Goal: Task Accomplishment & Management: Use online tool/utility

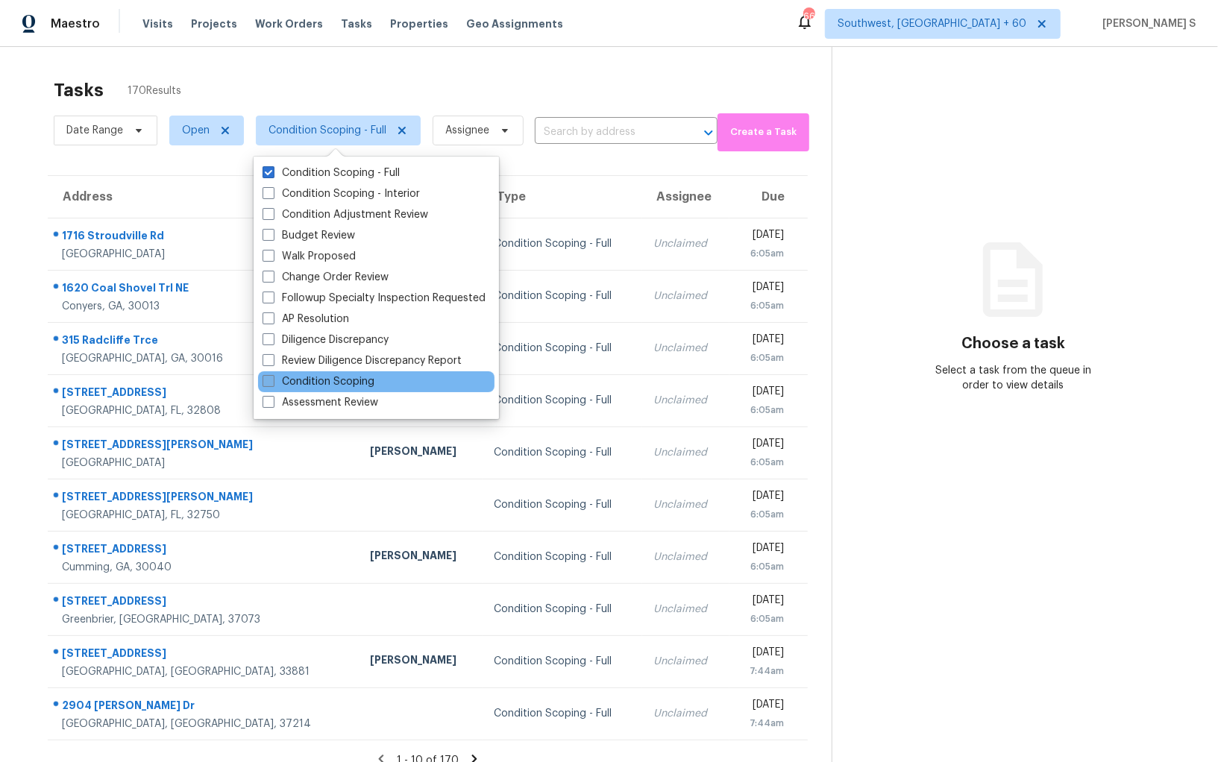
click at [351, 382] on label "Condition Scoping" at bounding box center [319, 381] width 112 height 15
click at [272, 382] on input "Condition Scoping" at bounding box center [268, 379] width 10 height 10
checkbox input "true"
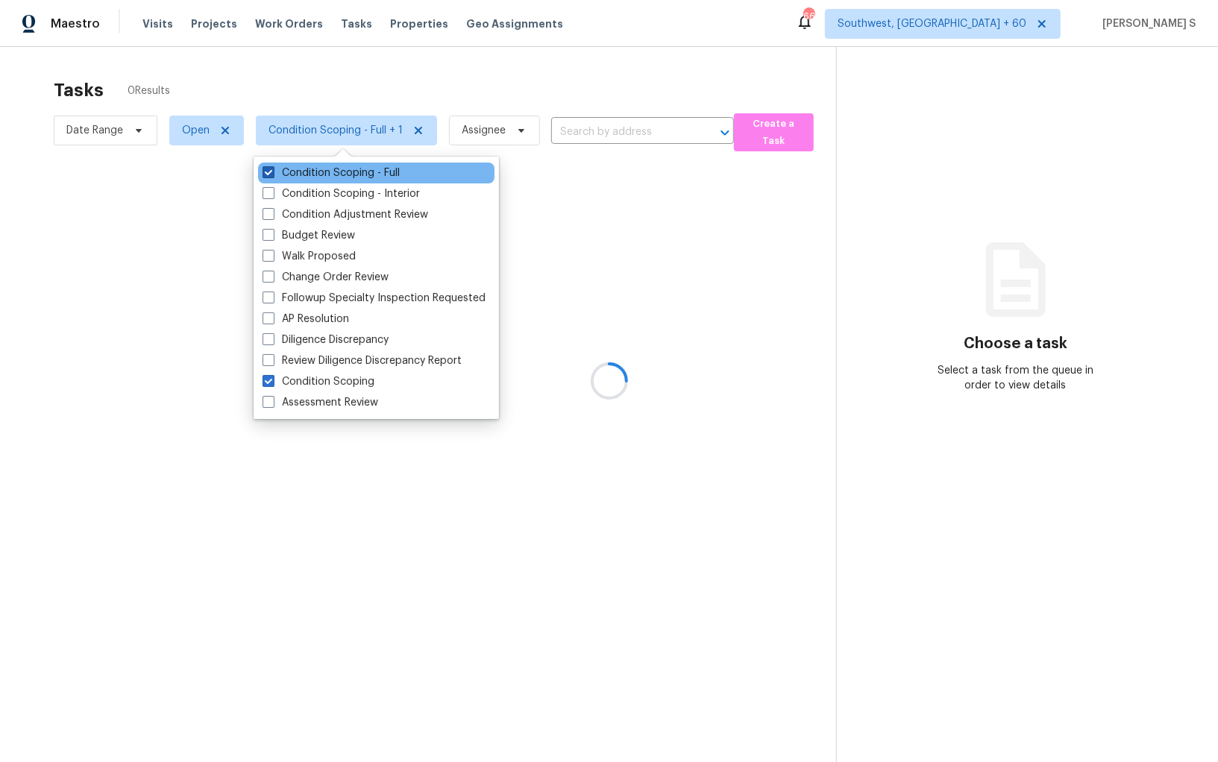
click at [369, 172] on label "Condition Scoping - Full" at bounding box center [331, 173] width 137 height 15
click at [272, 172] on input "Condition Scoping - Full" at bounding box center [268, 171] width 10 height 10
checkbox input "false"
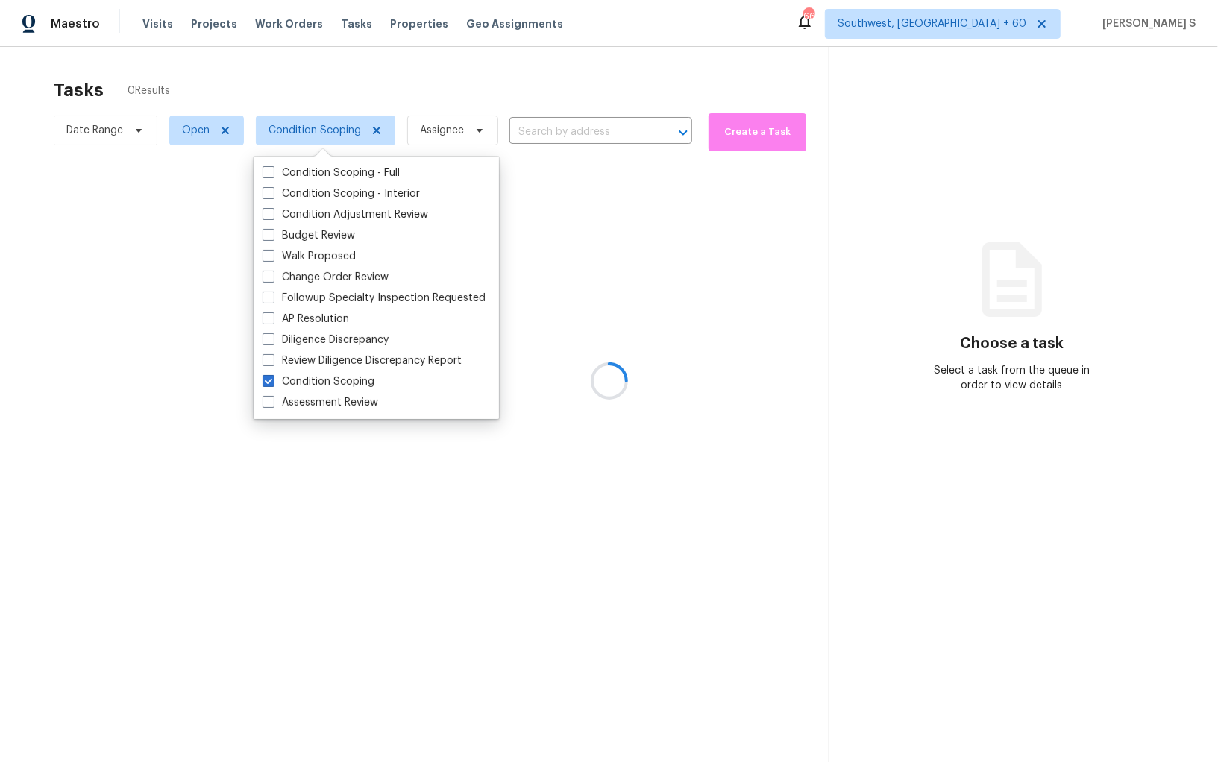
click at [658, 328] on div at bounding box center [609, 381] width 1218 height 762
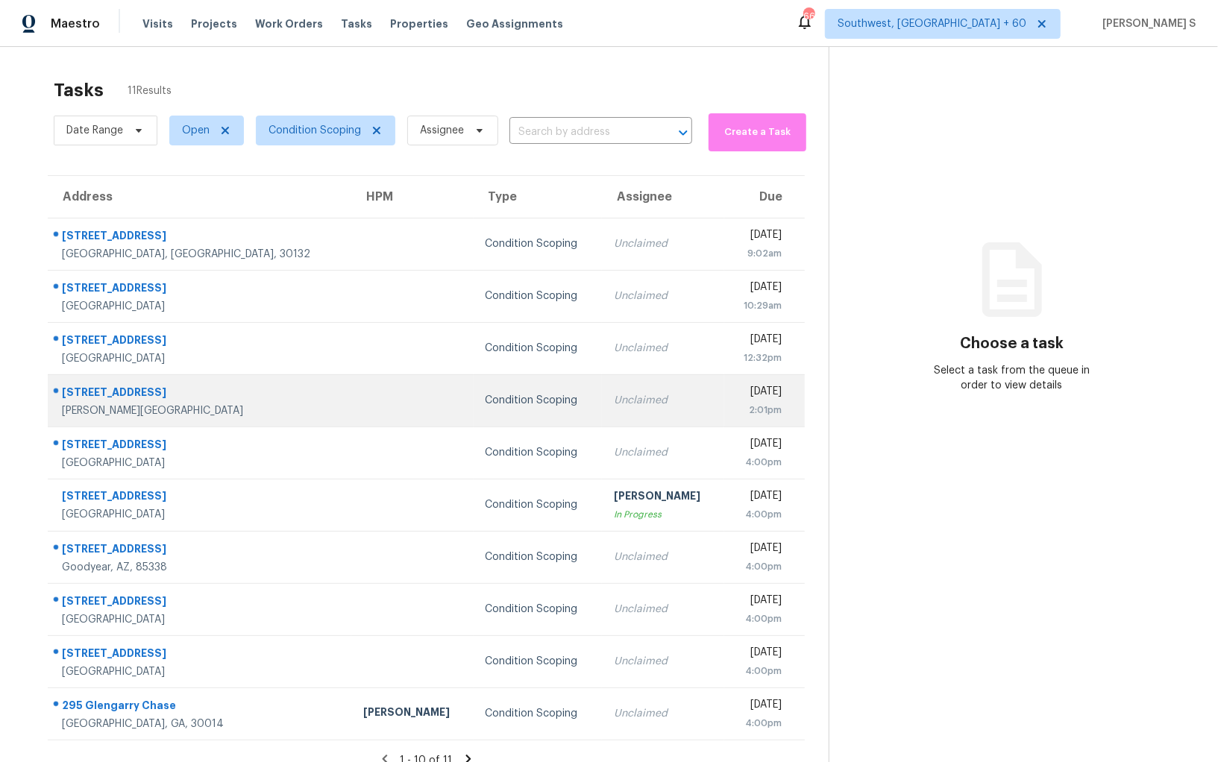
click at [507, 400] on div "Condition Scoping" at bounding box center [537, 400] width 105 height 15
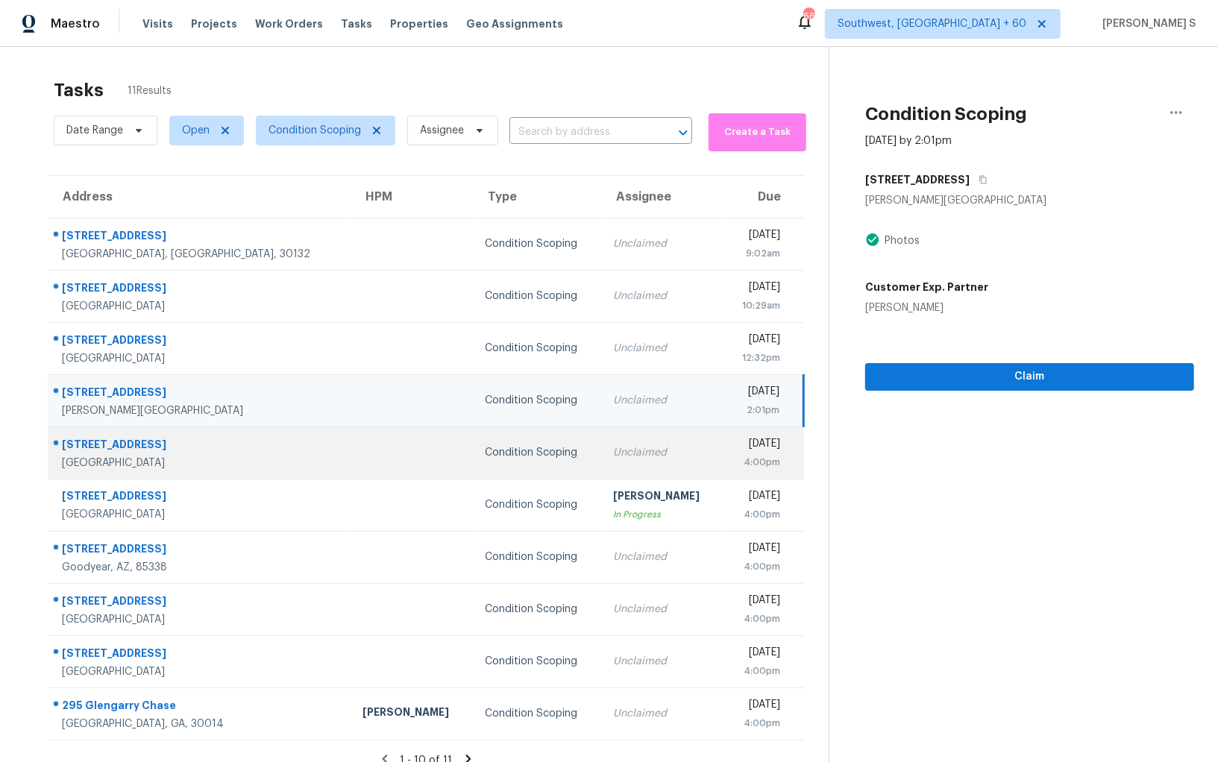
click at [735, 450] on div "Mon, Sep 22nd 2025" at bounding box center [757, 445] width 45 height 19
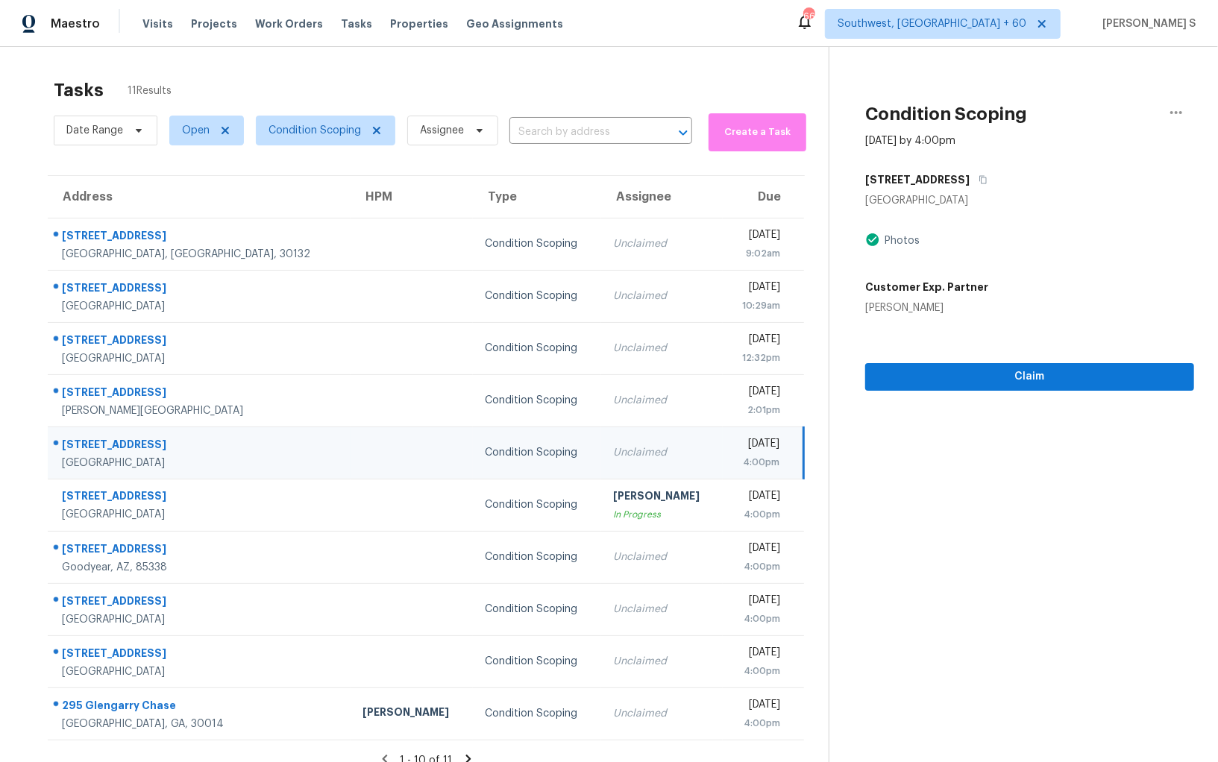
click at [972, 184] on div "22257 Emerald St" at bounding box center [1029, 179] width 329 height 27
click at [978, 181] on icon "button" at bounding box center [982, 179] width 9 height 9
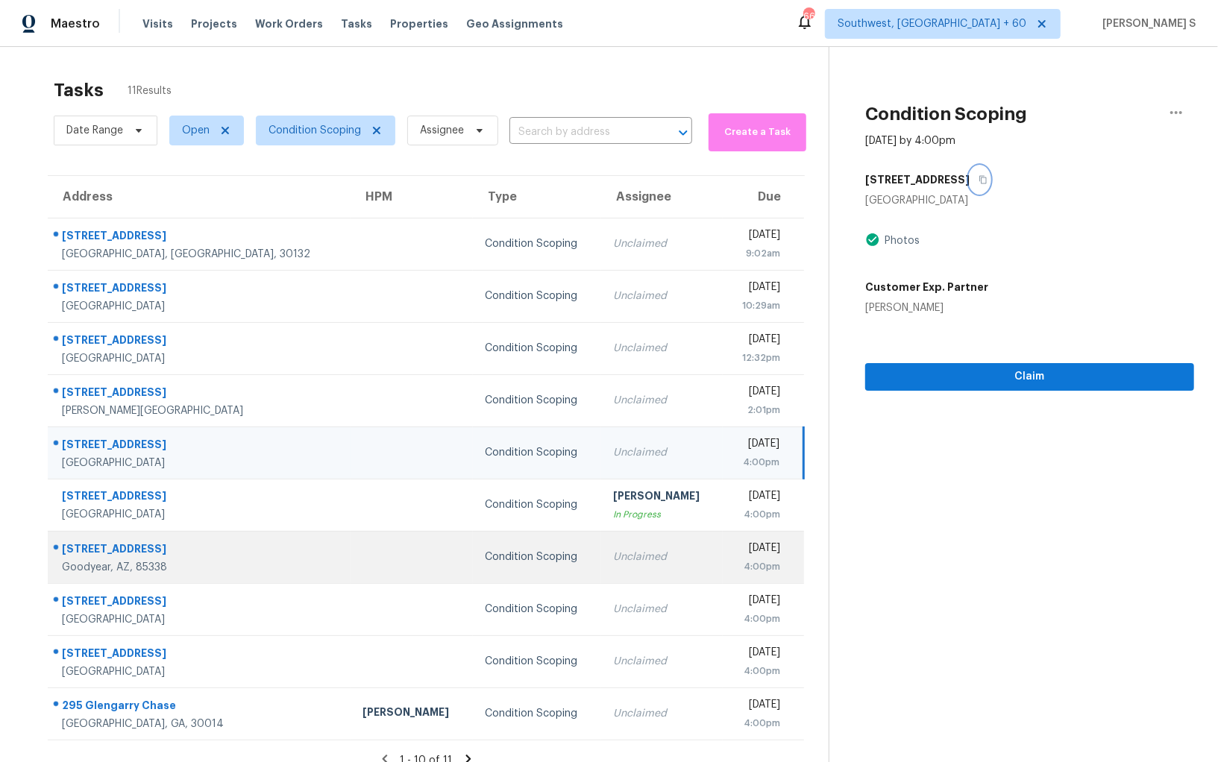
scroll to position [46, 0]
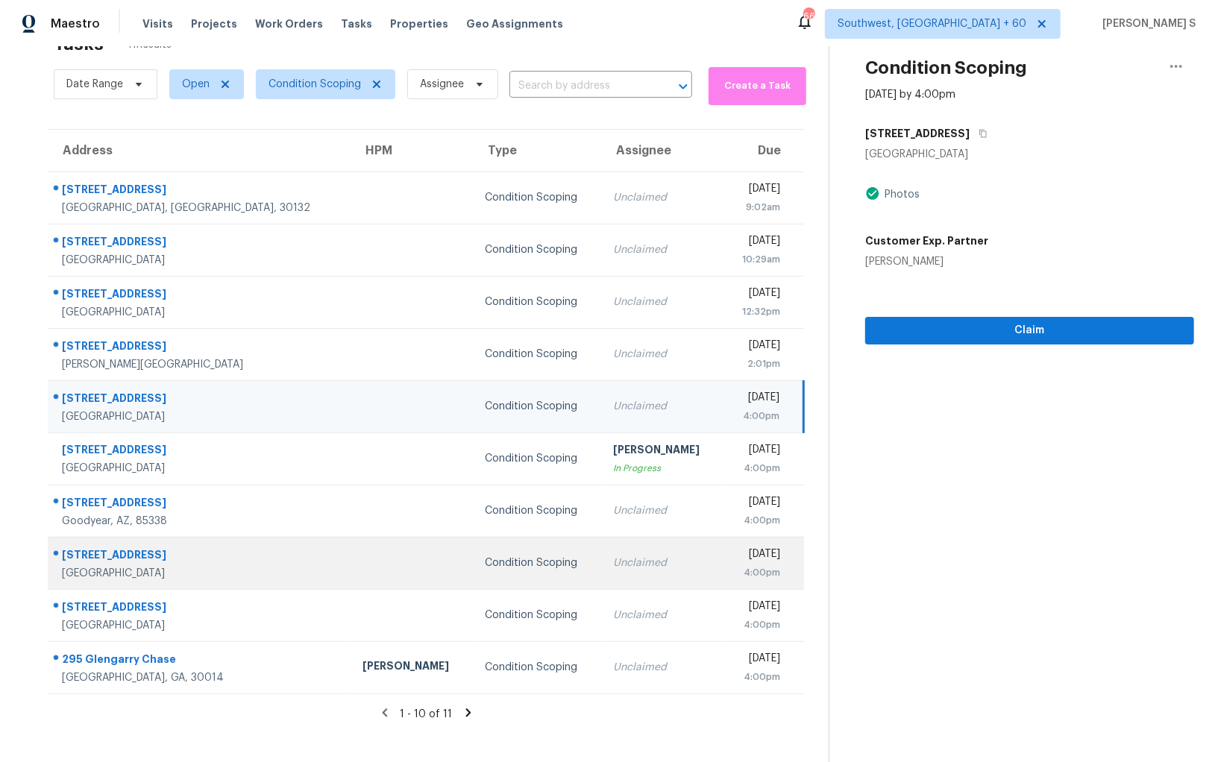
click at [473, 553] on td "Condition Scoping" at bounding box center [537, 563] width 128 height 52
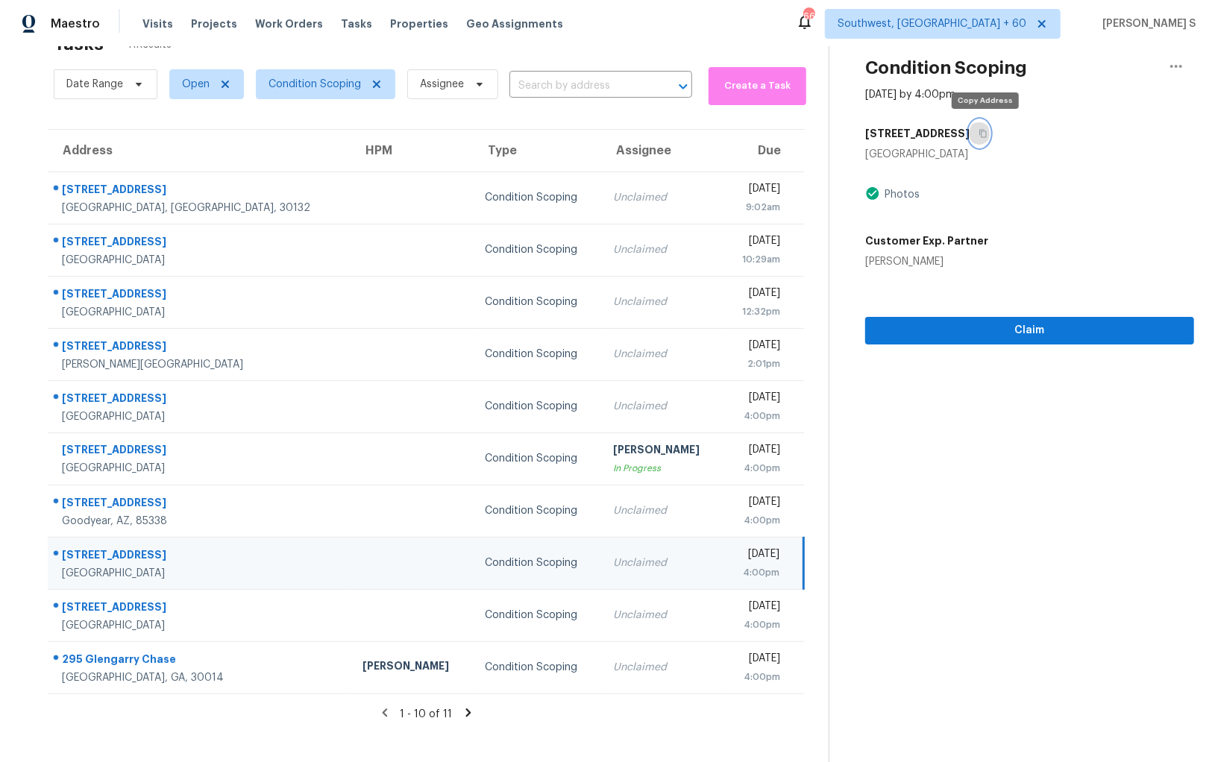
click at [987, 136] on icon "button" at bounding box center [982, 134] width 7 height 8
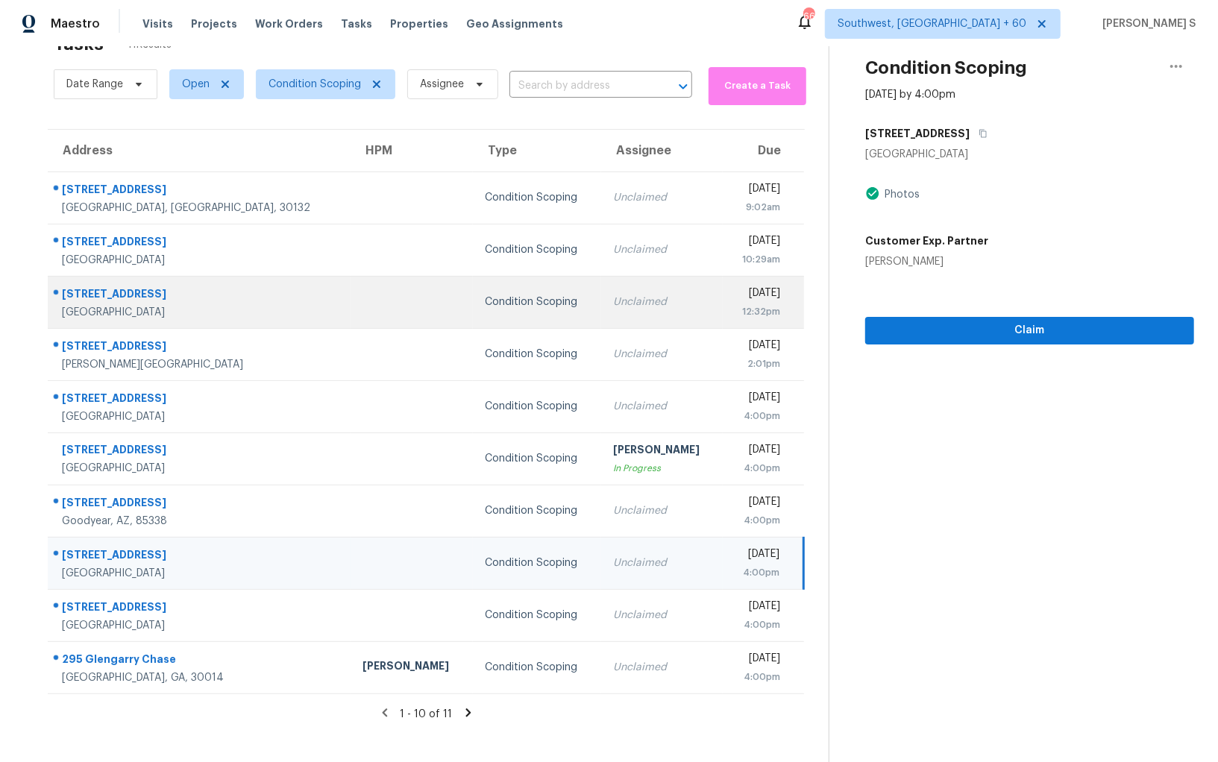
click at [616, 298] on div "Unclaimed" at bounding box center [662, 302] width 98 height 15
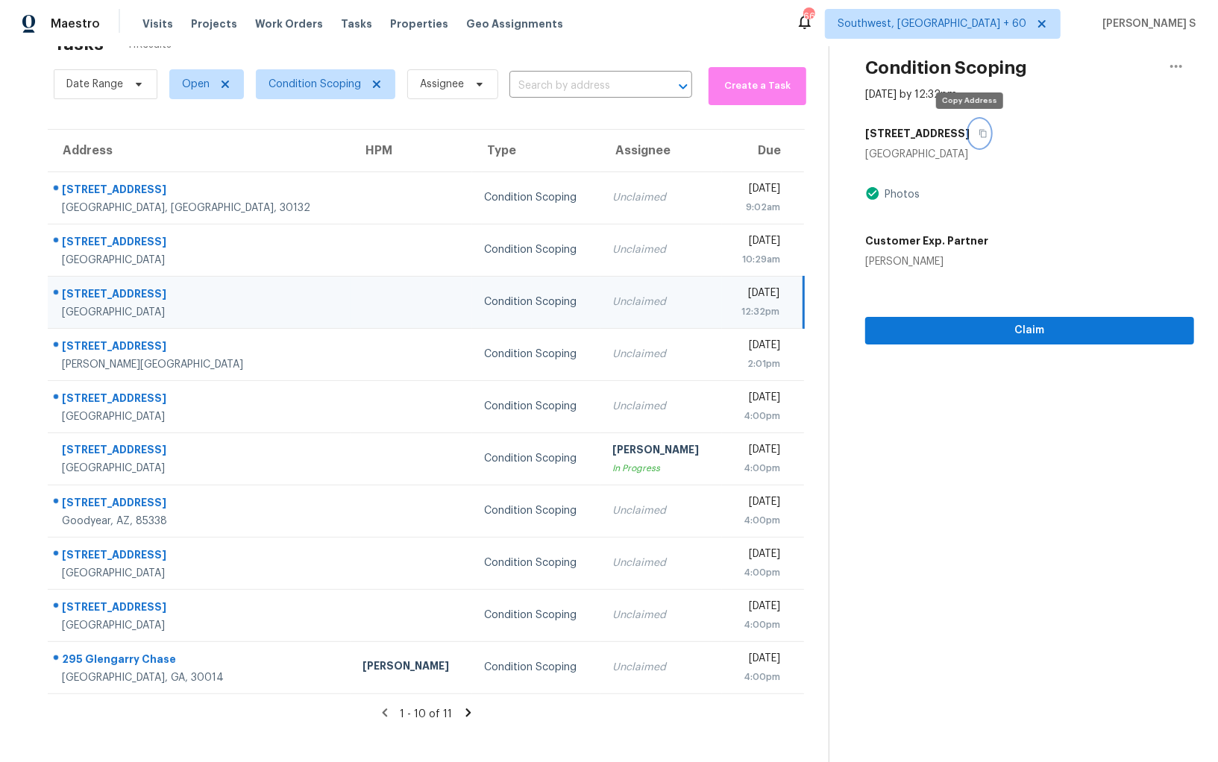
click at [978, 132] on icon "button" at bounding box center [982, 133] width 9 height 9
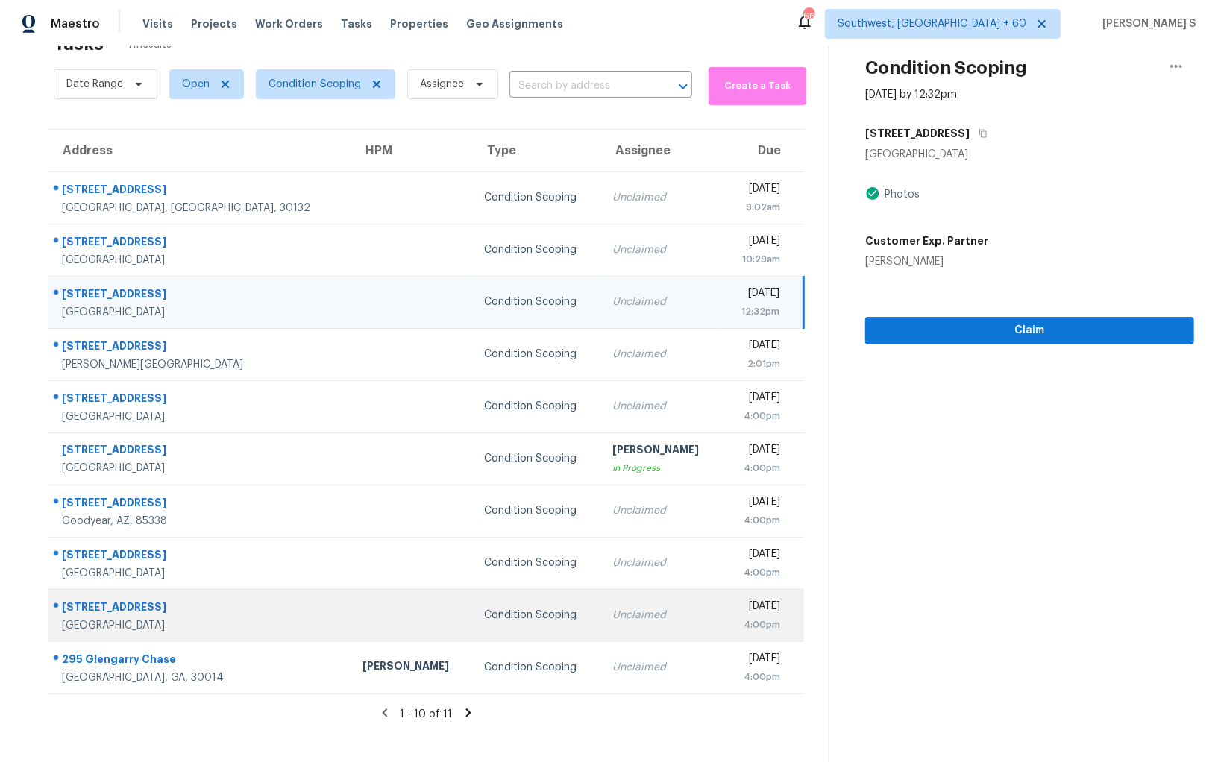
click at [484, 617] on div "Condition Scoping" at bounding box center [536, 615] width 104 height 15
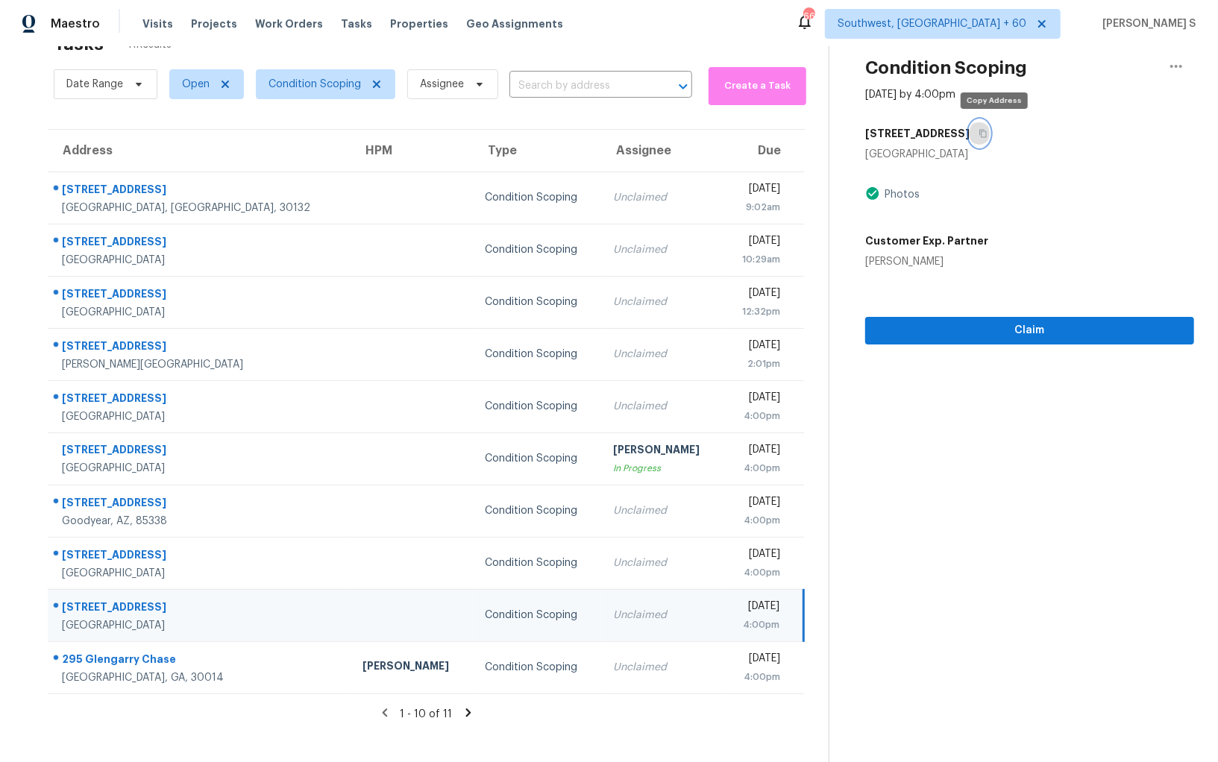
click at [990, 132] on button "button" at bounding box center [979, 133] width 20 height 27
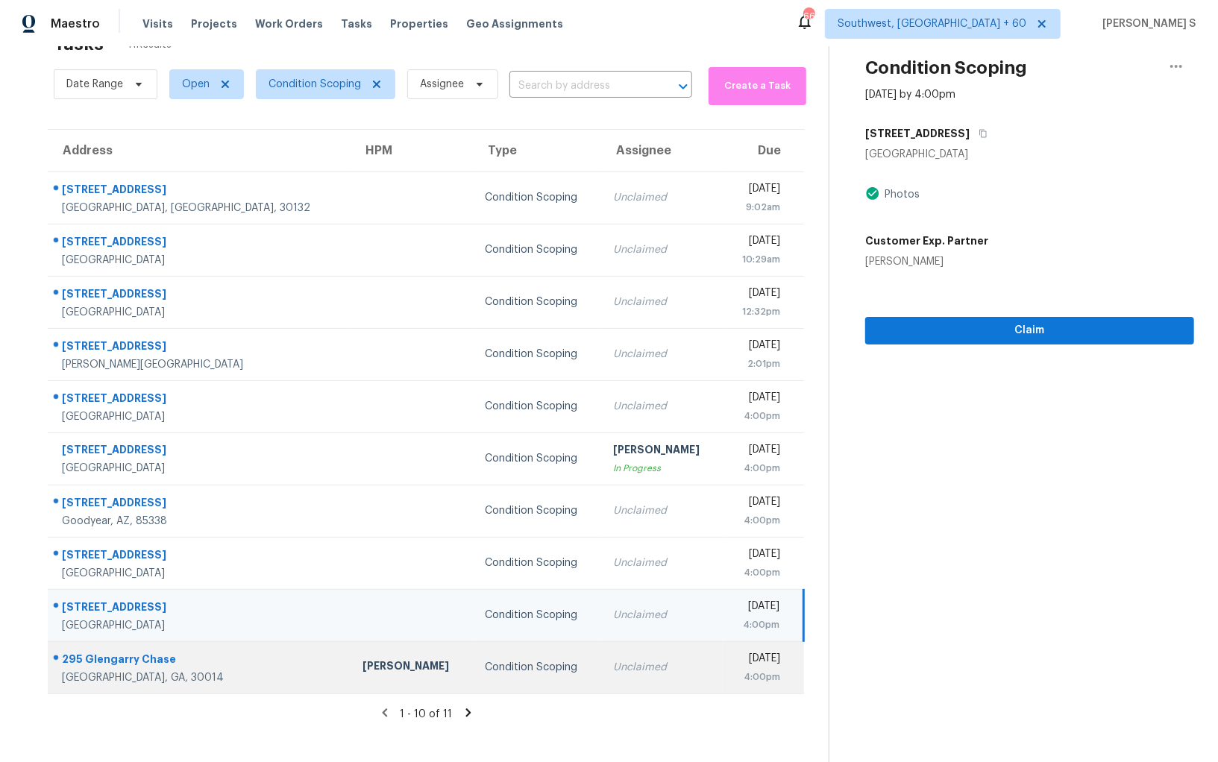
click at [485, 660] on div "Condition Scoping" at bounding box center [537, 667] width 104 height 15
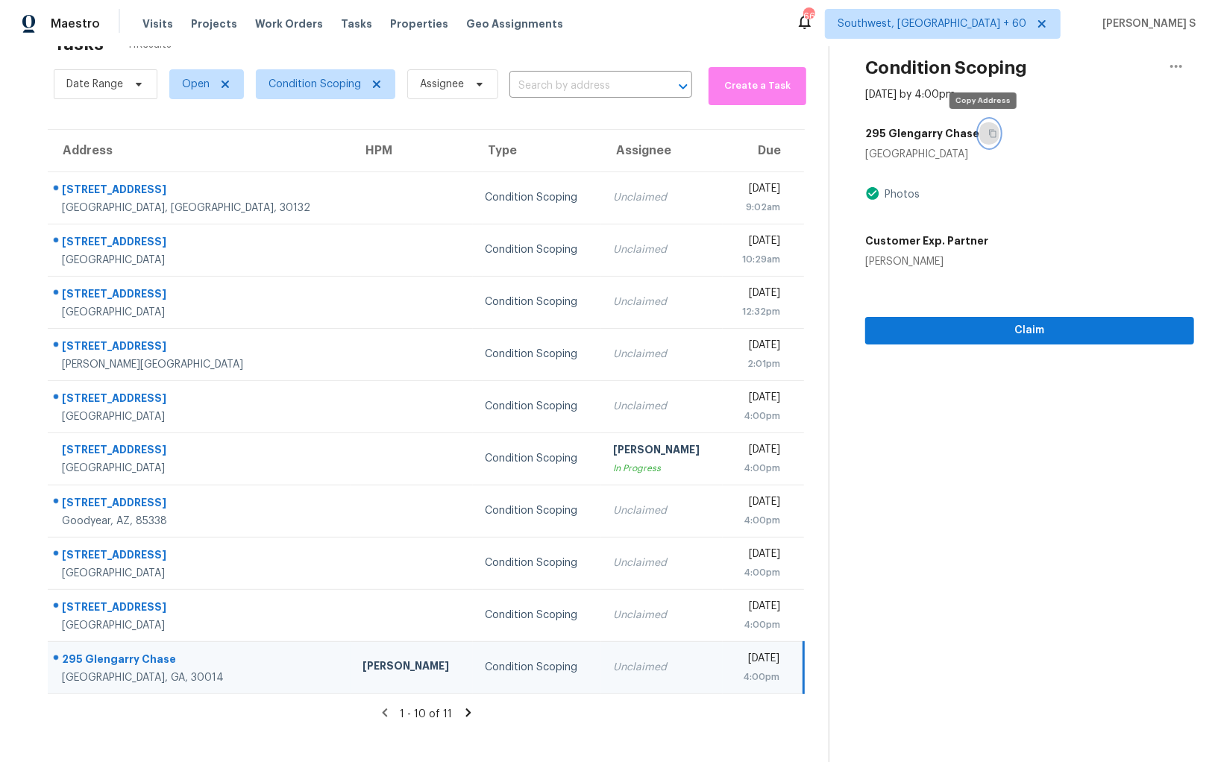
click at [989, 131] on icon "button" at bounding box center [992, 134] width 7 height 8
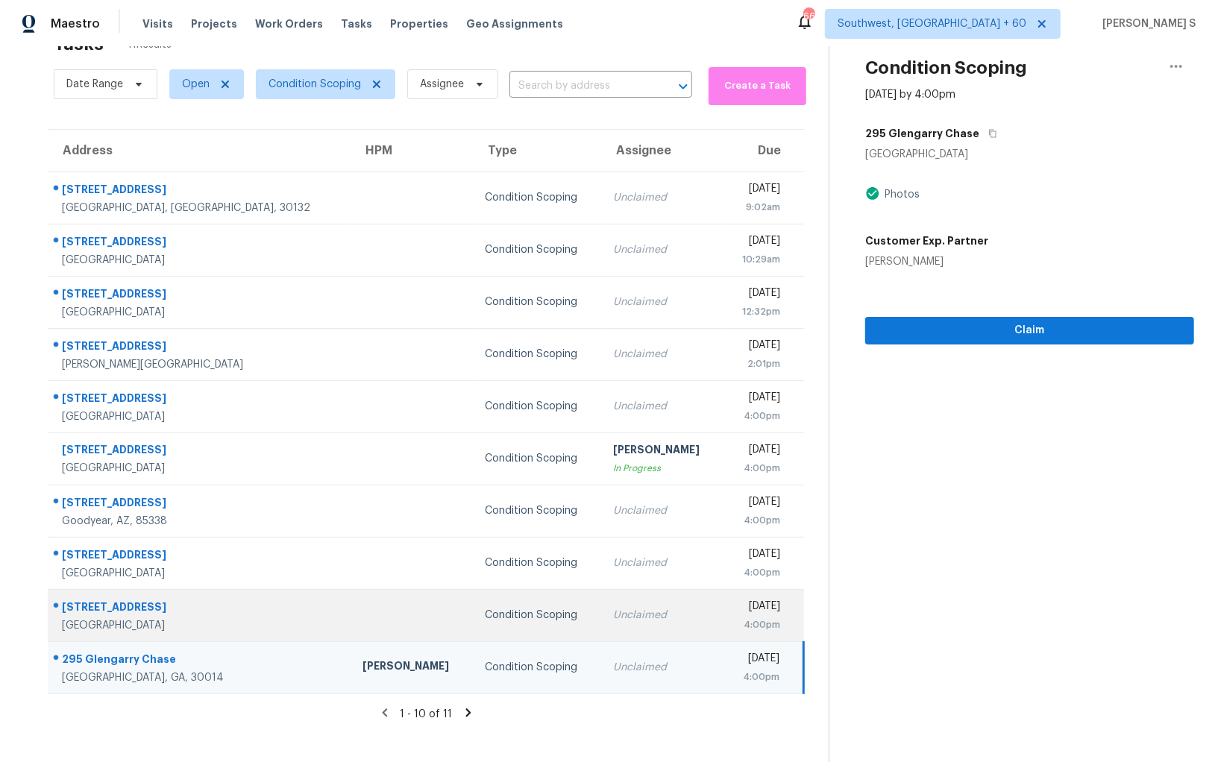
click at [601, 591] on td "Unclaimed" at bounding box center [662, 615] width 122 height 52
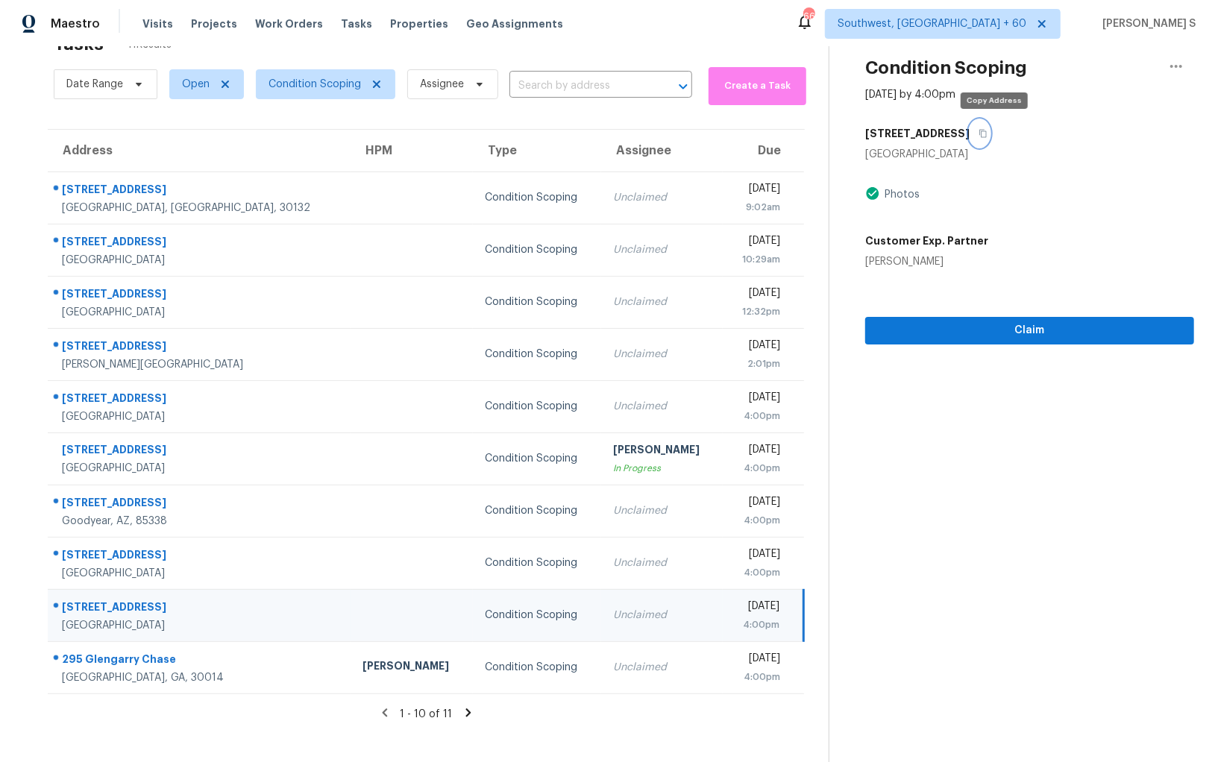
click at [990, 129] on button "button" at bounding box center [979, 133] width 20 height 27
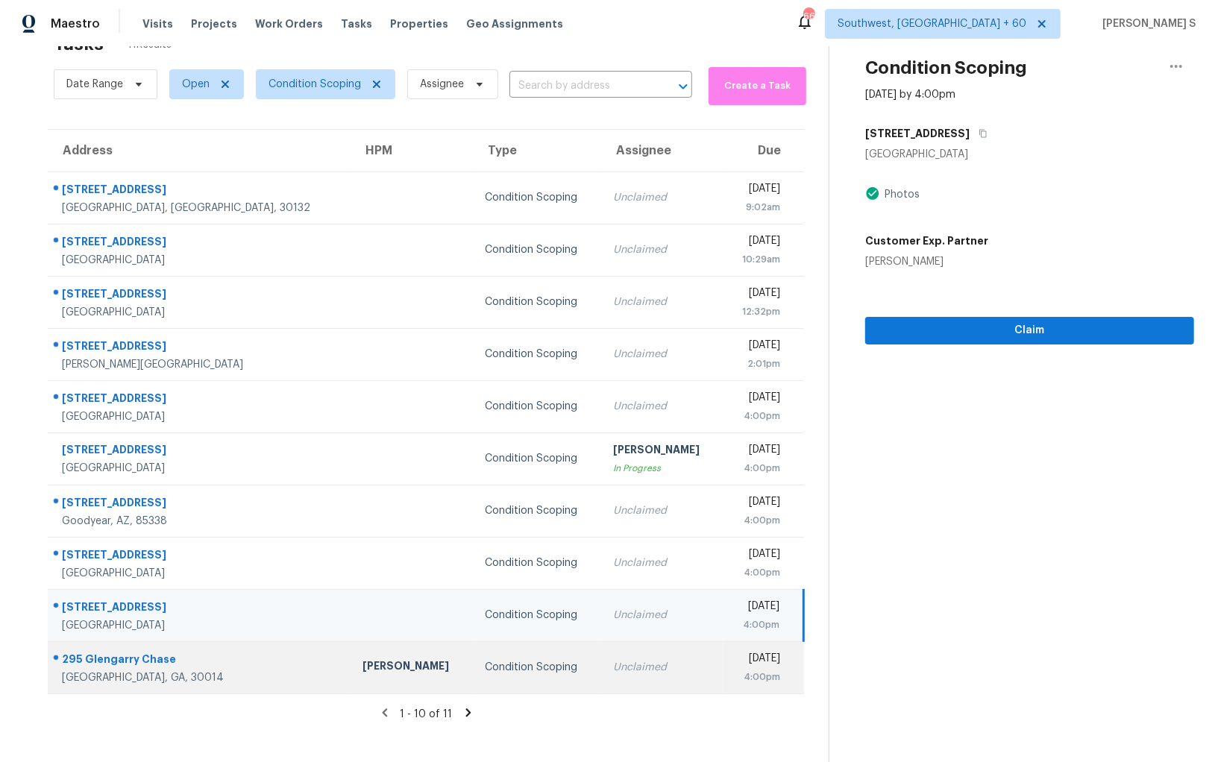
click at [601, 655] on td "Unclaimed" at bounding box center [662, 667] width 122 height 52
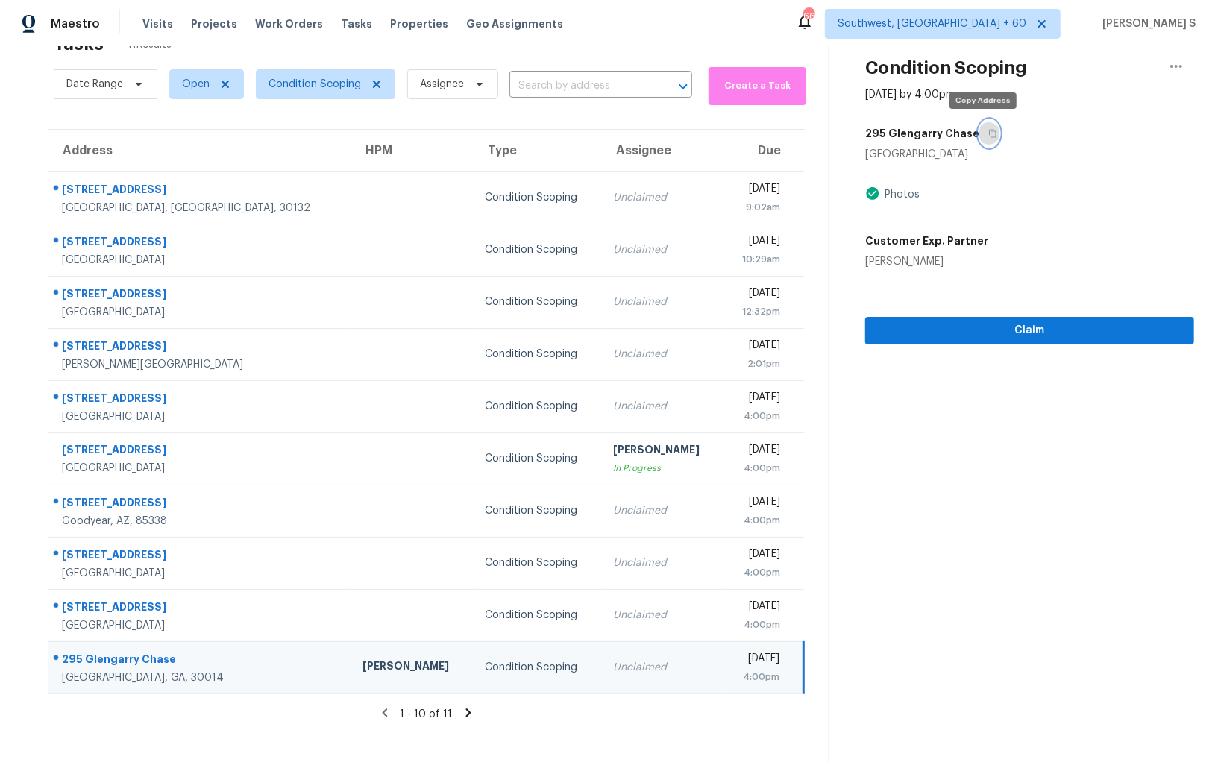
click at [989, 130] on icon "button" at bounding box center [992, 134] width 7 height 8
click at [468, 708] on icon at bounding box center [468, 712] width 13 height 13
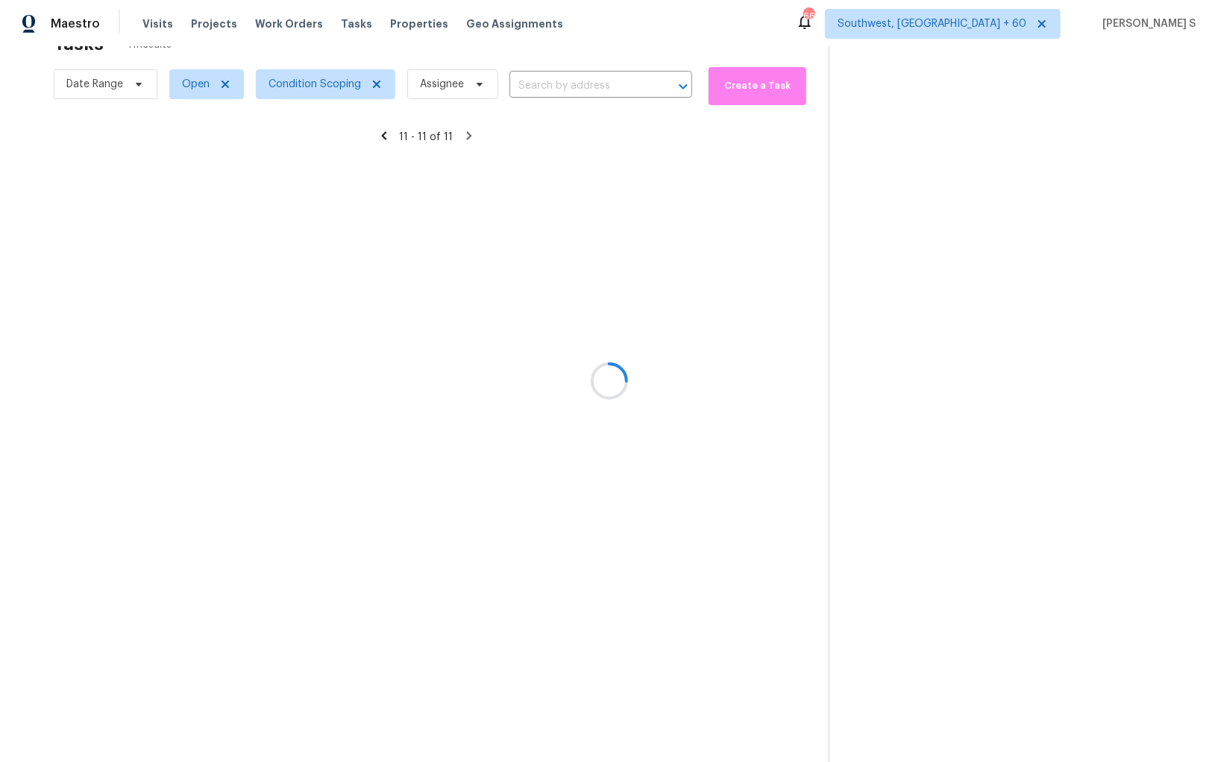
click at [458, 228] on div at bounding box center [609, 381] width 1218 height 762
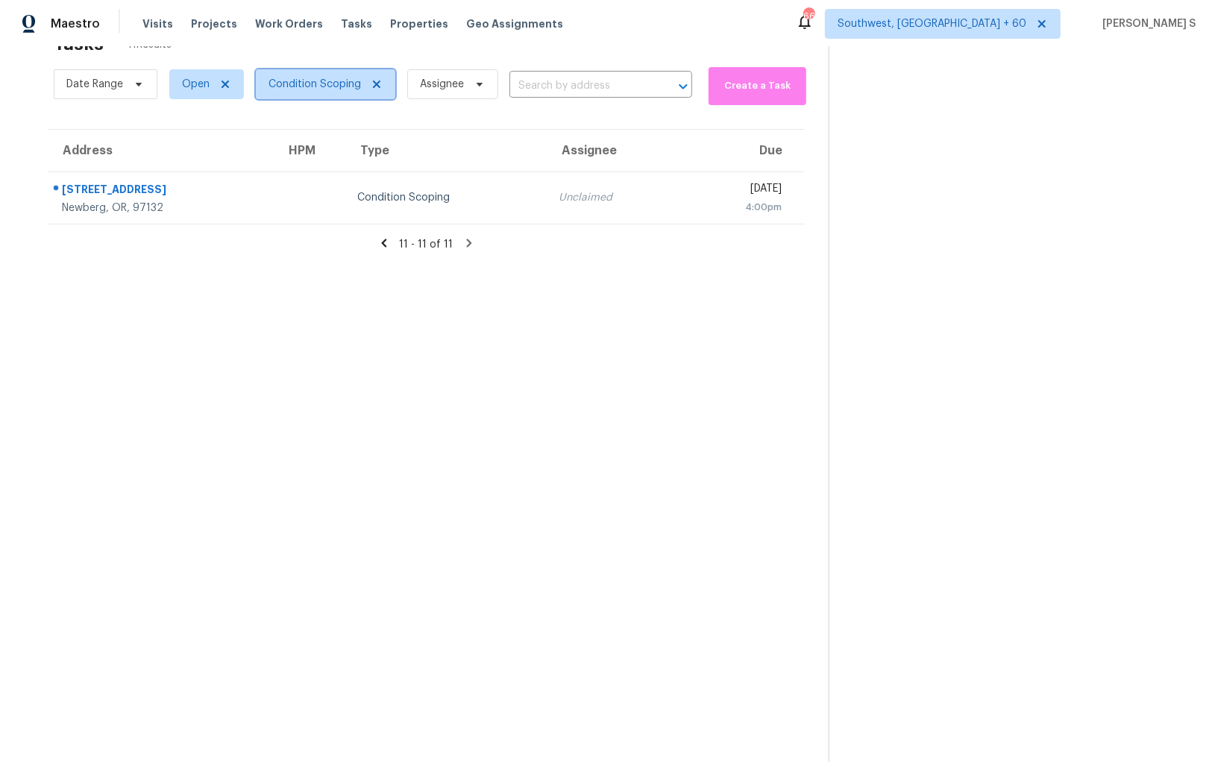
click at [353, 83] on span "Condition Scoping" at bounding box center [314, 84] width 92 height 15
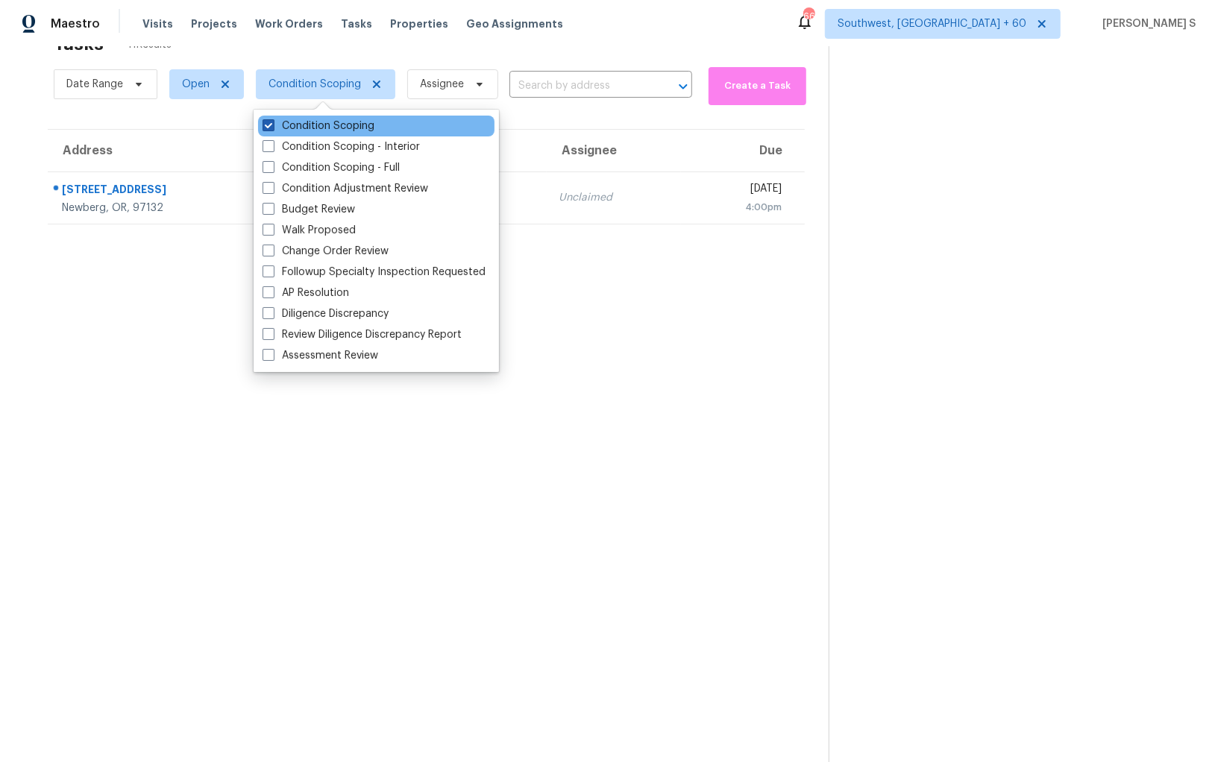
click at [359, 125] on label "Condition Scoping" at bounding box center [319, 126] width 112 height 15
click at [272, 125] on input "Condition Scoping" at bounding box center [268, 124] width 10 height 10
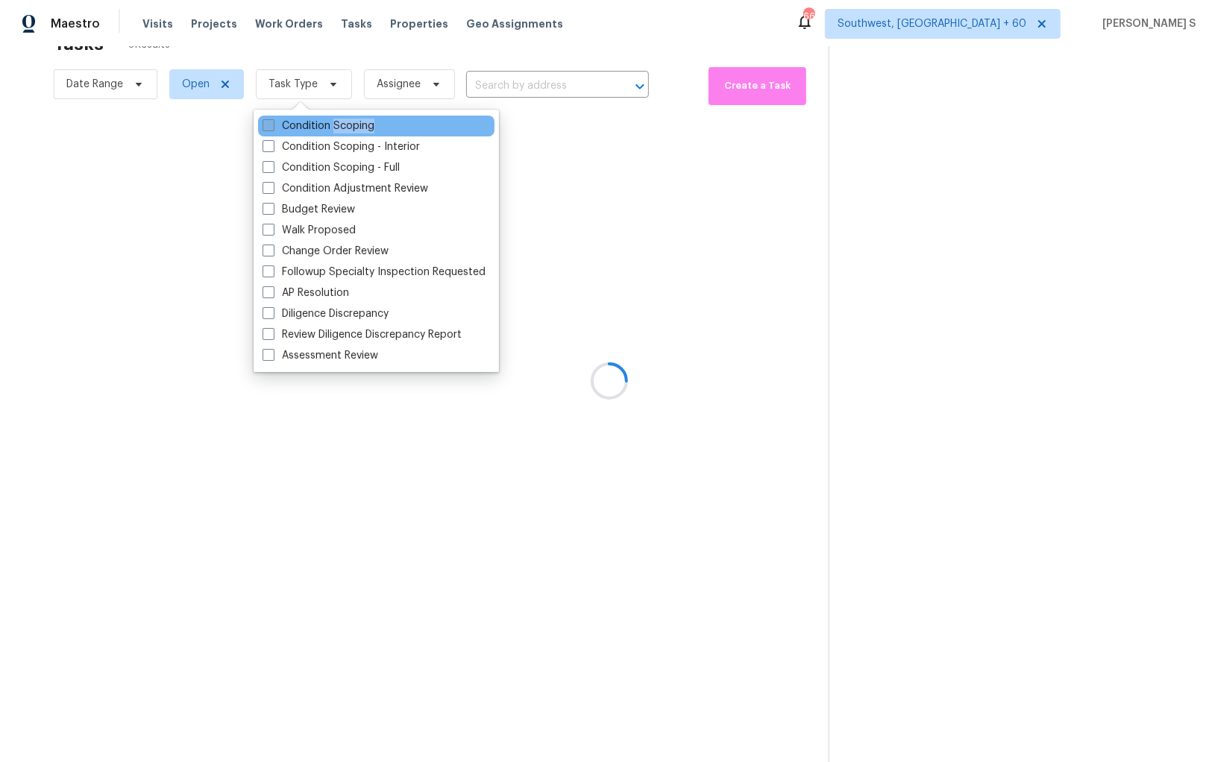
click at [359, 125] on label "Condition Scoping" at bounding box center [319, 126] width 112 height 15
click at [272, 125] on input "Condition Scoping" at bounding box center [268, 124] width 10 height 10
checkbox input "true"
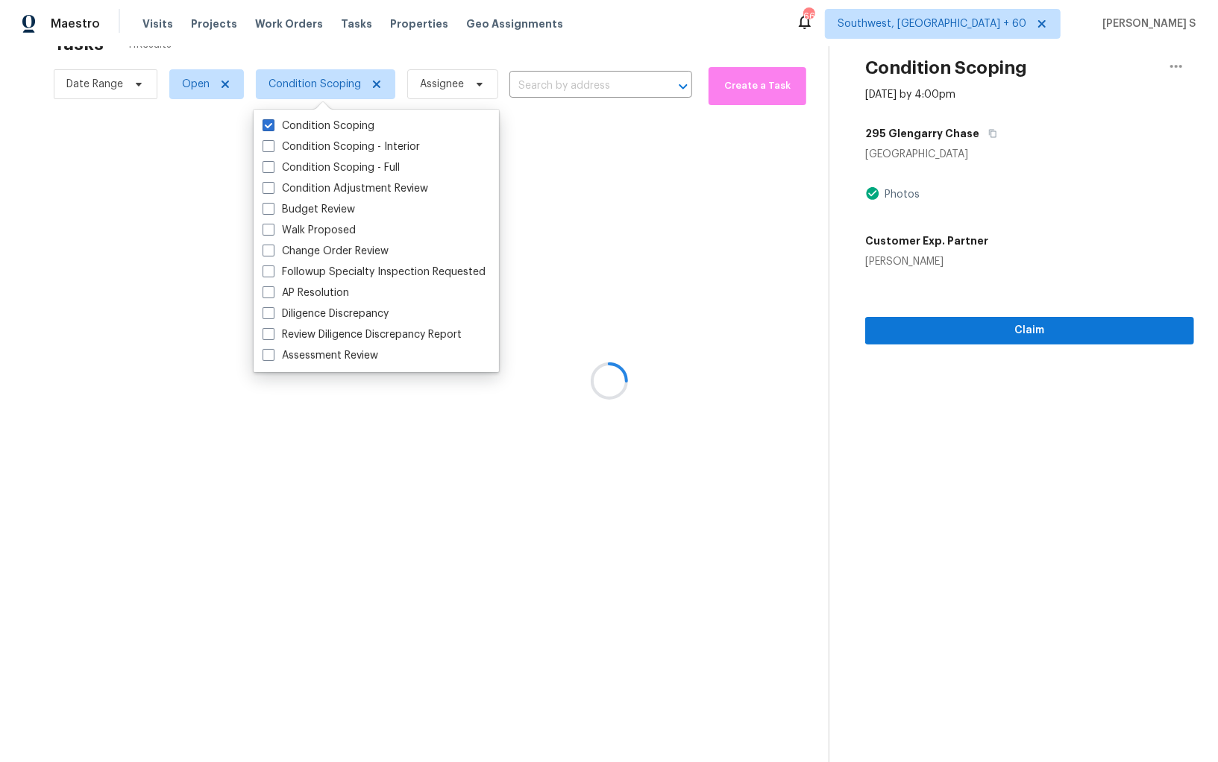
click at [574, 568] on div at bounding box center [609, 381] width 1218 height 762
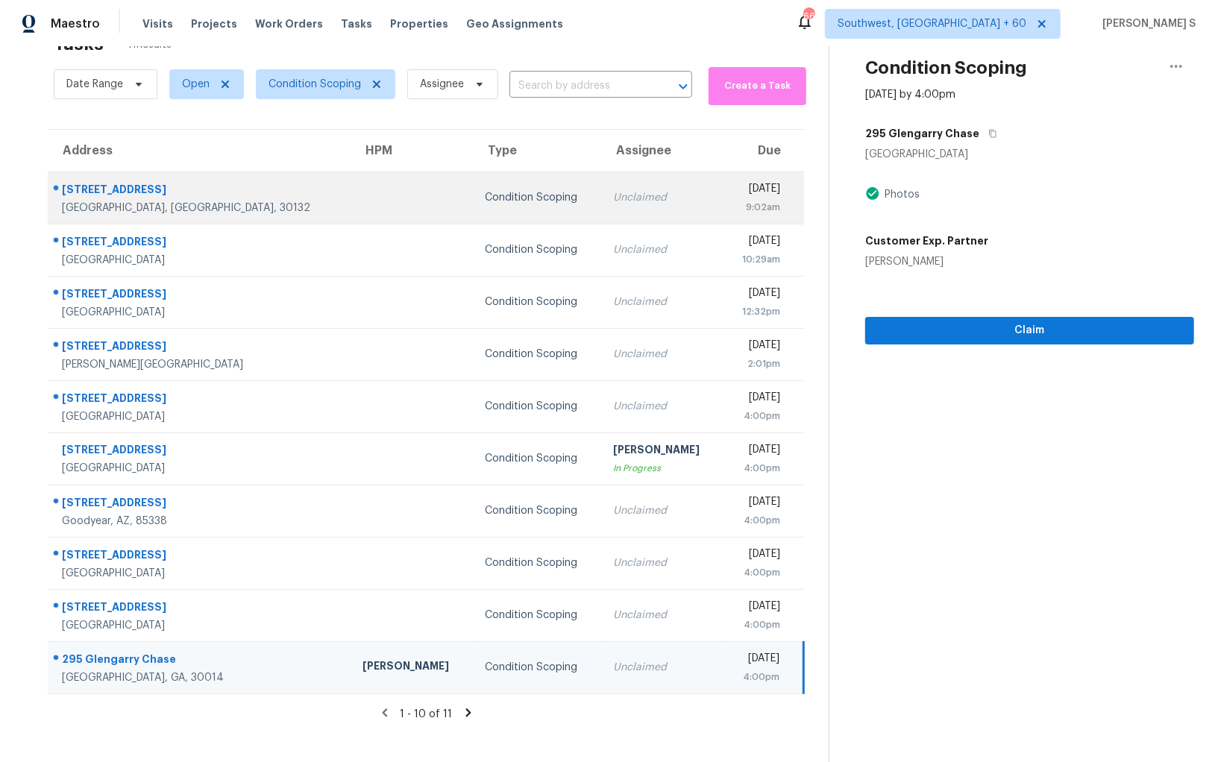
click at [601, 209] on td "Unclaimed" at bounding box center [662, 198] width 122 height 52
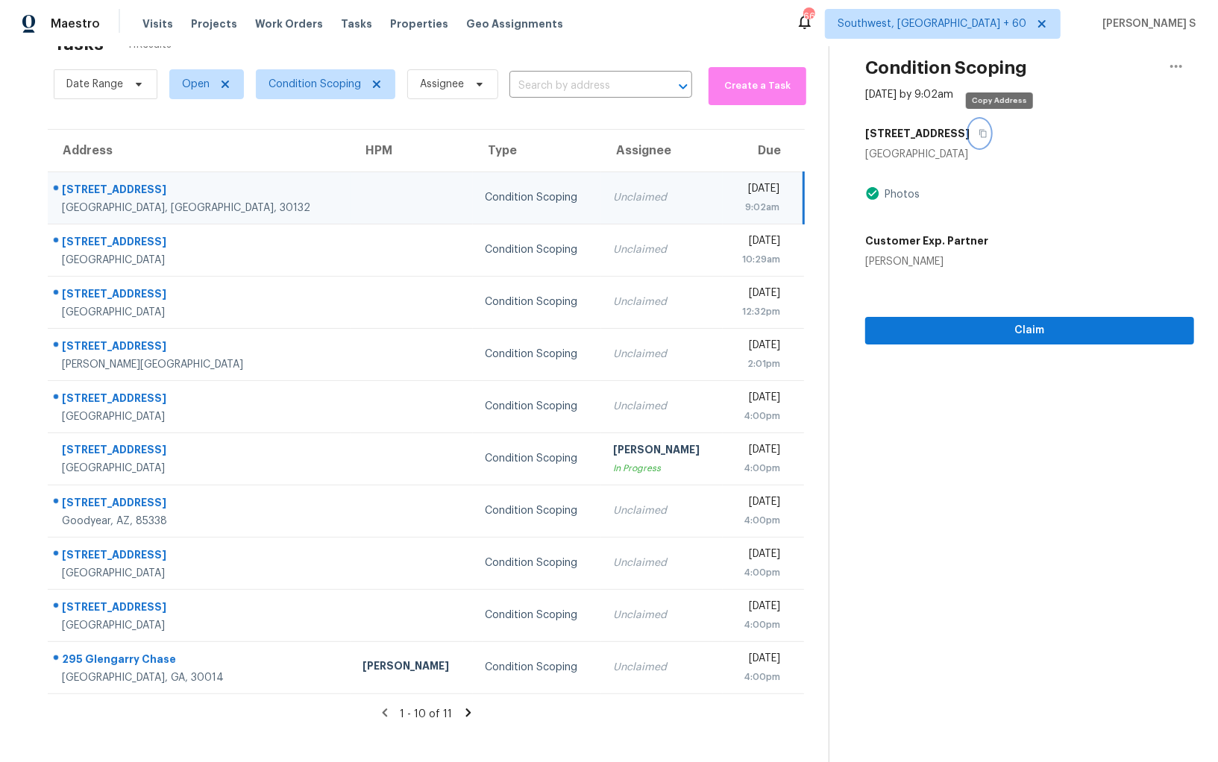
click at [987, 129] on icon "button" at bounding box center [982, 133] width 9 height 9
click at [872, 335] on button "Claim" at bounding box center [1029, 331] width 329 height 28
click at [987, 135] on icon "button" at bounding box center [982, 133] width 9 height 9
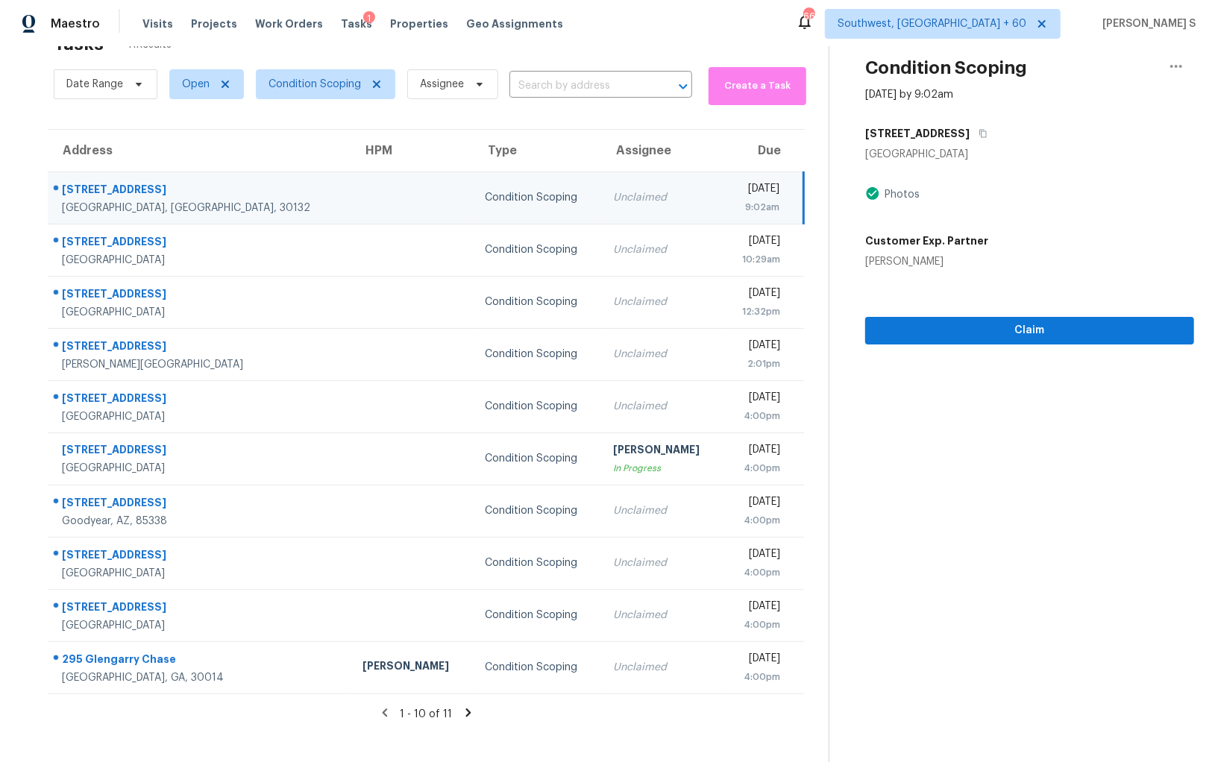
click at [723, 204] on td "Mon, Sep 22nd 2025 9:02am" at bounding box center [763, 198] width 81 height 52
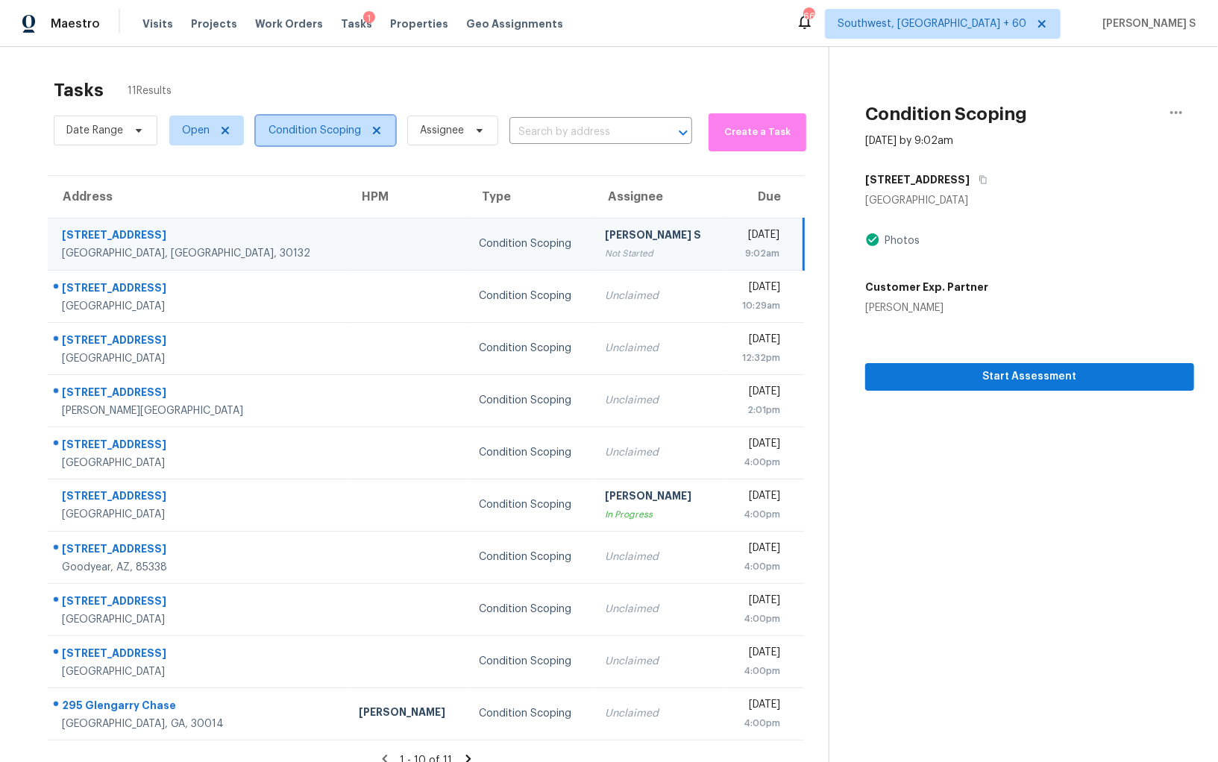
click at [304, 124] on span "Condition Scoping" at bounding box center [314, 130] width 92 height 15
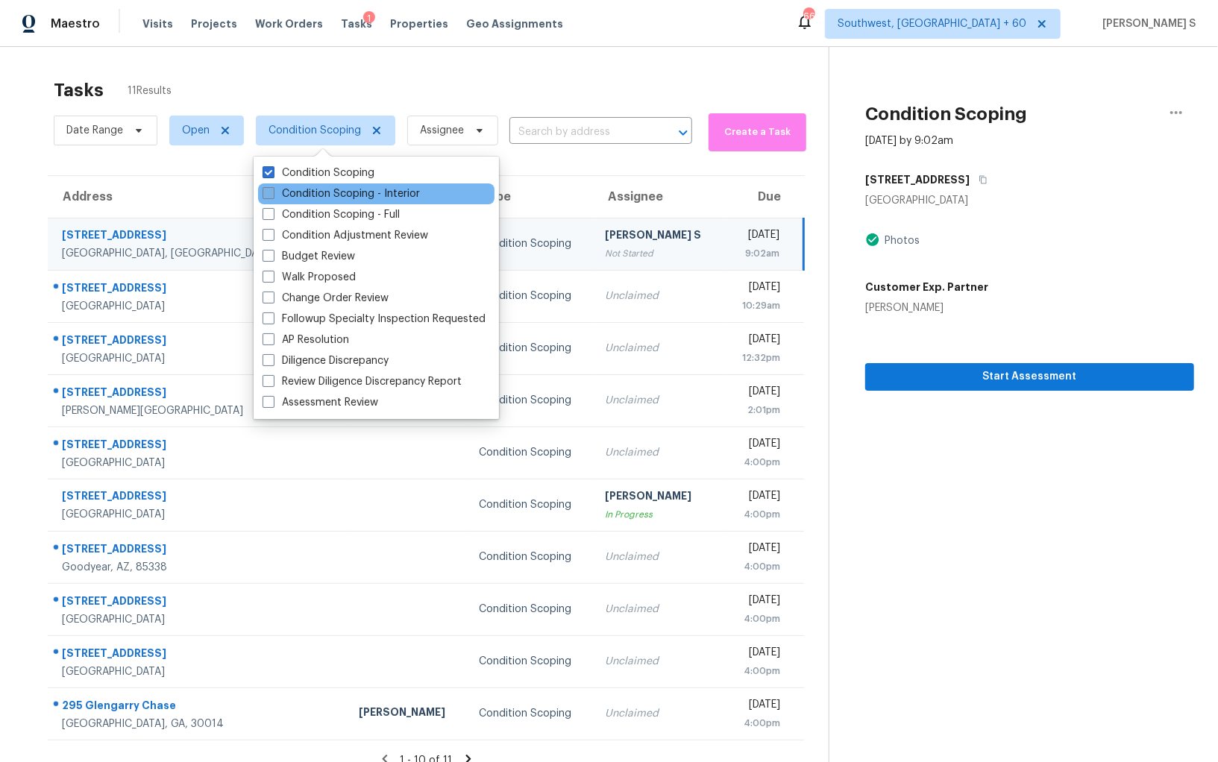
click at [336, 192] on label "Condition Scoping - Interior" at bounding box center [341, 193] width 157 height 15
click at [272, 192] on input "Condition Scoping - Interior" at bounding box center [268, 191] width 10 height 10
checkbox input "true"
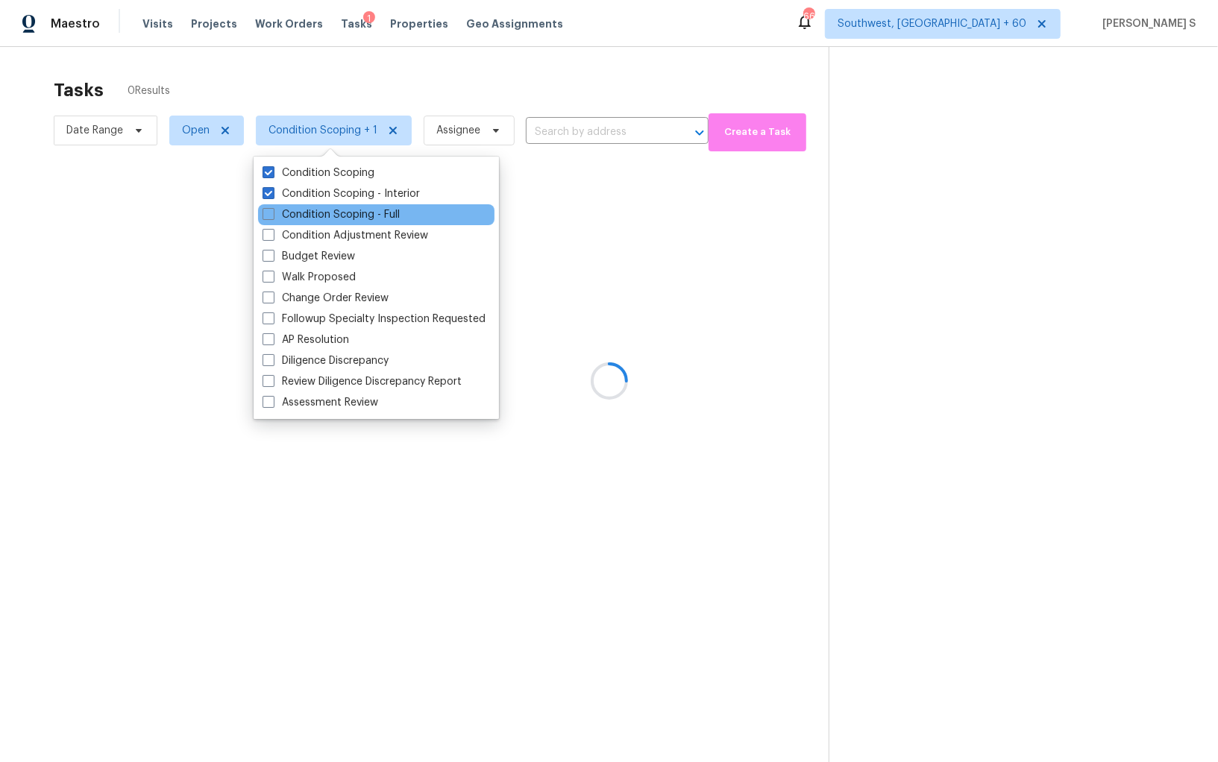
click at [336, 222] on div "Condition Scoping - Full" at bounding box center [376, 214] width 236 height 21
click at [336, 213] on label "Condition Scoping - Full" at bounding box center [331, 214] width 137 height 15
click at [272, 213] on input "Condition Scoping - Full" at bounding box center [268, 212] width 10 height 10
checkbox input "true"
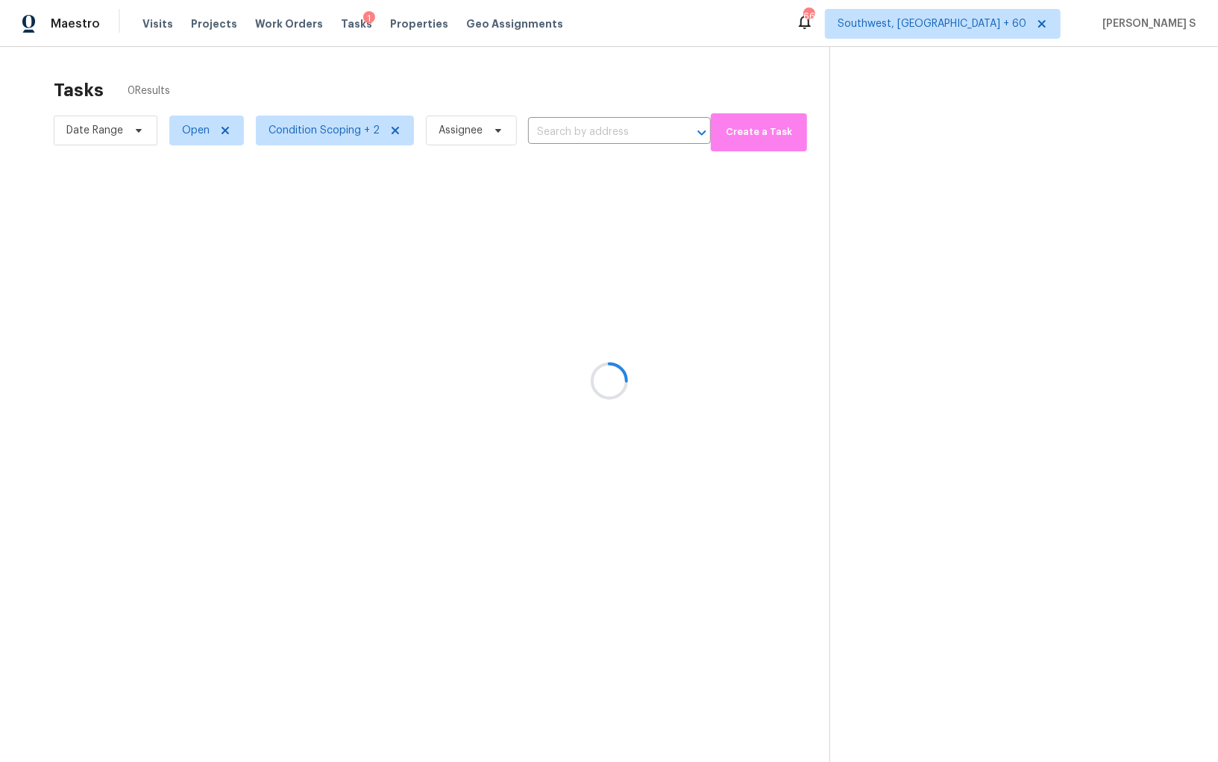
click at [29, 234] on div at bounding box center [609, 381] width 1218 height 762
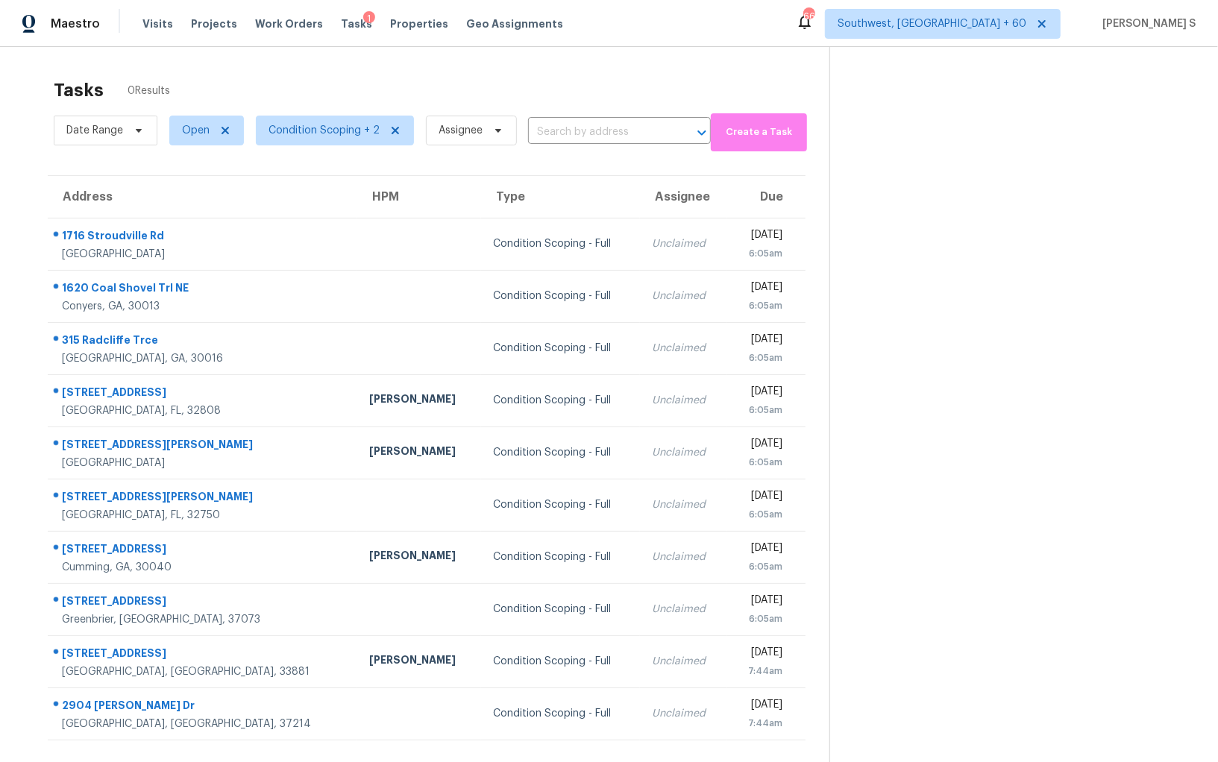
click at [1161, 84] on section at bounding box center [1011, 428] width 365 height 762
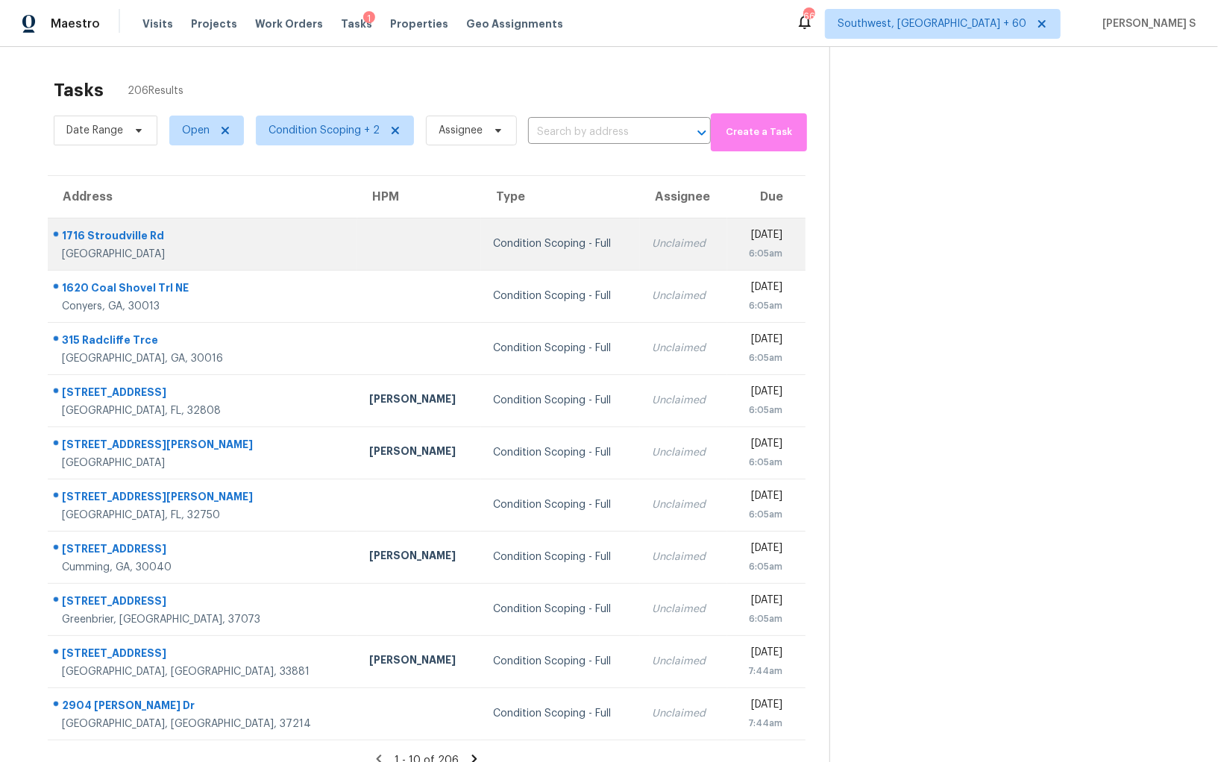
click at [511, 239] on div "Condition Scoping - Full" at bounding box center [561, 243] width 136 height 15
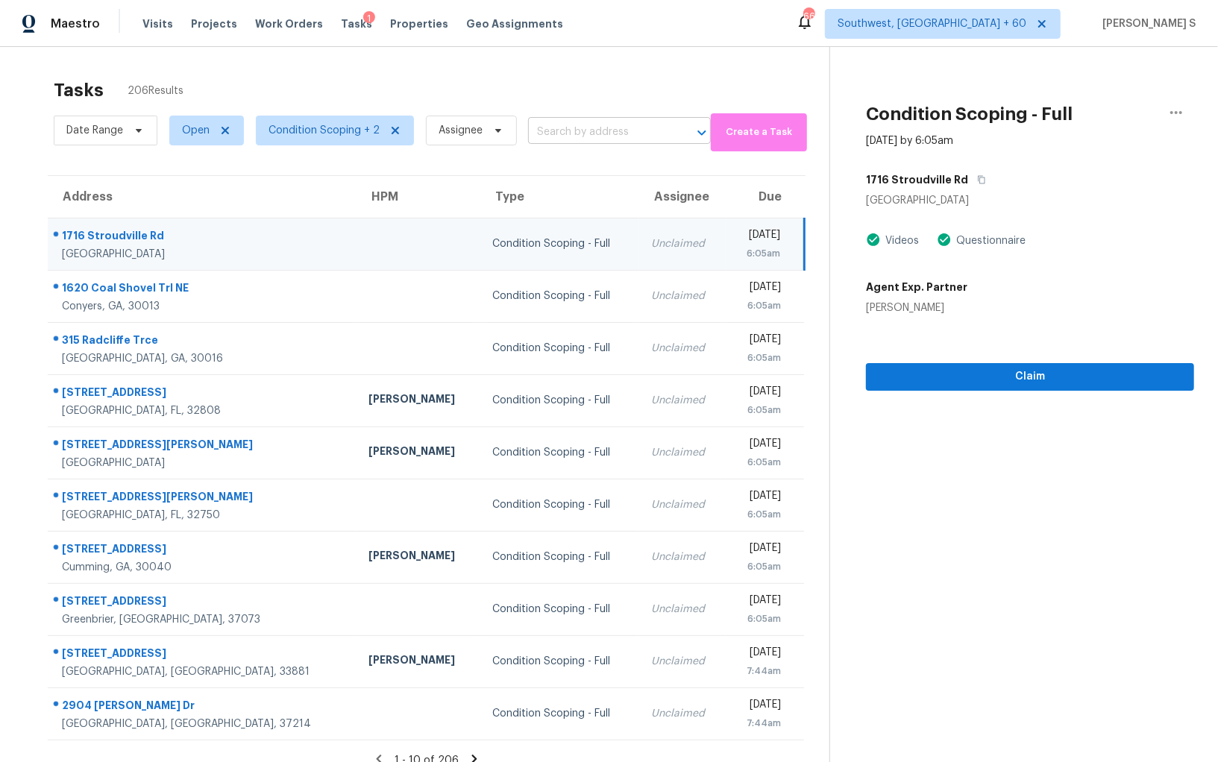
click at [574, 131] on input "text" at bounding box center [598, 132] width 141 height 23
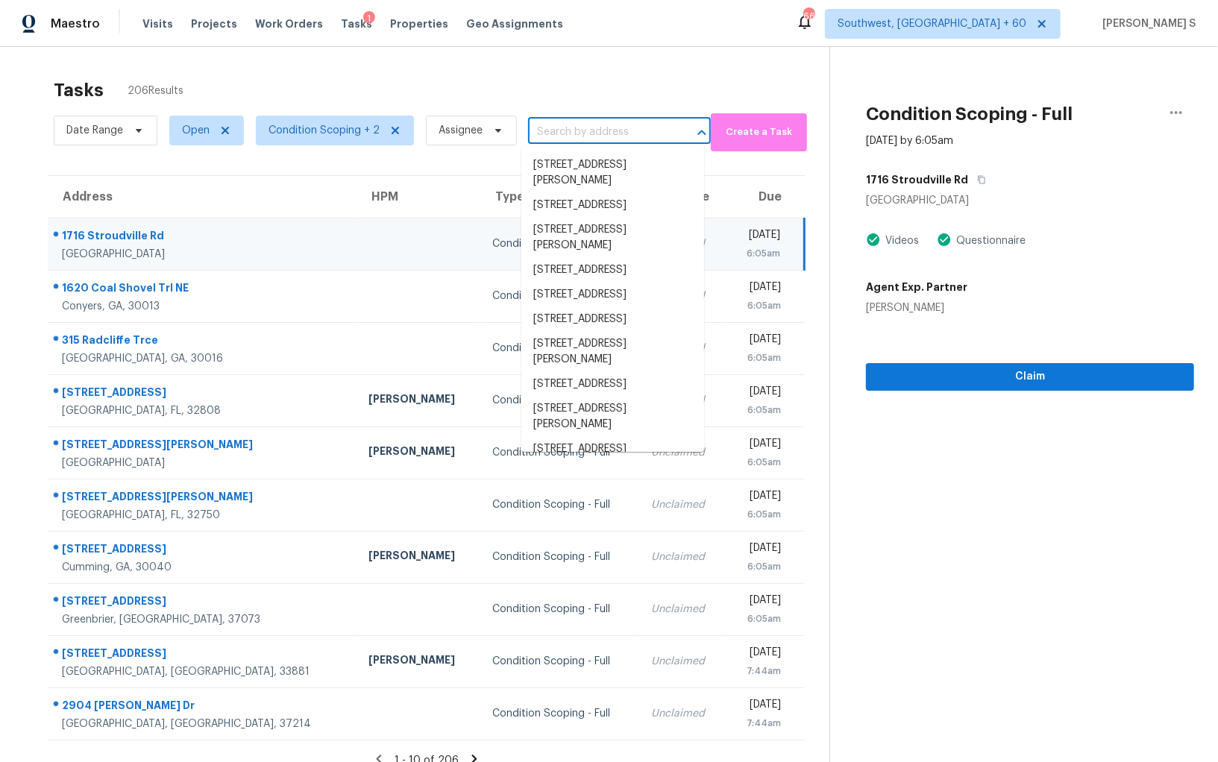
click at [574, 131] on input "text" at bounding box center [598, 132] width 141 height 23
paste input "6302 Valley Stream Dr, Cumming, GA, 30040"
type input "6302 Valley Stream Dr, Cumming, GA, 30040"
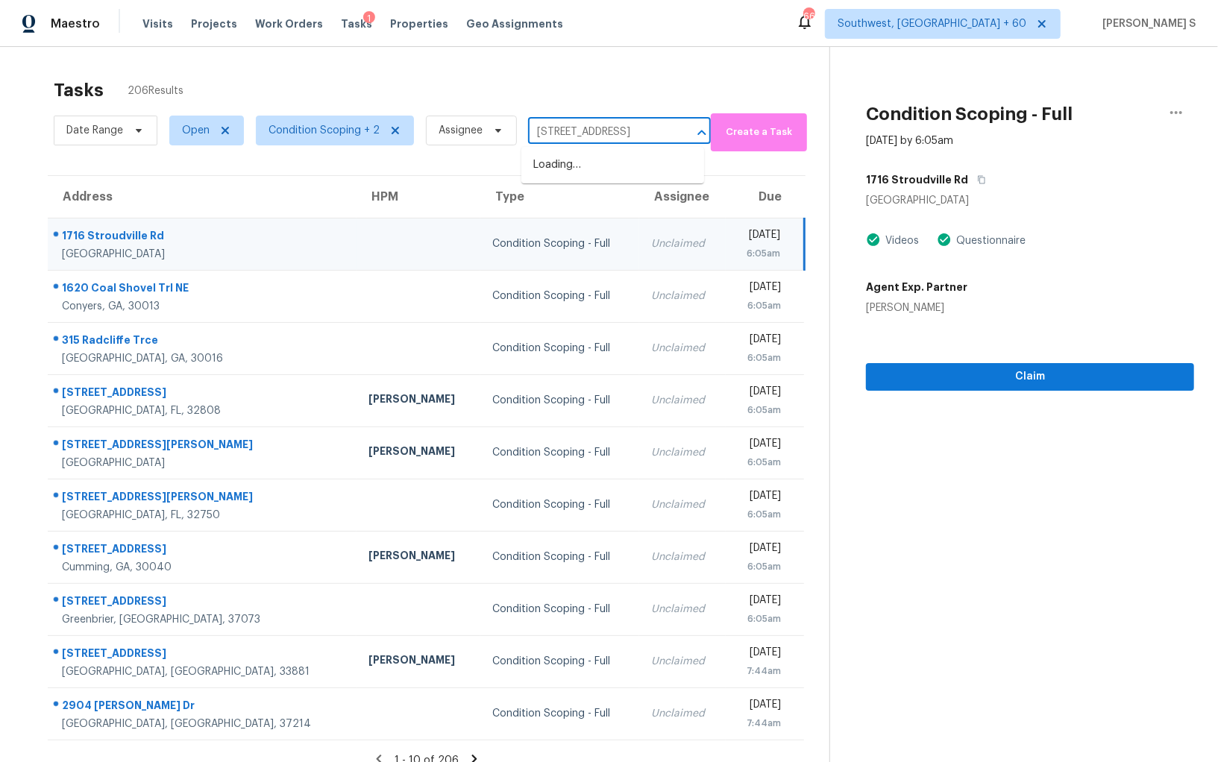
scroll to position [0, 90]
click at [585, 162] on li "6302 Valley Stream Dr, Cumming, GA 30040" at bounding box center [612, 165] width 183 height 25
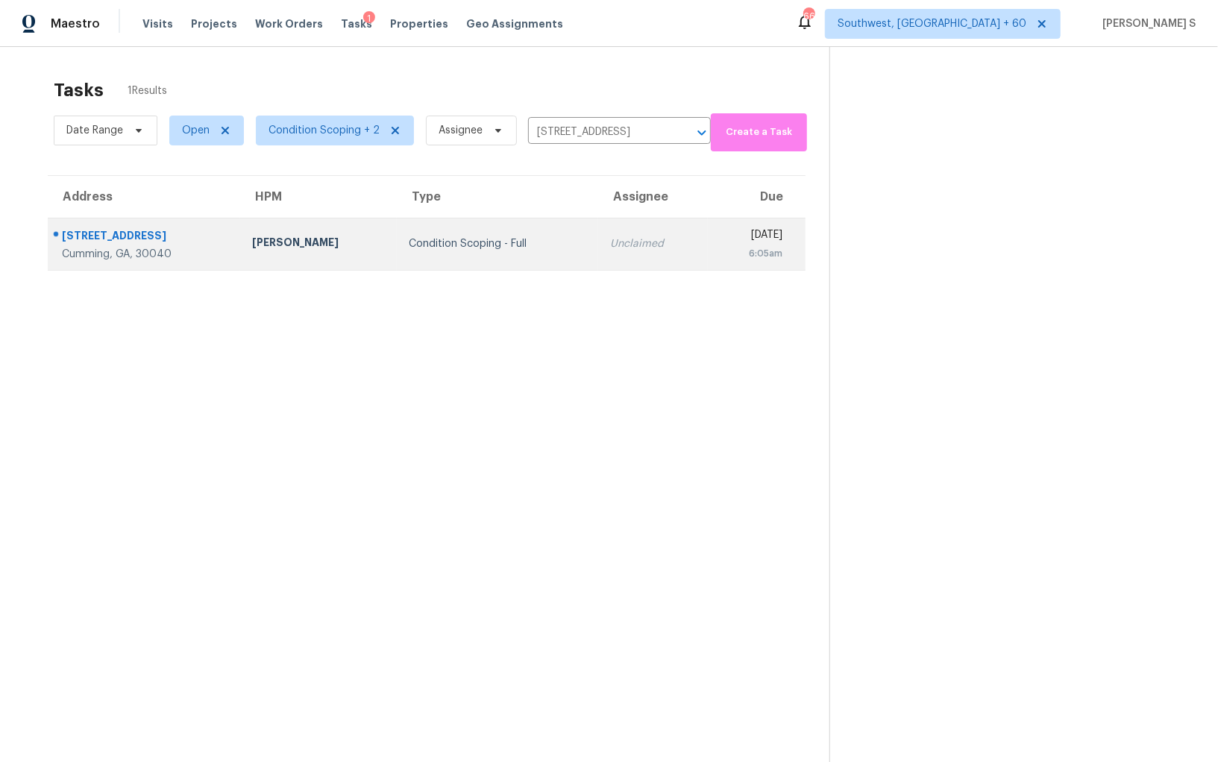
click at [598, 218] on td "Unclaimed" at bounding box center [653, 244] width 110 height 52
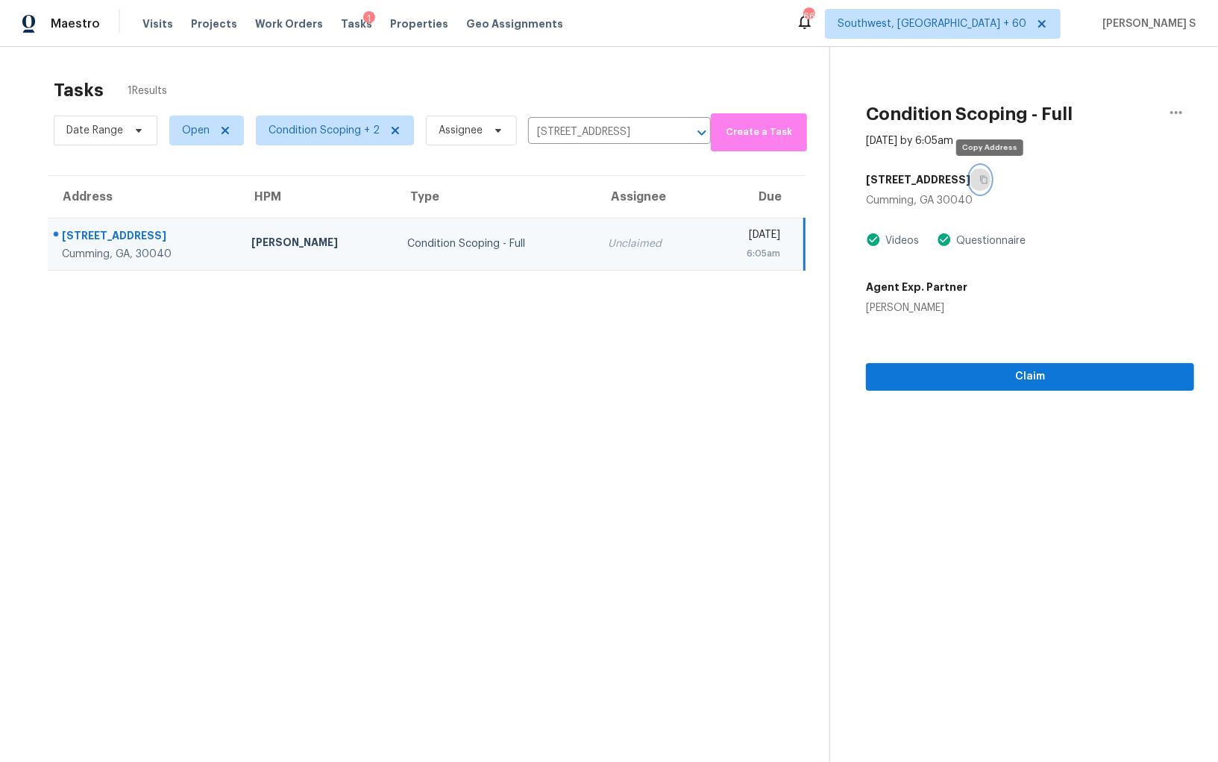
click at [988, 180] on icon "button" at bounding box center [983, 179] width 9 height 9
click at [1081, 359] on div "Claim" at bounding box center [1030, 352] width 328 height 75
click at [1075, 371] on span "Claim" at bounding box center [1030, 377] width 304 height 19
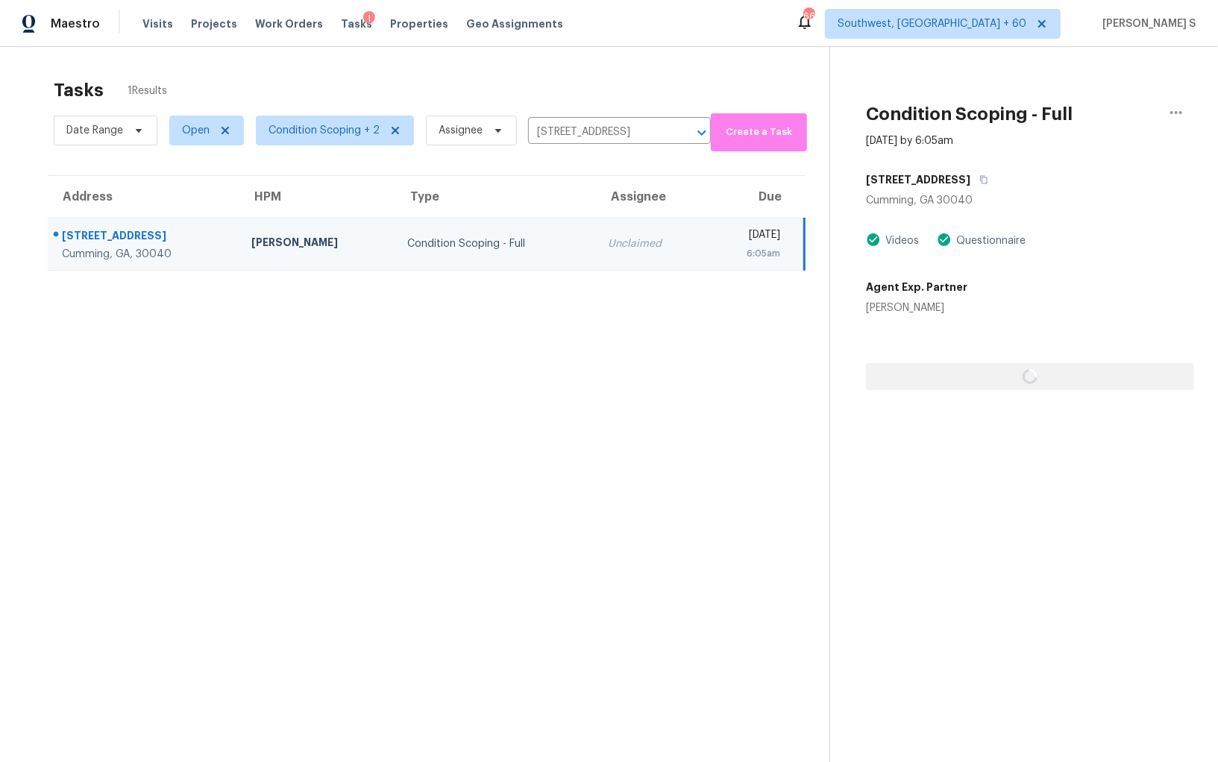
click at [450, 230] on td "Condition Scoping - Full" at bounding box center [496, 244] width 201 height 52
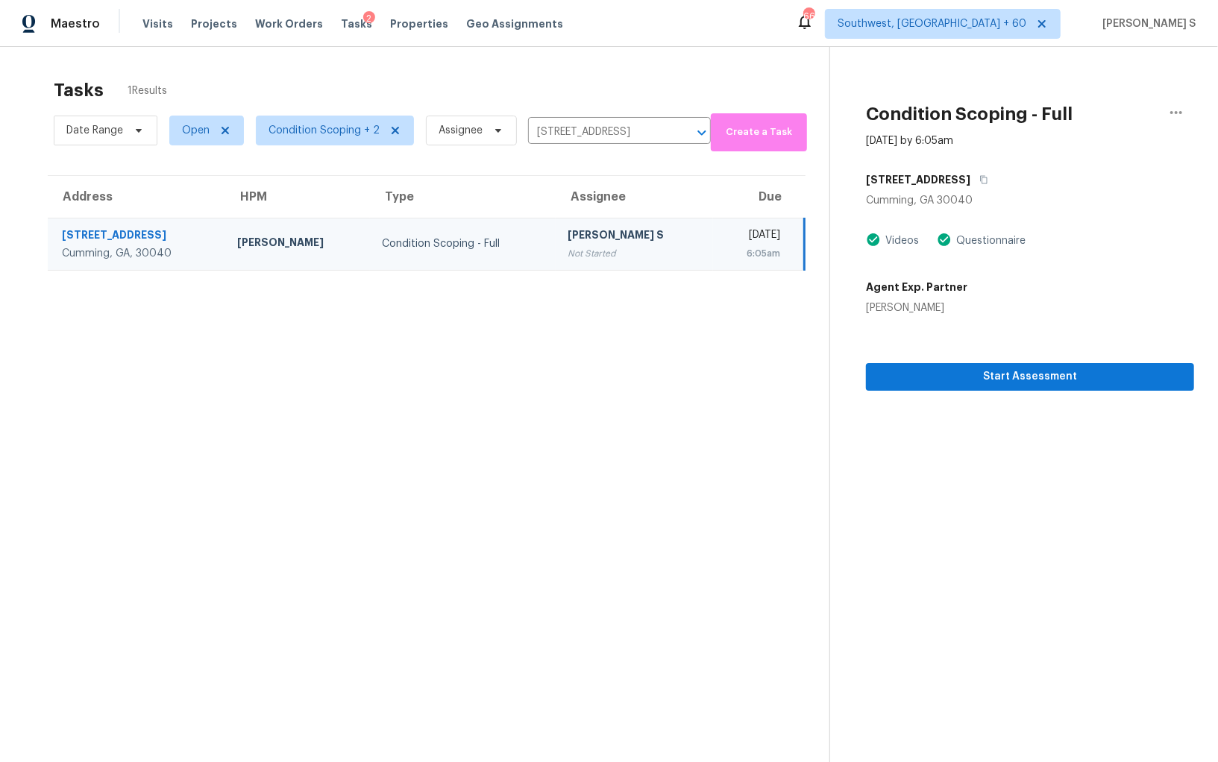
click at [568, 246] on div "Not Started" at bounding box center [634, 253] width 133 height 15
click at [990, 175] on button "button" at bounding box center [980, 179] width 20 height 27
click at [578, 128] on input "6302 Valley Stream Dr, Cumming, GA 30040" at bounding box center [598, 132] width 141 height 23
paste input "3046 Shadow Mesa Cir, Thousand Oaks, CA 9136"
type input "3046 Shadow Mesa Cir, Thousand Oaks, CA 91360"
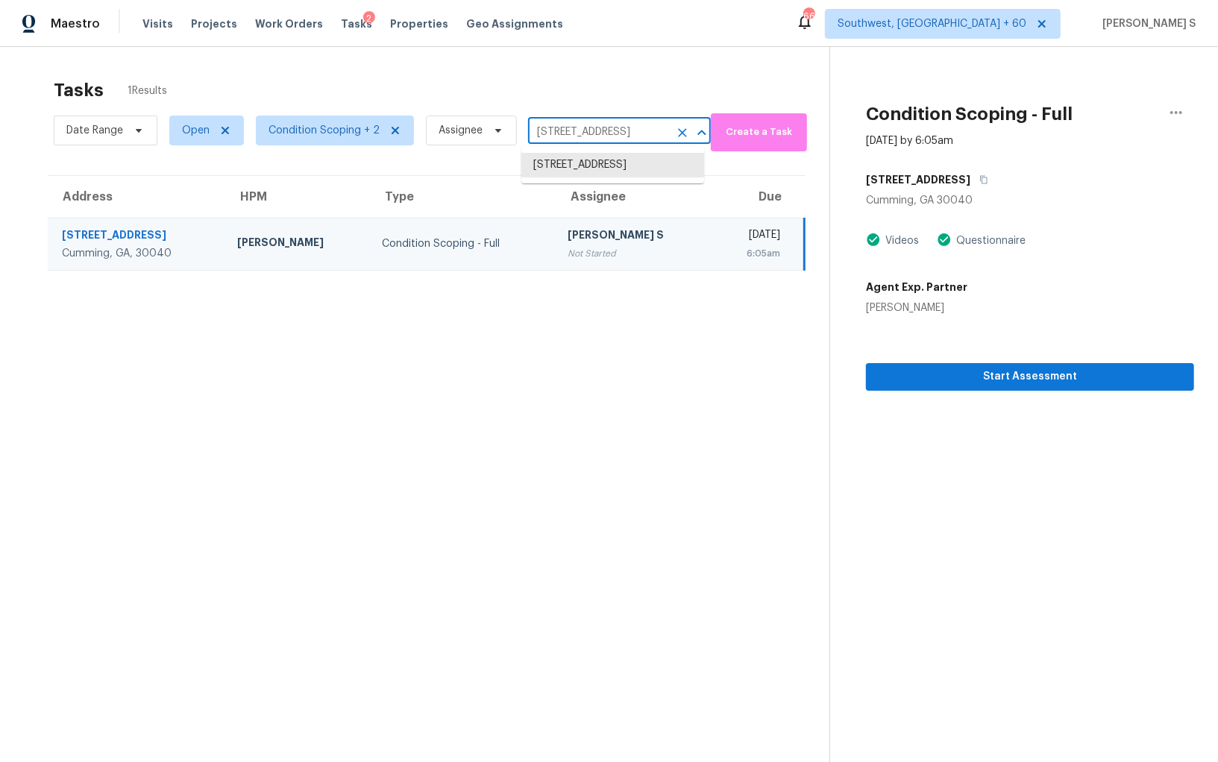
scroll to position [0, 115]
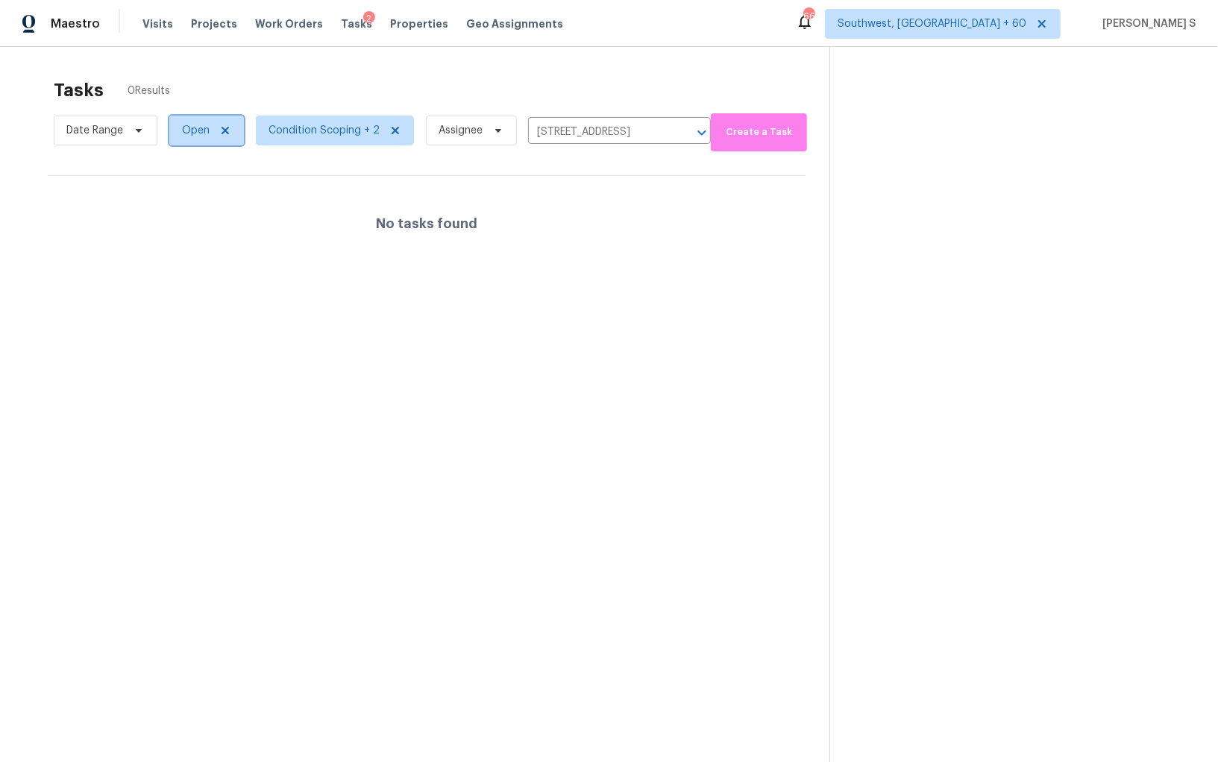
click at [182, 128] on span "Open" at bounding box center [196, 130] width 28 height 15
click at [222, 217] on label "Blocked" at bounding box center [206, 214] width 59 height 15
click at [186, 217] on input "Blocked" at bounding box center [182, 212] width 10 height 10
checkbox input "true"
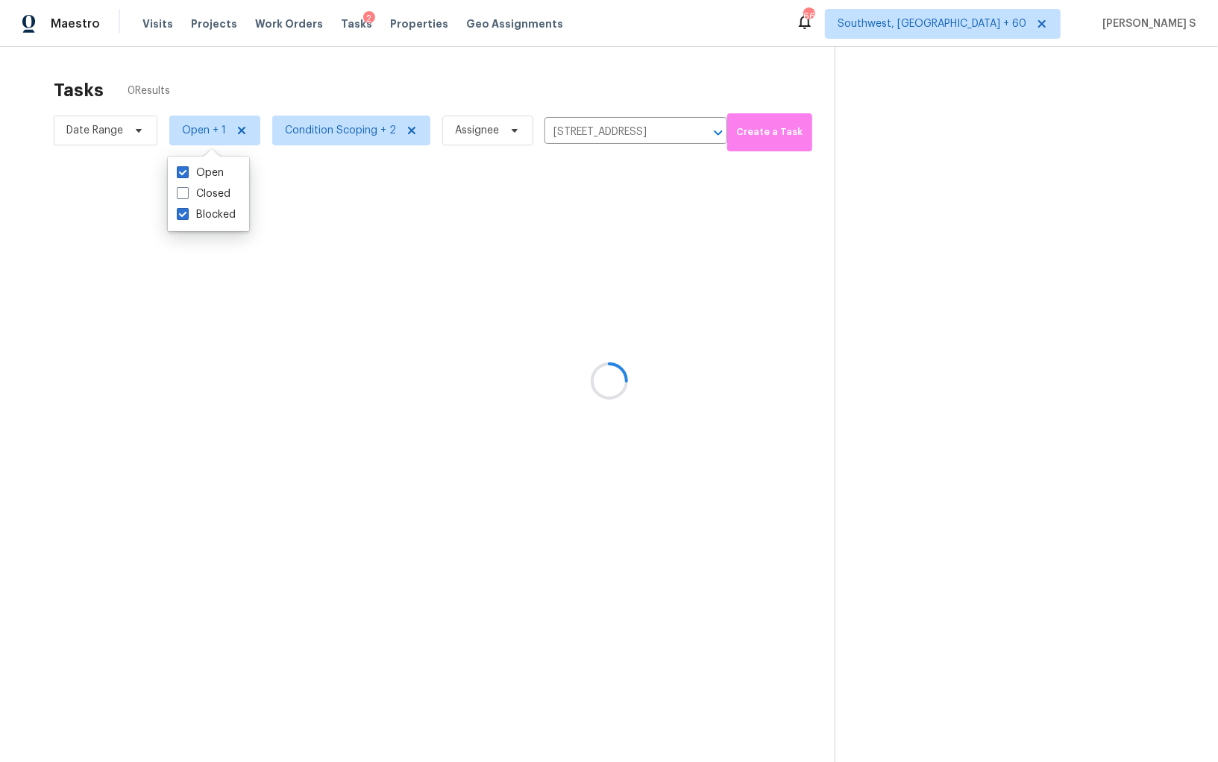
click at [409, 270] on div at bounding box center [609, 381] width 1218 height 762
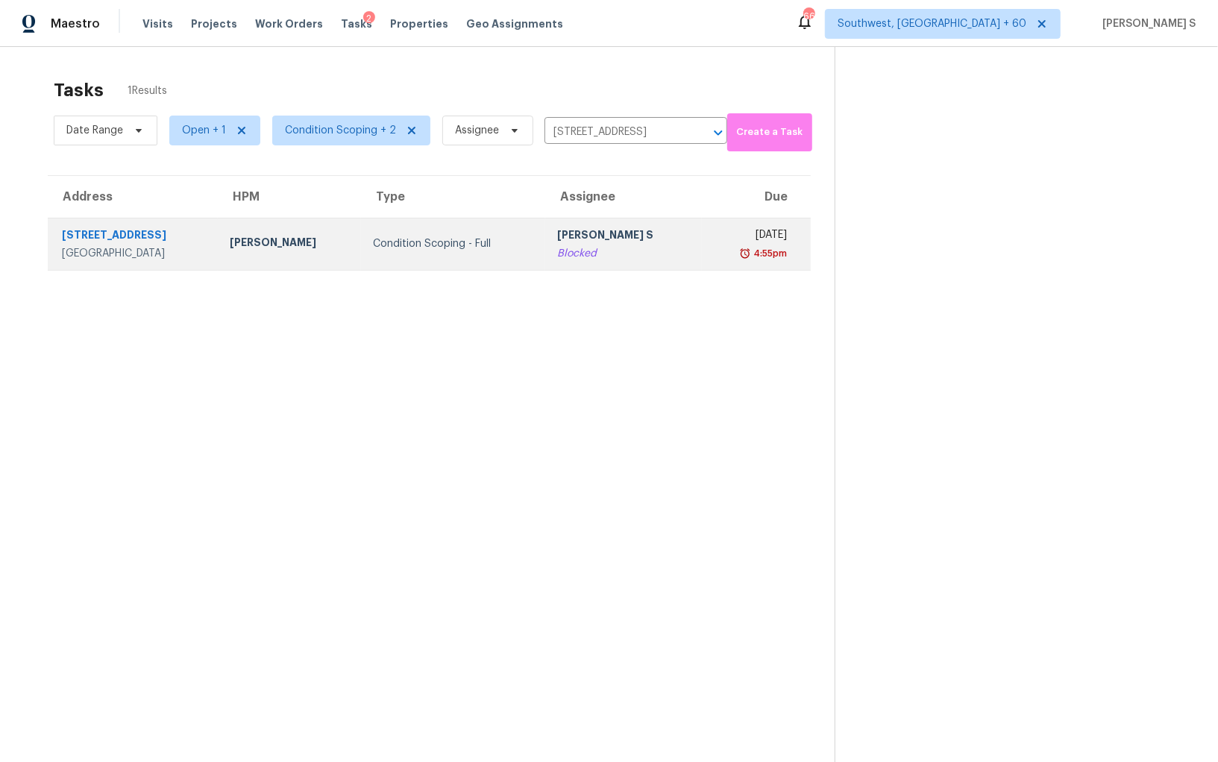
click at [592, 246] on div "Blocked" at bounding box center [623, 253] width 132 height 15
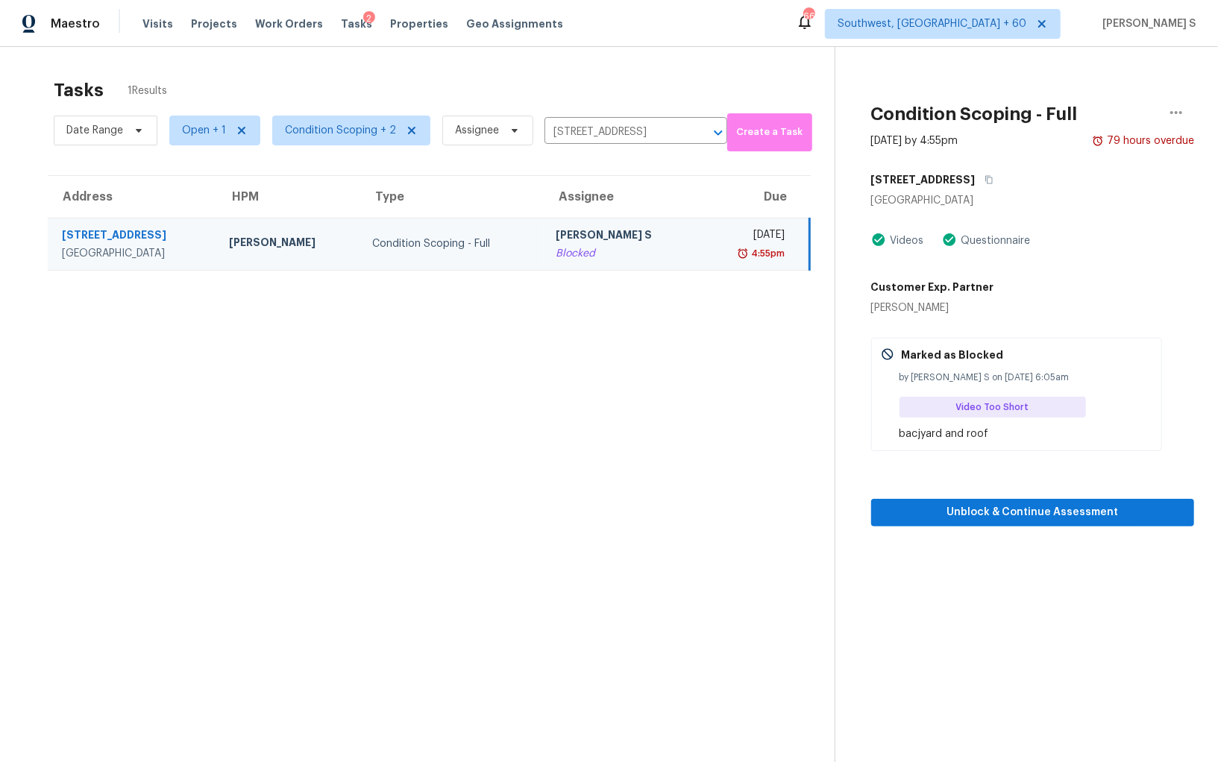
click at [512, 263] on td "Condition Scoping - Full" at bounding box center [451, 244] width 183 height 52
click at [916, 524] on button "Unblock & Continue Assessment" at bounding box center [1032, 513] width 323 height 28
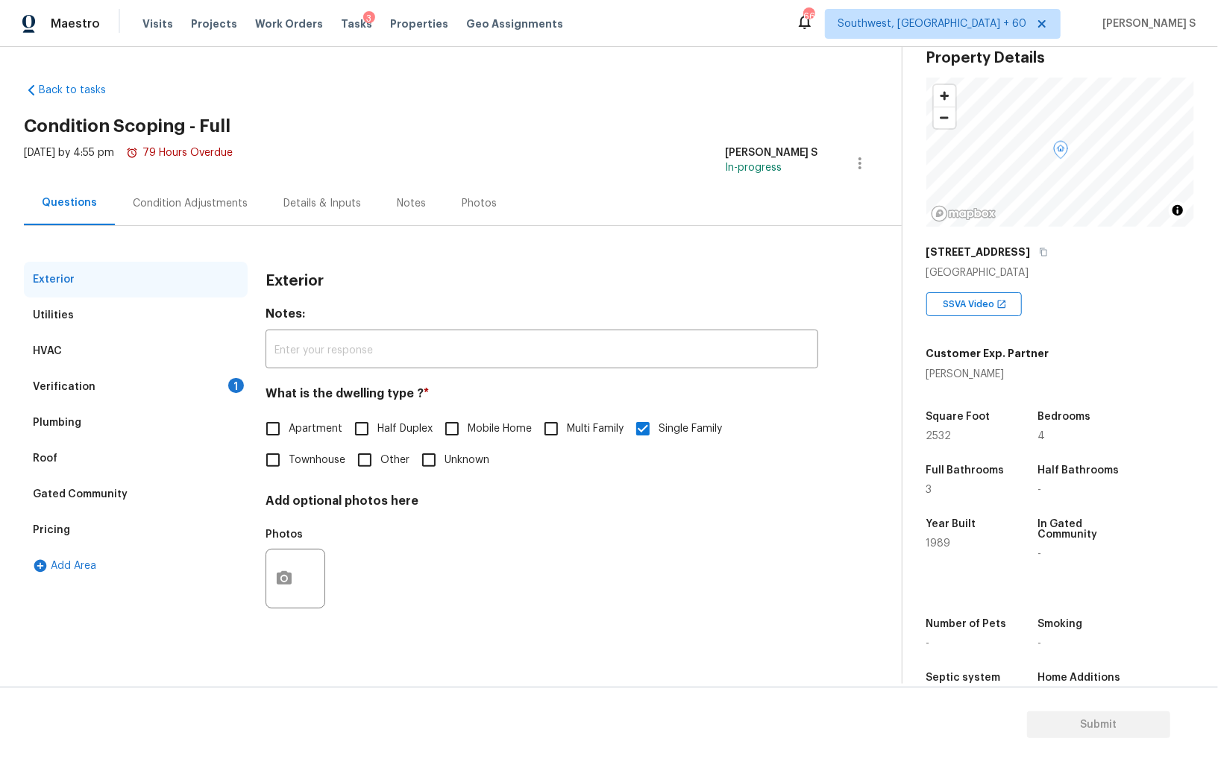
scroll to position [99, 0]
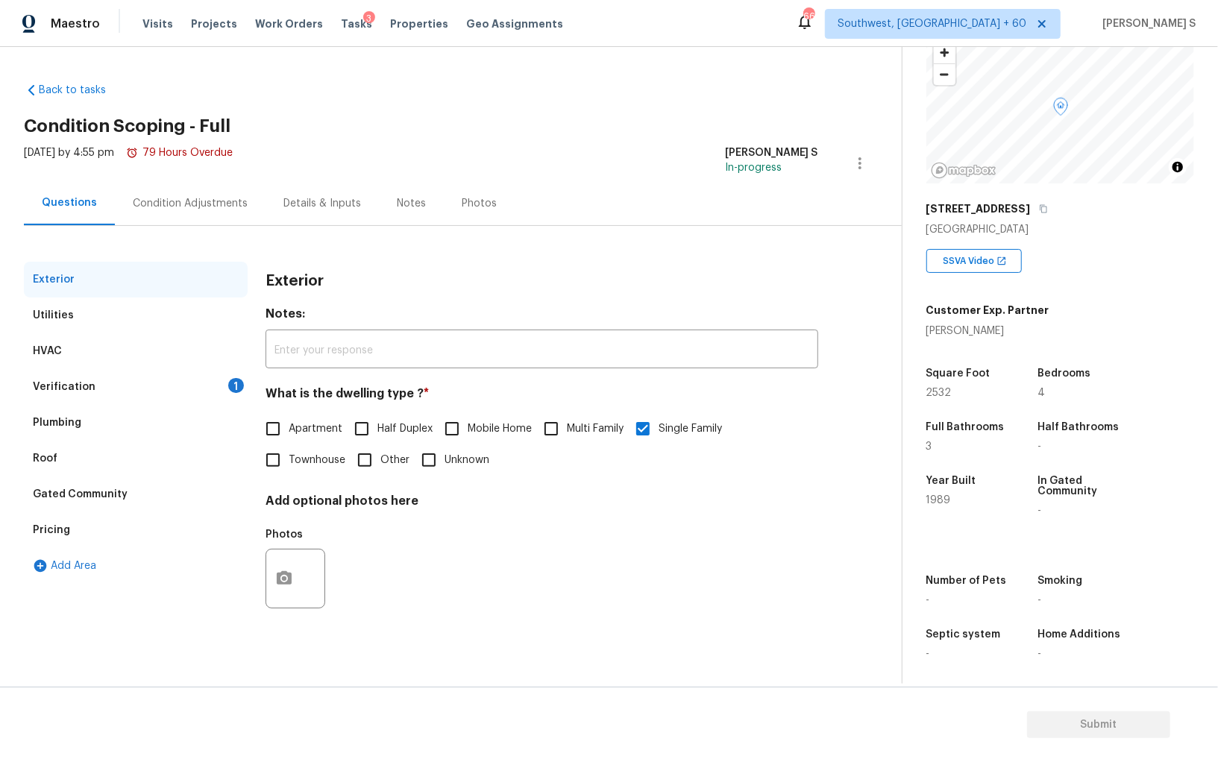
click at [66, 386] on div "Verification" at bounding box center [64, 387] width 63 height 15
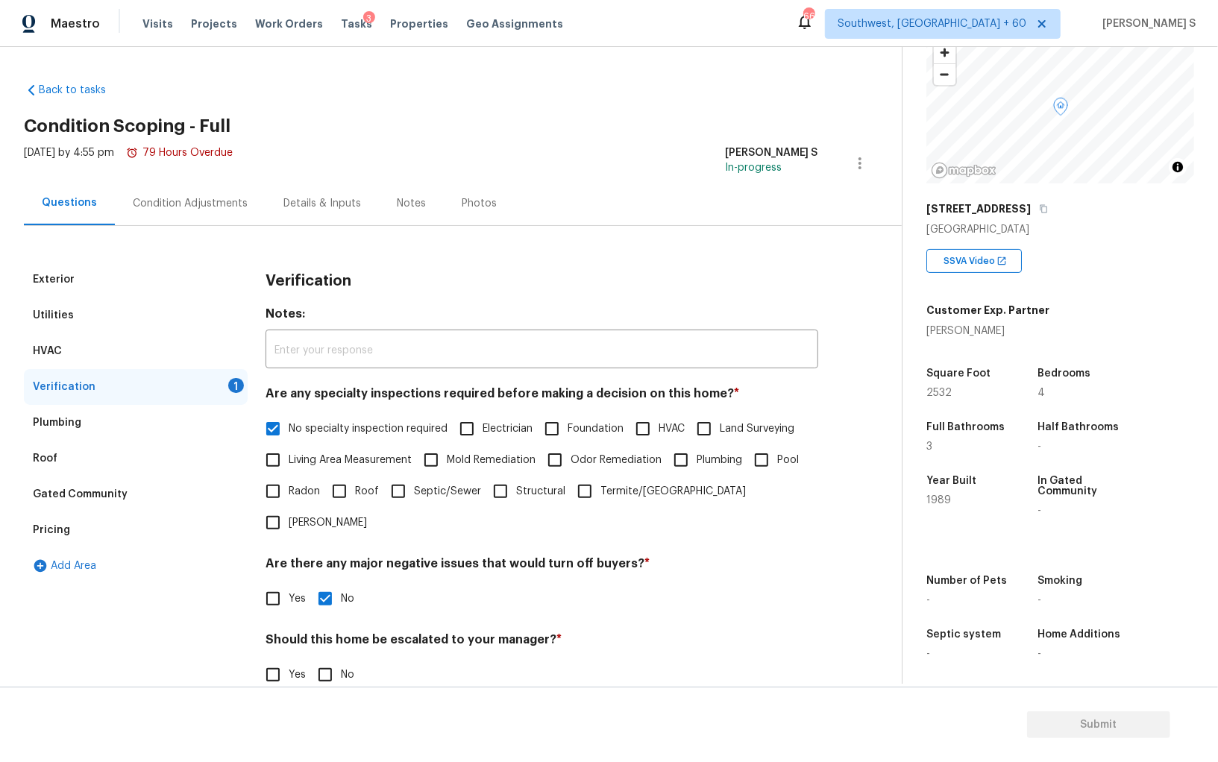
click at [55, 318] on div "Utilities" at bounding box center [53, 315] width 41 height 15
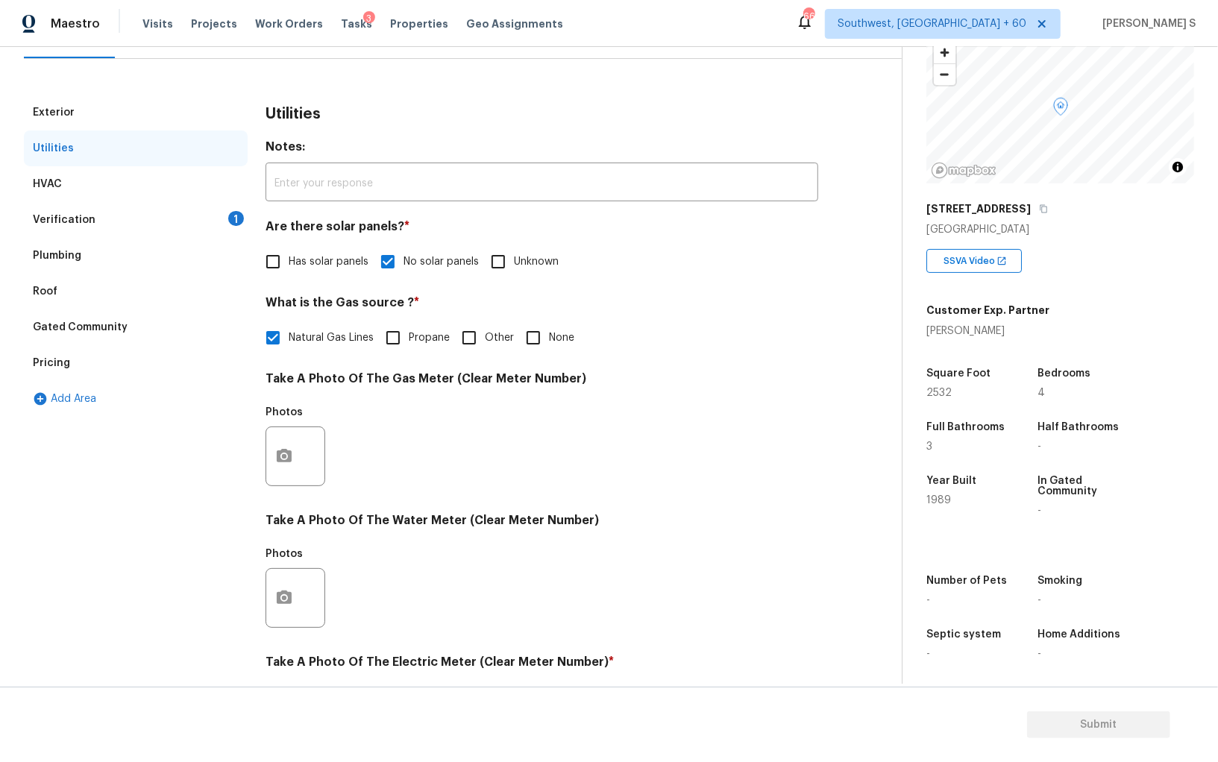
scroll to position [0, 0]
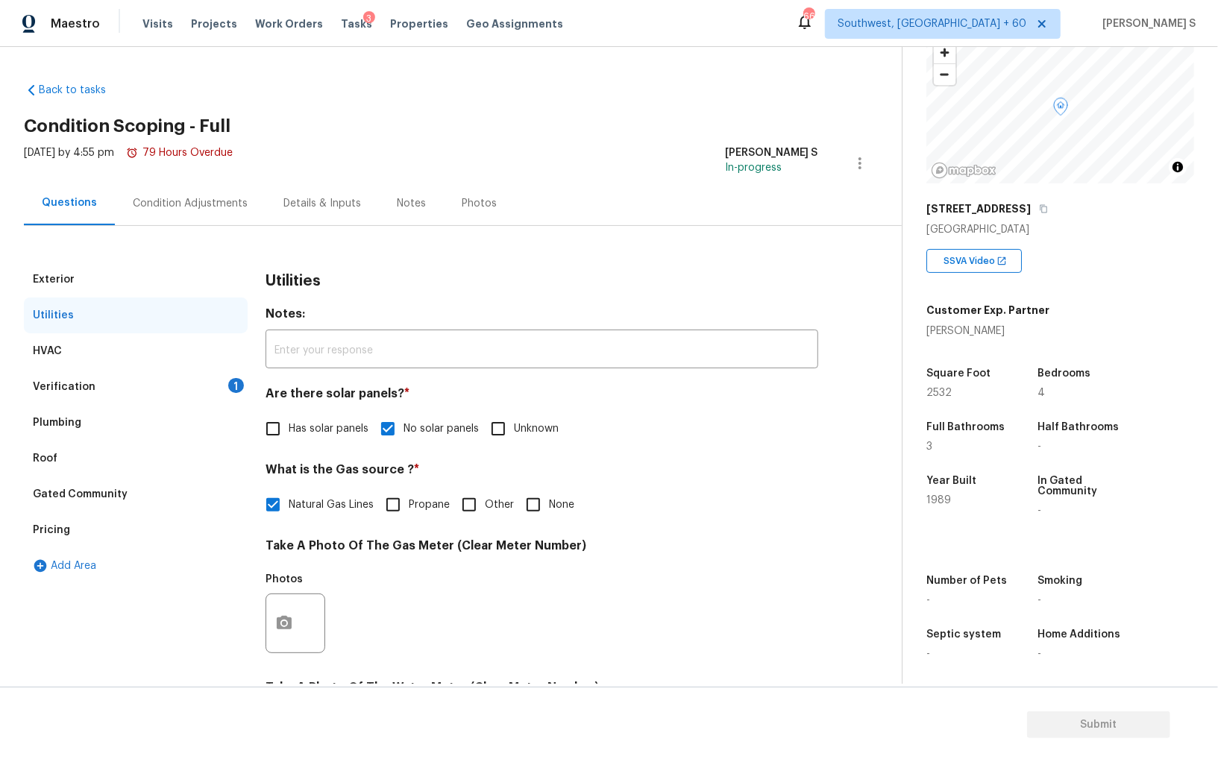
click at [222, 207] on div "Condition Adjustments" at bounding box center [190, 203] width 115 height 15
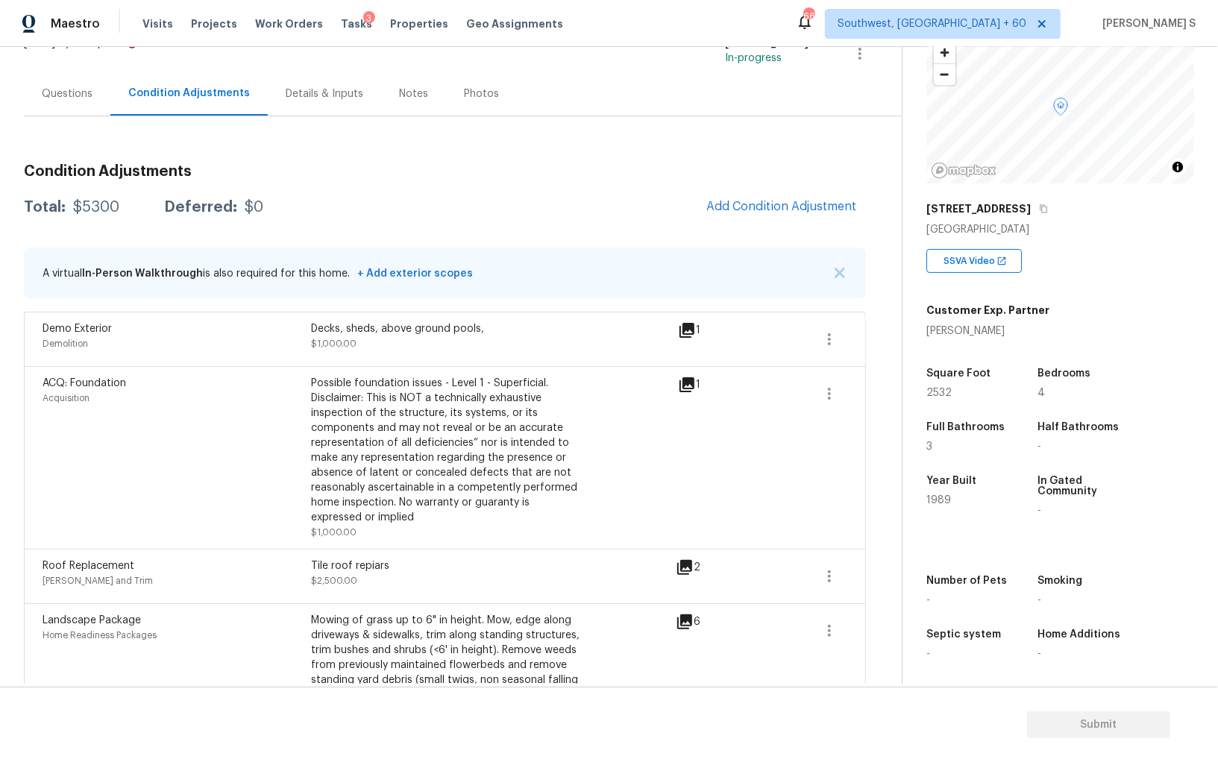
scroll to position [45, 0]
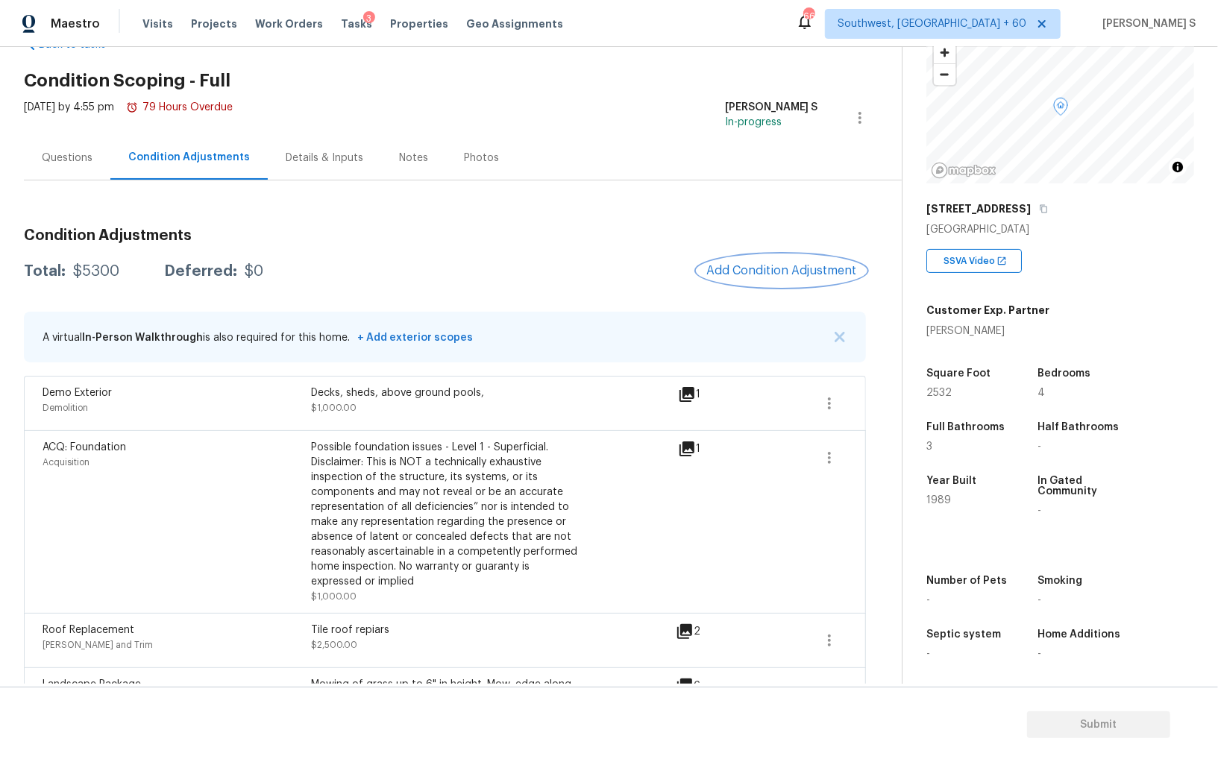
click at [769, 273] on span "Add Condition Adjustment" at bounding box center [781, 270] width 151 height 13
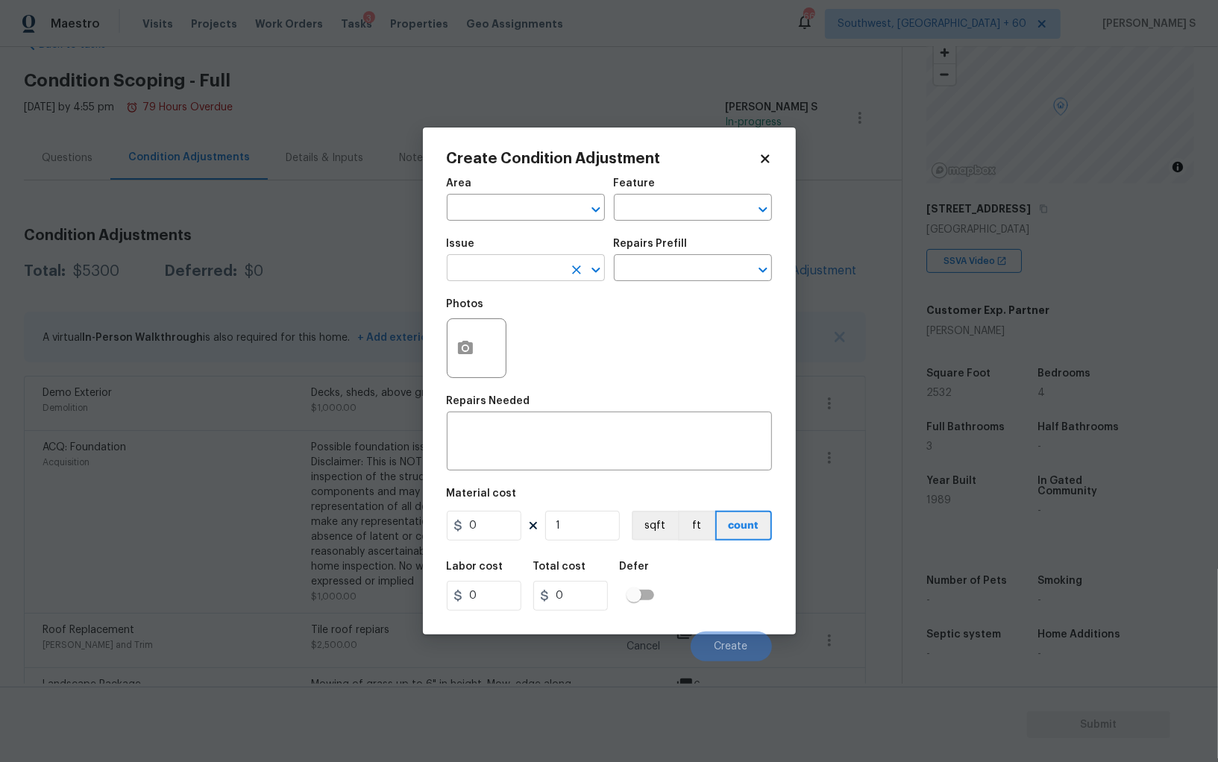
click at [500, 274] on input "text" at bounding box center [505, 269] width 116 height 23
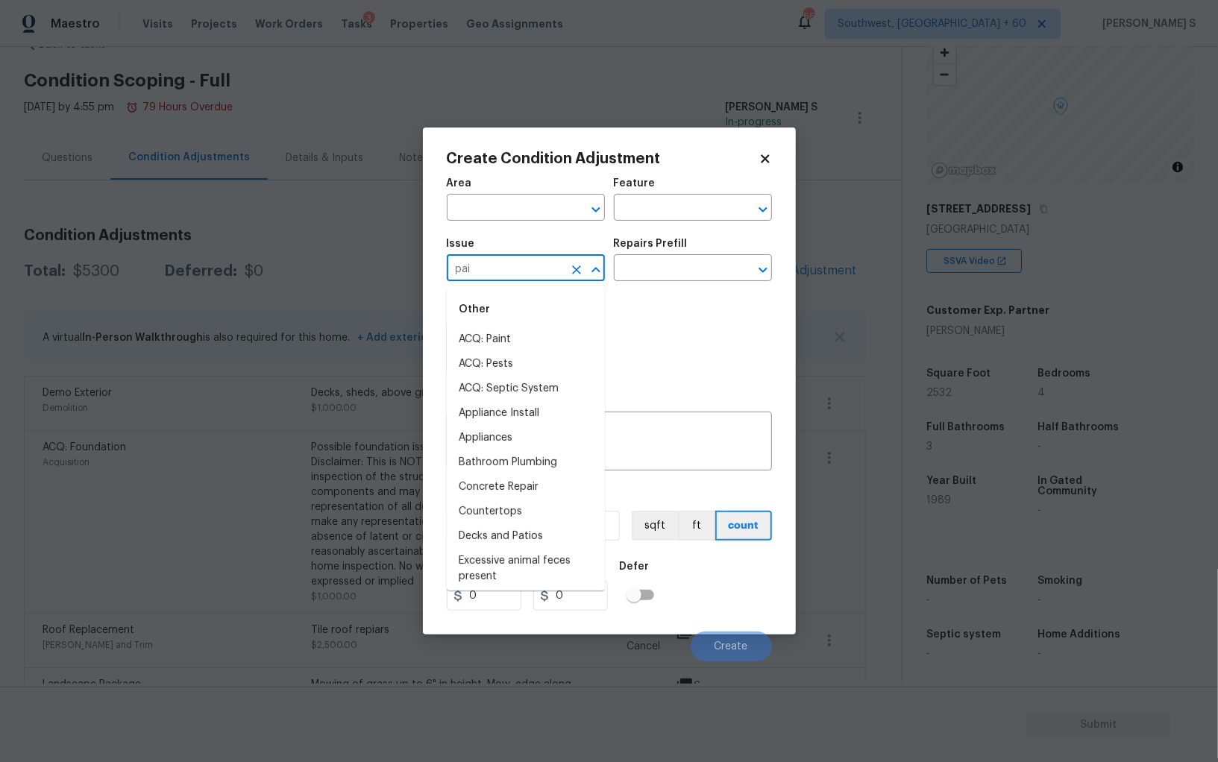
click at [500, 274] on input "pai" at bounding box center [505, 269] width 116 height 23
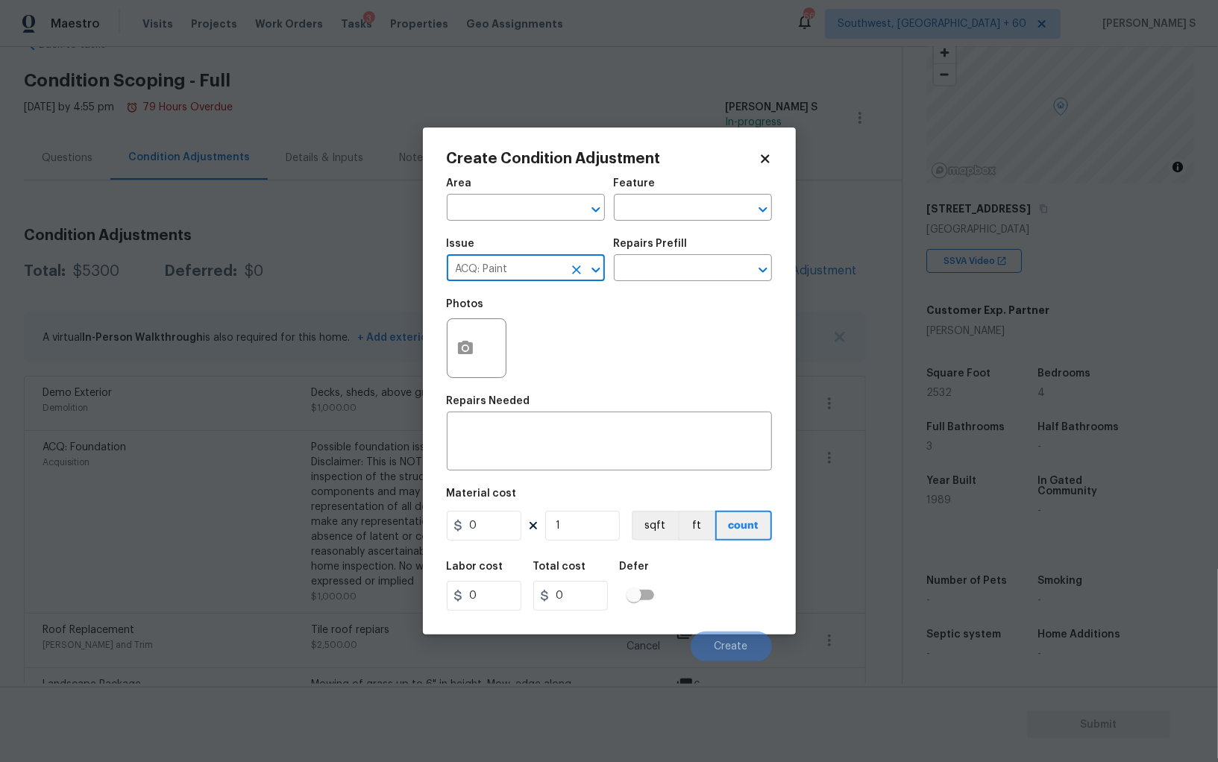
type input "ACQ: Paint"
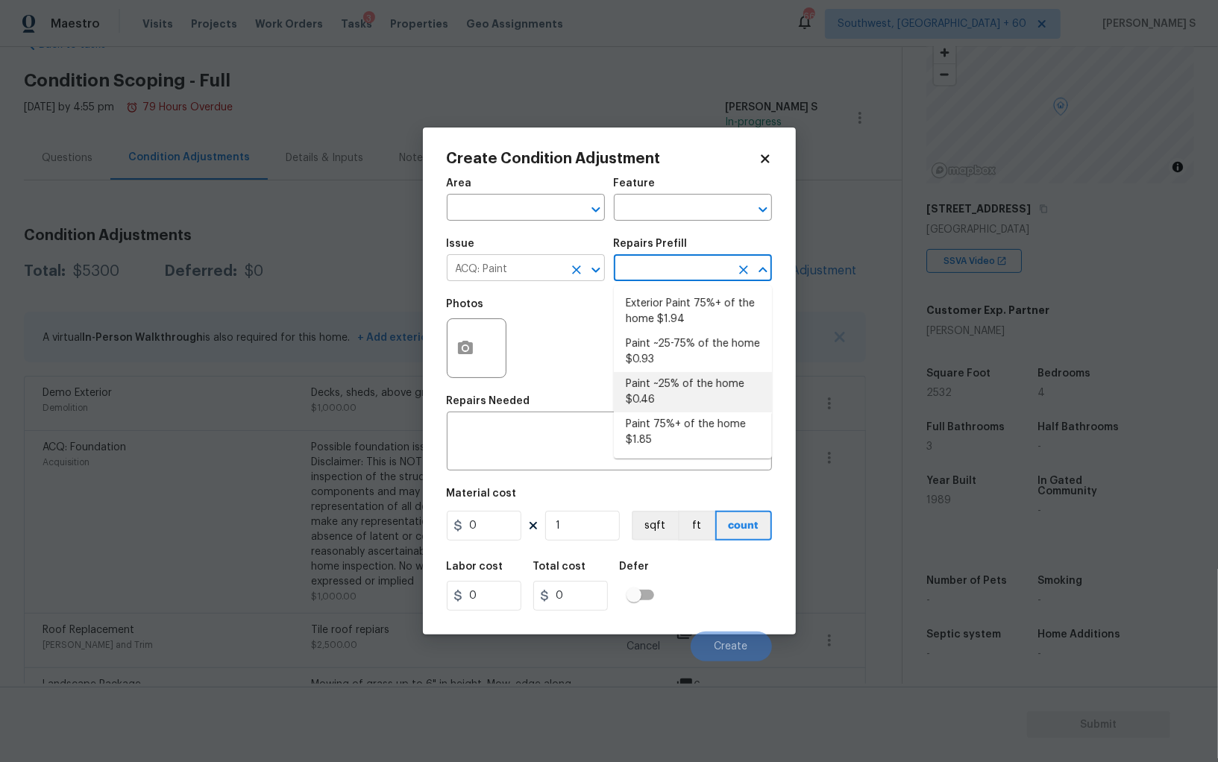
type input "Acquisition"
type textarea "Acquisition Scope: ~25% of the home needs interior paint"
type input "0.46"
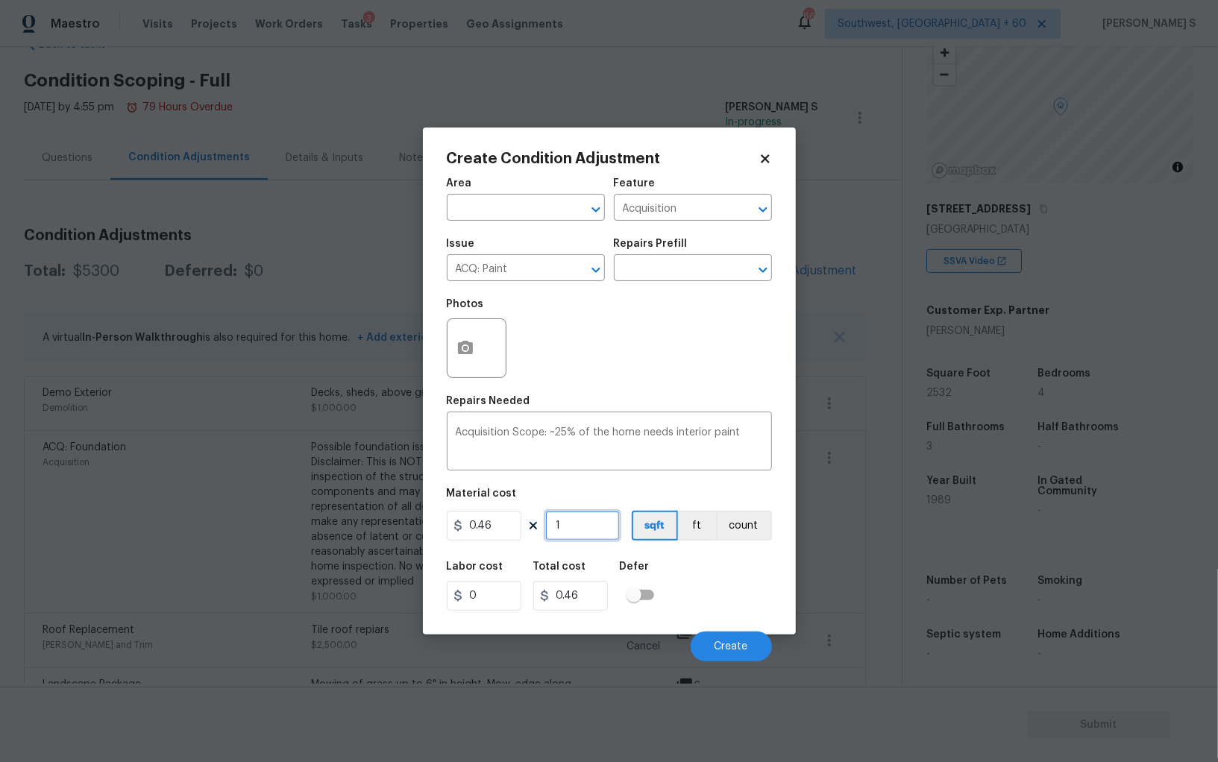
click at [573, 515] on input "1" at bounding box center [582, 526] width 75 height 30
type input "2"
type input "0.92"
type input "25"
type input "11.5"
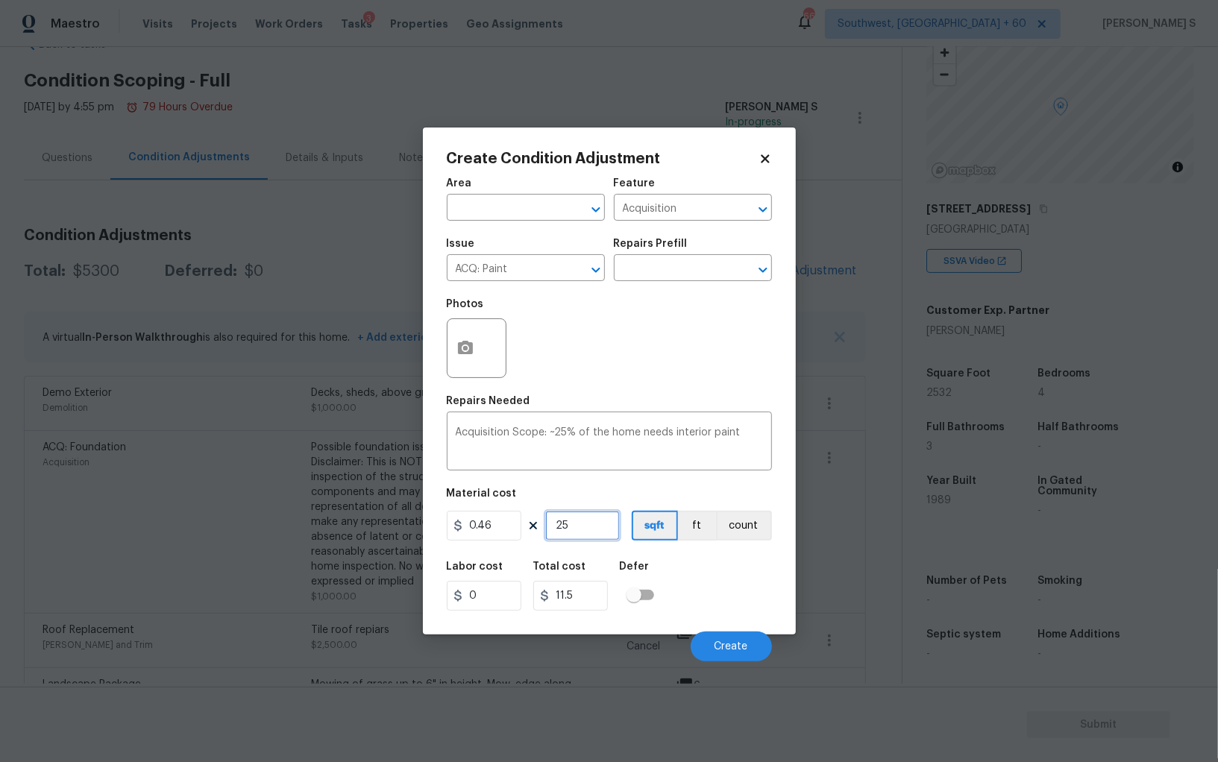
type input "253"
type input "116.38"
type input "2532"
type input "1164.72"
type input "2532"
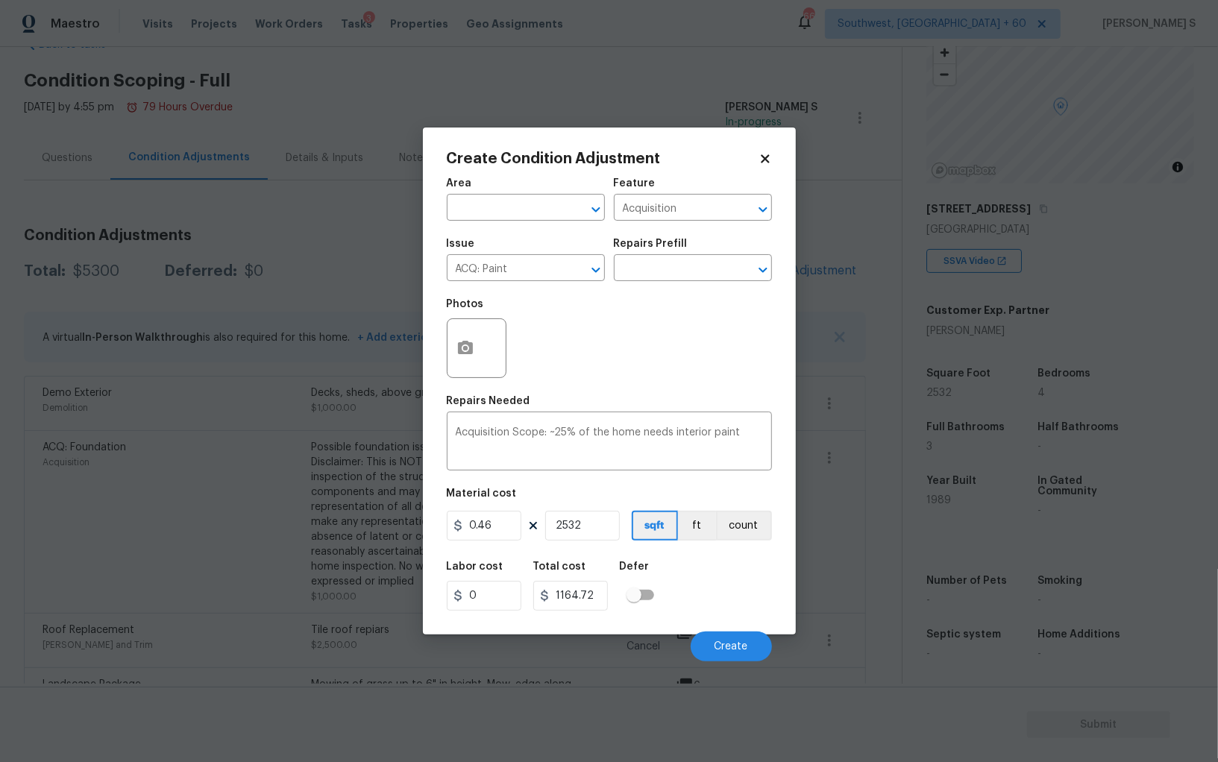
click at [696, 590] on div "Labor cost 0 Total cost 1164.72 Defer" at bounding box center [609, 586] width 325 height 67
click at [718, 655] on button "Create" at bounding box center [731, 647] width 81 height 30
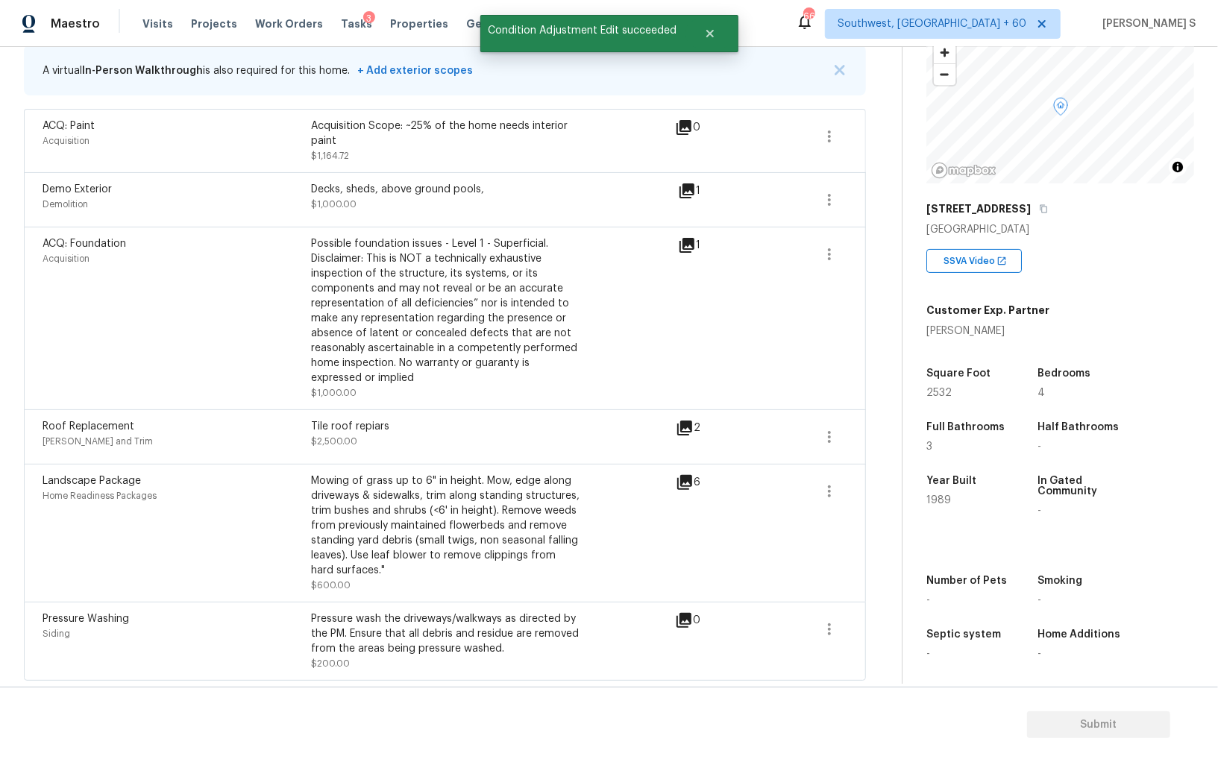
scroll to position [0, 0]
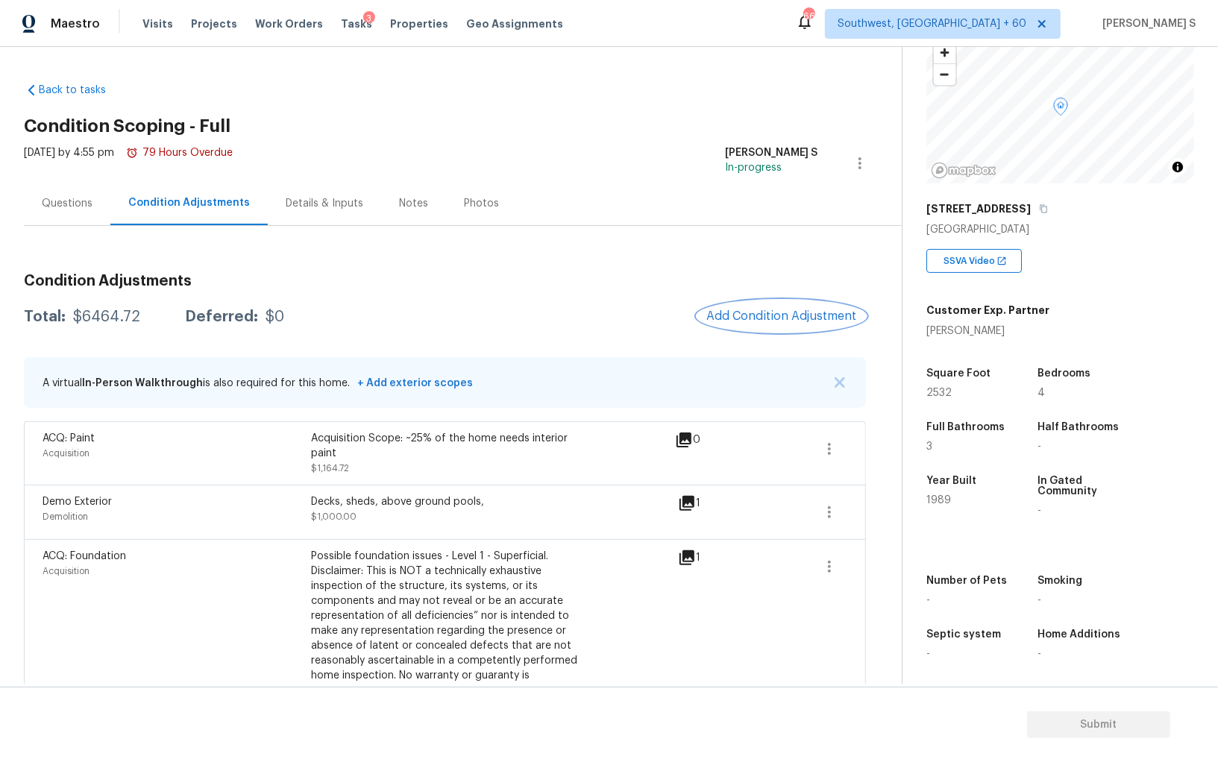
click at [786, 320] on span "Add Condition Adjustment" at bounding box center [781, 315] width 151 height 13
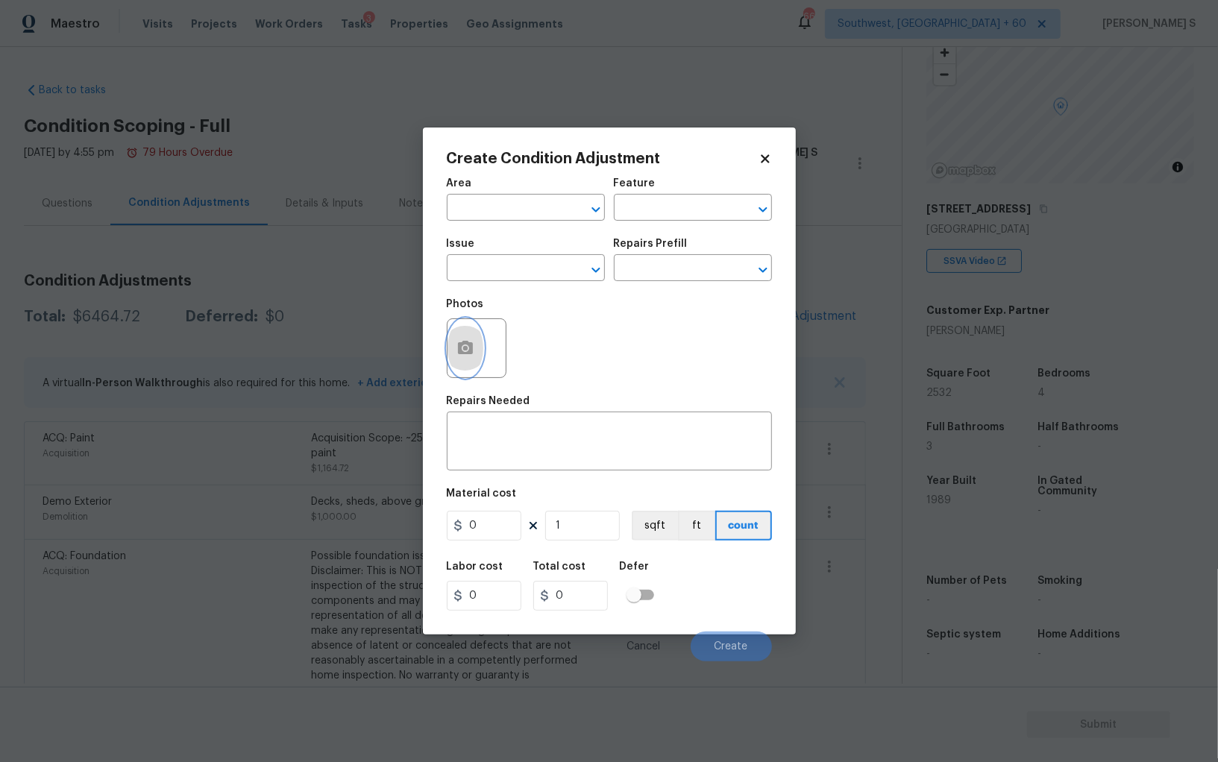
click at [476, 347] on button "button" at bounding box center [465, 348] width 36 height 58
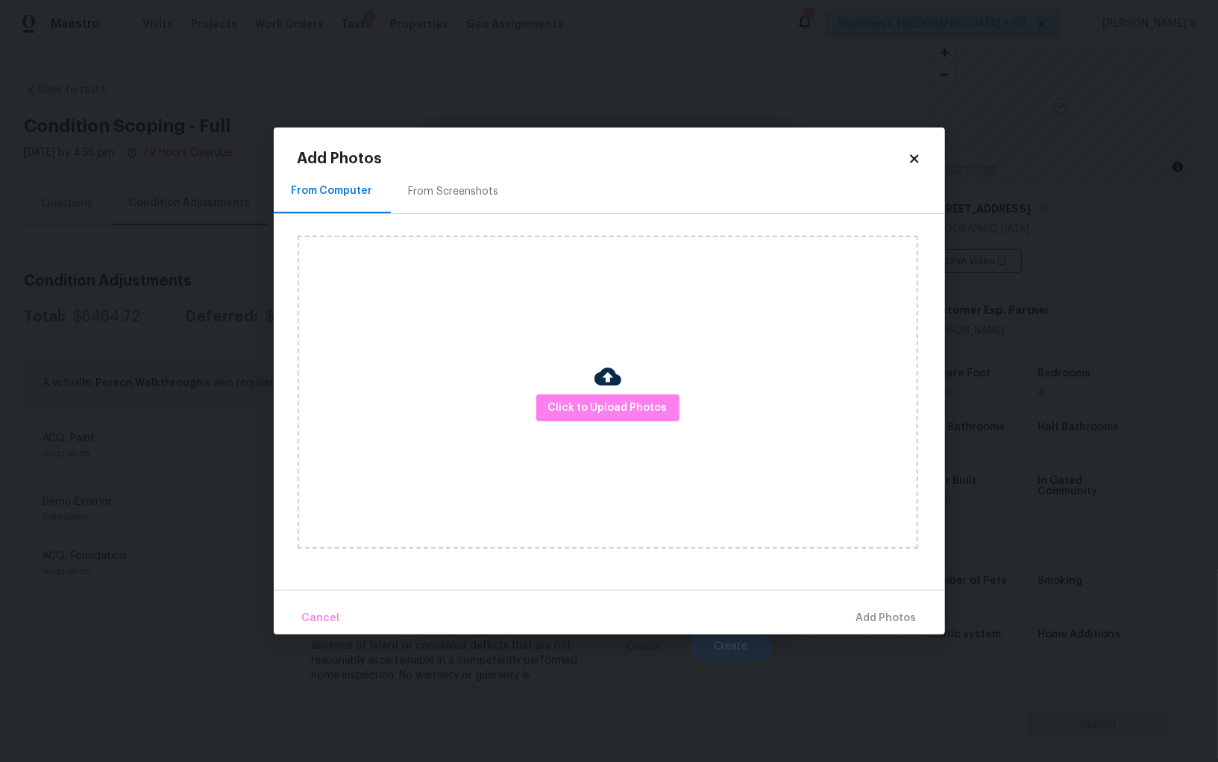
click at [479, 196] on div "From Screenshots" at bounding box center [454, 191] width 90 height 15
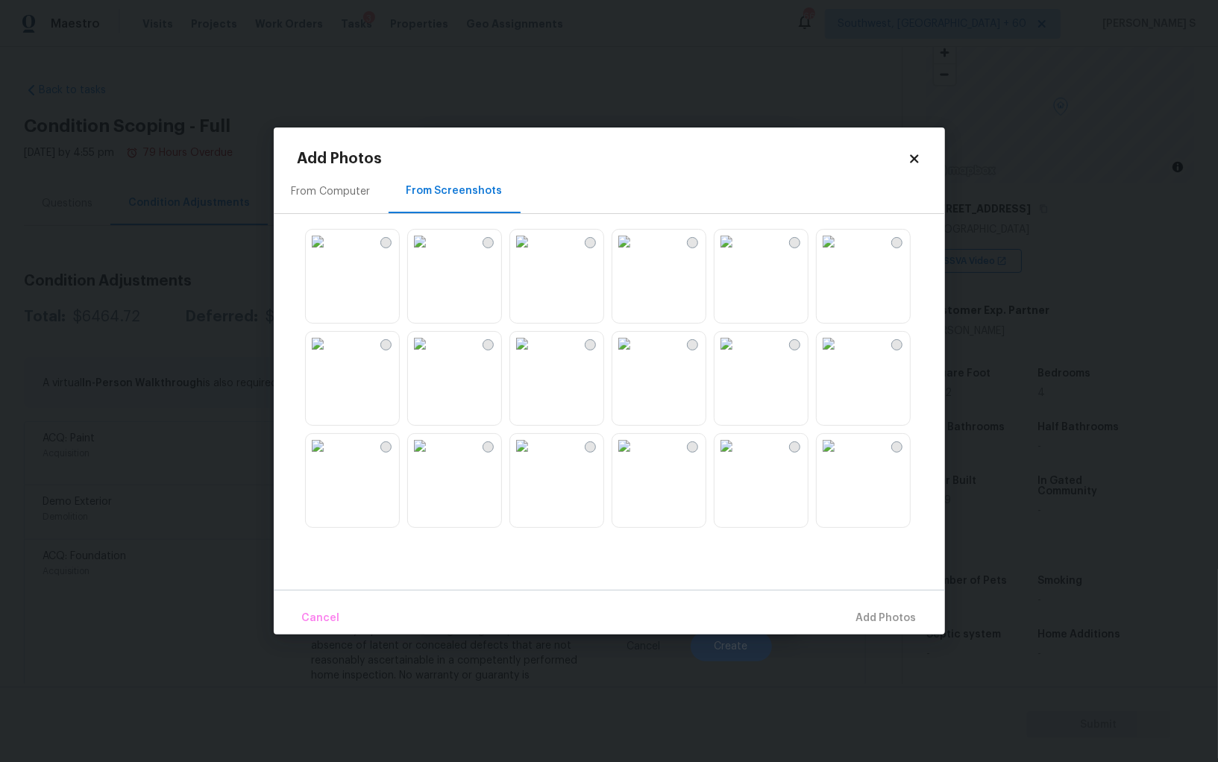
click at [636, 254] on img at bounding box center [624, 242] width 24 height 24
drag, startPoint x: 678, startPoint y: 372, endPoint x: 749, endPoint y: 372, distance: 70.8
click at [636, 356] on img at bounding box center [624, 344] width 24 height 24
click at [738, 356] on img at bounding box center [726, 344] width 24 height 24
click at [833, 254] on img at bounding box center [829, 242] width 24 height 24
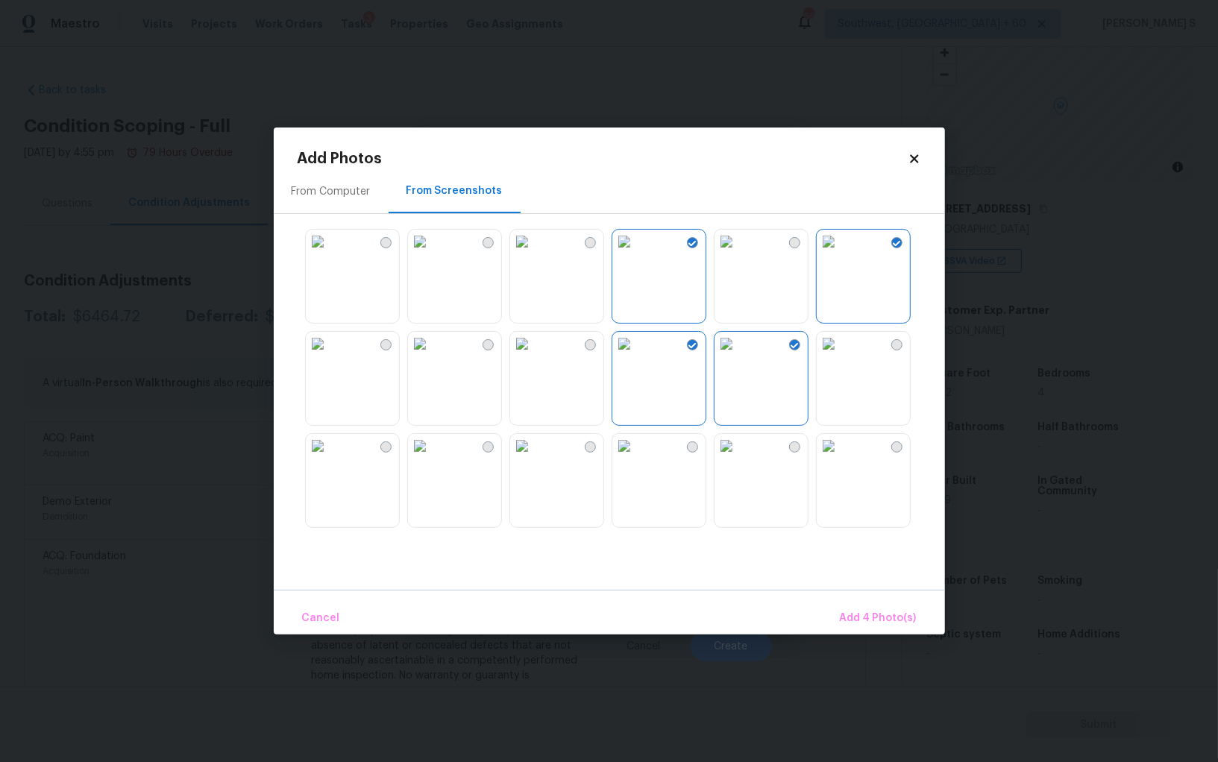
click at [738, 458] on img at bounding box center [726, 446] width 24 height 24
click at [432, 458] on img at bounding box center [420, 446] width 24 height 24
click at [330, 458] on img at bounding box center [318, 446] width 24 height 24
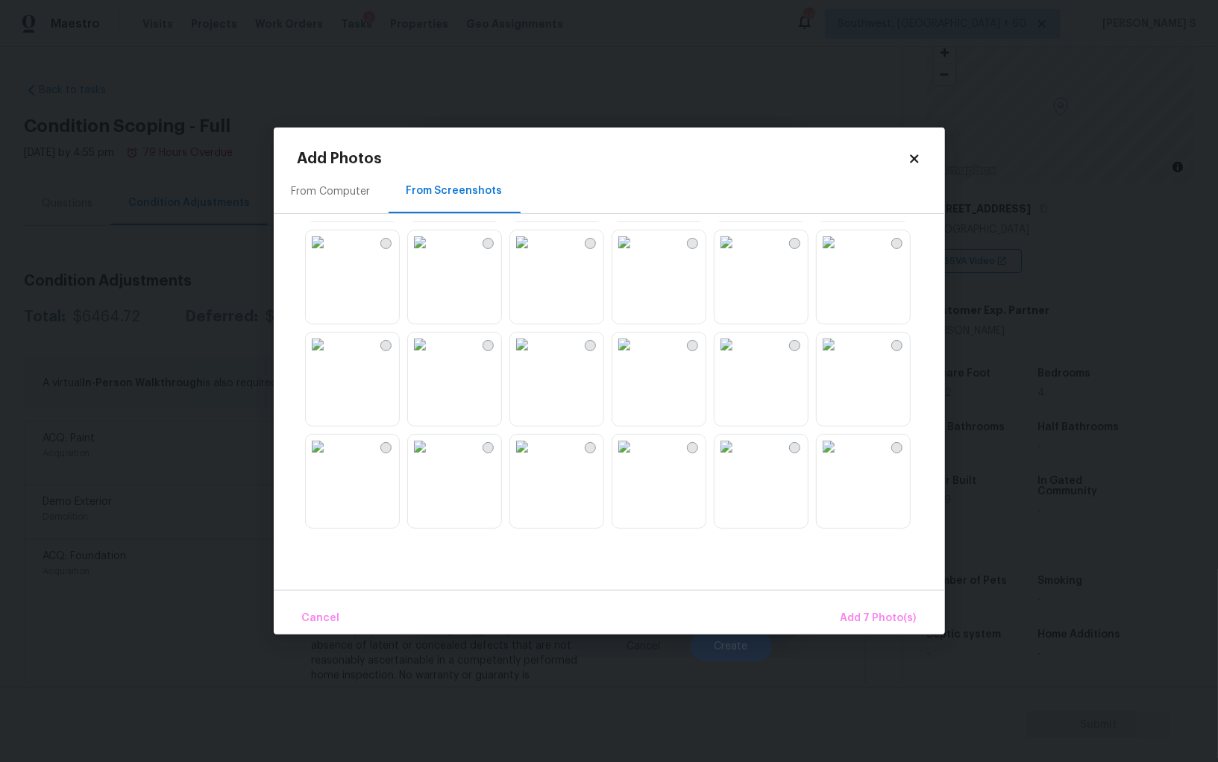
scroll to position [945, 0]
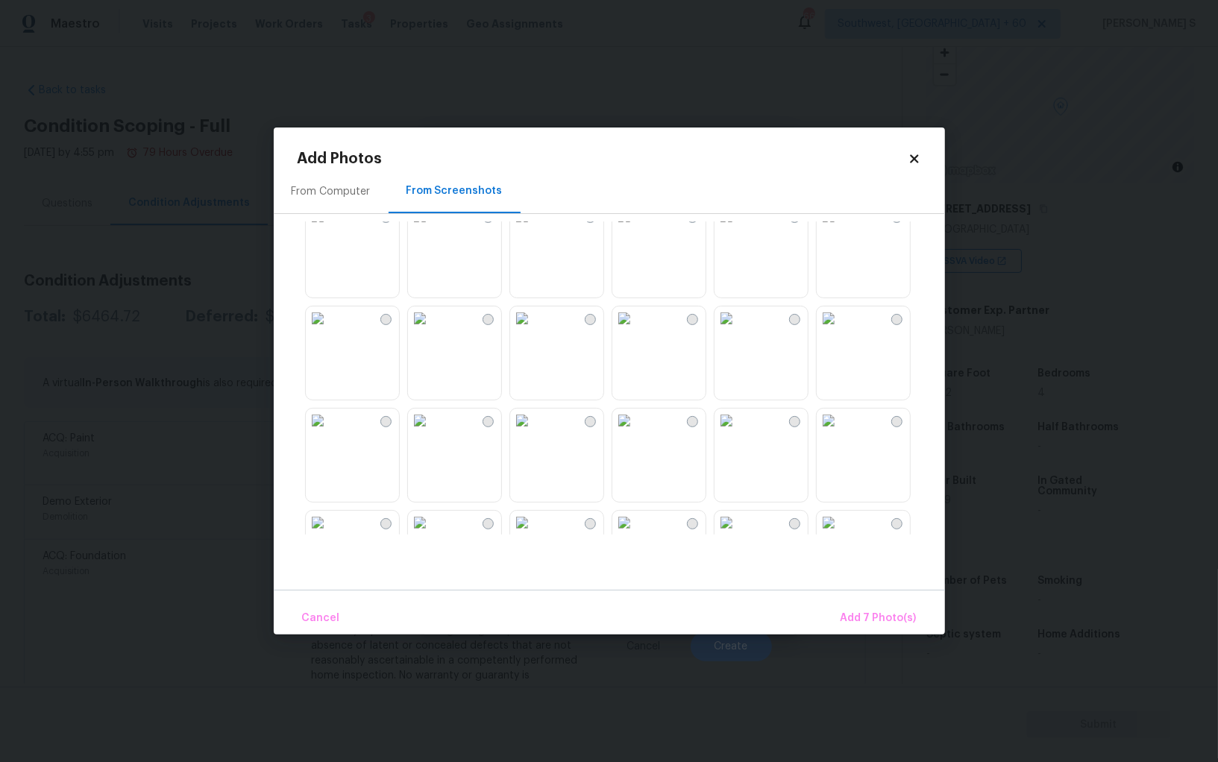
click at [636, 228] on img at bounding box center [624, 216] width 24 height 24
click at [738, 228] on img at bounding box center [726, 216] width 24 height 24
click at [840, 433] on img at bounding box center [829, 421] width 24 height 24
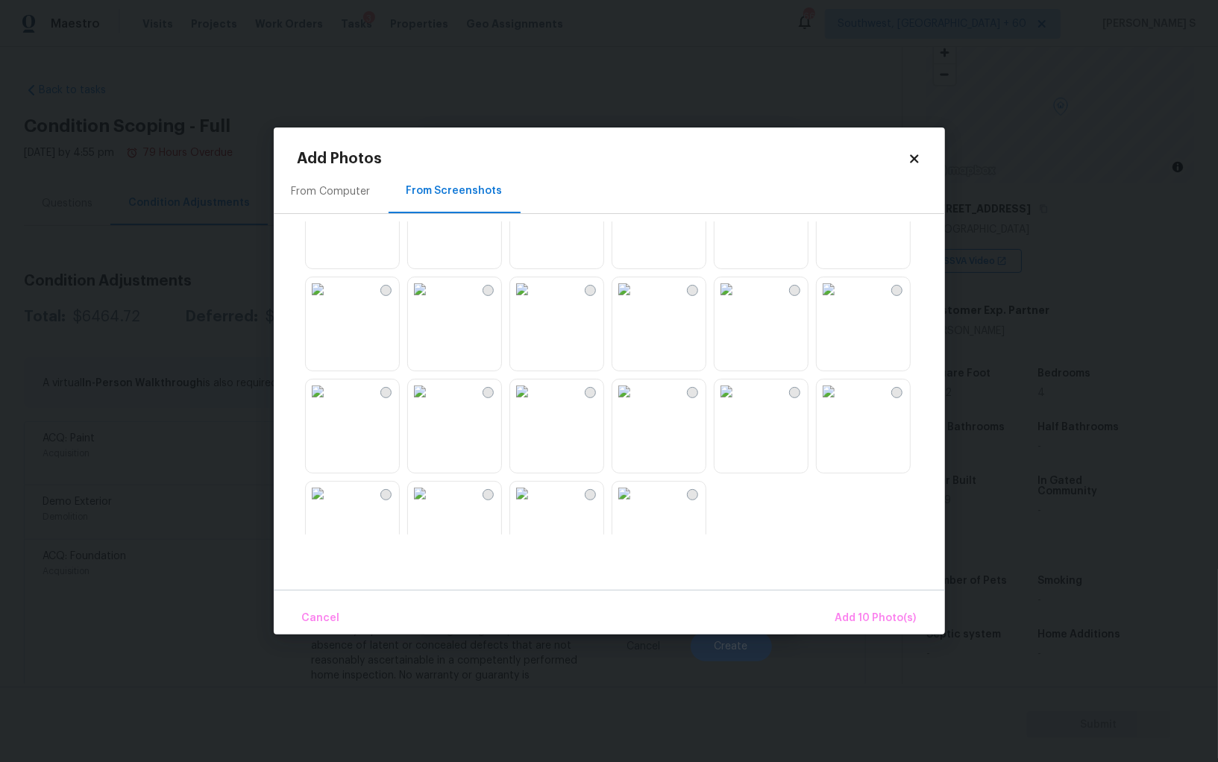
click at [738, 199] on img at bounding box center [726, 187] width 24 height 24
click at [840, 199] on img at bounding box center [829, 187] width 24 height 24
click at [534, 301] on img at bounding box center [522, 289] width 24 height 24
click at [738, 403] on img at bounding box center [726, 392] width 24 height 24
click at [636, 506] on img at bounding box center [624, 494] width 24 height 24
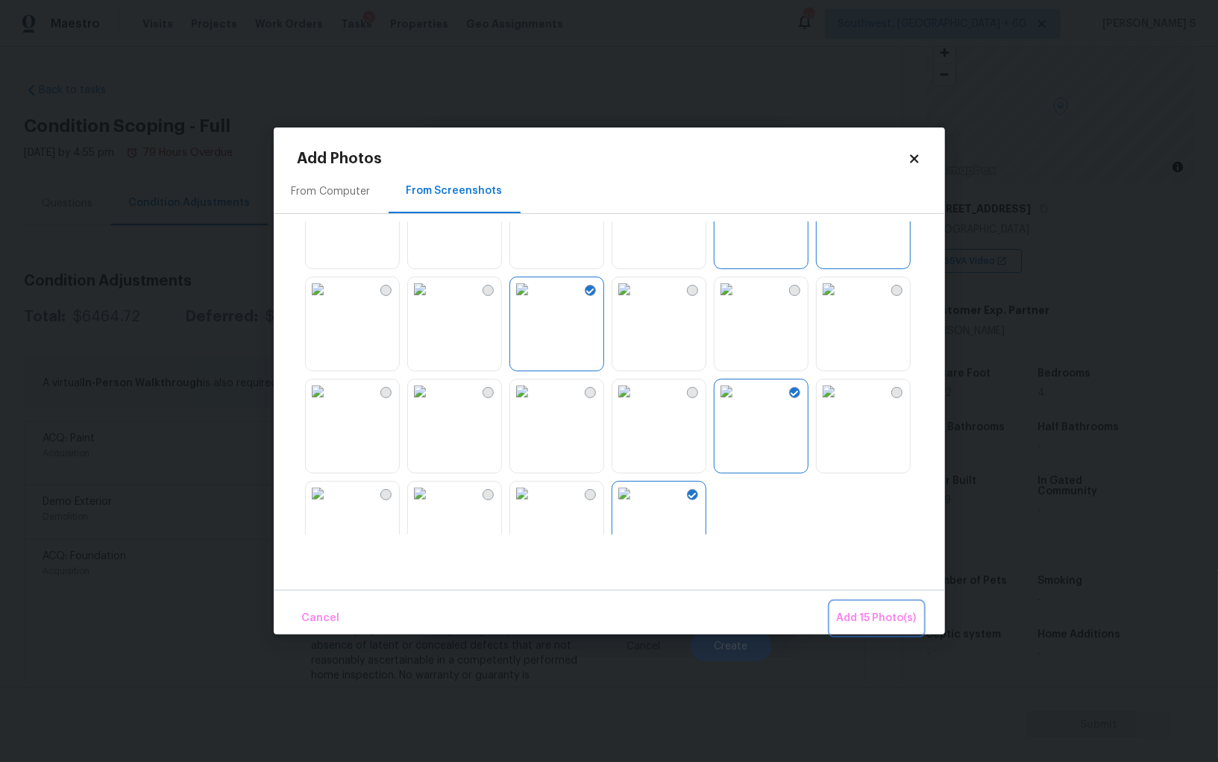
click at [882, 620] on span "Add 15 Photo(s)" at bounding box center [877, 618] width 80 height 19
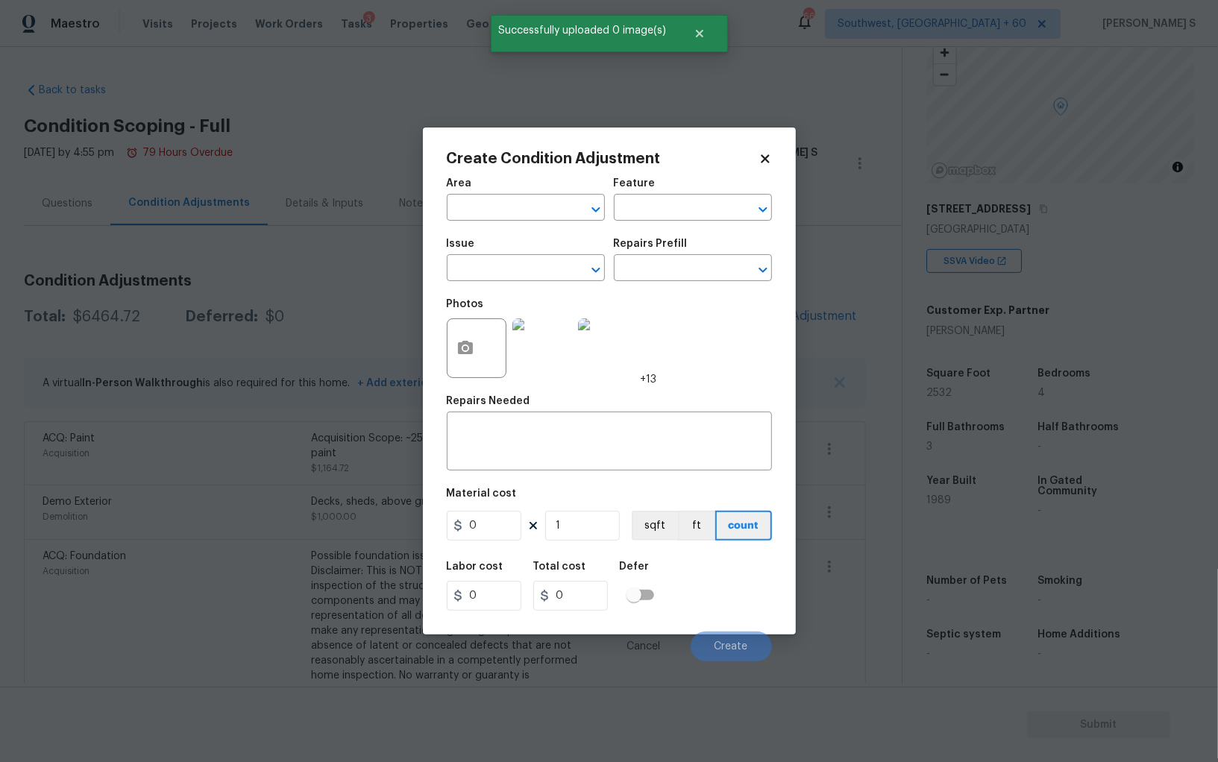
click at [465, 285] on span "Issue ​" at bounding box center [526, 260] width 158 height 60
click at [465, 280] on input "text" at bounding box center [505, 269] width 116 height 23
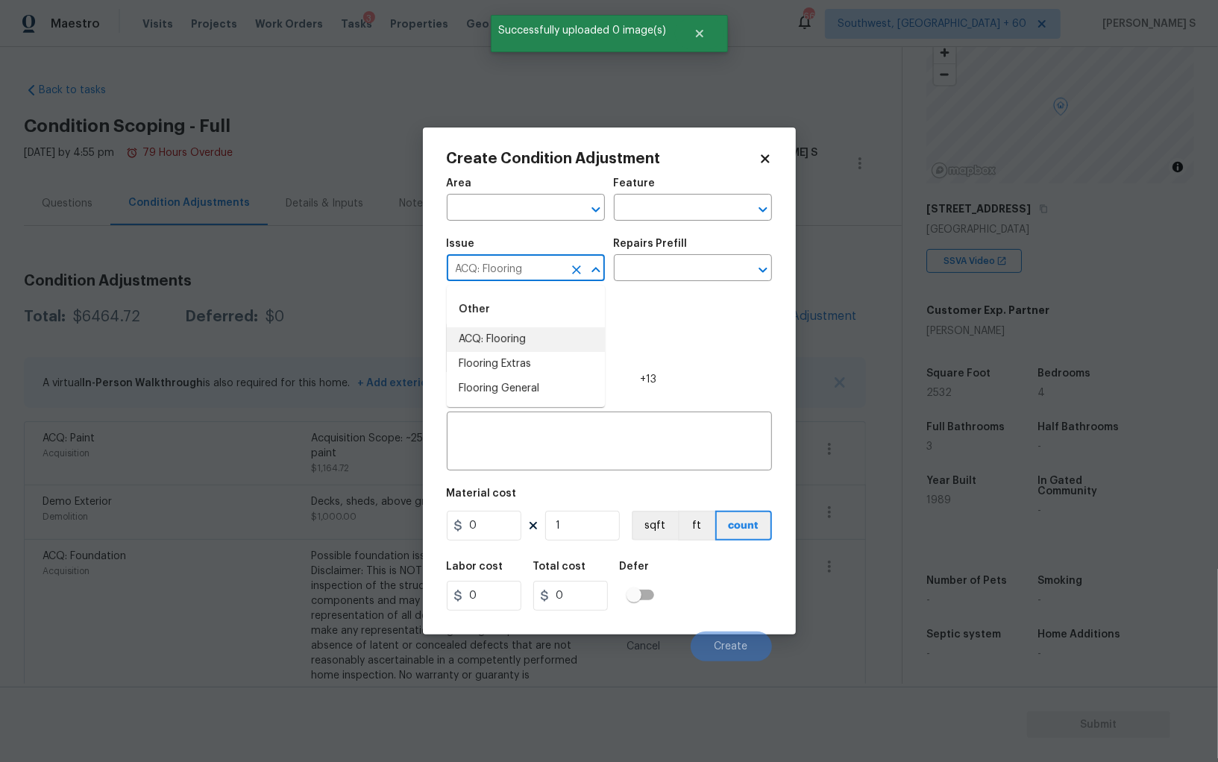
type input "ACQ: Flooring"
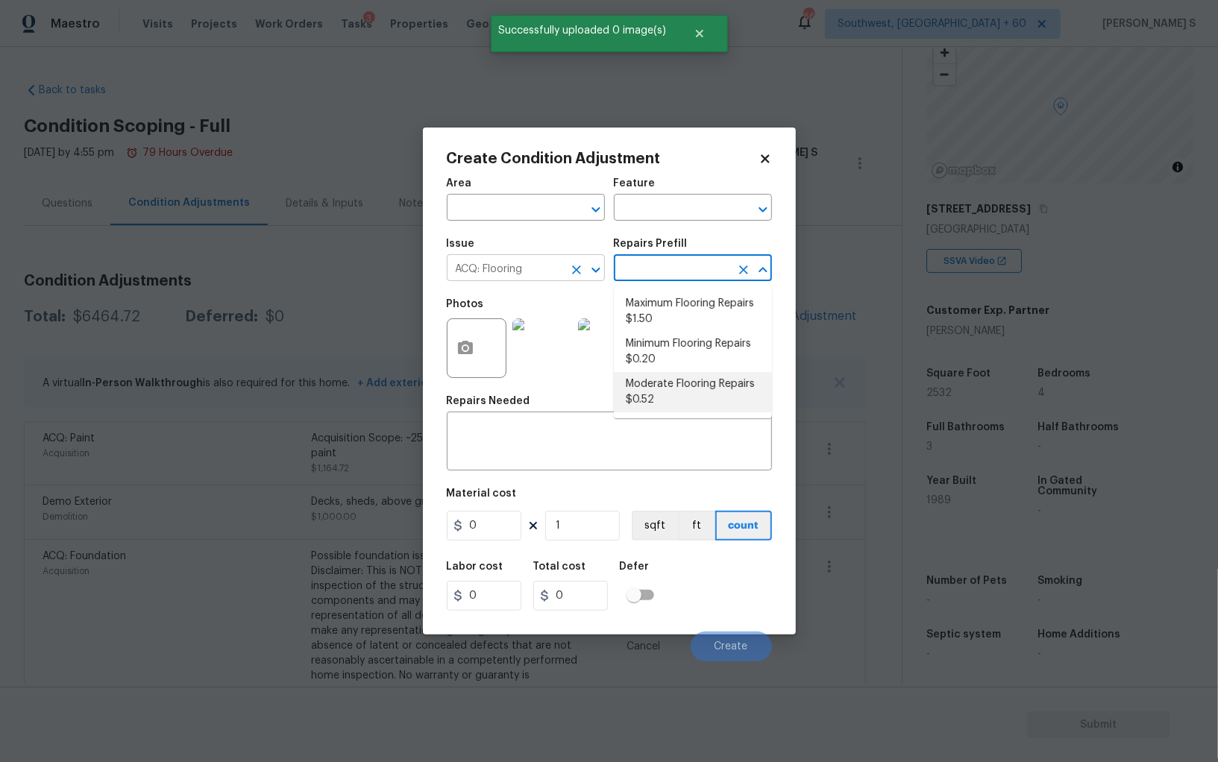
type input "Acquisition"
type textarea "Acquisition Scope: Moderate flooring repairs"
type input "0.52"
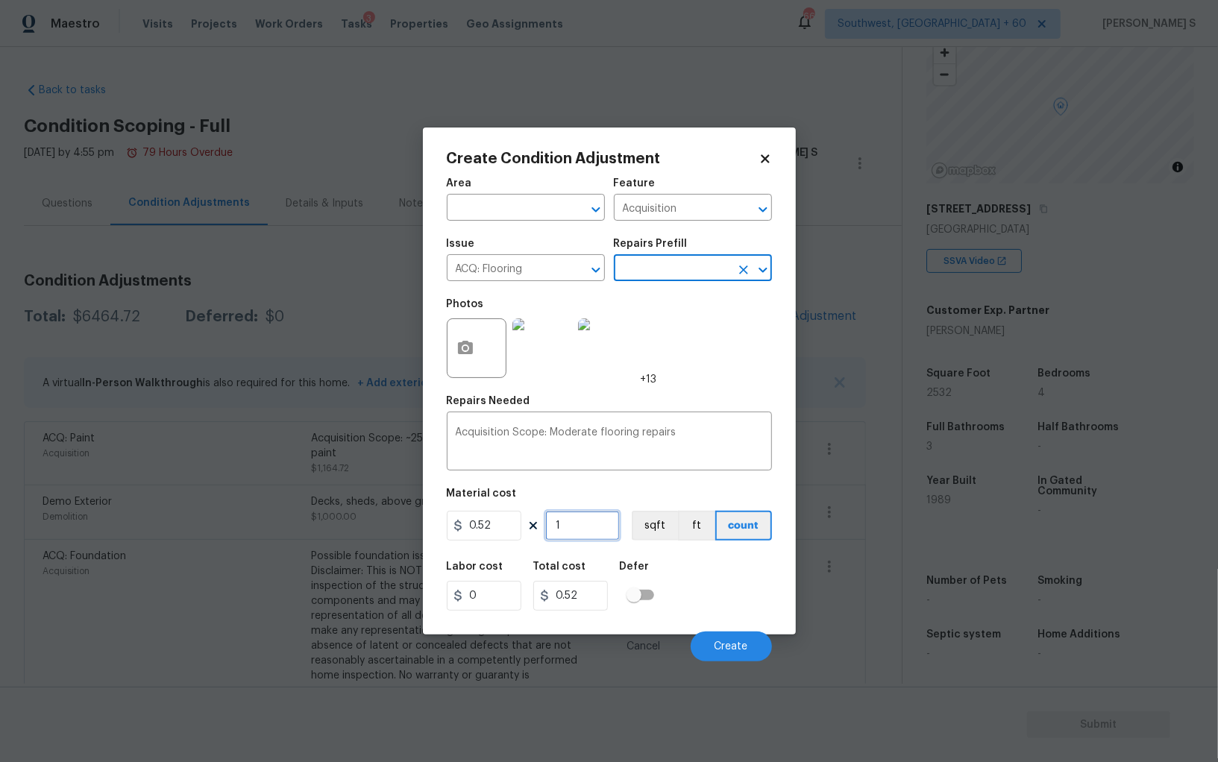
click at [588, 529] on input "1" at bounding box center [582, 526] width 75 height 30
paste input "2532"
type input "2532"
type input "1316.64"
type input "2532"
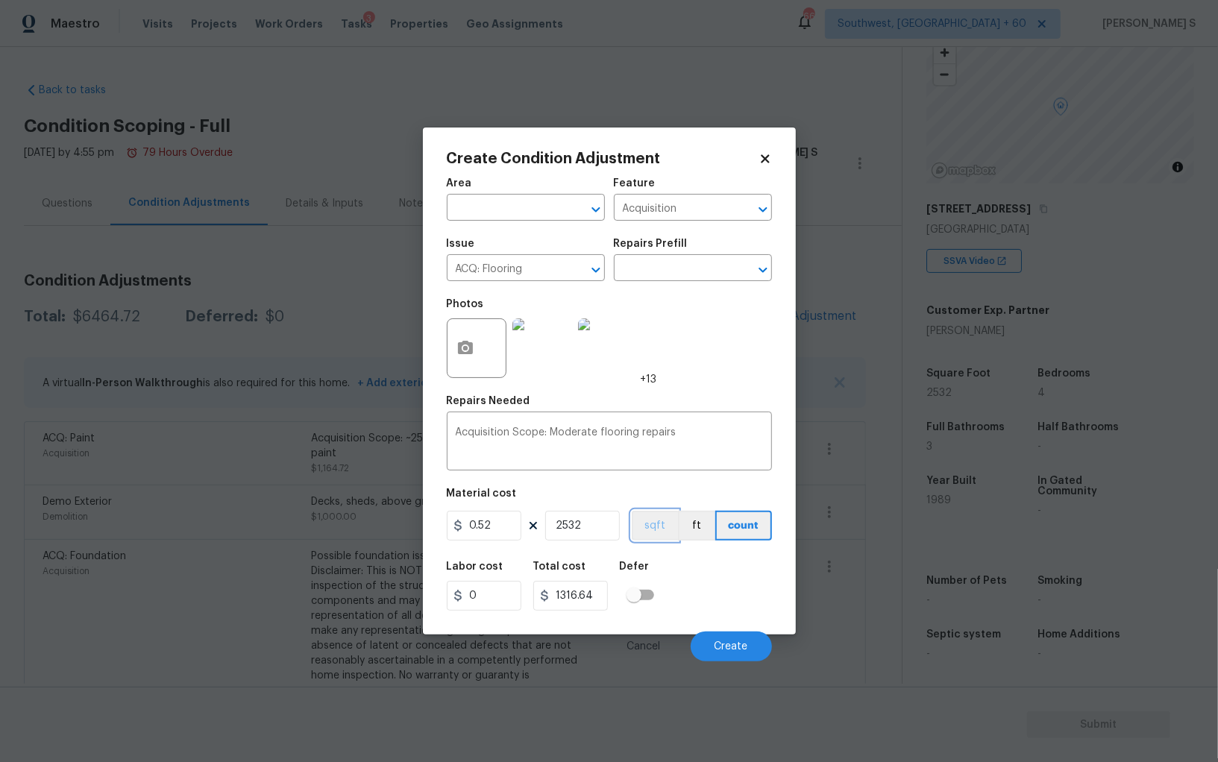
click at [669, 524] on button "sqft" at bounding box center [655, 526] width 46 height 30
click at [698, 565] on div "Labor cost 0 Total cost 1316.64 Defer" at bounding box center [609, 586] width 325 height 67
click at [744, 655] on button "Create" at bounding box center [731, 647] width 81 height 30
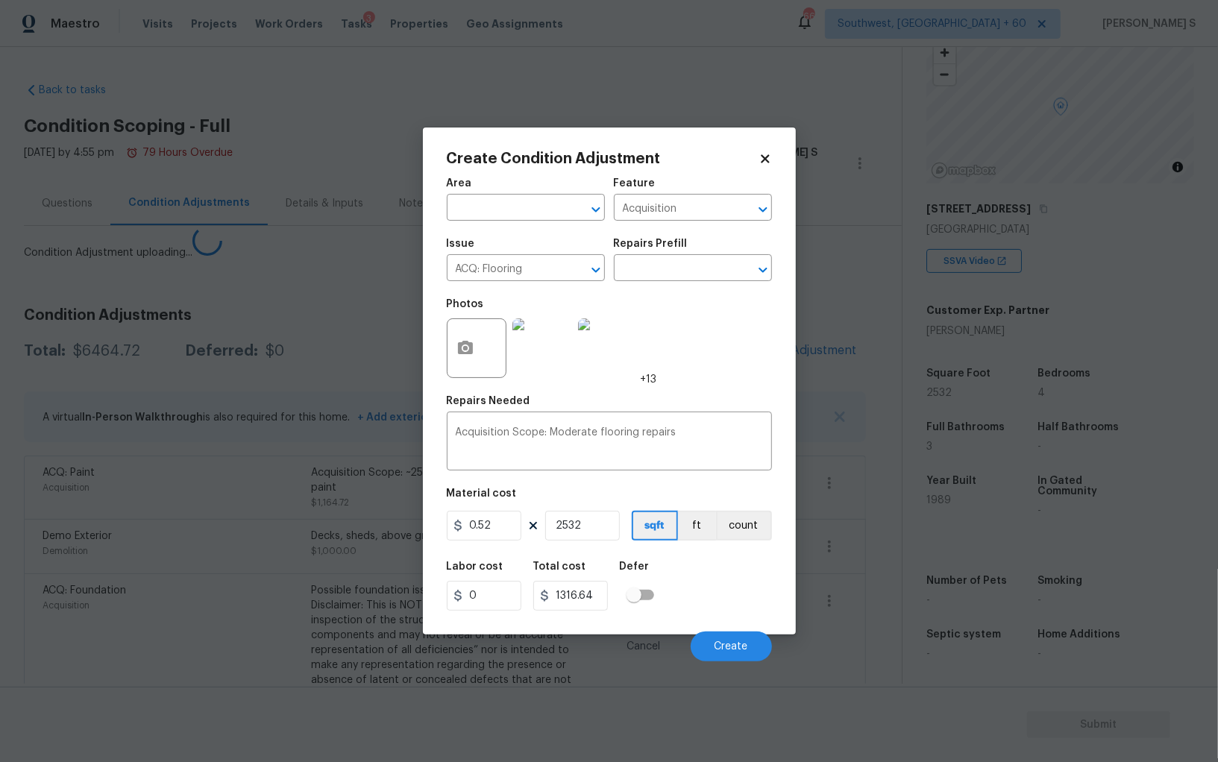
click at [205, 601] on body "Maestro Visits Projects Work Orders Tasks 3 Properties Geo Assignments 661 Sout…" at bounding box center [609, 381] width 1218 height 762
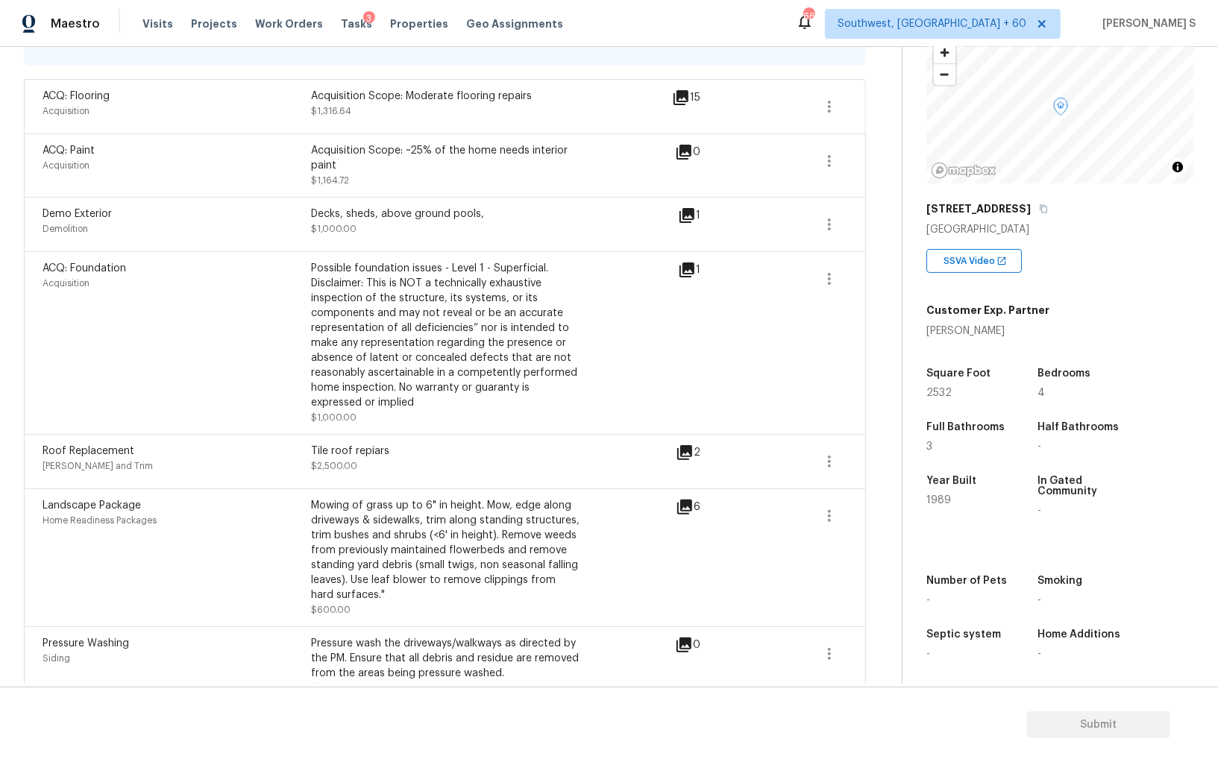
scroll to position [333, 0]
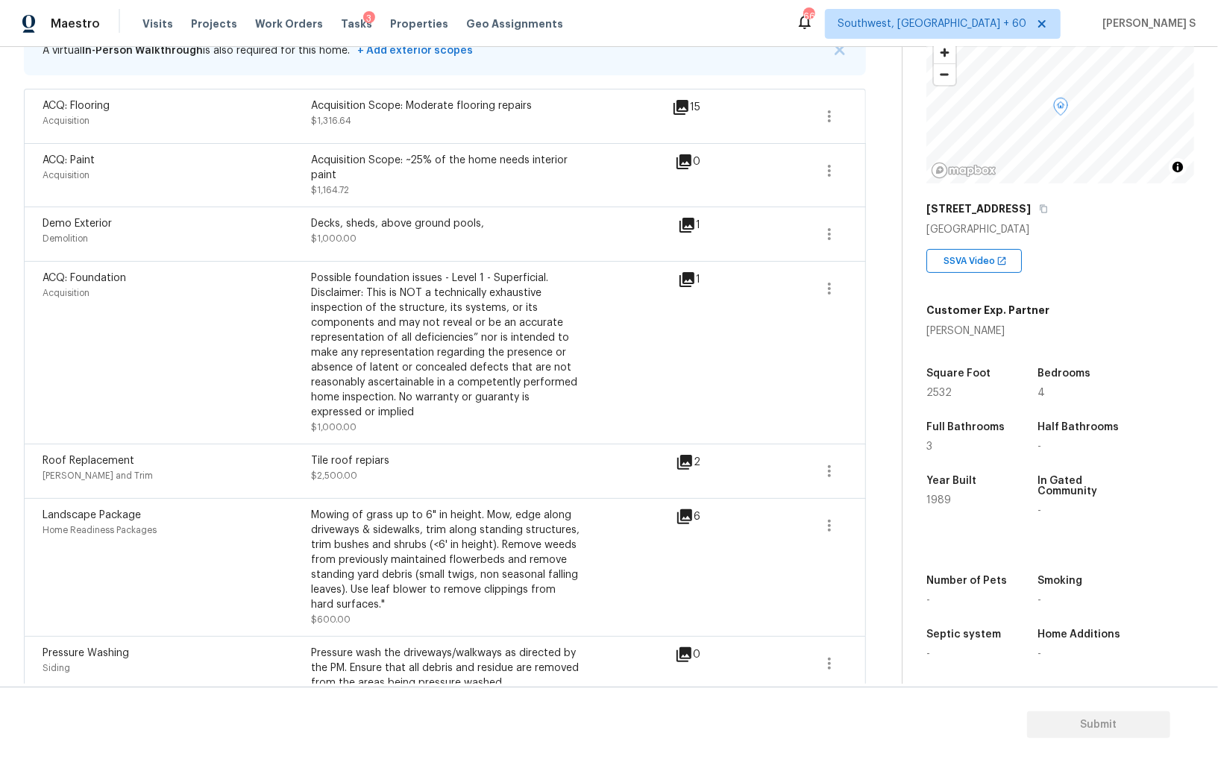
click at [693, 464] on icon at bounding box center [685, 462] width 18 height 18
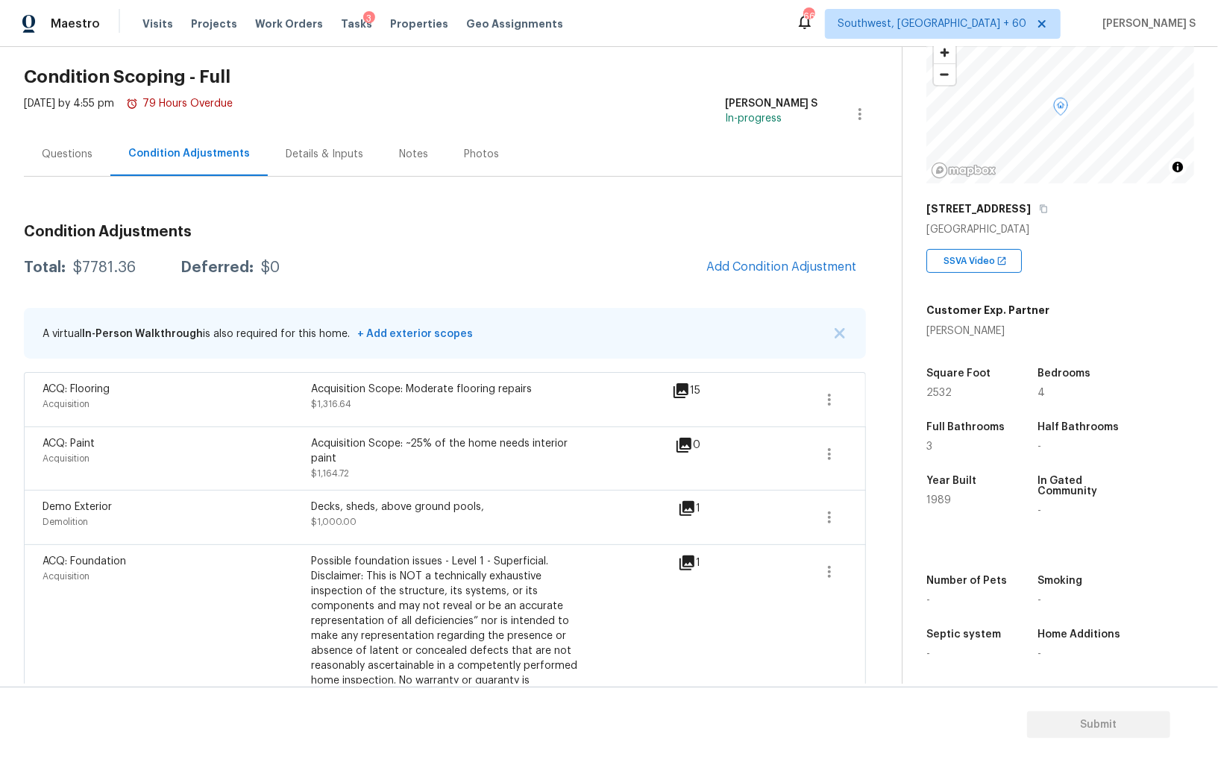
scroll to position [0, 0]
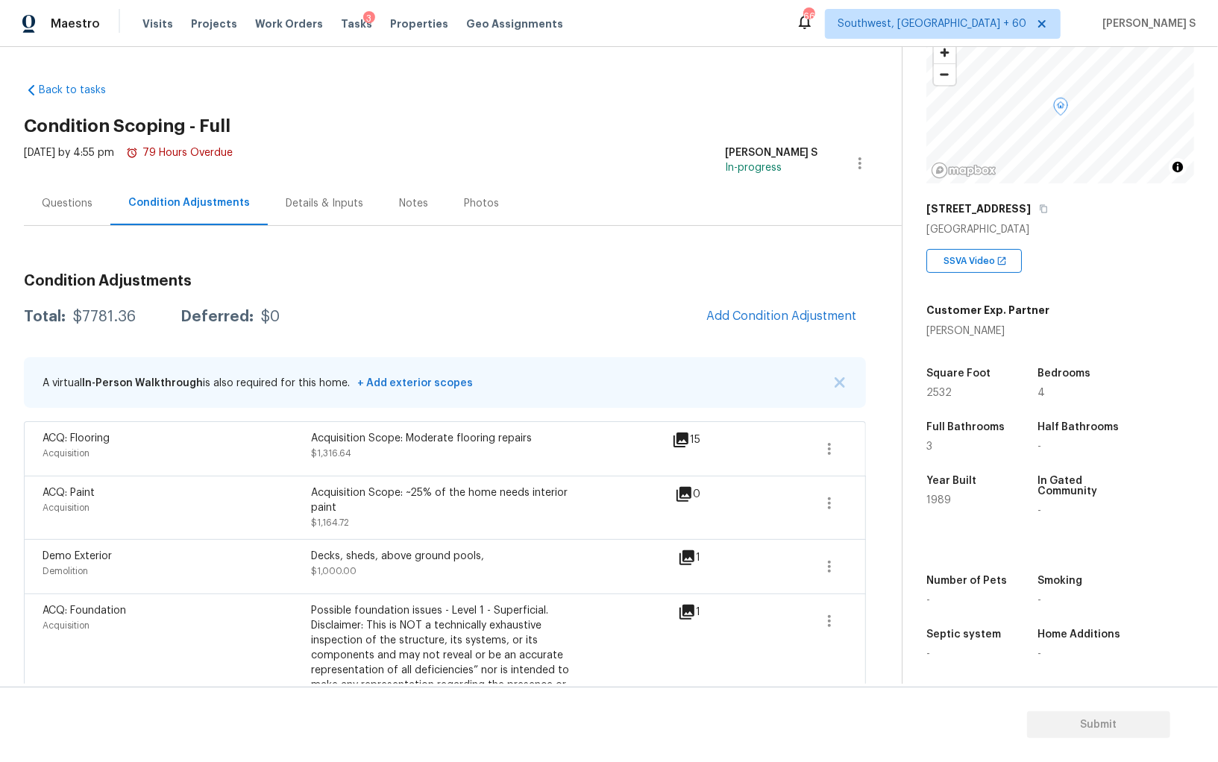
click at [44, 219] on div "Questions" at bounding box center [67, 203] width 87 height 44
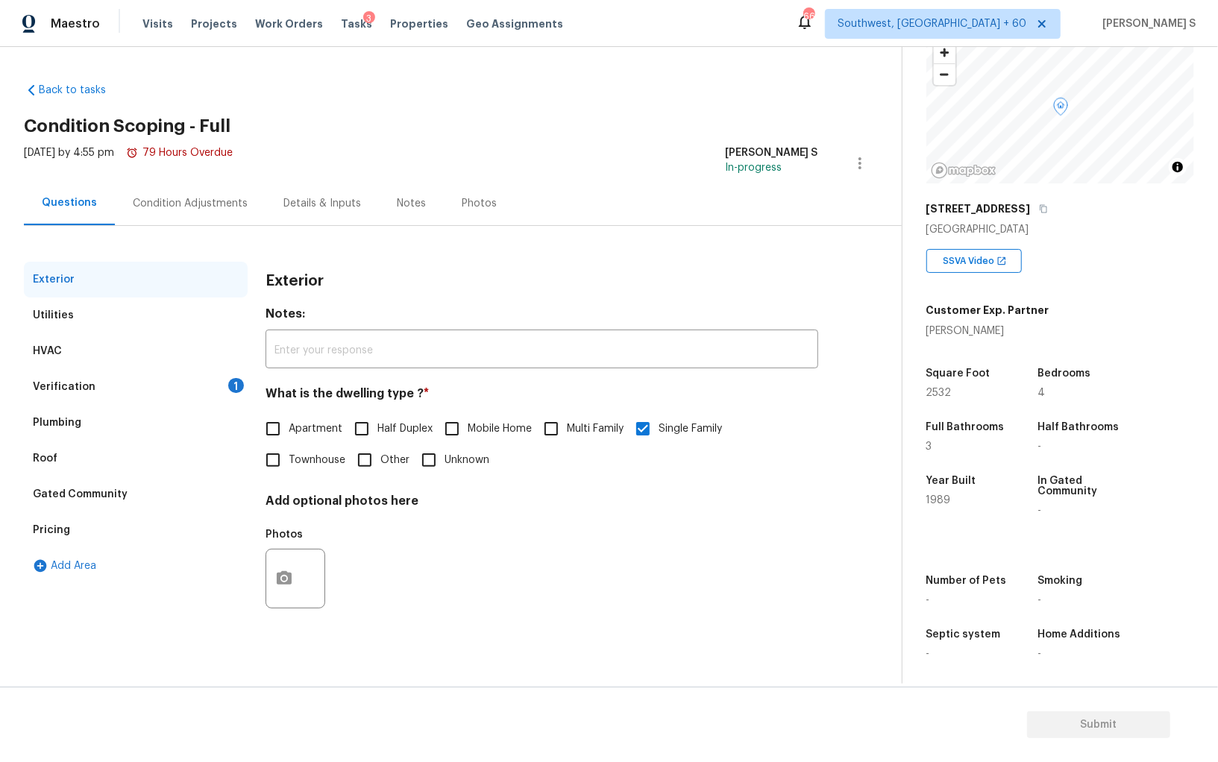
click at [70, 375] on div "Verification 1" at bounding box center [136, 387] width 224 height 36
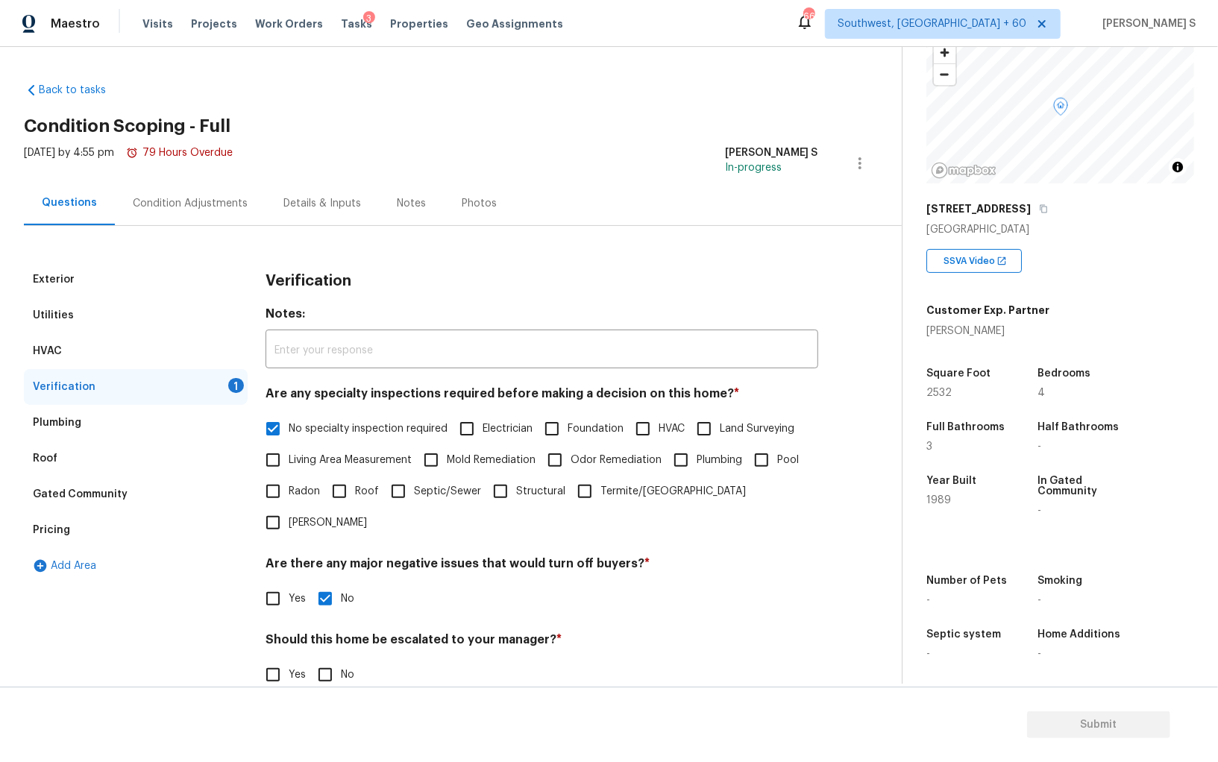
click at [58, 347] on div "HVAC" at bounding box center [47, 351] width 29 height 15
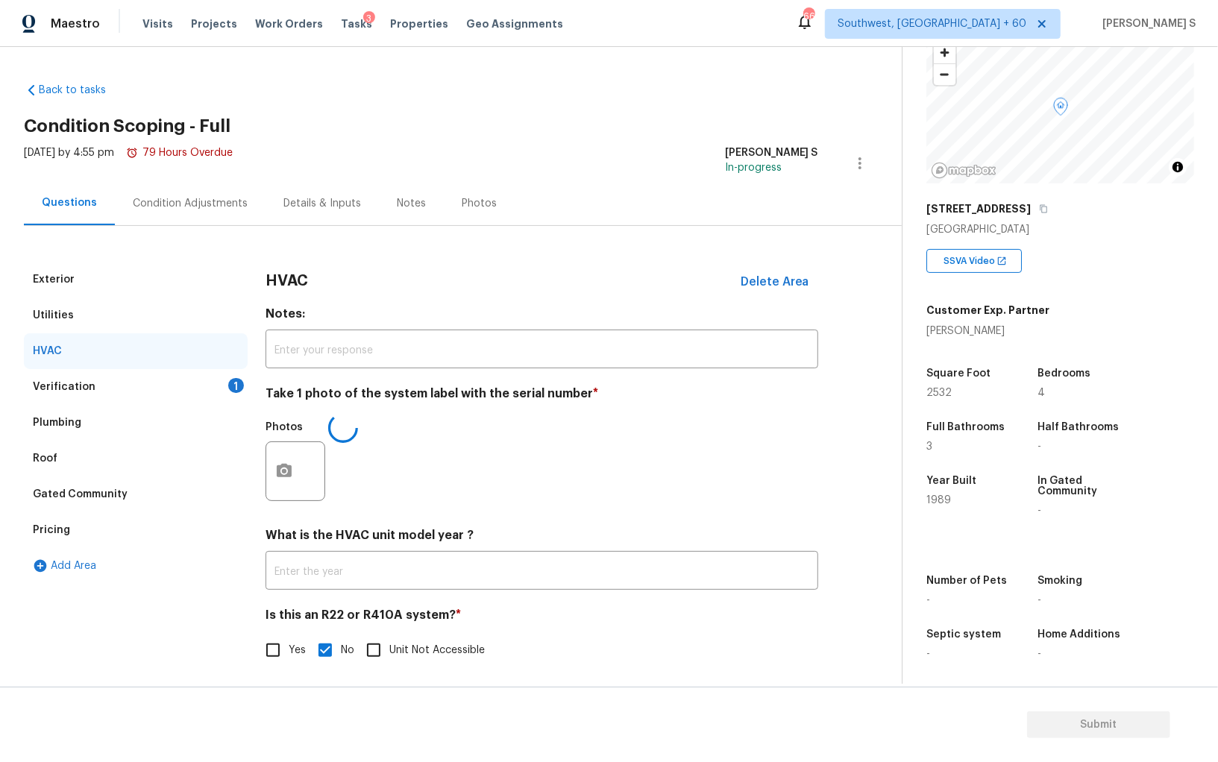
click at [58, 315] on div "Utilities" at bounding box center [53, 315] width 41 height 15
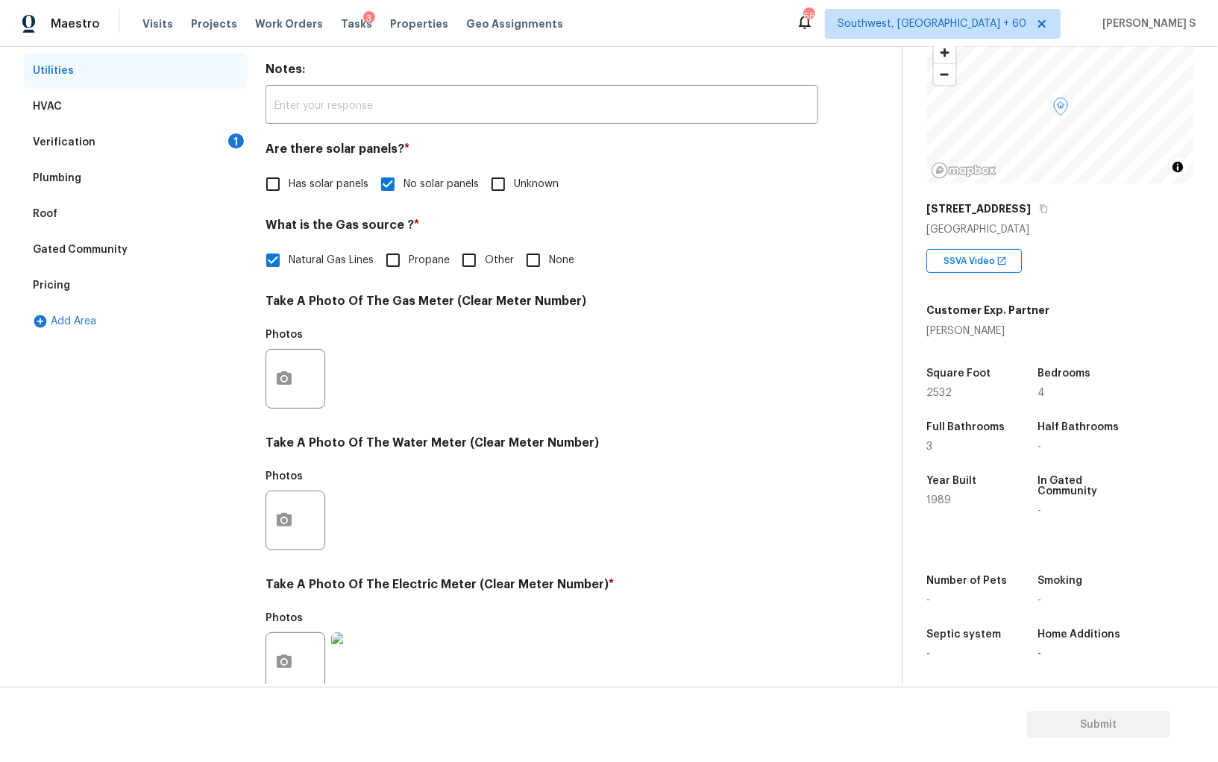
scroll to position [78, 0]
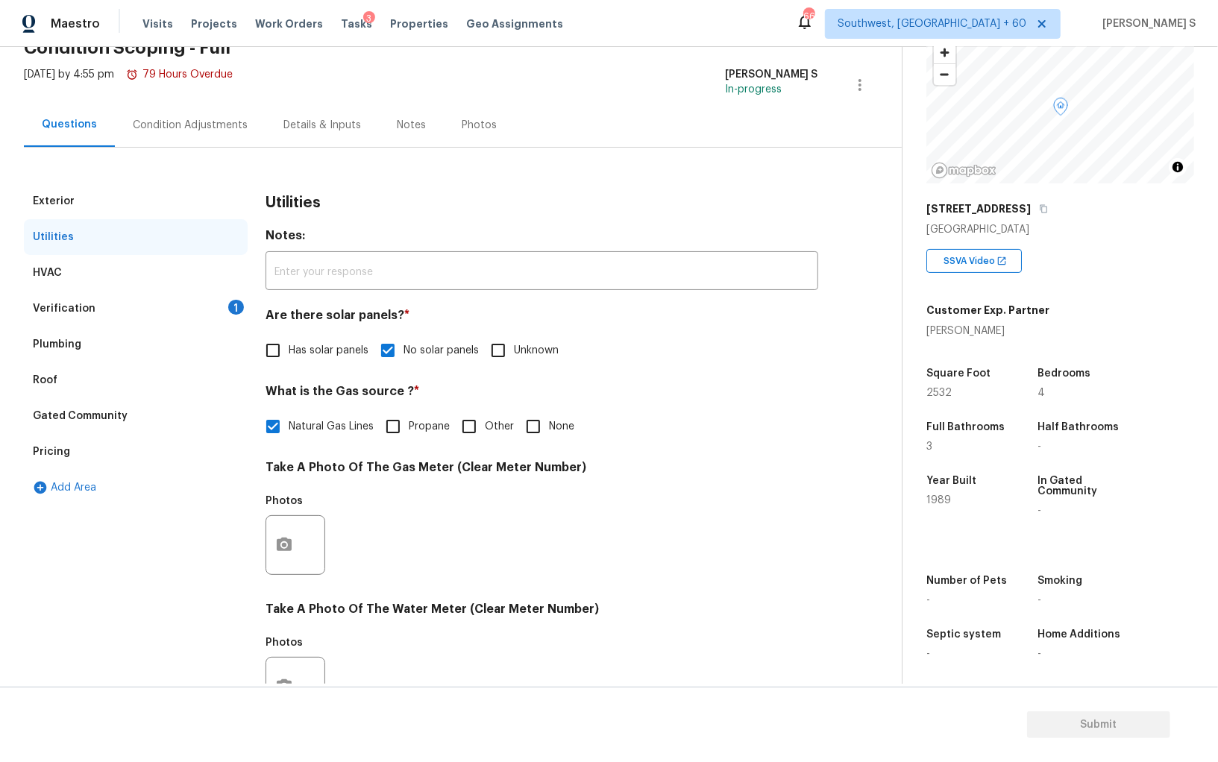
click at [235, 300] on div "1" at bounding box center [236, 307] width 16 height 15
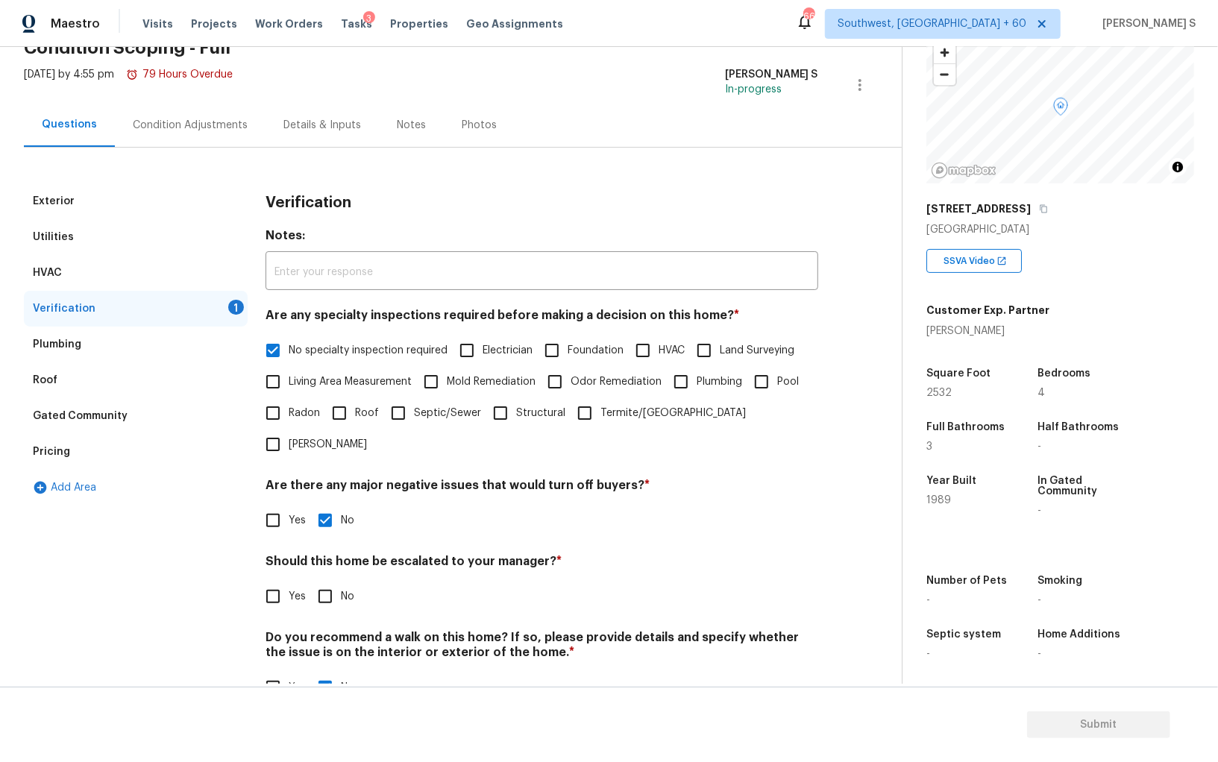
scroll to position [89, 0]
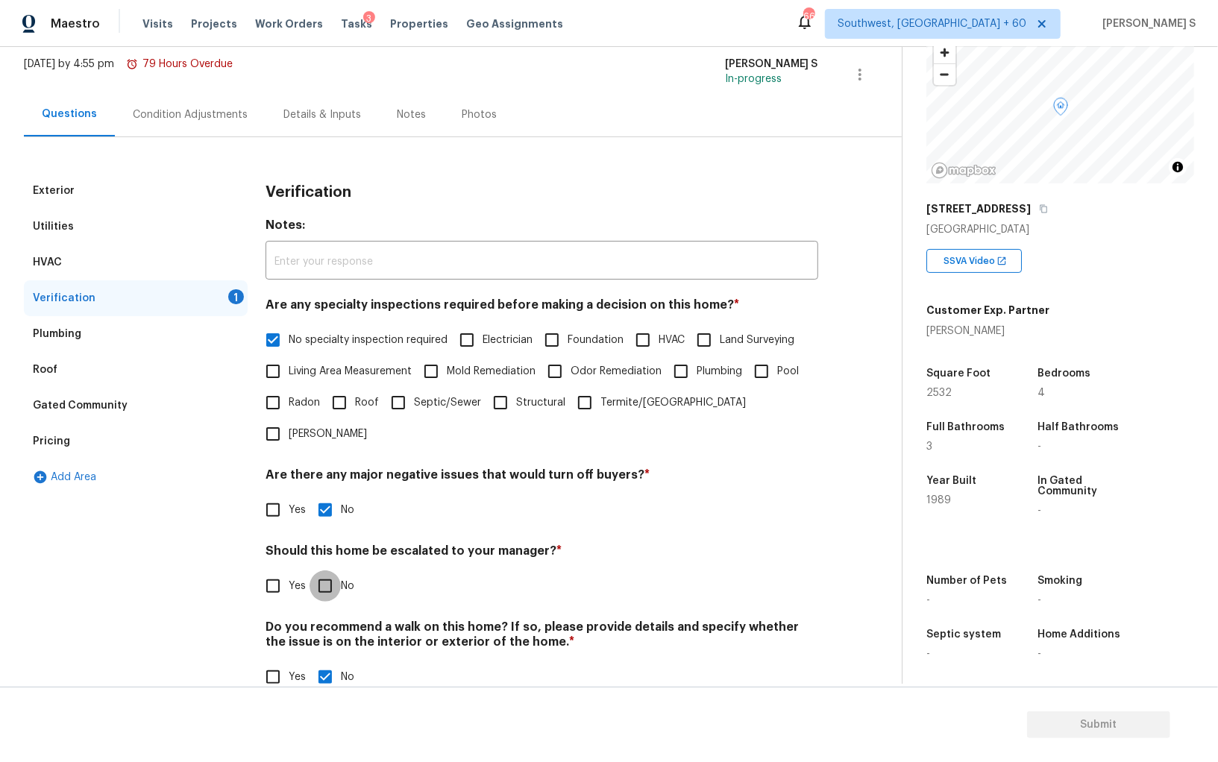
click at [328, 571] on input "No" at bounding box center [324, 586] width 31 height 31
checkbox input "true"
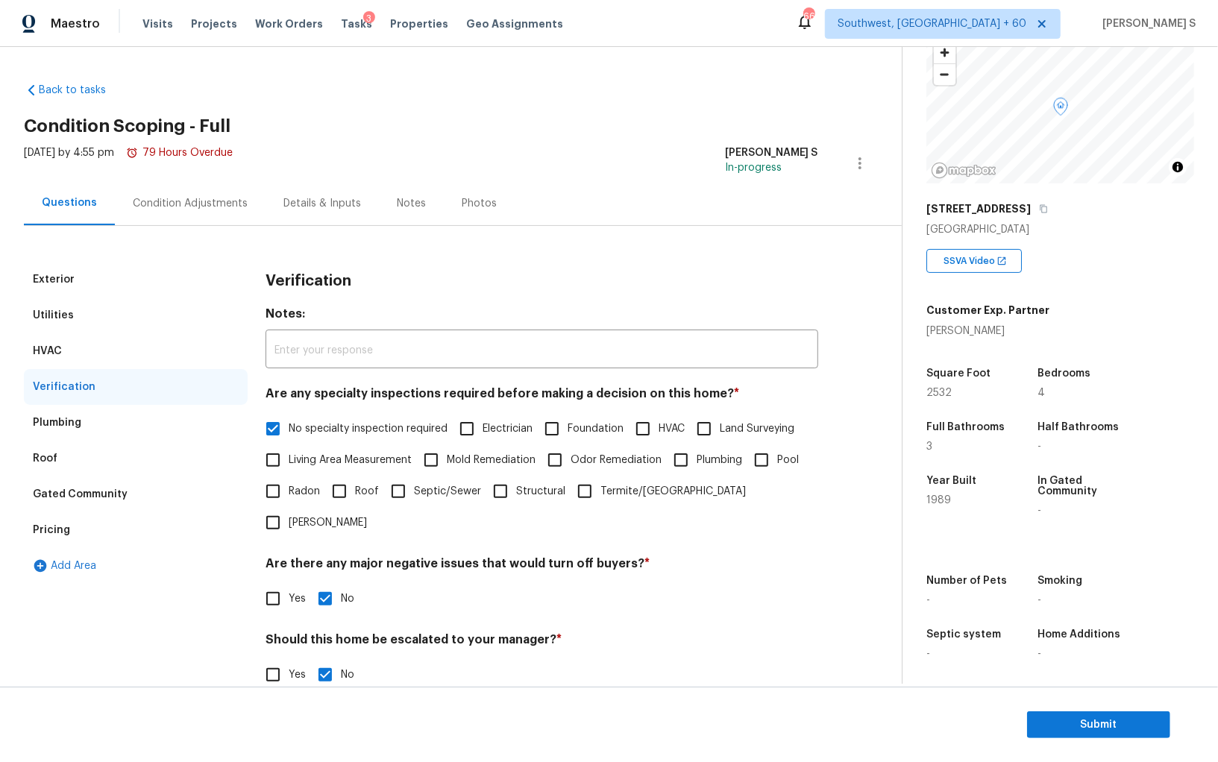
click at [202, 210] on div "Condition Adjustments" at bounding box center [190, 203] width 115 height 15
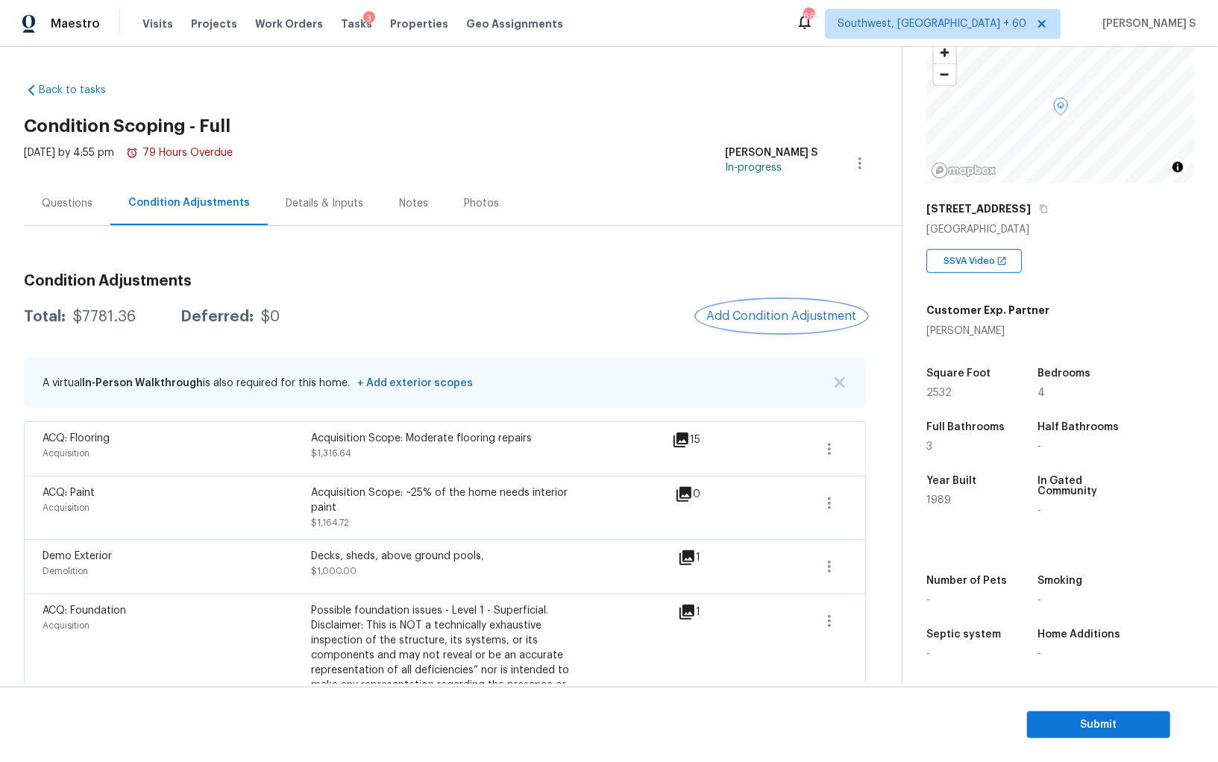
click at [778, 307] on button "Add Condition Adjustment" at bounding box center [781, 316] width 169 height 31
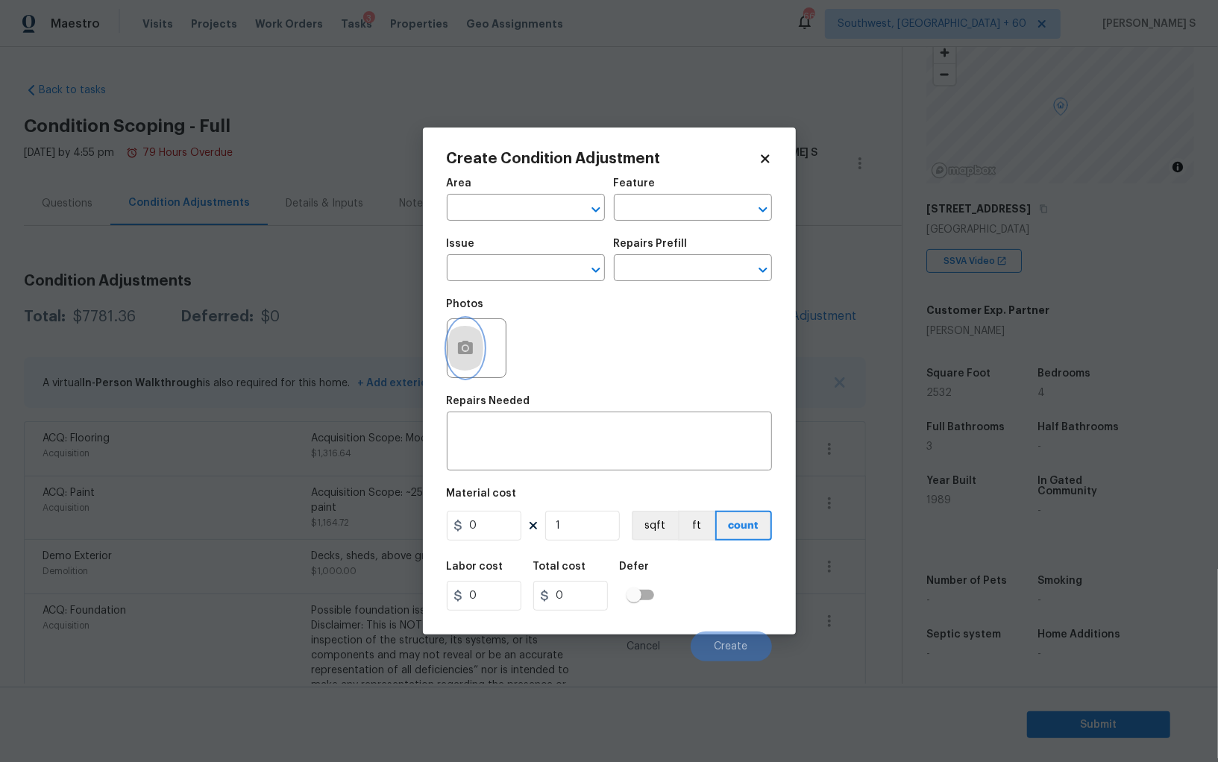
click at [466, 360] on button "button" at bounding box center [465, 348] width 36 height 58
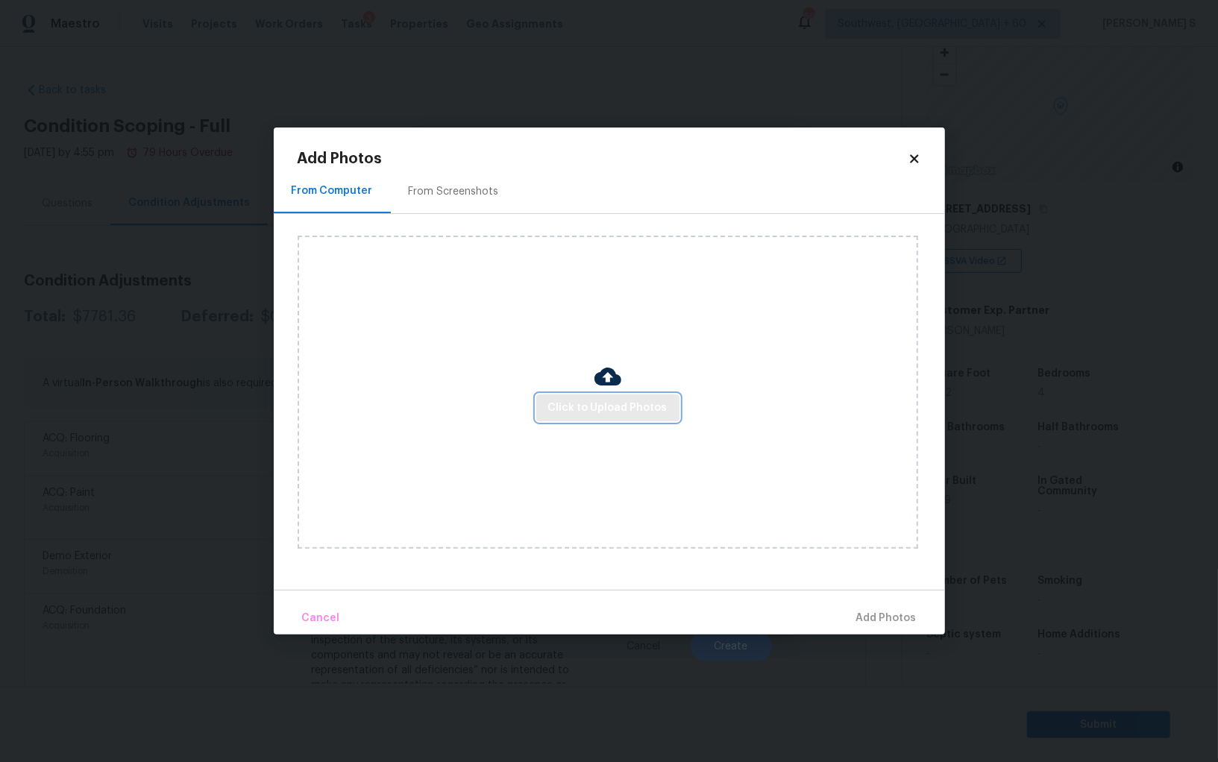
click at [622, 398] on button "Click to Upload Photos" at bounding box center [607, 409] width 143 height 28
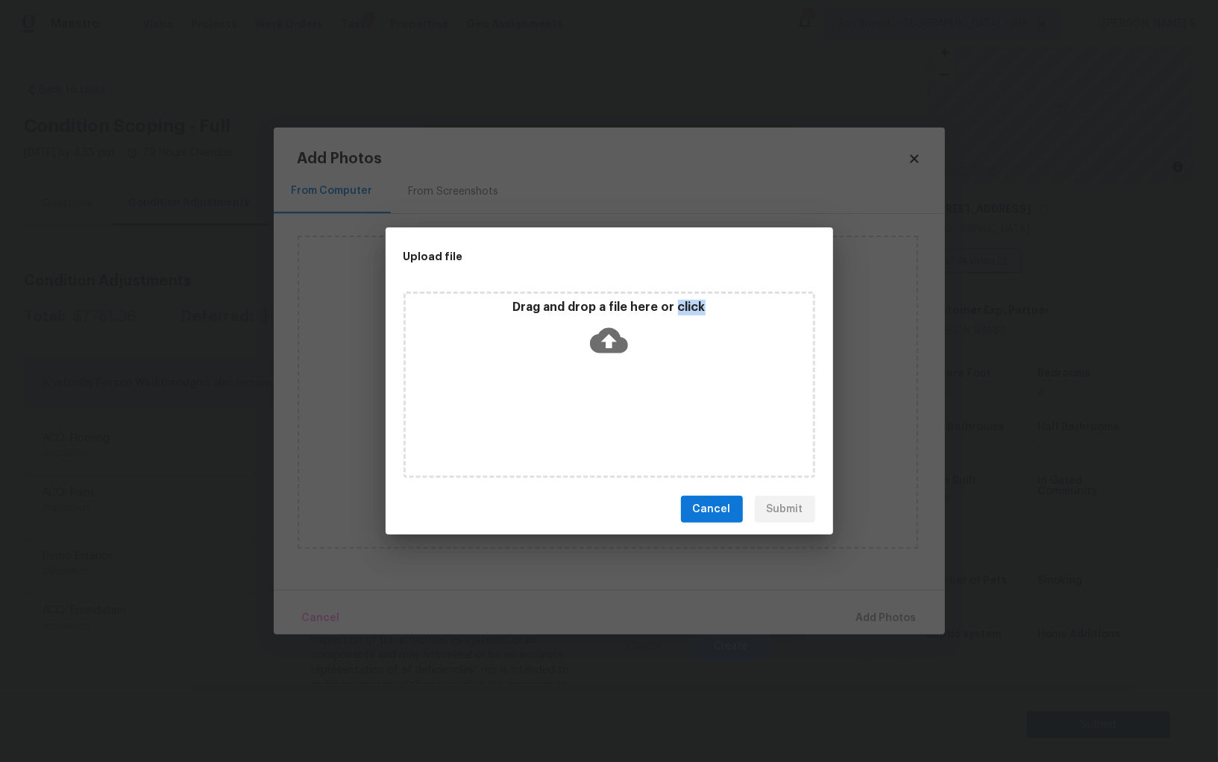
click at [622, 398] on div "Drag and drop a file here or click" at bounding box center [609, 385] width 412 height 186
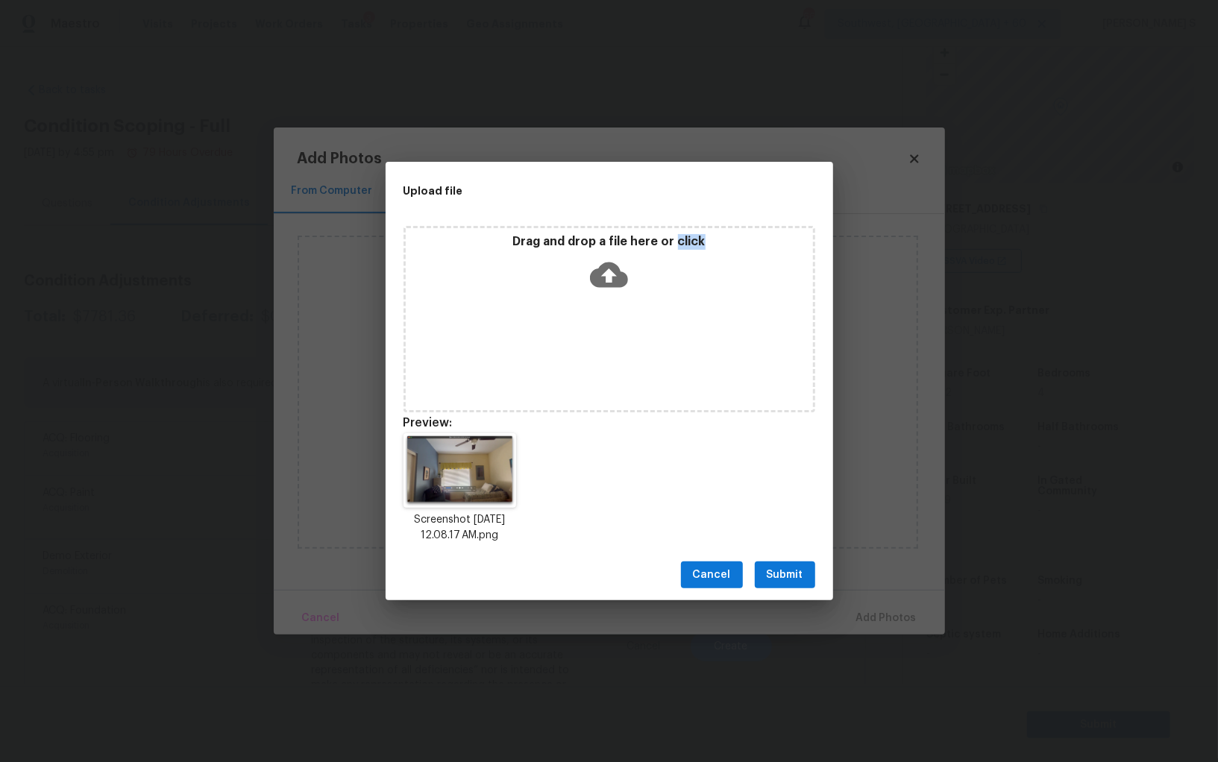
click at [786, 570] on span "Submit" at bounding box center [785, 575] width 37 height 19
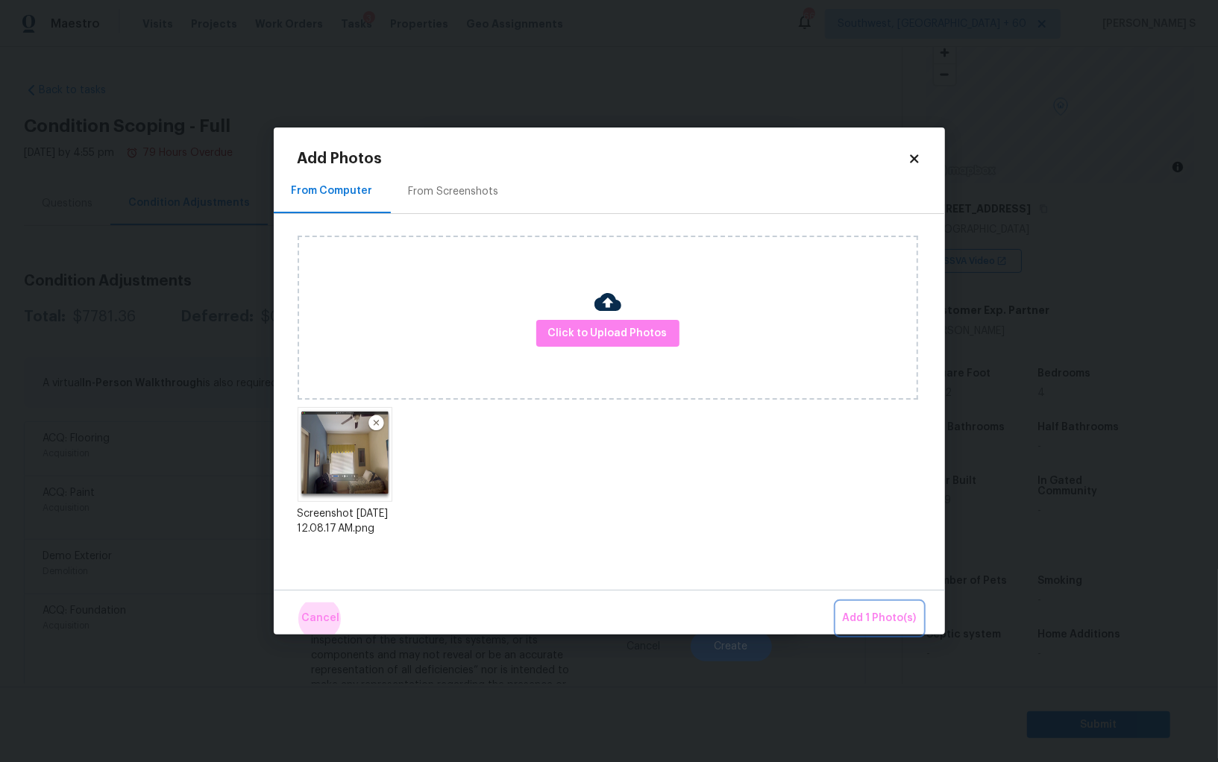
click at [837, 603] on button "Add 1 Photo(s)" at bounding box center [880, 619] width 86 height 32
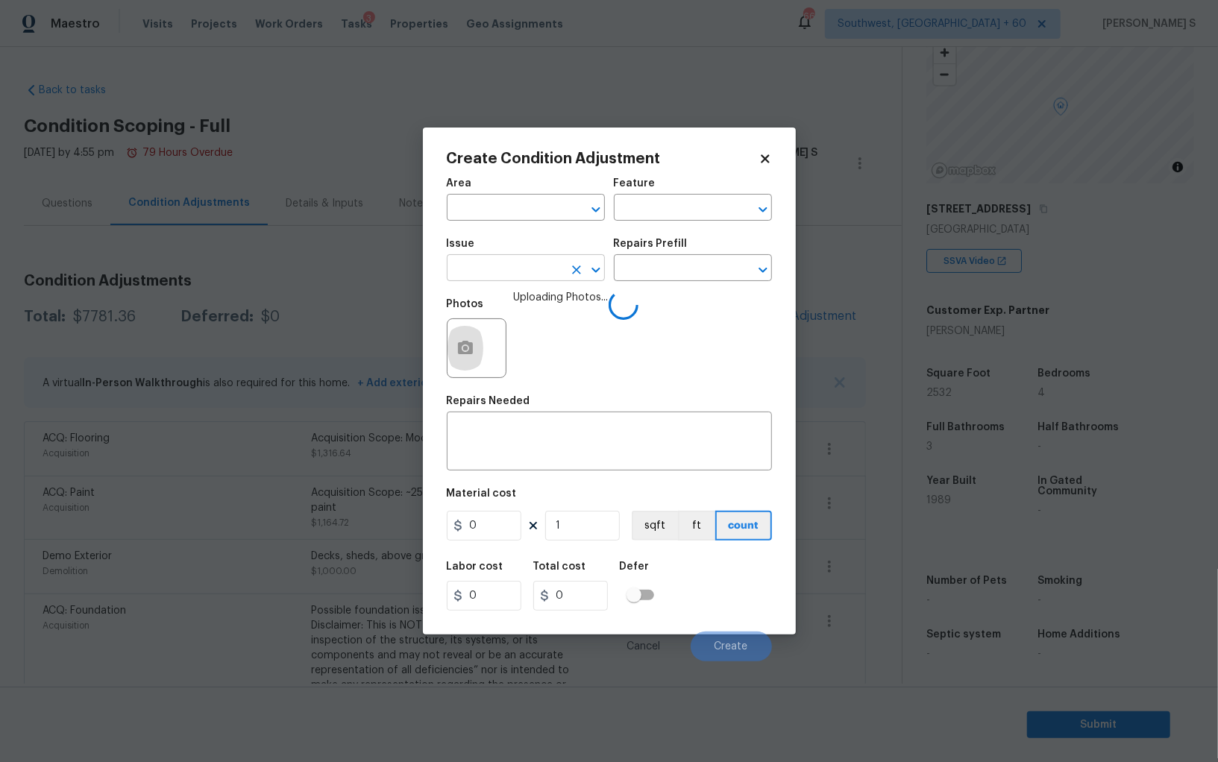
click at [502, 268] on input "text" at bounding box center [505, 269] width 116 height 23
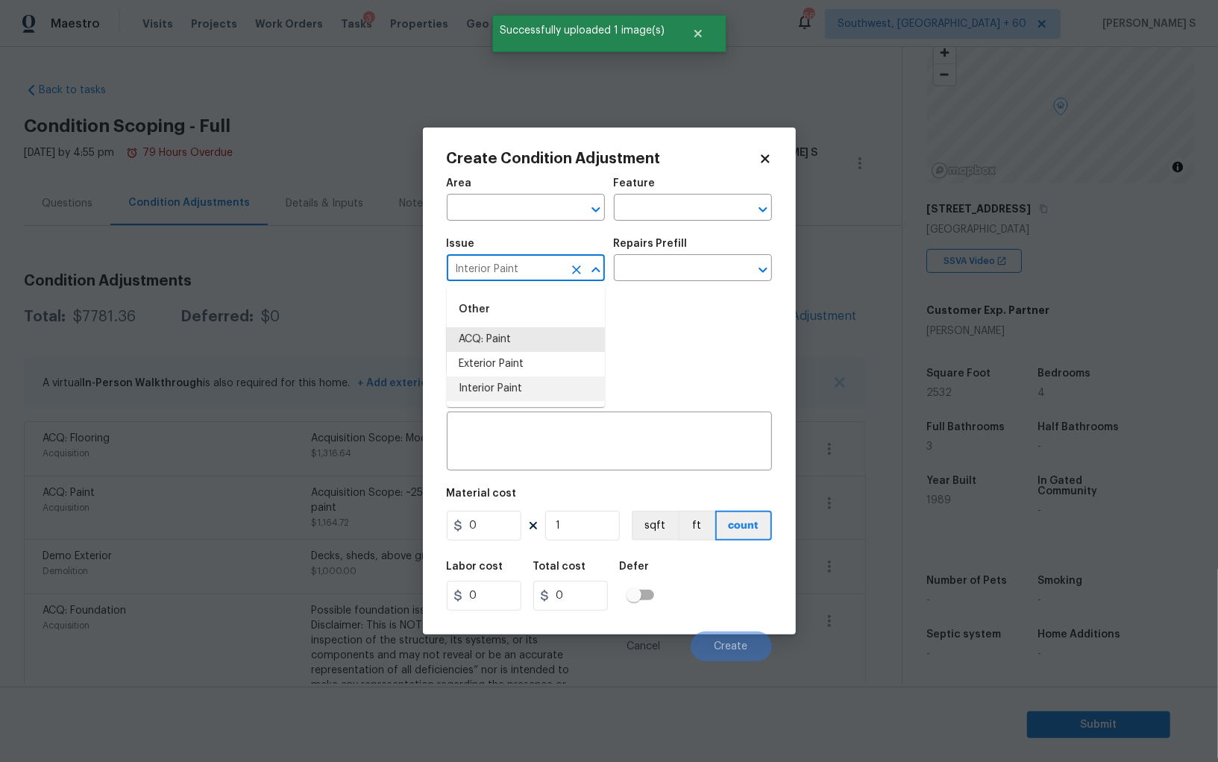
type input "Interior Paint"
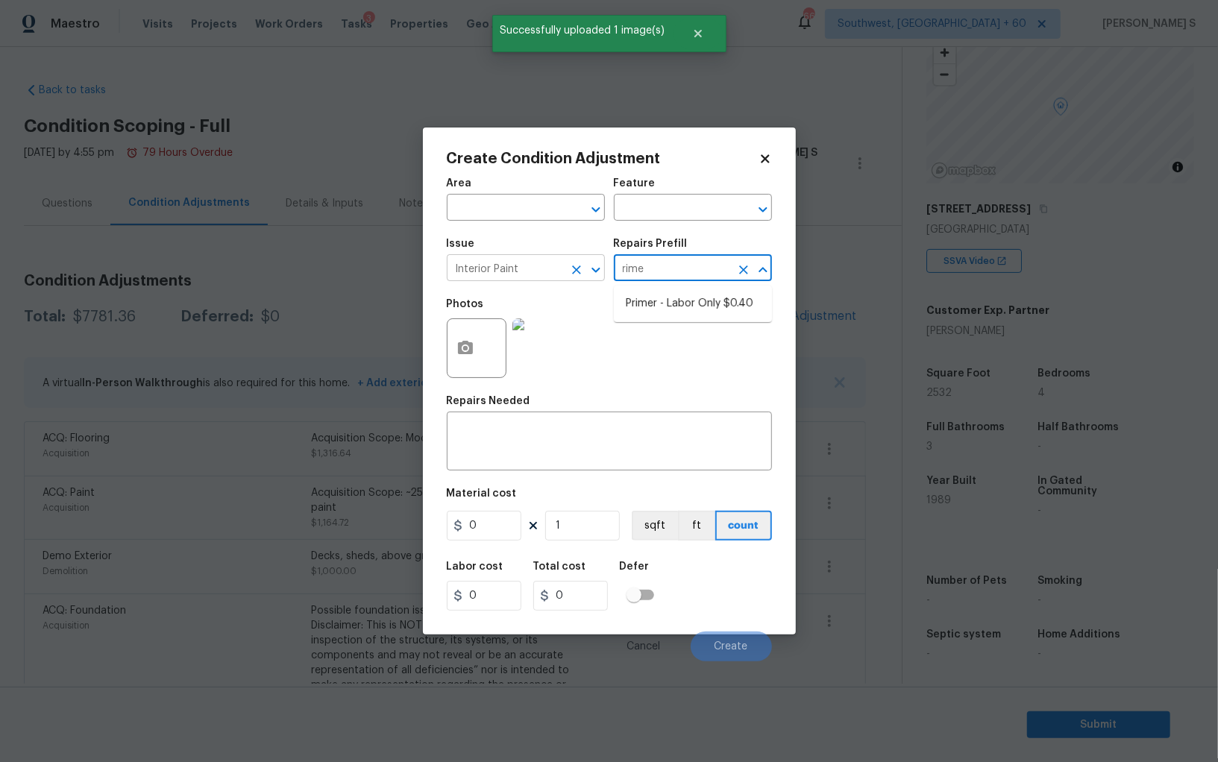
type input "rimer"
type input "Overall Paint"
type textarea "Interior primer - PRIMER PROVIDED BY OPENDOOR - All nails, screws, drywall anch…"
type input "0.4"
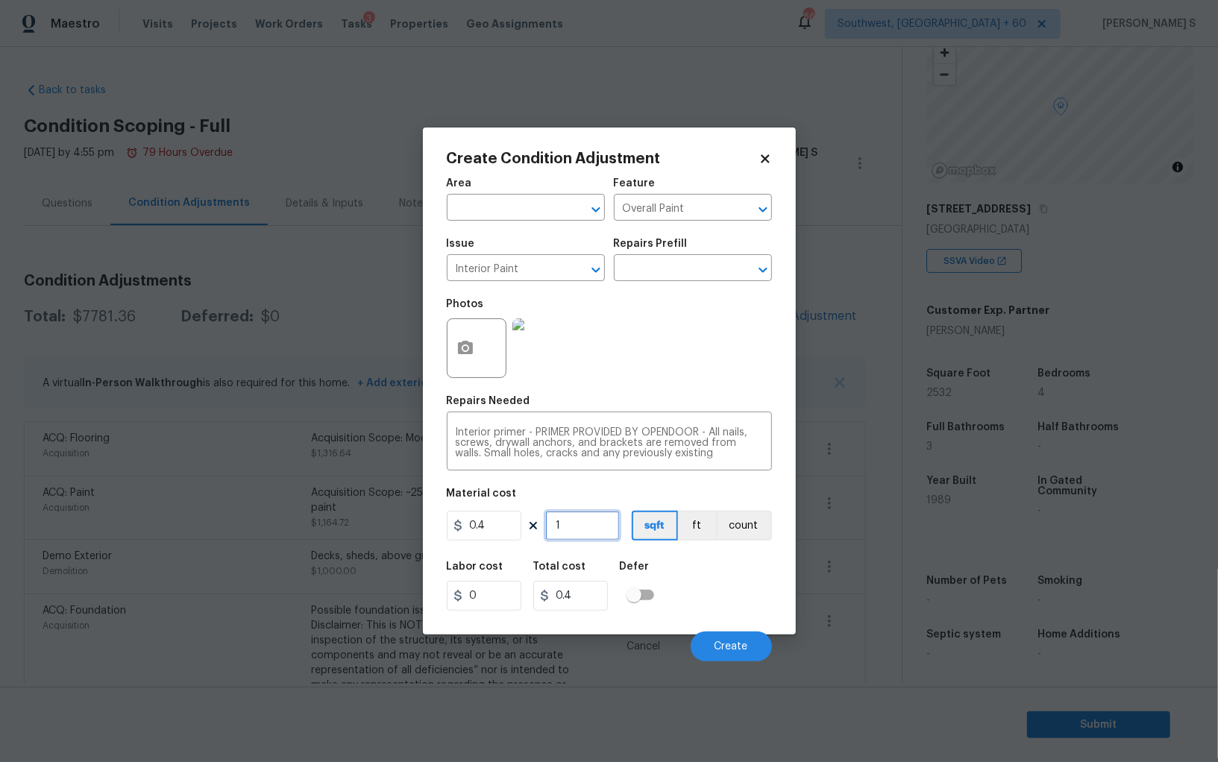
click at [563, 527] on input "1" at bounding box center [582, 526] width 75 height 30
type input "8"
type input "3.2"
type input "80"
type input "32"
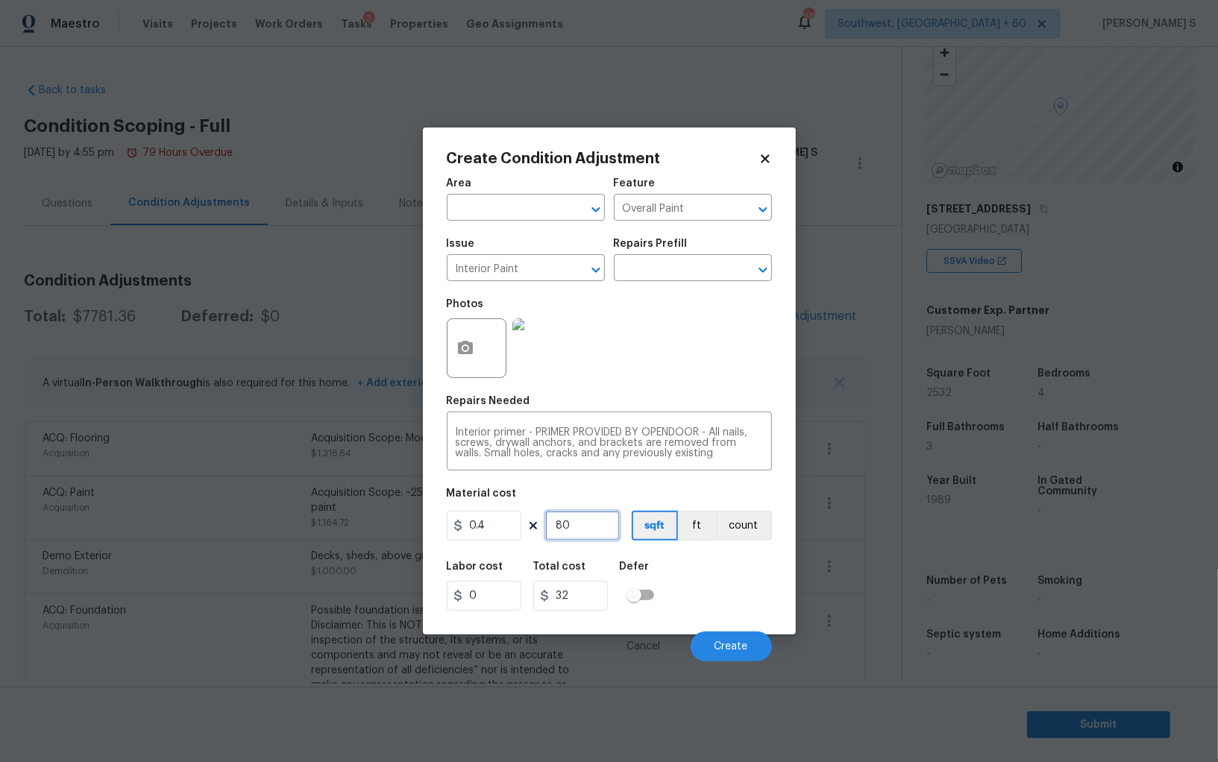
type input "800"
type input "320"
type input "6"
type input "2.4"
type input "60"
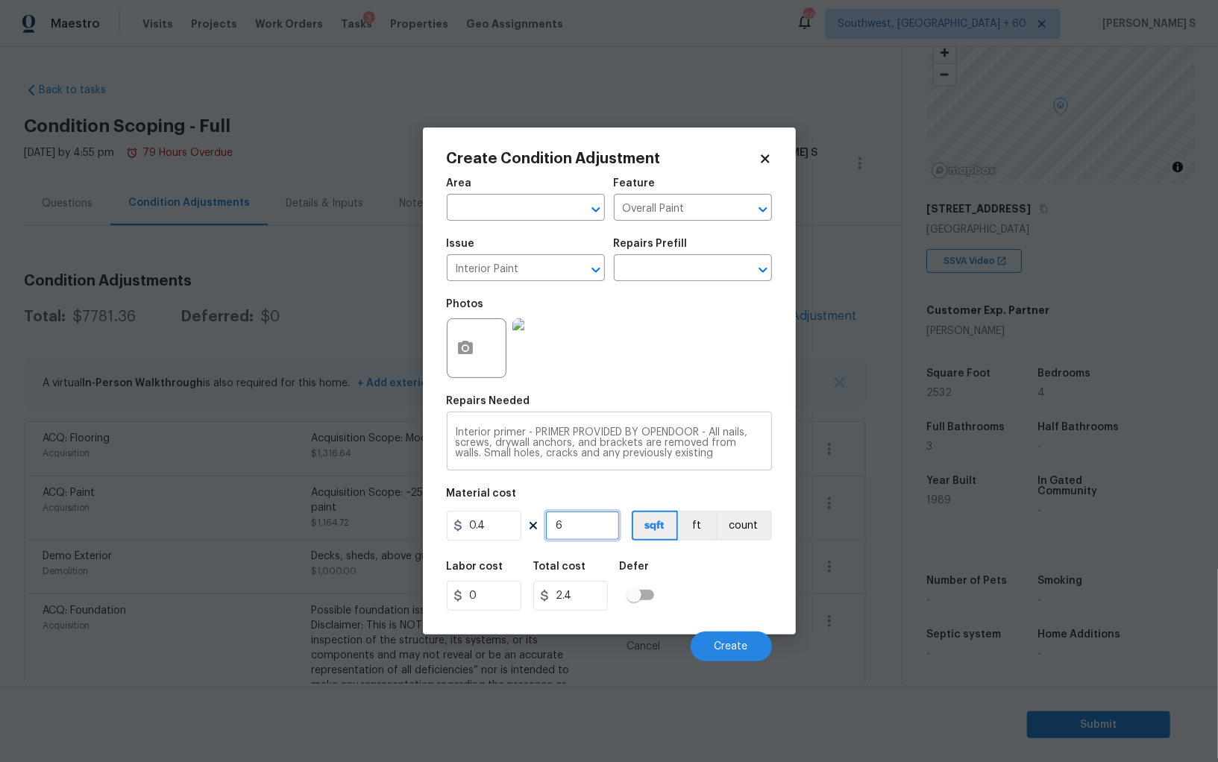
type input "24"
type input "600"
type input "240"
type input "600"
drag, startPoint x: 744, startPoint y: 575, endPoint x: 755, endPoint y: 575, distance: 11.9
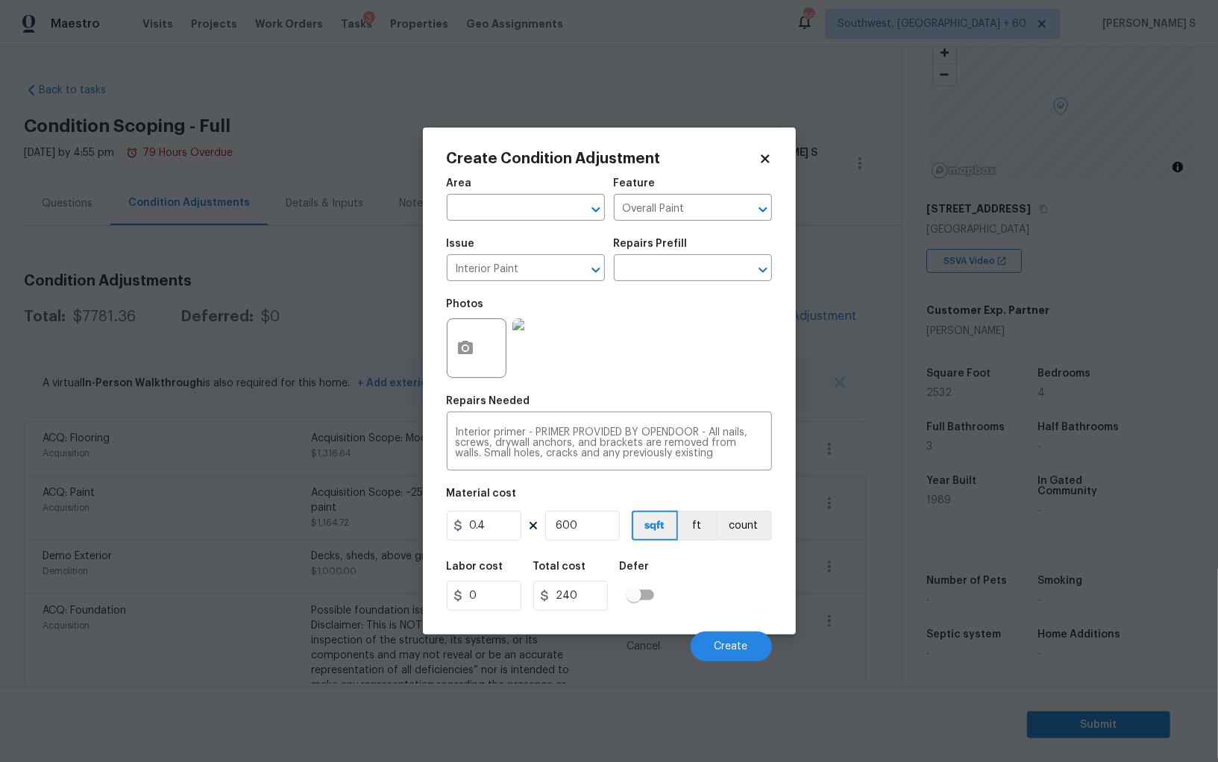
click at [744, 575] on div "Labor cost 0 Total cost 240 Defer" at bounding box center [609, 586] width 325 height 67
click at [739, 645] on span "Create" at bounding box center [731, 646] width 34 height 11
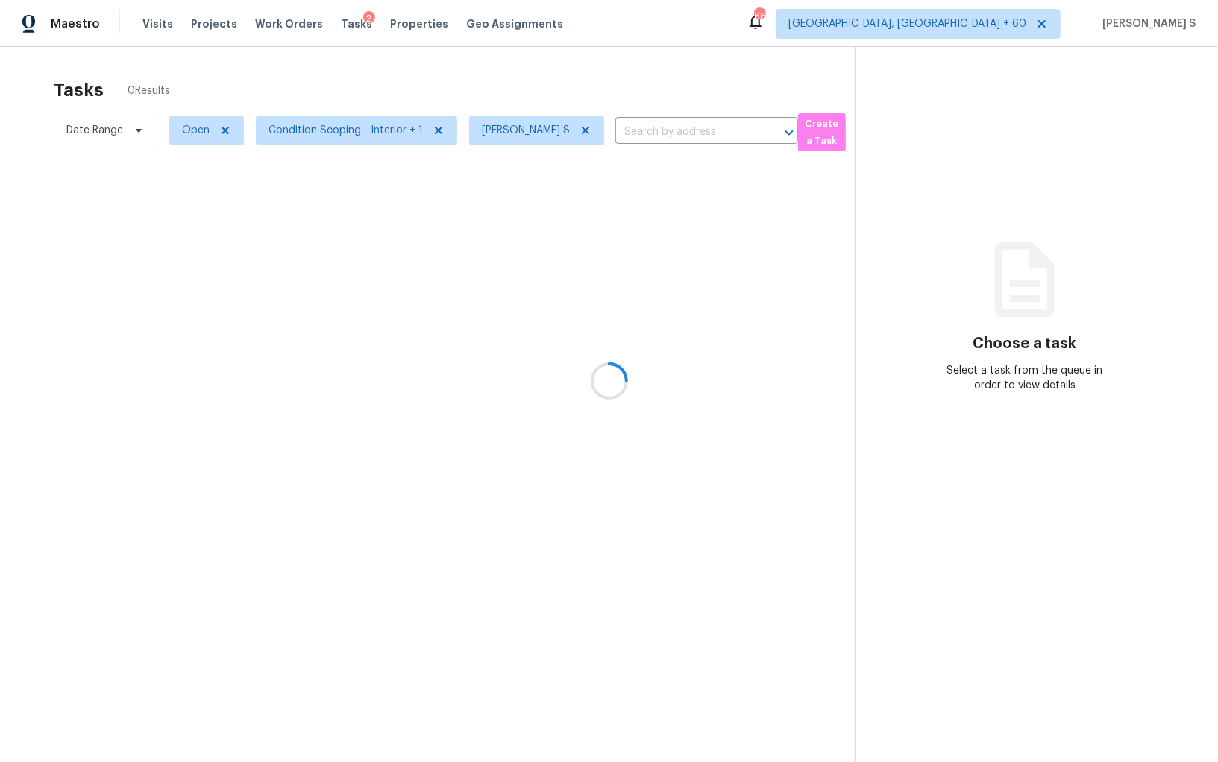
click at [361, 268] on div at bounding box center [609, 381] width 1218 height 762
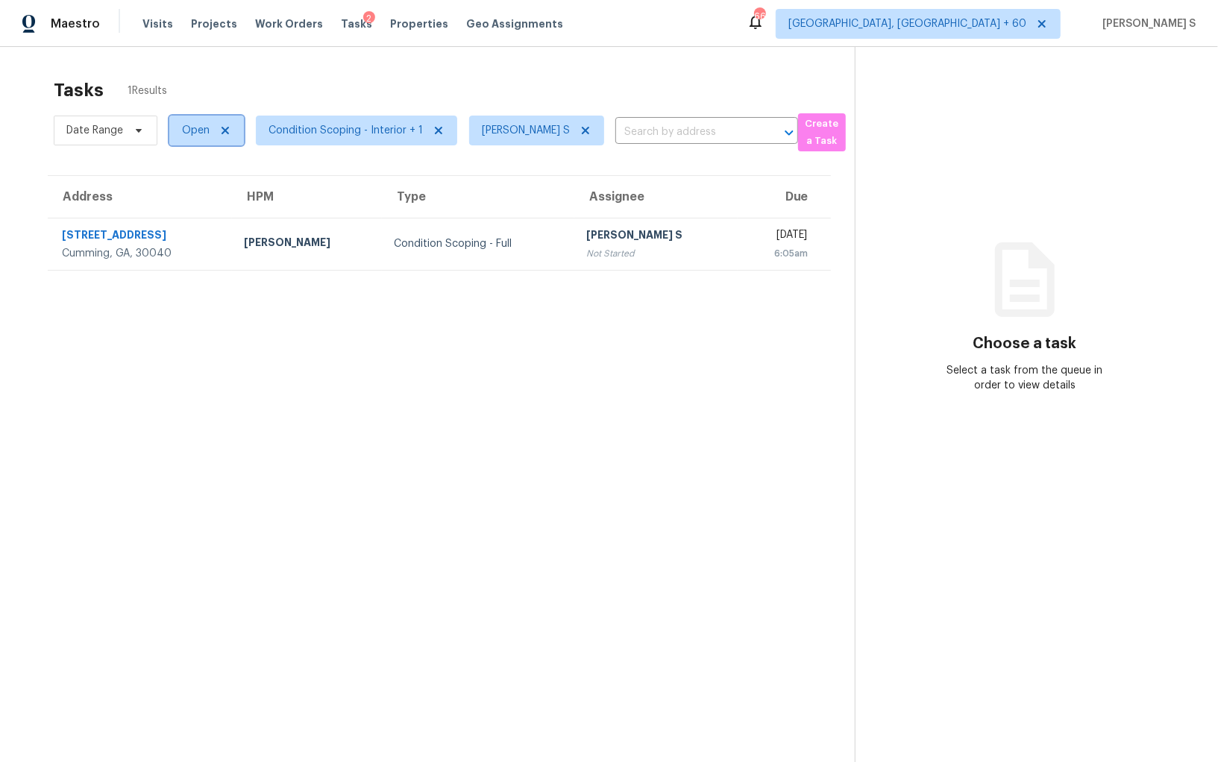
click at [179, 133] on span "Open" at bounding box center [206, 131] width 75 height 30
click at [211, 222] on div "Blocked" at bounding box center [208, 214] width 72 height 21
click at [211, 219] on label "Blocked" at bounding box center [206, 214] width 59 height 15
click at [186, 217] on input "Blocked" at bounding box center [182, 212] width 10 height 10
checkbox input "true"
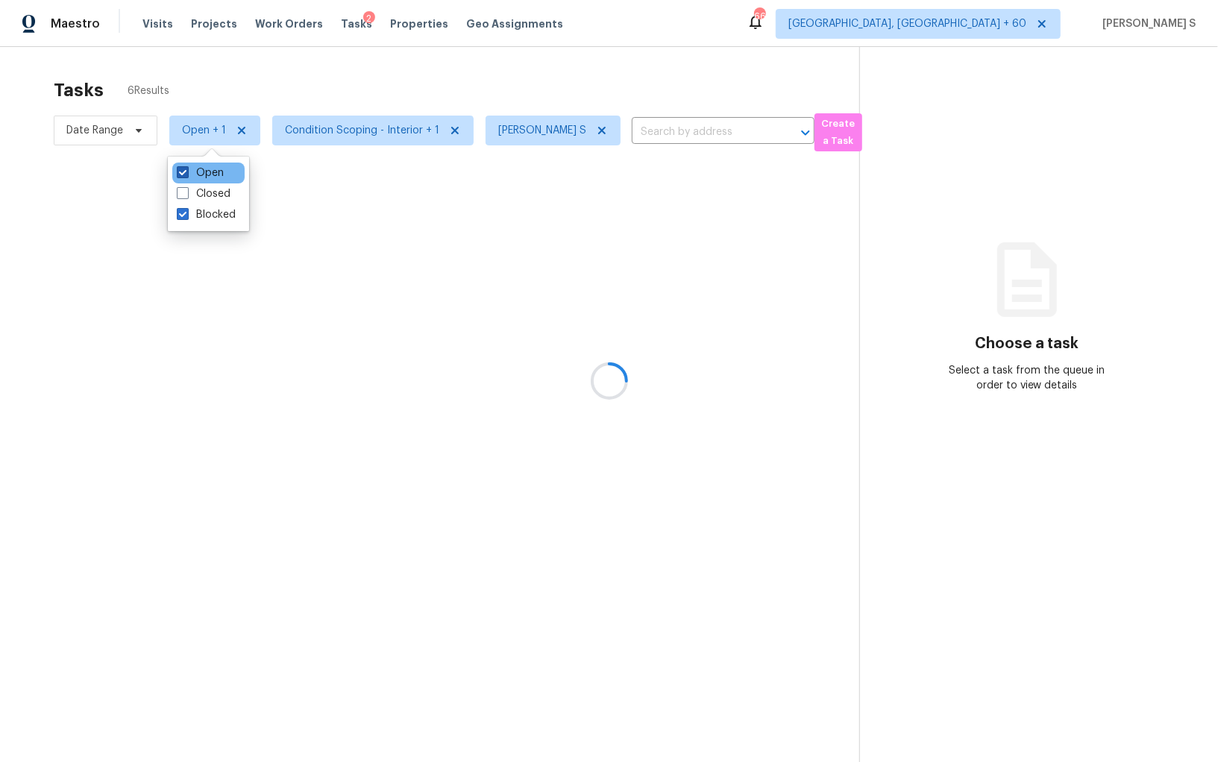
click at [201, 174] on label "Open" at bounding box center [200, 173] width 47 height 15
click at [186, 174] on input "Open" at bounding box center [182, 171] width 10 height 10
checkbox input "false"
click at [409, 295] on div at bounding box center [609, 381] width 1218 height 762
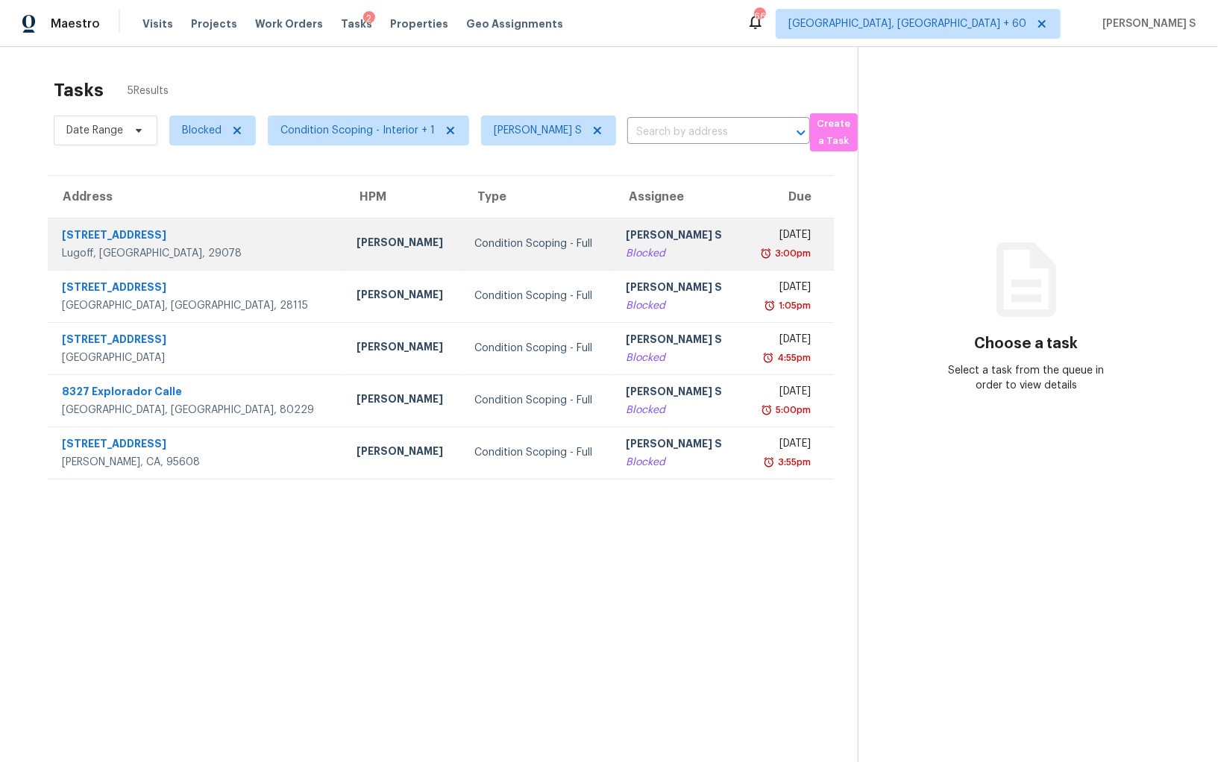
click at [626, 257] on div "Blocked" at bounding box center [678, 253] width 104 height 15
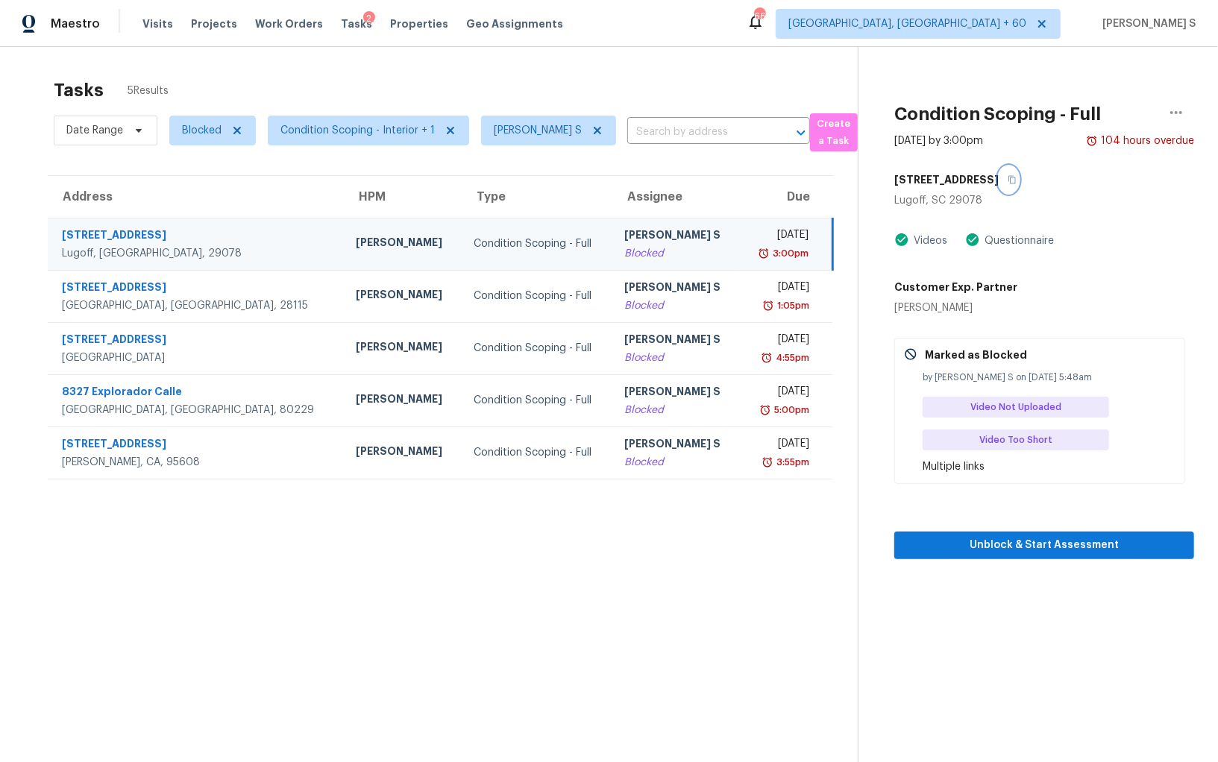
click at [1012, 179] on icon "button" at bounding box center [1011, 180] width 7 height 8
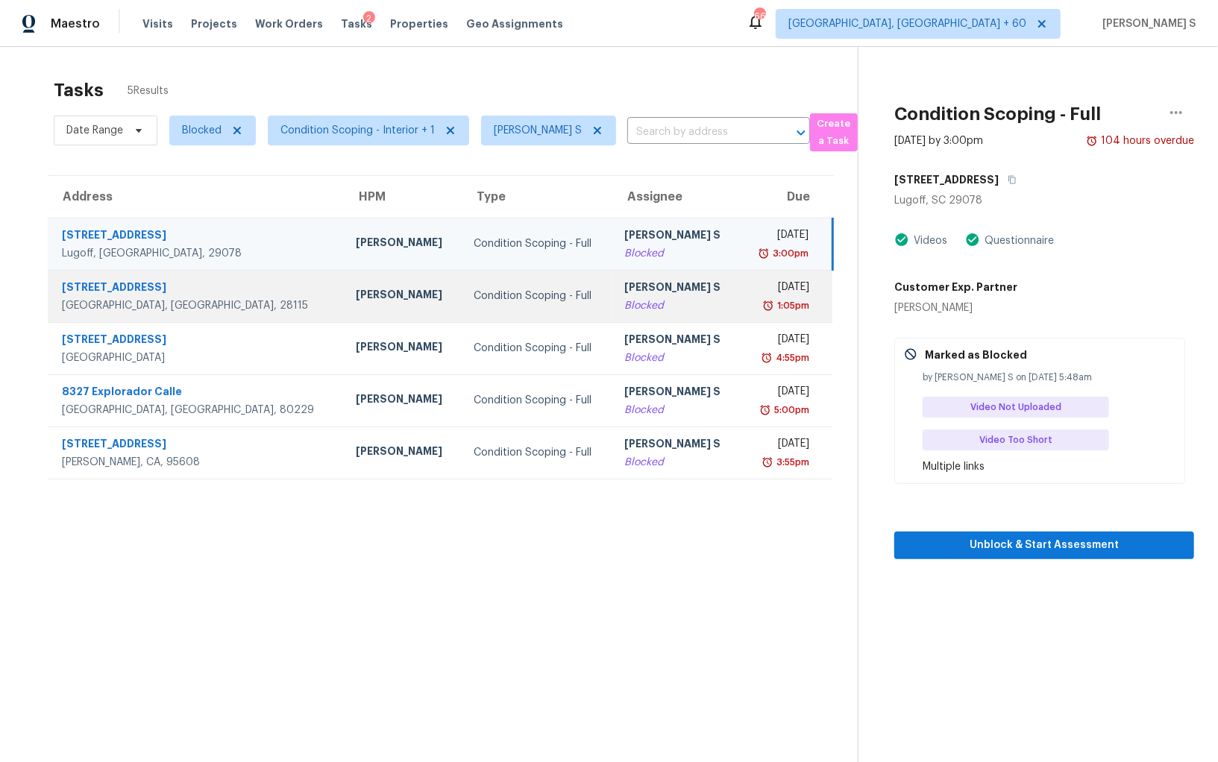
click at [681, 297] on td "Anbu Jebakumar S Blocked" at bounding box center [676, 296] width 128 height 52
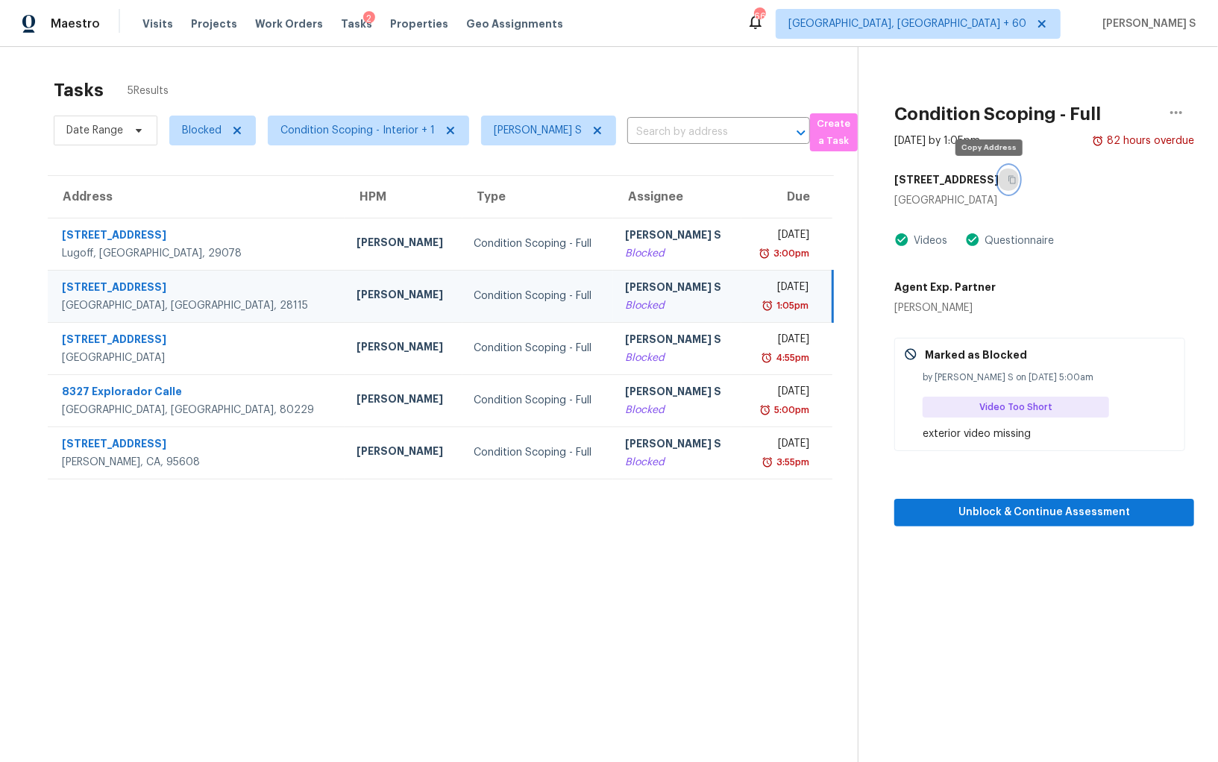
click at [1008, 180] on icon "button" at bounding box center [1012, 179] width 9 height 9
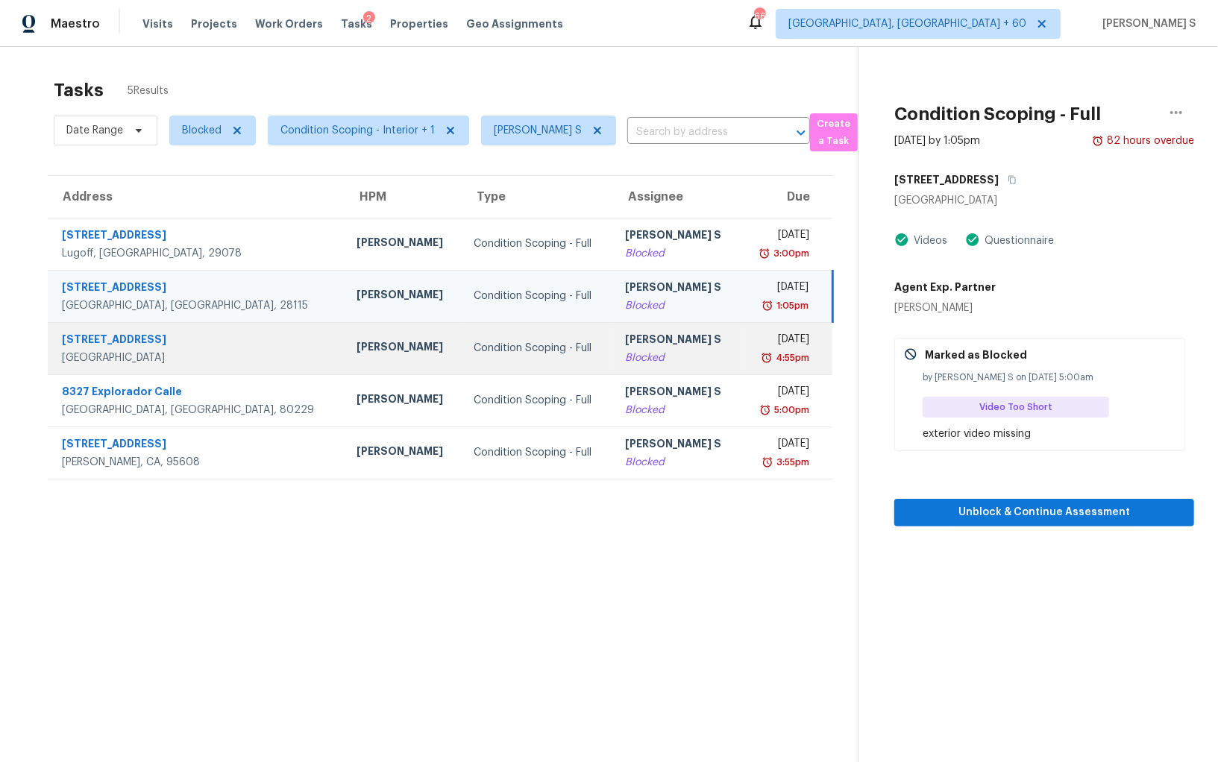
click at [641, 347] on div "[PERSON_NAME] S" at bounding box center [677, 341] width 104 height 19
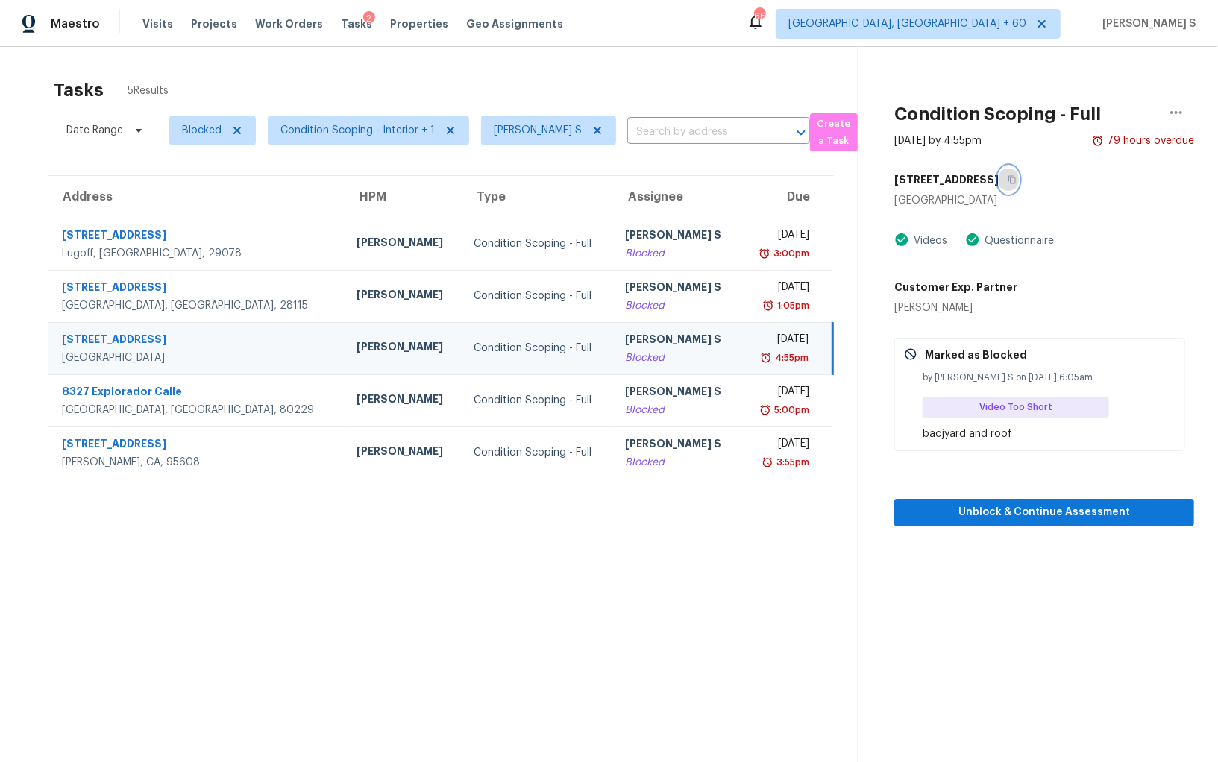
click at [1016, 179] on icon "button" at bounding box center [1012, 179] width 9 height 9
click at [625, 358] on div "Blocked" at bounding box center [677, 358] width 104 height 15
click at [1016, 182] on icon "button" at bounding box center [1011, 180] width 7 height 8
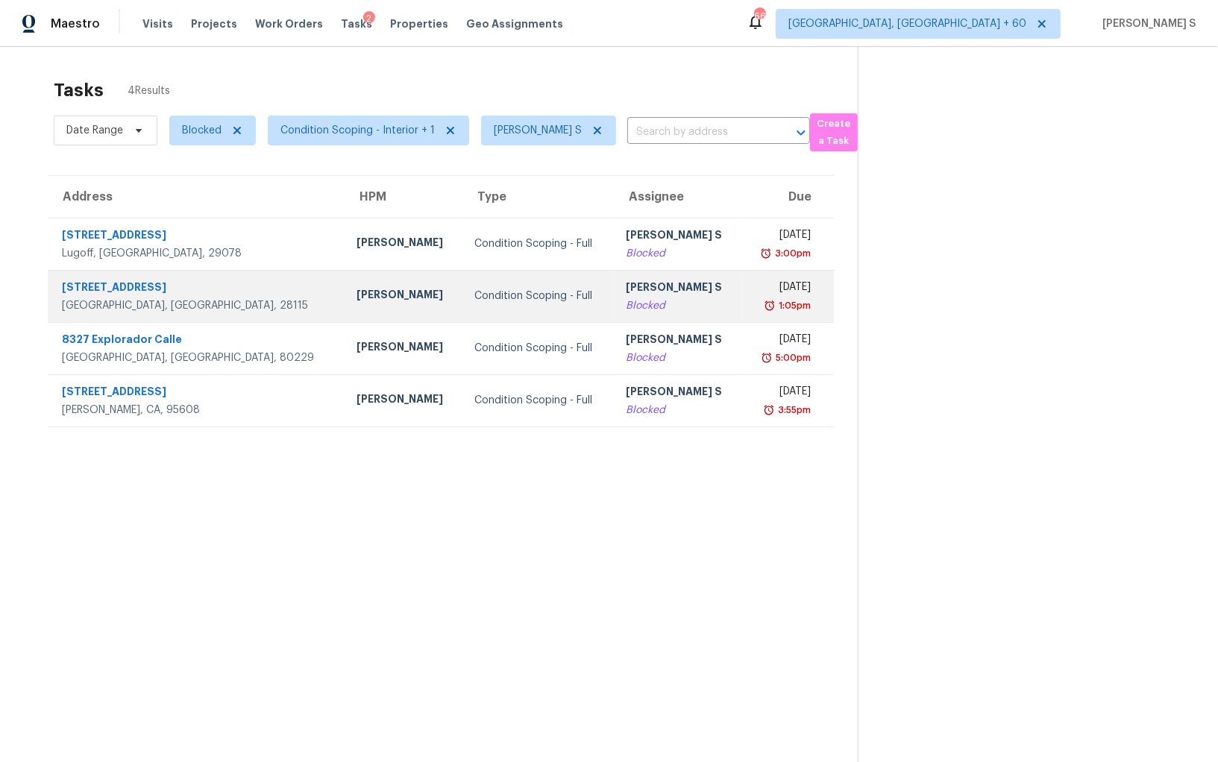
click at [629, 305] on div "Blocked" at bounding box center [678, 305] width 104 height 15
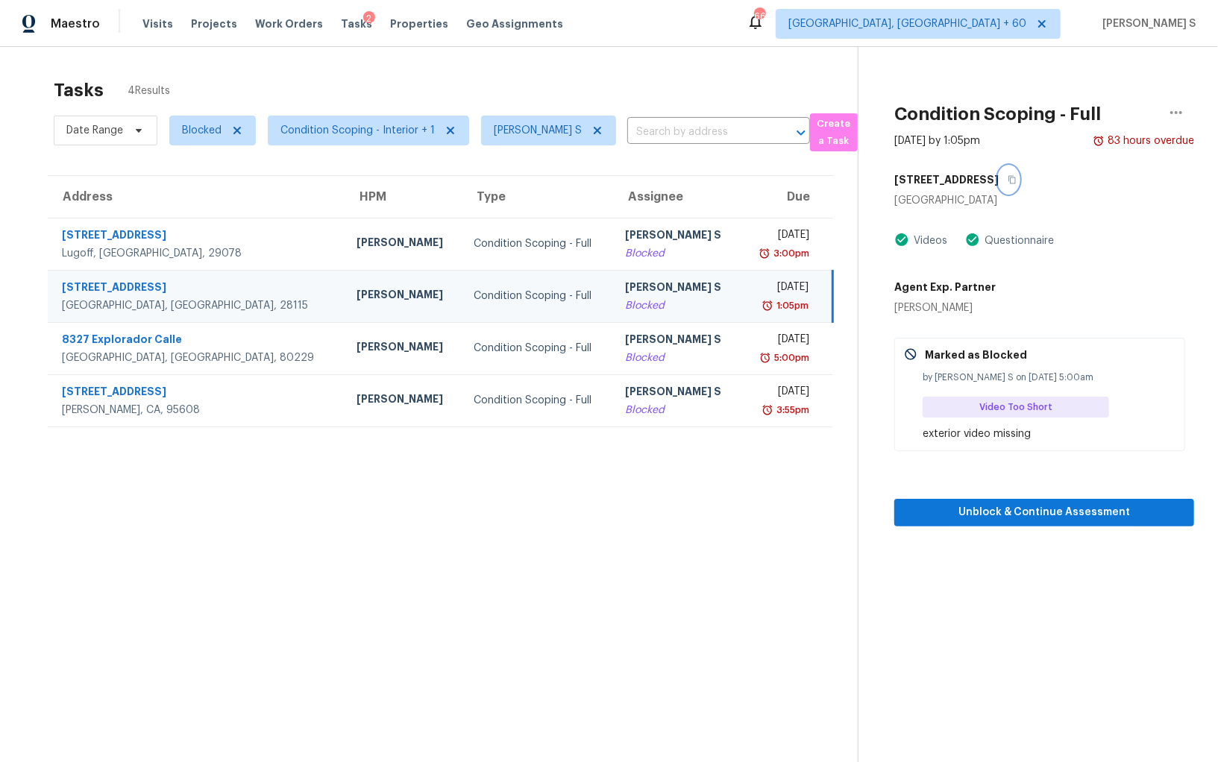
click at [1008, 177] on icon "button" at bounding box center [1011, 180] width 7 height 8
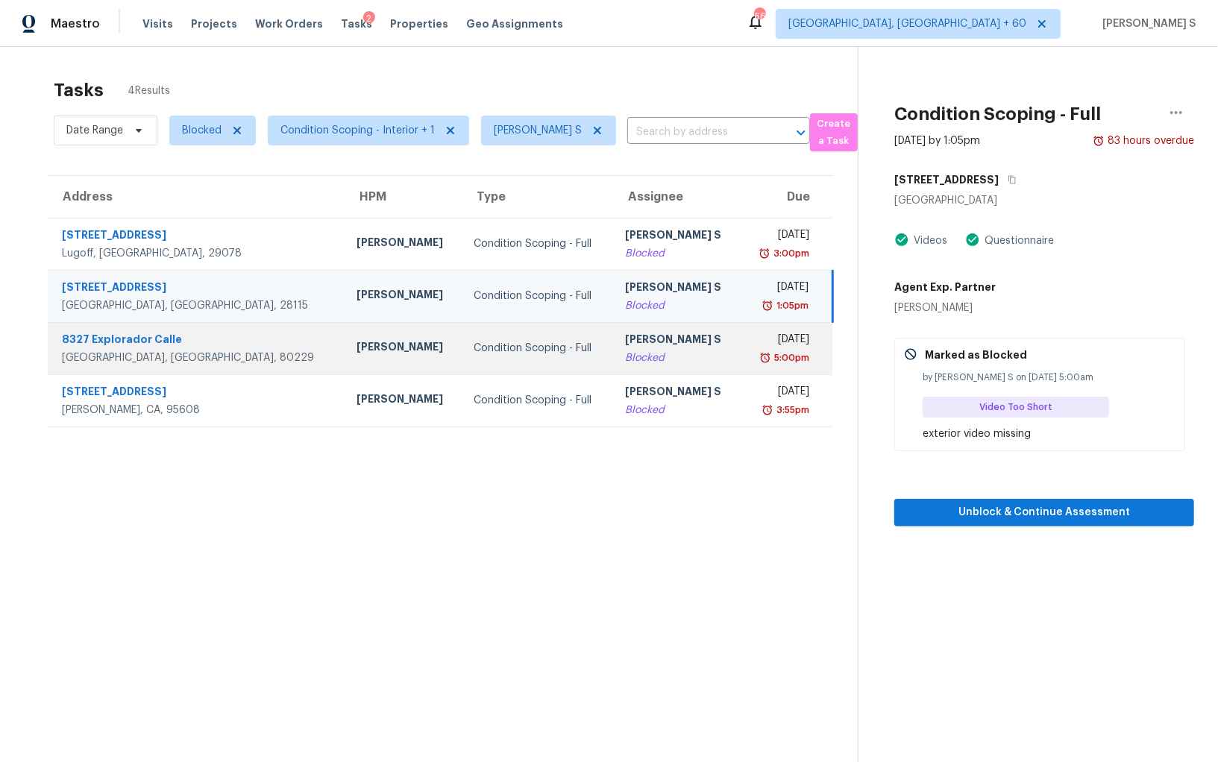
click at [626, 354] on div "Blocked" at bounding box center [677, 358] width 104 height 15
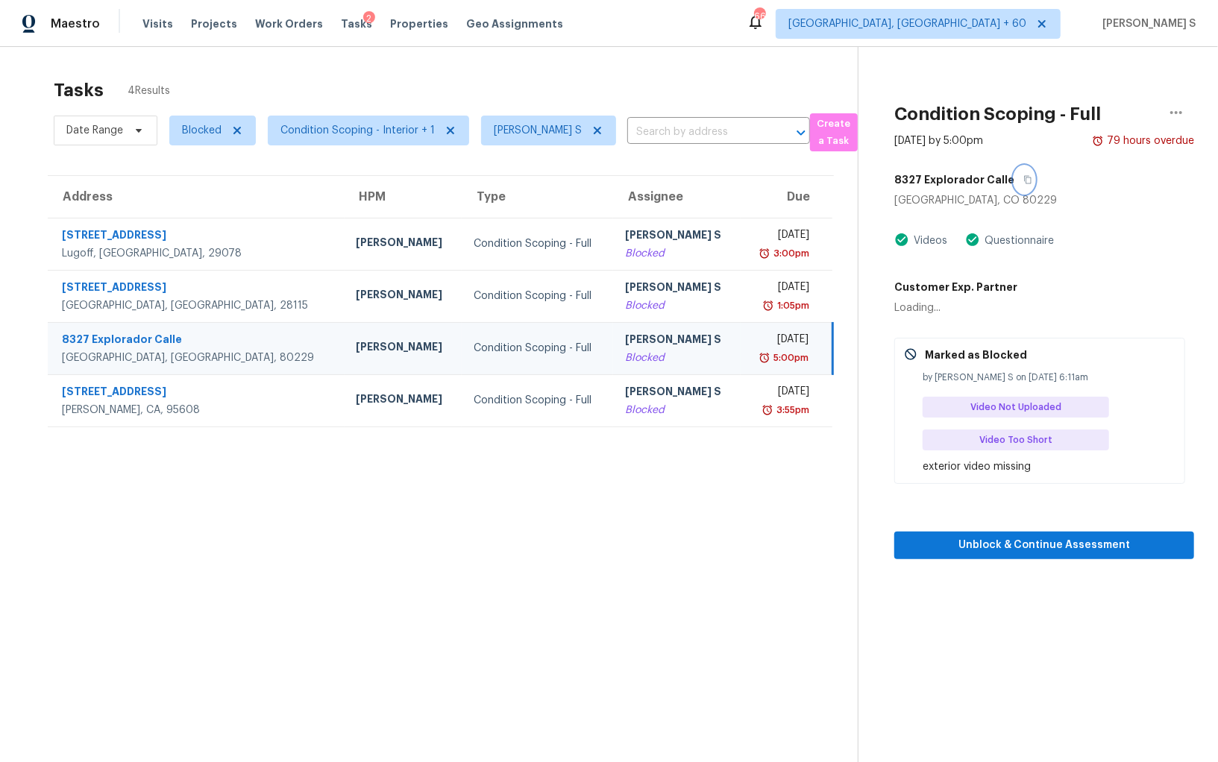
click at [1024, 177] on icon "button" at bounding box center [1027, 180] width 7 height 8
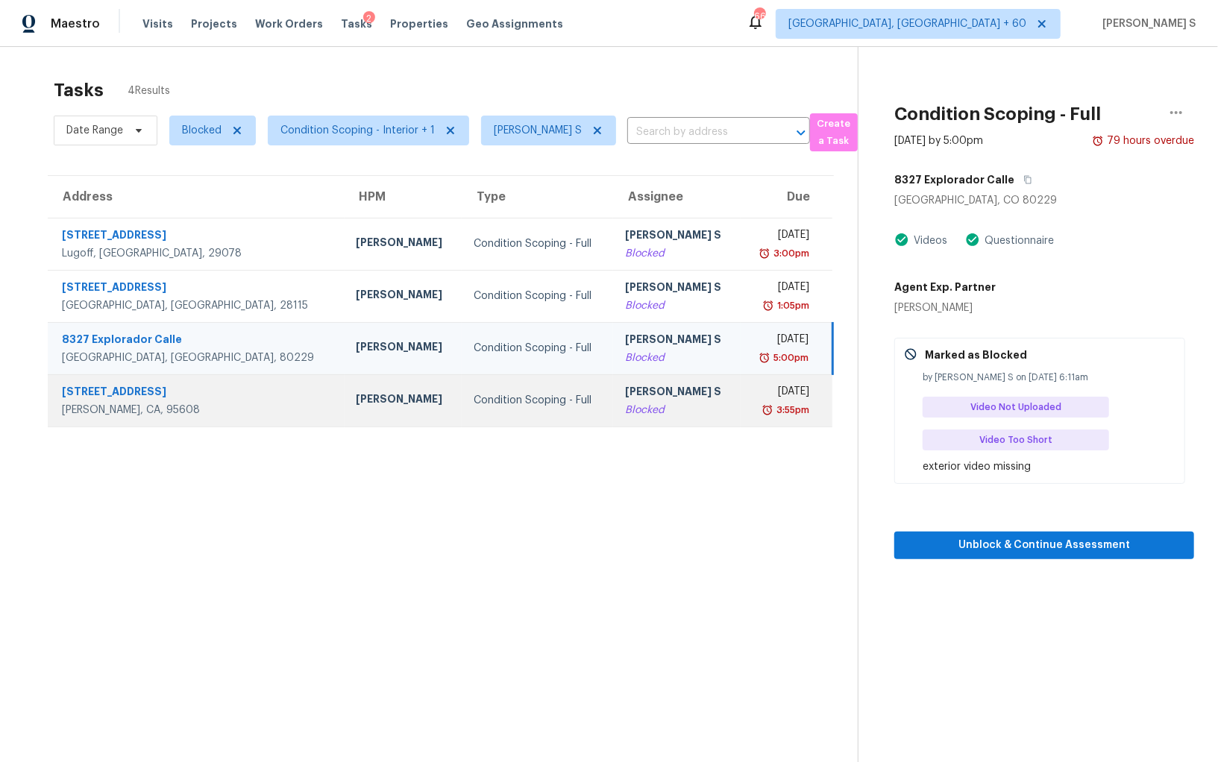
click at [752, 397] on div "Fri, Sep 19th 2025" at bounding box center [780, 393] width 57 height 19
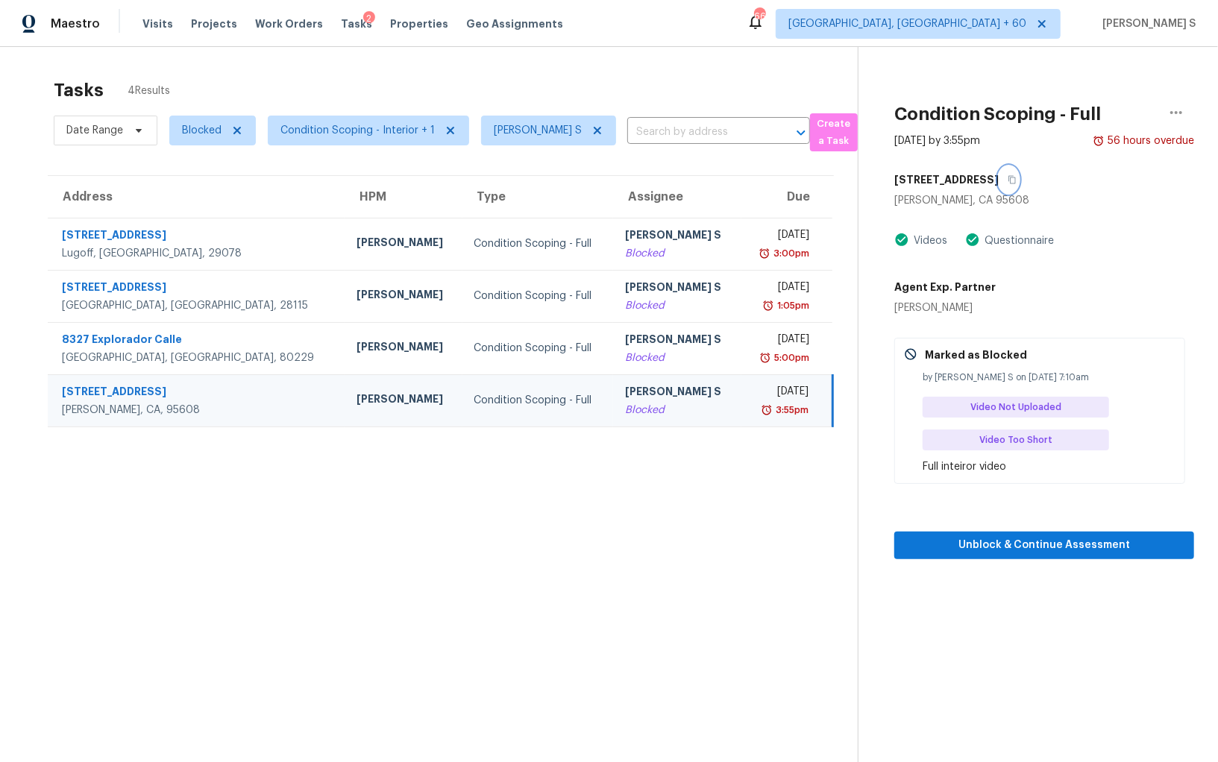
click at [999, 176] on button "button" at bounding box center [1009, 179] width 20 height 27
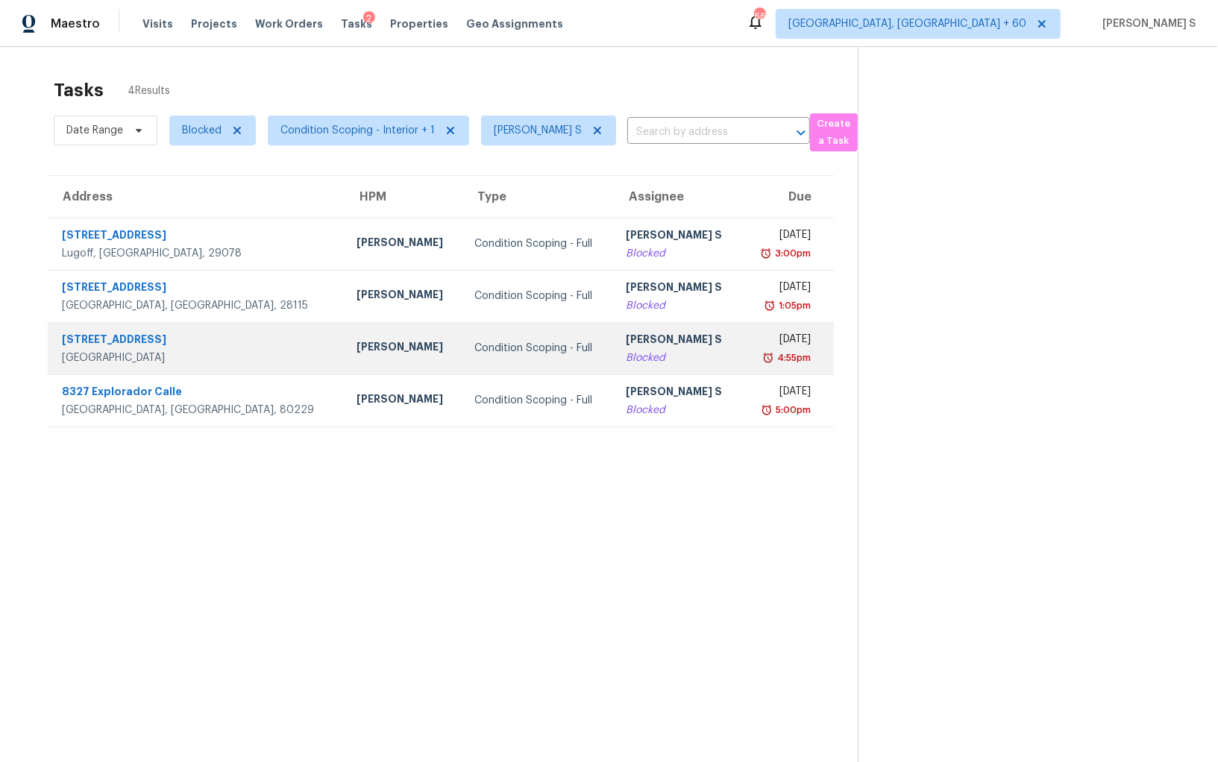
click at [526, 349] on div "Condition Scoping - Full" at bounding box center [538, 348] width 128 height 15
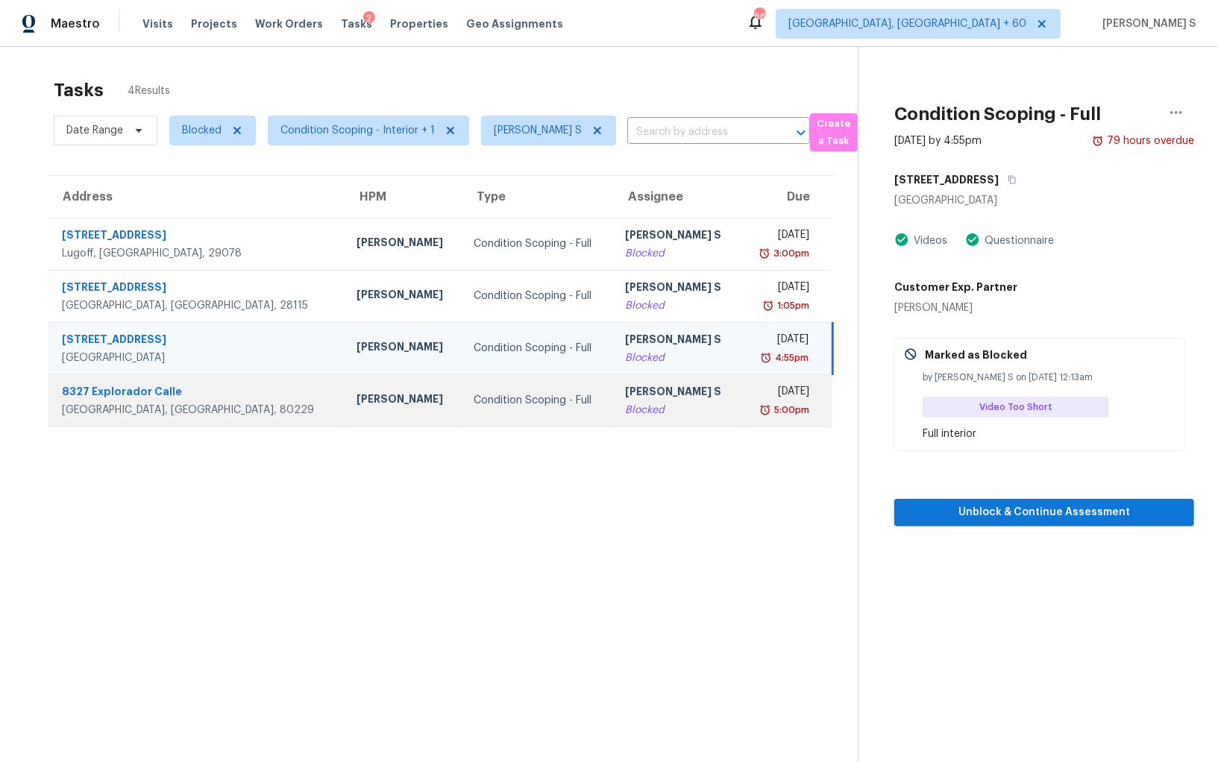
click at [542, 409] on td "Condition Scoping - Full" at bounding box center [537, 400] width 151 height 52
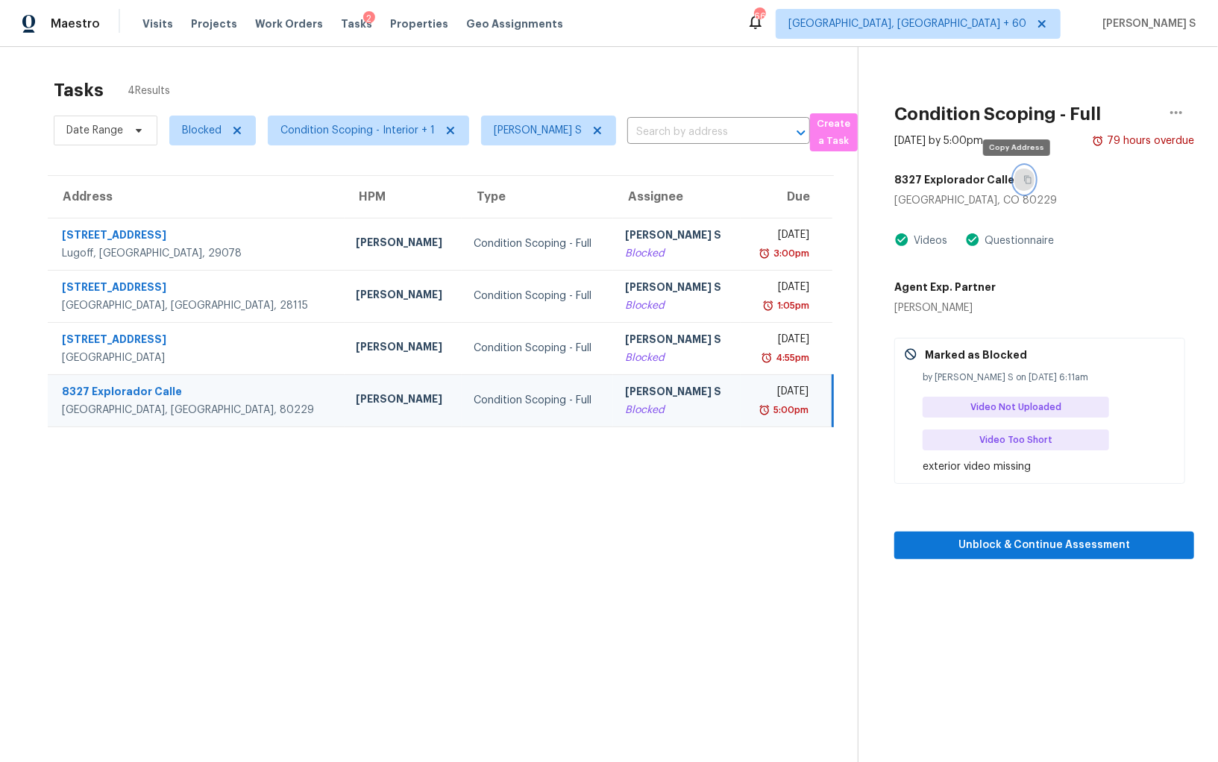
click at [1019, 172] on button "button" at bounding box center [1024, 179] width 20 height 27
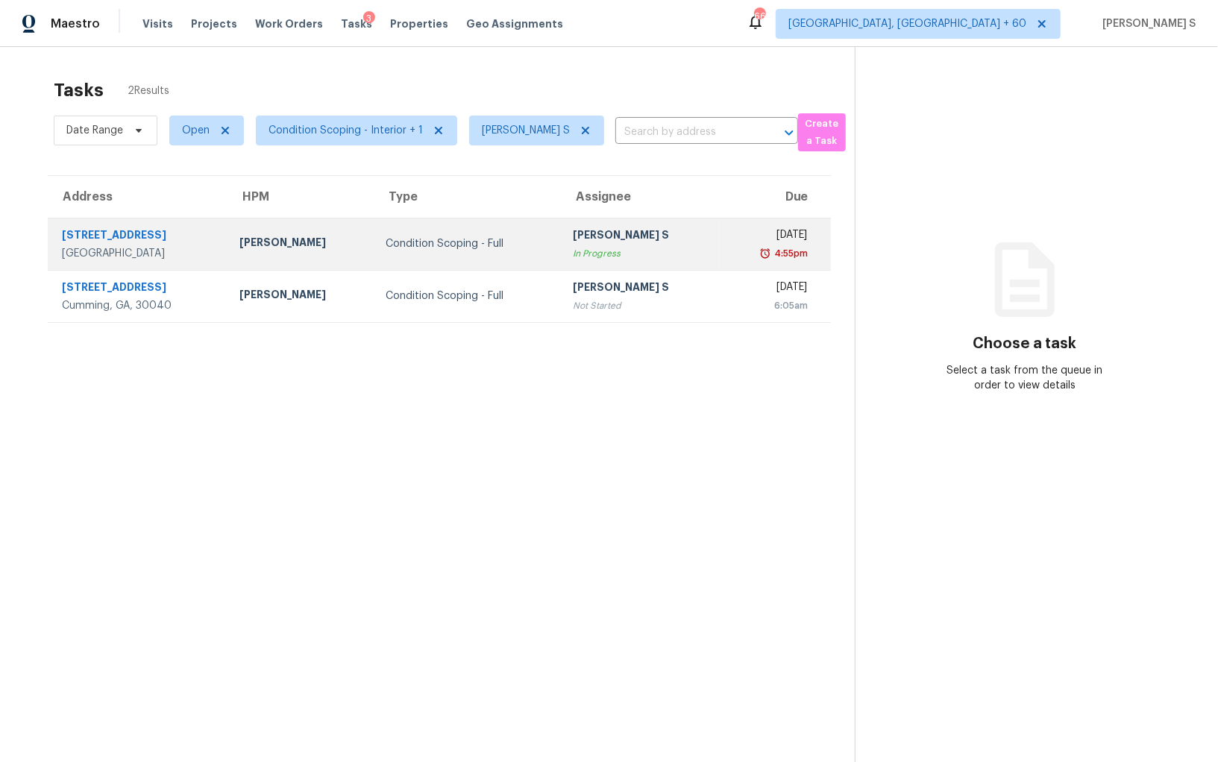
click at [605, 229] on div "[PERSON_NAME] S" at bounding box center [640, 236] width 135 height 19
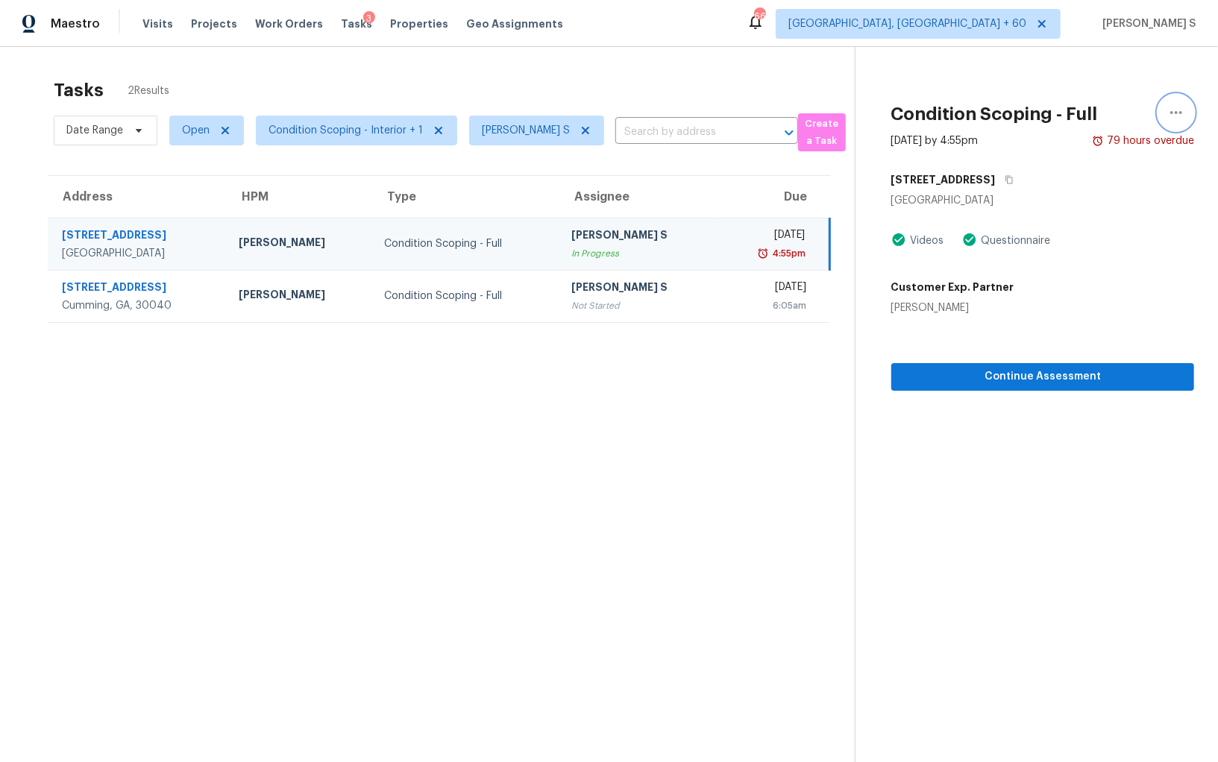
click at [1173, 108] on icon "button" at bounding box center [1176, 113] width 18 height 18
click at [1116, 118] on div "Mark as Blocked" at bounding box center [1091, 115] width 116 height 15
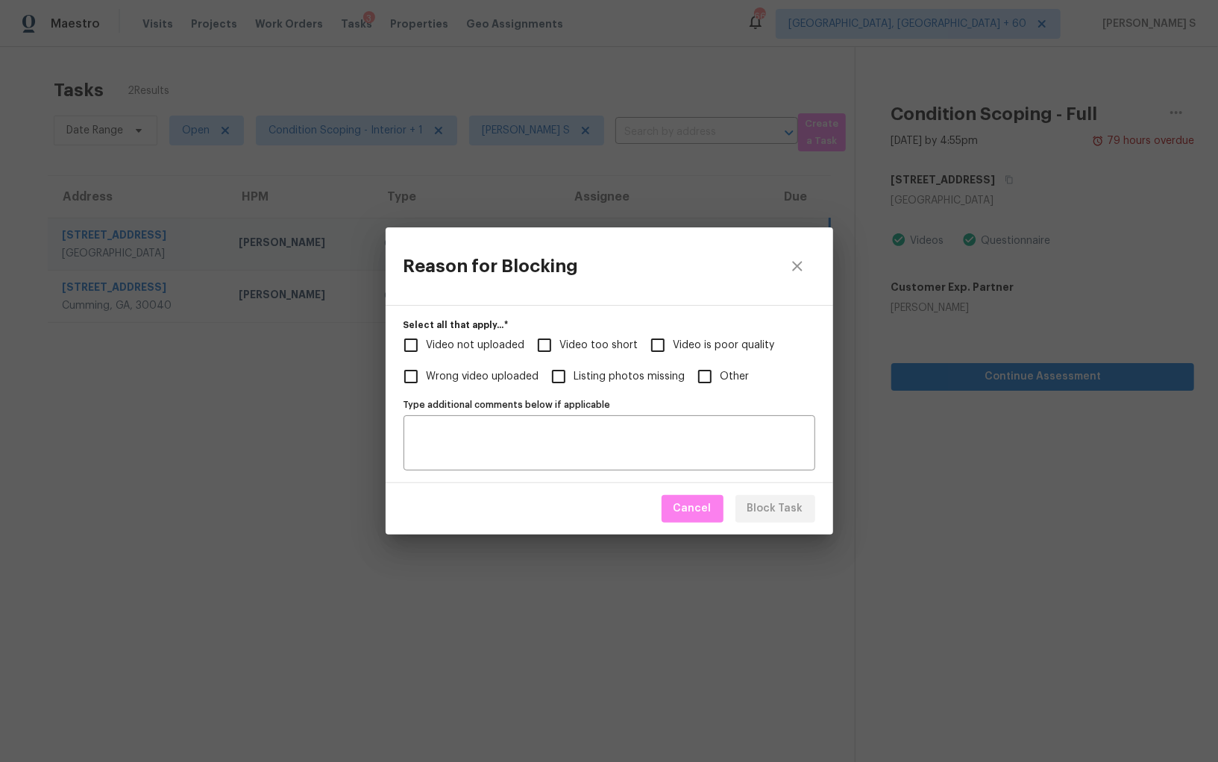
click at [544, 353] on input "Video too short" at bounding box center [544, 345] width 31 height 31
checkbox input "true"
click at [502, 409] on label "Type additional comments below if applicable" at bounding box center [609, 404] width 412 height 9
click at [502, 427] on textarea "Type additional comments below if applicable" at bounding box center [609, 442] width 394 height 31
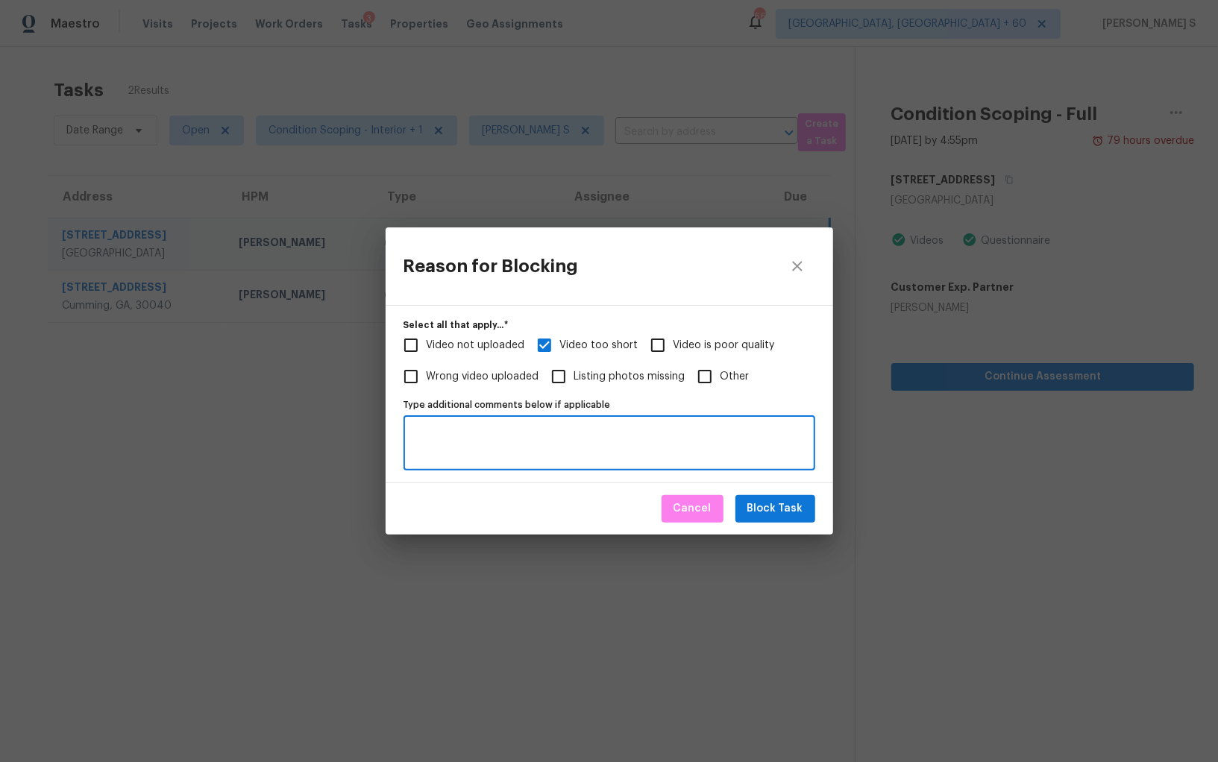
click at [511, 430] on textarea "Type additional comments below if applicable" at bounding box center [609, 442] width 394 height 31
type textarea "Full interior"
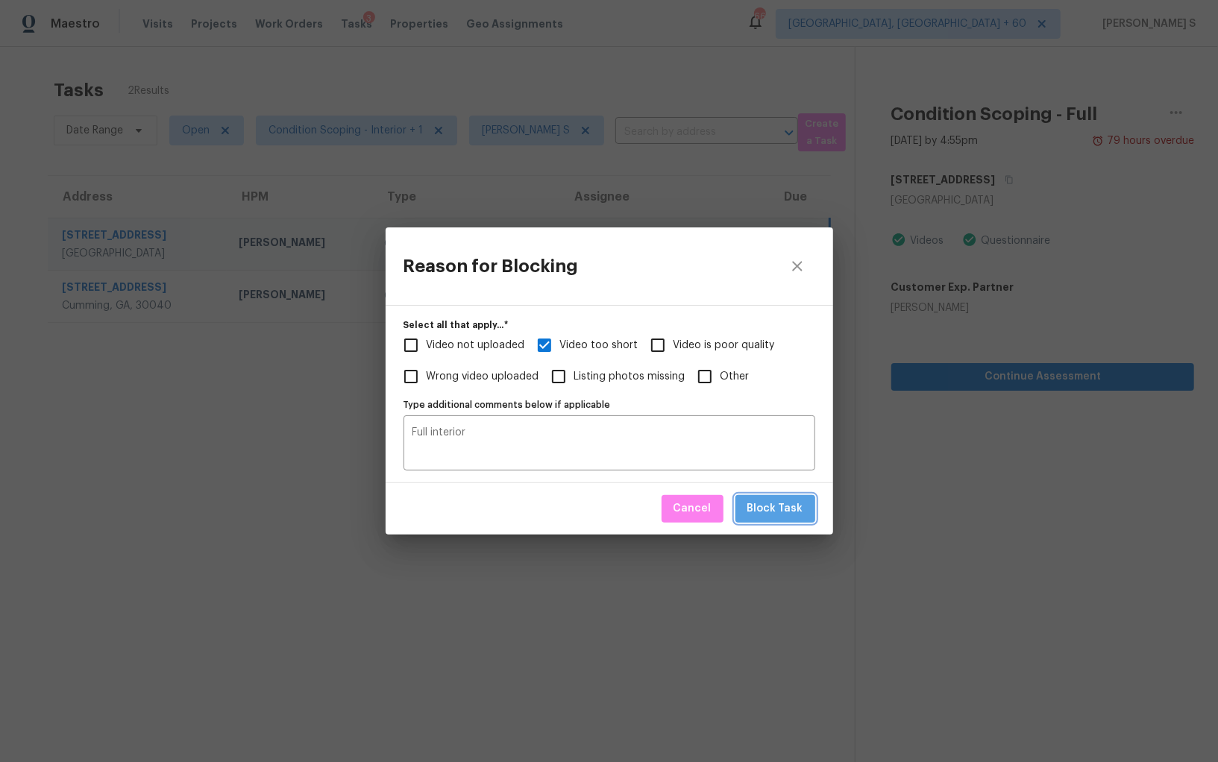
click at [791, 500] on span "Block Task" at bounding box center [775, 509] width 56 height 19
click at [309, 425] on div "Reason for Blocking Select all that apply...   * Video not uploaded Video too s…" at bounding box center [609, 381] width 1218 height 762
checkbox input "true"
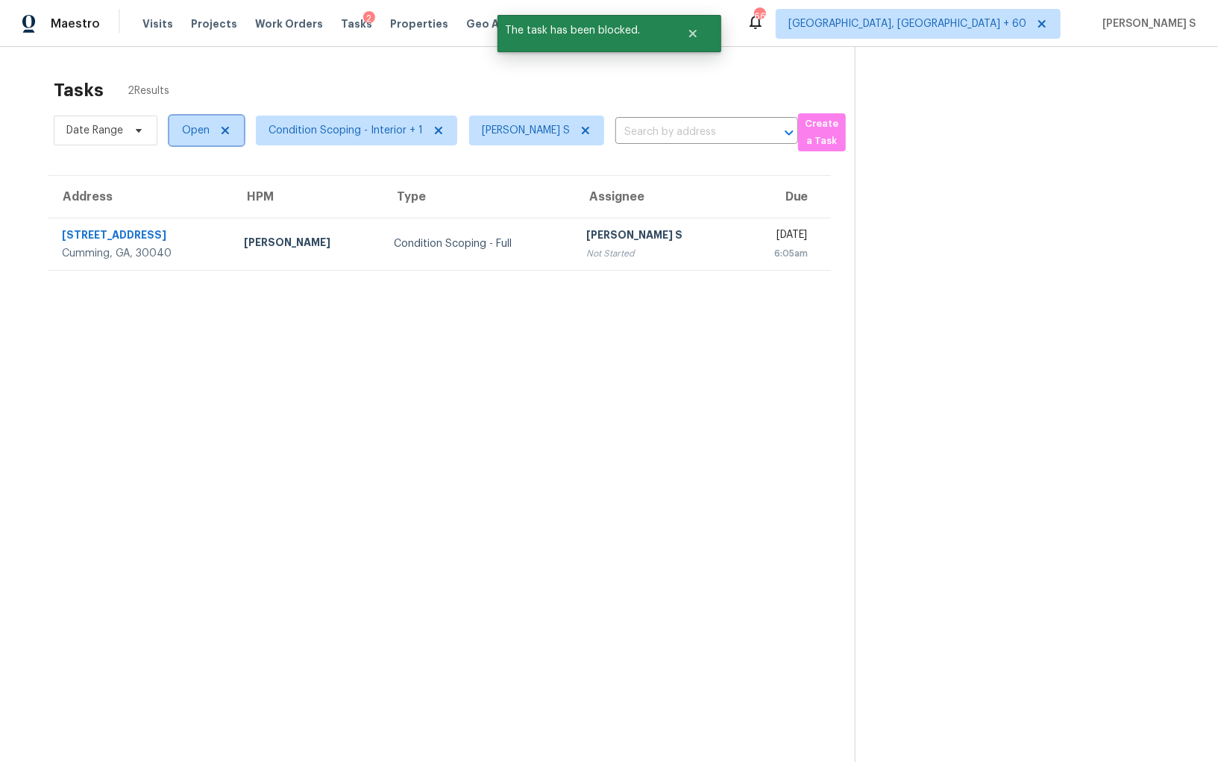
click at [169, 132] on span "Open" at bounding box center [206, 131] width 75 height 30
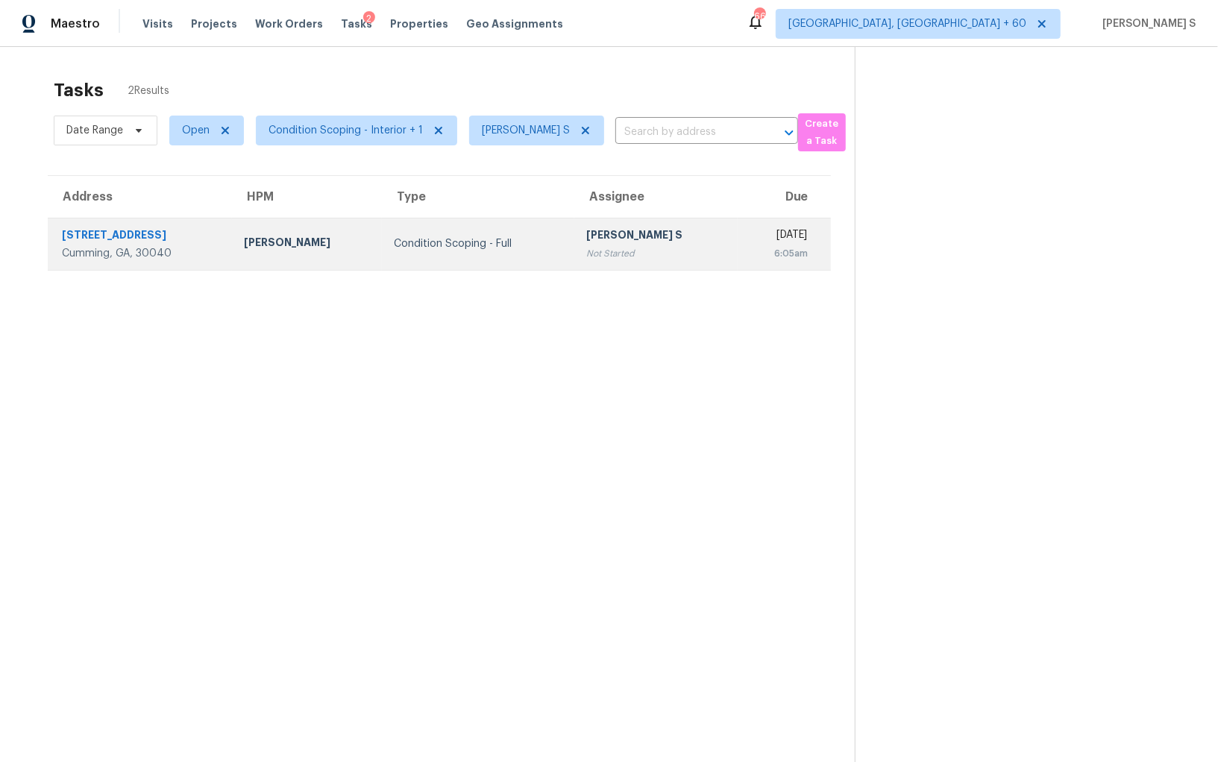
click at [456, 260] on td "Condition Scoping - Full" at bounding box center [478, 244] width 192 height 52
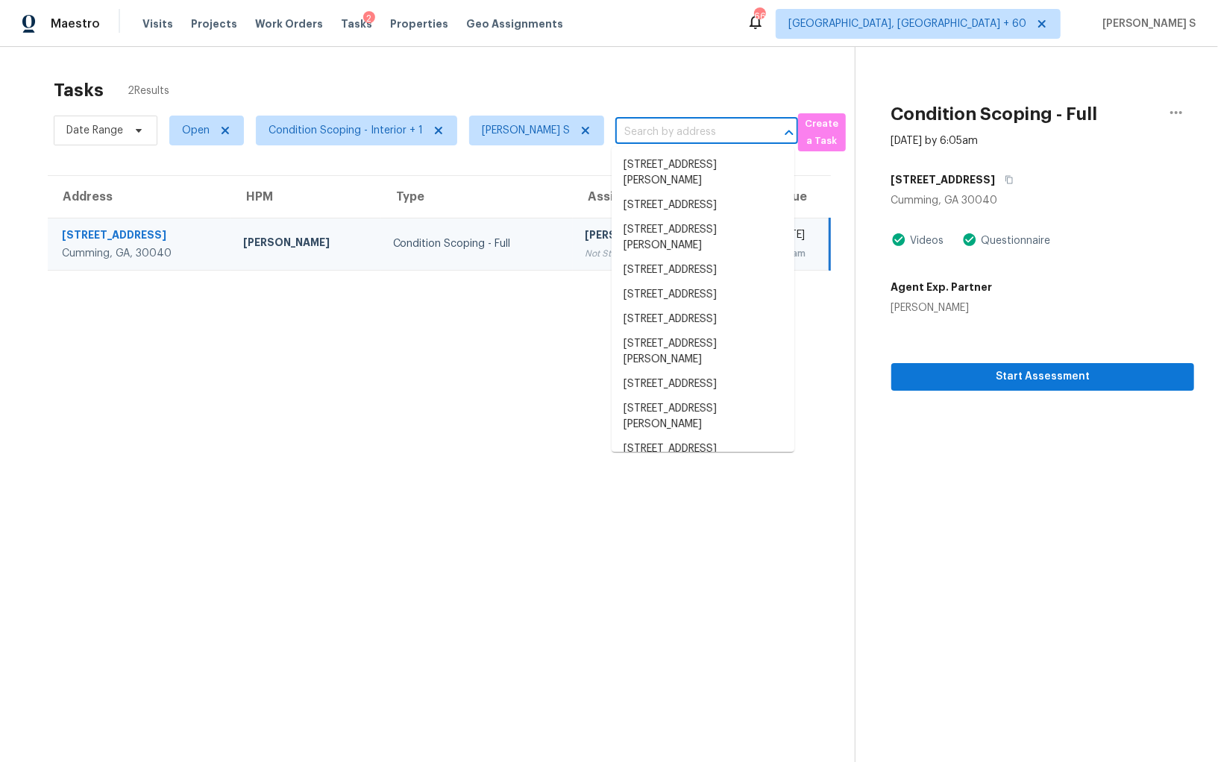
click at [669, 135] on input "text" at bounding box center [685, 132] width 141 height 23
paste input "2241 Shelfield Dr, Carmichael, CA 95608"
type input "2241 Shelfield Dr, Carmichael, CA 95608"
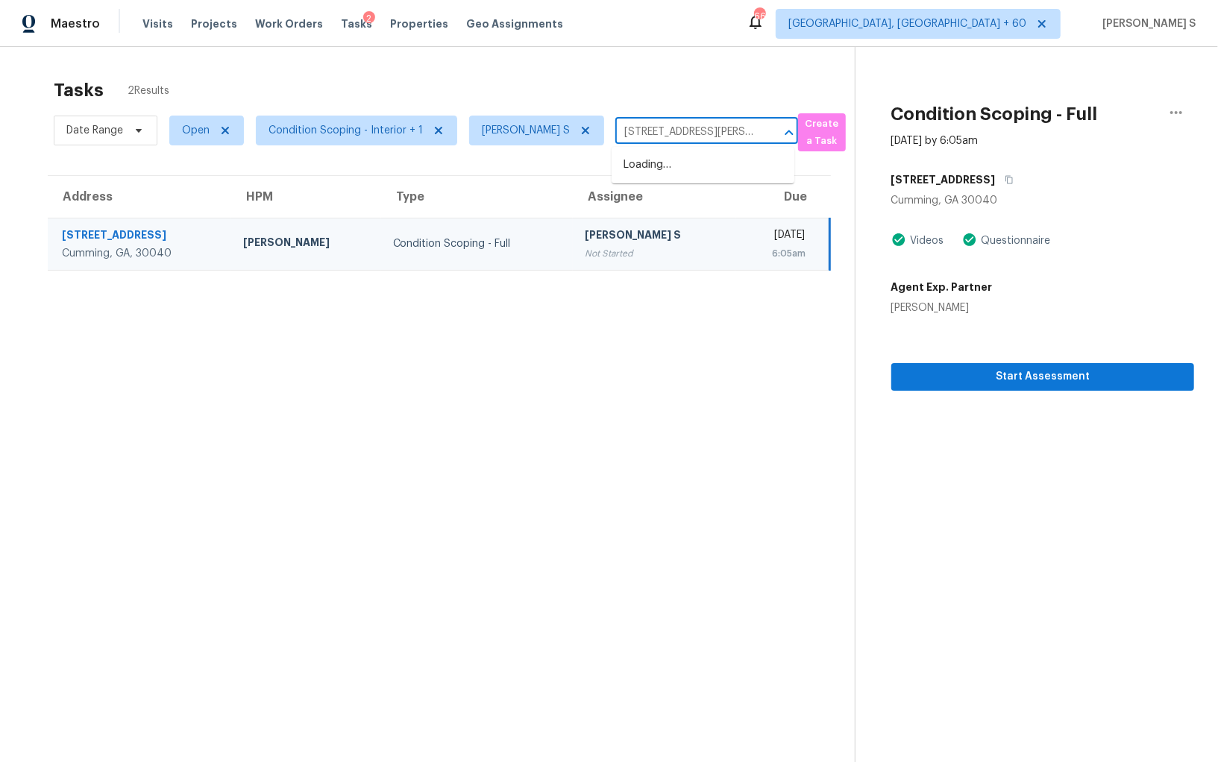
scroll to position [0, 65]
click at [664, 163] on li "2241 Shelfield Dr, Carmichael, CA 95608" at bounding box center [703, 173] width 183 height 40
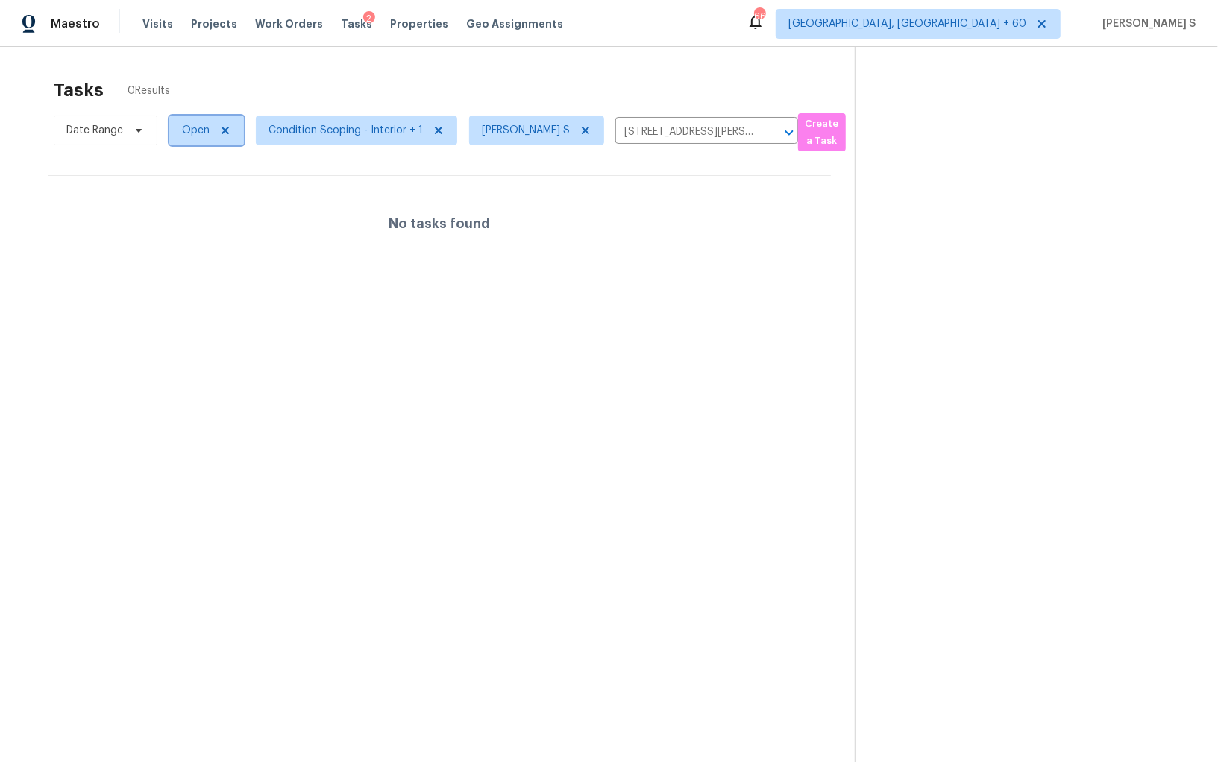
click at [183, 128] on span "Open" at bounding box center [196, 130] width 28 height 15
click at [198, 217] on label "Blocked" at bounding box center [206, 214] width 59 height 15
click at [186, 217] on input "Blocked" at bounding box center [182, 212] width 10 height 10
checkbox input "true"
click at [442, 353] on div at bounding box center [609, 381] width 1218 height 762
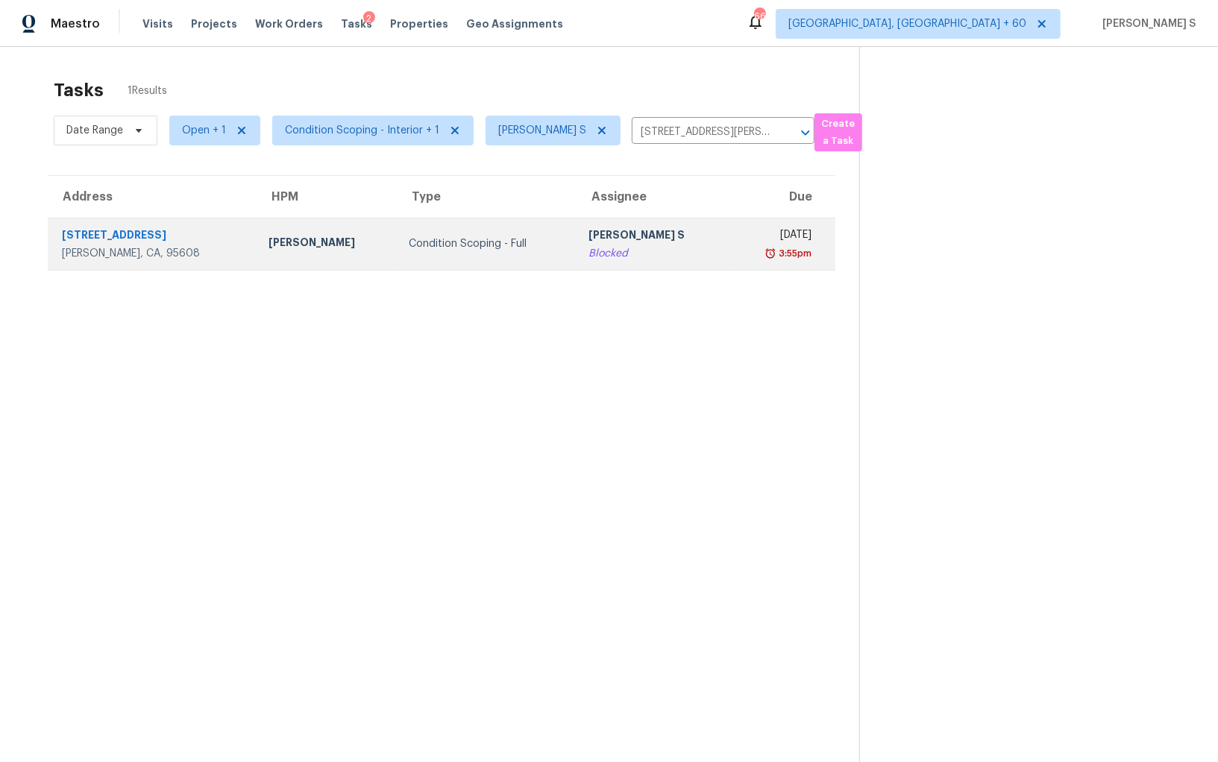
click at [501, 252] on td "Condition Scoping - Full" at bounding box center [487, 244] width 180 height 52
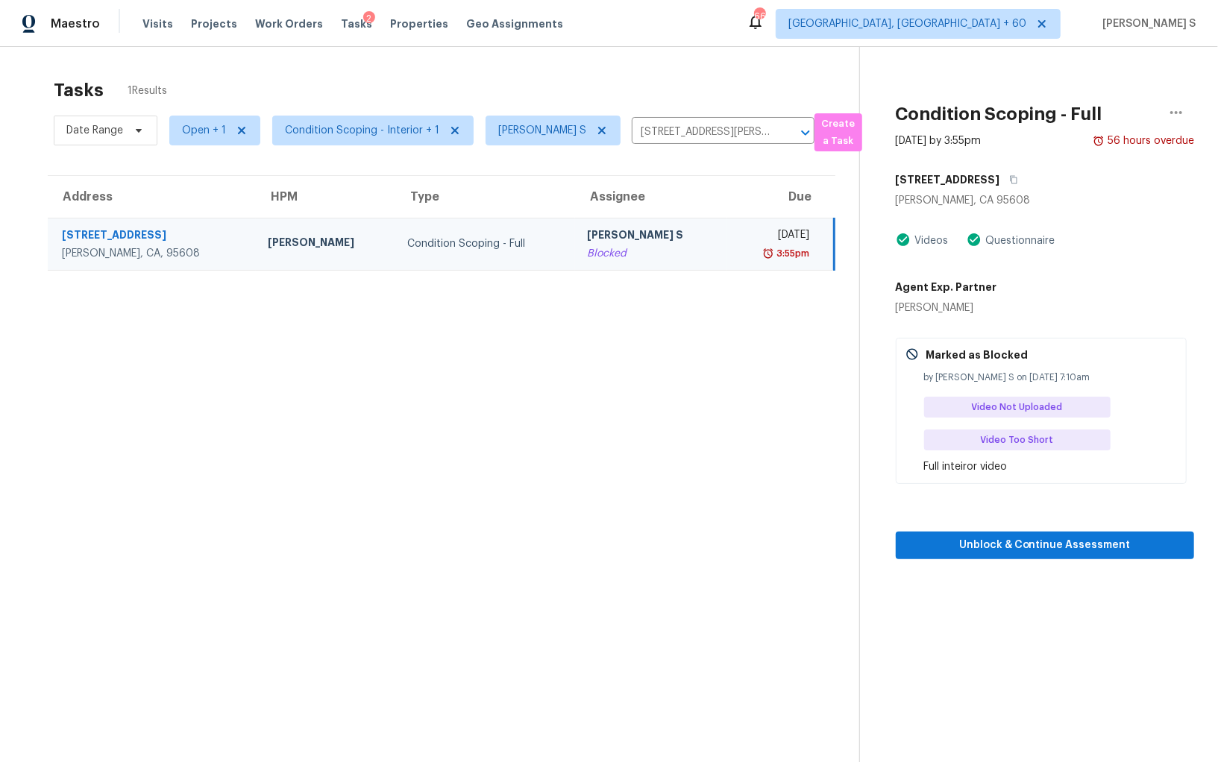
click at [540, 491] on section "Tasks 1 Results Date Range Open + 1 Condition Scoping - Interior + 1 Anbu Jebak…" at bounding box center [441, 440] width 835 height 738
click at [474, 428] on section "Tasks 1 Results Date Range Open + 1 Condition Scoping - Interior + 1 Anbu Jebak…" at bounding box center [441, 440] width 835 height 738
click at [575, 220] on td "Anbu Jebakumar S Blocked" at bounding box center [651, 244] width 152 height 52
click at [1043, 516] on div "Unblock & Continue Assessment" at bounding box center [1045, 521] width 298 height 75
click at [1045, 536] on span "Unblock & Continue Assessment" at bounding box center [1045, 545] width 274 height 19
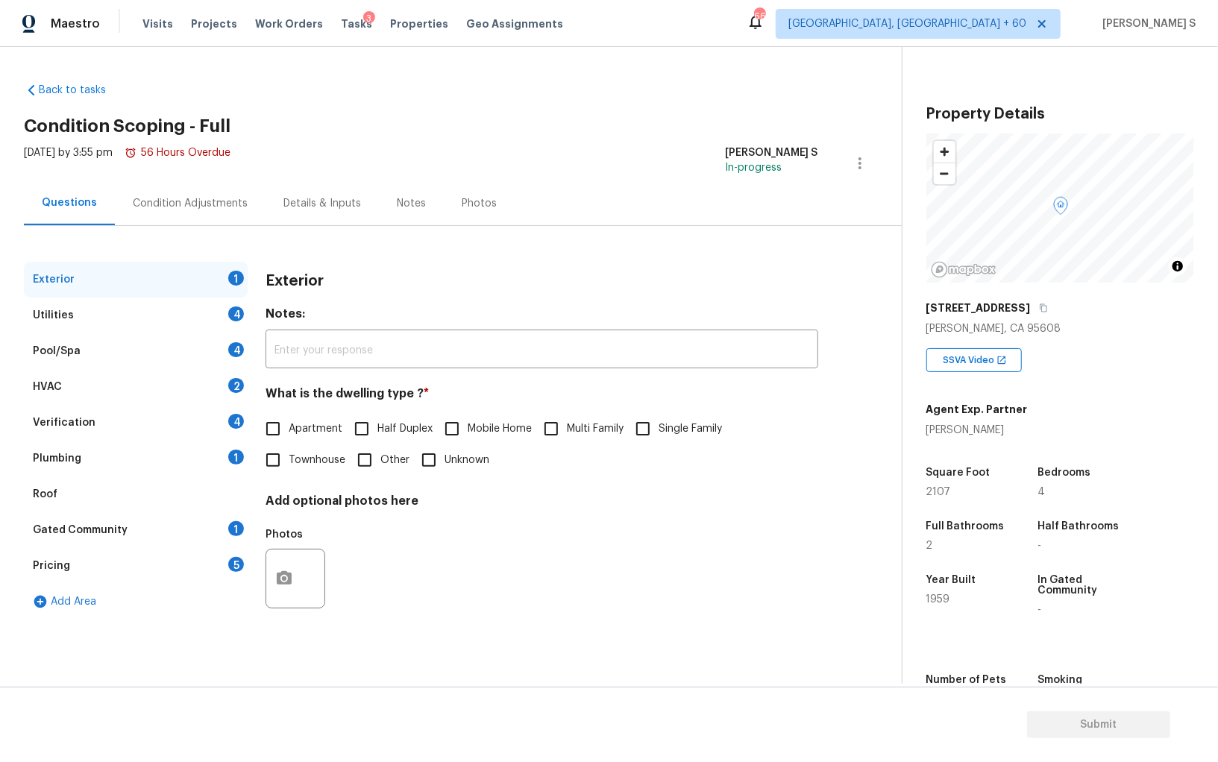
click at [216, 210] on div "Condition Adjustments" at bounding box center [190, 203] width 115 height 15
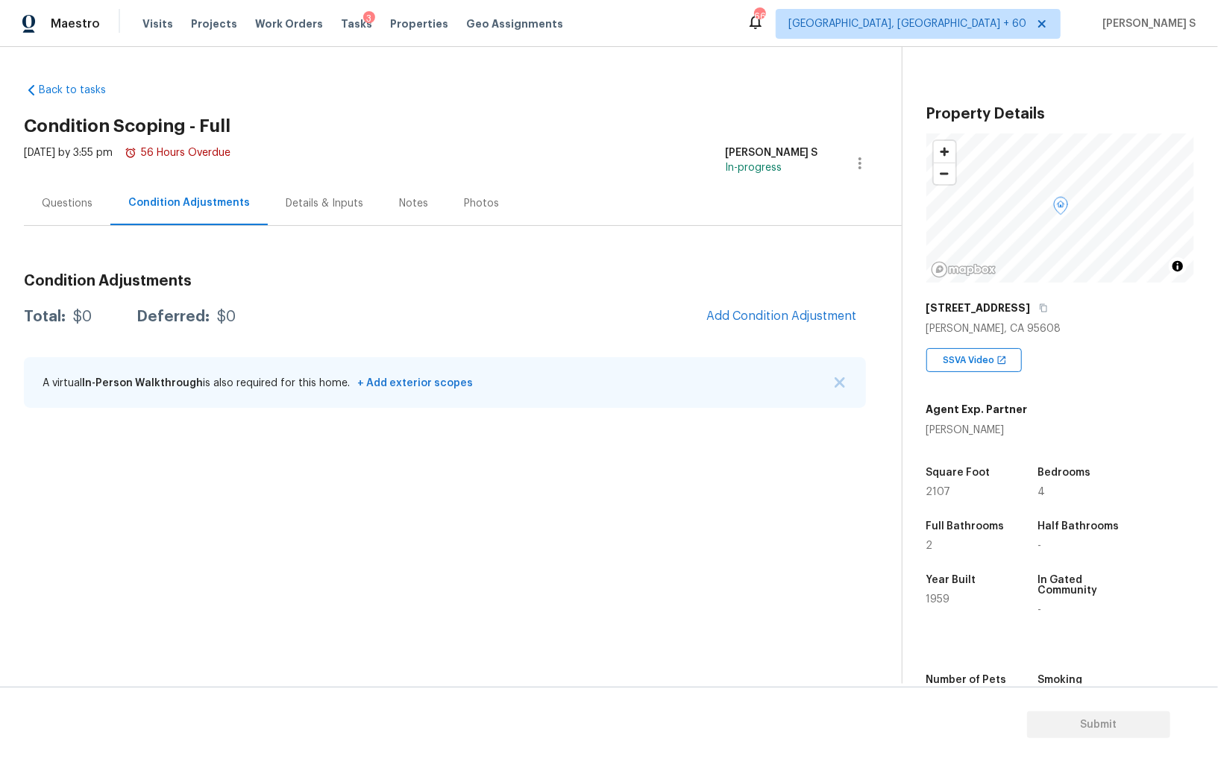
click at [93, 211] on div "Questions" at bounding box center [67, 203] width 87 height 44
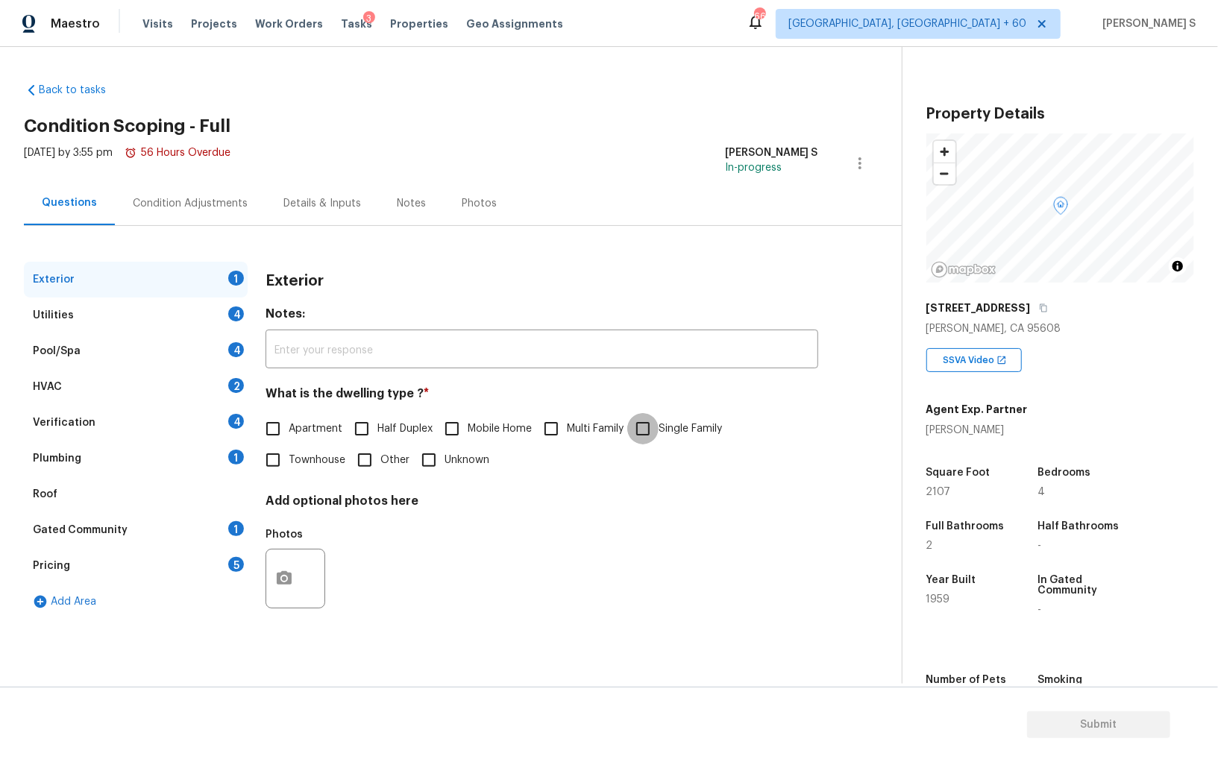
click at [649, 433] on input "Single Family" at bounding box center [642, 428] width 31 height 31
checkbox input "true"
click at [223, 310] on div "Utilities 4" at bounding box center [136, 316] width 224 height 36
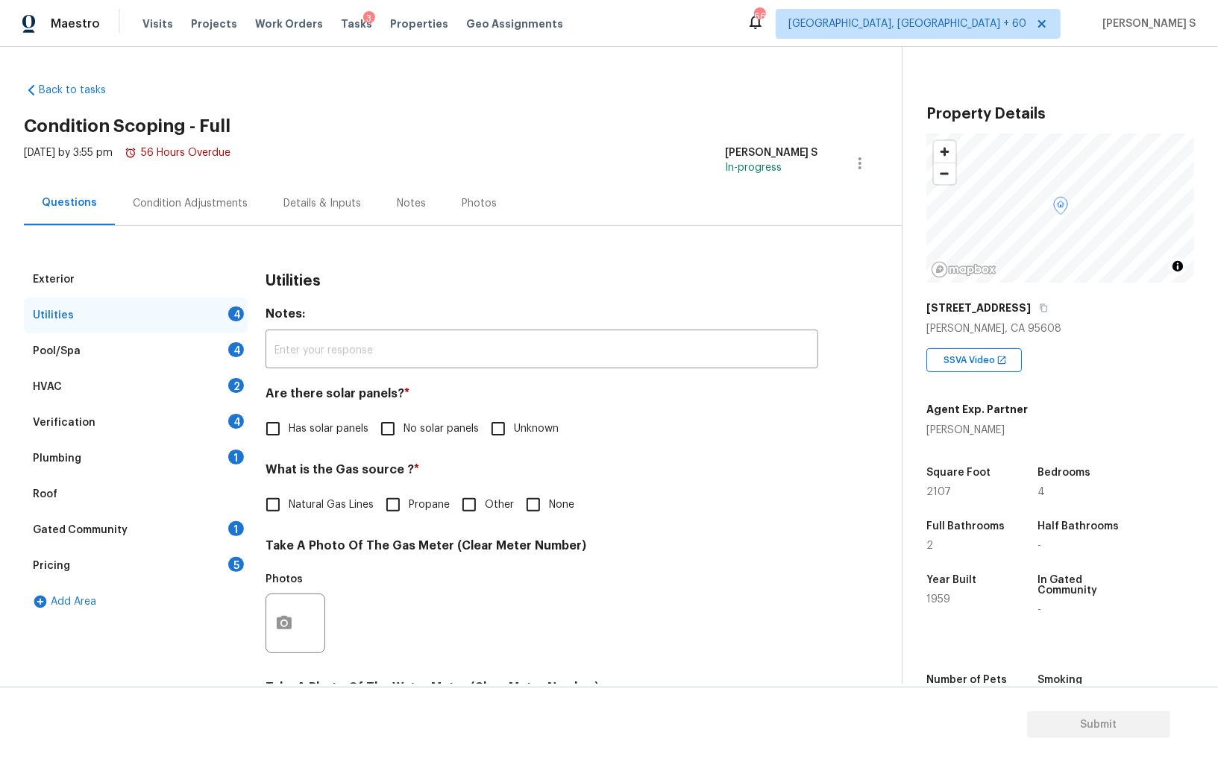
click at [377, 430] on input "No solar panels" at bounding box center [387, 428] width 31 height 31
checkbox input "true"
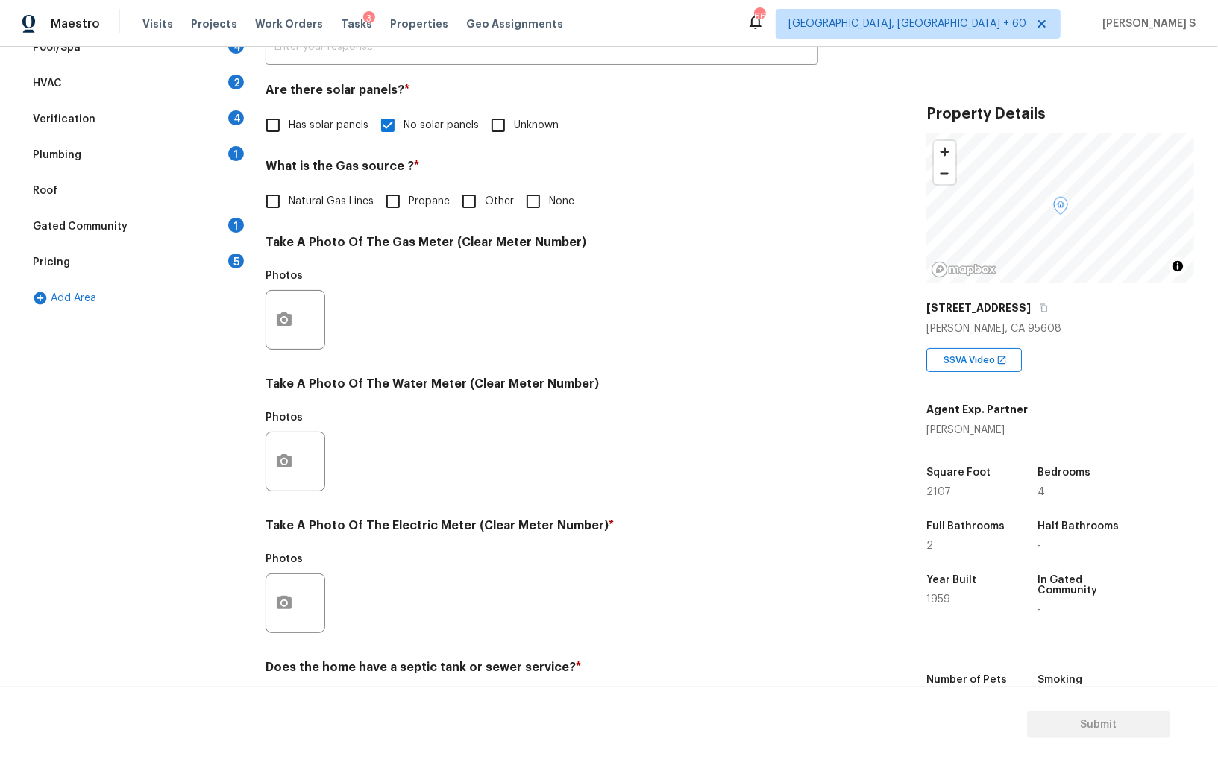
scroll to position [360, 0]
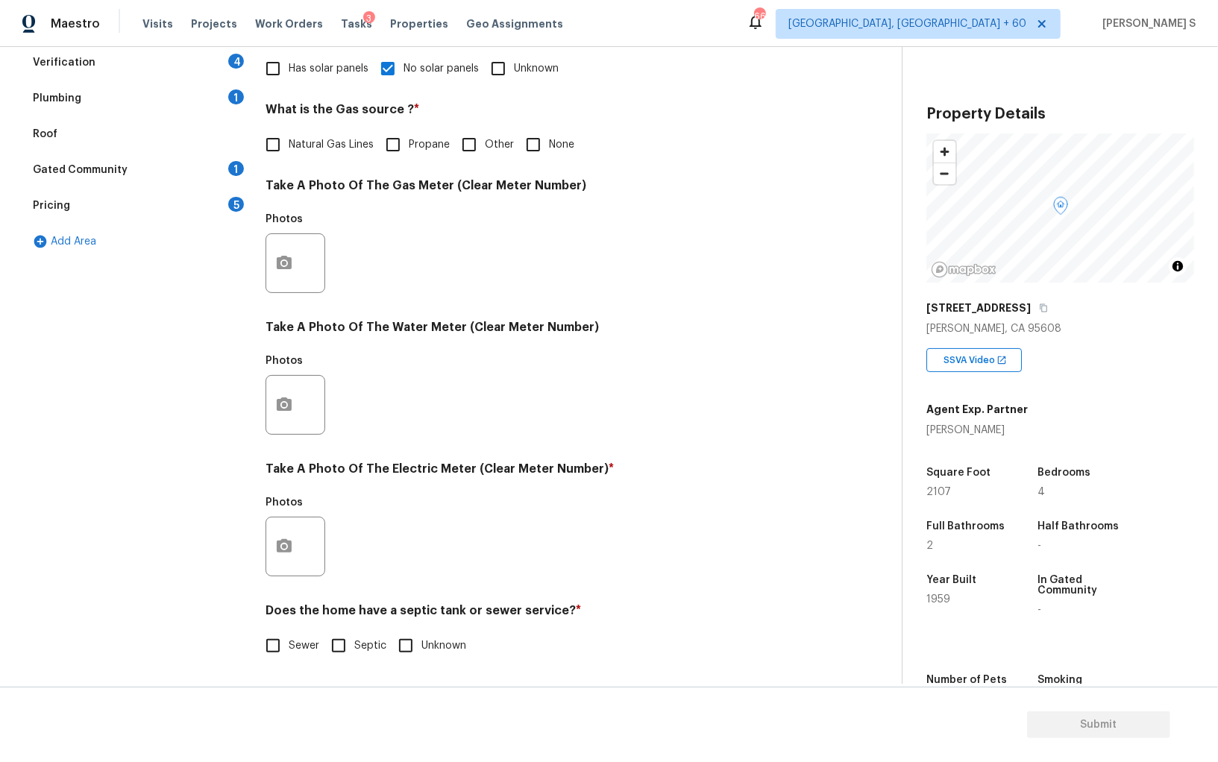
click at [277, 642] on input "Sewer" at bounding box center [272, 645] width 31 height 31
checkbox input "true"
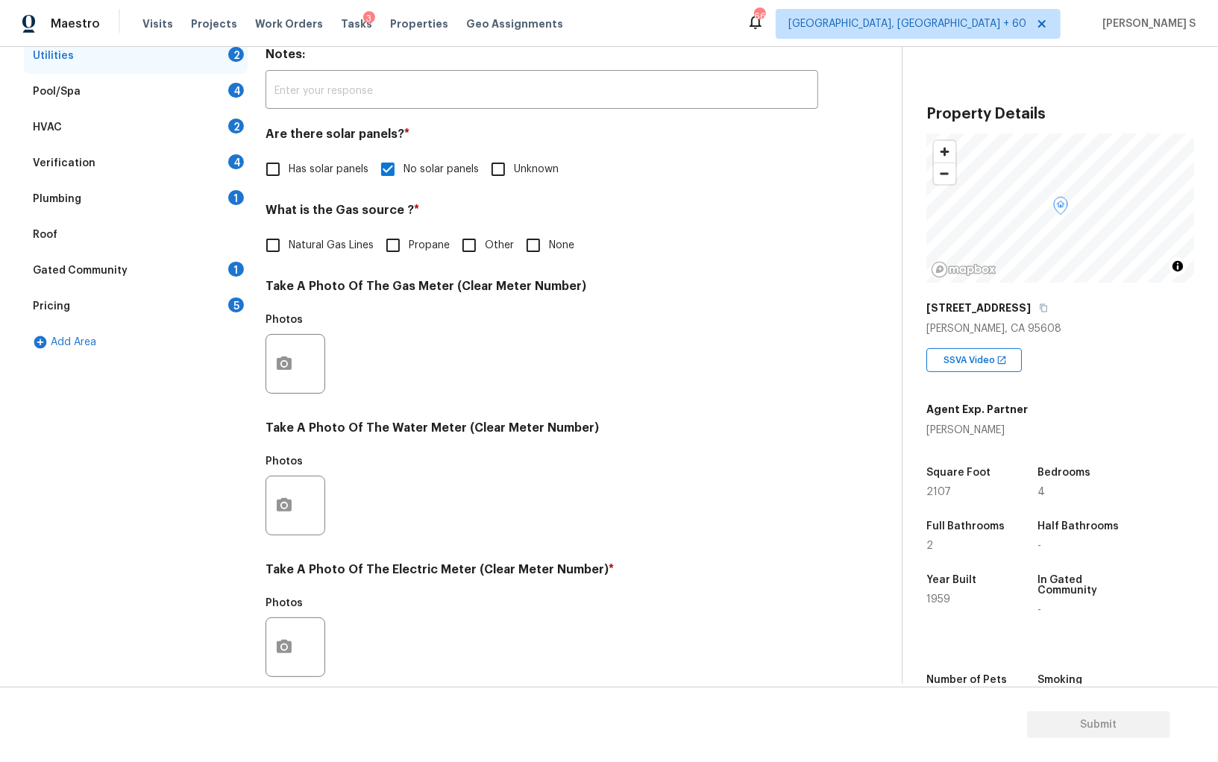
scroll to position [165, 0]
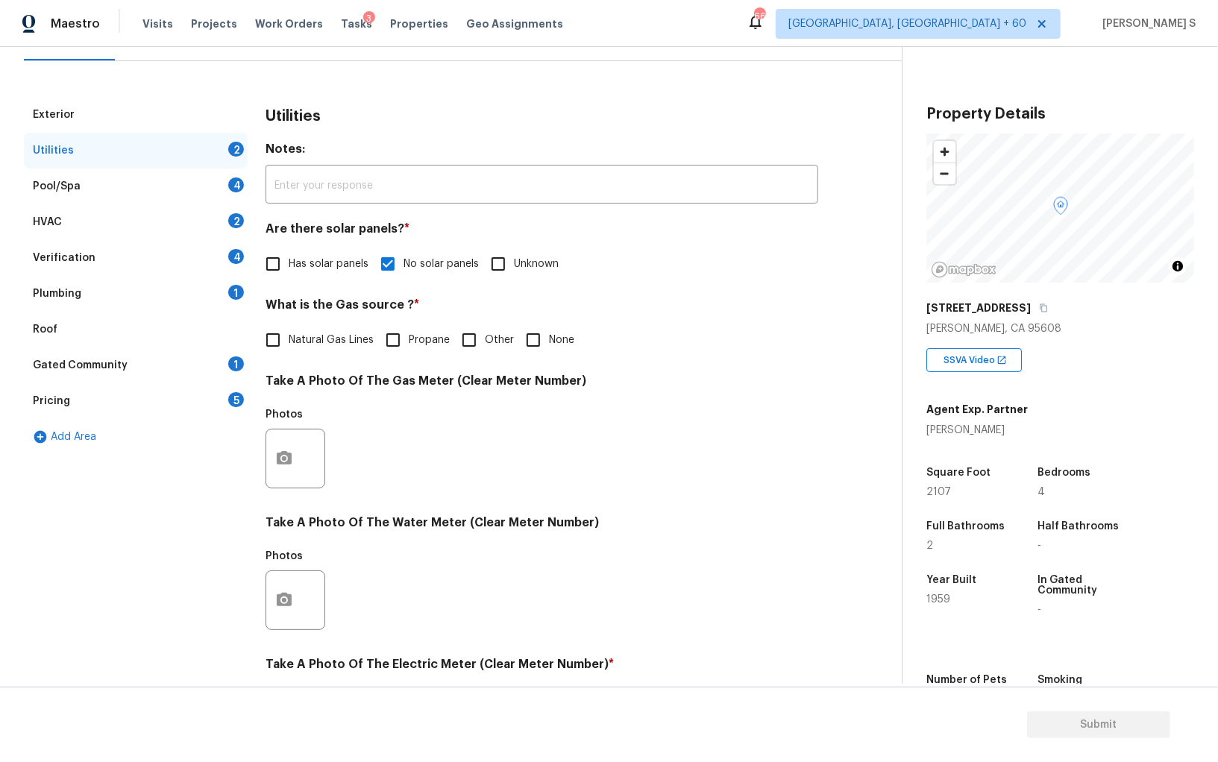
click at [233, 283] on div "Plumbing 1" at bounding box center [136, 294] width 224 height 36
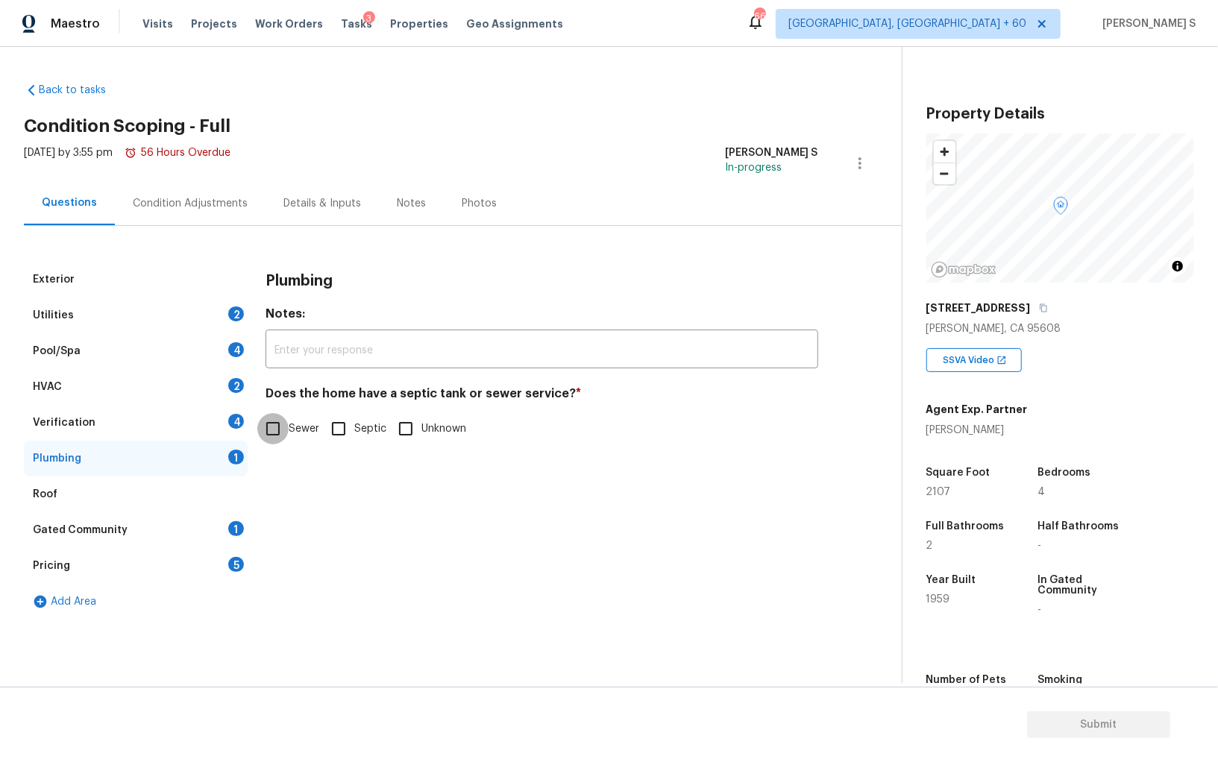
click at [287, 426] on input "Sewer" at bounding box center [272, 428] width 31 height 31
checkbox input "true"
click at [224, 521] on div "Gated Community 1" at bounding box center [136, 530] width 224 height 36
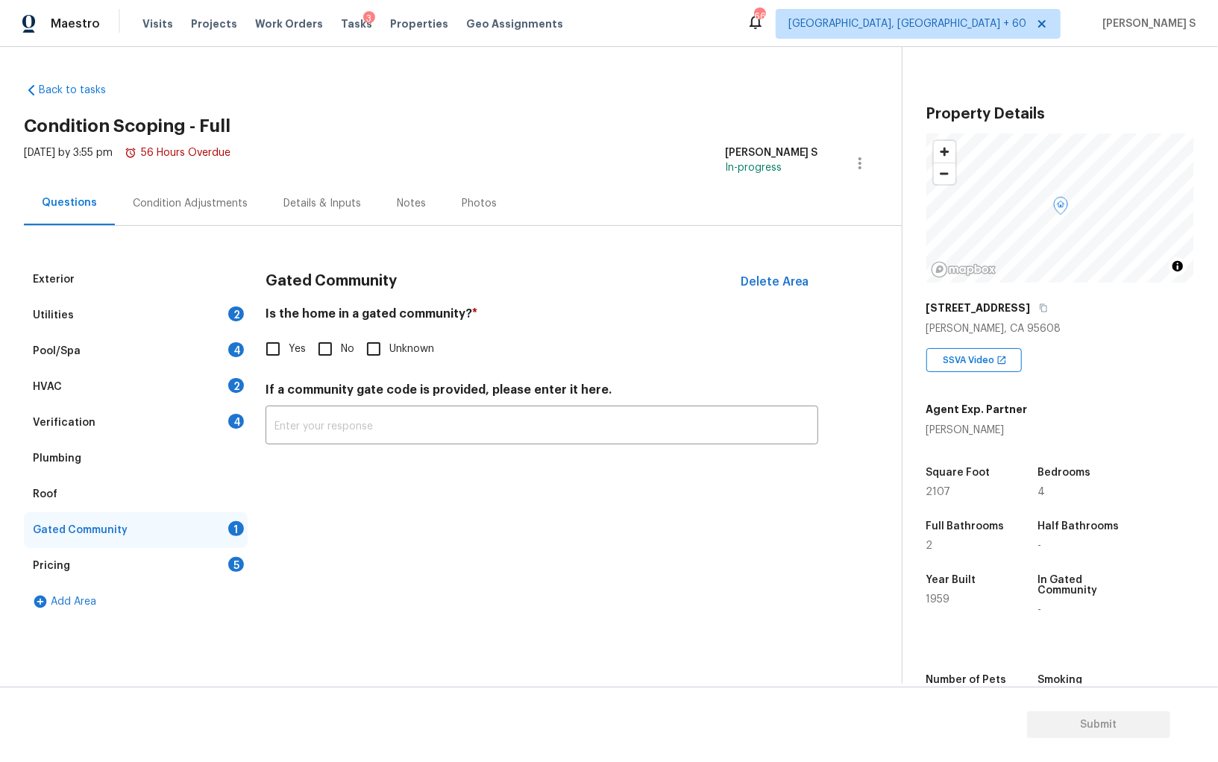
click at [324, 348] on input "No" at bounding box center [324, 348] width 31 height 31
checkbox input "true"
click at [230, 420] on div "4" at bounding box center [236, 421] width 16 height 15
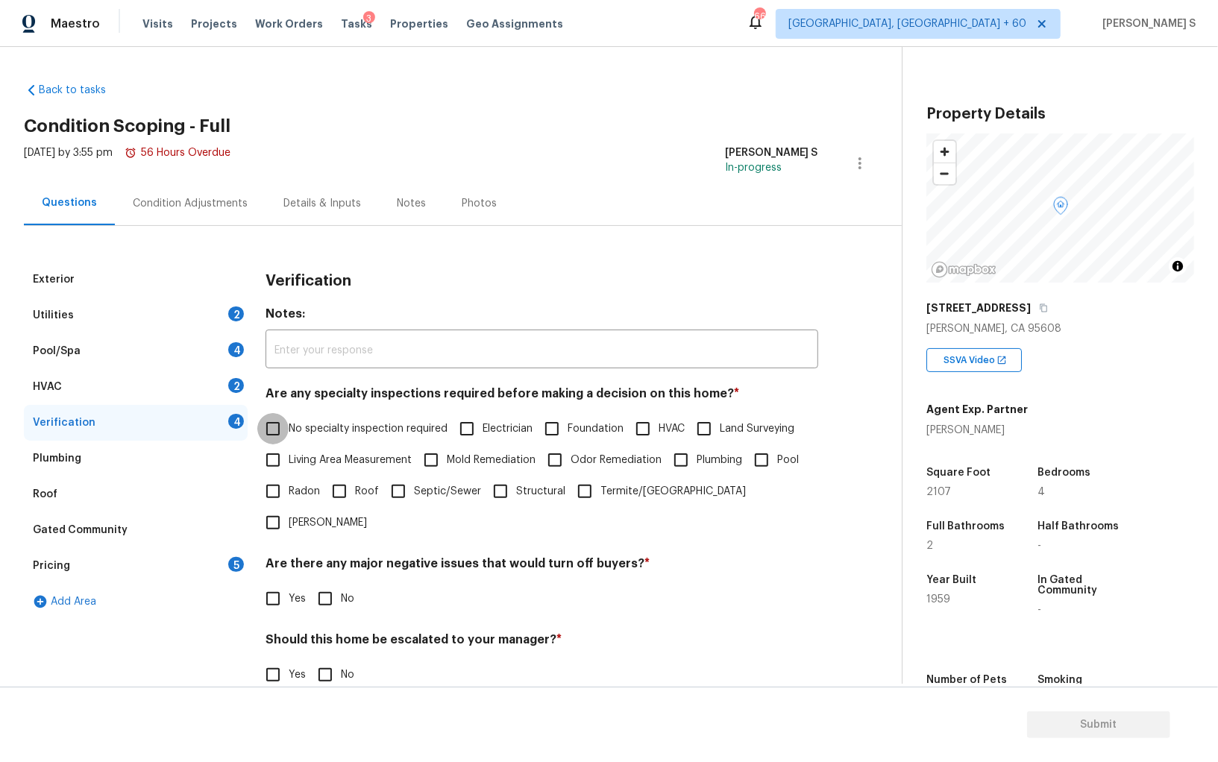
click at [276, 422] on input "No specialty inspection required" at bounding box center [272, 428] width 31 height 31
checkbox input "true"
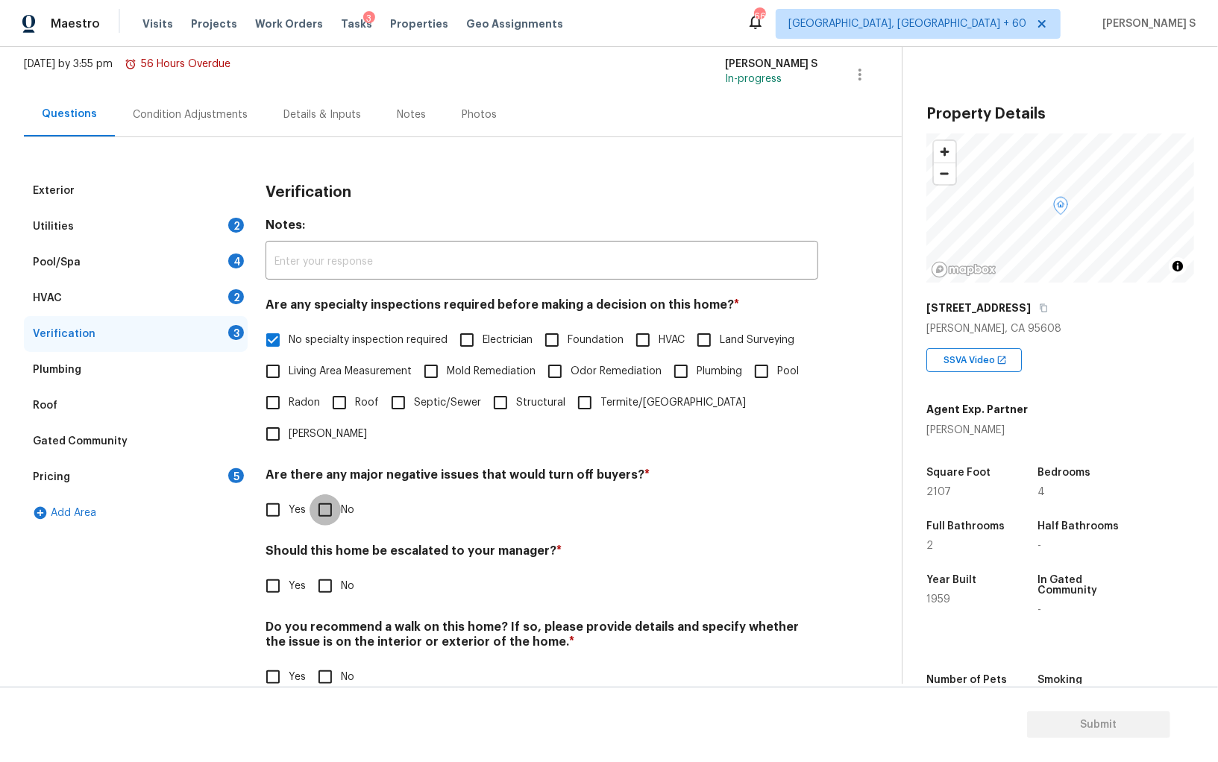
click at [328, 494] on input "No" at bounding box center [324, 509] width 31 height 31
checkbox input "true"
click at [326, 660] on input "No" at bounding box center [324, 676] width 31 height 31
checkbox input "true"
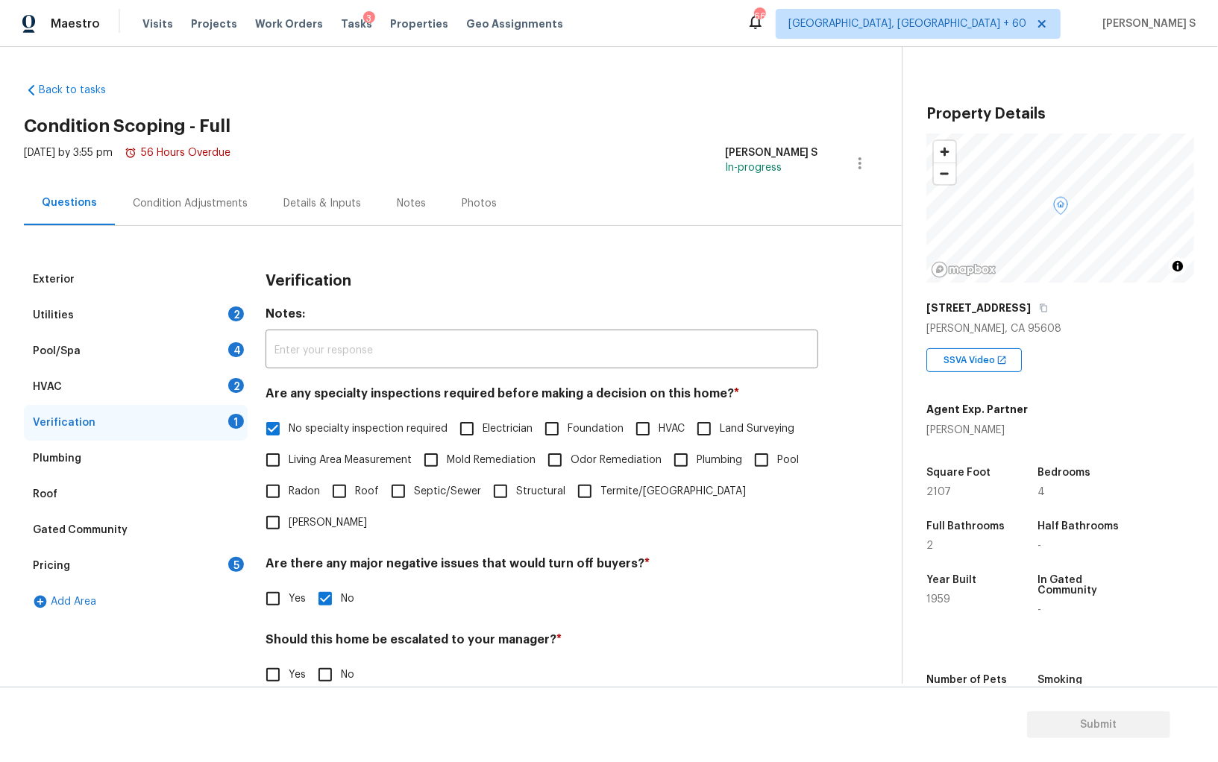
click at [239, 379] on div "2" at bounding box center [236, 385] width 16 height 15
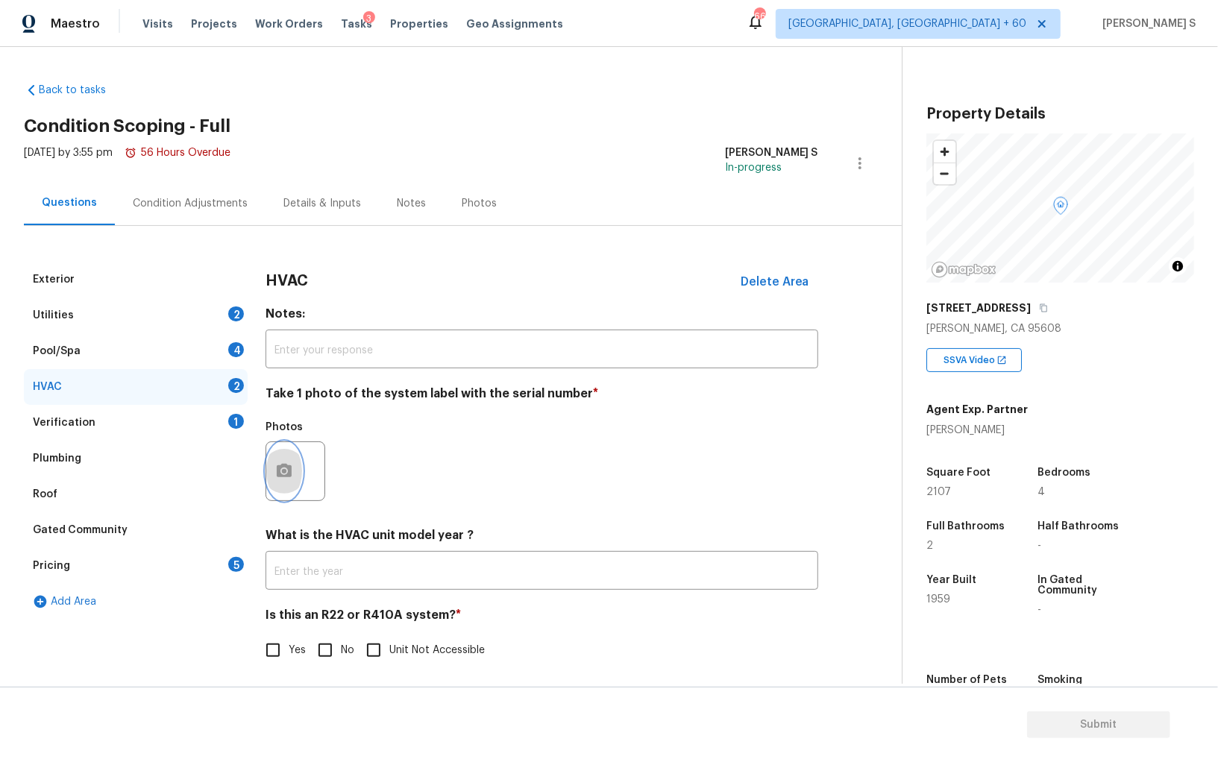
click at [283, 470] on circle "button" at bounding box center [284, 471] width 4 height 4
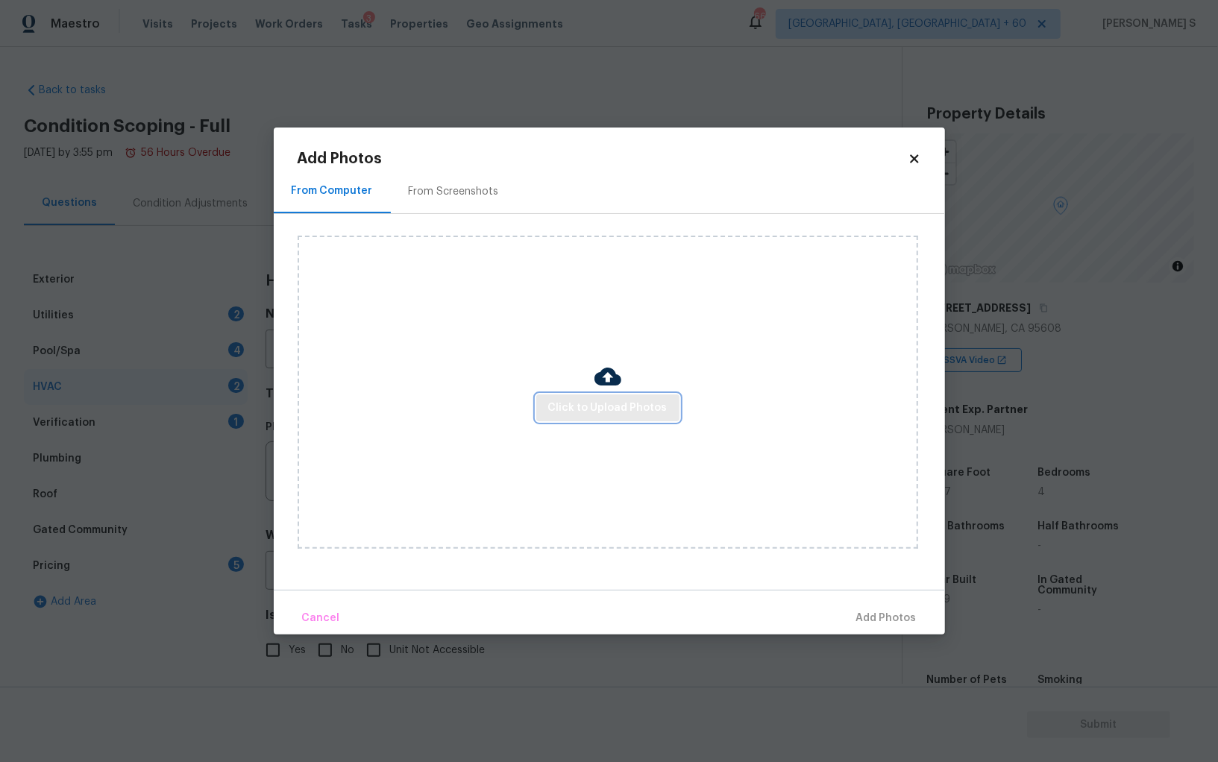
click at [576, 415] on span "Click to Upload Photos" at bounding box center [607, 408] width 119 height 19
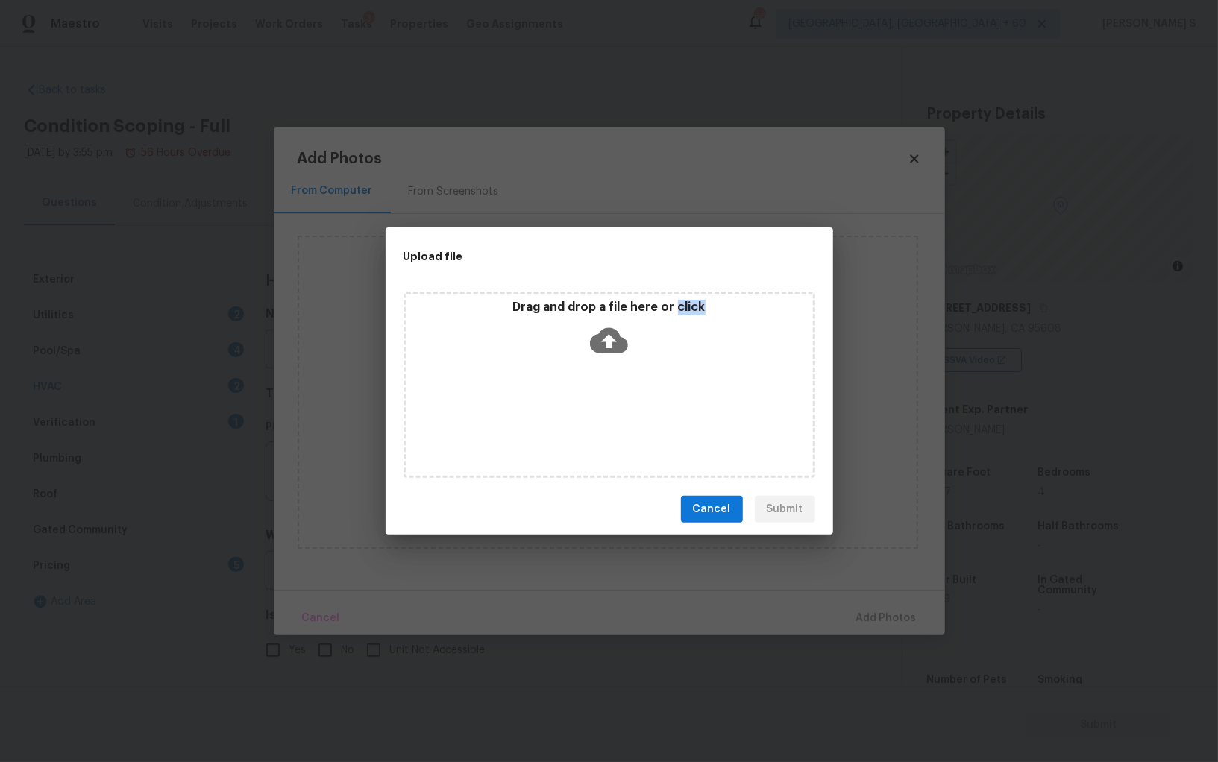
click at [576, 415] on div "Drag and drop a file here or click" at bounding box center [609, 385] width 412 height 186
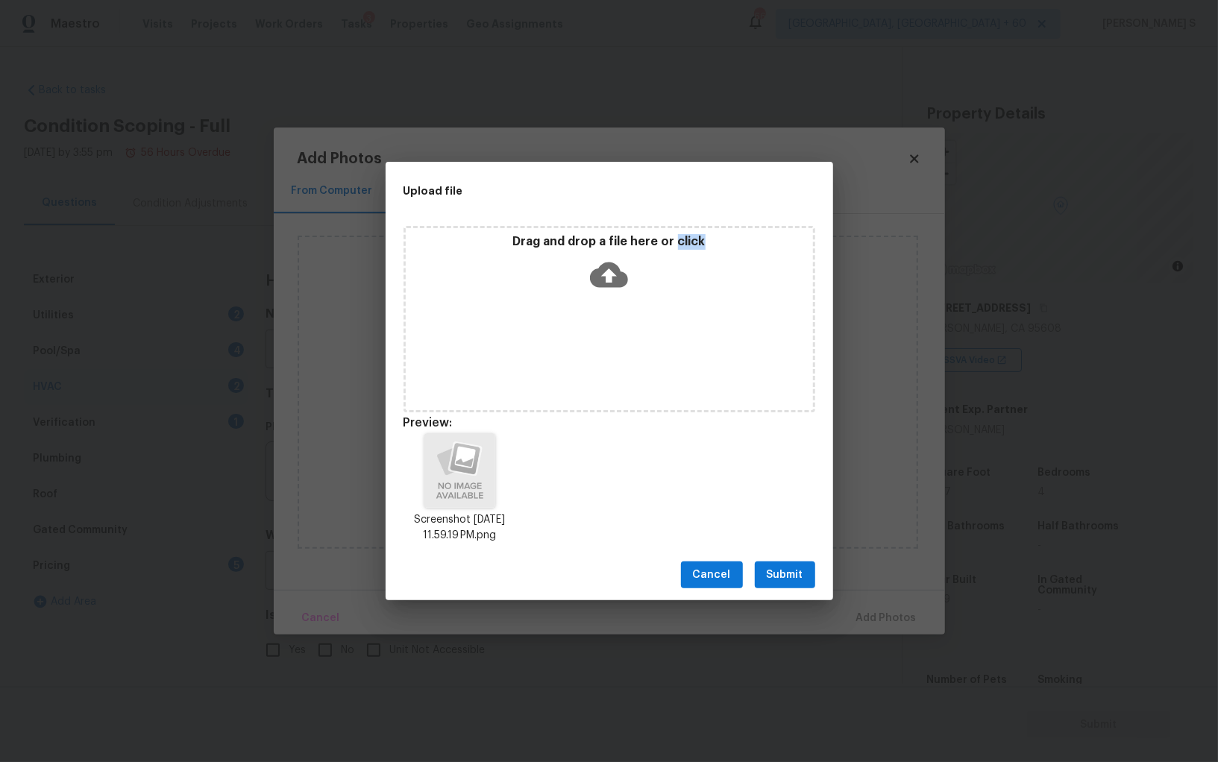
click at [801, 574] on span "Submit" at bounding box center [785, 575] width 37 height 19
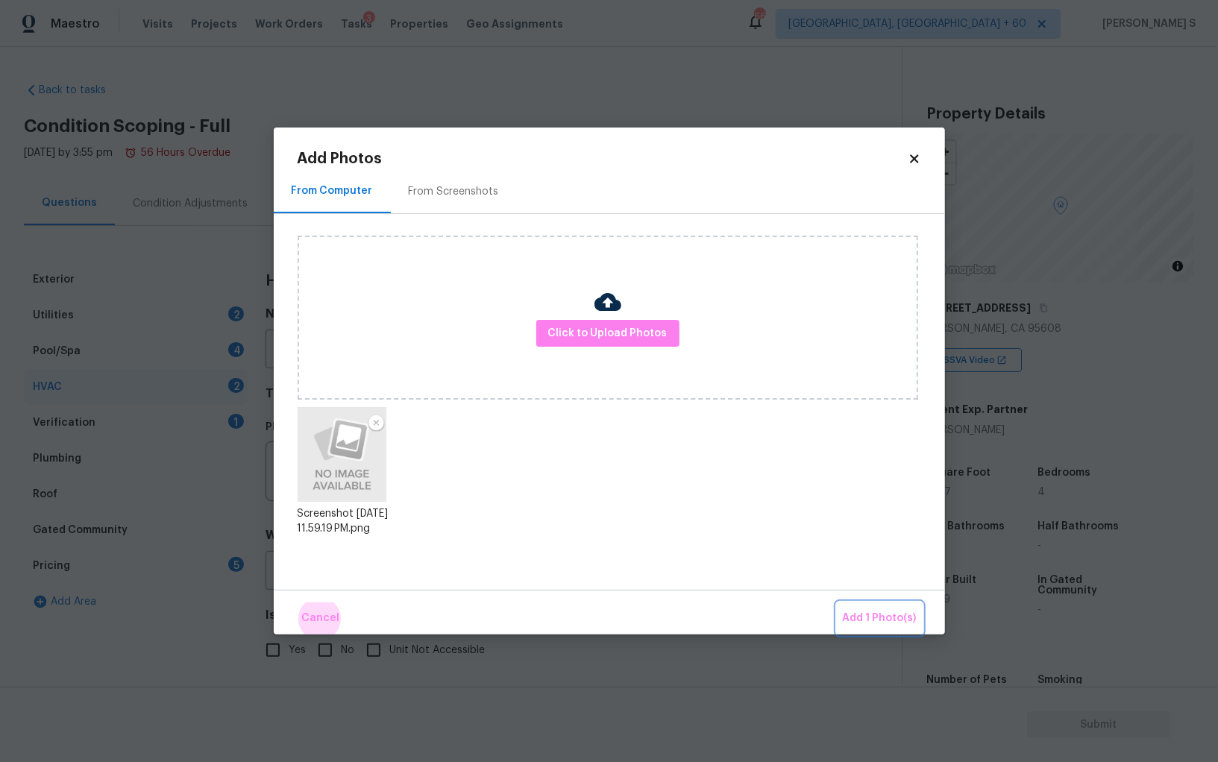
click at [837, 603] on button "Add 1 Photo(s)" at bounding box center [880, 619] width 86 height 32
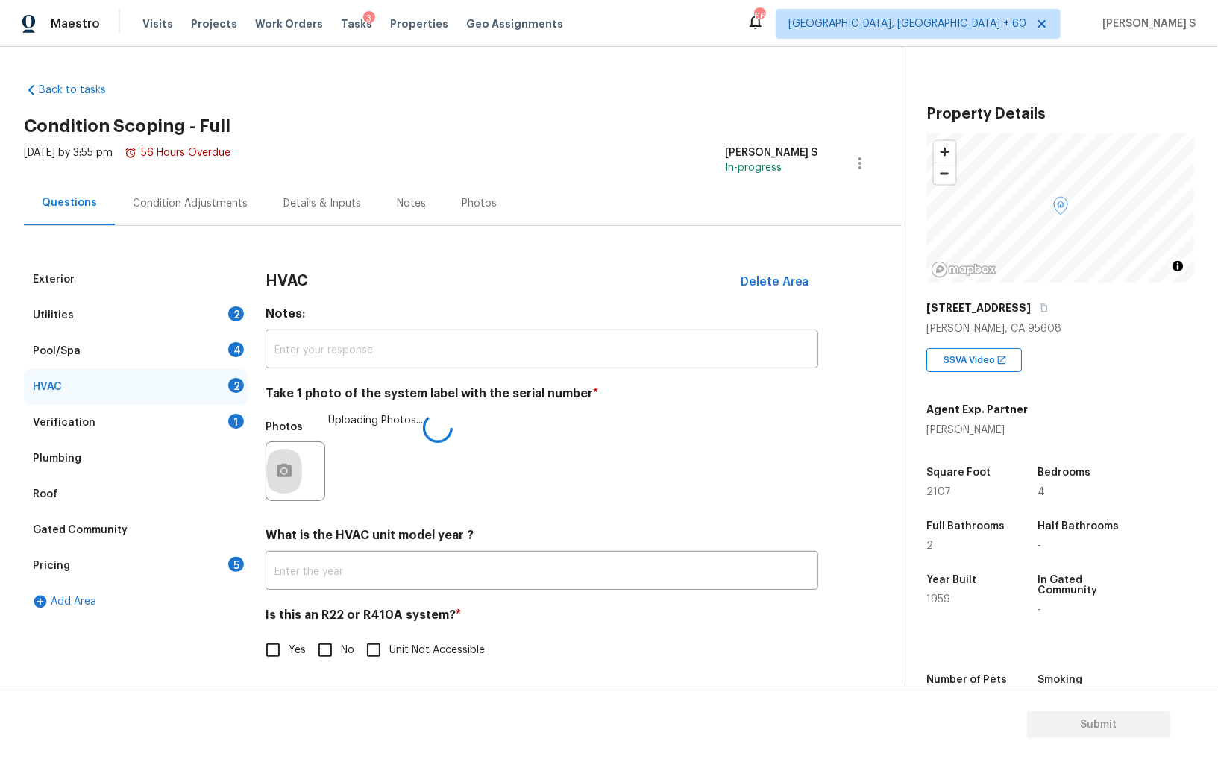
click at [344, 645] on span "No" at bounding box center [347, 651] width 13 height 16
click at [341, 645] on input "No" at bounding box center [324, 650] width 31 height 31
checkbox input "true"
click at [227, 316] on div "Utilities 2" at bounding box center [136, 316] width 224 height 36
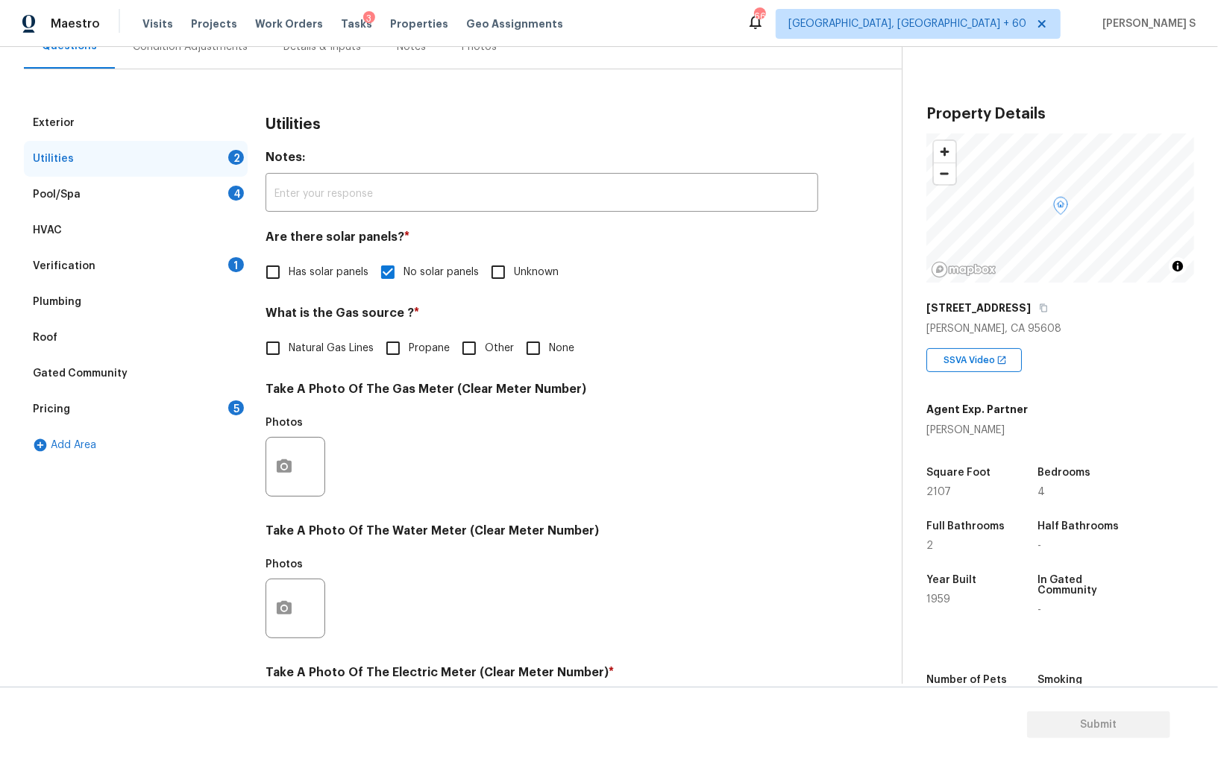
scroll to position [360, 0]
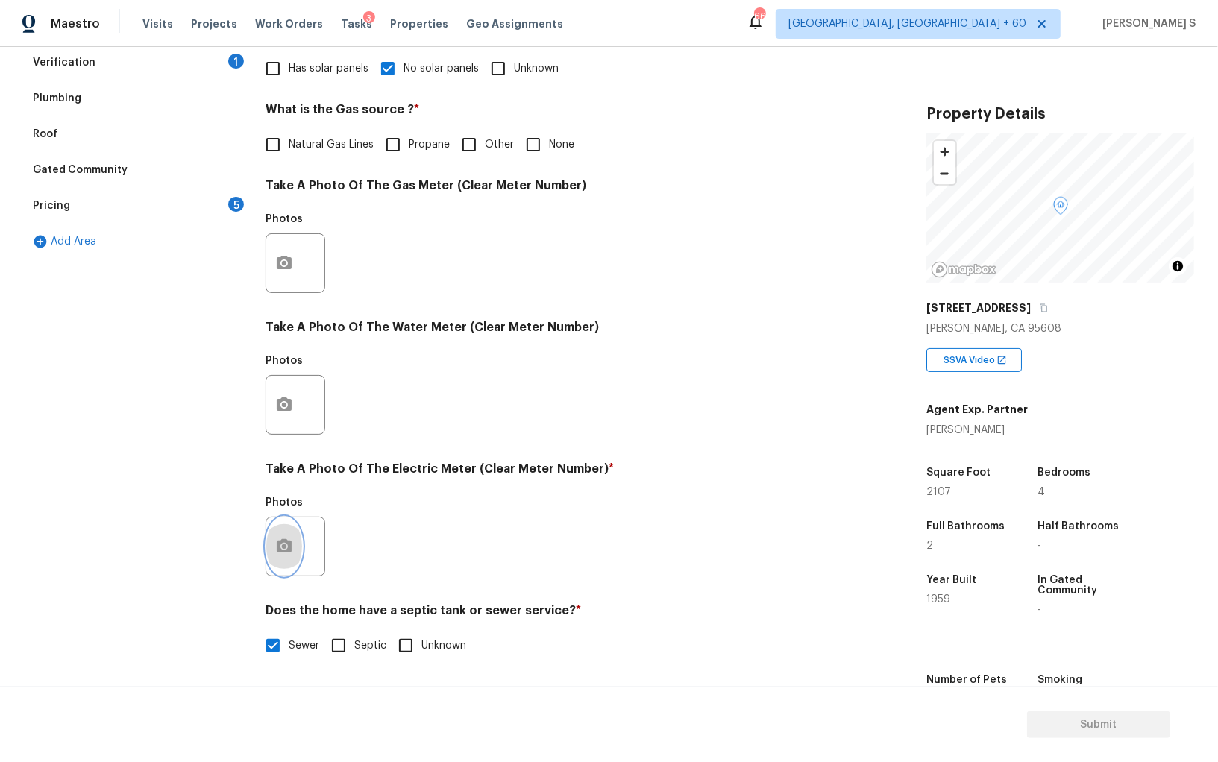
click at [277, 543] on icon "button" at bounding box center [284, 545] width 15 height 13
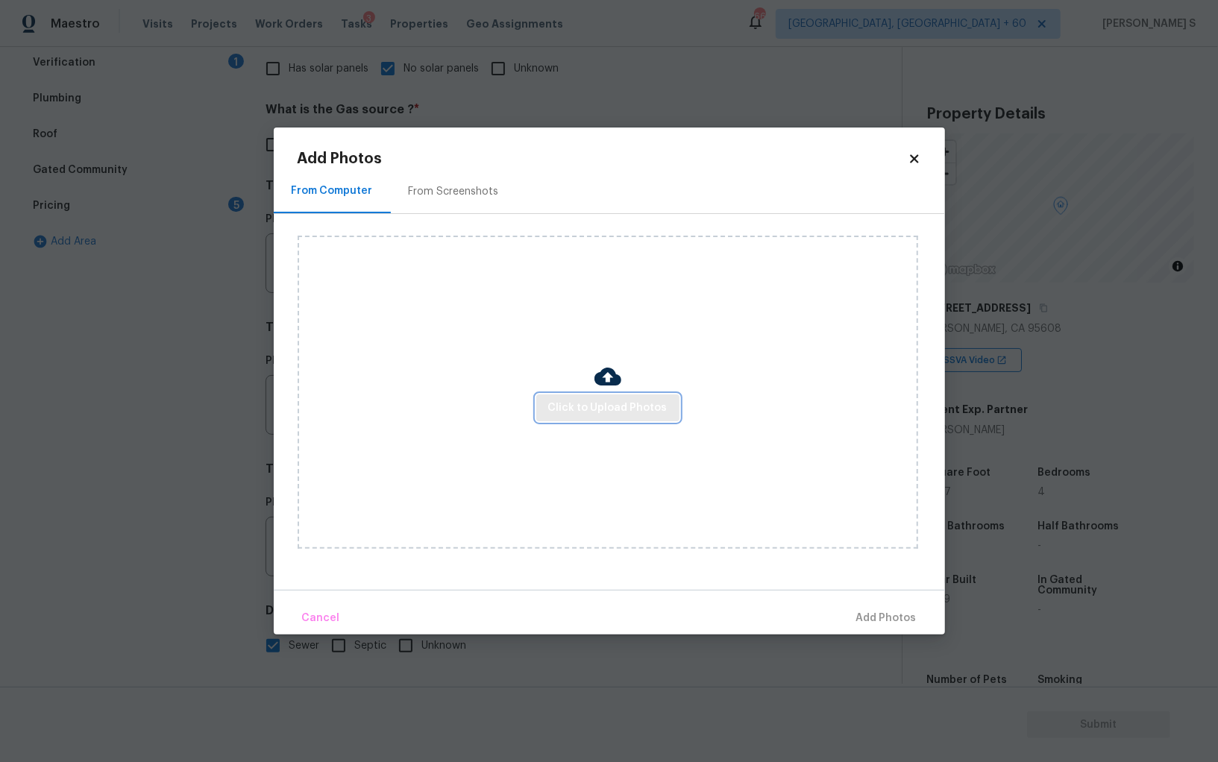
click at [622, 403] on span "Click to Upload Photos" at bounding box center [607, 408] width 119 height 19
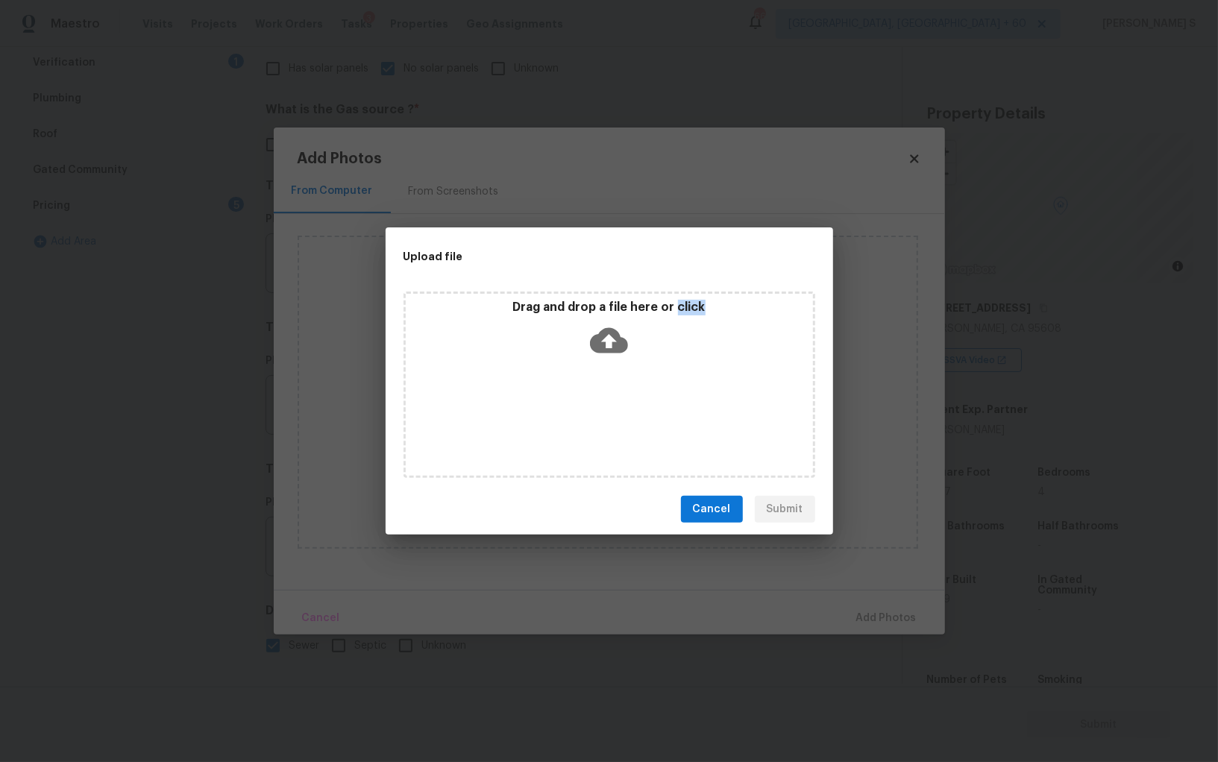
click at [622, 403] on div "Drag and drop a file here or click" at bounding box center [609, 385] width 412 height 186
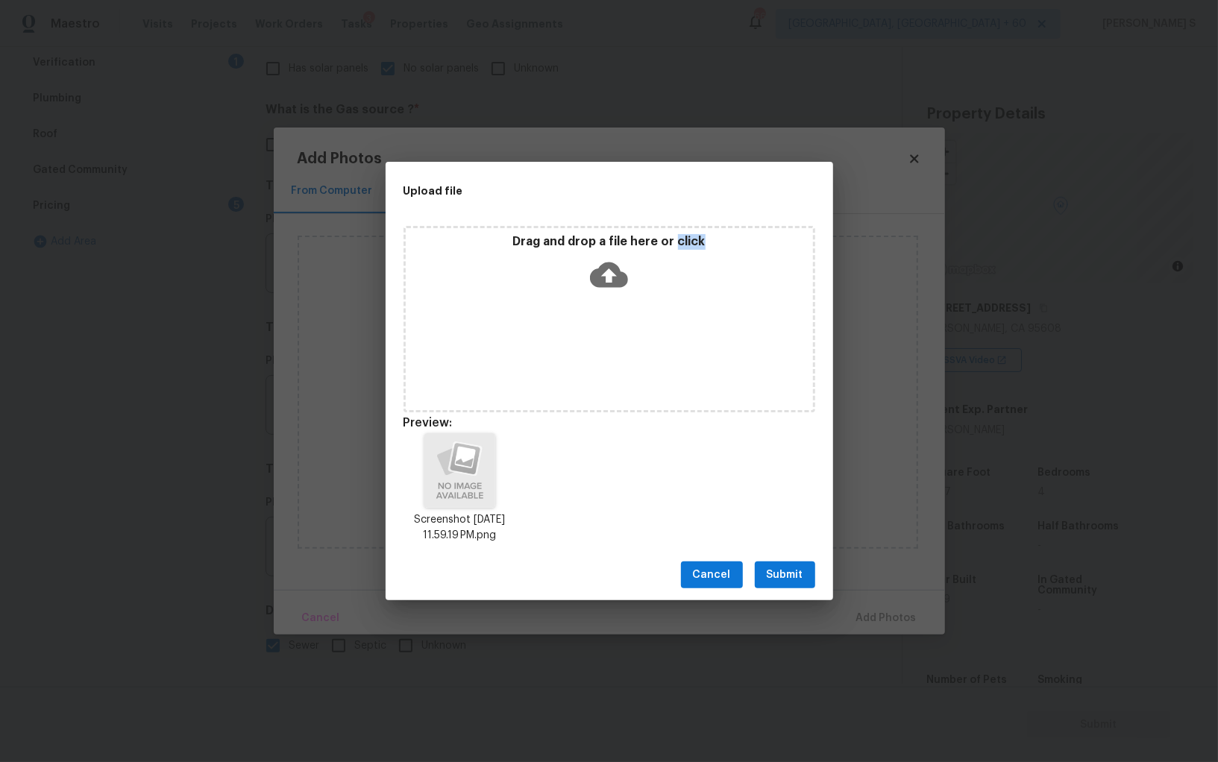
click at [776, 571] on span "Submit" at bounding box center [785, 575] width 37 height 19
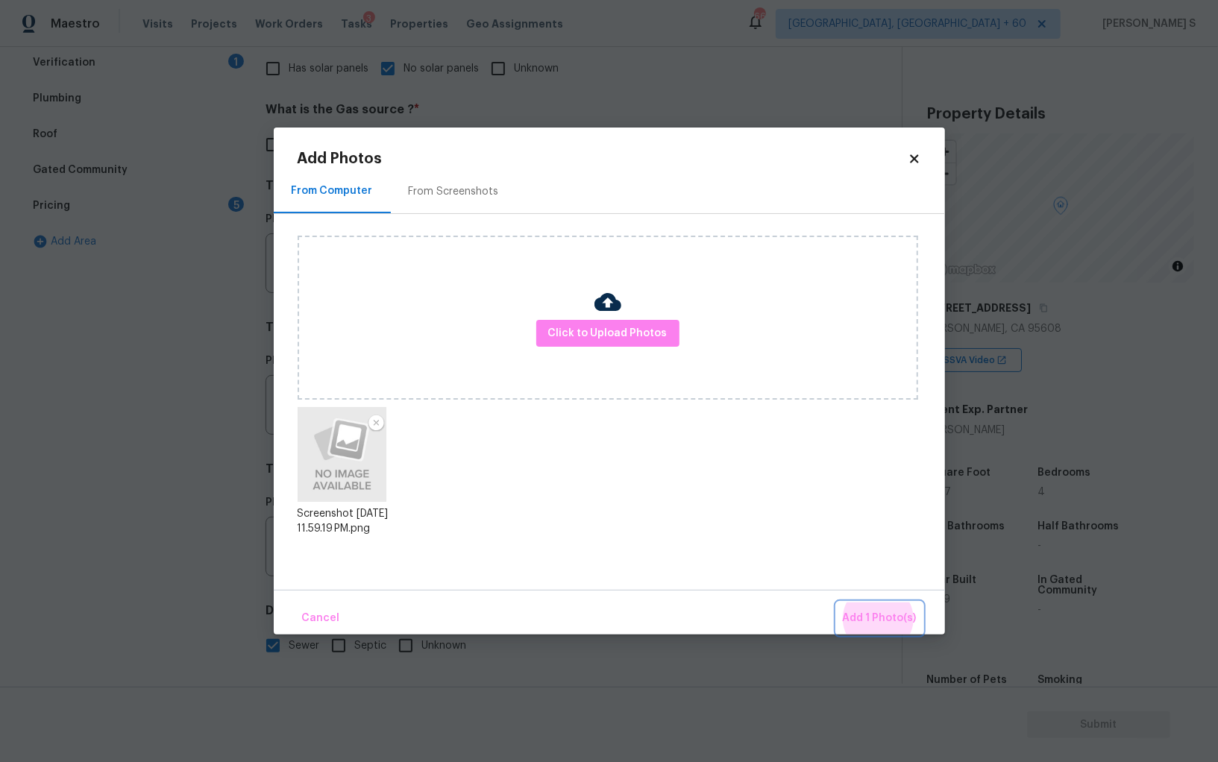
click at [837, 603] on button "Add 1 Photo(s)" at bounding box center [880, 619] width 86 height 32
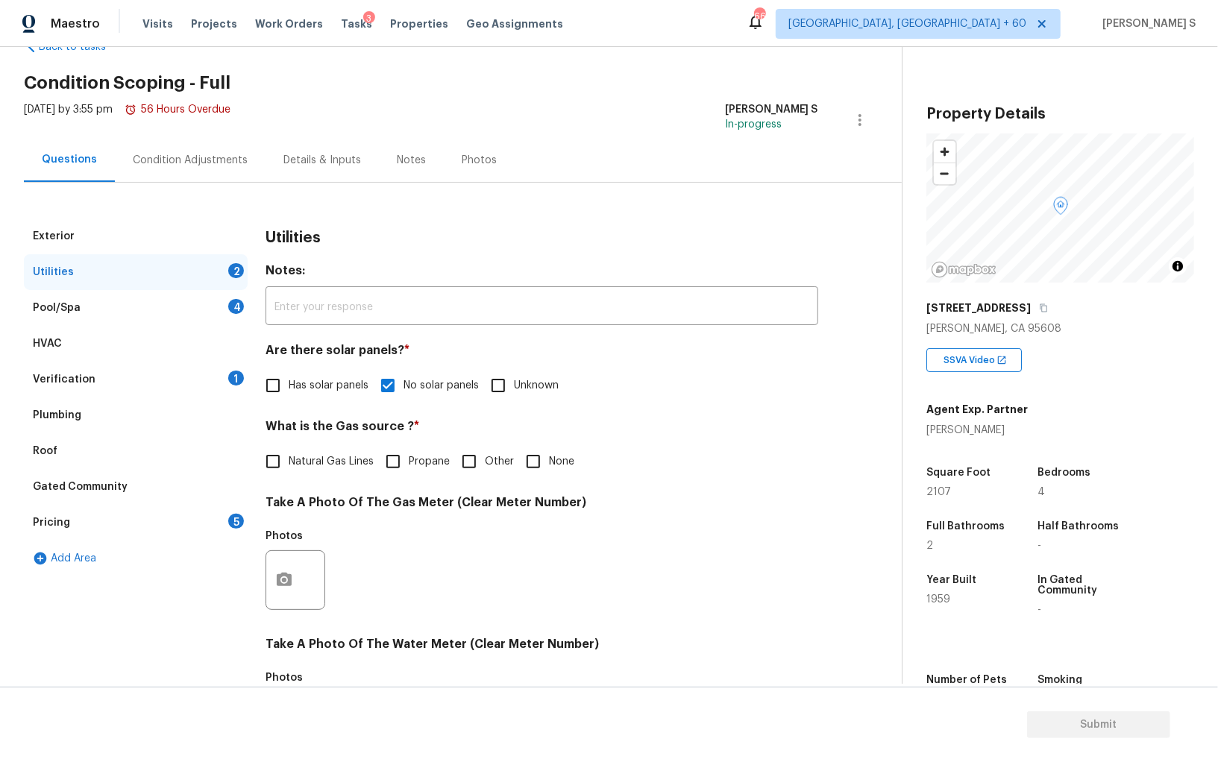
scroll to position [0, 0]
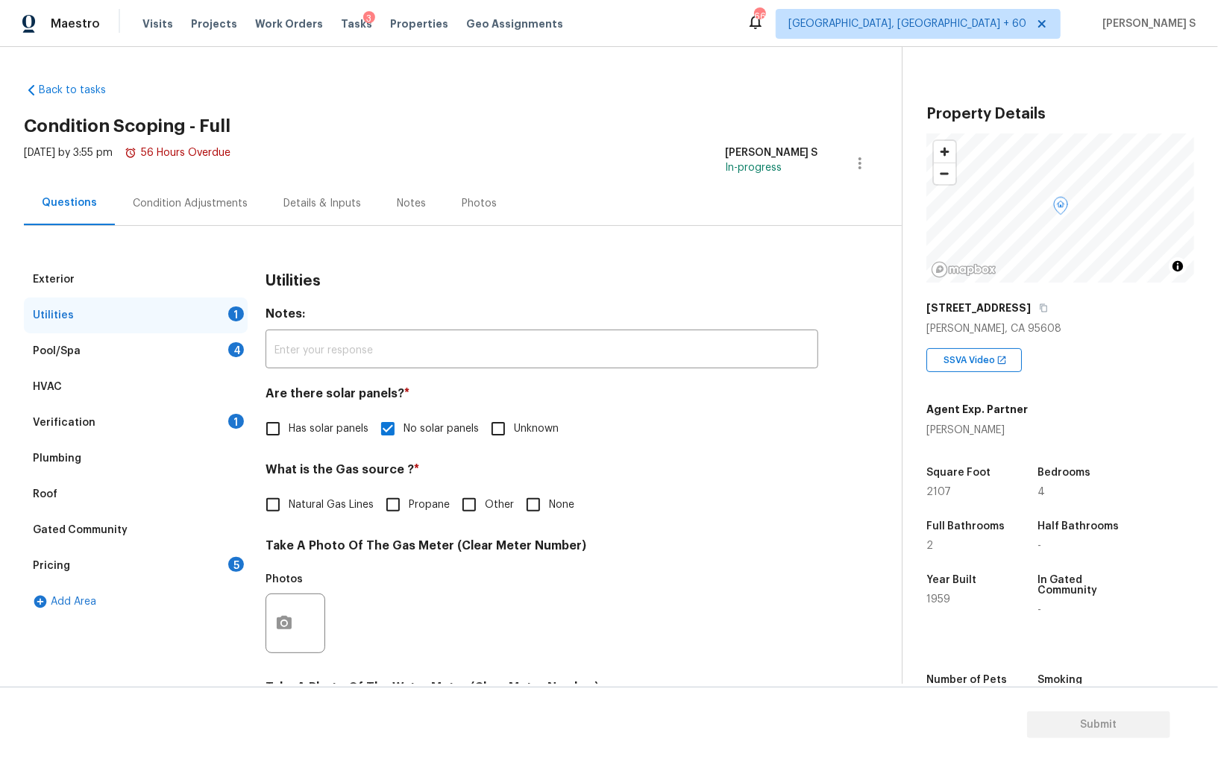
click at [223, 201] on div "Condition Adjustments" at bounding box center [190, 203] width 115 height 15
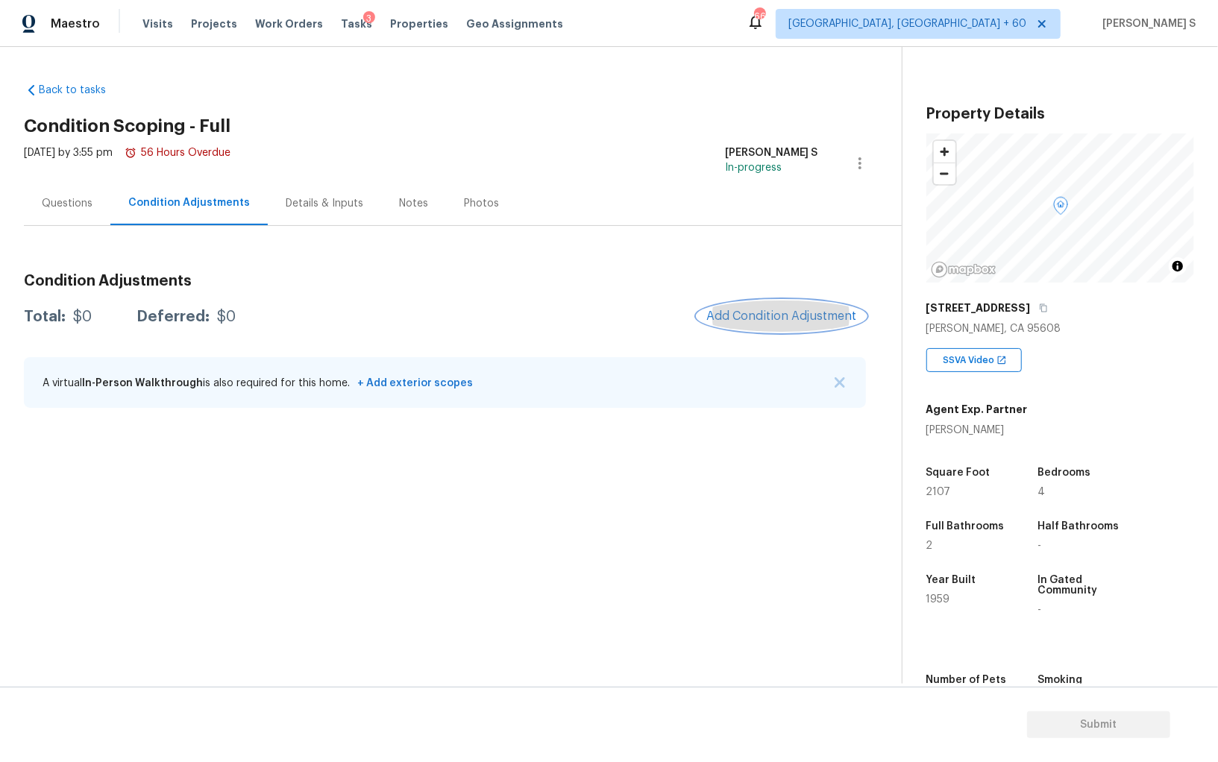
click at [783, 317] on span "Add Condition Adjustment" at bounding box center [781, 315] width 151 height 13
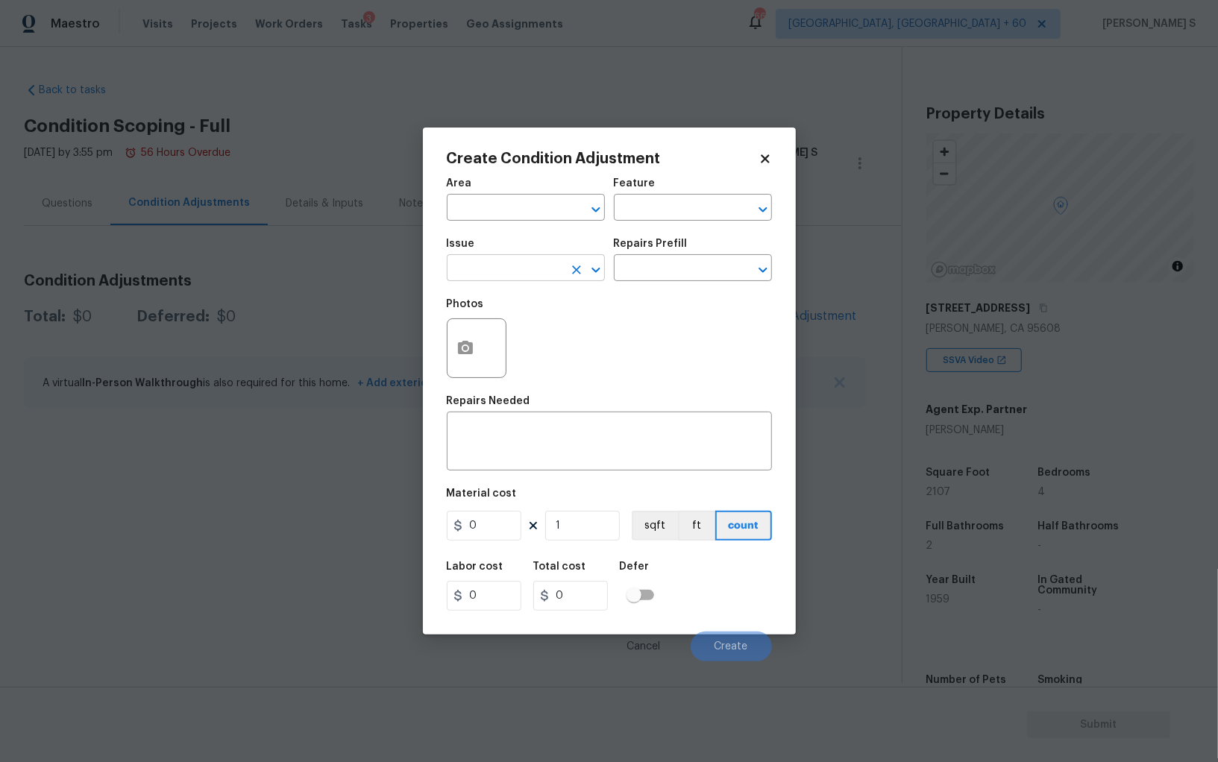
click at [541, 272] on input "text" at bounding box center [505, 269] width 116 height 23
type input "Pressure Washing"
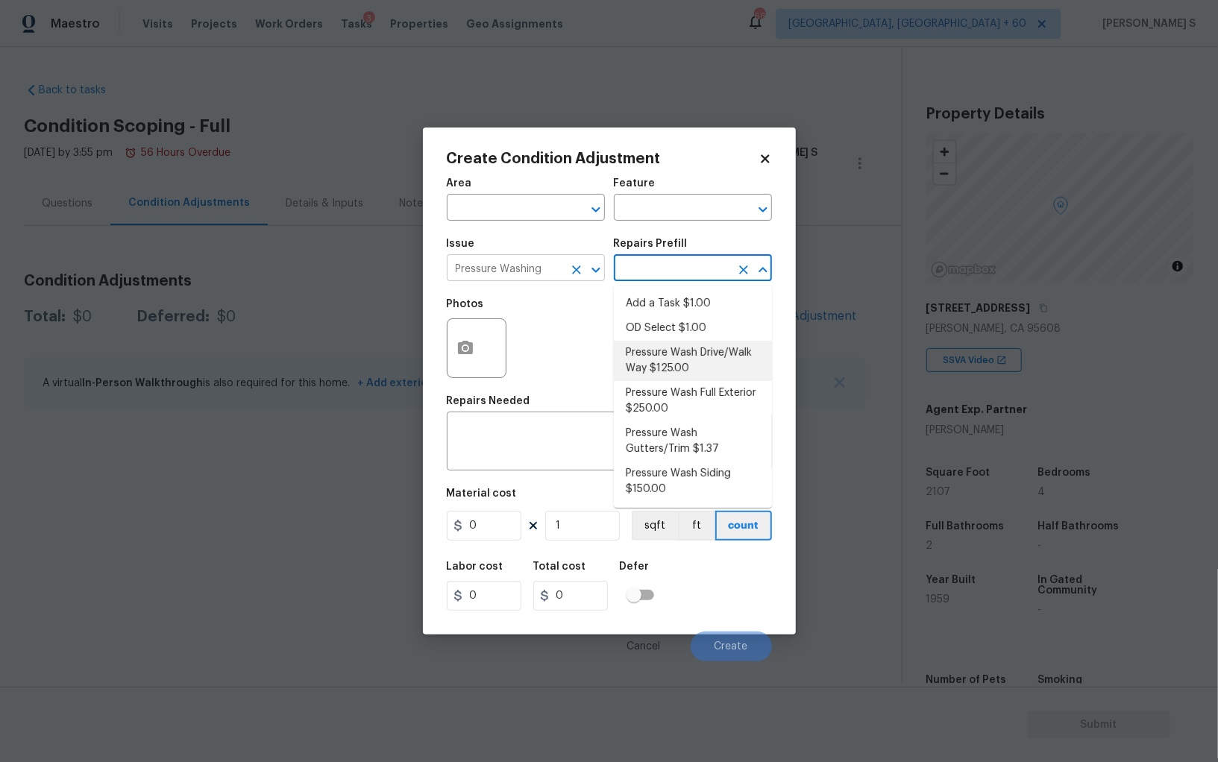
type input "Siding"
type textarea "Pressure wash the driveways/walkways as directed by the PM. Ensure that all deb…"
type input "125"
click at [650, 277] on input "text" at bounding box center [672, 269] width 116 height 23
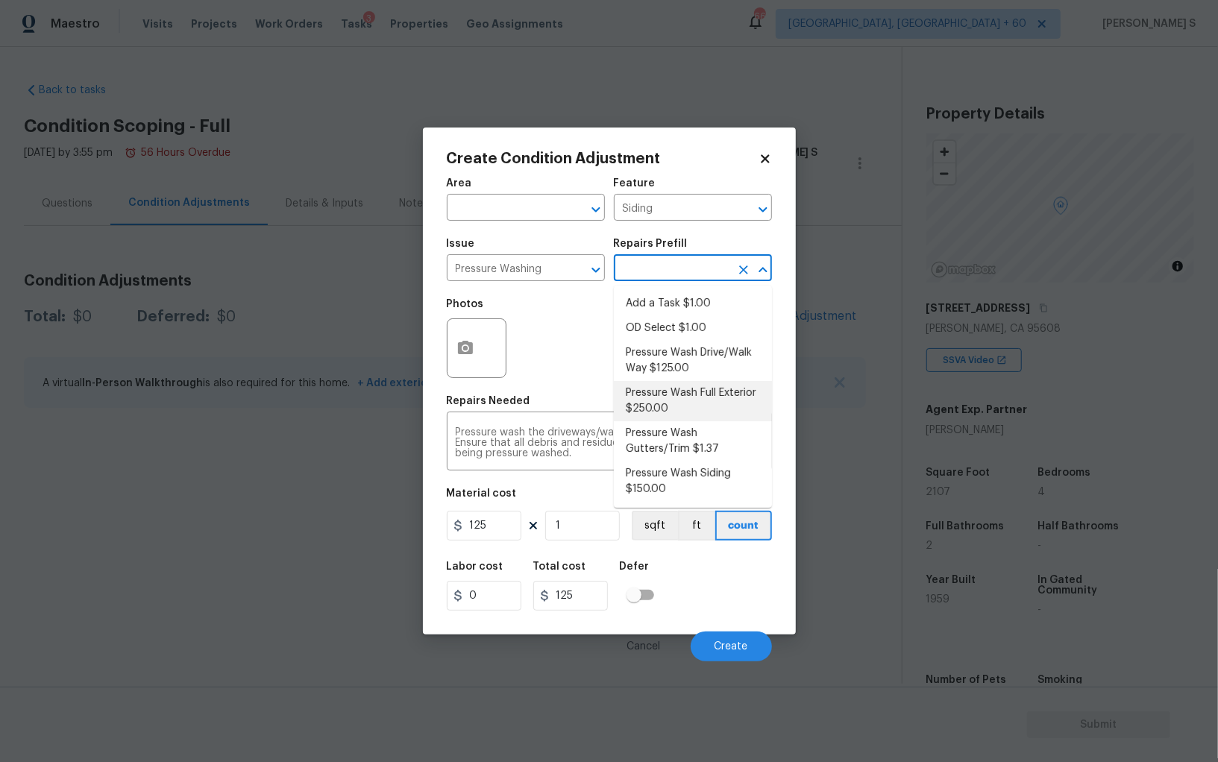
click at [709, 399] on li "Pressure Wash Full Exterior $250.00" at bounding box center [693, 401] width 158 height 40
type textarea "Pressure wash the House, Flatwork, Deck and Garage interior."
type input "250"
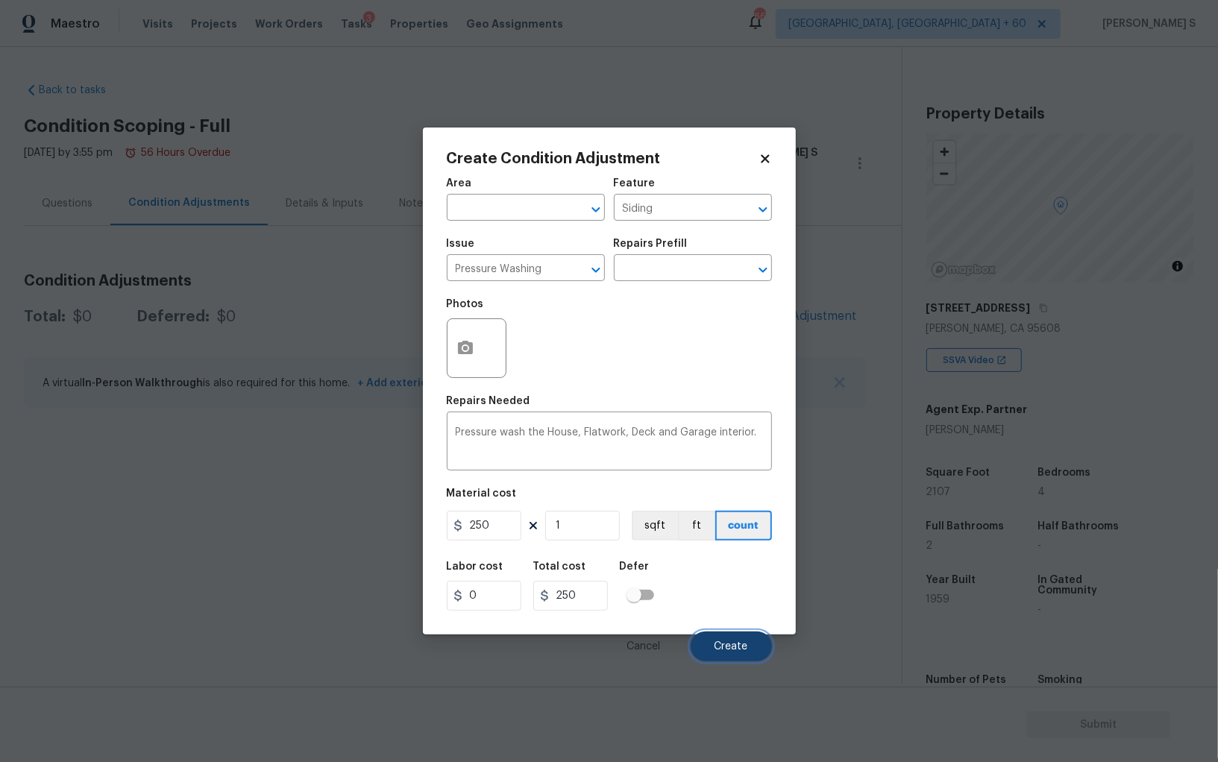
click at [750, 641] on button "Create" at bounding box center [731, 647] width 81 height 30
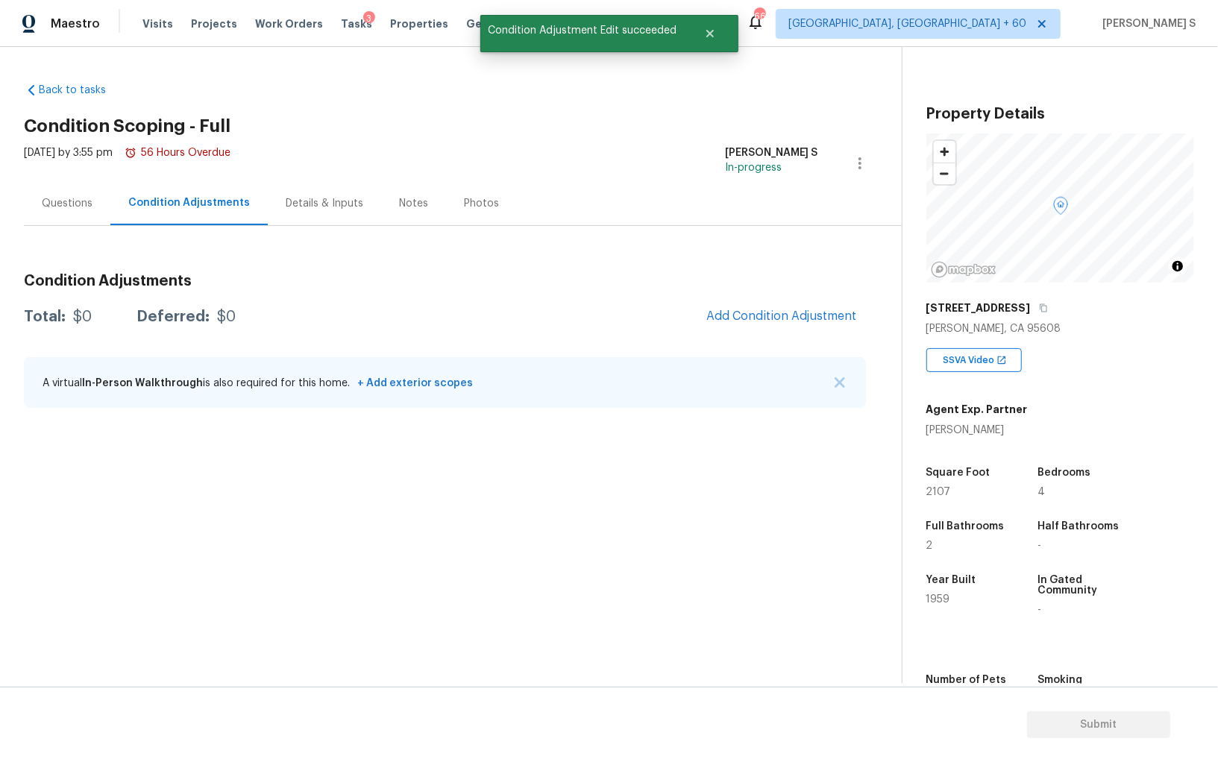
click at [220, 546] on body "Maestro Visits Projects Work Orders Tasks 3 Properties Geo Assignments 668 Albu…" at bounding box center [609, 381] width 1218 height 762
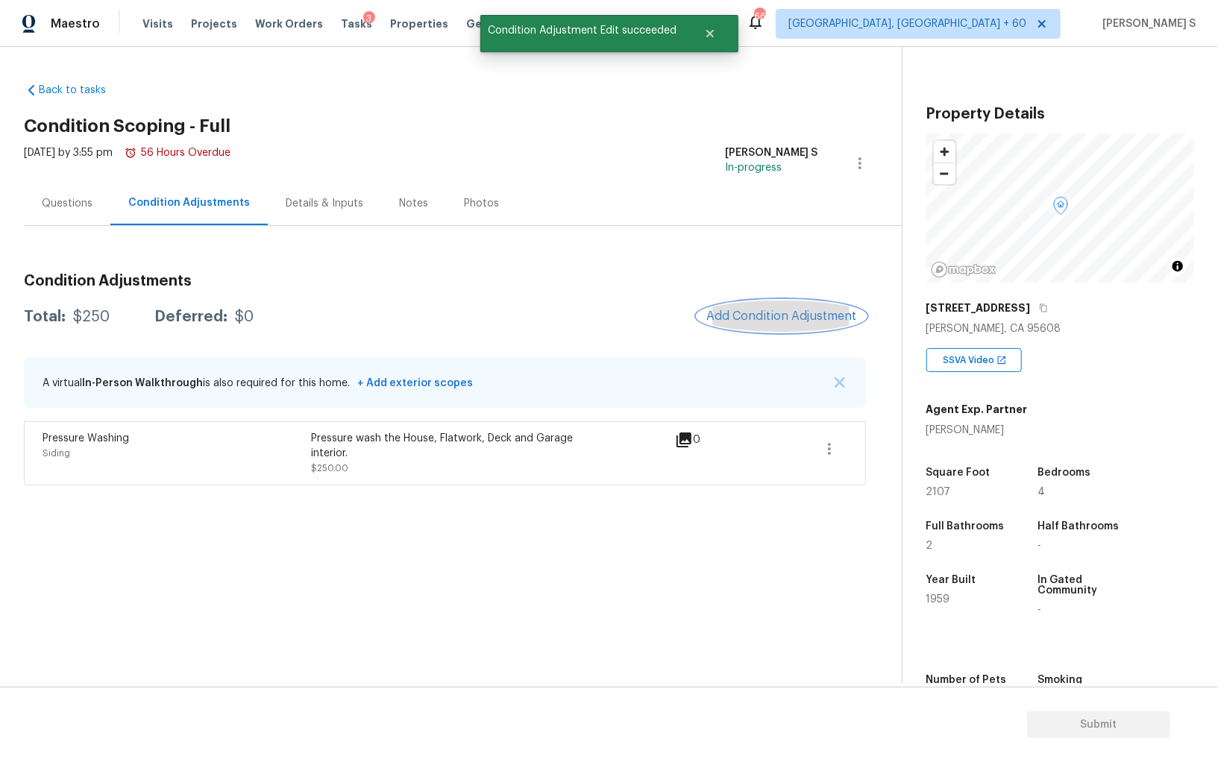
click at [770, 321] on span "Add Condition Adjustment" at bounding box center [781, 315] width 151 height 13
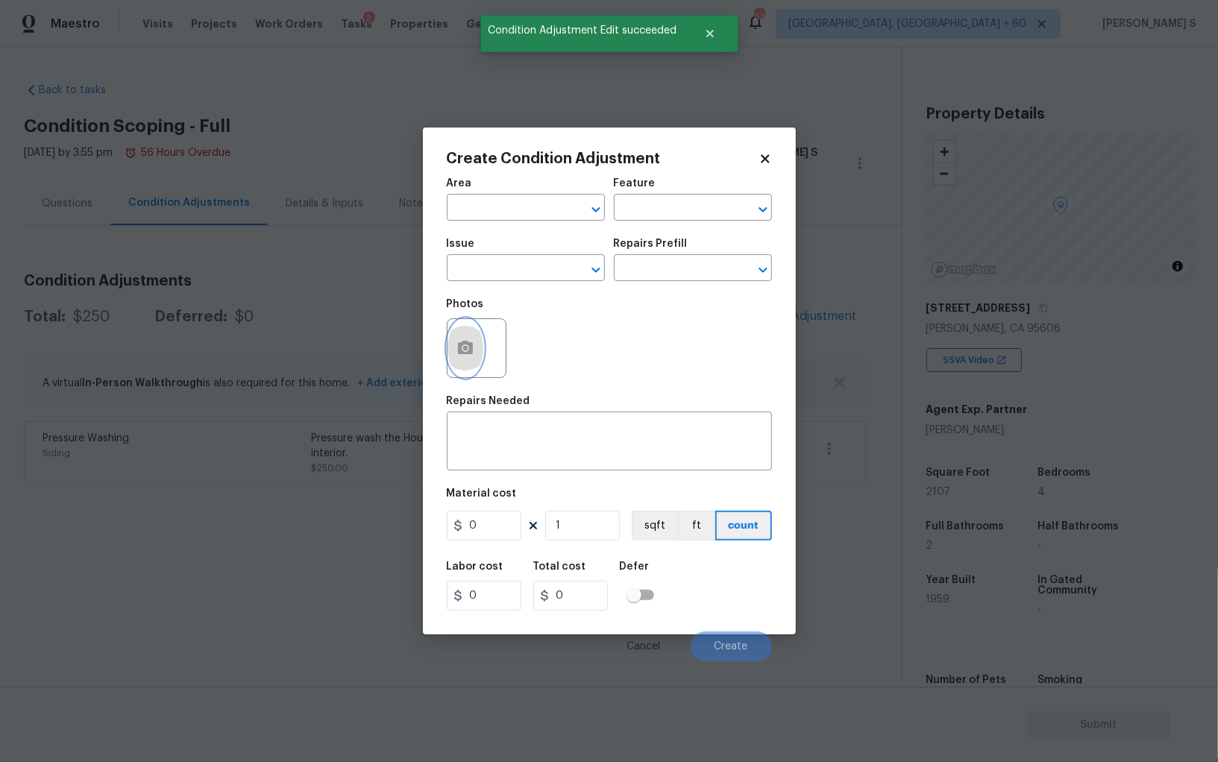
click at [480, 351] on button "button" at bounding box center [465, 348] width 36 height 58
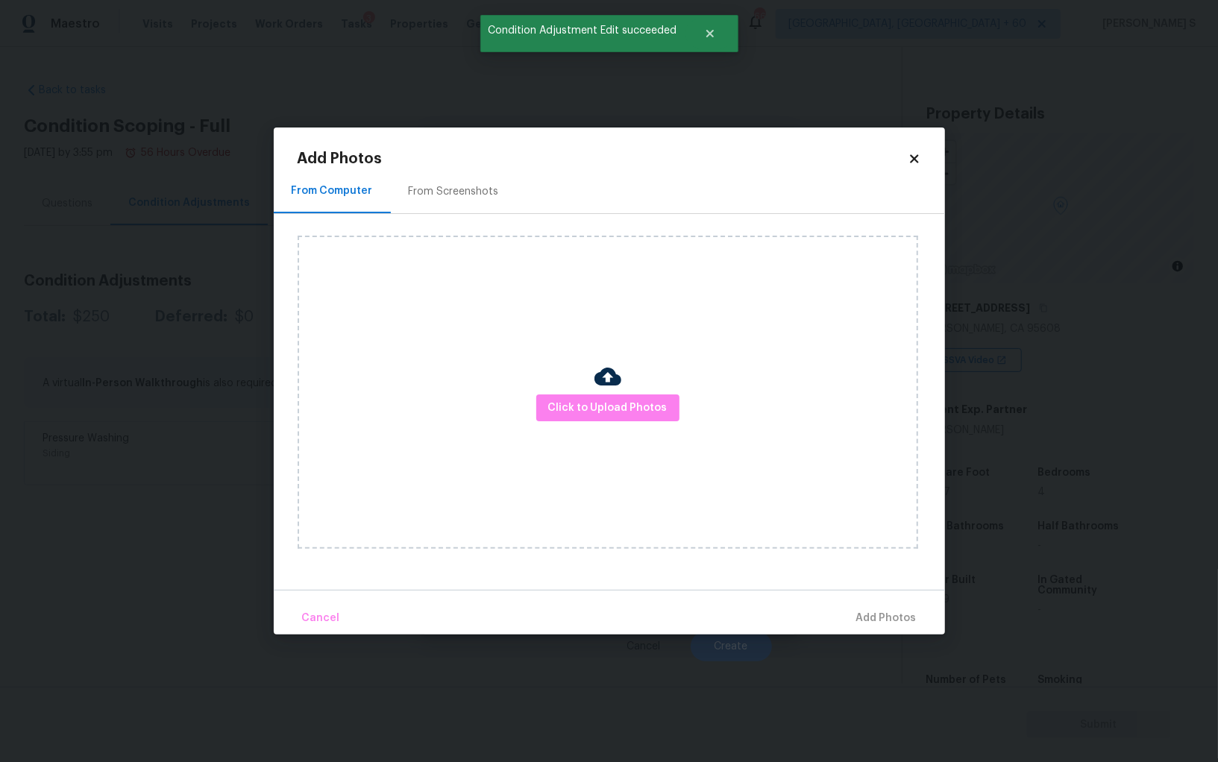
click at [468, 194] on div "From Screenshots" at bounding box center [454, 191] width 90 height 15
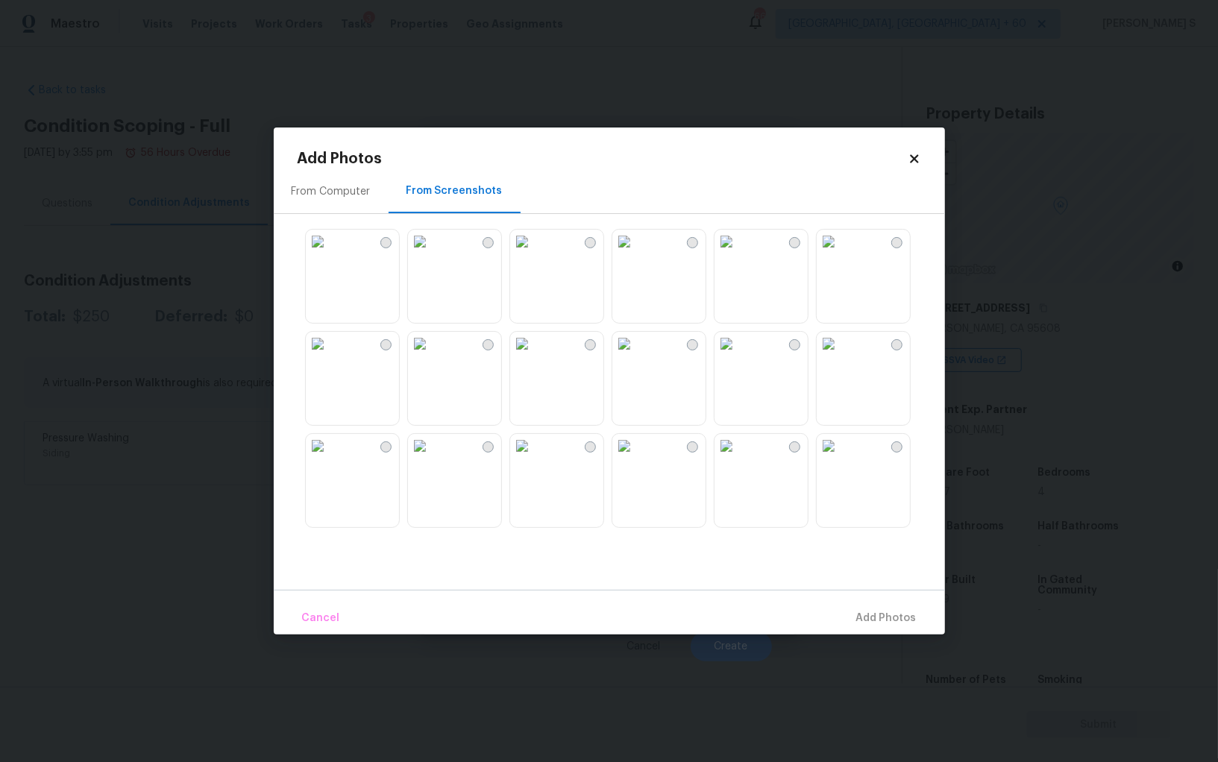
click at [840, 356] on img at bounding box center [829, 344] width 24 height 24
click at [840, 254] on img at bounding box center [829, 242] width 24 height 24
click at [738, 254] on img at bounding box center [726, 242] width 24 height 24
click at [636, 254] on img at bounding box center [624, 242] width 24 height 24
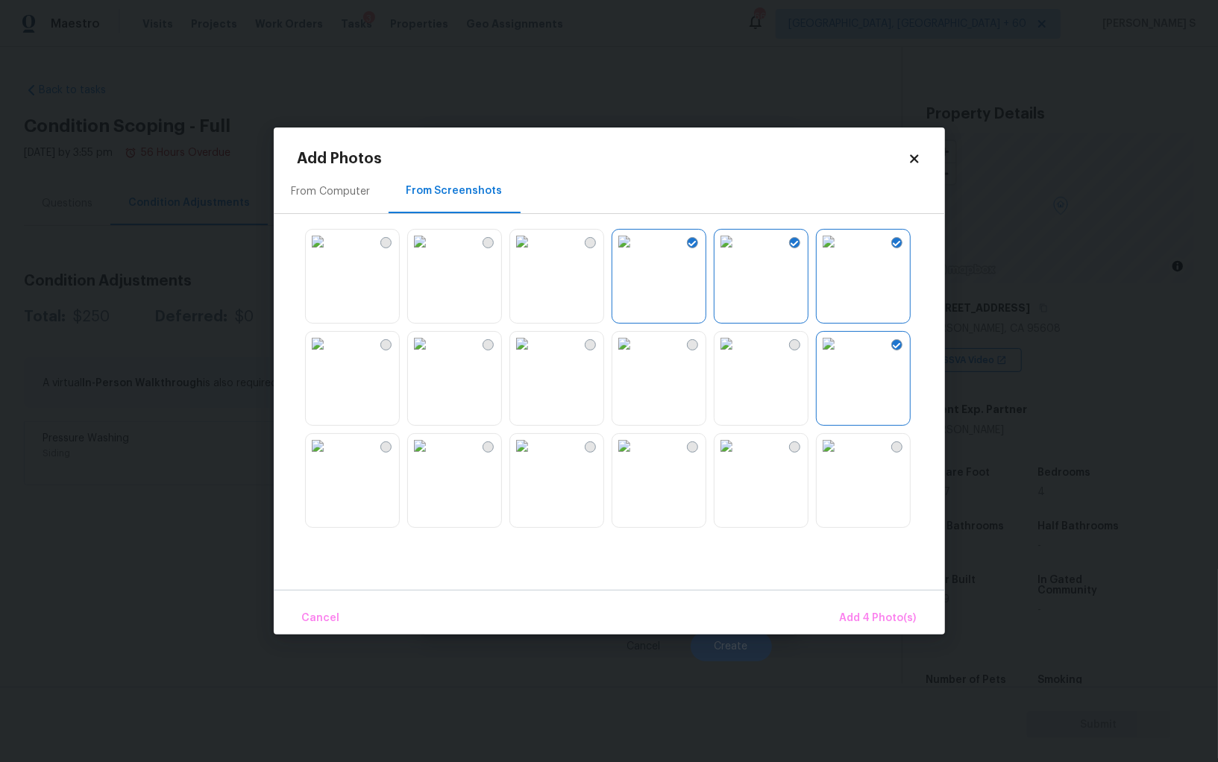
click at [534, 458] on img at bounding box center [522, 446] width 24 height 24
click at [432, 356] on img at bounding box center [420, 344] width 24 height 24
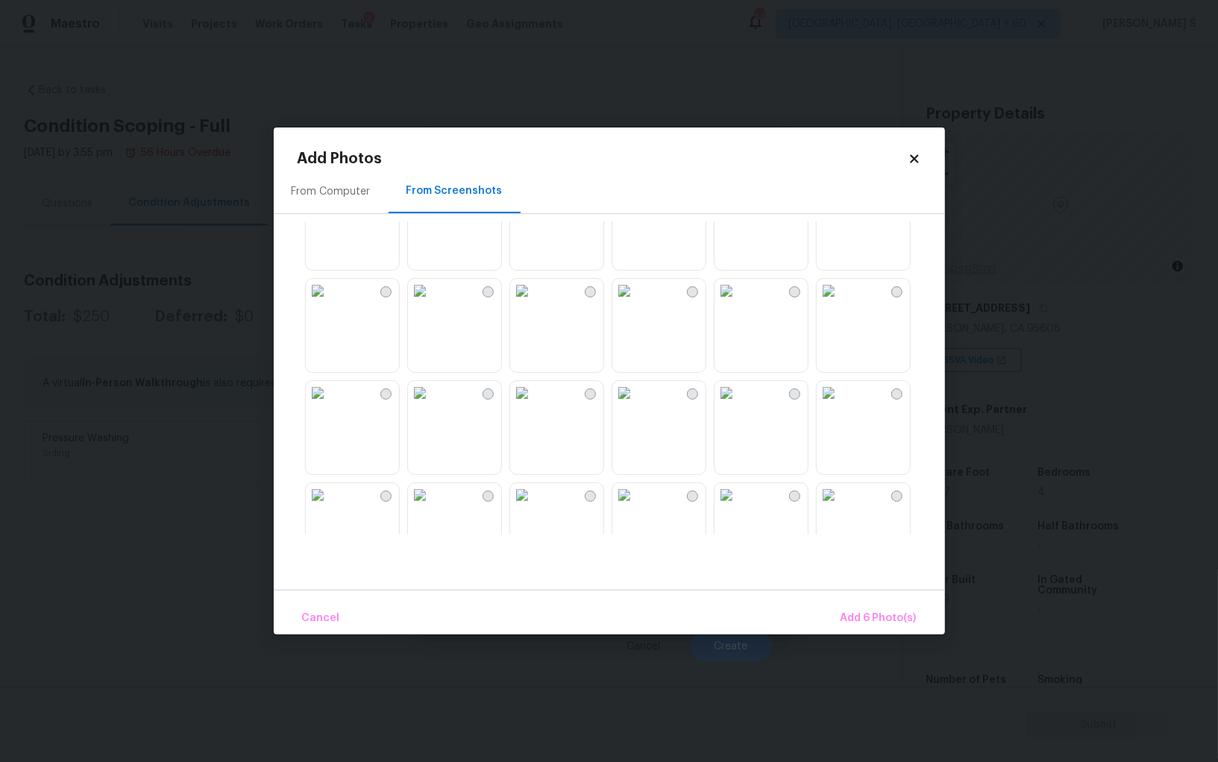
scroll to position [747, 0]
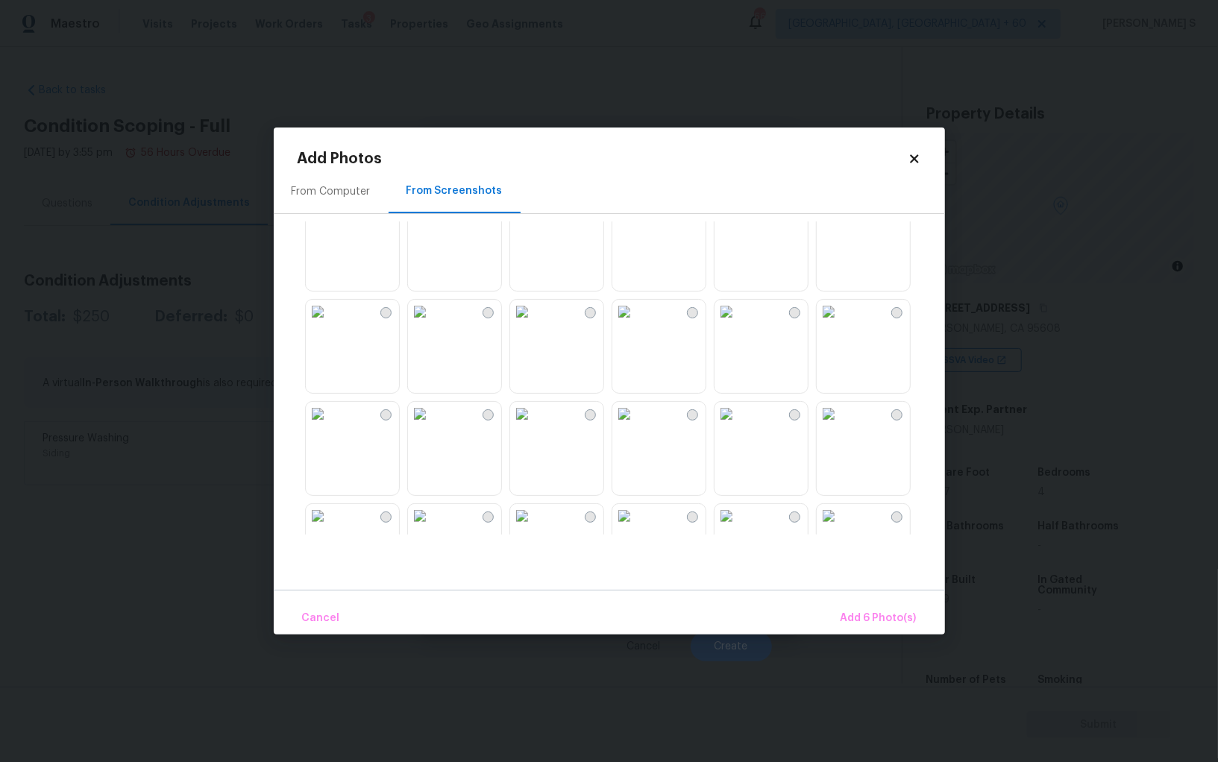
click at [636, 324] on img at bounding box center [624, 312] width 24 height 24
click at [534, 324] on img at bounding box center [522, 312] width 24 height 24
click at [738, 426] on img at bounding box center [726, 414] width 24 height 24
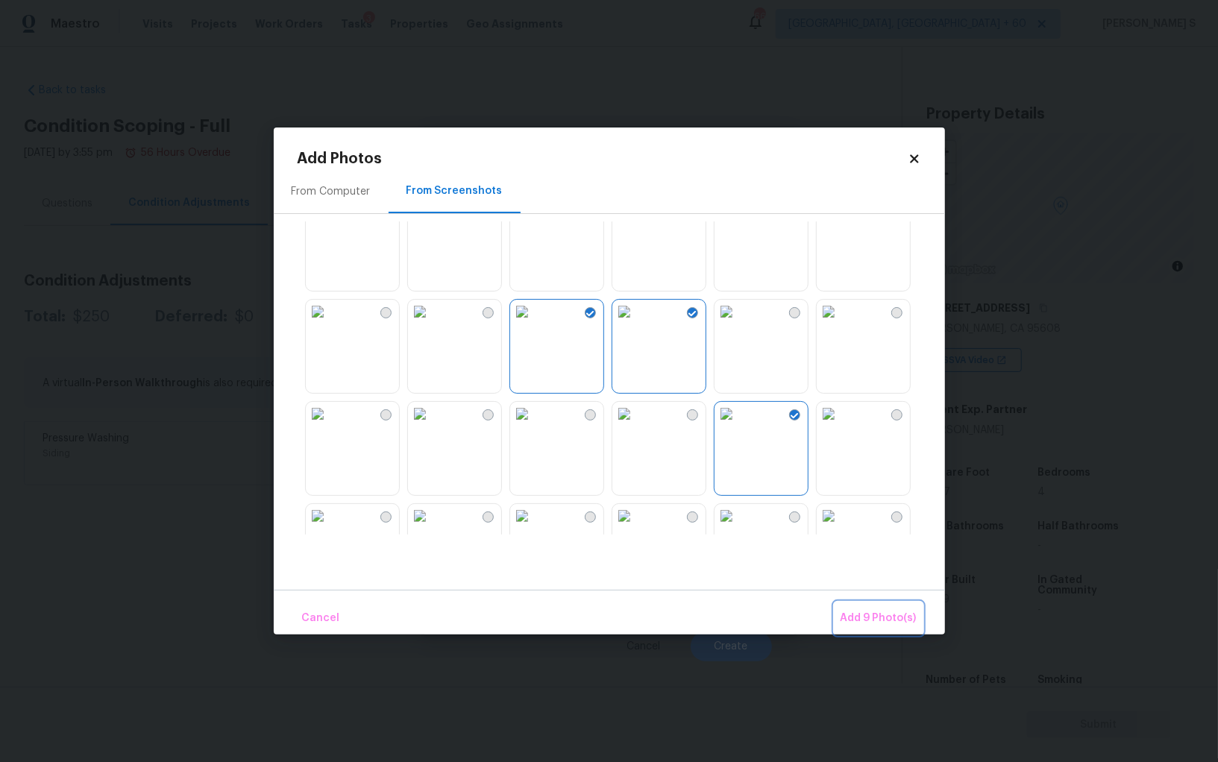
click at [884, 626] on span "Add 9 Photo(s)" at bounding box center [878, 618] width 76 height 19
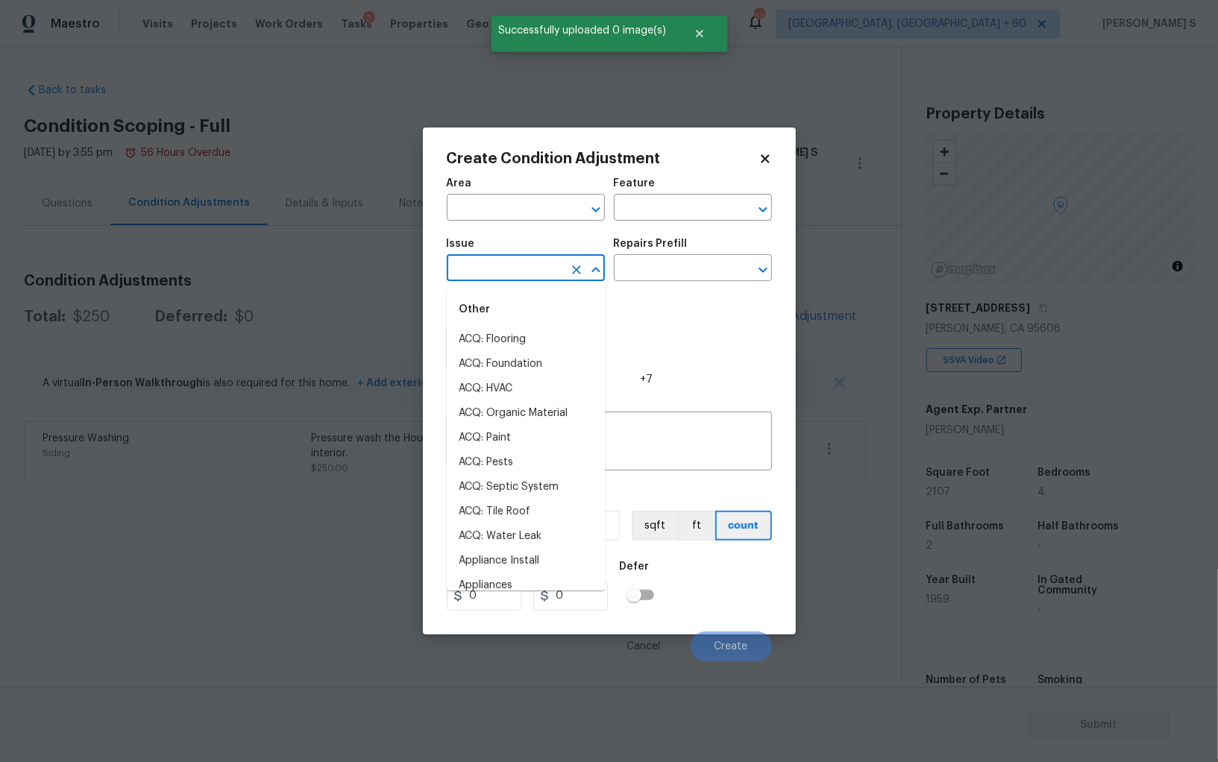
click at [522, 268] on input "text" at bounding box center [505, 269] width 116 height 23
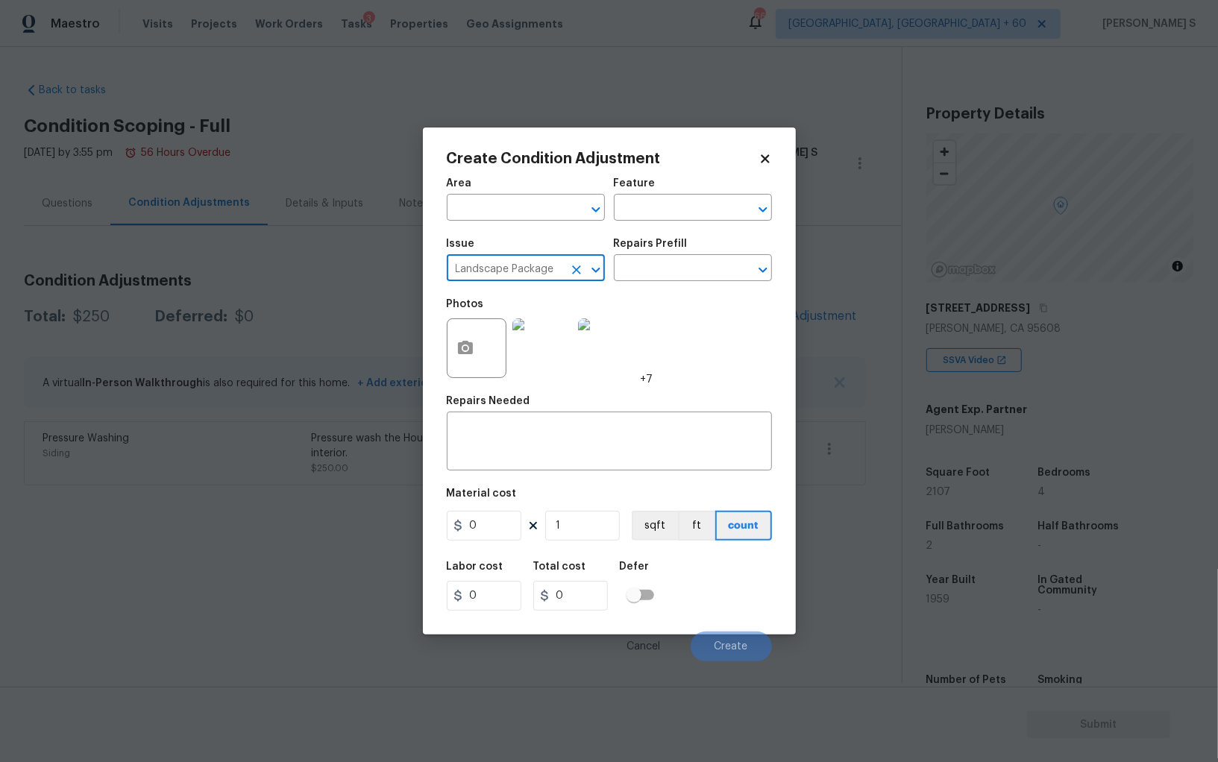
type input "Landscape Package"
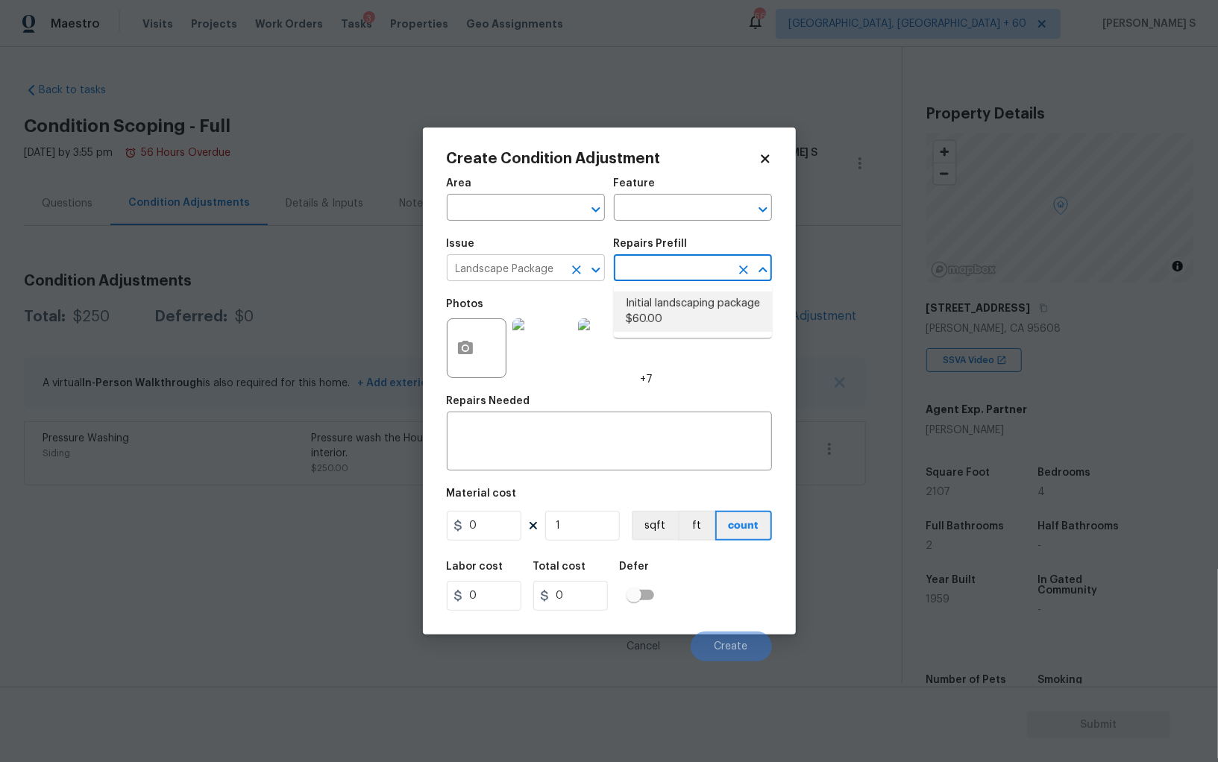
type input "Home Readiness Packages"
type textarea "Mowing of grass up to 6" in height. Mow, edge along driveways & sidewalks, trim…"
type input "60"
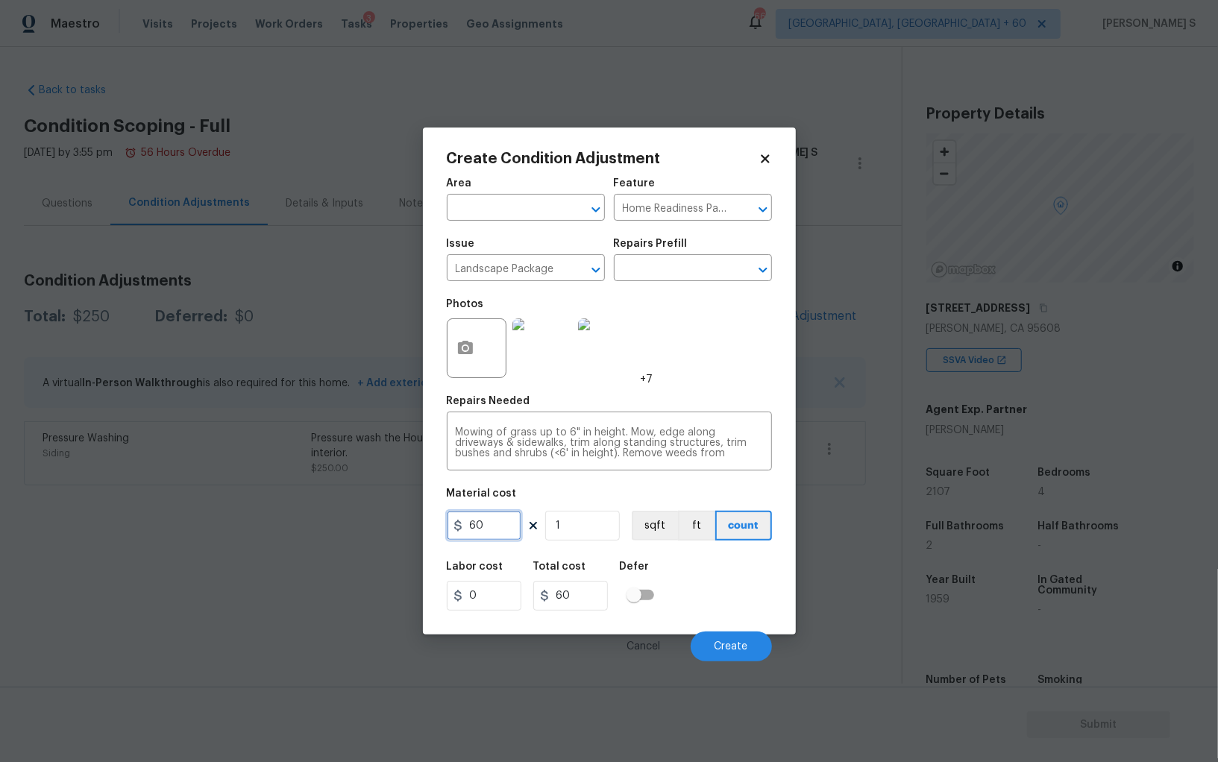
click at [506, 536] on input "60" at bounding box center [484, 526] width 75 height 30
type input "1100"
click at [731, 645] on span "Create" at bounding box center [731, 646] width 34 height 11
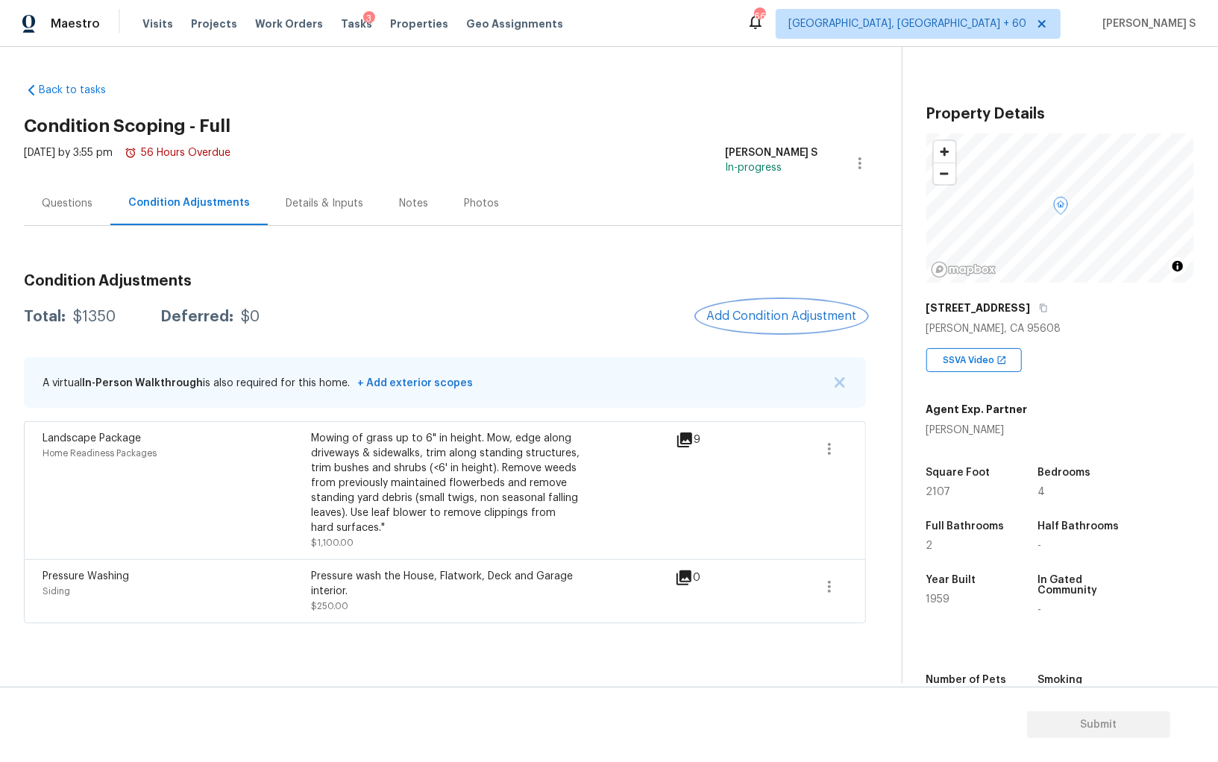
click at [726, 310] on span "Add Condition Adjustment" at bounding box center [781, 315] width 151 height 13
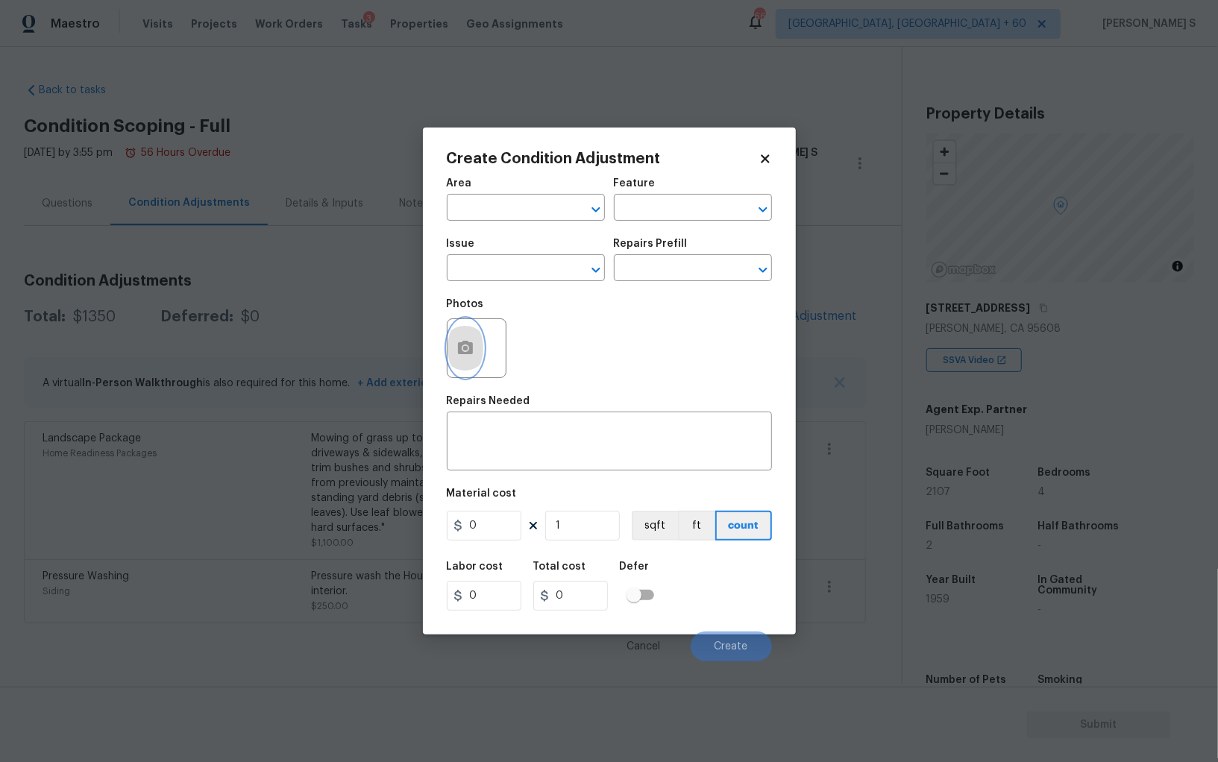
click at [469, 343] on icon "button" at bounding box center [465, 348] width 18 height 18
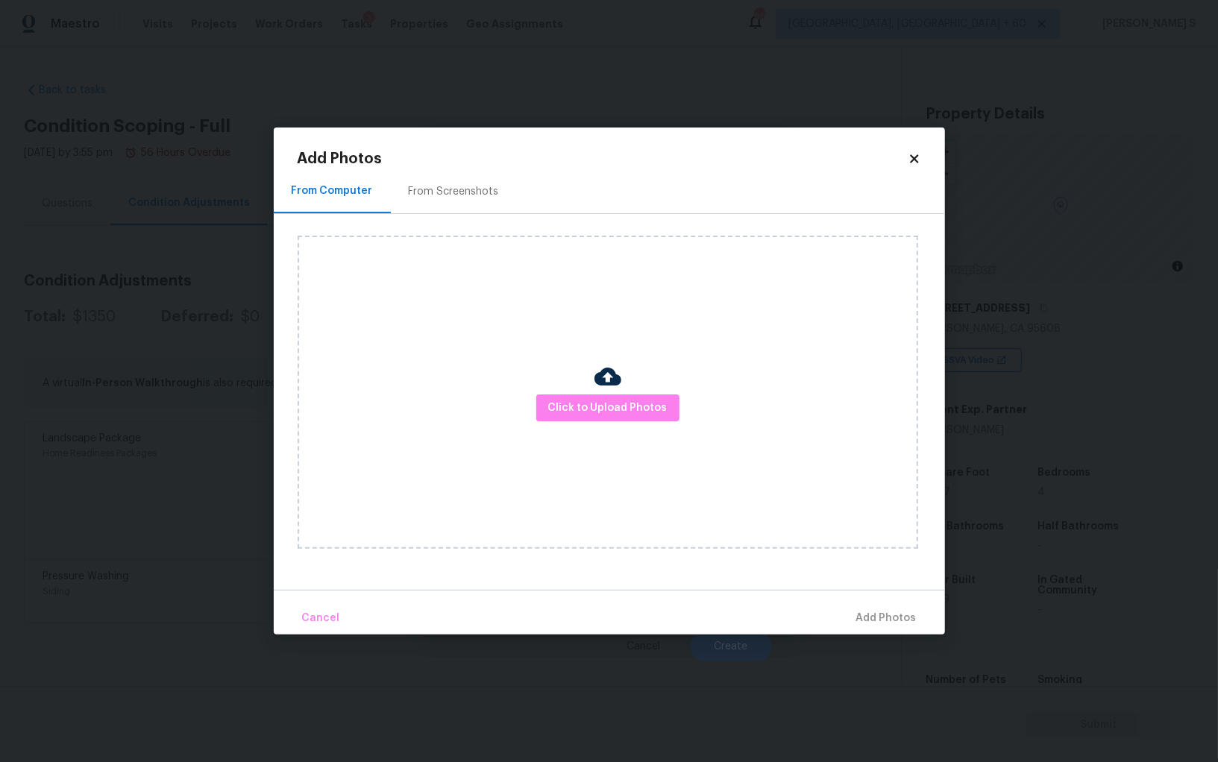
click at [441, 169] on div "From Screenshots" at bounding box center [454, 191] width 126 height 44
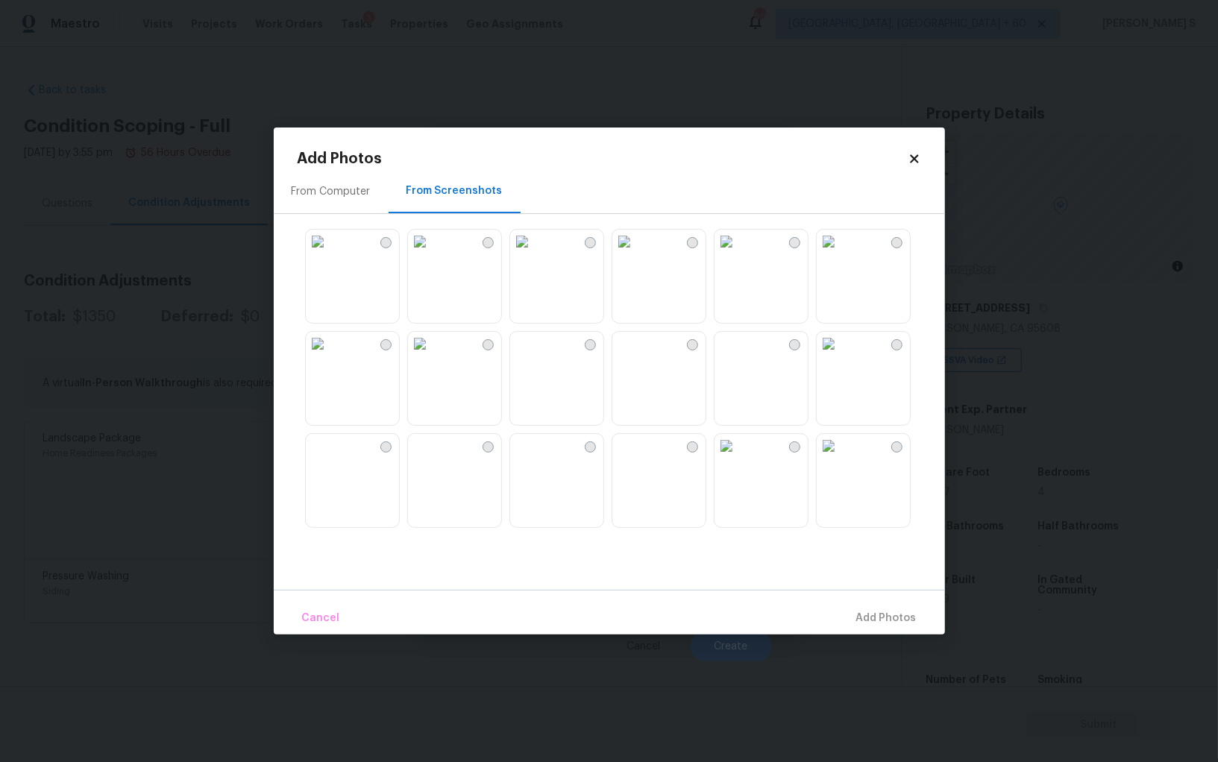
click at [447, 219] on div "From Computer From Screenshots" at bounding box center [609, 379] width 671 height 421
click at [534, 356] on img at bounding box center [522, 344] width 24 height 24
click at [522, 356] on img at bounding box center [522, 344] width 24 height 24
click at [636, 356] on img at bounding box center [624, 344] width 24 height 24
click at [534, 356] on img at bounding box center [522, 344] width 24 height 24
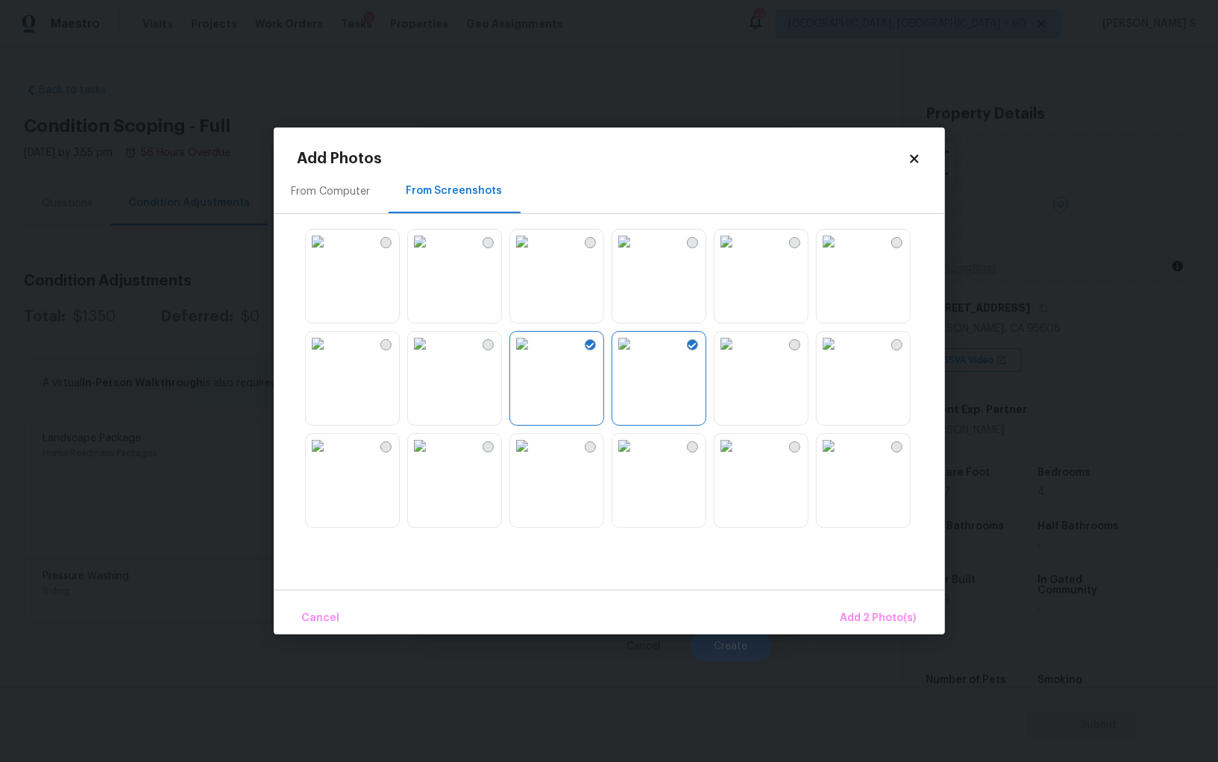
click at [432, 356] on img at bounding box center [420, 344] width 24 height 24
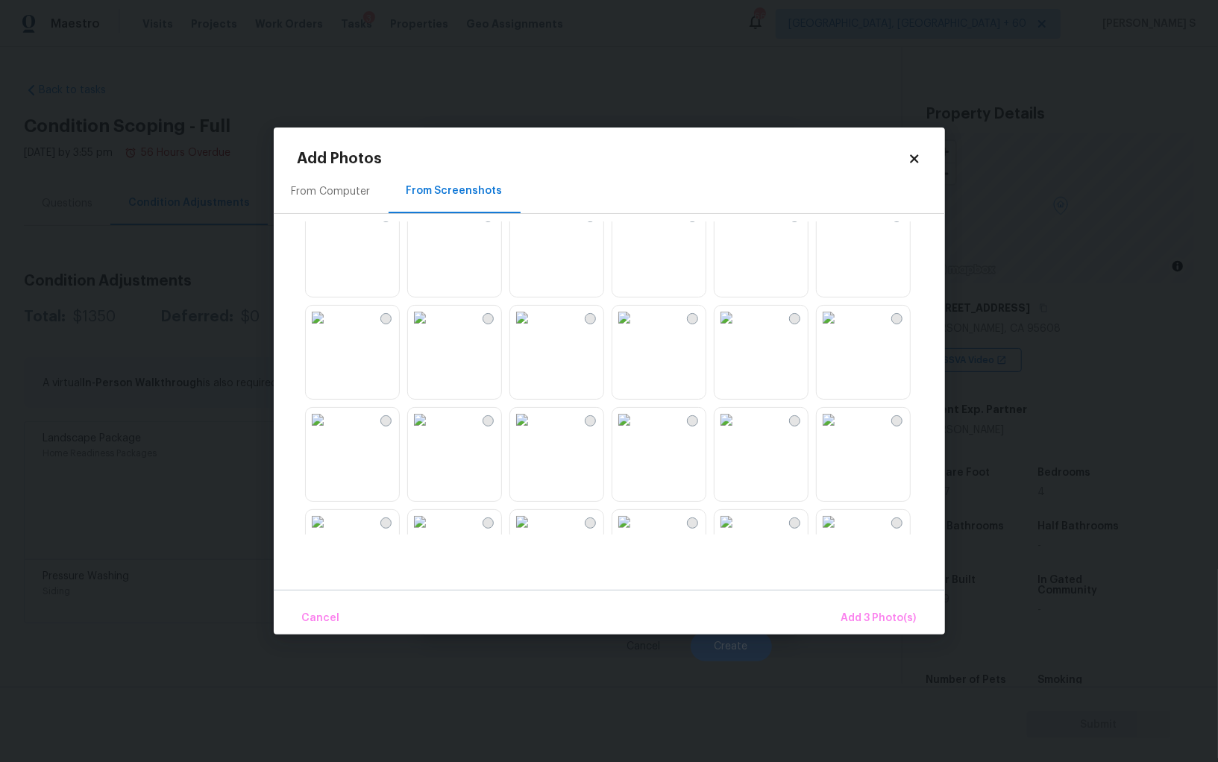
drag, startPoint x: 782, startPoint y: 359, endPoint x: 822, endPoint y: 372, distance: 42.4
click at [738, 330] on img at bounding box center [726, 318] width 24 height 24
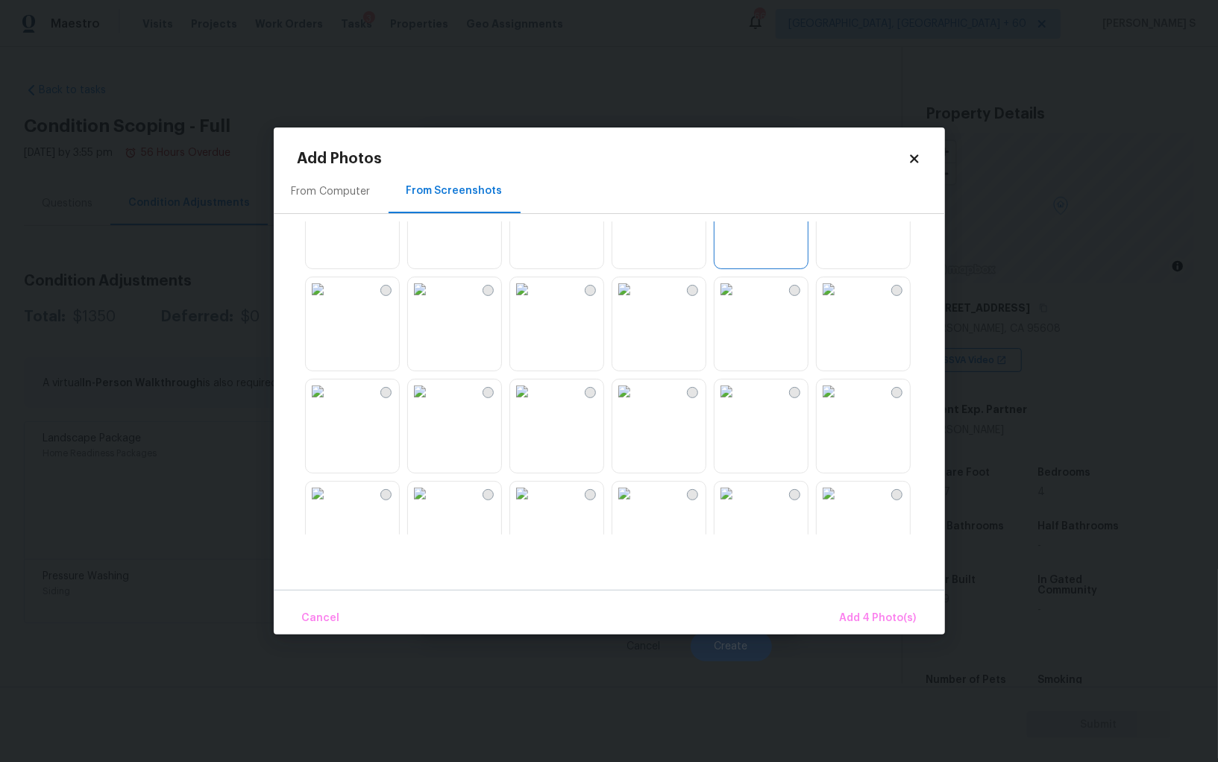
scroll to position [1086, 0]
click at [636, 394] on img at bounding box center [624, 382] width 24 height 24
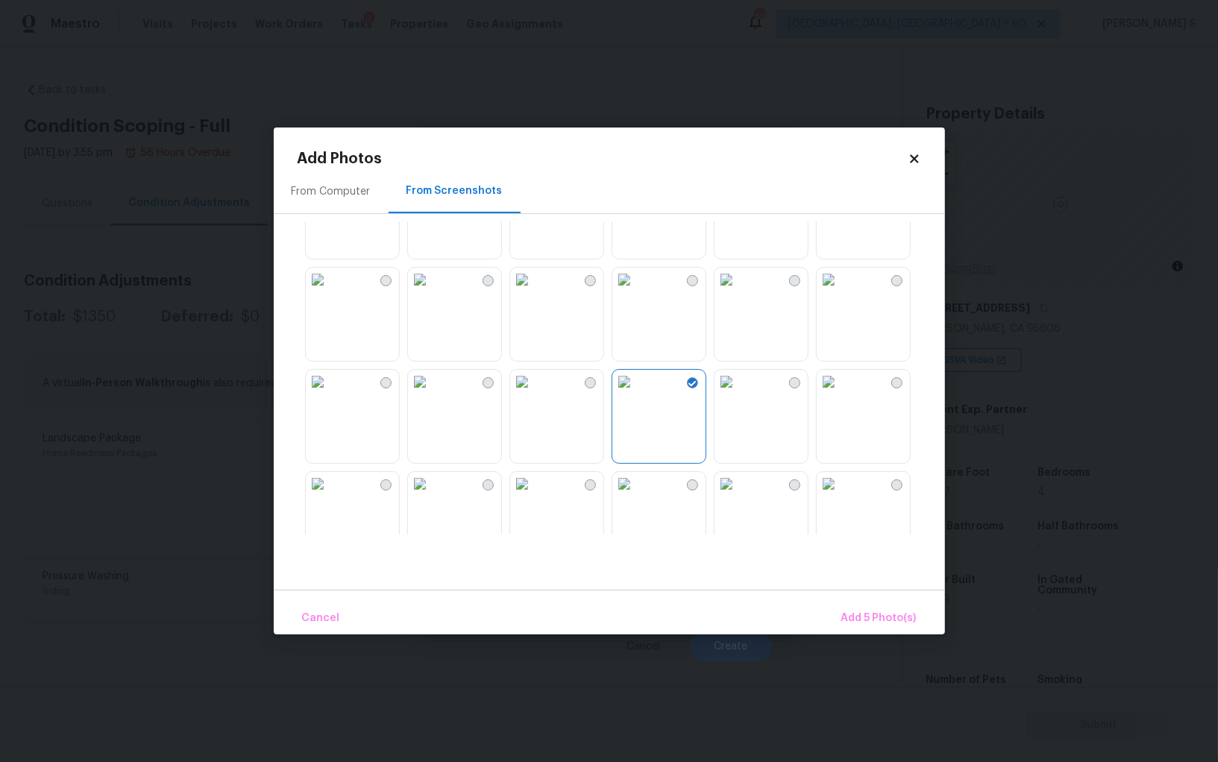
click at [736, 394] on img at bounding box center [726, 382] width 24 height 24
click at [738, 483] on img at bounding box center [726, 484] width 24 height 24
click at [840, 482] on img at bounding box center [829, 484] width 24 height 24
click at [791, 377] on div at bounding box center [794, 382] width 11 height 11
click at [894, 614] on span "Add 7 Photo(s)" at bounding box center [878, 618] width 76 height 19
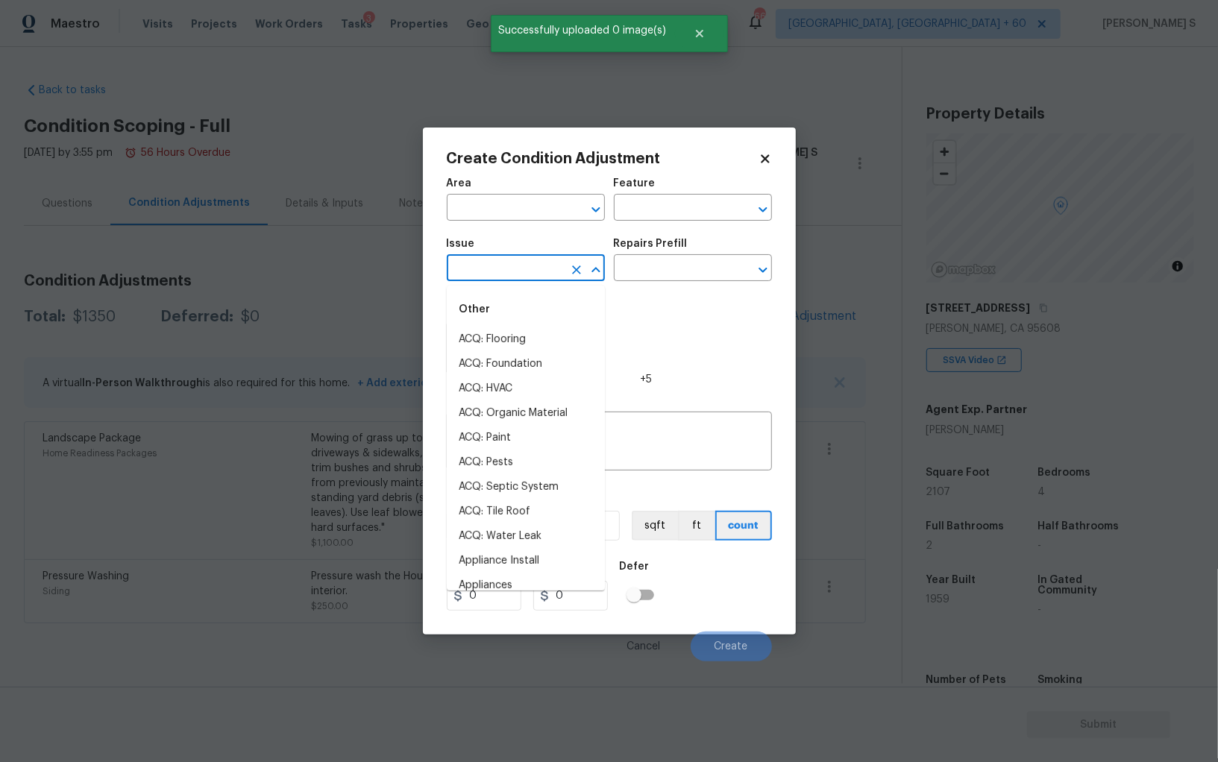
click at [478, 265] on input "text" at bounding box center [505, 269] width 116 height 23
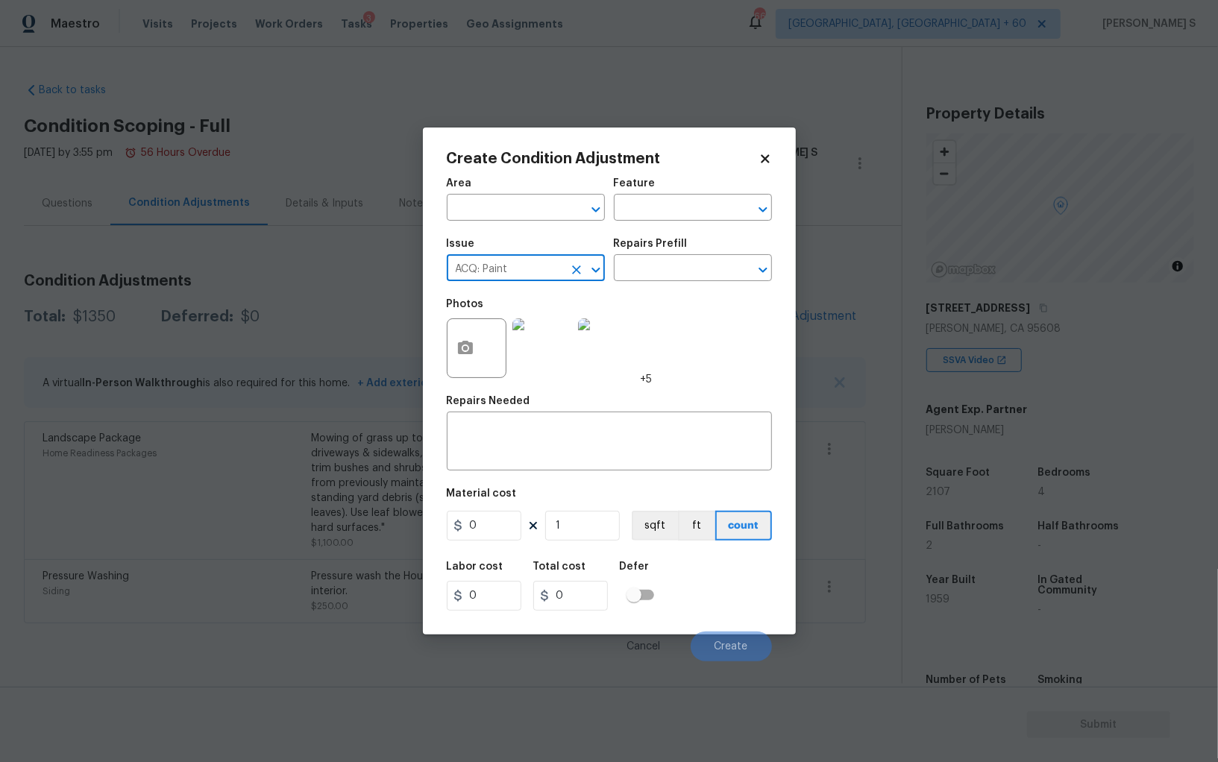
type input "ACQ: Paint"
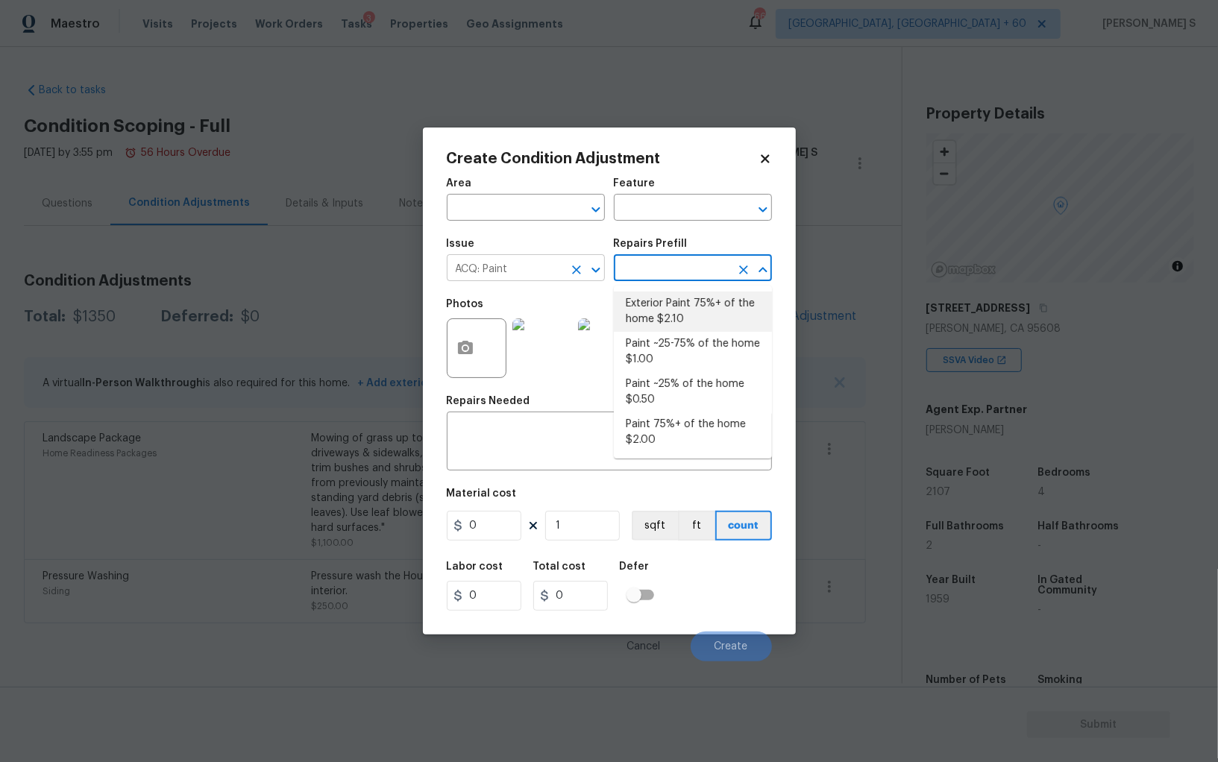
type input "Acquisition"
type textarea "Acquisition Scope: 75%+ of the home exterior will likely require paint"
type input "2.1"
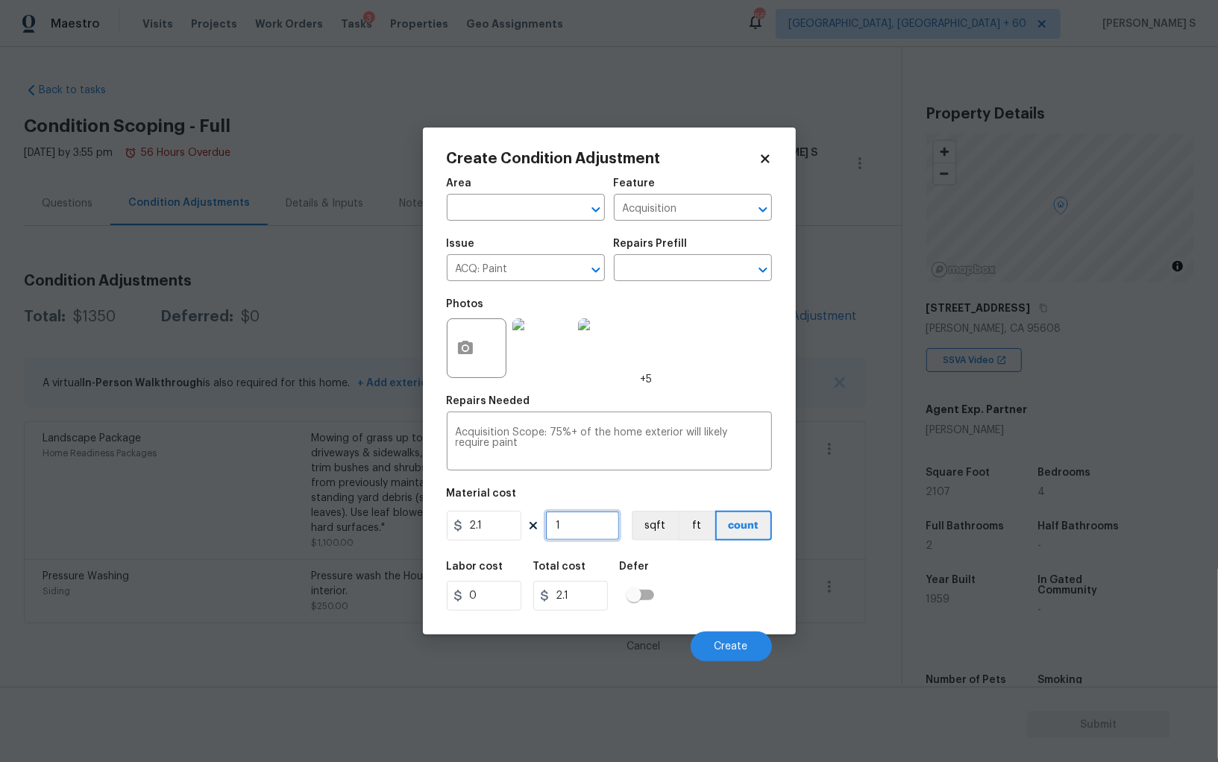
click at [588, 535] on input "1" at bounding box center [582, 526] width 75 height 30
type input "2"
type input "4.2"
type input "21"
type input "44.1"
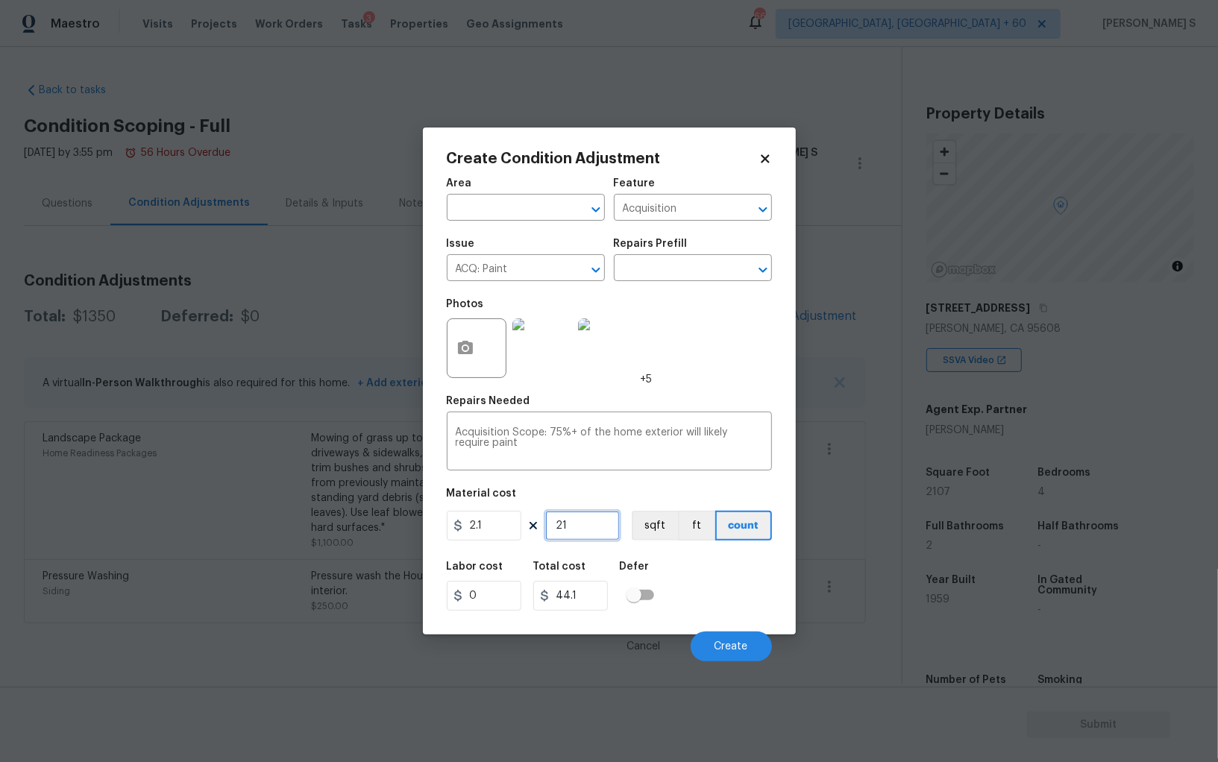
type input "210"
type input "441"
type input "2107"
type input "4424.7"
type input "2107"
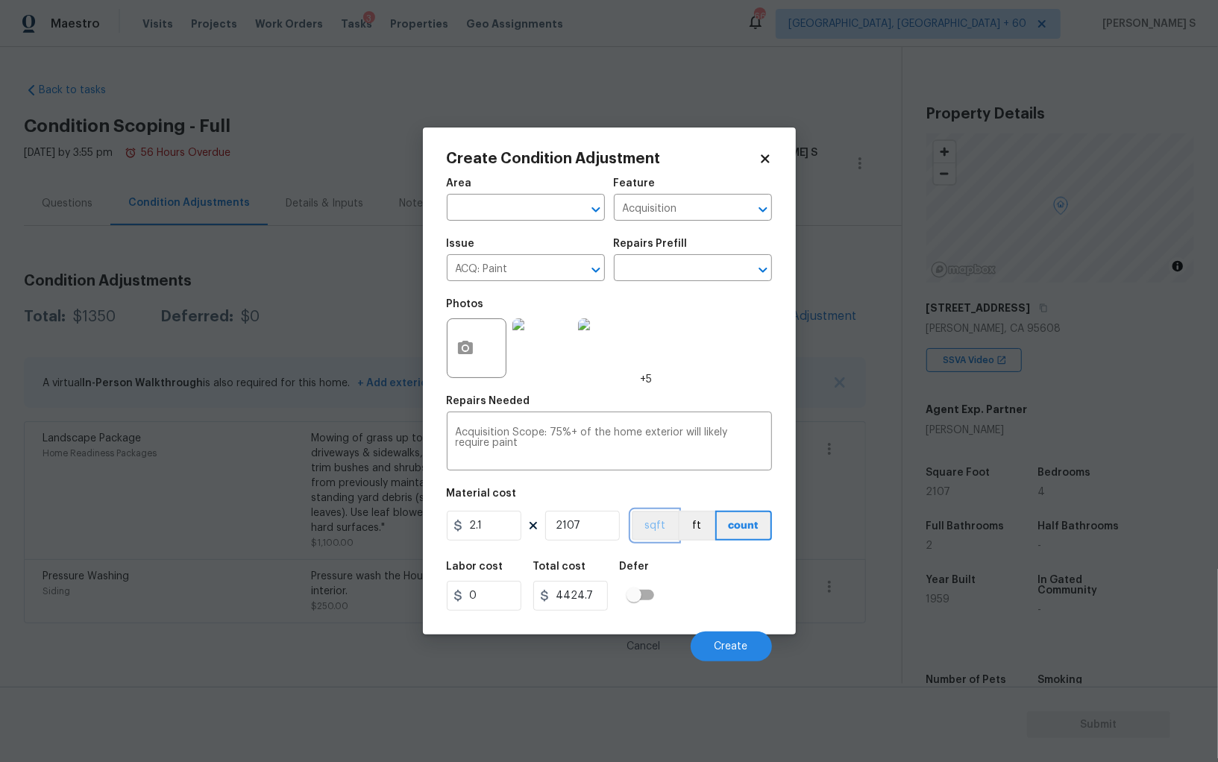
click at [657, 528] on button "sqft" at bounding box center [655, 526] width 46 height 30
click at [688, 576] on div "Labor cost 0 Total cost 4424.7 Defer" at bounding box center [609, 586] width 325 height 67
click at [727, 649] on span "Create" at bounding box center [731, 646] width 34 height 11
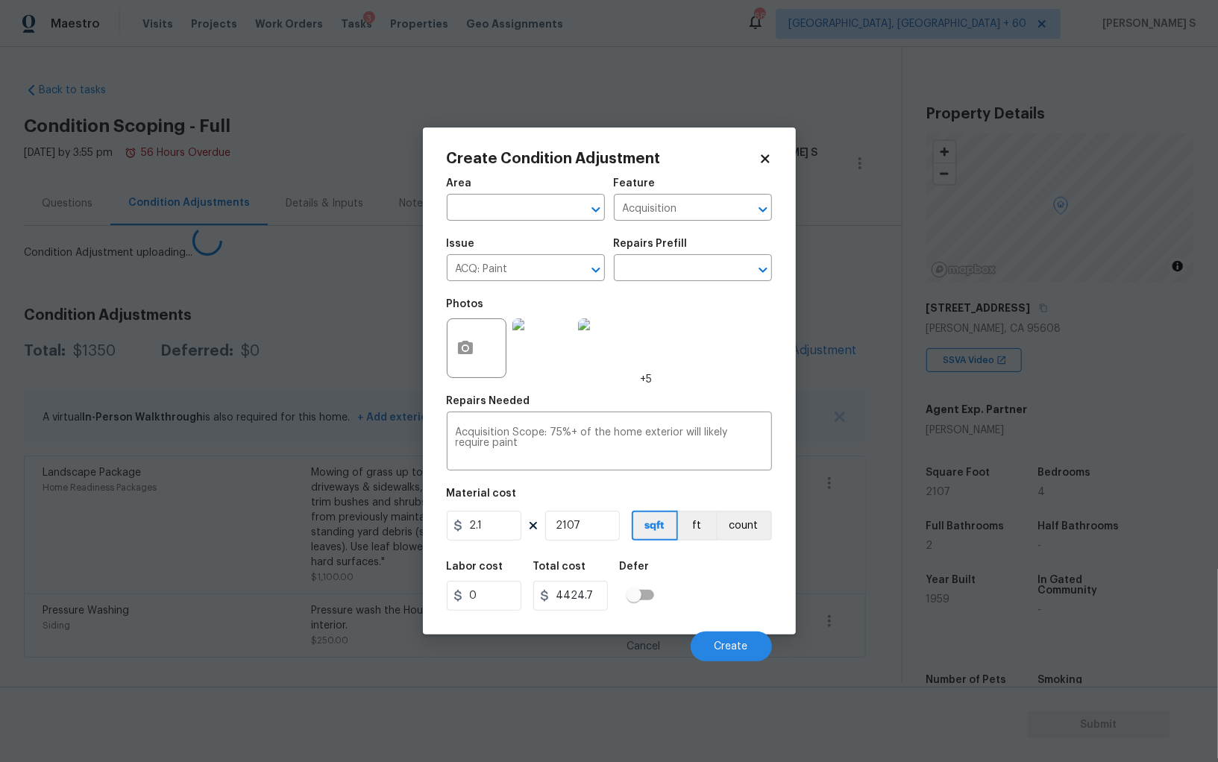
click at [53, 632] on body "Maestro Visits Projects Work Orders Tasks 3 Properties Geo Assignments 668 Albu…" at bounding box center [609, 381] width 1218 height 762
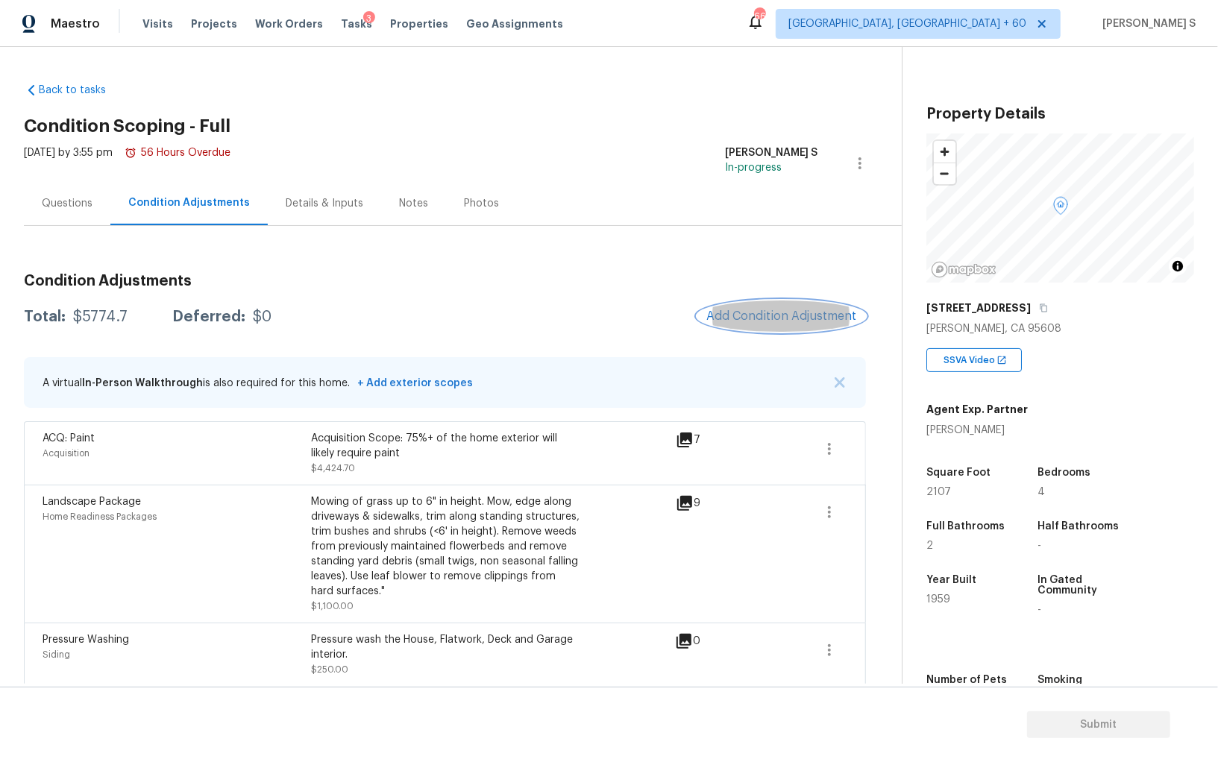
click at [769, 312] on span "Add Condition Adjustment" at bounding box center [781, 315] width 151 height 13
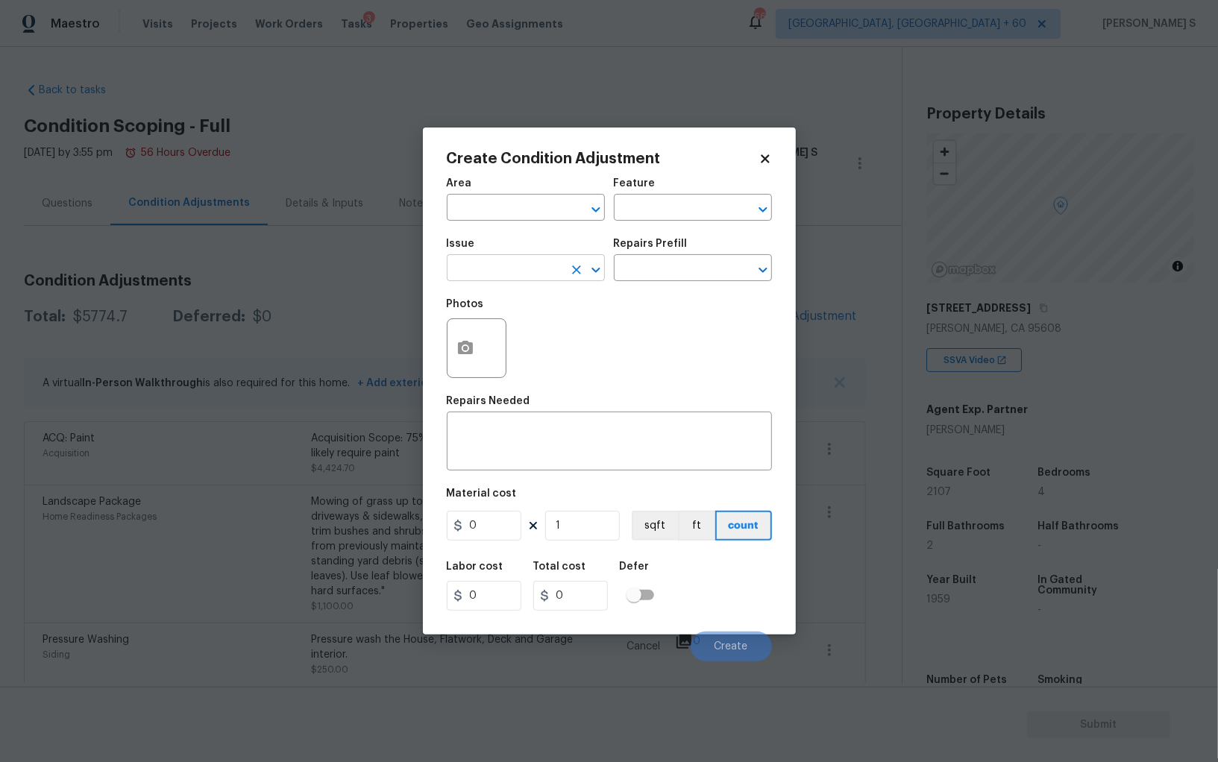
click at [498, 268] on input "text" at bounding box center [505, 269] width 116 height 23
type input "ACQ: HVAC"
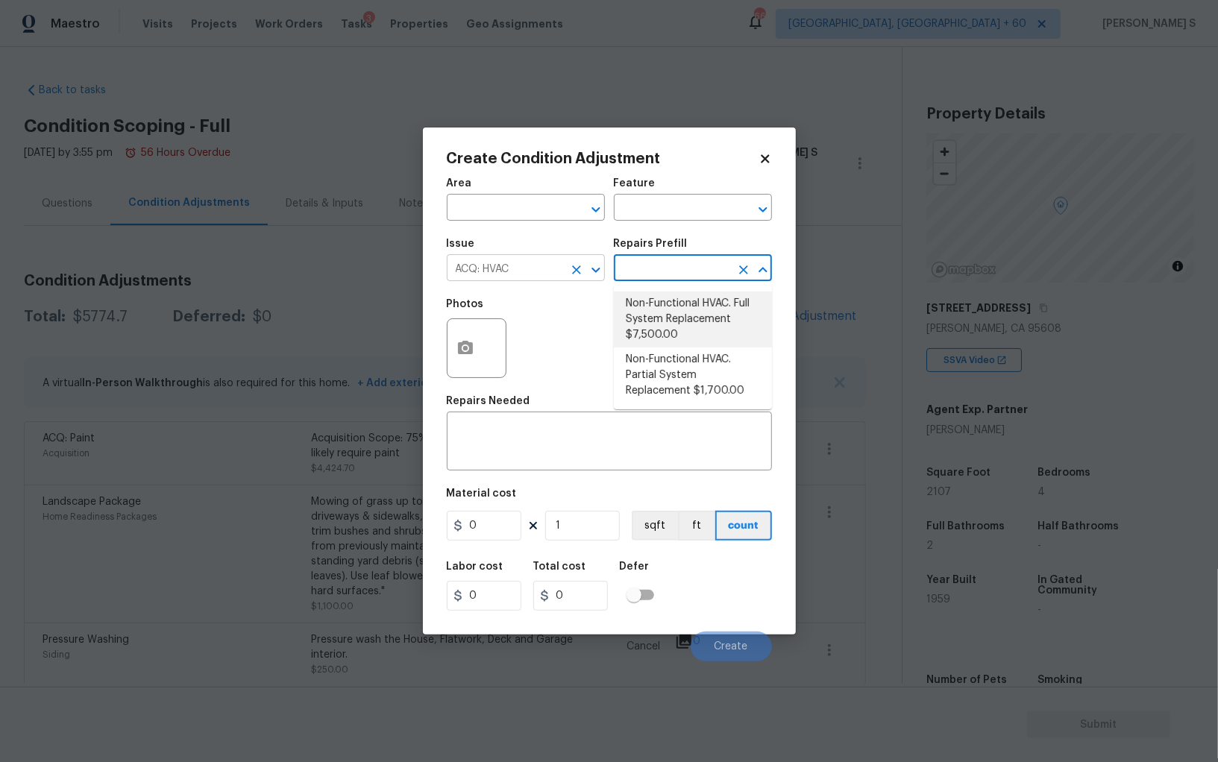
type input "Acquisition"
type textarea "Acquisition Scope: Full System Replacement"
type input "7500"
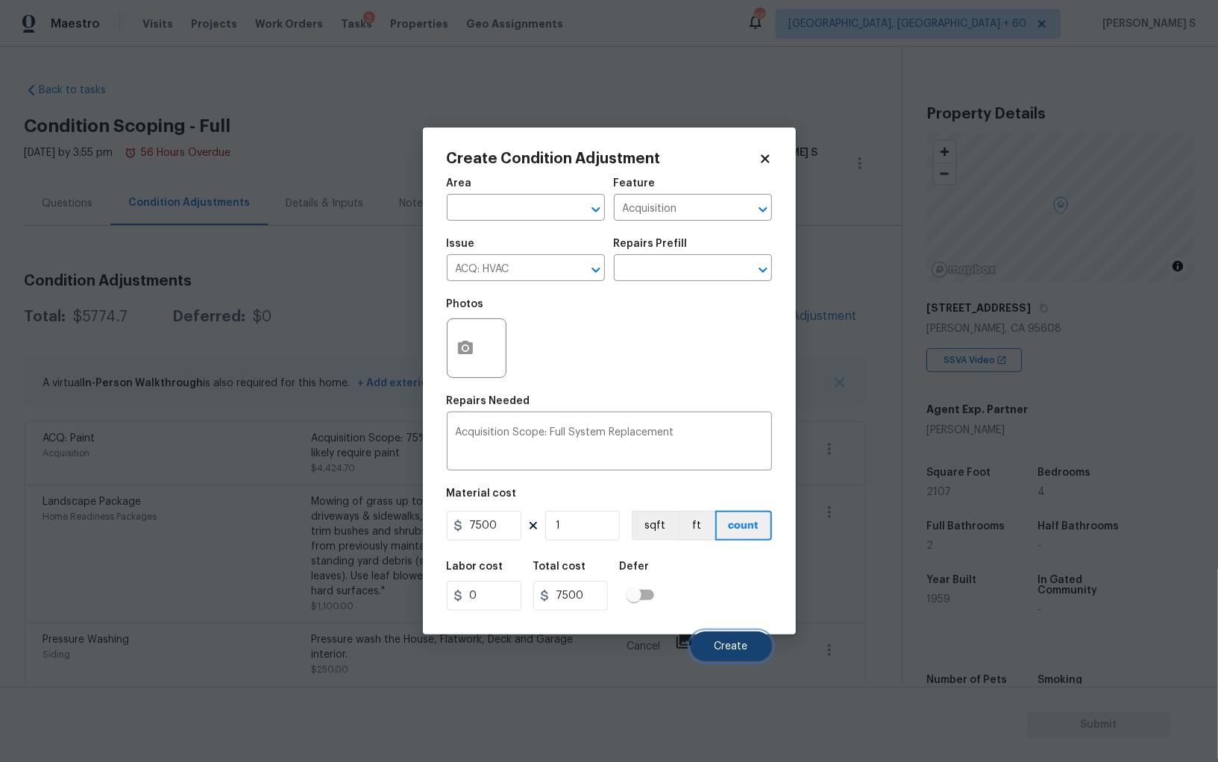
click at [752, 645] on button "Create" at bounding box center [731, 647] width 81 height 30
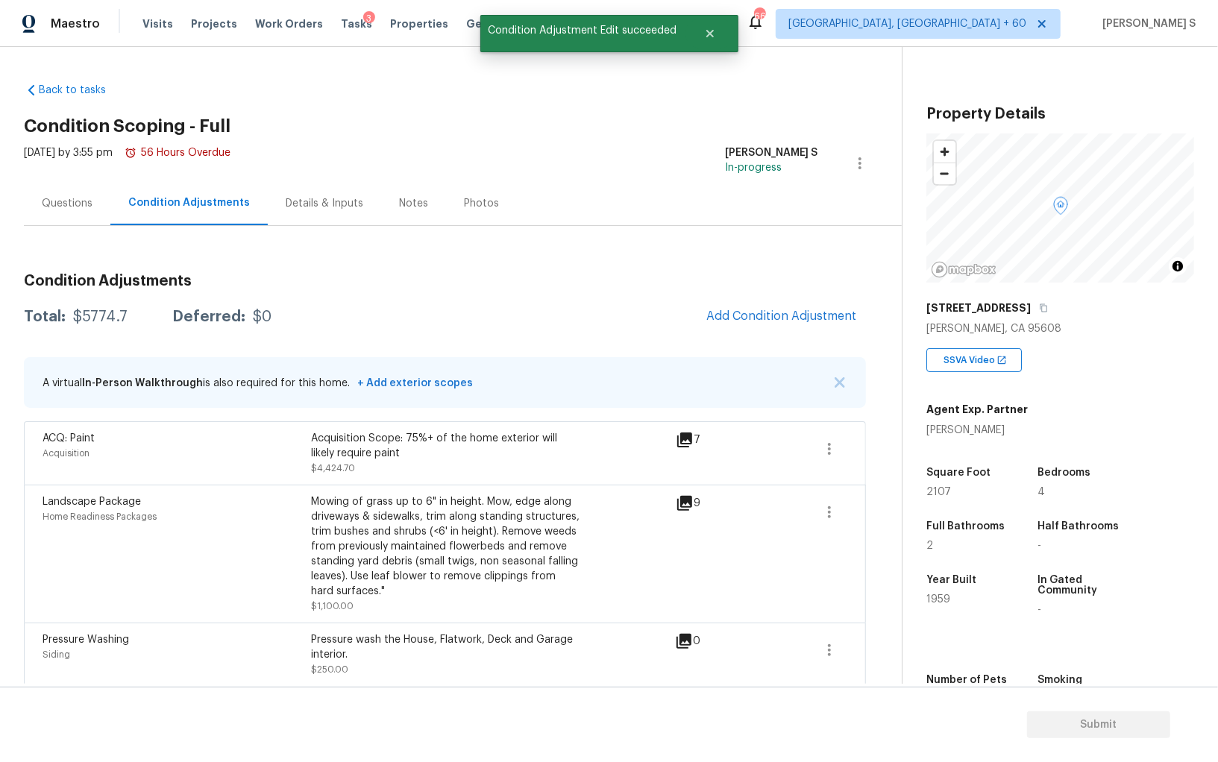
click at [211, 551] on body "Maestro Visits Projects Work Orders Tasks 3 Properties Geo Assignments 668 Albu…" at bounding box center [609, 381] width 1218 height 762
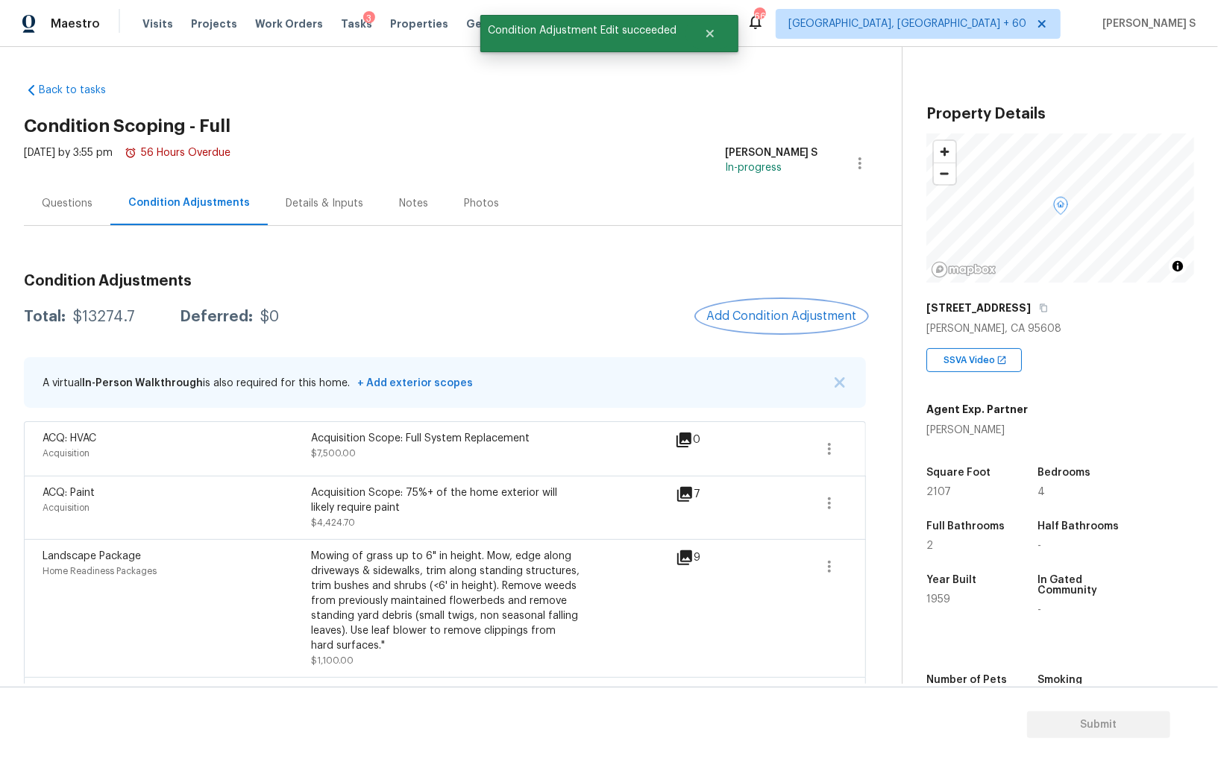
click at [770, 302] on button "Add Condition Adjustment" at bounding box center [781, 316] width 169 height 31
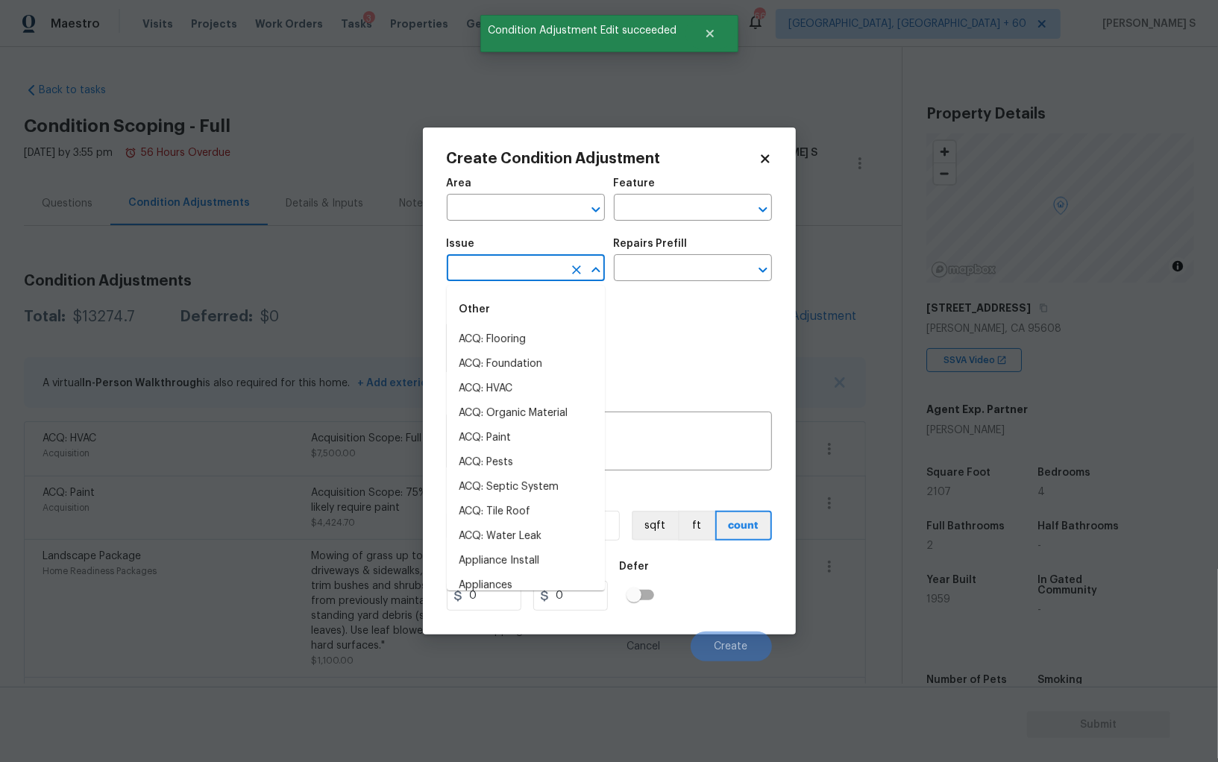
click at [514, 266] on input "text" at bounding box center [505, 269] width 116 height 23
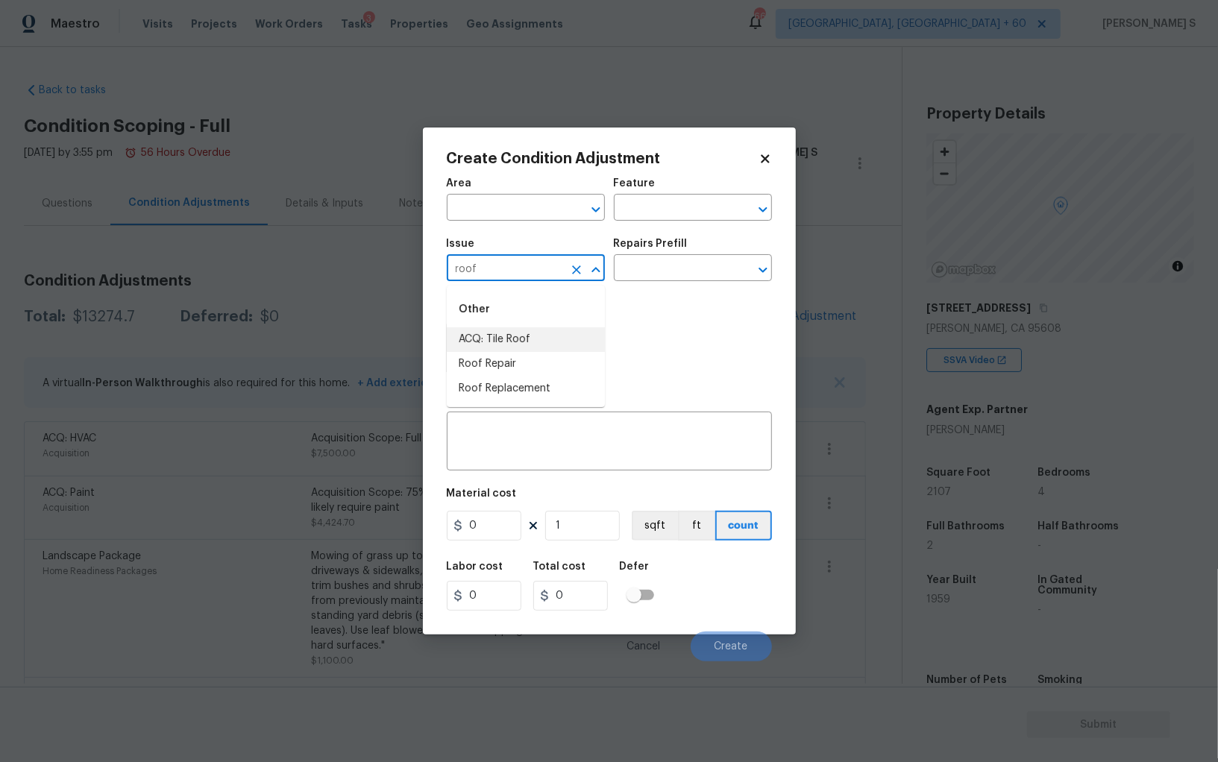
type input "roof"
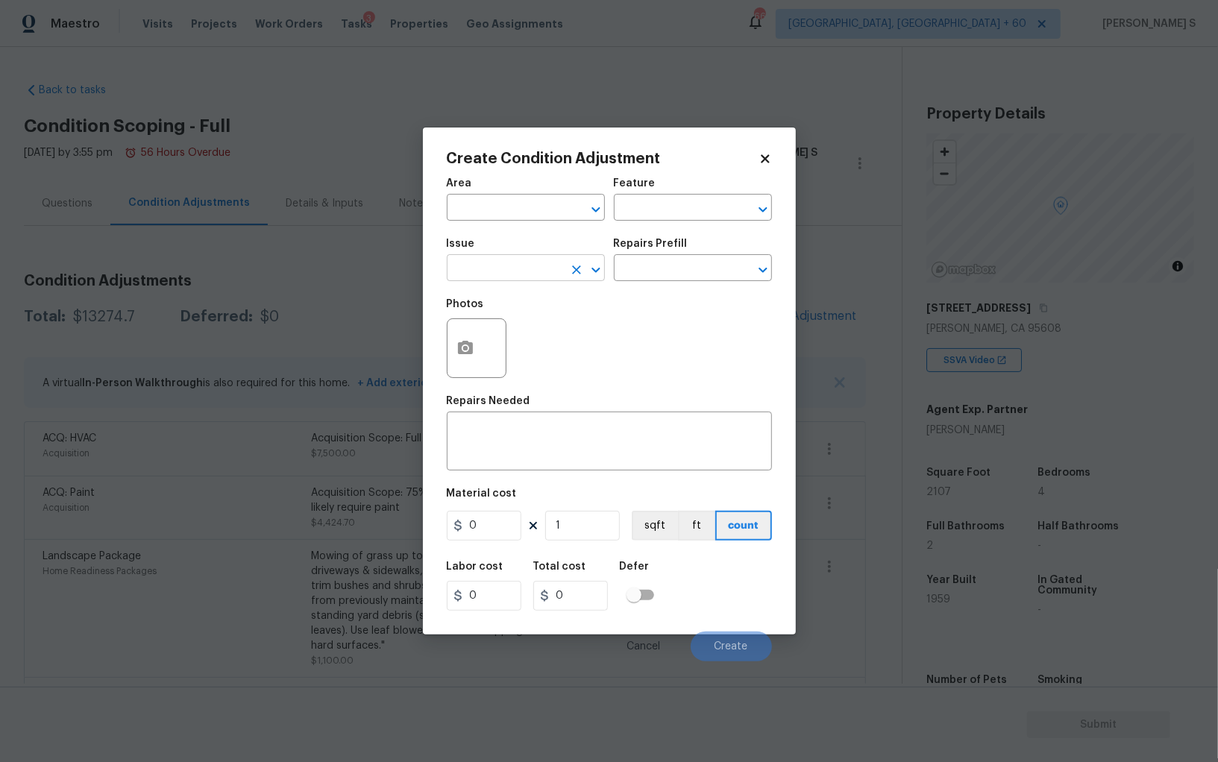
click at [524, 260] on input "text" at bounding box center [505, 269] width 116 height 23
type input "ACQ: Tile Roof"
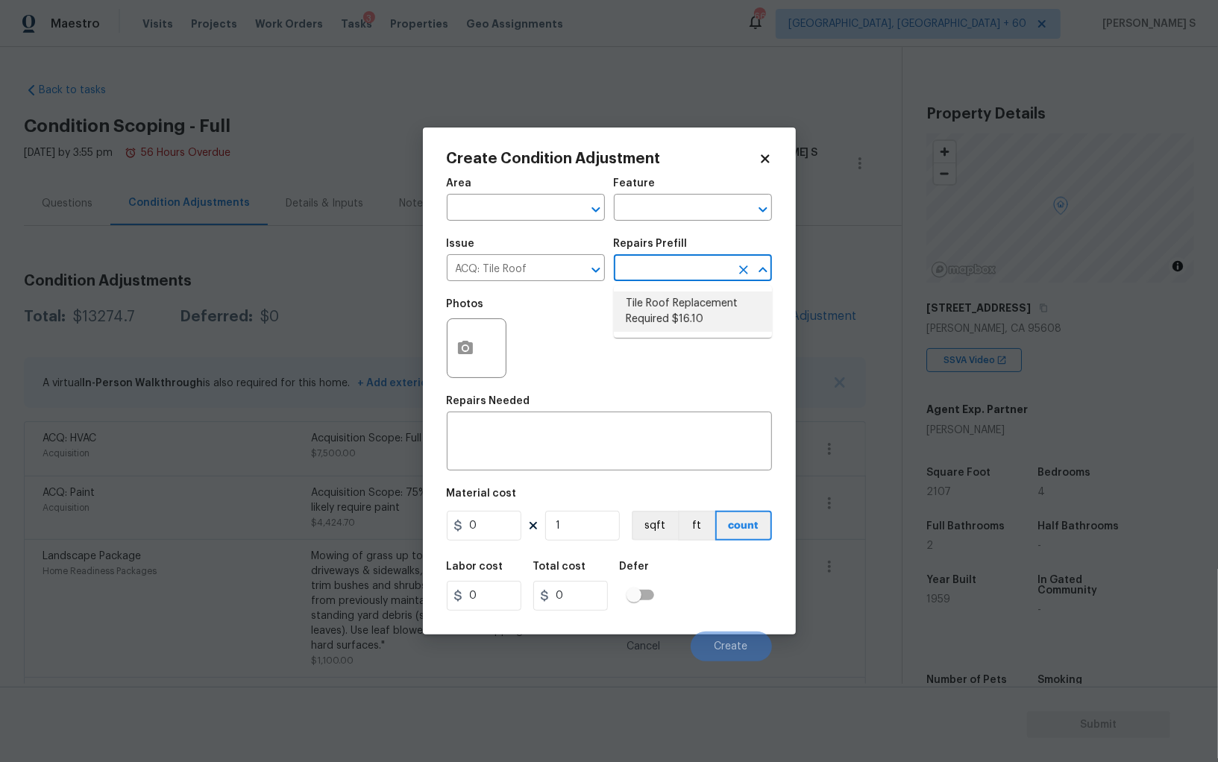
type input "Acquisition"
type textarea "Acquisition Scope: Replacement required. Per SQFT."
type input "16.1"
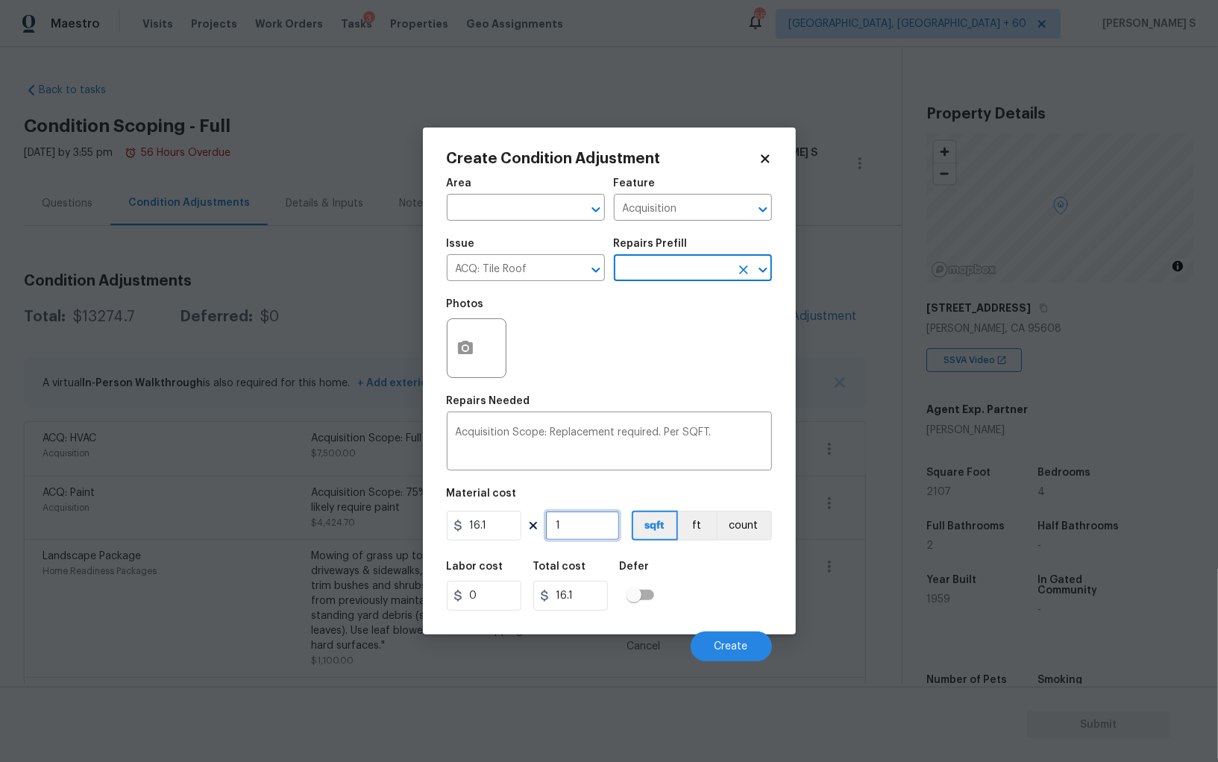
click at [599, 521] on input "1" at bounding box center [582, 526] width 75 height 30
type input "2"
type input "32.2"
type input "21"
type input "338.1"
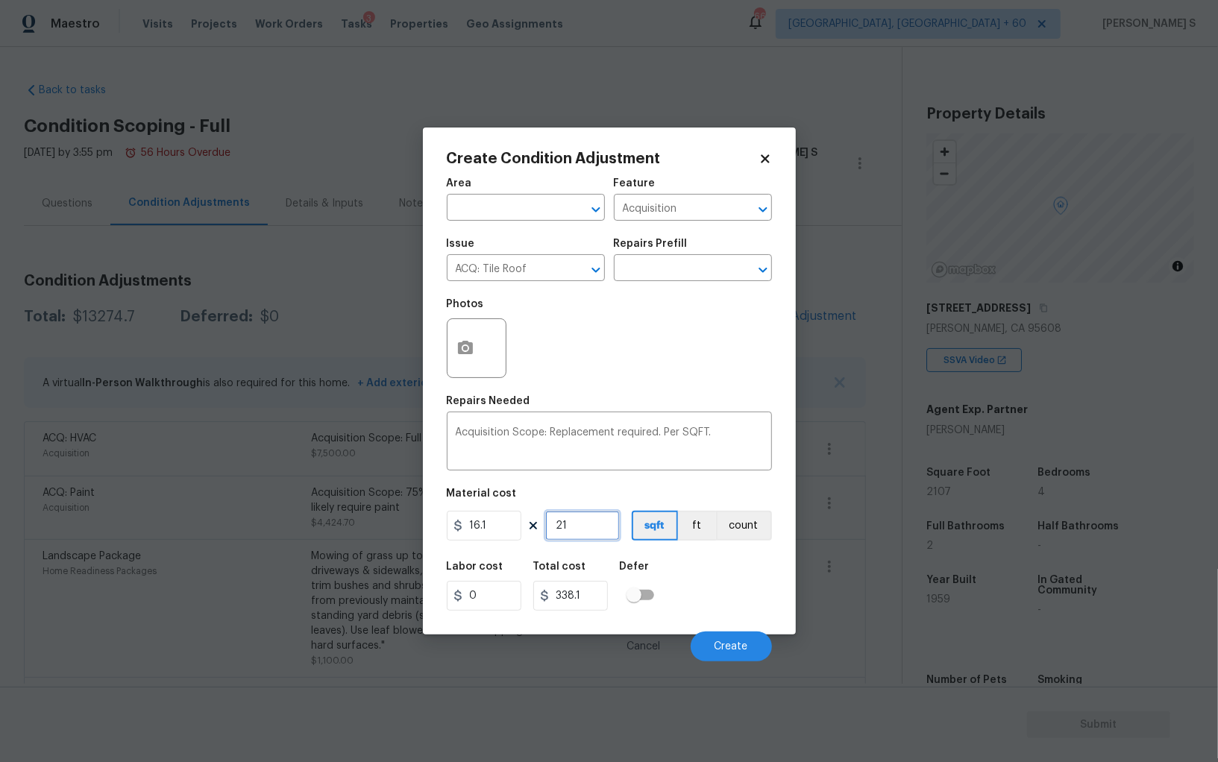
type input "210"
type input "3381"
type input "2107"
type input "33922.7"
type input "2107"
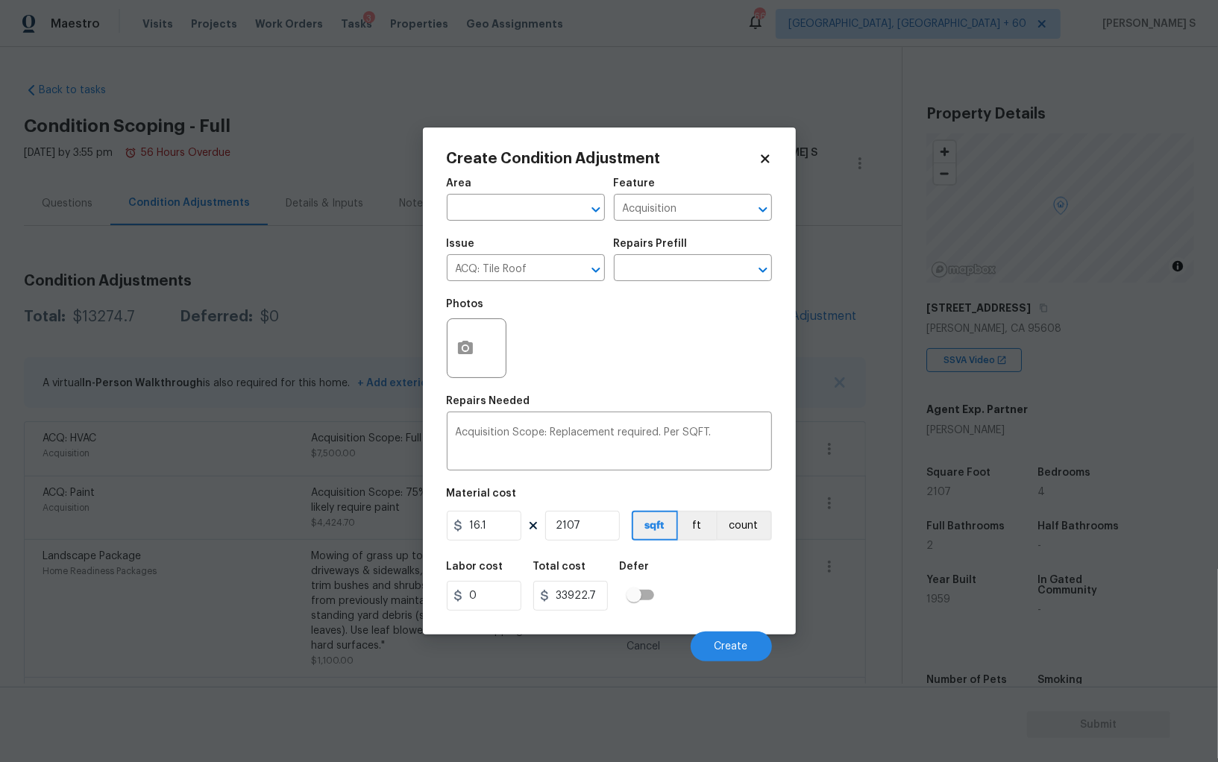
click at [705, 577] on div "Labor cost 0 Total cost 33922.7 Defer" at bounding box center [609, 586] width 325 height 67
click at [725, 645] on span "Create" at bounding box center [731, 646] width 34 height 11
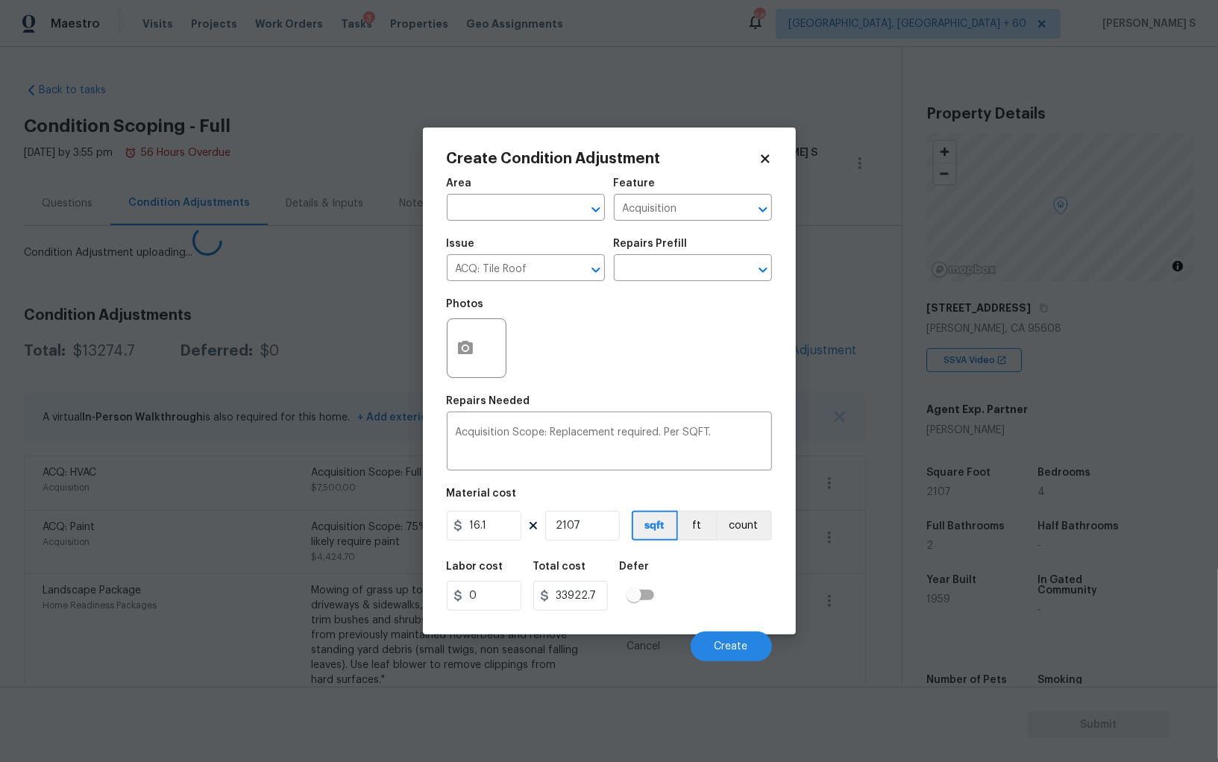
click at [109, 599] on div "Landscape Package Home Readiness Packages" at bounding box center [177, 642] width 268 height 119
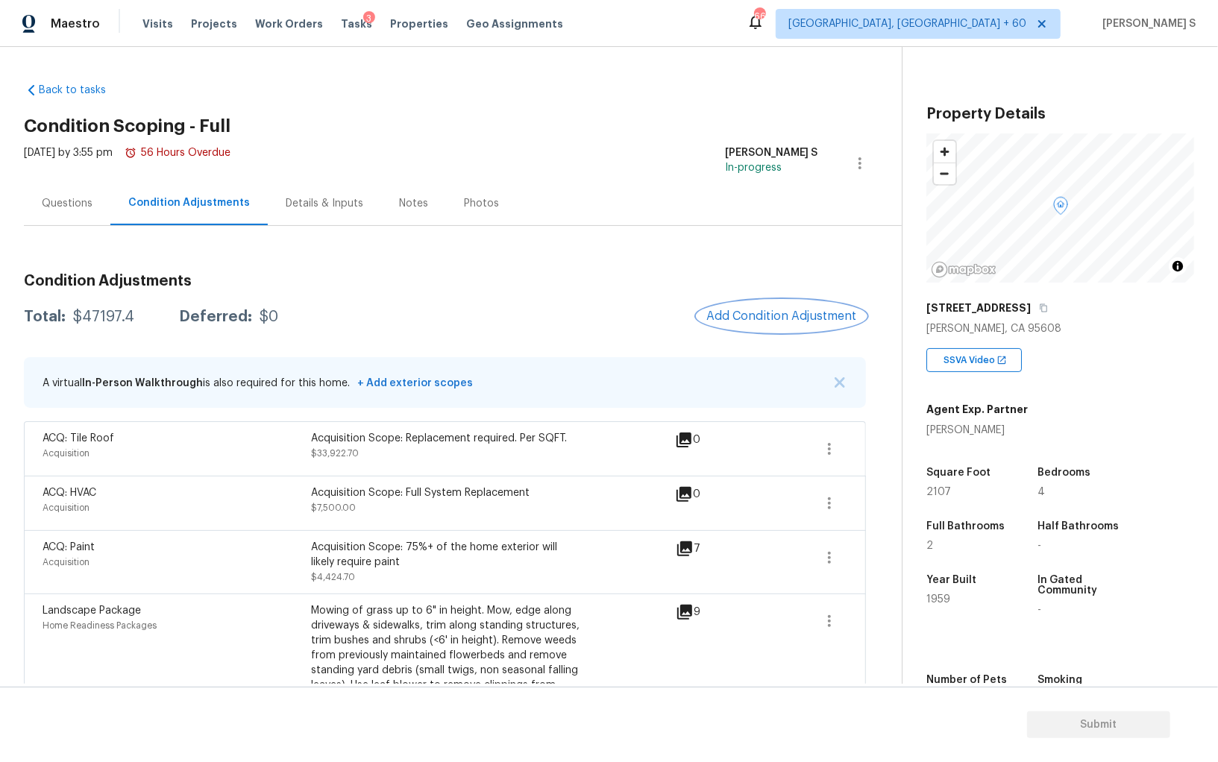
scroll to position [115, 0]
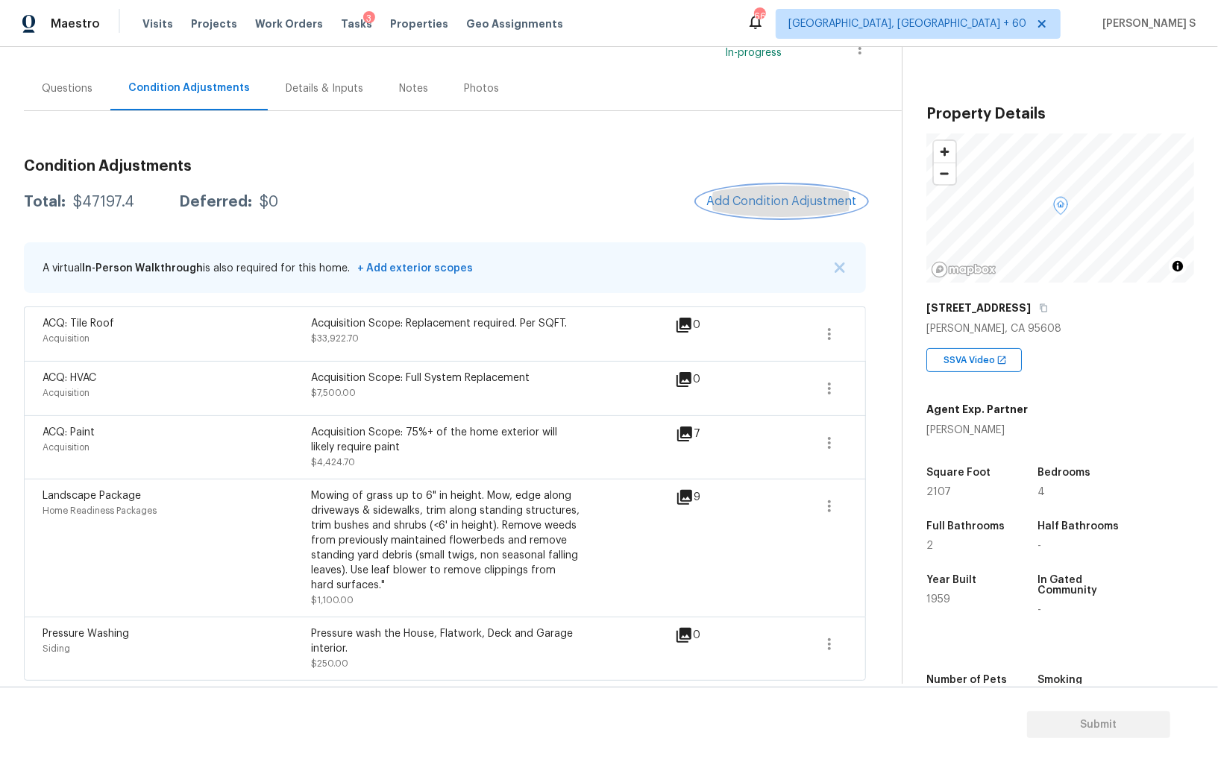
click at [764, 204] on span "Add Condition Adjustment" at bounding box center [781, 201] width 151 height 13
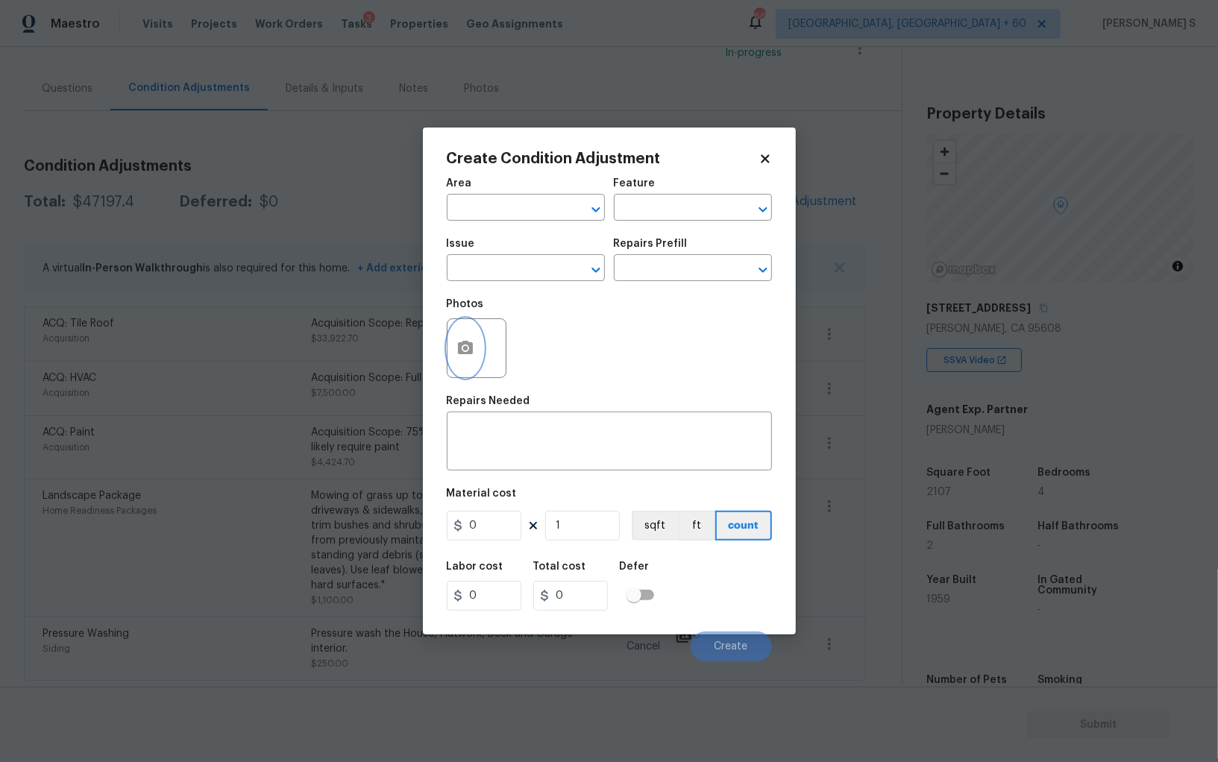
click at [460, 349] on icon "button" at bounding box center [465, 347] width 15 height 13
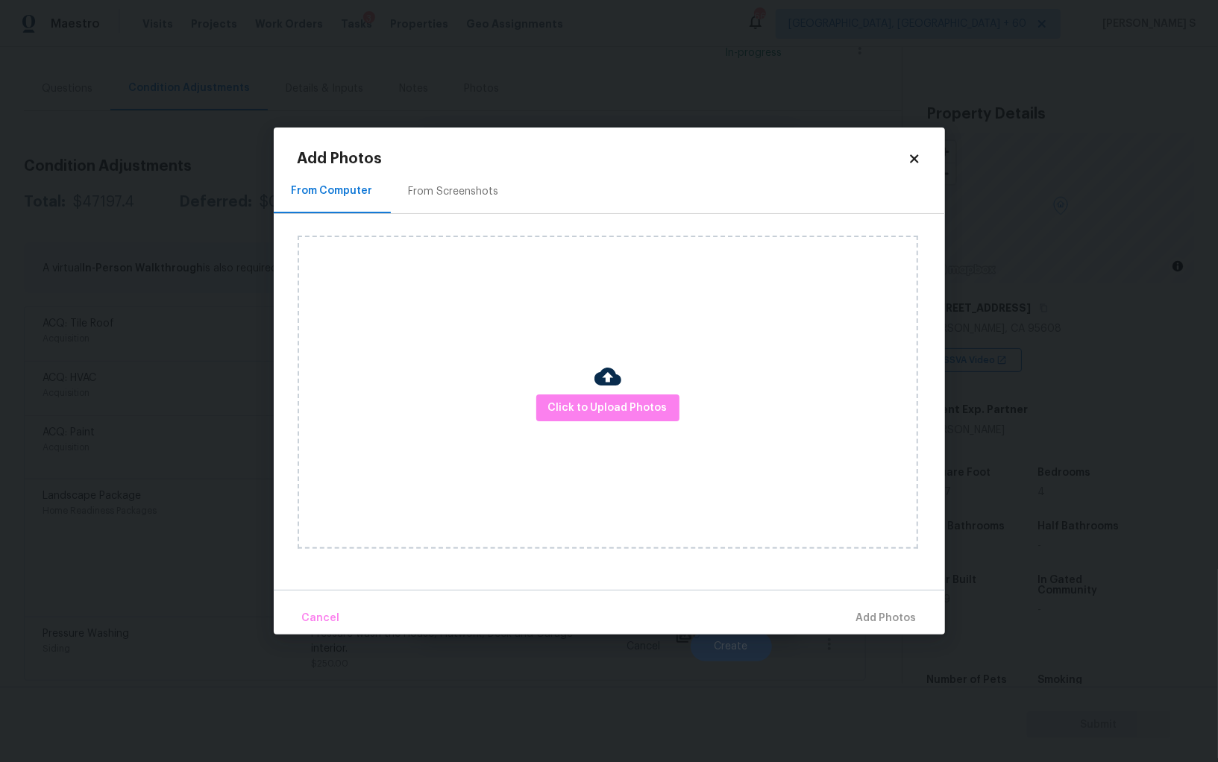
click at [612, 392] on div at bounding box center [607, 378] width 27 height 31
click at [612, 399] on span "Click to Upload Photos" at bounding box center [607, 408] width 119 height 19
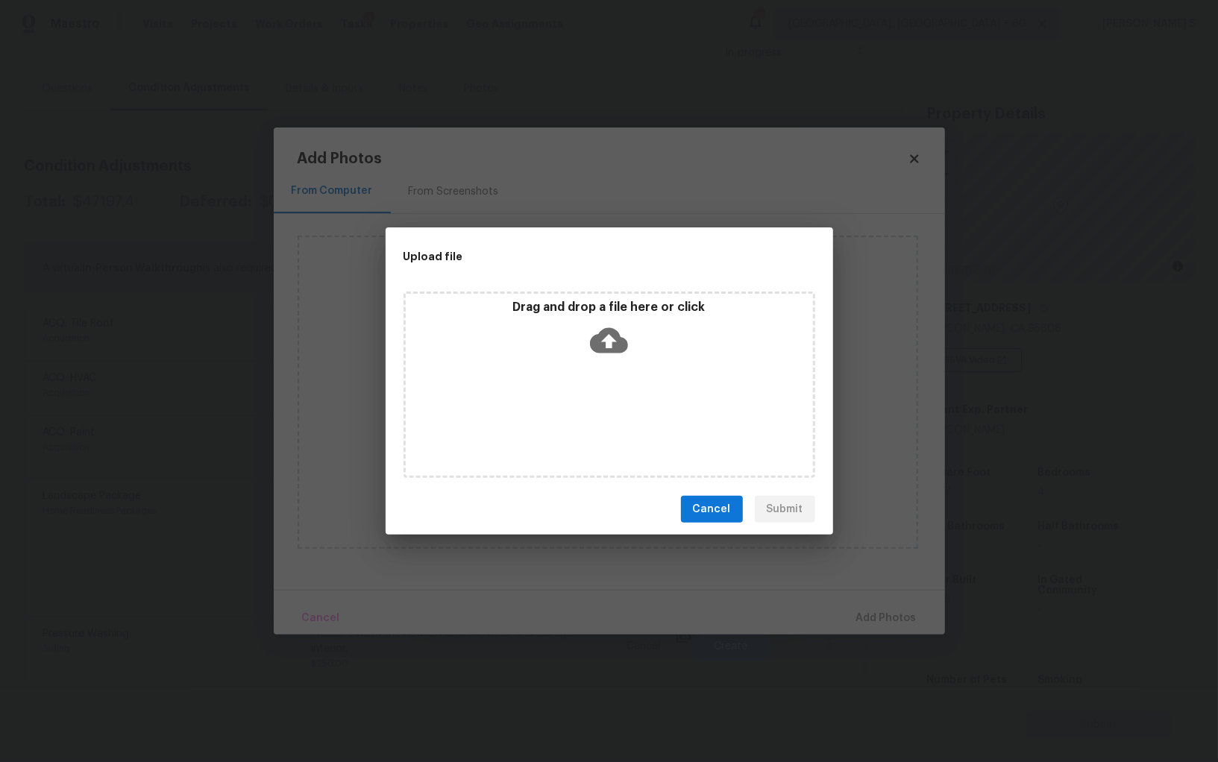
click at [612, 388] on div "Drag and drop a file here or click" at bounding box center [609, 385] width 412 height 186
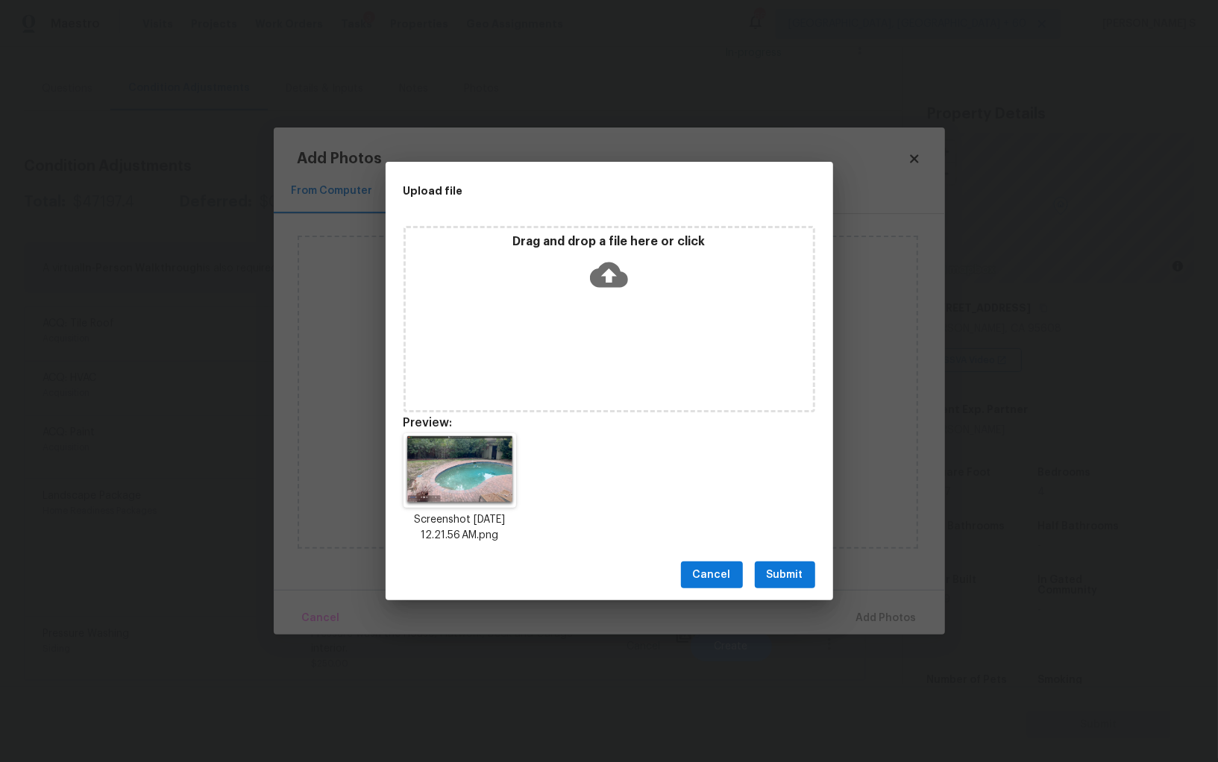
click at [788, 586] on button "Submit" at bounding box center [785, 576] width 60 height 28
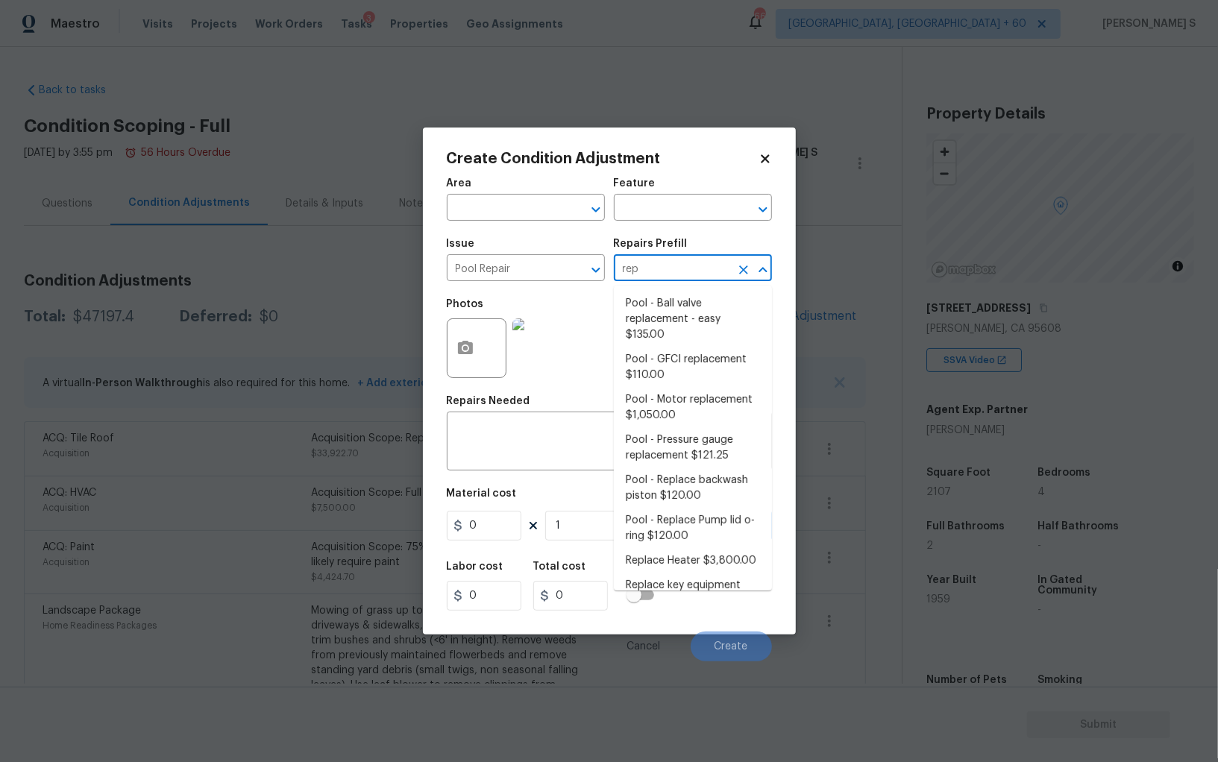
scroll to position [115, 0]
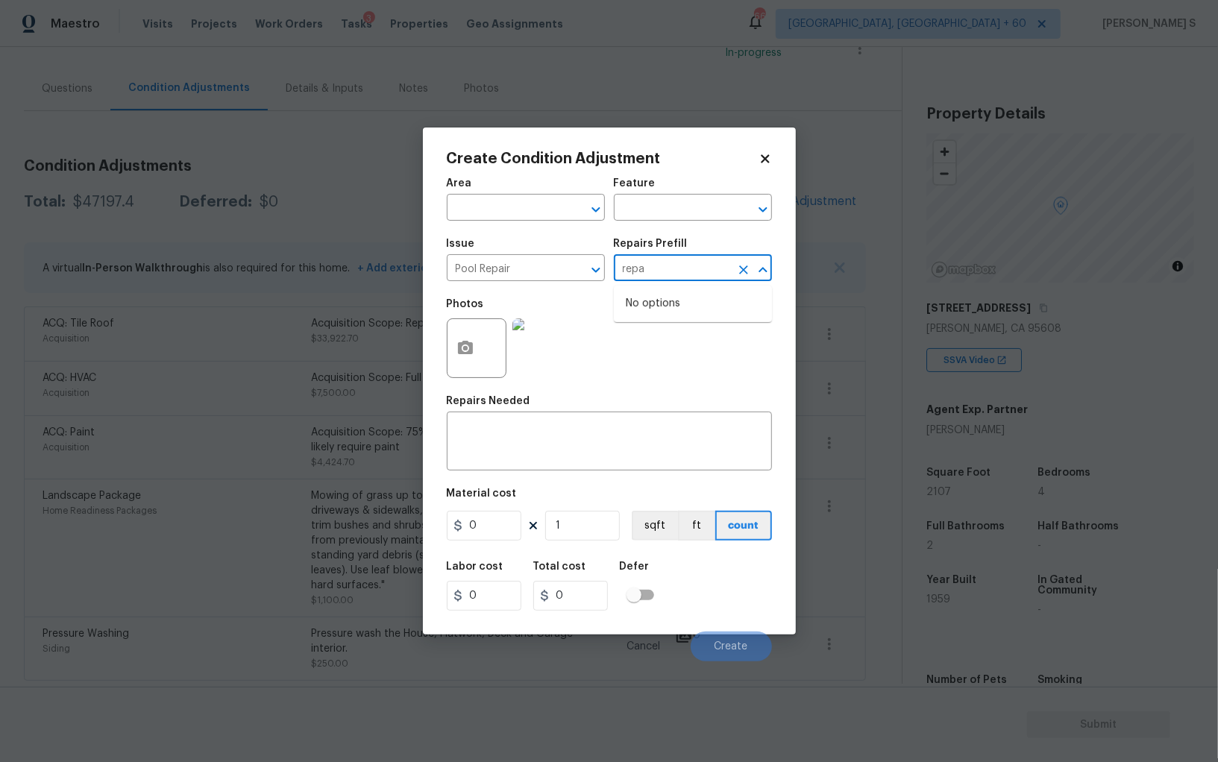
type input "repa"
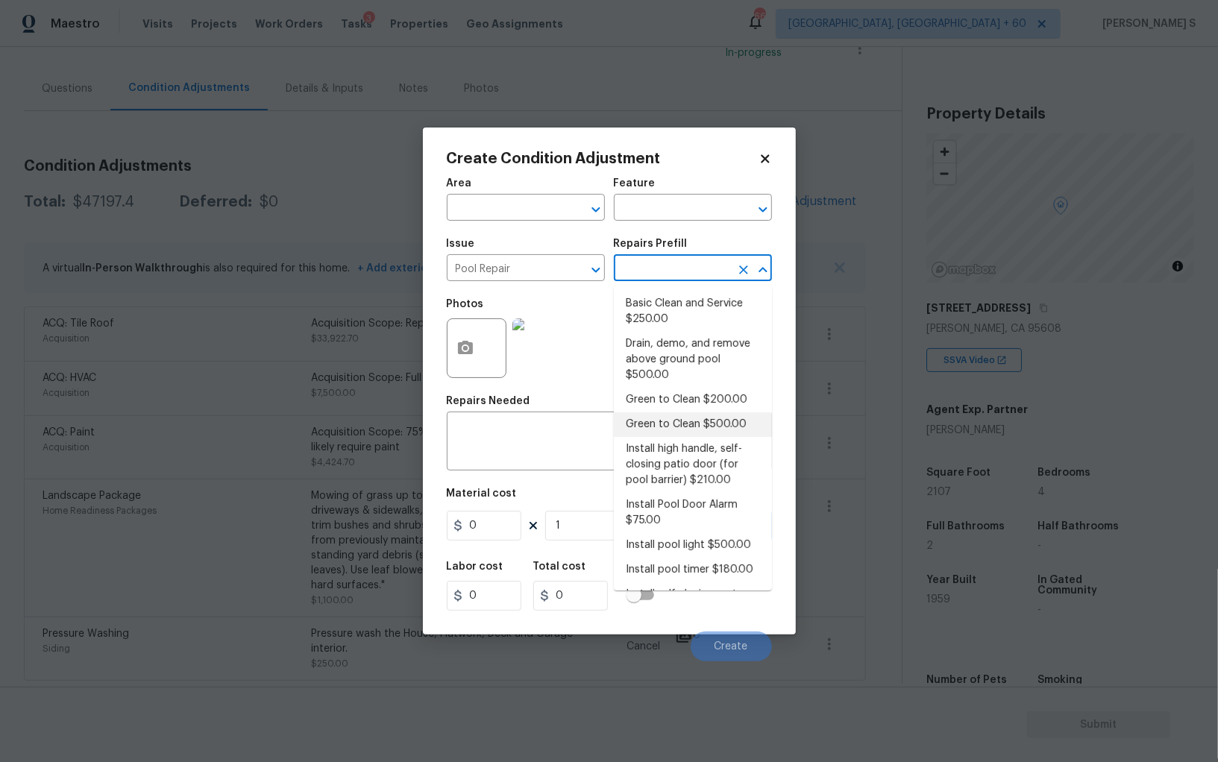
type input "Pool"
type input "500"
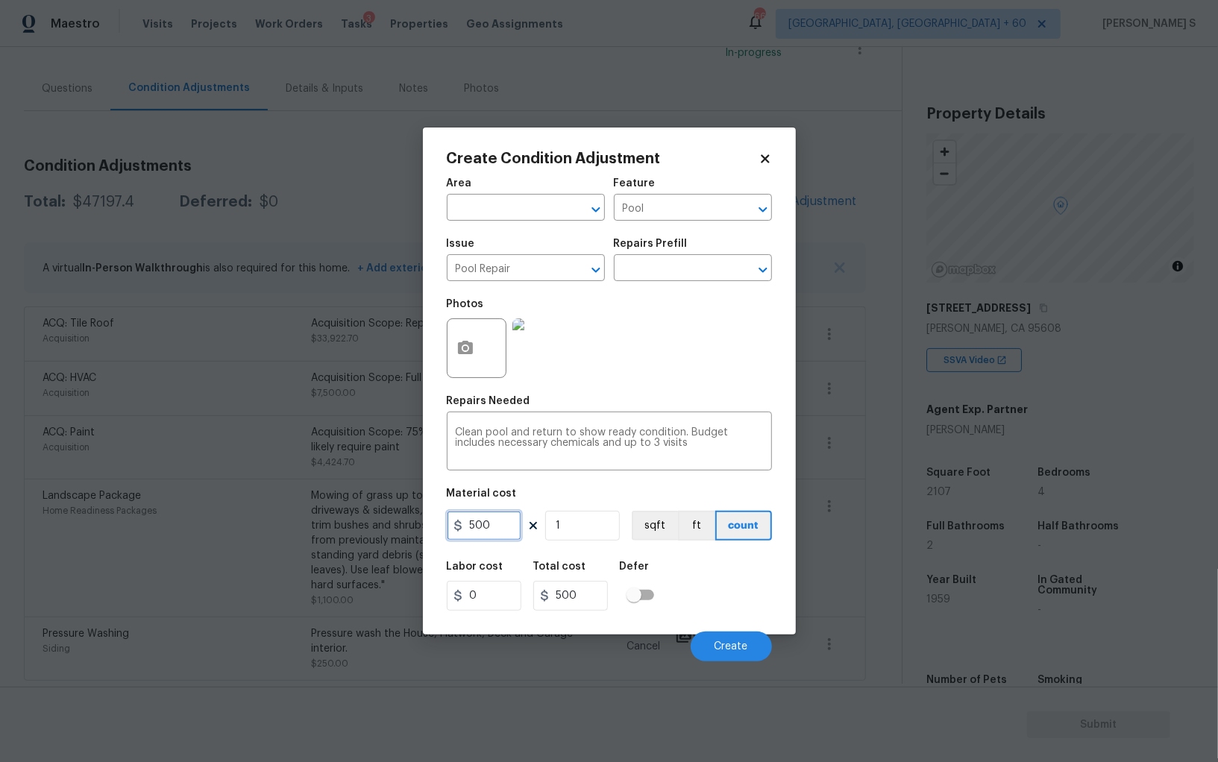
click at [503, 525] on input "500" at bounding box center [484, 526] width 75 height 30
type input "8000"
click at [710, 591] on div "Labor cost 0 Total cost 8000 Defer" at bounding box center [609, 586] width 325 height 67
click at [730, 653] on span "Create" at bounding box center [731, 646] width 34 height 11
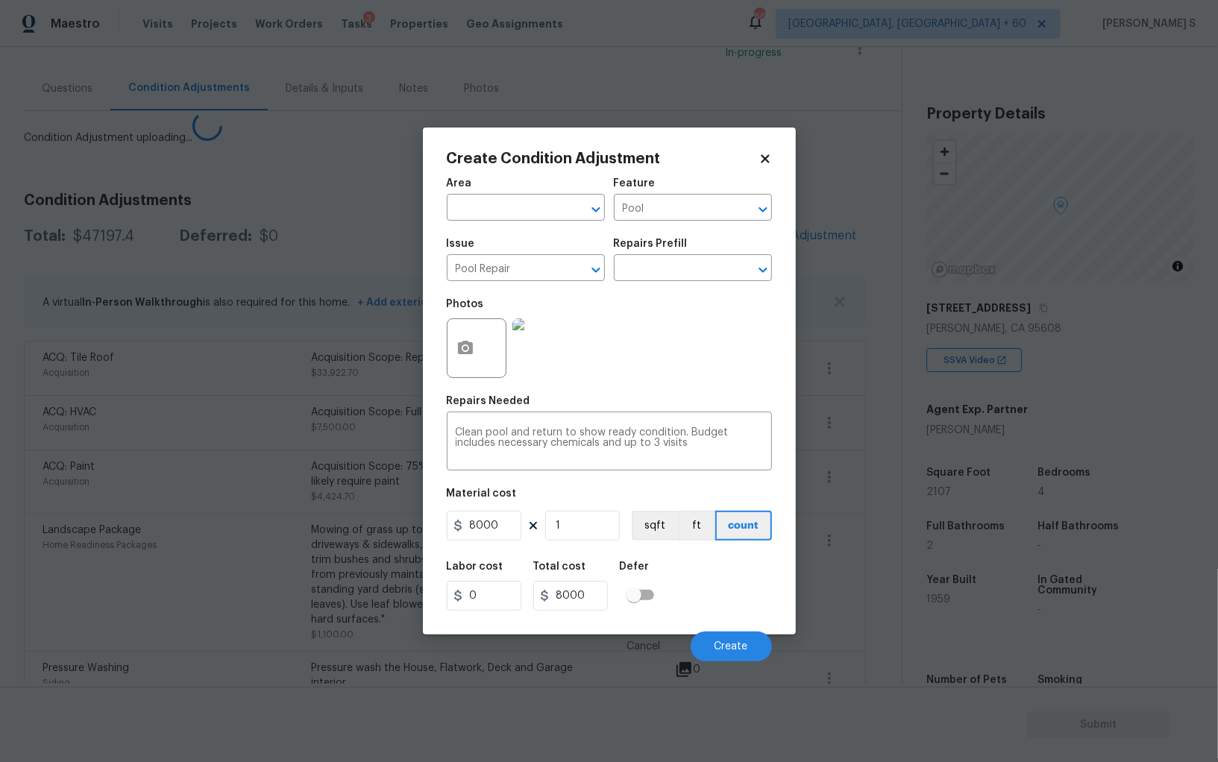
click at [204, 579] on body "Maestro Visits Projects Work Orders Tasks 3 Properties Geo Assignments 668 [GEO…" at bounding box center [609, 381] width 1218 height 762
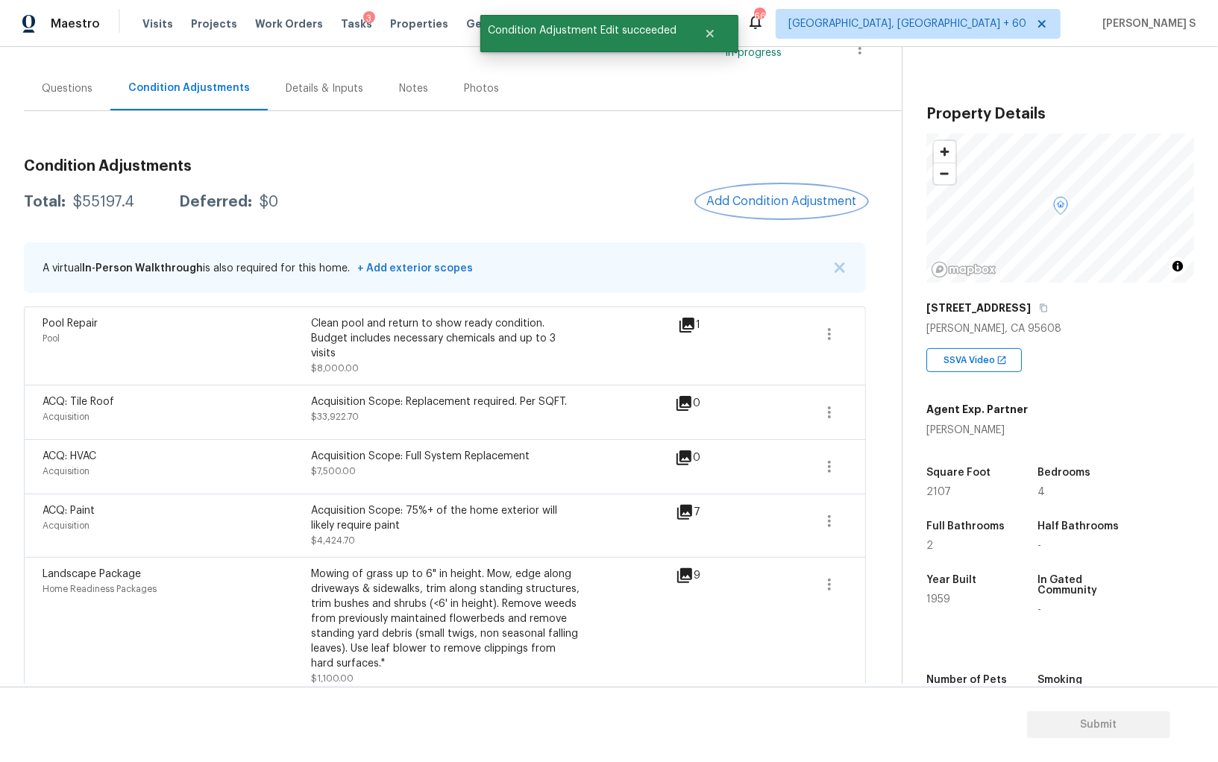
click at [776, 197] on span "Add Condition Adjustment" at bounding box center [781, 201] width 151 height 13
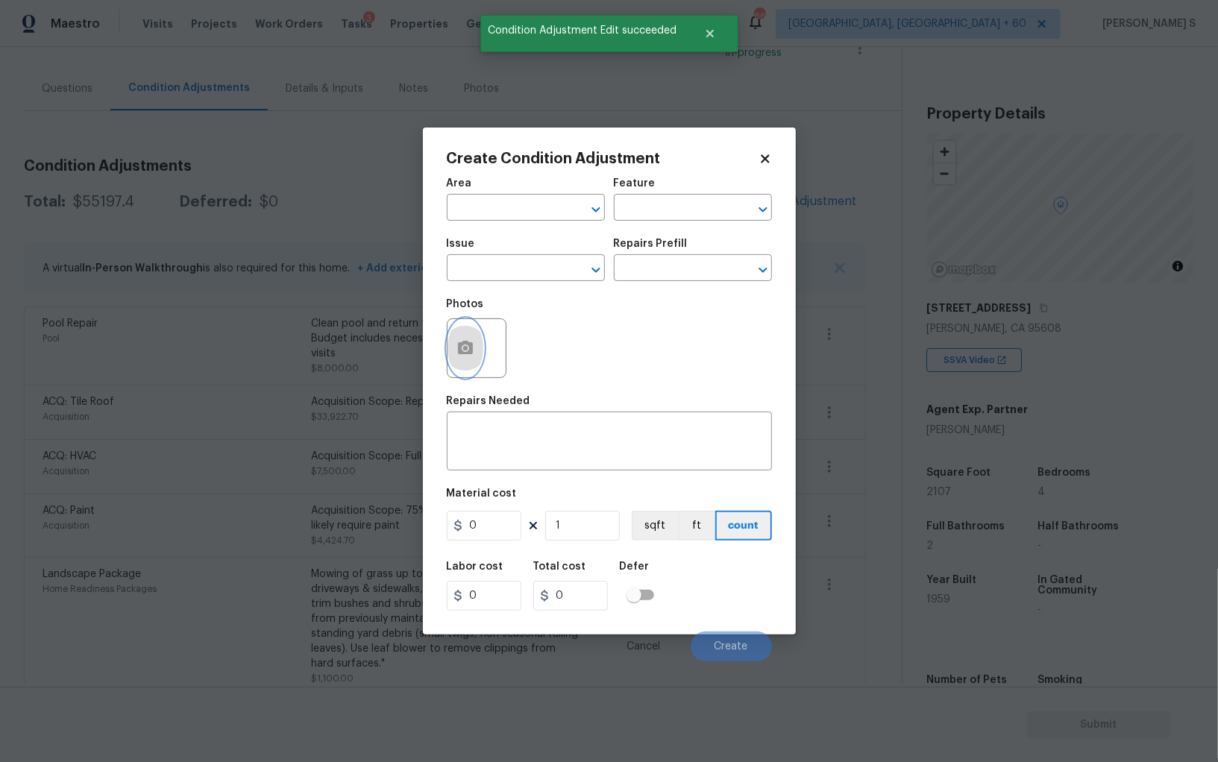
click at [454, 359] on button "button" at bounding box center [465, 348] width 36 height 58
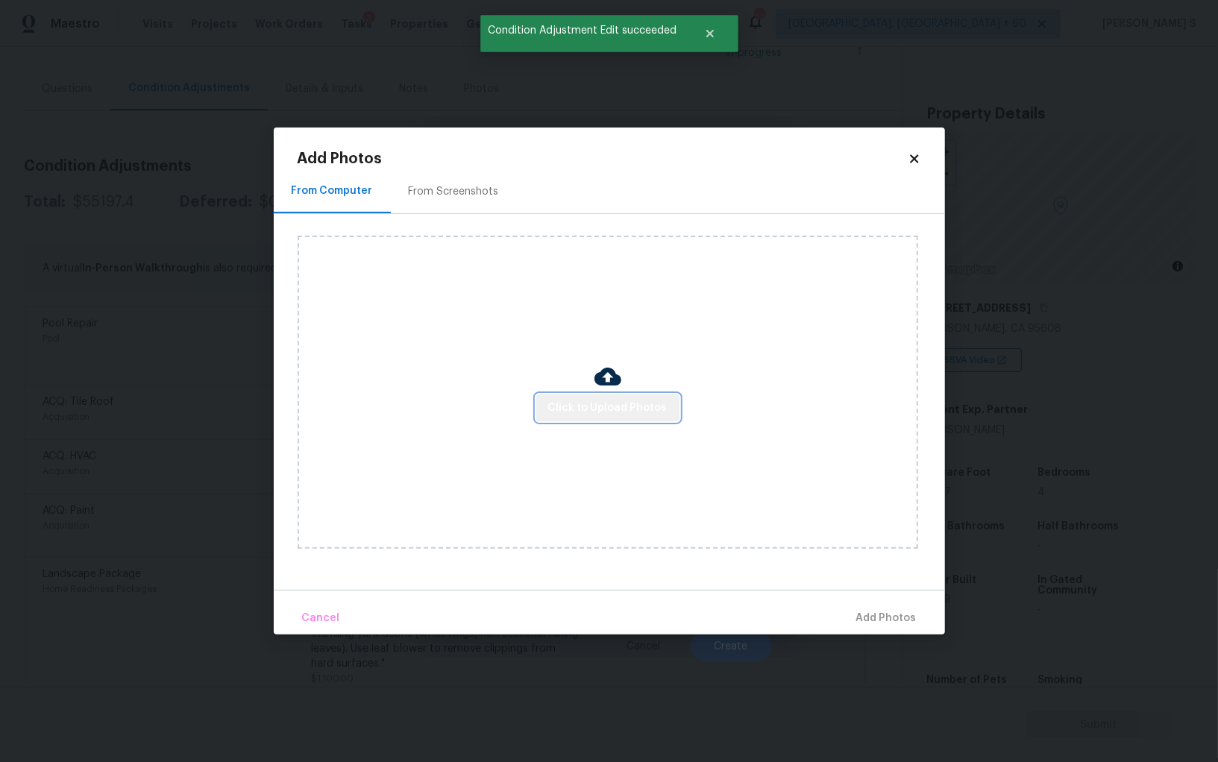
click at [647, 410] on span "Click to Upload Photos" at bounding box center [607, 408] width 119 height 19
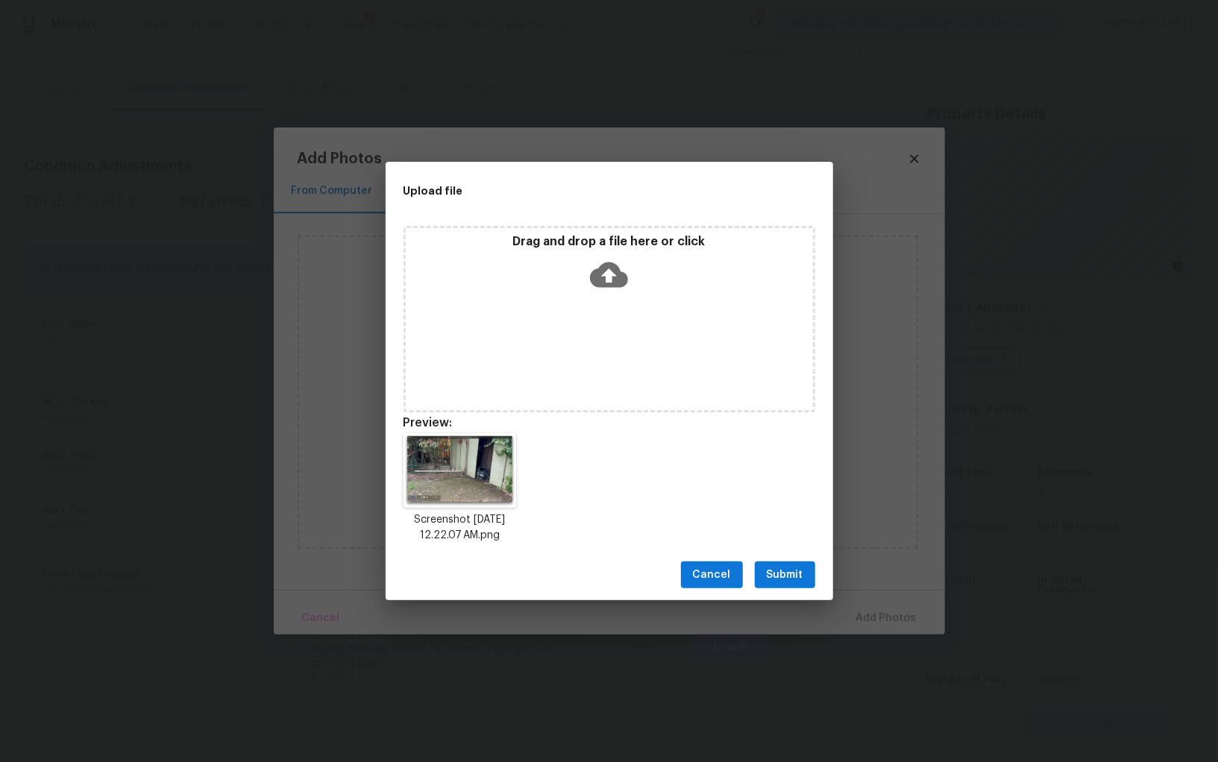
click at [777, 576] on span "Submit" at bounding box center [785, 575] width 37 height 19
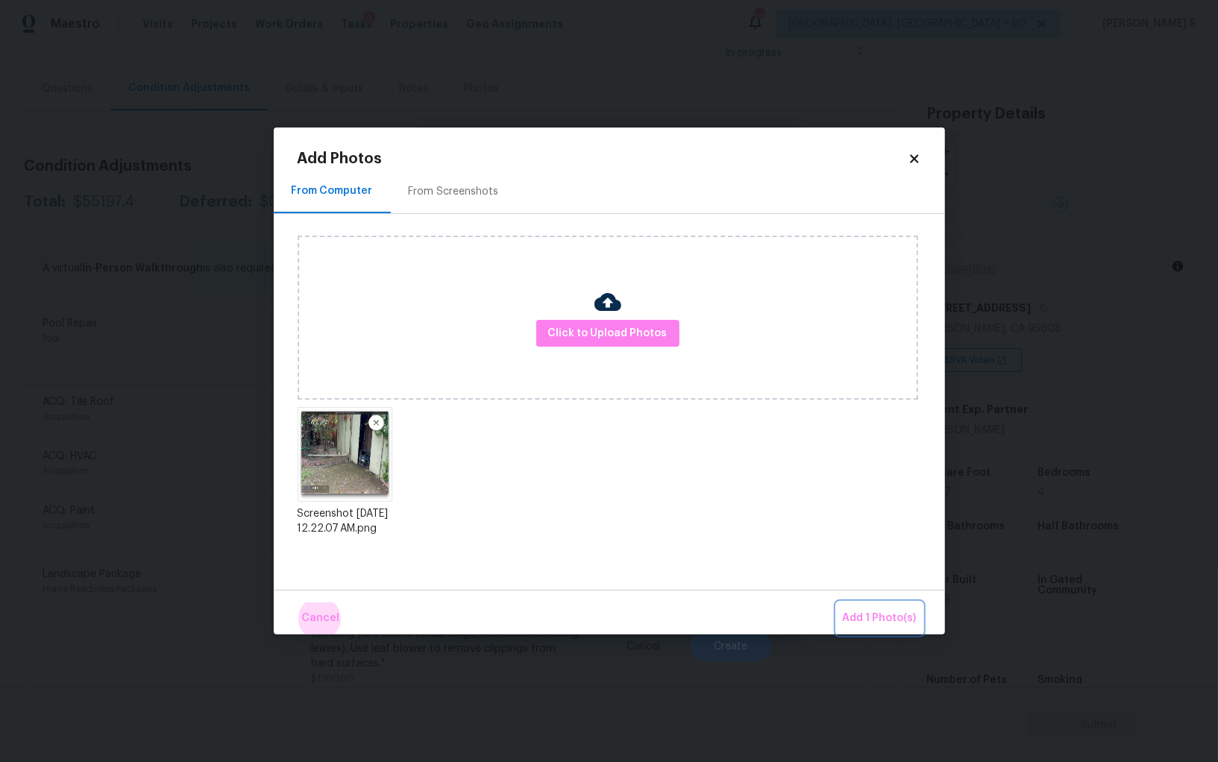
click at [837, 603] on button "Add 1 Photo(s)" at bounding box center [880, 619] width 86 height 32
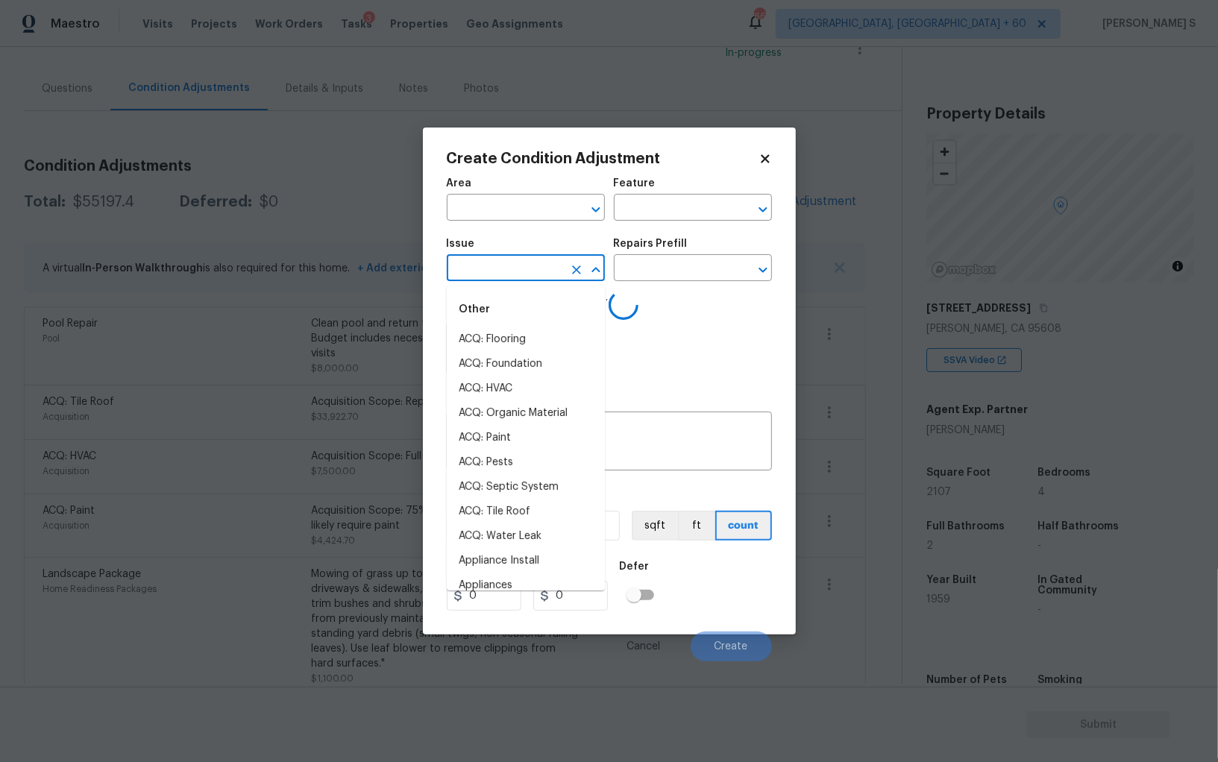
click at [538, 271] on input "text" at bounding box center [505, 269] width 116 height 23
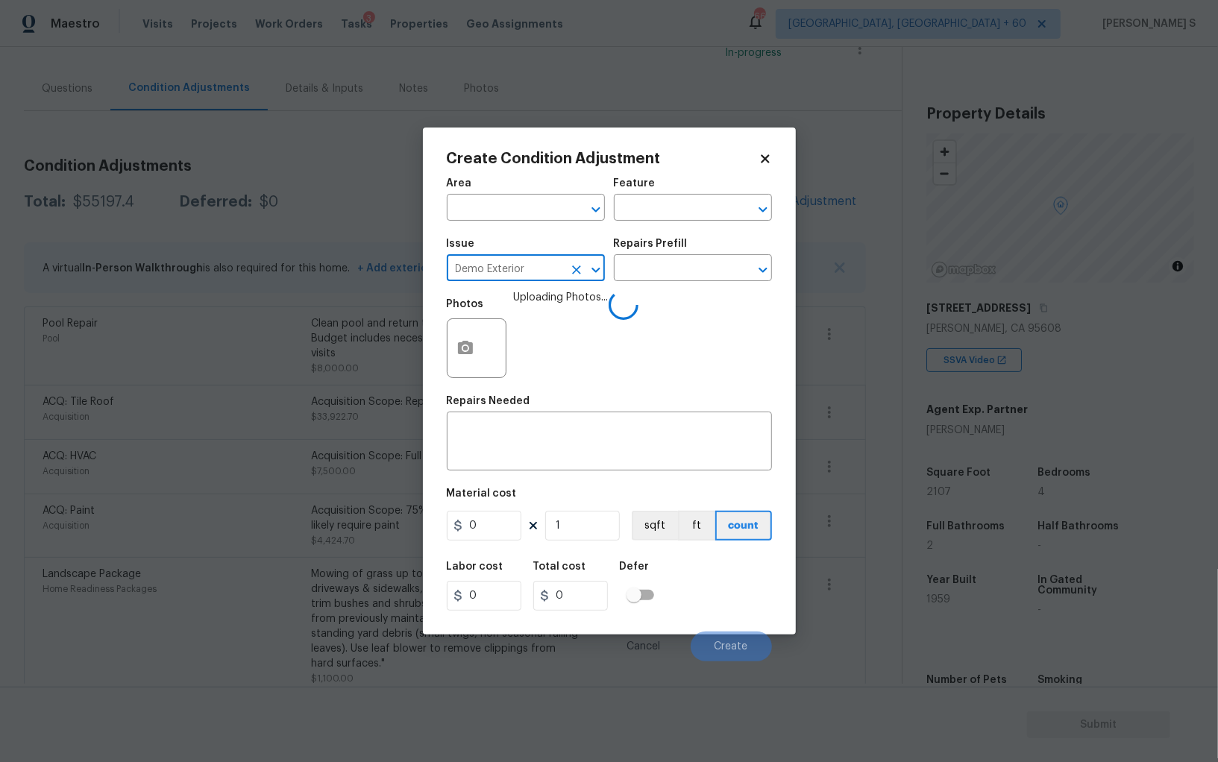
type input "Demo Exterior"
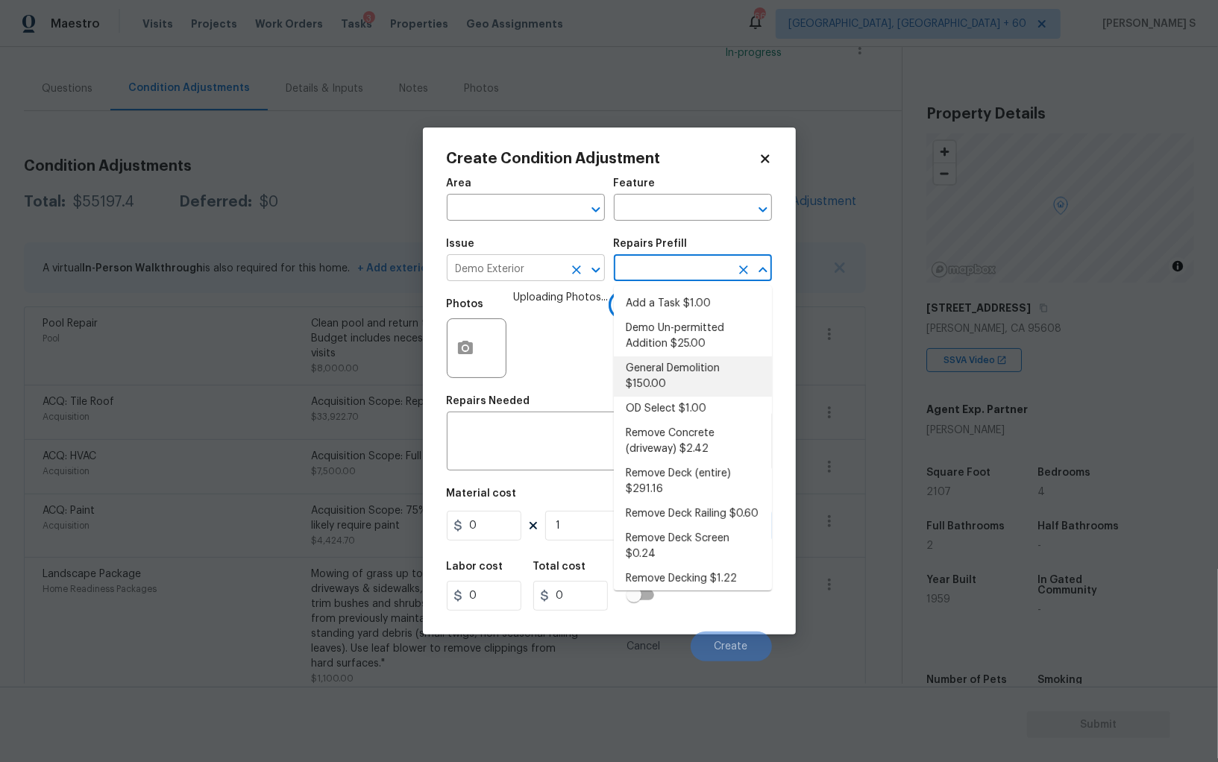
type input "Demolition"
type textarea "Decks, sheds, above ground pools,"
type input "150"
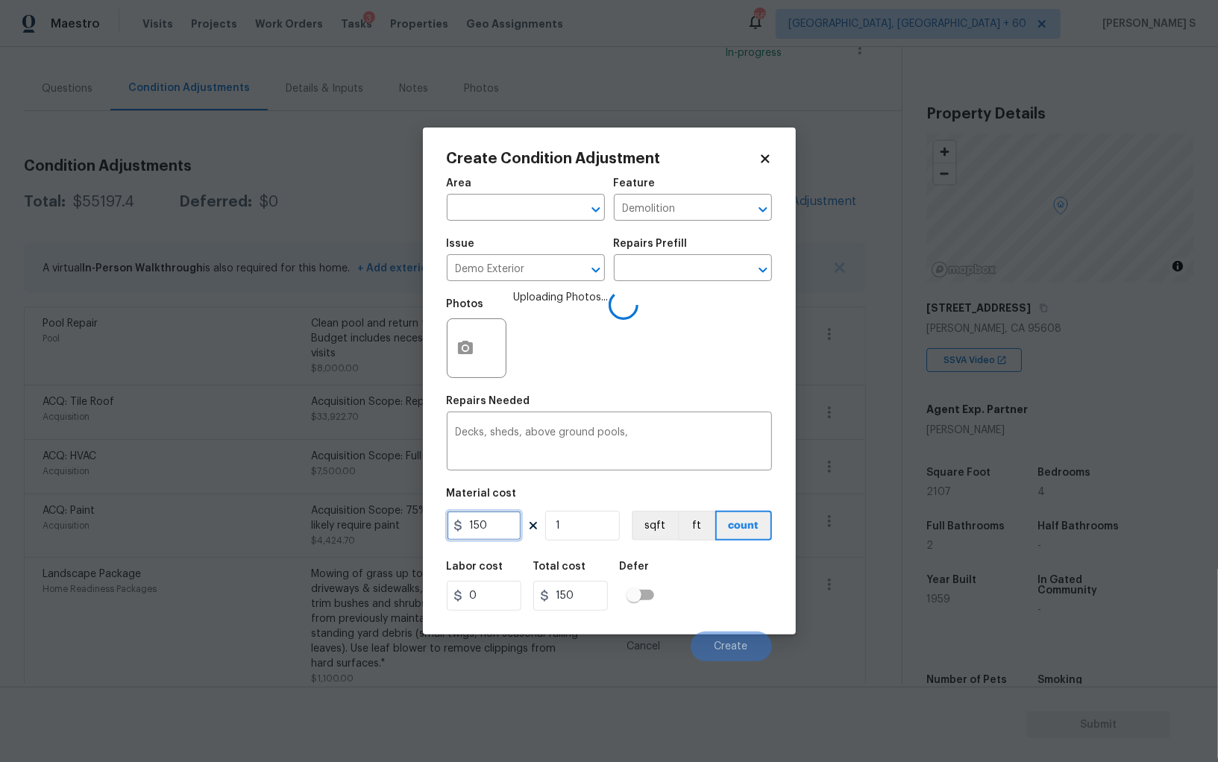
click at [499, 532] on input "150" at bounding box center [484, 526] width 75 height 30
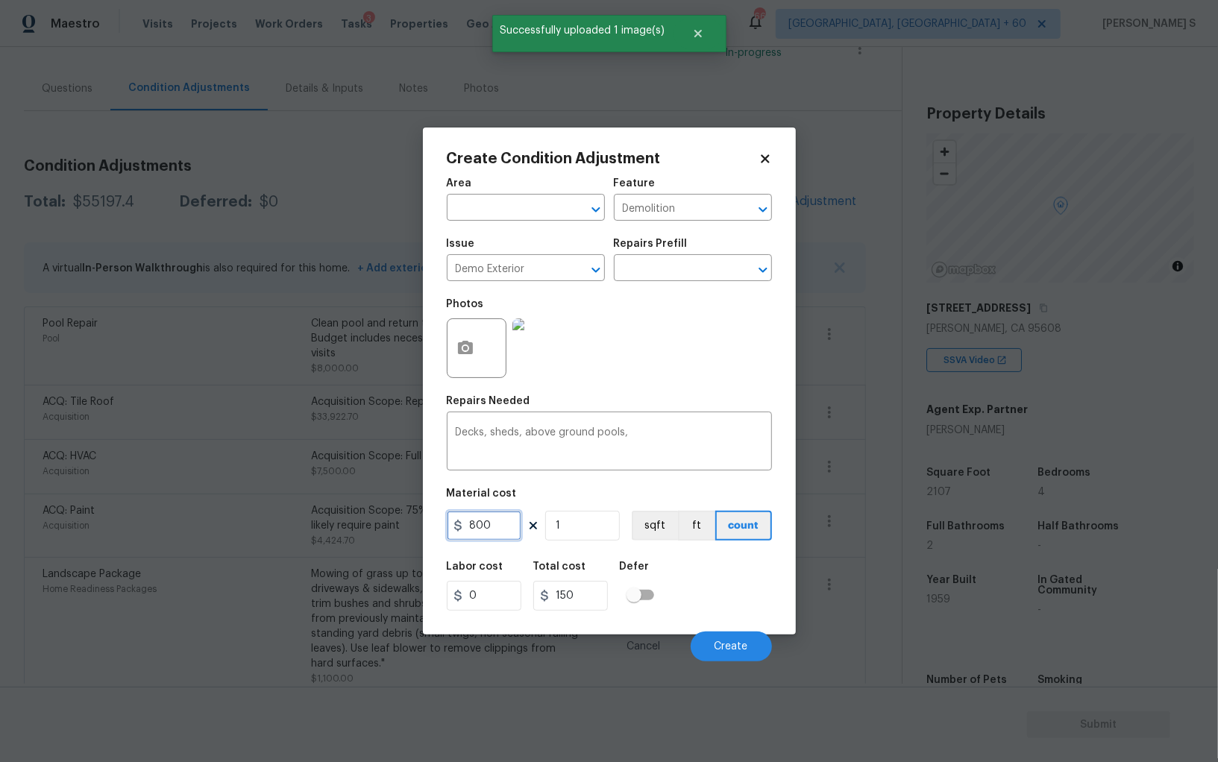
type input "800"
click at [714, 629] on div "Cancel Create" at bounding box center [609, 641] width 325 height 42
click at [486, 538] on input "800" at bounding box center [484, 526] width 75 height 30
click at [730, 643] on span "Create" at bounding box center [731, 646] width 34 height 11
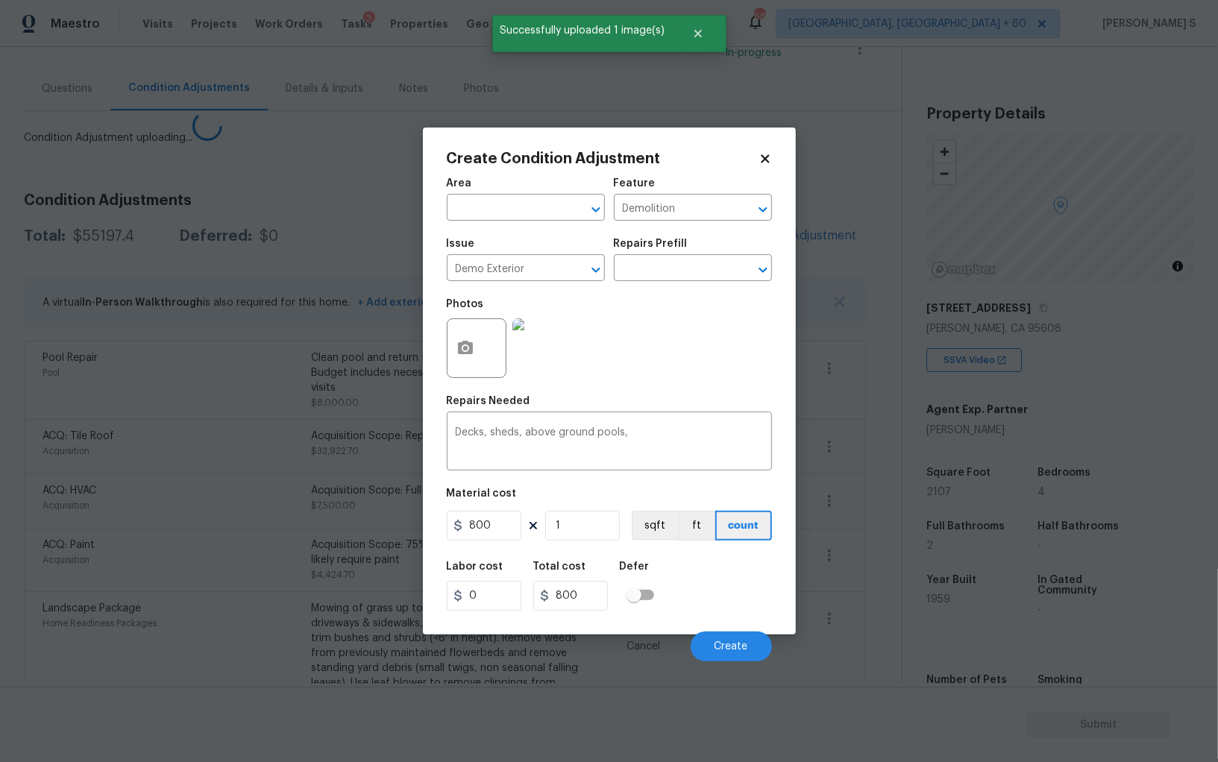
click at [153, 546] on body "Maestro Visits Projects Work Orders Tasks 3 Properties Geo Assignments 668 [GEO…" at bounding box center [609, 381] width 1218 height 762
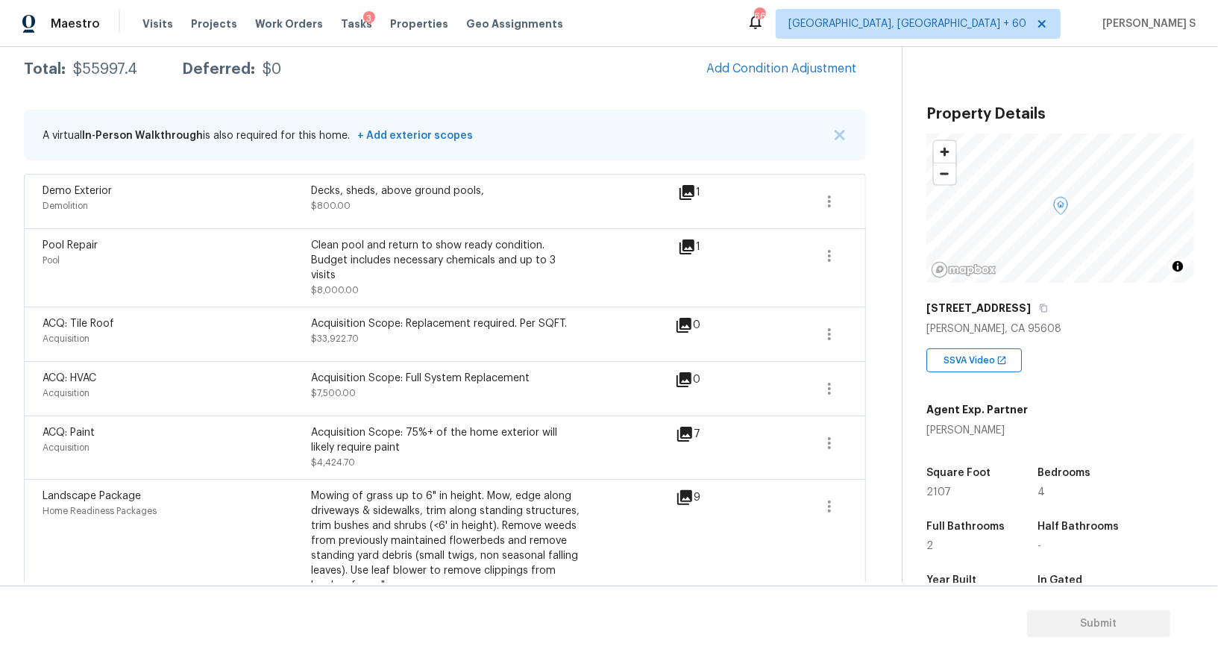
scroll to position [0, 0]
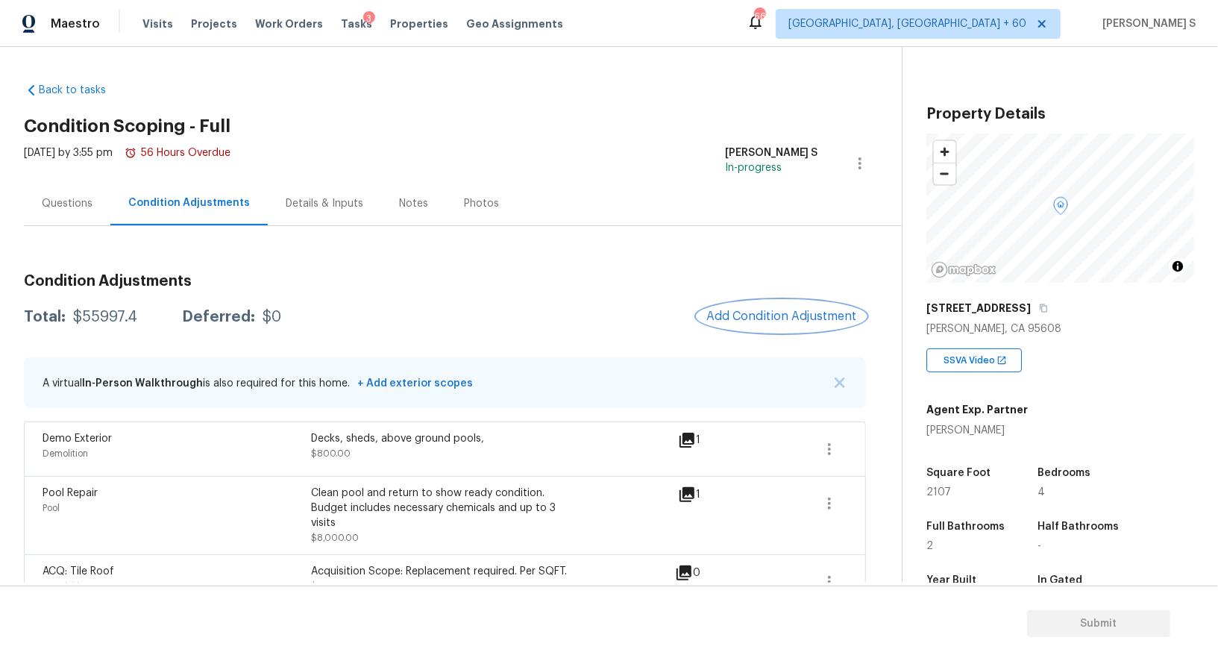
click at [758, 309] on span "Add Condition Adjustment" at bounding box center [781, 315] width 151 height 13
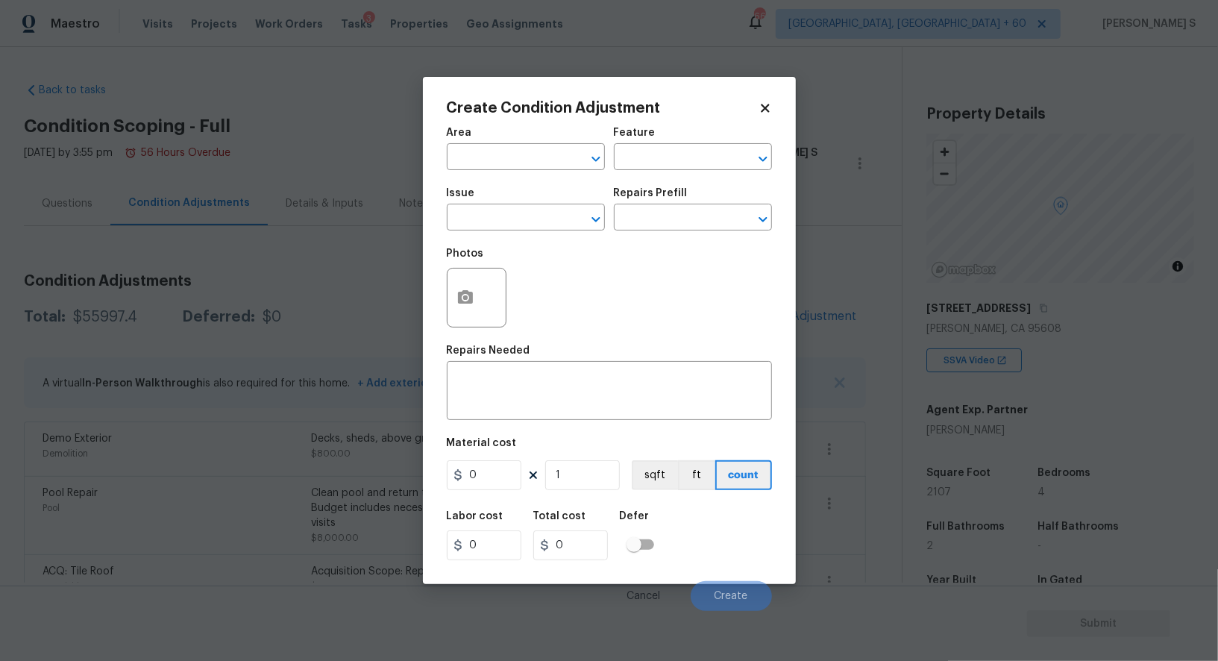
click at [444, 295] on div "Create Condition Adjustment Area ​ Feature ​ Issue ​ Repairs Prefill ​ Photos R…" at bounding box center [609, 330] width 373 height 507
click at [466, 300] on circle "button" at bounding box center [464, 297] width 4 height 4
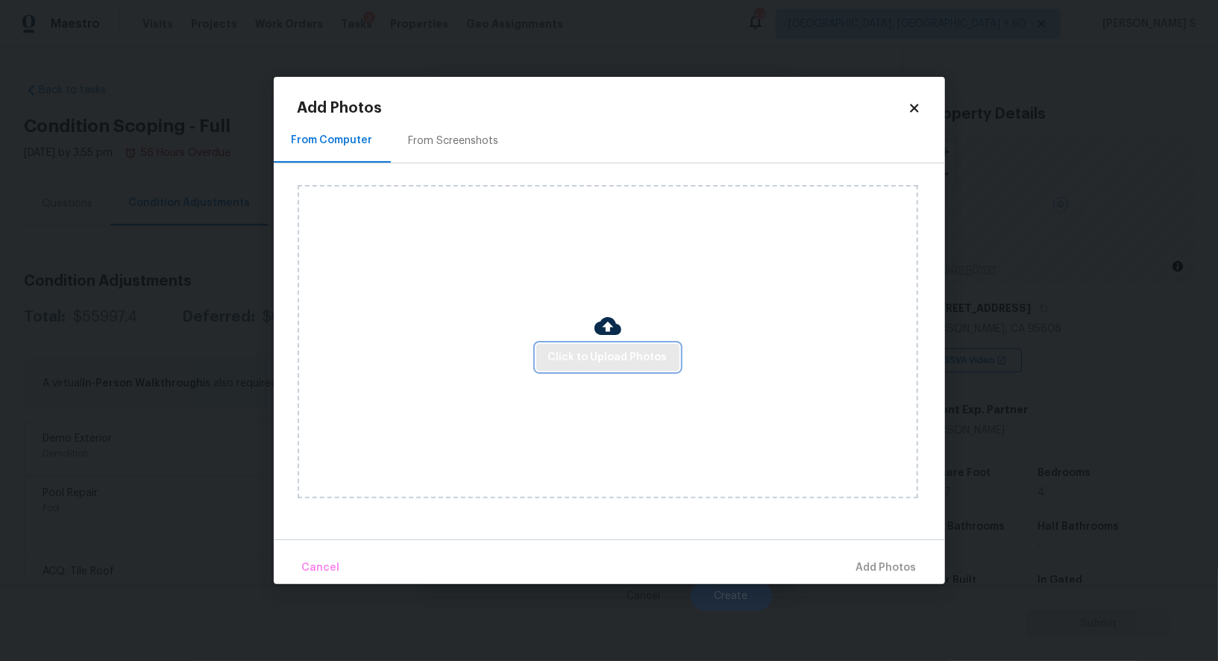
click at [635, 354] on span "Click to Upload Photos" at bounding box center [607, 357] width 119 height 19
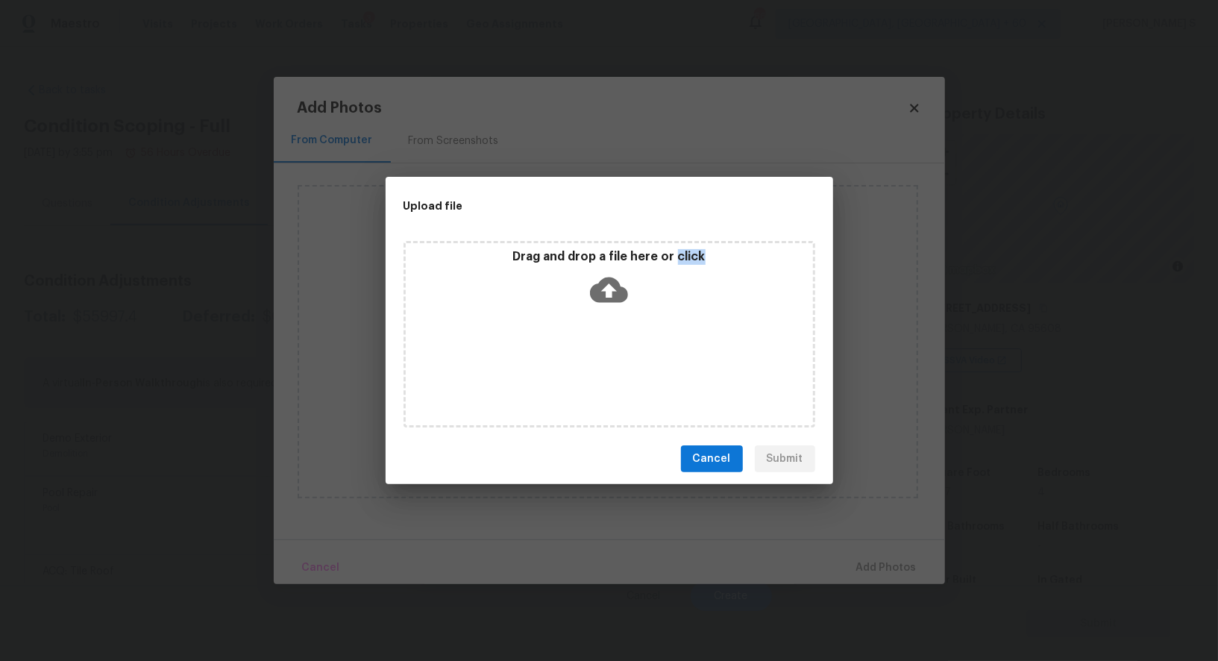
click at [635, 354] on div "Drag and drop a file here or click" at bounding box center [609, 334] width 412 height 186
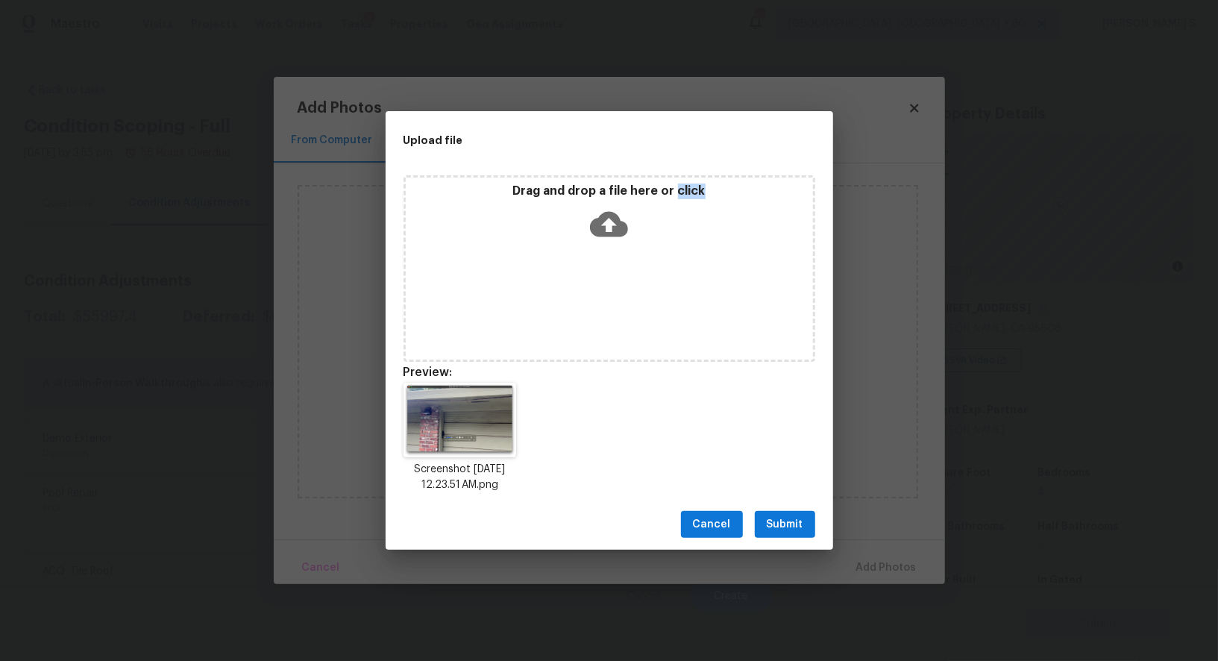
click at [767, 520] on span "Submit" at bounding box center [785, 524] width 37 height 19
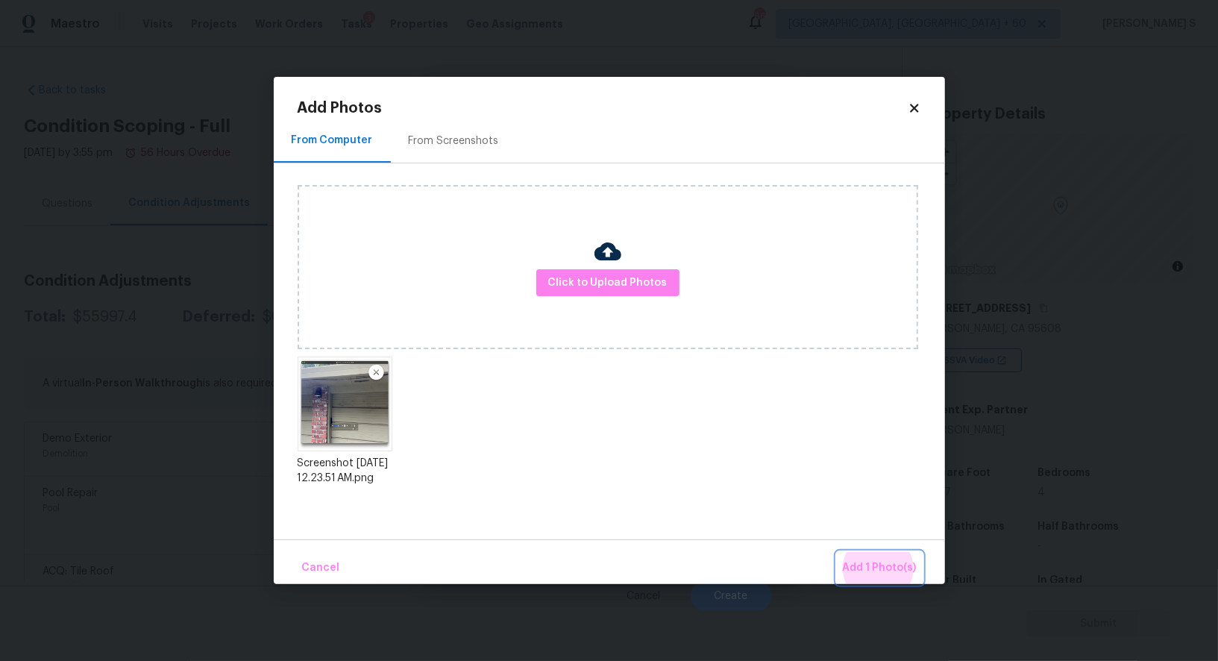
click at [837, 552] on button "Add 1 Photo(s)" at bounding box center [880, 568] width 86 height 32
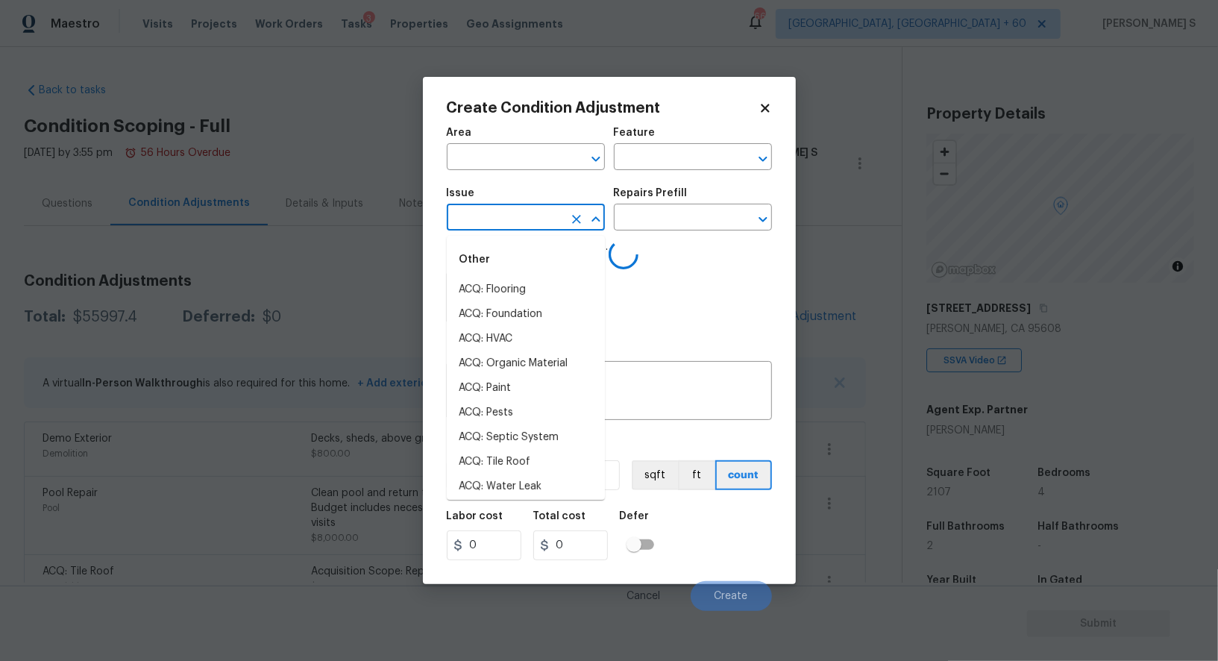
click at [511, 224] on input "text" at bounding box center [505, 218] width 116 height 23
type input "exter"
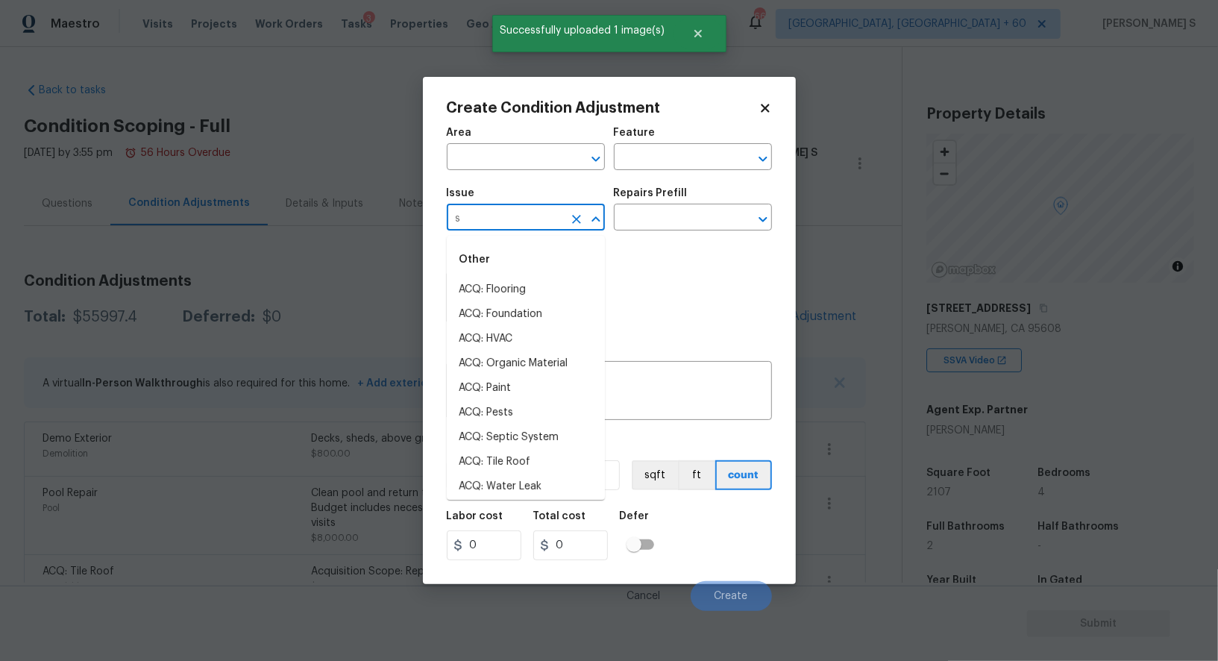
type input "si"
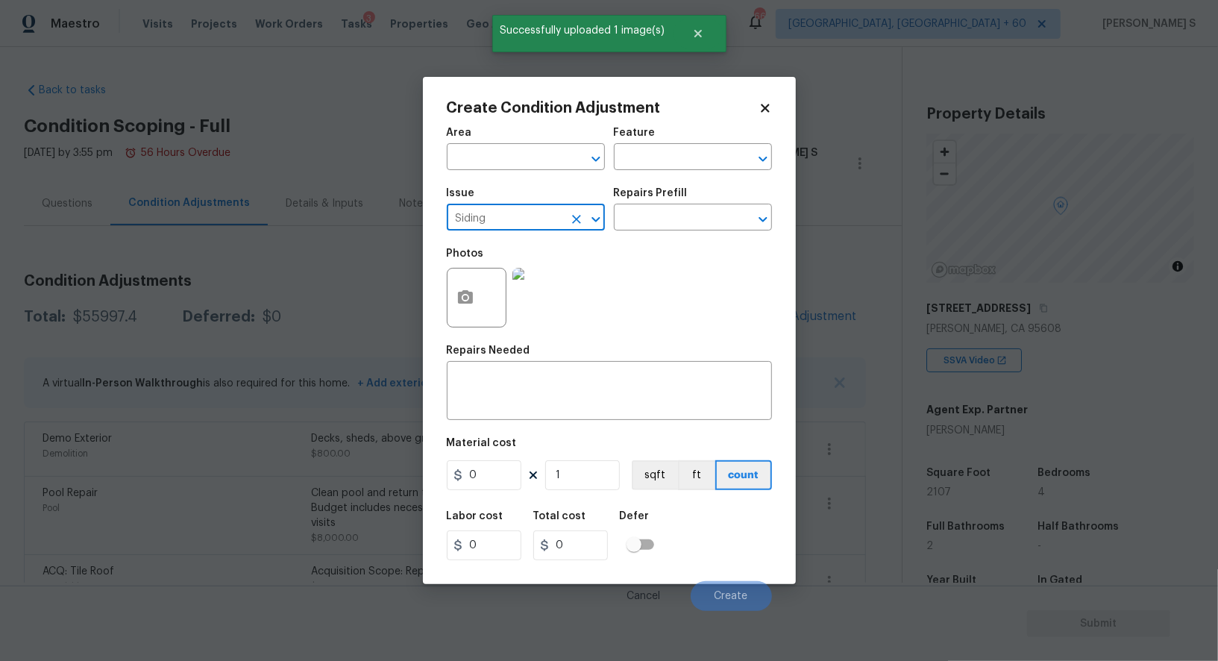
type input "Siding"
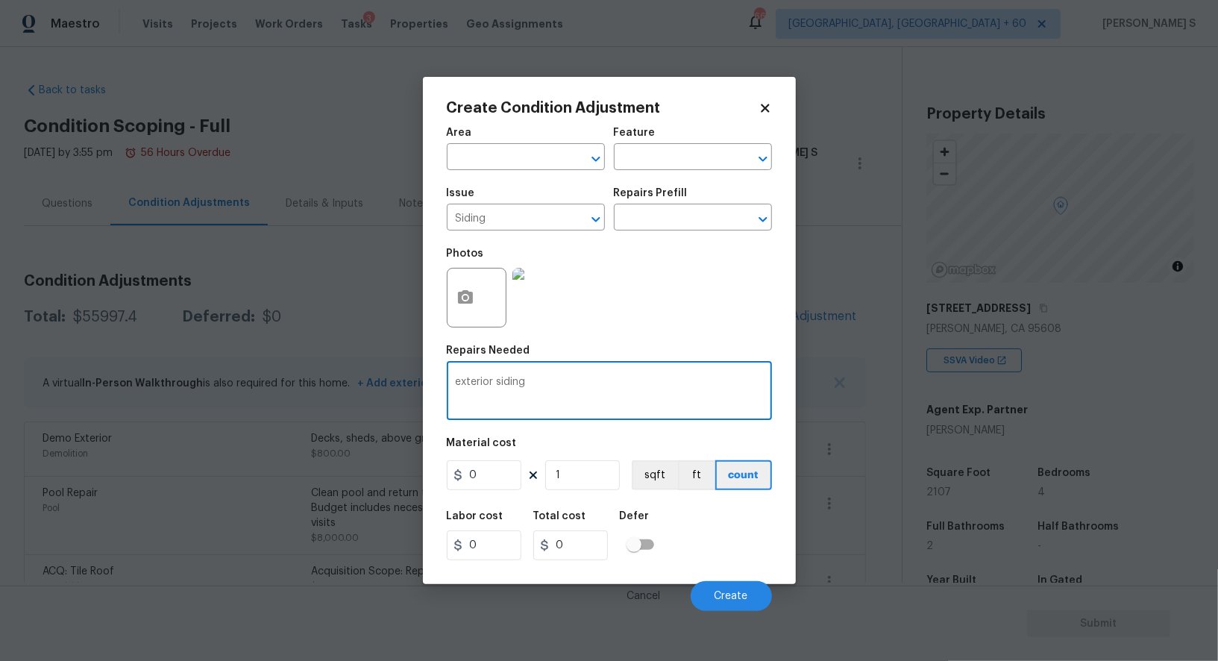
type textarea "exterior siding"
click at [1217, 278] on body "Maestro Visits Projects Work Orders Tasks 3 Properties Geo Assignments 668 [GEO…" at bounding box center [609, 330] width 1218 height 661
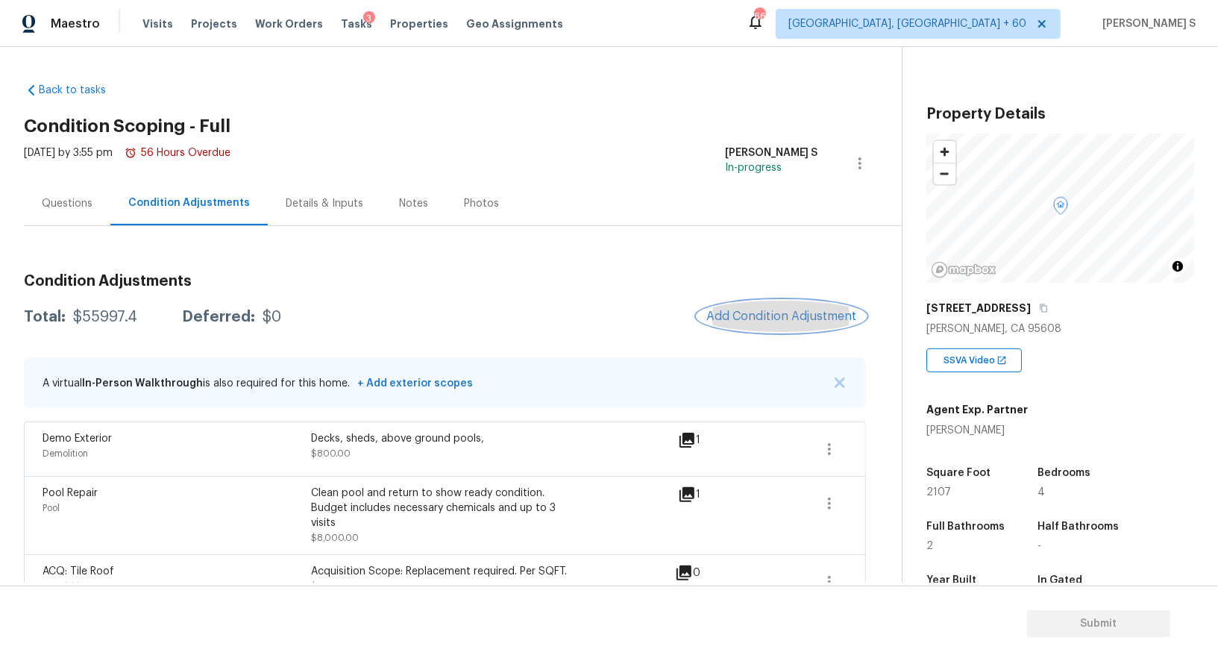
click at [791, 314] on span "Add Condition Adjustment" at bounding box center [781, 315] width 151 height 13
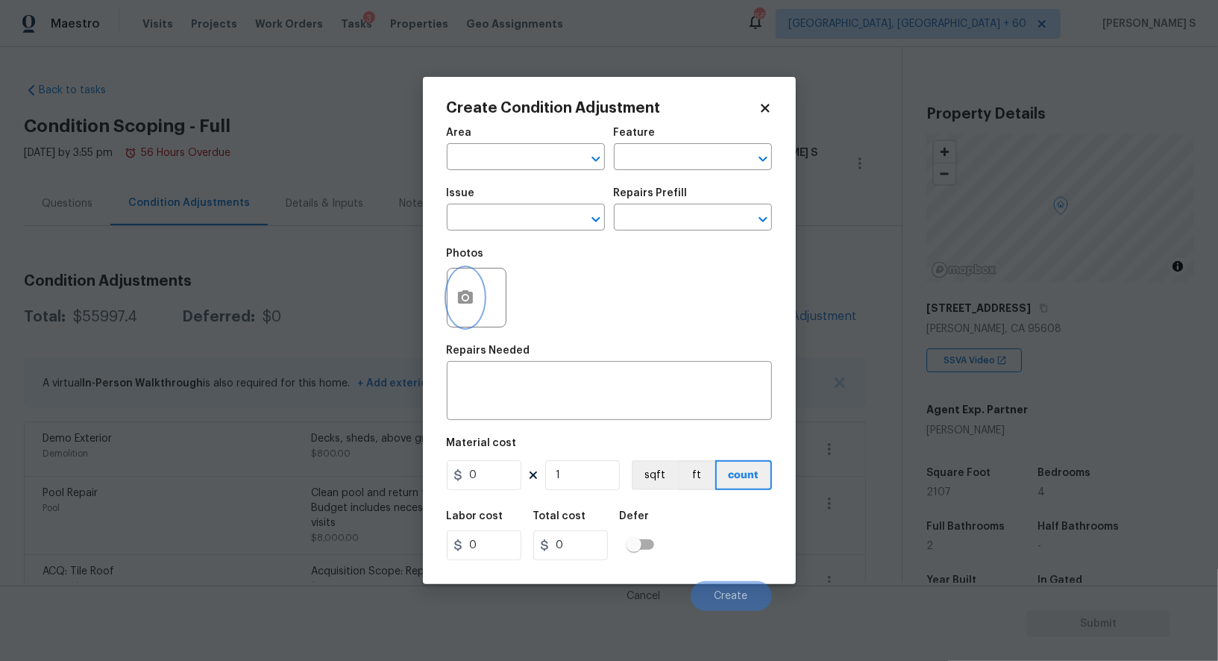
click at [449, 295] on button "button" at bounding box center [465, 297] width 36 height 58
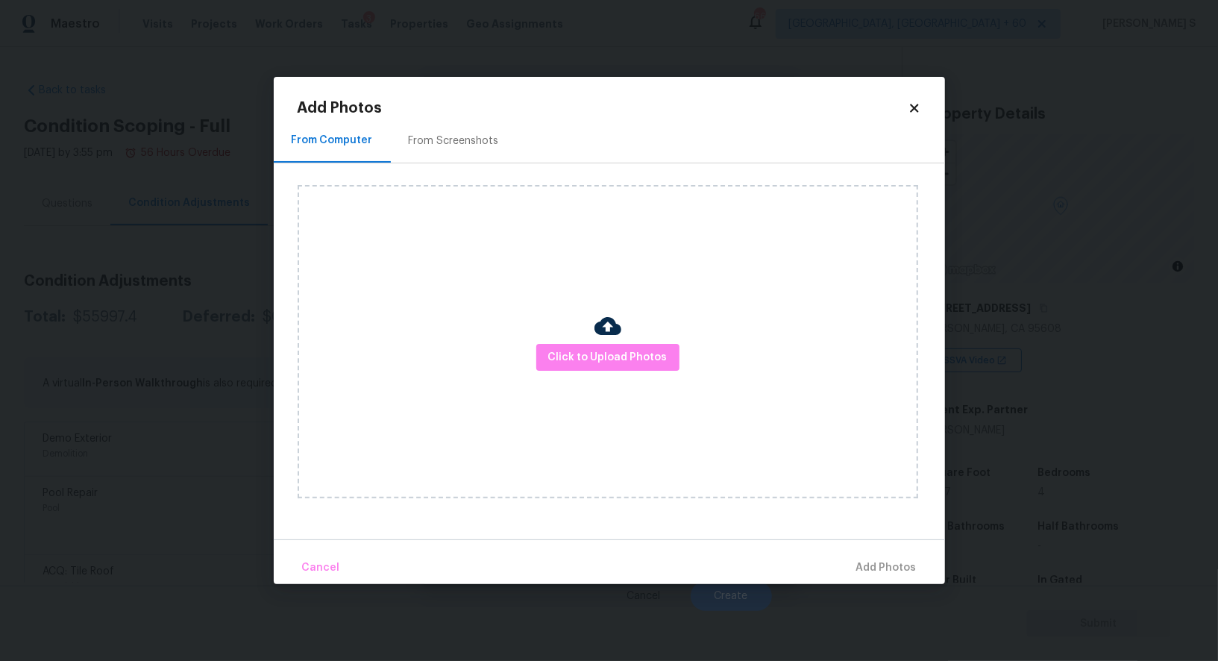
click at [631, 372] on div "Click to Upload Photos" at bounding box center [608, 341] width 620 height 313
click at [631, 366] on span "Click to Upload Photos" at bounding box center [607, 357] width 119 height 19
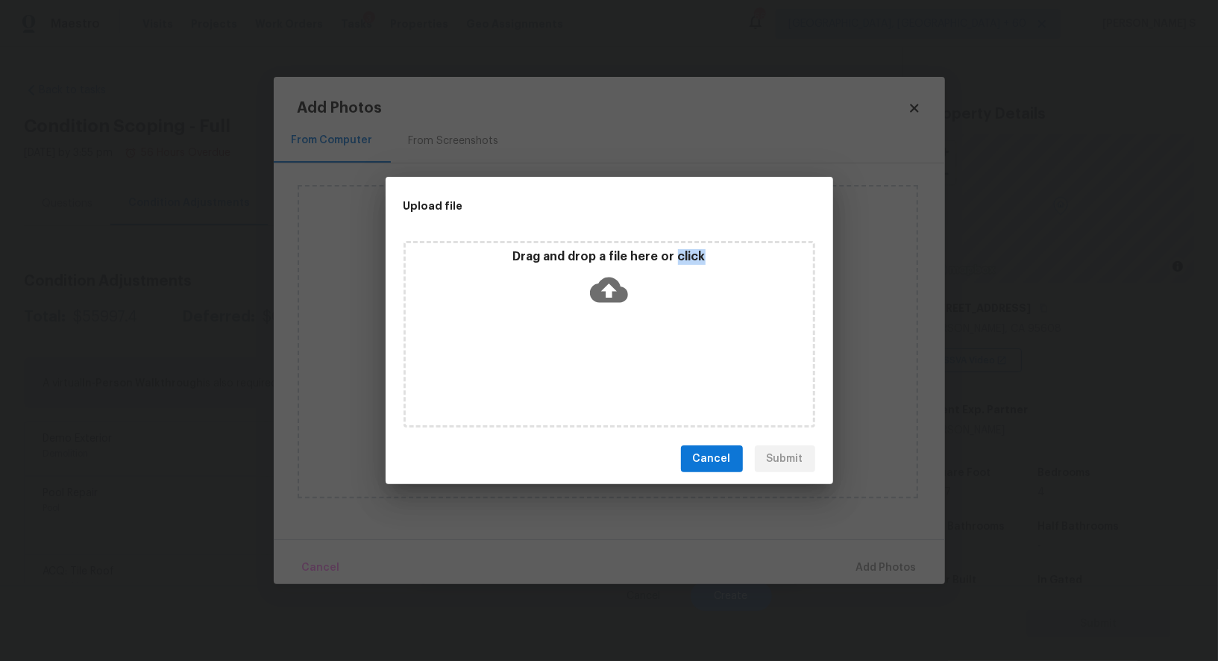
click at [631, 366] on div "Drag and drop a file here or click" at bounding box center [609, 334] width 412 height 186
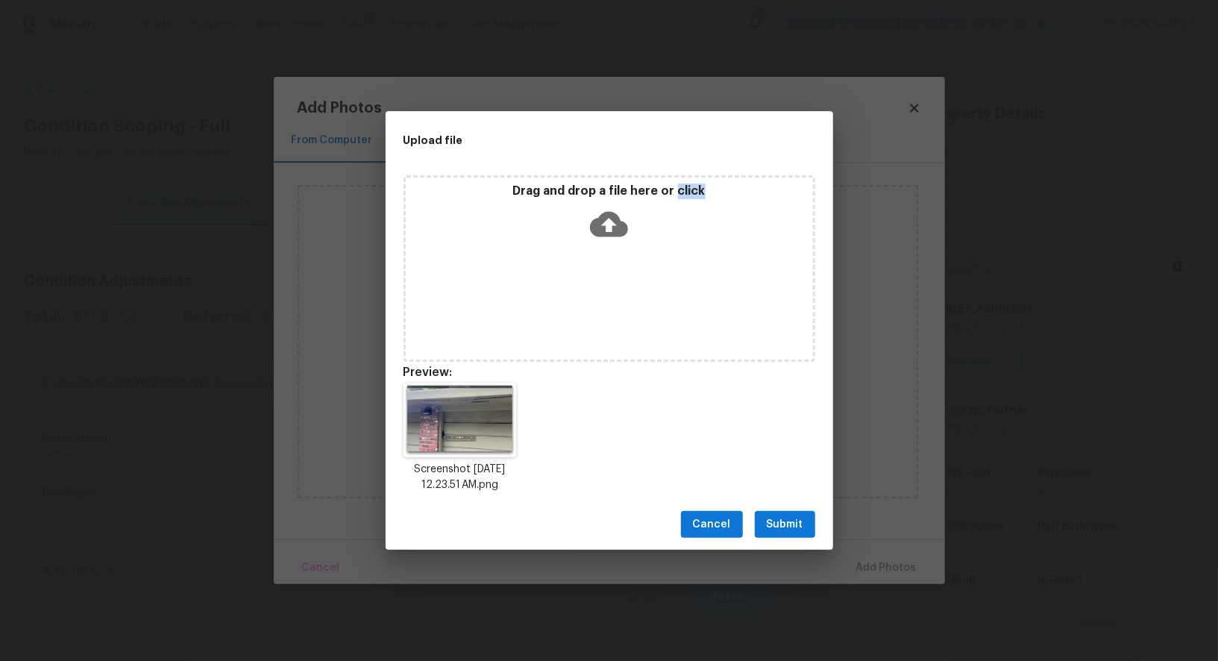
click at [785, 528] on span "Submit" at bounding box center [785, 524] width 37 height 19
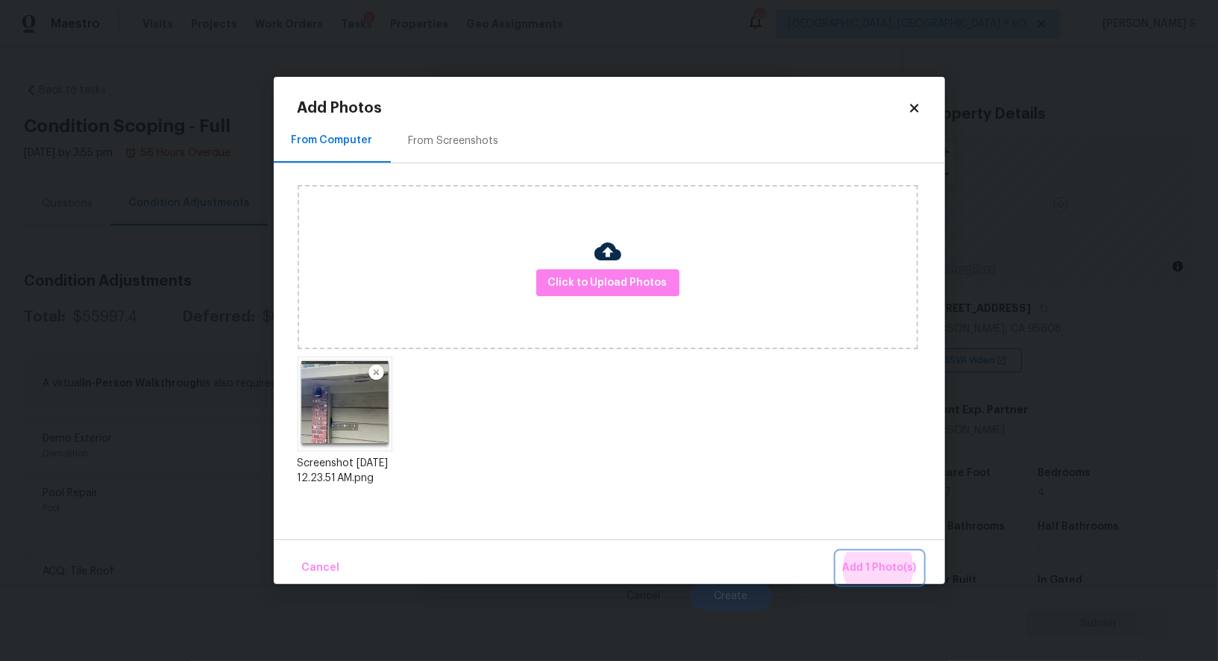
click at [837, 552] on button "Add 1 Photo(s)" at bounding box center [880, 568] width 86 height 32
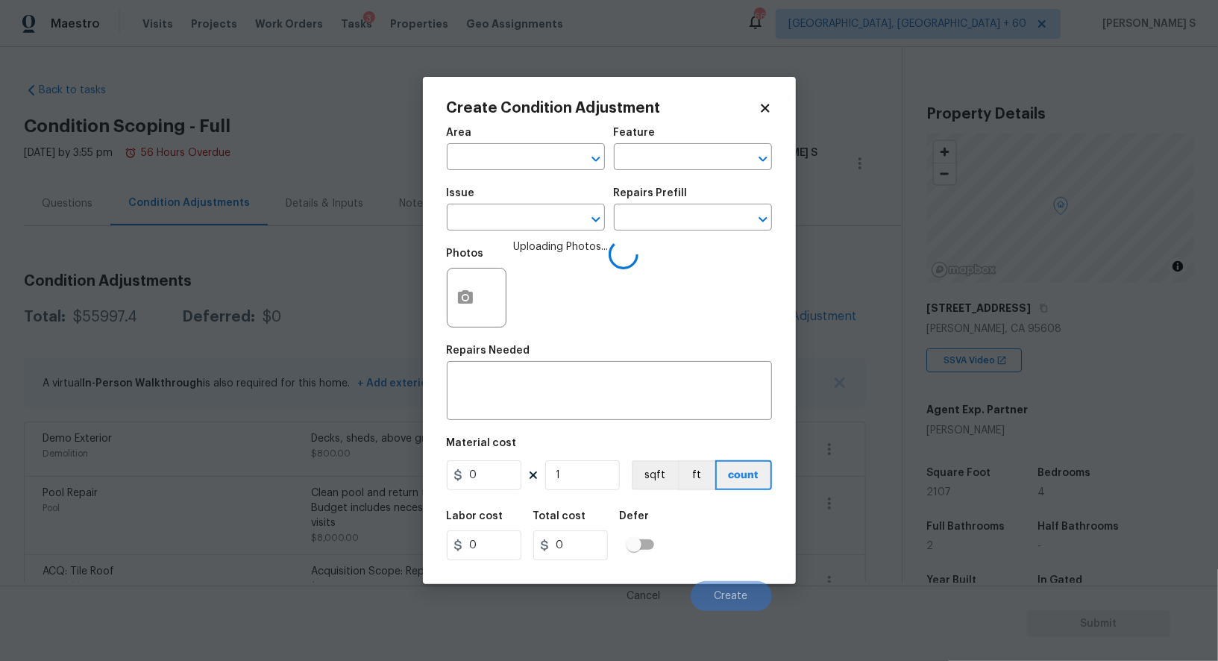
click at [522, 233] on span "Issue ​" at bounding box center [526, 209] width 158 height 60
click at [522, 227] on input "text" at bounding box center [505, 218] width 116 height 23
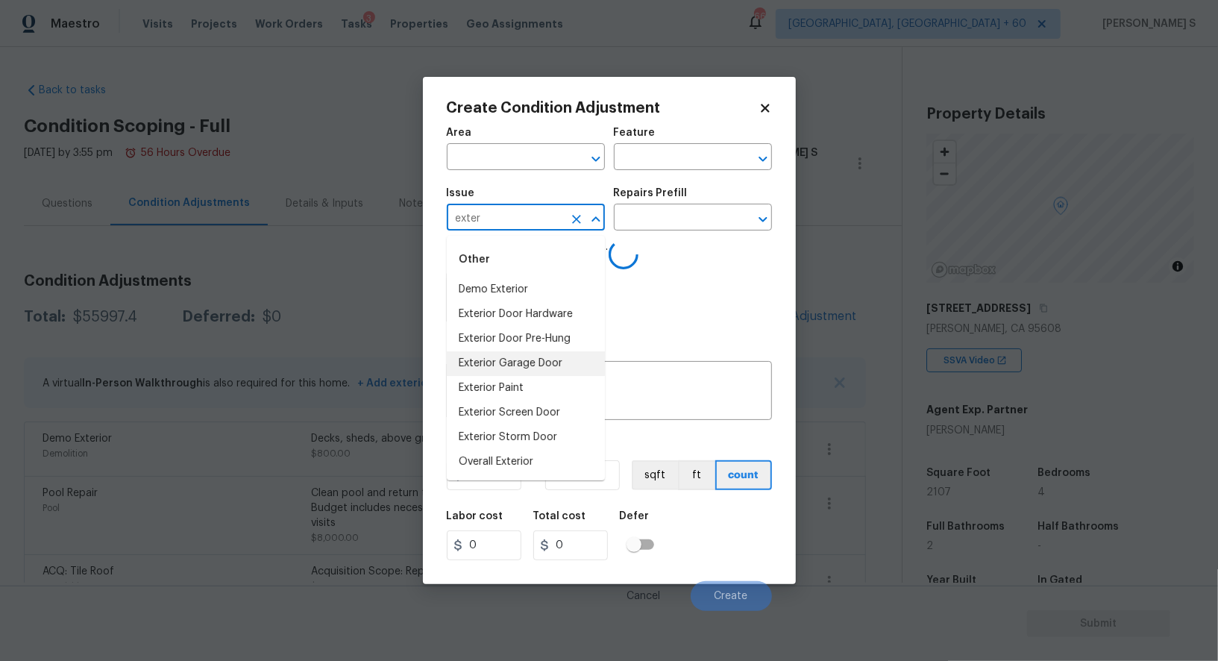
type input "exter"
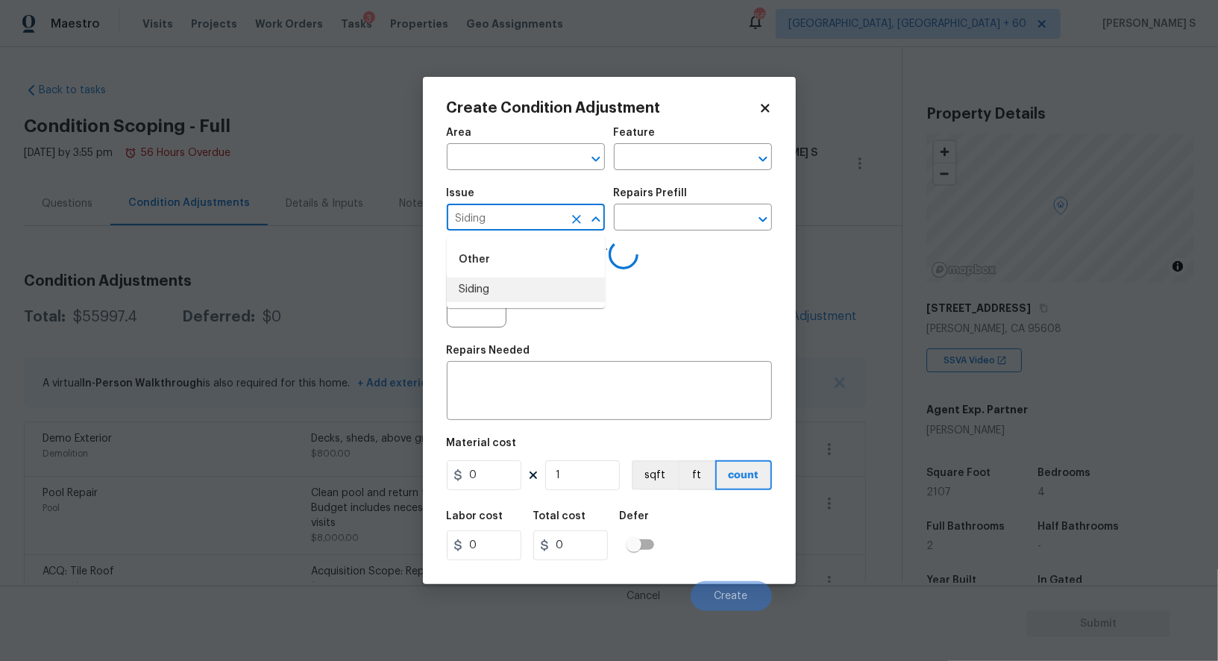
type input "Siding"
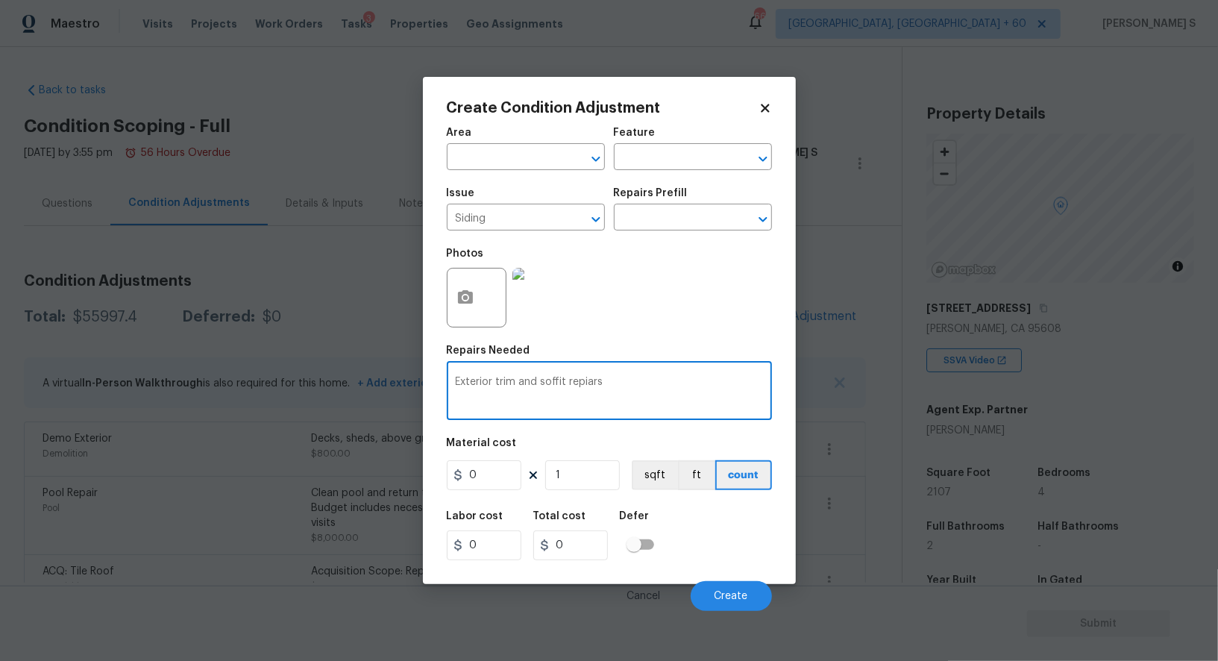
type textarea "Exterior trim and soffit repiars"
click at [499, 478] on input "0" at bounding box center [484, 475] width 75 height 30
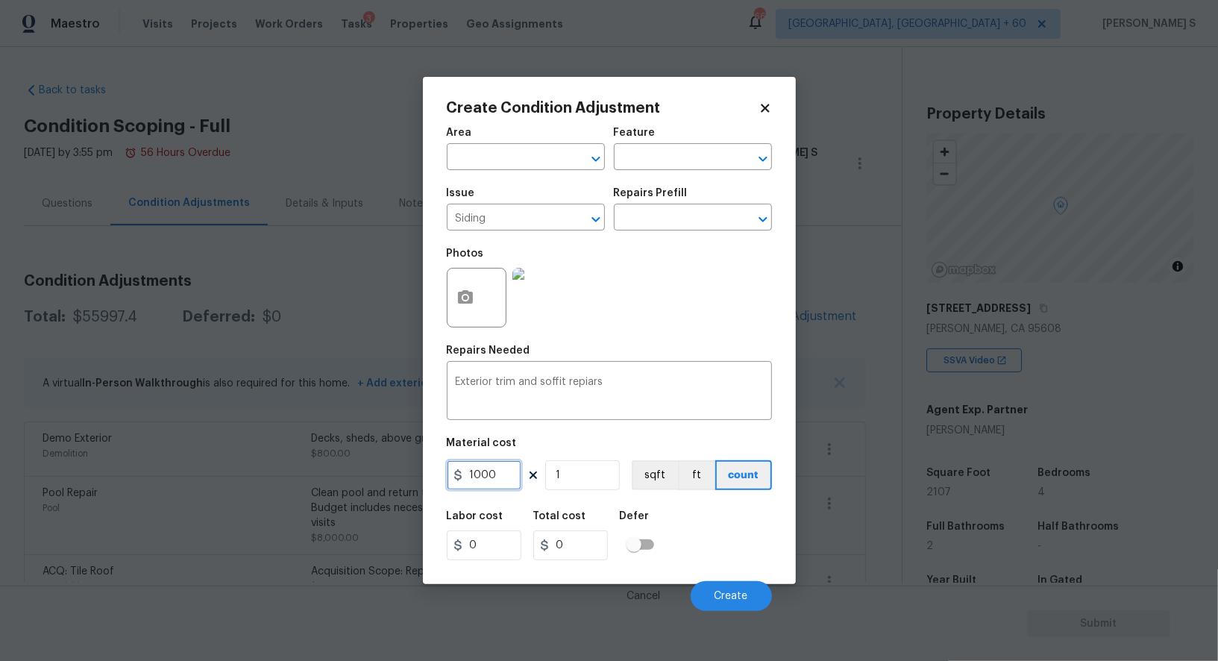
type input "1000"
click at [701, 544] on div "Labor cost 0 Total cost 1000 Defer" at bounding box center [609, 535] width 325 height 67
click at [746, 595] on span "Create" at bounding box center [731, 596] width 34 height 11
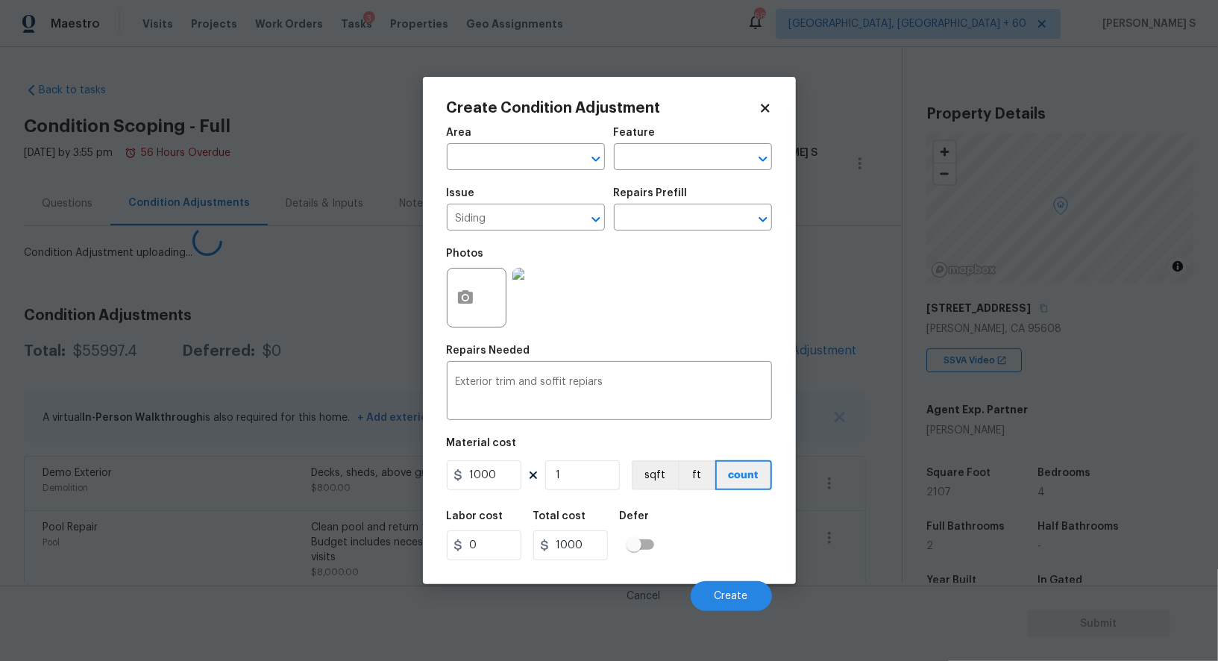
click at [115, 529] on body "Maestro Visits Projects Work Orders Tasks 3 Properties Geo Assignments 668 [GEO…" at bounding box center [609, 330] width 1218 height 661
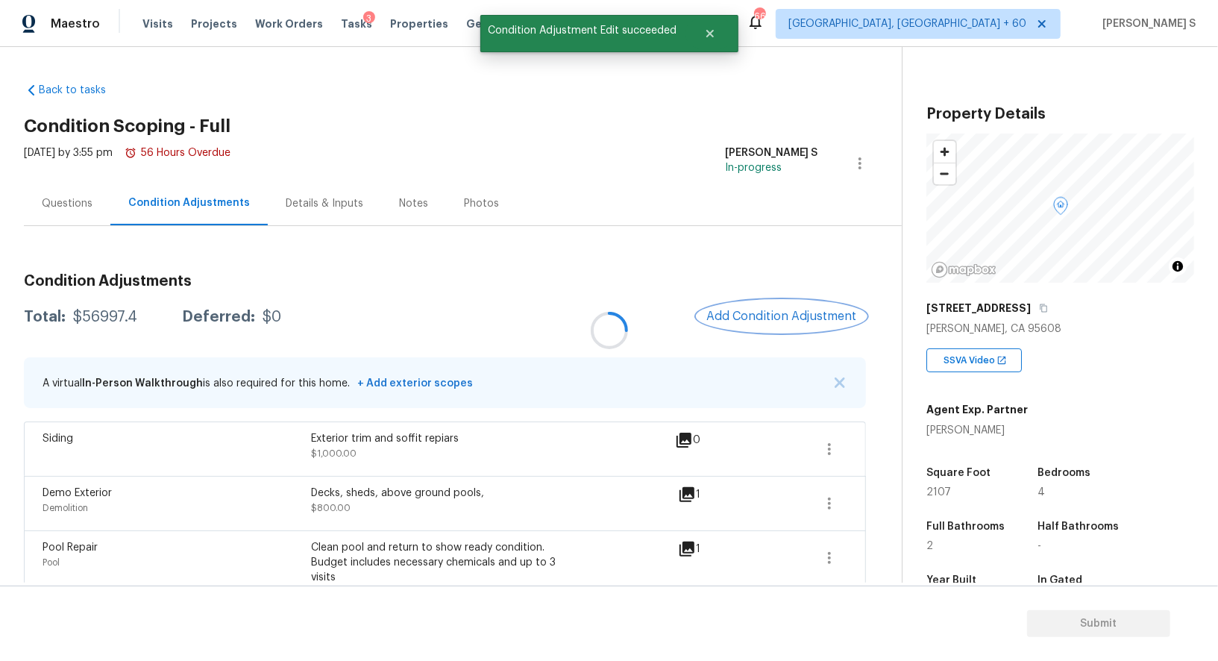
click at [769, 301] on button "Add Condition Adjustment" at bounding box center [781, 316] width 169 height 31
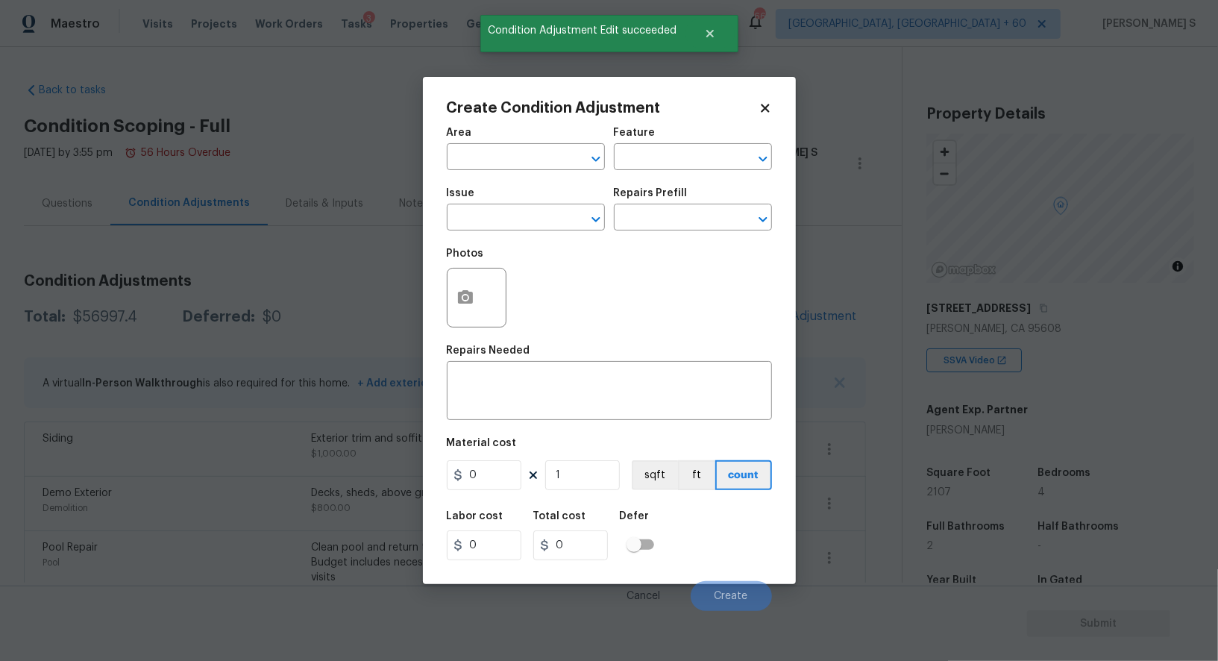
click at [780, 304] on div "Create Condition Adjustment Area ​ Feature ​ Issue ​ Repairs Prefill ​ Photos R…" at bounding box center [609, 330] width 373 height 507
click at [444, 307] on div "Create Condition Adjustment Area ​ Feature ​ Issue ​ Repairs Prefill ​ Photos R…" at bounding box center [609, 330] width 373 height 507
click at [462, 303] on icon "button" at bounding box center [465, 296] width 15 height 13
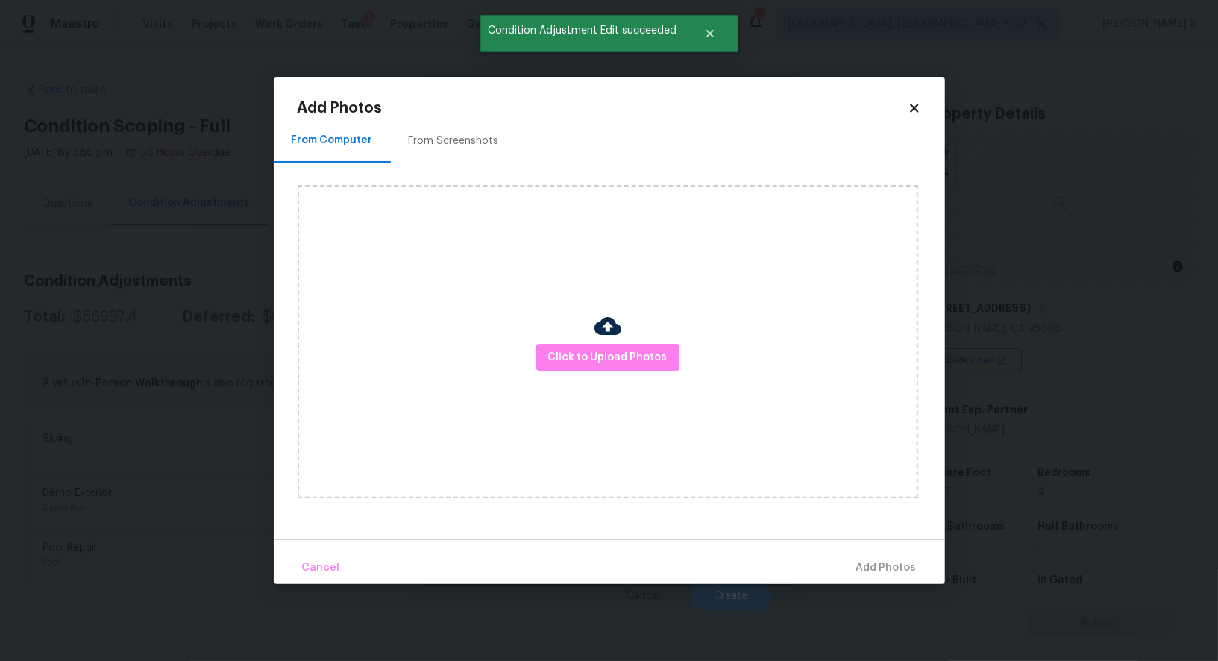
click at [491, 125] on div "From Screenshots" at bounding box center [454, 141] width 126 height 44
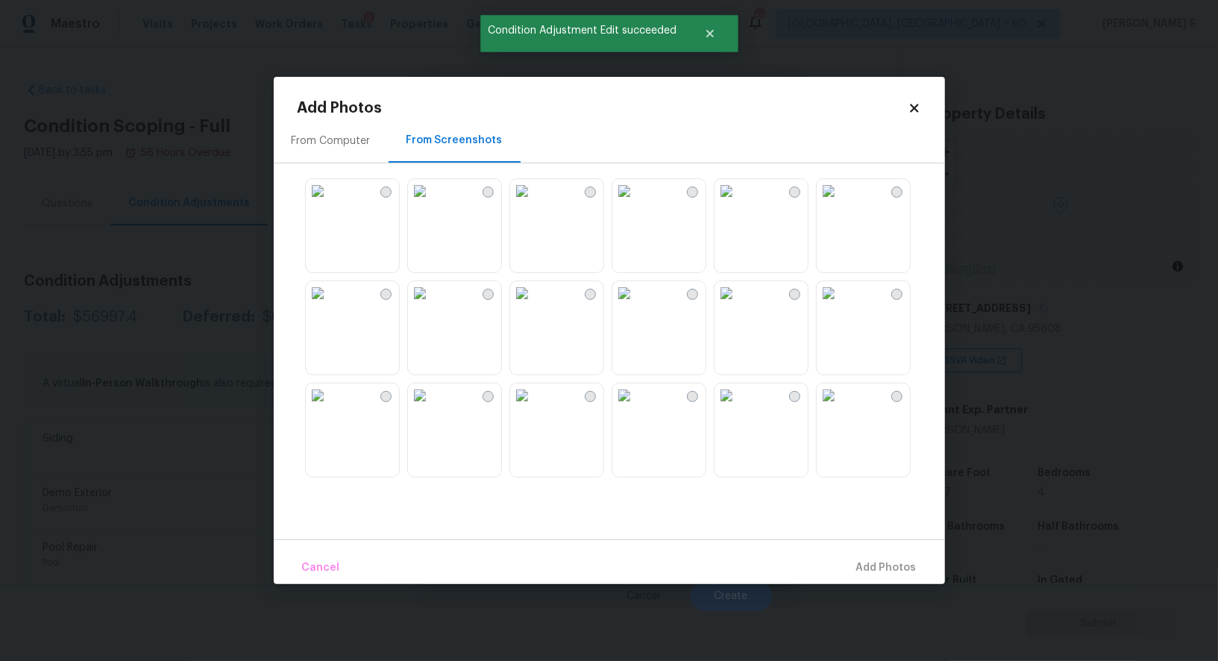
click at [636, 305] on img at bounding box center [624, 293] width 24 height 24
click at [534, 305] on img at bounding box center [522, 293] width 24 height 24
click at [432, 305] on img at bounding box center [420, 293] width 24 height 24
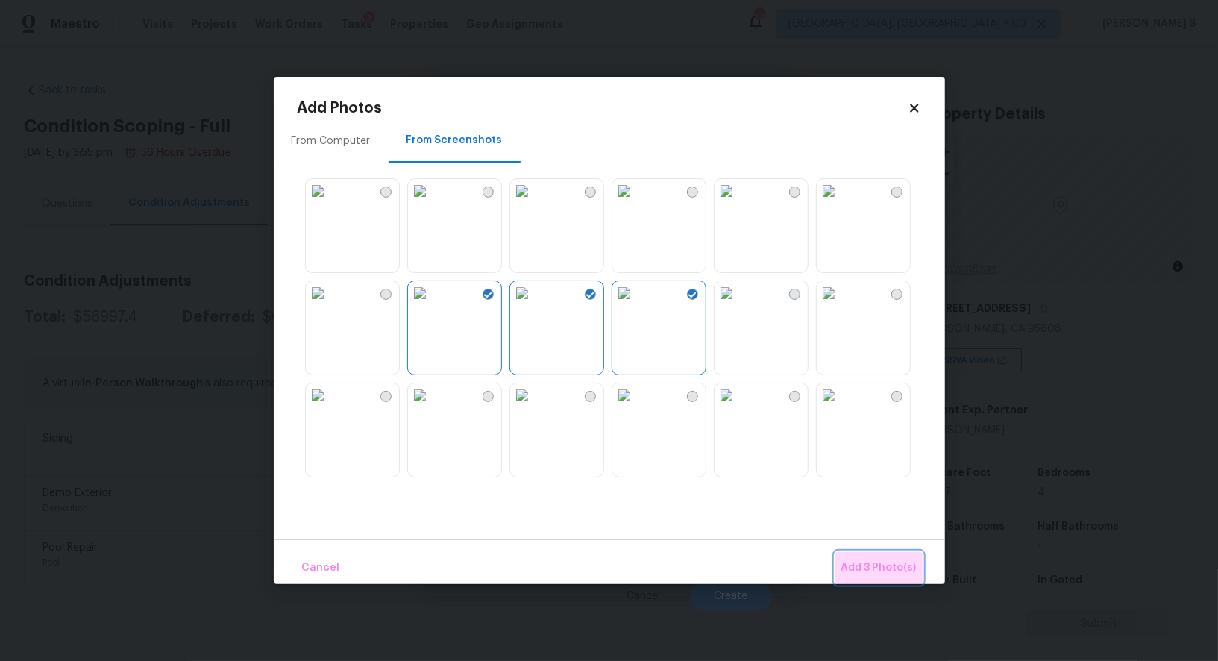
click at [880, 562] on span "Add 3 Photo(s)" at bounding box center [878, 568] width 75 height 19
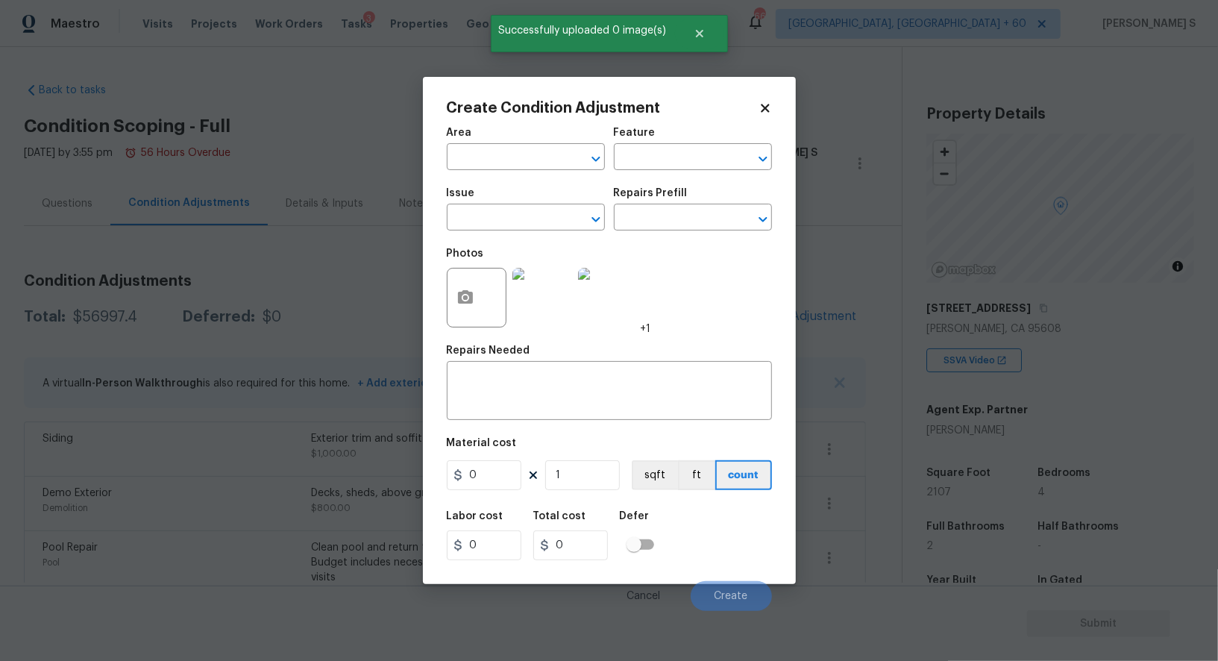
click at [529, 246] on div "Photos +1" at bounding box center [549, 287] width 204 height 97
click at [529, 230] on input "text" at bounding box center [505, 218] width 116 height 23
type input "Siding"
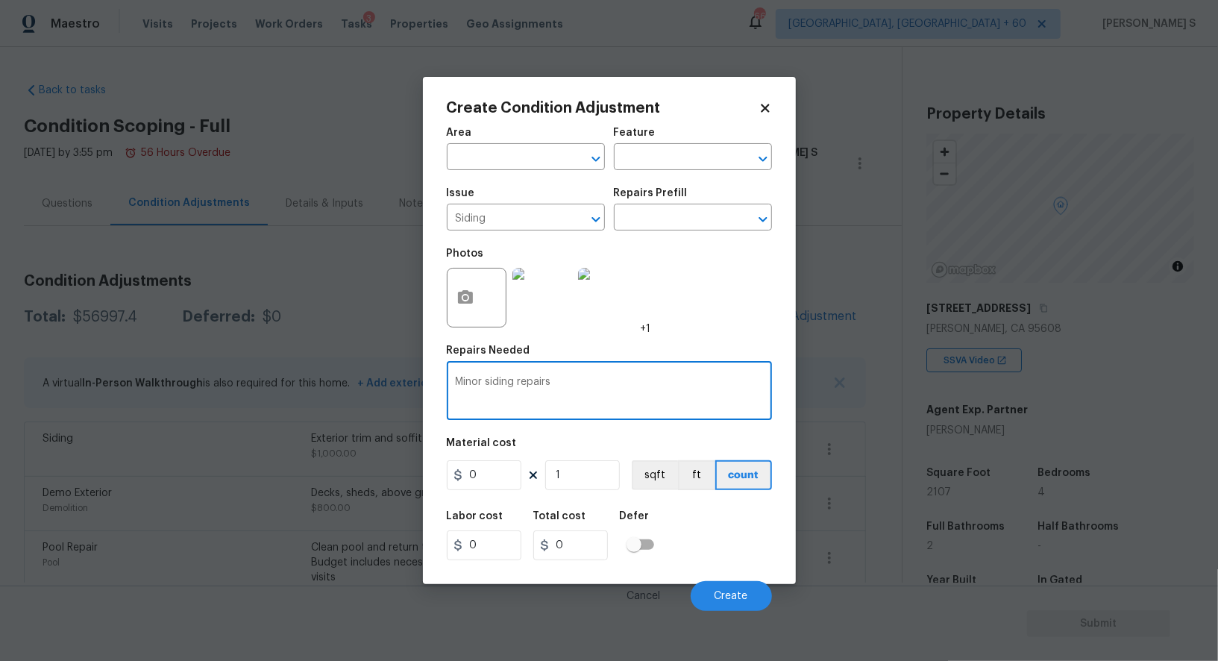
type textarea "Minor siding repairs"
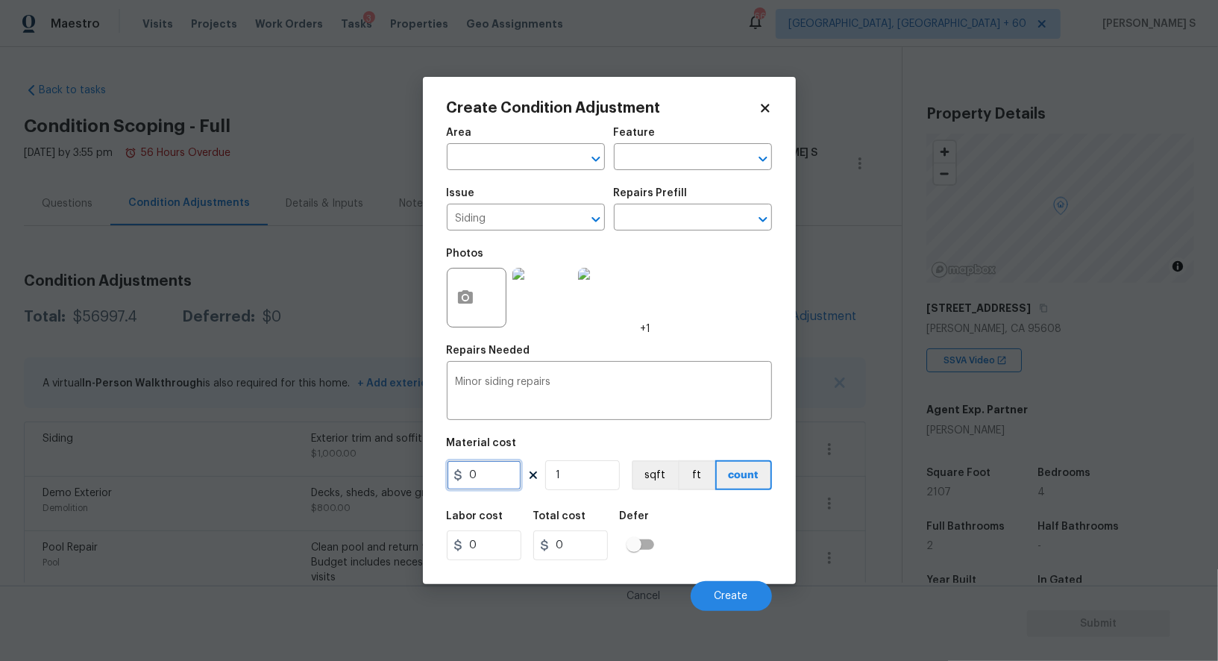
click at [513, 471] on input "0" at bounding box center [484, 475] width 75 height 30
type input "900"
click at [730, 602] on span "Create" at bounding box center [731, 596] width 34 height 11
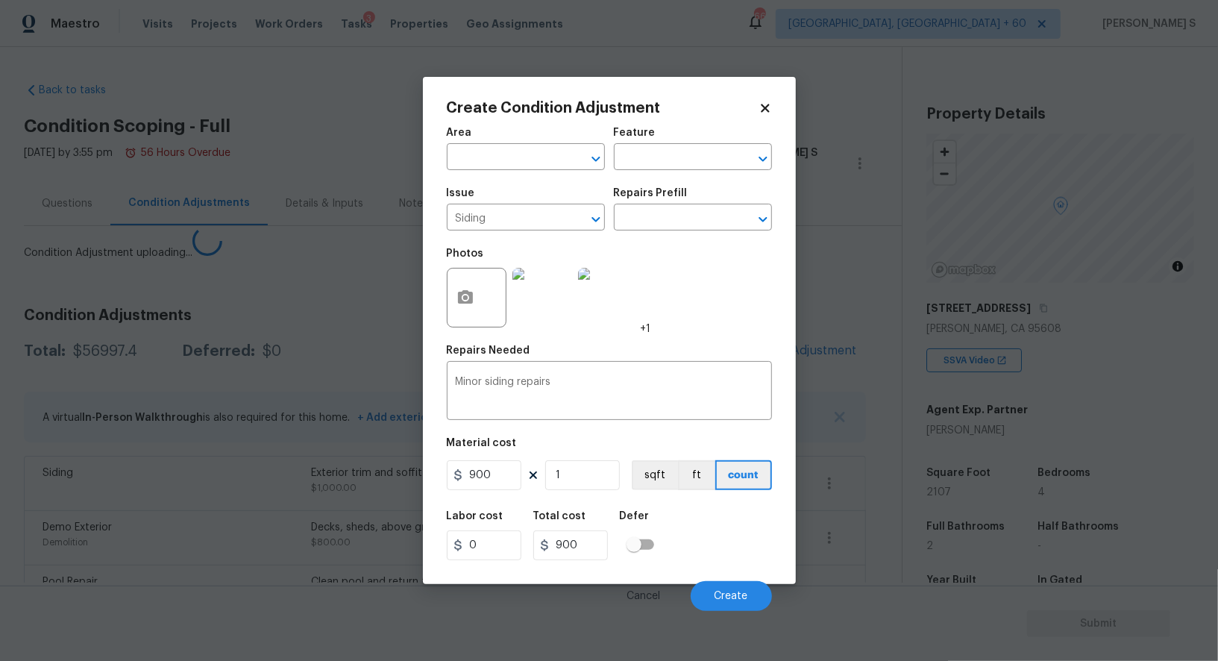
click at [125, 589] on body "Maestro Visits Projects Work Orders Tasks 3 Properties Geo Assignments 668 [GEO…" at bounding box center [609, 330] width 1218 height 661
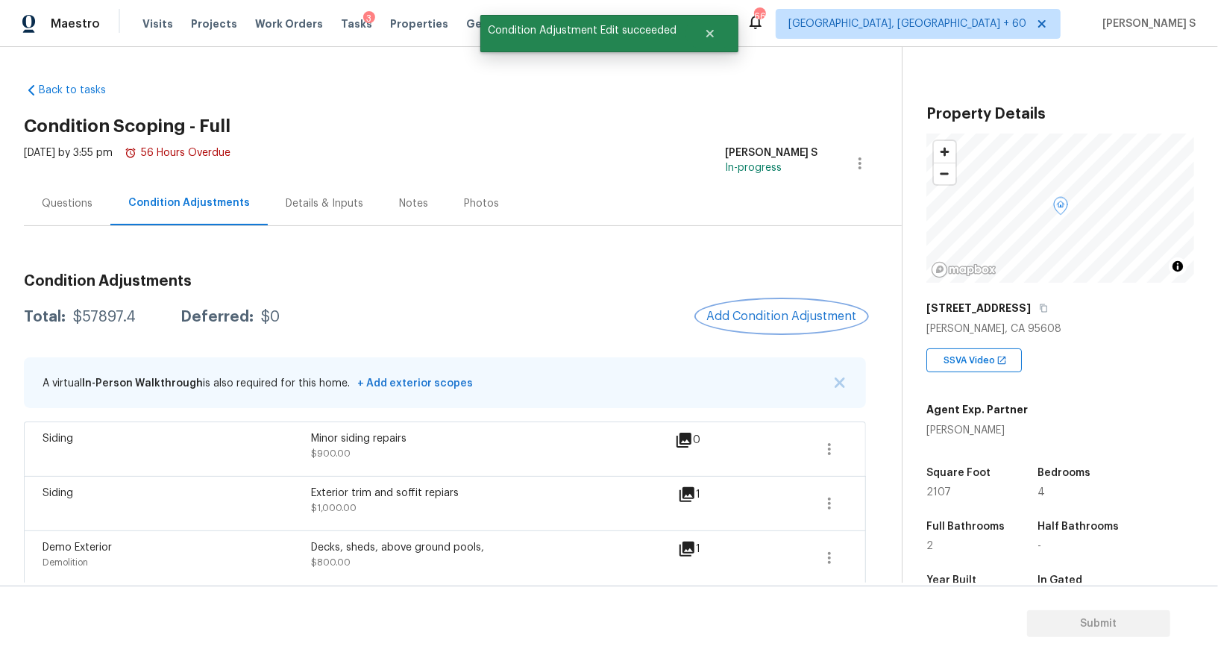
click at [790, 314] on span "Add Condition Adjustment" at bounding box center [781, 315] width 151 height 13
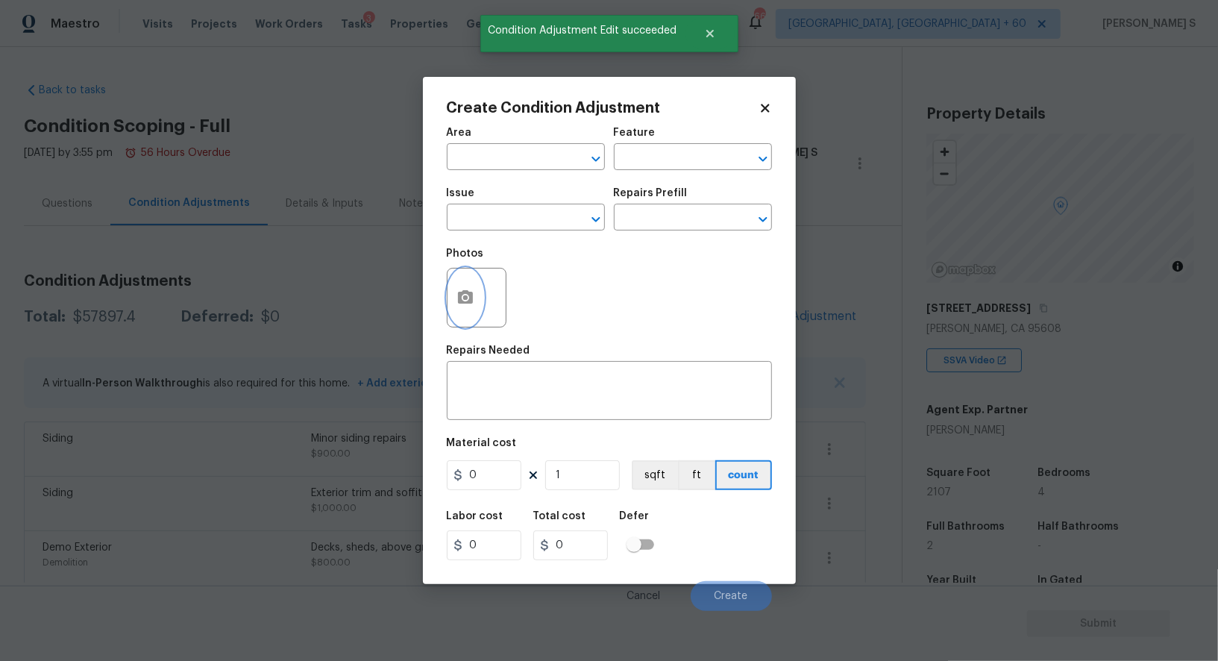
click at [477, 303] on button "button" at bounding box center [465, 297] width 36 height 58
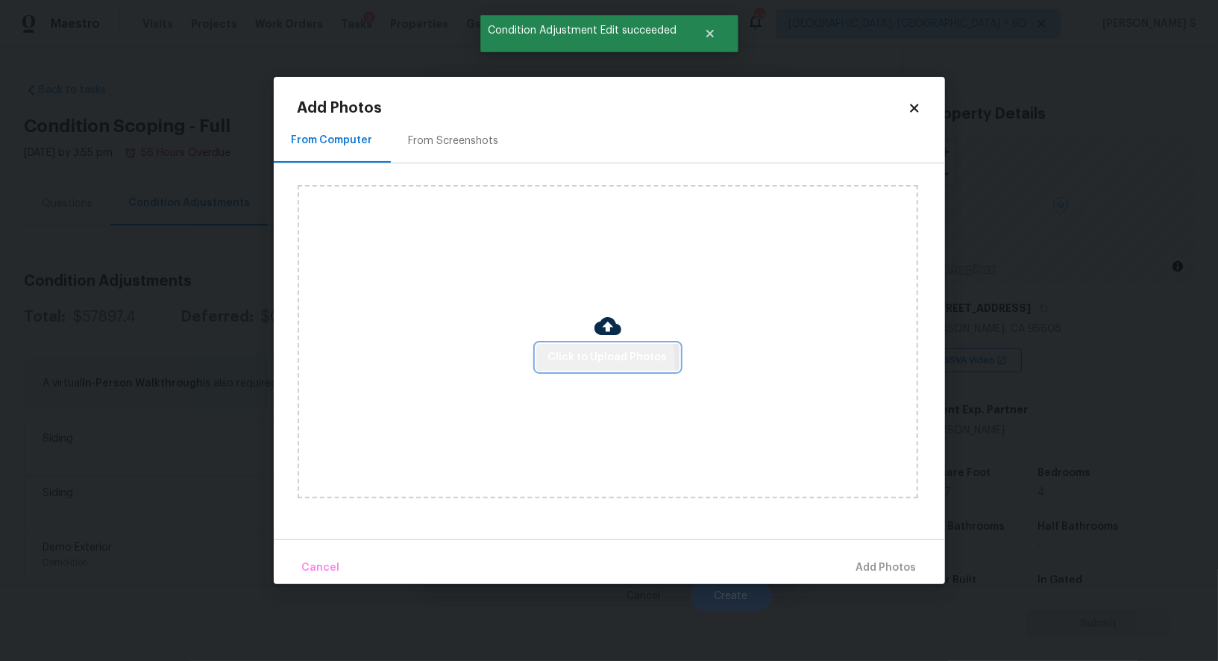
click at [571, 364] on span "Click to Upload Photos" at bounding box center [607, 357] width 119 height 19
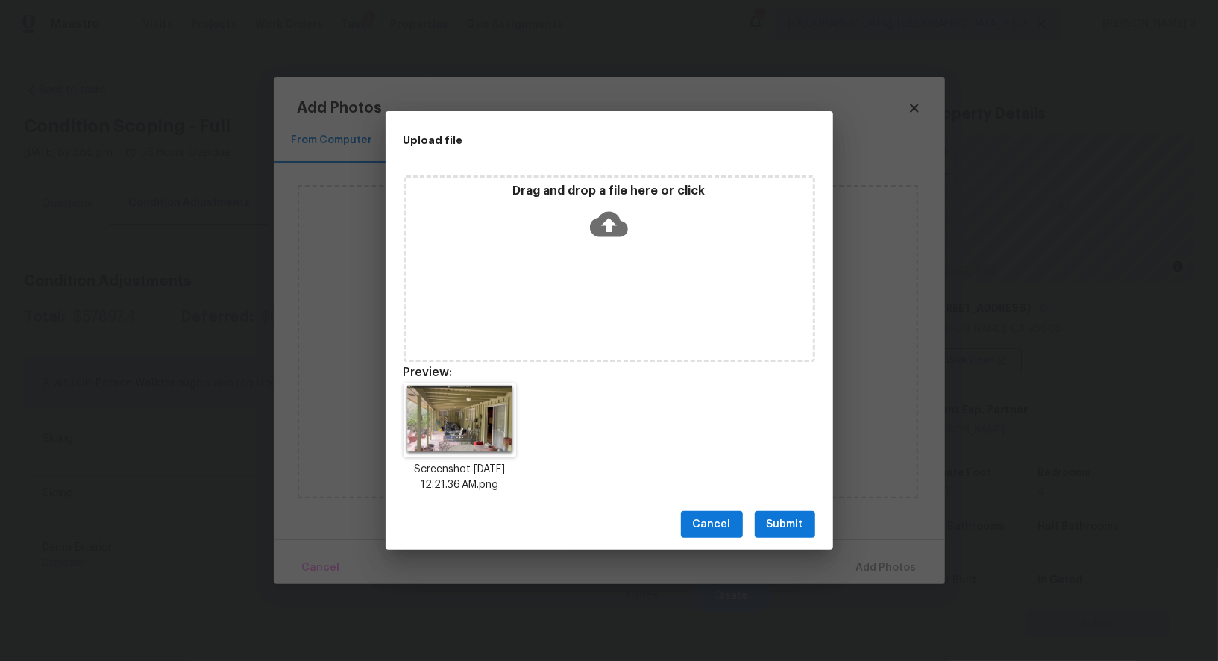
click at [782, 513] on button "Submit" at bounding box center [785, 525] width 60 height 28
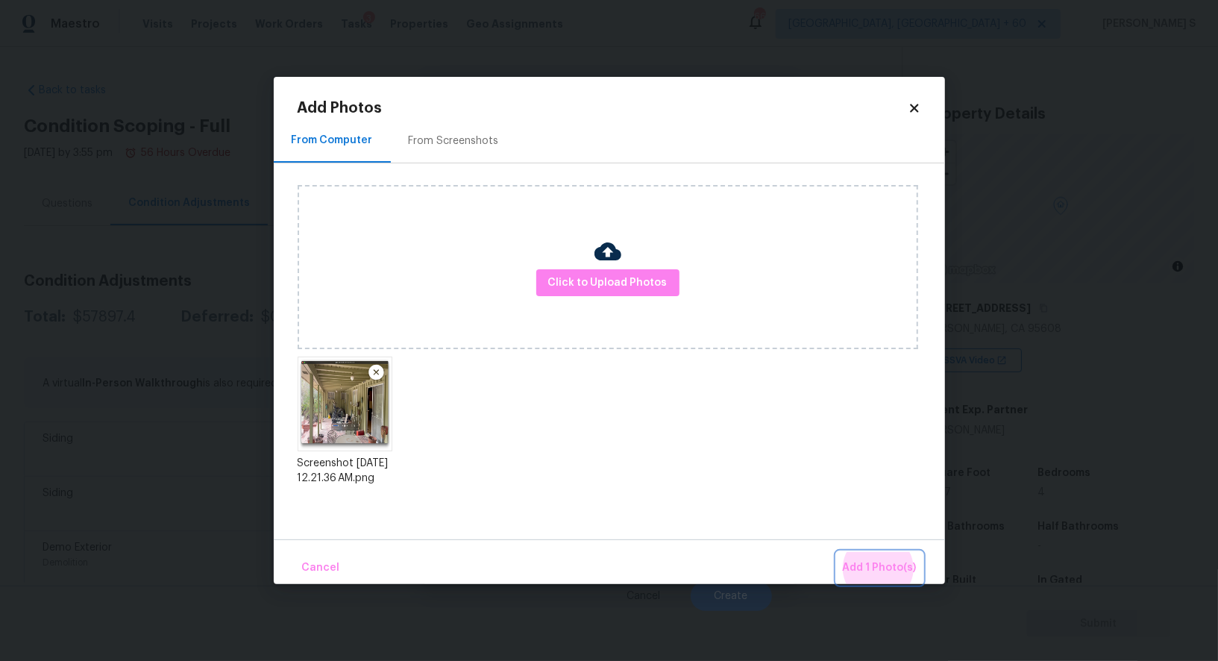
click at [837, 552] on button "Add 1 Photo(s)" at bounding box center [880, 568] width 86 height 32
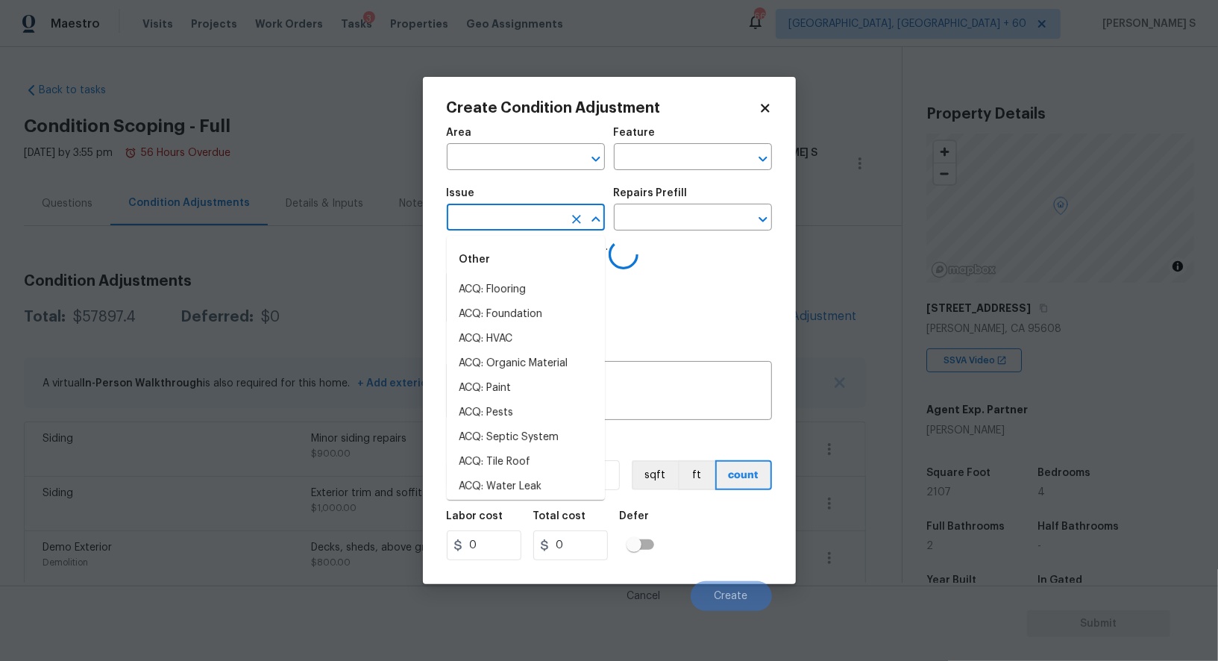
click at [504, 210] on input "text" at bounding box center [505, 218] width 116 height 23
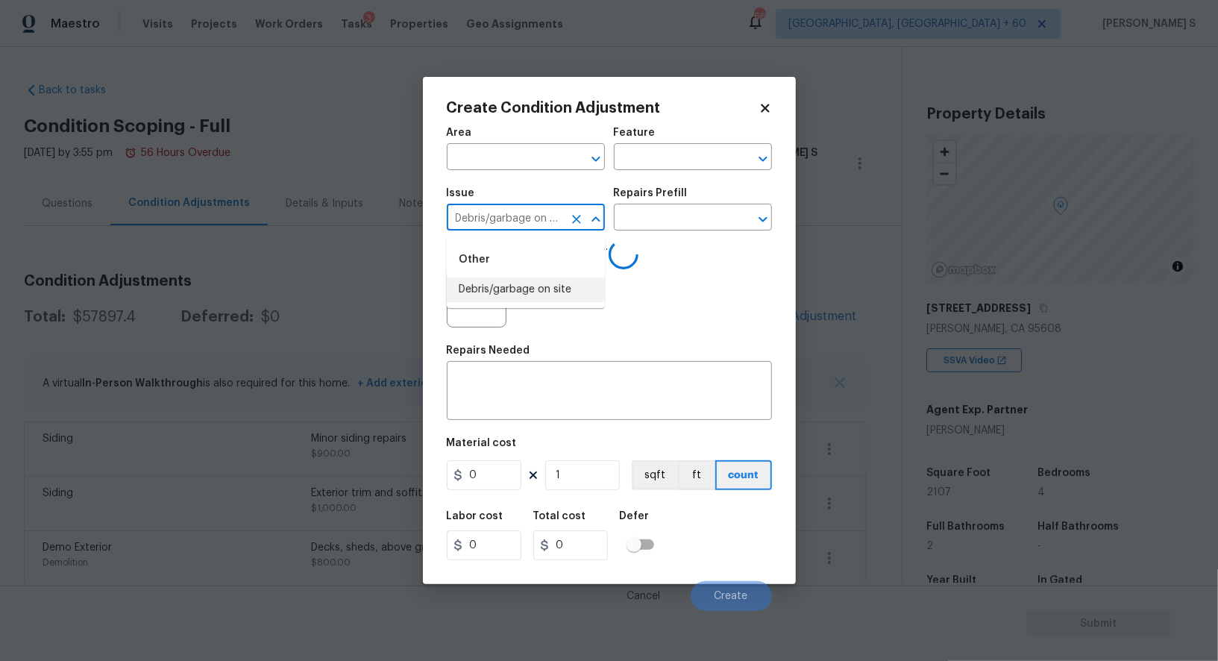
type input "Debris/garbage on site"
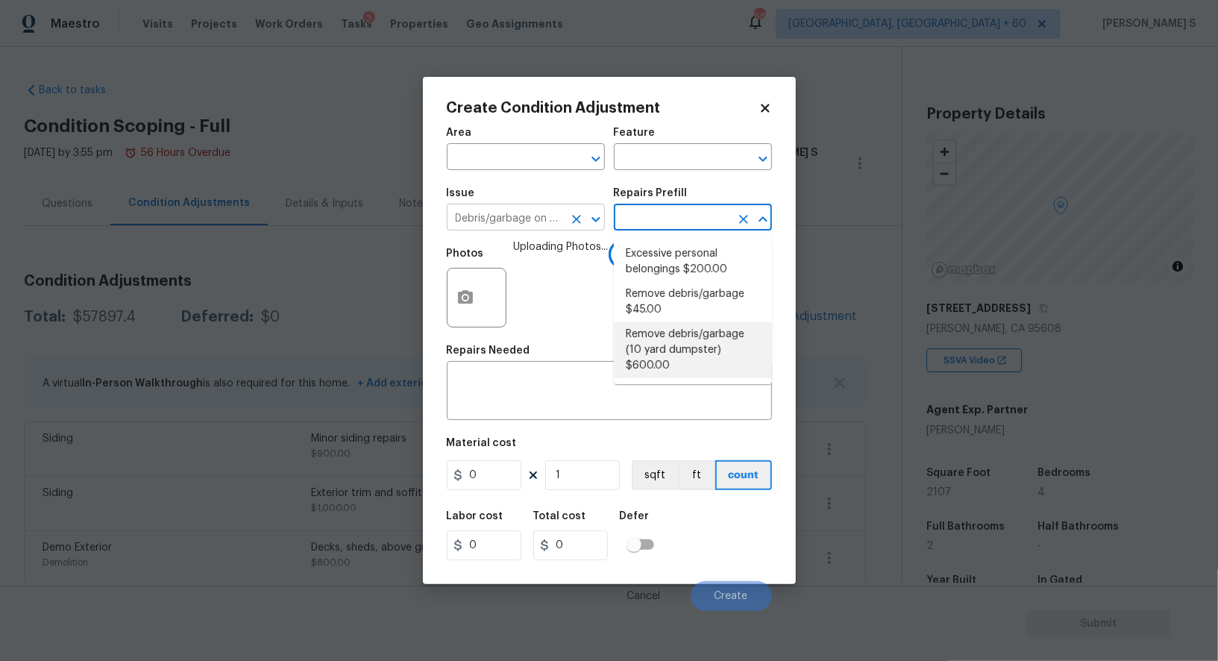
type textarea "Remove debris/garbage and haul away to legal disposal facility (10 yd dumpster)"
type input "600"
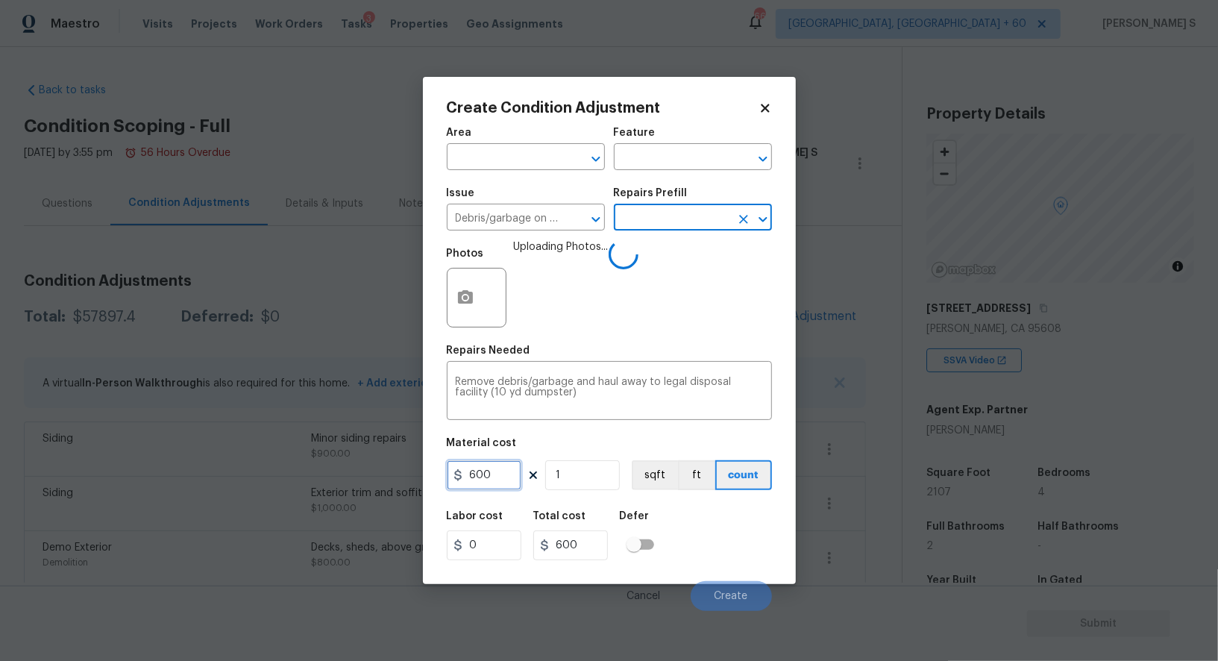
click at [503, 483] on input "600" at bounding box center [484, 475] width 75 height 30
type input "900"
click at [708, 547] on div "Labor cost 0 Total cost 900 Defer" at bounding box center [609, 535] width 325 height 67
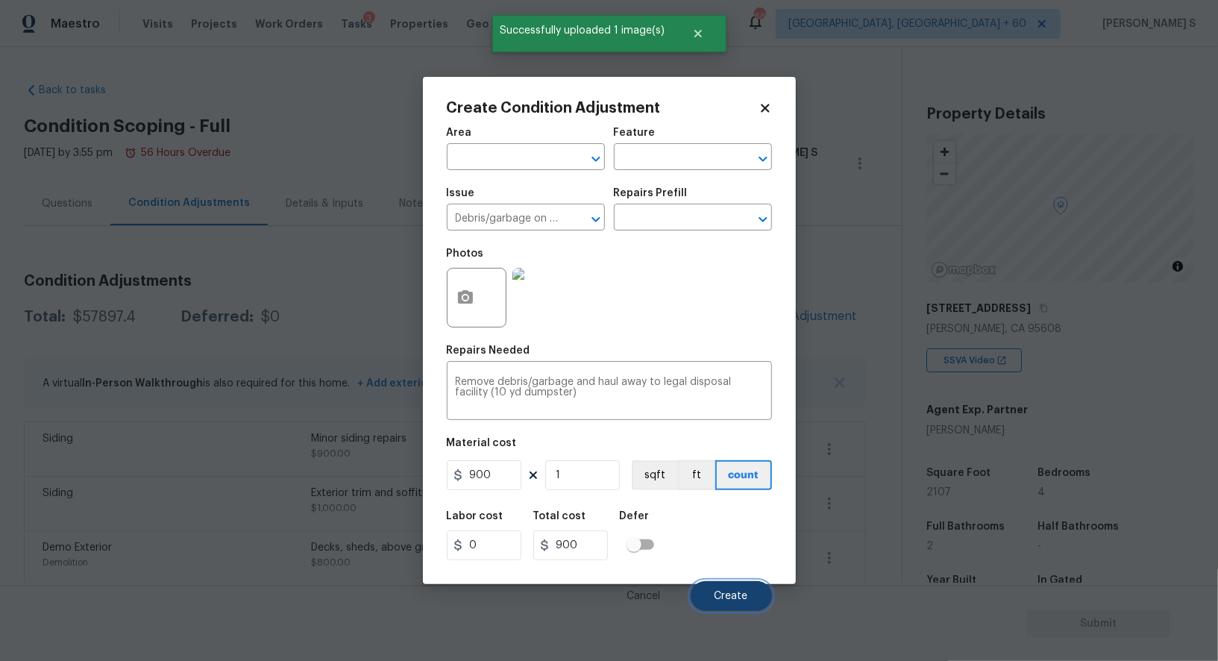
click at [724, 591] on button "Create" at bounding box center [731, 596] width 81 height 30
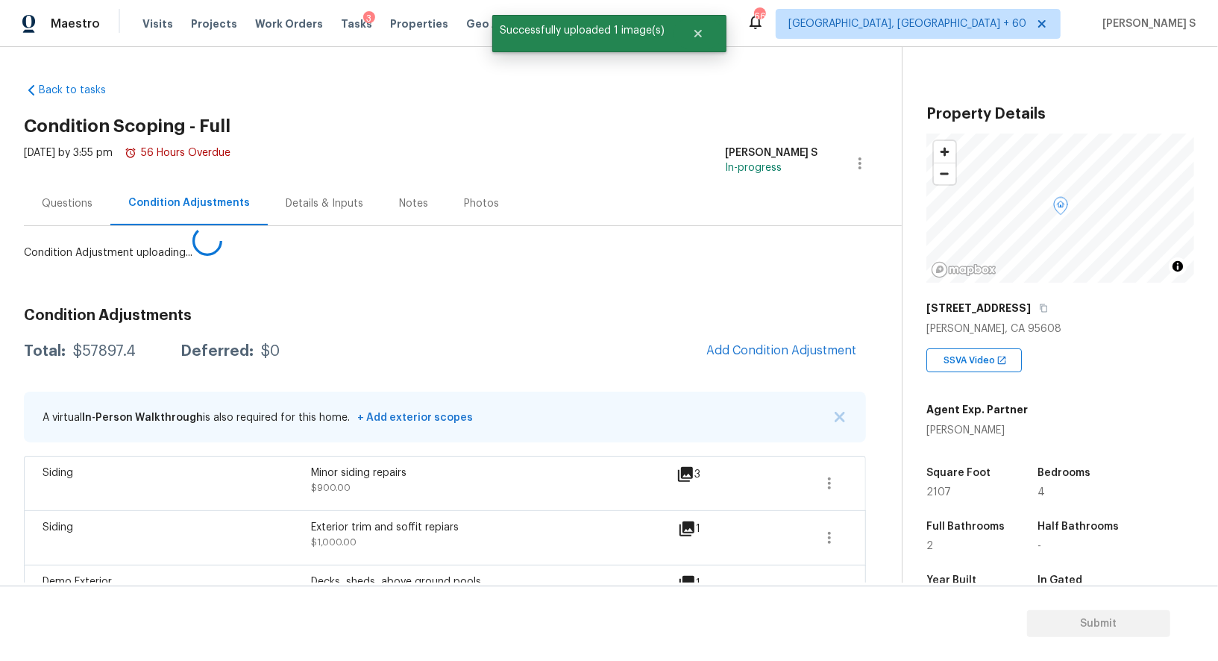
click at [329, 442] on body "Maestro Visits Projects Work Orders Tasks 3 Properties Geo Assignments 668 [GEO…" at bounding box center [609, 330] width 1218 height 661
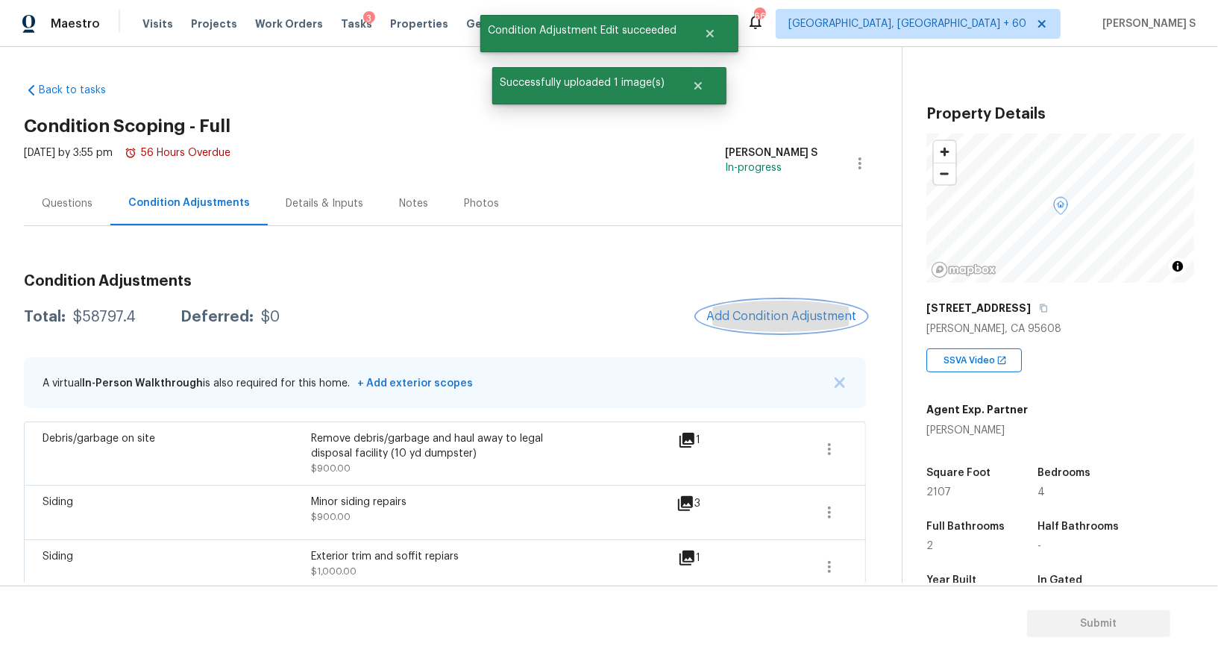
click at [779, 309] on span "Add Condition Adjustment" at bounding box center [781, 315] width 151 height 13
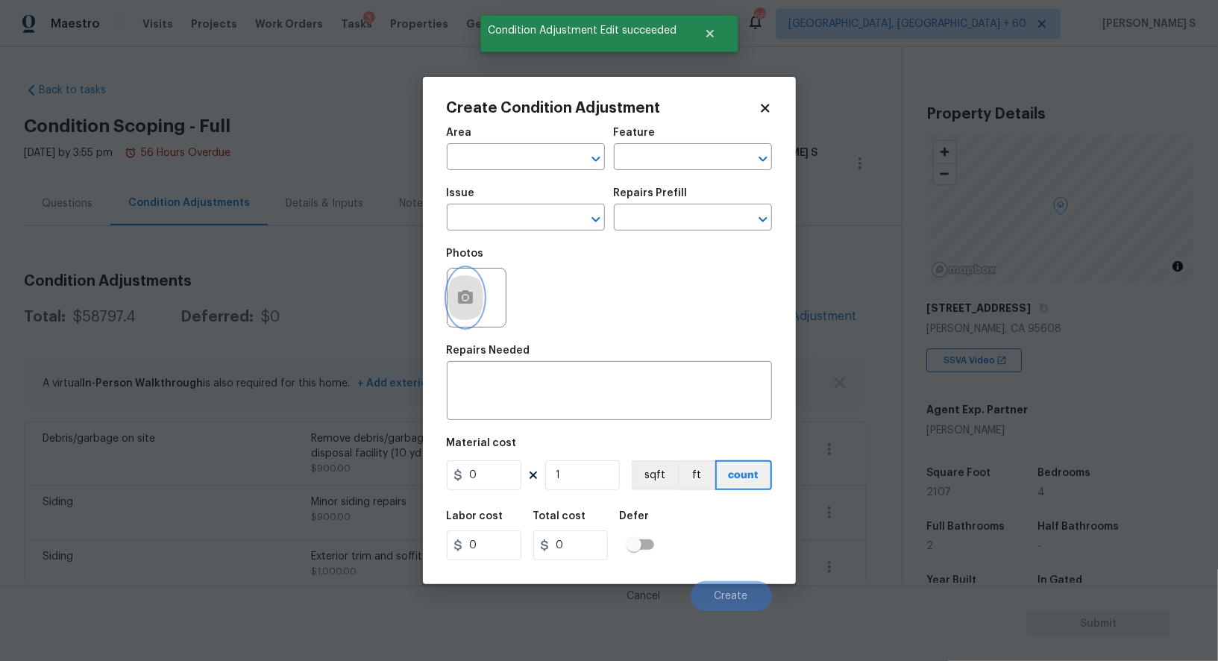
click at [455, 300] on button "button" at bounding box center [465, 297] width 36 height 58
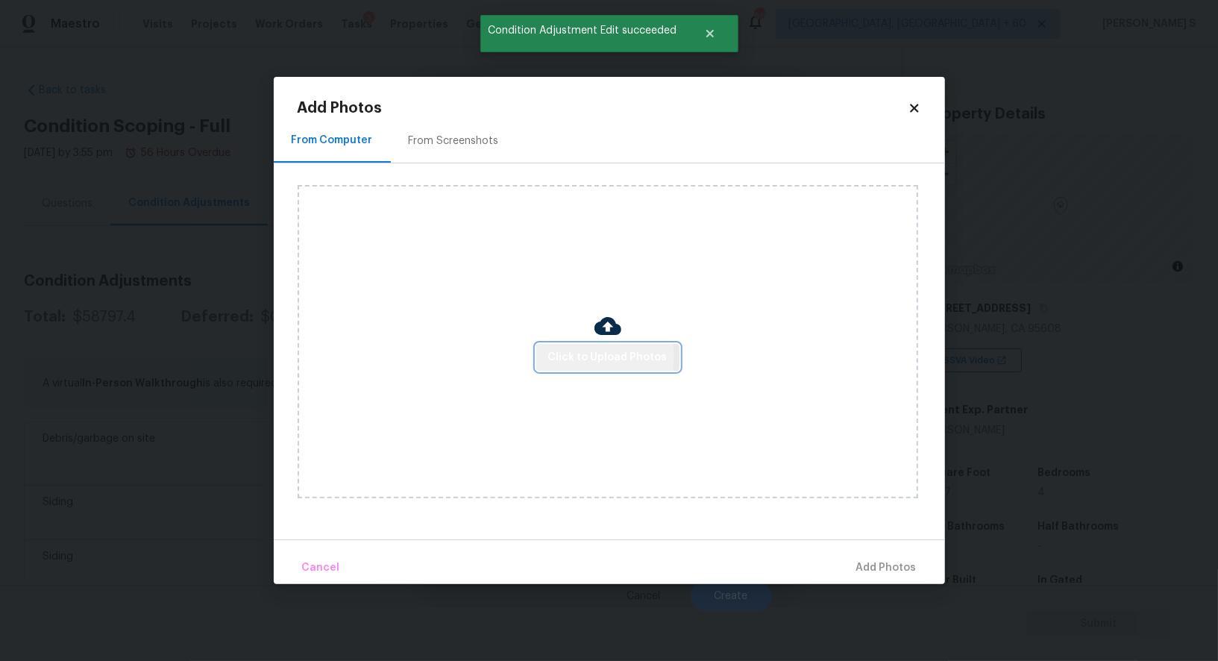
click at [581, 356] on span "Click to Upload Photos" at bounding box center [607, 357] width 119 height 19
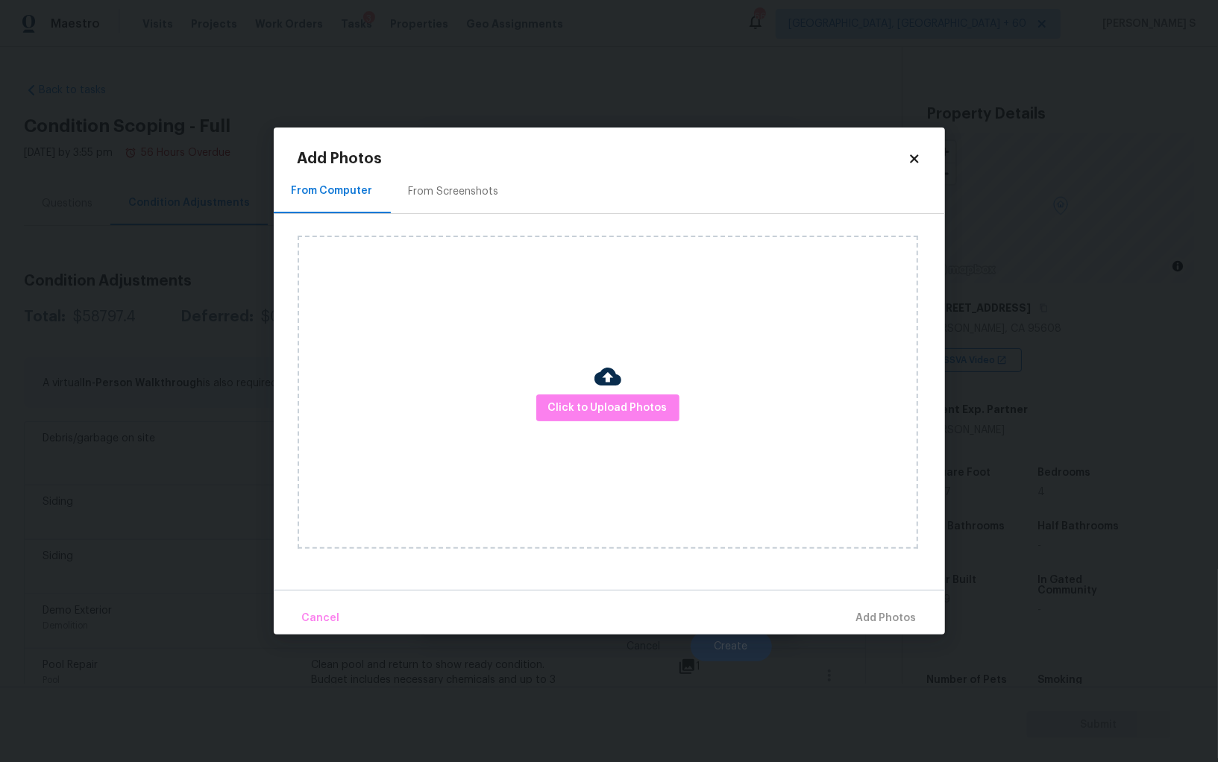
click at [915, 160] on icon at bounding box center [914, 158] width 8 height 8
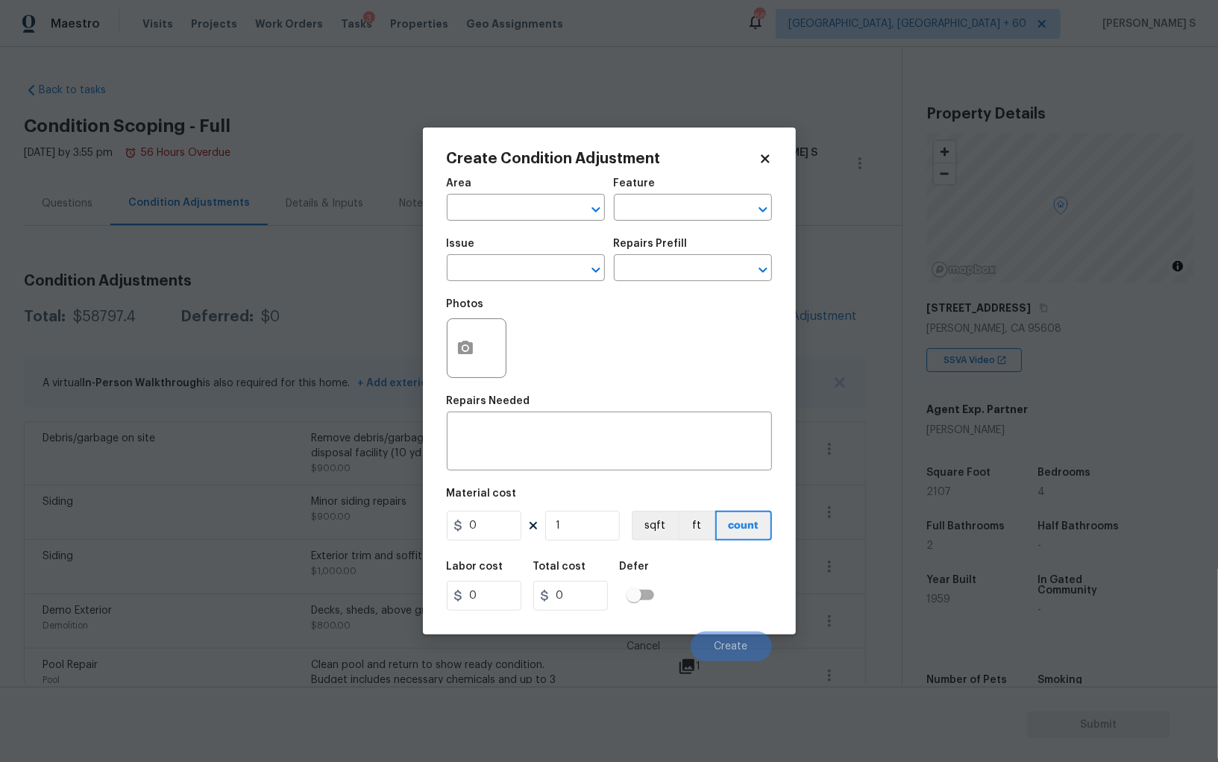
click at [239, 447] on body "Maestro Visits Projects Work Orders Tasks 3 Properties Geo Assignments 668 [GEO…" at bounding box center [609, 381] width 1218 height 762
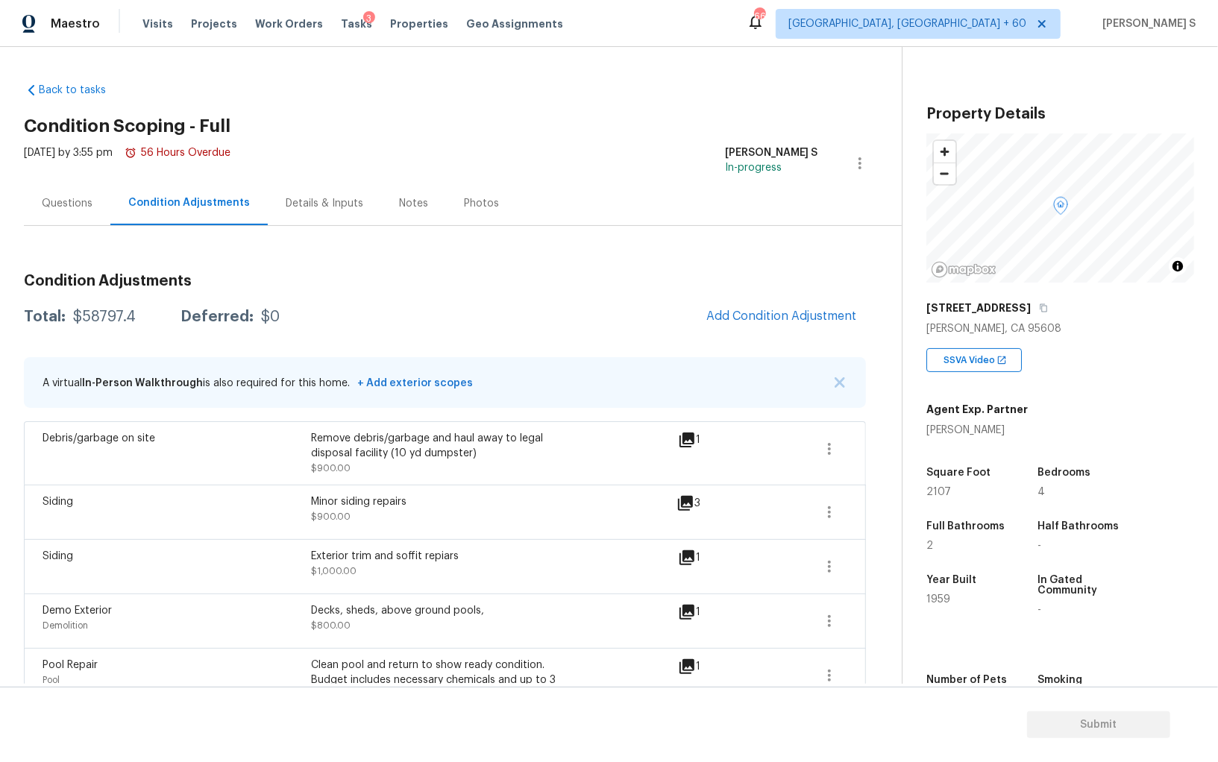
click at [72, 217] on div "Questions" at bounding box center [67, 203] width 87 height 44
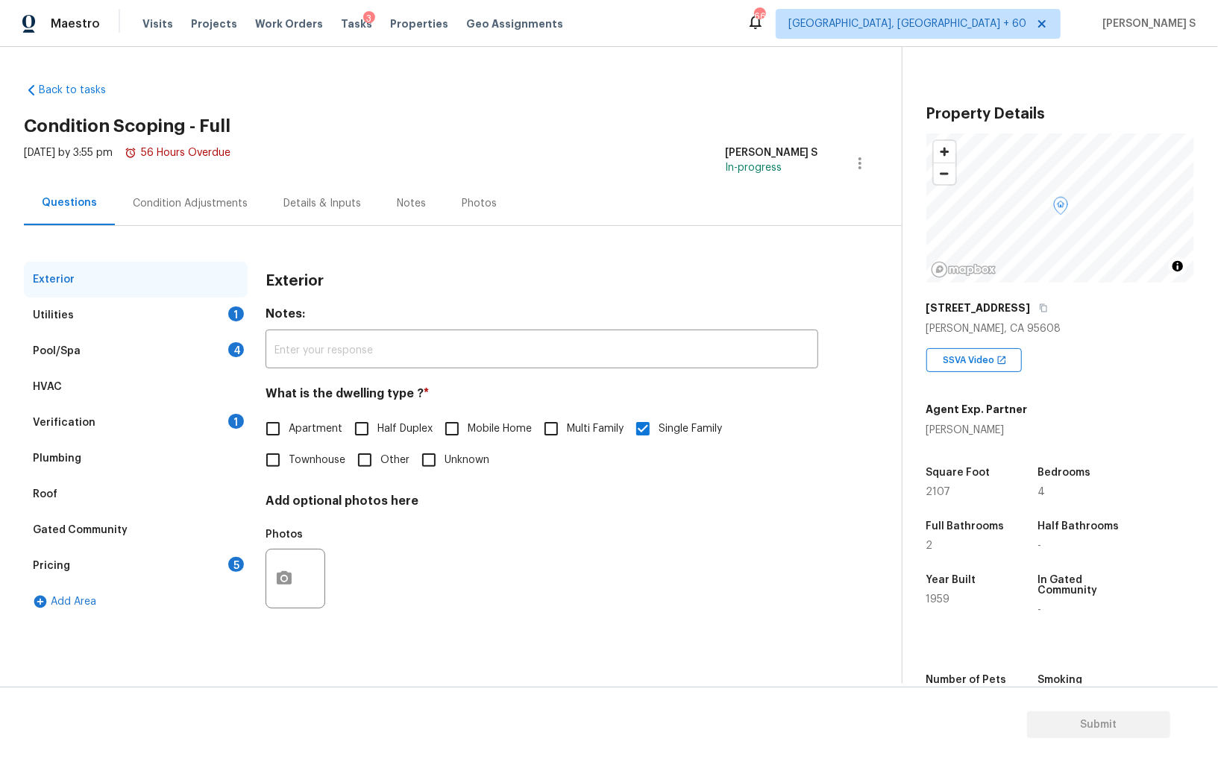
click at [210, 561] on div "Pricing 5" at bounding box center [136, 566] width 224 height 36
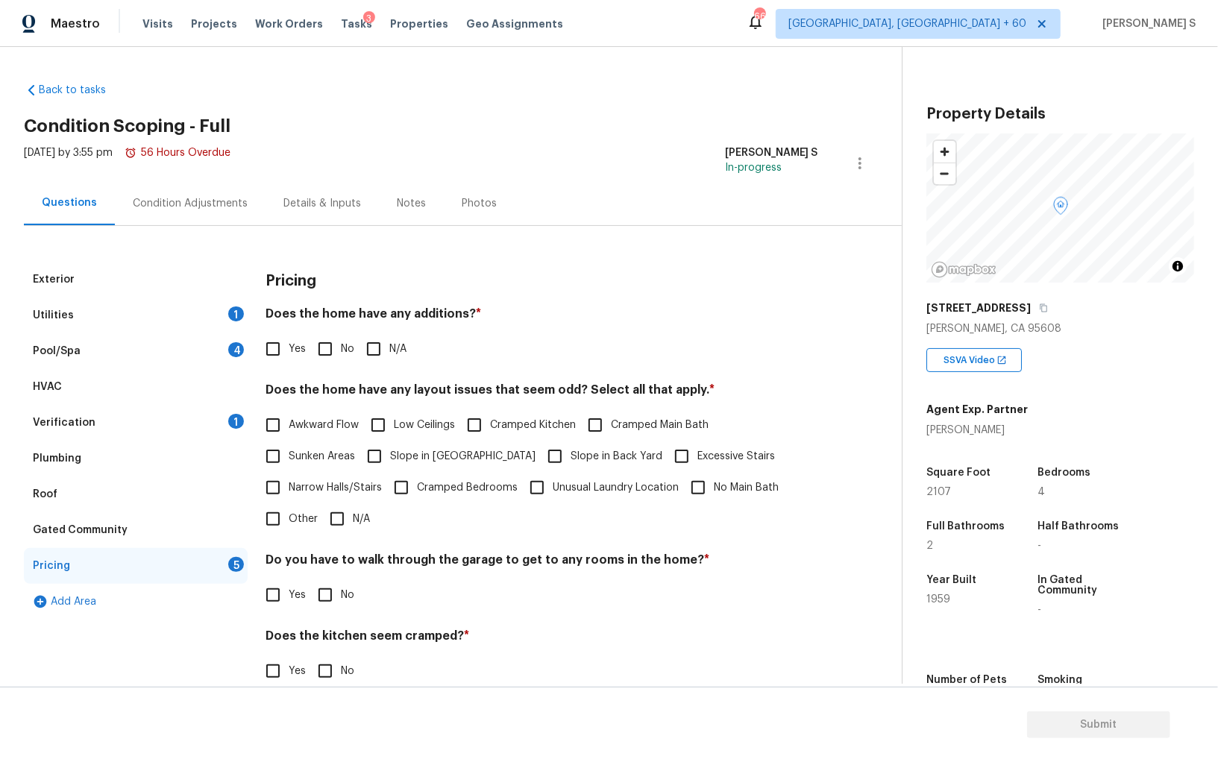
scroll to position [101, 0]
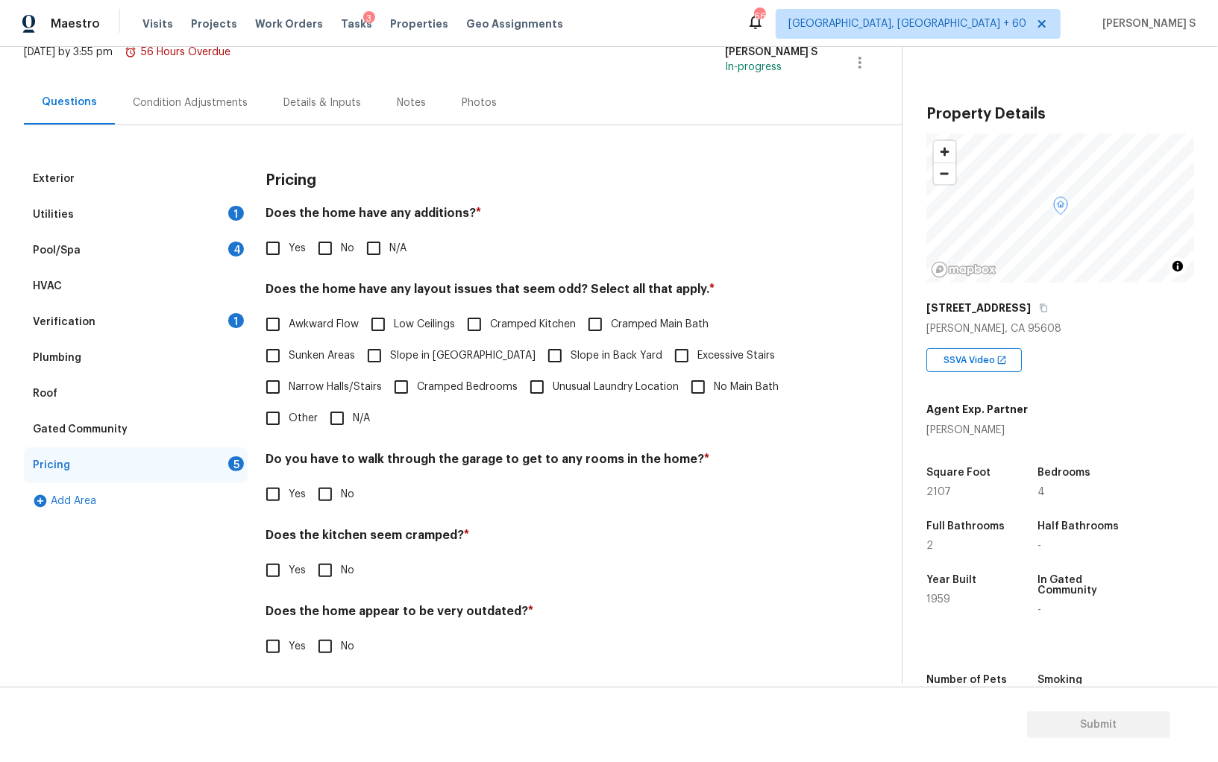
click at [300, 421] on span "Other" at bounding box center [303, 419] width 29 height 16
click at [289, 421] on input "Other" at bounding box center [272, 418] width 31 height 31
checkbox input "true"
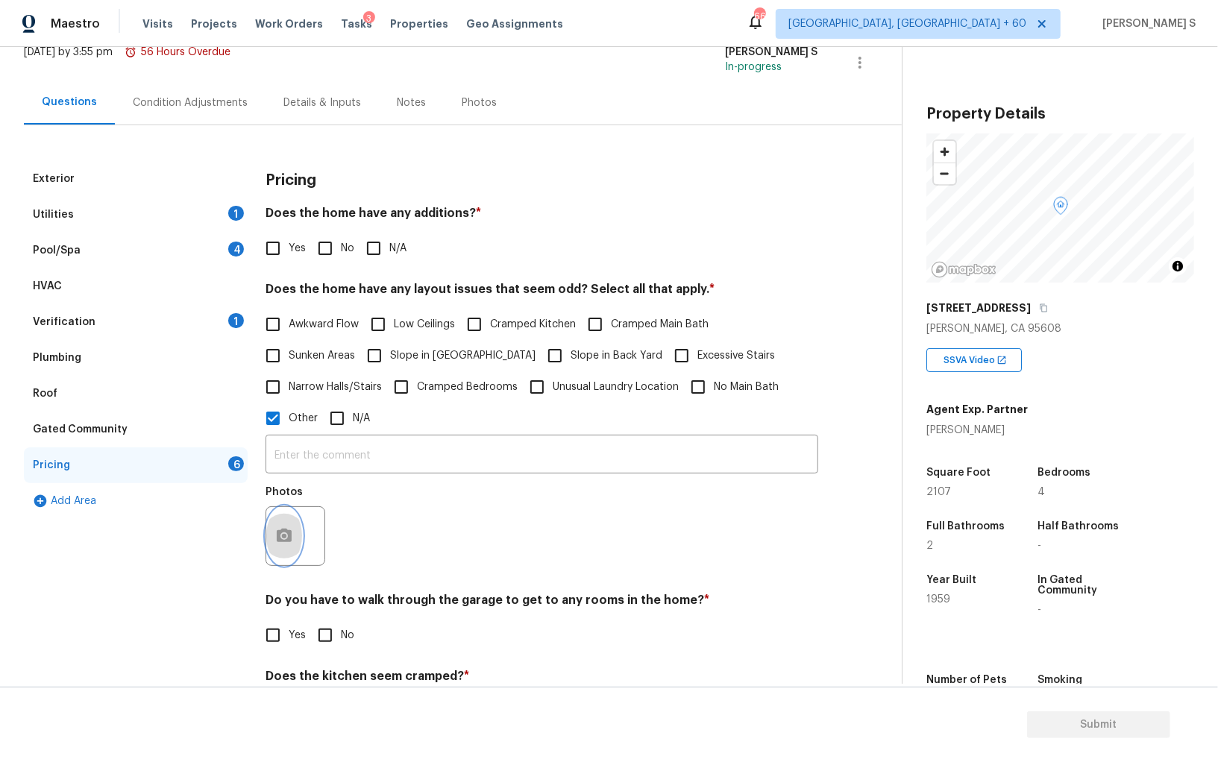
click at [301, 540] on button "button" at bounding box center [284, 536] width 36 height 58
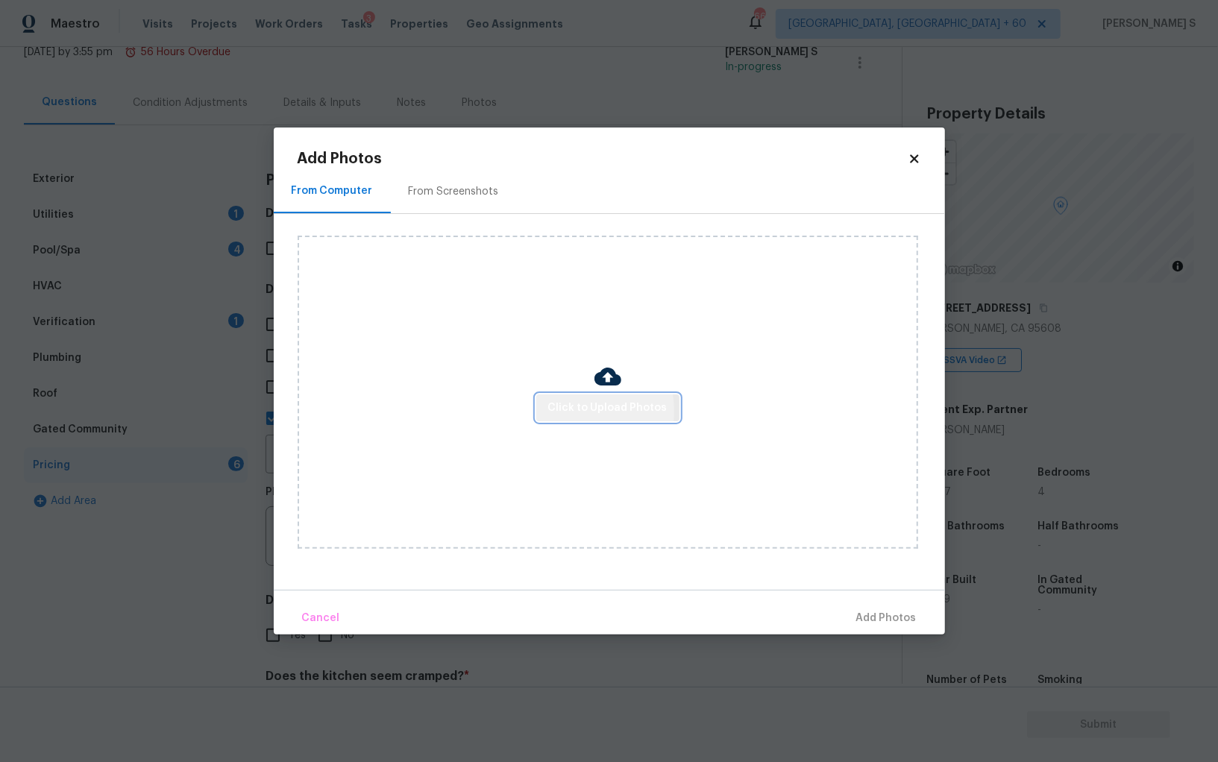
click at [573, 410] on span "Click to Upload Photos" at bounding box center [607, 408] width 119 height 19
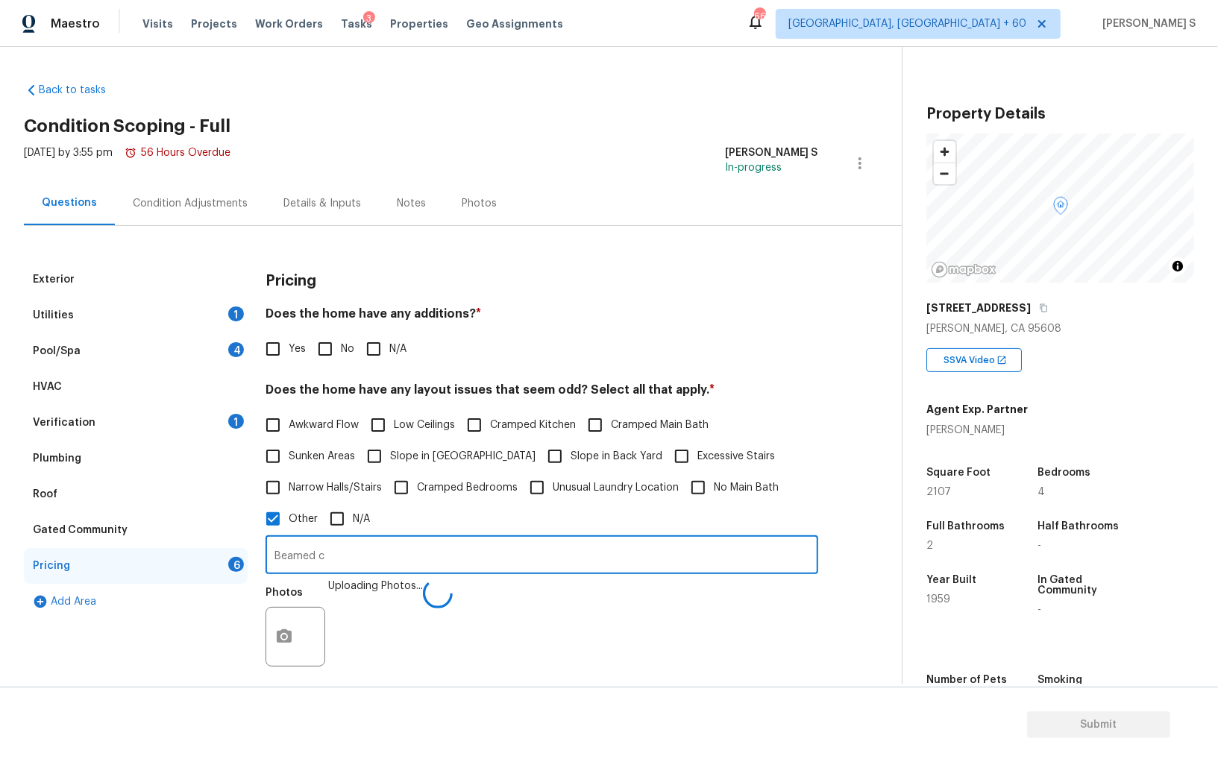
scroll to position [101, 0]
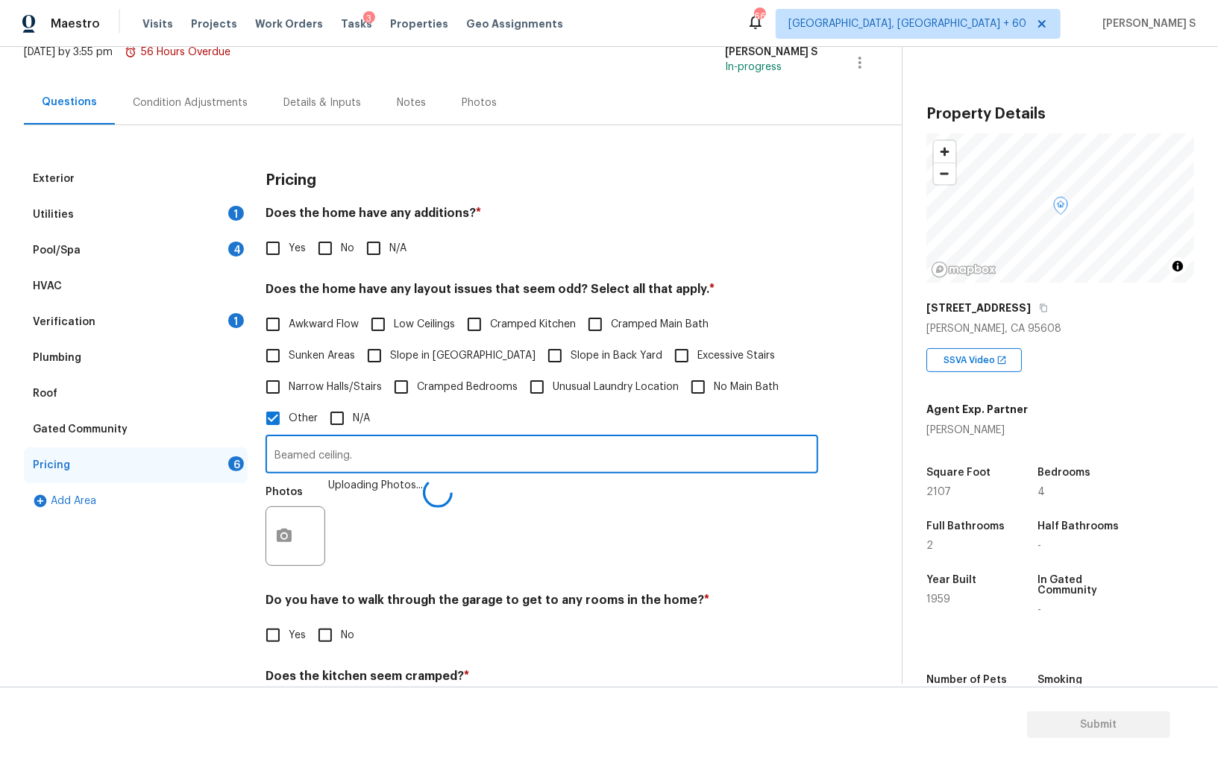
type input "Beamed ceiling."
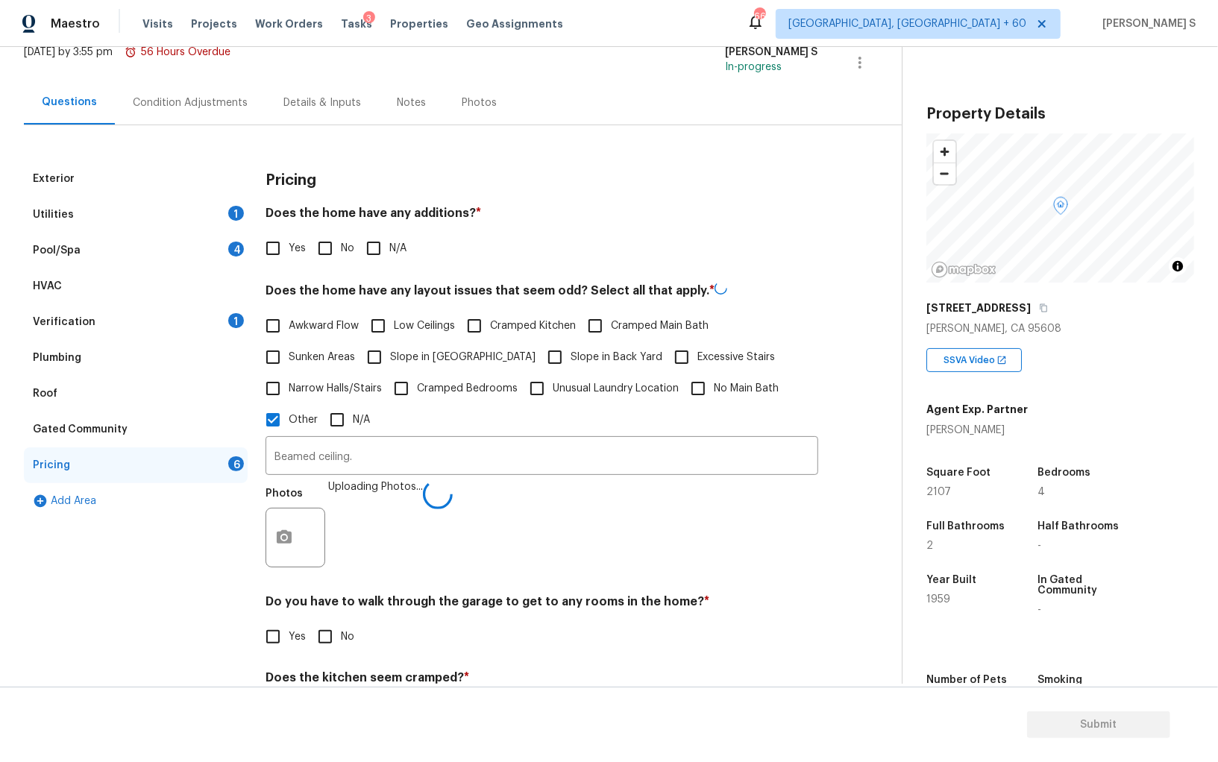
click at [557, 588] on div "Pricing Does the home have any additions? * Yes No N/A Does the home have any l…" at bounding box center [541, 491] width 553 height 661
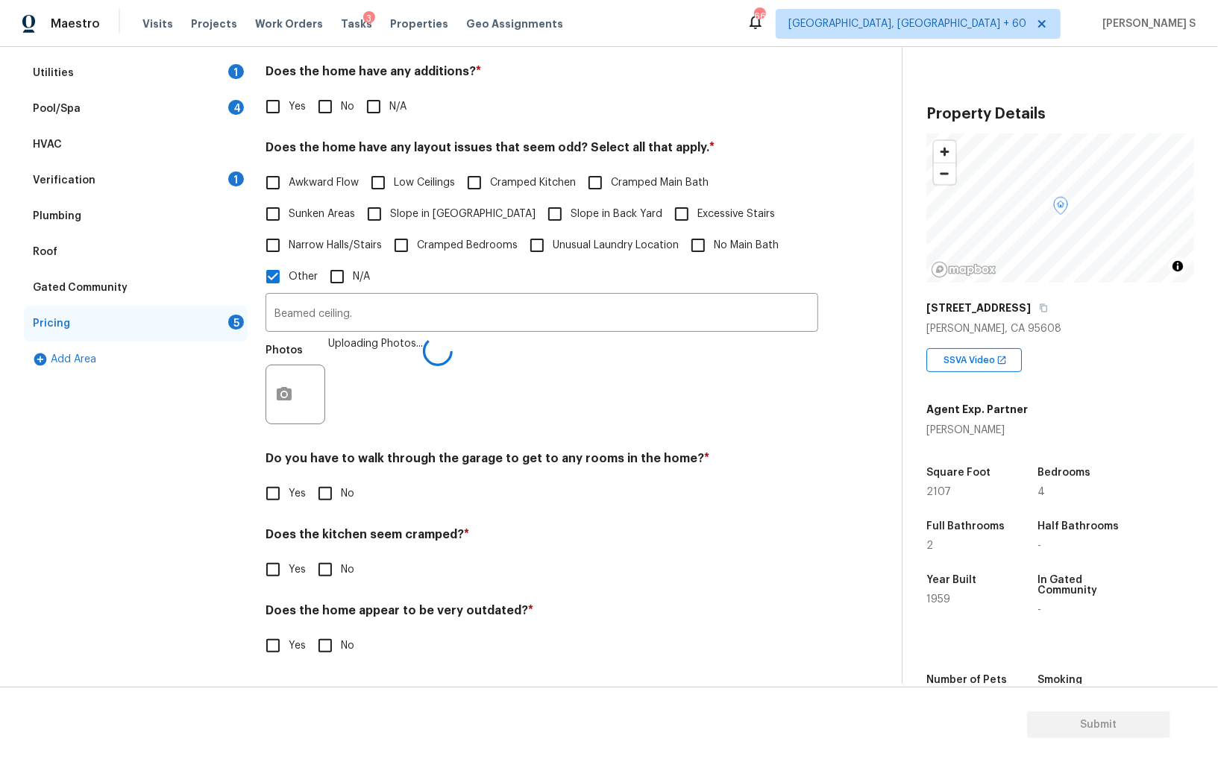
scroll to position [242, 0]
click at [330, 500] on input "No" at bounding box center [324, 493] width 31 height 31
checkbox input "true"
click at [309, 556] on input "No" at bounding box center [324, 571] width 31 height 31
checkbox input "true"
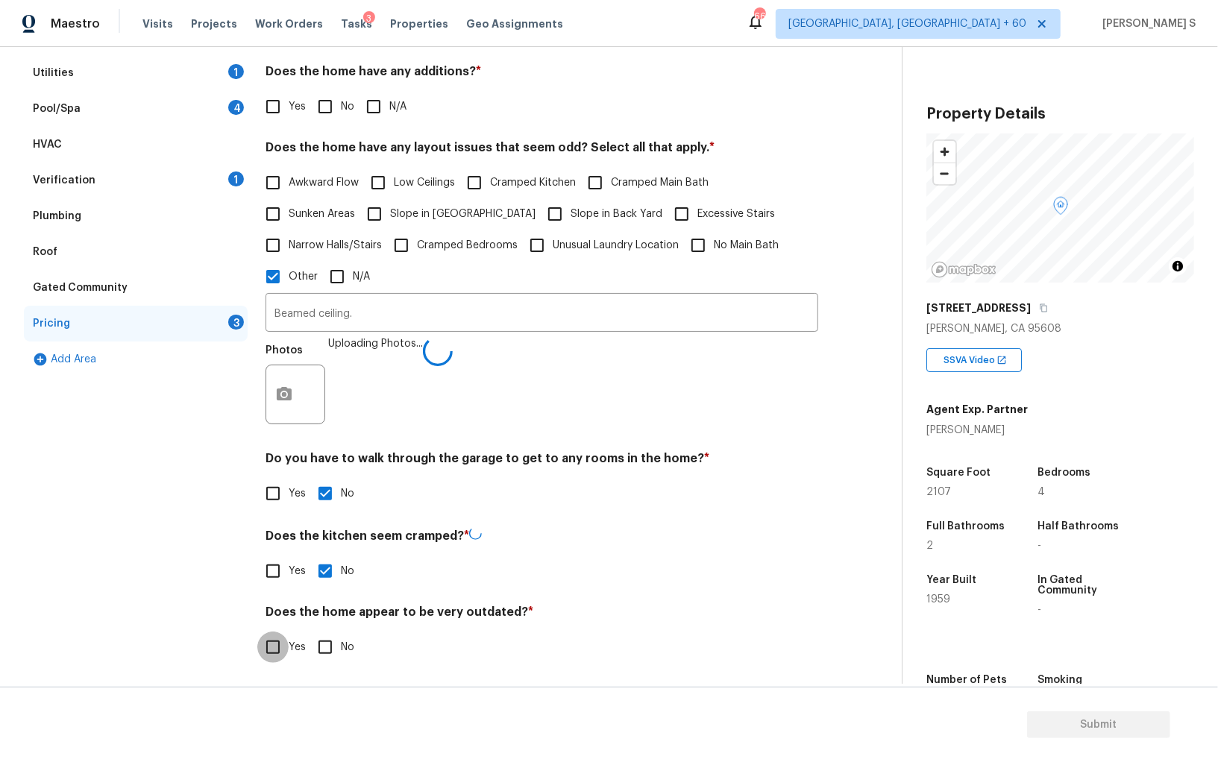
click at [309, 632] on input "No" at bounding box center [324, 647] width 31 height 31
checkbox input "true"
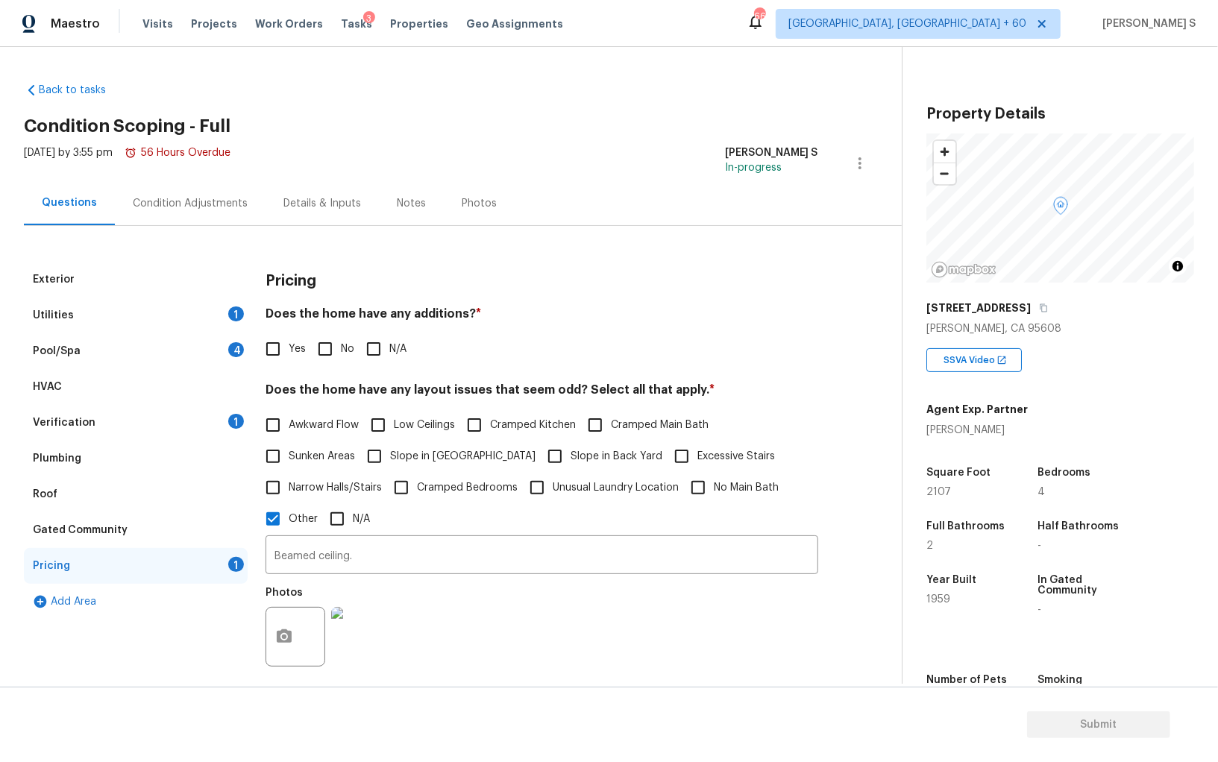
click at [201, 201] on div "Condition Adjustments" at bounding box center [190, 203] width 115 height 15
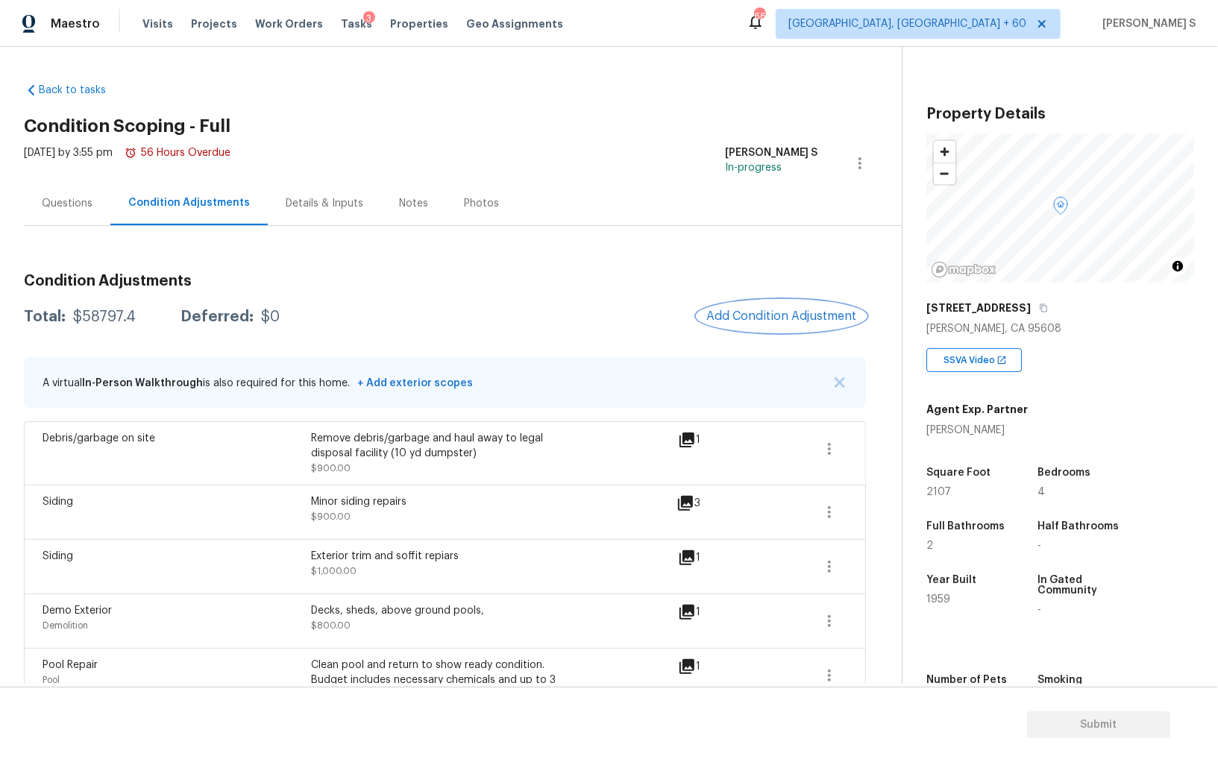
click at [790, 312] on span "Add Condition Adjustment" at bounding box center [781, 315] width 151 height 13
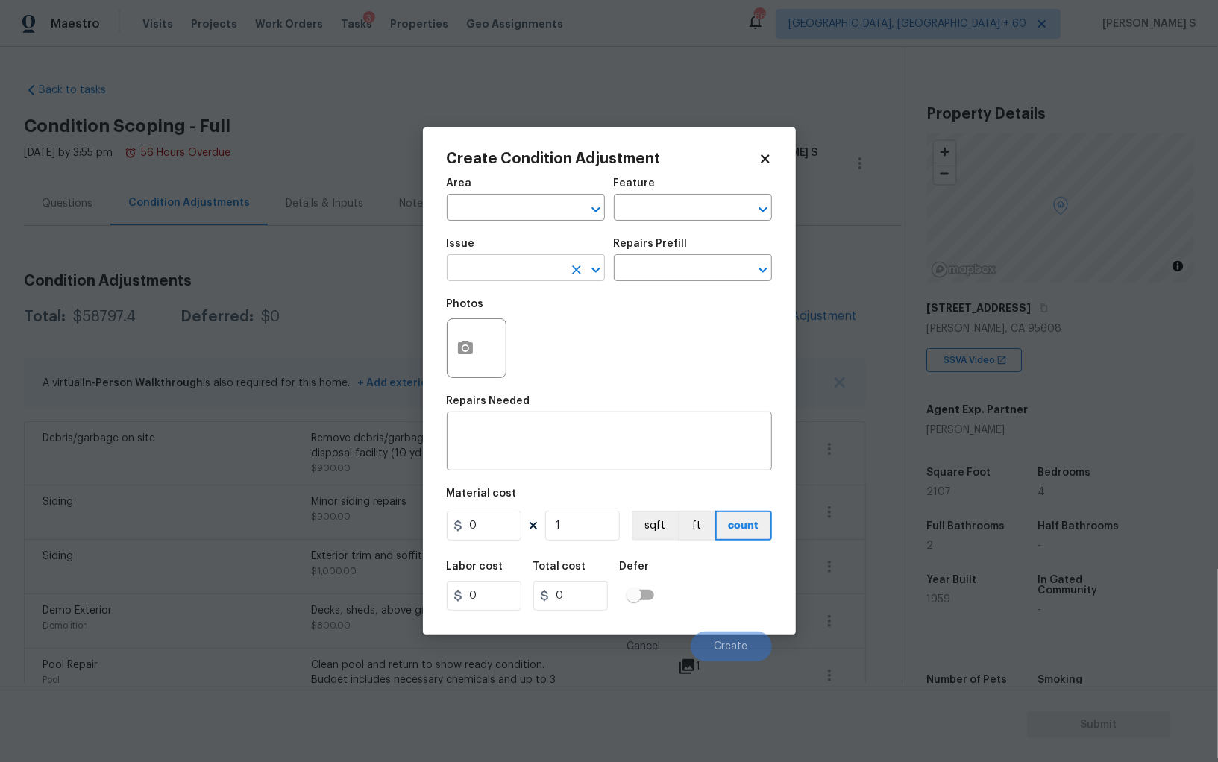
click at [527, 264] on input "text" at bounding box center [505, 269] width 116 height 23
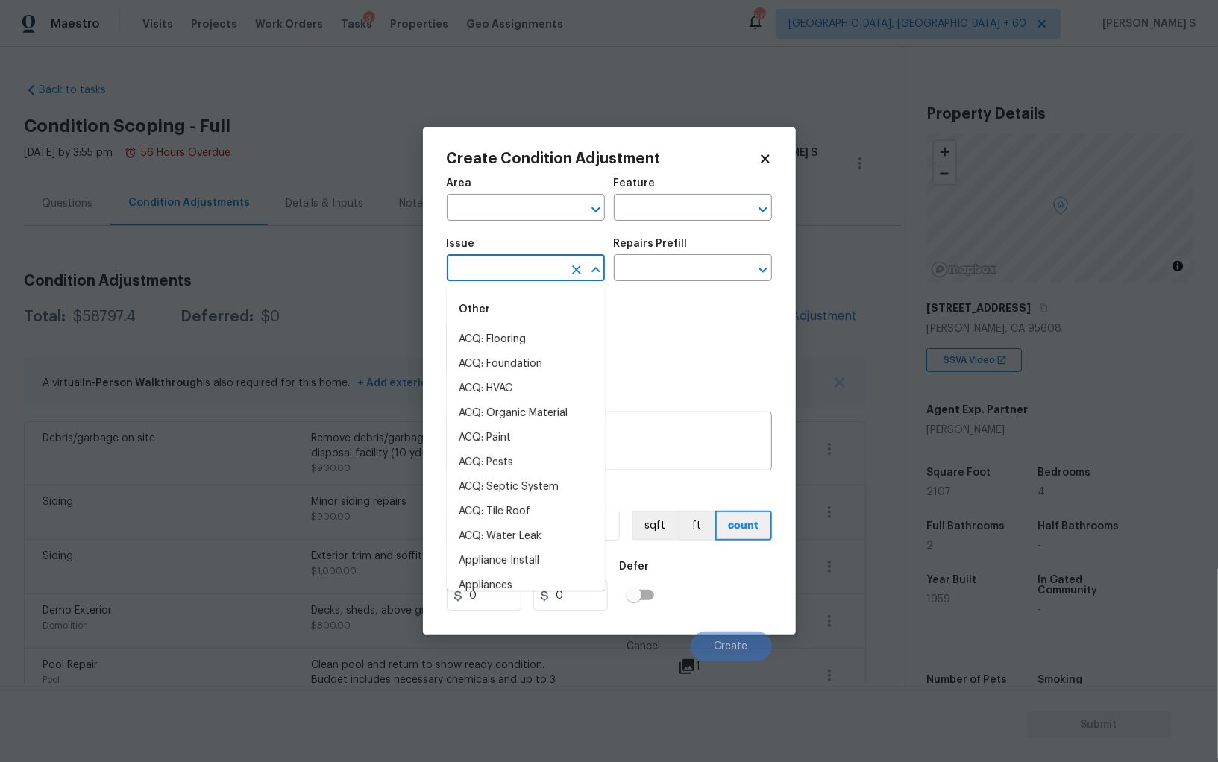
type input "p"
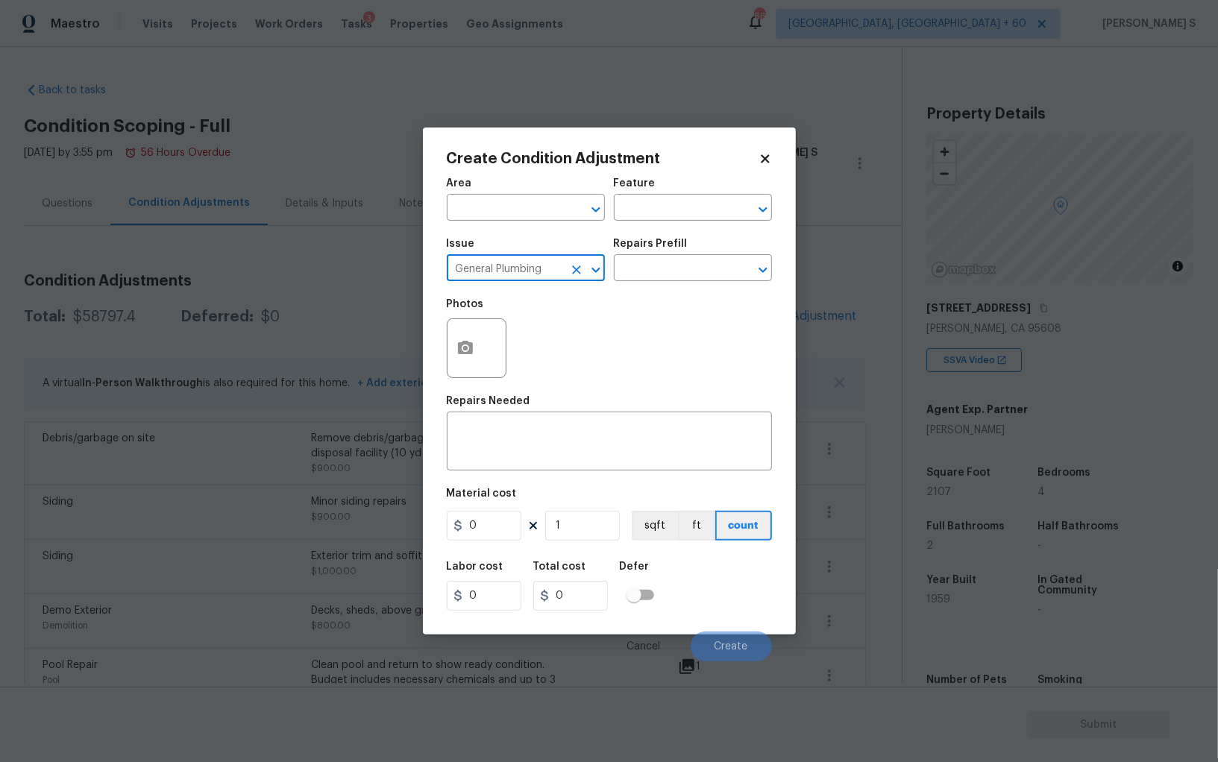
type input "General Plumbing"
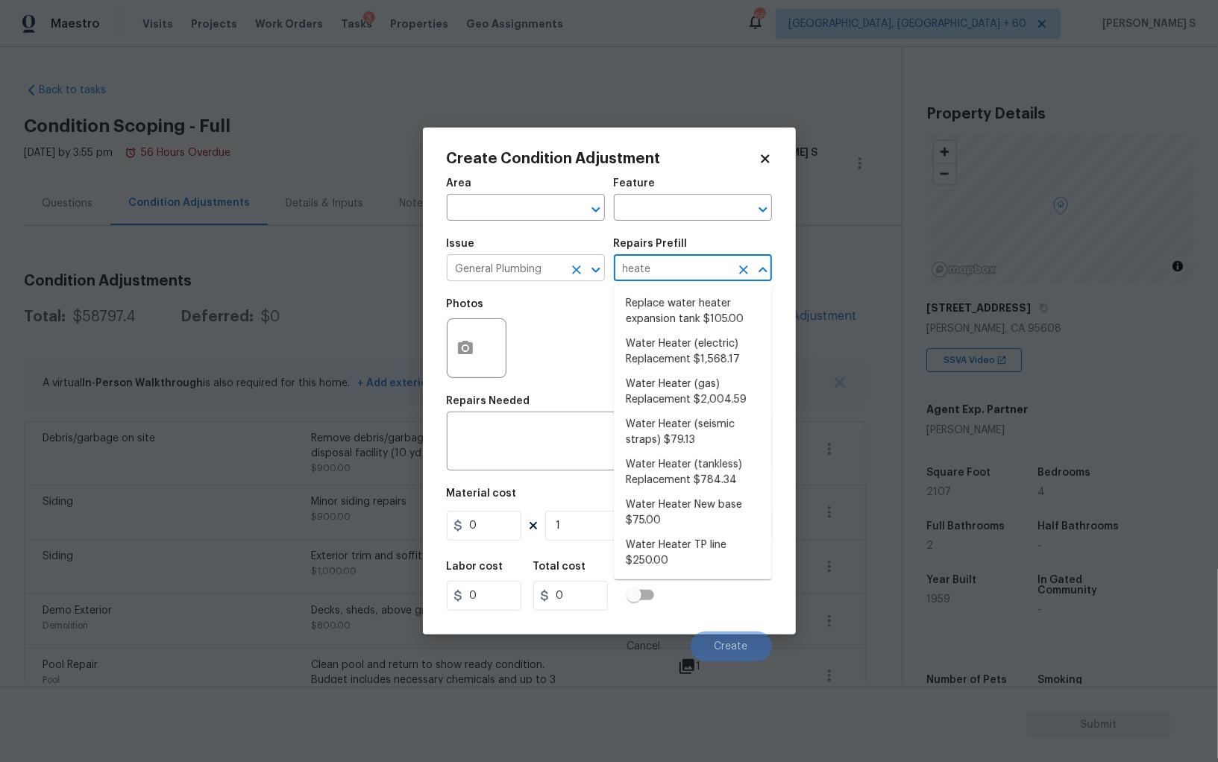
type input "heater"
type input "Plumbing"
type textarea "Remove the existing electric water heater and install a new 40 gallon electric …"
type input "1568.17"
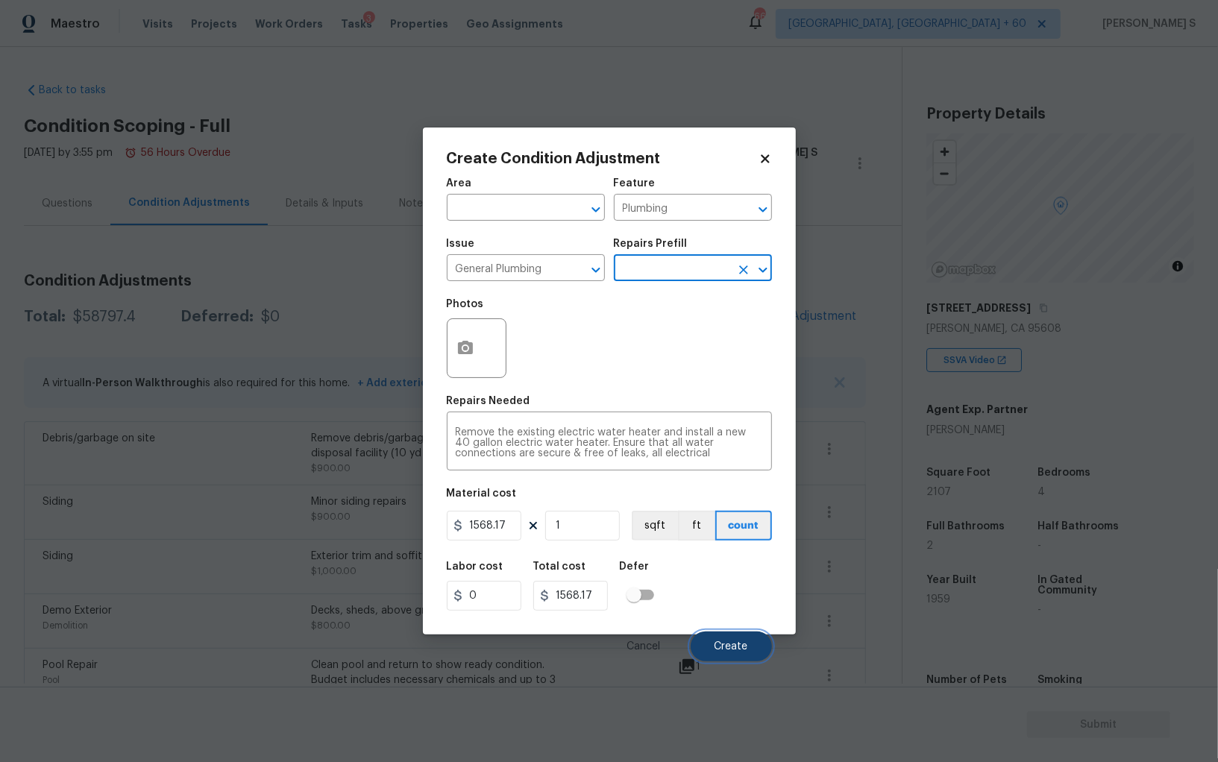
click at [740, 638] on button "Create" at bounding box center [731, 647] width 81 height 30
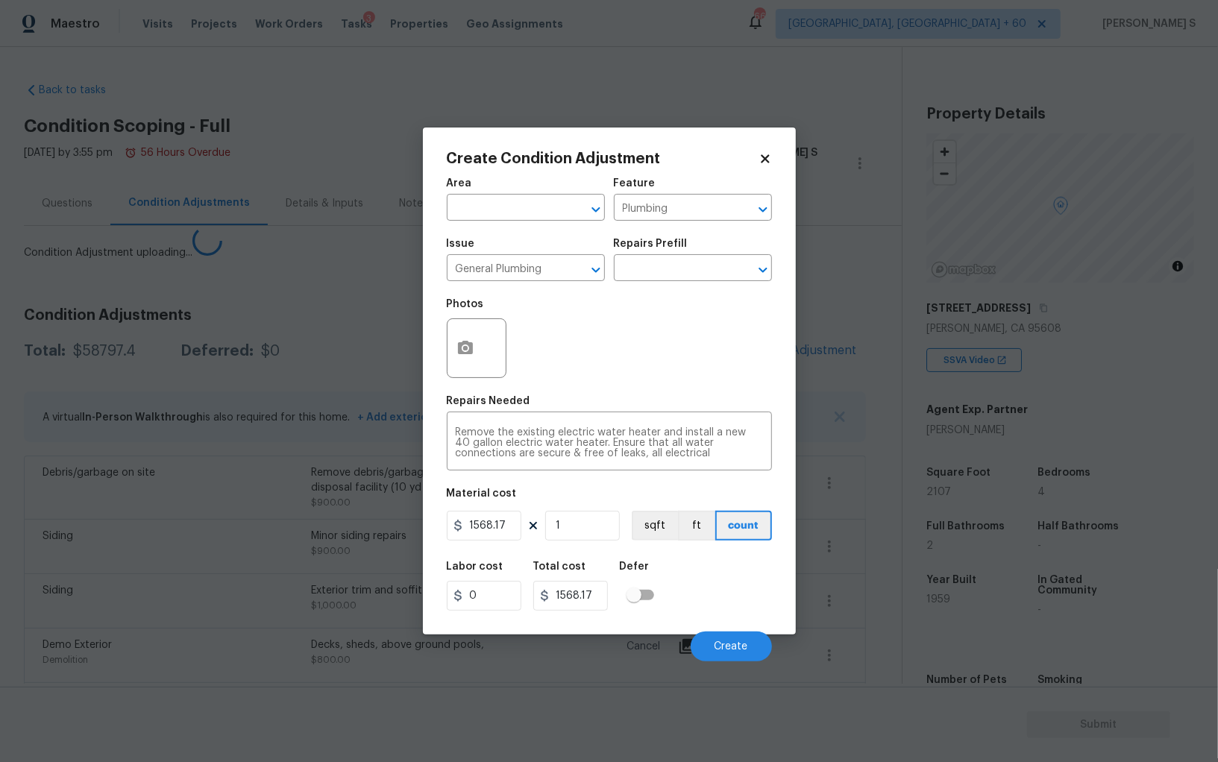
click at [119, 485] on body "Maestro Visits Projects Work Orders Tasks 3 Properties Geo Assignments 668 [GEO…" at bounding box center [609, 381] width 1218 height 762
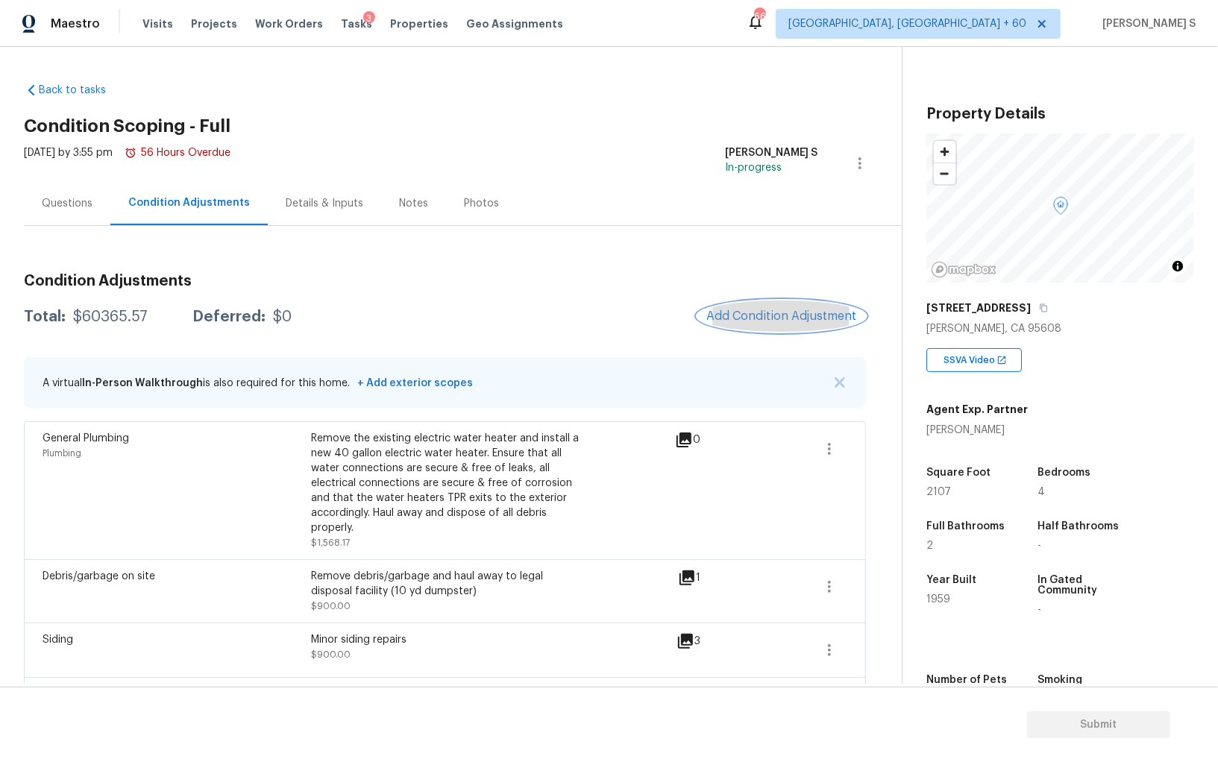
click at [785, 307] on button "Add Condition Adjustment" at bounding box center [781, 316] width 169 height 31
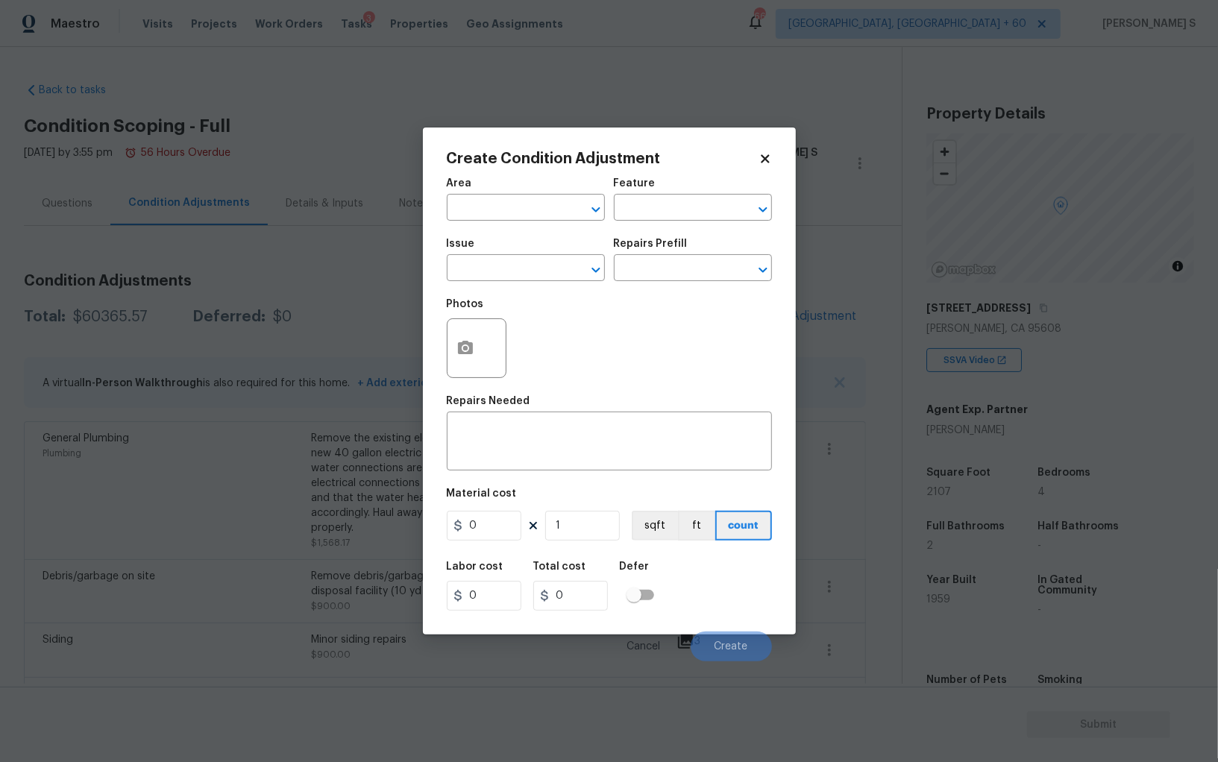
click at [107, 574] on body "Maestro Visits Projects Work Orders Tasks 3 Properties Geo Assignments 668 [GEO…" at bounding box center [609, 381] width 1218 height 762
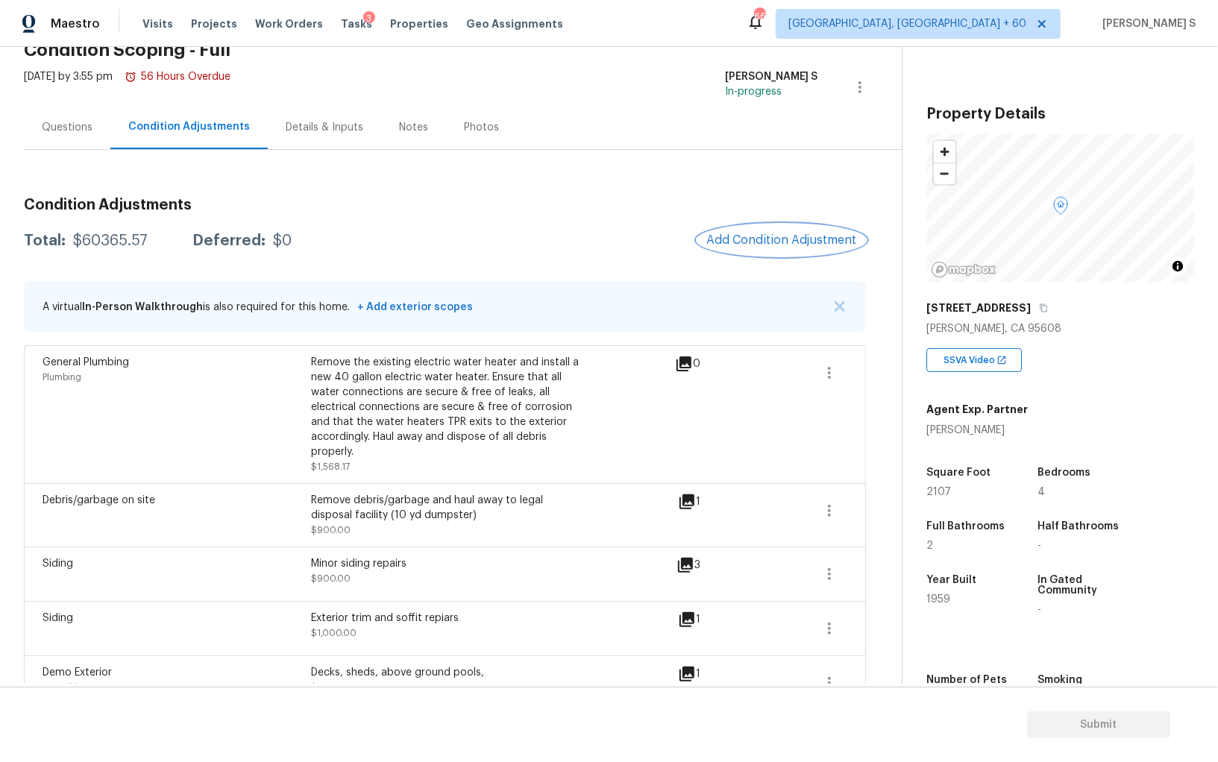
scroll to position [34, 0]
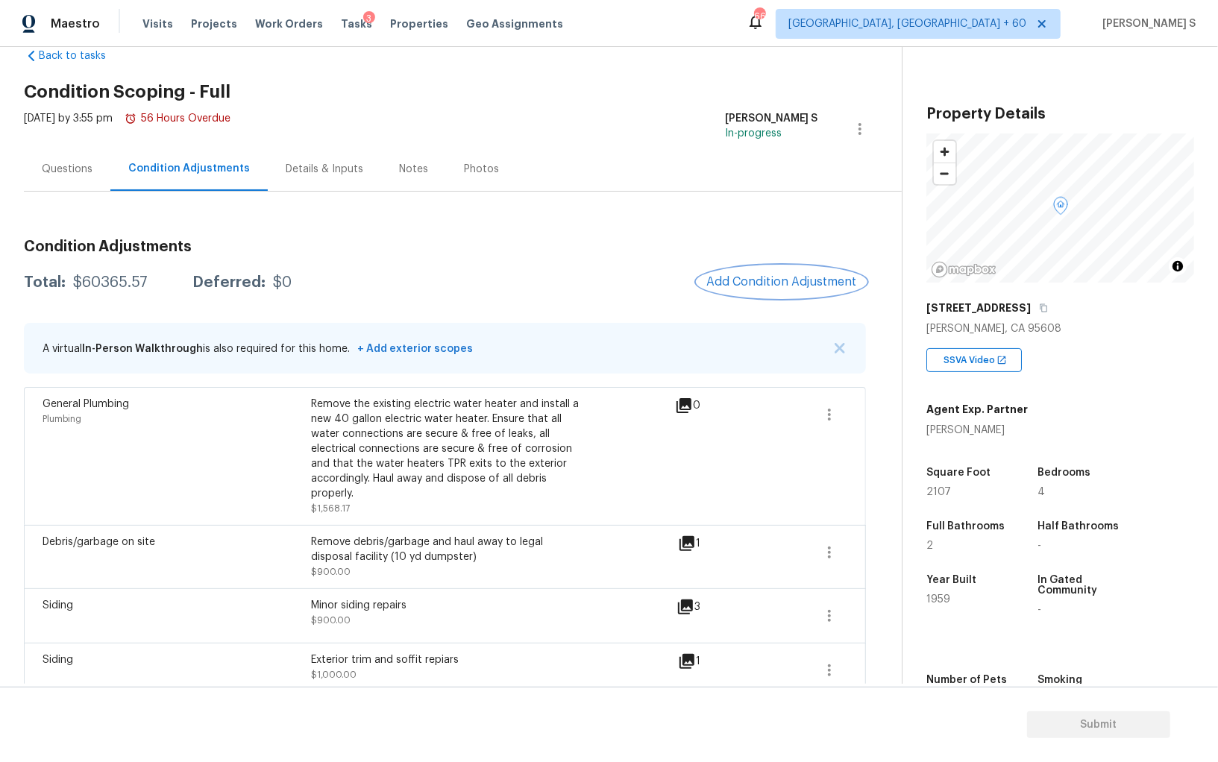
click at [744, 286] on span "Add Condition Adjustment" at bounding box center [781, 281] width 151 height 13
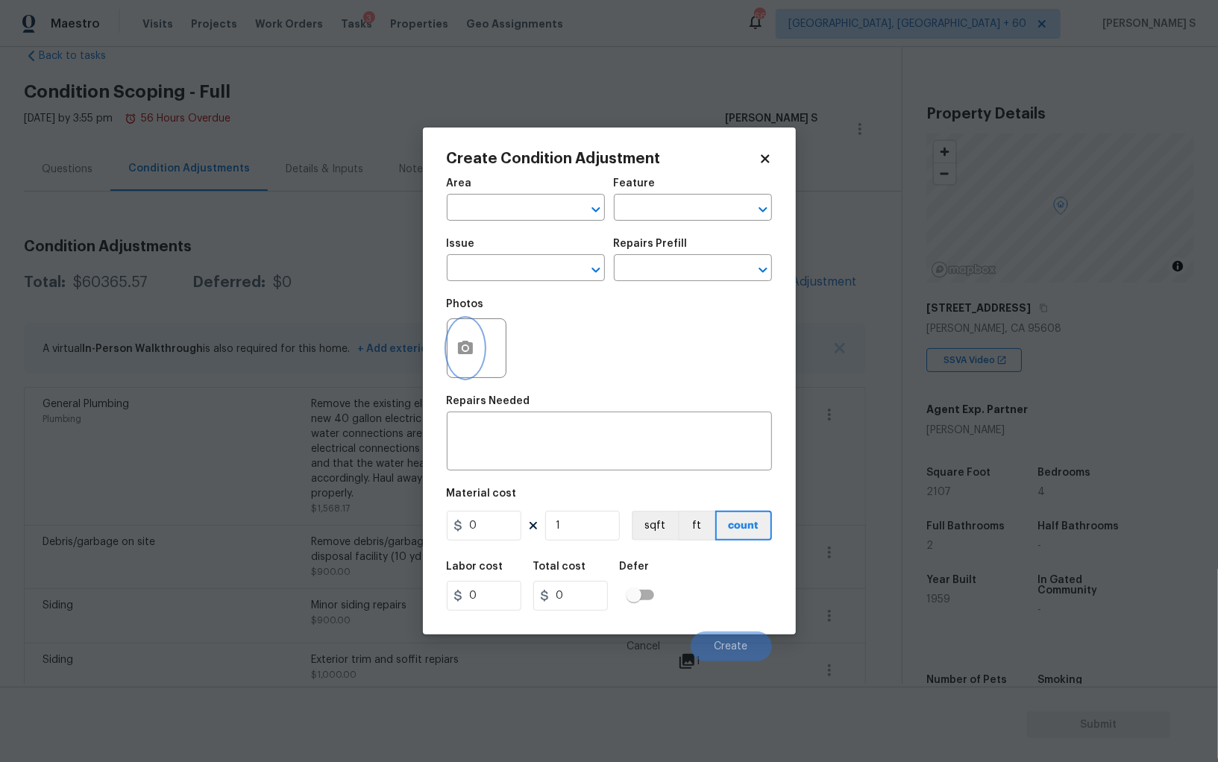
click at [480, 354] on button "button" at bounding box center [465, 348] width 36 height 58
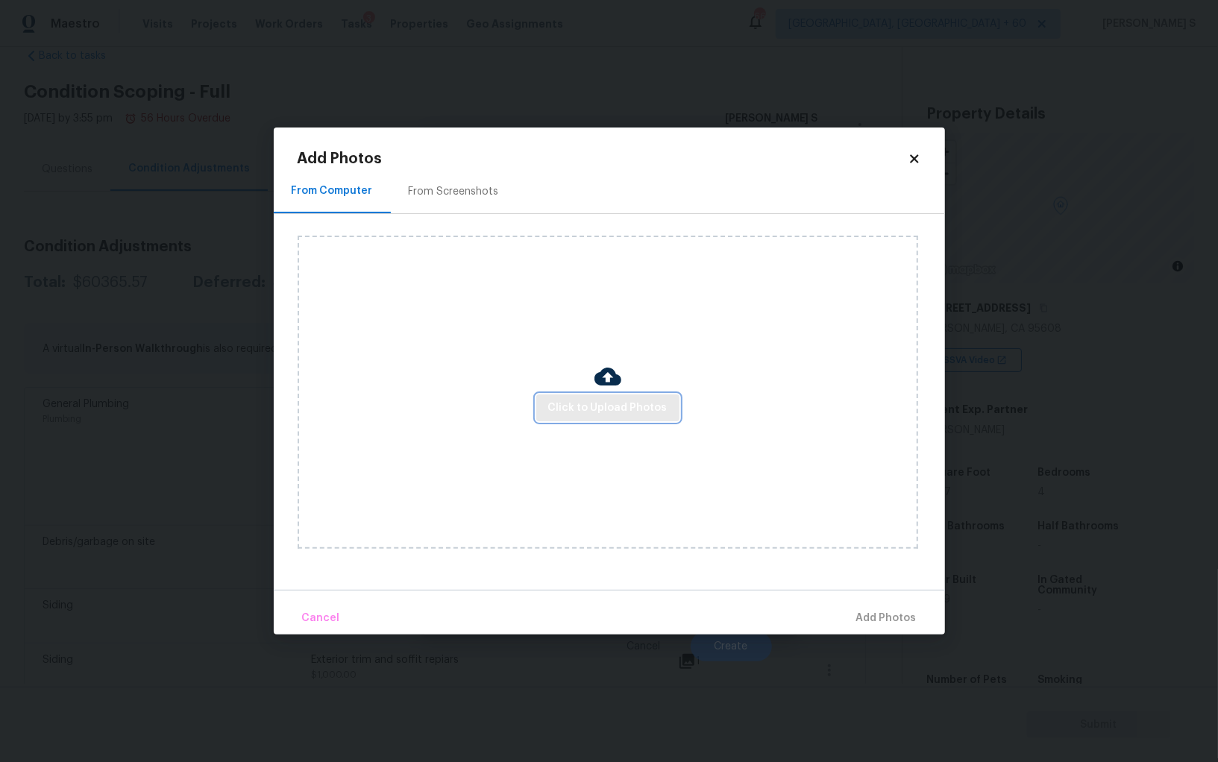
click at [591, 396] on button "Click to Upload Photos" at bounding box center [607, 409] width 143 height 28
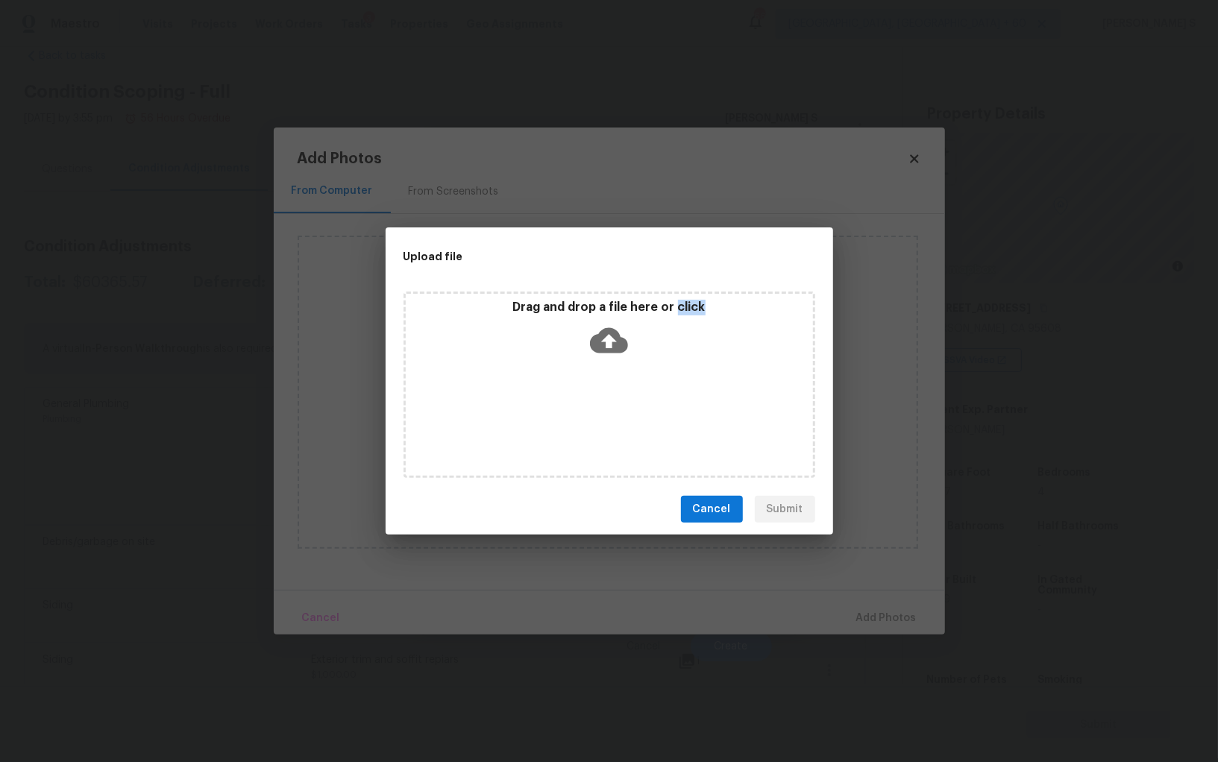
click at [591, 396] on div "Drag and drop a file here or click" at bounding box center [609, 385] width 412 height 186
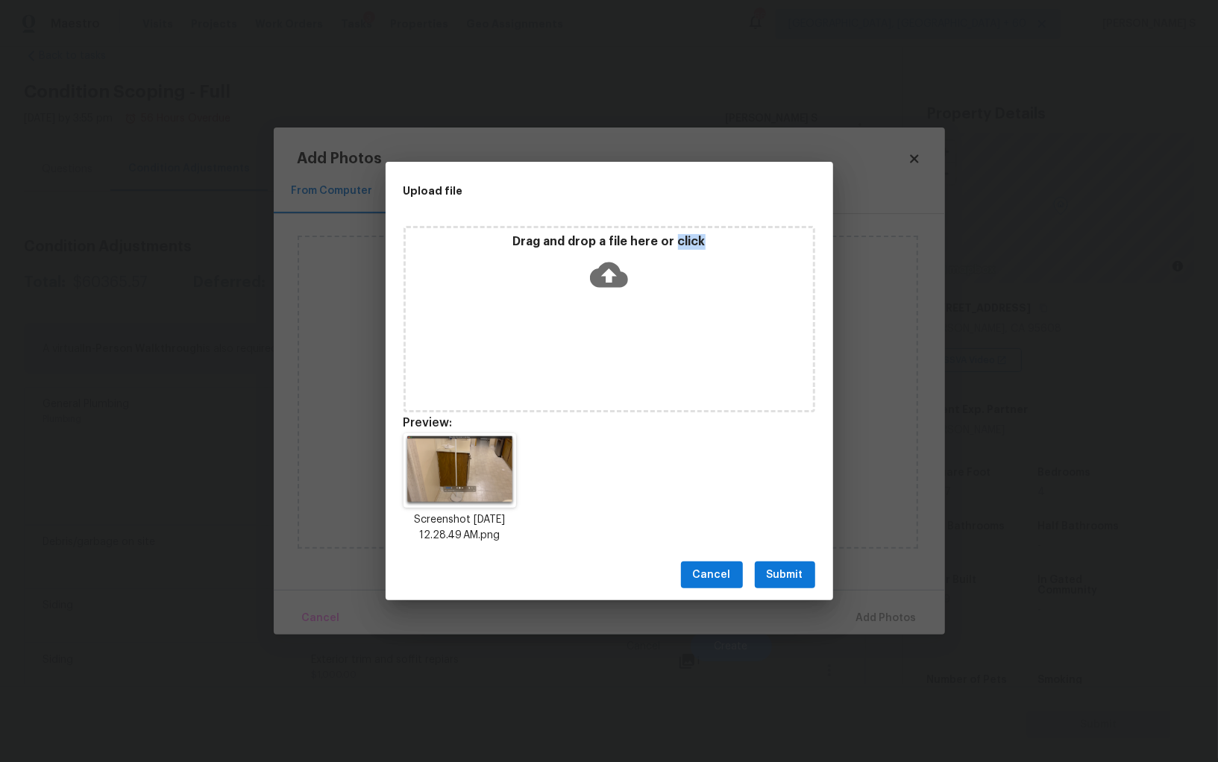
click at [798, 576] on span "Submit" at bounding box center [785, 575] width 37 height 19
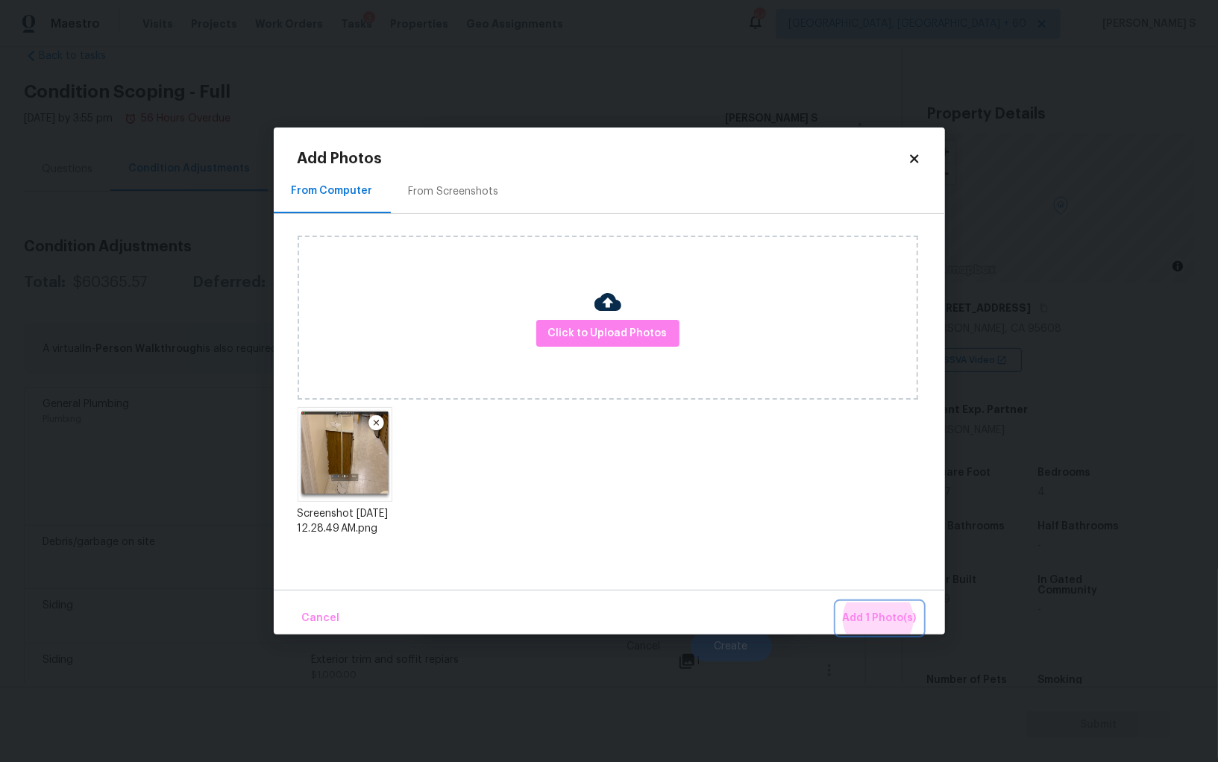
click at [837, 603] on button "Add 1 Photo(s)" at bounding box center [880, 619] width 86 height 32
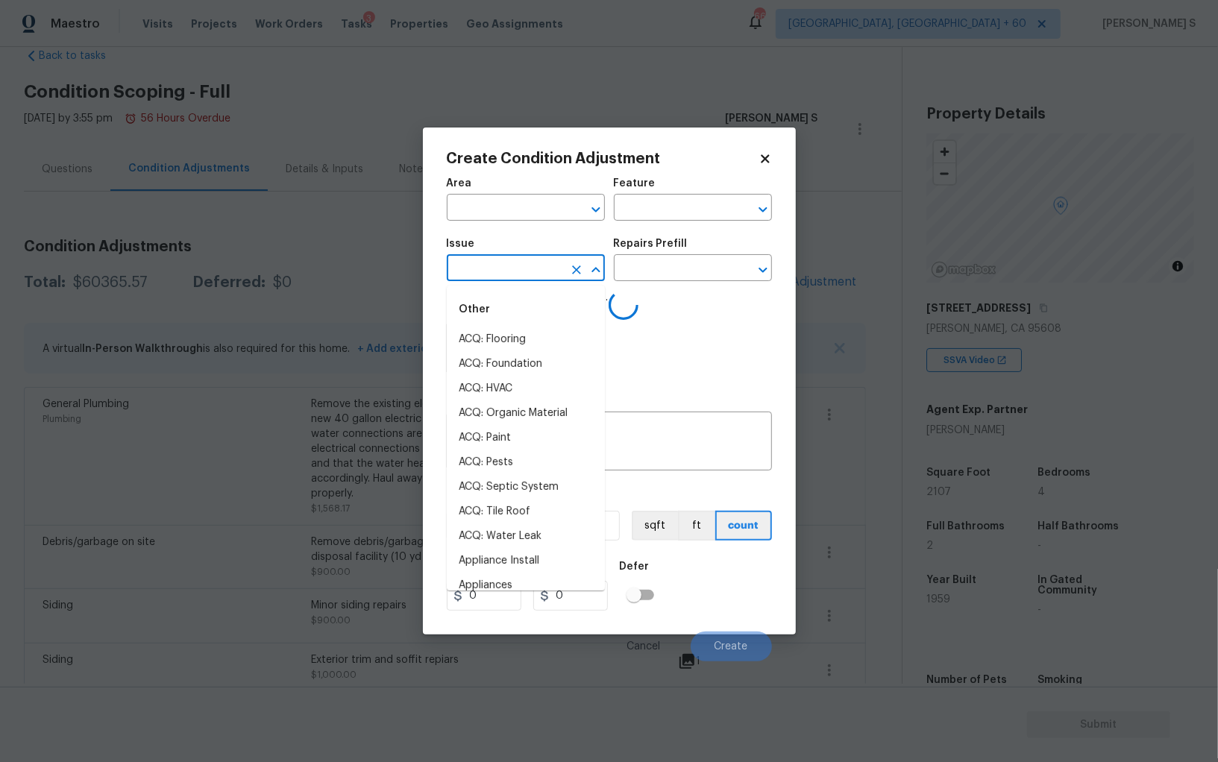
click at [534, 266] on input "text" at bounding box center [505, 269] width 116 height 23
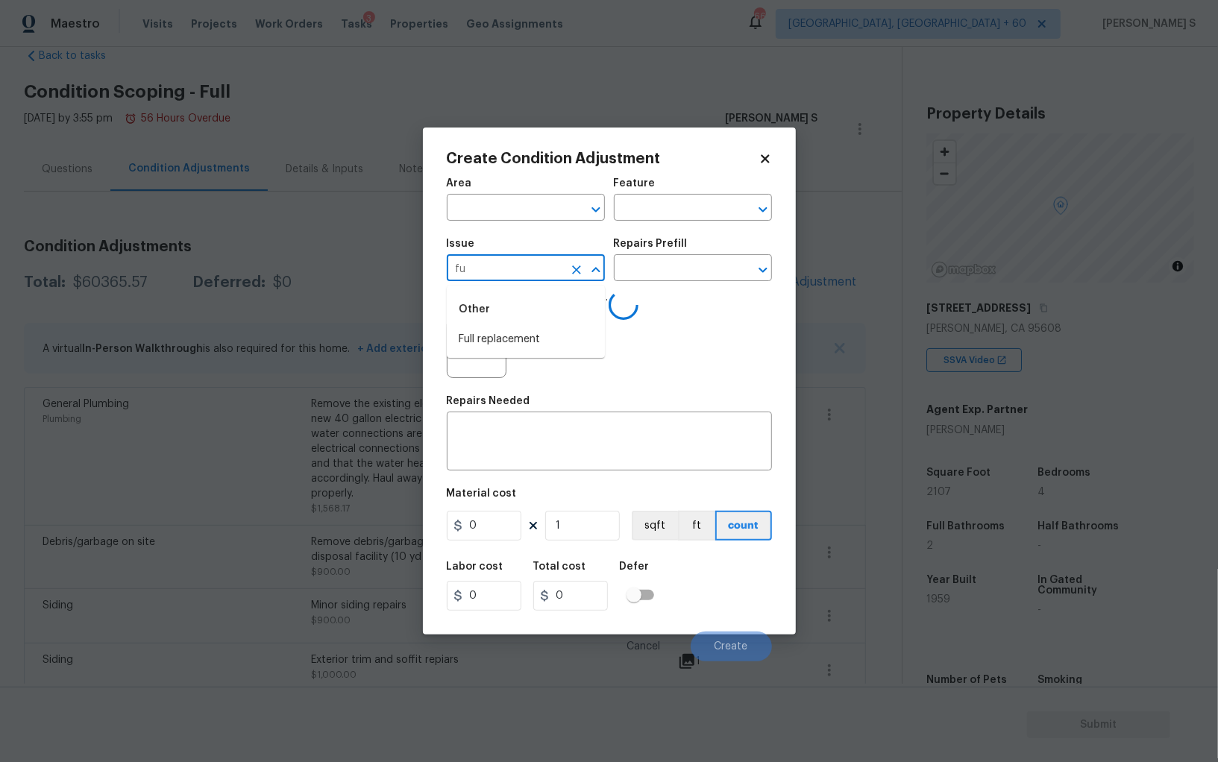
click at [534, 266] on input "fu" at bounding box center [505, 269] width 116 height 23
type input "Kitchen Cabinets"
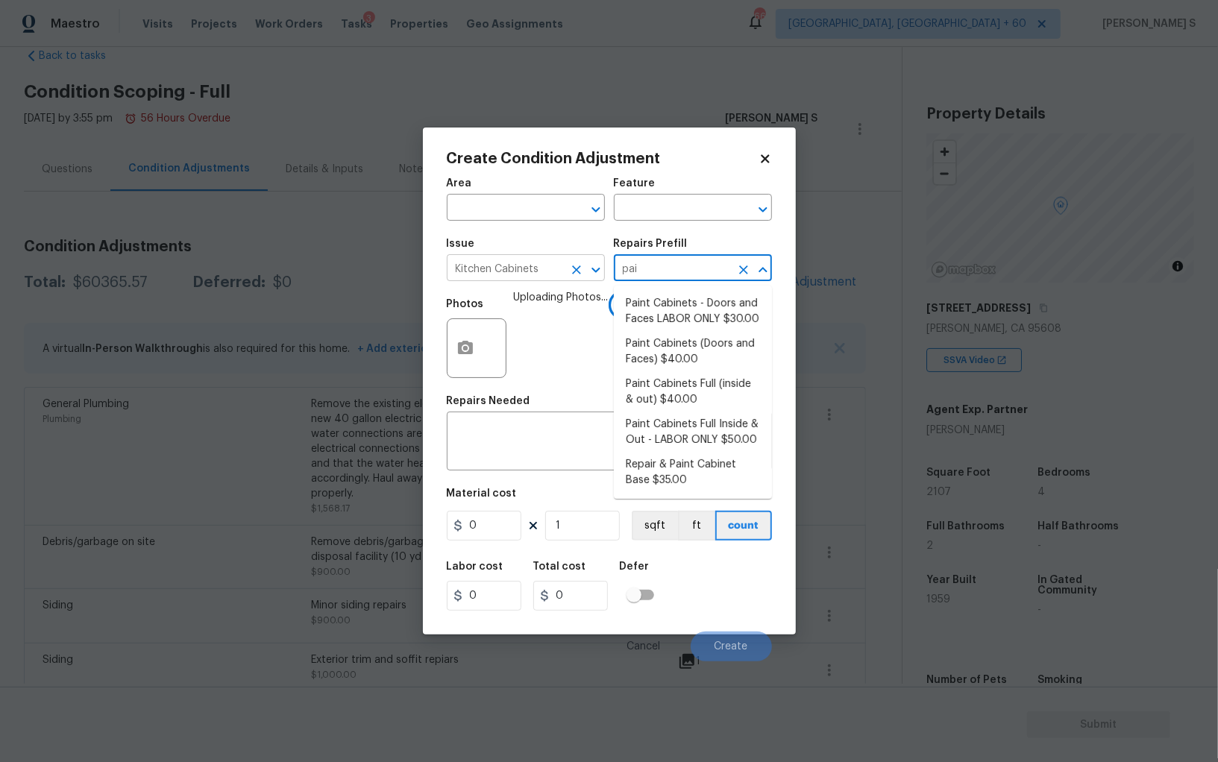
type input "pain"
type input "Cabinets"
type textarea "Prep, sand, mask and apply 2 coats of paint to the kitchen cabinet doors and bo…"
type input "40"
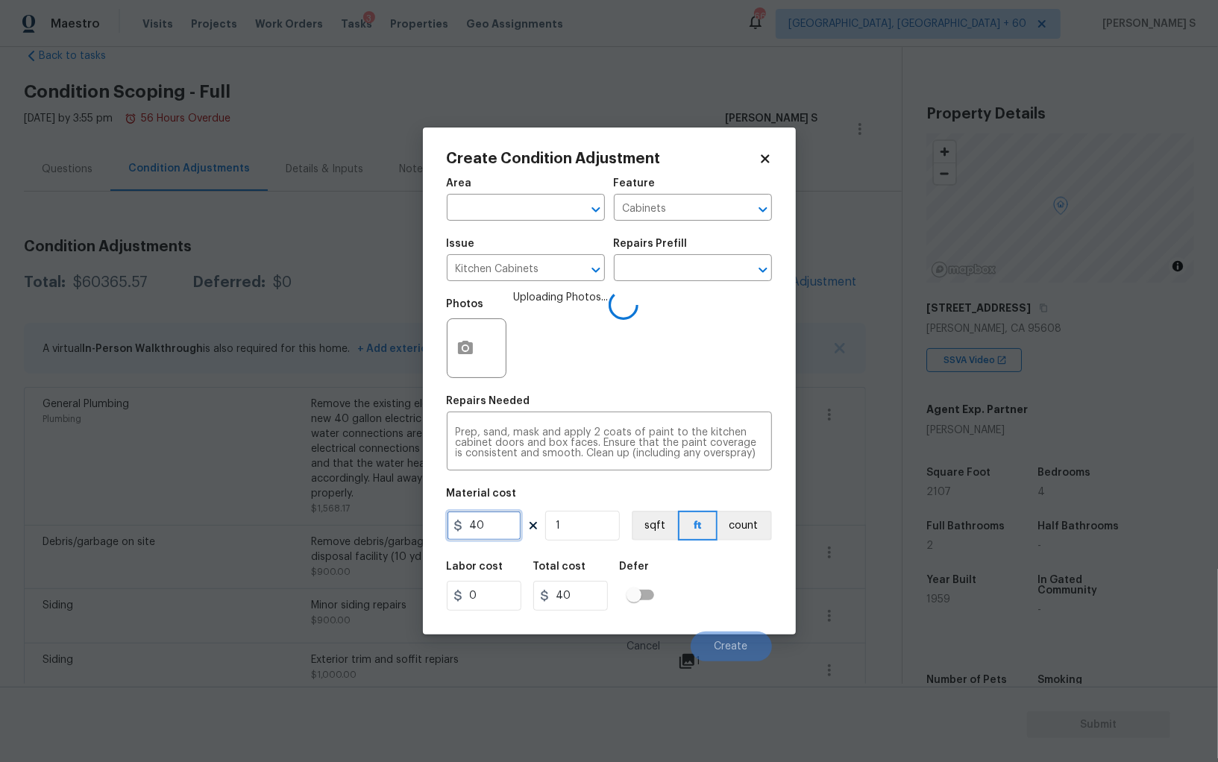
click at [482, 527] on input "40" at bounding box center [484, 526] width 75 height 30
type input "1200"
click at [697, 597] on div "Labor cost 0 Total cost 1200 Defer" at bounding box center [609, 586] width 325 height 67
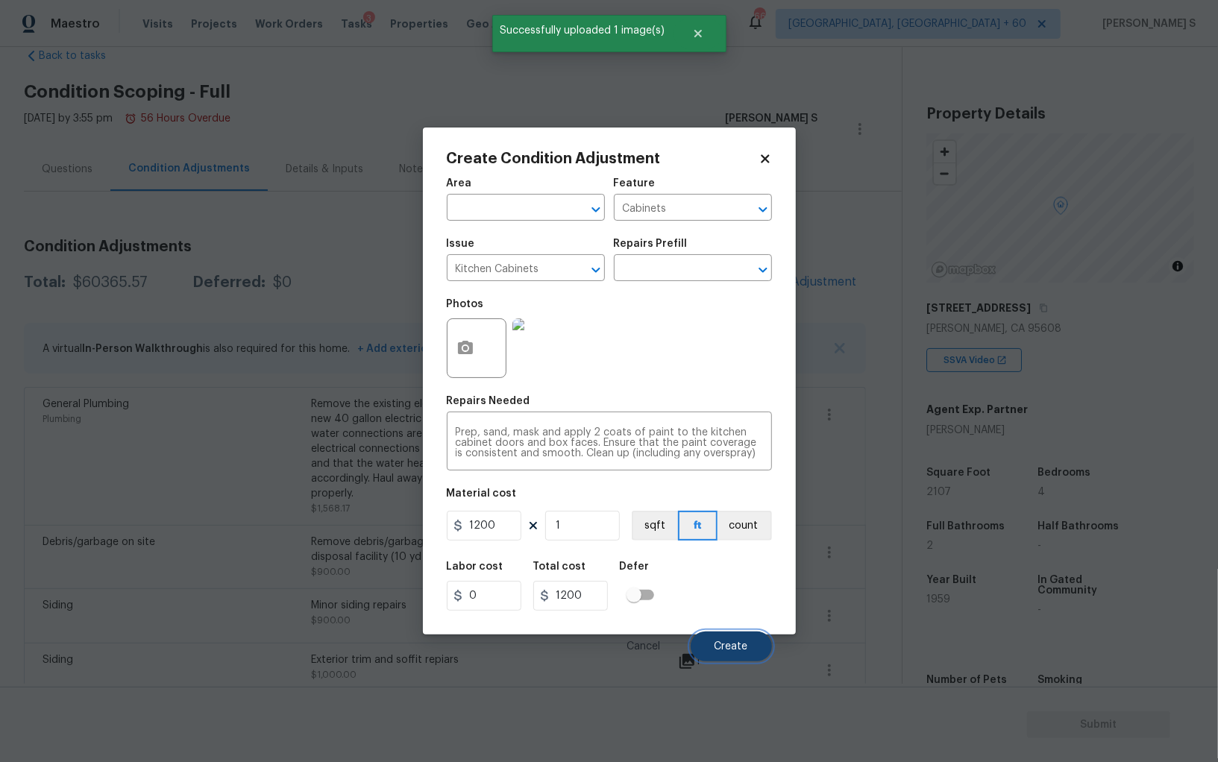
click at [734, 652] on span "Create" at bounding box center [731, 646] width 34 height 11
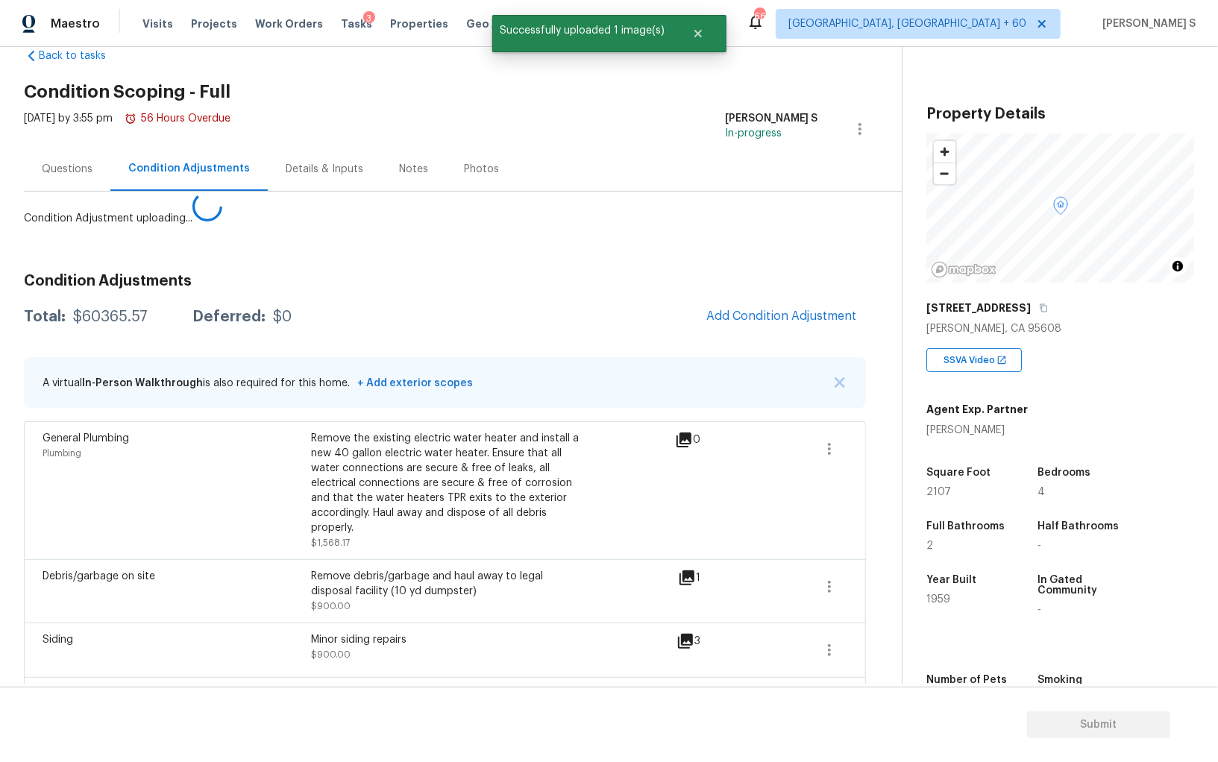
click at [74, 531] on body "Maestro Visits Projects Work Orders Tasks 3 Properties Geo Assignments 668 Albu…" at bounding box center [609, 381] width 1218 height 762
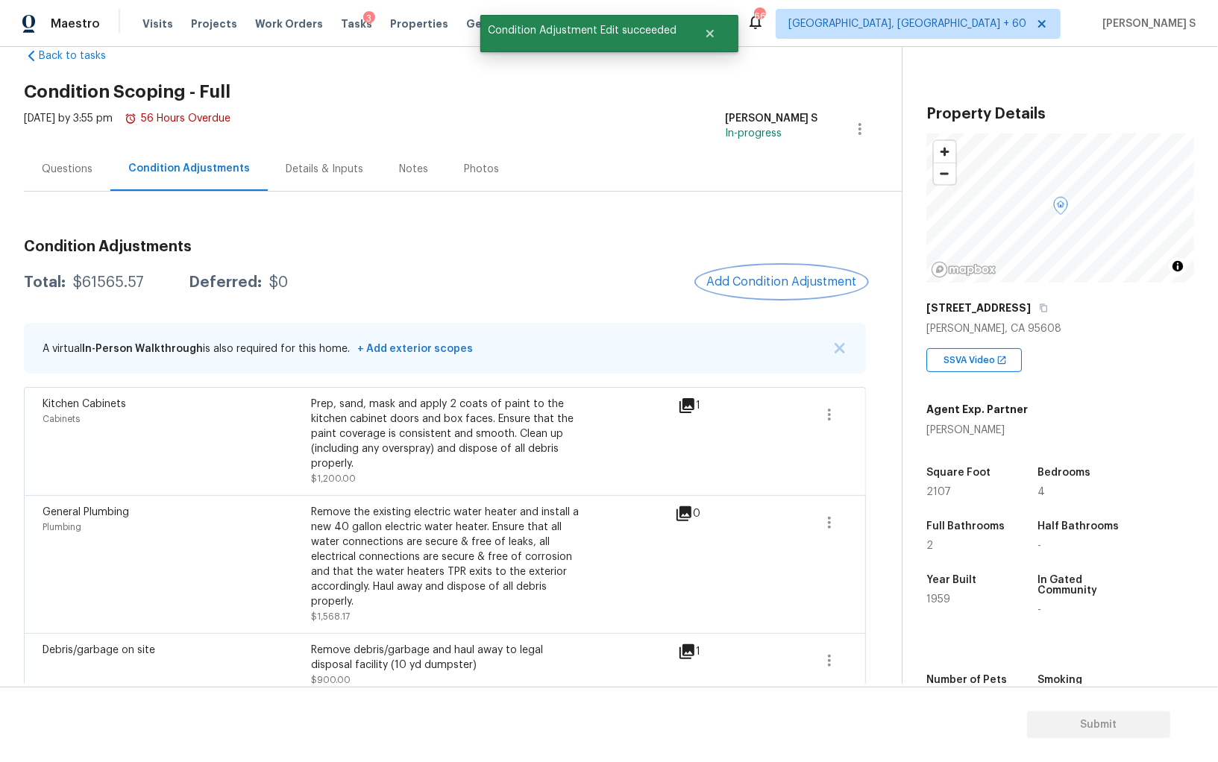
click at [805, 277] on span "Add Condition Adjustment" at bounding box center [781, 281] width 151 height 13
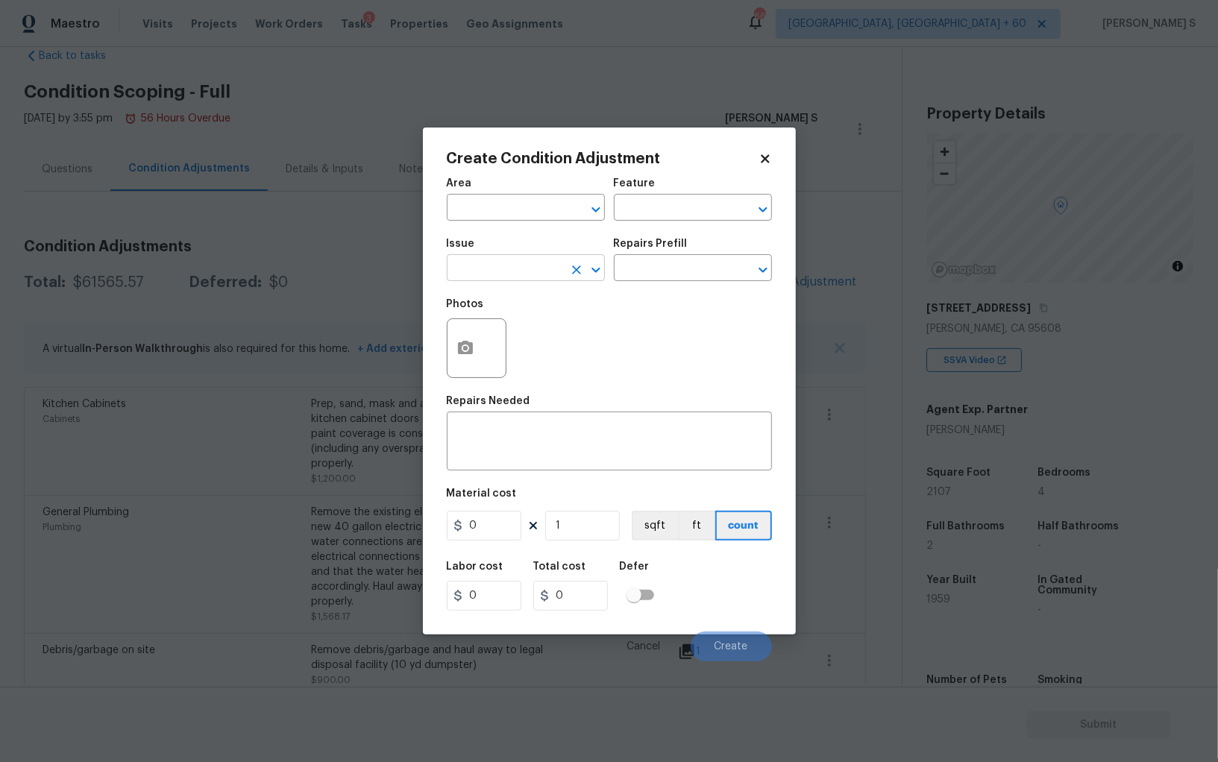
click at [508, 268] on input "text" at bounding box center [505, 269] width 116 height 23
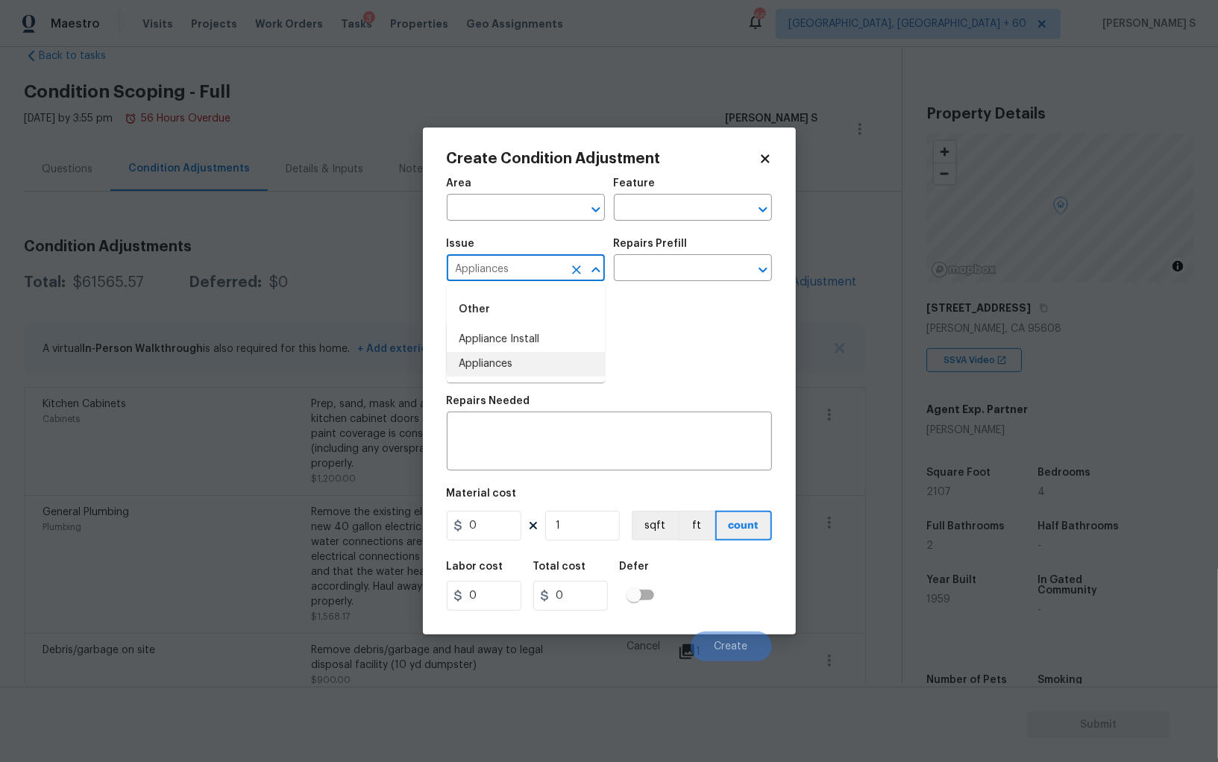
type input "Appliances"
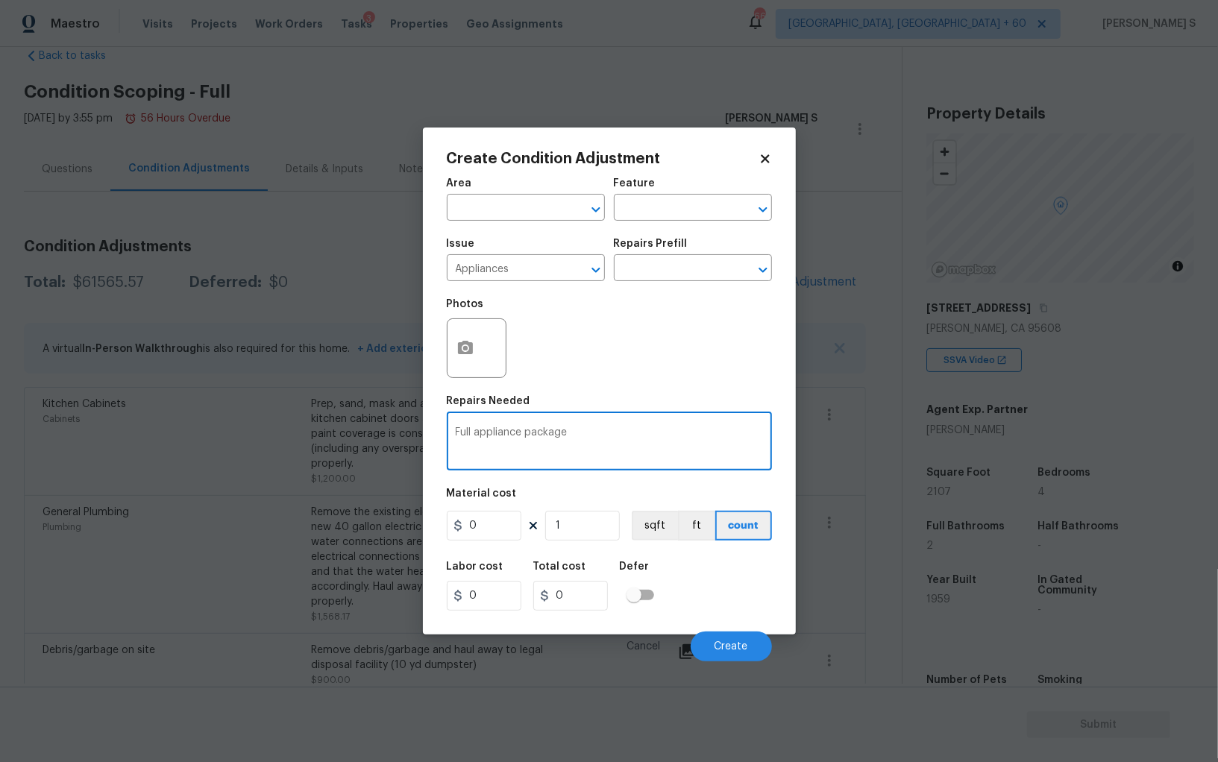
type textarea "Full appliance package"
click at [488, 529] on input "0" at bounding box center [484, 526] width 75 height 30
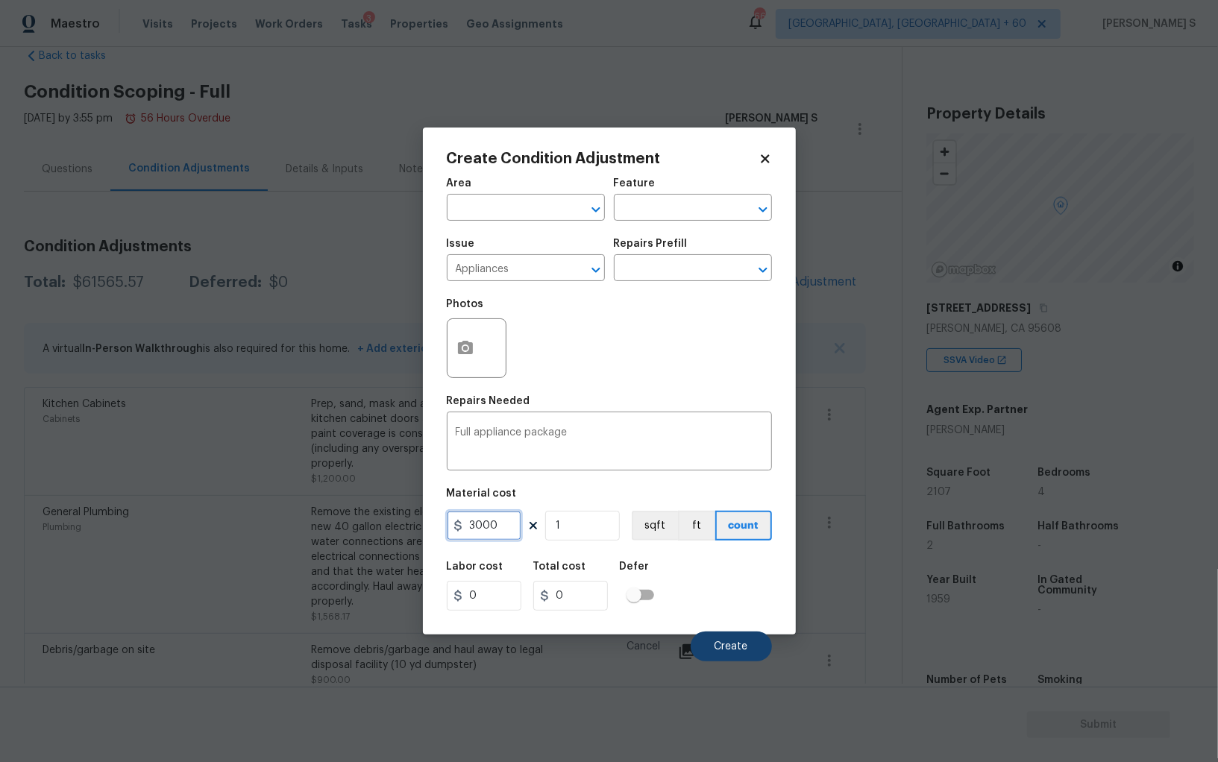
type input "3000"
click at [728, 634] on button "Create" at bounding box center [731, 647] width 81 height 30
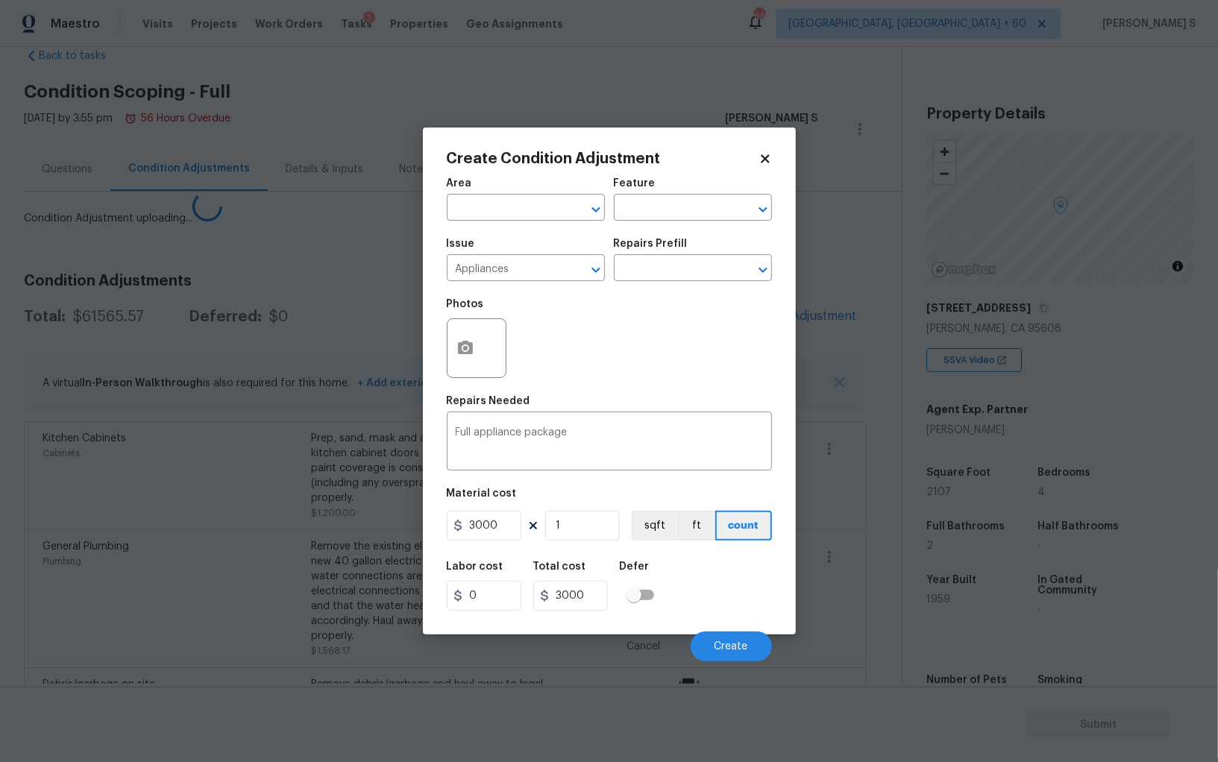
click at [197, 532] on body "Maestro Visits Projects Work Orders Tasks 3 Properties Geo Assignments 668 Albu…" at bounding box center [609, 381] width 1218 height 762
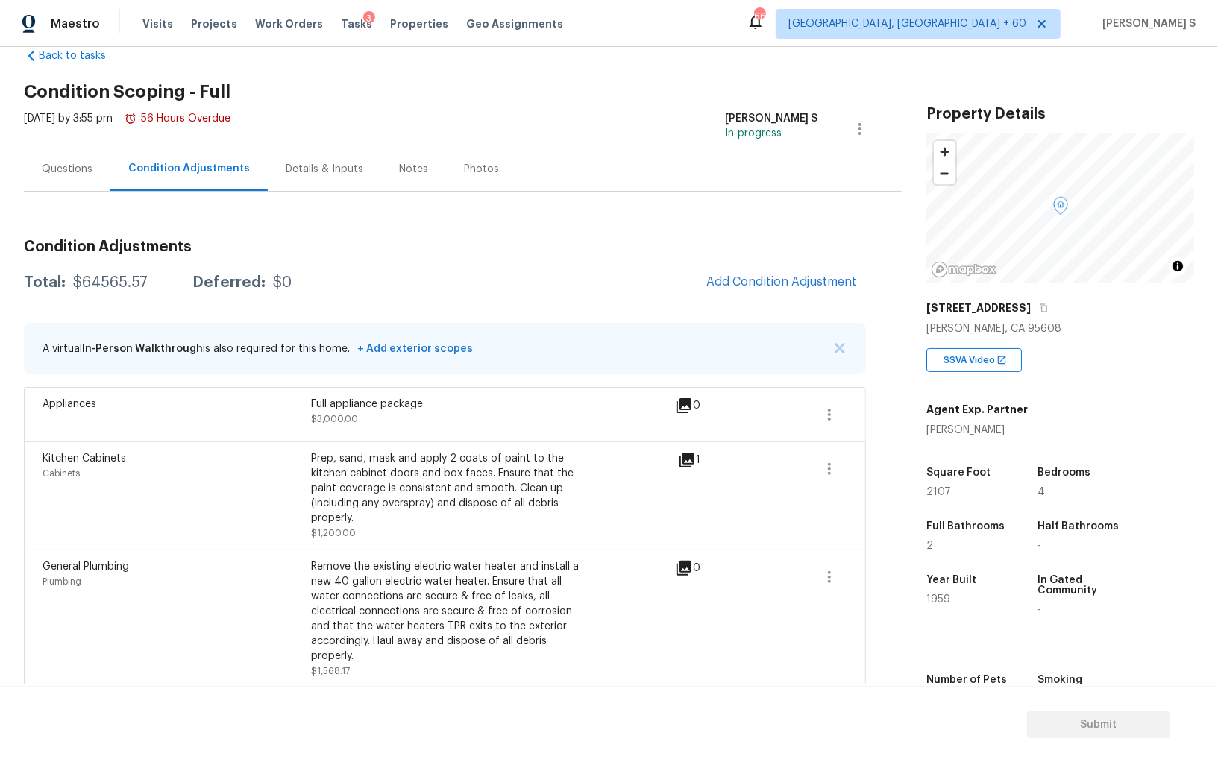
click at [788, 275] on span "Add Condition Adjustment" at bounding box center [781, 281] width 151 height 13
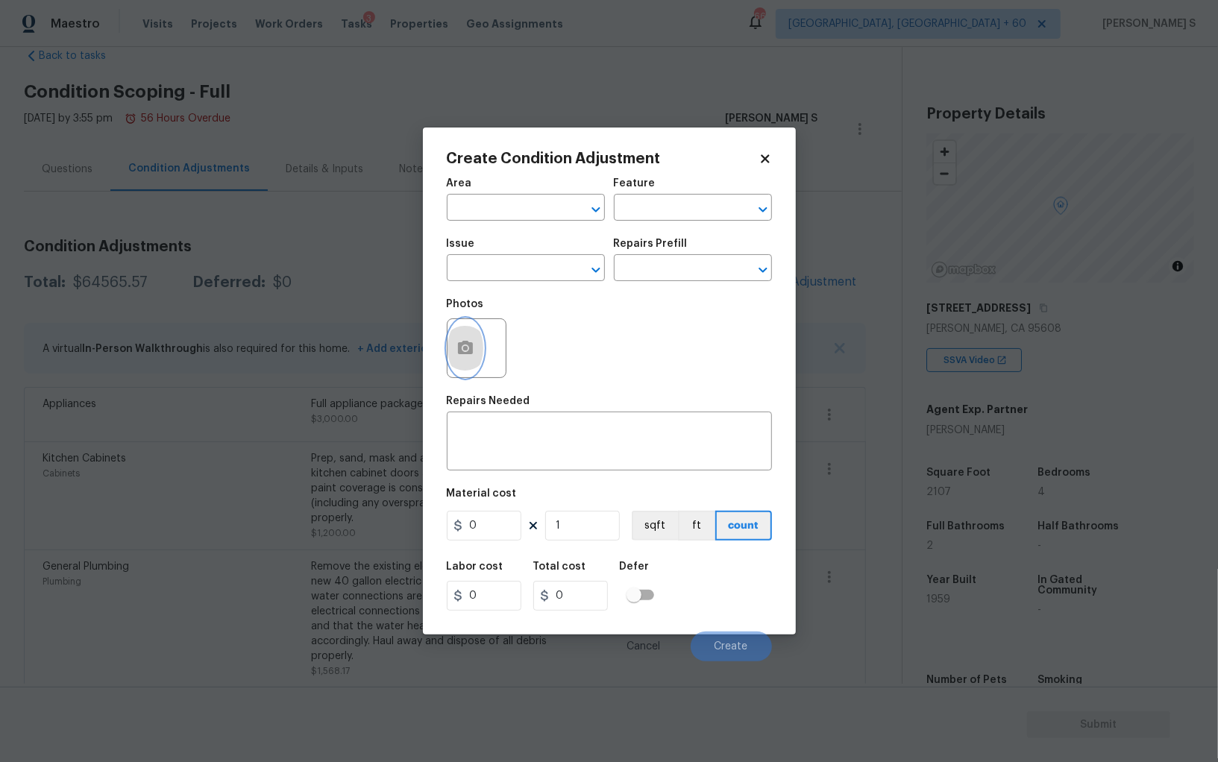
click at [465, 351] on circle "button" at bounding box center [464, 348] width 4 height 4
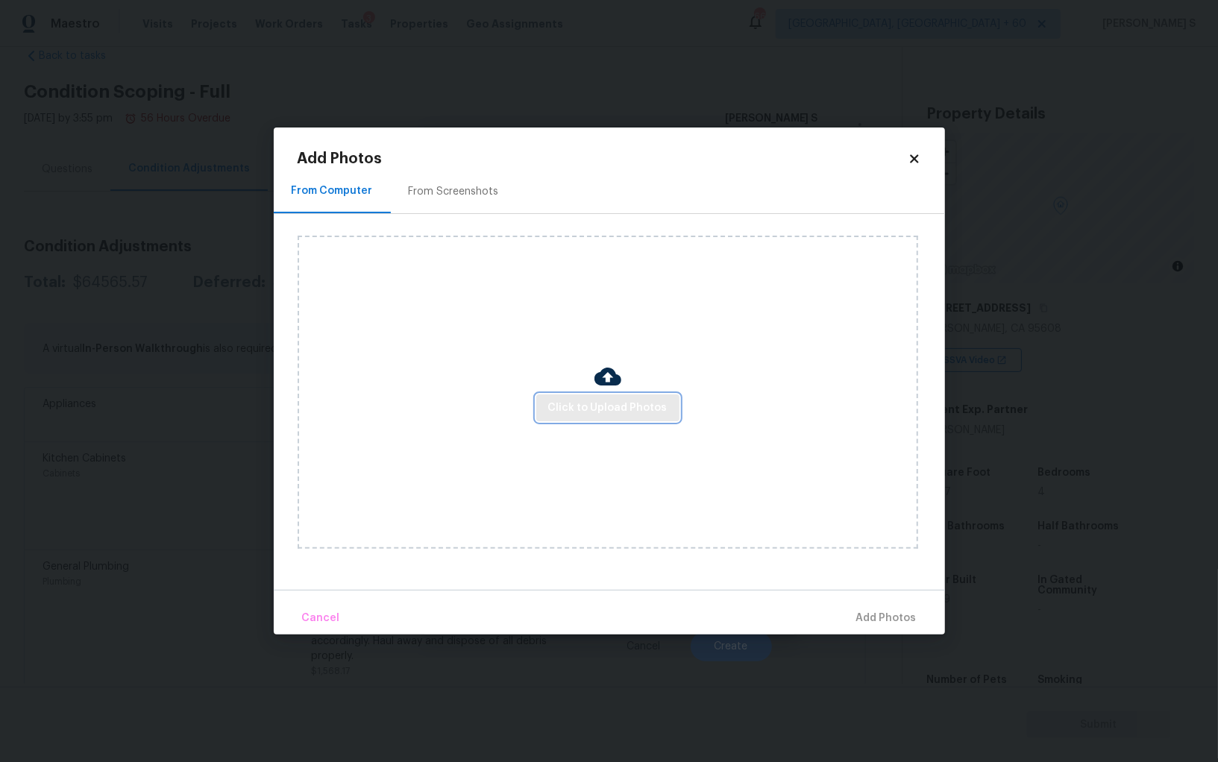
click at [658, 412] on span "Click to Upload Photos" at bounding box center [607, 408] width 119 height 19
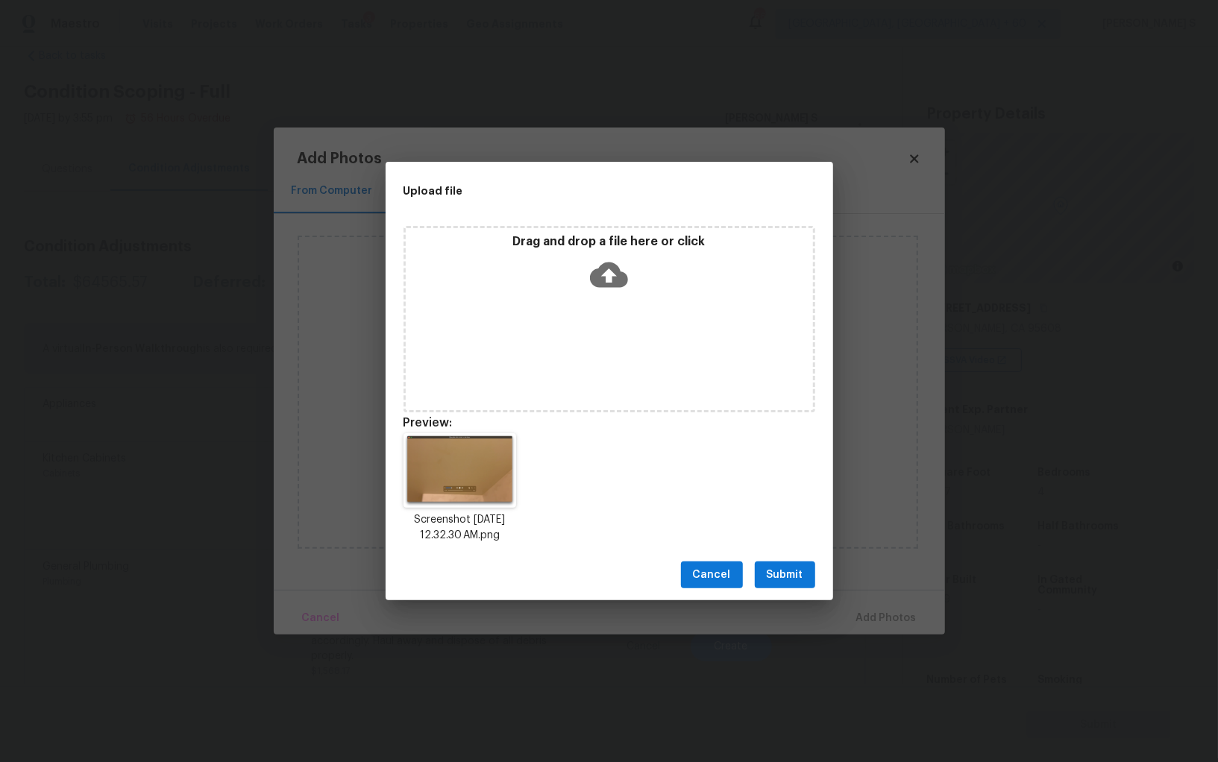
click at [775, 574] on span "Submit" at bounding box center [785, 575] width 37 height 19
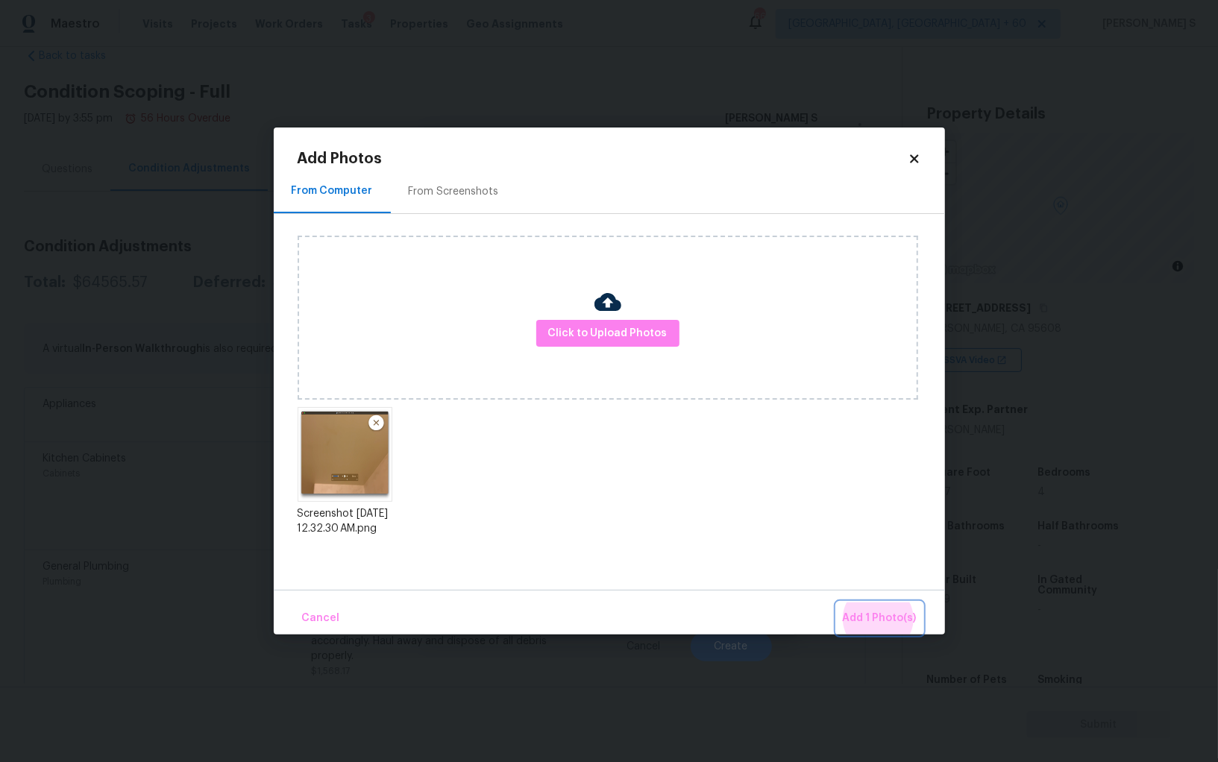
click at [837, 603] on button "Add 1 Photo(s)" at bounding box center [880, 619] width 86 height 32
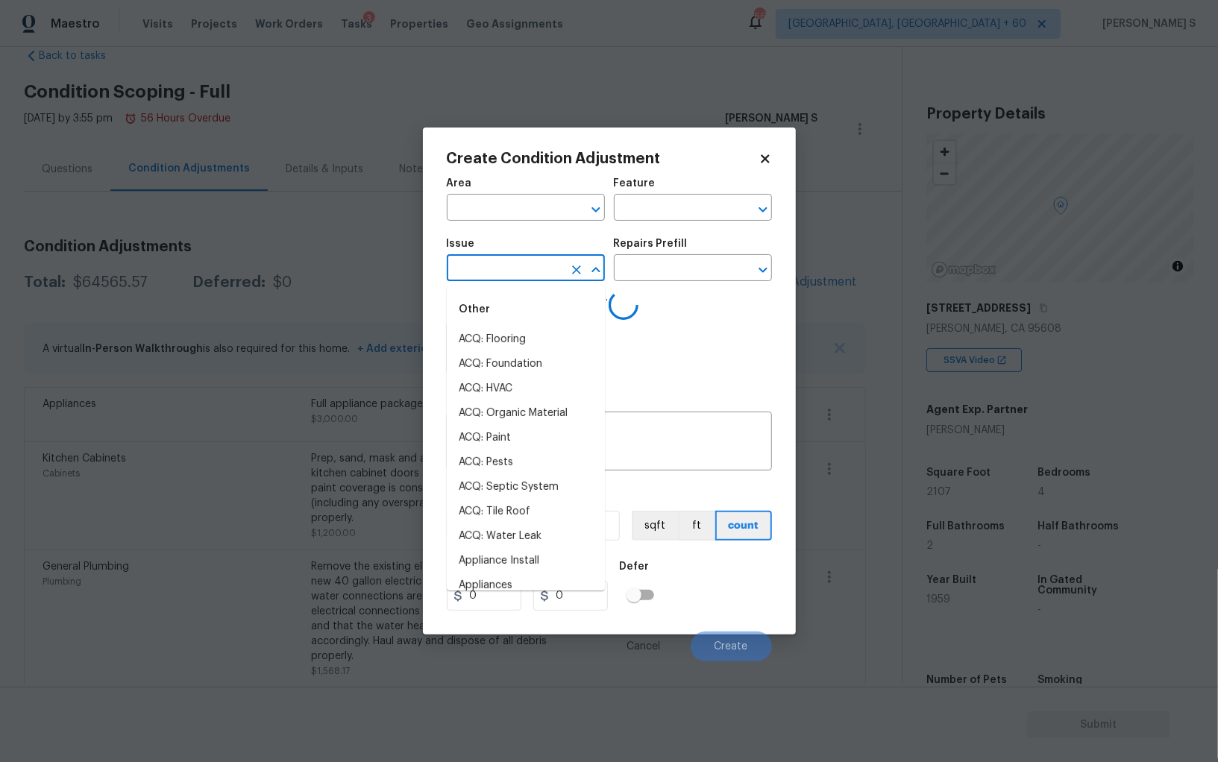
click at [491, 272] on input "text" at bounding box center [505, 269] width 116 height 23
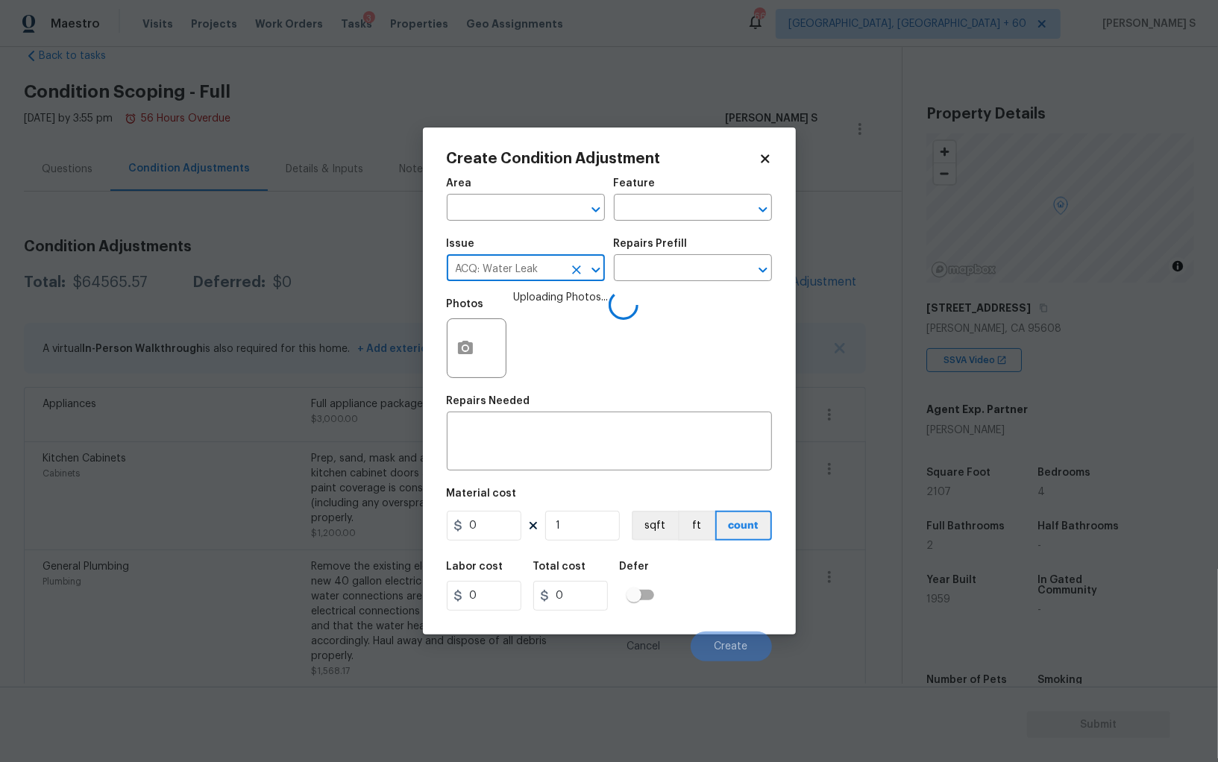
type input "ACQ: Water Leak"
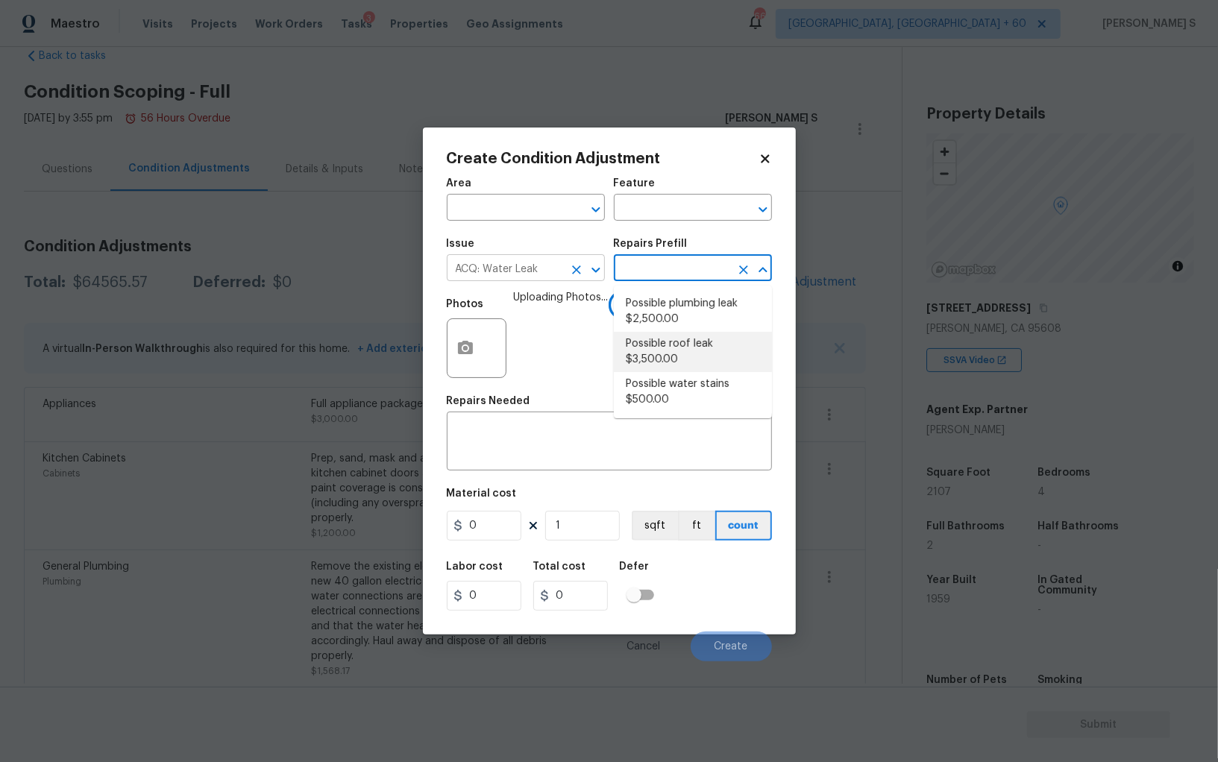
type input "Acquisition"
type textarea "Acquisition Scope: Possible roof leak"
type input "3500"
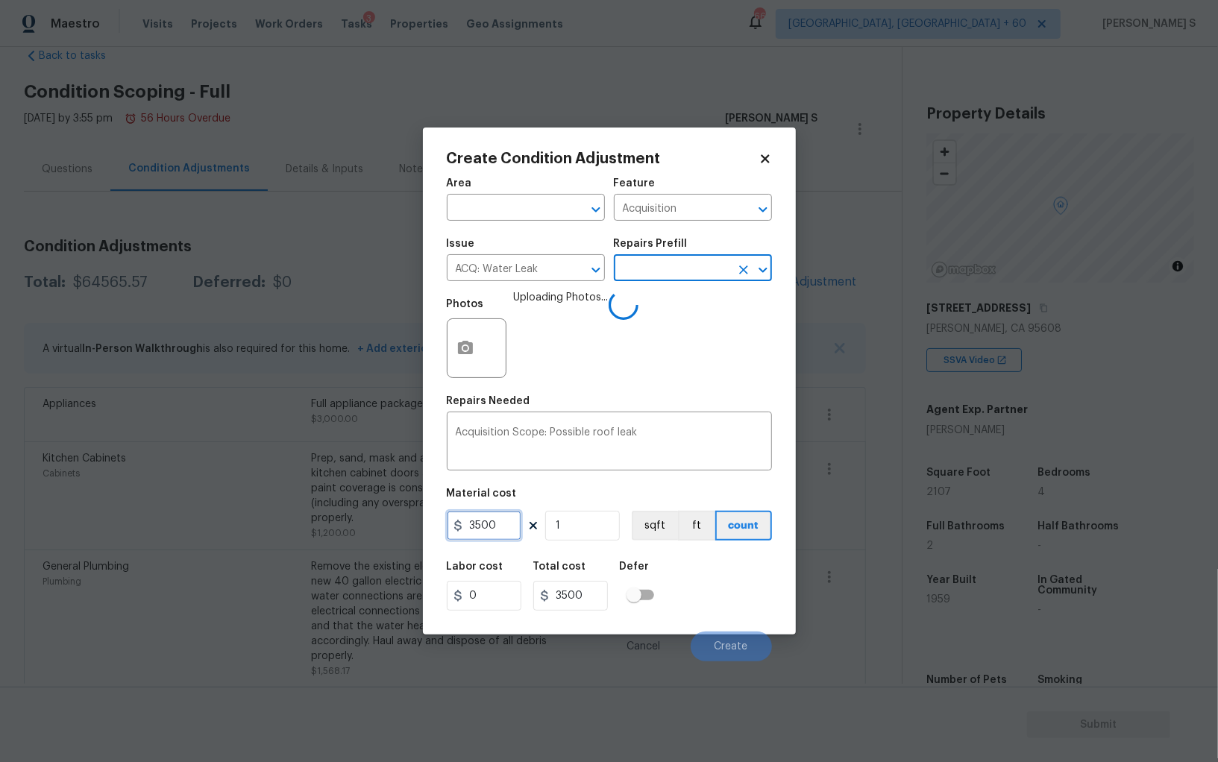
click at [478, 526] on input "3500" at bounding box center [484, 526] width 75 height 30
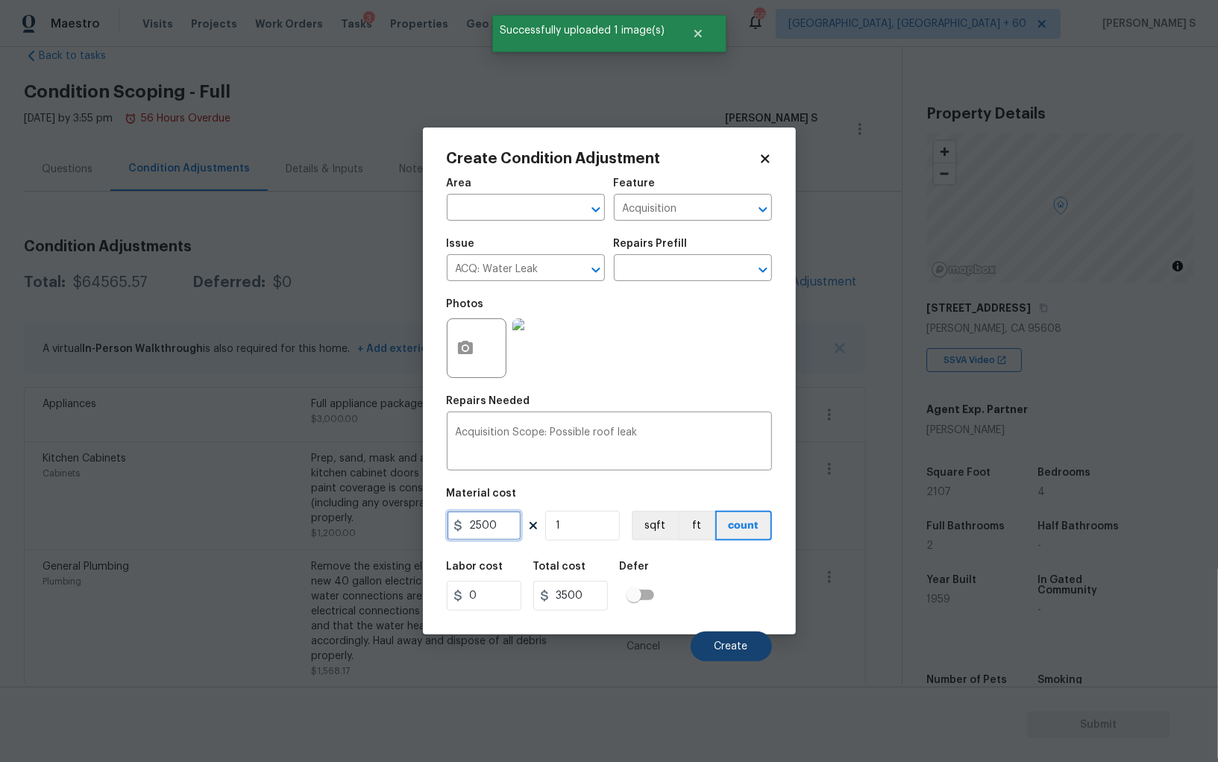
type input "2500"
click at [737, 644] on span "Create" at bounding box center [731, 646] width 34 height 11
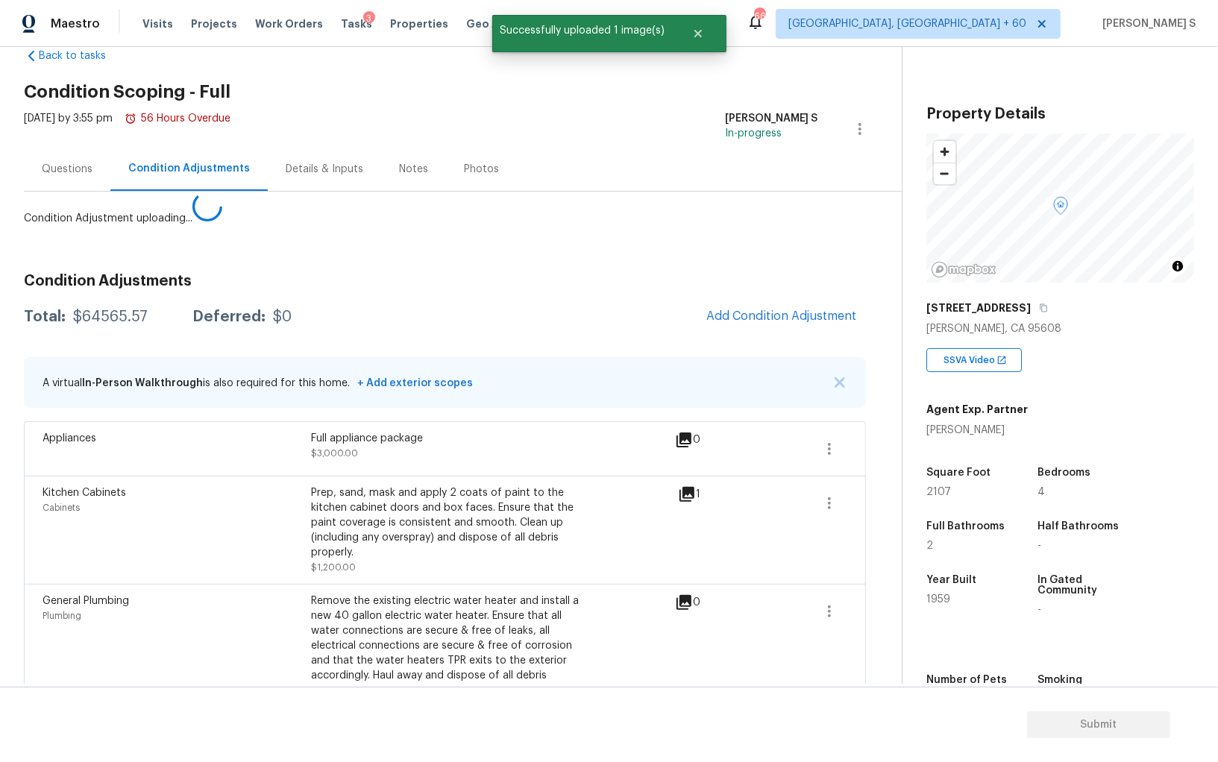
click at [59, 588] on body "Maestro Visits Projects Work Orders Tasks 3 Properties Geo Assignments 668 Albu…" at bounding box center [609, 381] width 1218 height 762
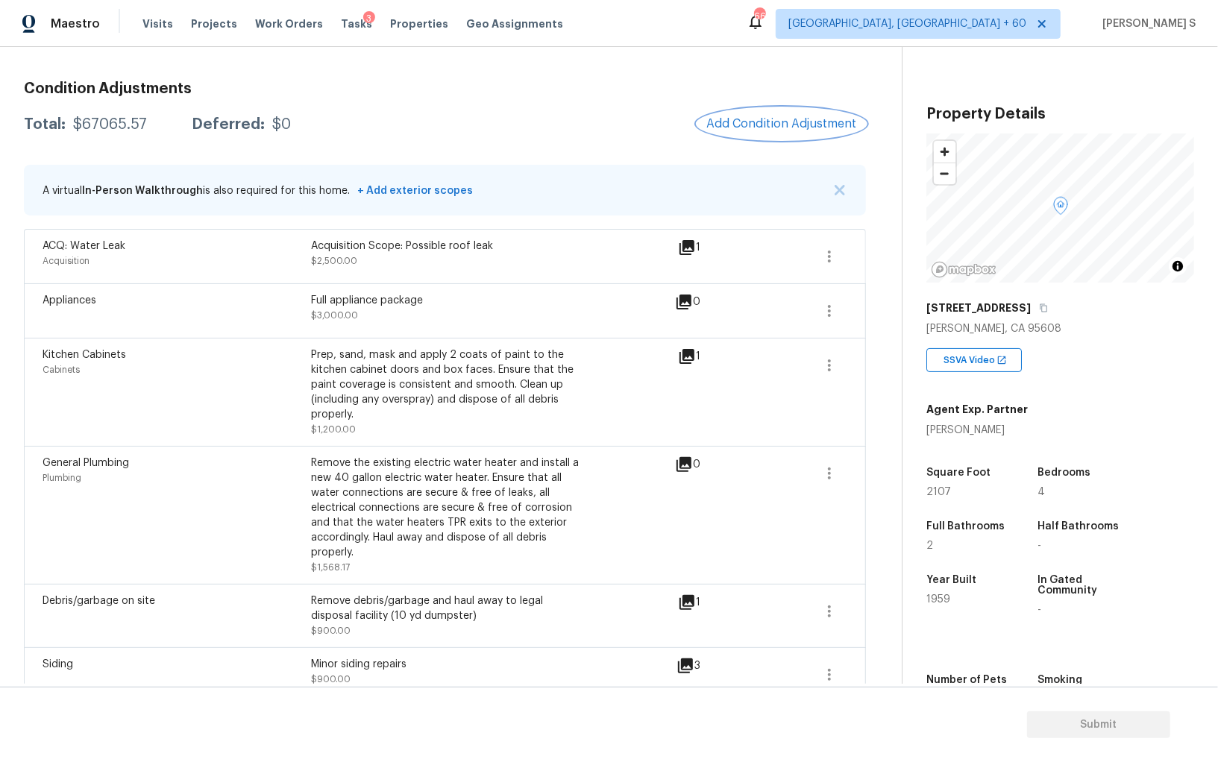
scroll to position [0, 0]
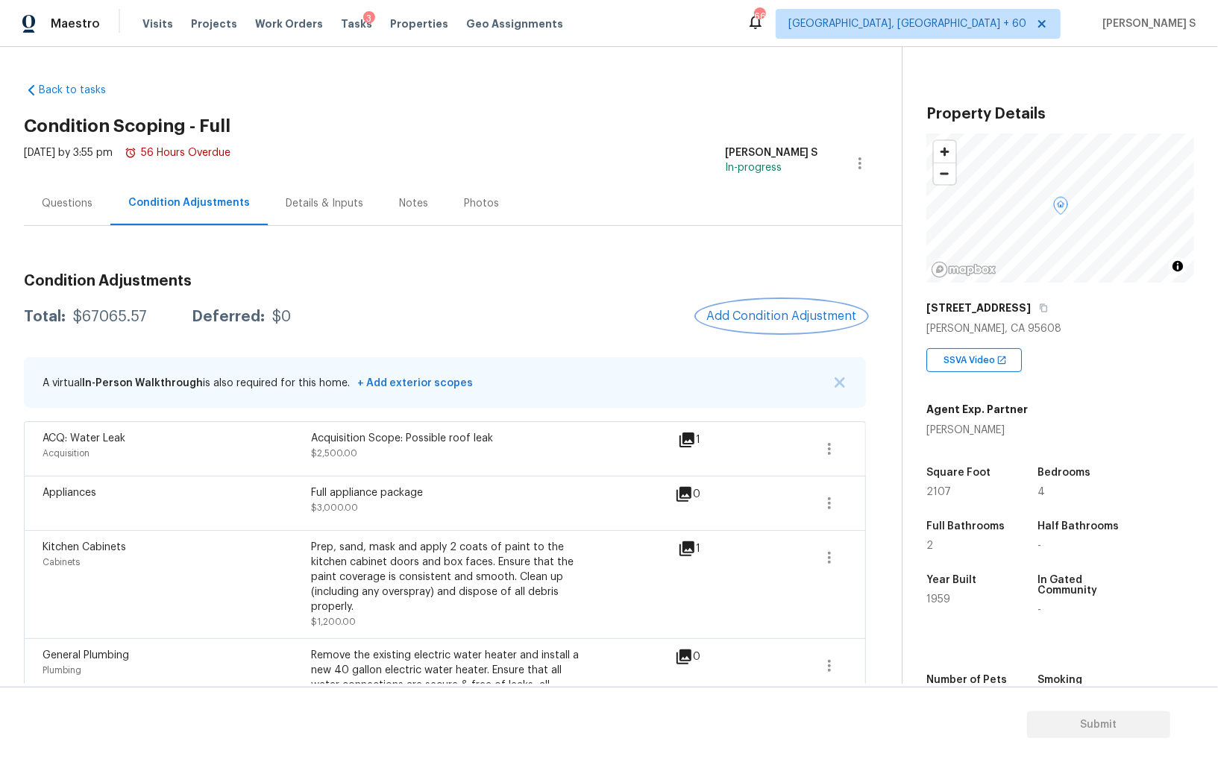
click at [751, 315] on span "Add Condition Adjustment" at bounding box center [781, 315] width 151 height 13
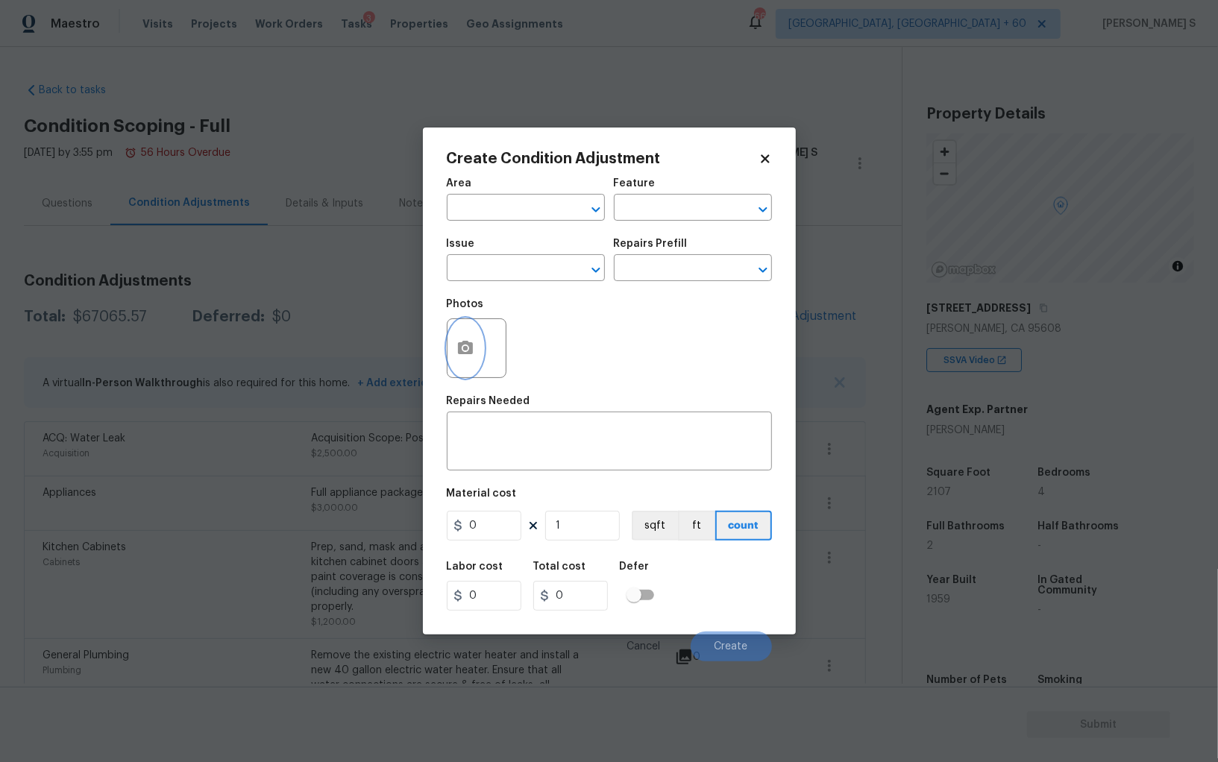
click at [474, 353] on button "button" at bounding box center [465, 348] width 36 height 58
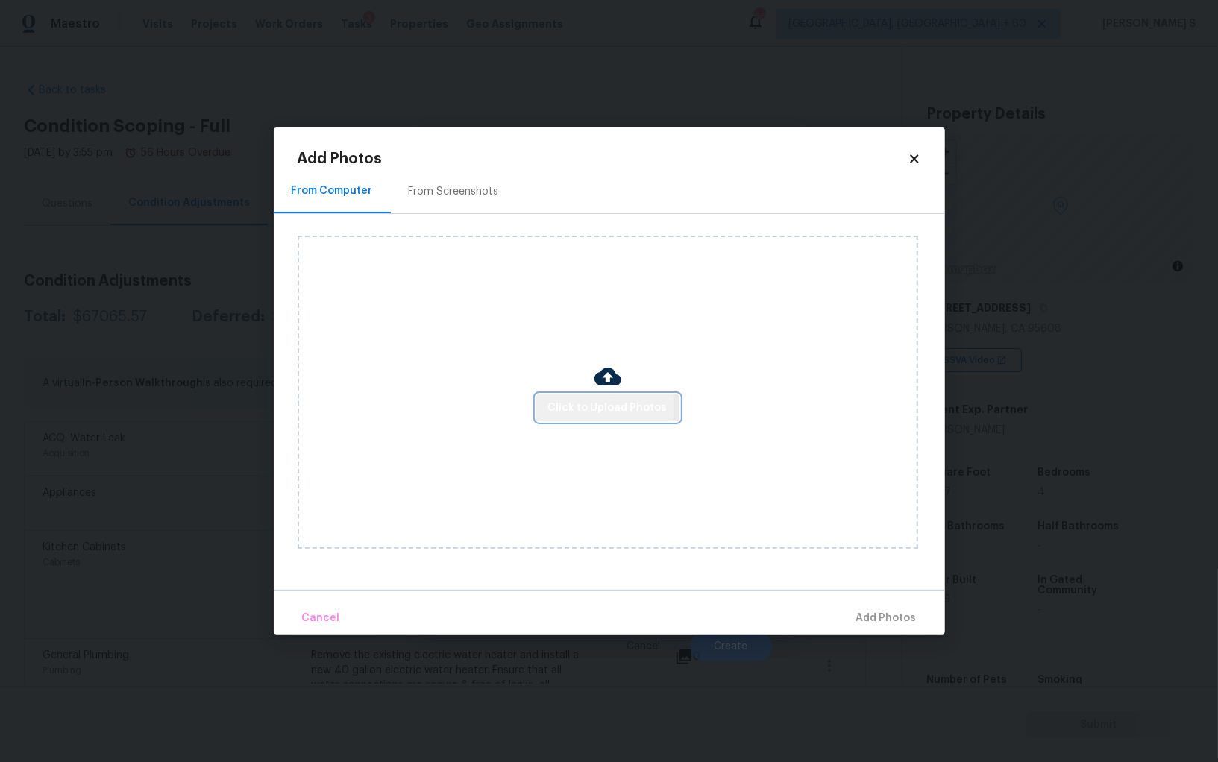
click at [588, 407] on span "Click to Upload Photos" at bounding box center [607, 408] width 119 height 19
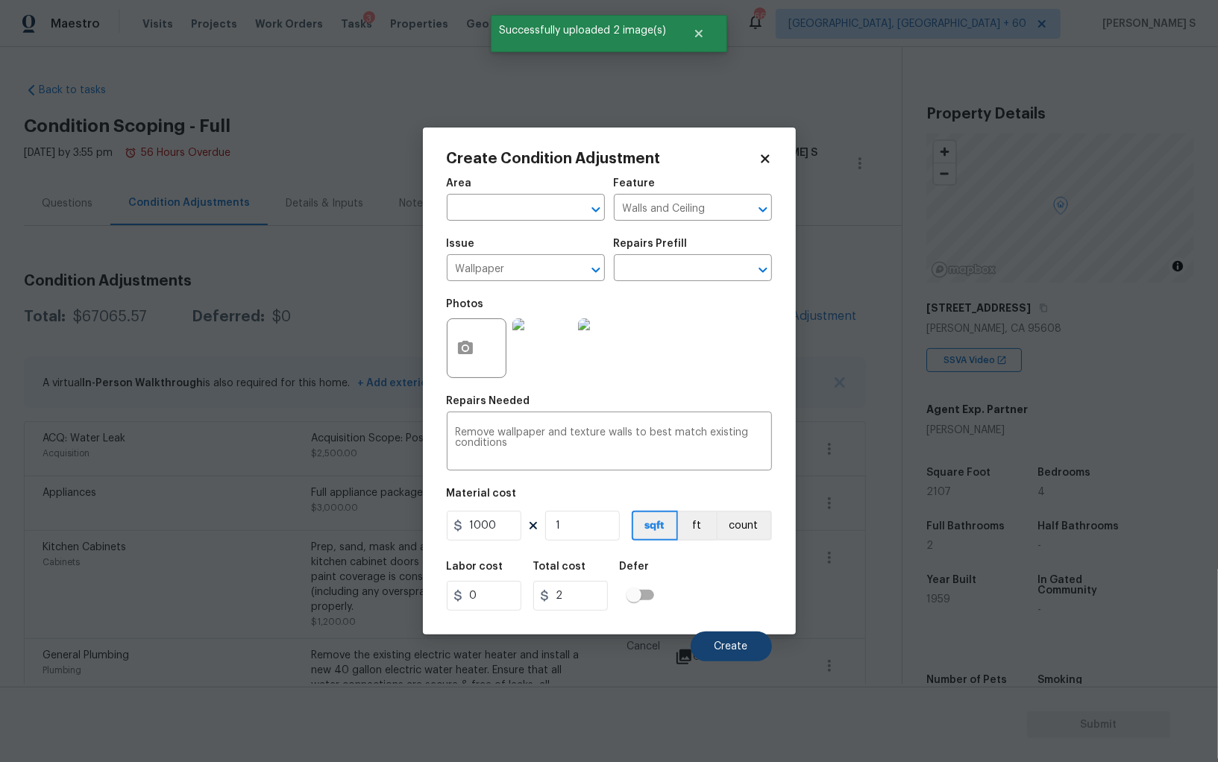
type input "1000"
click at [740, 644] on span "Create" at bounding box center [731, 646] width 34 height 11
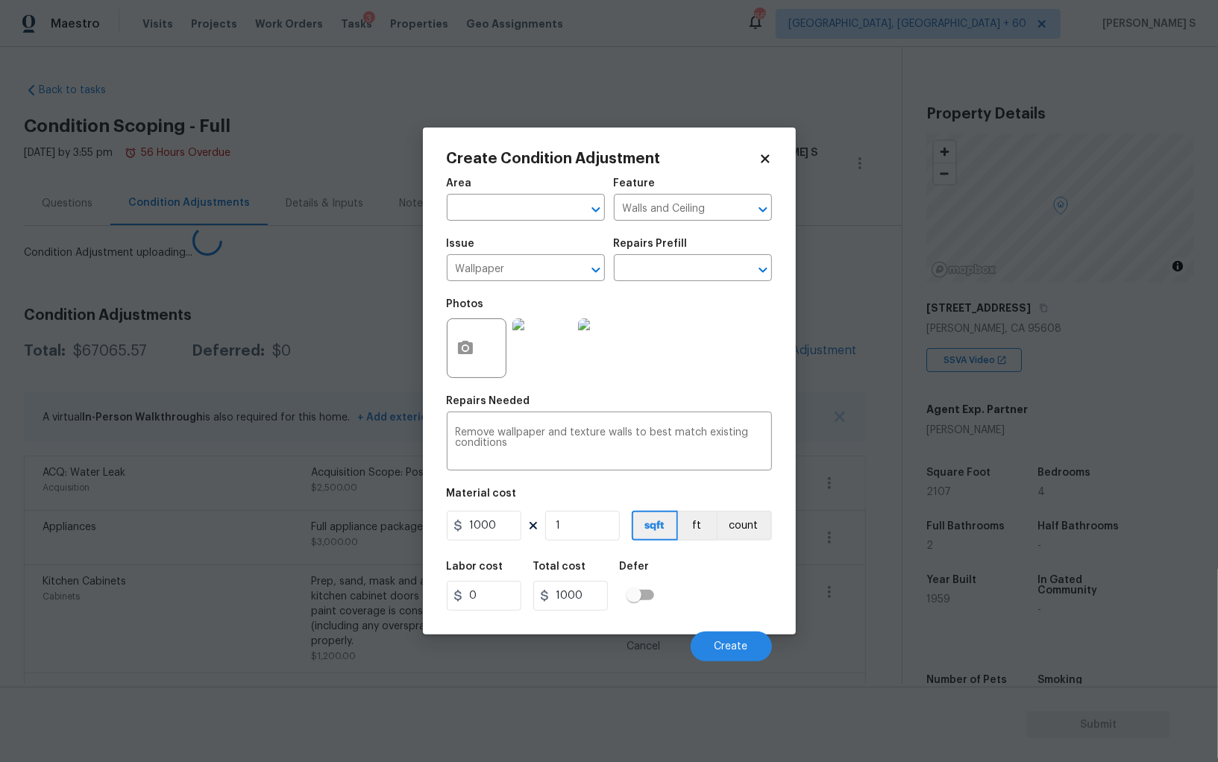
click at [133, 544] on body "Maestro Visits Projects Work Orders Tasks 3 Properties Geo Assignments 668 [GEO…" at bounding box center [609, 381] width 1218 height 762
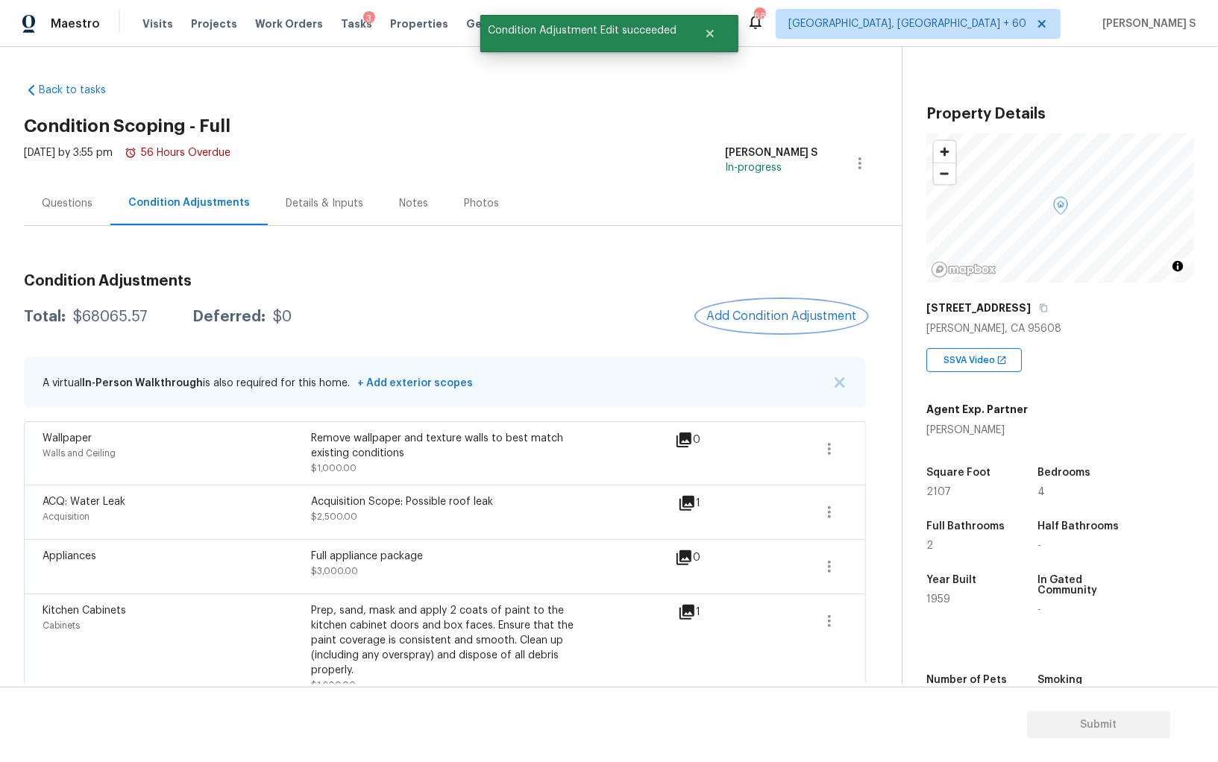
click at [788, 309] on span "Add Condition Adjustment" at bounding box center [781, 315] width 151 height 13
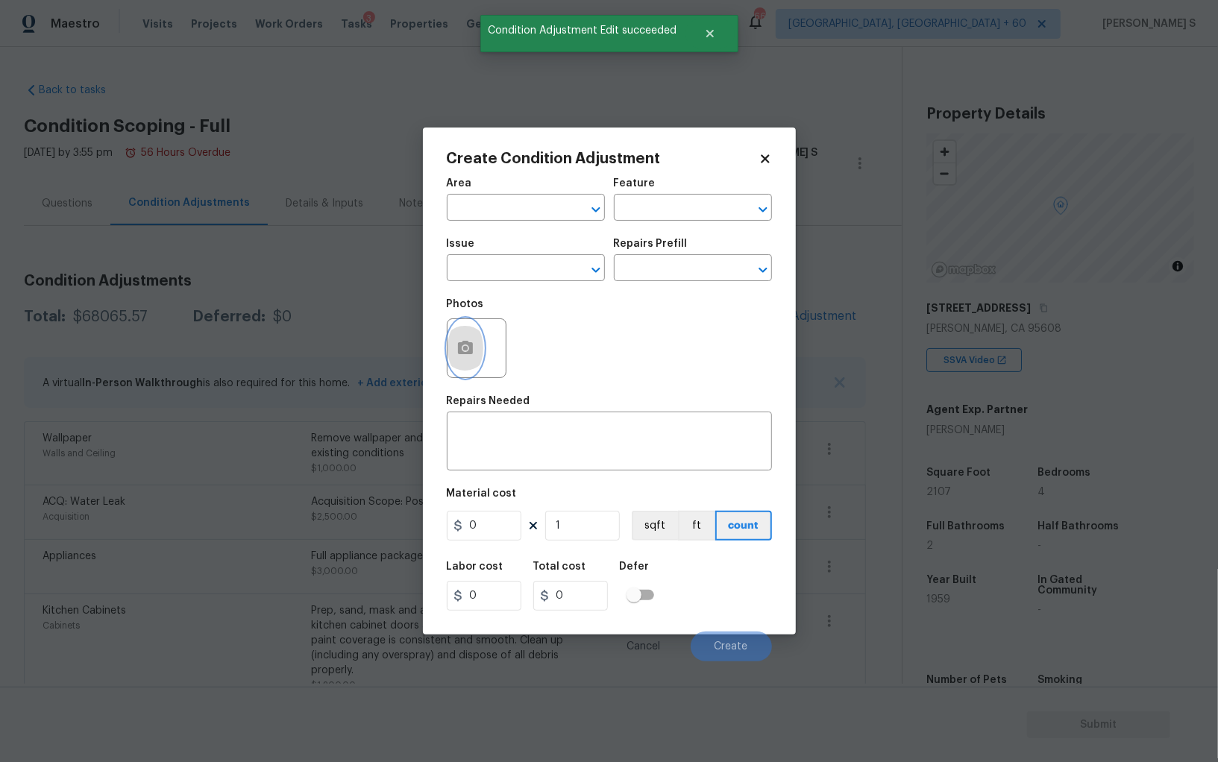
click at [453, 368] on button "button" at bounding box center [465, 348] width 36 height 58
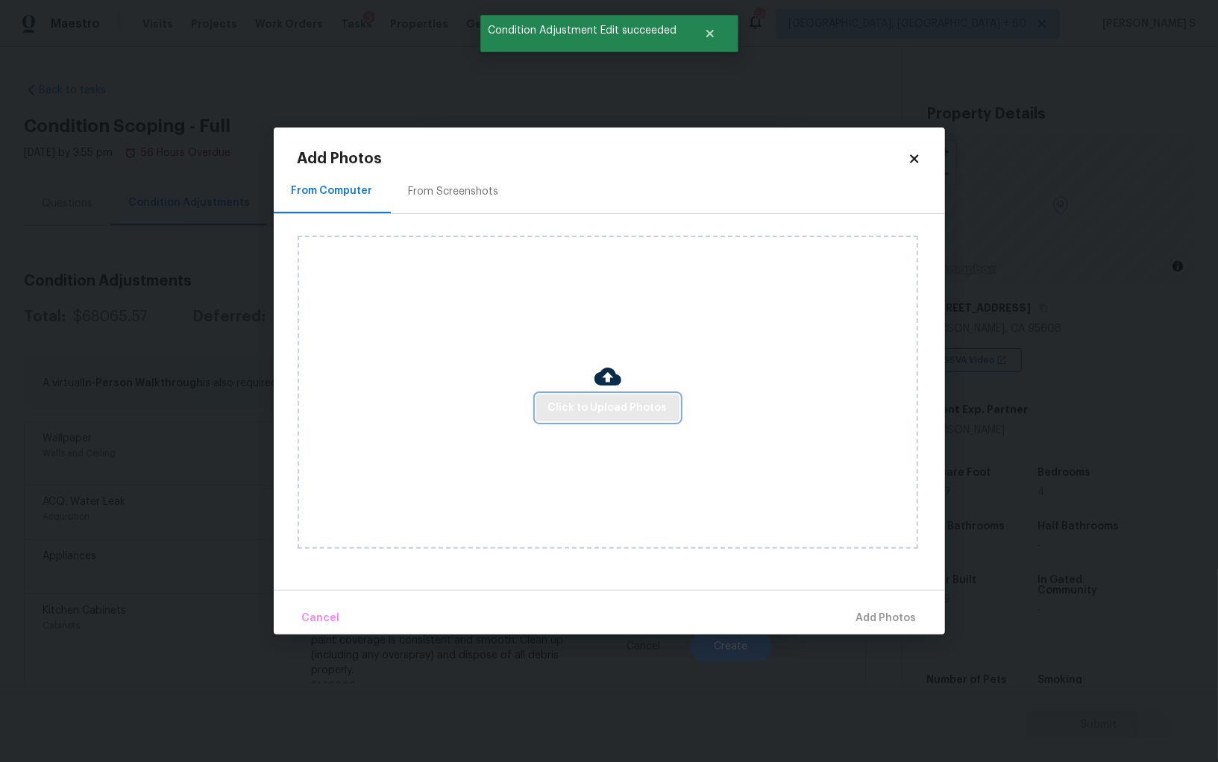
click at [565, 409] on span "Click to Upload Photos" at bounding box center [607, 408] width 119 height 19
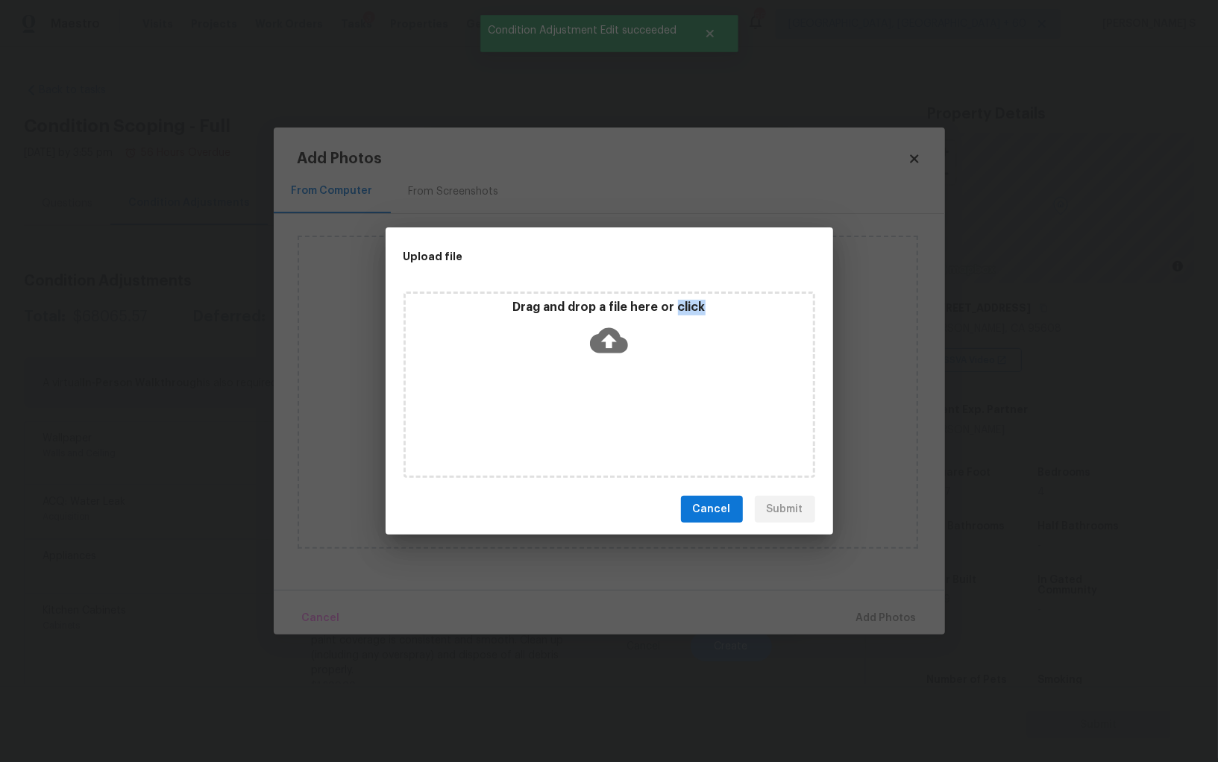
click at [565, 409] on div "Drag and drop a file here or click" at bounding box center [609, 385] width 412 height 186
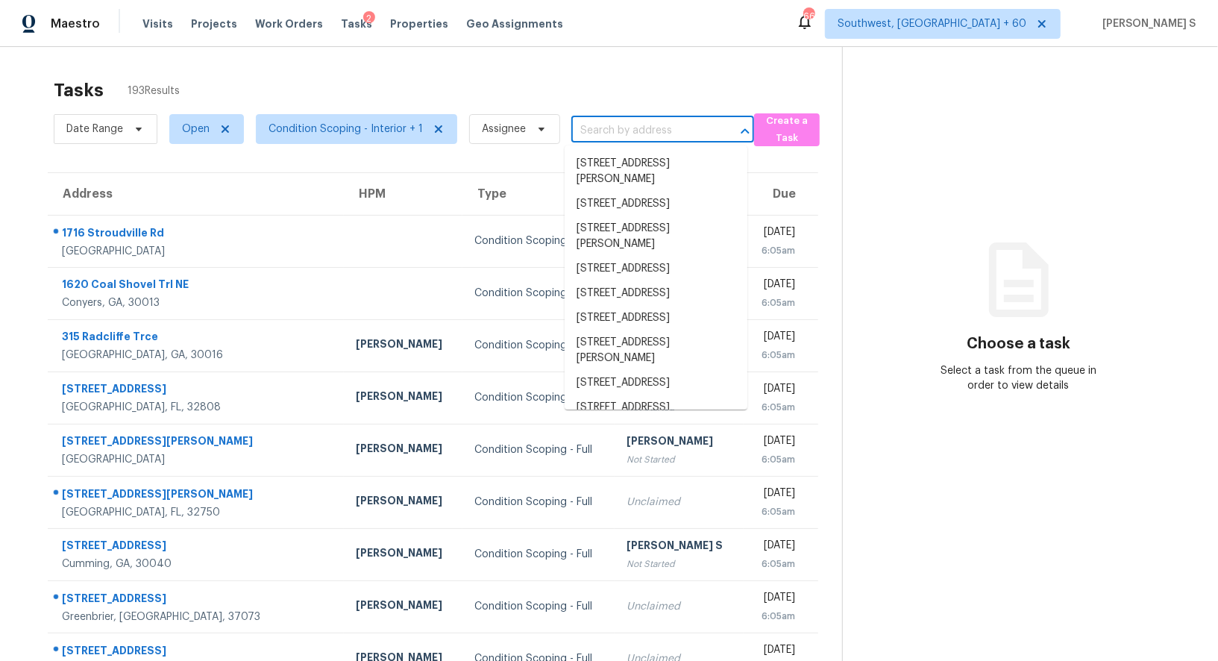
click at [659, 134] on input "text" at bounding box center [641, 130] width 141 height 23
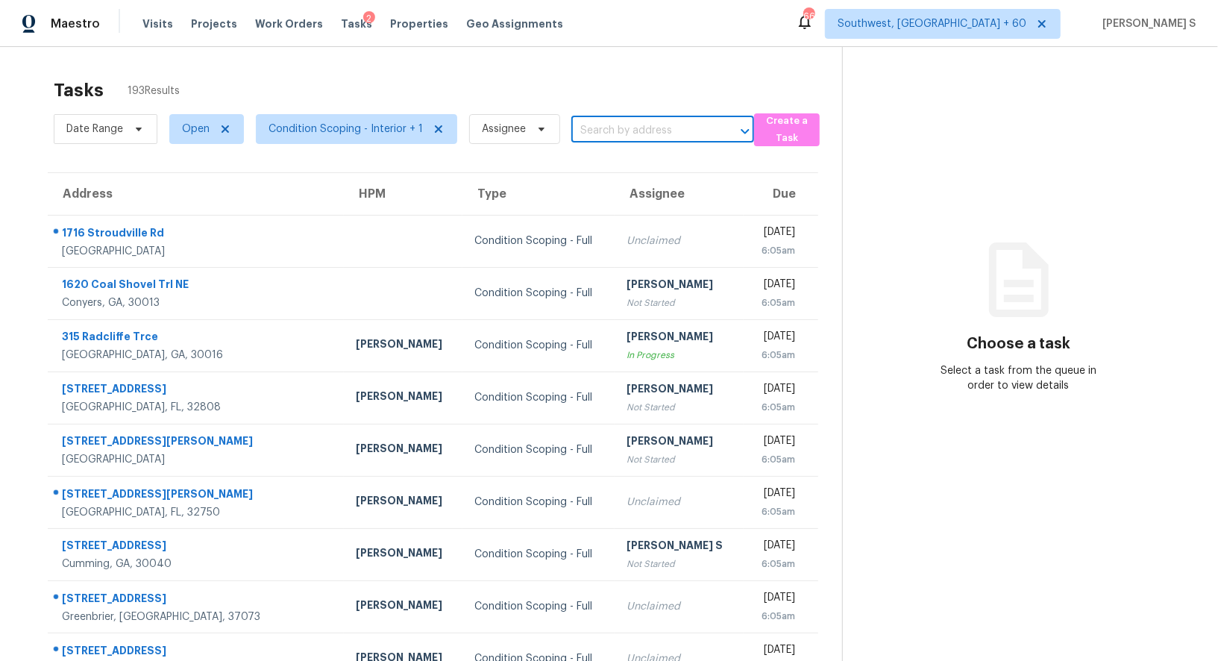
paste input "[STREET_ADDRESS]"
type input "[STREET_ADDRESS]"
click at [635, 160] on li "[STREET_ADDRESS]" at bounding box center [656, 163] width 183 height 25
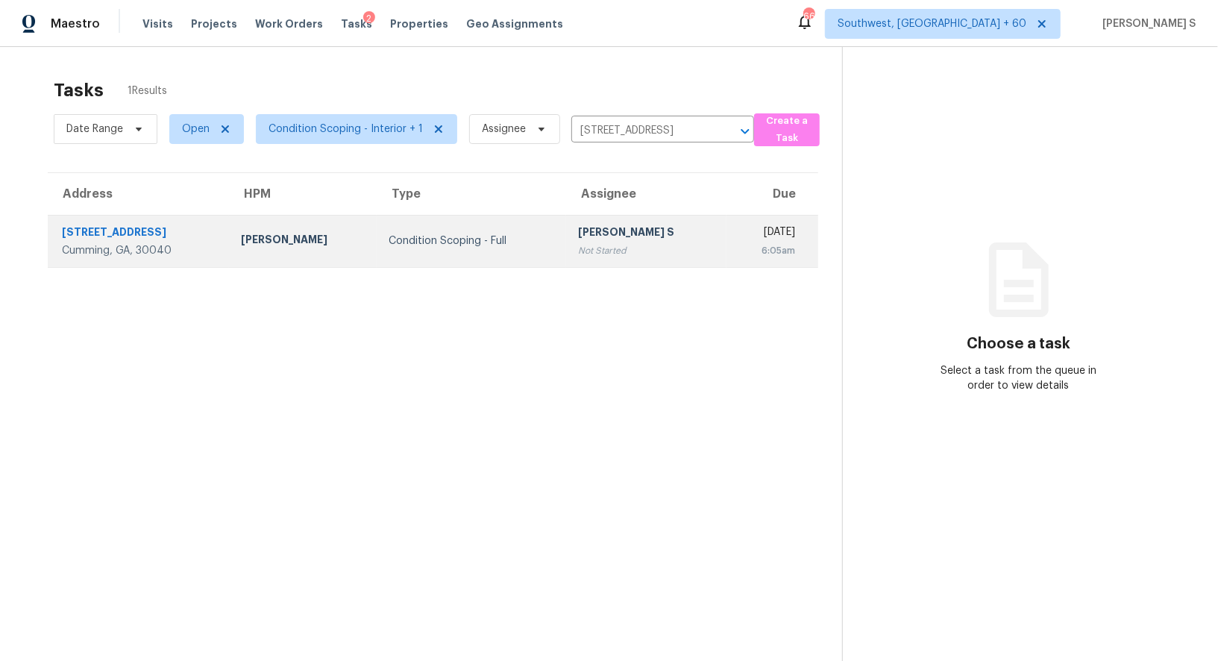
click at [604, 236] on div "[PERSON_NAME] S" at bounding box center [646, 233] width 136 height 19
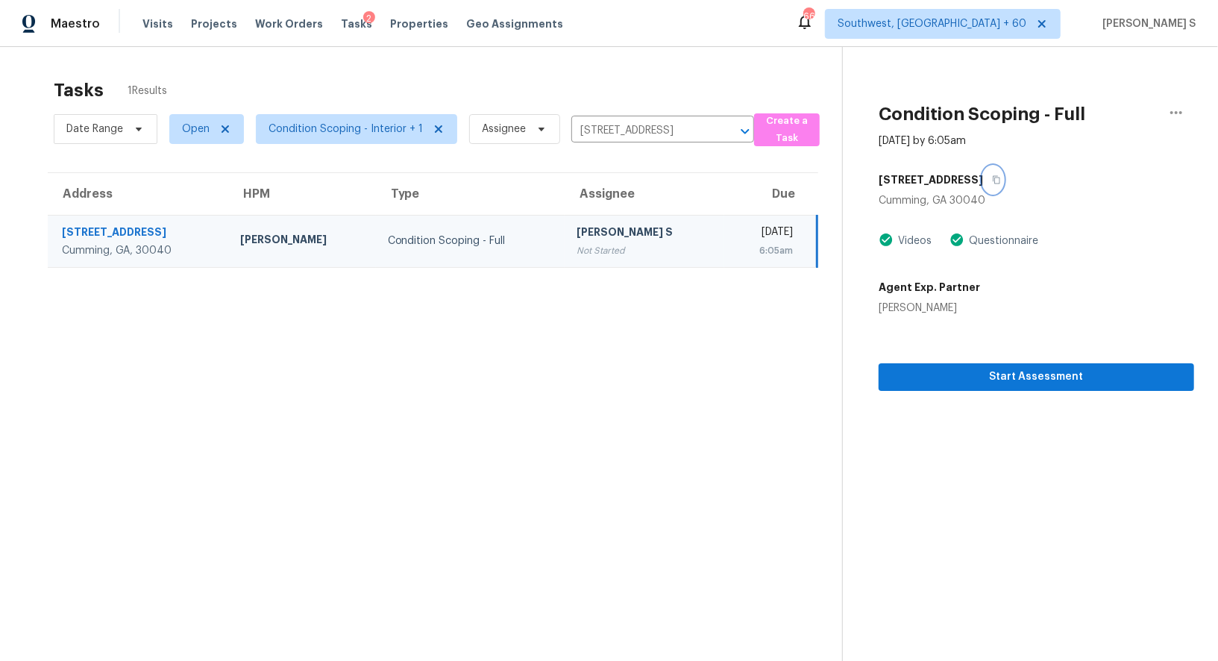
click at [1001, 179] on icon "button" at bounding box center [996, 180] width 7 height 8
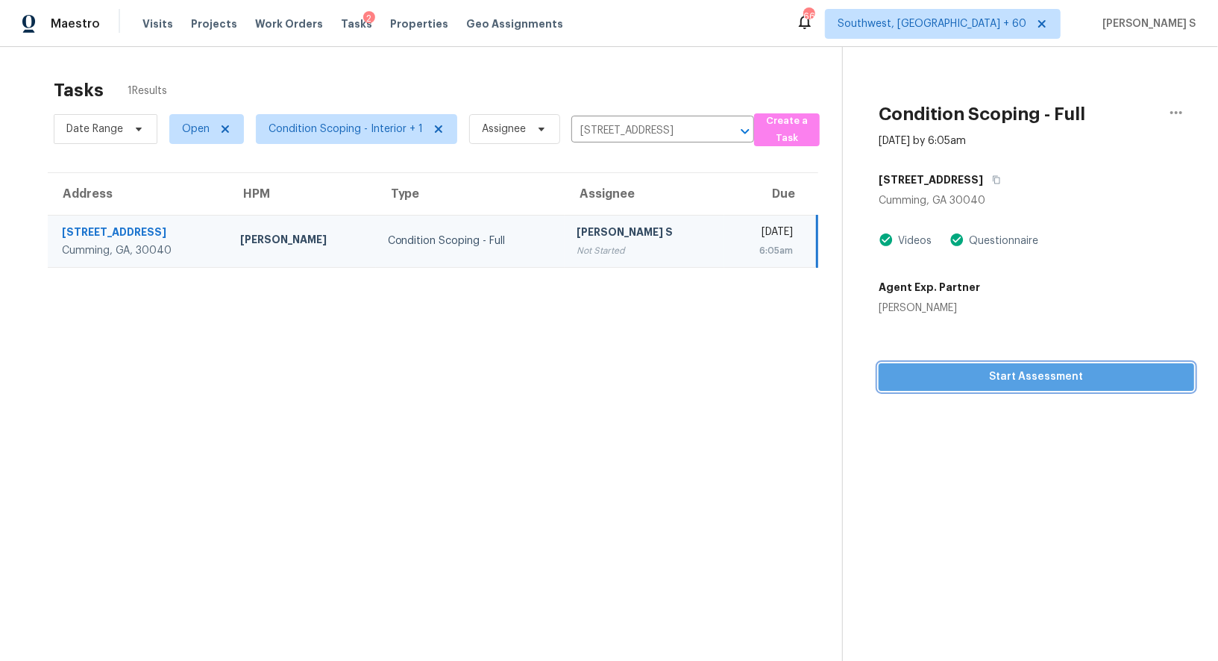
click at [1014, 366] on button "Start Assessment" at bounding box center [1036, 377] width 315 height 28
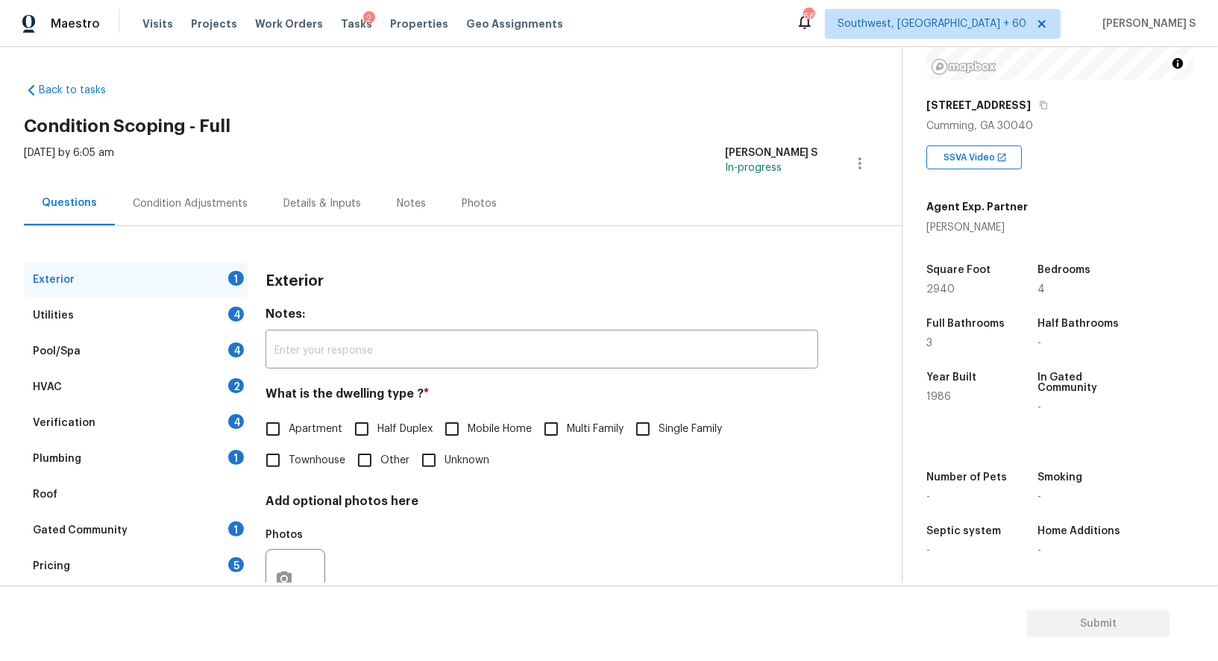
scroll to position [203, 0]
click at [670, 424] on span "Single Family" at bounding box center [690, 429] width 63 height 16
click at [659, 424] on input "Single Family" at bounding box center [642, 428] width 31 height 31
checkbox input "true"
click at [235, 559] on div "5" at bounding box center [236, 564] width 16 height 15
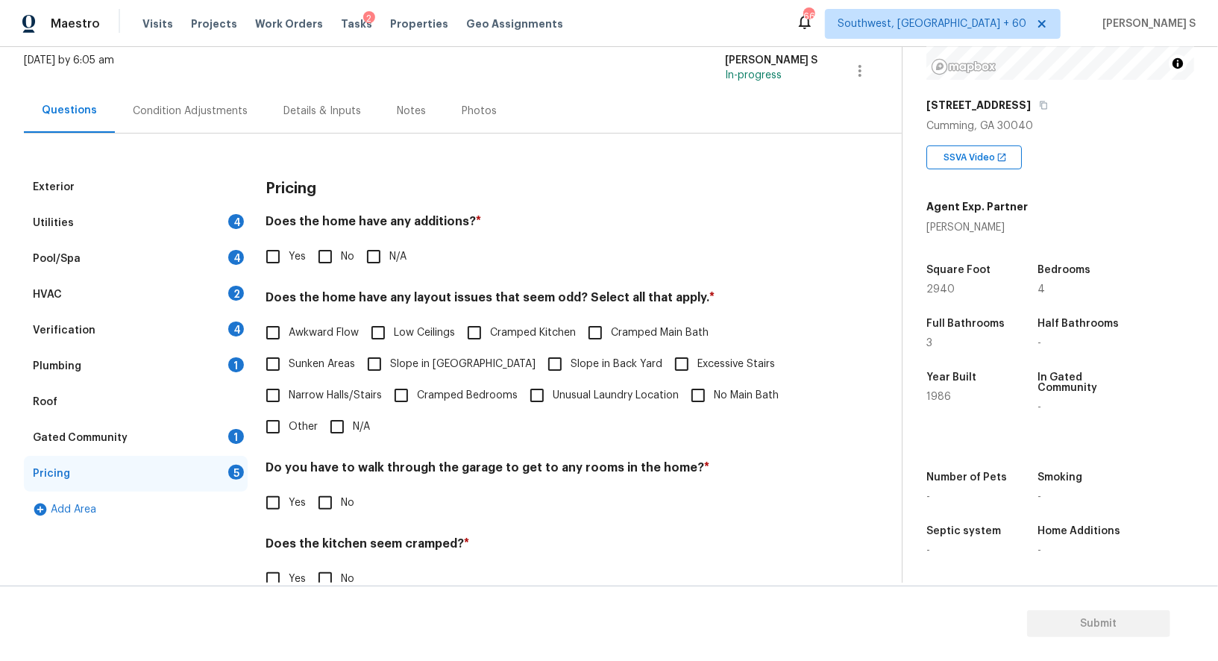
scroll to position [201, 0]
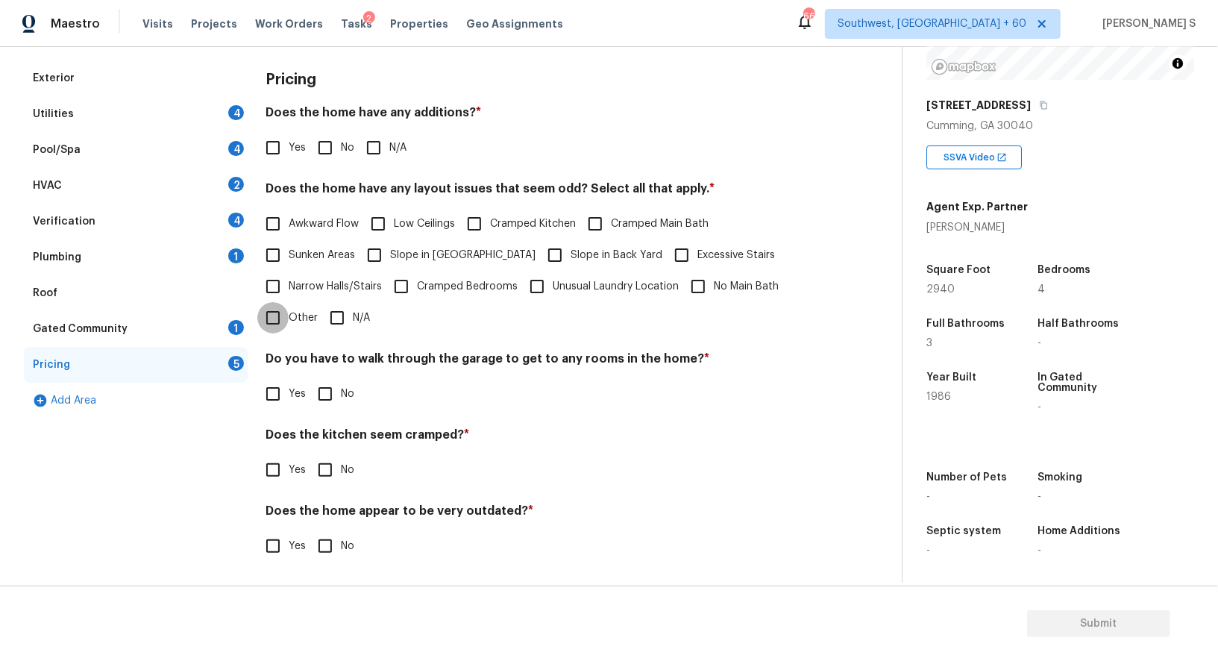
click at [285, 320] on input "Other" at bounding box center [272, 317] width 31 height 31
checkbox input "true"
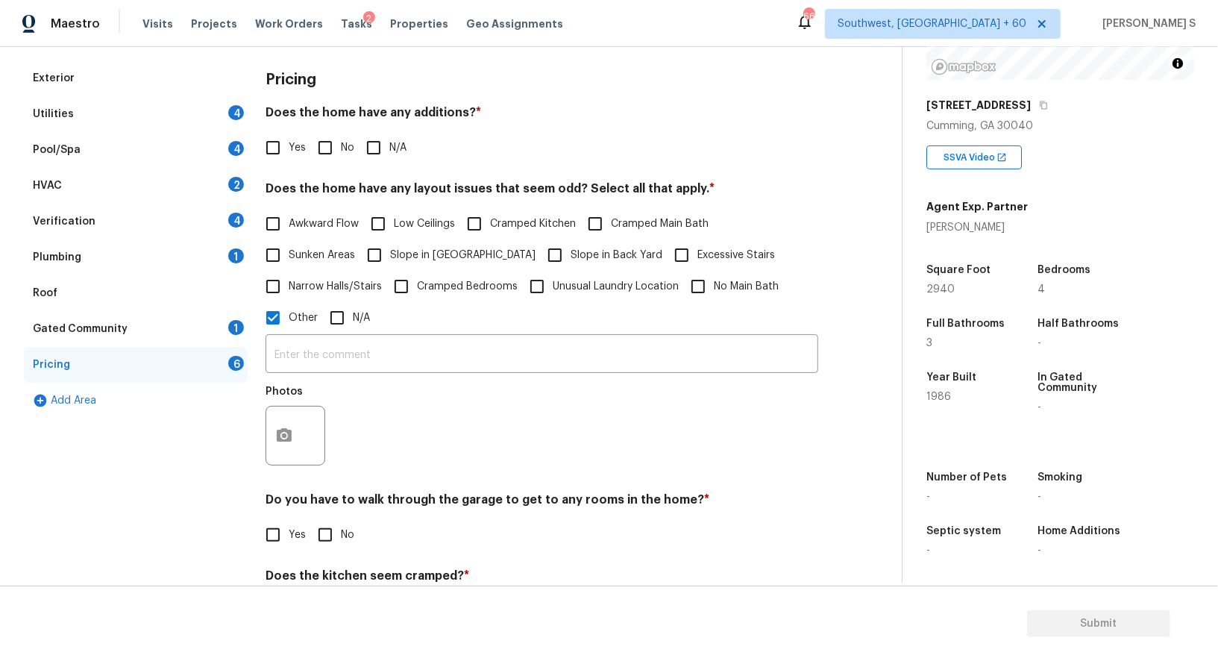
click at [301, 436] on div at bounding box center [295, 436] width 60 height 60
click at [289, 433] on icon "button" at bounding box center [284, 434] width 15 height 13
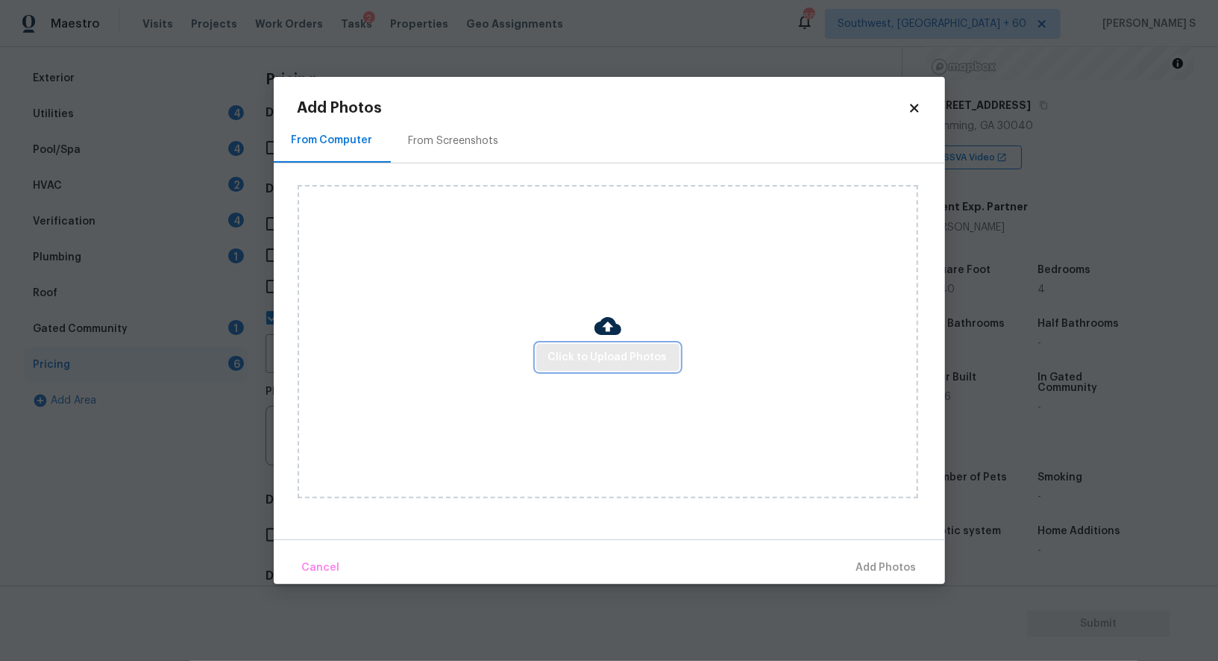
click at [582, 353] on span "Click to Upload Photos" at bounding box center [607, 357] width 119 height 19
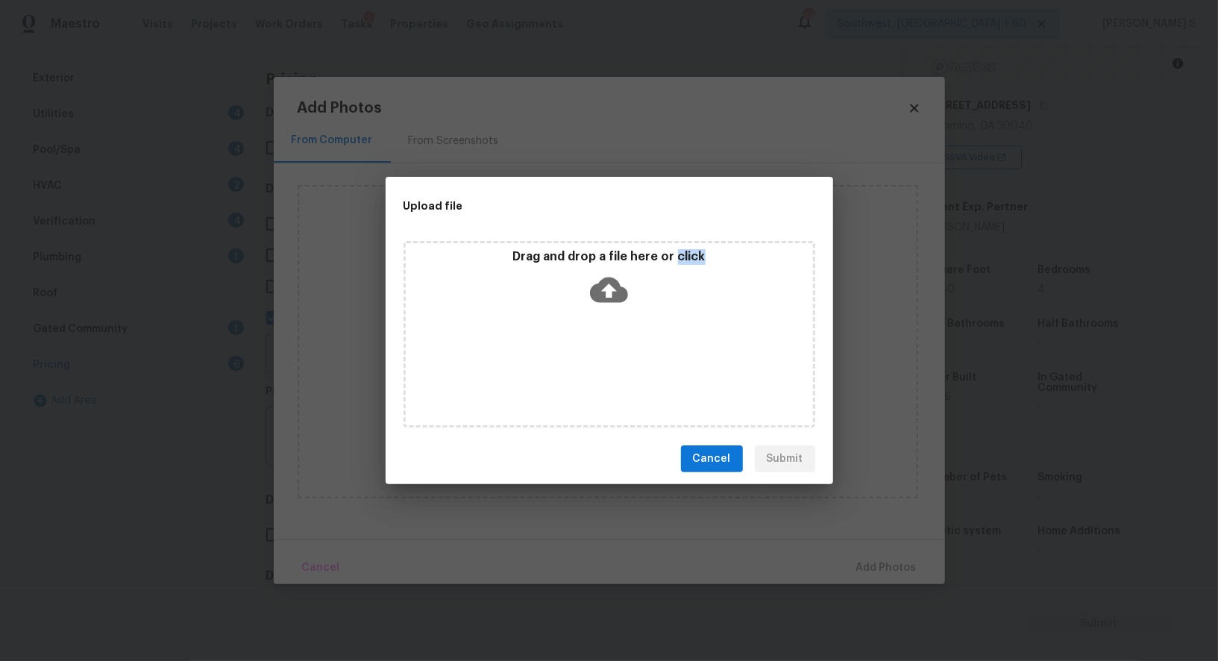
click at [582, 353] on div "Drag and drop a file here or click" at bounding box center [609, 334] width 412 height 186
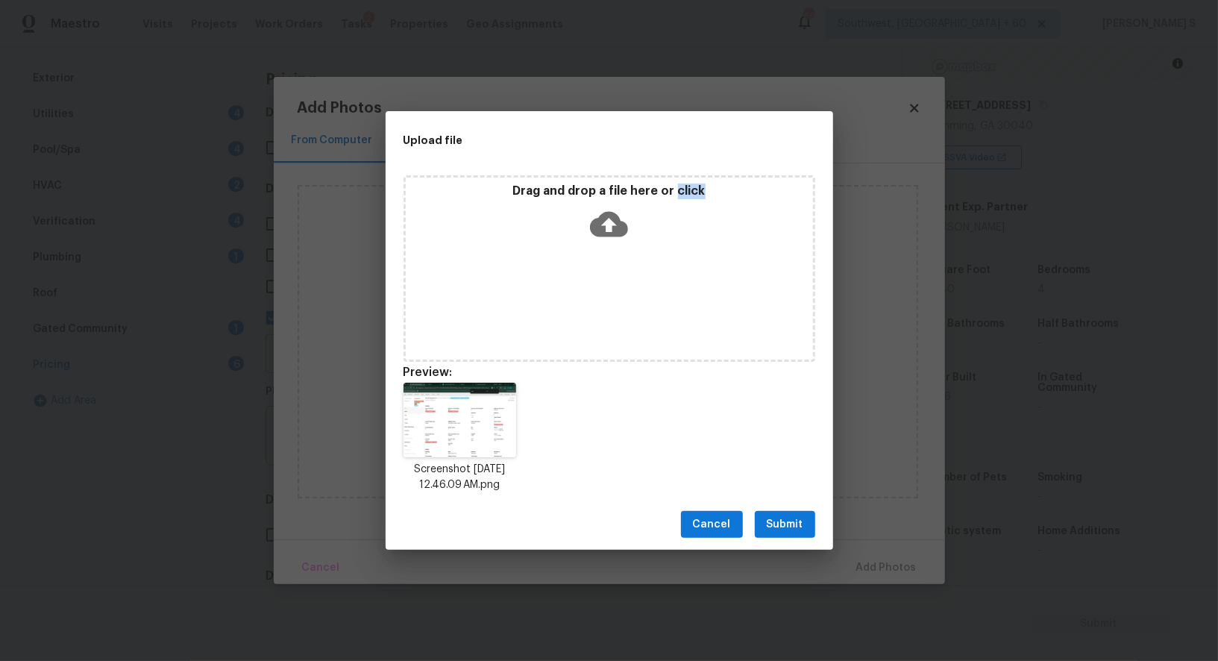
click at [776, 535] on button "Submit" at bounding box center [785, 525] width 60 height 28
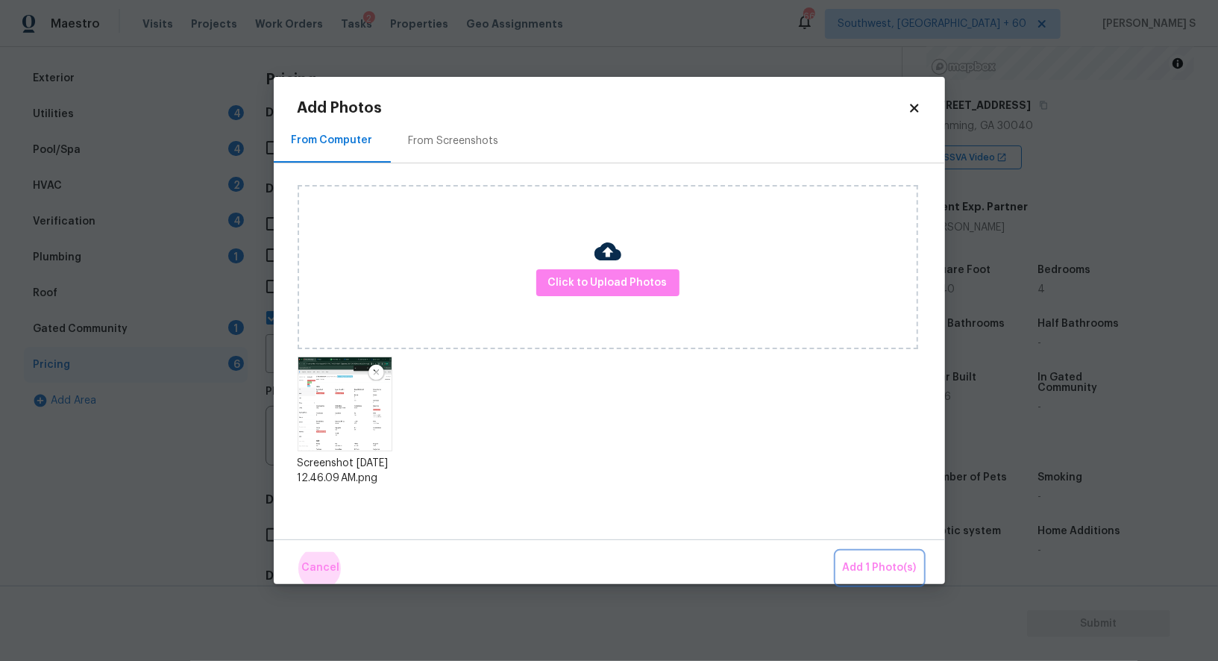
click at [837, 552] on button "Add 1 Photo(s)" at bounding box center [880, 568] width 86 height 32
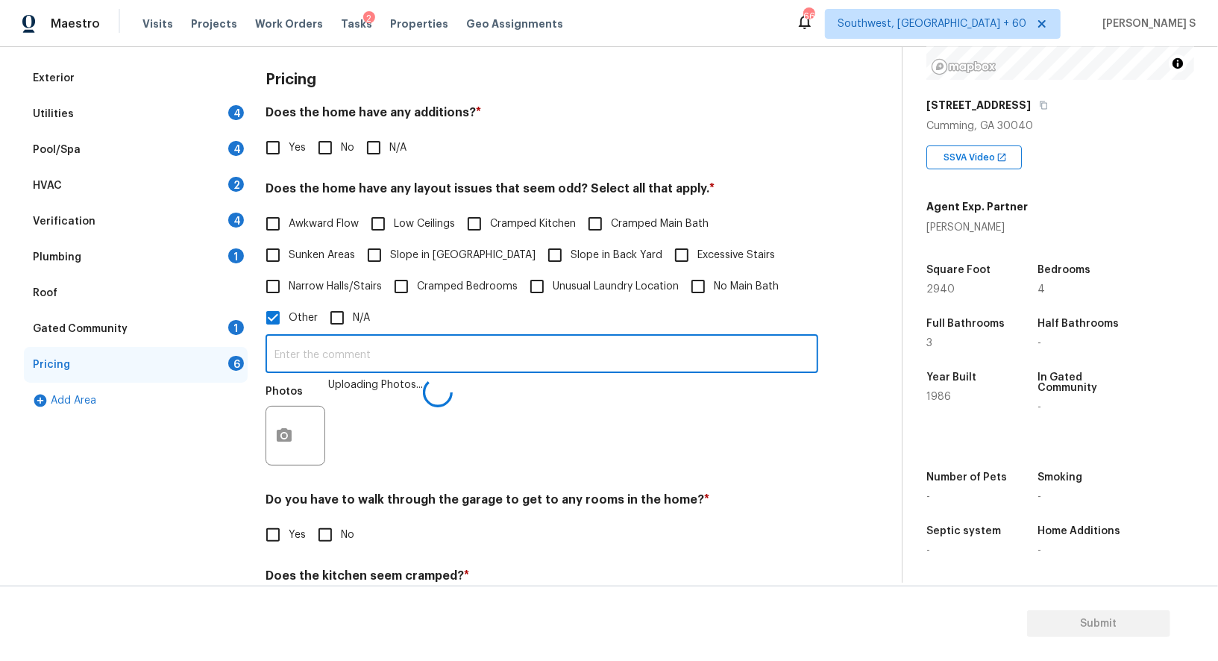
click at [588, 346] on input "text" at bounding box center [541, 355] width 553 height 35
type input "sqft , bedroom and bathroom discrepancy."
click at [513, 527] on div "Yes No" at bounding box center [541, 534] width 553 height 31
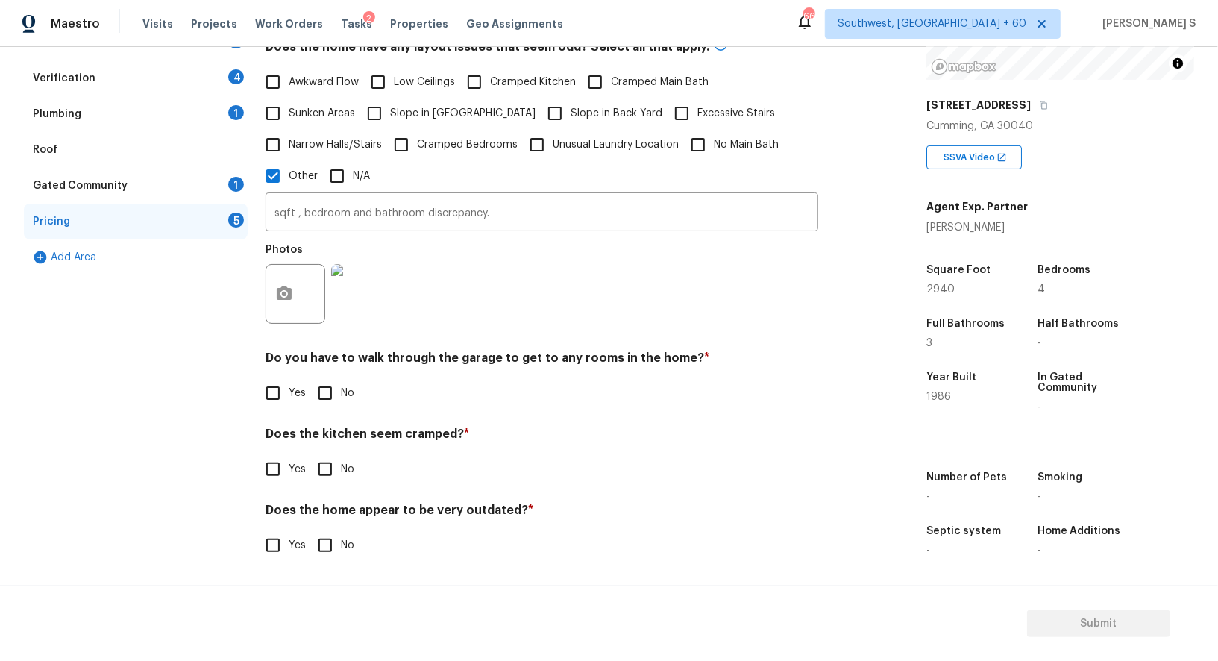
scroll to position [344, 0]
click at [332, 388] on input "No" at bounding box center [324, 392] width 31 height 31
checkbox input "true"
click at [309, 454] on input "No" at bounding box center [324, 469] width 31 height 31
checkbox input "true"
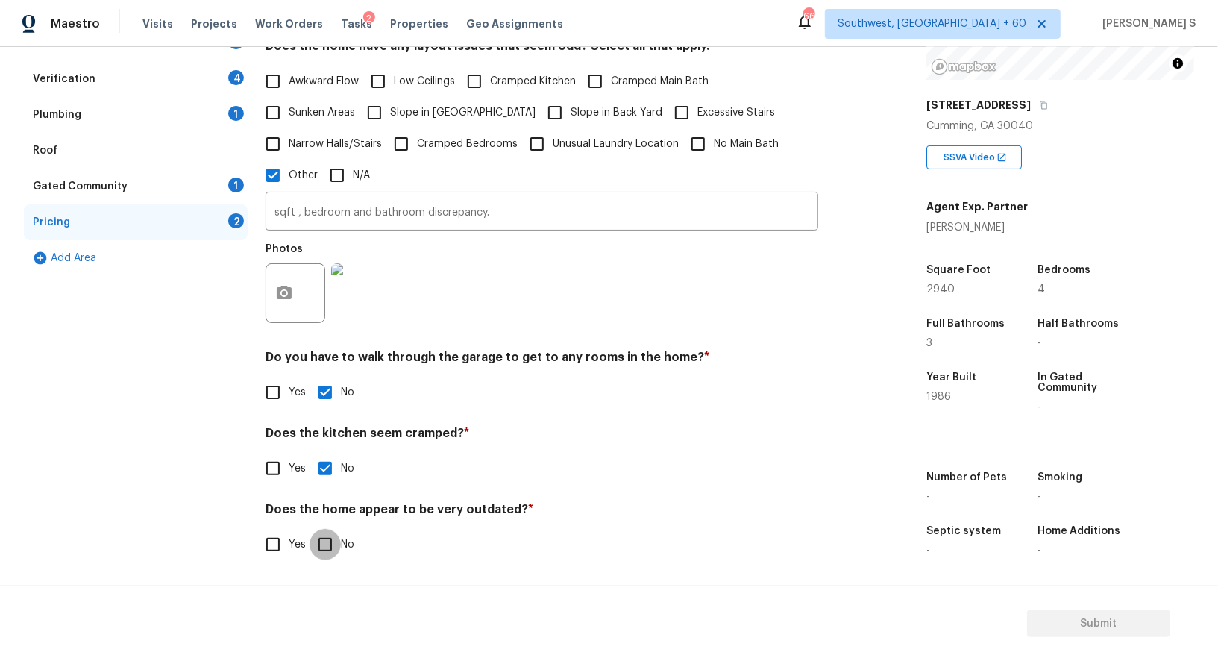
click at [309, 529] on input "No" at bounding box center [324, 544] width 31 height 31
checkbox input "true"
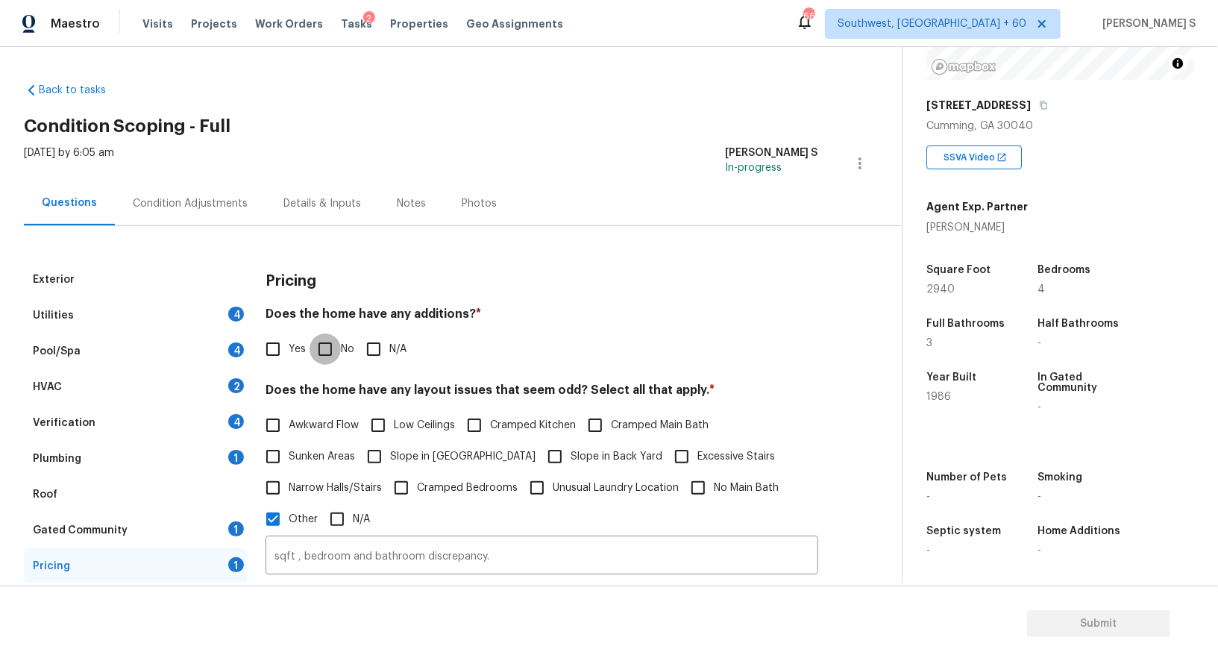
click at [338, 346] on input "No" at bounding box center [324, 348] width 31 height 31
checkbox input "true"
click at [332, 558] on input "sqft , bedroom and bathroom discrepancy." at bounding box center [541, 556] width 553 height 35
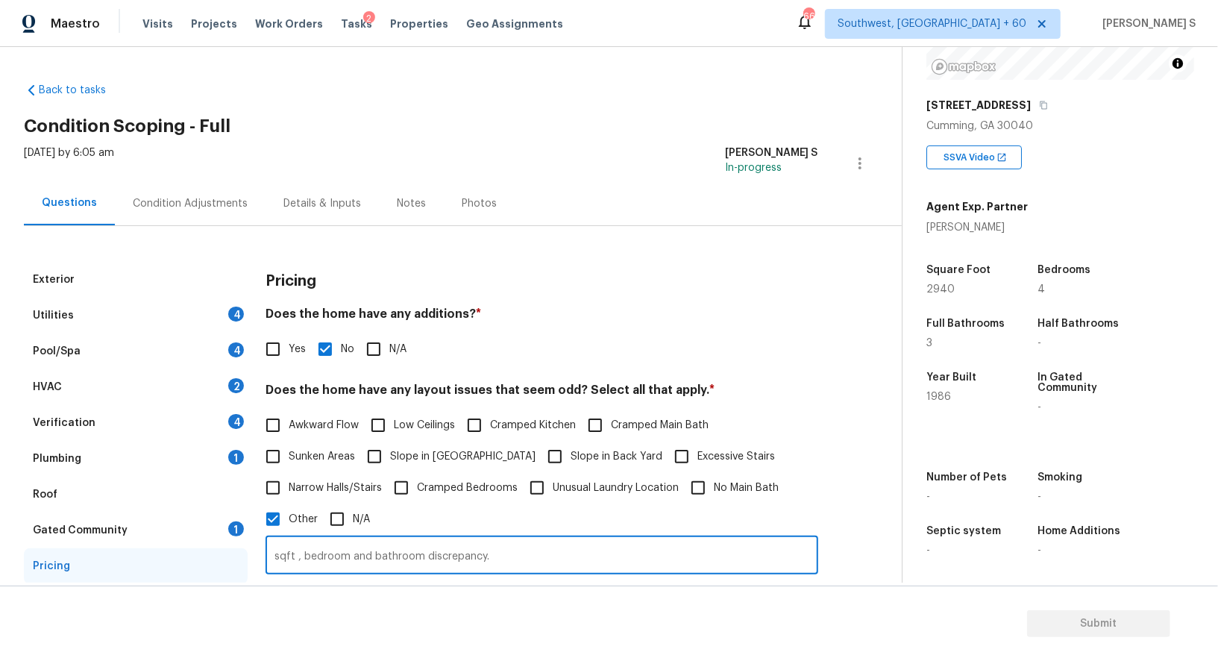
click at [332, 558] on input "sqft , bedroom and bathroom discrepancy." at bounding box center [541, 556] width 553 height 35
click at [412, 556] on input "sqft , bedroom and bathroom discrepancy." at bounding box center [541, 556] width 553 height 35
type input "sqft discrepancy."
click at [234, 340] on div "Pool/Spa 4" at bounding box center [136, 351] width 224 height 36
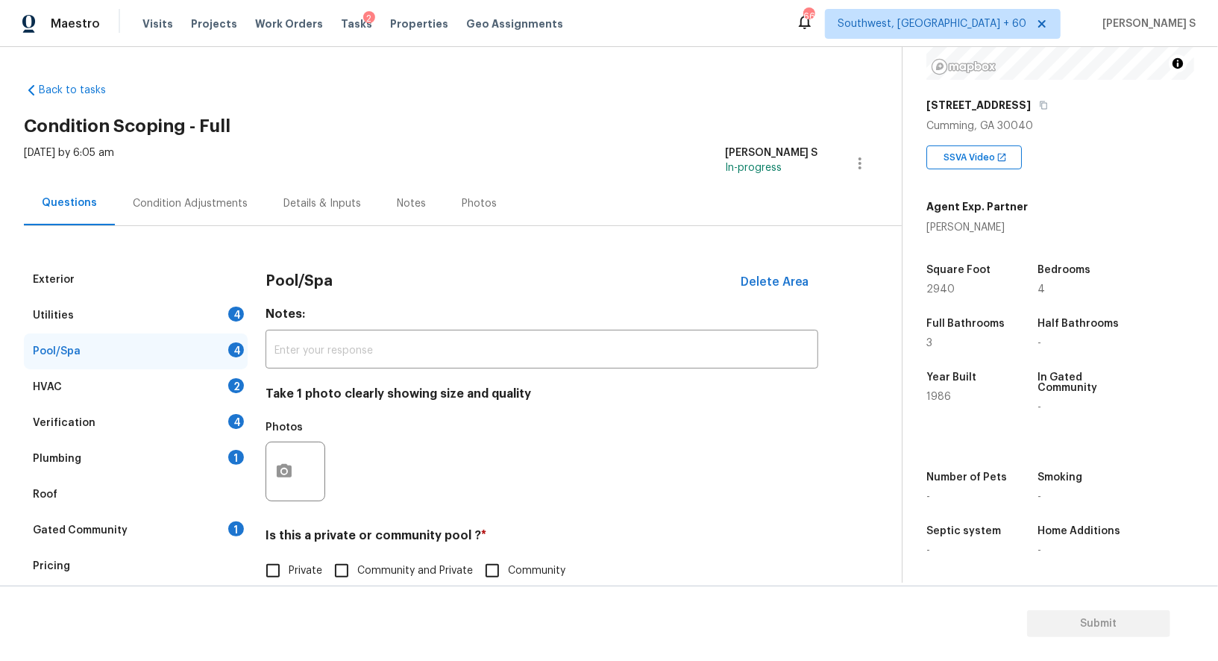
click at [232, 302] on div "Utilities 4" at bounding box center [136, 316] width 224 height 36
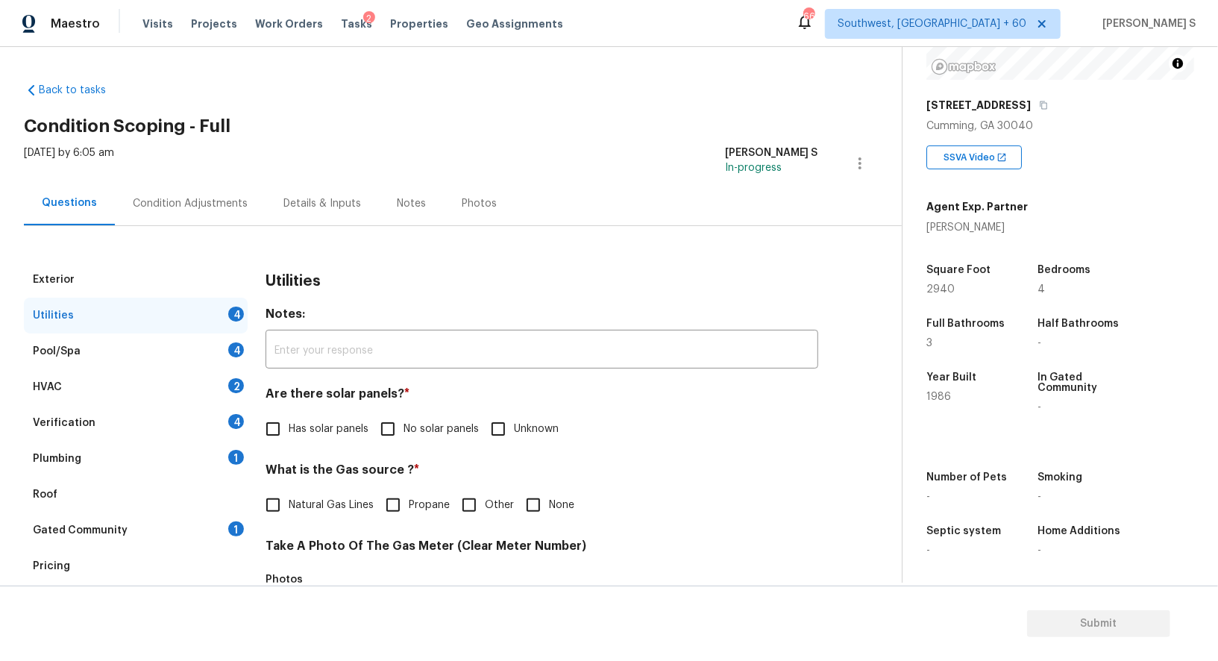
click at [392, 432] on input "No solar panels" at bounding box center [387, 428] width 31 height 31
checkbox input "true"
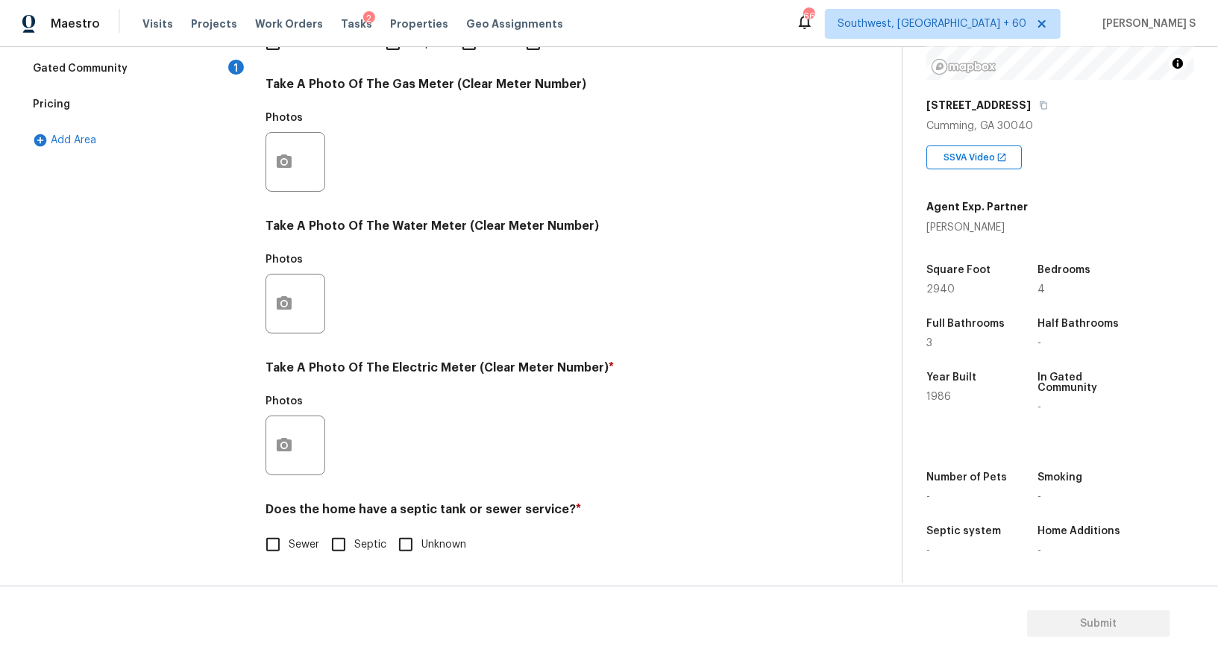
scroll to position [461, 0]
click at [353, 544] on input "Septic" at bounding box center [338, 544] width 31 height 31
checkbox input "true"
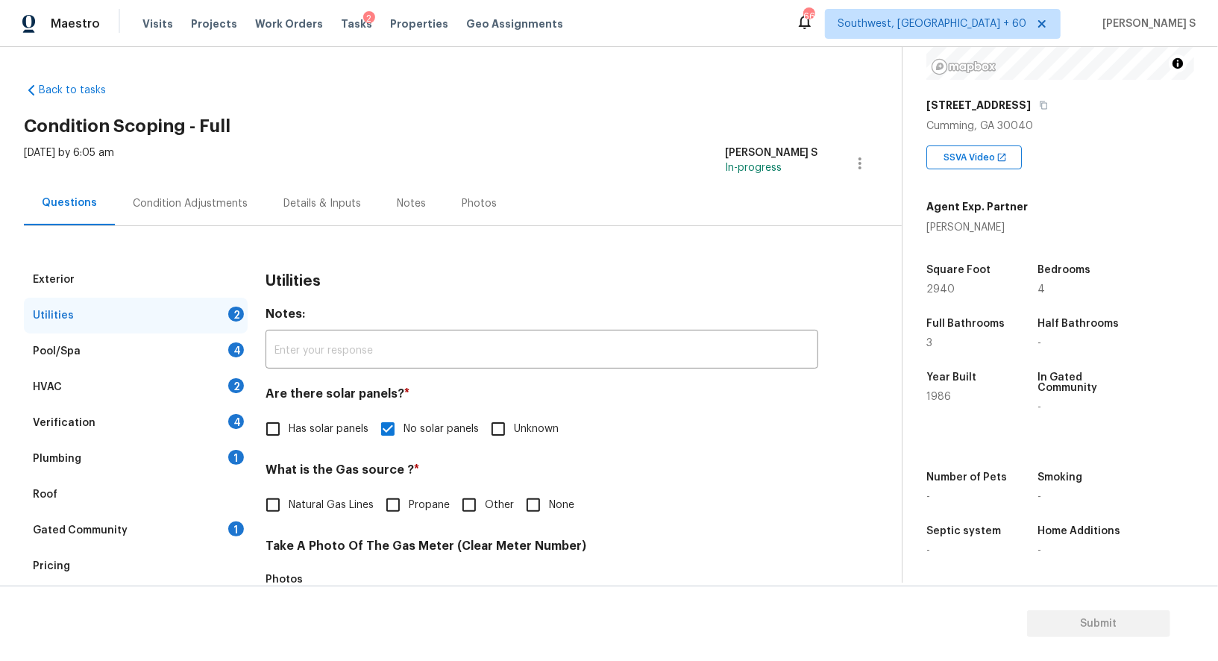
click at [226, 426] on div "Verification 4" at bounding box center [136, 423] width 224 height 36
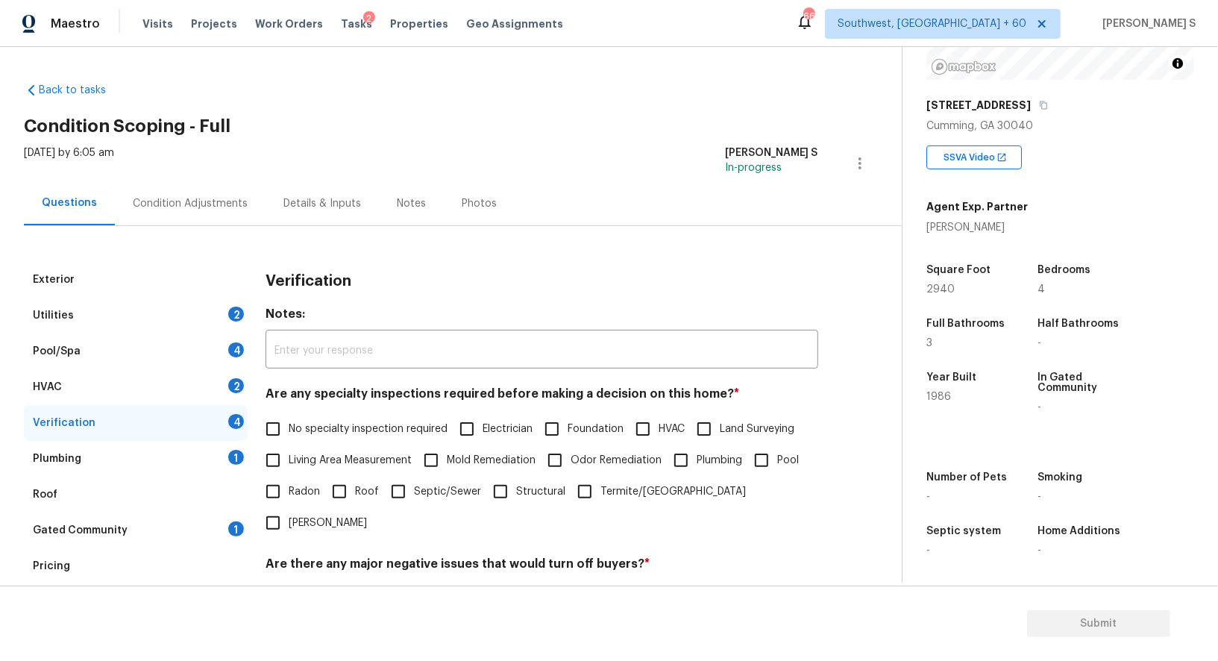
drag, startPoint x: 274, startPoint y: 418, endPoint x: 293, endPoint y: 424, distance: 20.1
click at [274, 418] on input "No specialty inspection required" at bounding box center [272, 428] width 31 height 31
checkbox input "true"
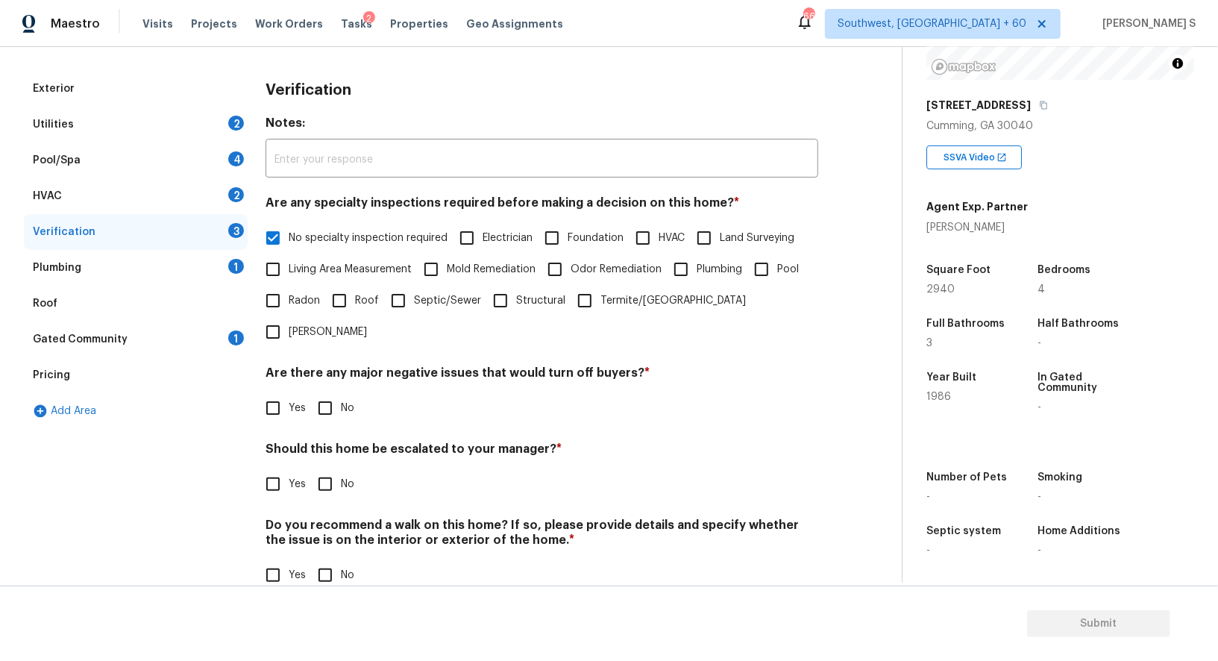
scroll to position [190, 0]
click at [327, 393] on input "No" at bounding box center [324, 408] width 31 height 31
checkbox input "true"
click at [329, 560] on input "No" at bounding box center [324, 575] width 31 height 31
checkbox input "true"
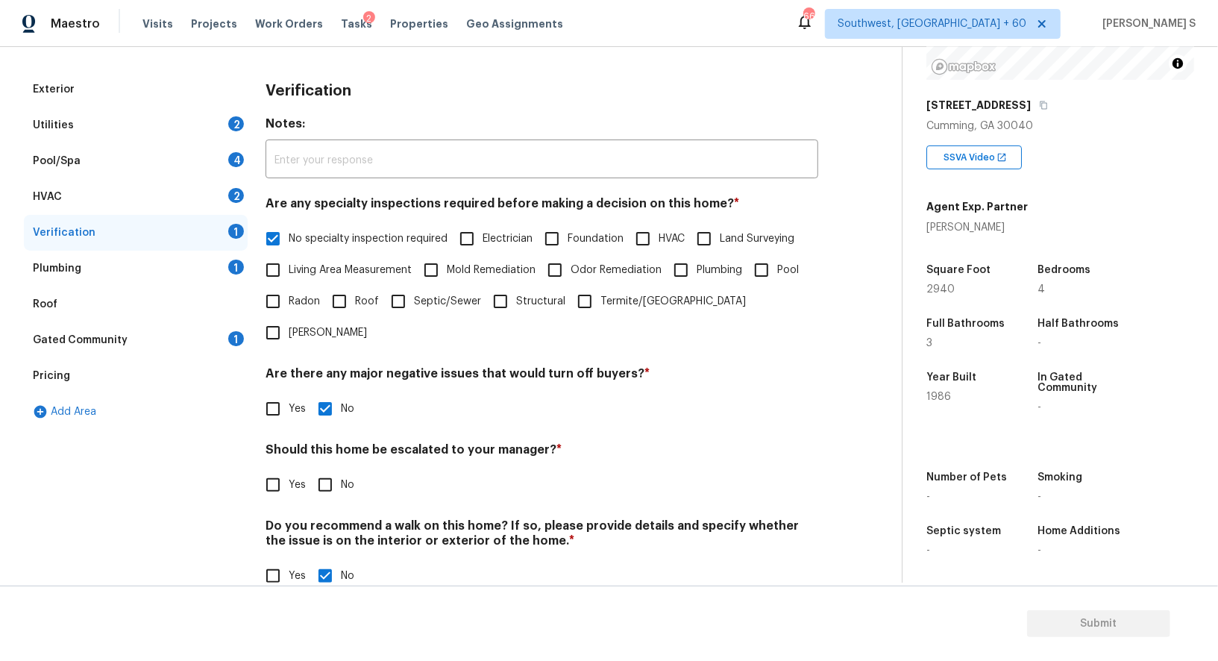
click at [226, 268] on div "Plumbing 1" at bounding box center [136, 269] width 224 height 36
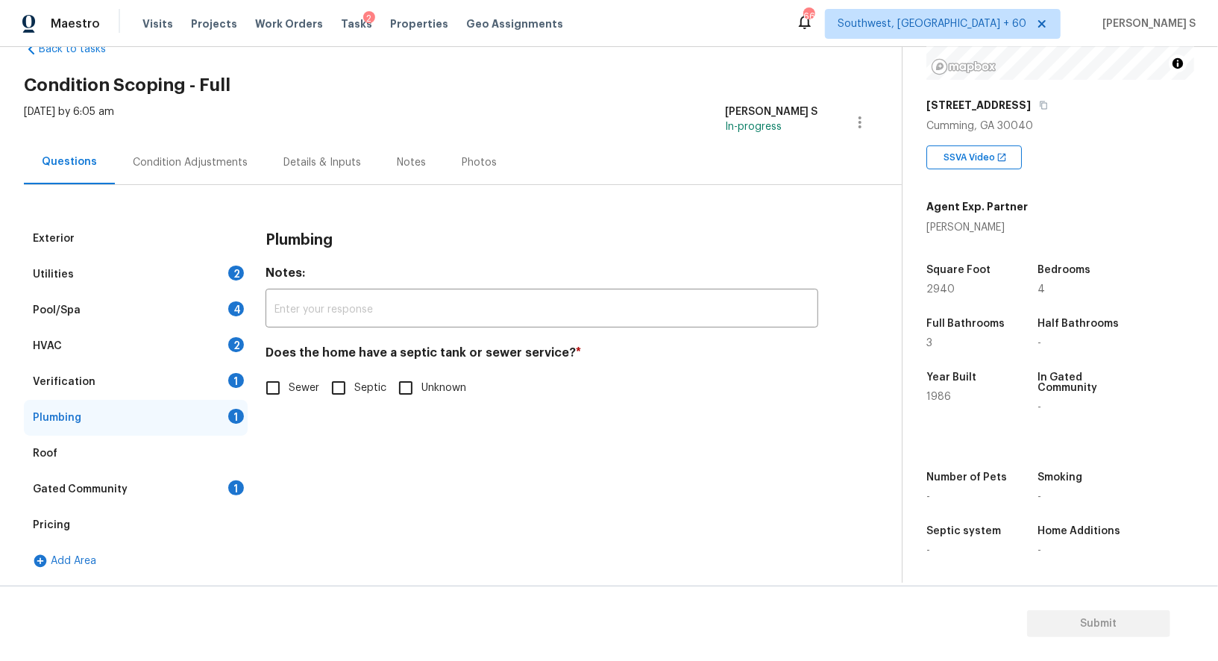
click at [352, 383] on input "Septic" at bounding box center [338, 387] width 31 height 31
checkbox input "true"
click at [236, 483] on div "1" at bounding box center [236, 487] width 16 height 15
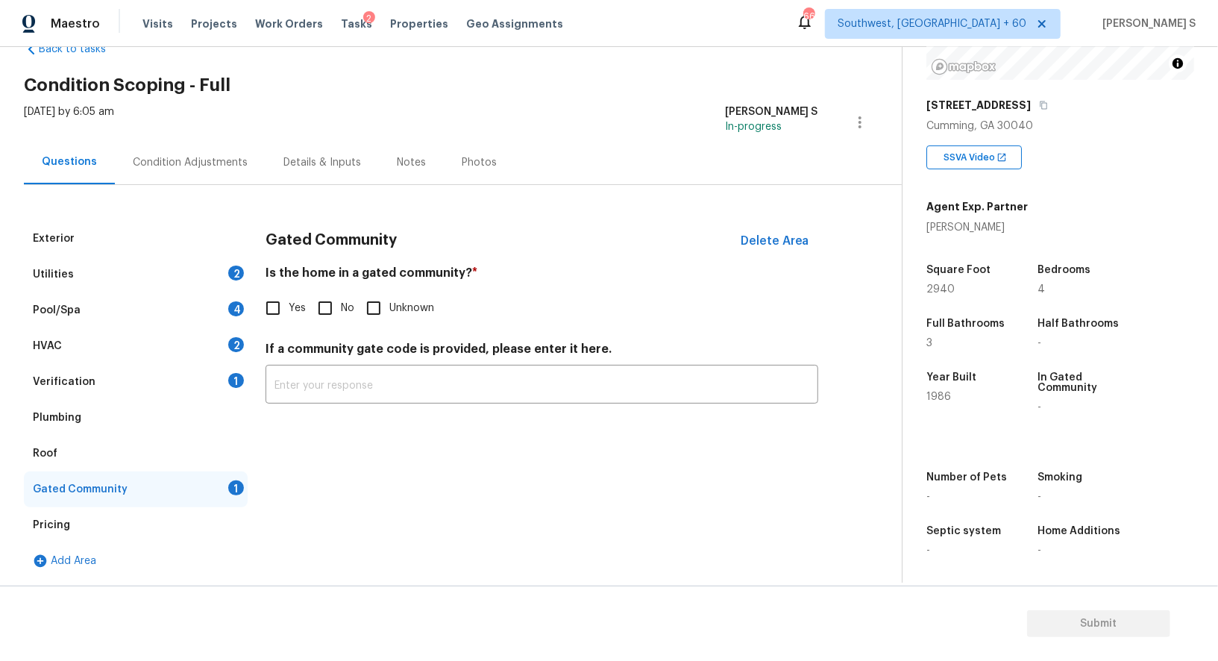
click at [327, 299] on input "No" at bounding box center [324, 307] width 31 height 31
checkbox input "true"
click at [234, 340] on div "2" at bounding box center [236, 344] width 16 height 15
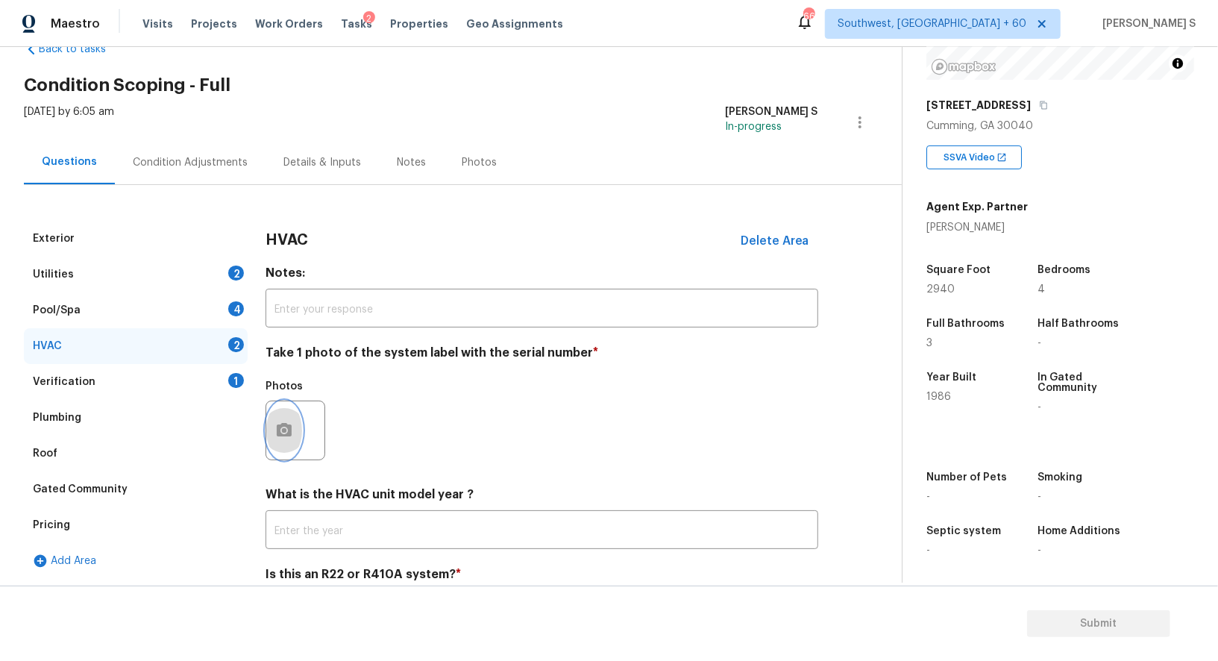
click at [280, 428] on icon "button" at bounding box center [284, 429] width 15 height 13
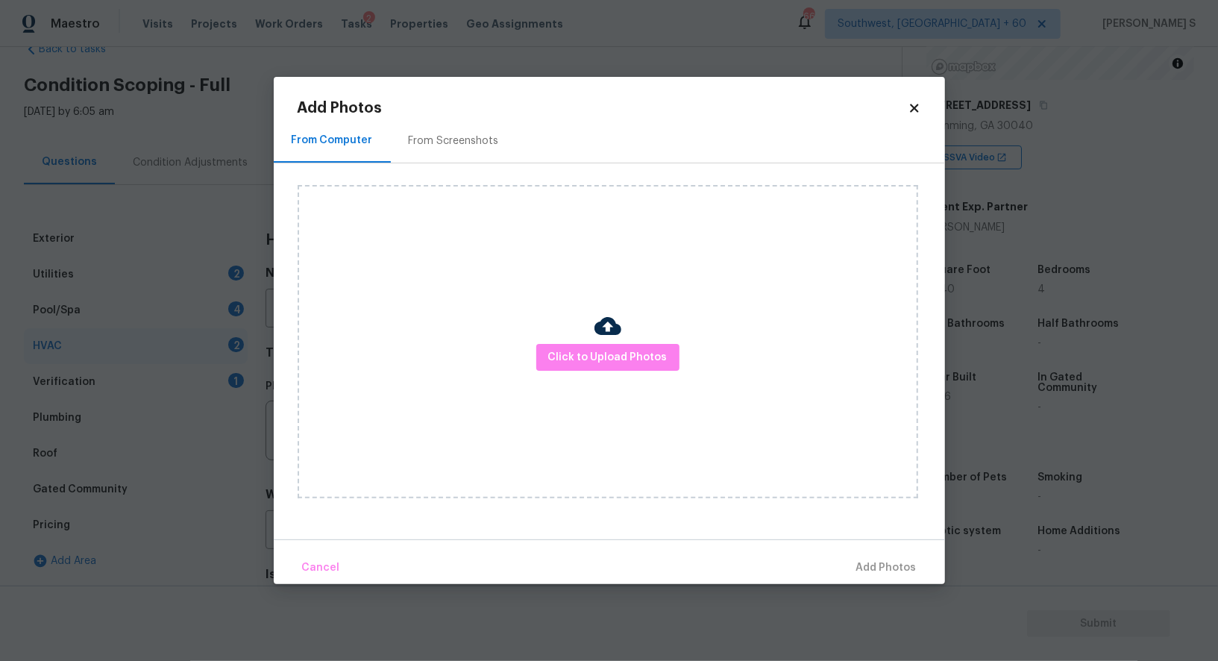
click at [631, 372] on div "Click to Upload Photos" at bounding box center [608, 341] width 620 height 313
click at [623, 362] on span "Click to Upload Photos" at bounding box center [607, 357] width 119 height 19
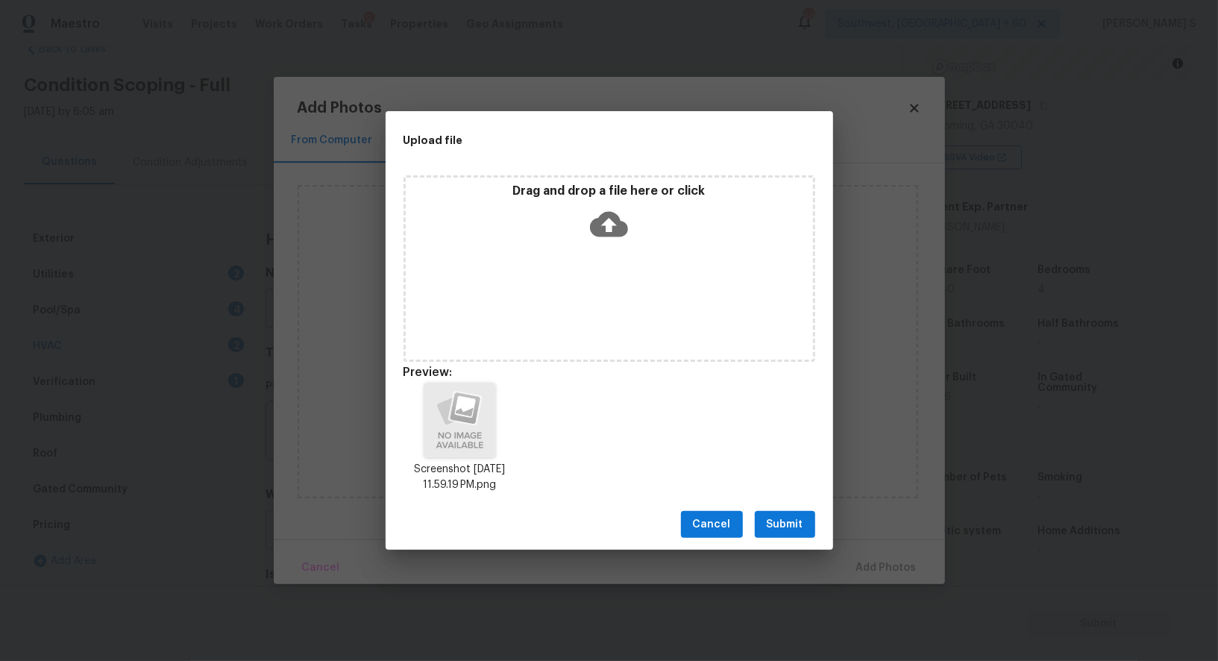
click at [784, 525] on span "Submit" at bounding box center [785, 524] width 37 height 19
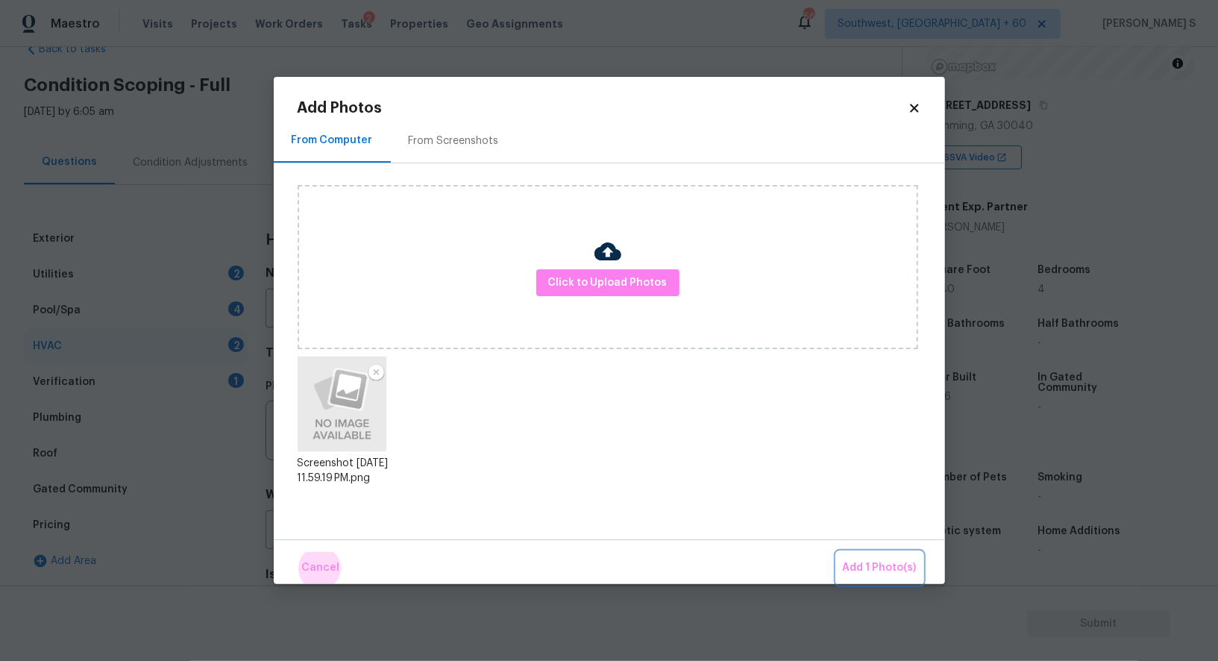
click at [837, 552] on button "Add 1 Photo(s)" at bounding box center [880, 568] width 86 height 32
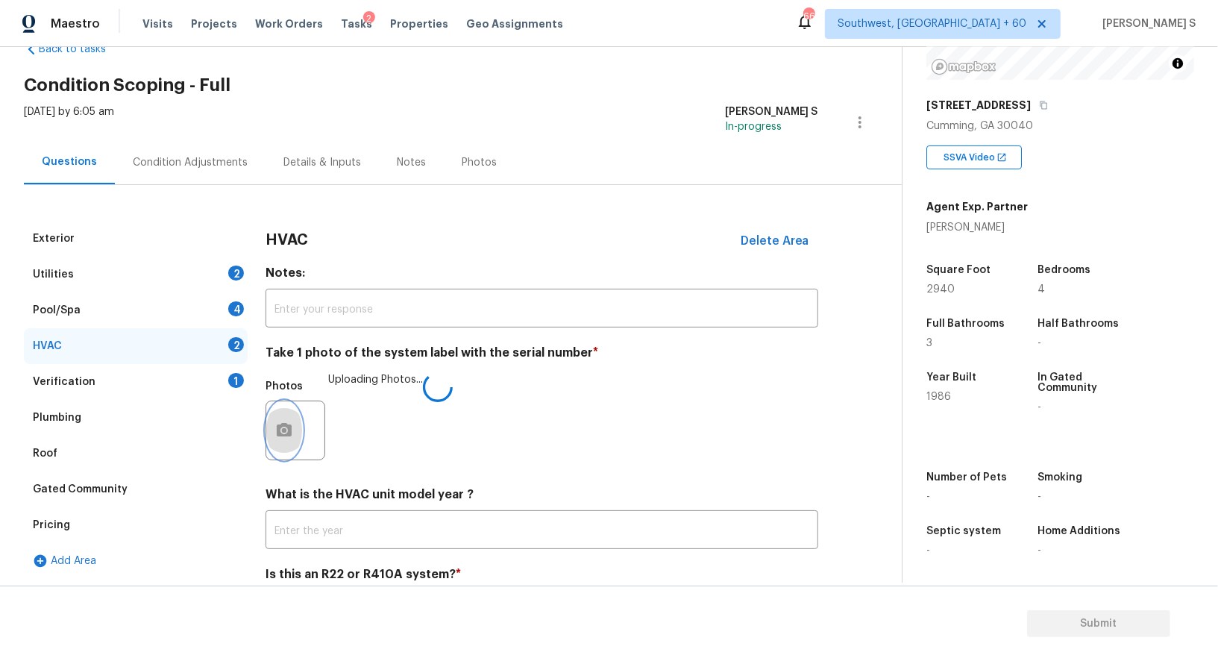
scroll to position [106, 0]
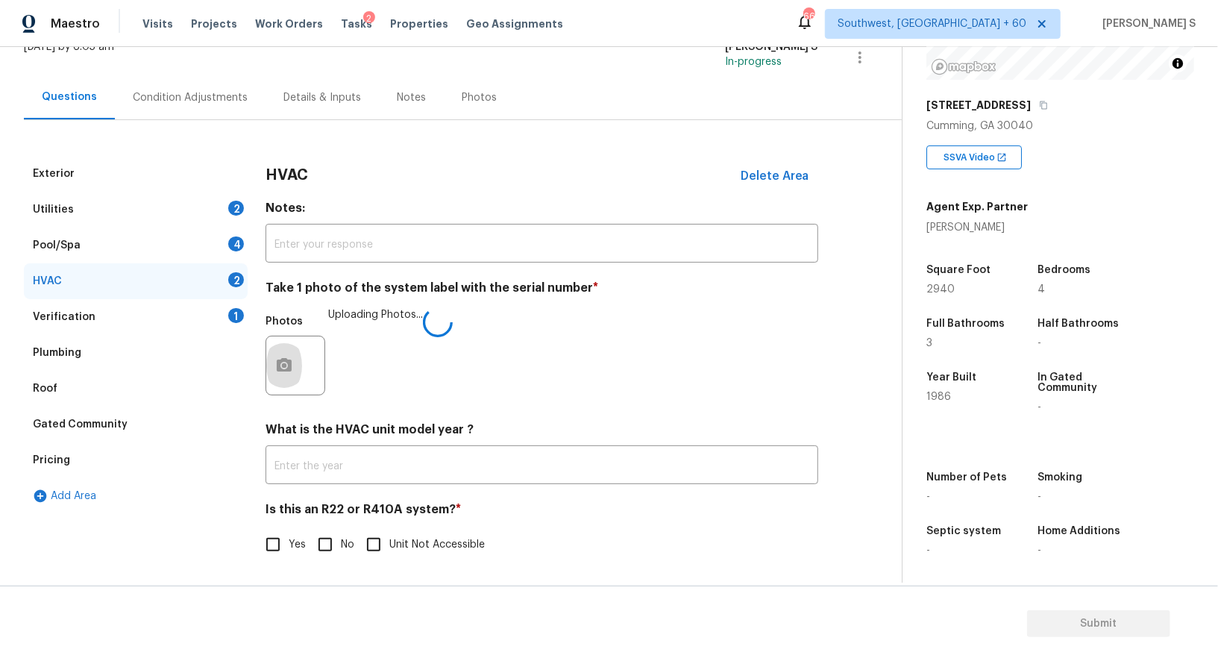
click at [336, 546] on input "No" at bounding box center [324, 544] width 31 height 31
checkbox input "true"
click at [220, 239] on div "Pool/Spa 4" at bounding box center [136, 245] width 224 height 36
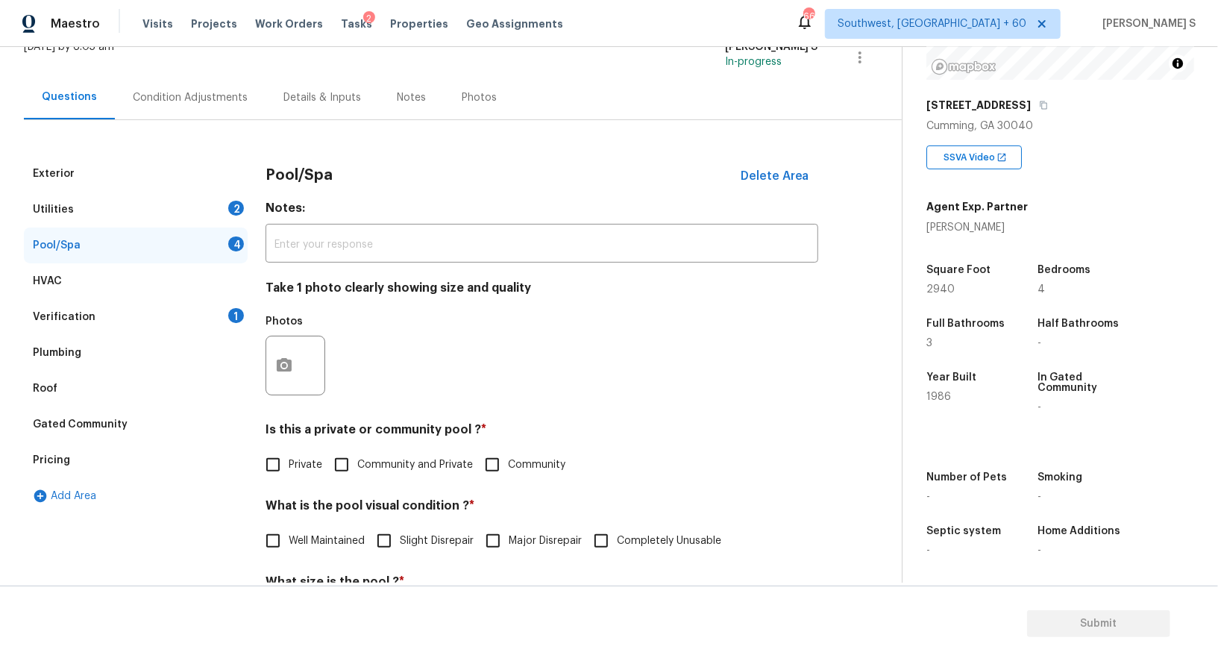
click at [227, 206] on div "Utilities 2" at bounding box center [136, 210] width 224 height 36
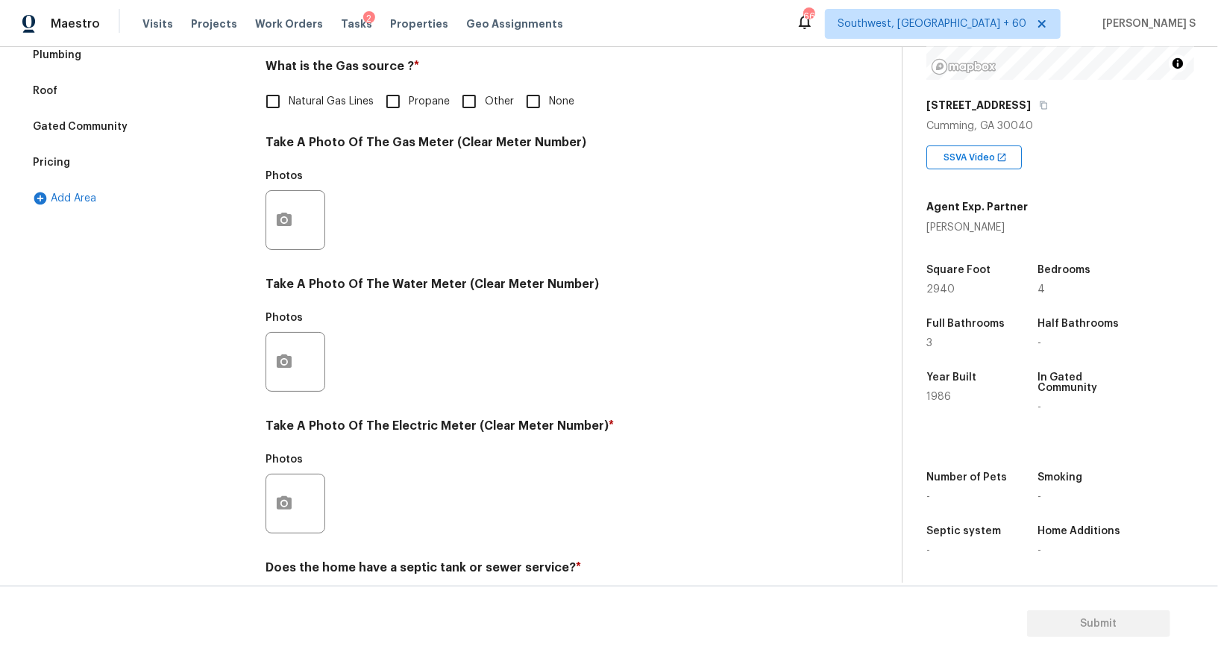
scroll to position [461, 0]
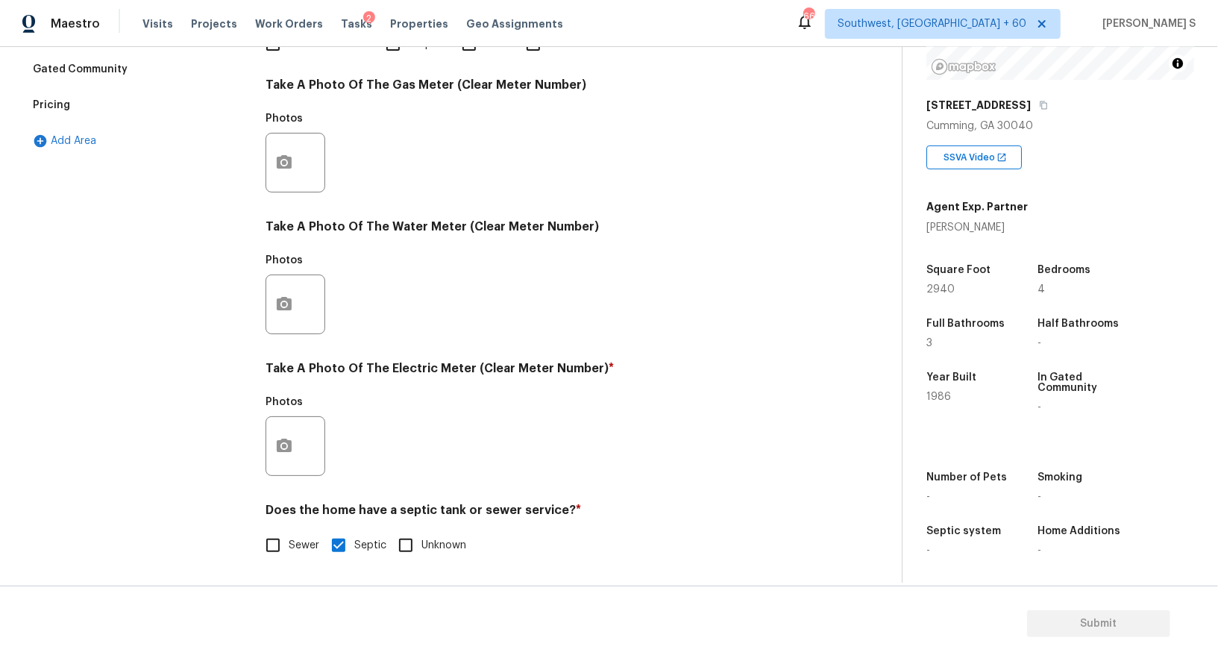
click at [302, 441] on div at bounding box center [295, 446] width 60 height 60
click at [282, 441] on icon "button" at bounding box center [284, 445] width 15 height 13
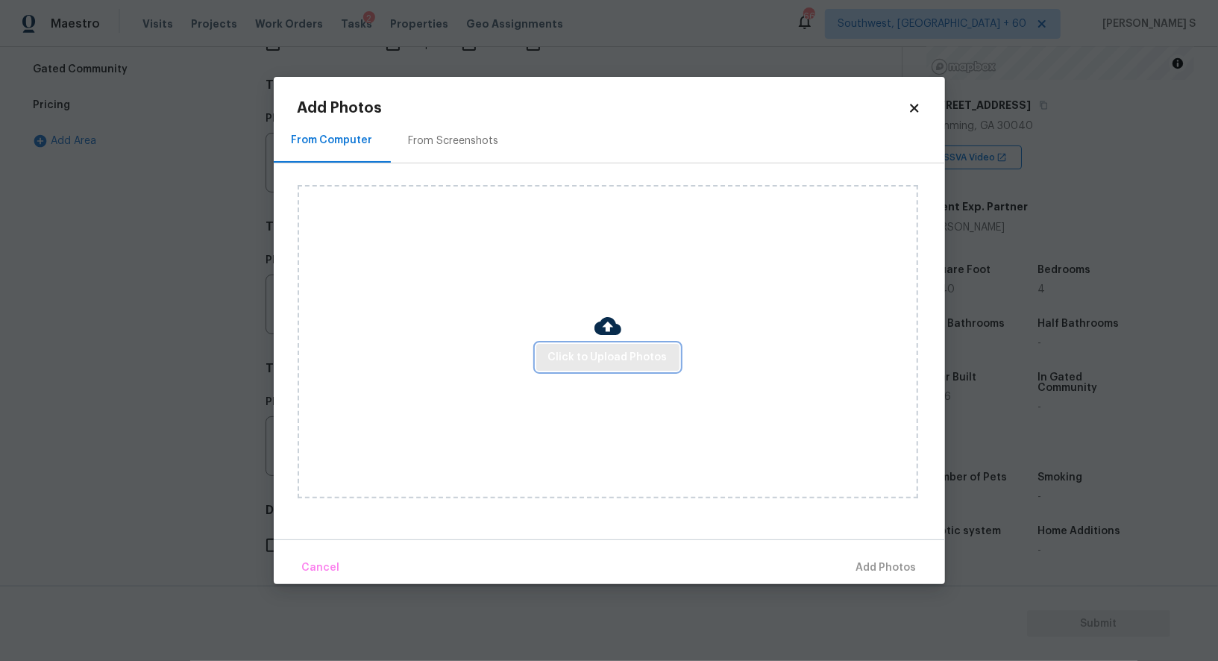
click at [617, 357] on span "Click to Upload Photos" at bounding box center [607, 357] width 119 height 19
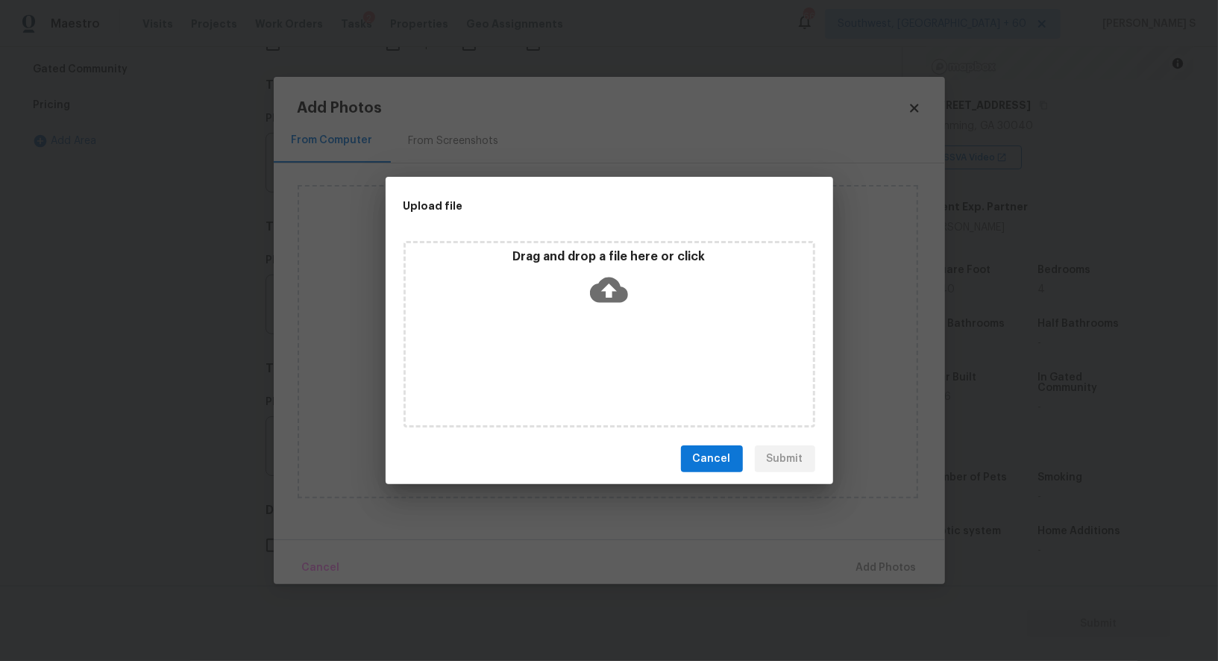
click at [617, 357] on div "Drag and drop a file here or click" at bounding box center [609, 334] width 412 height 186
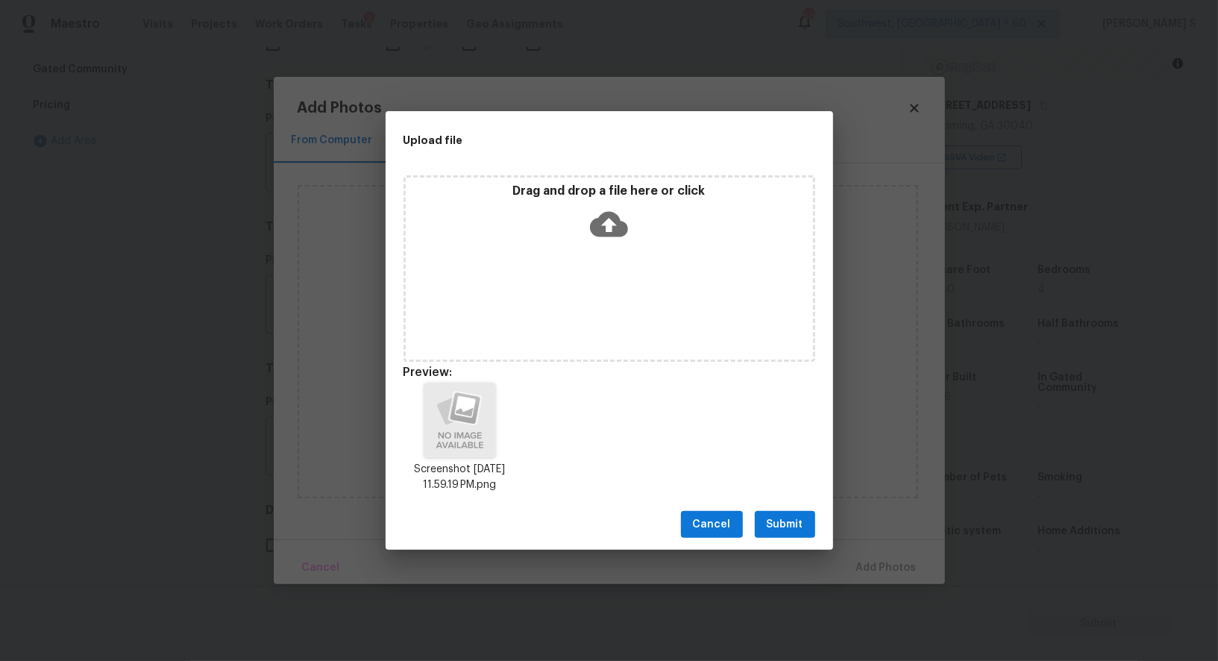
click at [795, 514] on button "Submit" at bounding box center [785, 525] width 60 height 28
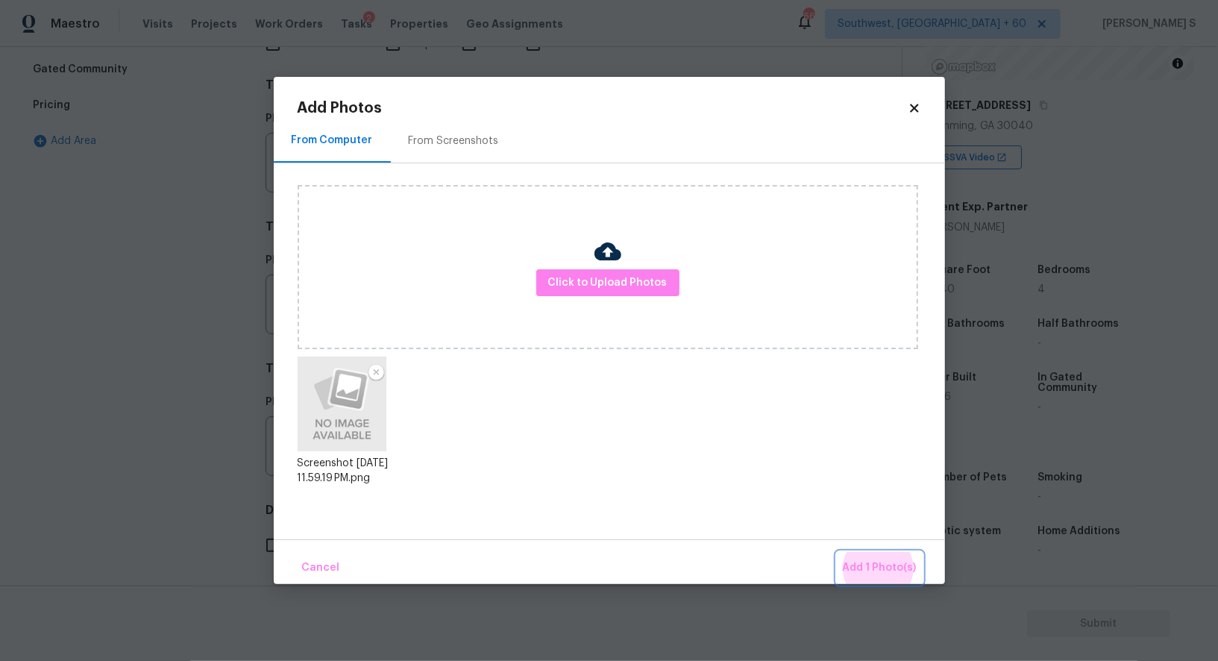
click at [837, 552] on button "Add 1 Photo(s)" at bounding box center [880, 568] width 86 height 32
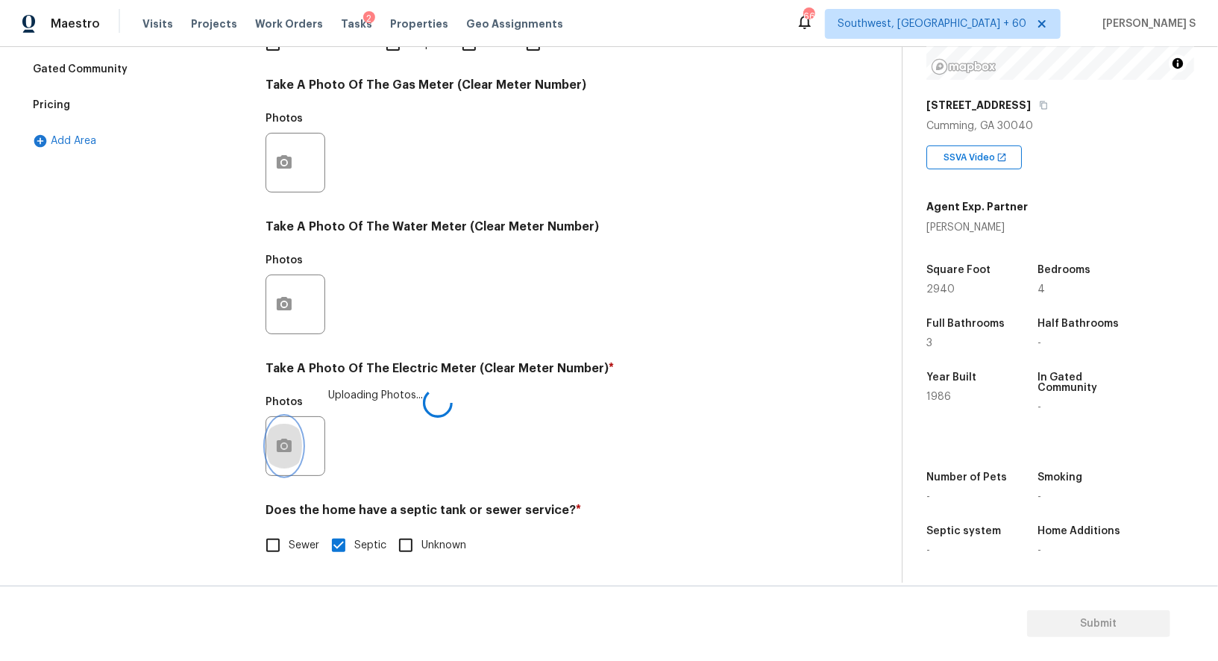
scroll to position [0, 0]
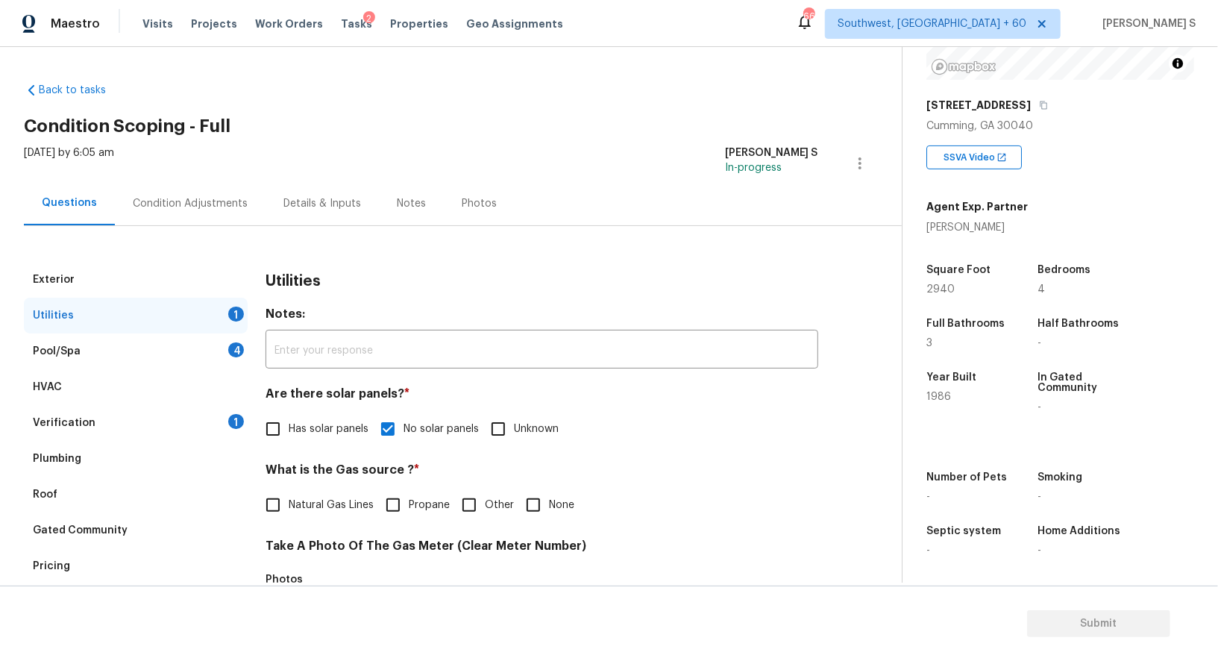
click at [204, 210] on div "Condition Adjustments" at bounding box center [190, 203] width 115 height 15
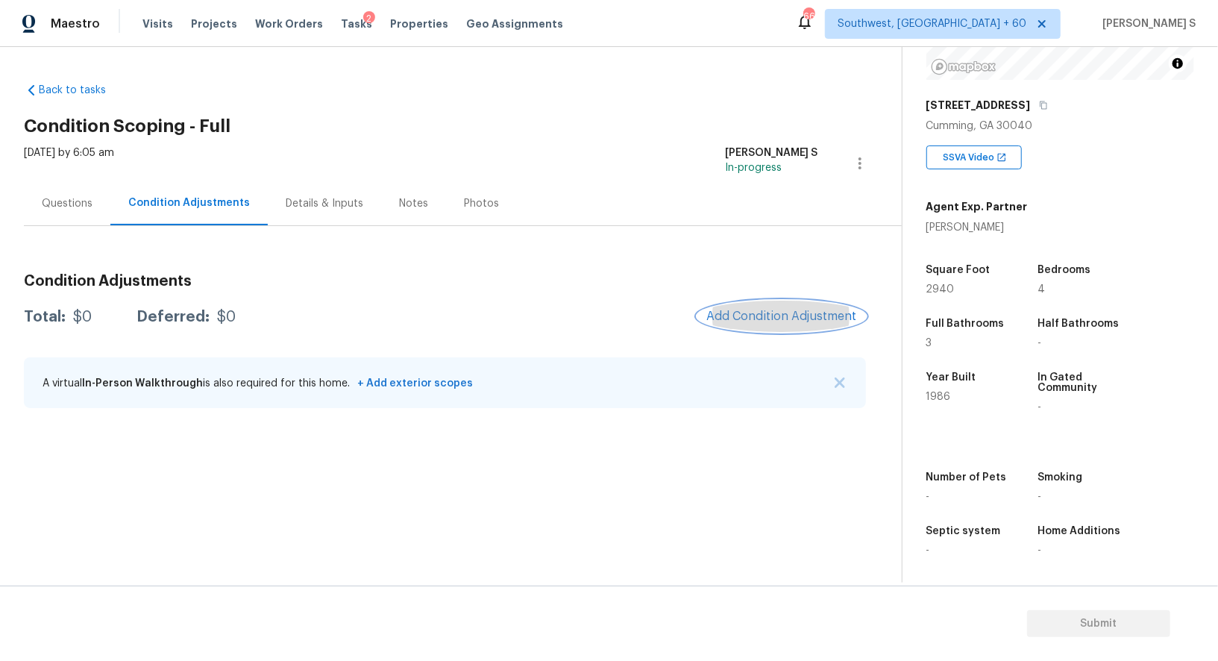
click at [796, 307] on button "Add Condition Adjustment" at bounding box center [781, 316] width 169 height 31
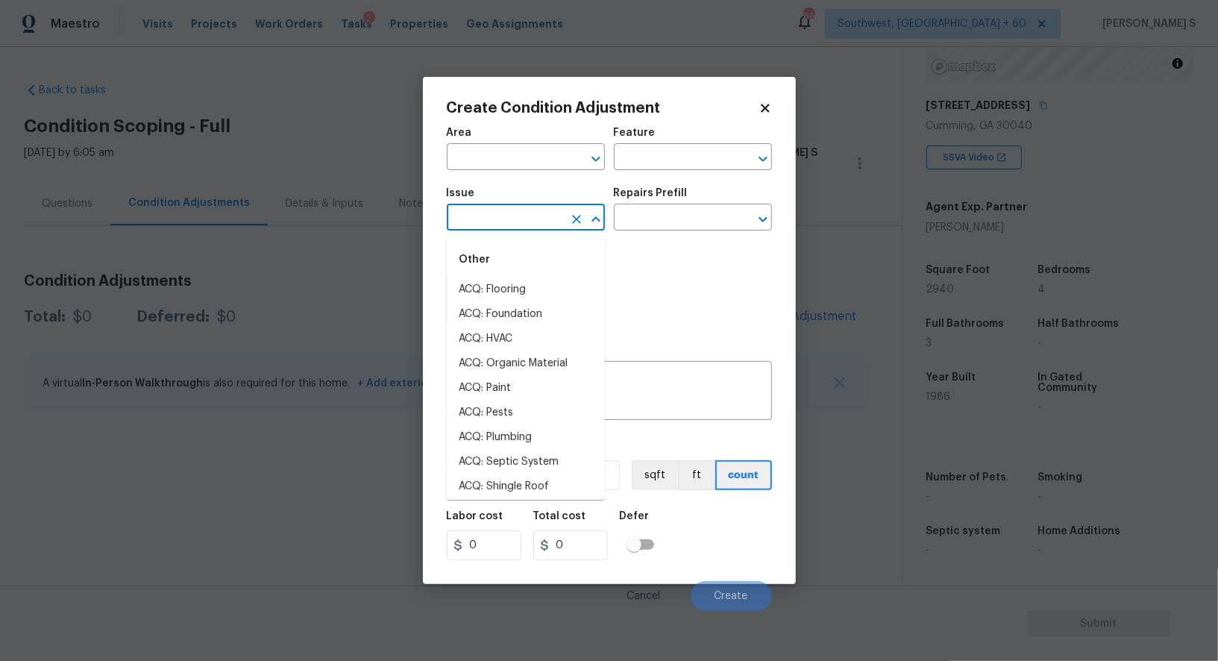
click at [497, 219] on input "text" at bounding box center [505, 218] width 116 height 23
type input "s"
type input "e"
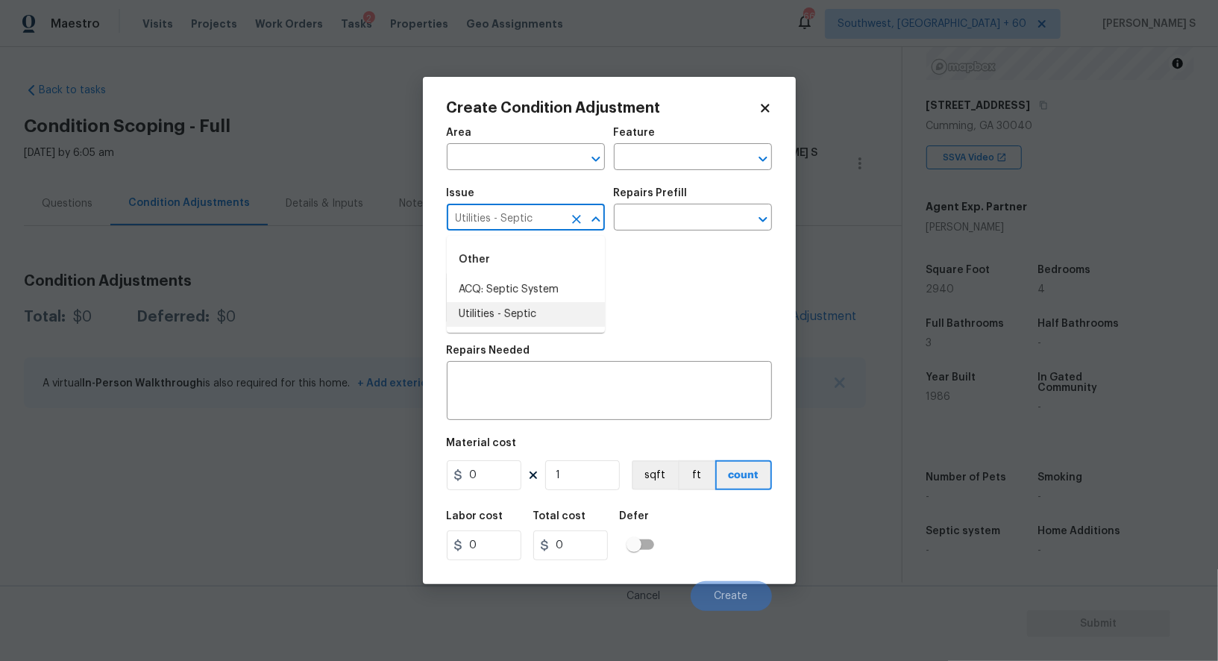
type input "Utilities - Septic"
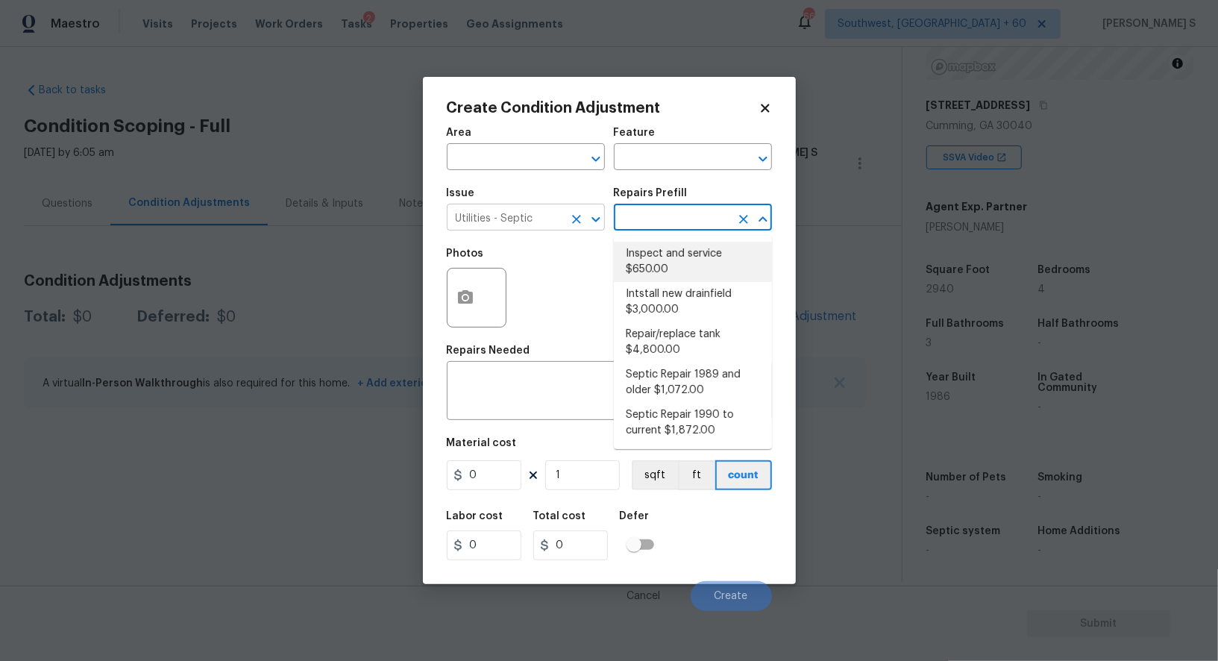
type textarea "Pump and inspect septic tank and provide clean bill of health from specialist c…"
type input "650"
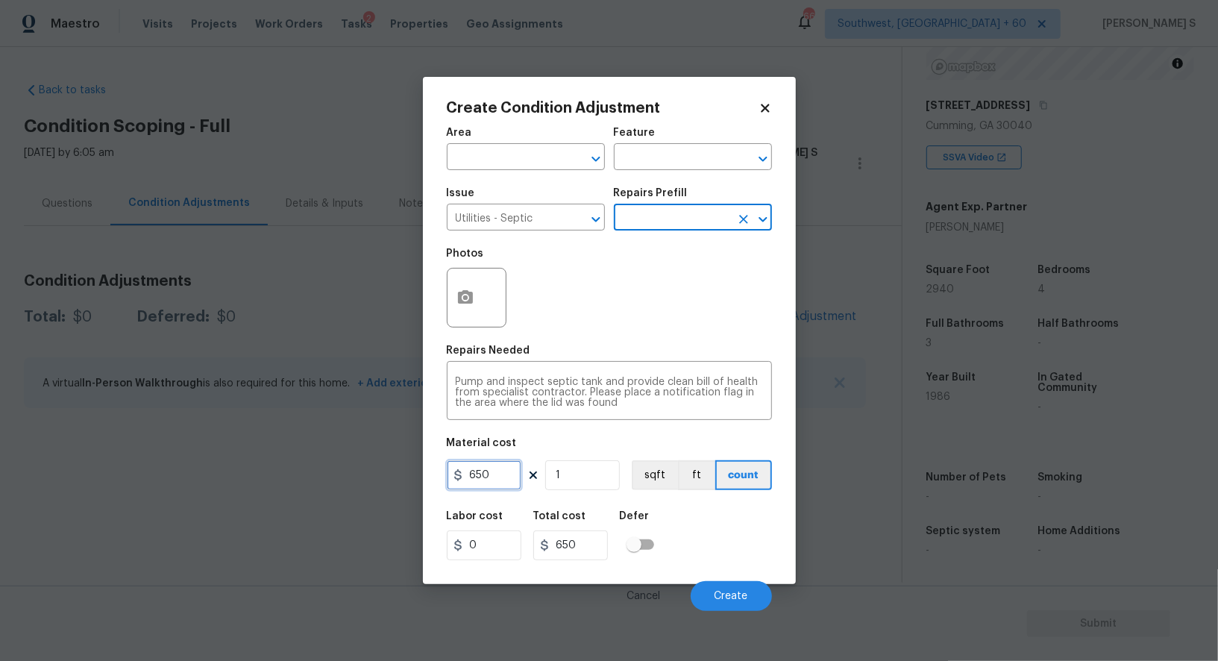
click at [496, 474] on input "650" at bounding box center [484, 475] width 75 height 30
type input "2000"
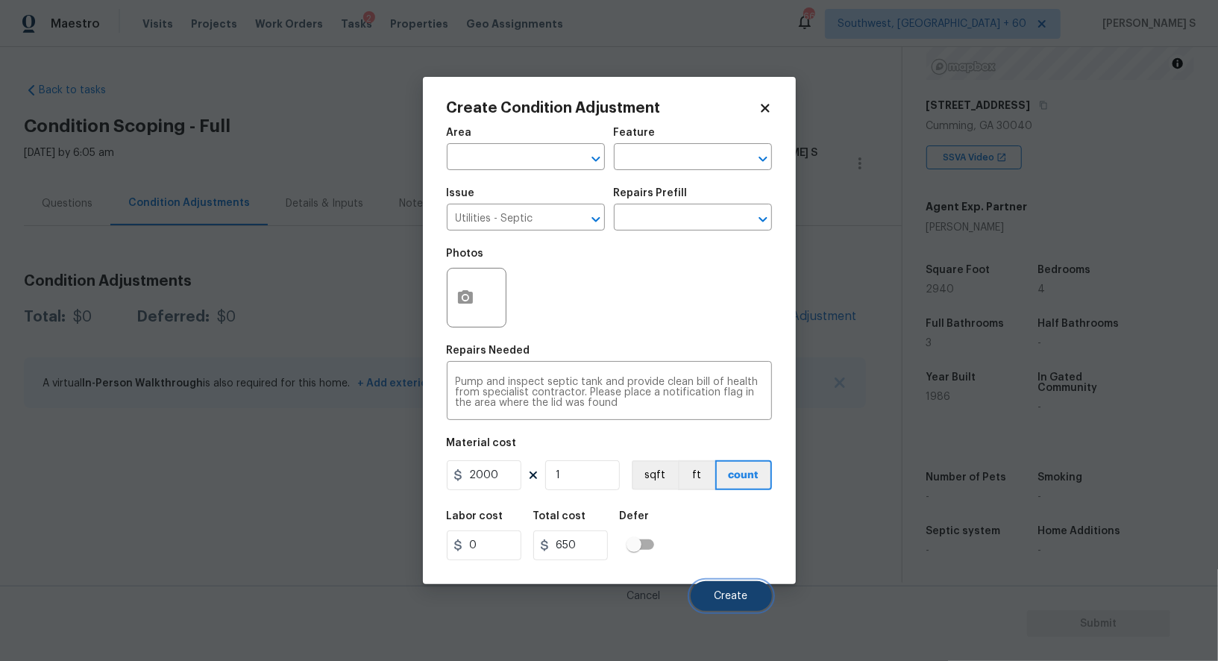
type input "2000"
click at [733, 585] on button "Create" at bounding box center [731, 596] width 81 height 30
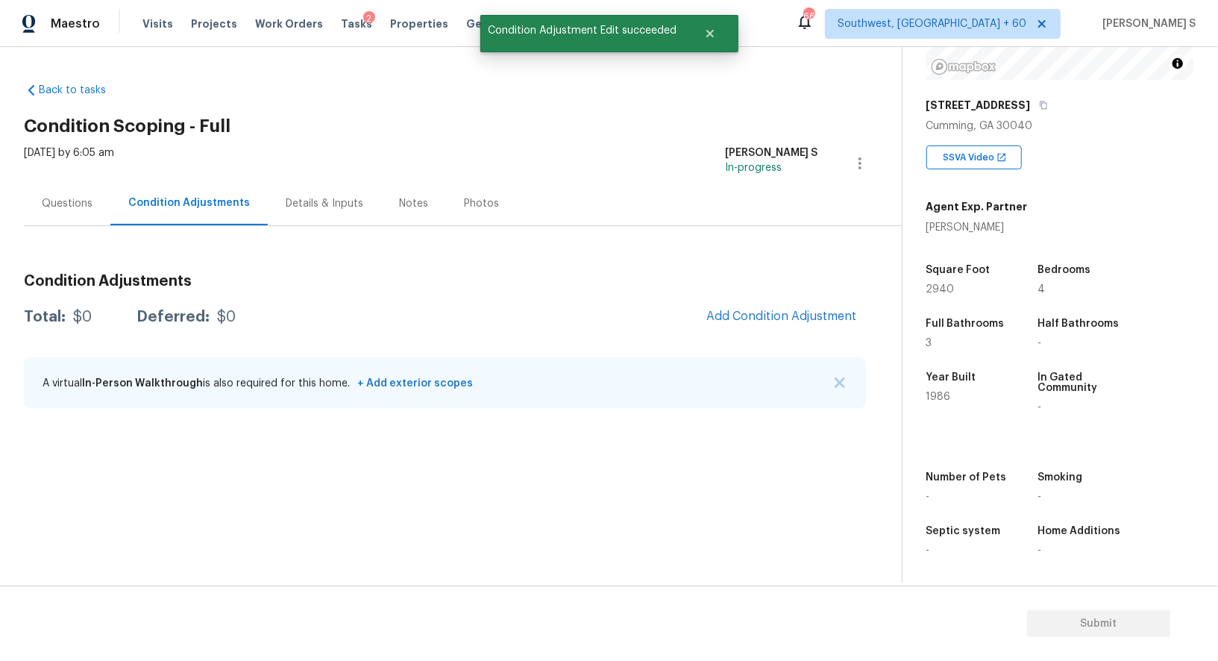
click at [210, 517] on body "Maestro Visits Projects Work Orders Tasks 2 Properties Geo Assignments 668 Sout…" at bounding box center [609, 330] width 1218 height 661
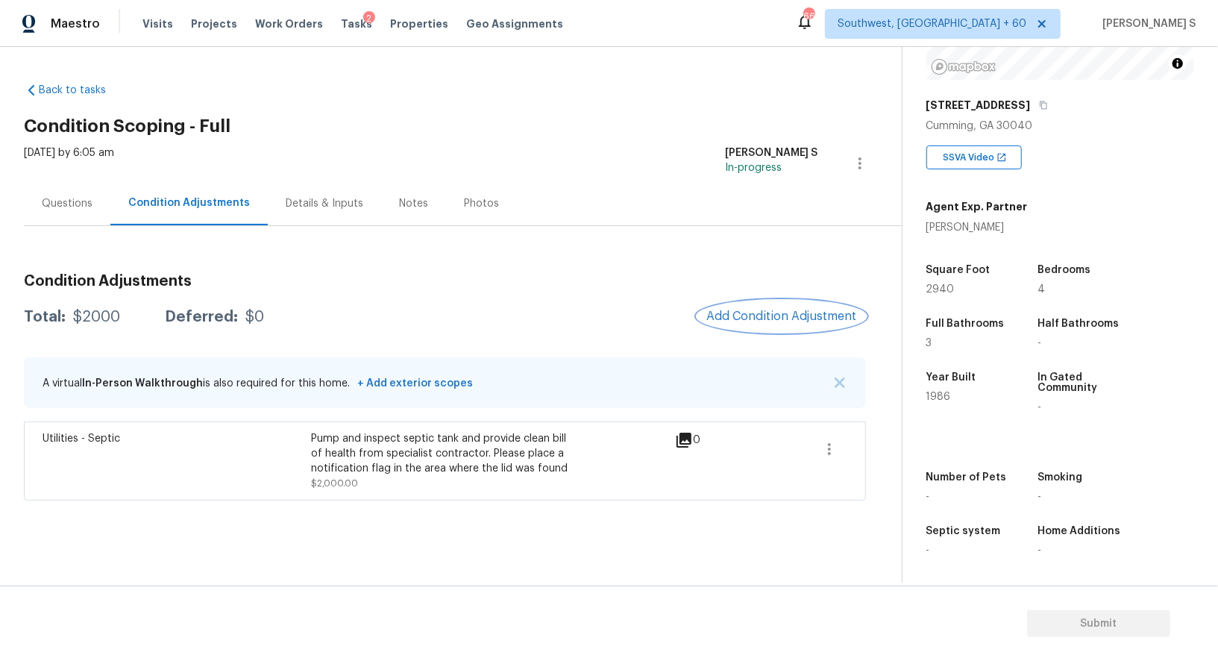
click at [768, 318] on span "Add Condition Adjustment" at bounding box center [781, 315] width 151 height 13
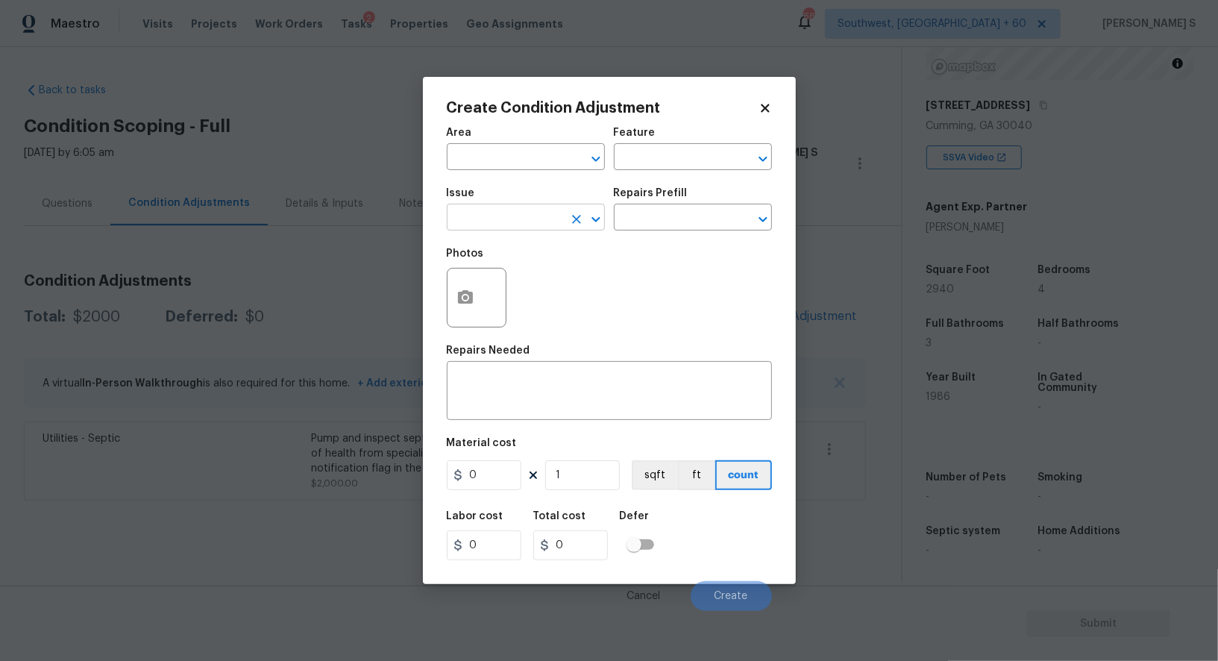
click at [509, 216] on input "text" at bounding box center [505, 218] width 116 height 23
type input "Pressure Washing"
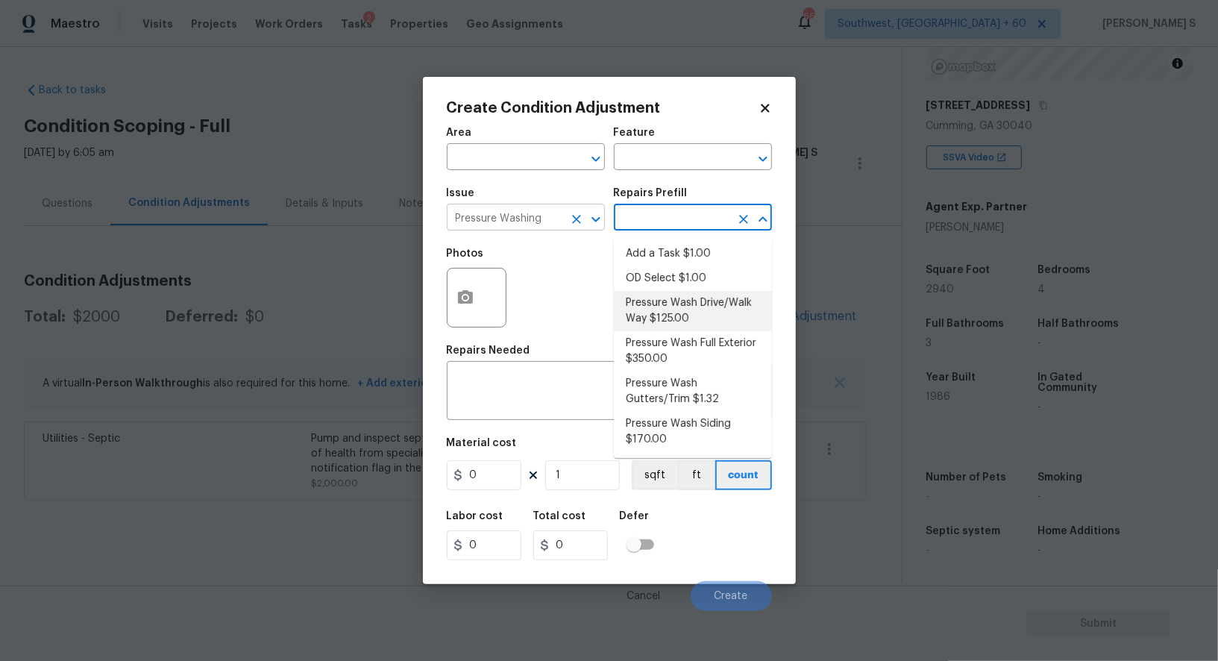
type input "Siding"
type textarea "Pressure wash the driveways/walkways as directed by the PM. Ensure that all deb…"
type input "125"
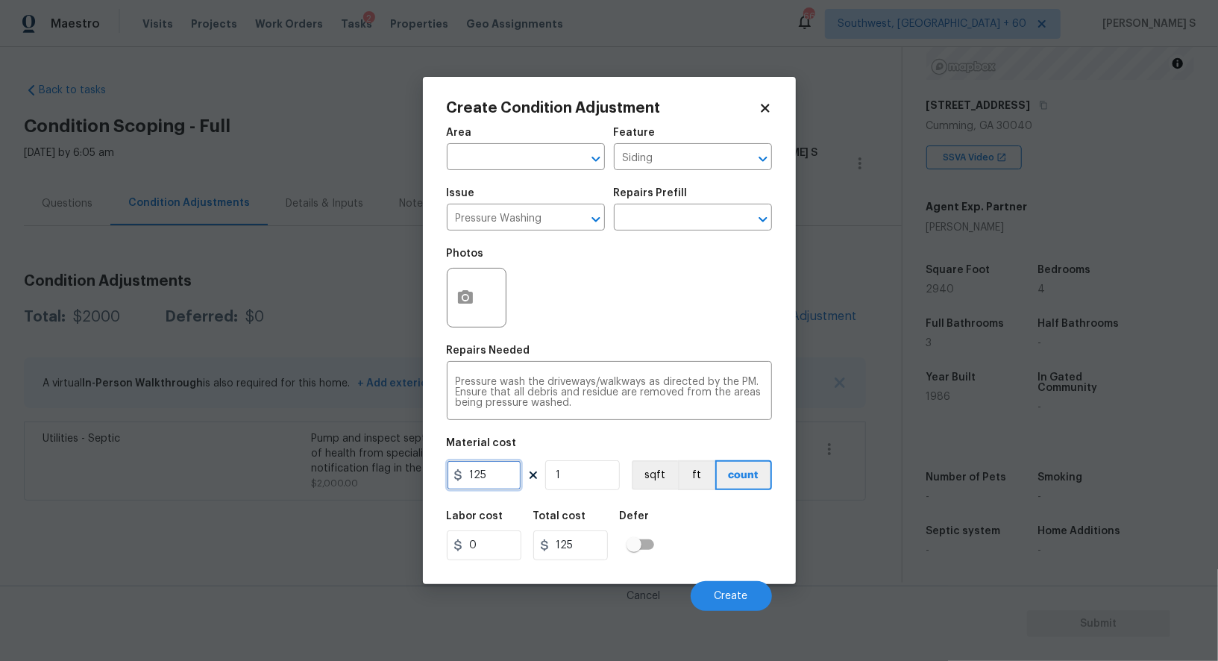
click at [508, 481] on input "125" at bounding box center [484, 475] width 75 height 30
type input "200"
click at [734, 596] on span "Create" at bounding box center [731, 596] width 34 height 11
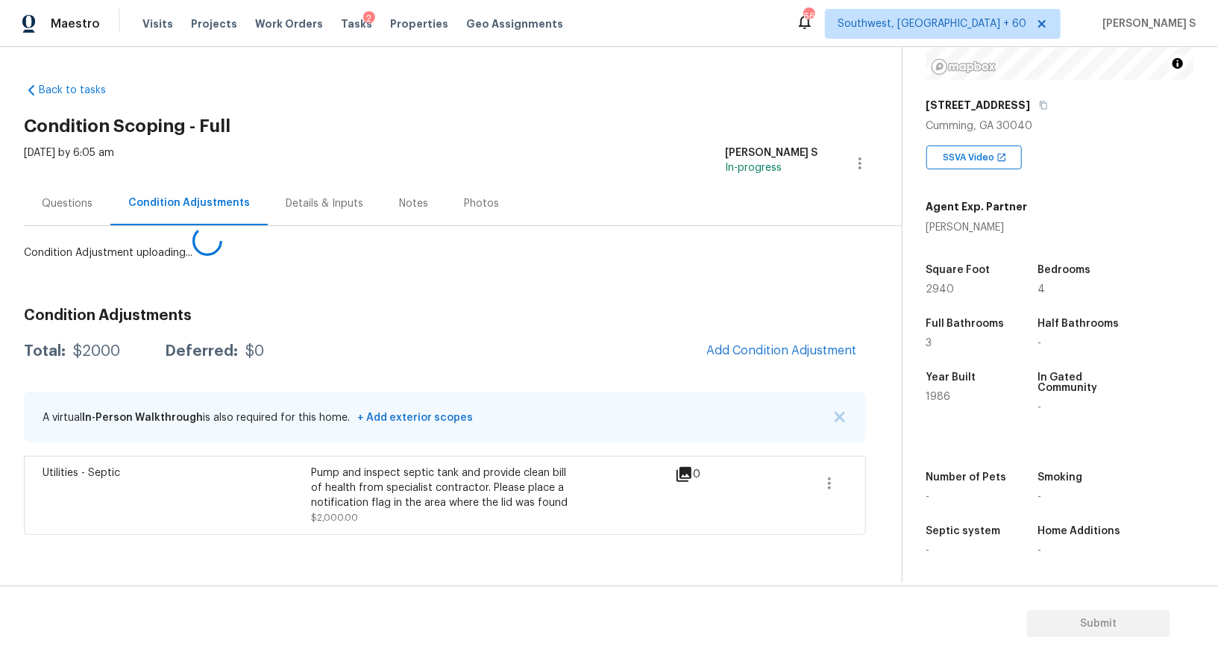
click at [197, 519] on body "Maestro Visits Projects Work Orders Tasks 2 Properties Geo Assignments 668 Sout…" at bounding box center [609, 330] width 1218 height 661
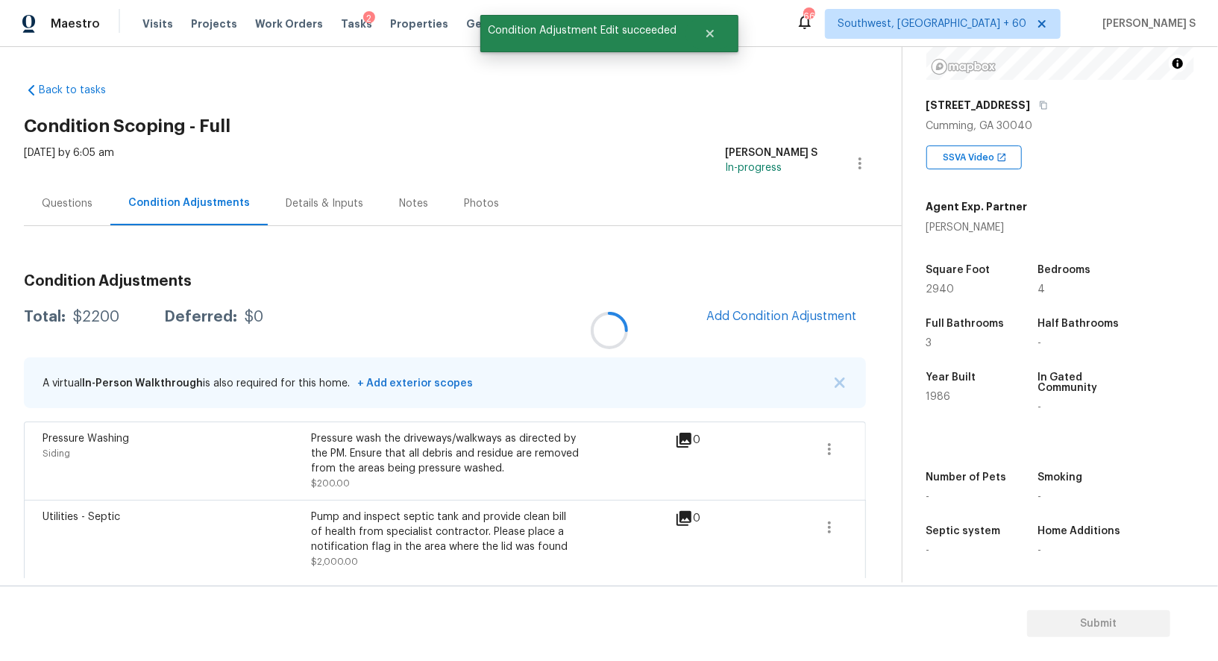
click at [799, 303] on div at bounding box center [609, 330] width 1218 height 661
click at [771, 312] on span "Add Condition Adjustment" at bounding box center [781, 315] width 151 height 13
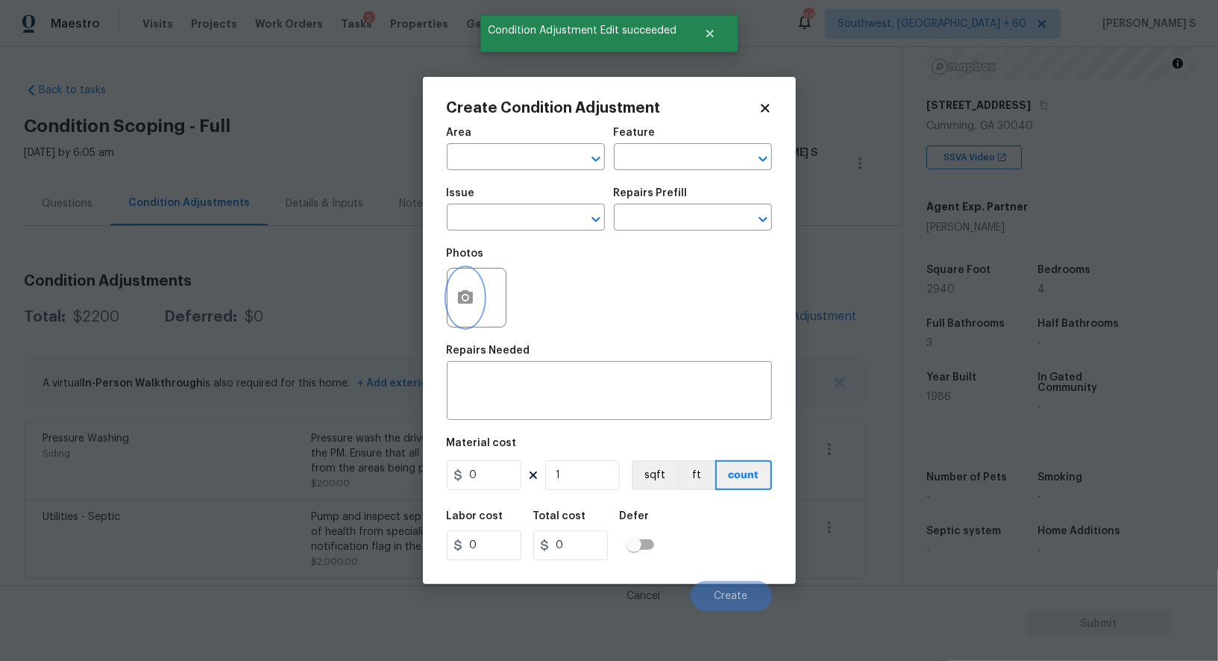
click at [474, 302] on button "button" at bounding box center [465, 297] width 36 height 58
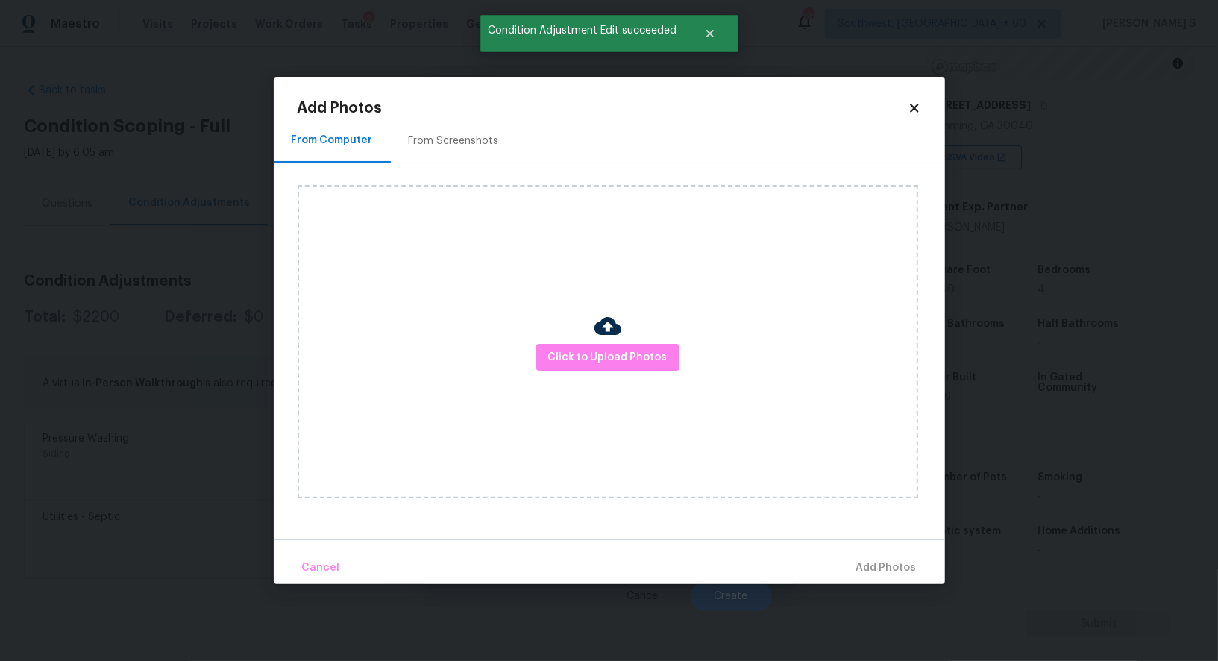
click at [456, 133] on div "From Screenshots" at bounding box center [454, 141] width 126 height 44
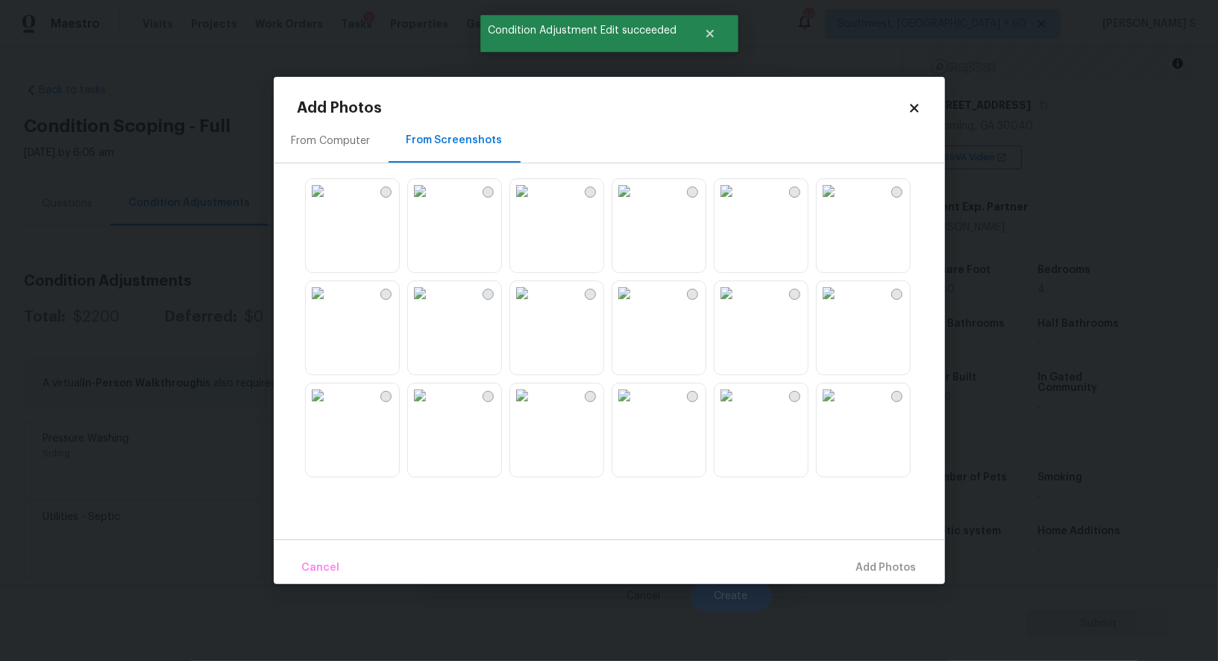
click at [840, 203] on img at bounding box center [829, 191] width 24 height 24
click at [735, 305] on img at bounding box center [726, 293] width 24 height 24
click at [636, 305] on img at bounding box center [624, 293] width 24 height 24
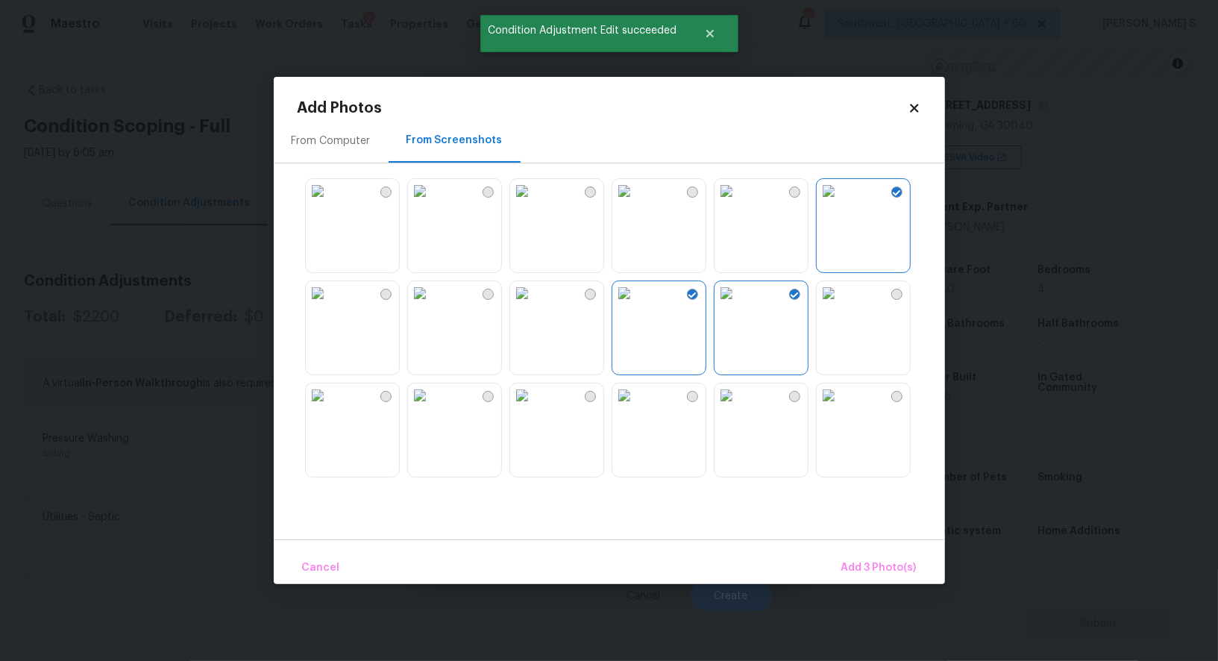
click at [738, 407] on img at bounding box center [726, 395] width 24 height 24
click at [829, 407] on img at bounding box center [829, 395] width 24 height 24
drag, startPoint x: 633, startPoint y: 418, endPoint x: 730, endPoint y: 418, distance: 96.9
click at [633, 407] on img at bounding box center [624, 395] width 24 height 24
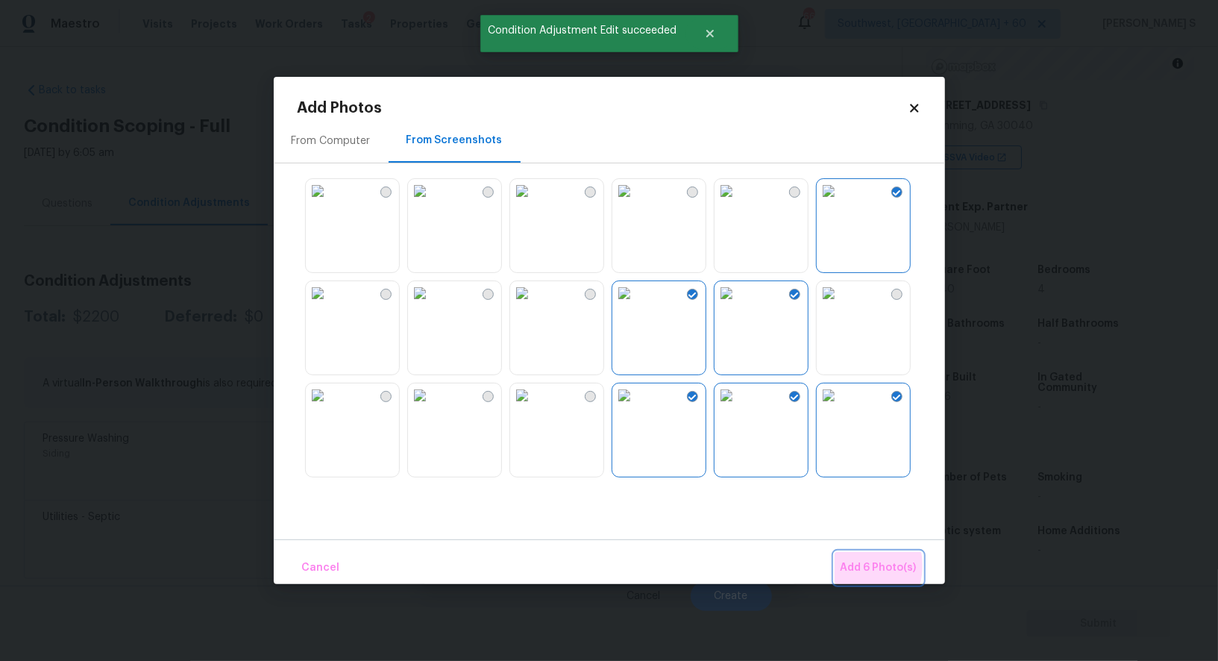
click at [854, 565] on span "Add 6 Photo(s)" at bounding box center [878, 568] width 76 height 19
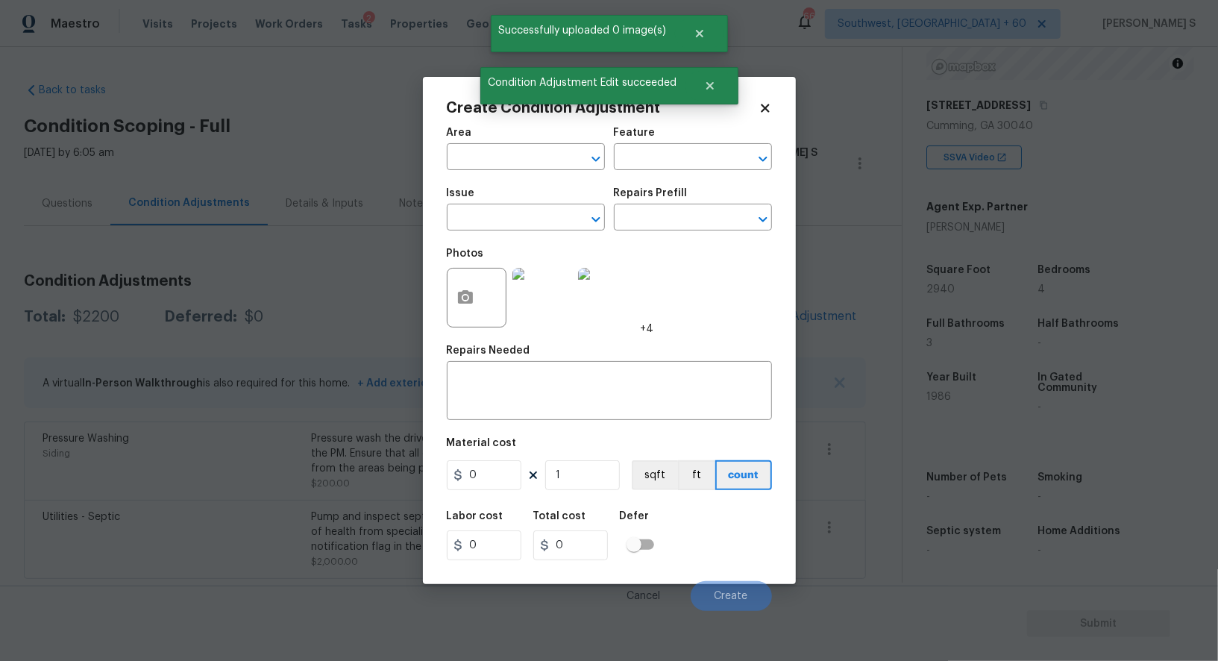
click at [519, 234] on span "Issue ​" at bounding box center [526, 209] width 158 height 60
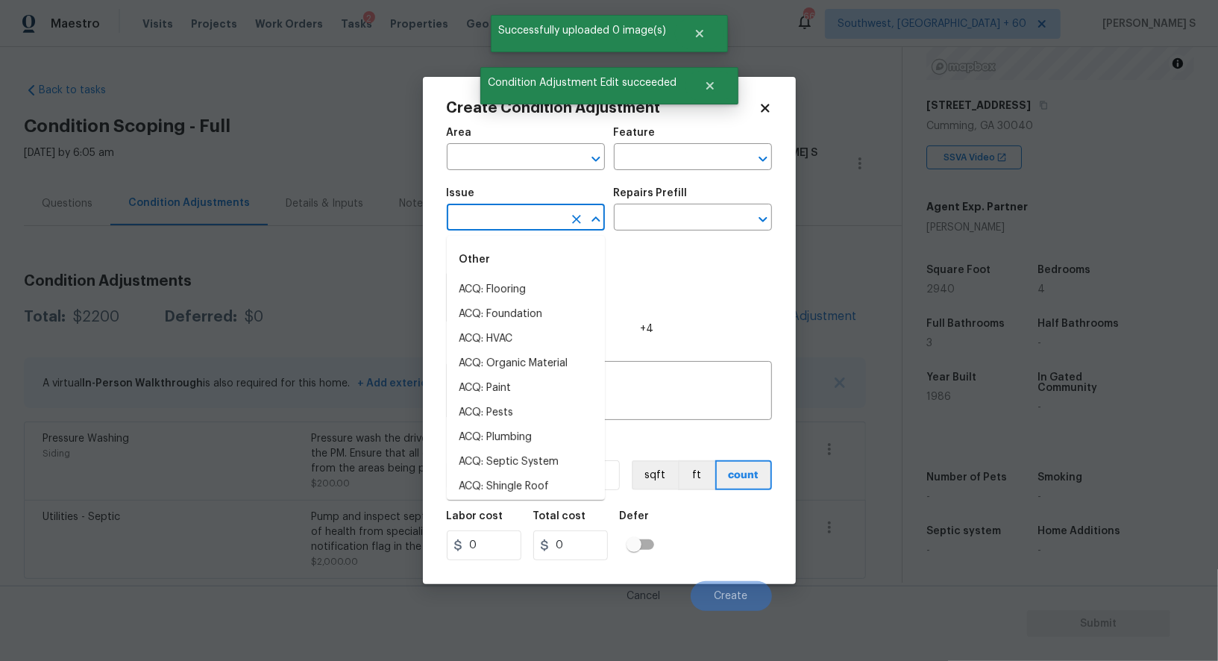
click at [519, 220] on input "text" at bounding box center [505, 218] width 116 height 23
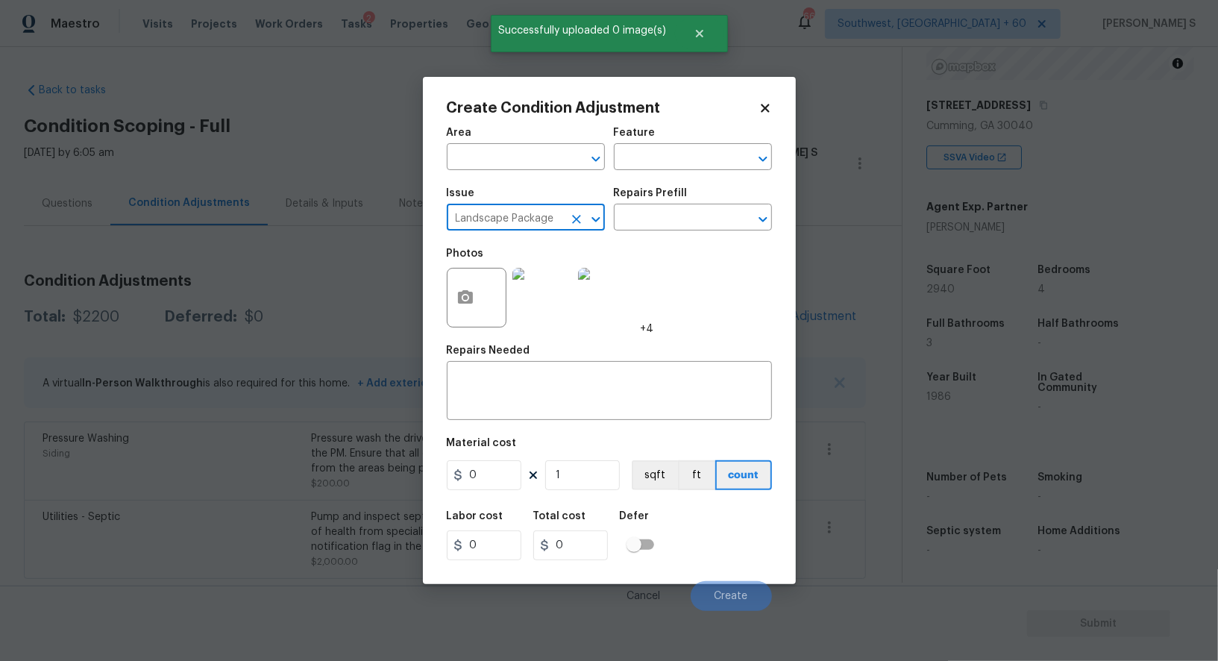
type input "Landscape Package"
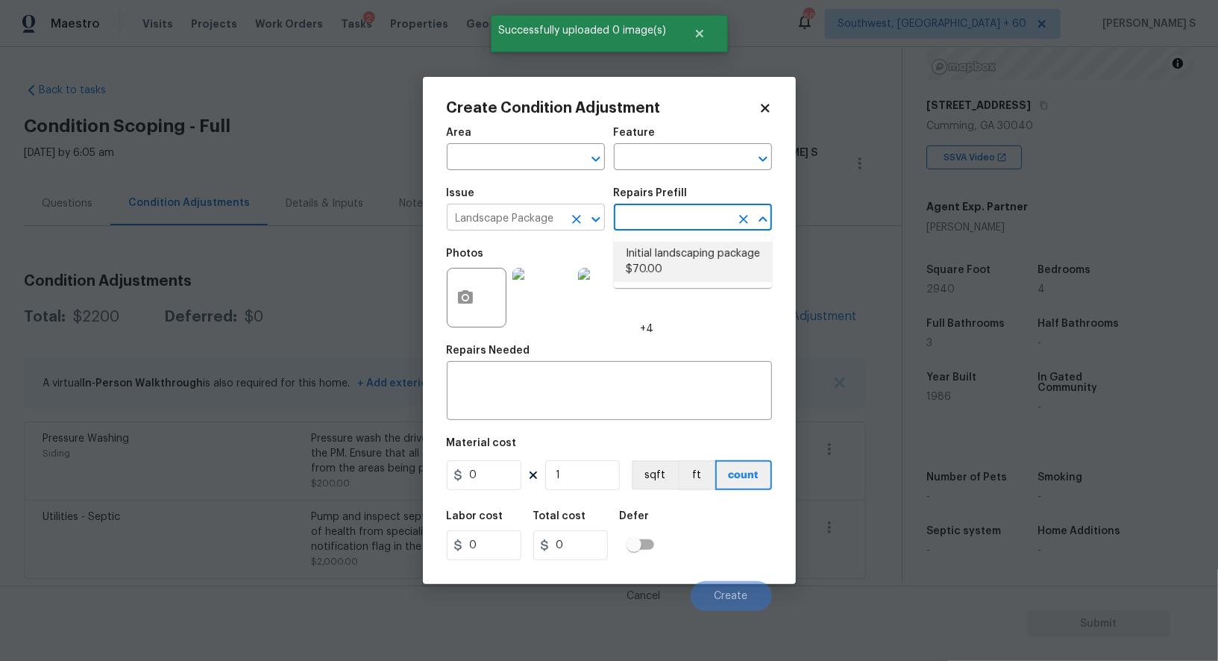
type input "Home Readiness Packages"
type textarea "Mowing of grass up to 6" in height. Mow, edge along driveways & sidewalks, trim…"
type input "70"
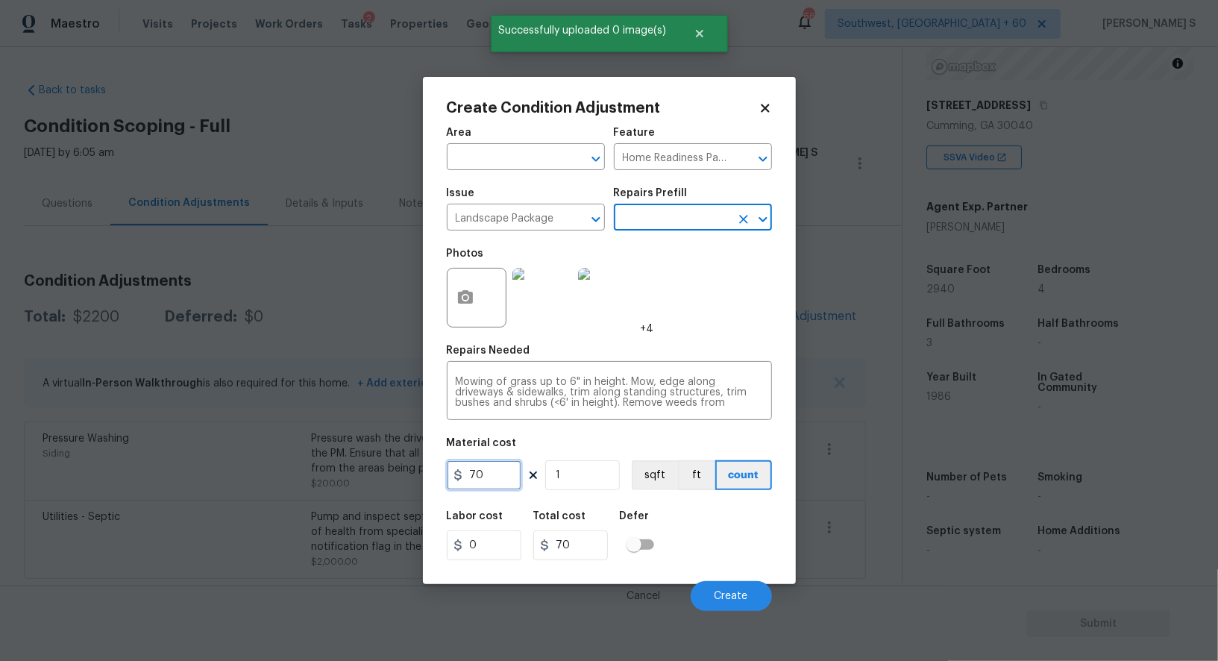
click at [504, 479] on input "70" at bounding box center [484, 475] width 75 height 30
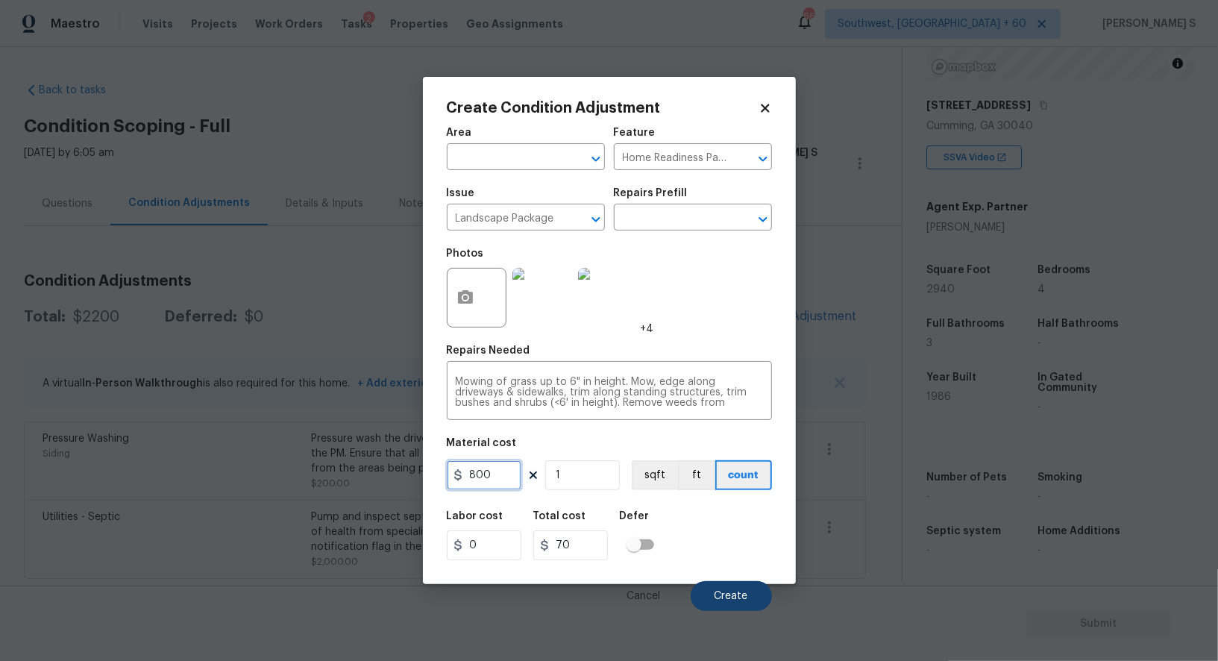
type input "800"
click at [748, 597] on button "Create" at bounding box center [731, 596] width 81 height 30
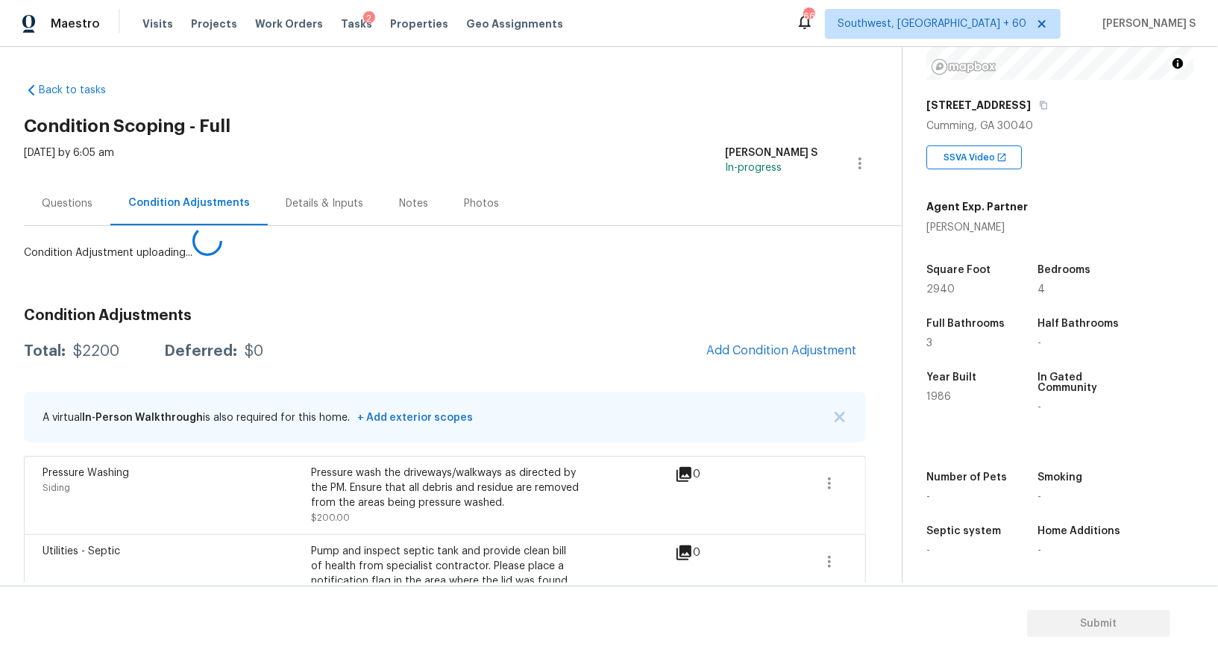
click at [107, 524] on body "Maestro Visits Projects Work Orders Tasks 2 Properties Geo Assignments 668 Sout…" at bounding box center [609, 330] width 1218 height 661
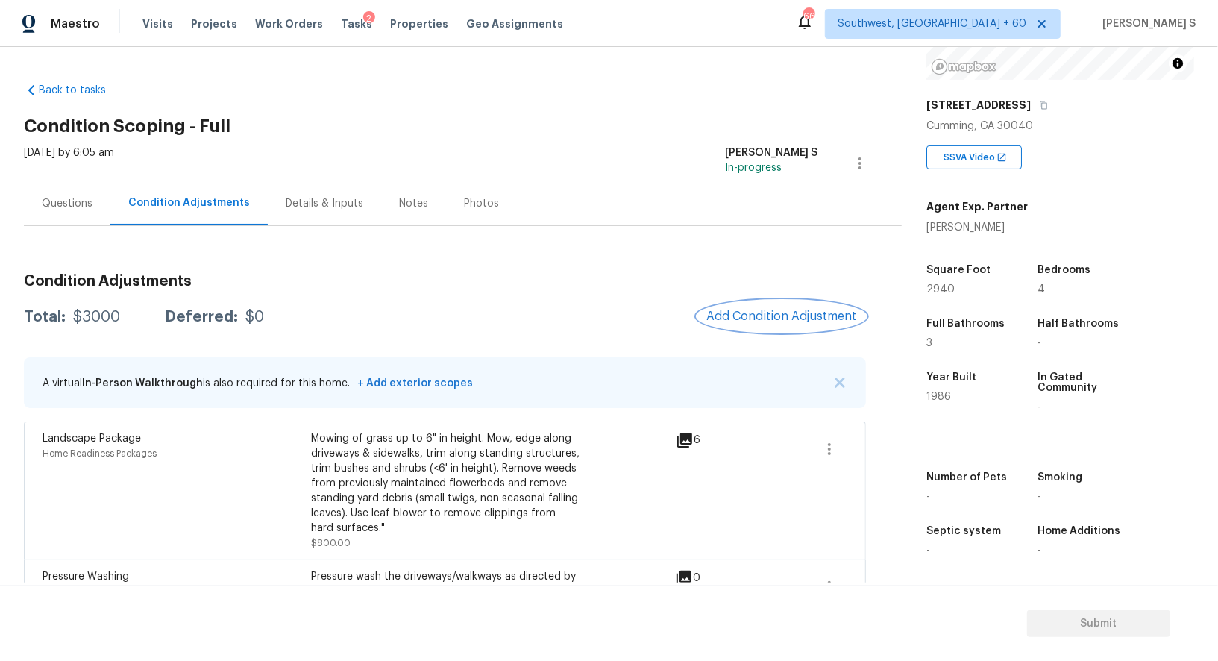
click at [726, 317] on span "Add Condition Adjustment" at bounding box center [781, 315] width 151 height 13
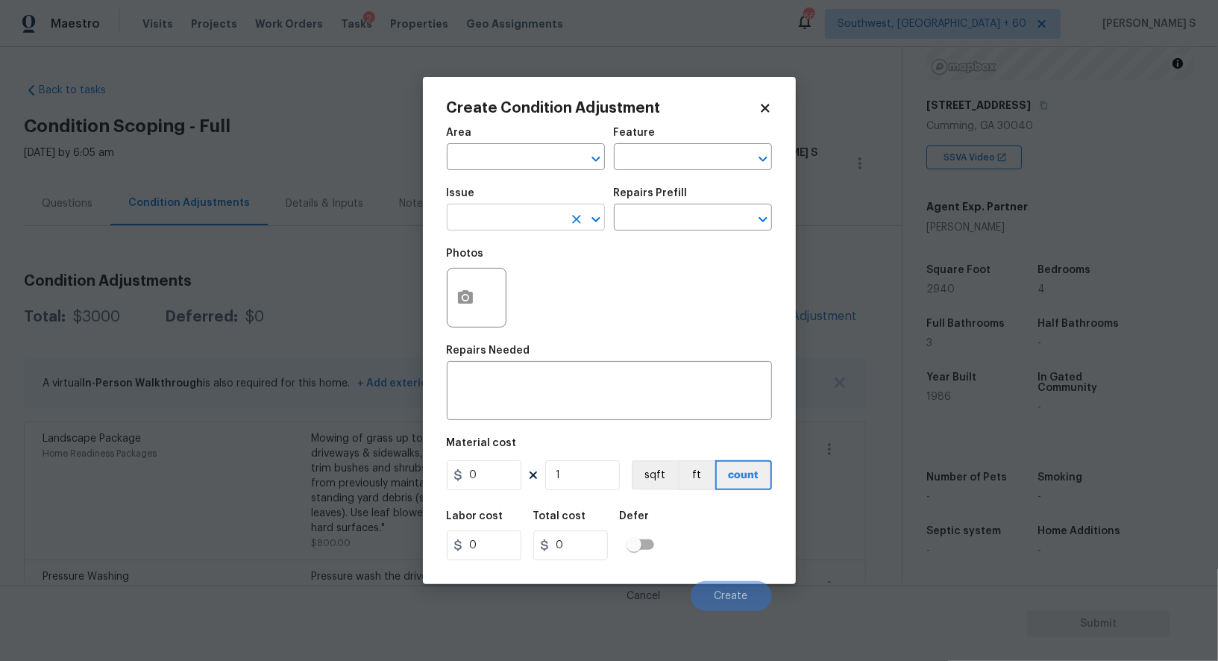
click at [515, 213] on input "text" at bounding box center [505, 218] width 116 height 23
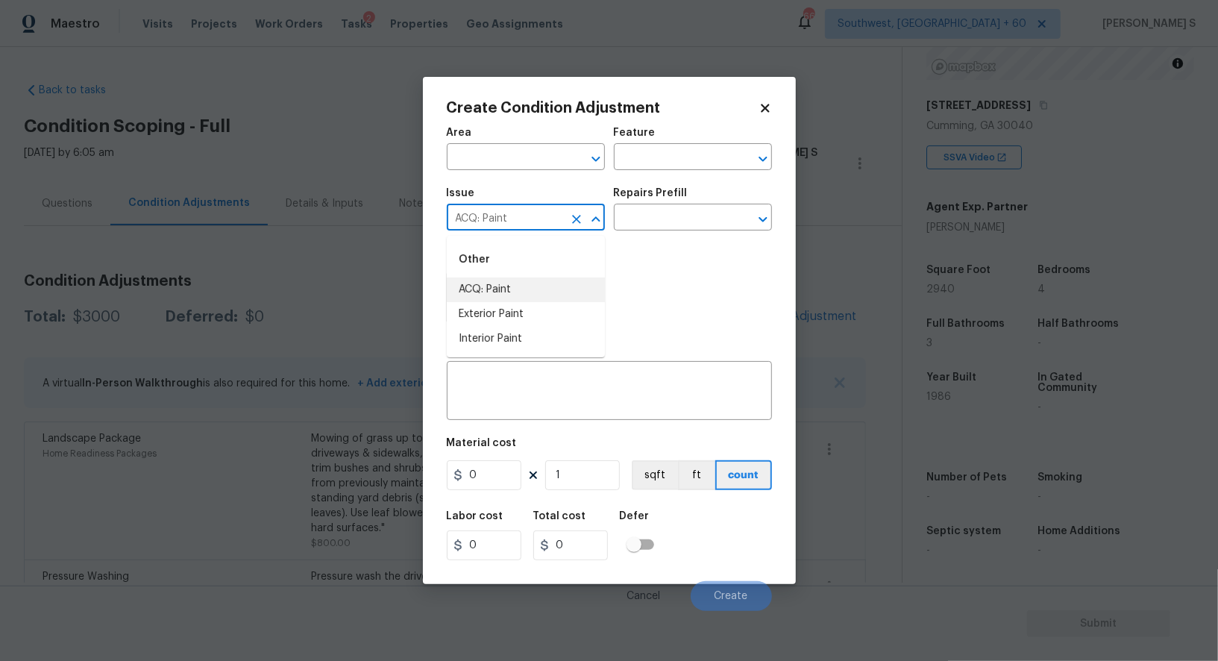
type input "ACQ: Paint"
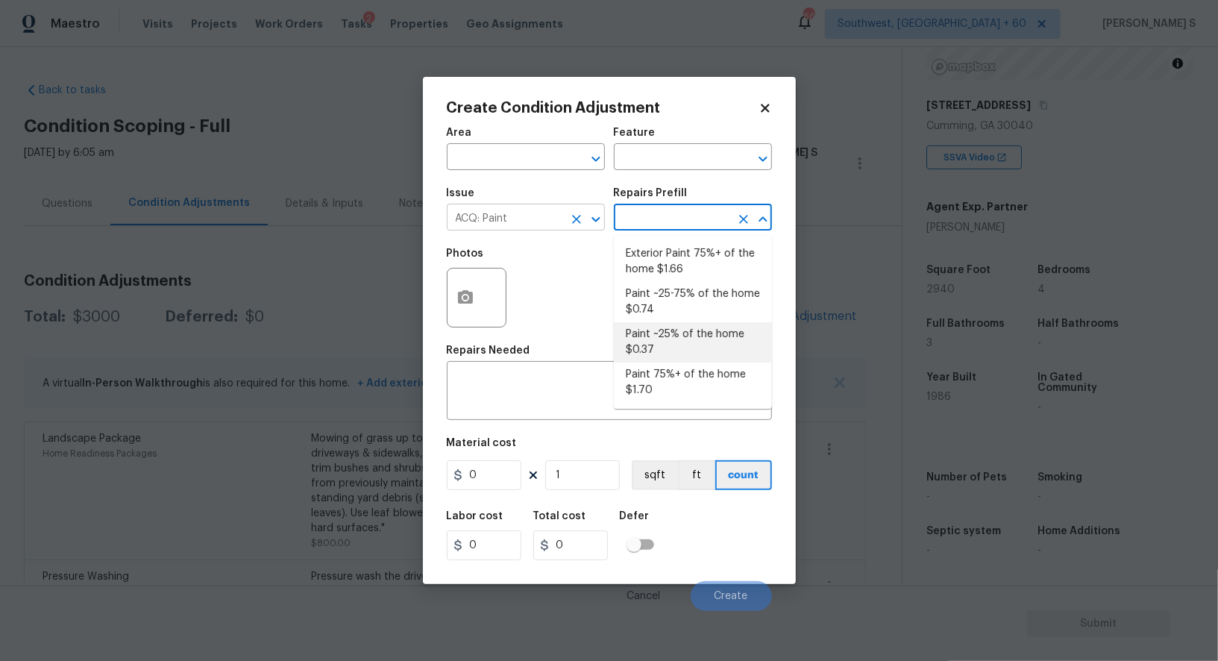
type input "Acquisition"
type textarea "Acquisition Scope: ~25% of the home needs interior paint"
type input "0.37"
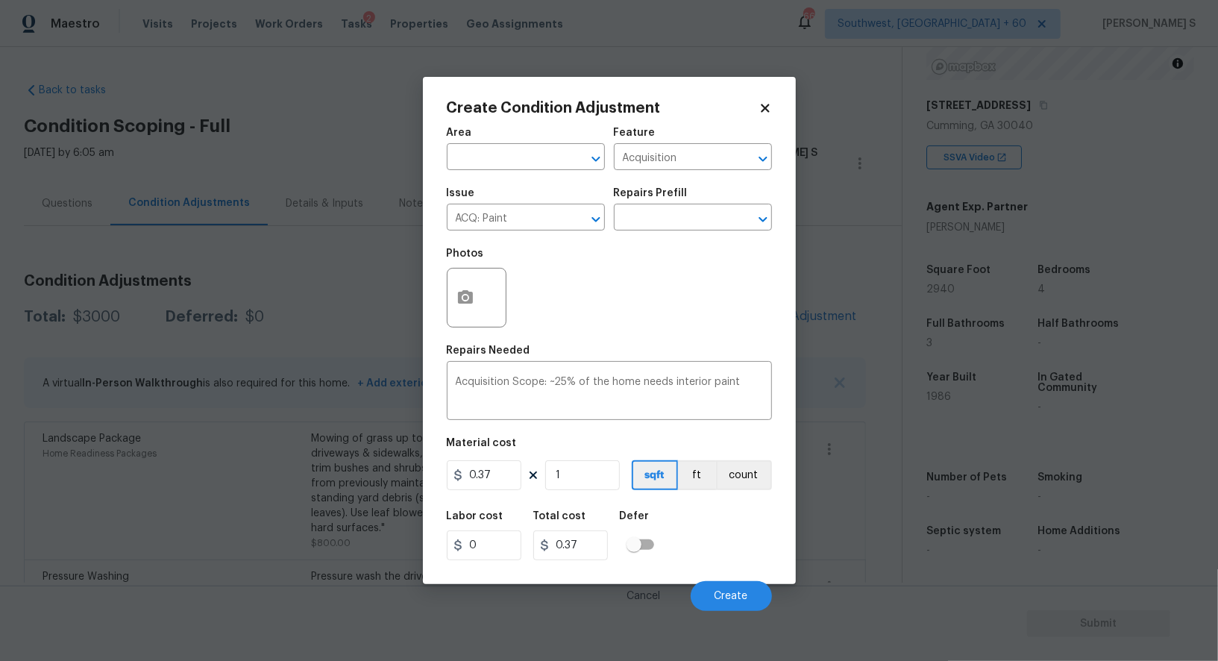
click at [583, 493] on figure "Material cost 0.37 1 sqft ft count" at bounding box center [609, 465] width 325 height 55
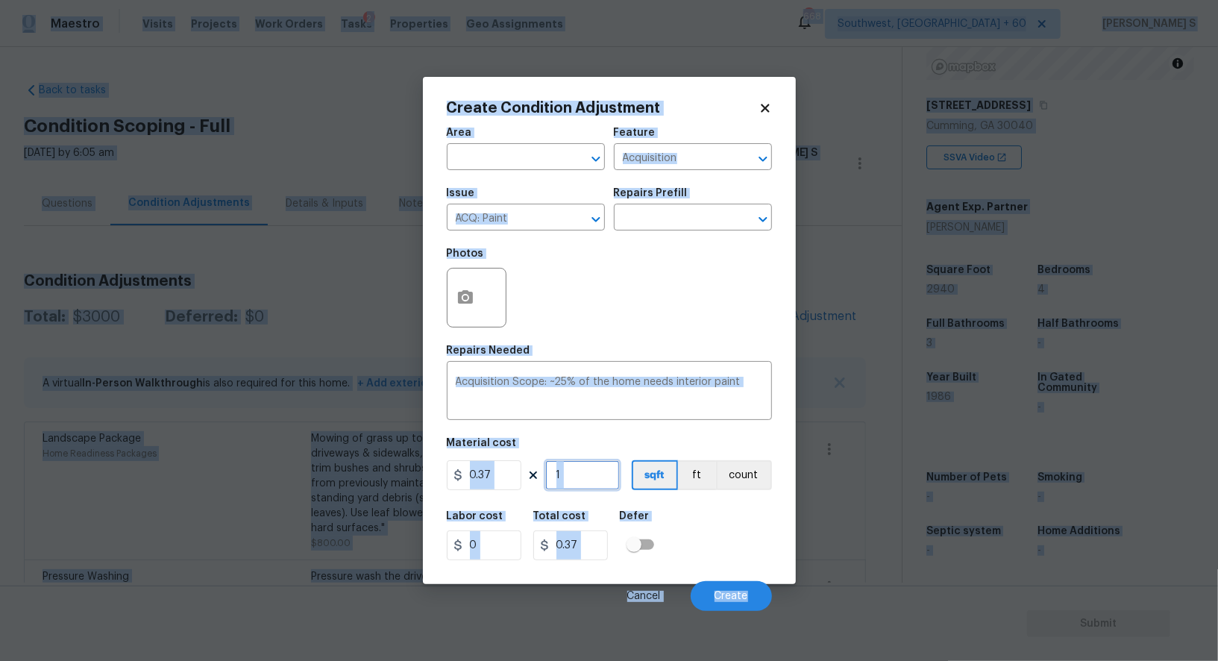
click at [582, 482] on input "1" at bounding box center [582, 475] width 75 height 30
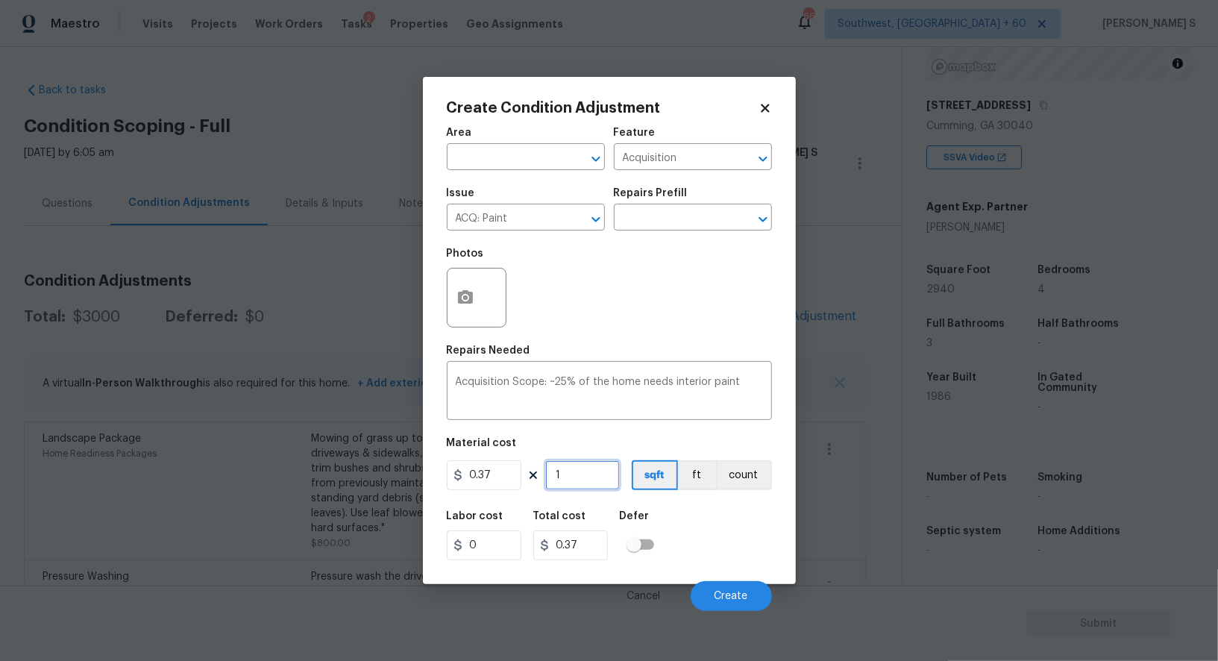
type input "2"
type input "0.74"
type input "29"
type input "10.73"
type input "294"
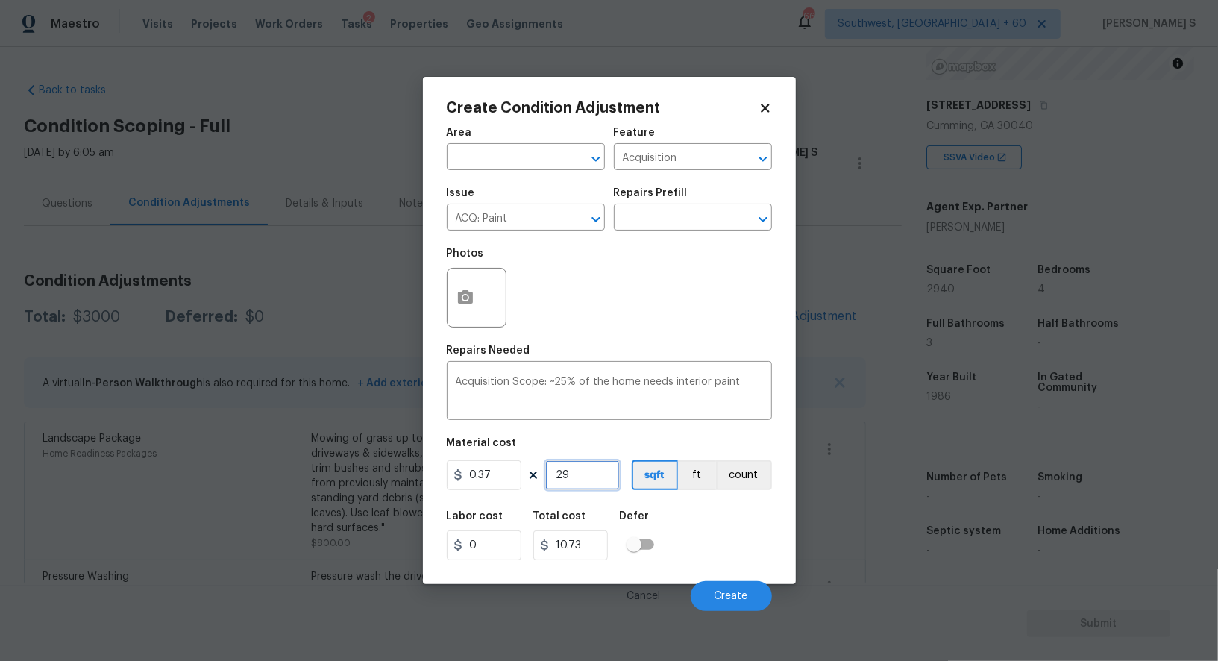
type input "108.78"
type input "2940"
type input "1087.8"
click at [683, 535] on div "Labor cost 0 Total cost 1087.8 Defer" at bounding box center [609, 535] width 325 height 67
click at [582, 472] on input "2940" at bounding box center [582, 475] width 75 height 30
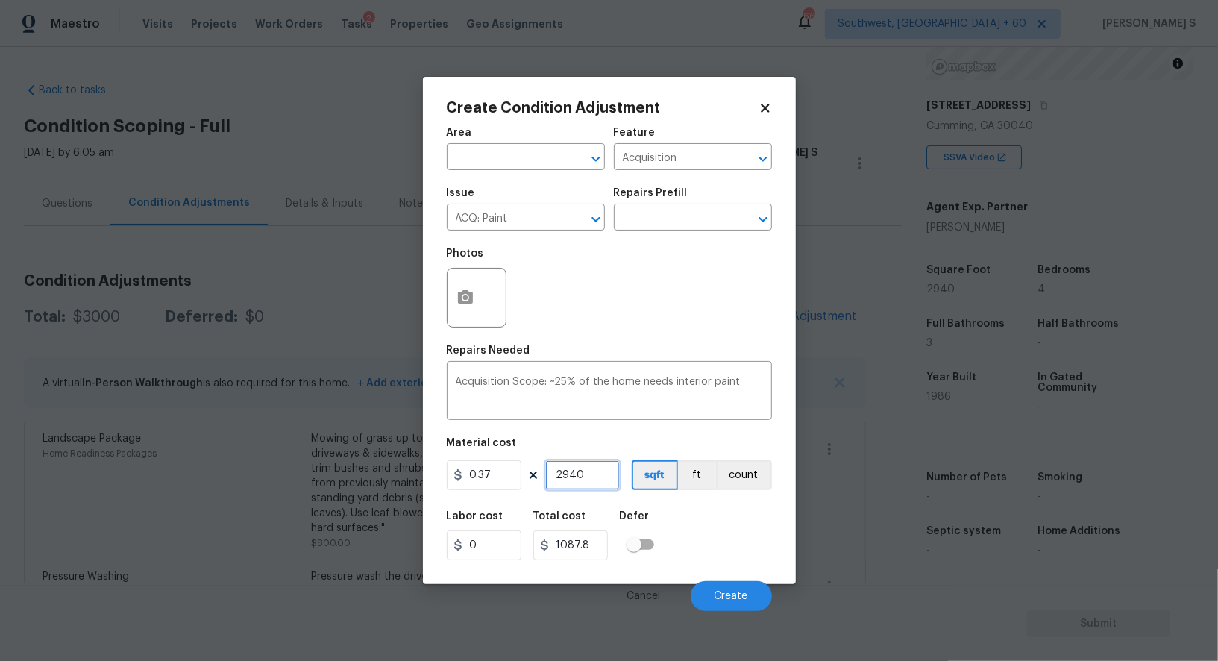
type input "4"
type input "1.48"
type input "46"
type input "17.02"
type input "467"
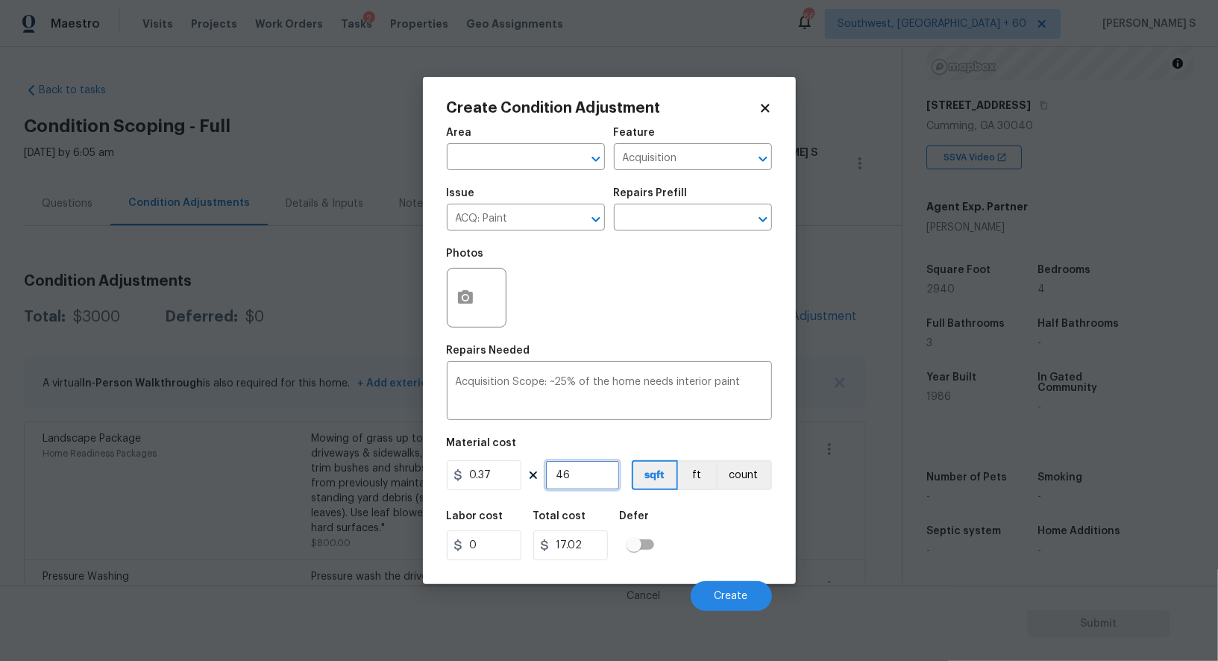
type input "172.79"
type input "4678"
type input "1730.86"
type input "4678"
click at [720, 553] on div "Labor cost 0 Total cost 1730.86 Defer" at bounding box center [609, 535] width 325 height 67
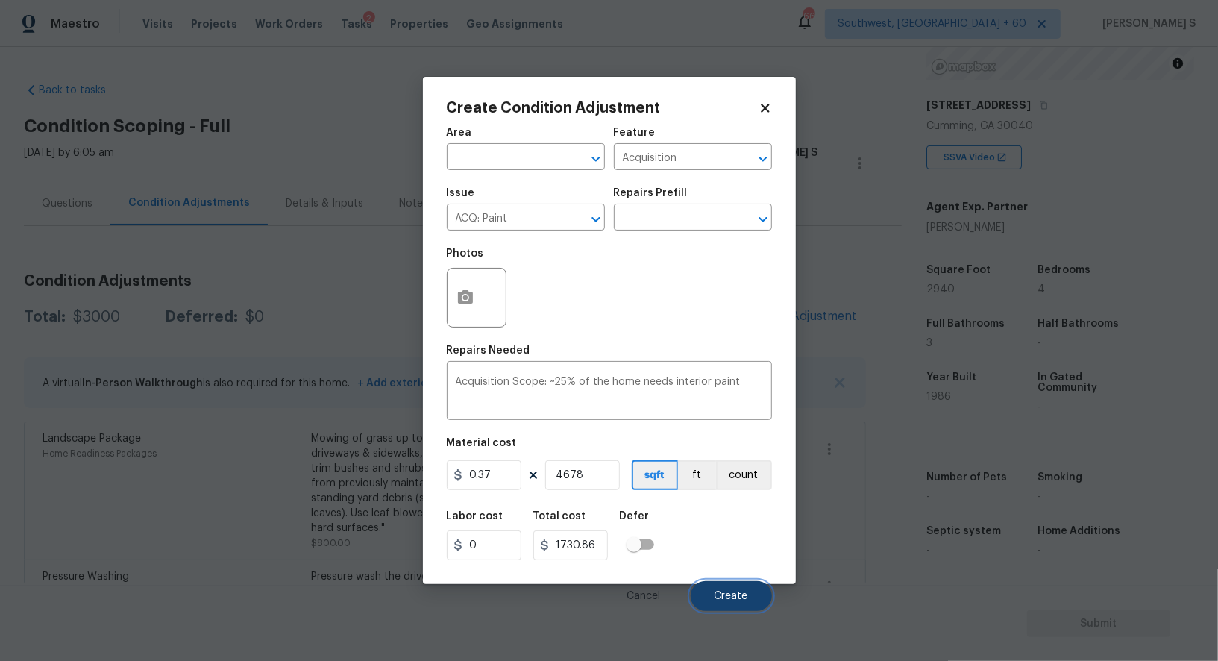
click at [739, 604] on button "Create" at bounding box center [731, 596] width 81 height 30
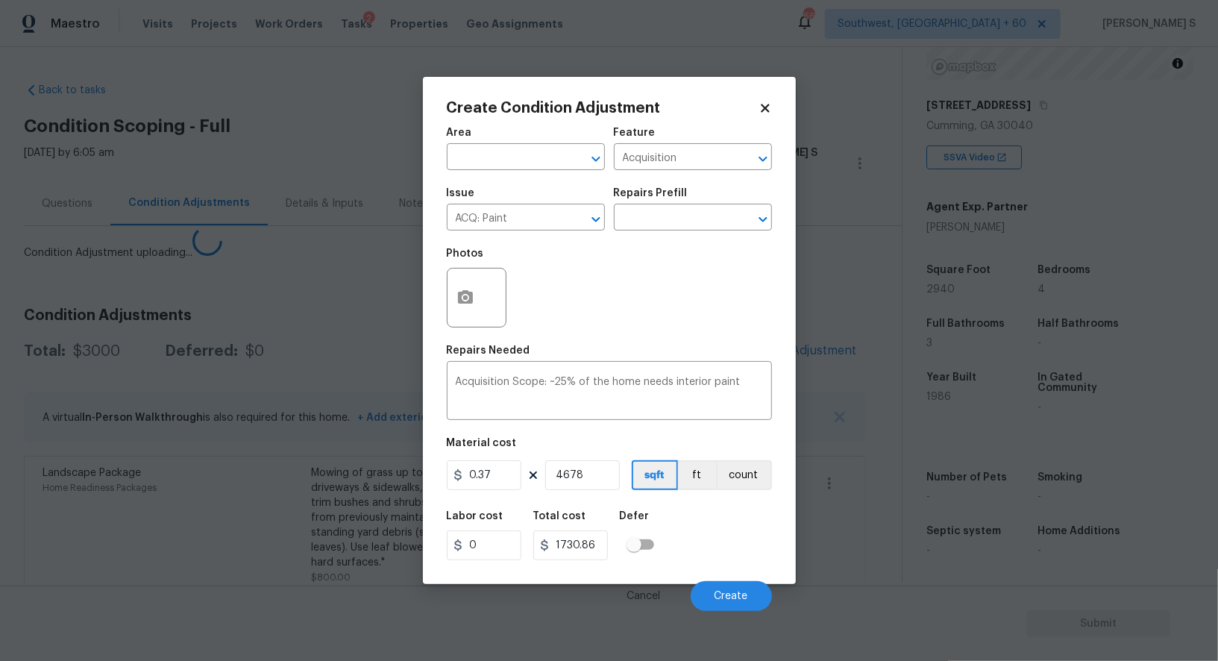
click at [77, 521] on body "Maestro Visits Projects Work Orders Tasks 2 Properties Geo Assignments 668 Sout…" at bounding box center [609, 330] width 1218 height 661
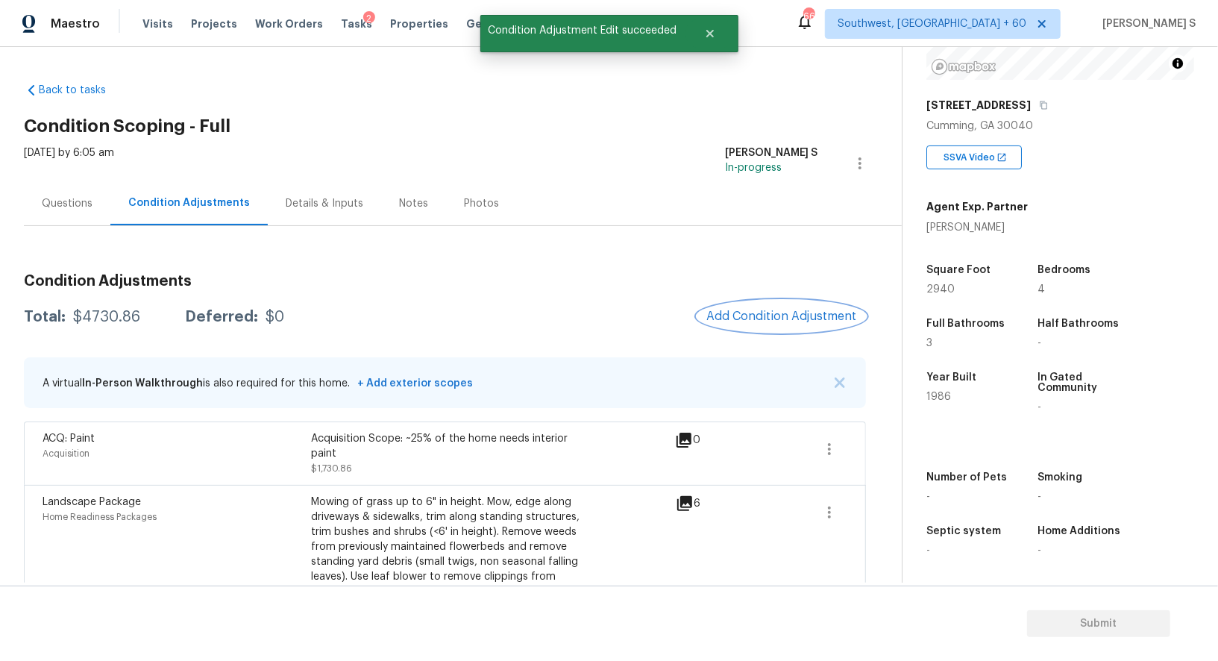
click at [756, 324] on button "Add Condition Adjustment" at bounding box center [781, 316] width 169 height 31
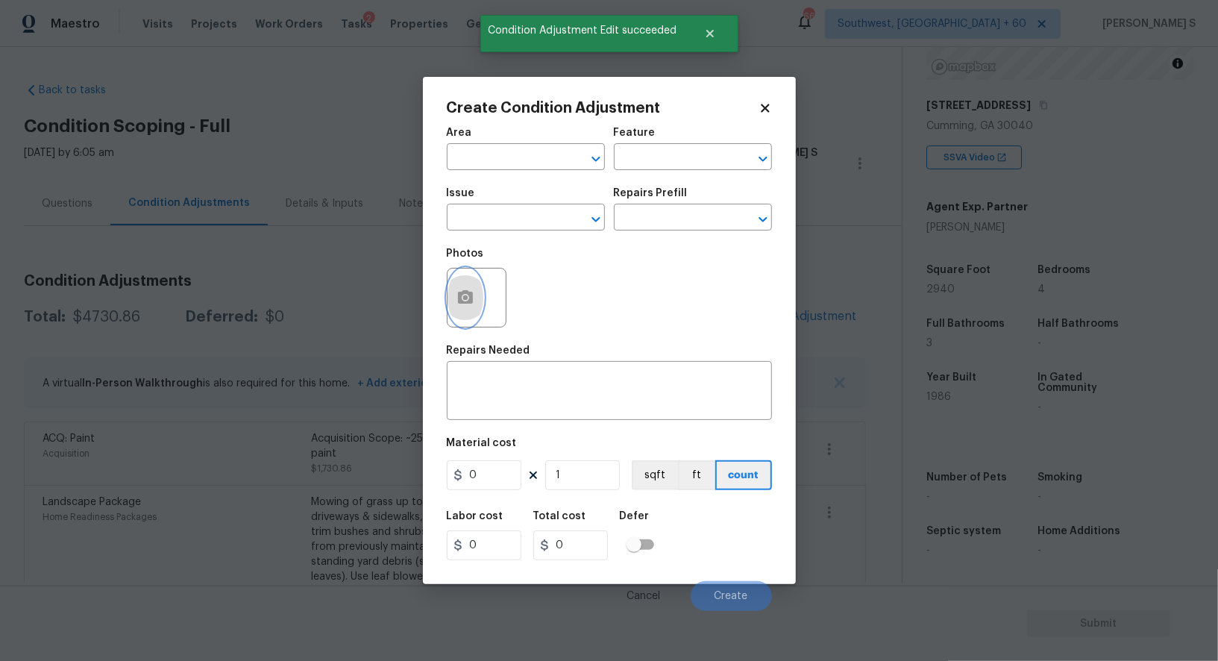
click at [471, 284] on button "button" at bounding box center [465, 297] width 36 height 58
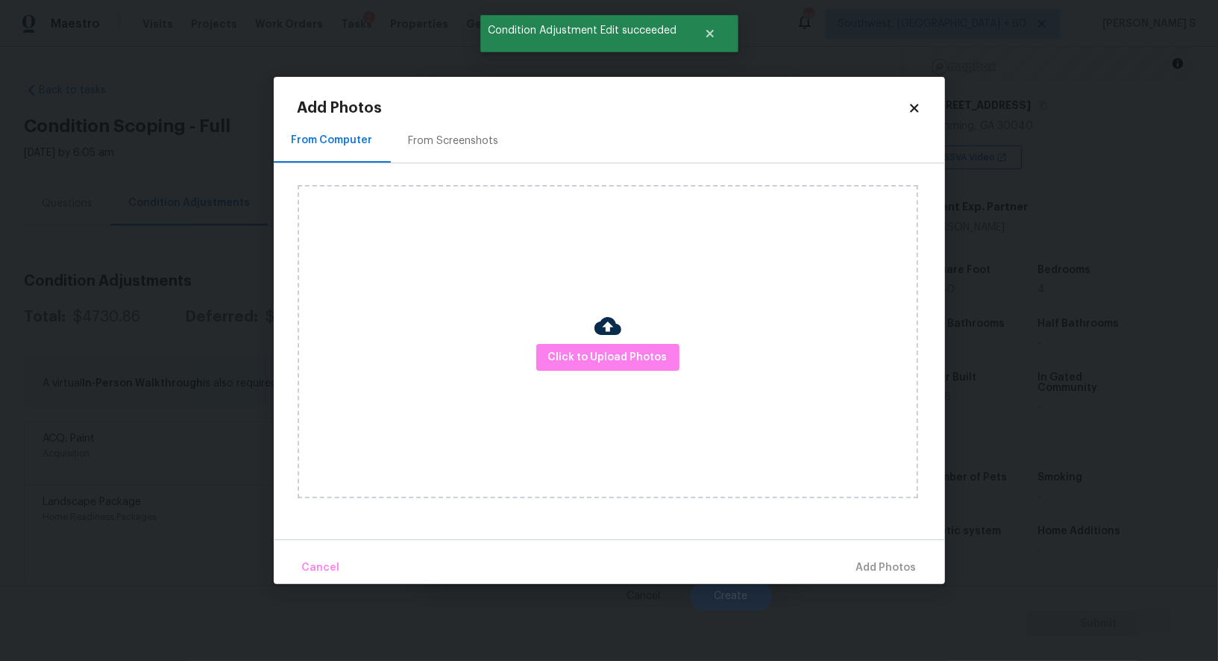
click at [441, 144] on div "From Screenshots" at bounding box center [454, 140] width 90 height 15
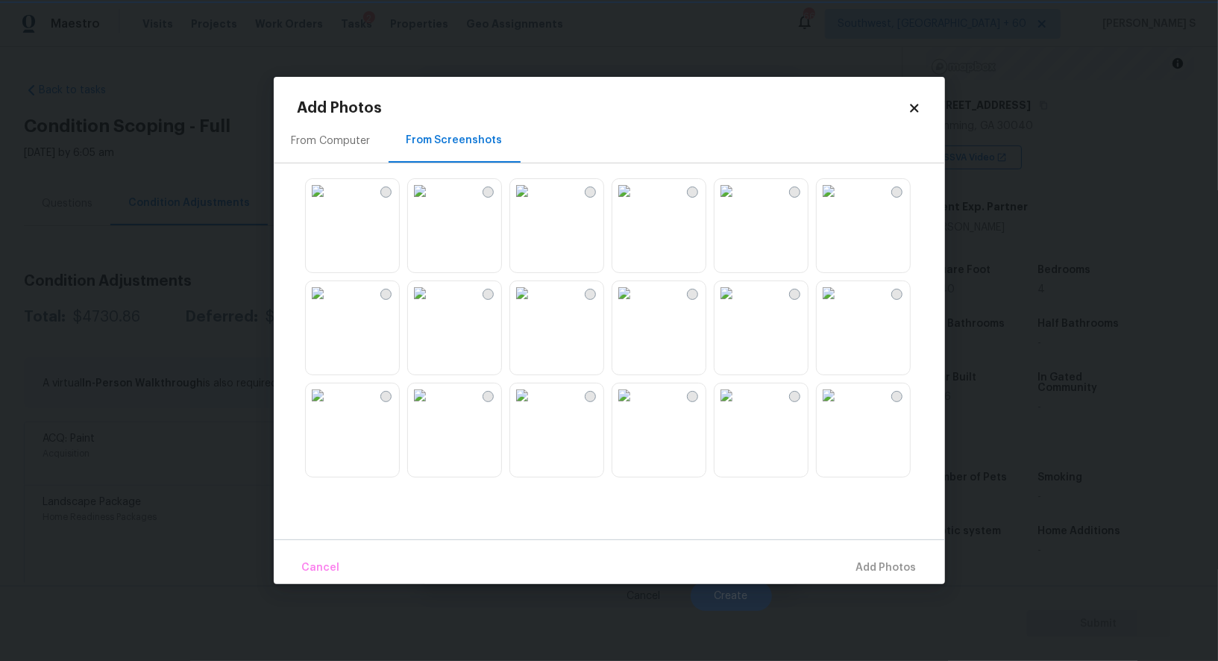
scroll to position [203, 0]
click at [432, 305] on img at bounding box center [420, 293] width 24 height 24
click at [330, 305] on img at bounding box center [318, 293] width 24 height 24
click at [330, 407] on img at bounding box center [318, 395] width 24 height 24
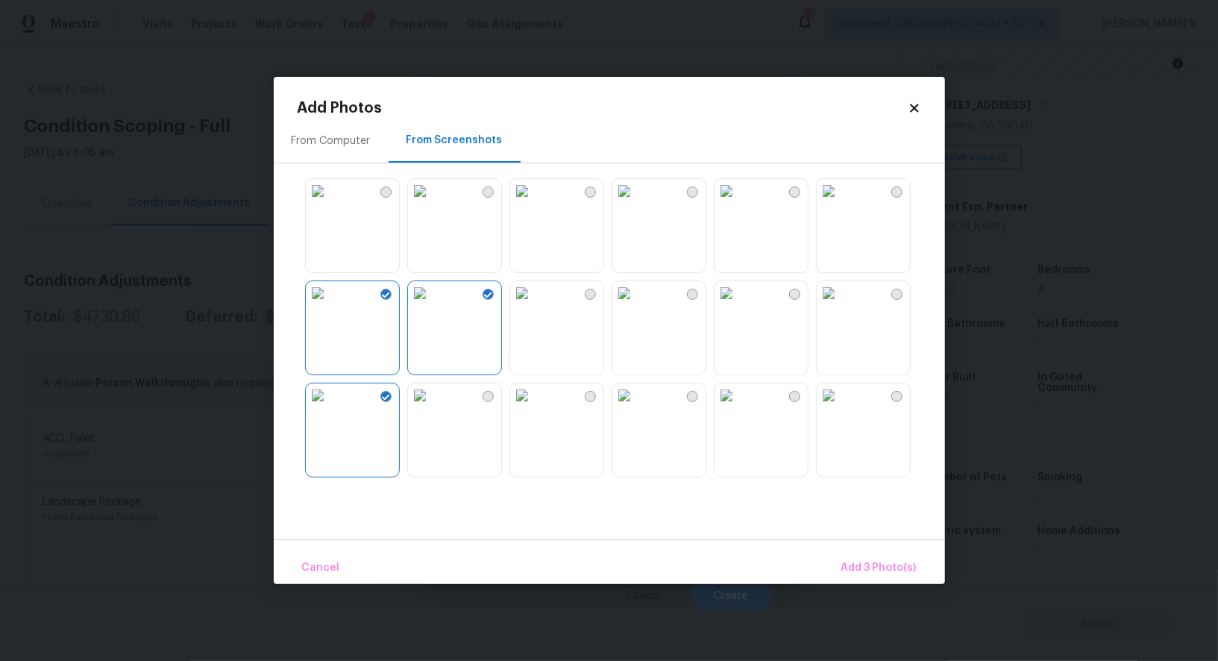
click at [432, 407] on img at bounding box center [420, 395] width 24 height 24
click at [738, 203] on img at bounding box center [726, 191] width 24 height 24
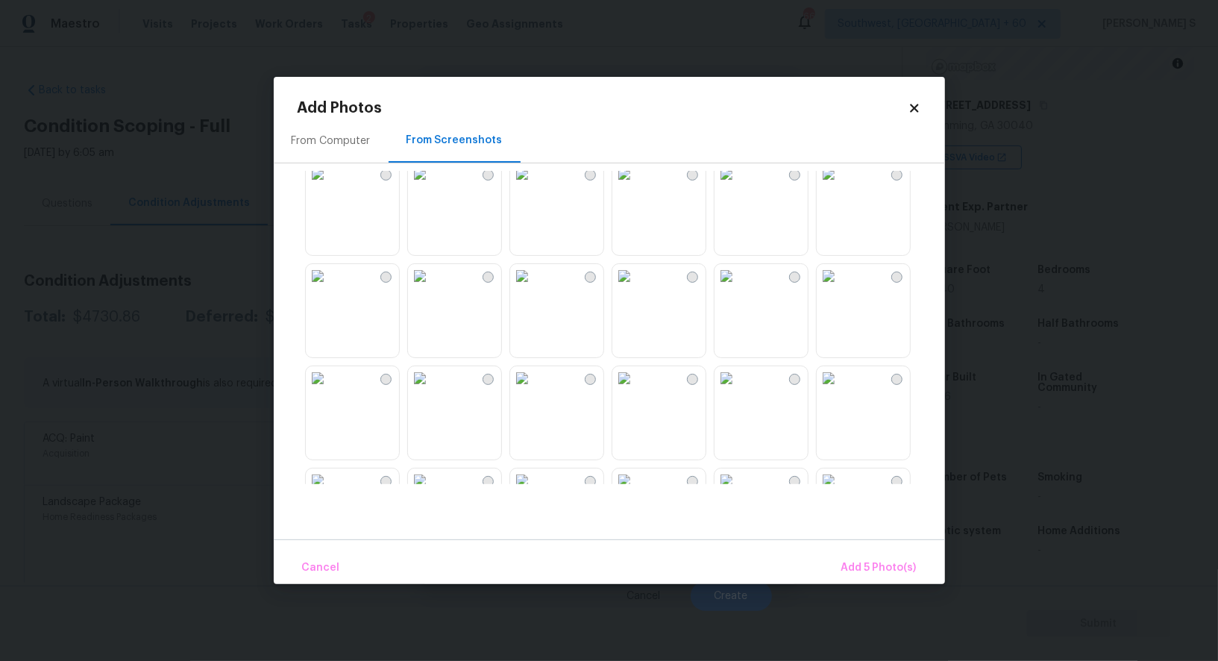
scroll to position [1424, 0]
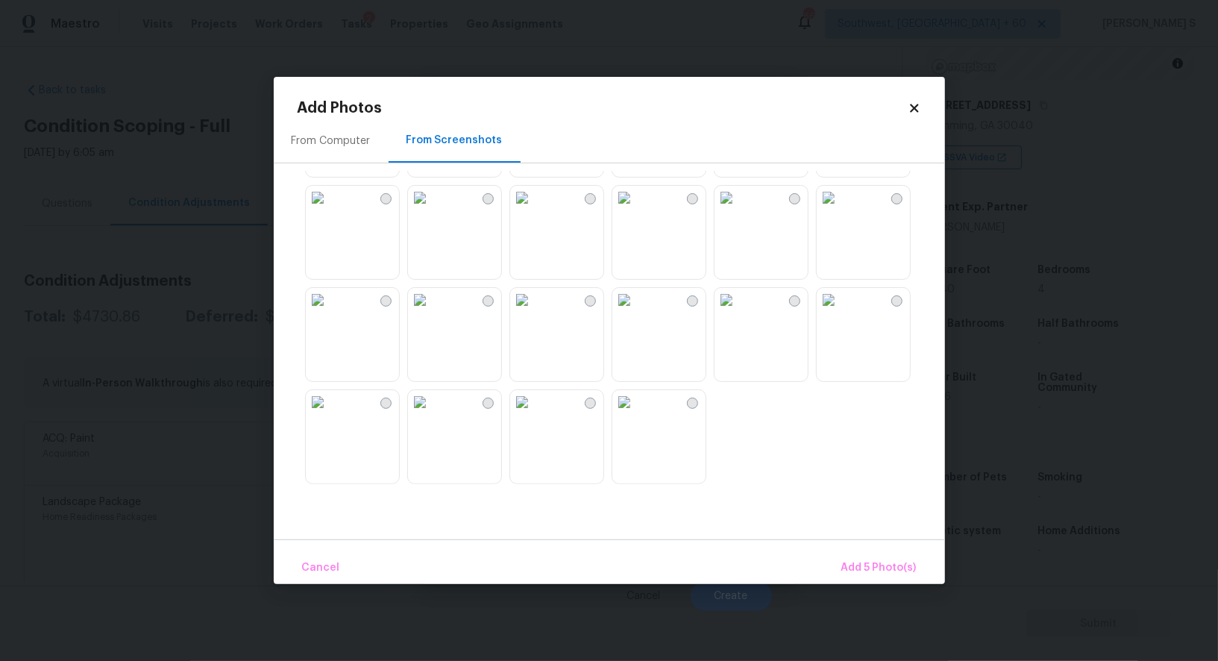
drag, startPoint x: 433, startPoint y: 342, endPoint x: 439, endPoint y: 439, distance: 97.9
click at [432, 312] on img at bounding box center [420, 300] width 24 height 24
click at [432, 414] on img at bounding box center [420, 402] width 24 height 24
click at [854, 562] on span "Add 7 Photo(s)" at bounding box center [878, 568] width 76 height 19
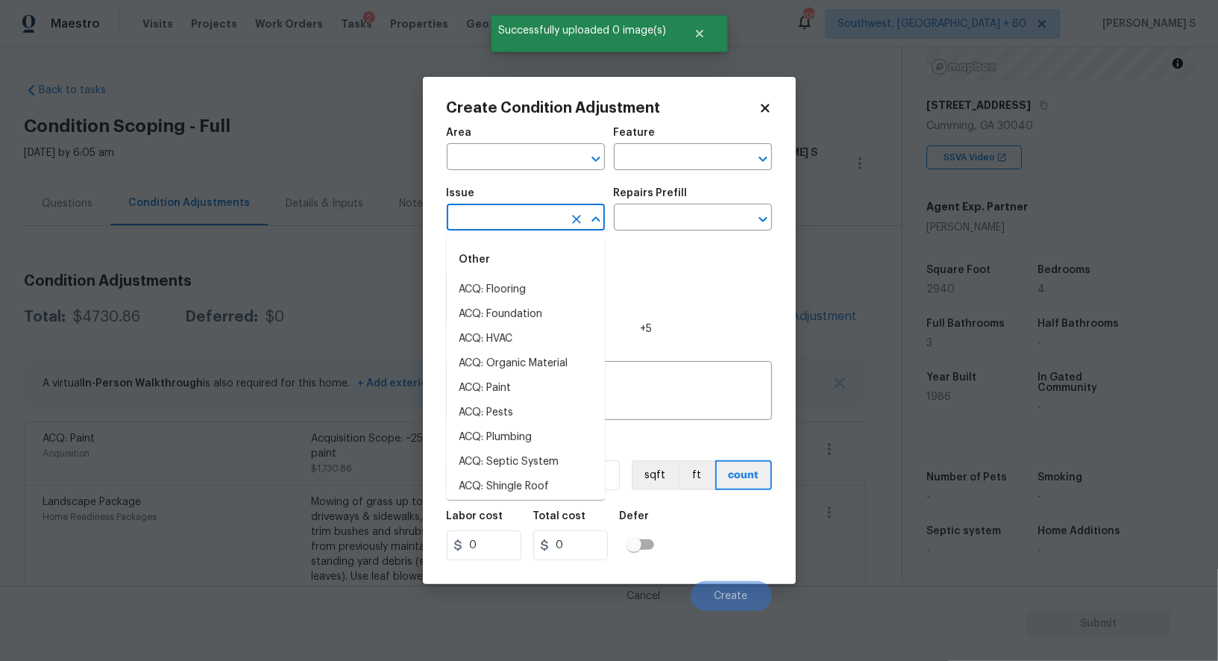
click at [530, 224] on input "text" at bounding box center [505, 218] width 116 height 23
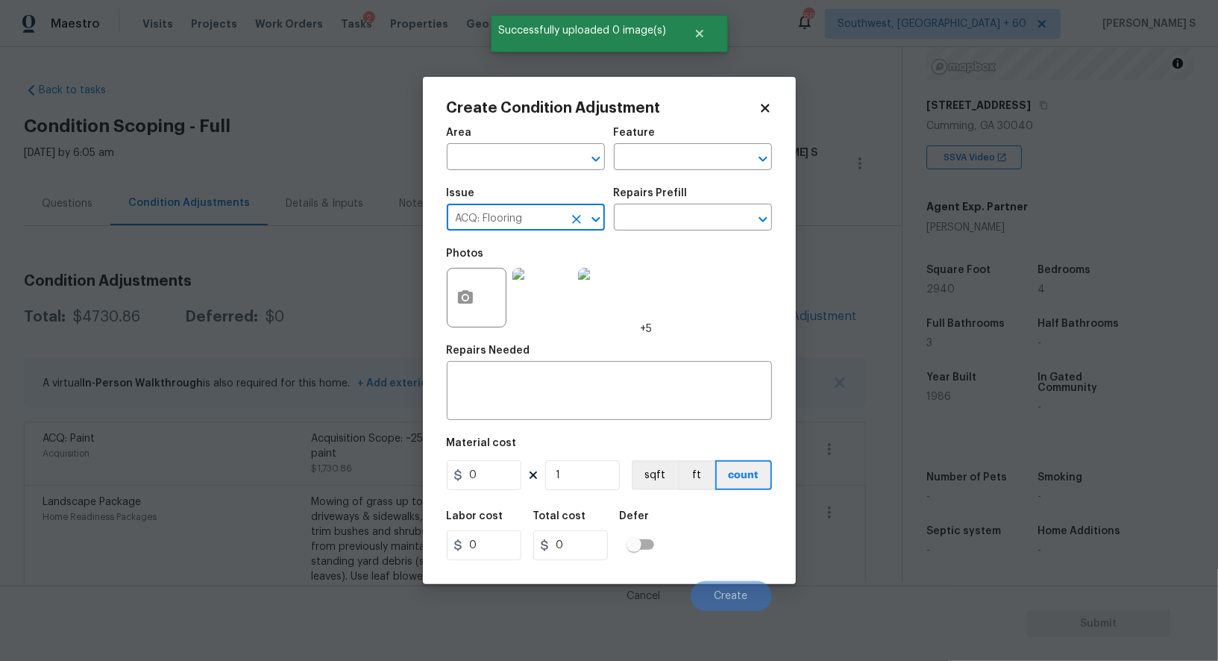
type input "ACQ: Flooring"
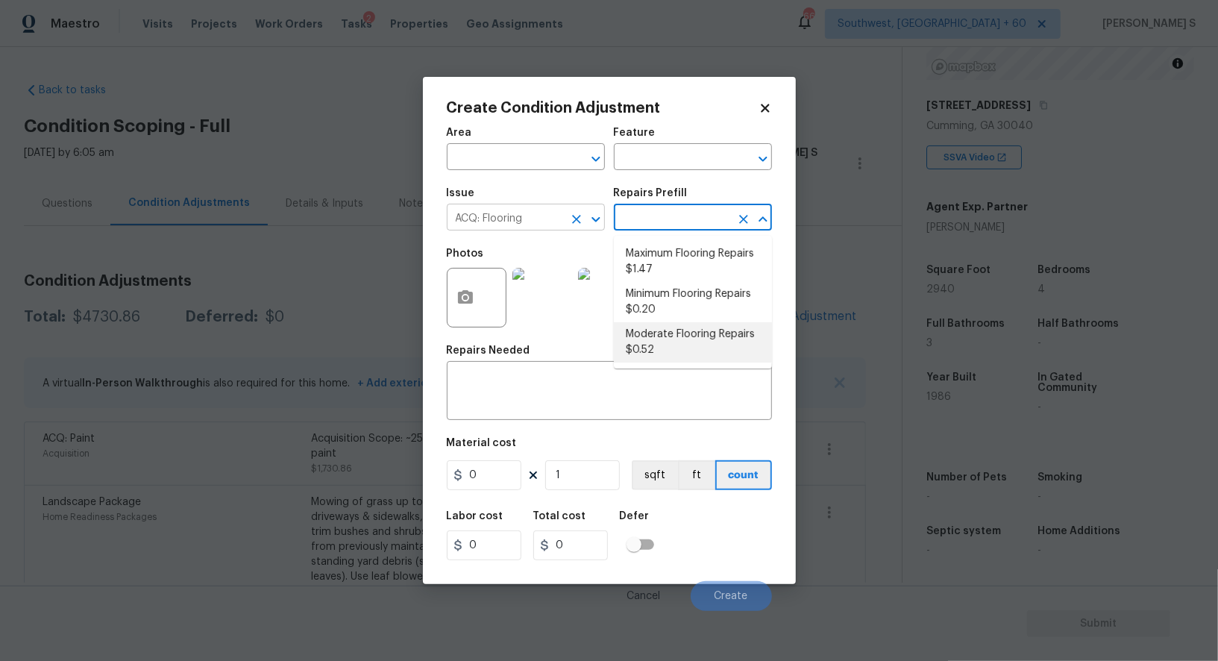
type input "Acquisition"
type textarea "Acquisition Scope: Moderate flooring repairs"
type input "0.52"
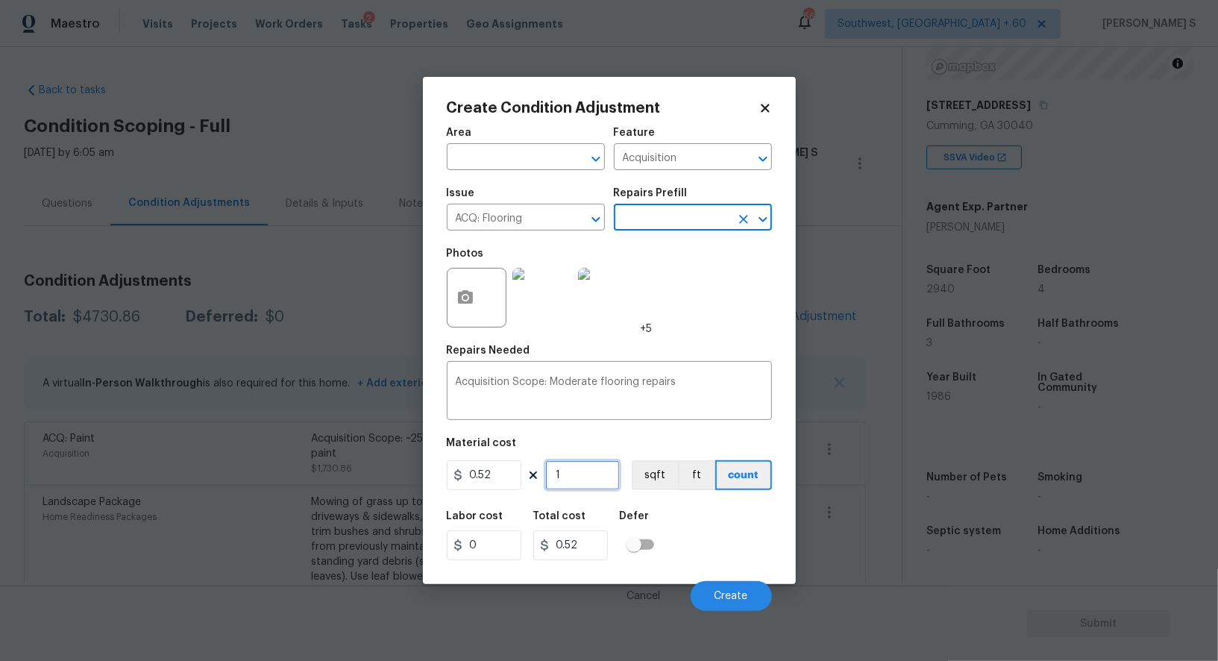
click at [562, 480] on input "1" at bounding box center [582, 475] width 75 height 30
paste input "4678"
type input "4678"
type input "2432.56"
type input "4678"
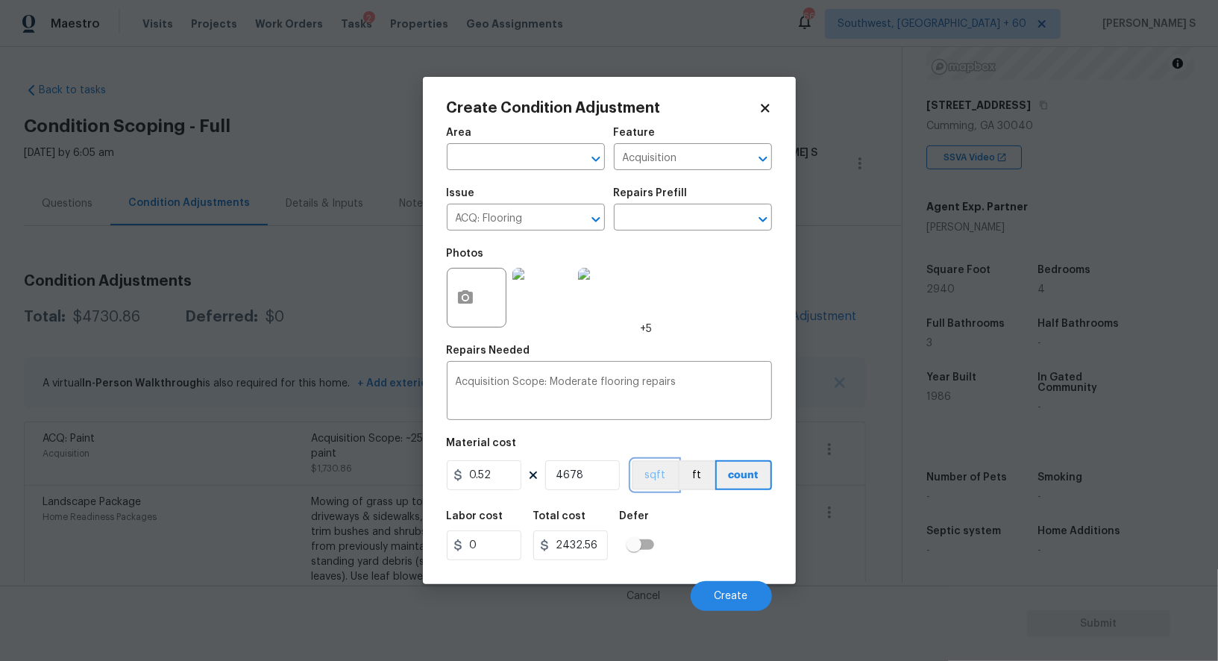
click at [665, 485] on button "sqft" at bounding box center [655, 475] width 46 height 30
click at [688, 530] on div "Labor cost 0 Total cost 2432.56 Defer" at bounding box center [609, 535] width 325 height 67
click at [738, 599] on span "Create" at bounding box center [731, 596] width 34 height 11
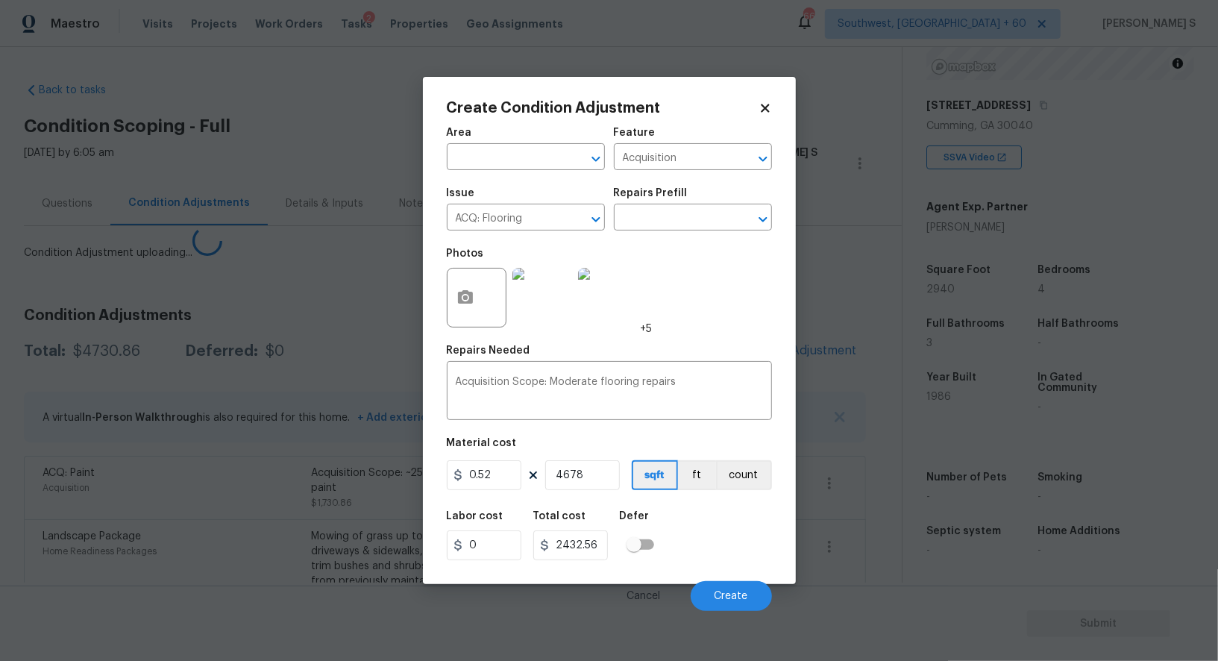
click at [362, 521] on body "Maestro Visits Projects Work Orders Tasks 2 Properties Geo Assignments 668 Sout…" at bounding box center [609, 330] width 1218 height 661
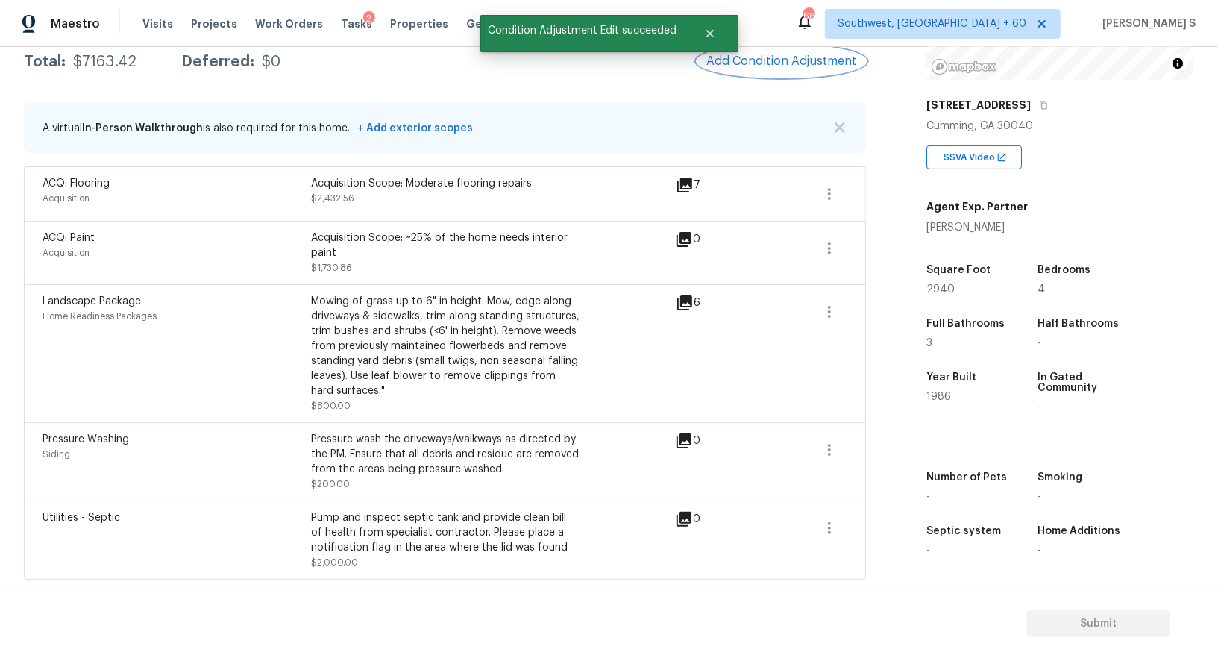
scroll to position [0, 0]
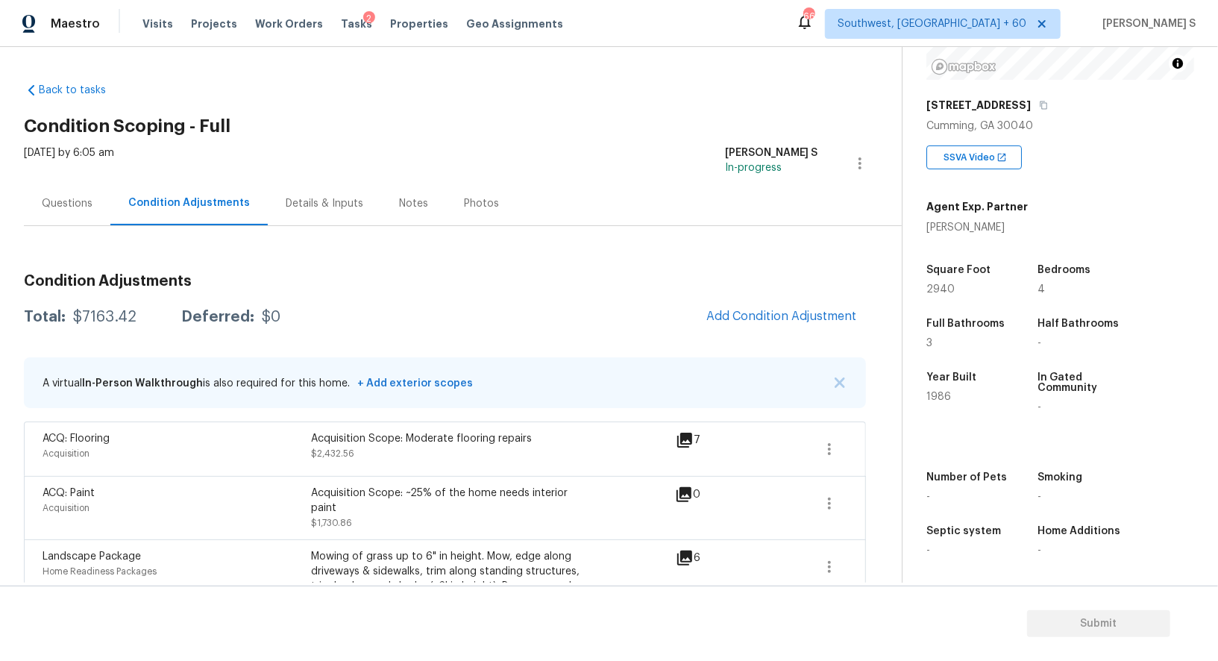
drag, startPoint x: 66, startPoint y: 211, endPoint x: 123, endPoint y: 233, distance: 61.4
click at [66, 210] on div "Questions" at bounding box center [67, 203] width 87 height 44
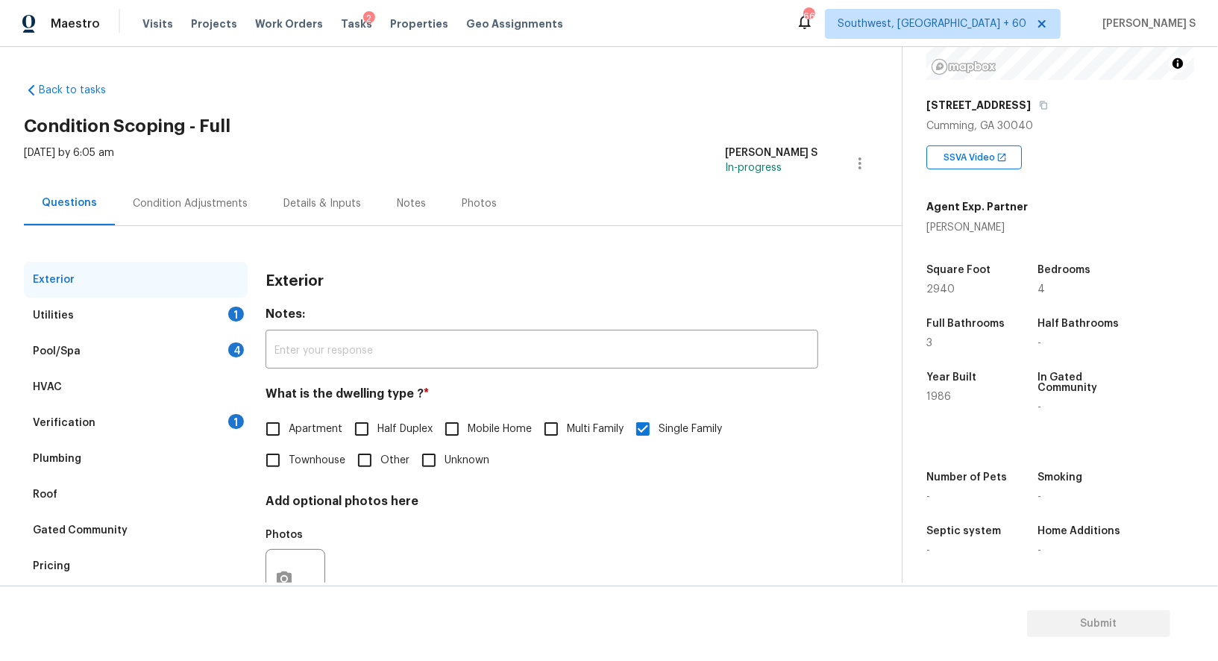
scroll to position [57, 0]
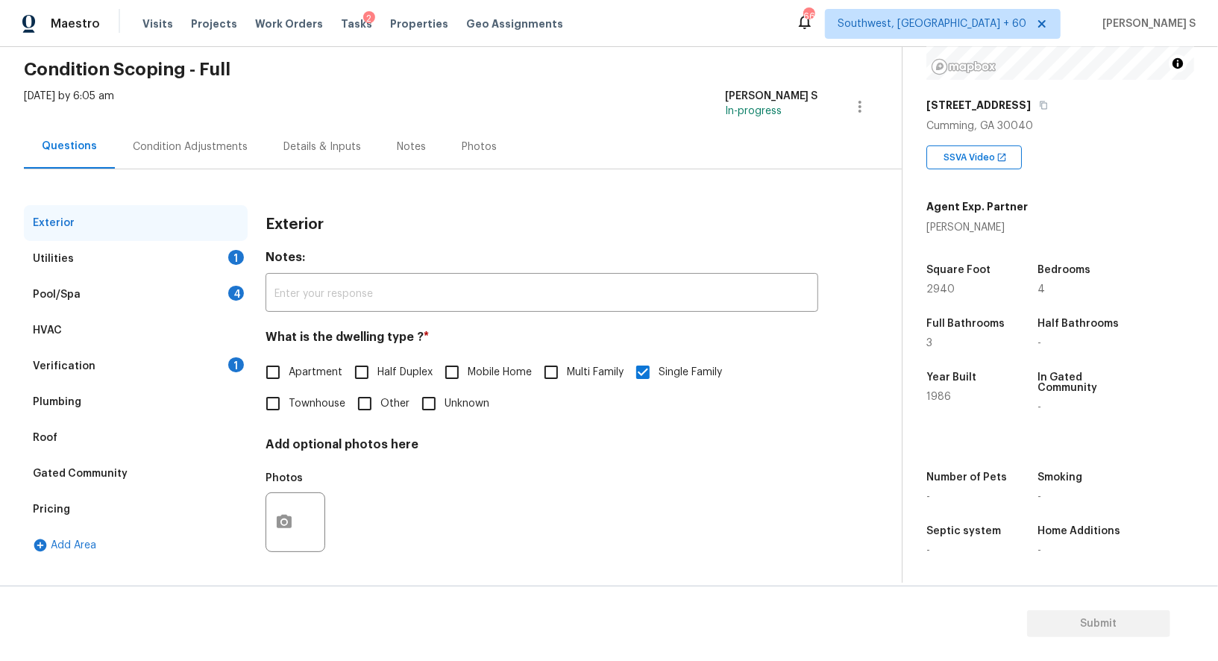
click at [67, 516] on div "Pricing" at bounding box center [136, 509] width 224 height 36
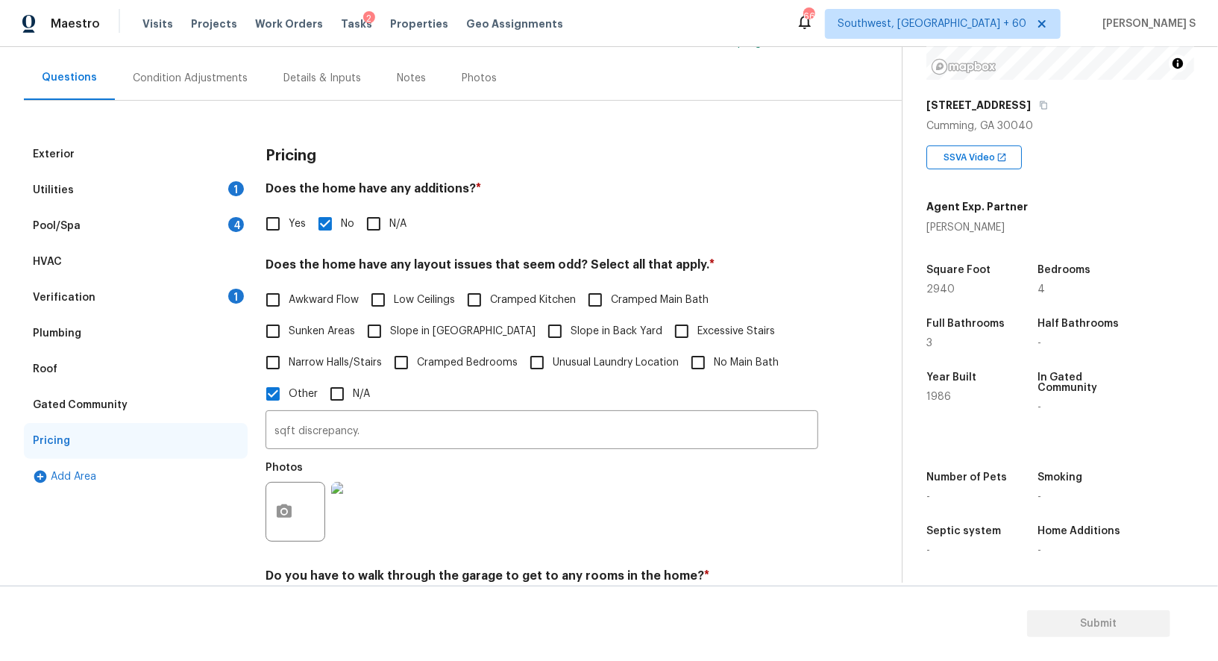
scroll to position [183, 0]
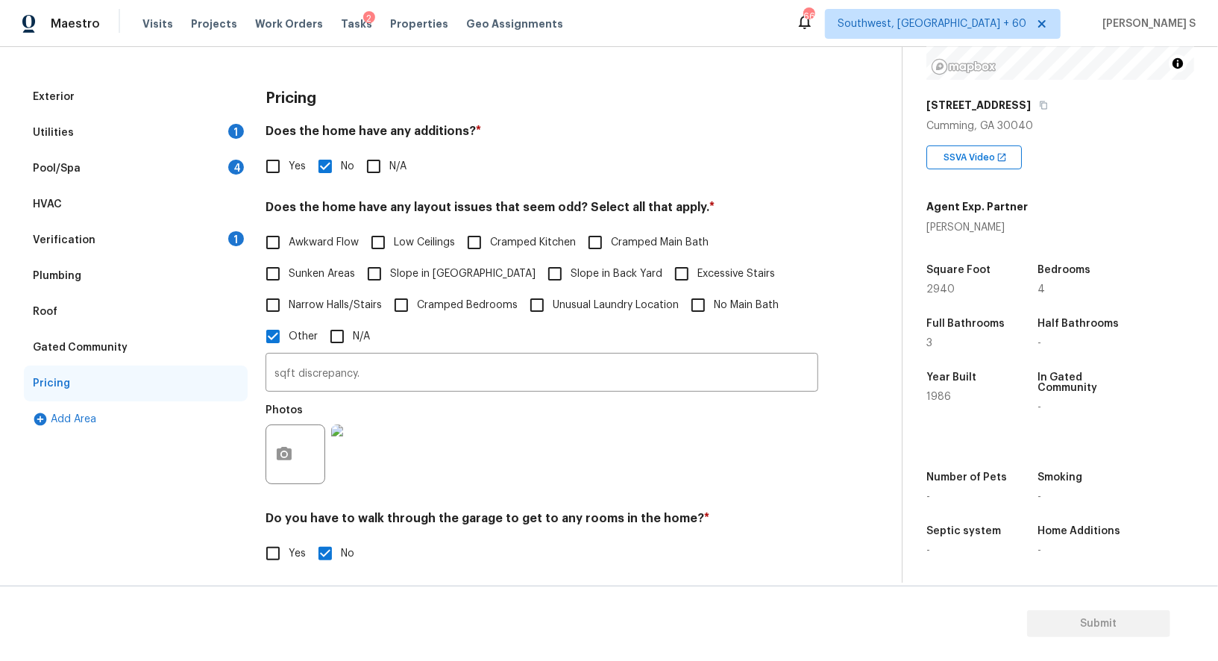
click at [414, 266] on span "Slope in Front Yard" at bounding box center [462, 274] width 145 height 16
click at [390, 265] on input "Slope in Front Yard" at bounding box center [374, 273] width 31 height 31
click at [477, 268] on span "Slope in Front Yard" at bounding box center [462, 276] width 145 height 16
click at [390, 268] on input "Slope in Front Yard" at bounding box center [374, 275] width 31 height 31
checkbox input "false"
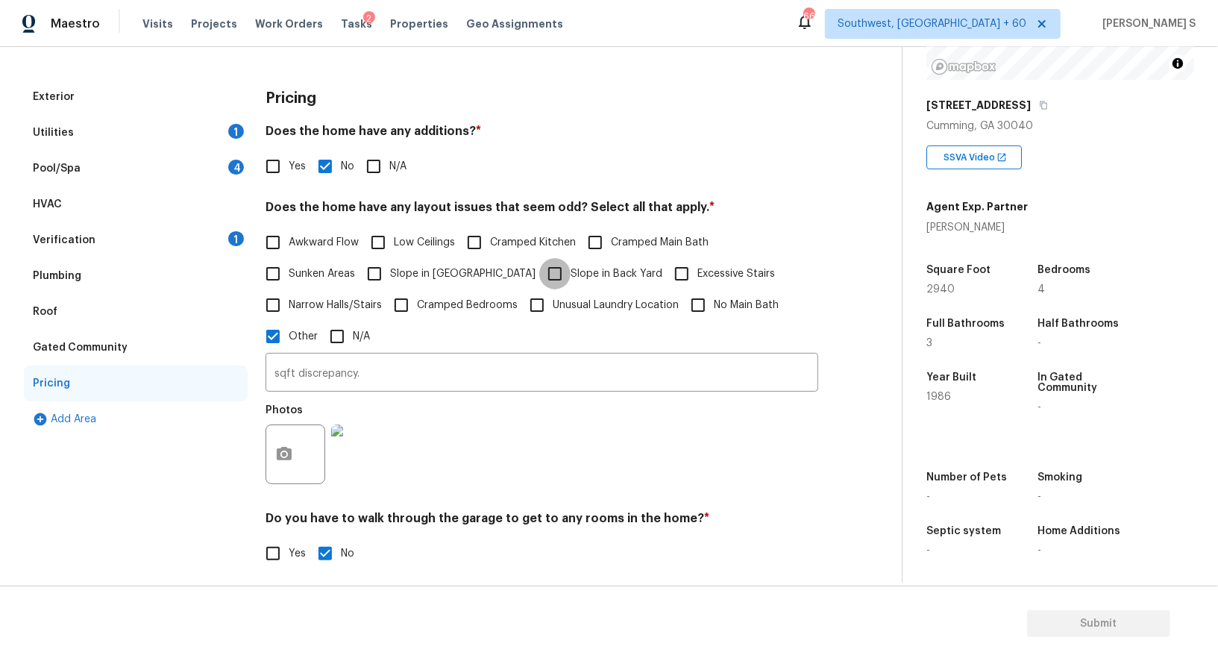
click at [539, 268] on input "Slope in Back Yard" at bounding box center [554, 273] width 31 height 31
checkbox input "true"
click at [446, 268] on span "Slope in Front Yard" at bounding box center [462, 274] width 145 height 16
click at [390, 268] on input "Slope in Front Yard" at bounding box center [374, 273] width 31 height 31
checkbox input "true"
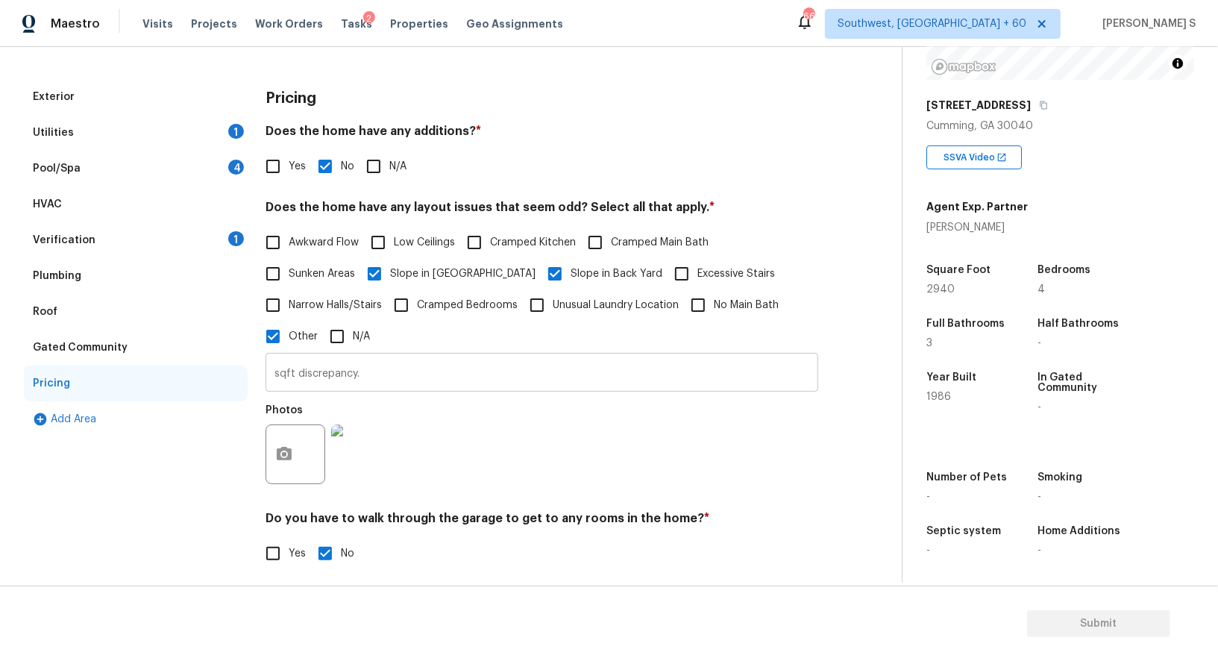
scroll to position [0, 0]
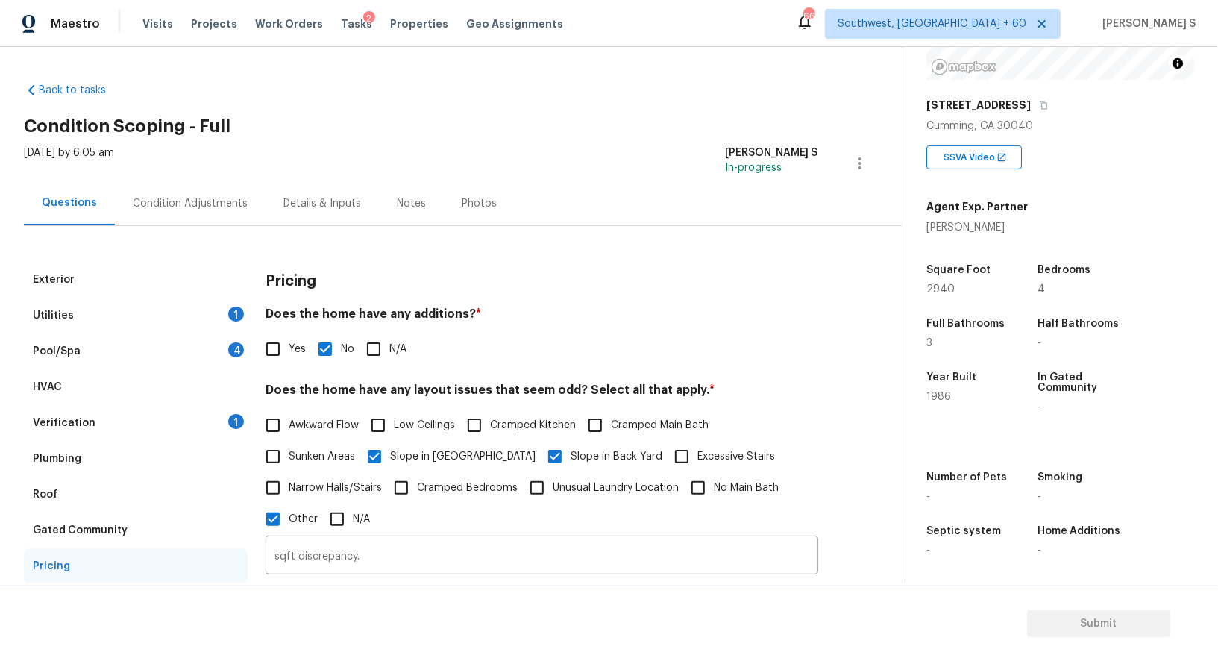
click at [212, 195] on div "Condition Adjustments" at bounding box center [190, 203] width 151 height 44
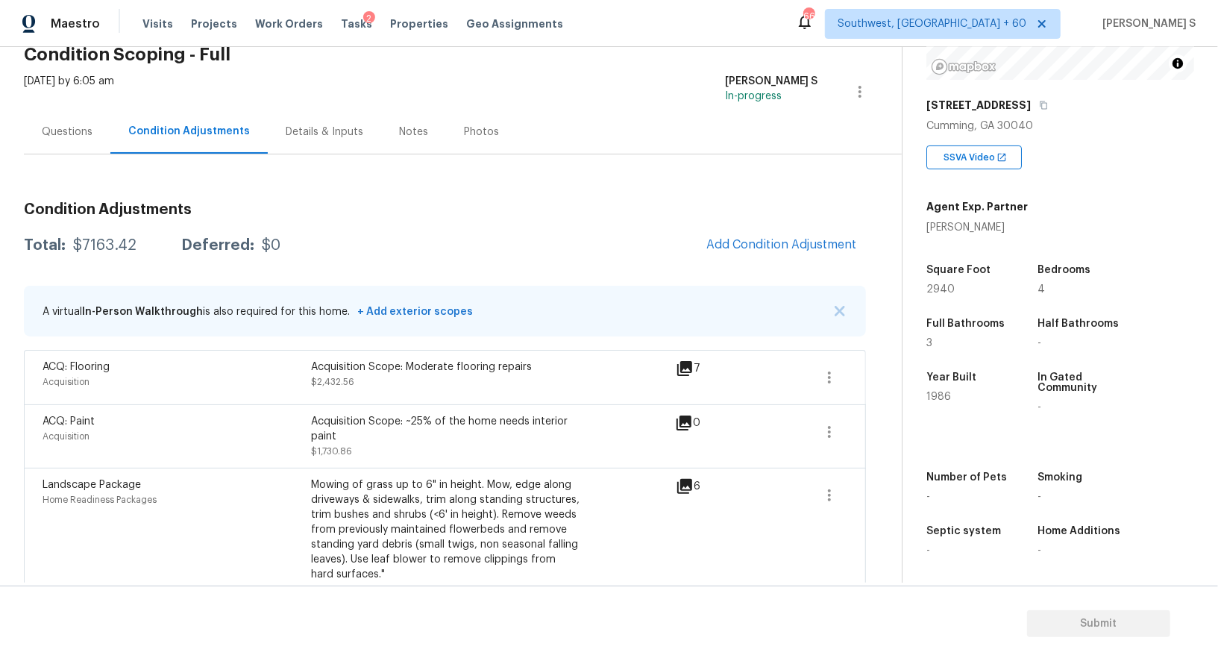
scroll to position [181, 0]
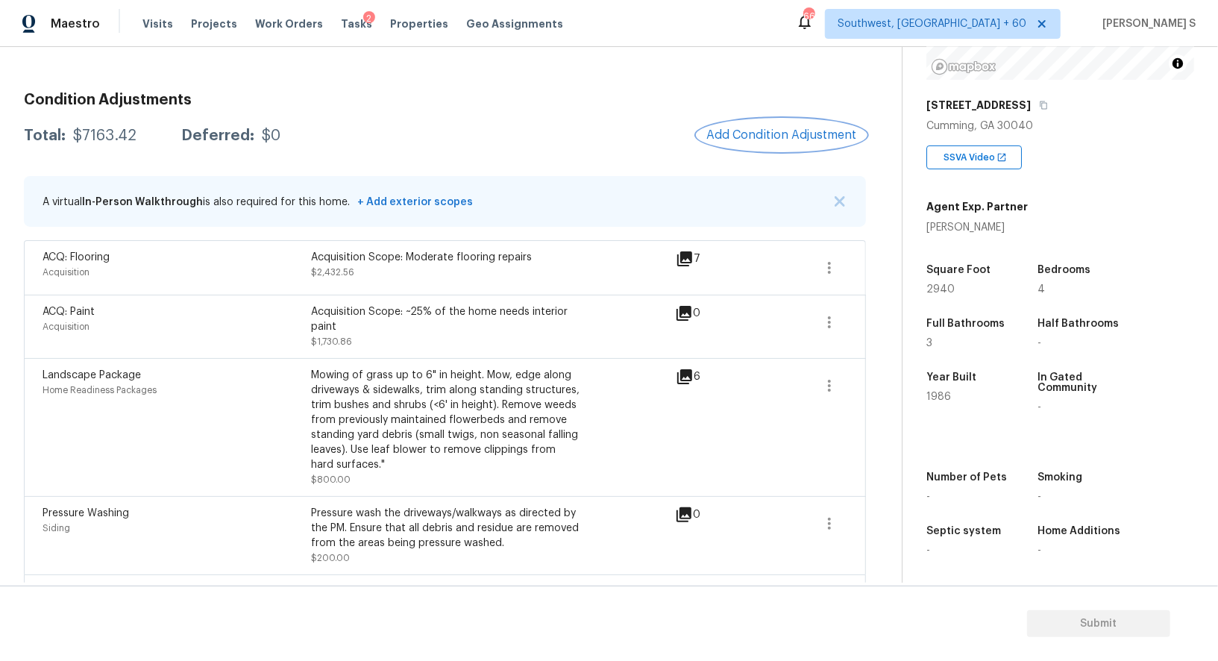
click at [726, 136] on span "Add Condition Adjustment" at bounding box center [781, 134] width 151 height 13
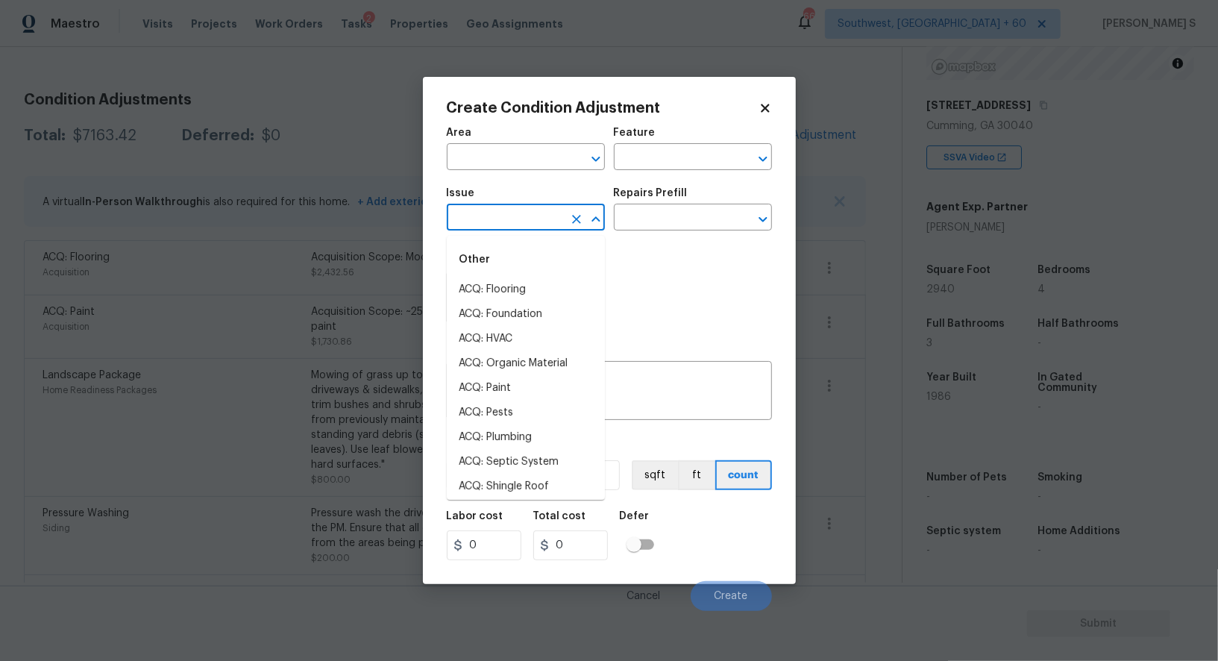
click at [496, 224] on input "text" at bounding box center [505, 218] width 116 height 23
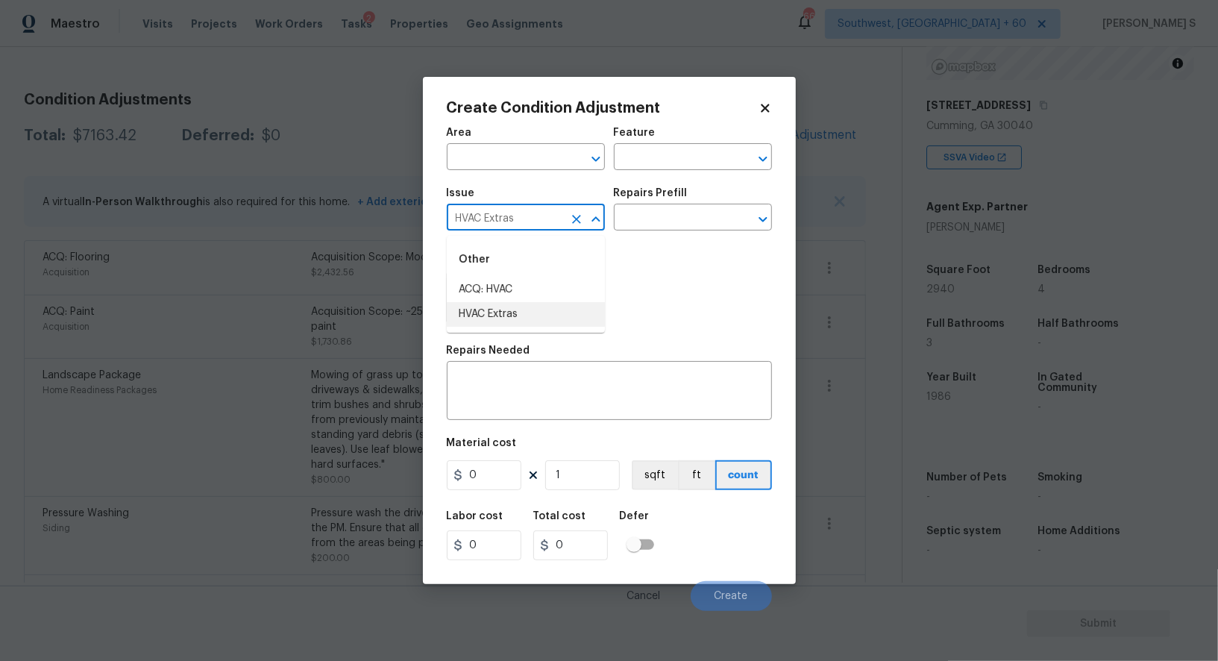
type input "HVAC Extras"
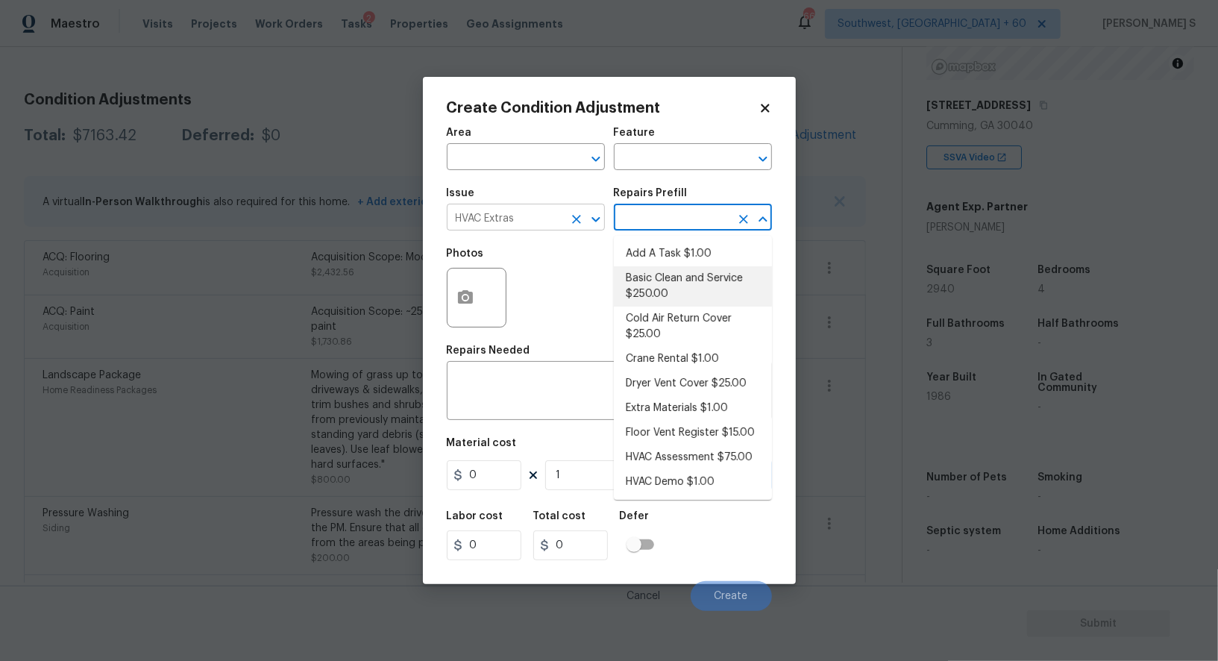
type input "HVAC"
type textarea "General Service HVAC system including: cleaning condenser and evaporator coils,…"
type input "250"
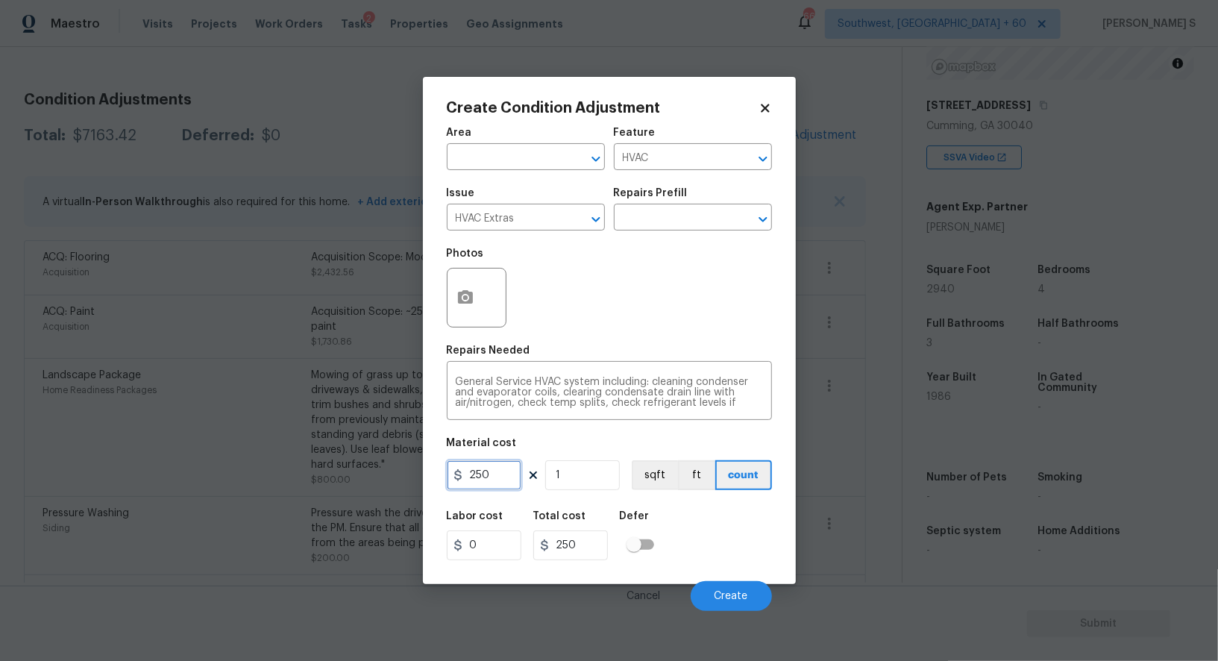
click at [488, 482] on input "250" at bounding box center [484, 475] width 75 height 30
type input "900"
click at [736, 594] on span "Create" at bounding box center [731, 596] width 34 height 11
click at [71, 495] on body "Maestro Visits Projects Work Orders Tasks 2 Properties Geo Assignments 668 Sout…" at bounding box center [609, 330] width 1218 height 661
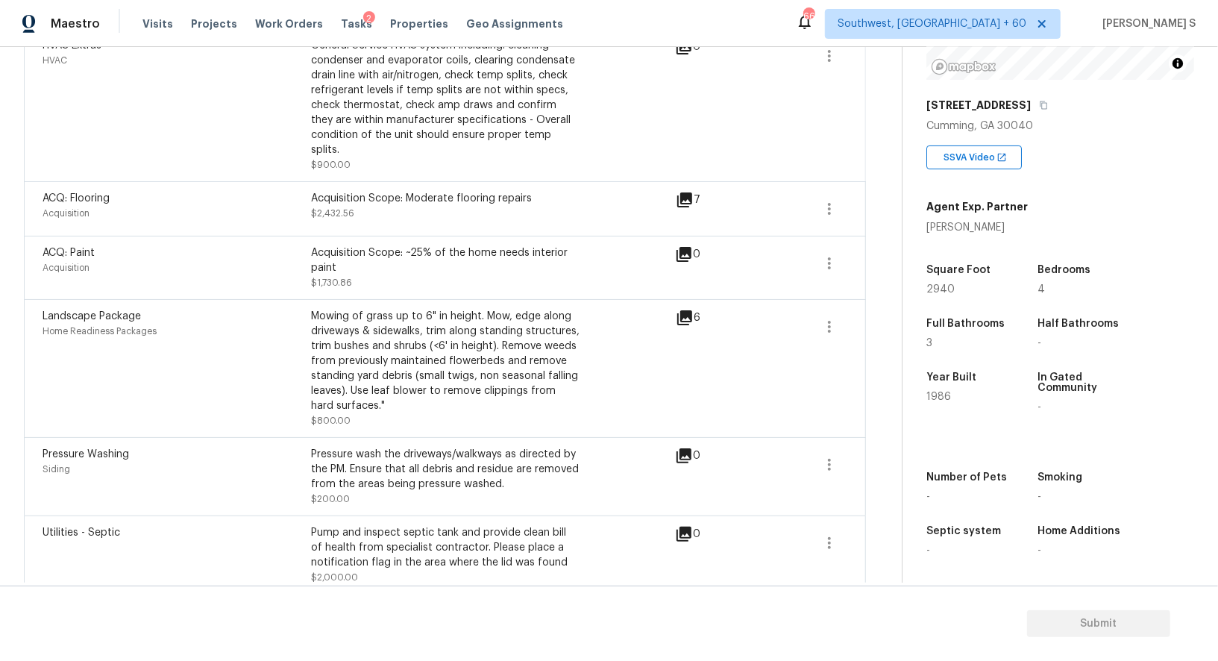
scroll to position [0, 0]
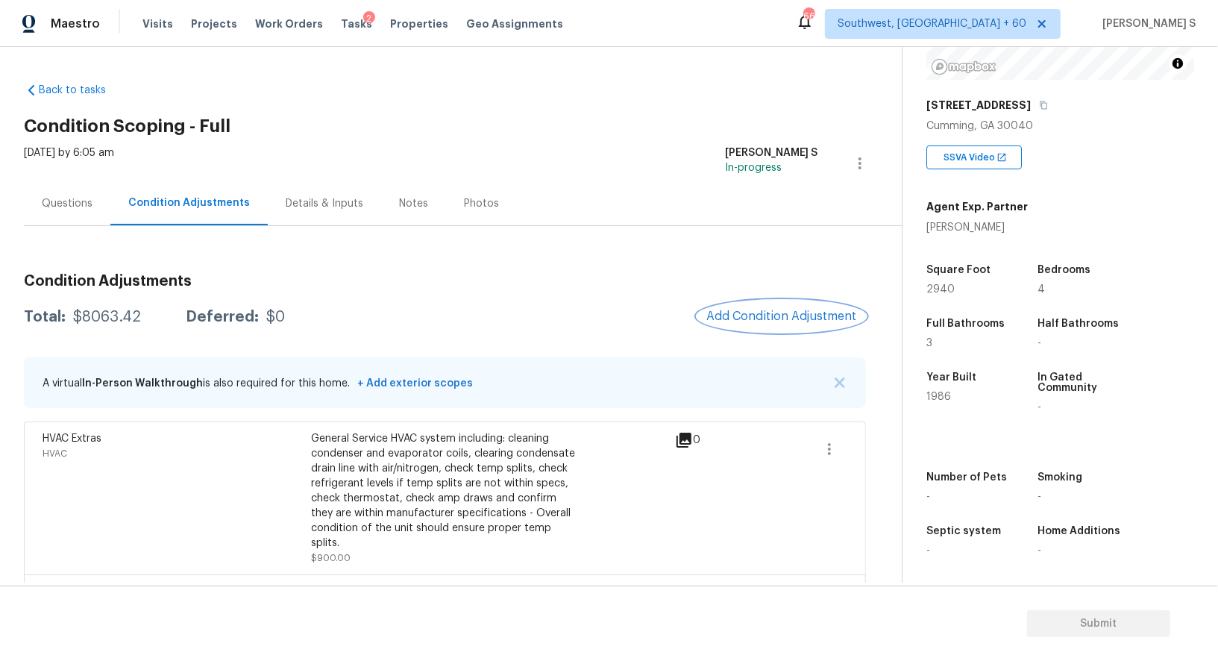
click at [810, 304] on button "Add Condition Adjustment" at bounding box center [781, 316] width 169 height 31
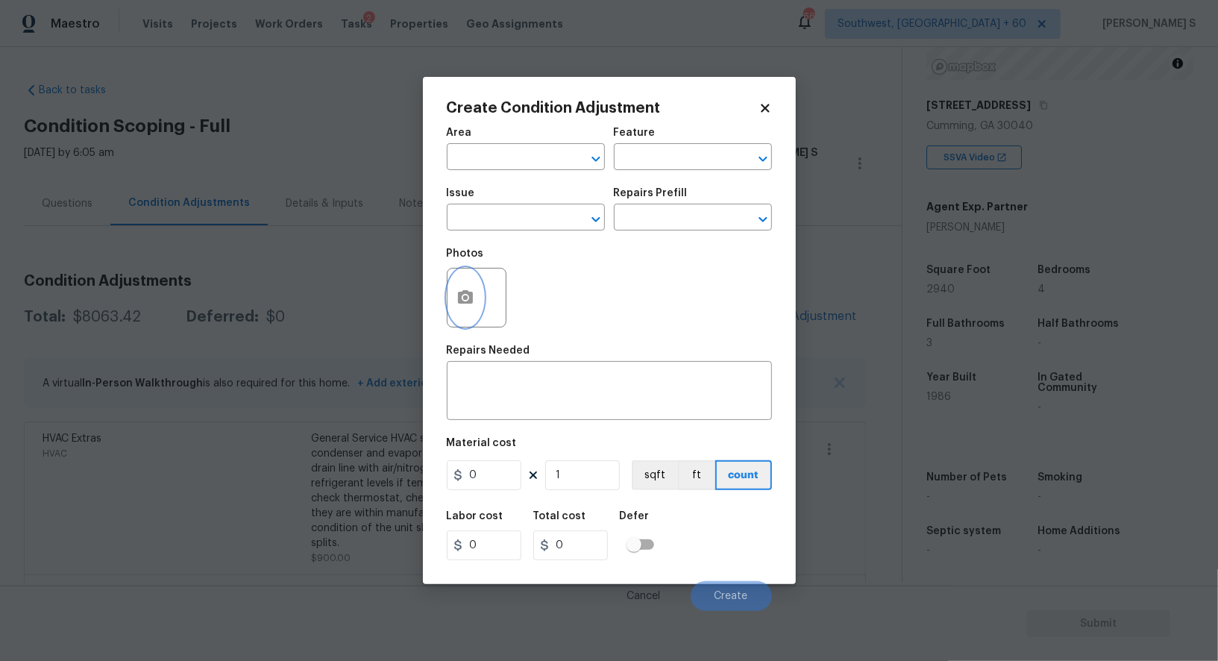
click at [472, 291] on icon "button" at bounding box center [465, 298] width 18 height 18
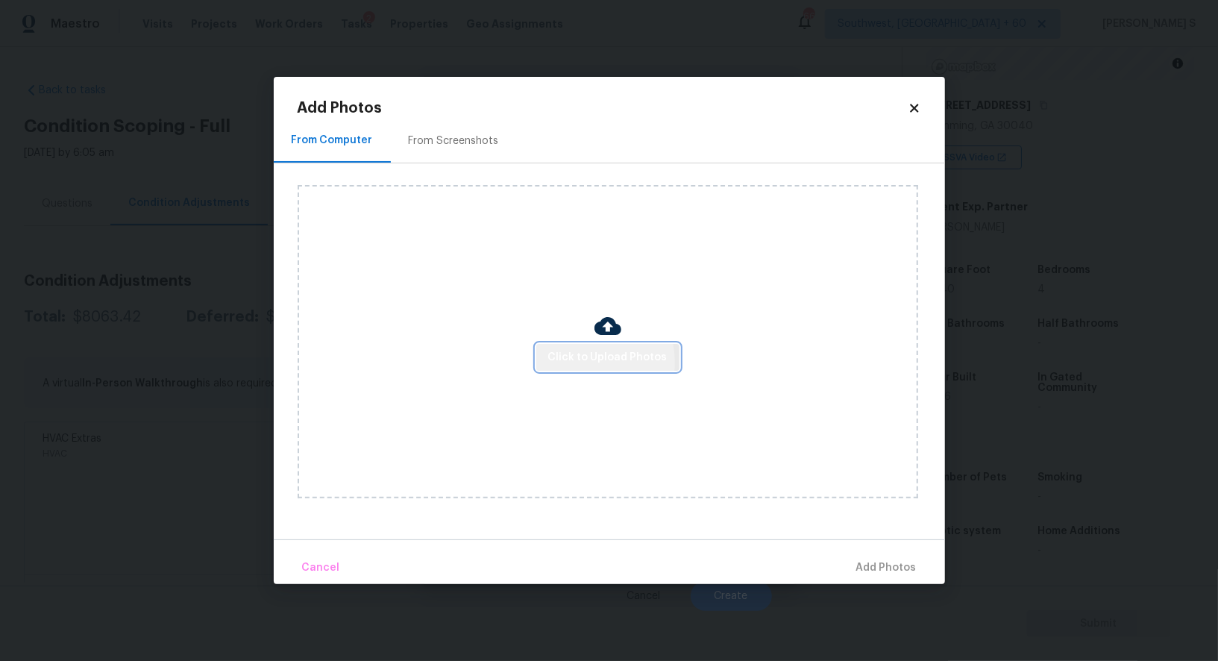
click at [584, 362] on span "Click to Upload Photos" at bounding box center [607, 357] width 119 height 19
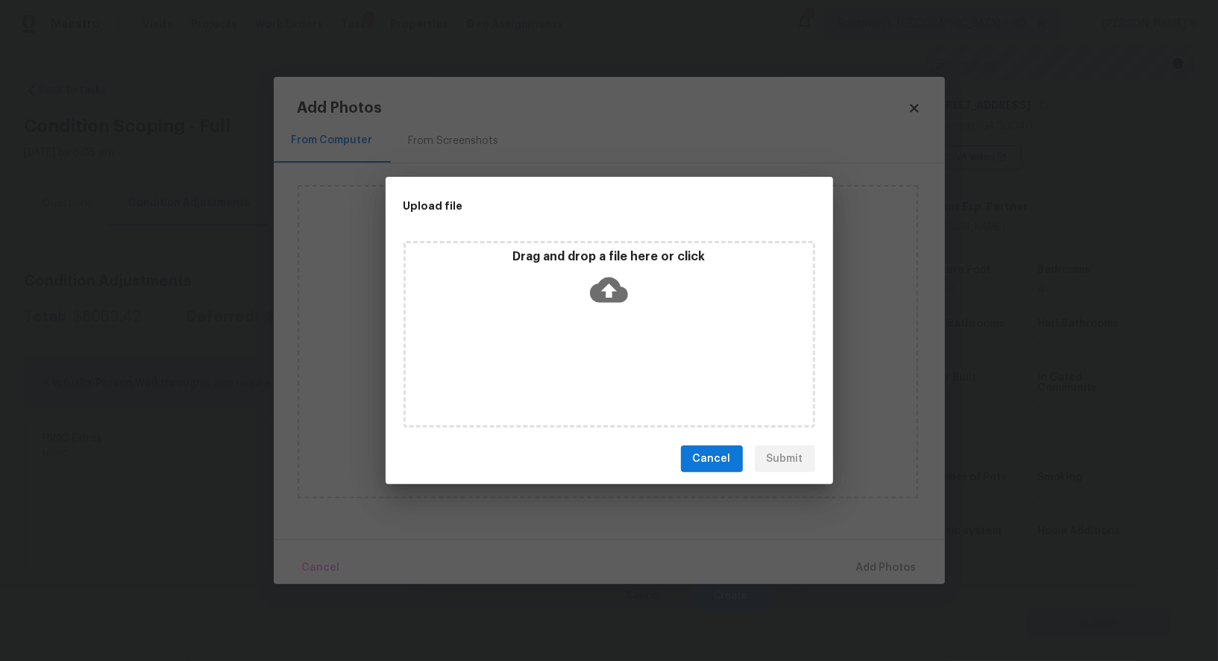
click at [584, 362] on div "Drag and drop a file here or click" at bounding box center [609, 334] width 412 height 186
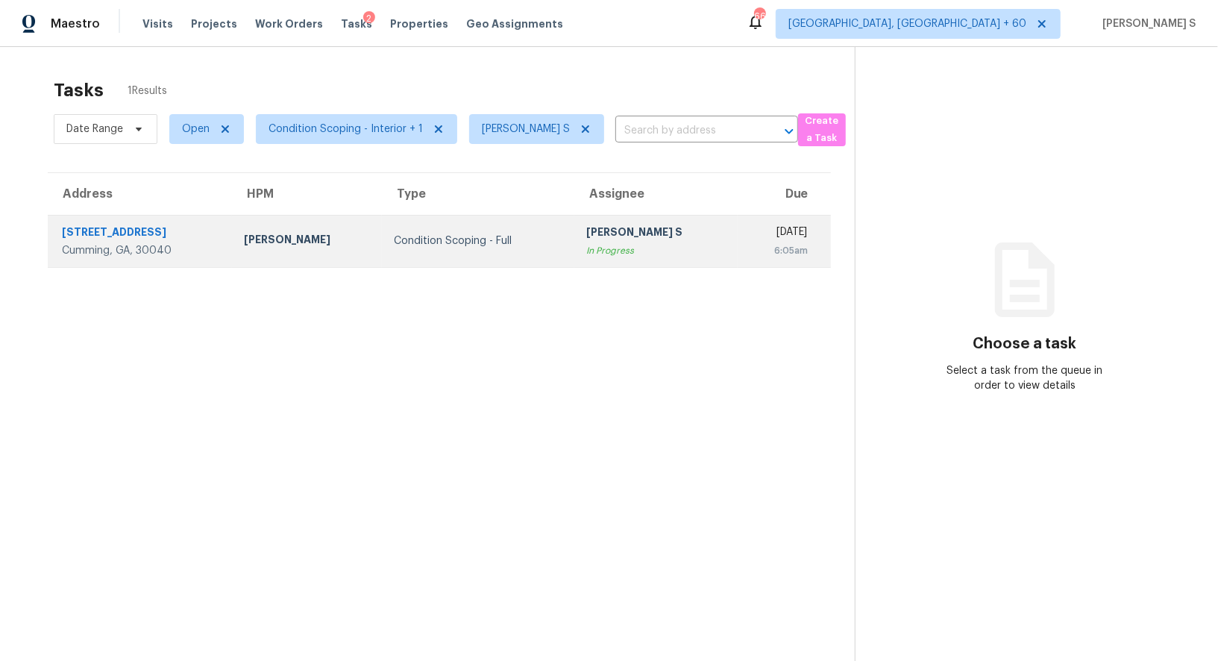
click at [586, 254] on div "In Progress" at bounding box center [655, 250] width 139 height 15
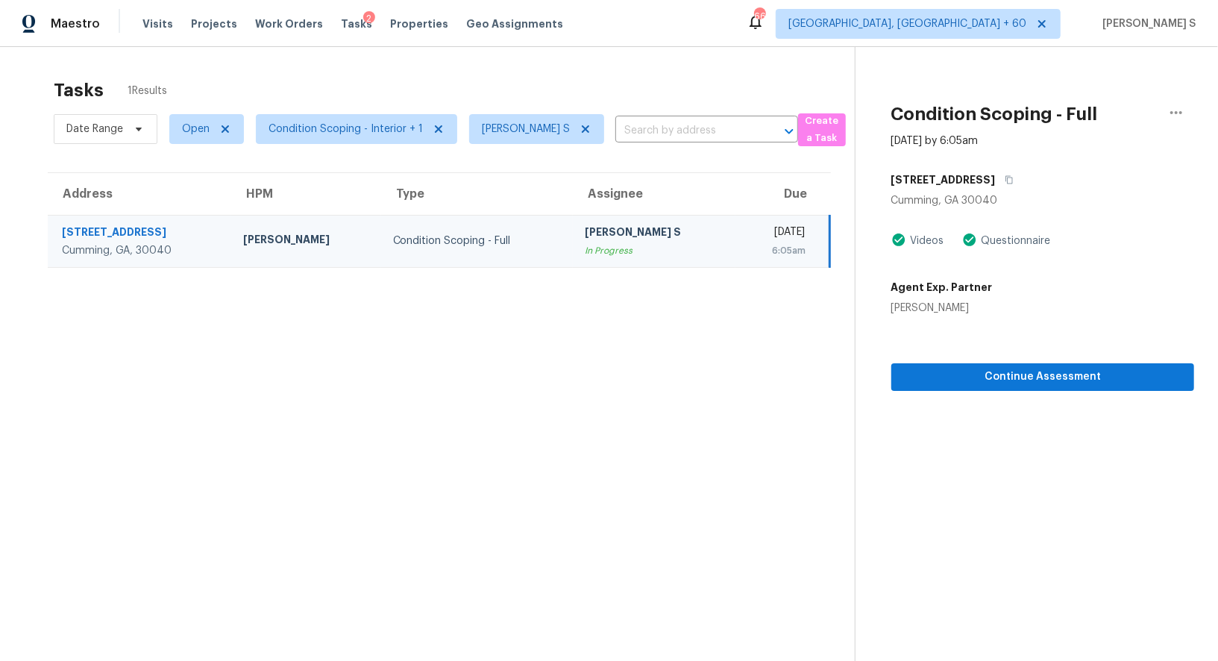
click at [585, 254] on div "In Progress" at bounding box center [654, 250] width 139 height 15
click at [1181, 106] on icon "button" at bounding box center [1176, 113] width 18 height 18
click at [1110, 119] on div "Mark as Blocked" at bounding box center [1091, 115] width 116 height 15
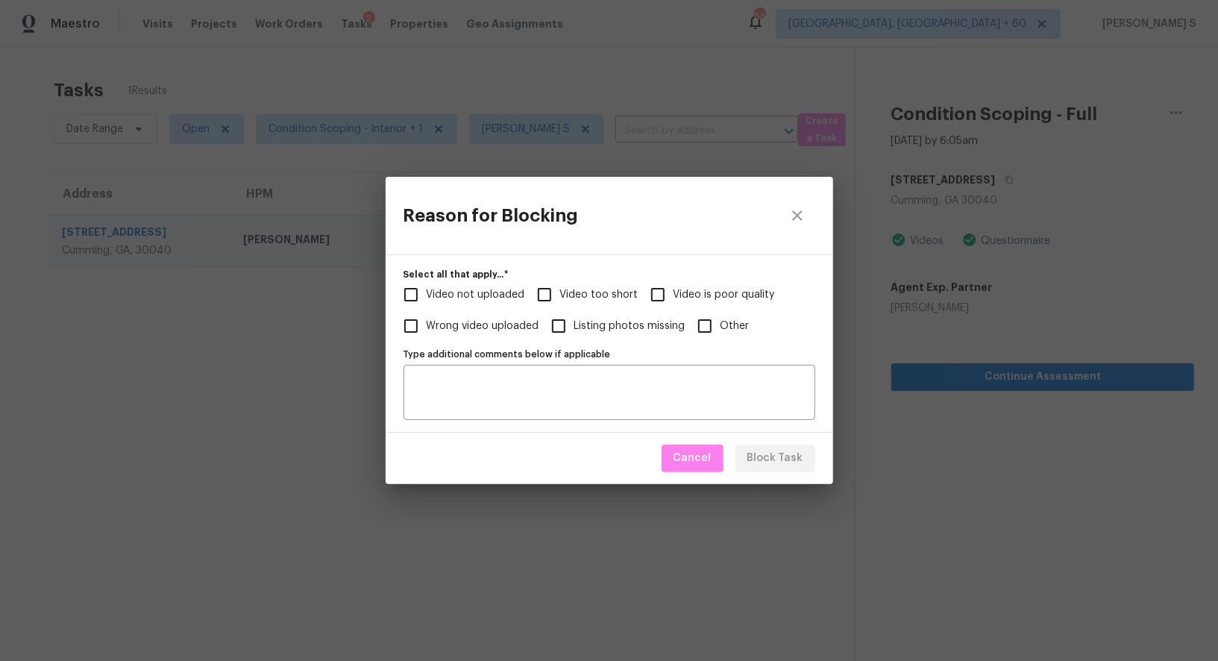
click at [571, 298] on span "Video too short" at bounding box center [599, 295] width 78 height 16
click at [560, 298] on input "Video too short" at bounding box center [544, 294] width 31 height 31
checkbox input "true"
click at [488, 298] on span "Video not uploaded" at bounding box center [476, 295] width 98 height 16
click at [427, 298] on input "Video not uploaded" at bounding box center [410, 294] width 31 height 31
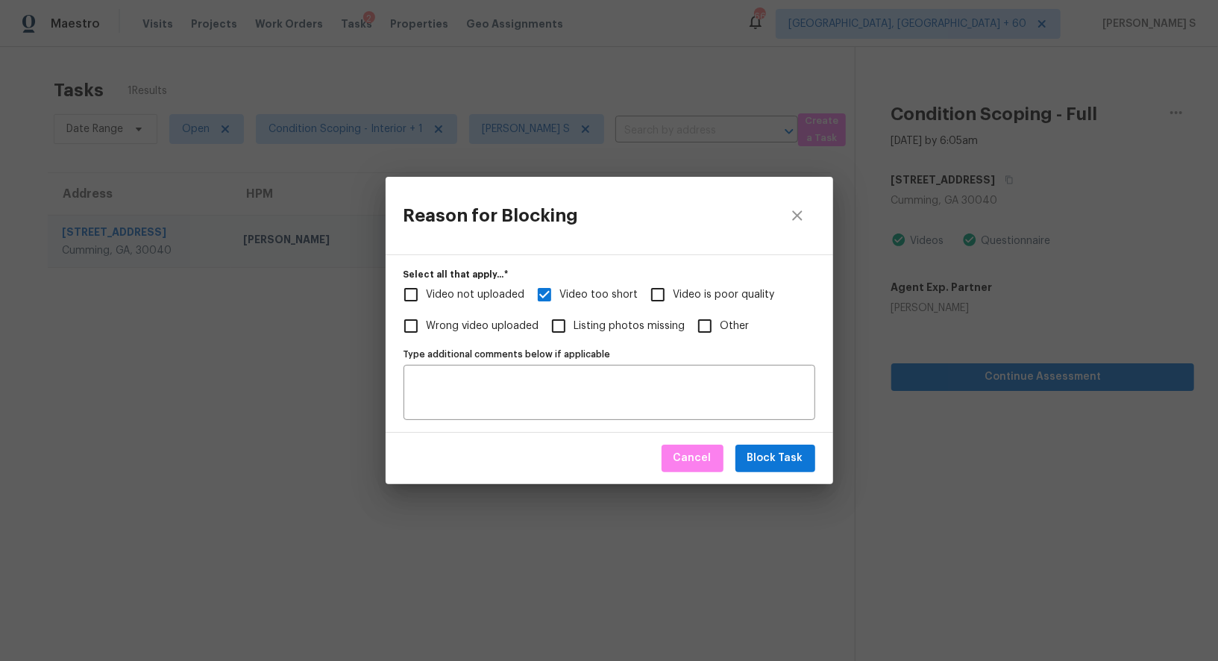
checkbox input "true"
click at [784, 460] on span "Block Task" at bounding box center [775, 458] width 56 height 19
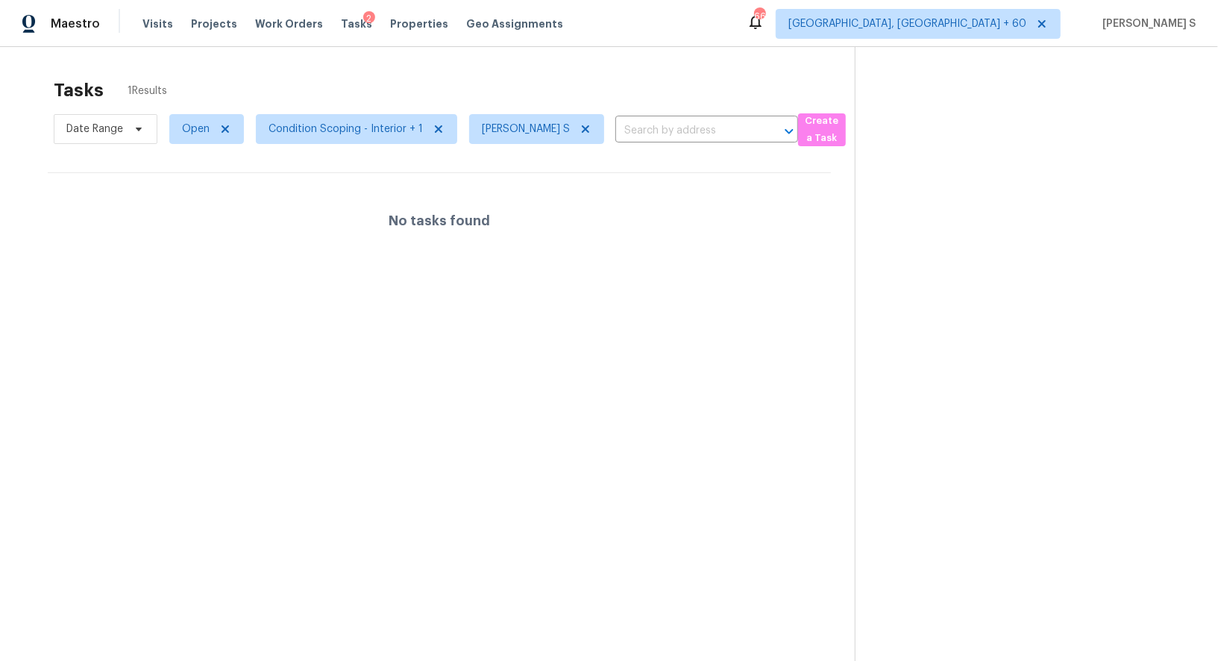
click at [355, 312] on section "Tasks 1 Results Date Range Open Condition Scoping - Interior + 1 Anbu Jebakumar…" at bounding box center [439, 389] width 831 height 637
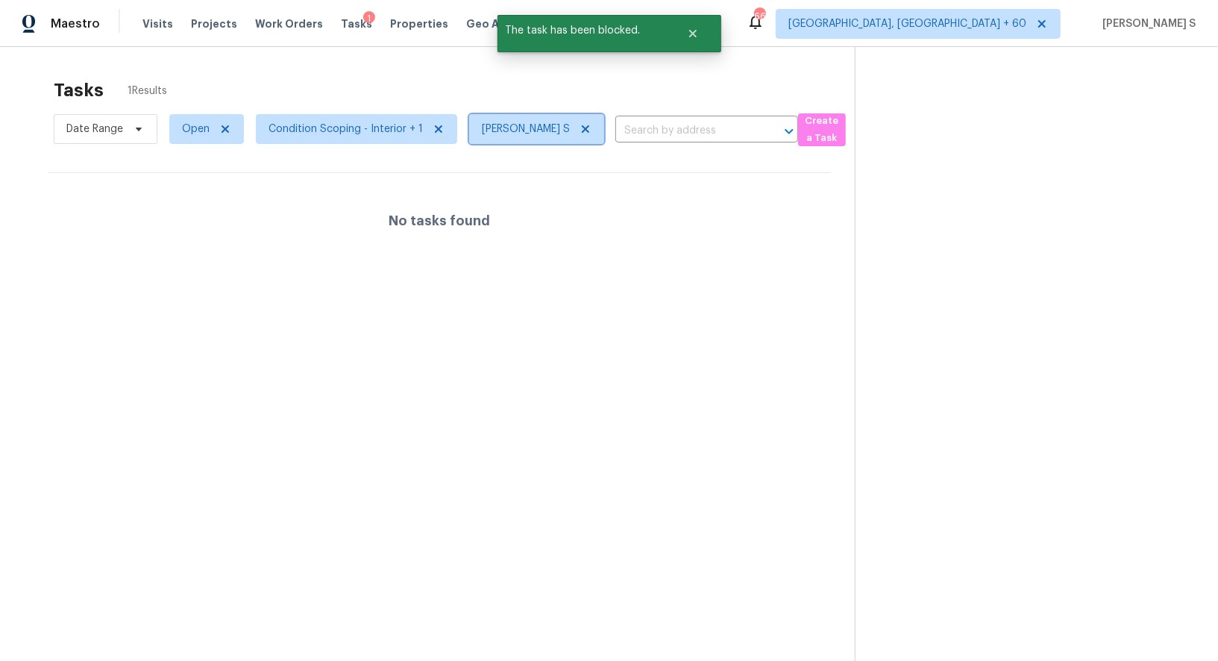
click at [583, 126] on icon at bounding box center [585, 129] width 12 height 12
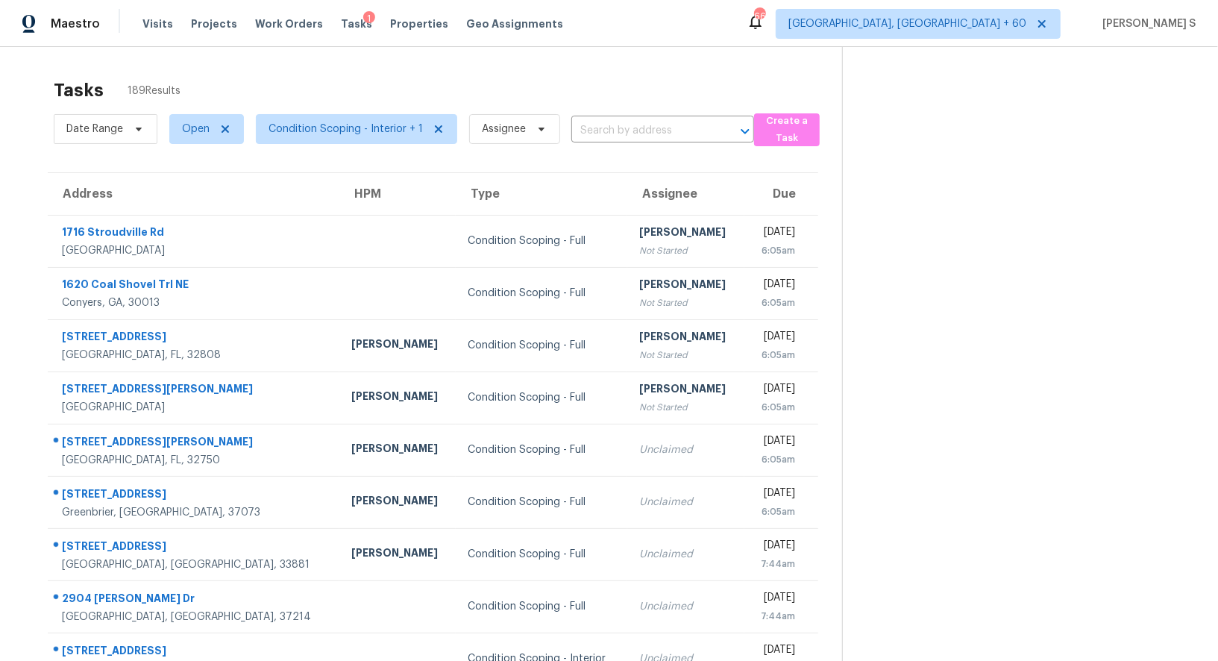
click at [630, 114] on div "Date Range Open Condition Scoping - Interior + 1 Assignee ​" at bounding box center [404, 129] width 700 height 39
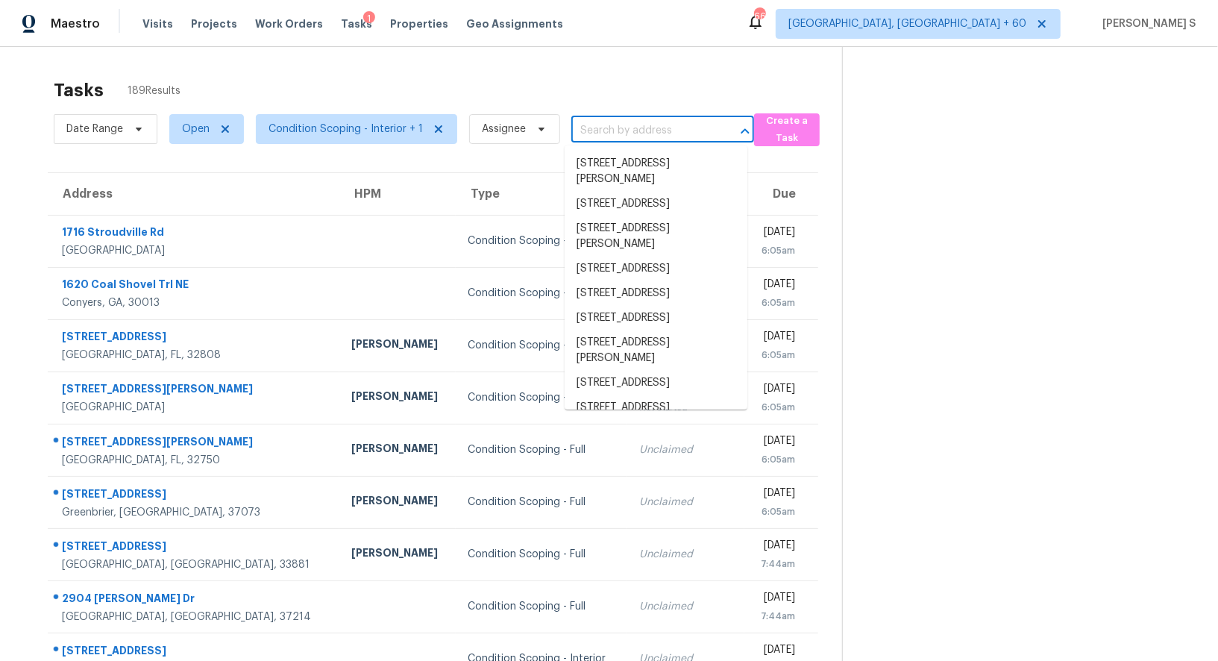
click at [633, 128] on input "text" at bounding box center [641, 130] width 141 height 23
paste input "6057 Dorchester Dr, Rex, GA, 30273"
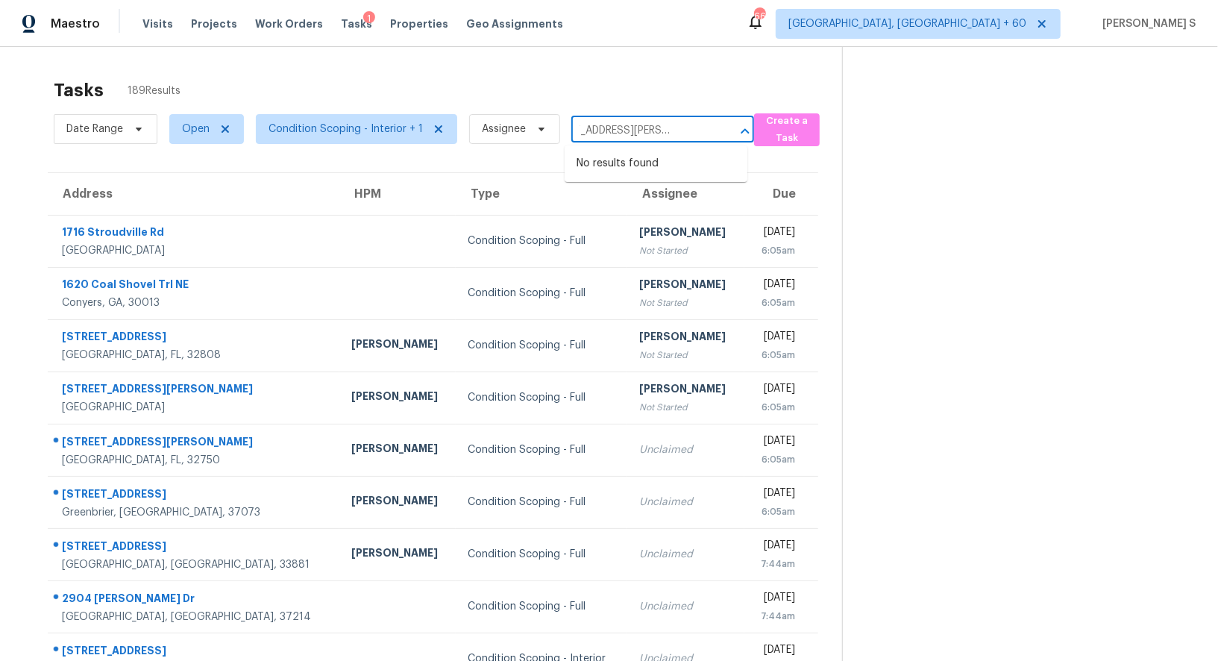
click at [596, 130] on input "6057 Dorchester Dr, Rex, GA, 30273" at bounding box center [641, 130] width 141 height 23
click at [612, 132] on input "6057 Dorche" at bounding box center [641, 130] width 141 height 23
click at [612, 132] on input "6057 Do" at bounding box center [641, 130] width 141 height 23
type input "6057 Do"
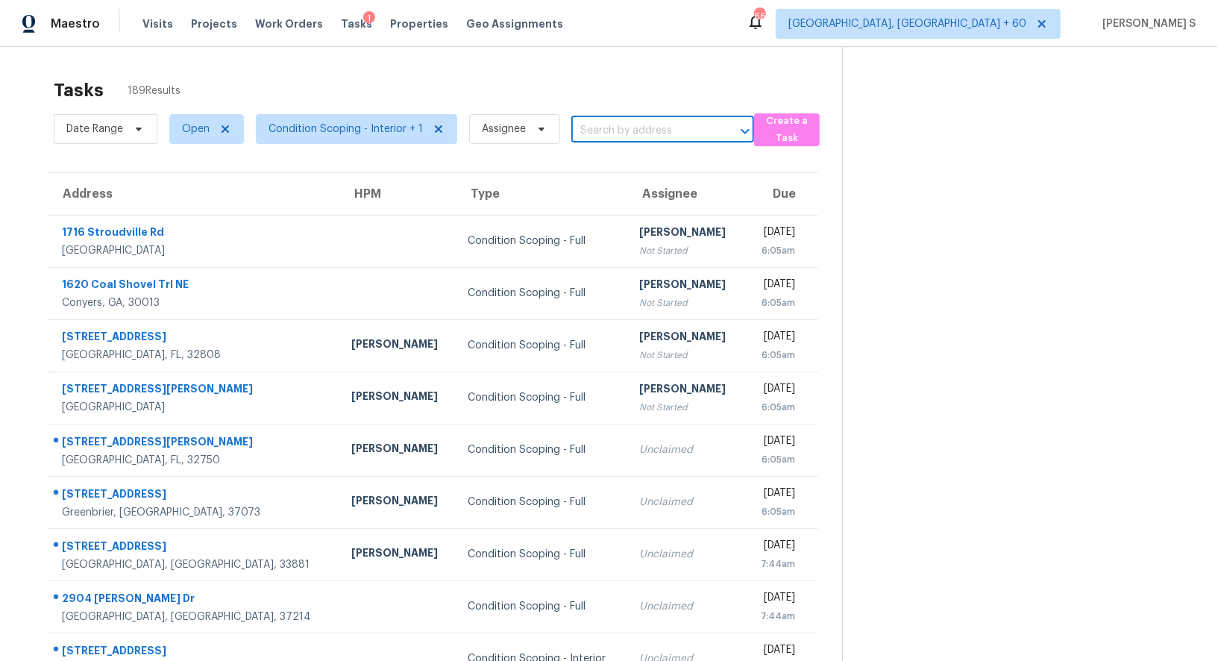
click at [591, 130] on input "text" at bounding box center [641, 130] width 141 height 23
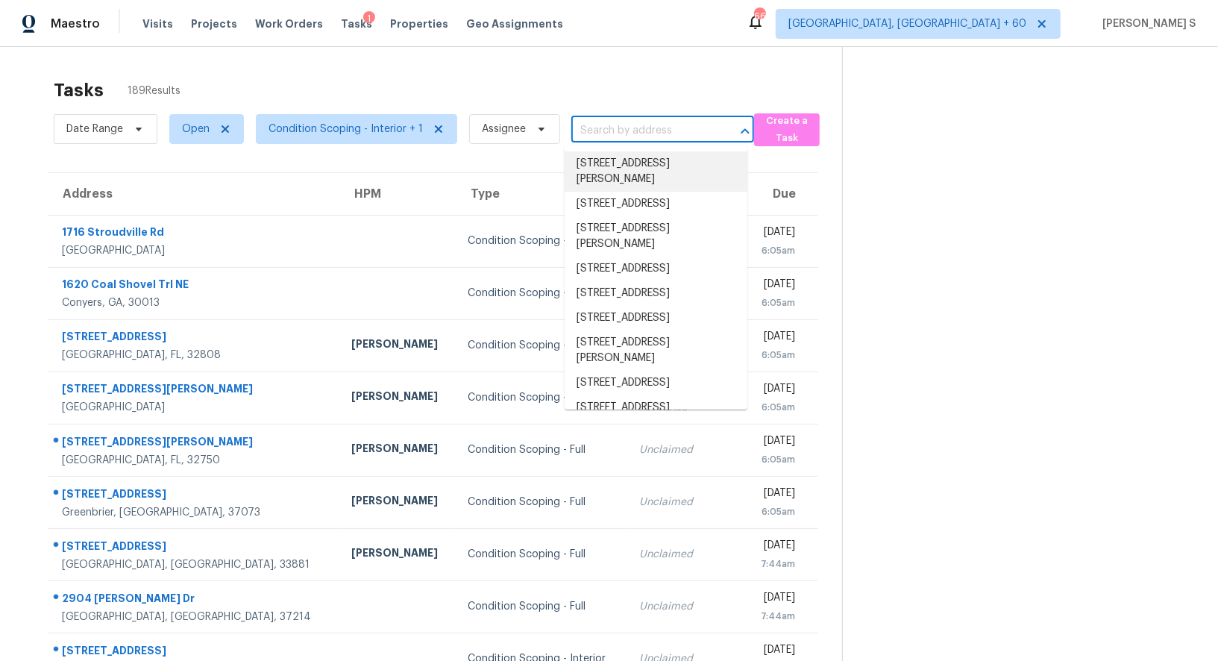
paste input "6057 Dorchester Dr, Rex, GA, 30273"
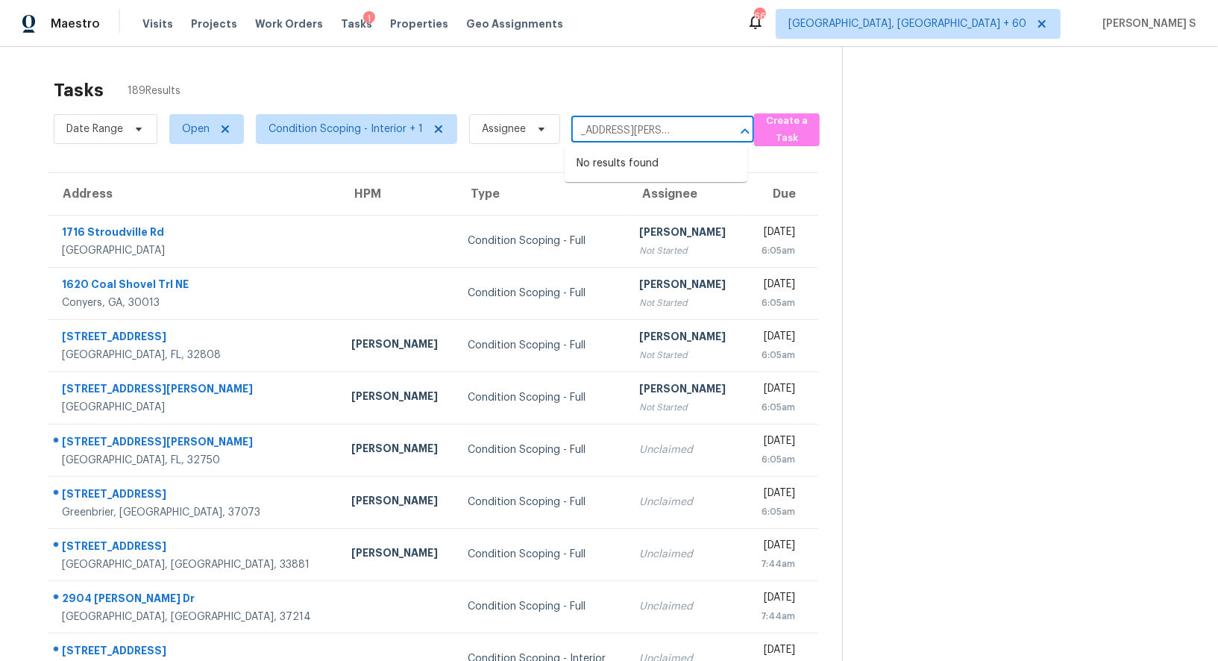
click at [596, 129] on input "6057 Dorchester Dr, Rex, GA, 30273" at bounding box center [641, 130] width 141 height 23
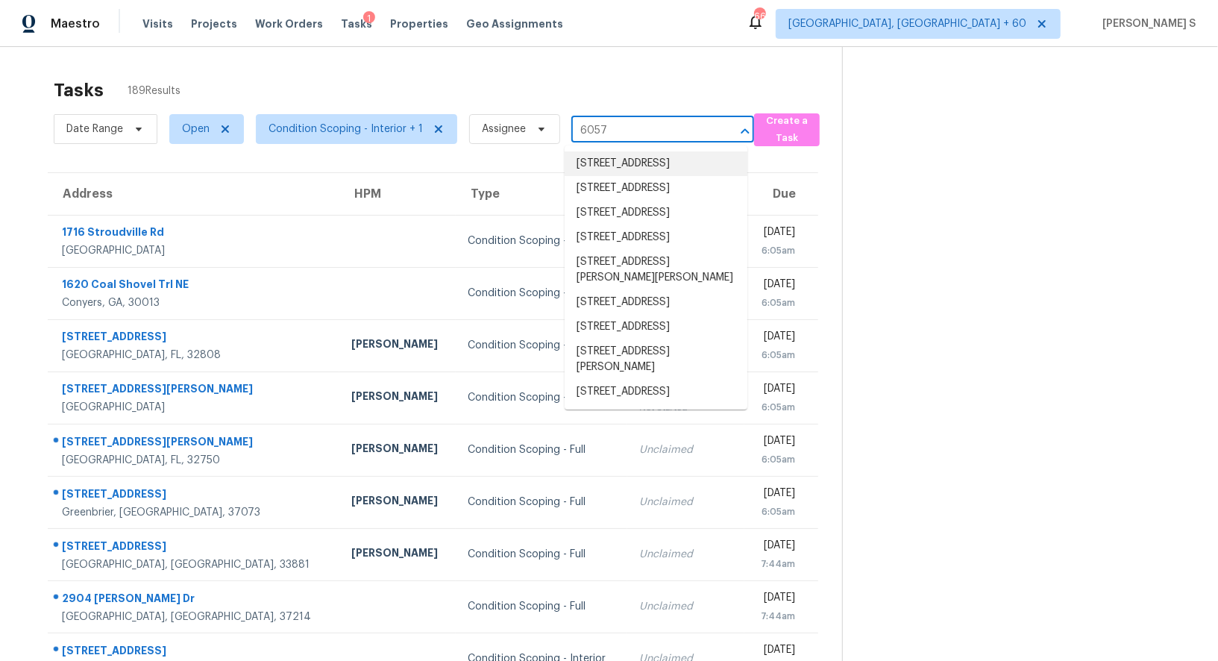
type input "6057"
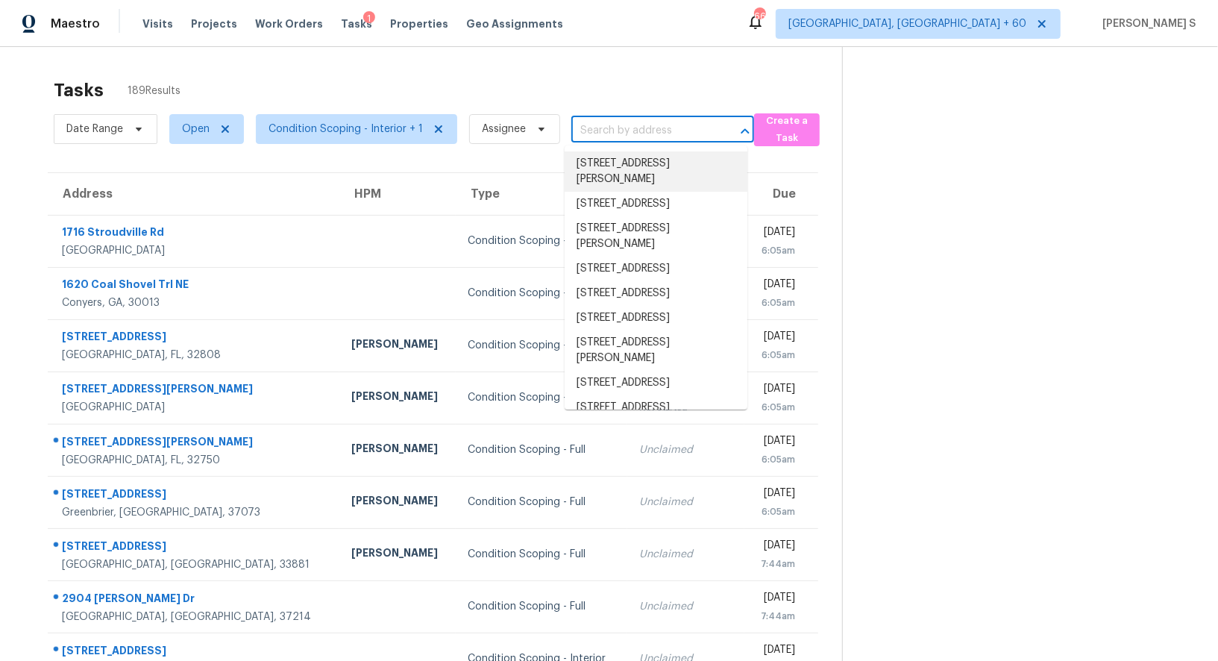
click at [623, 127] on input "text" at bounding box center [641, 130] width 141 height 23
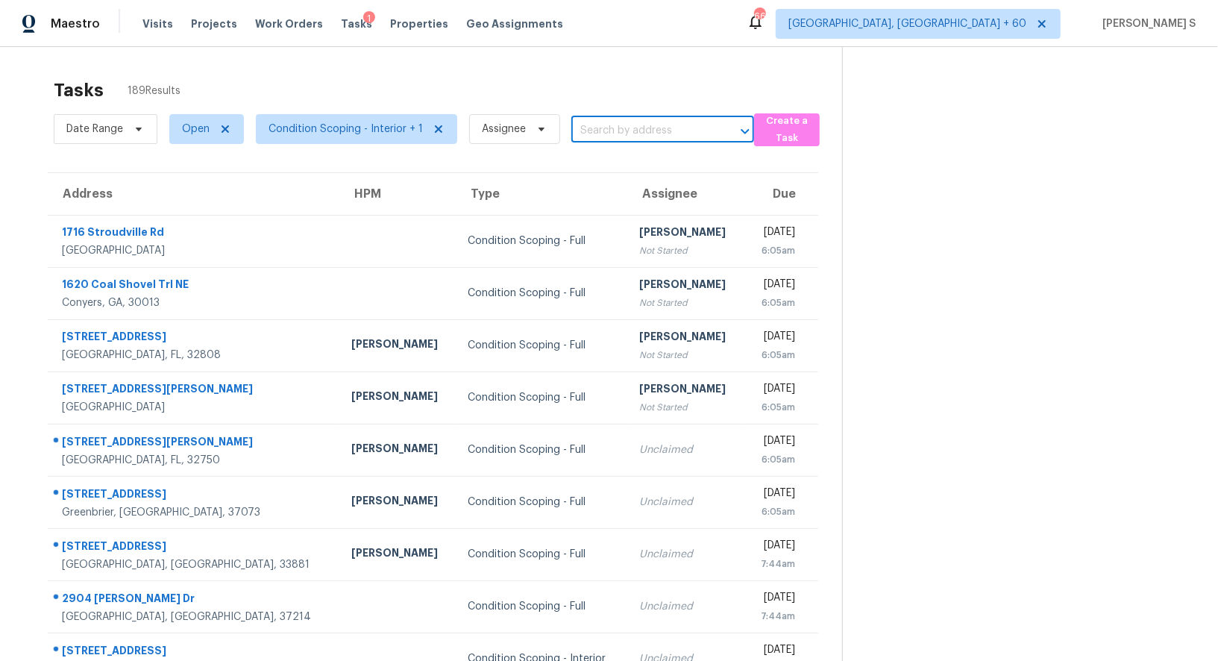
paste input "6057 Dorchester Dr, Rex, GA, 30273"
click at [579, 131] on input "6057 Dorchester Dr, Rex, GA, 30273" at bounding box center [641, 130] width 141 height 23
type input "6057 Dorc"
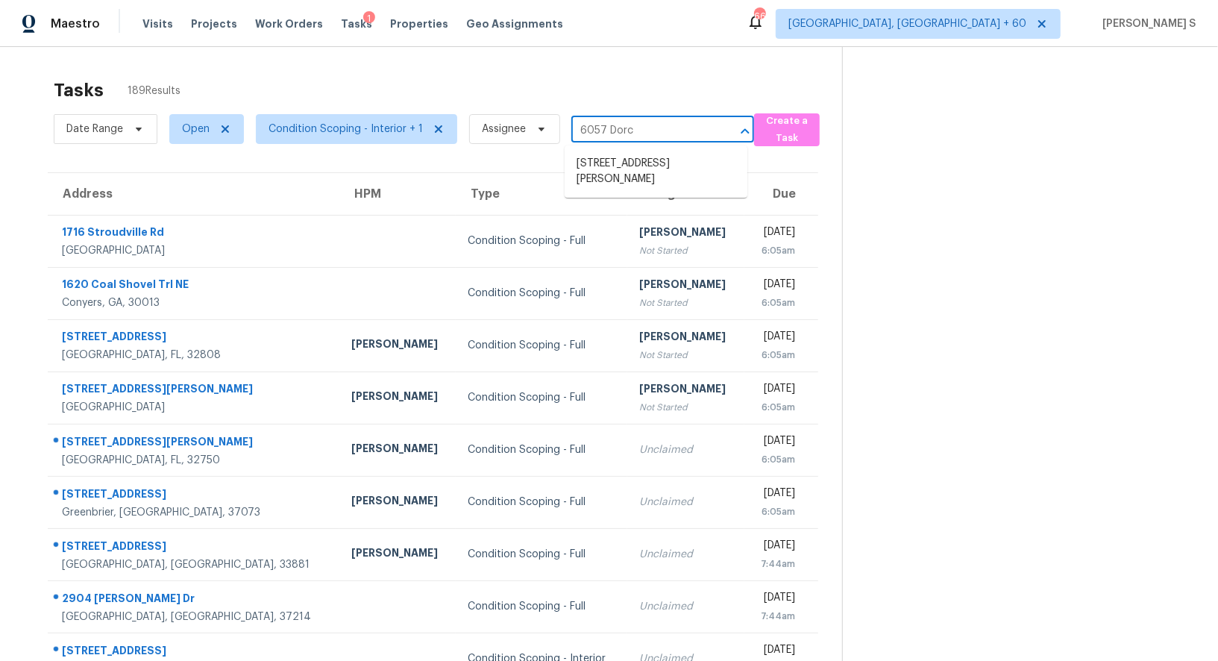
click at [611, 158] on li "6057 Dorchester Dr, Rex, GA 30273" at bounding box center [656, 171] width 183 height 40
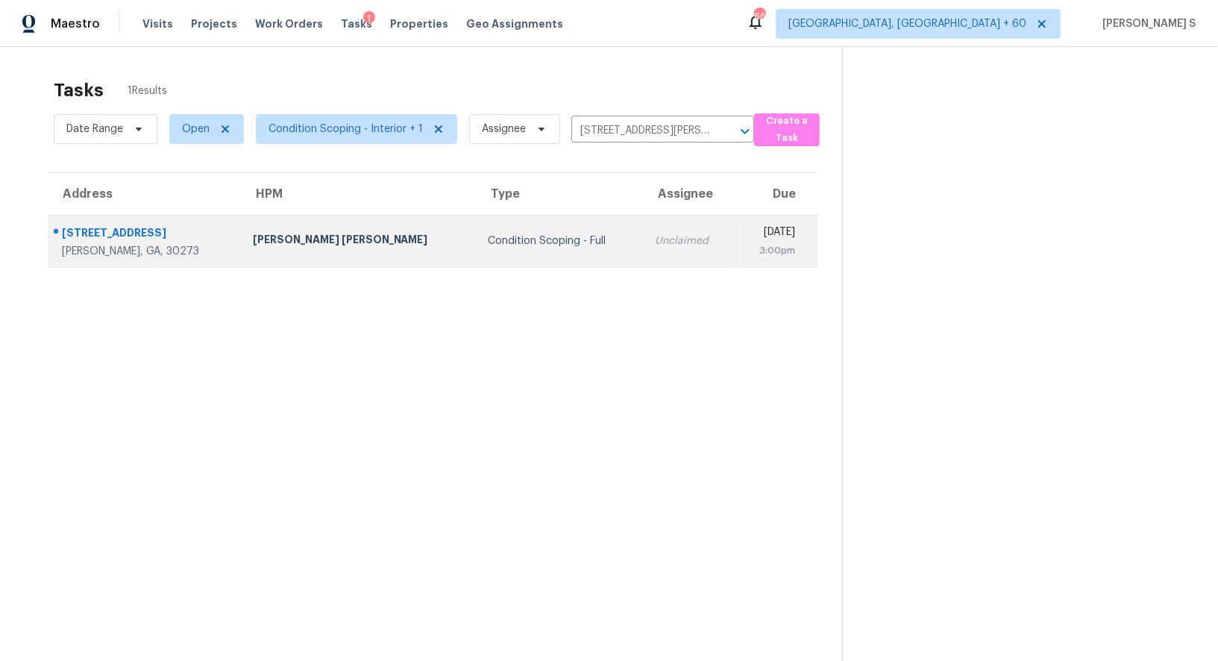
click at [505, 240] on div "Condition Scoping - Full" at bounding box center [559, 240] width 143 height 15
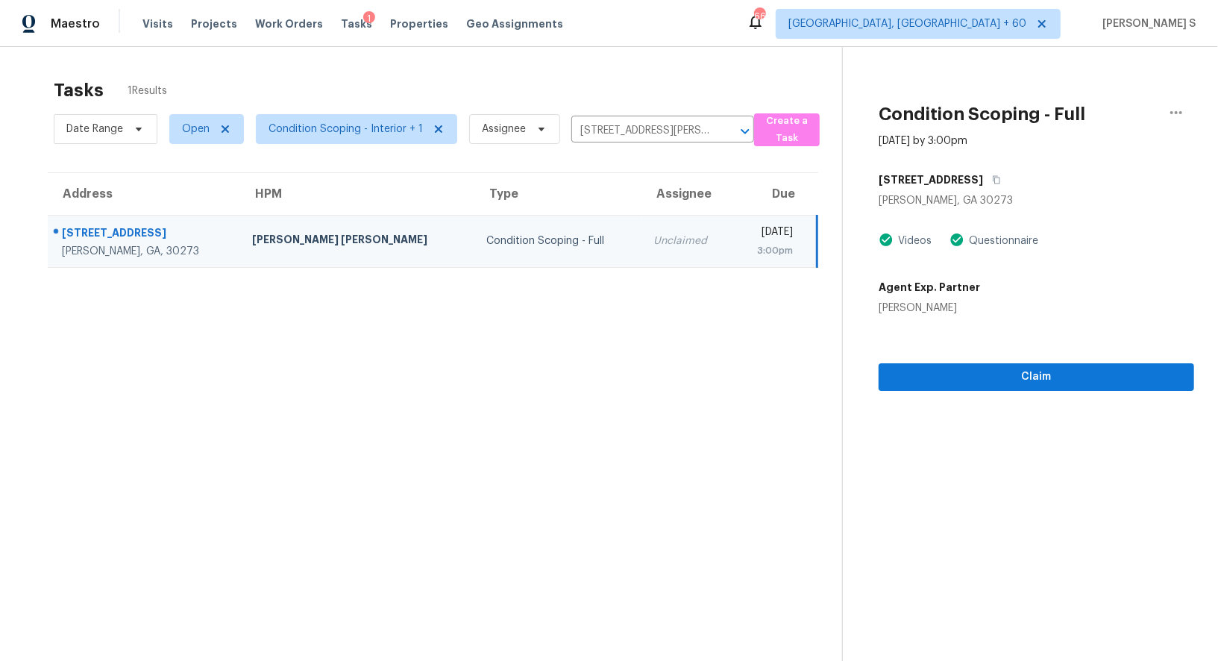
click at [1003, 175] on div "6057 Dorchester Dr" at bounding box center [1036, 179] width 315 height 27
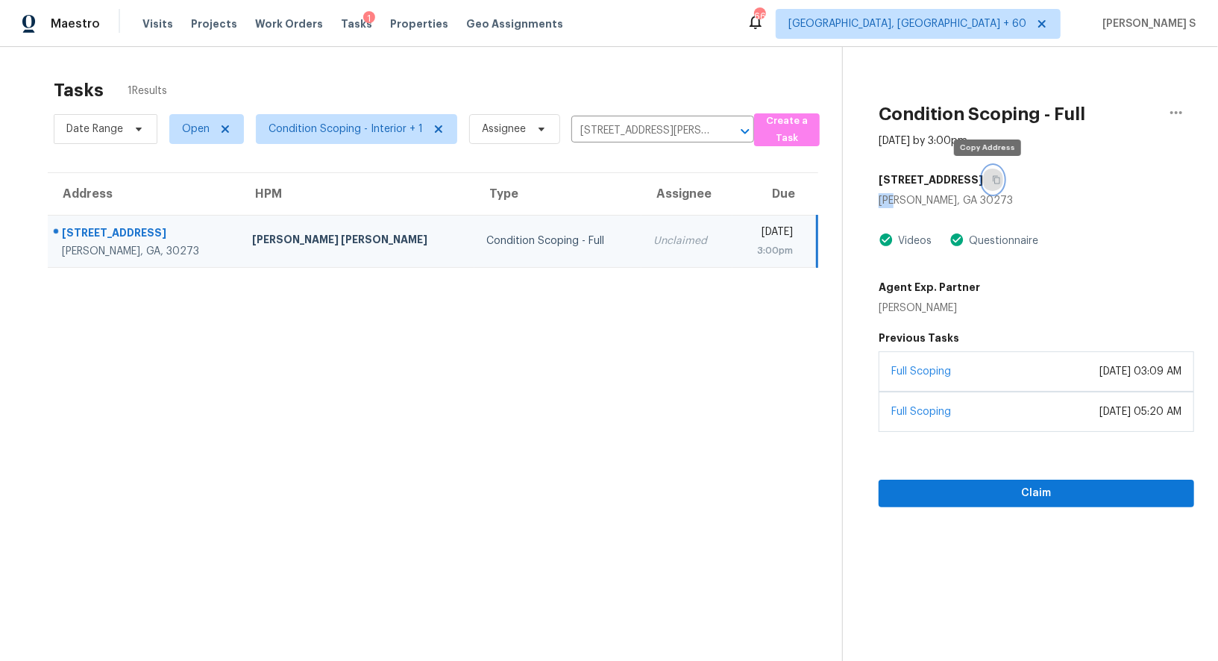
click at [992, 177] on icon "button" at bounding box center [996, 179] width 9 height 9
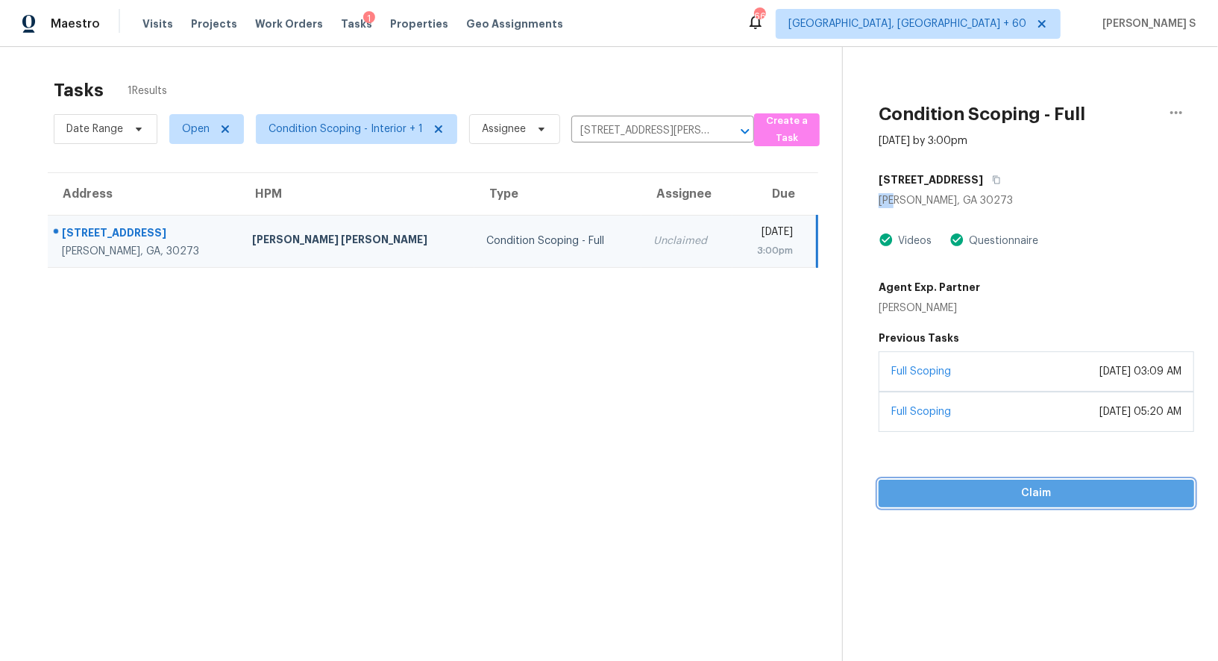
click at [1013, 496] on span "Claim" at bounding box center [1036, 493] width 292 height 19
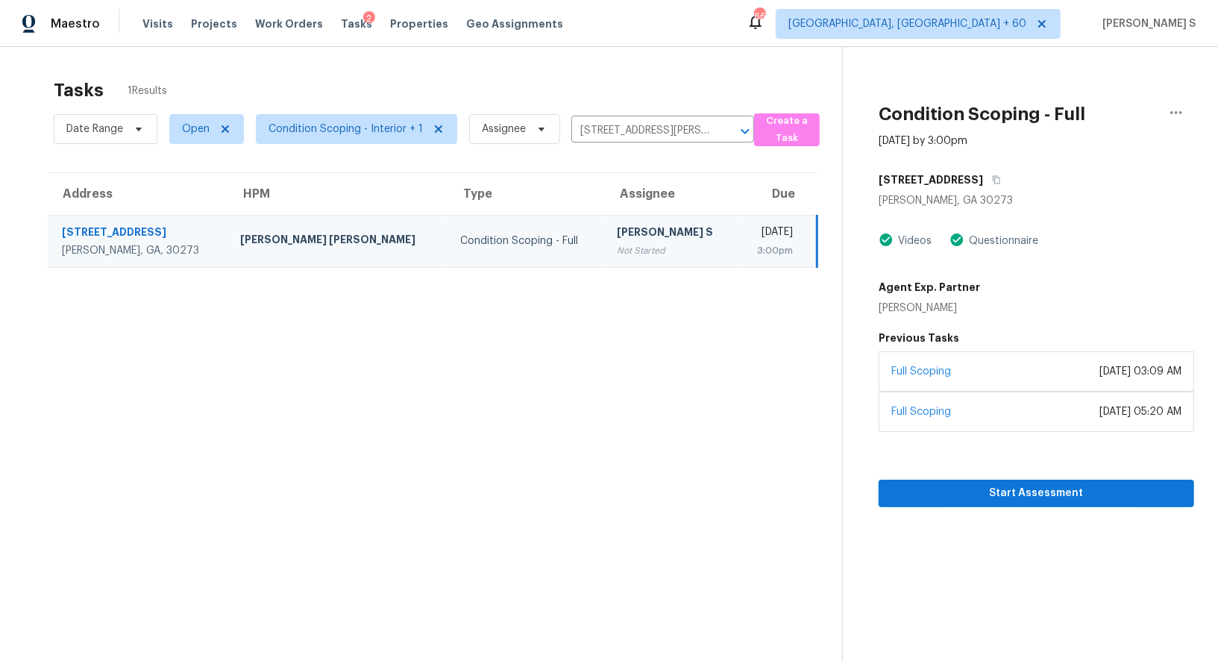
click at [617, 231] on div "[PERSON_NAME] S" at bounding box center [671, 233] width 109 height 19
click at [617, 252] on div "Not Started" at bounding box center [671, 250] width 109 height 15
click at [994, 175] on button "button" at bounding box center [993, 179] width 20 height 27
click at [617, 236] on div "[PERSON_NAME] S" at bounding box center [671, 233] width 109 height 19
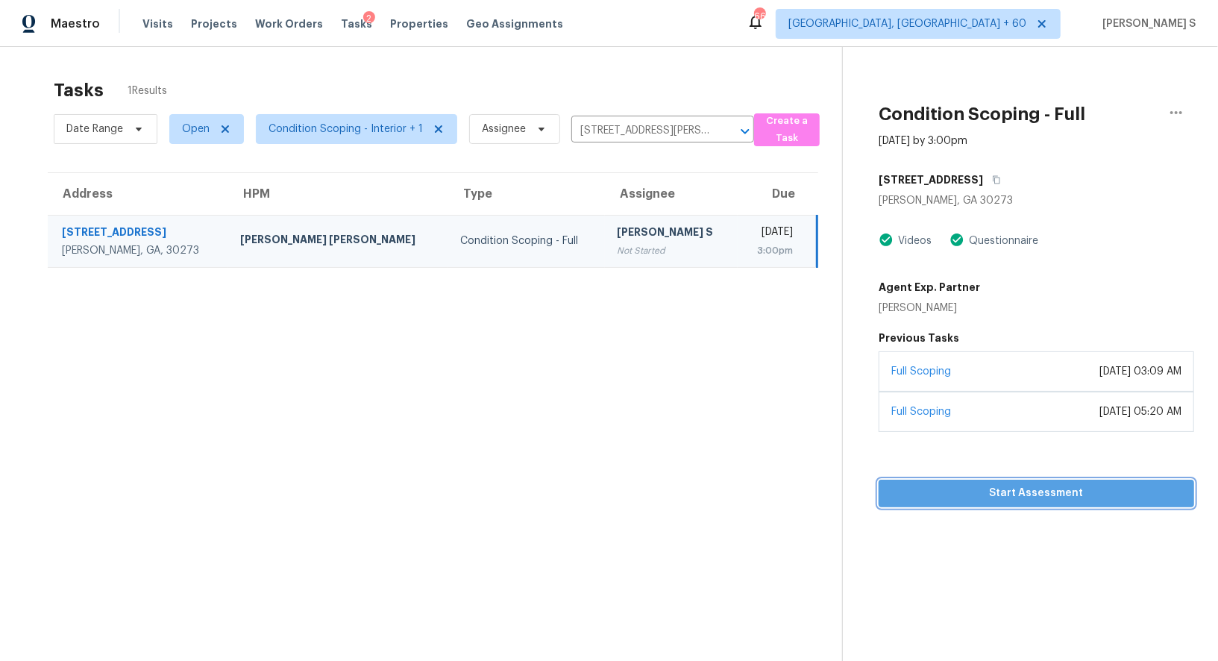
click at [980, 484] on span "Start Assessment" at bounding box center [1036, 493] width 292 height 19
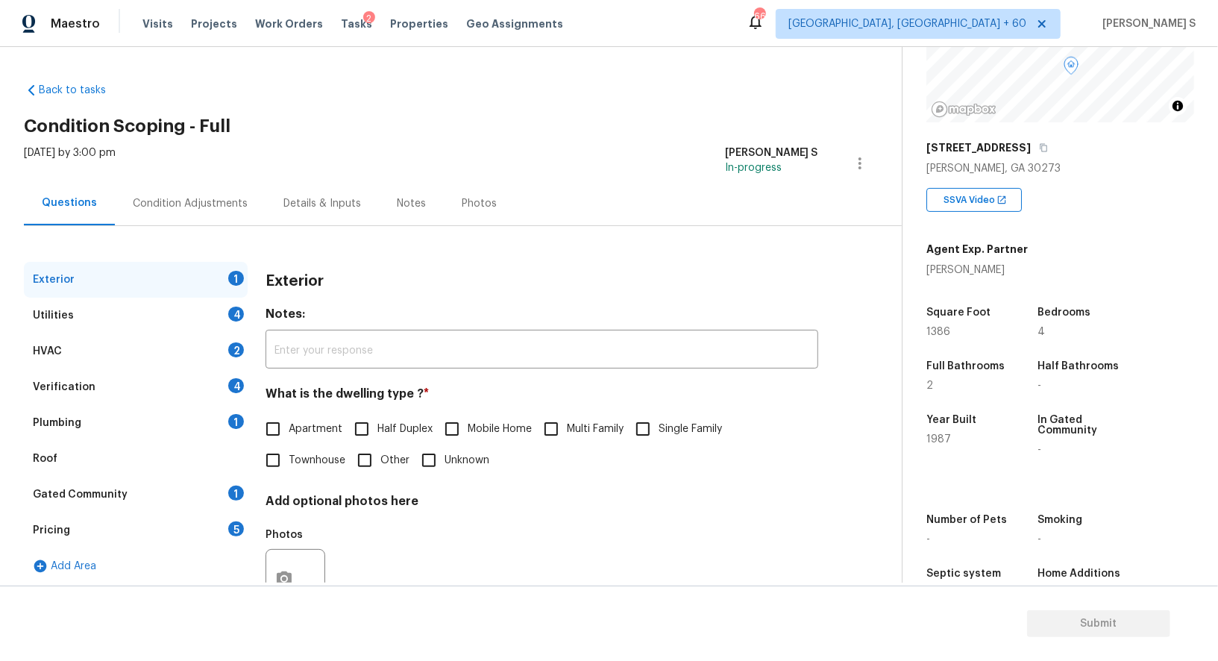
scroll to position [203, 0]
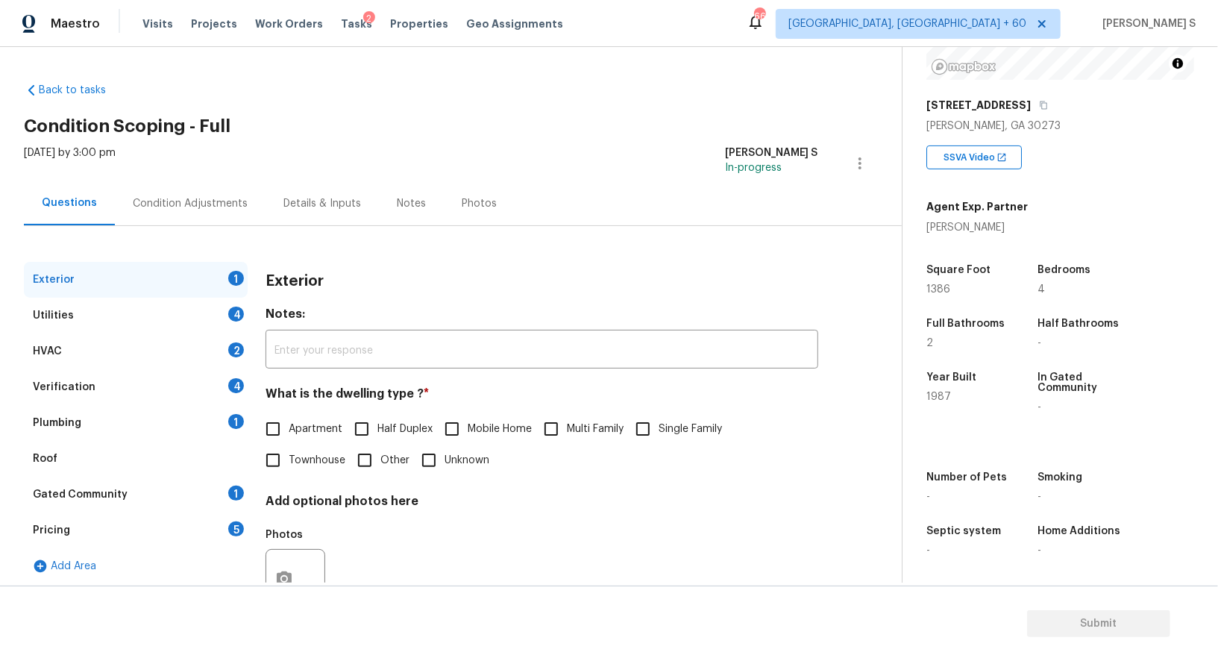
click at [684, 432] on span "Single Family" at bounding box center [690, 429] width 63 height 16
click at [659, 432] on input "Single Family" at bounding box center [642, 428] width 31 height 31
checkbox input "true"
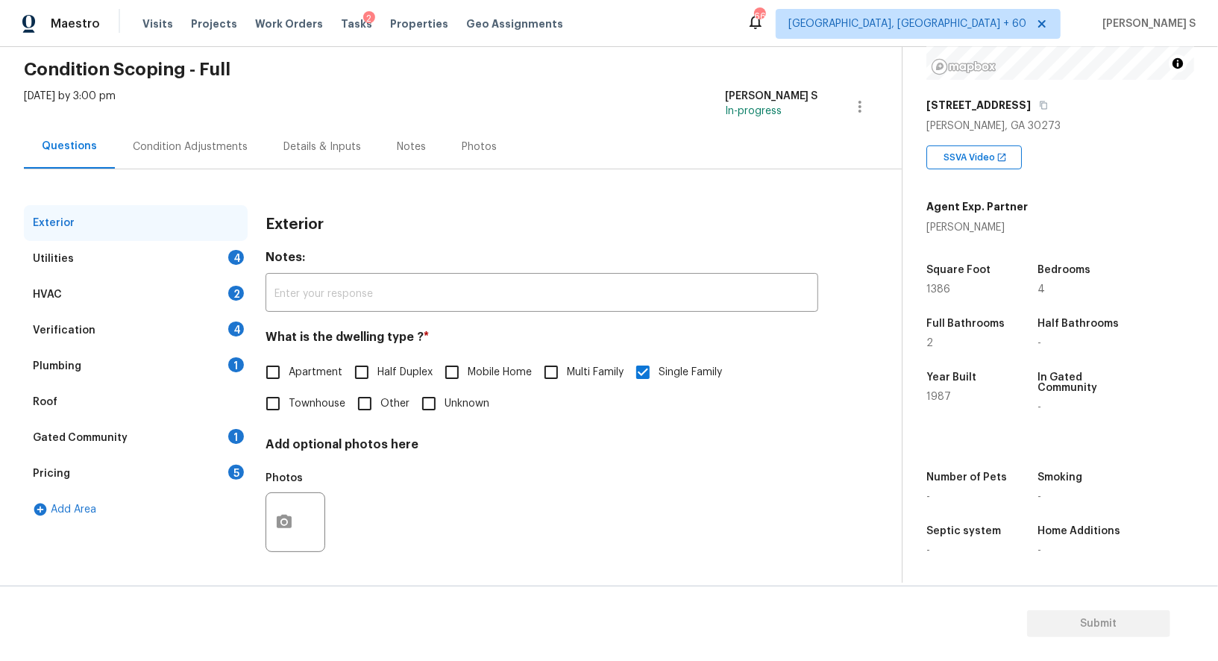
click at [215, 321] on div "Verification 4" at bounding box center [136, 330] width 224 height 36
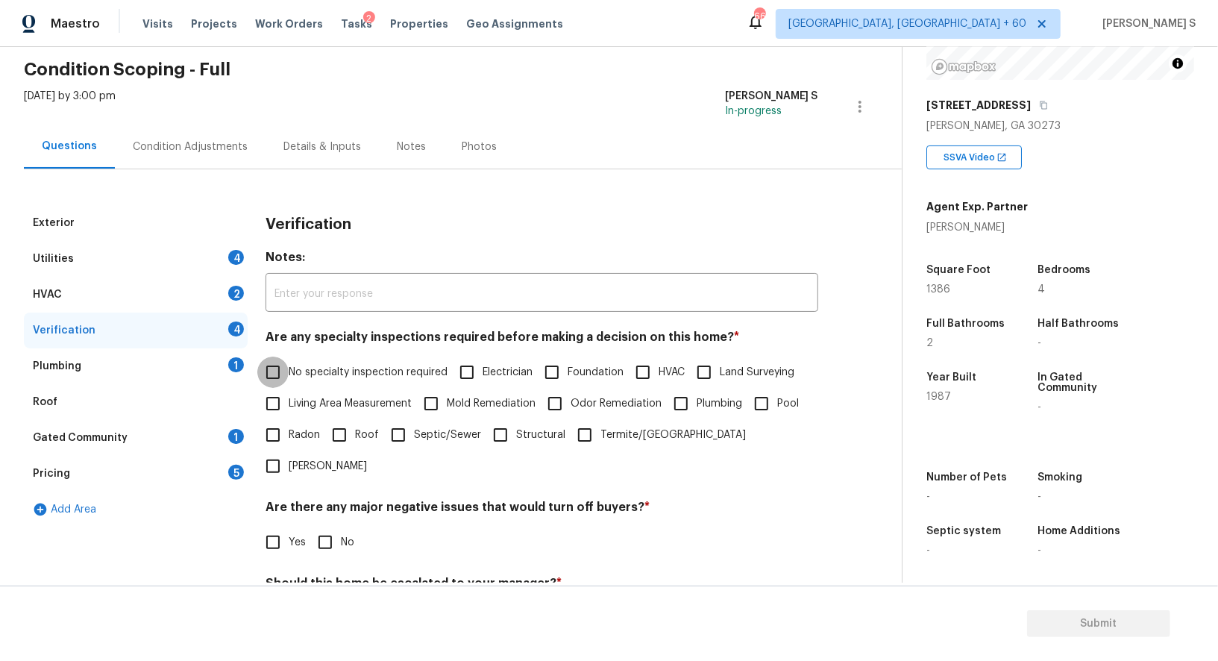
click at [274, 383] on input "No specialty inspection required" at bounding box center [272, 371] width 31 height 31
checkbox input "true"
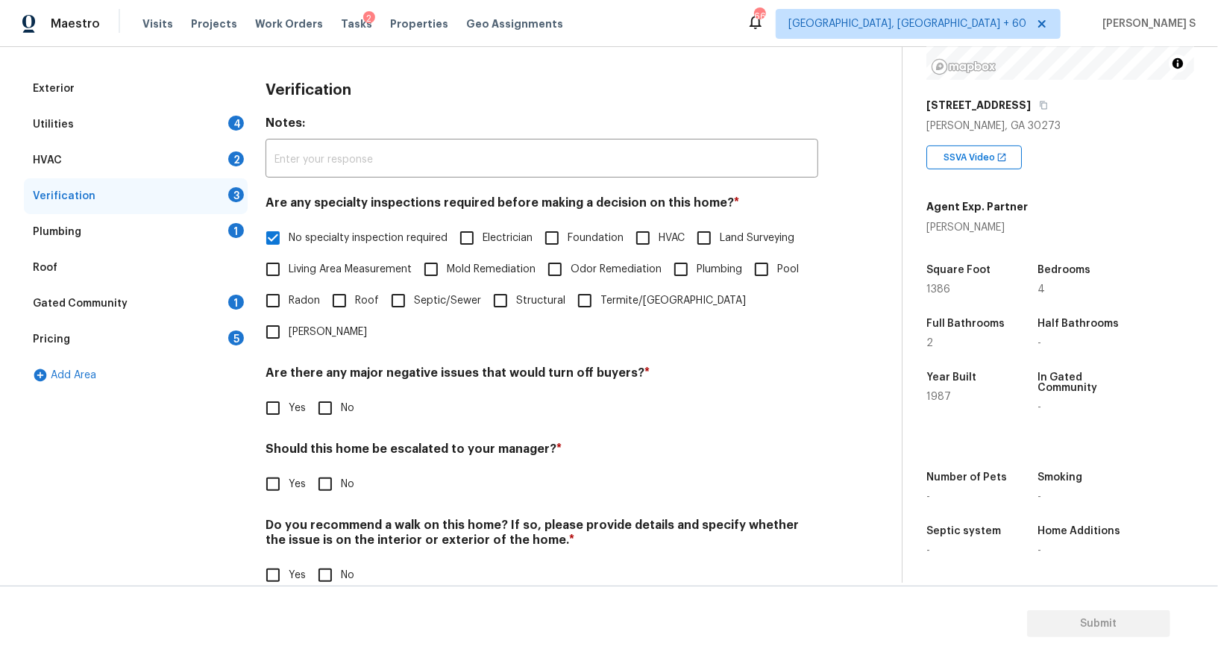
scroll to position [190, 0]
drag, startPoint x: 328, startPoint y: 383, endPoint x: 328, endPoint y: 556, distance: 173.0
click at [328, 393] on input "No" at bounding box center [324, 408] width 31 height 31
checkbox input "true"
click at [327, 562] on input "No" at bounding box center [324, 577] width 31 height 31
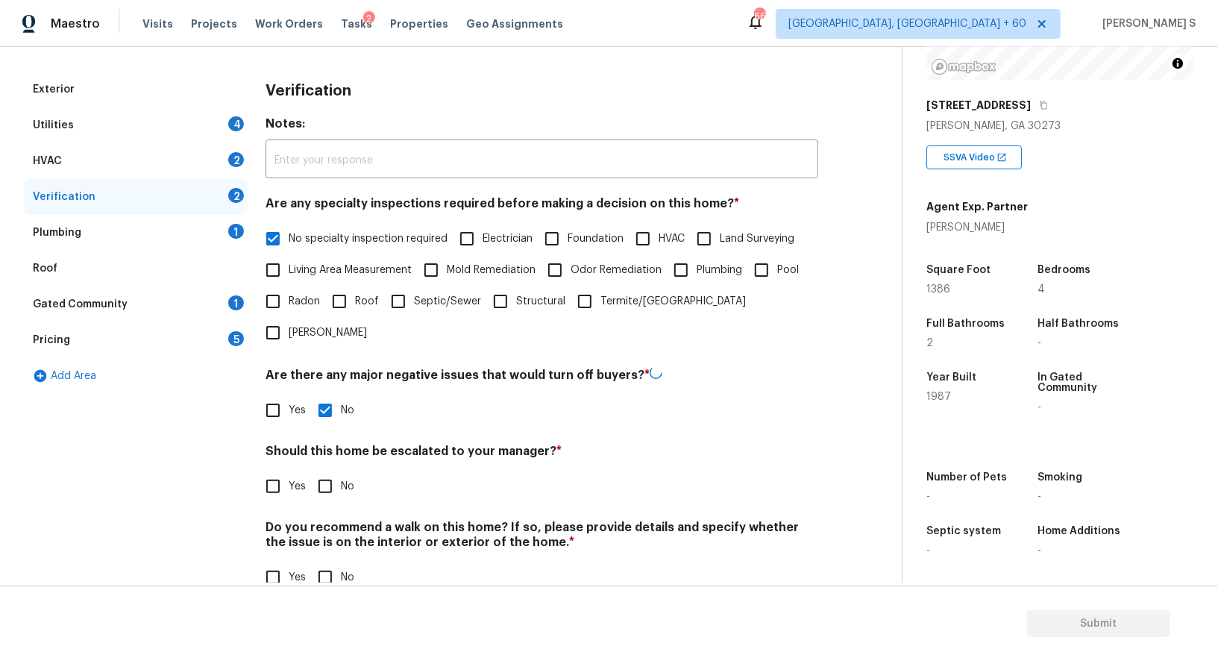
checkbox input "true"
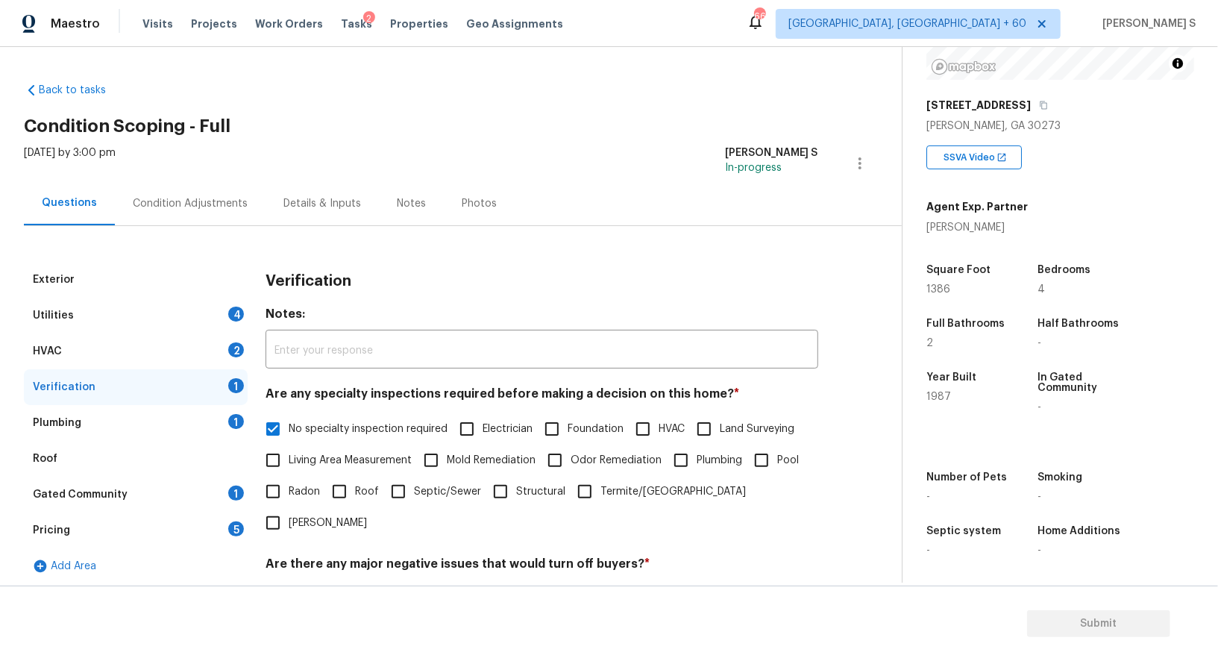
click at [219, 423] on div "Plumbing 1" at bounding box center [136, 423] width 224 height 36
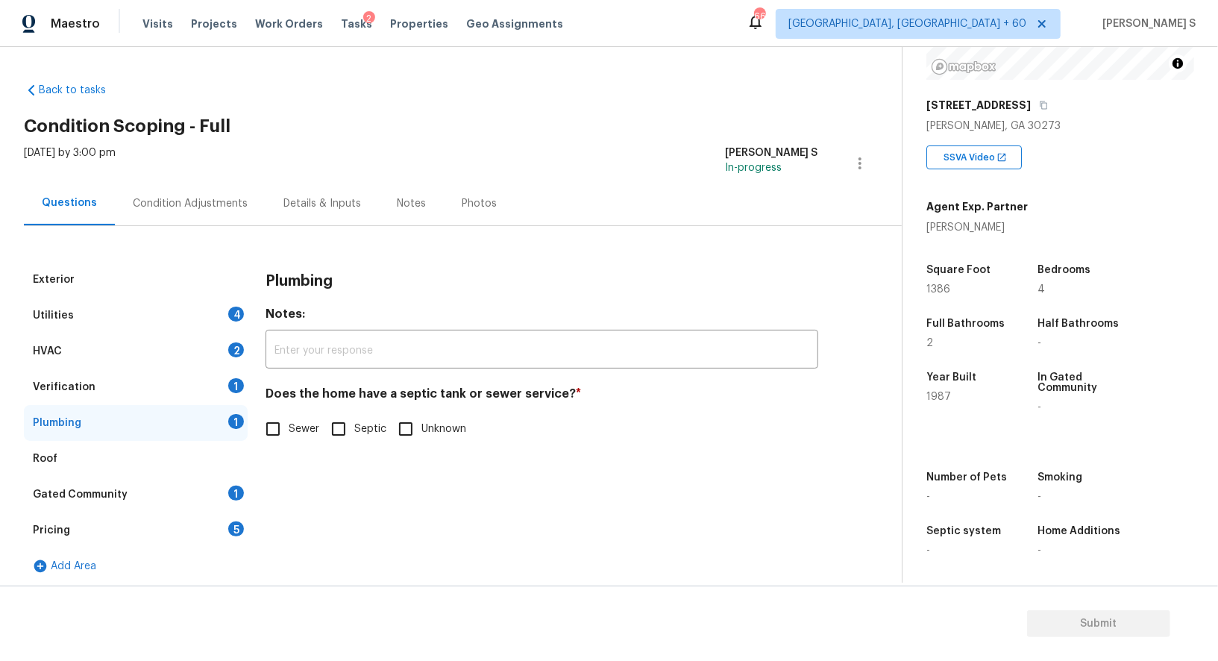
scroll to position [4, 0]
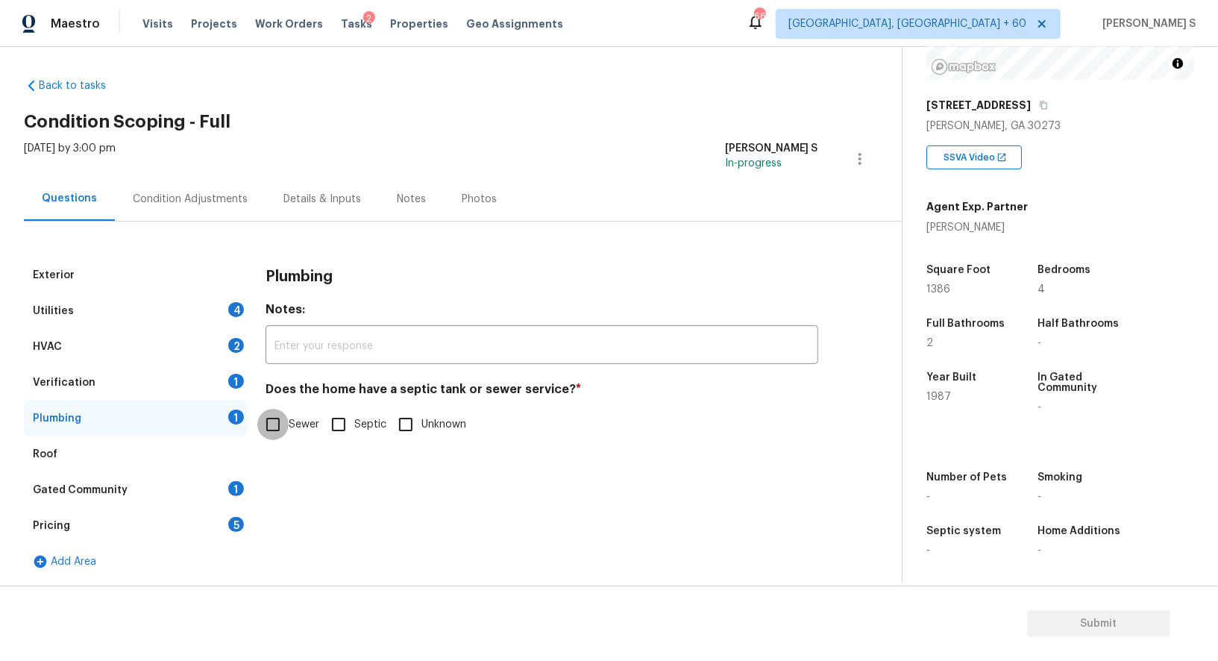
click at [277, 423] on input "Sewer" at bounding box center [272, 424] width 31 height 31
checkbox input "true"
click at [215, 491] on div "Gated Community 1" at bounding box center [136, 490] width 224 height 36
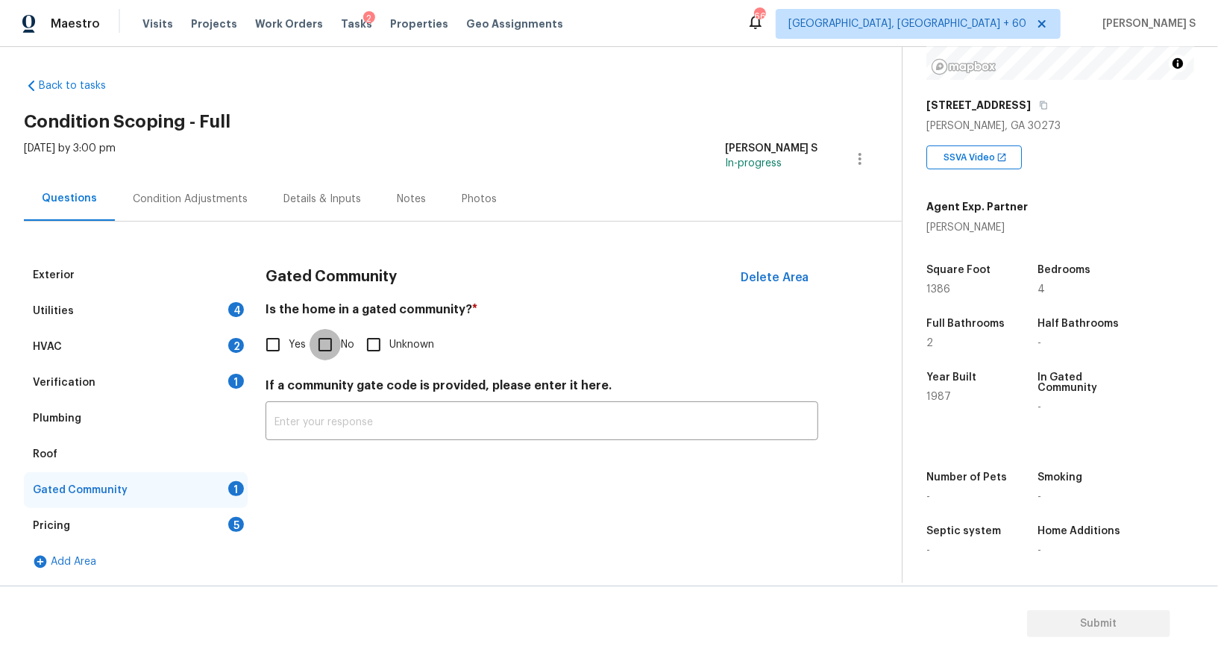
click at [338, 344] on input "No" at bounding box center [324, 344] width 31 height 31
checkbox input "true"
click at [225, 309] on div "Utilities 4" at bounding box center [136, 311] width 224 height 36
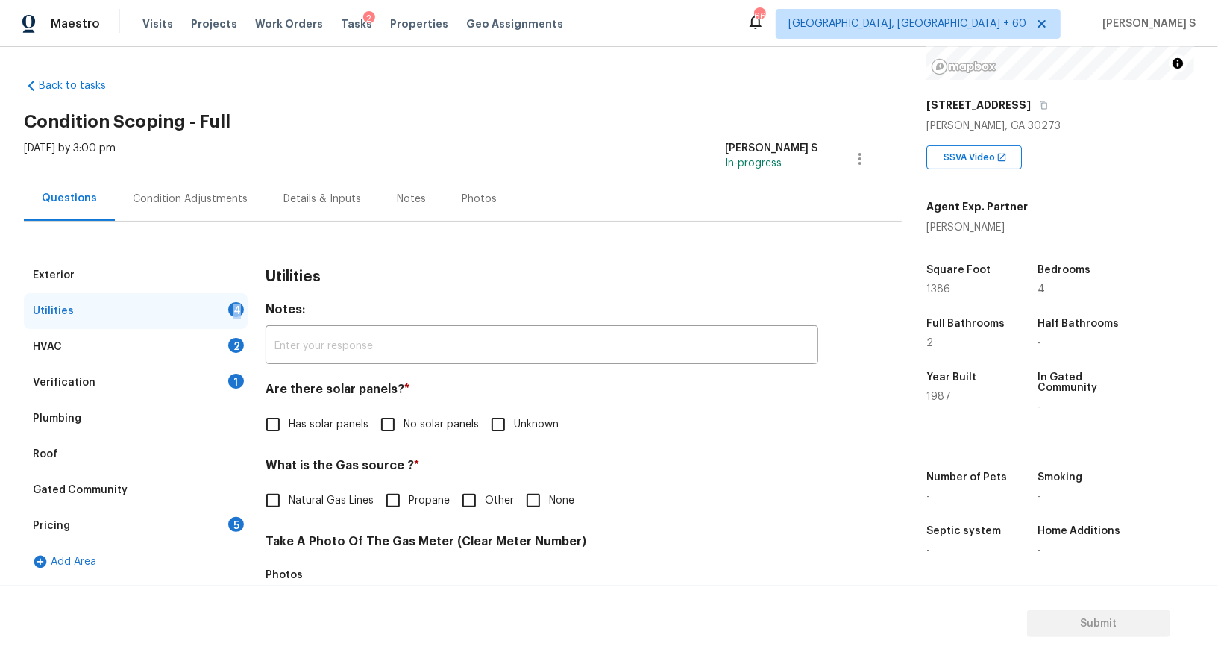
click at [225, 309] on div "Utilities 4" at bounding box center [136, 311] width 224 height 36
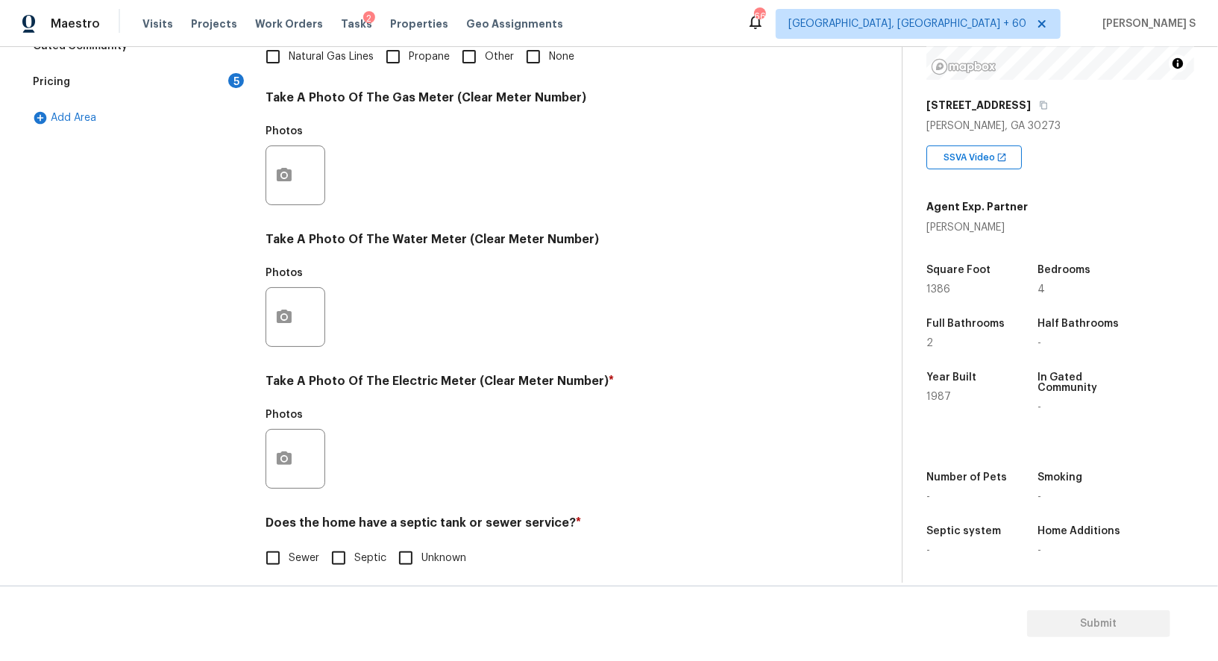
scroll to position [461, 0]
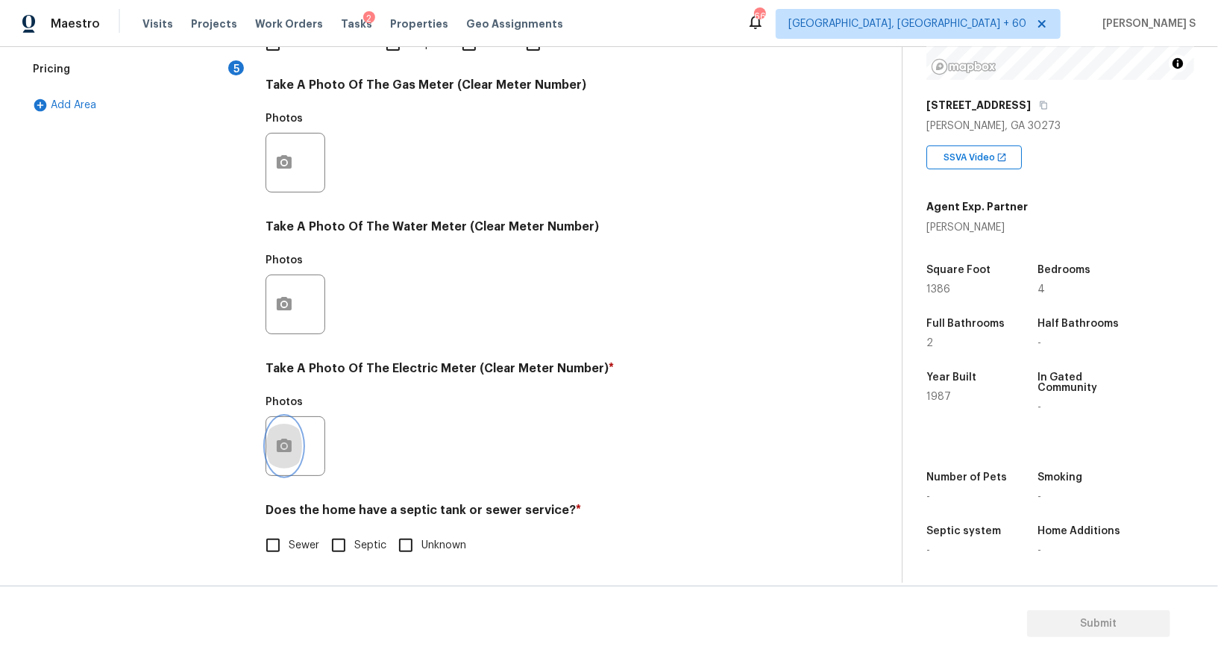
click at [278, 457] on button "button" at bounding box center [284, 446] width 36 height 58
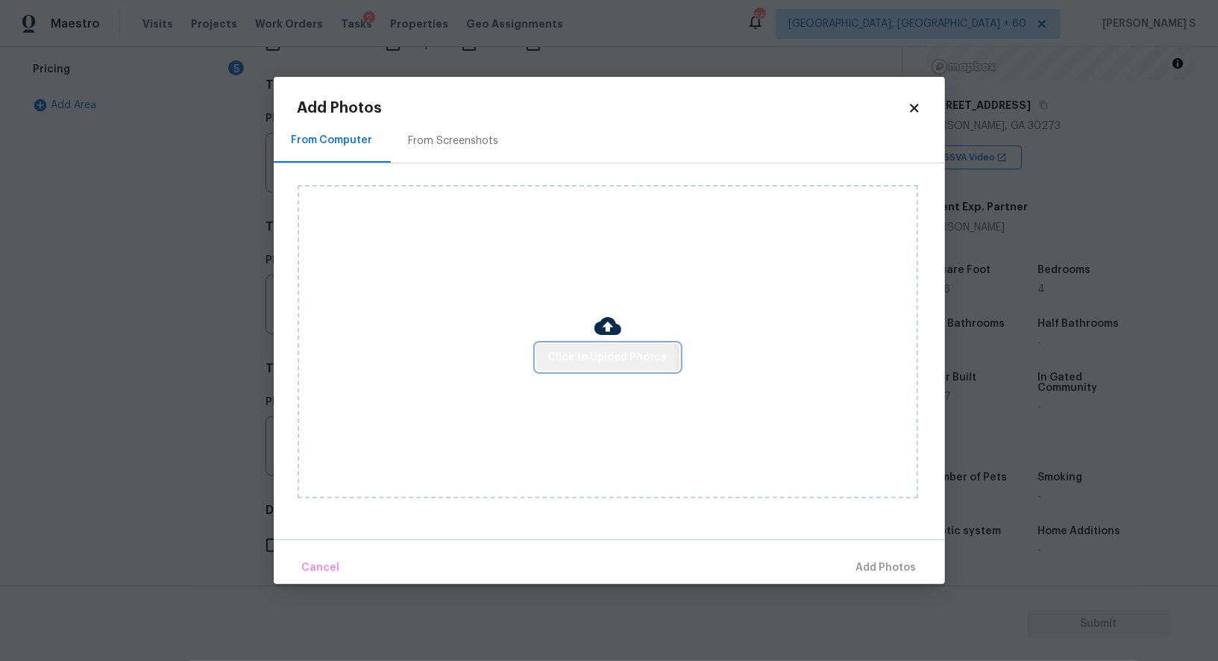
click at [606, 365] on span "Click to Upload Photos" at bounding box center [607, 357] width 119 height 19
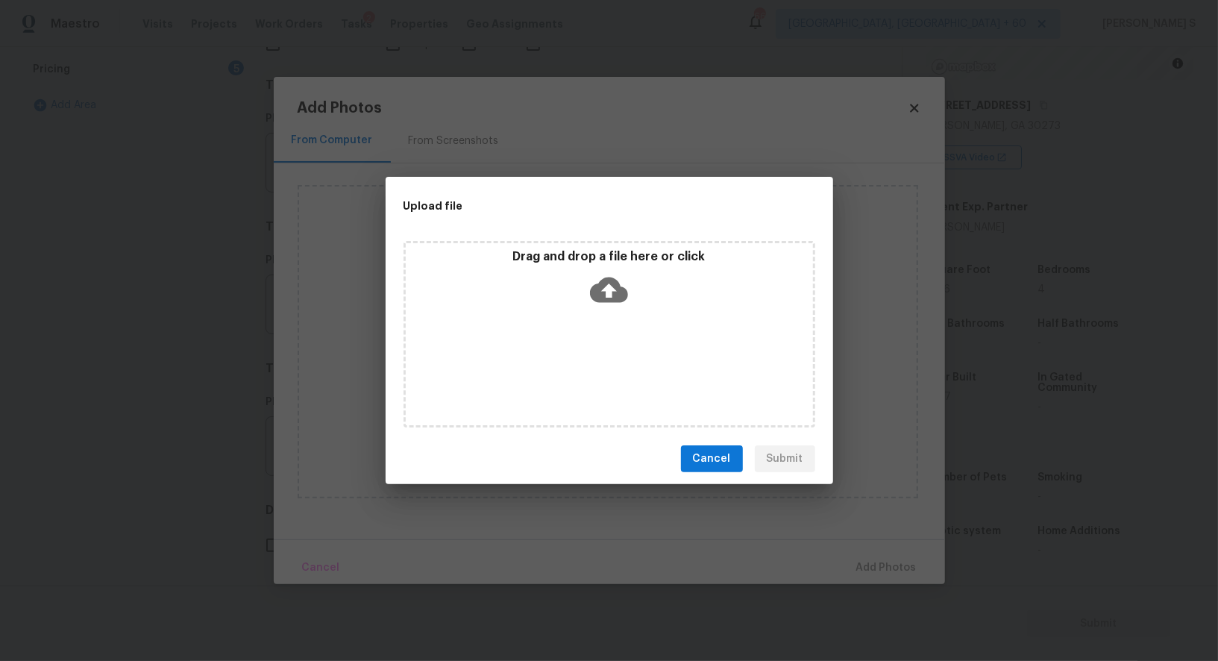
click at [606, 365] on div "Drag and drop a file here or click" at bounding box center [609, 334] width 412 height 186
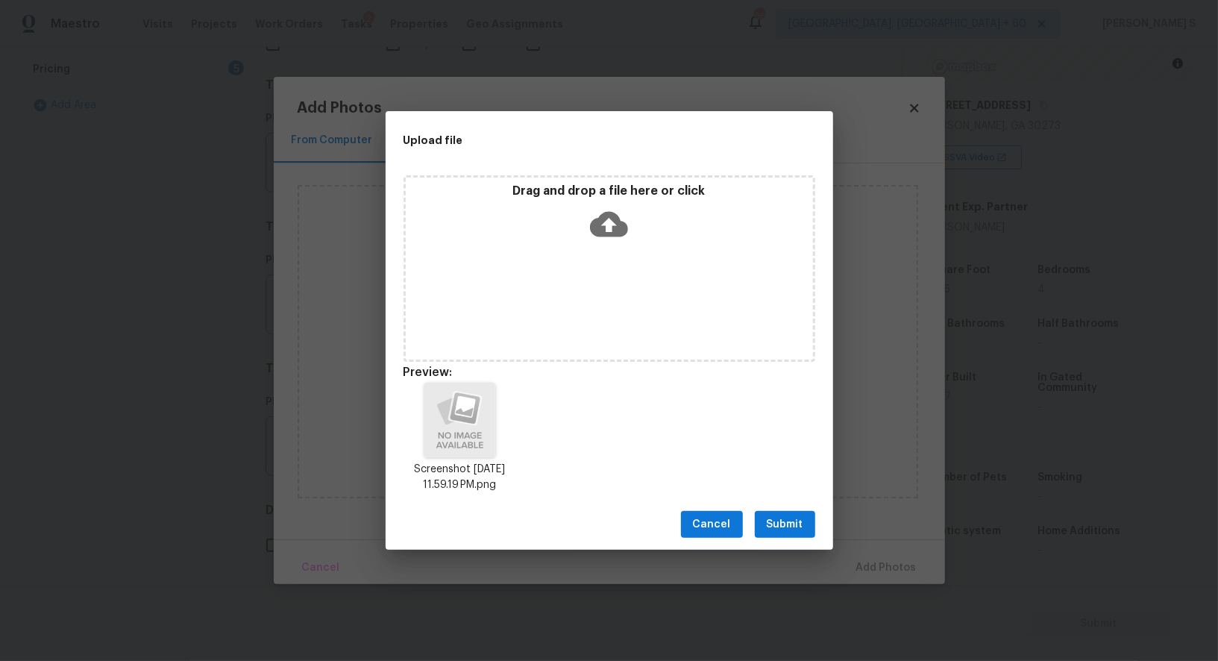
click at [780, 514] on button "Submit" at bounding box center [785, 525] width 60 height 28
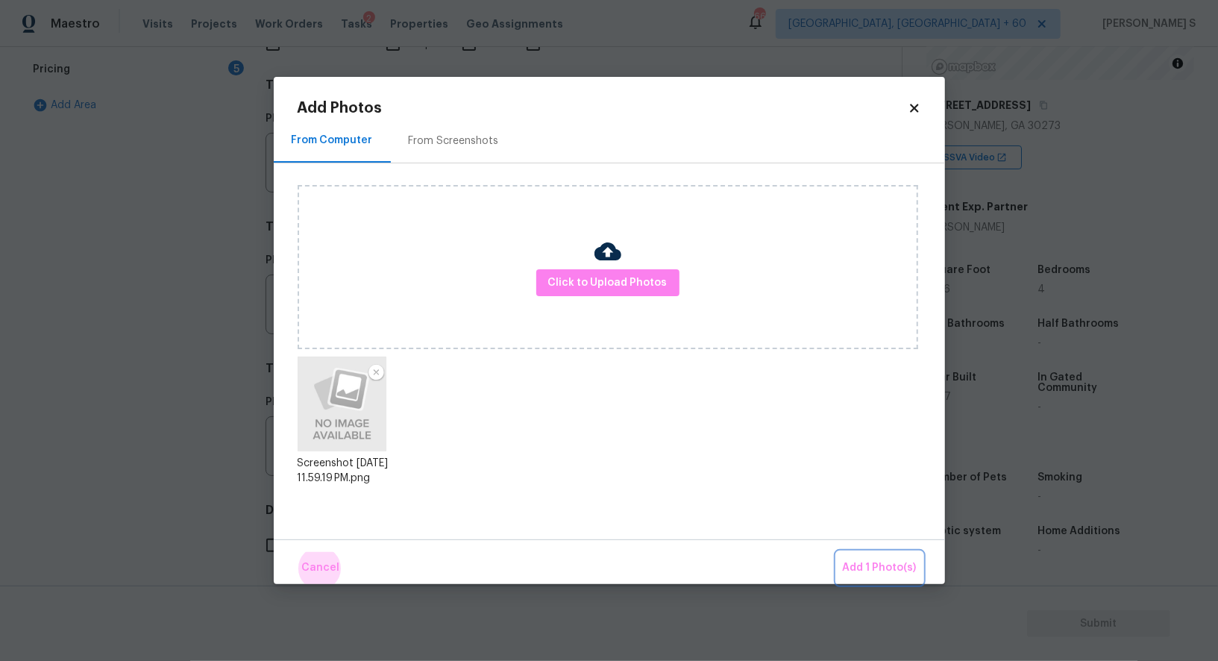
click at [837, 552] on button "Add 1 Photo(s)" at bounding box center [880, 568] width 86 height 32
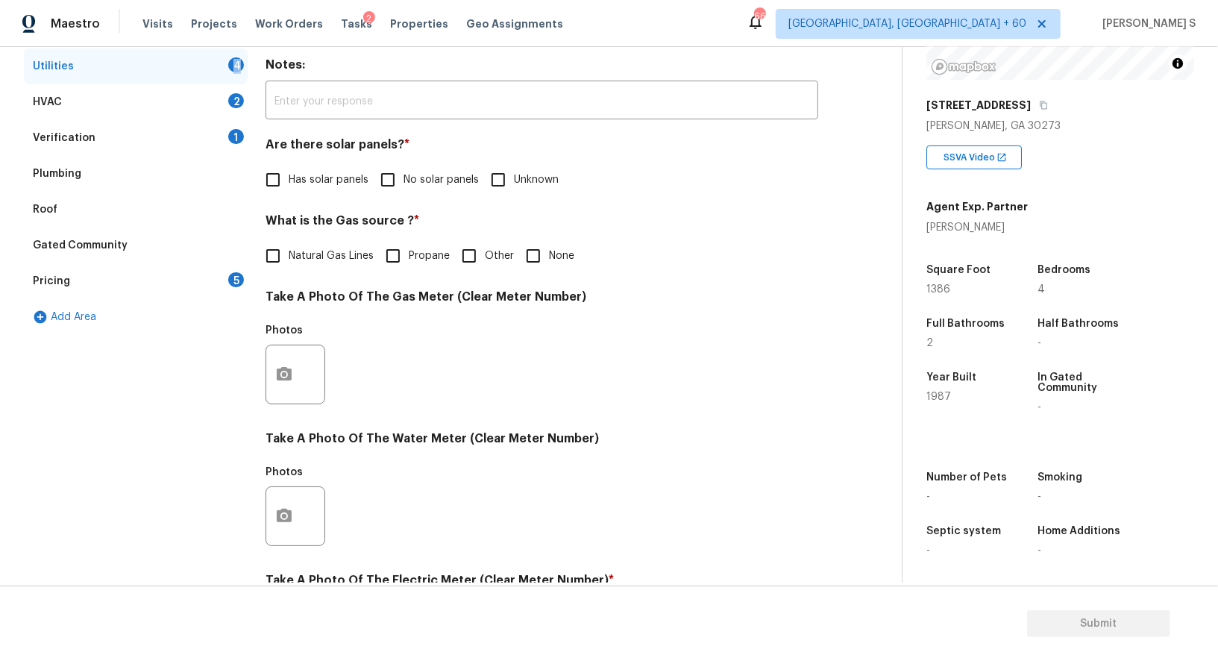
scroll to position [0, 0]
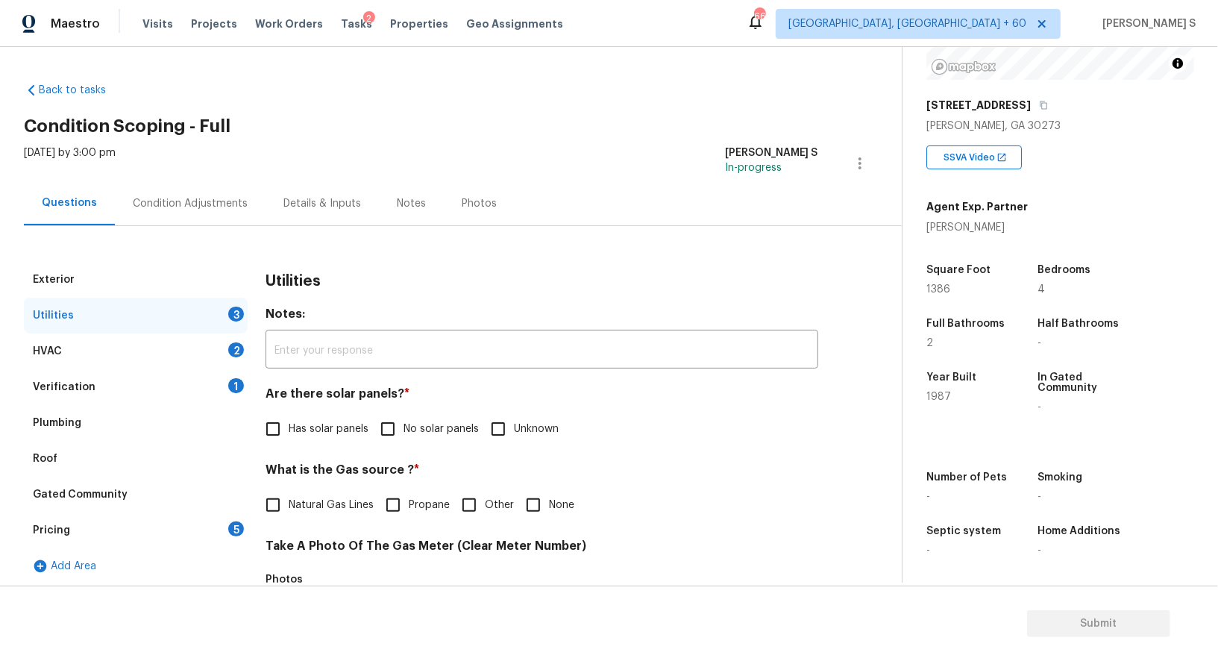
click at [236, 342] on div "2" at bounding box center [236, 349] width 16 height 15
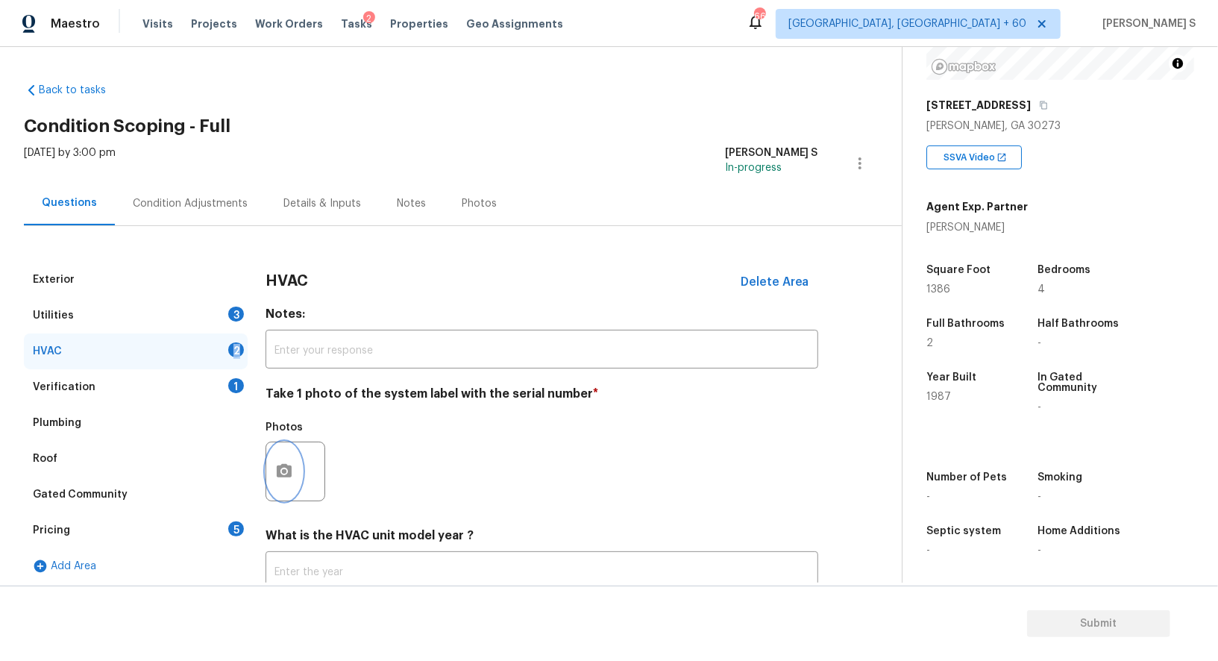
click at [290, 447] on button "button" at bounding box center [284, 471] width 36 height 58
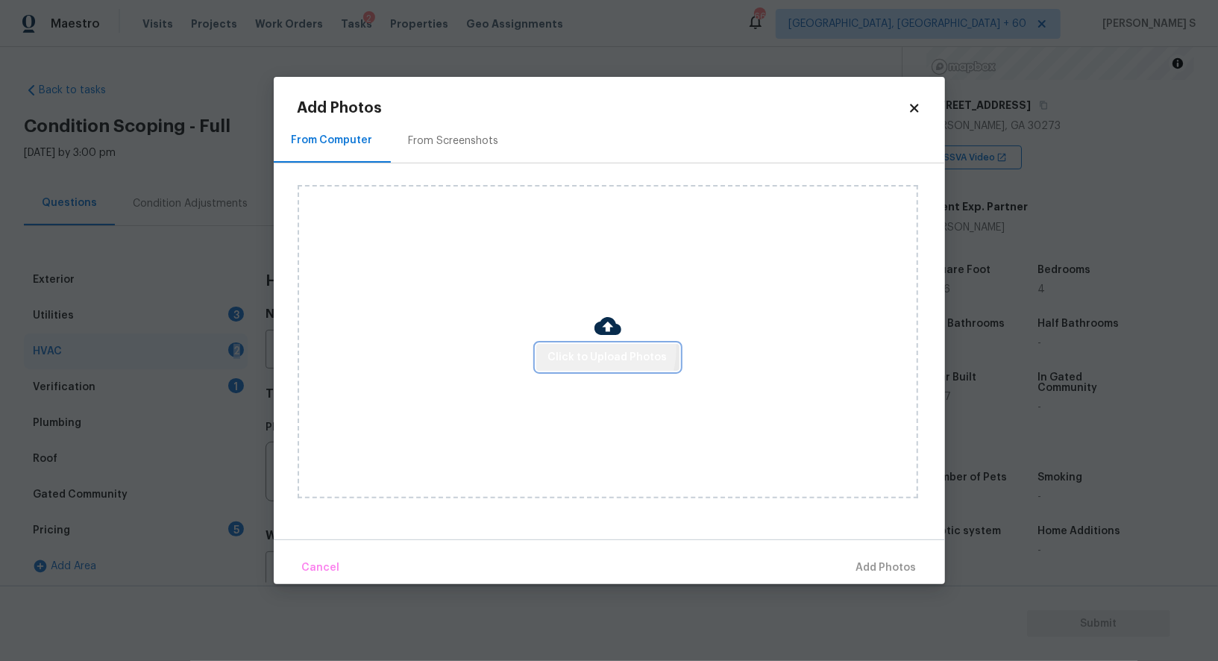
click at [596, 349] on span "Click to Upload Photos" at bounding box center [607, 357] width 119 height 19
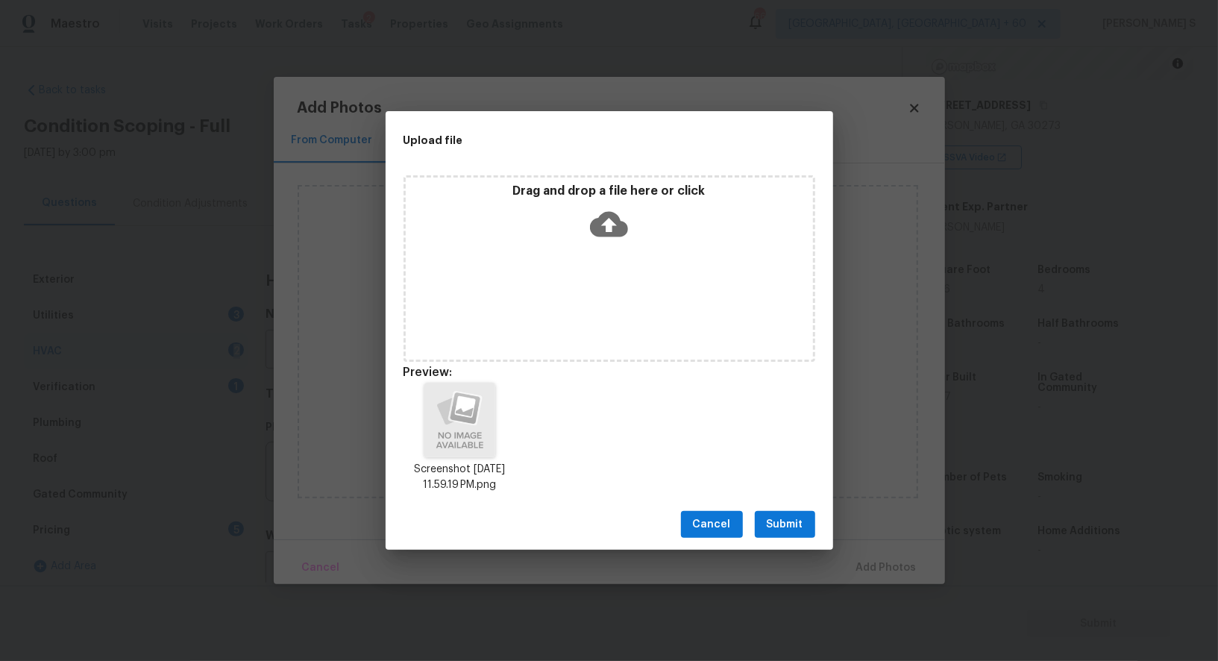
click at [769, 531] on span "Submit" at bounding box center [785, 524] width 37 height 19
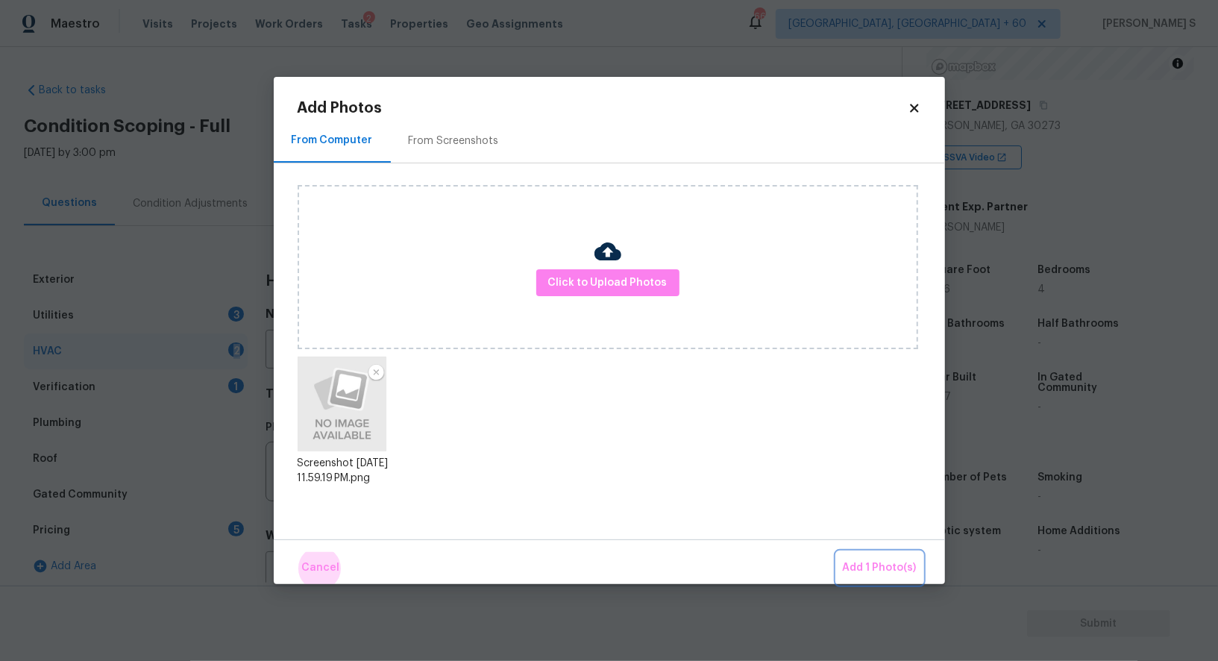
click at [837, 552] on button "Add 1 Photo(s)" at bounding box center [880, 568] width 86 height 32
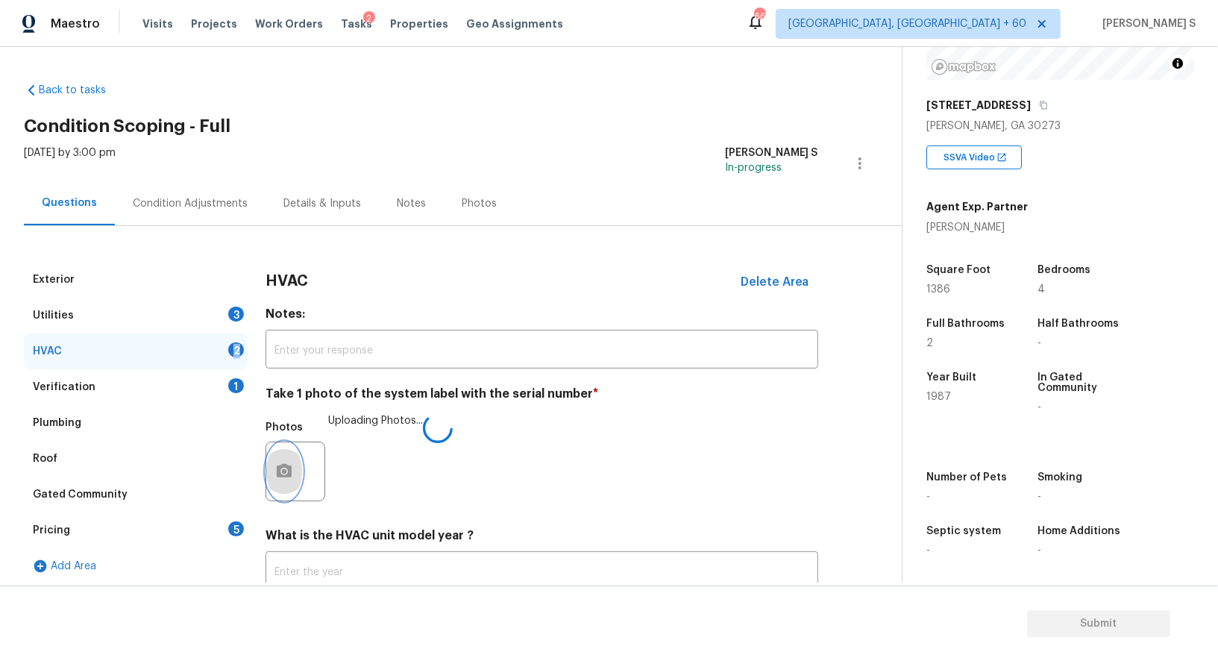
scroll to position [106, 0]
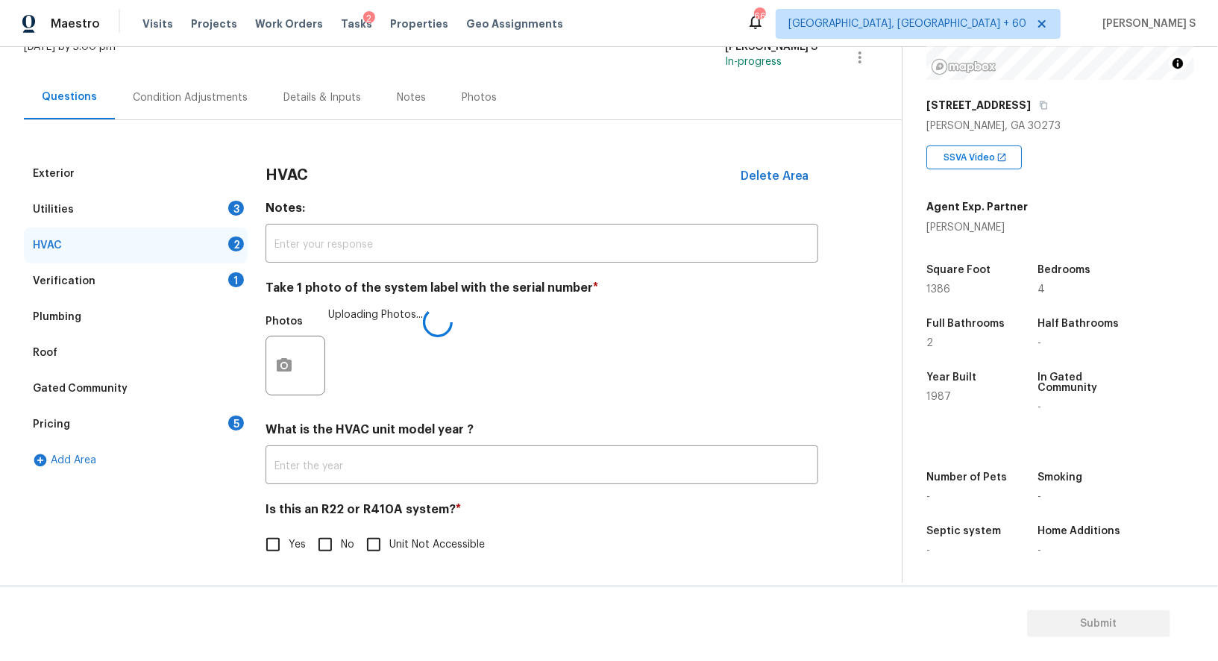
click at [345, 544] on span "No" at bounding box center [347, 545] width 13 height 16
click at [341, 544] on input "No" at bounding box center [324, 544] width 31 height 31
checkbox input "true"
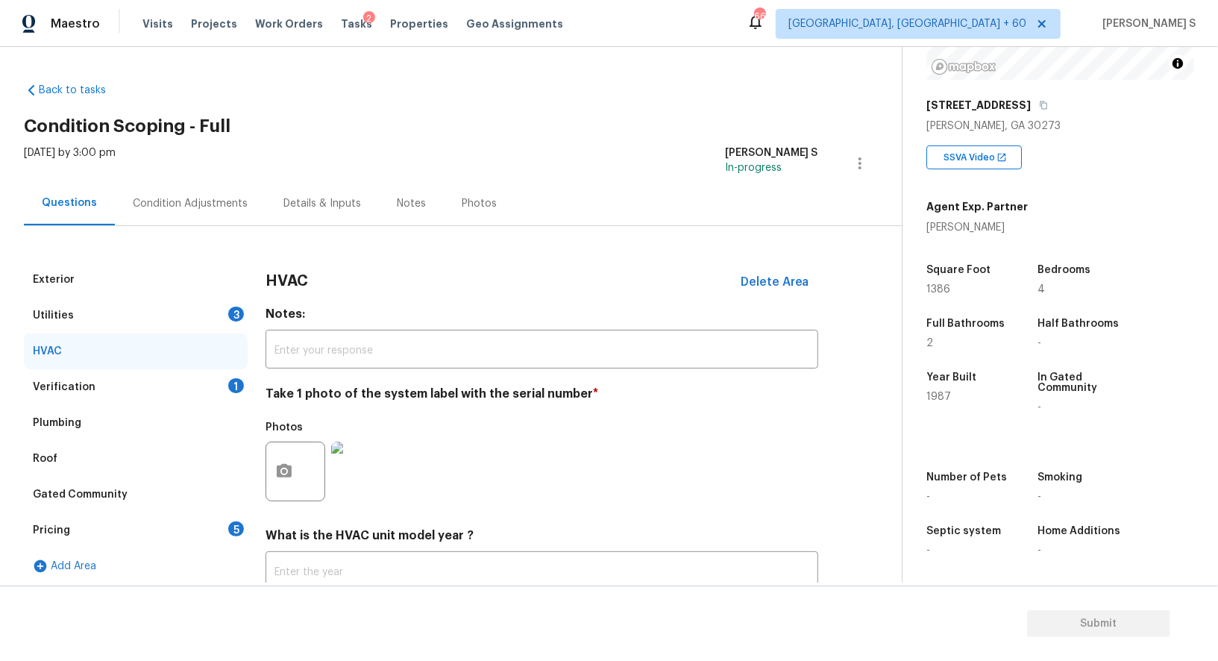
click at [227, 532] on div "Pricing 5" at bounding box center [136, 530] width 224 height 36
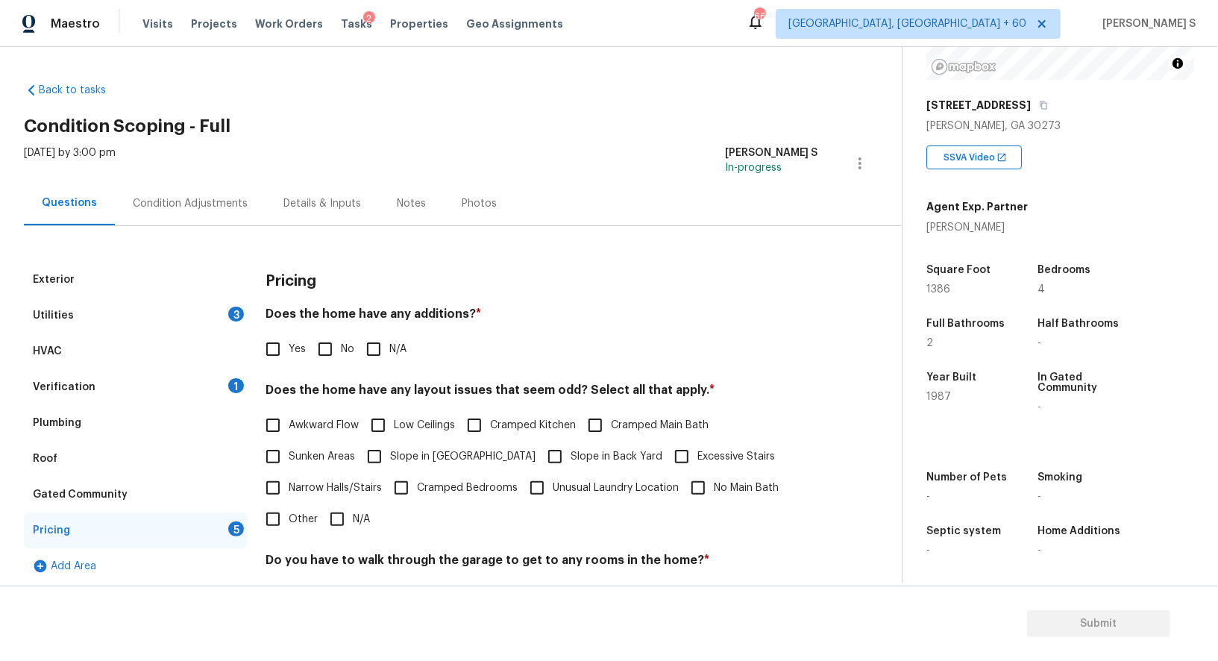
click at [325, 339] on input "No" at bounding box center [324, 348] width 31 height 31
checkbox input "true"
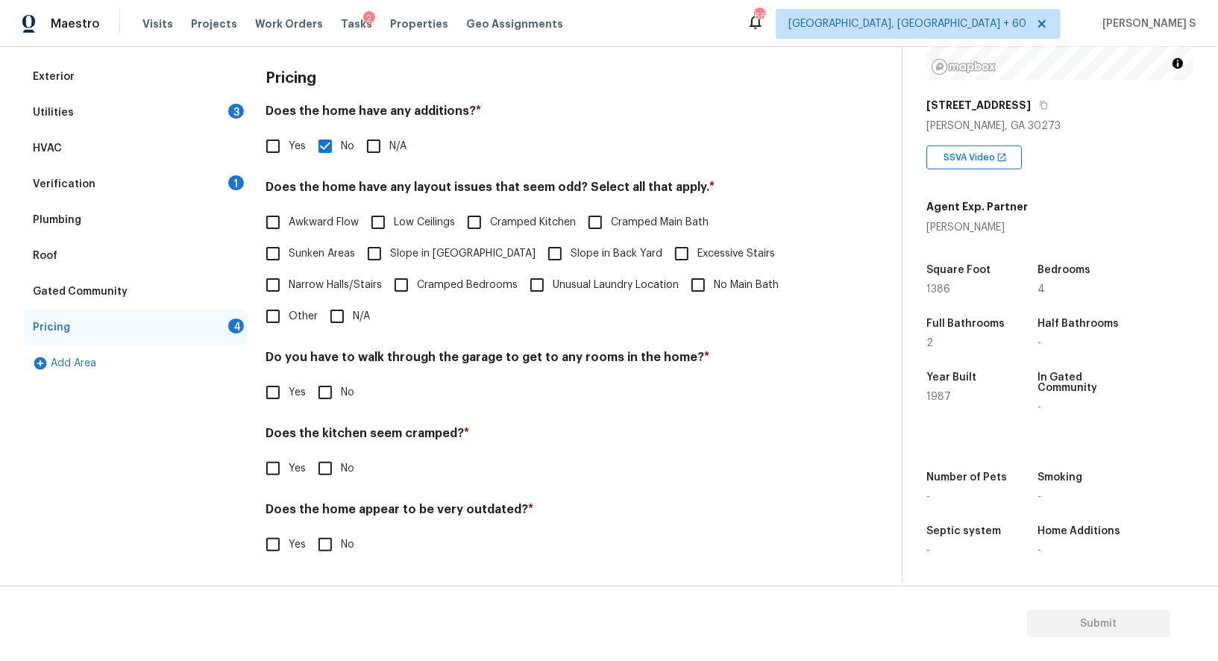
scroll to position [201, 0]
click at [331, 395] on input "No" at bounding box center [324, 393] width 31 height 31
checkbox input "true"
click at [309, 530] on input "No" at bounding box center [324, 545] width 31 height 31
checkbox input "true"
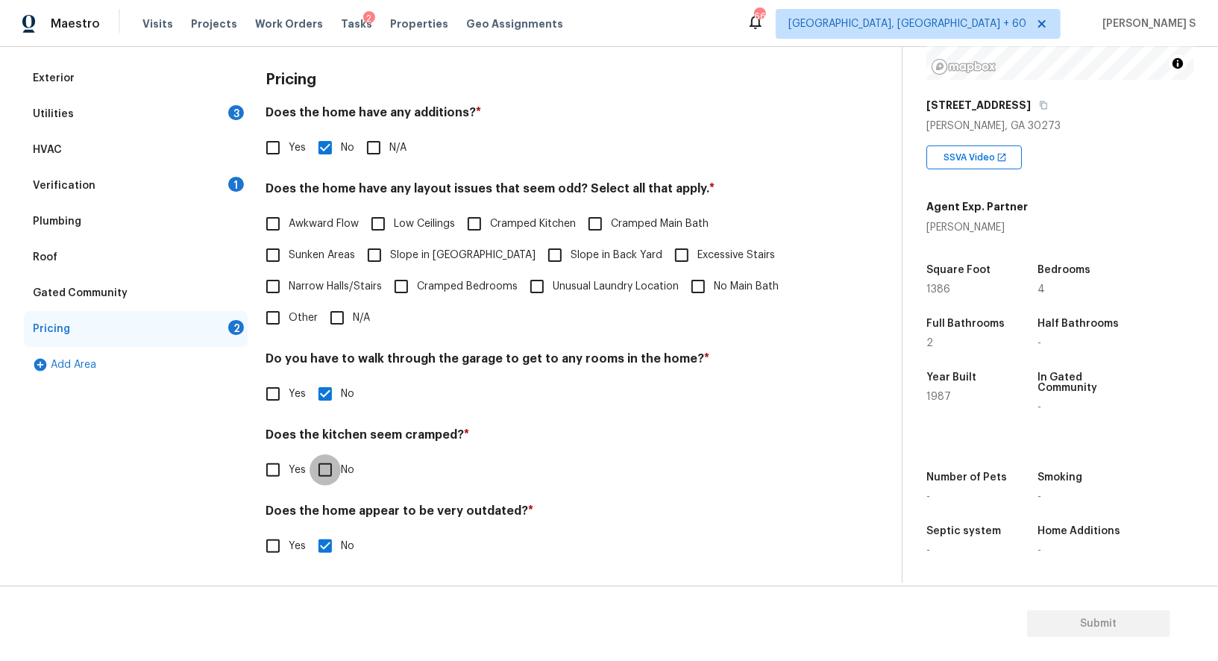
click at [327, 466] on input "No" at bounding box center [324, 469] width 31 height 31
checkbox input "true"
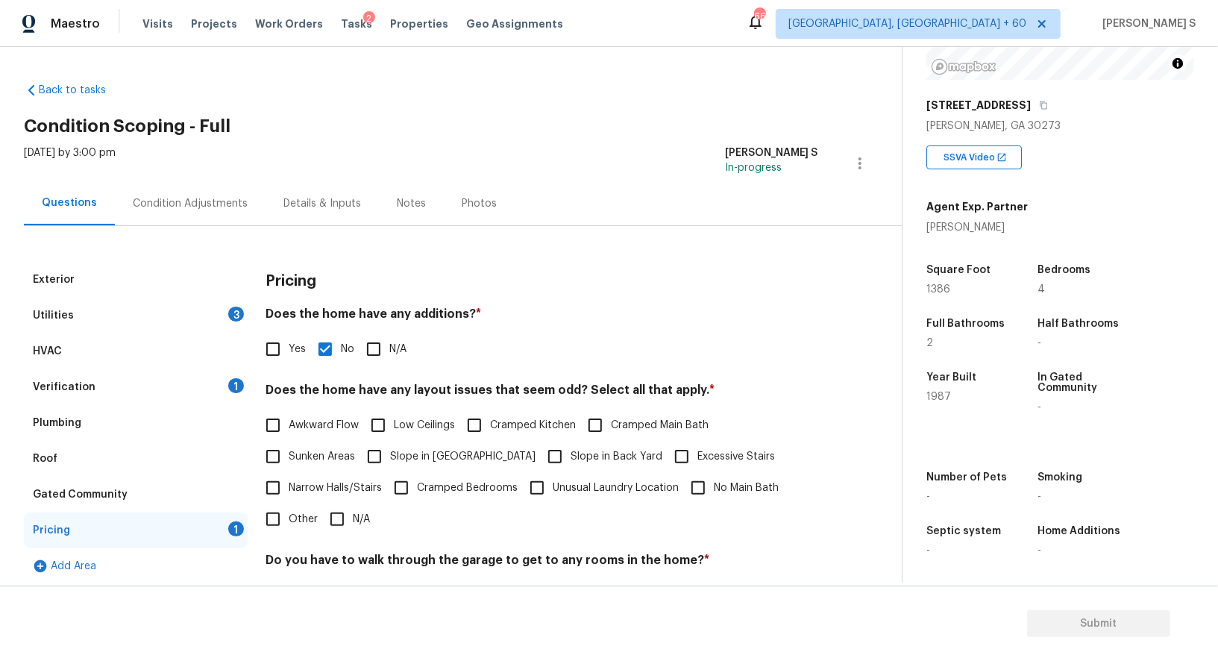
click at [217, 315] on div "Utilities 3" at bounding box center [136, 316] width 224 height 36
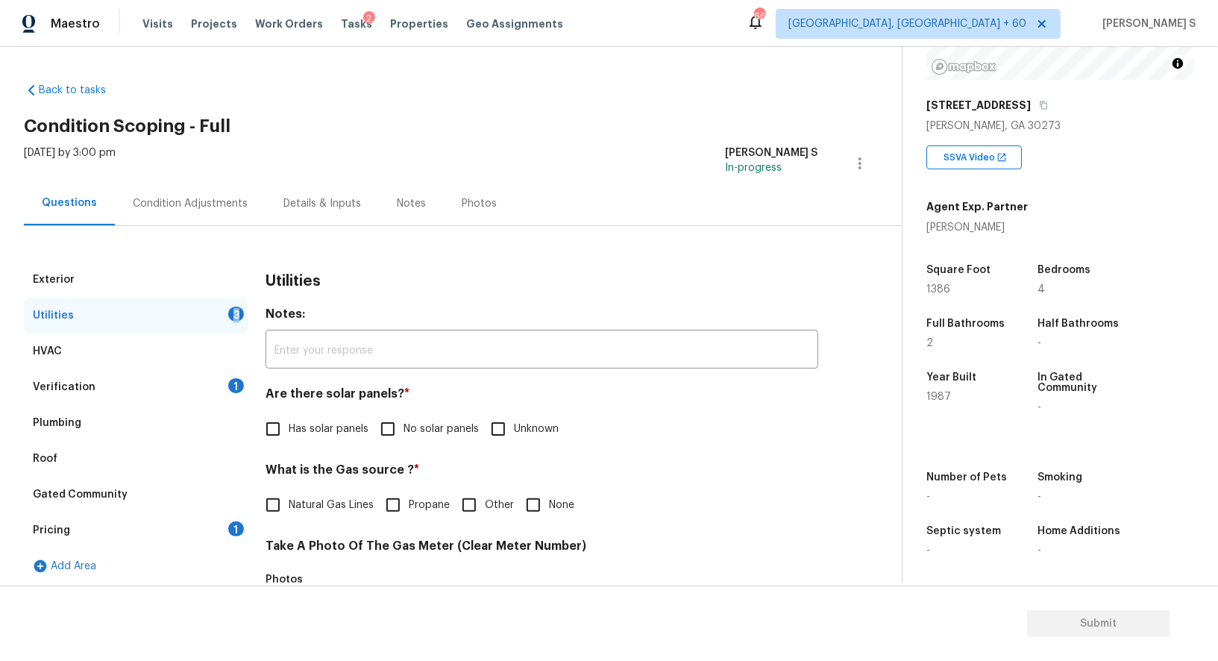
click at [217, 315] on div "Utilities 3" at bounding box center [136, 316] width 224 height 36
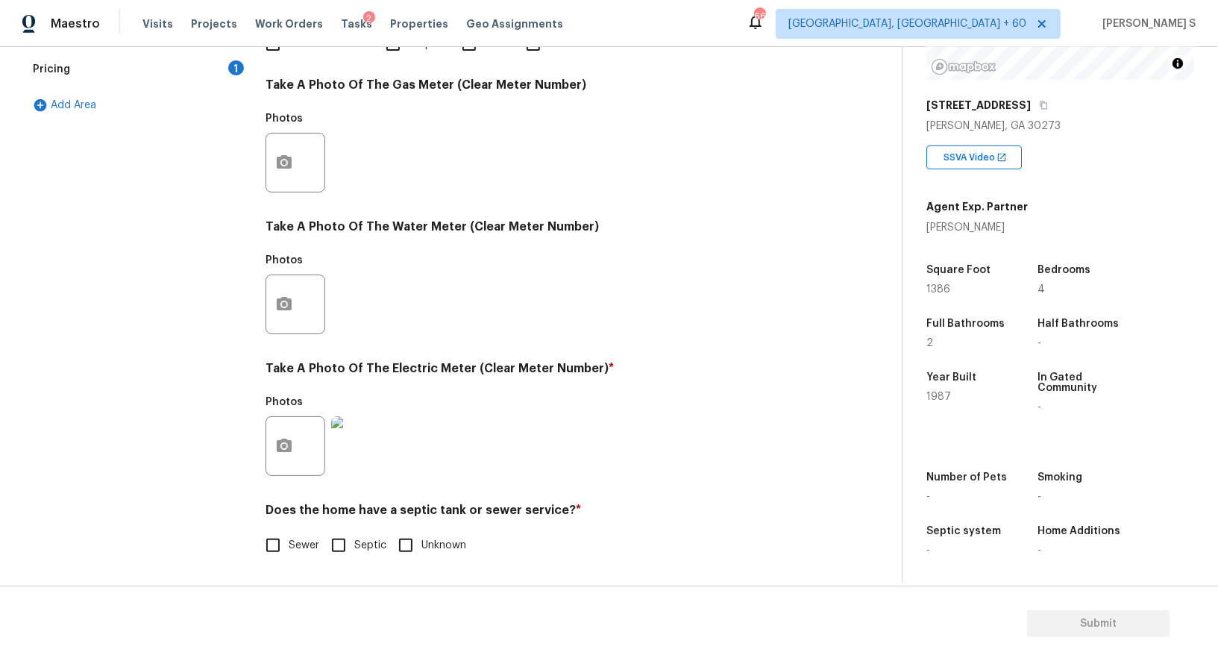
scroll to position [60, 0]
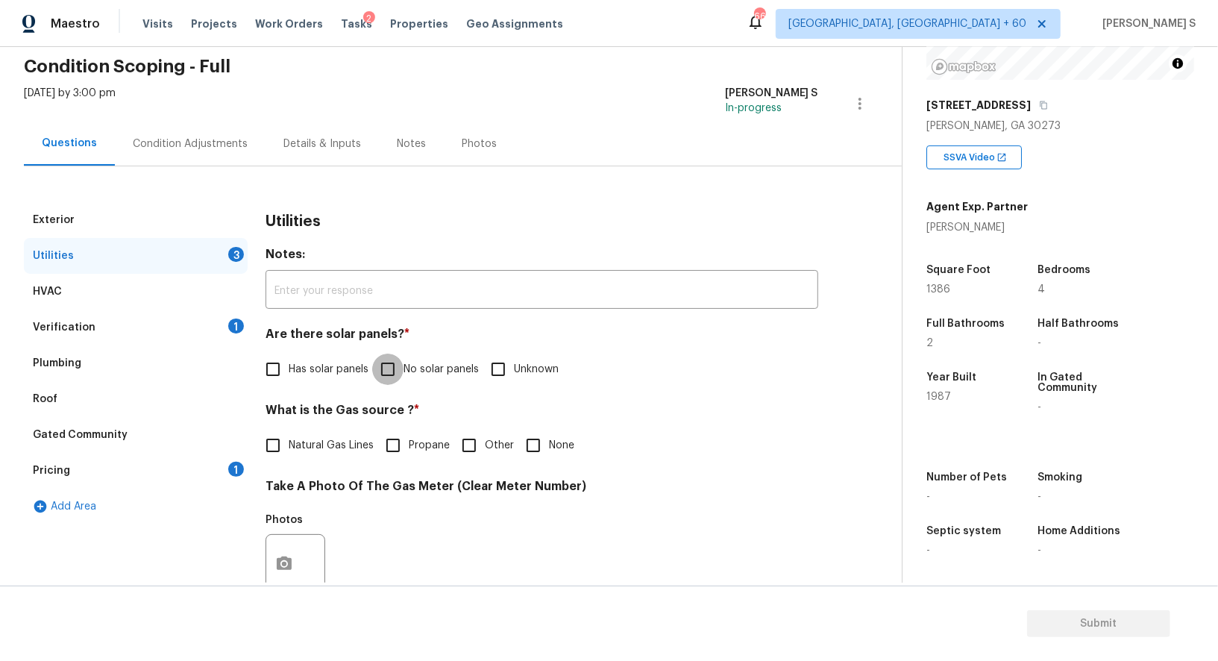
click at [391, 367] on input "No solar panels" at bounding box center [387, 368] width 31 height 31
checkbox input "true"
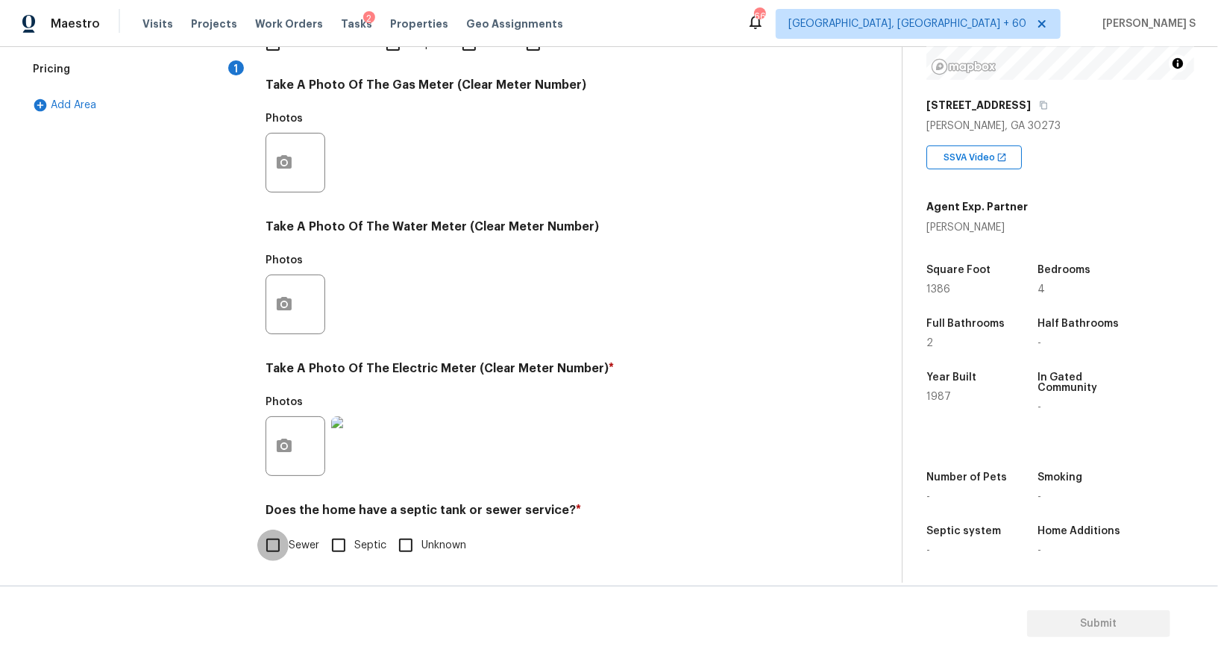
click at [264, 538] on input "Sewer" at bounding box center [272, 544] width 31 height 31
checkbox input "true"
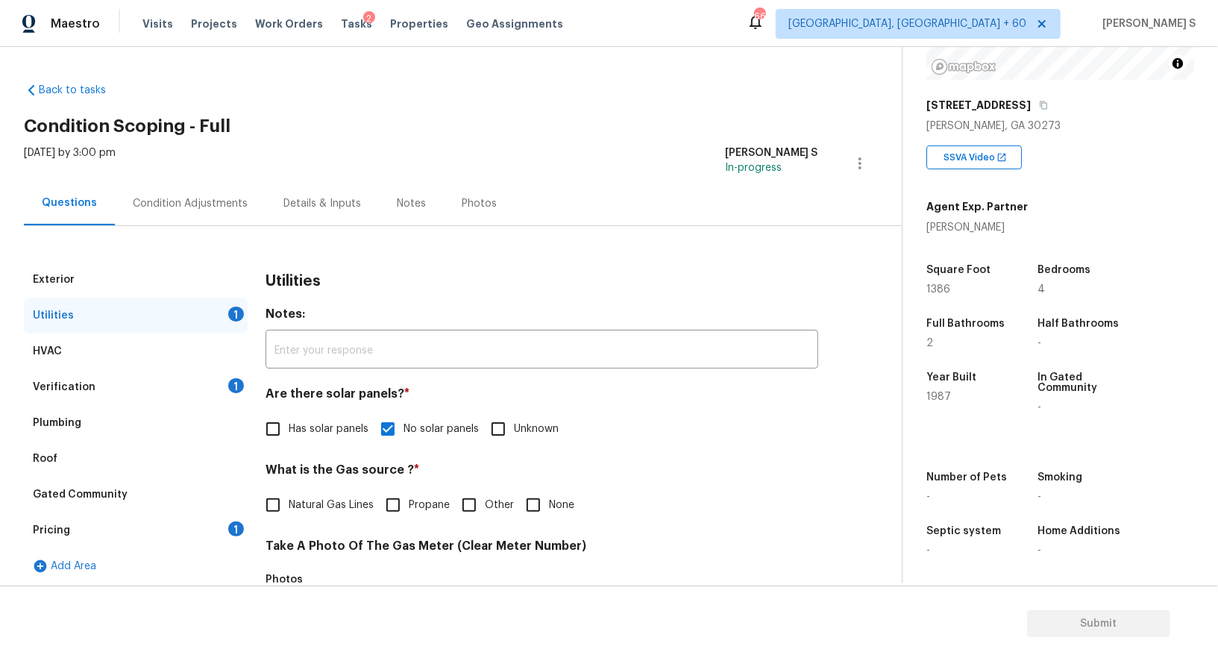
click at [177, 210] on div "Condition Adjustments" at bounding box center [190, 203] width 115 height 15
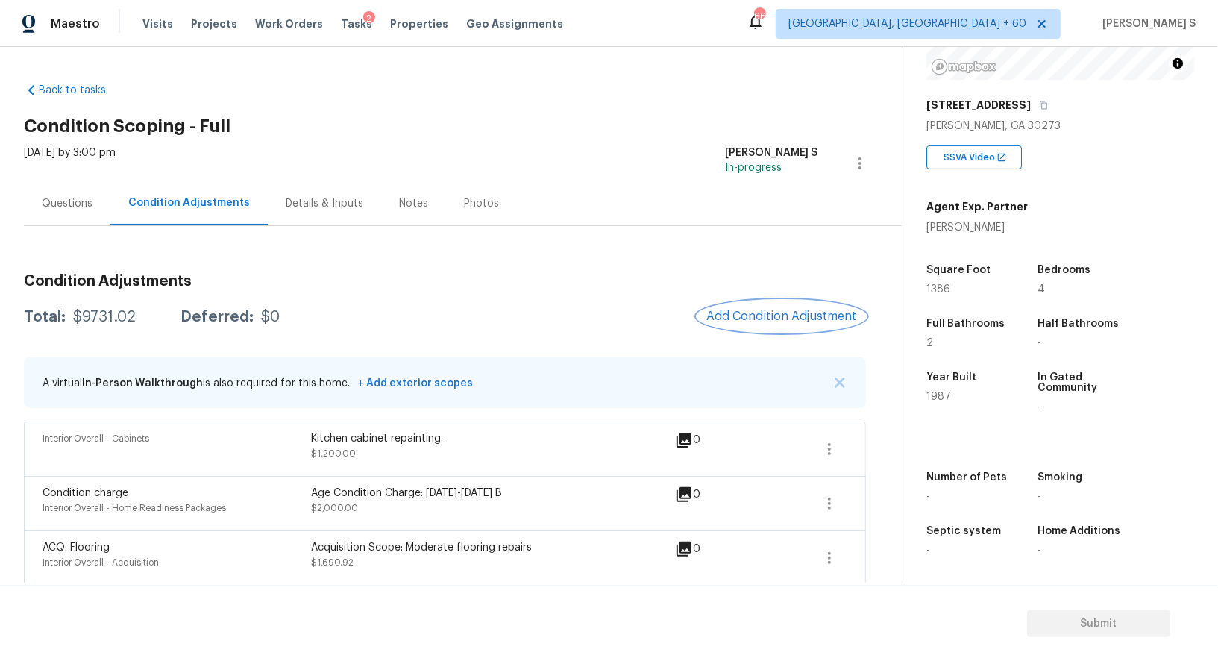
click at [759, 321] on span "Add Condition Adjustment" at bounding box center [781, 315] width 151 height 13
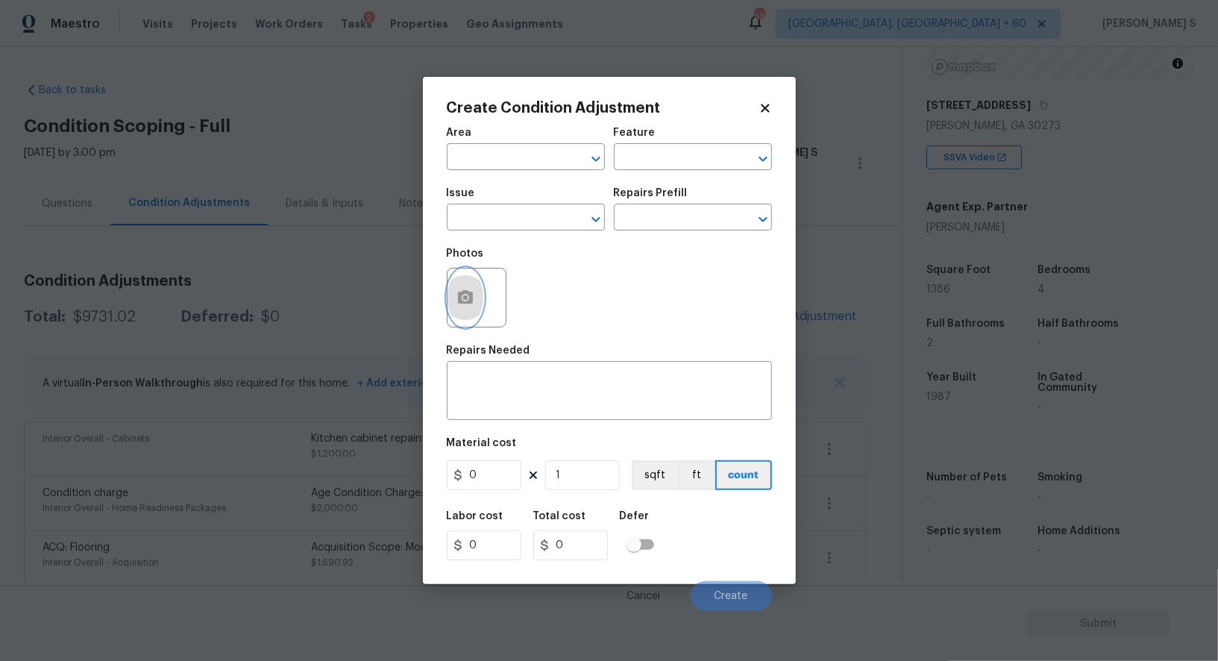
click at [464, 295] on icon "button" at bounding box center [465, 296] width 15 height 13
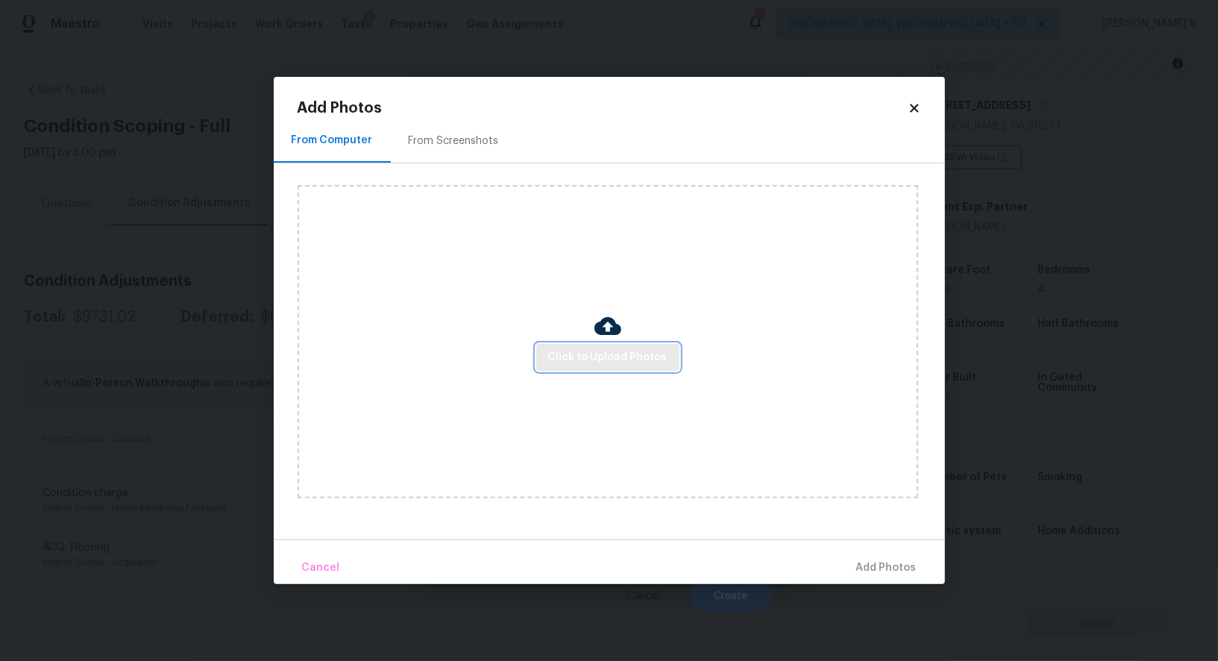
click at [597, 344] on button "Click to Upload Photos" at bounding box center [607, 358] width 143 height 28
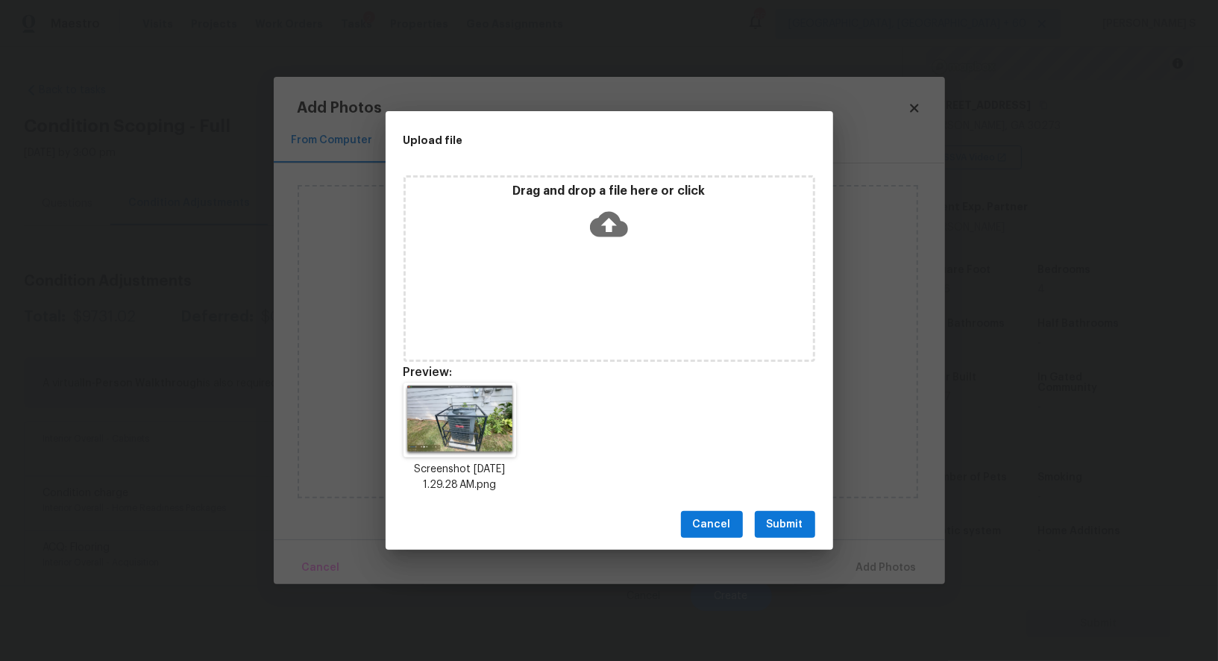
click at [790, 533] on span "Submit" at bounding box center [785, 524] width 37 height 19
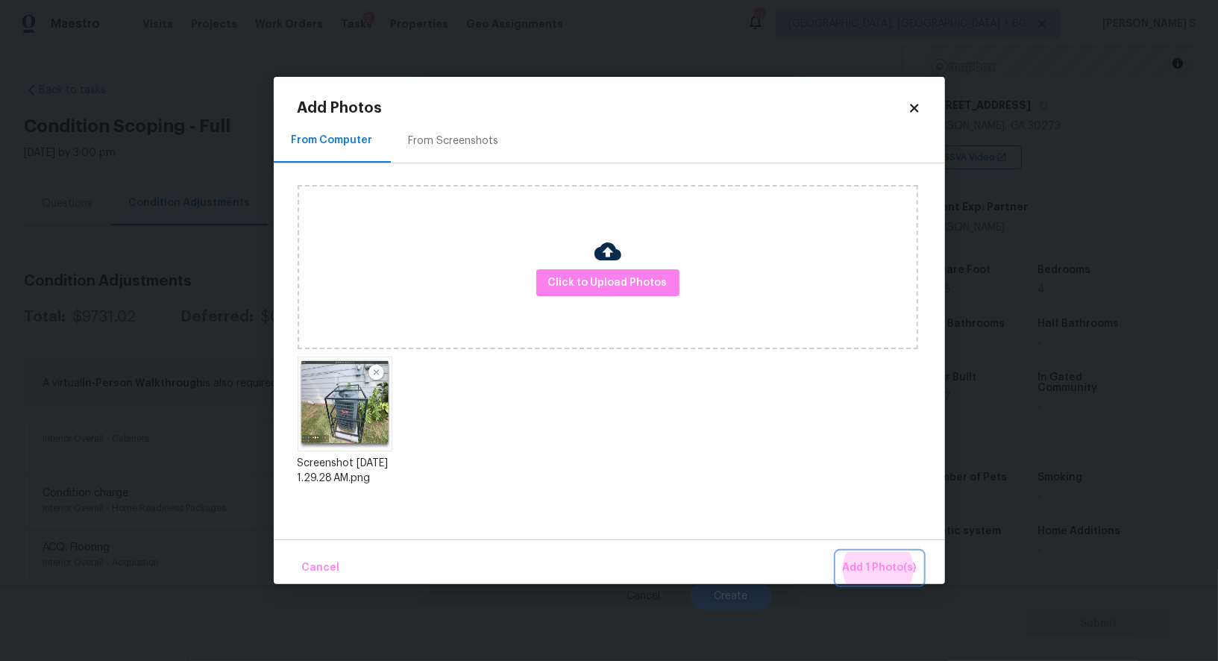
click at [837, 552] on button "Add 1 Photo(s)" at bounding box center [880, 568] width 86 height 32
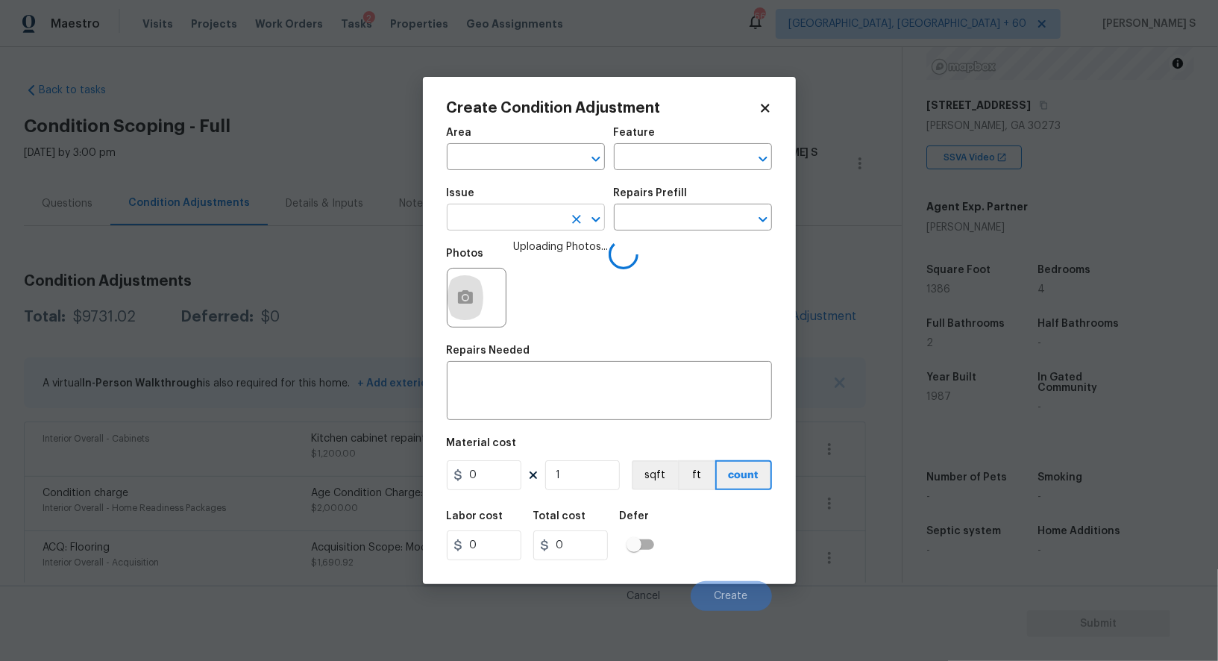
click at [509, 216] on input "text" at bounding box center [505, 218] width 116 height 23
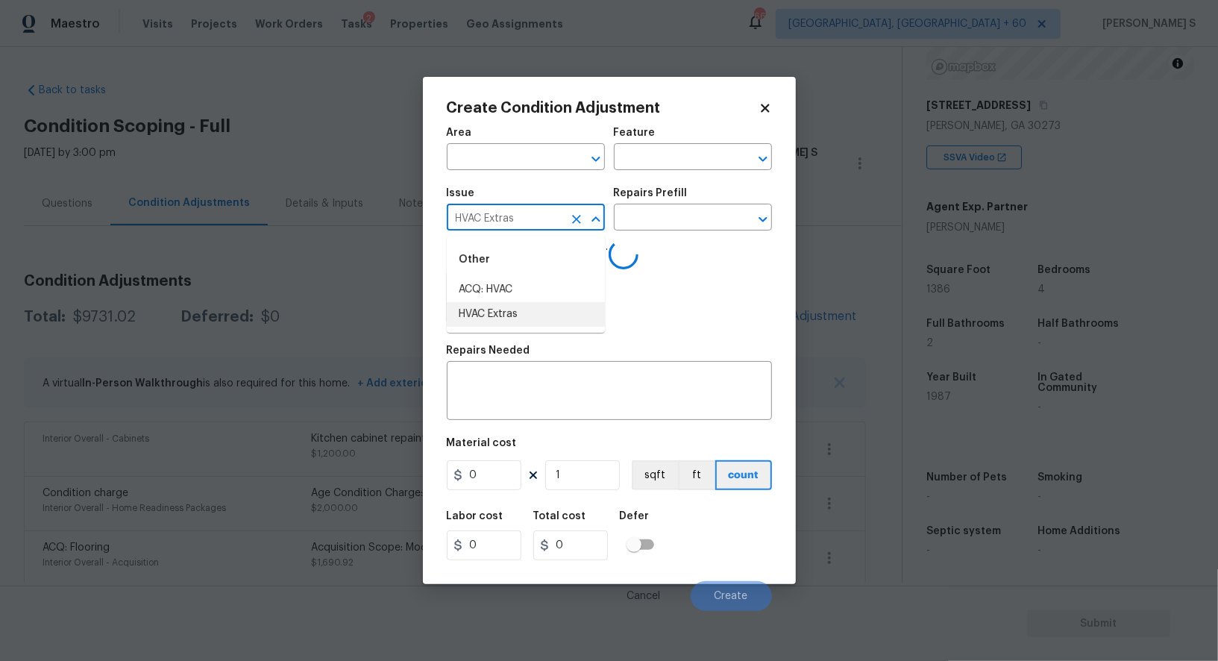
type input "HVAC Extras"
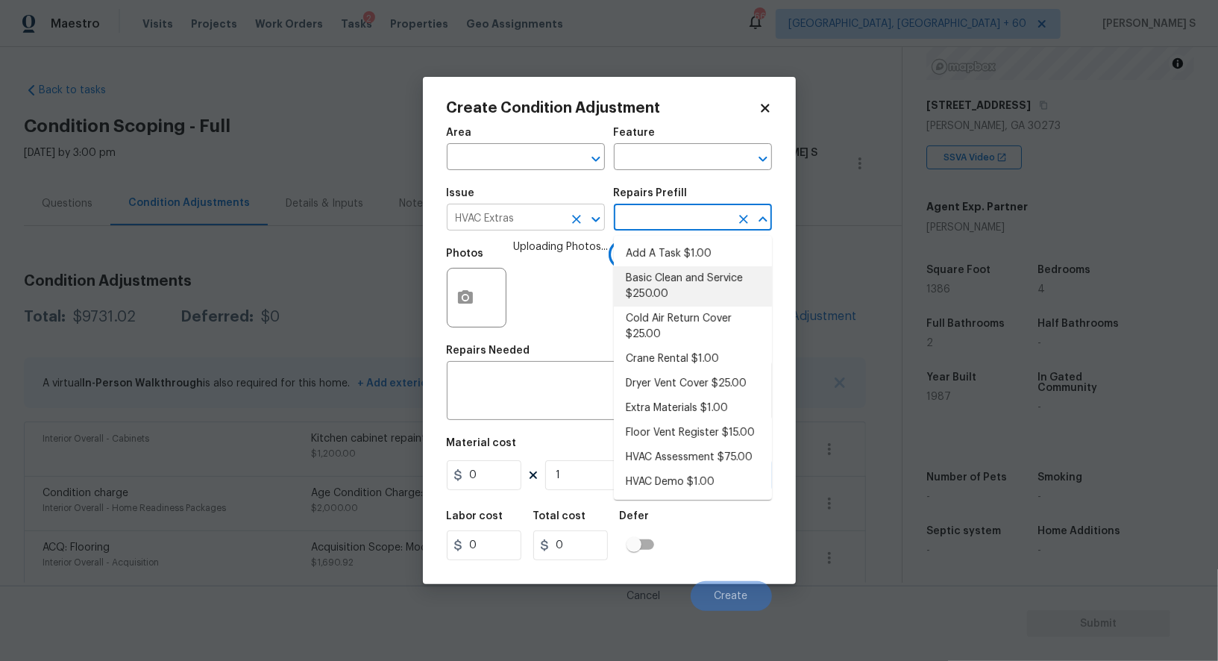
type input "HVAC"
type textarea "General Service HVAC system including: cleaning condenser and evaporator coils,…"
type input "250"
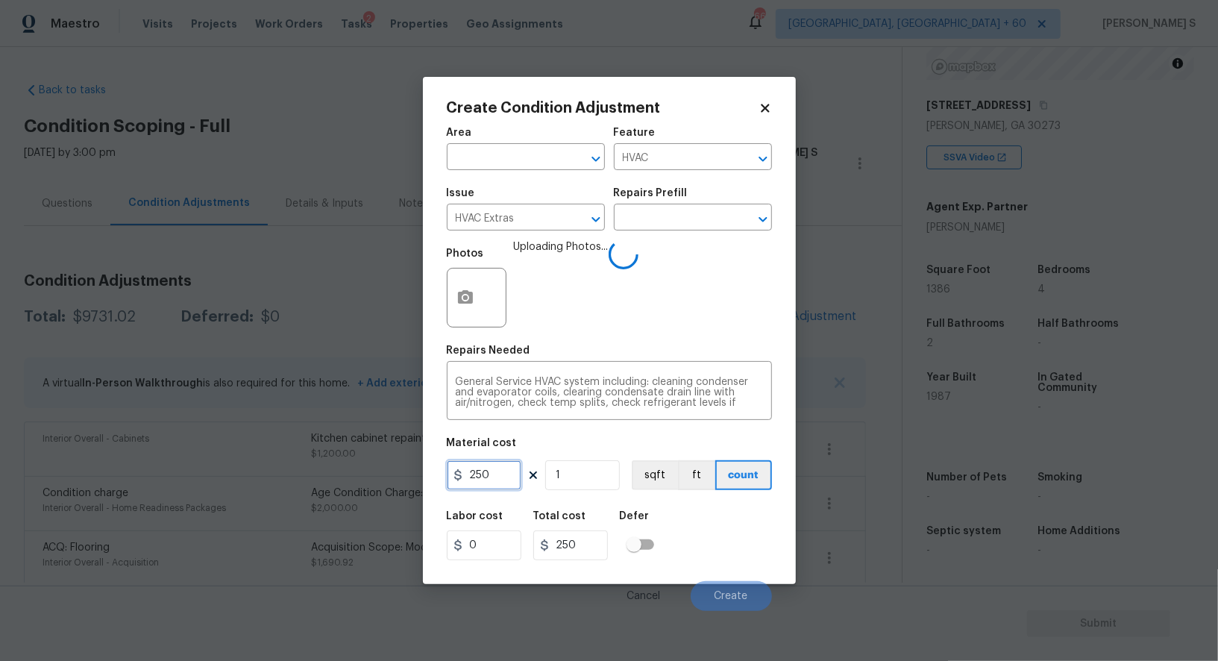
click at [509, 472] on input "250" at bounding box center [484, 475] width 75 height 30
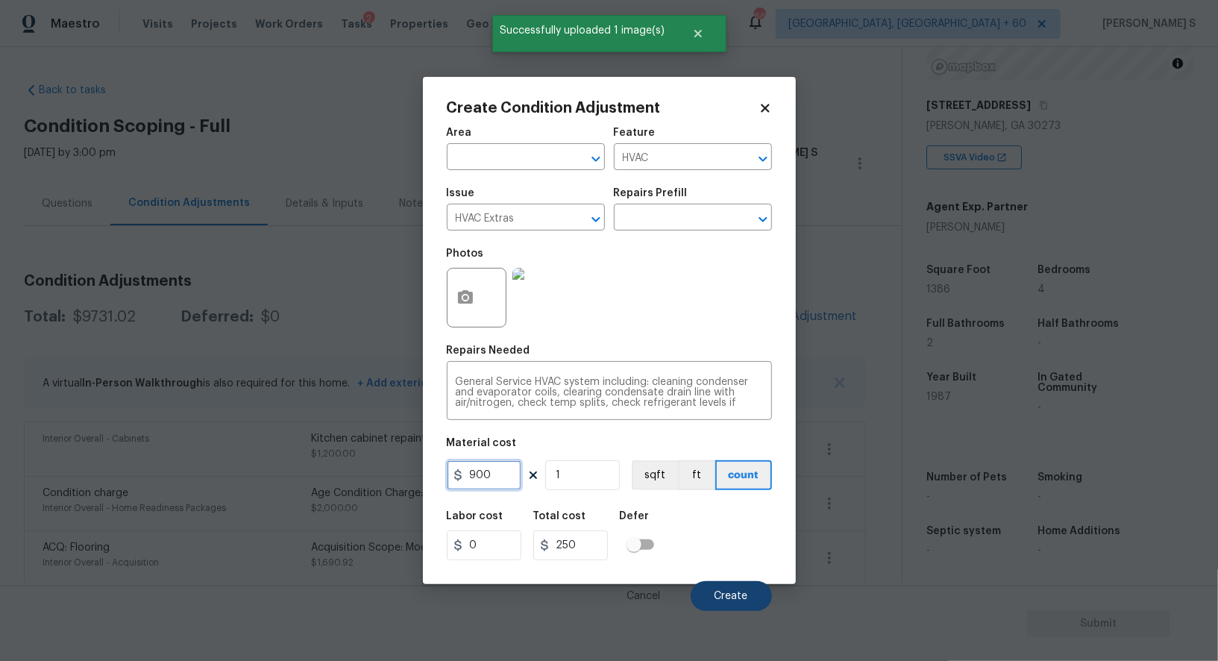
type input "900"
click at [755, 603] on button "Create" at bounding box center [731, 596] width 81 height 30
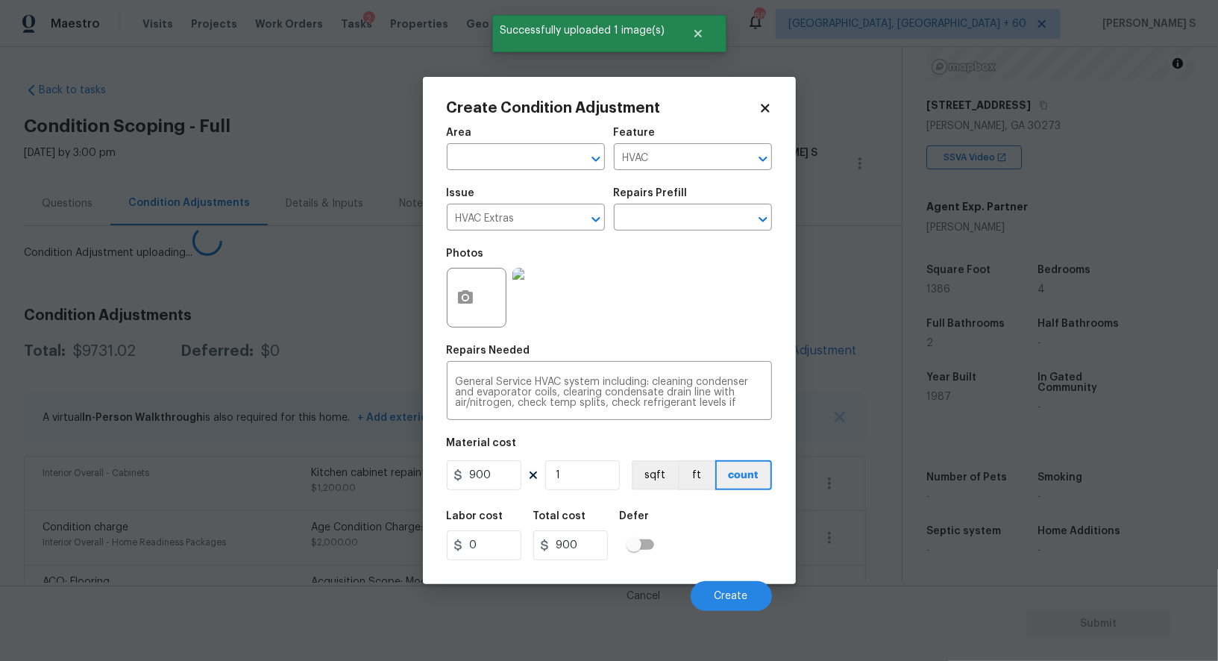
click at [355, 567] on body "Maestro Visits Projects Work Orders Tasks 2 Properties Geo Assignments 668 Albu…" at bounding box center [609, 330] width 1218 height 661
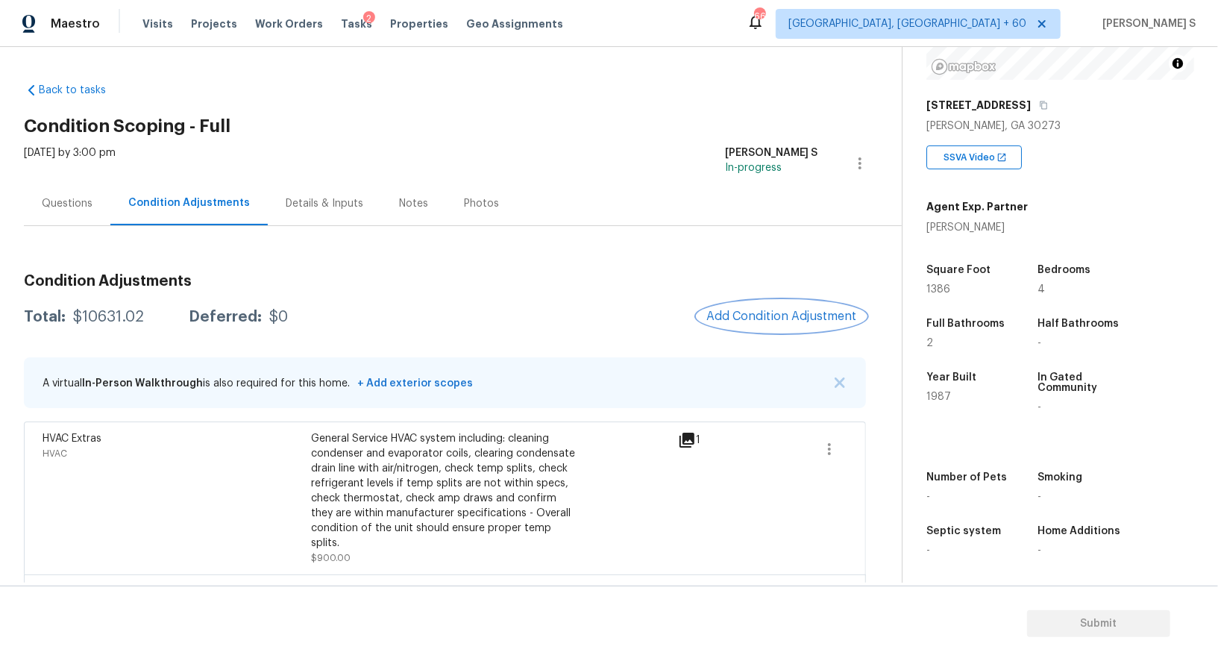
click at [744, 315] on span "Add Condition Adjustment" at bounding box center [781, 315] width 151 height 13
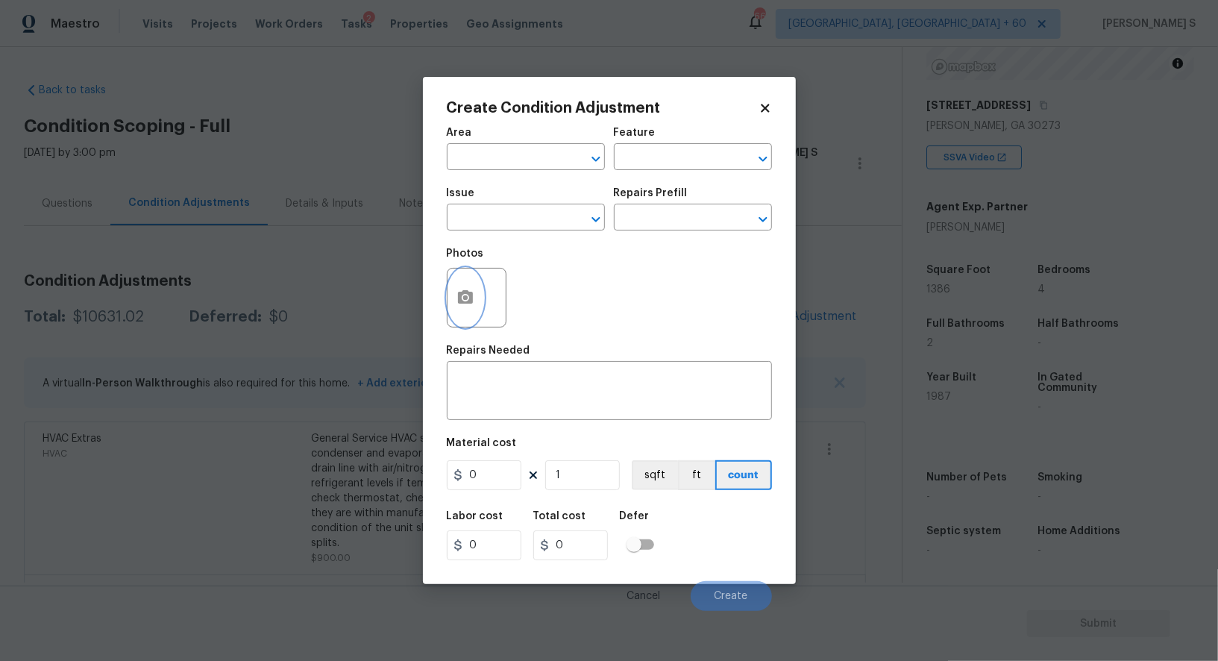
click at [478, 289] on button "button" at bounding box center [465, 297] width 36 height 58
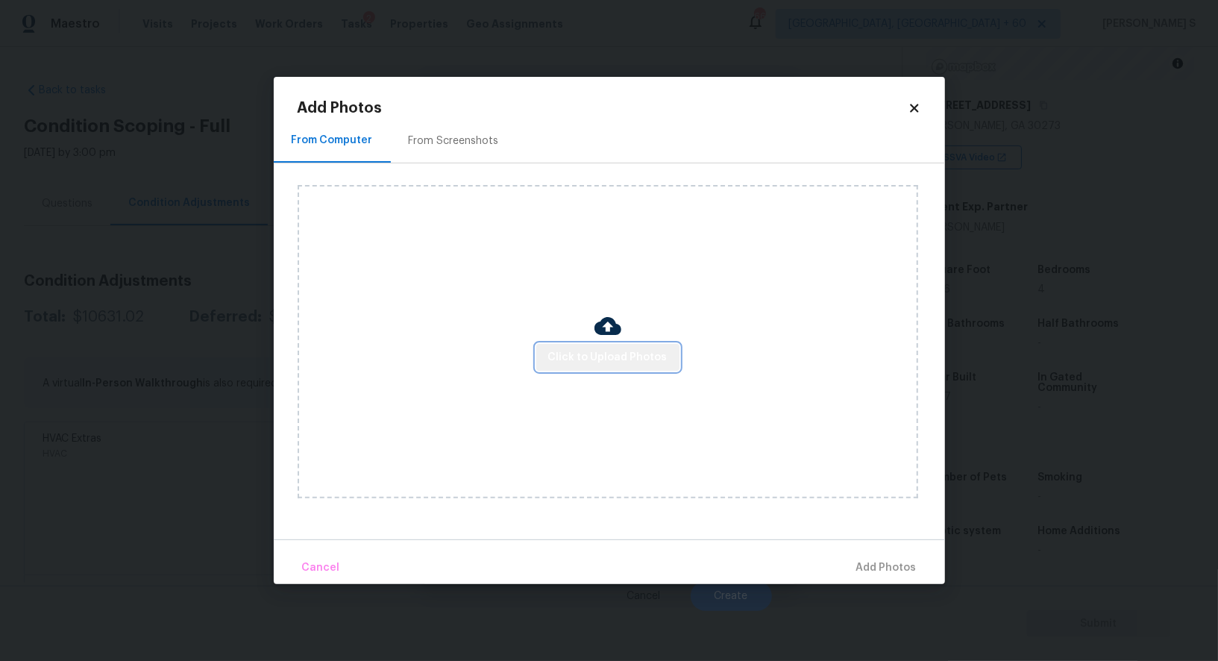
click at [616, 353] on span "Click to Upload Photos" at bounding box center [607, 357] width 119 height 19
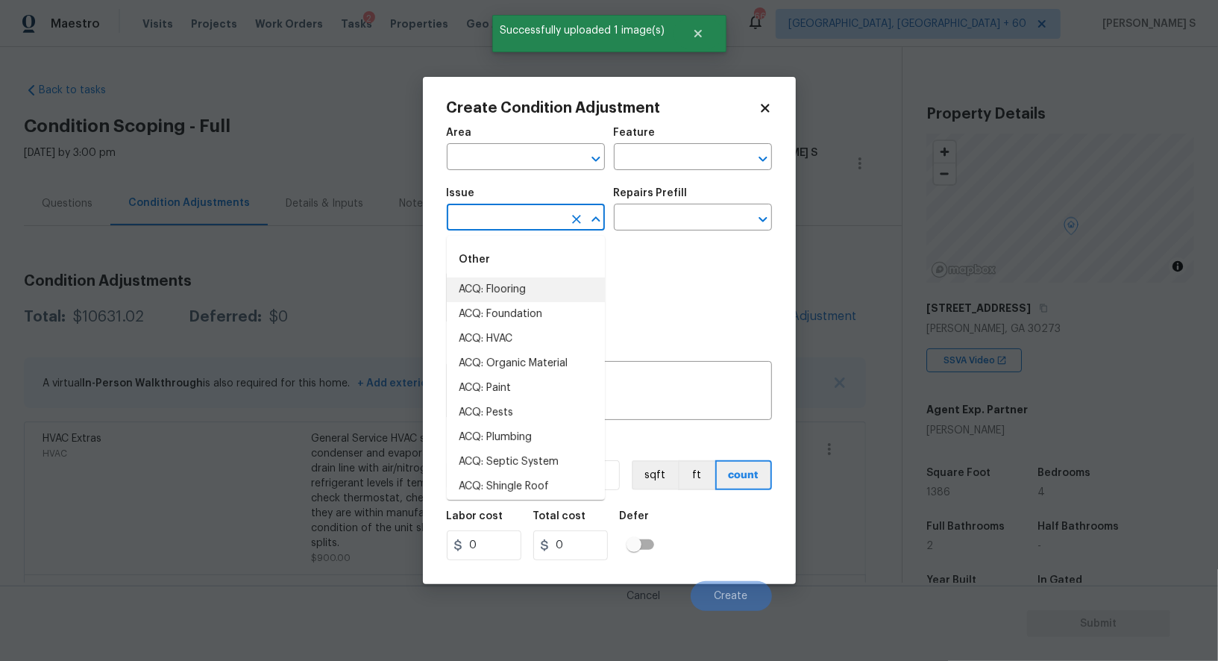
scroll to position [203, 0]
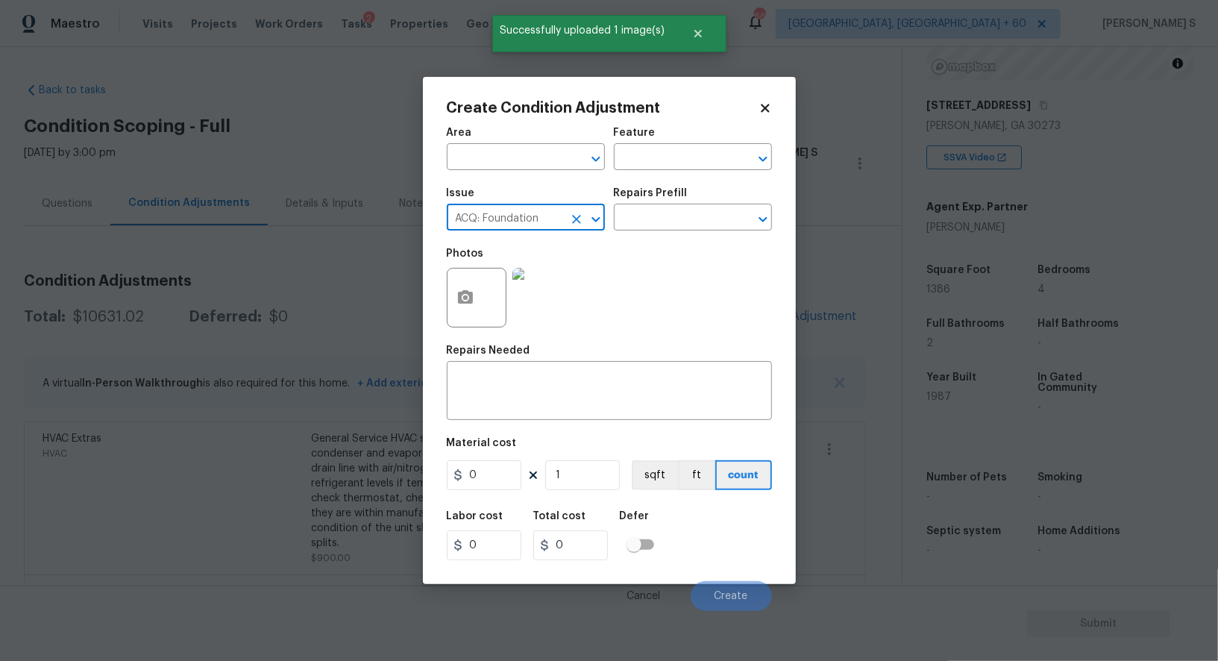
type input "ACQ: Foundation"
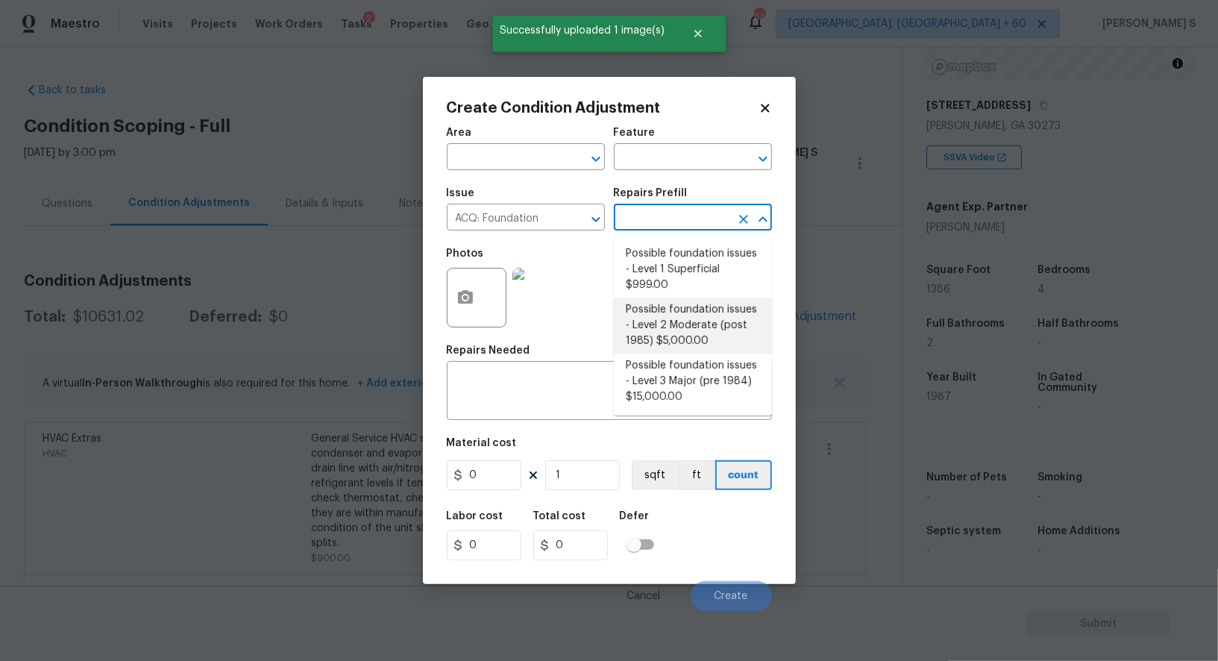
type input "Acquisition"
type input "5000"
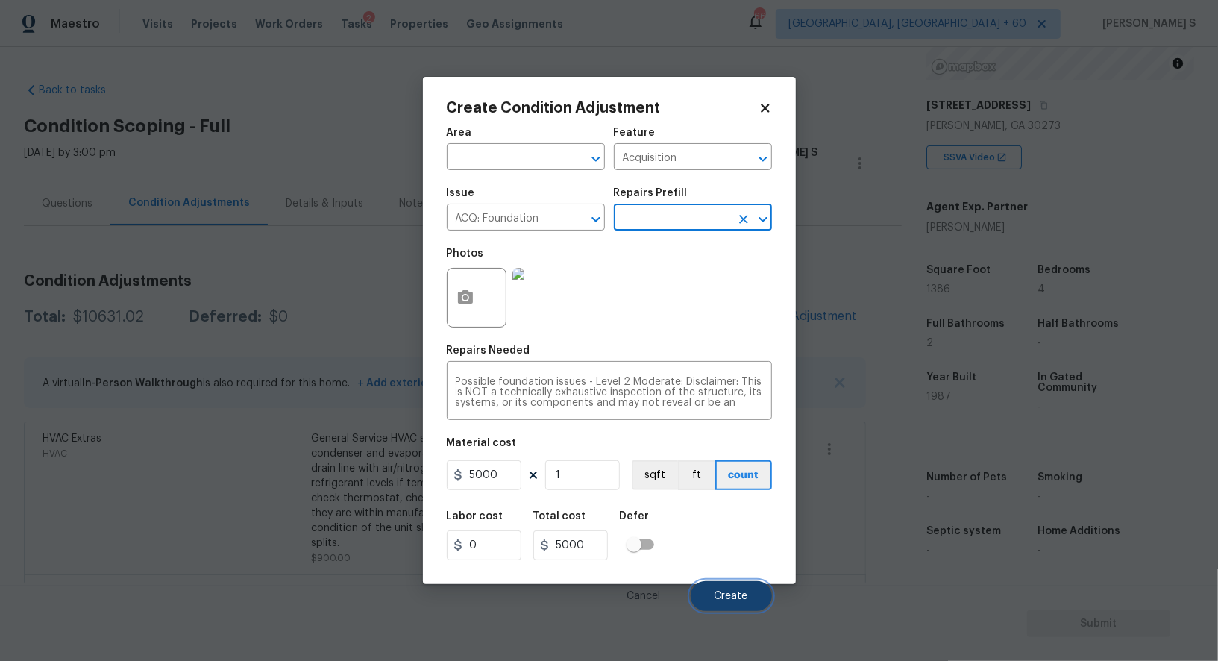
click at [724, 592] on span "Create" at bounding box center [731, 596] width 34 height 11
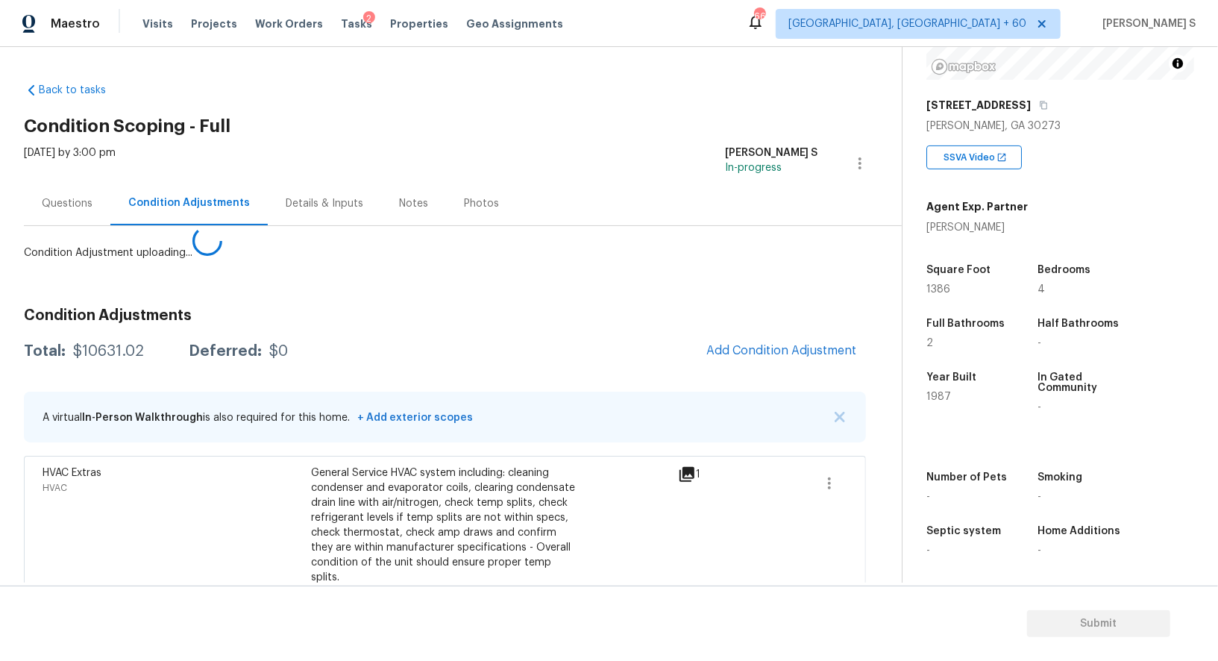
click at [317, 501] on body "Maestro Visits Projects Work Orders Tasks 2 Properties Geo Assignments 668 Albu…" at bounding box center [609, 330] width 1218 height 661
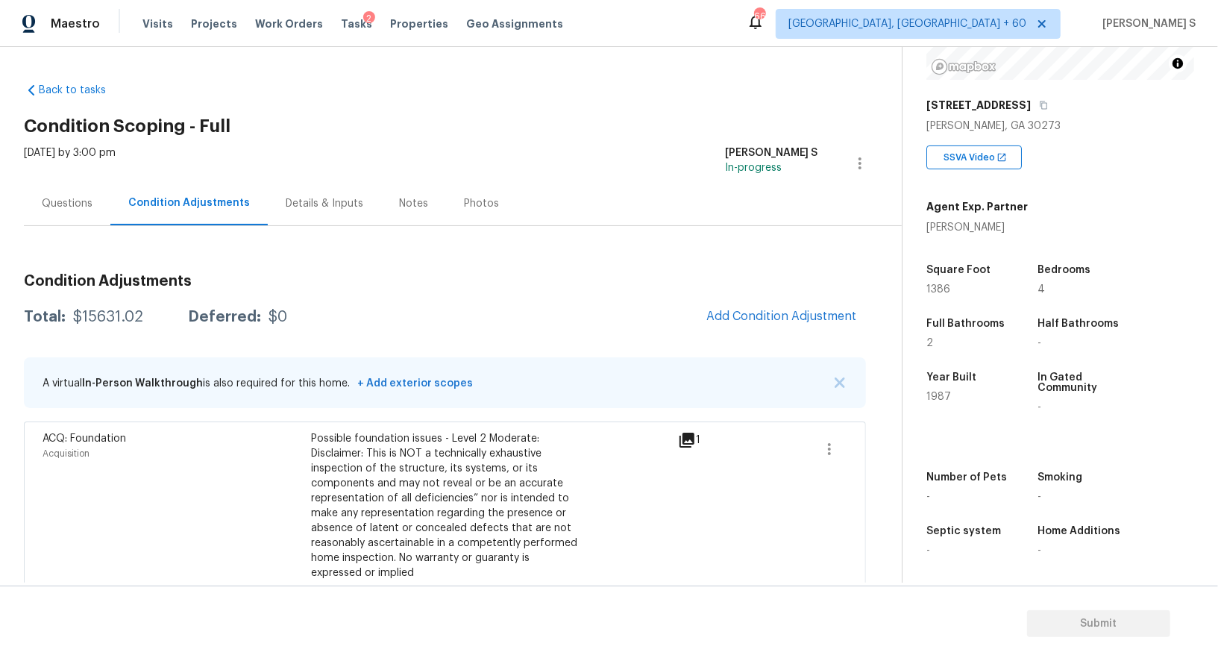
click at [40, 207] on div "Questions" at bounding box center [67, 203] width 87 height 44
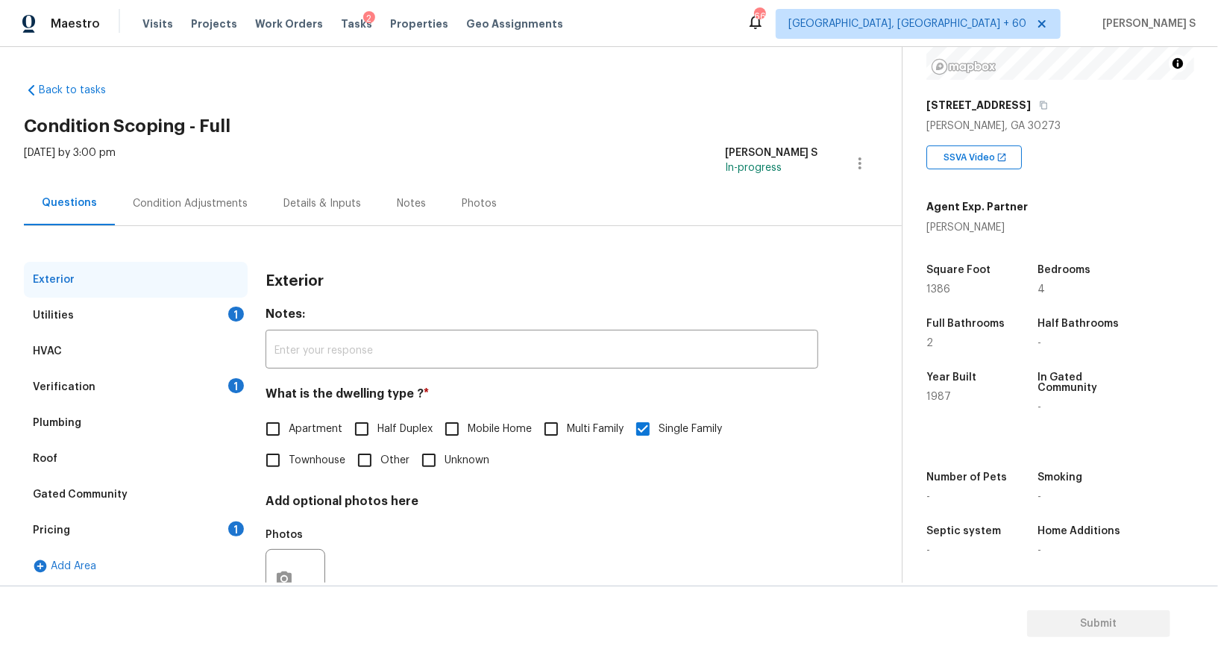
click at [100, 326] on div "Utilities 1" at bounding box center [136, 316] width 224 height 36
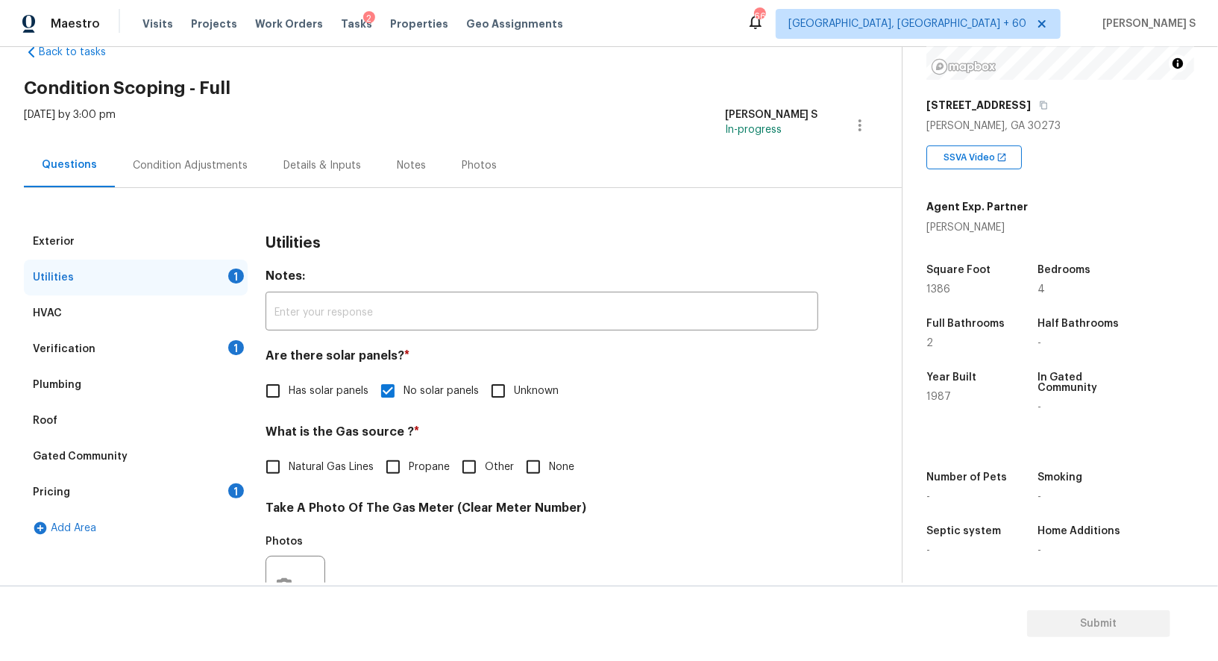
scroll to position [58, 0]
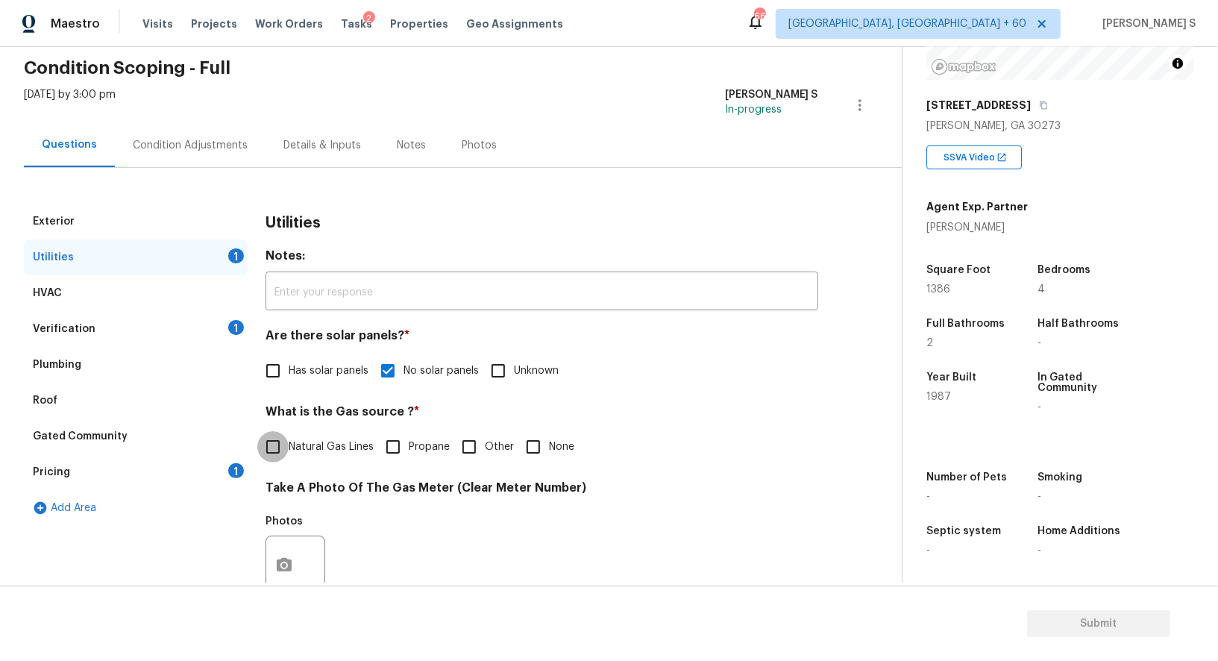
click at [282, 444] on input "Natural Gas Lines" at bounding box center [272, 446] width 31 height 31
checkbox input "true"
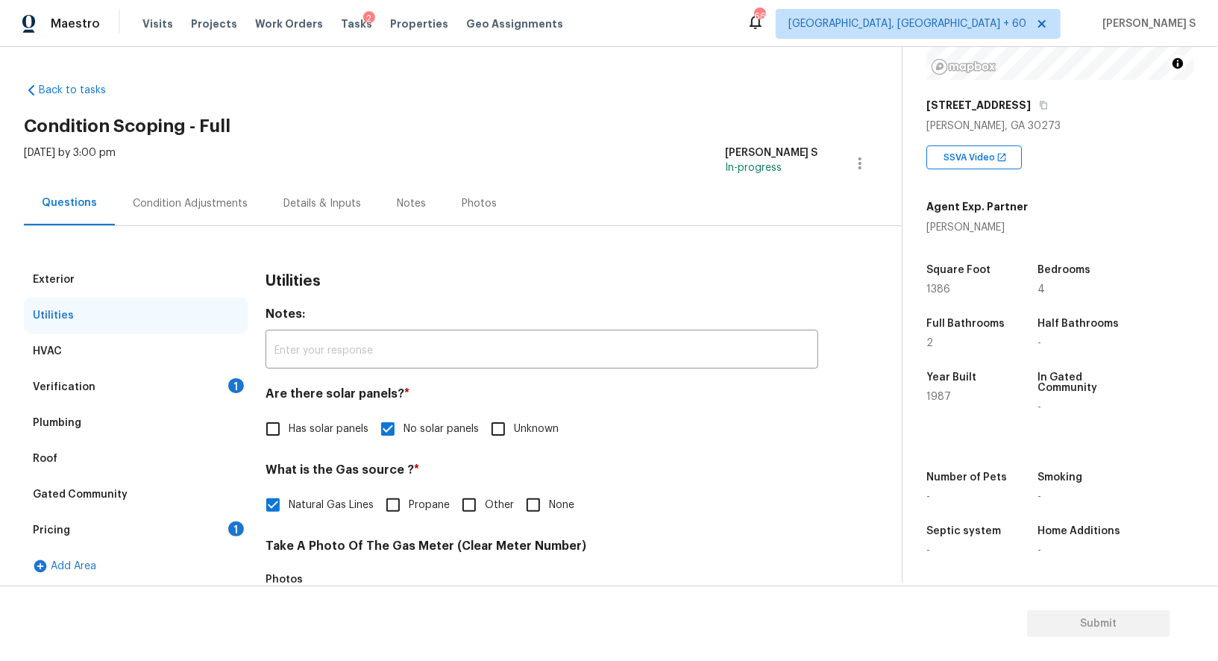
click at [212, 223] on div "Condition Adjustments" at bounding box center [190, 203] width 151 height 44
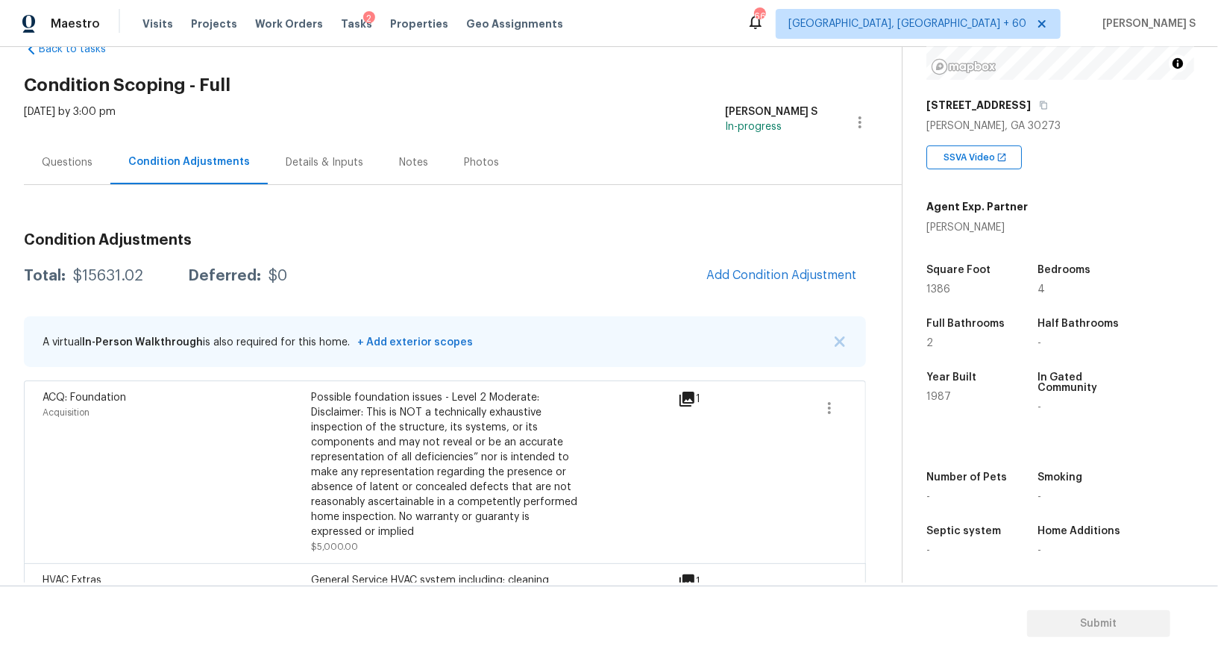
scroll to position [48, 0]
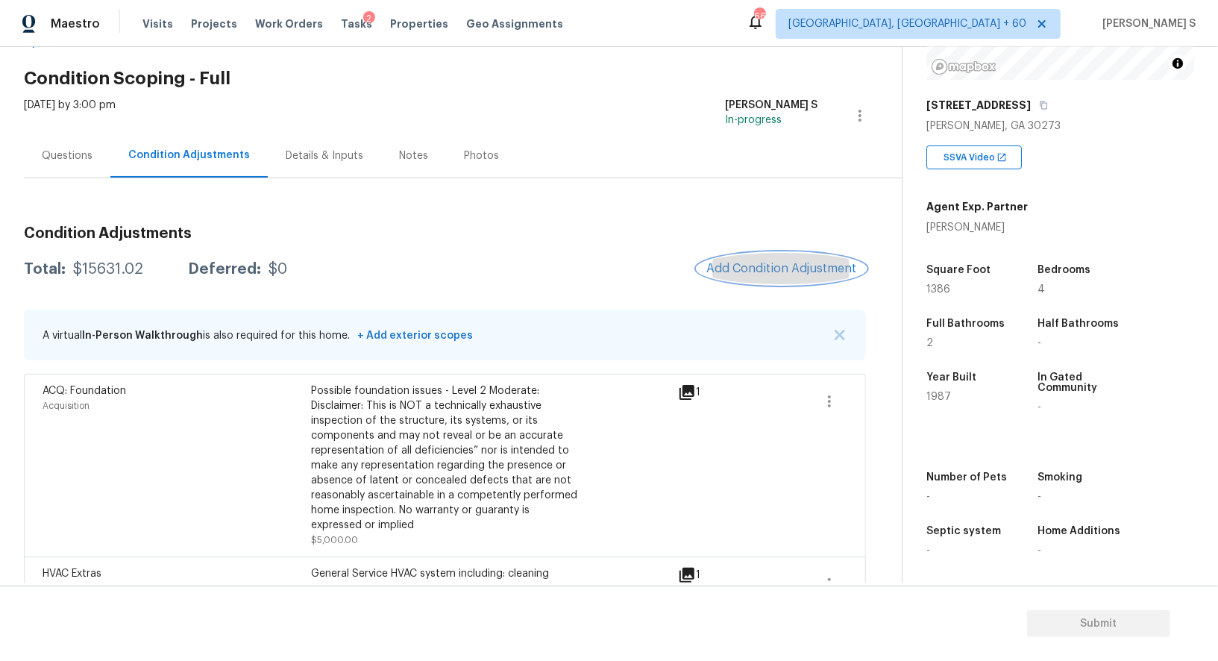
click at [821, 259] on button "Add Condition Adjustment" at bounding box center [781, 268] width 169 height 31
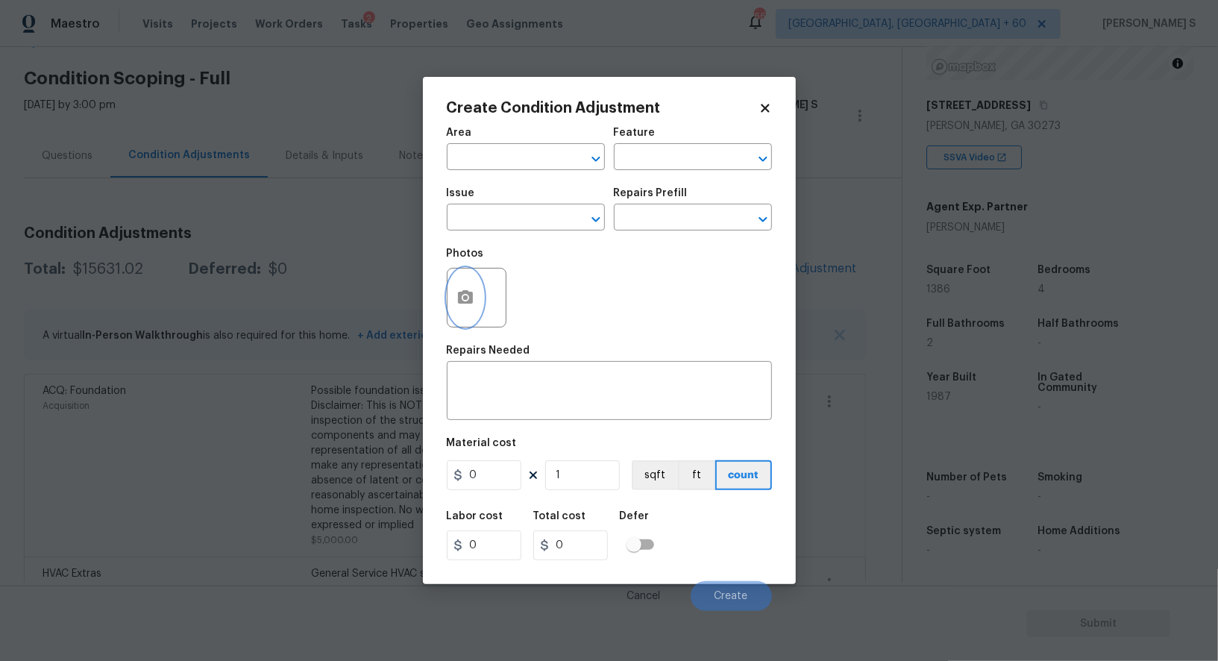
click at [467, 299] on circle "button" at bounding box center [464, 297] width 4 height 4
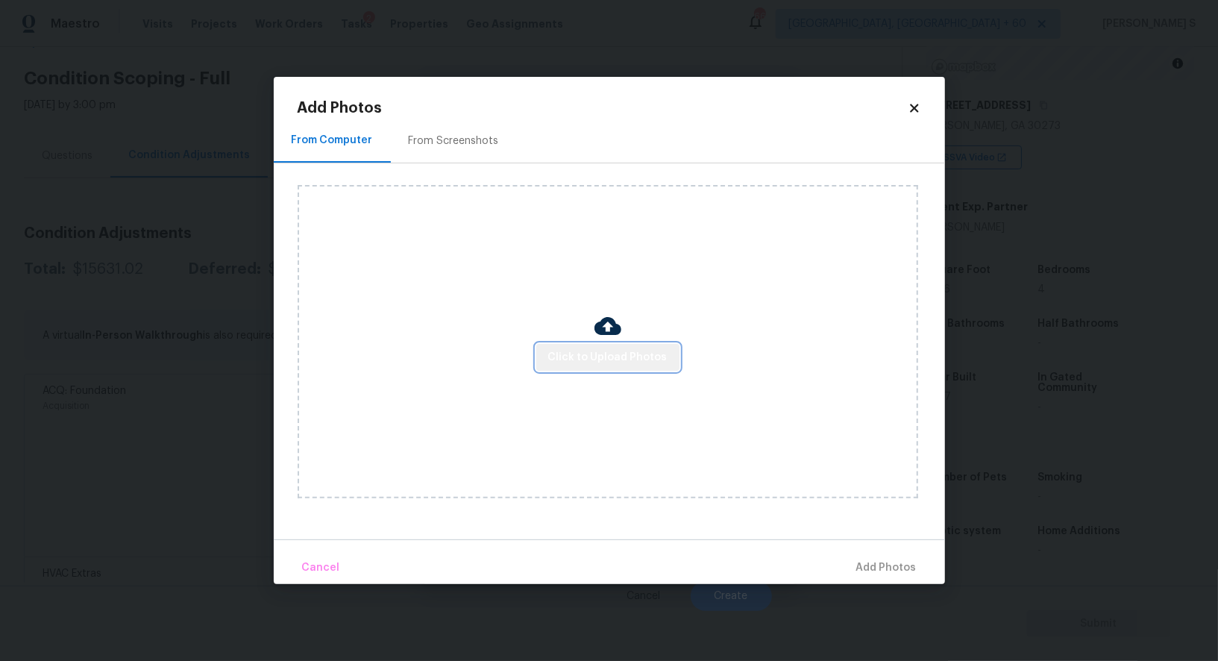
click at [638, 366] on button "Click to Upload Photos" at bounding box center [607, 358] width 143 height 28
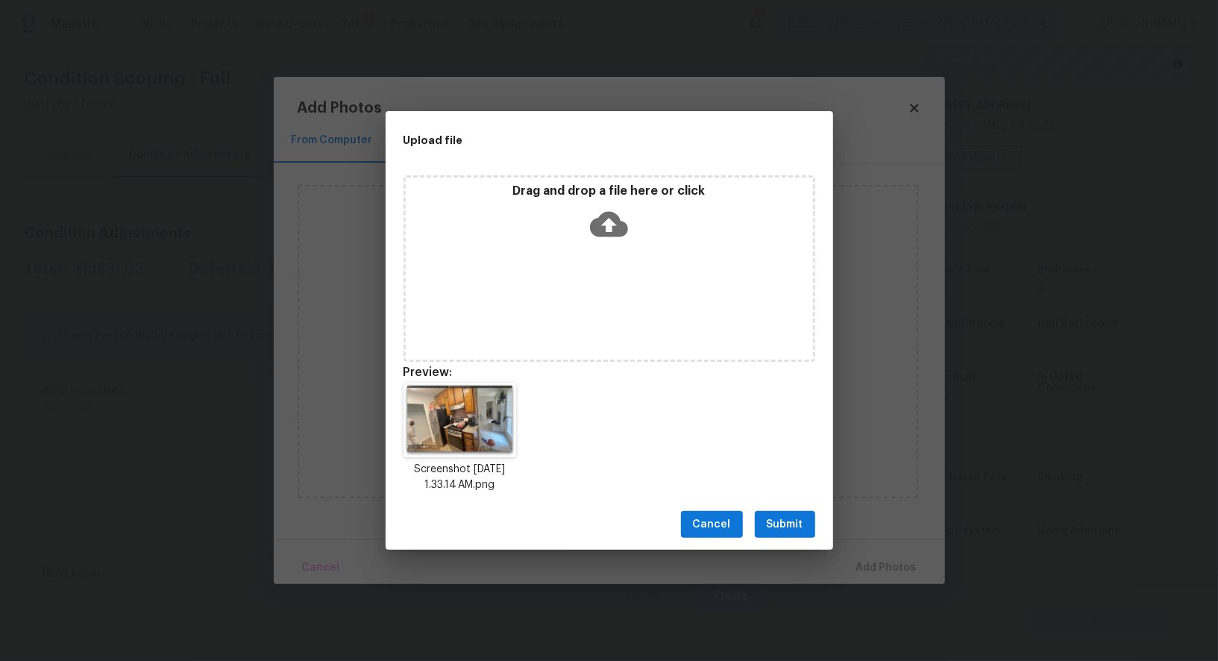
click at [571, 292] on div "Drag and drop a file here or click" at bounding box center [609, 268] width 412 height 186
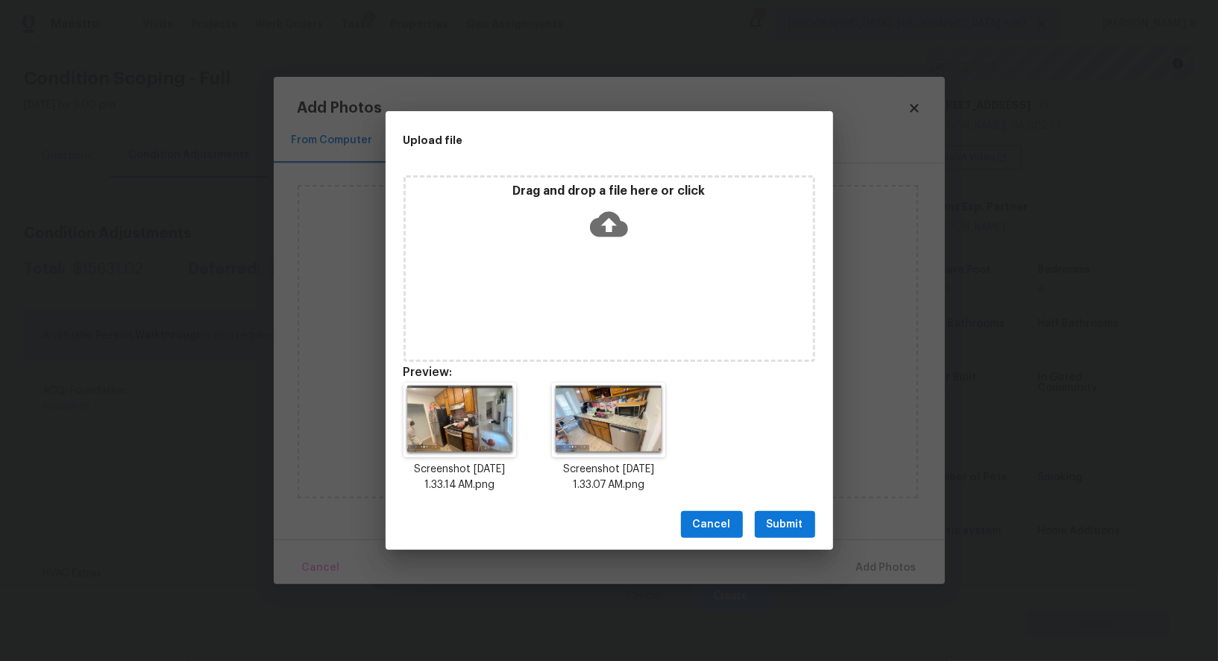
click at [768, 521] on span "Submit" at bounding box center [785, 524] width 37 height 19
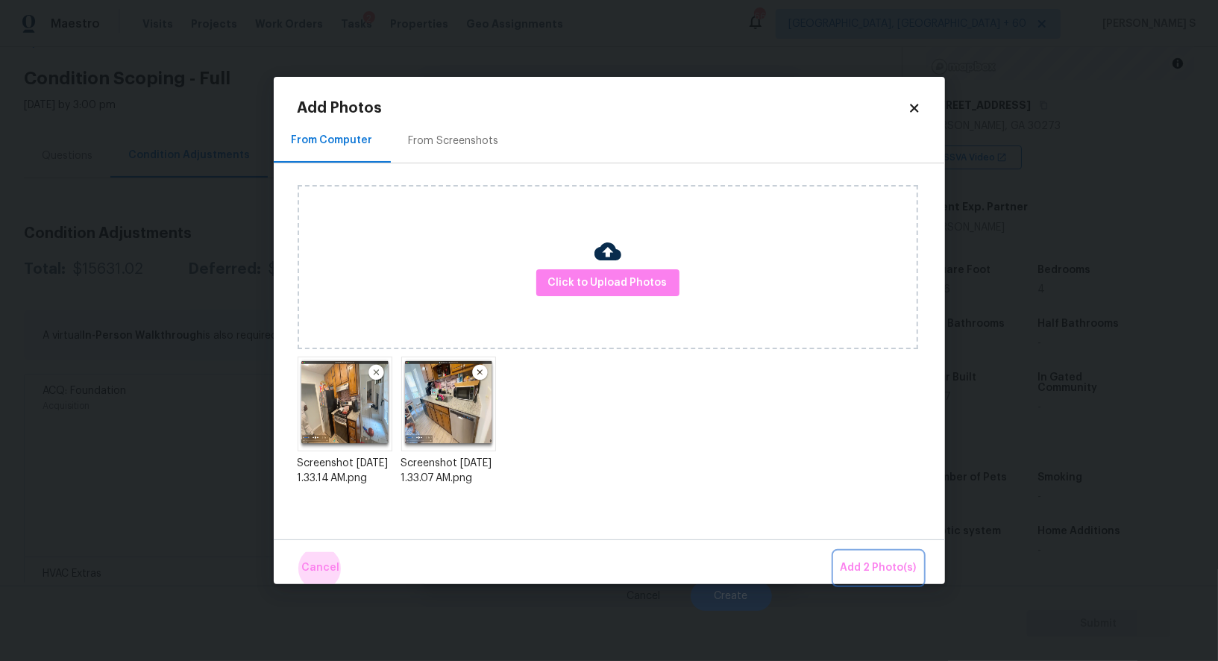
click at [835, 552] on button "Add 2 Photo(s)" at bounding box center [879, 568] width 88 height 32
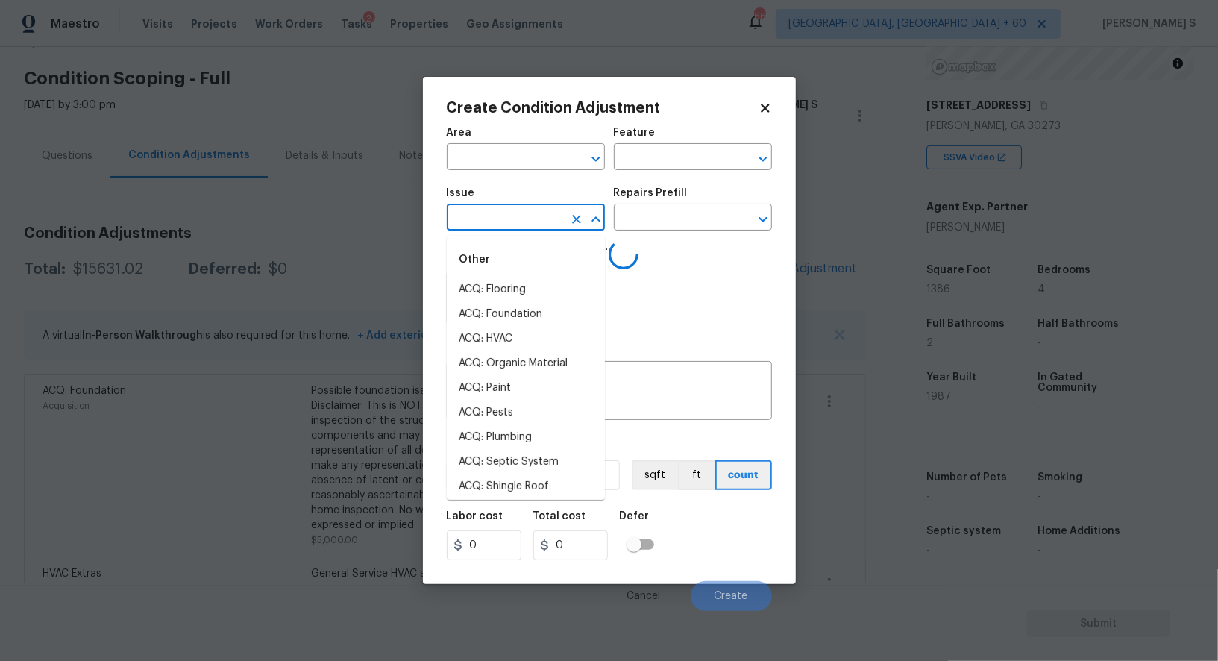
click at [533, 230] on input "text" at bounding box center [505, 218] width 116 height 23
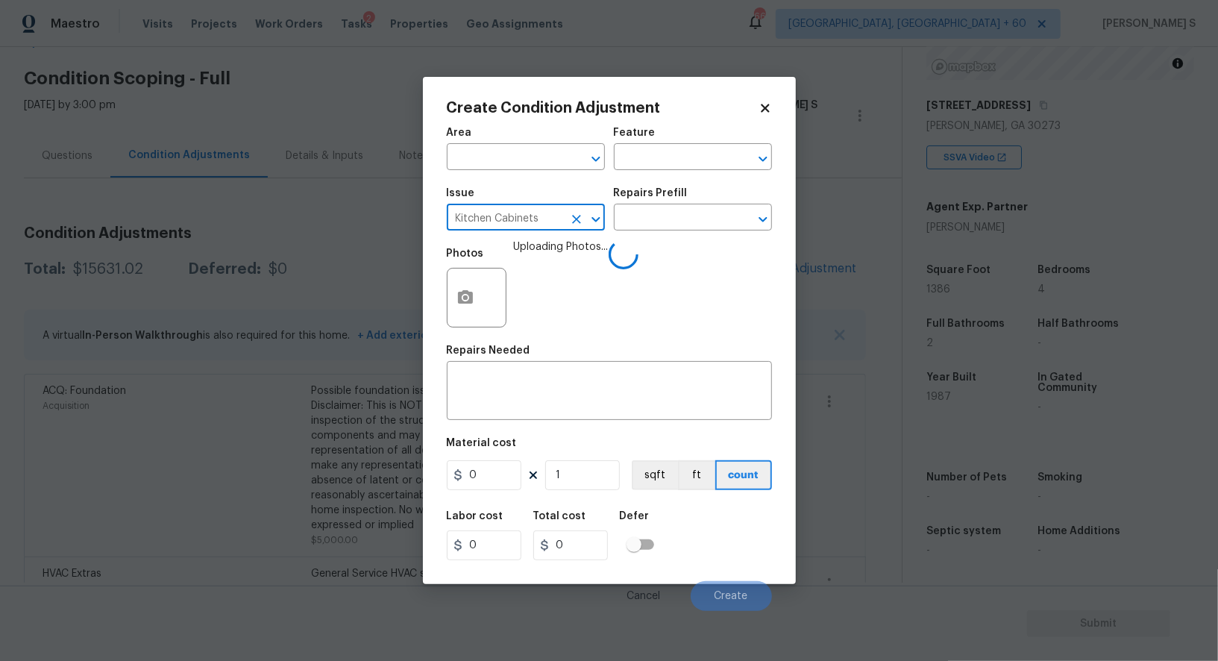
type input "Kitchen Cabinets"
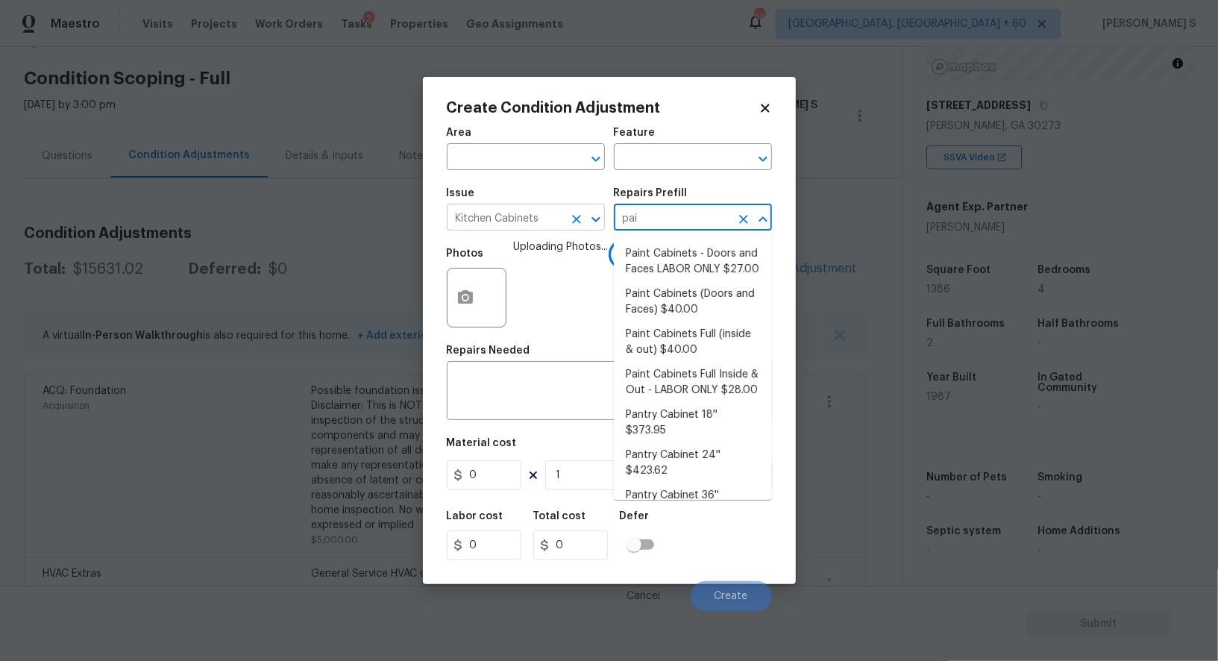
type input "pain"
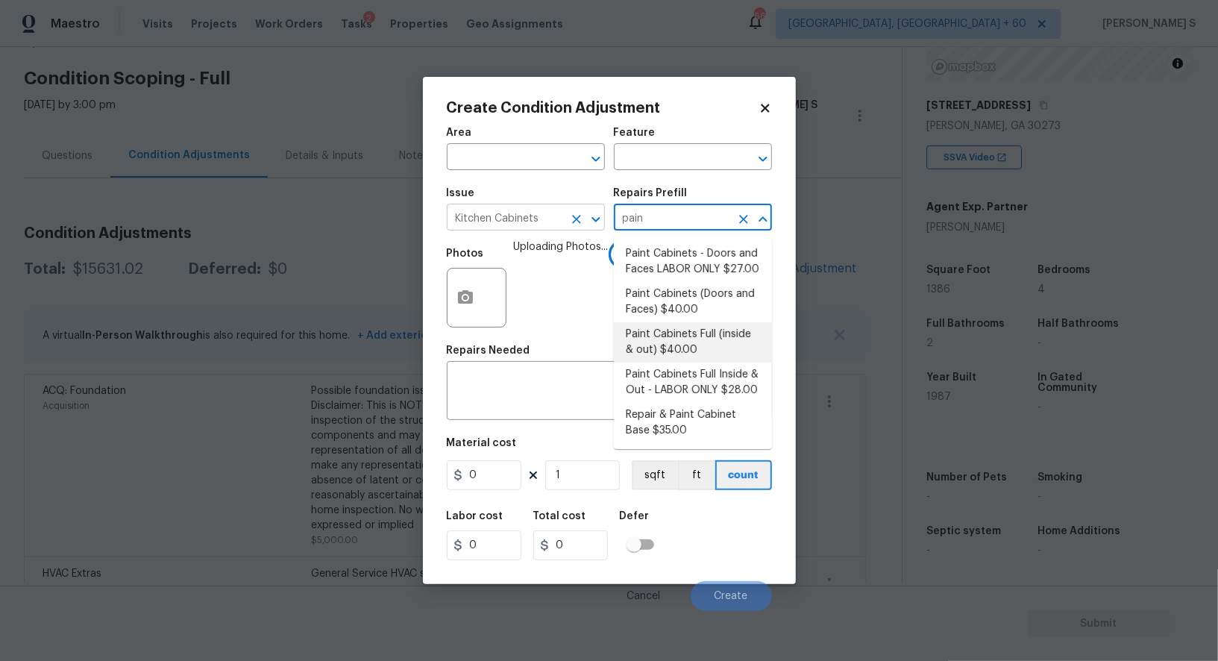
type input "Cabinets"
type textarea "Prep, sand, mask and apply 2 coats of paint to the kitchen cabinet doors, inter…"
type input "40"
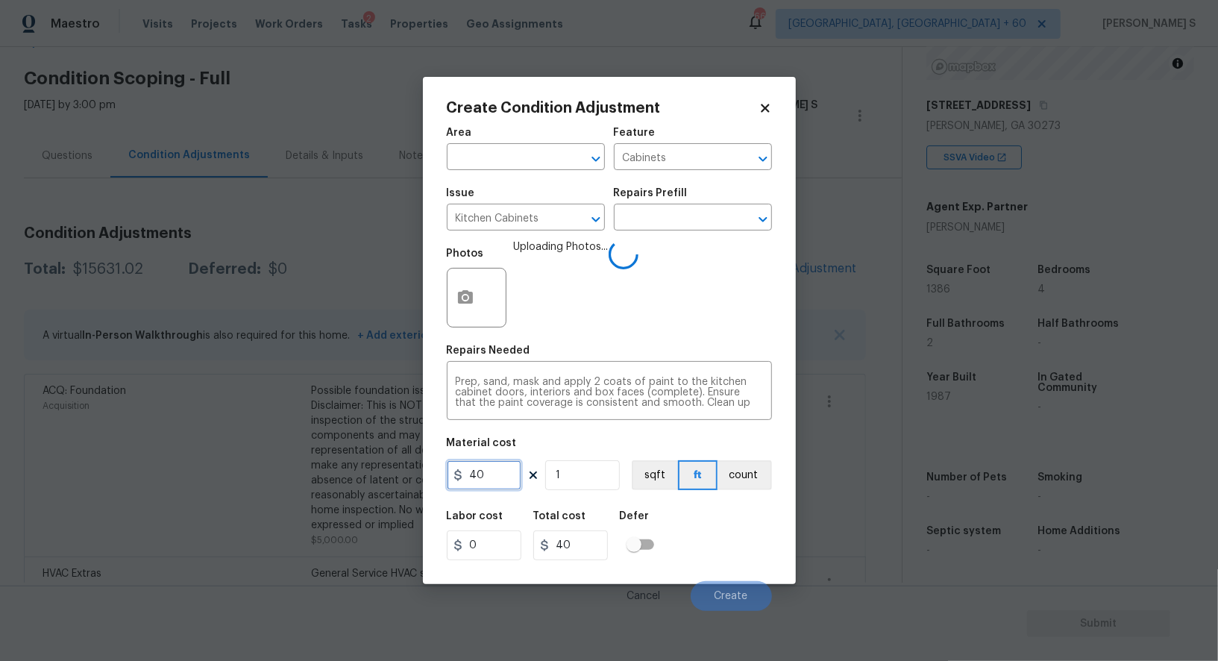
click at [515, 479] on input "40" at bounding box center [484, 475] width 75 height 30
type input "1200"
click at [691, 543] on div "Labor cost 0 Total cost 1200 Defer" at bounding box center [609, 535] width 325 height 67
click at [721, 593] on span "Create" at bounding box center [731, 596] width 34 height 11
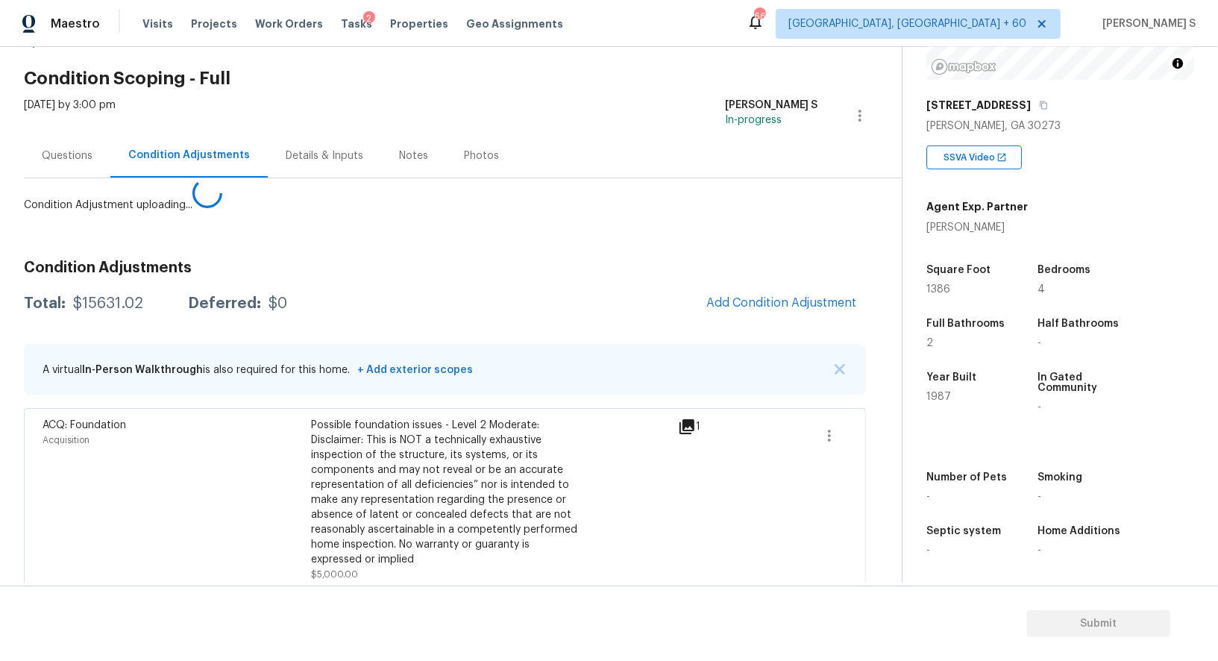
click at [84, 606] on body "Maestro Visits Projects Work Orders Tasks 2 Properties Geo Assignments 668 Albu…" at bounding box center [609, 330] width 1218 height 661
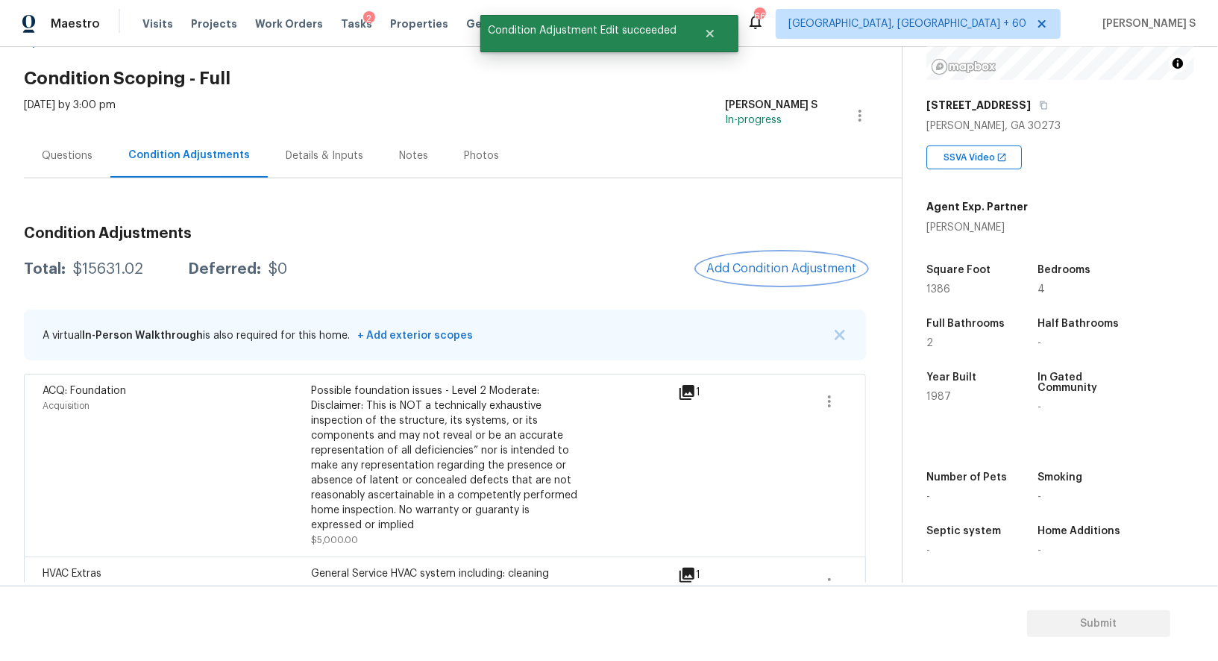
scroll to position [299, 0]
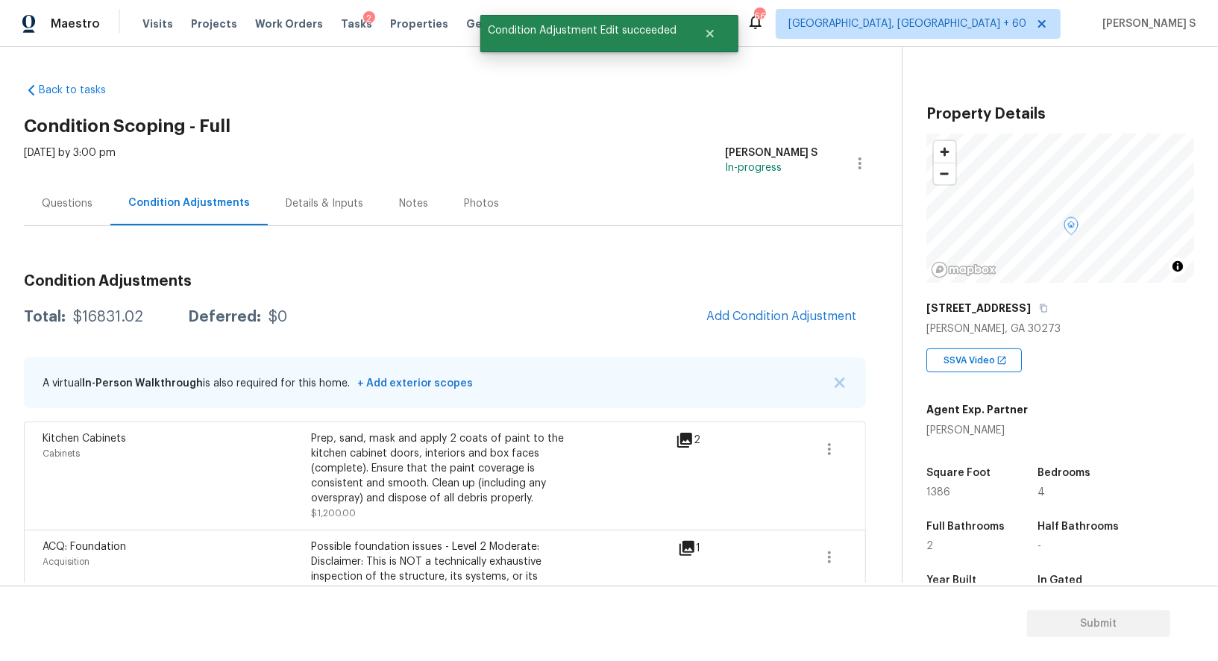
scroll to position [203, 0]
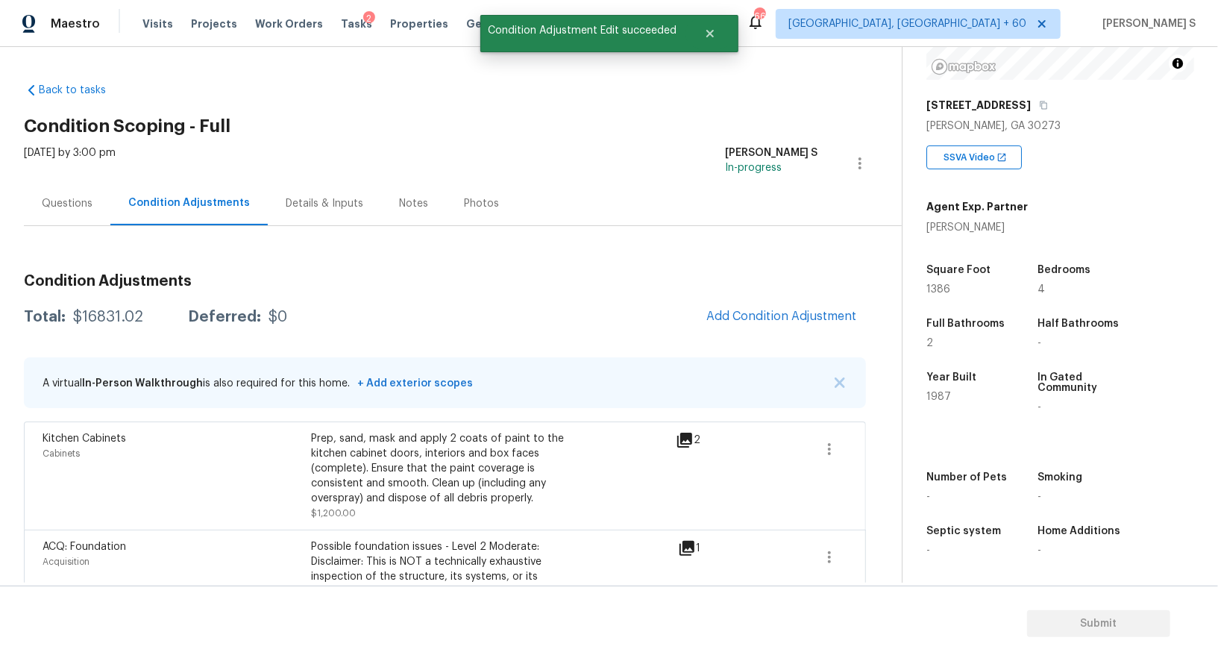
click at [755, 327] on button "Add Condition Adjustment" at bounding box center [781, 316] width 169 height 31
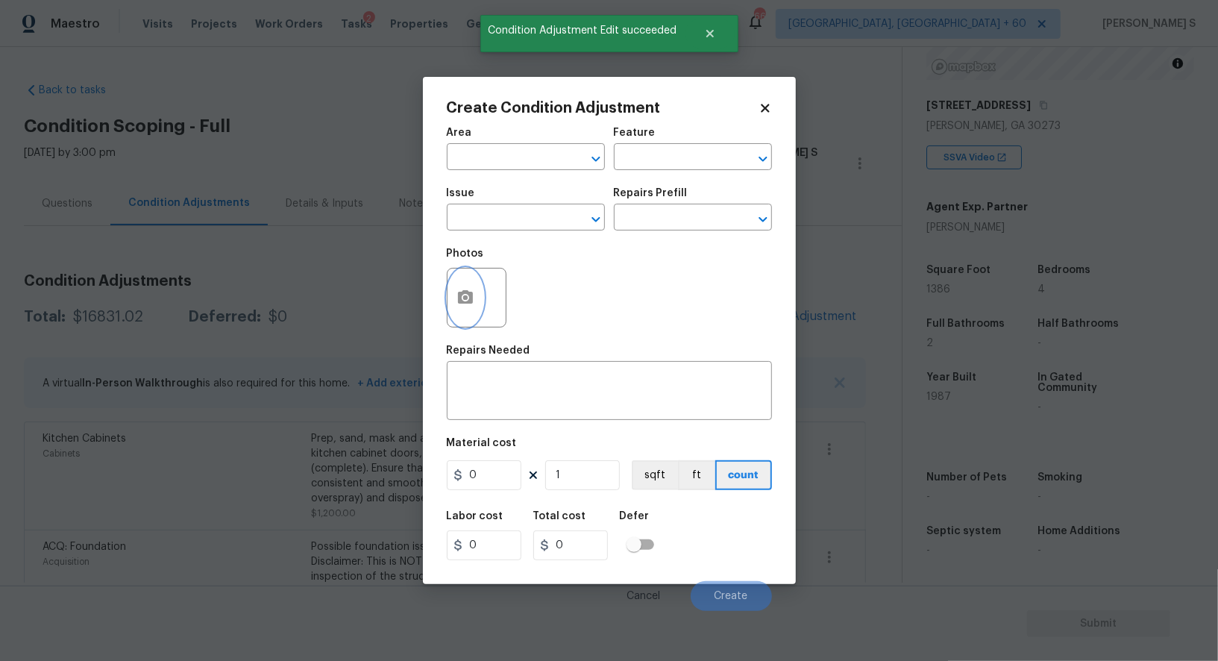
click at [458, 298] on icon "button" at bounding box center [465, 296] width 15 height 13
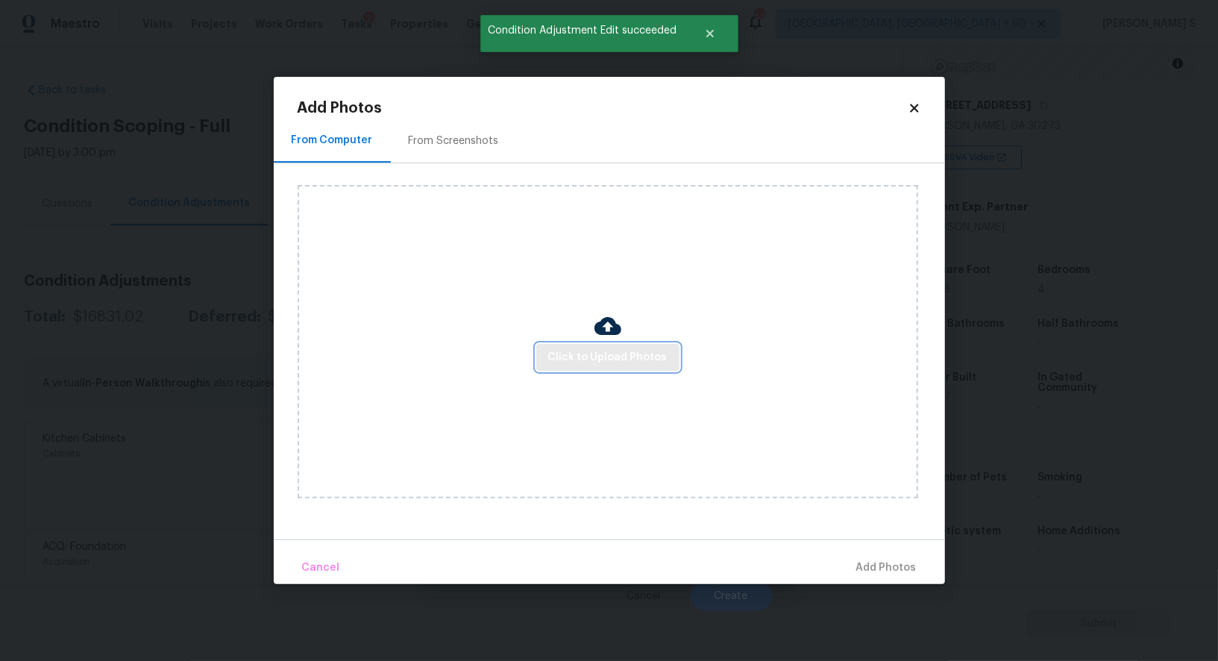
click at [549, 362] on button "Click to Upload Photos" at bounding box center [607, 358] width 143 height 28
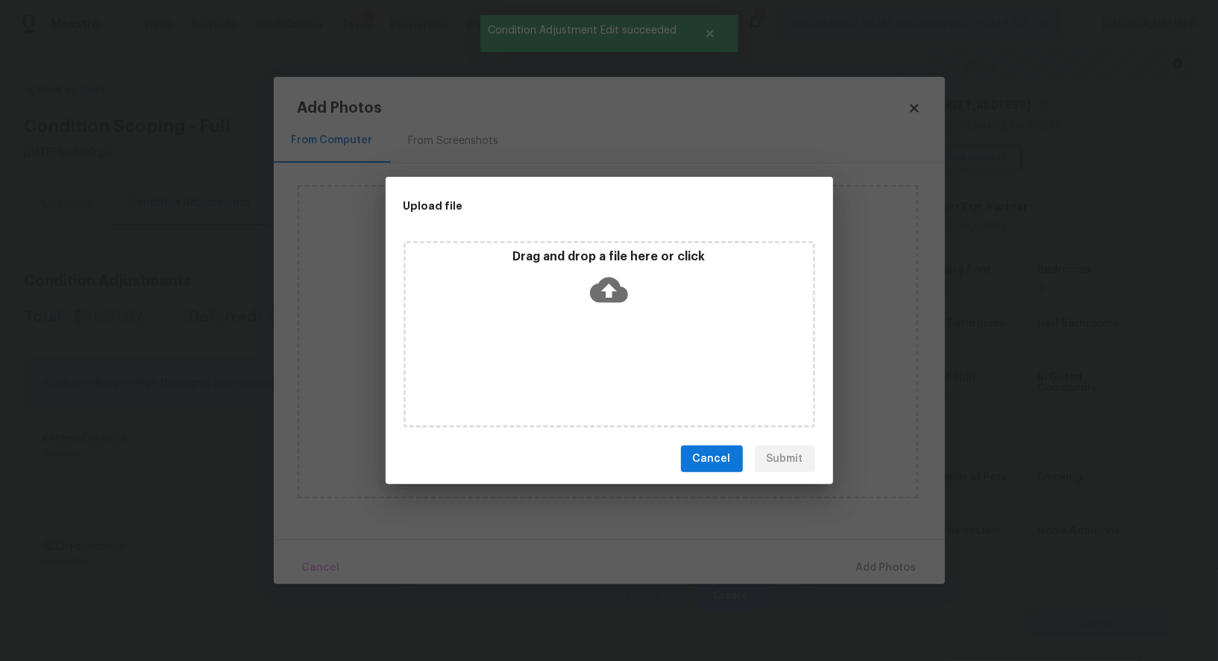
click at [549, 362] on div "Drag and drop a file here or click" at bounding box center [609, 334] width 412 height 186
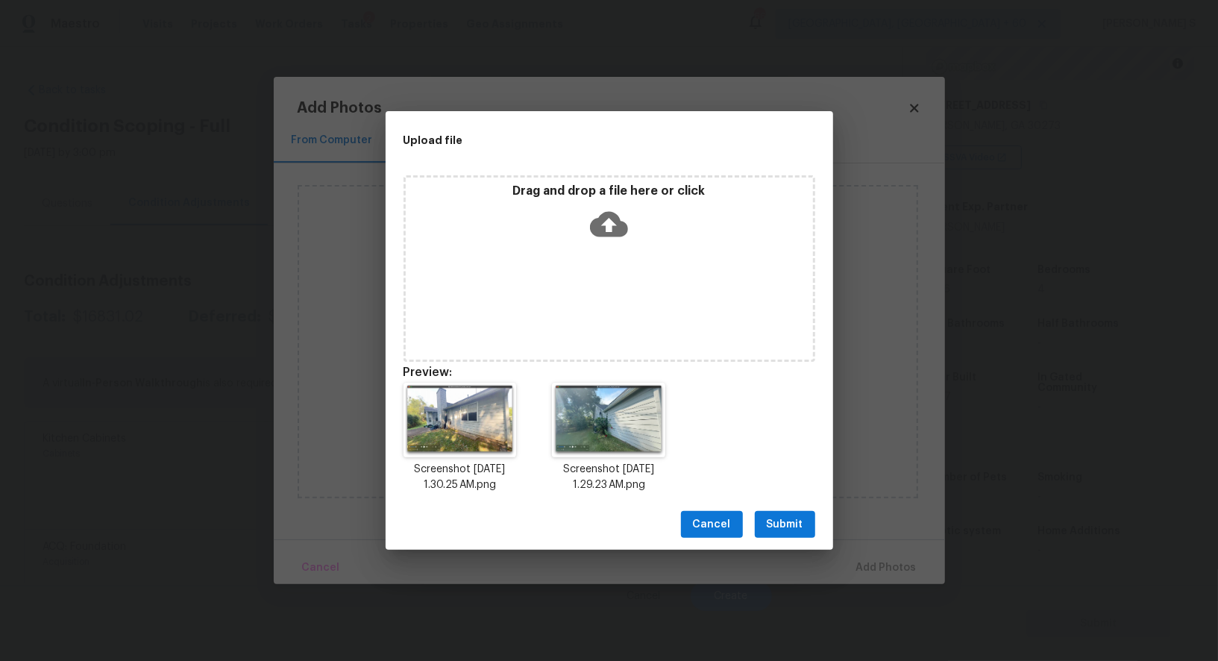
click at [804, 530] on button "Submit" at bounding box center [785, 525] width 60 height 28
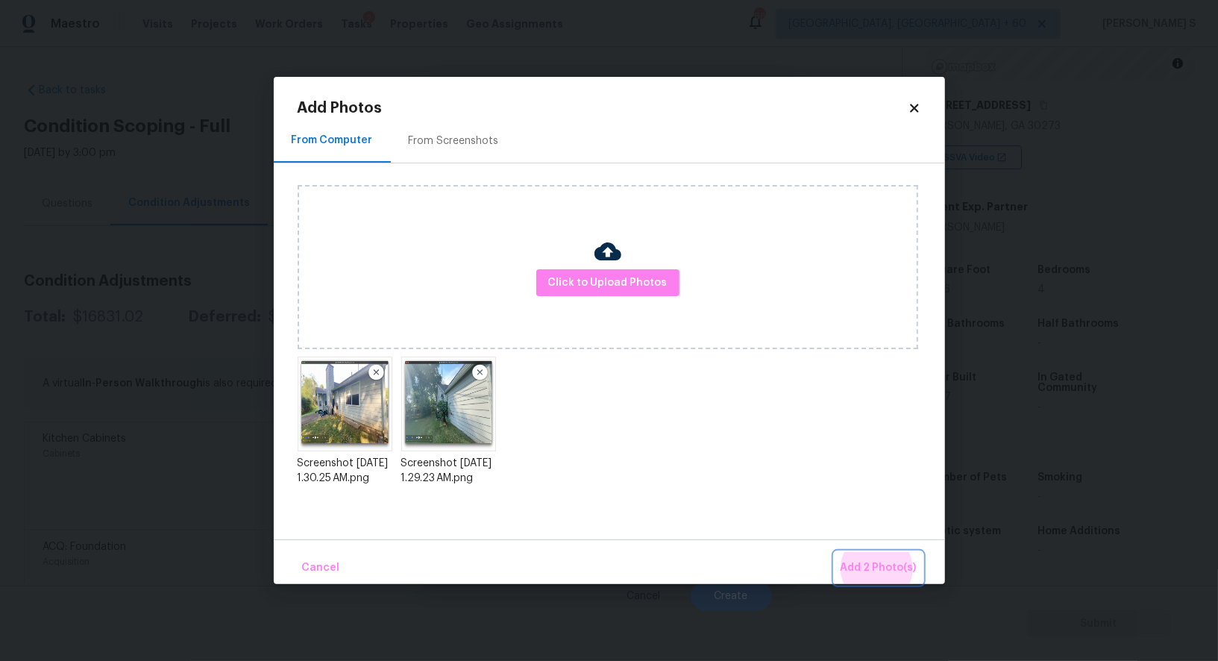
click at [835, 552] on button "Add 2 Photo(s)" at bounding box center [879, 568] width 88 height 32
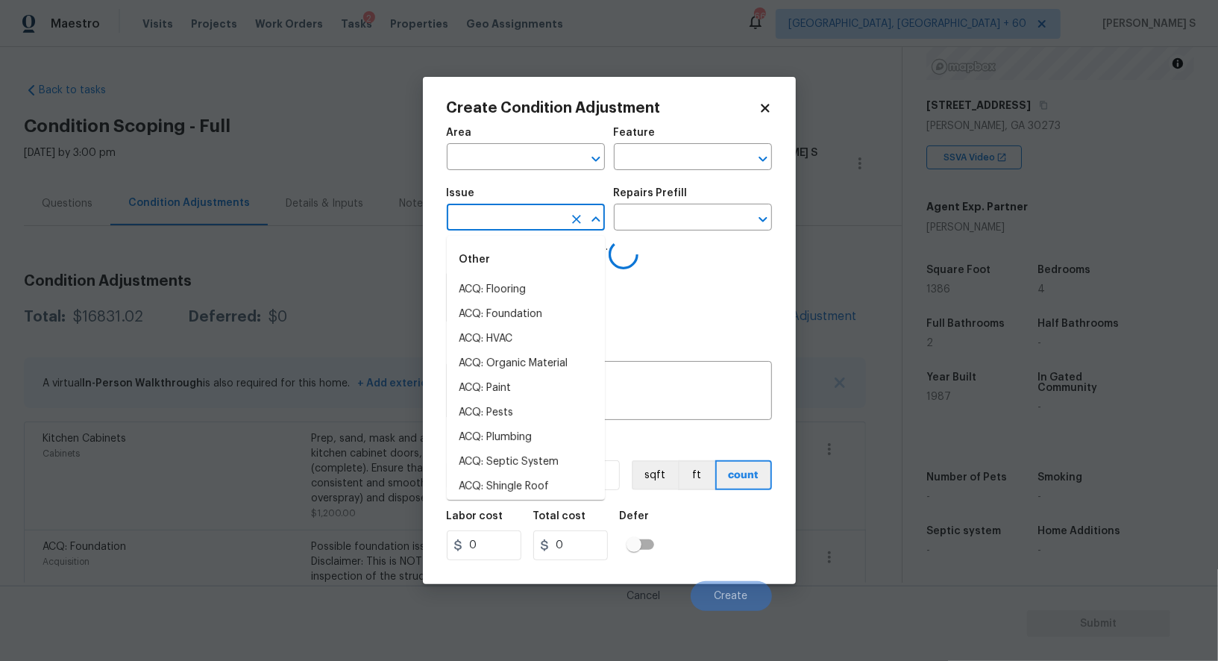
click at [512, 227] on input "text" at bounding box center [505, 218] width 116 height 23
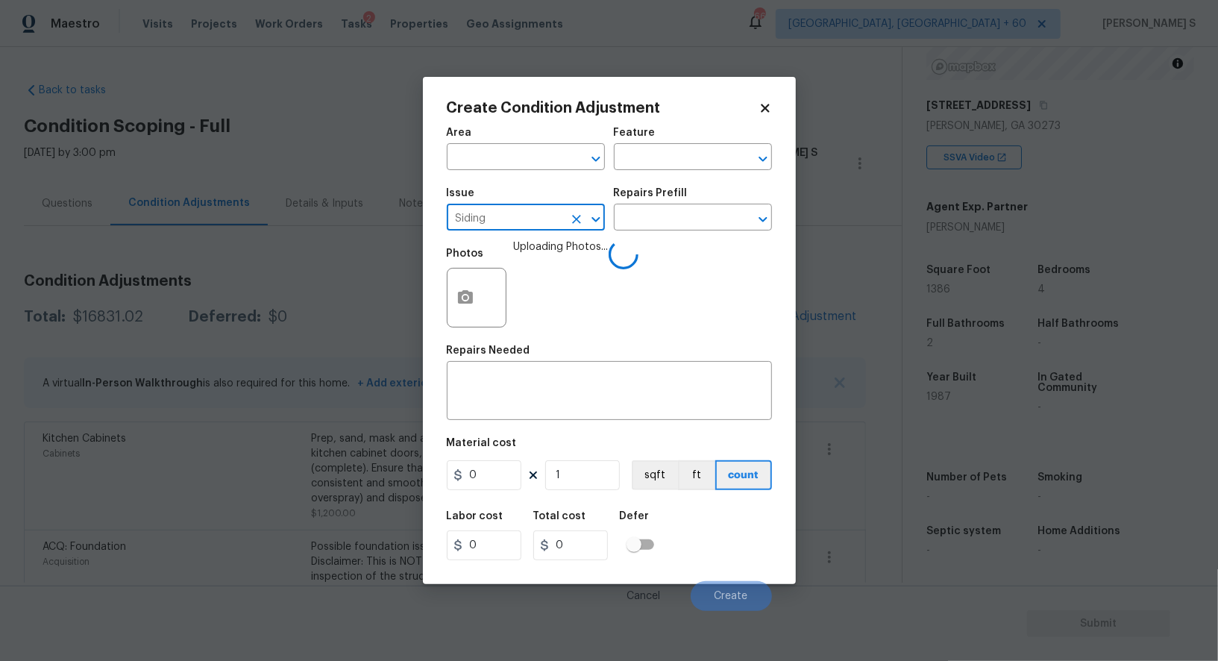
type input "Siding"
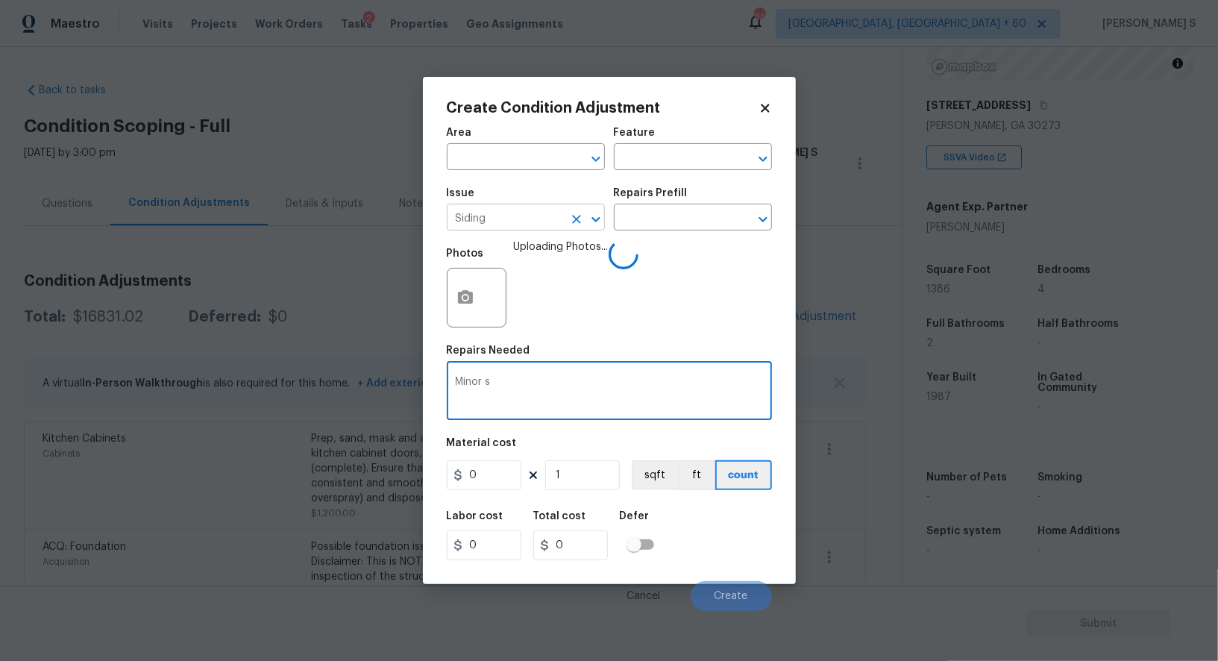
type textarea "Minor si"
click at [512, 227] on input "Siding" at bounding box center [505, 218] width 116 height 23
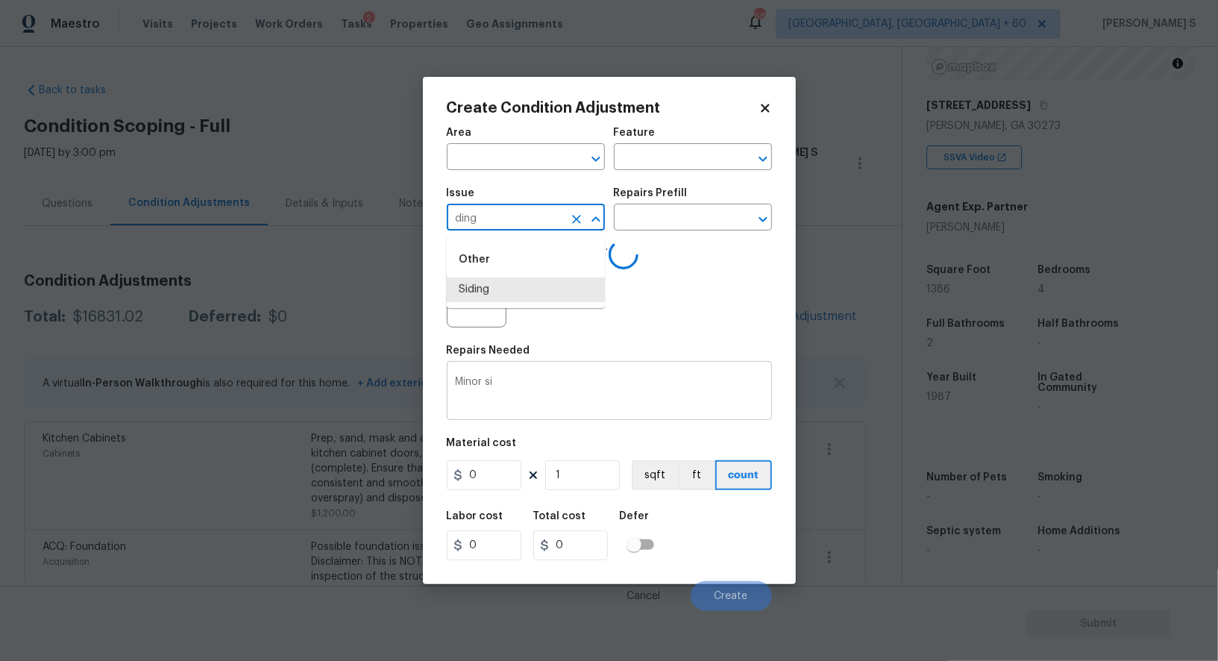
type input "Siding"
click at [520, 399] on textarea "Minor si" at bounding box center [609, 392] width 307 height 31
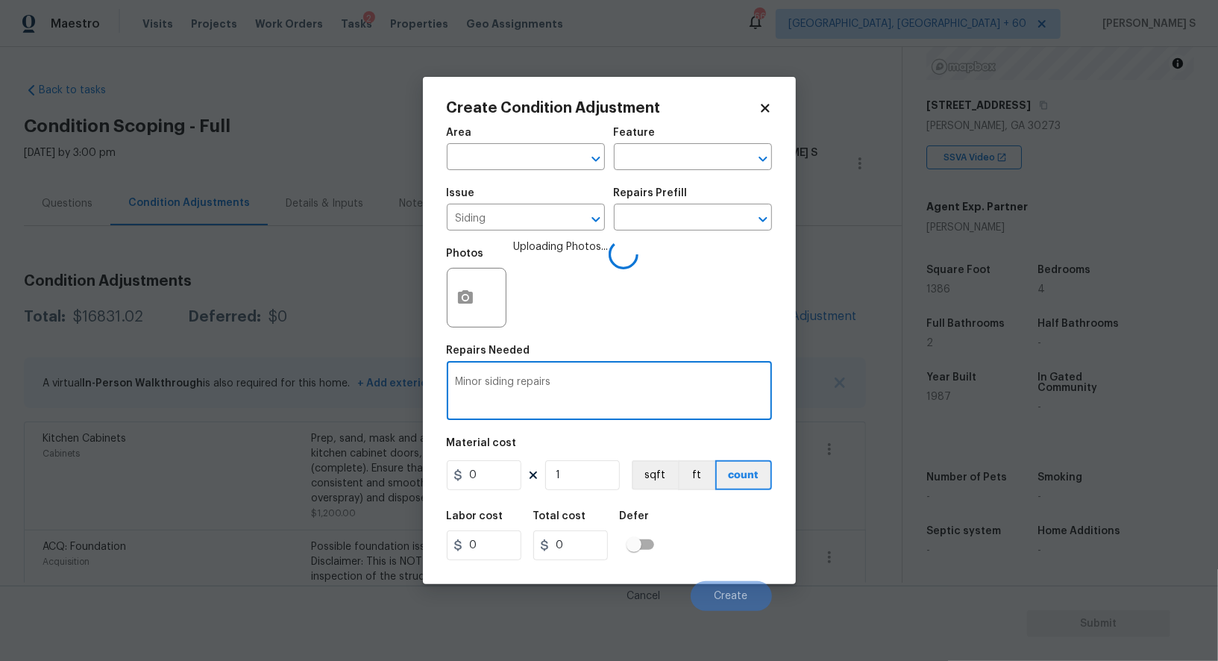
type textarea "Minor siding repairs"
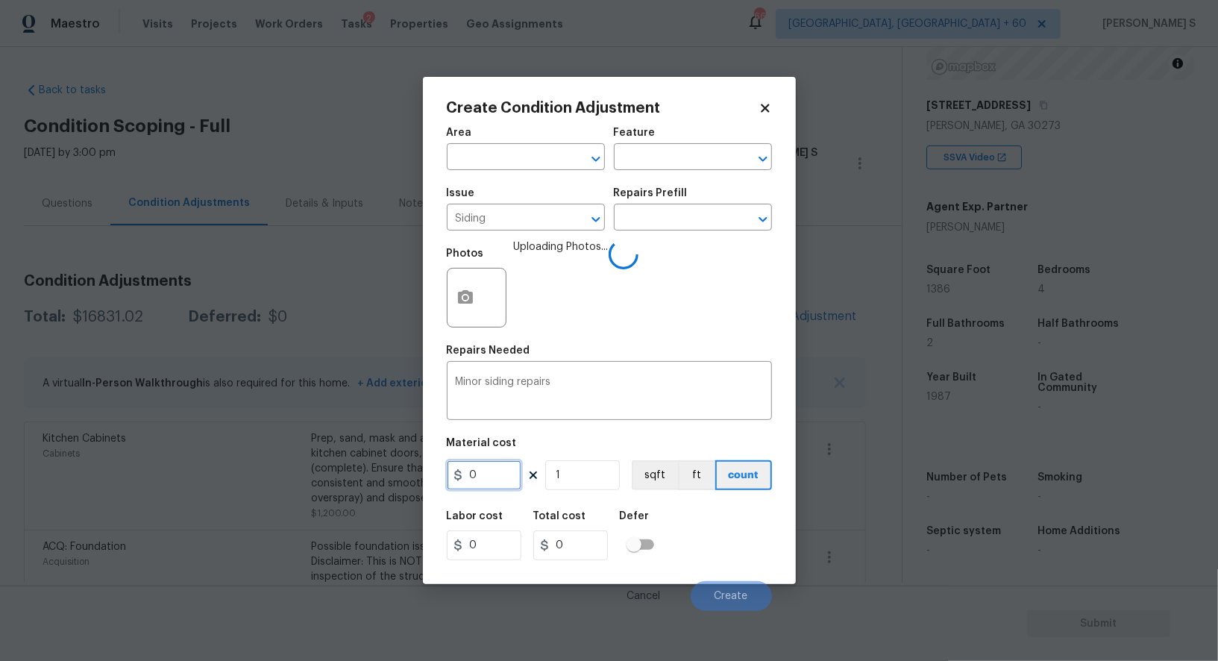
click at [495, 483] on input "0" at bounding box center [484, 475] width 75 height 30
type input "900"
click at [746, 553] on div "Labor cost 0 Total cost 900 Defer" at bounding box center [609, 535] width 325 height 67
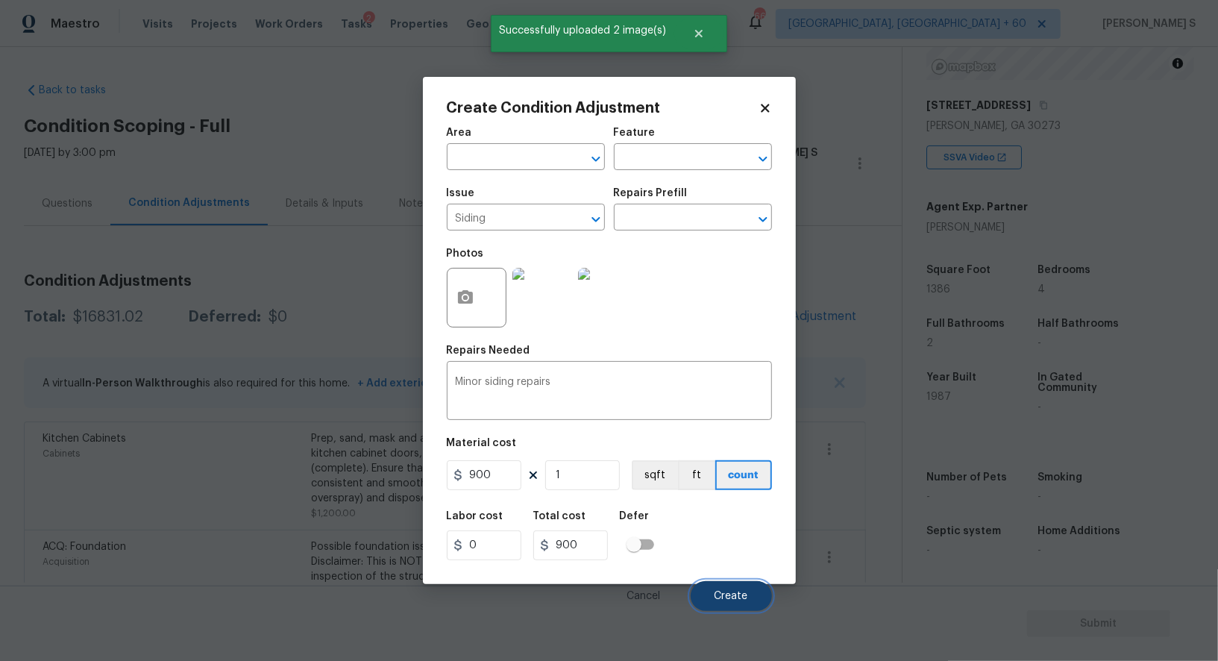
click at [732, 607] on button "Create" at bounding box center [731, 596] width 81 height 30
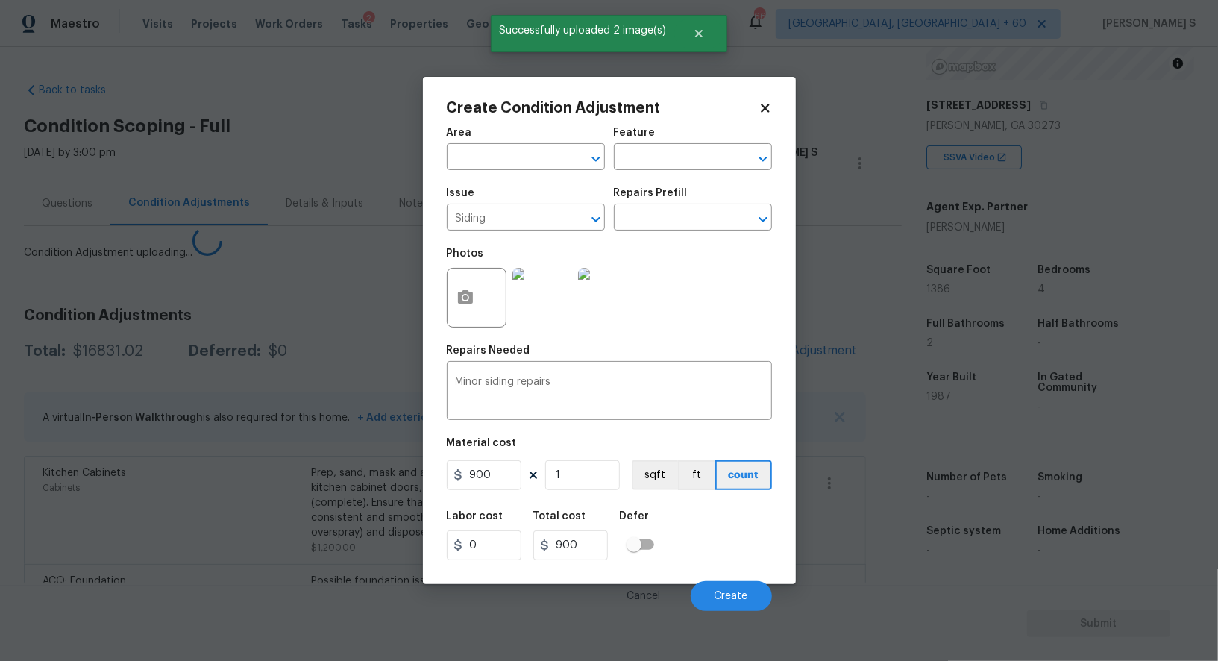
click at [153, 464] on body "Maestro Visits Projects Work Orders Tasks 2 Properties Geo Assignments 668 Albu…" at bounding box center [609, 330] width 1218 height 661
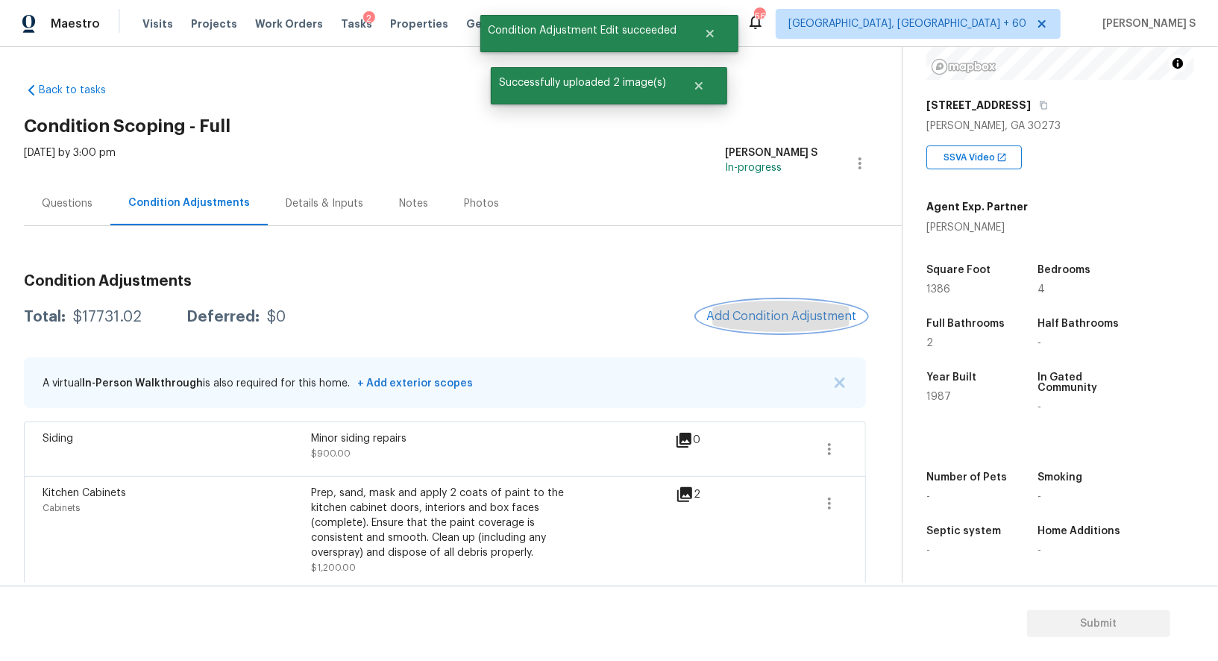
click at [764, 307] on button "Add Condition Adjustment" at bounding box center [781, 316] width 169 height 31
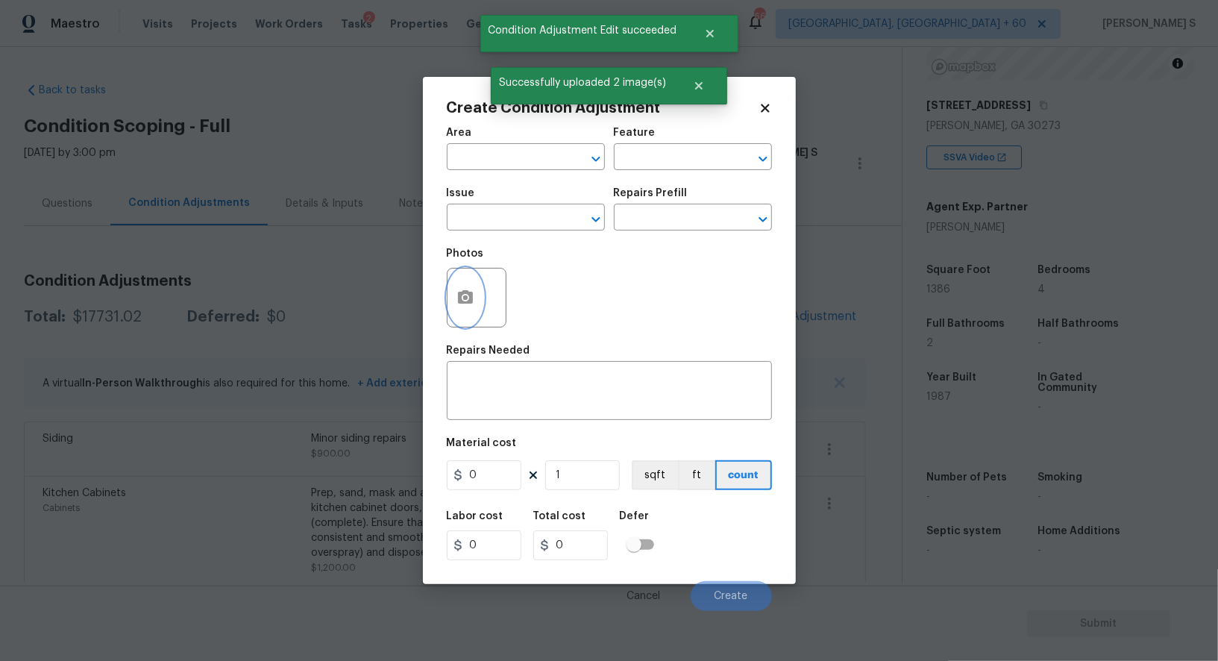
click at [475, 298] on button "button" at bounding box center [465, 297] width 36 height 58
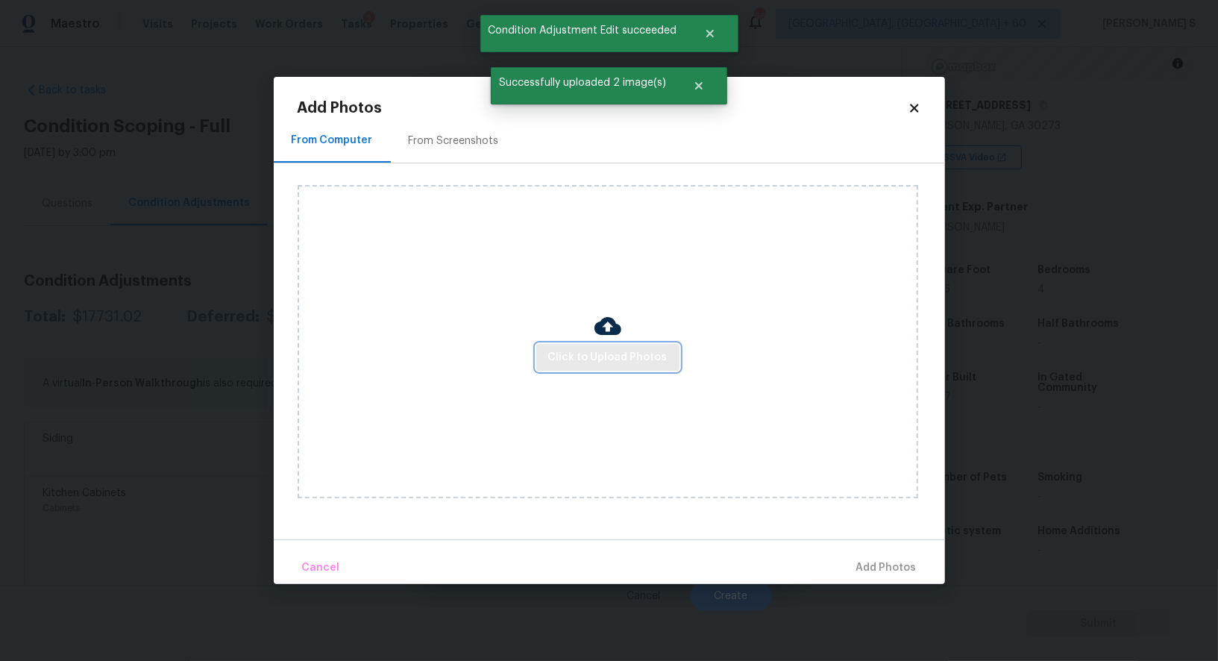
click at [561, 354] on span "Click to Upload Photos" at bounding box center [607, 357] width 119 height 19
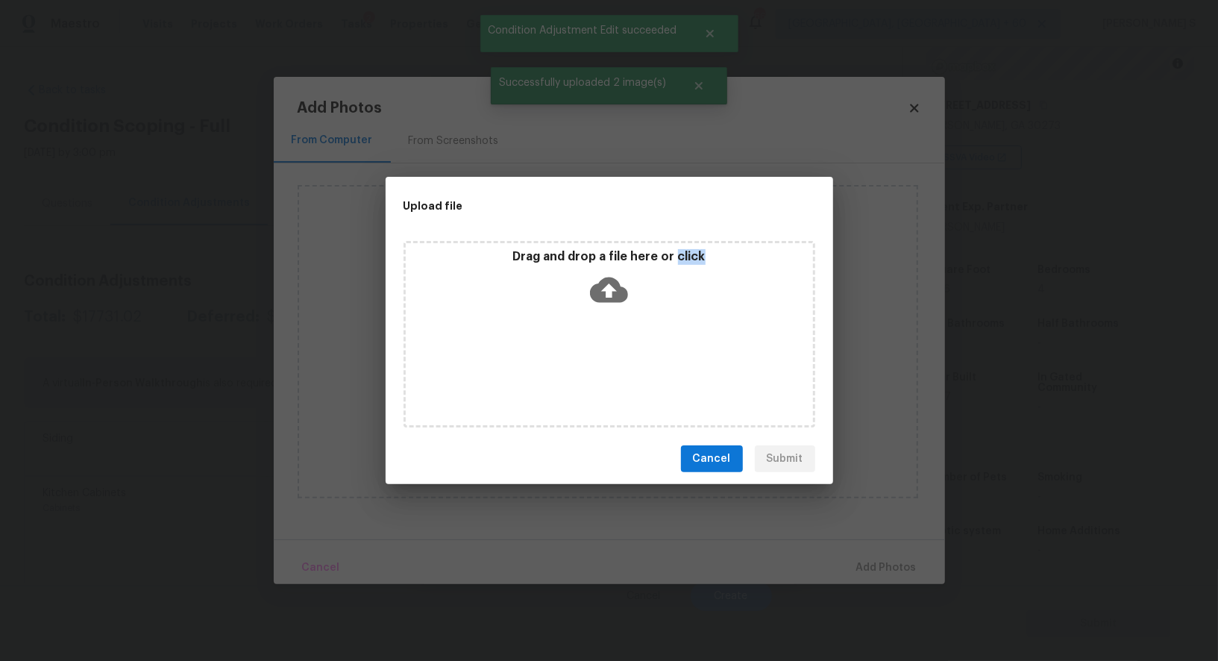
click at [561, 354] on div "Drag and drop a file here or click" at bounding box center [609, 334] width 412 height 186
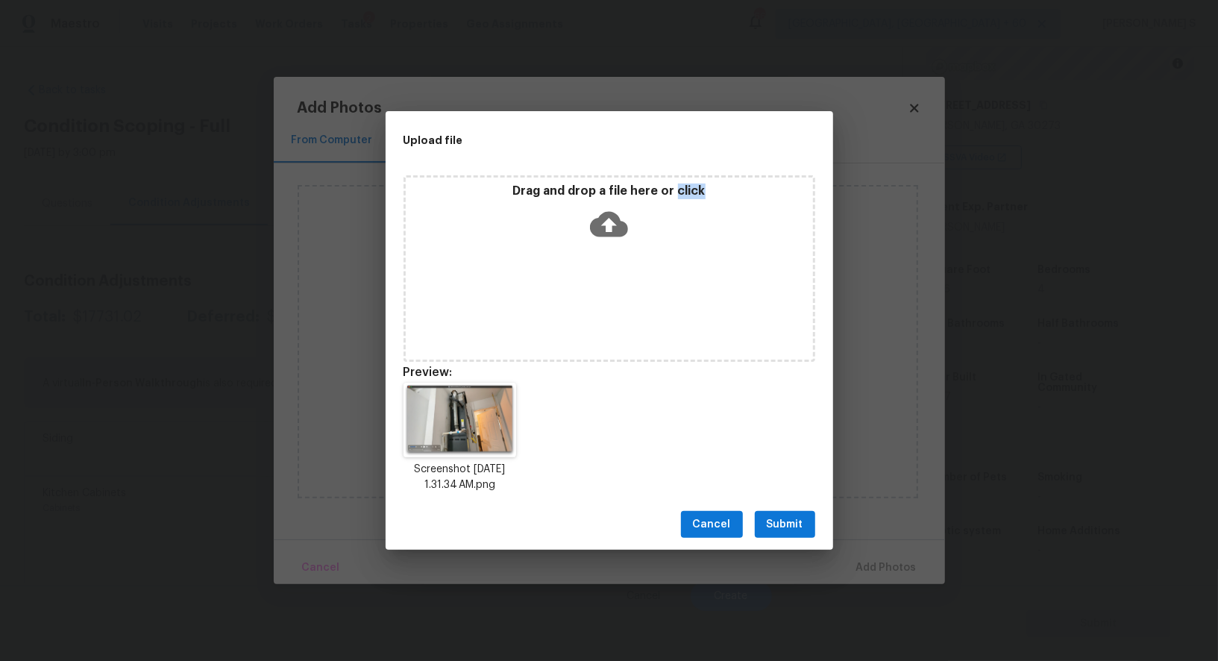
click at [782, 537] on button "Submit" at bounding box center [785, 525] width 60 height 28
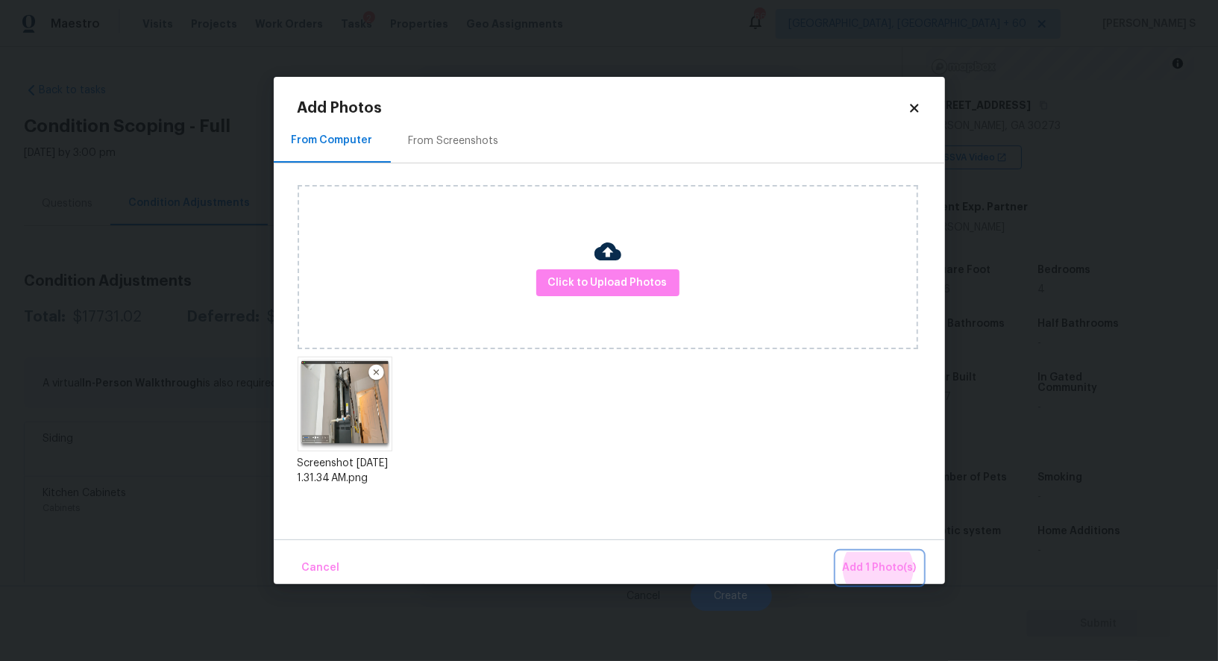
click at [837, 552] on button "Add 1 Photo(s)" at bounding box center [880, 568] width 86 height 32
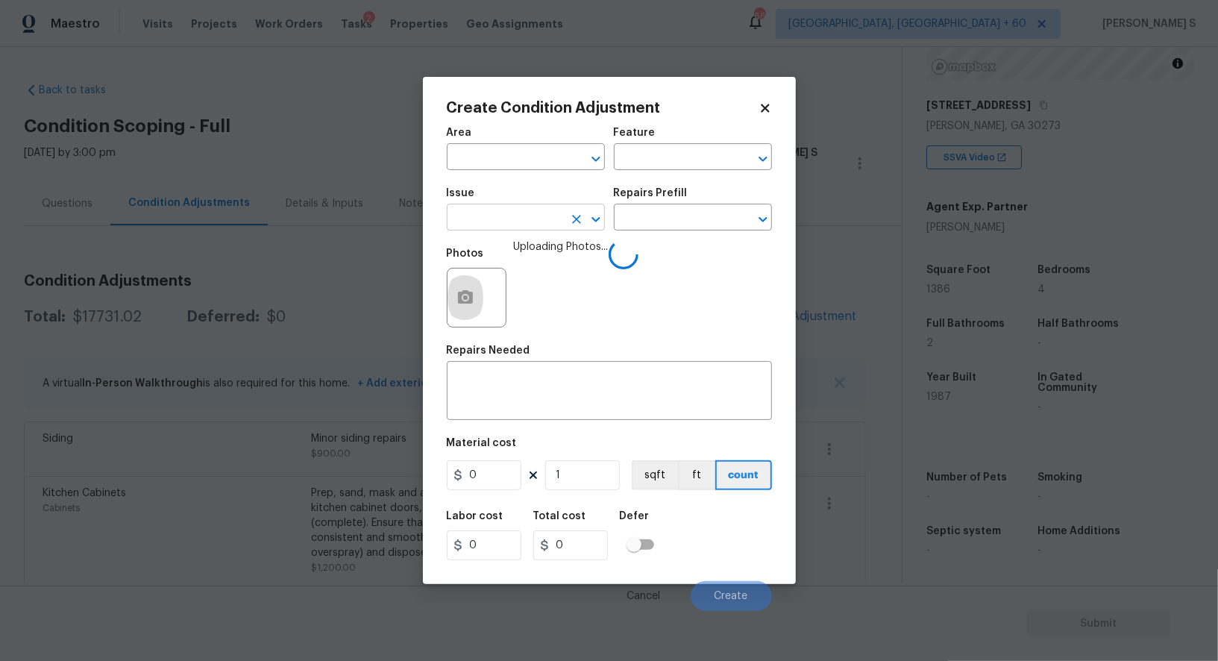
click at [494, 227] on input "text" at bounding box center [505, 218] width 116 height 23
type input "Drywall"
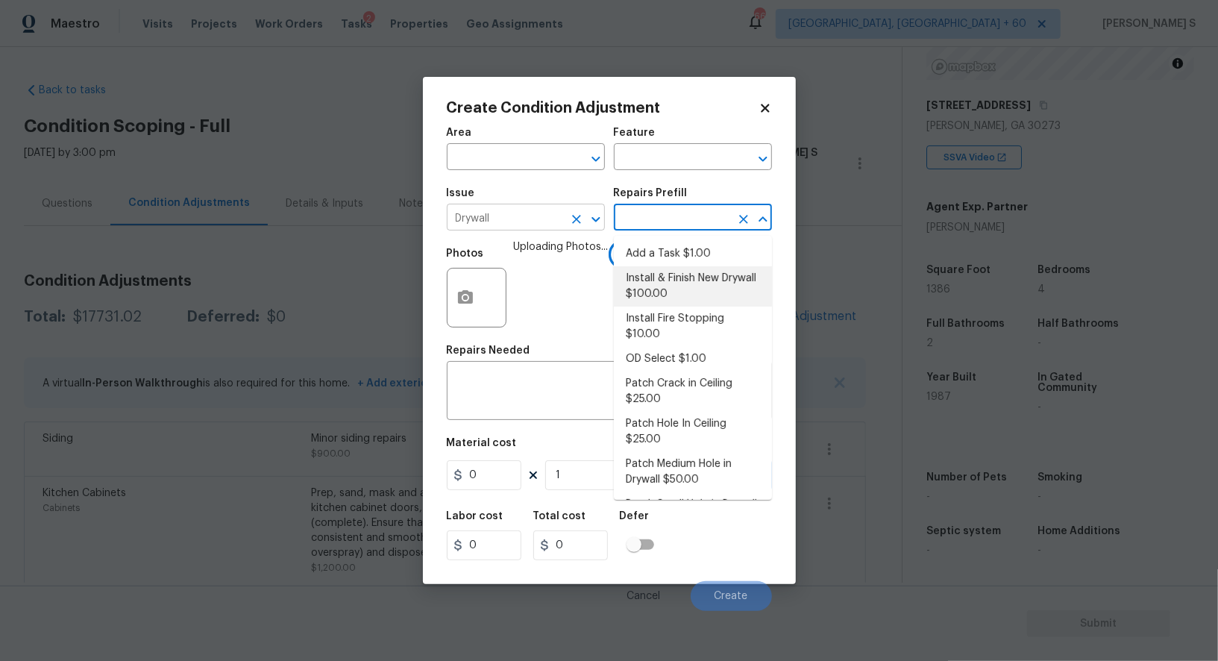
type input "Walls and Ceiling"
type textarea "Remove the existing damaged drywall and replace with new. Ensure that the new d…"
type input "100"
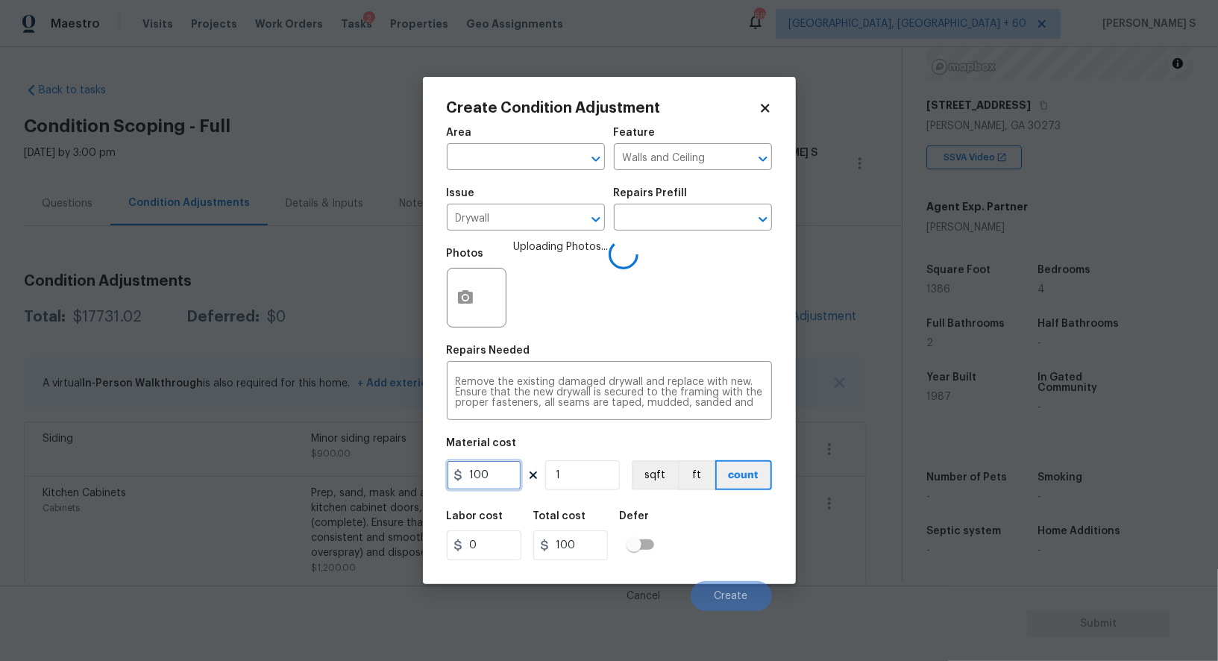
click at [503, 481] on input "100" at bounding box center [484, 475] width 75 height 30
type input "300"
click at [723, 553] on div "Labor cost 0 Total cost 300 Defer" at bounding box center [609, 535] width 325 height 67
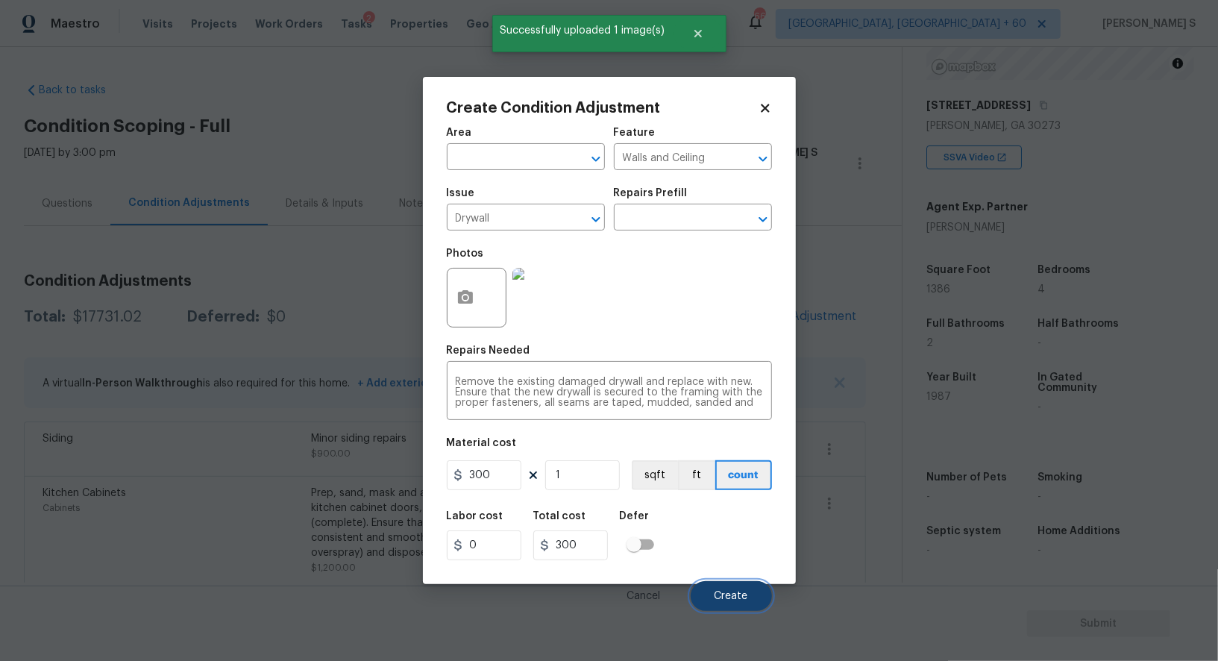
click at [720, 593] on span "Create" at bounding box center [731, 596] width 34 height 11
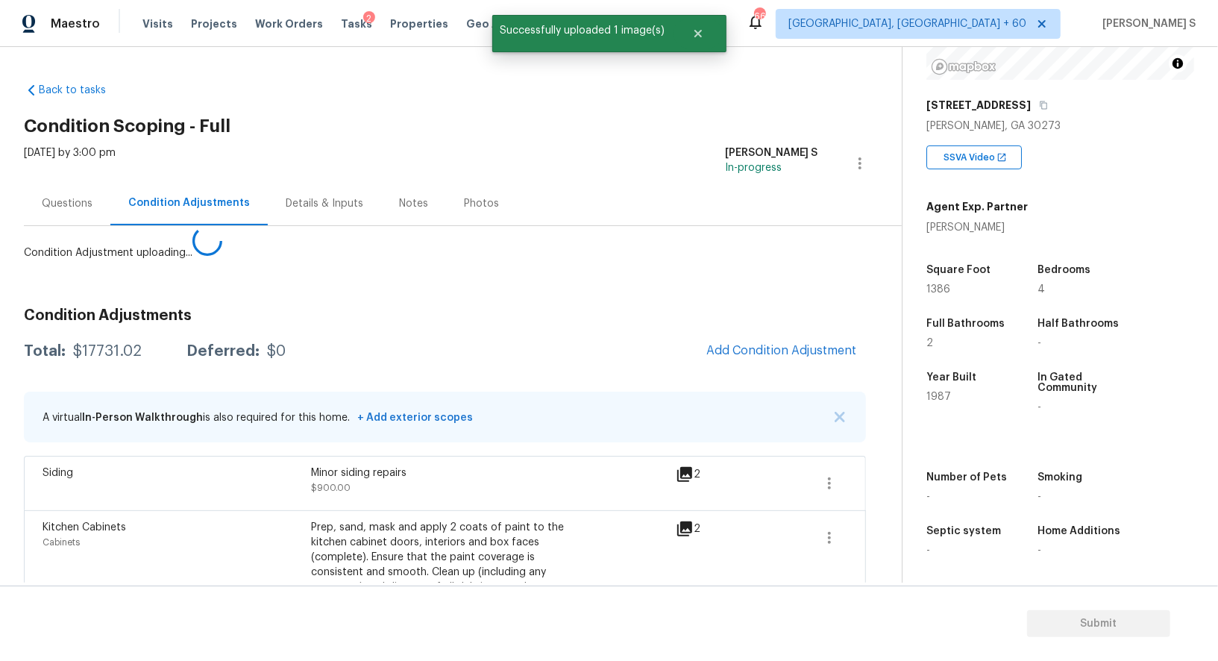
click at [45, 547] on body "Maestro Visits Projects Work Orders Tasks 2 Properties Geo Assignments 668 Albu…" at bounding box center [609, 330] width 1218 height 661
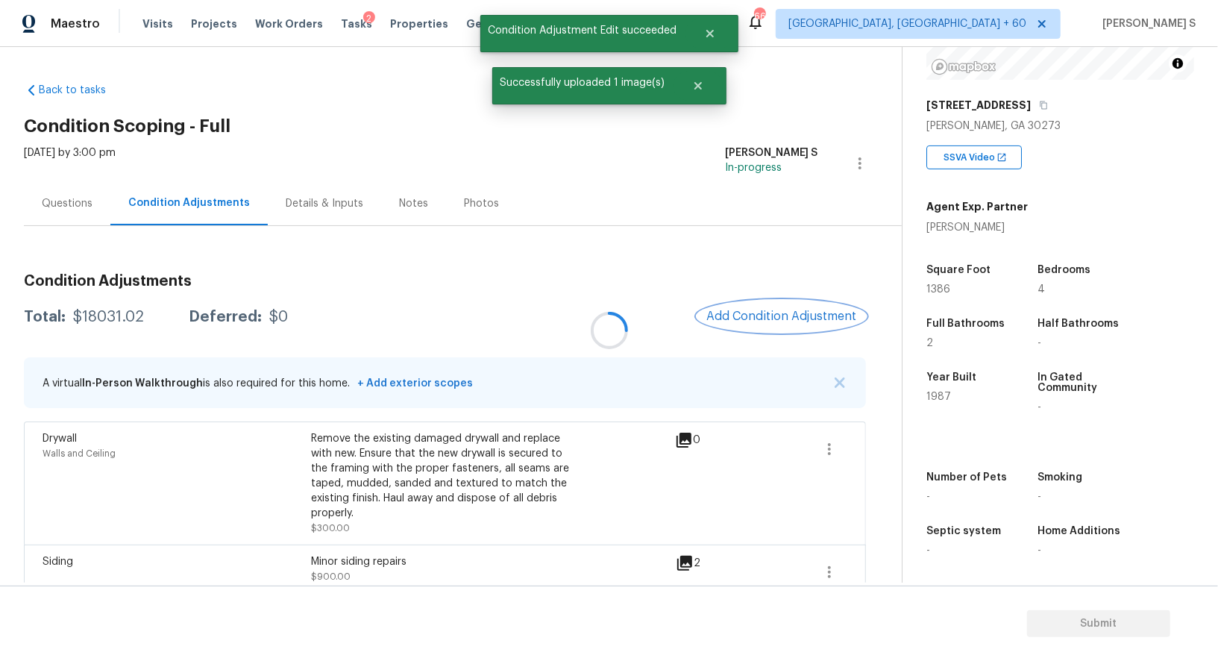
click at [789, 321] on span "Add Condition Adjustment" at bounding box center [781, 315] width 151 height 13
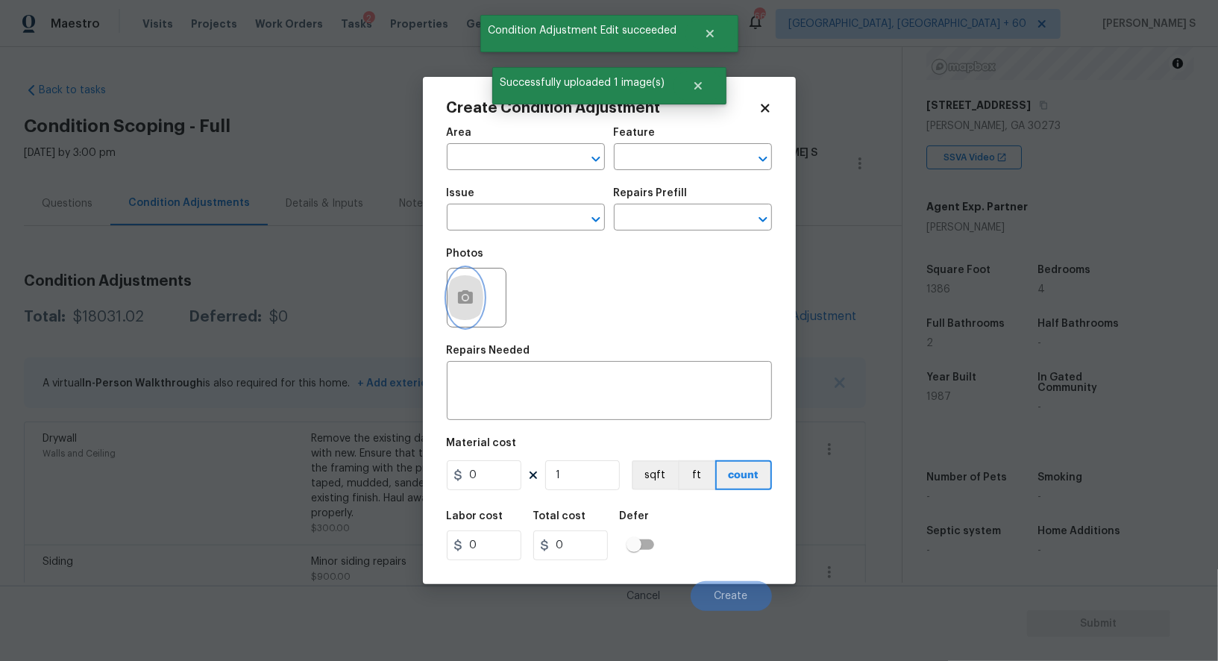
click at [456, 310] on button "button" at bounding box center [465, 297] width 36 height 58
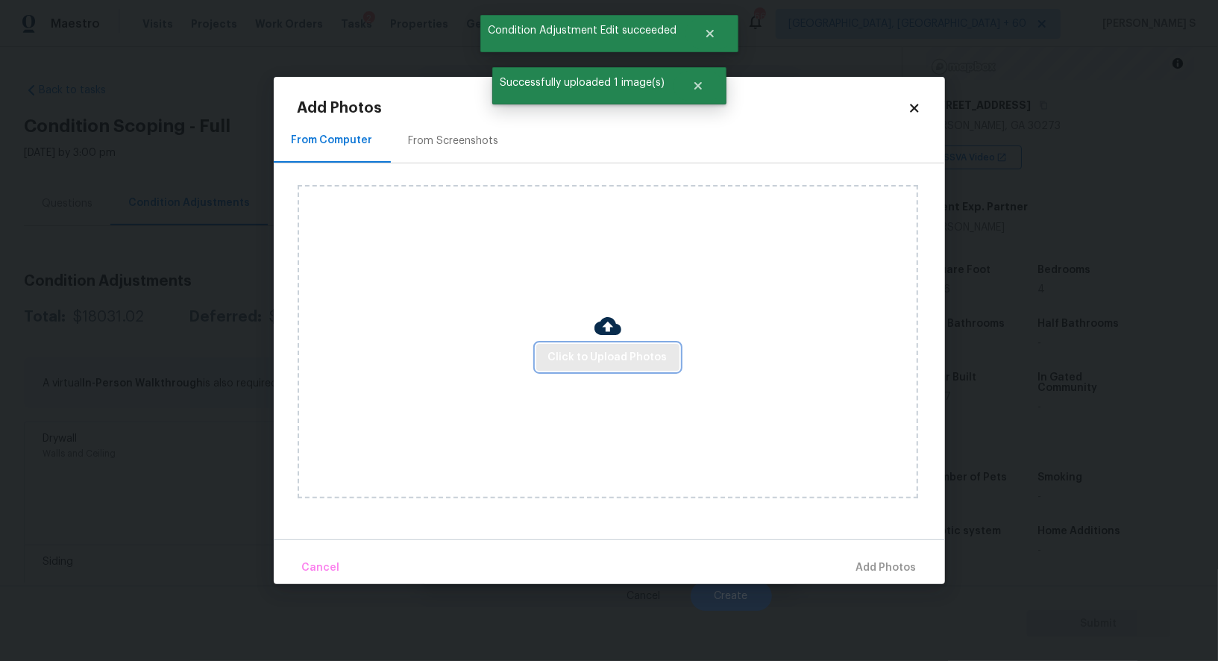
click at [585, 361] on span "Click to Upload Photos" at bounding box center [607, 357] width 119 height 19
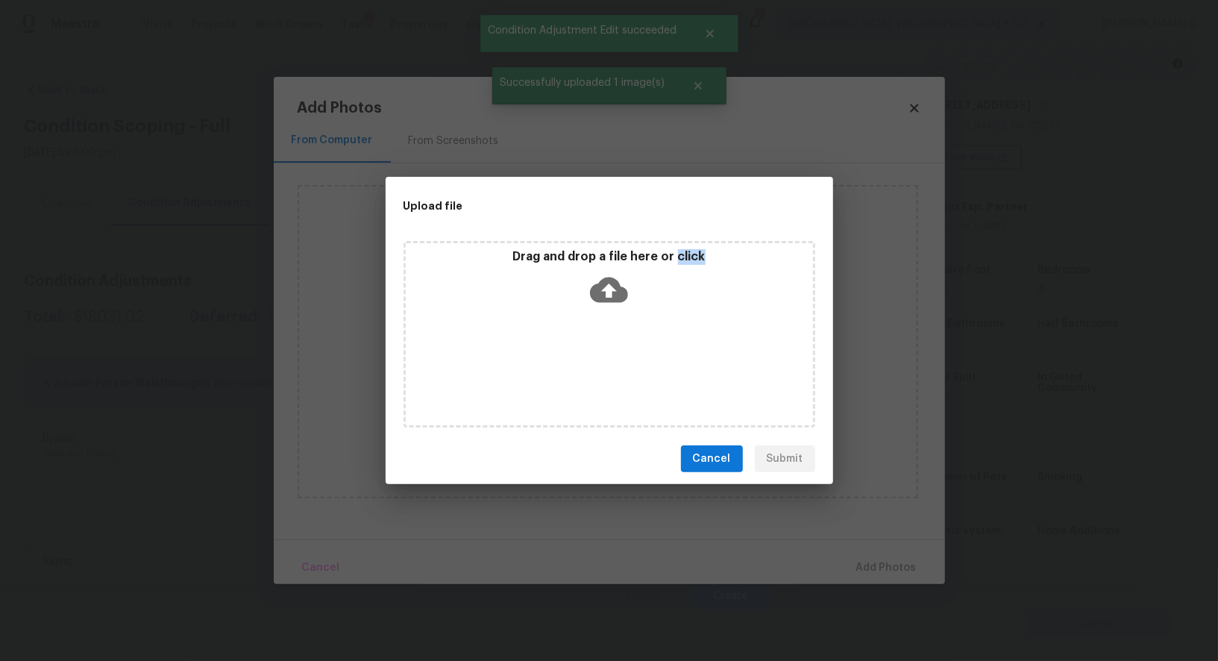
click at [585, 360] on div "Drag and drop a file here or click" at bounding box center [609, 334] width 412 height 186
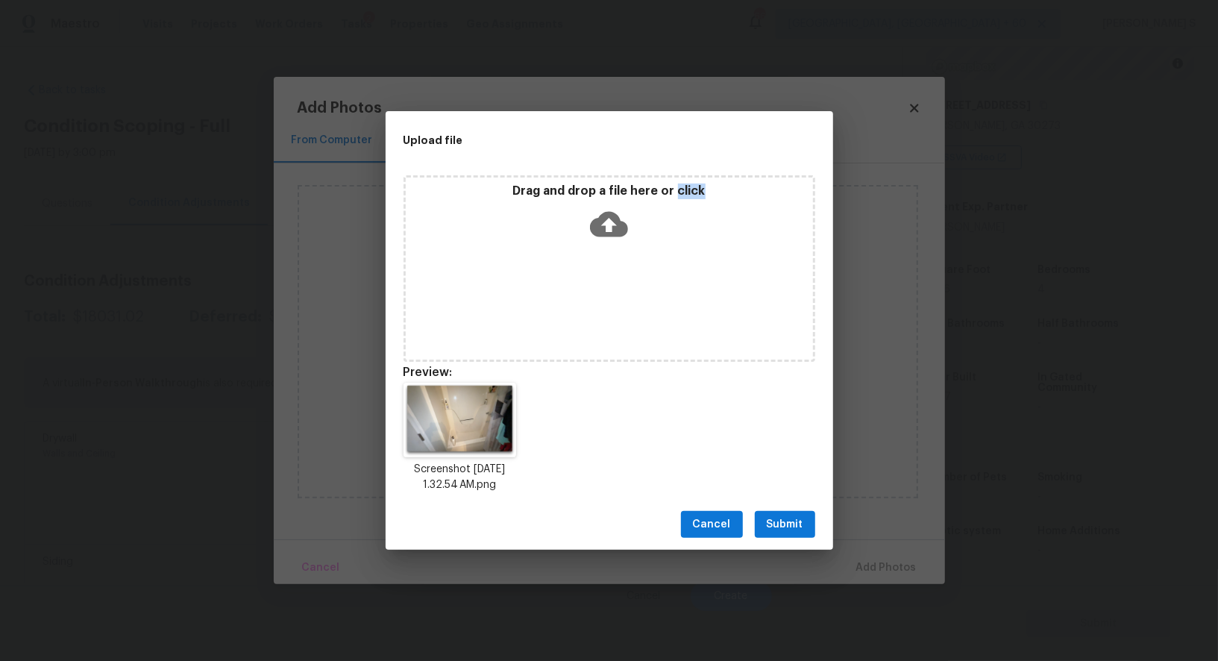
click at [780, 518] on span "Submit" at bounding box center [785, 524] width 37 height 19
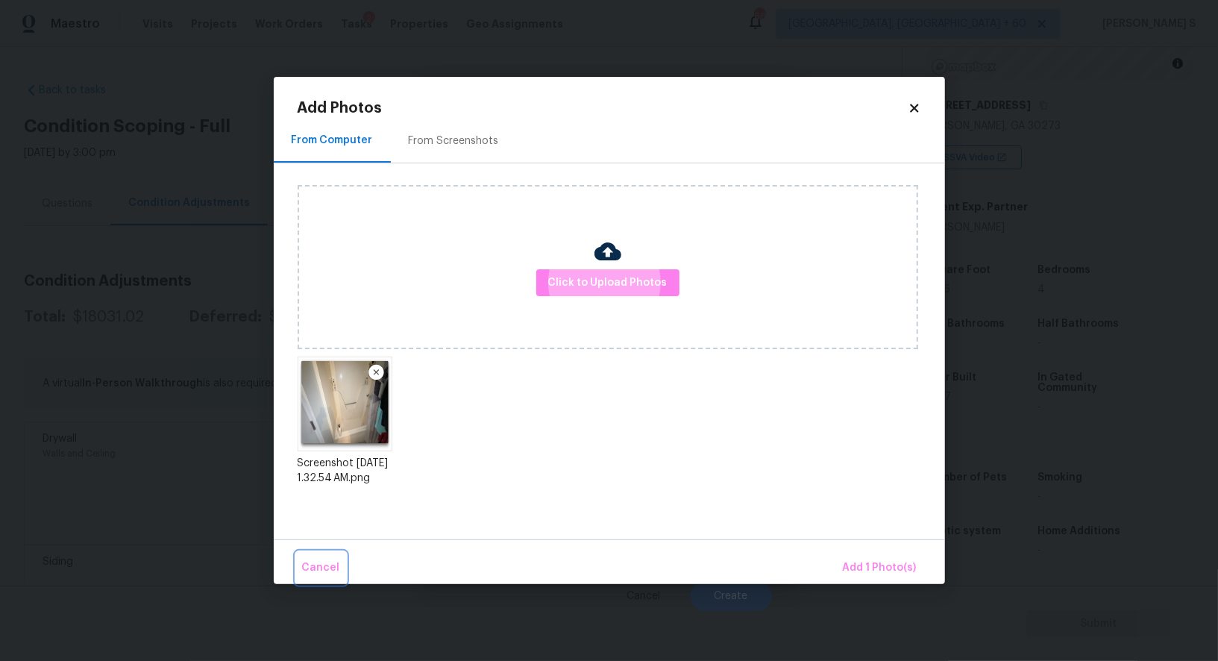
click at [296, 552] on button "Cancel" at bounding box center [321, 568] width 50 height 32
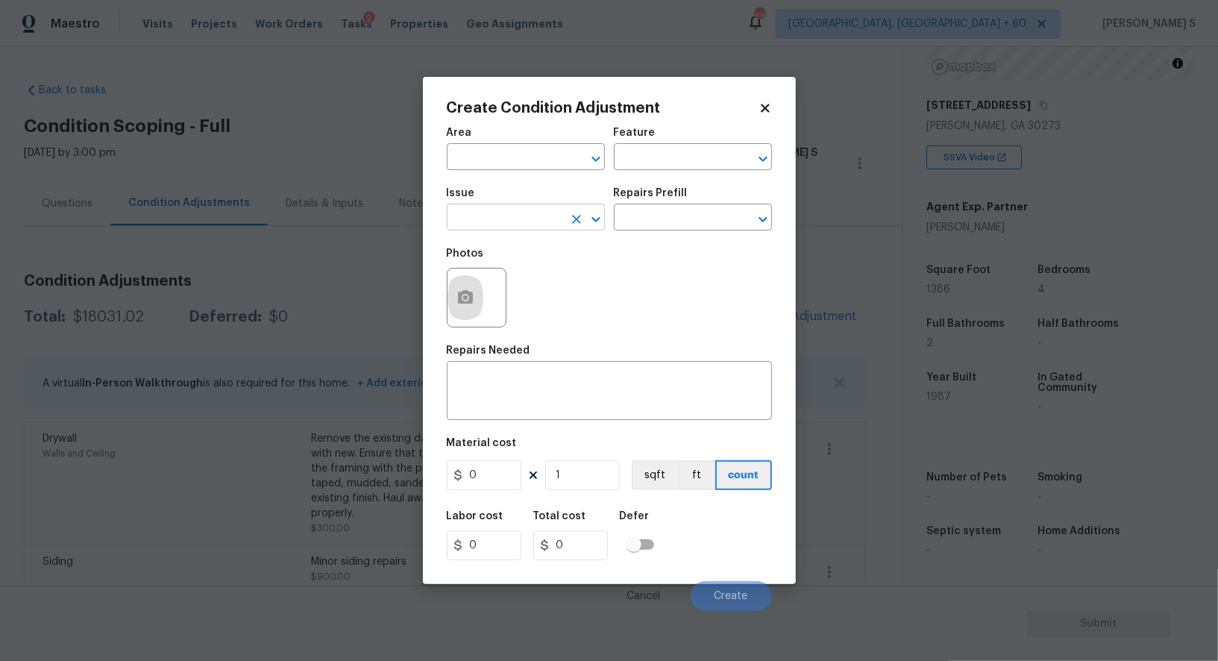
click at [539, 222] on input "text" at bounding box center [505, 218] width 116 height 23
type input "Interior Resurfacing"
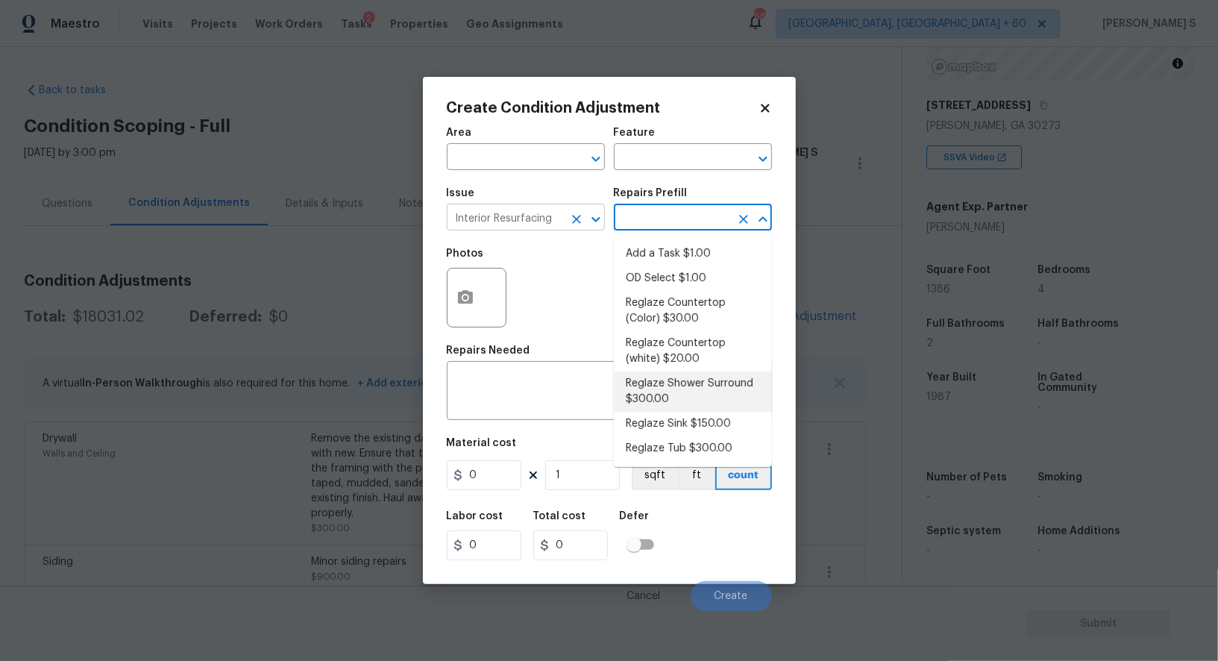
type textarea "Prep, mask, clean and reglaze the fiberglass shower surround (white) both on th…"
type input "300"
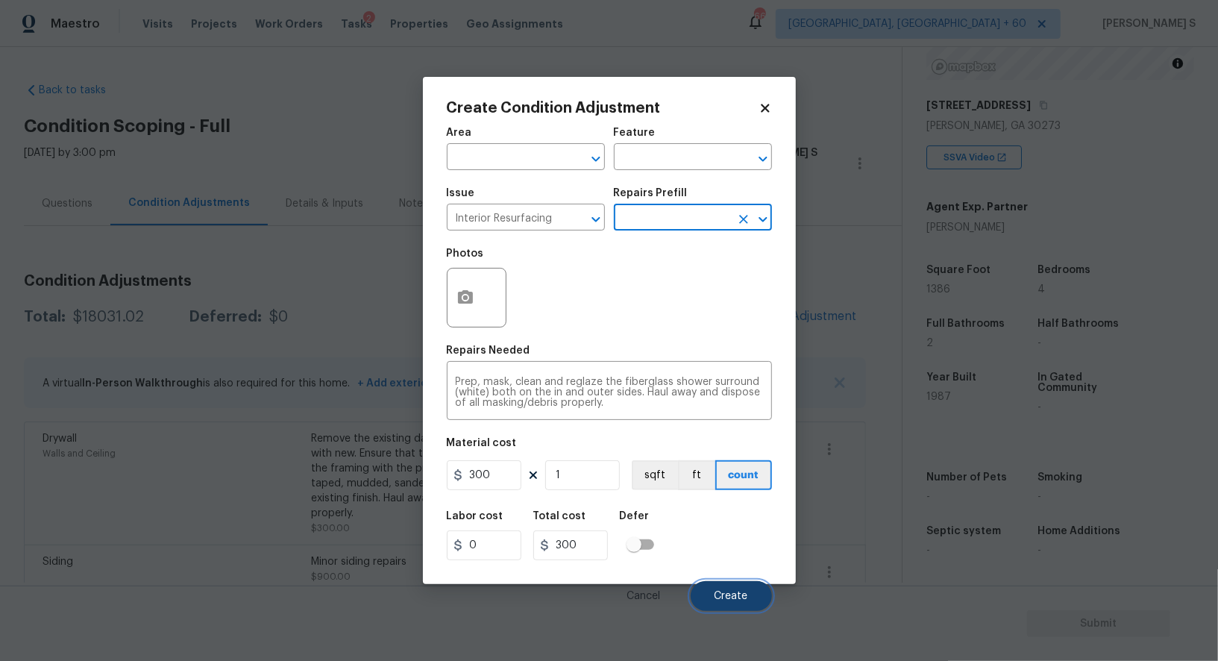
click at [739, 603] on button "Create" at bounding box center [731, 596] width 81 height 30
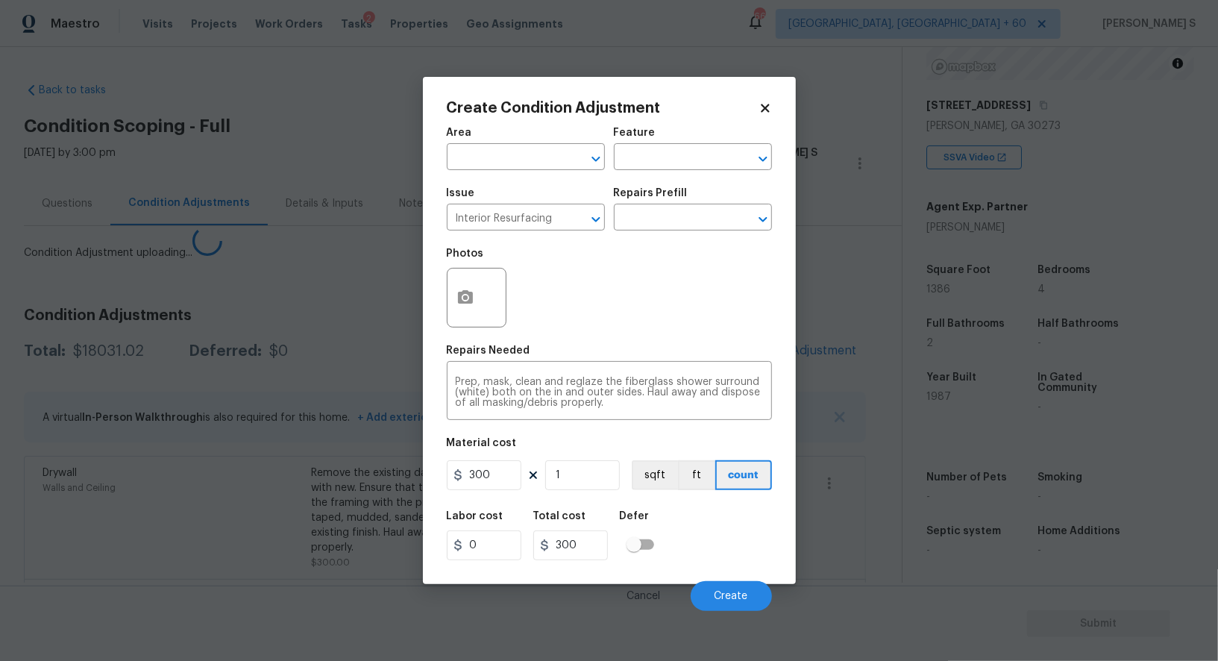
drag, startPoint x: 212, startPoint y: 512, endPoint x: 211, endPoint y: 499, distance: 12.7
click at [211, 512] on body "Maestro Visits Projects Work Orders Tasks 2 Properties Geo Assignments 668 Albu…" at bounding box center [609, 330] width 1218 height 661
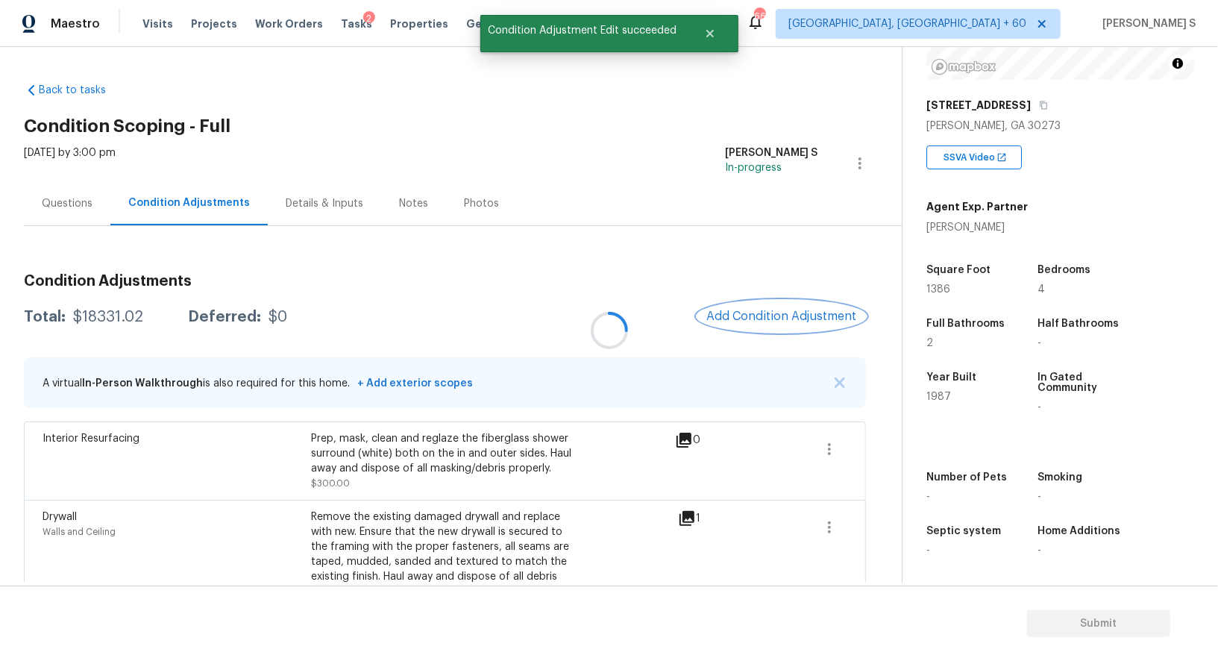
click at [791, 313] on span "Add Condition Adjustment" at bounding box center [781, 315] width 151 height 13
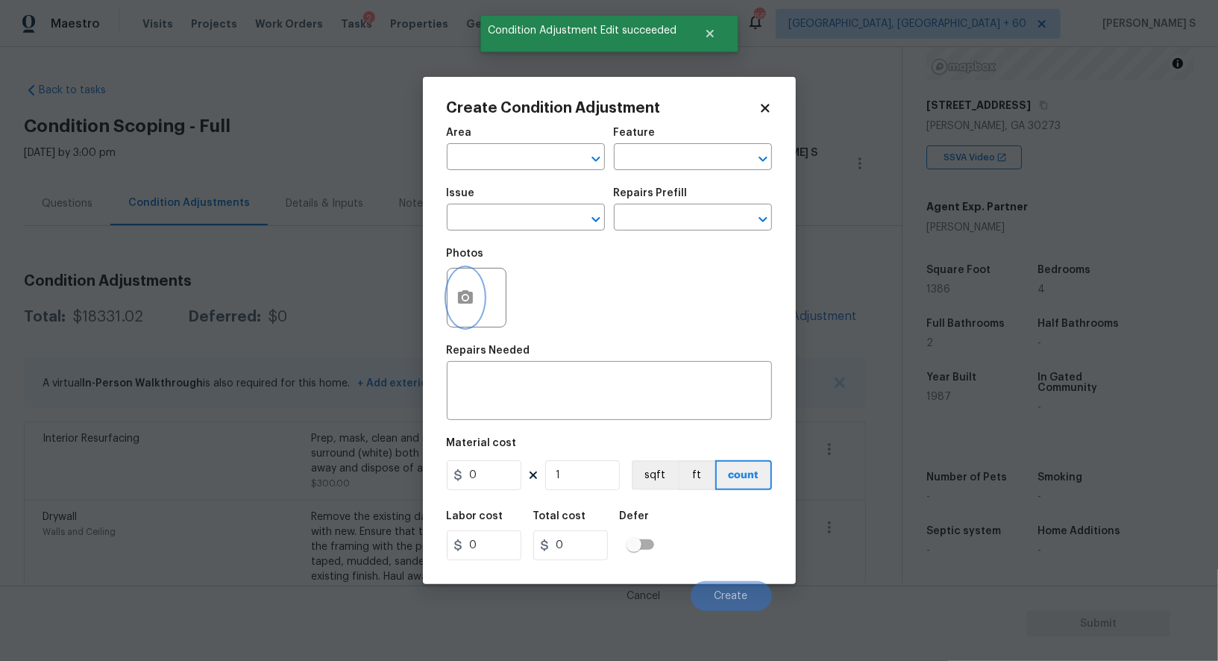
click at [453, 317] on button "button" at bounding box center [465, 297] width 36 height 58
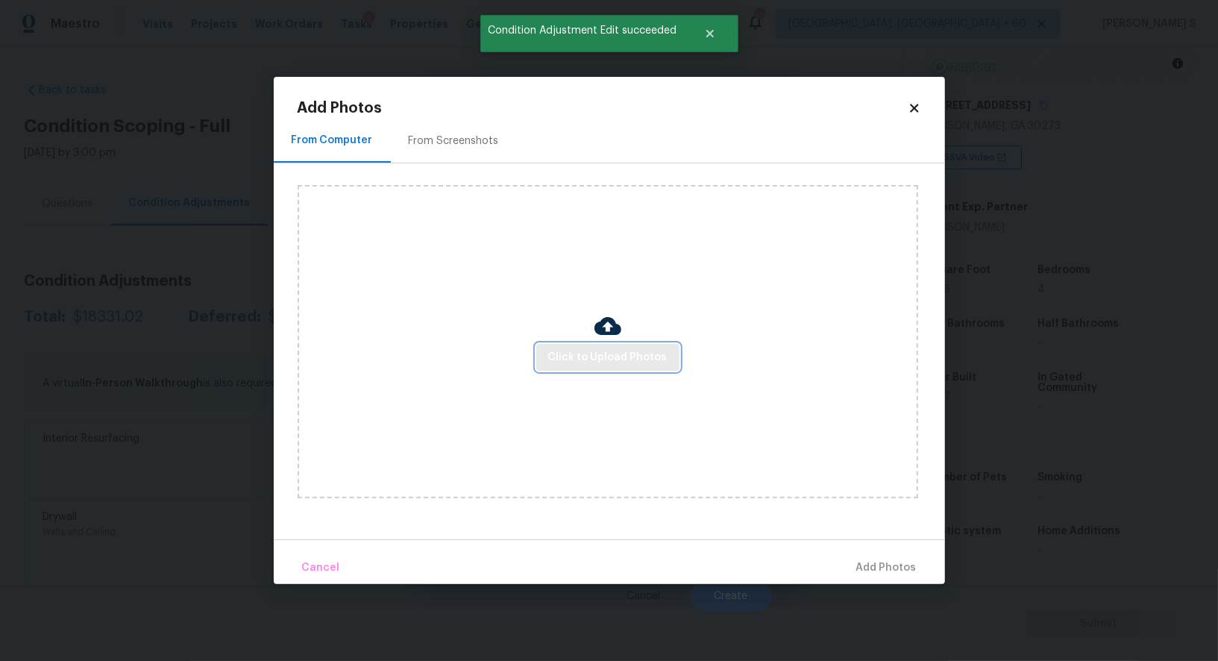
click at [593, 352] on span "Click to Upload Photos" at bounding box center [607, 357] width 119 height 19
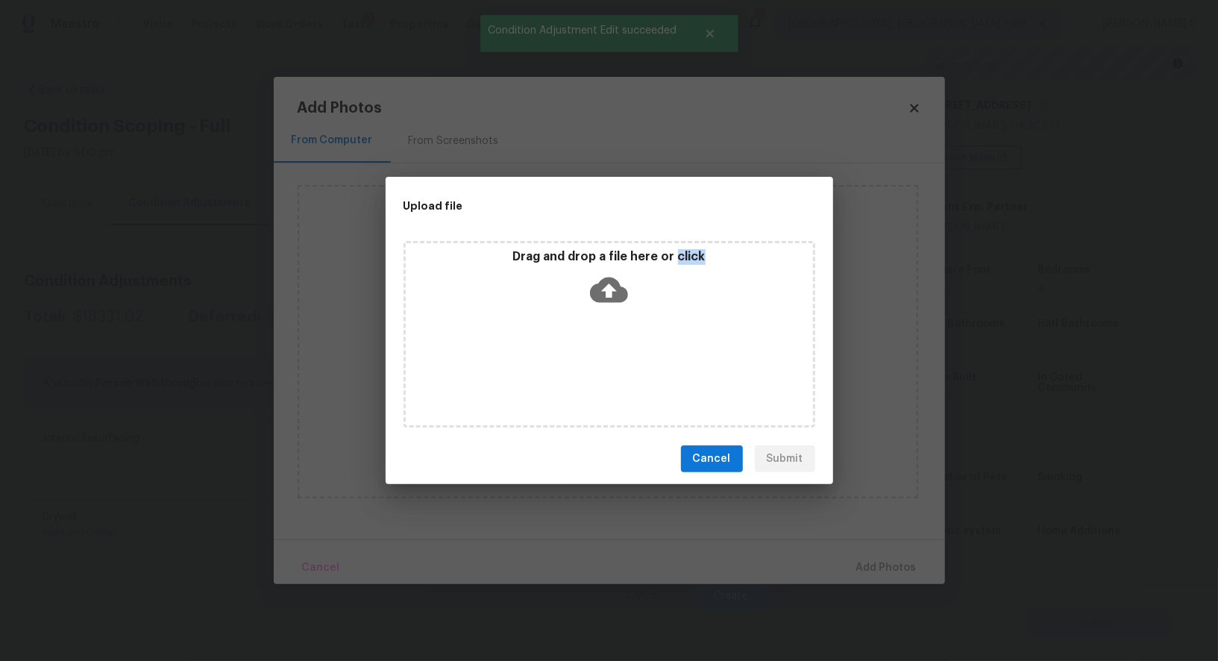
click at [593, 352] on div "Drag and drop a file here or click" at bounding box center [609, 334] width 412 height 186
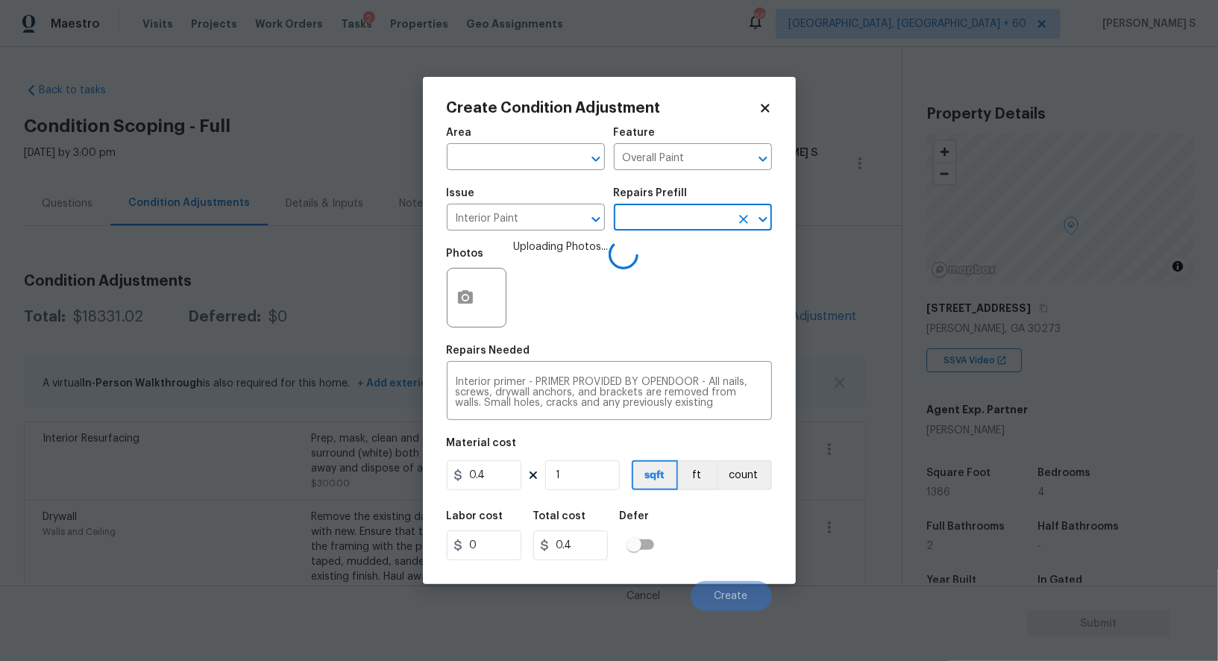
scroll to position [203, 0]
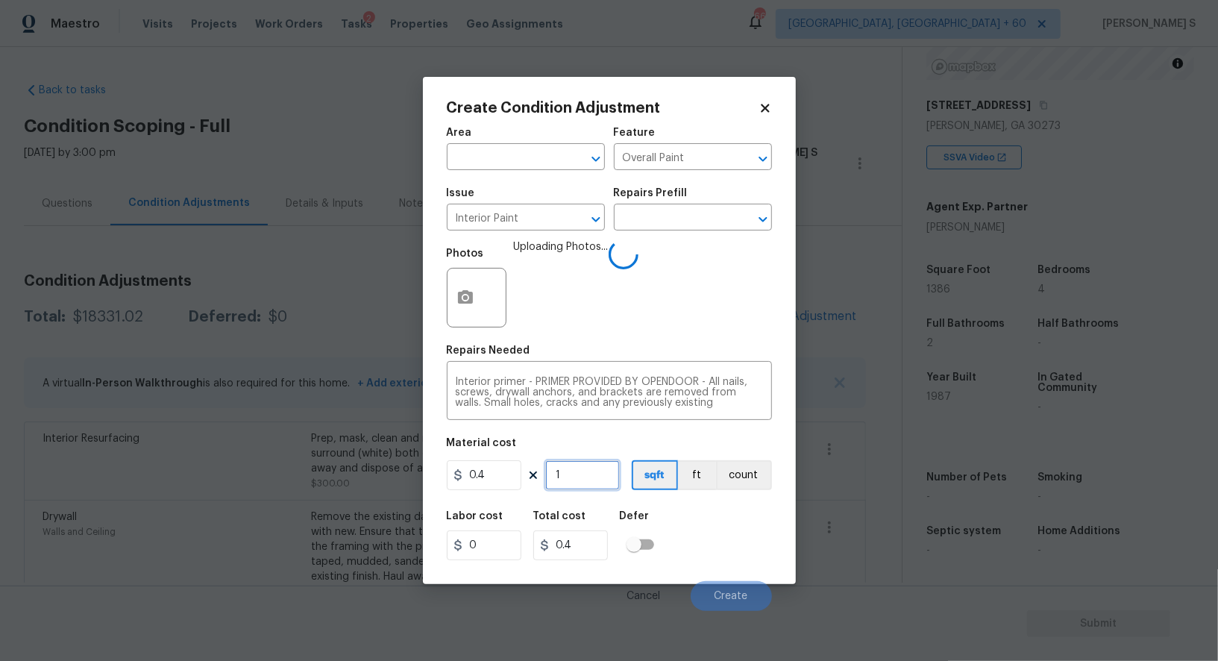
click at [585, 482] on input "1" at bounding box center [582, 475] width 75 height 30
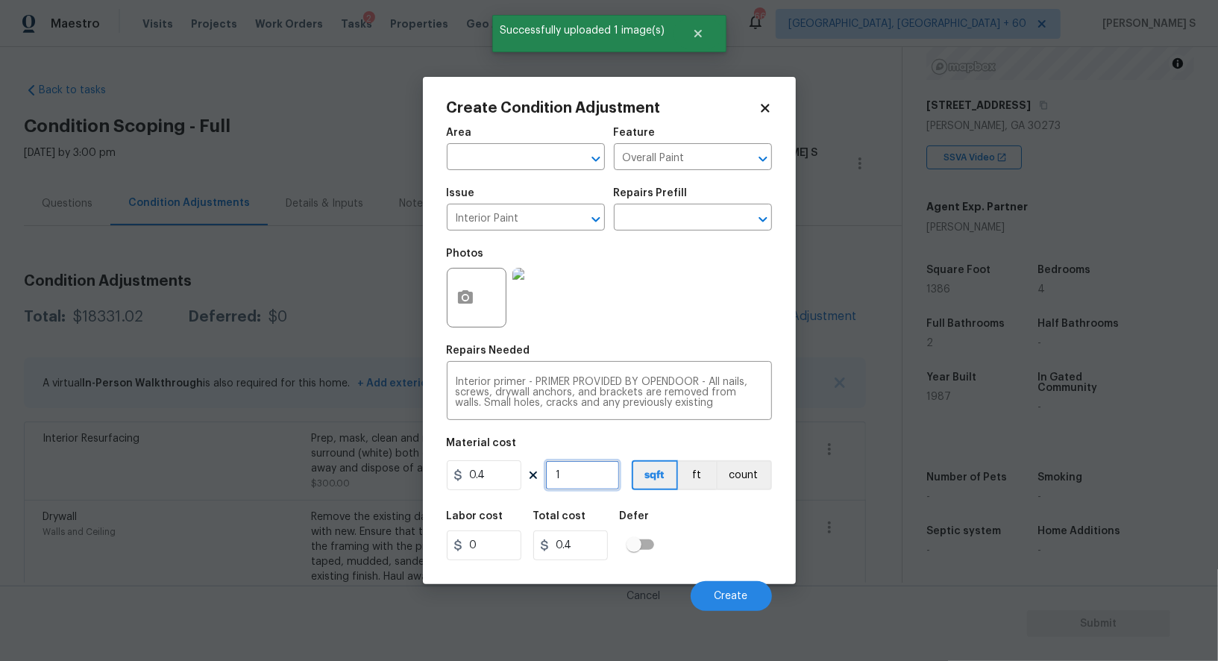
type input "5"
type input "2"
type input "50"
type input "20"
type input "500"
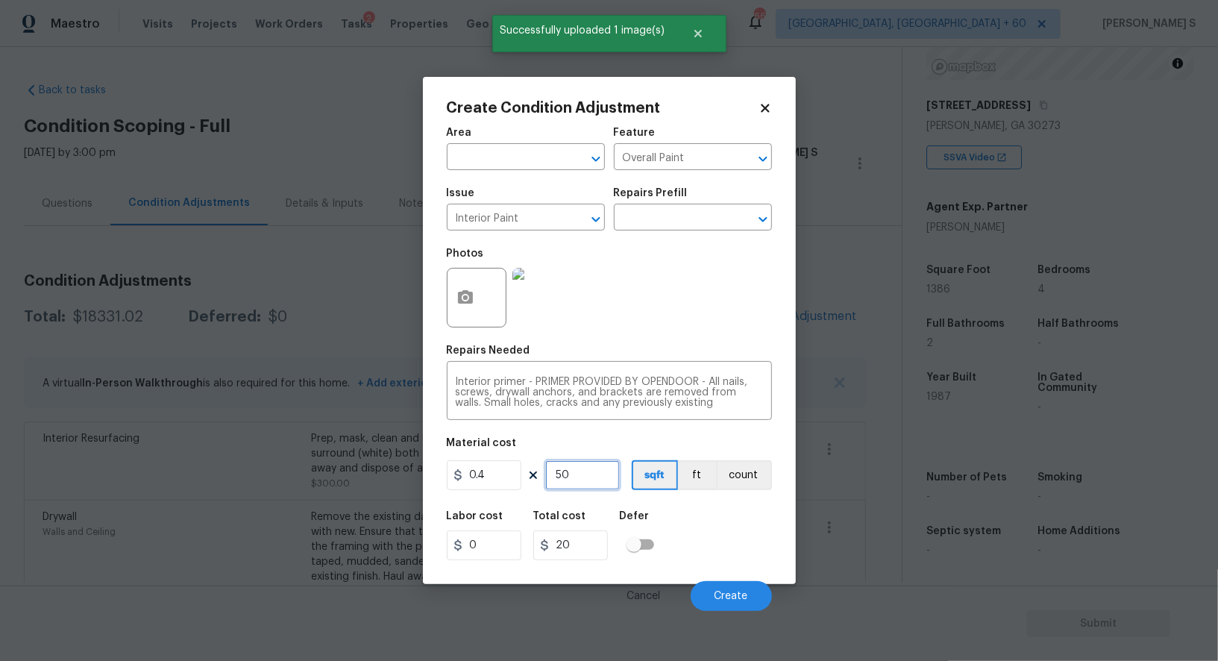
type input "200"
type input "500"
click at [712, 536] on div "Labor cost 0 Total cost 200 Defer" at bounding box center [609, 535] width 325 height 67
click at [717, 595] on span "Create" at bounding box center [731, 596] width 34 height 11
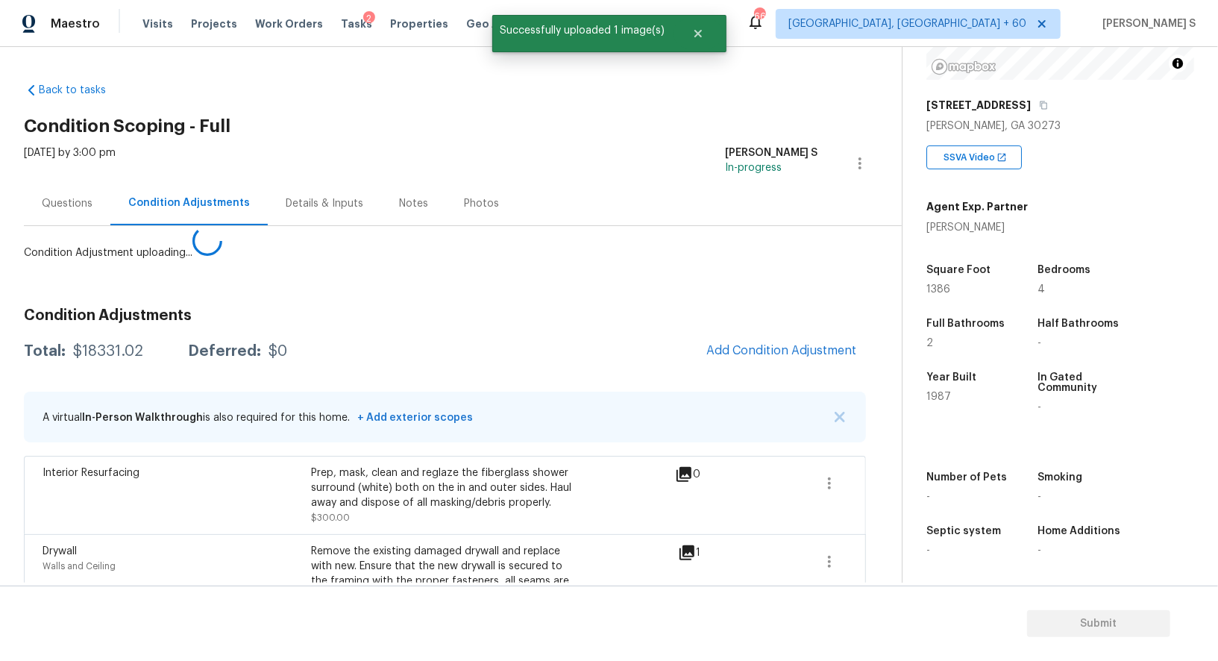
click at [18, 594] on body "Maestro Visits Projects Work Orders Tasks 2 Properties Geo Assignments 668 [GEO…" at bounding box center [609, 330] width 1218 height 661
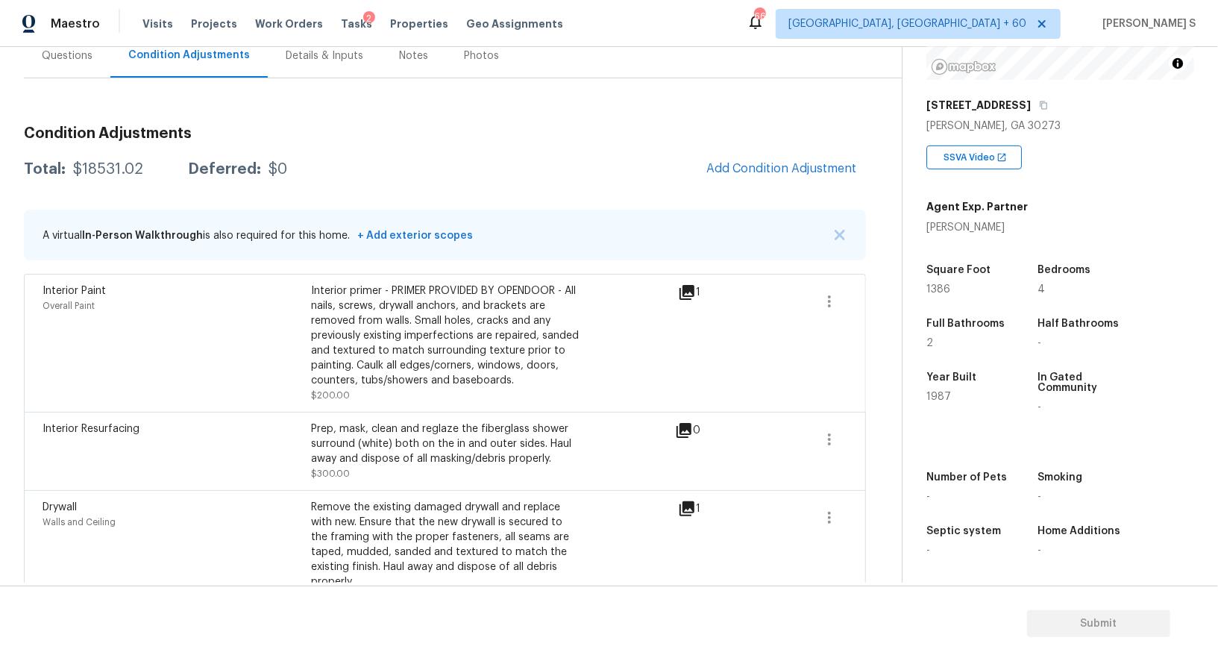
scroll to position [0, 0]
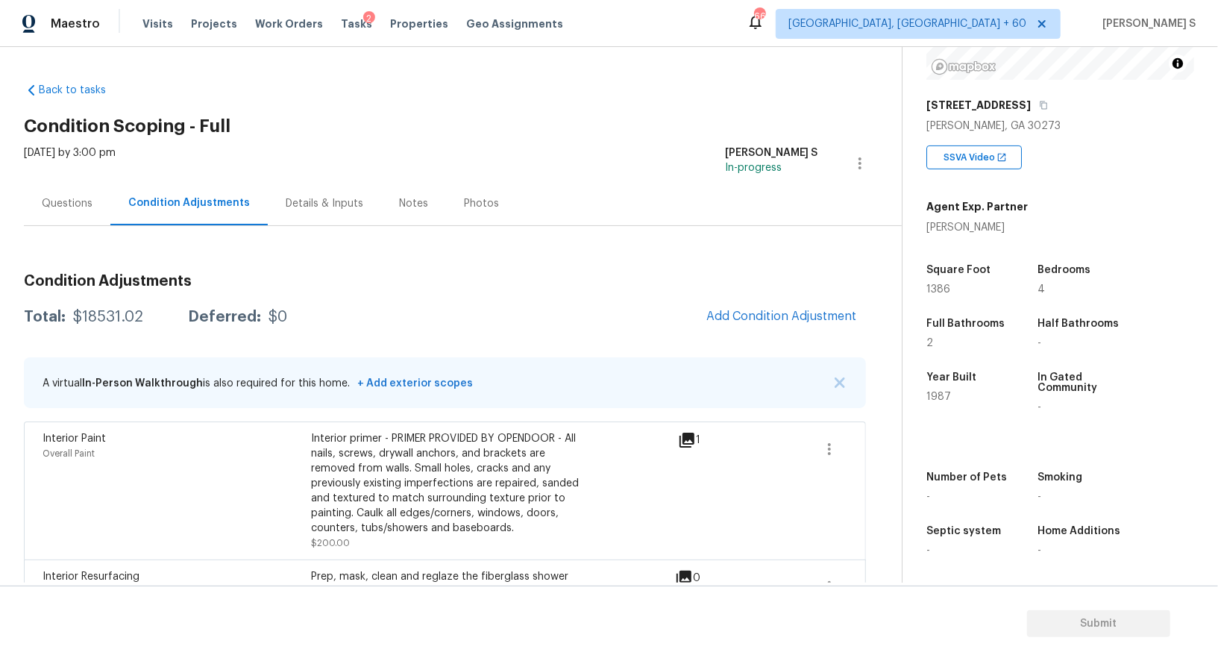
click at [111, 326] on div "Total: $18531.02 Deferred: $0 Add Condition Adjustment" at bounding box center [445, 317] width 842 height 33
click at [101, 316] on div "$18531.02" at bounding box center [108, 316] width 70 height 15
copy div "18531.02"
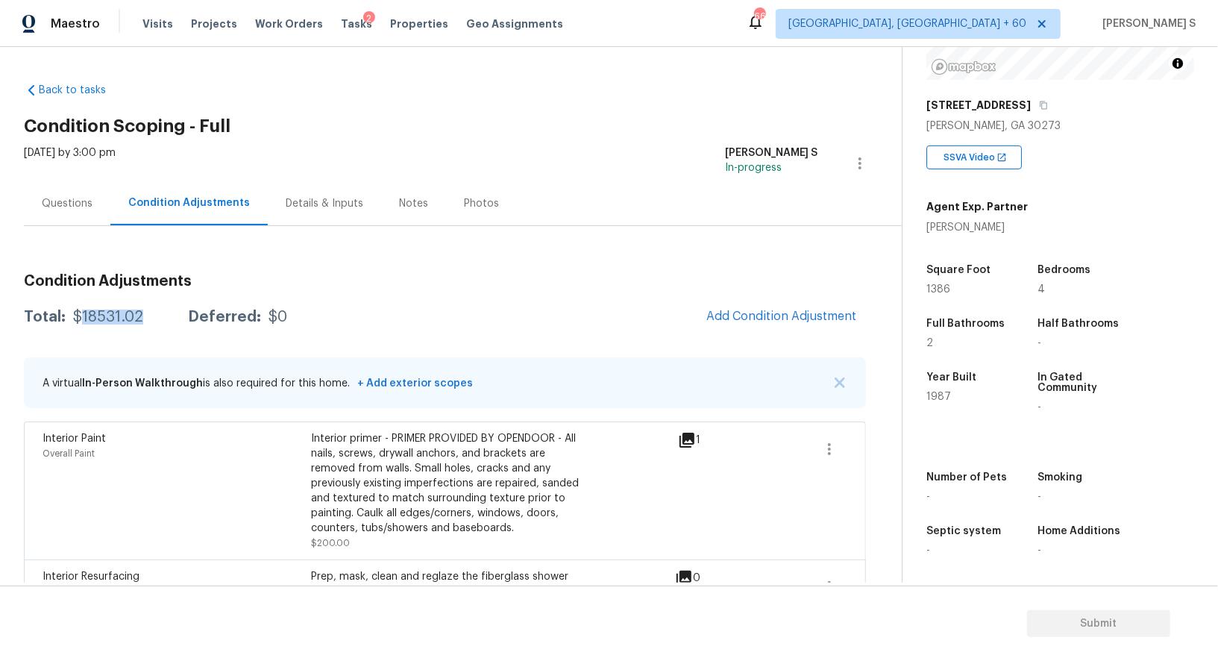
scroll to position [203, 0]
drag, startPoint x: 92, startPoint y: 220, endPoint x: 98, endPoint y: 207, distance: 14.4
click at [93, 221] on div "Questions" at bounding box center [67, 203] width 87 height 44
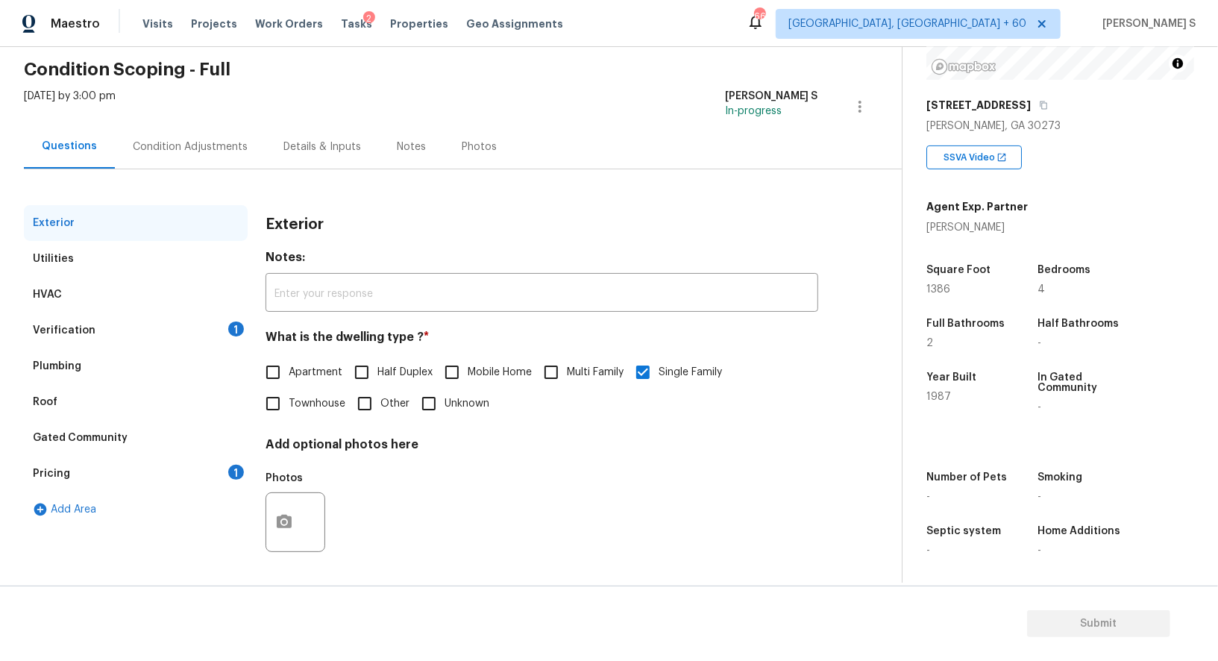
drag, startPoint x: 207, startPoint y: 324, endPoint x: 222, endPoint y: 323, distance: 15.7
click at [207, 324] on div "Verification 1" at bounding box center [136, 330] width 224 height 36
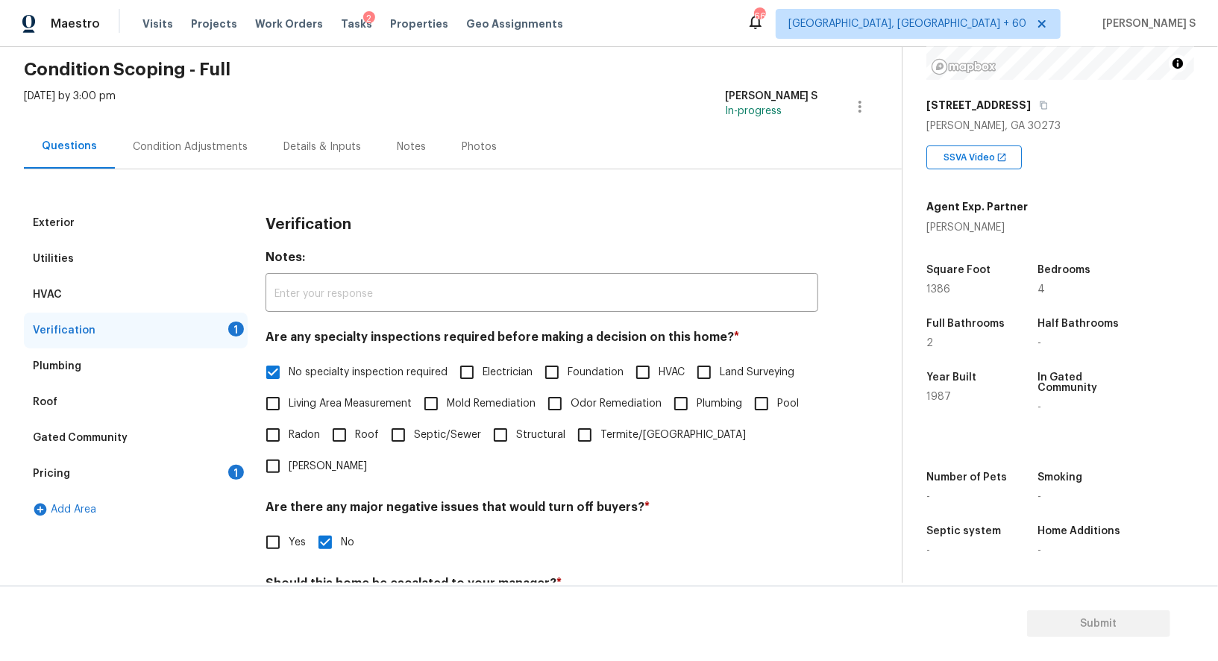
scroll to position [190, 0]
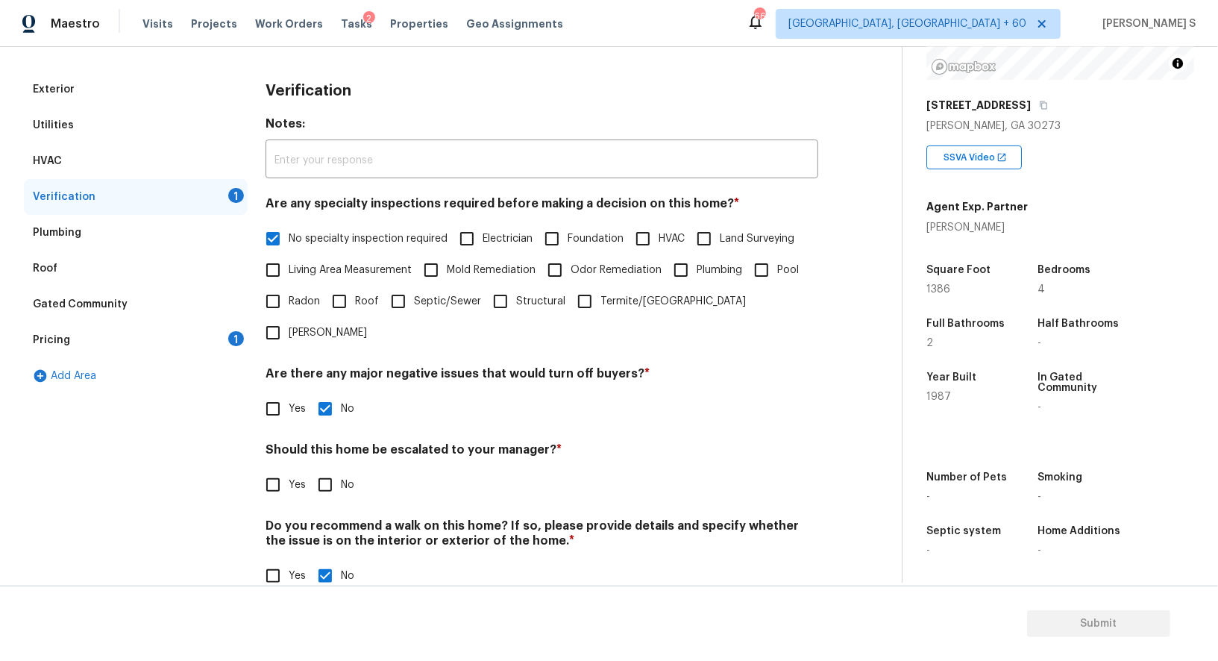
click at [327, 469] on input "No" at bounding box center [324, 484] width 31 height 31
checkbox input "true"
click at [217, 337] on div "Pricing 1" at bounding box center [136, 340] width 224 height 36
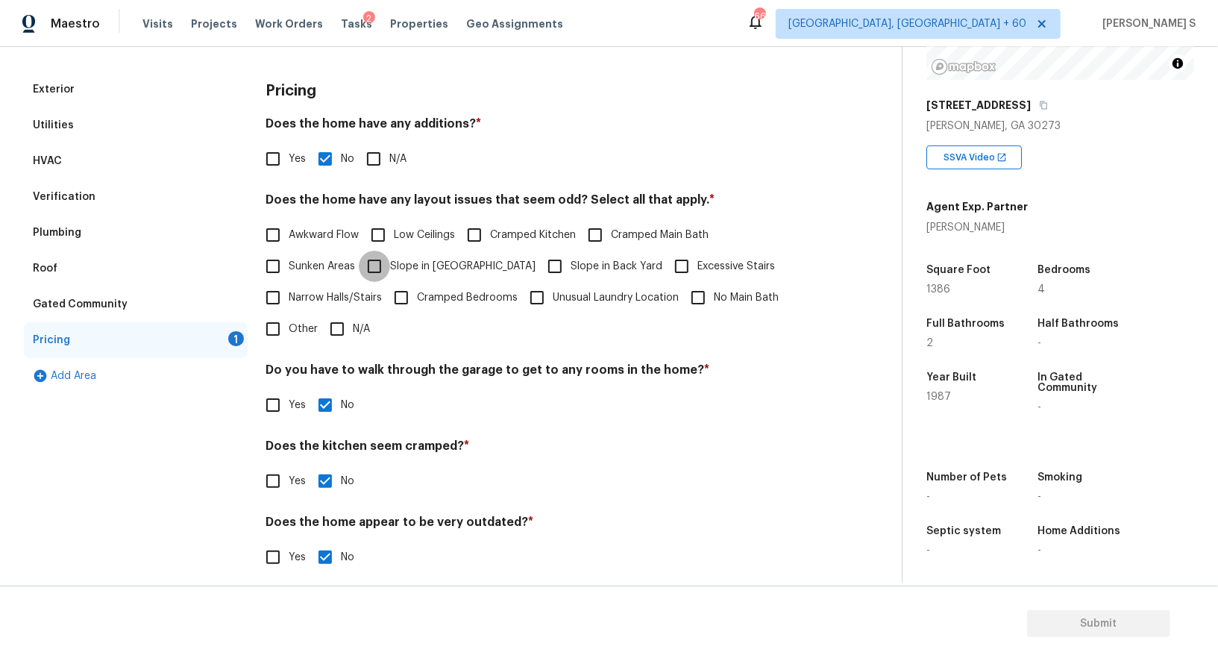
click at [389, 276] on input "Slope in [GEOGRAPHIC_DATA]" at bounding box center [374, 266] width 31 height 31
checkbox input "true"
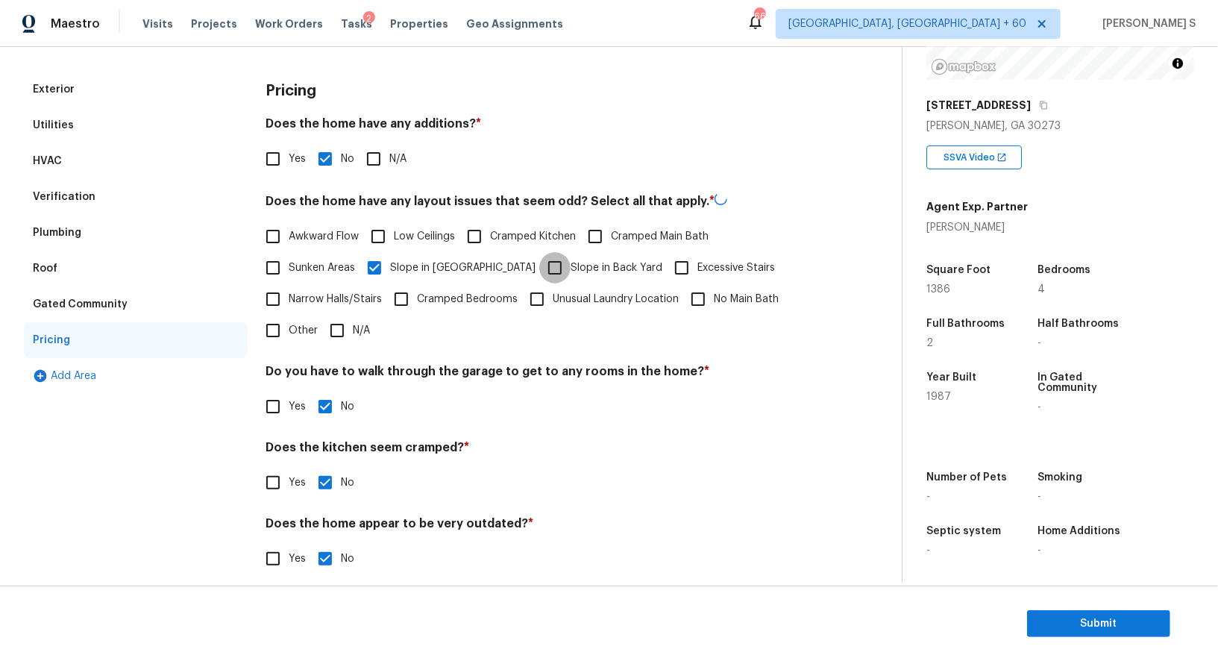
click at [539, 275] on input "Slope in Back Yard" at bounding box center [554, 267] width 31 height 31
checkbox input "true"
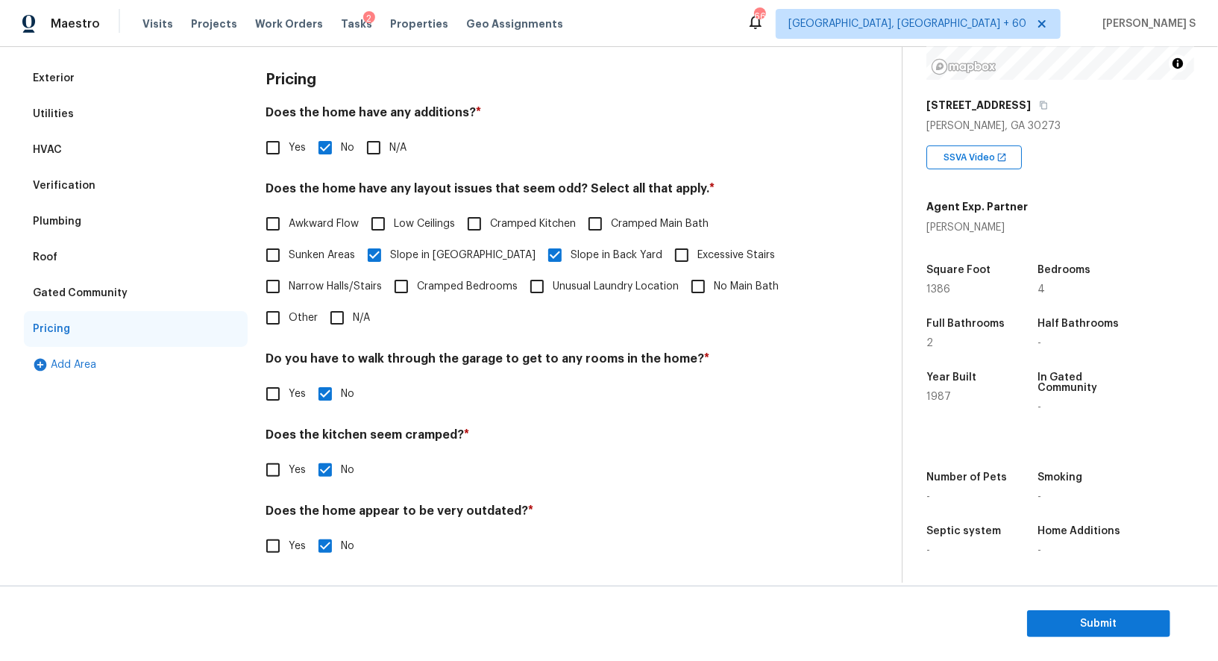
scroll to position [0, 0]
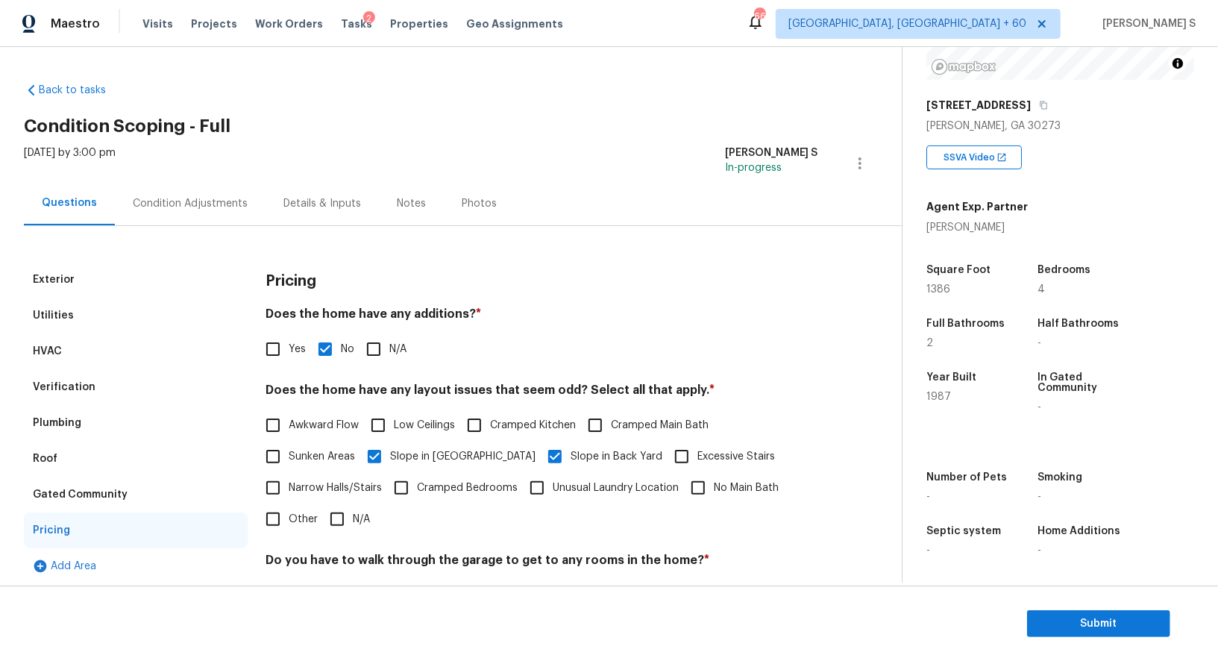
click at [91, 373] on div "Verification" at bounding box center [136, 387] width 224 height 36
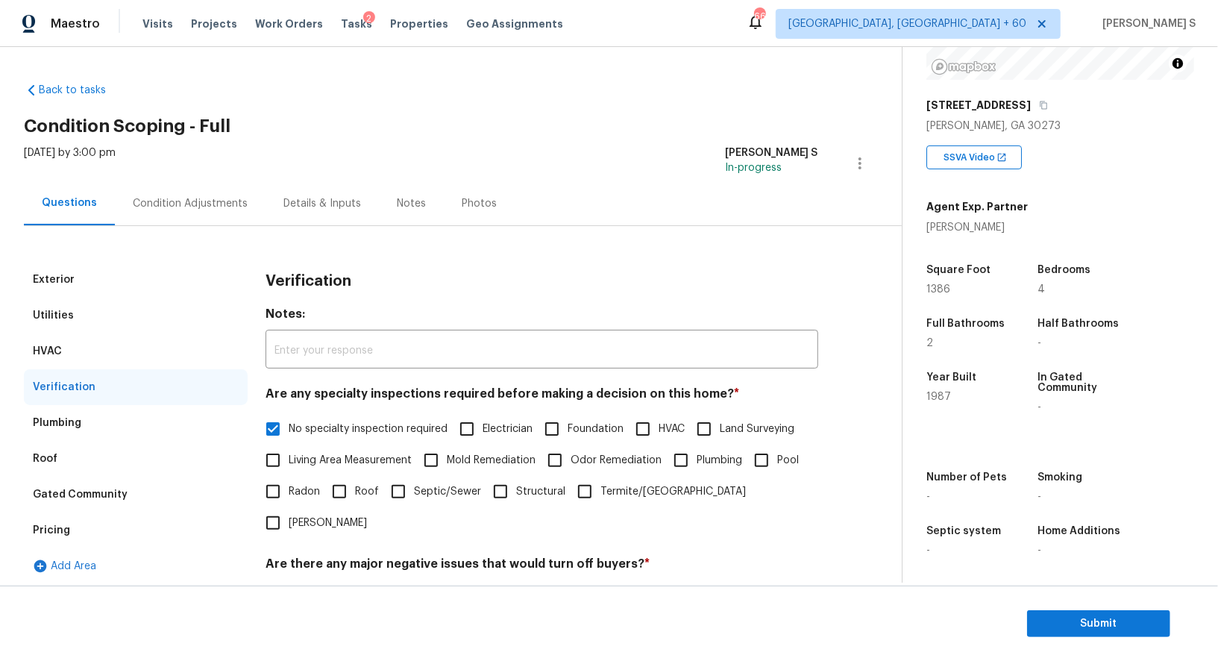
click at [171, 196] on div "Condition Adjustments" at bounding box center [190, 203] width 115 height 15
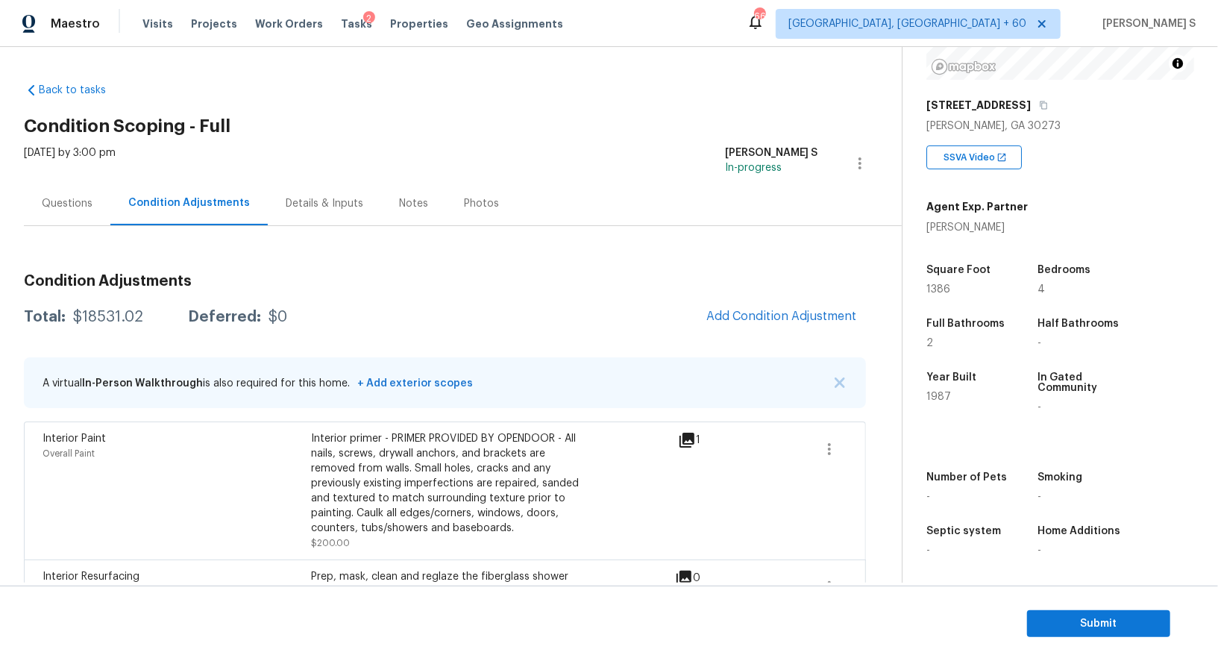
scroll to position [203, 0]
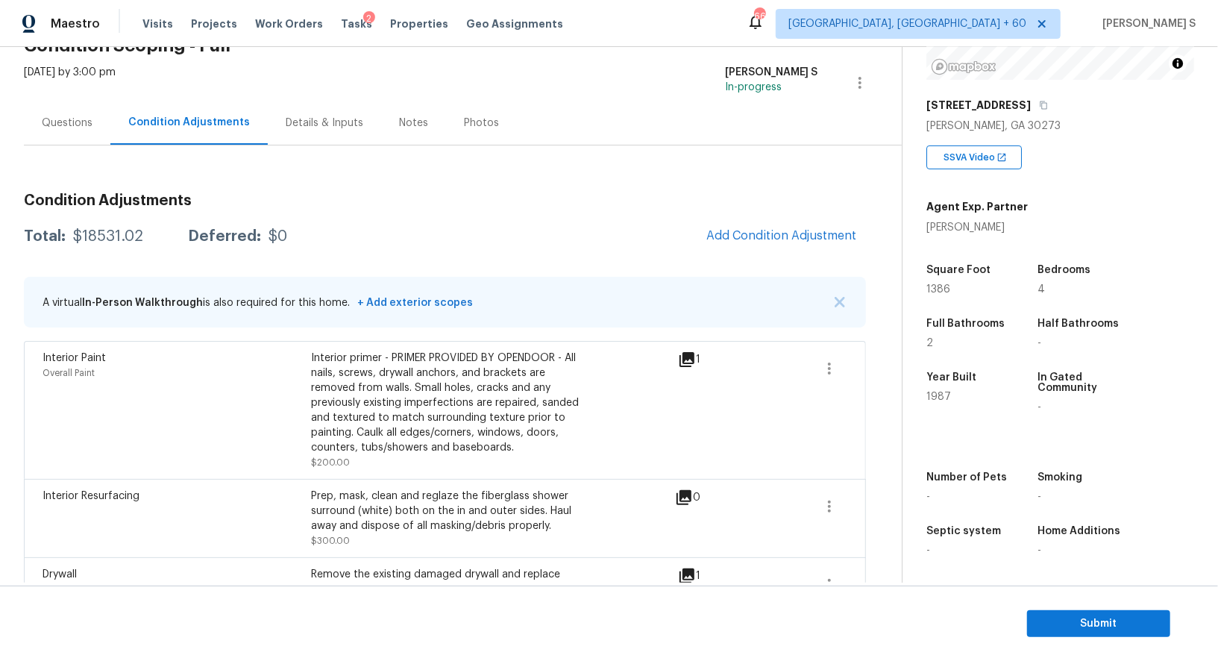
scroll to position [0, 0]
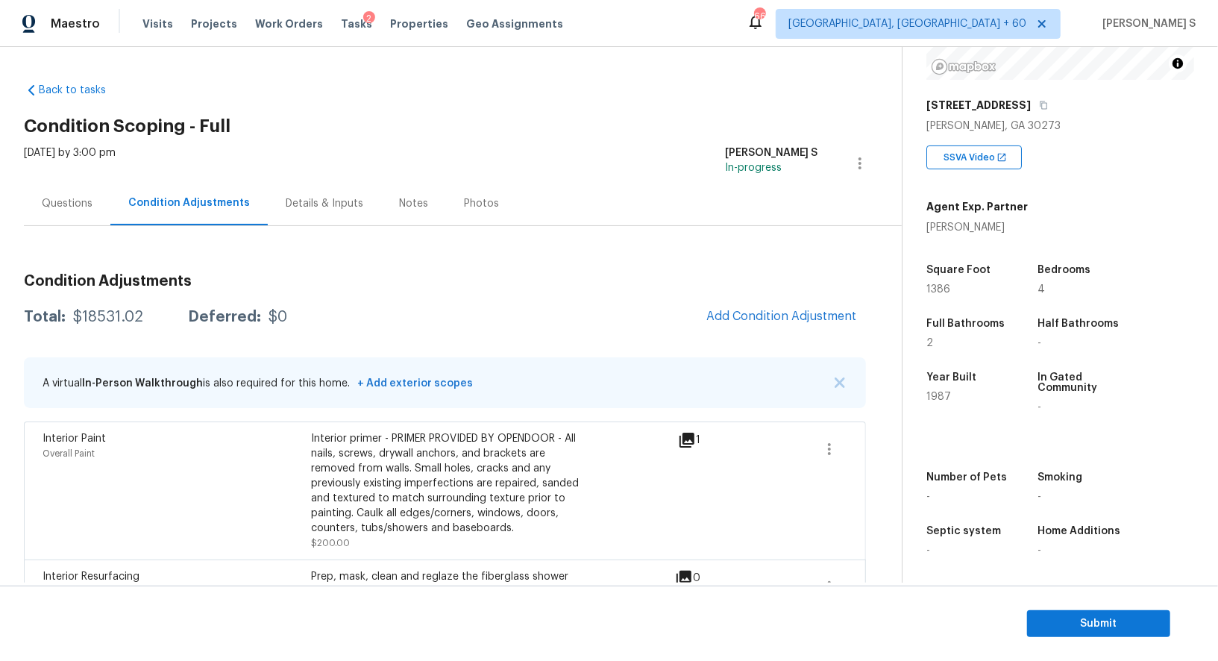
click at [72, 207] on div "Questions" at bounding box center [67, 203] width 51 height 15
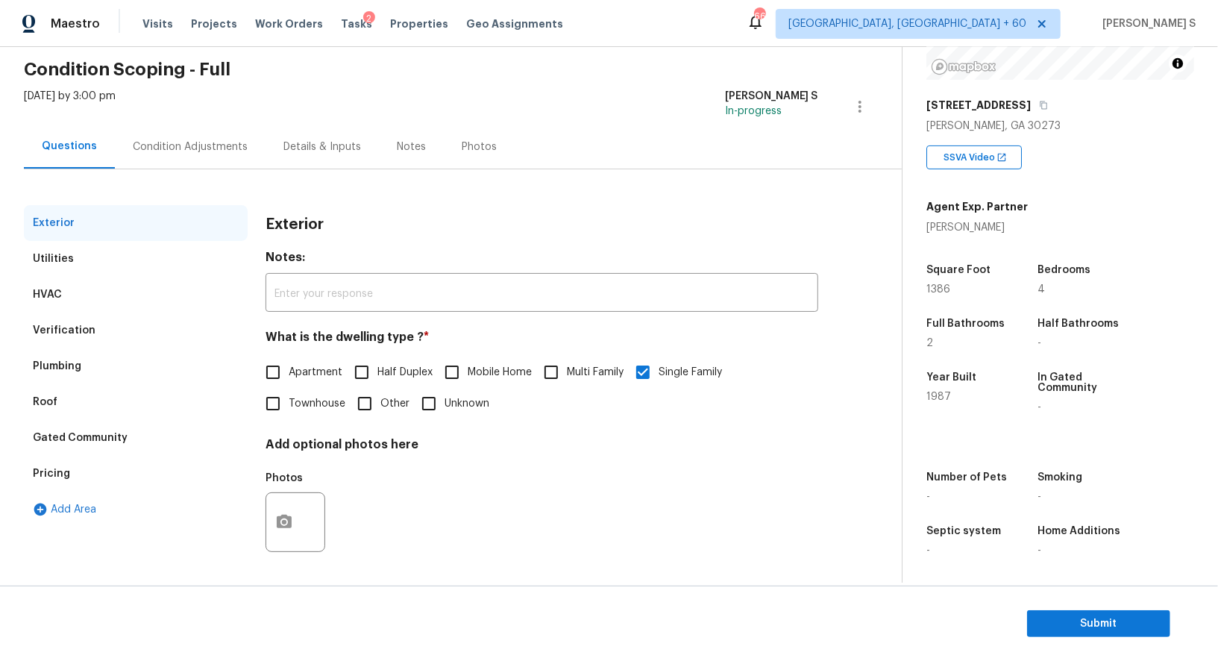
click at [65, 331] on div "Verification" at bounding box center [64, 330] width 63 height 15
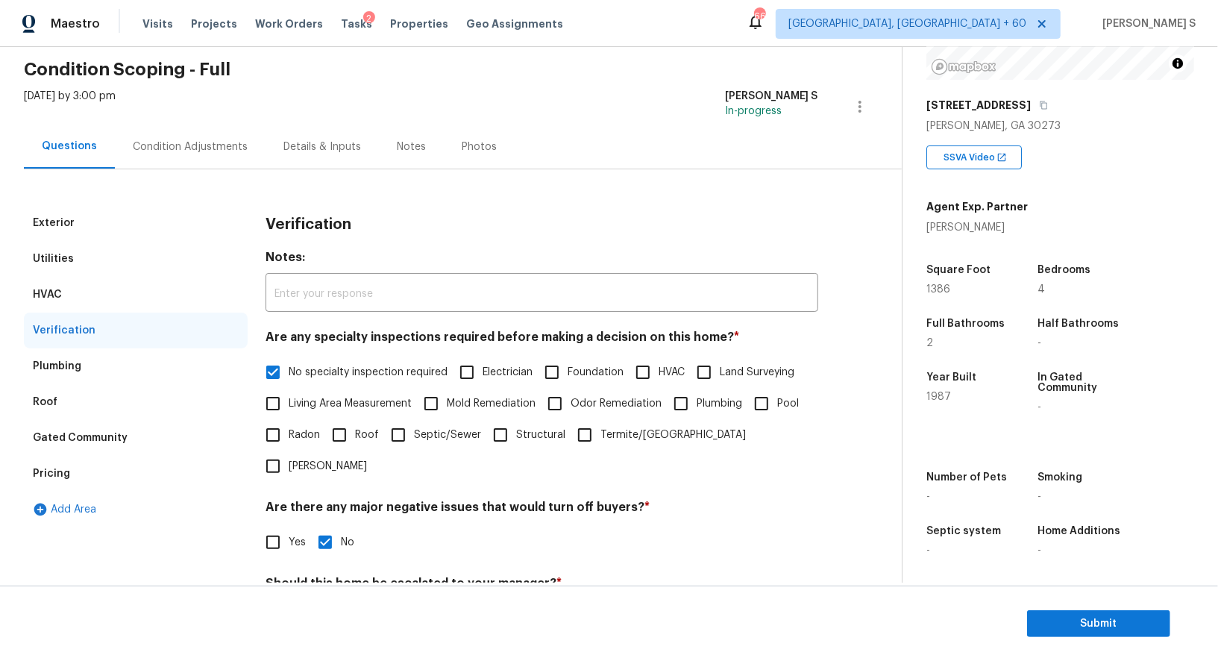
scroll to position [190, 0]
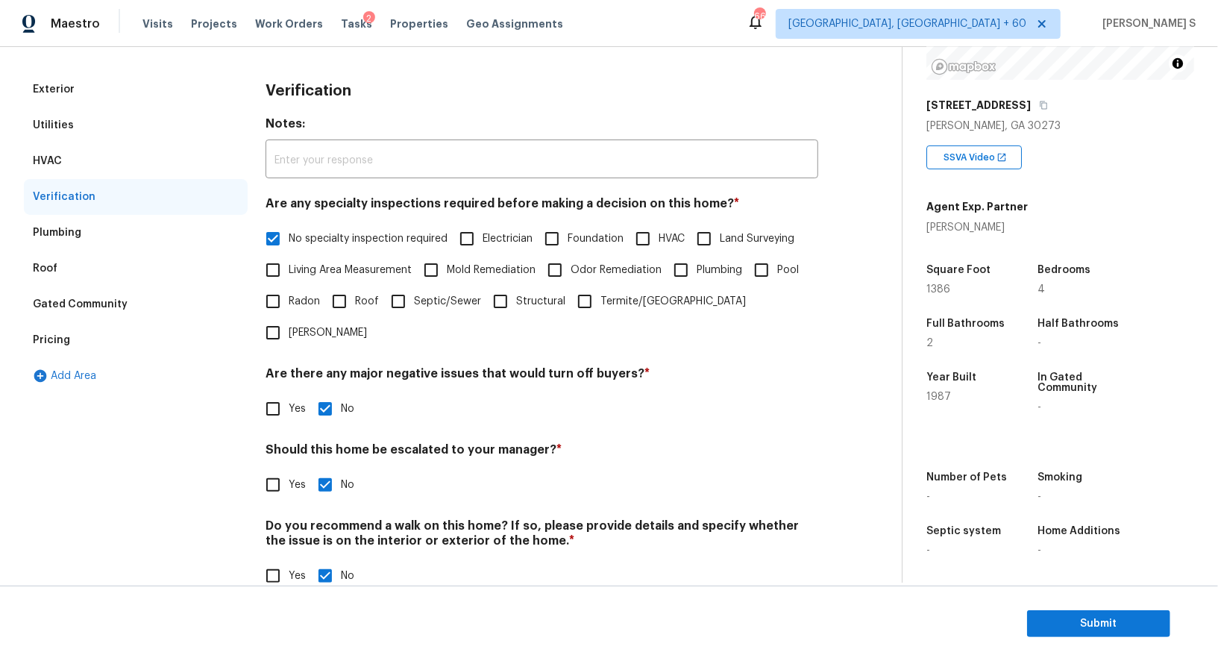
click at [51, 342] on div "Pricing" at bounding box center [51, 340] width 37 height 15
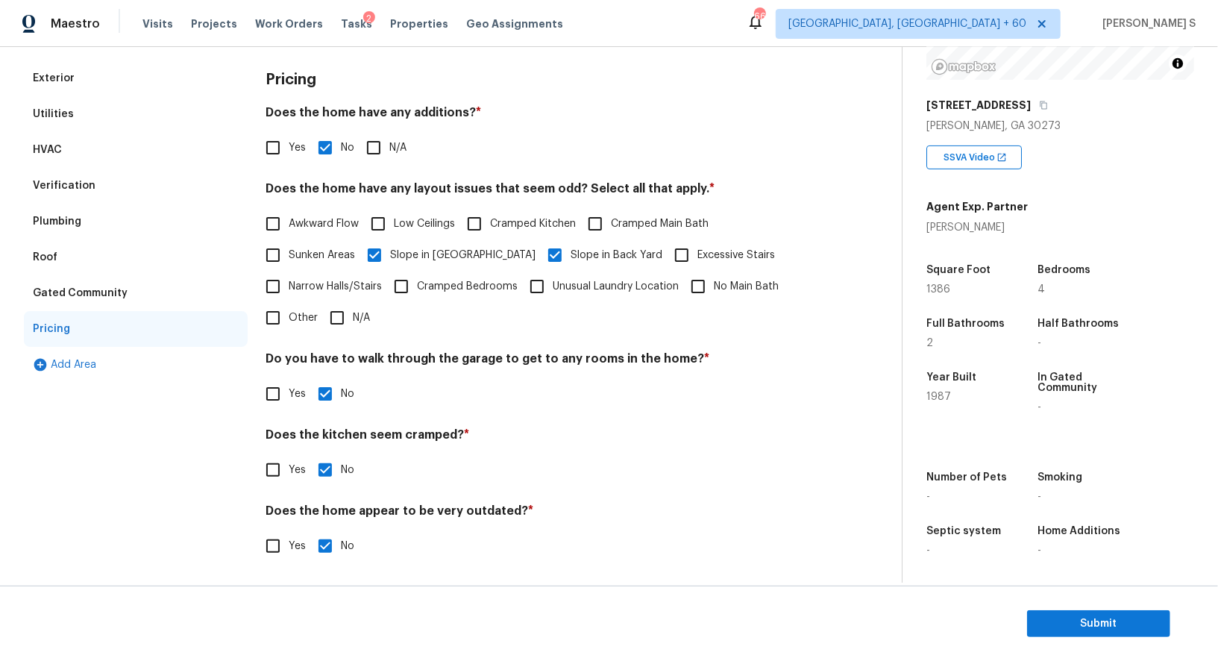
scroll to position [0, 0]
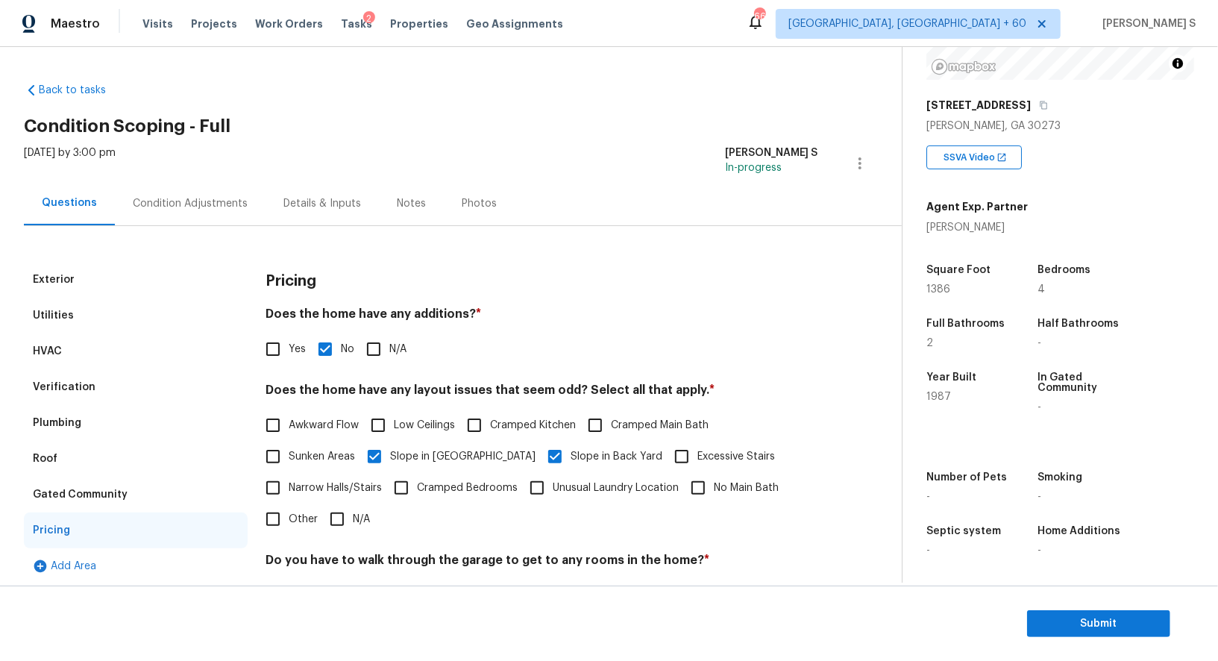
click at [193, 207] on div "Condition Adjustments" at bounding box center [190, 203] width 115 height 15
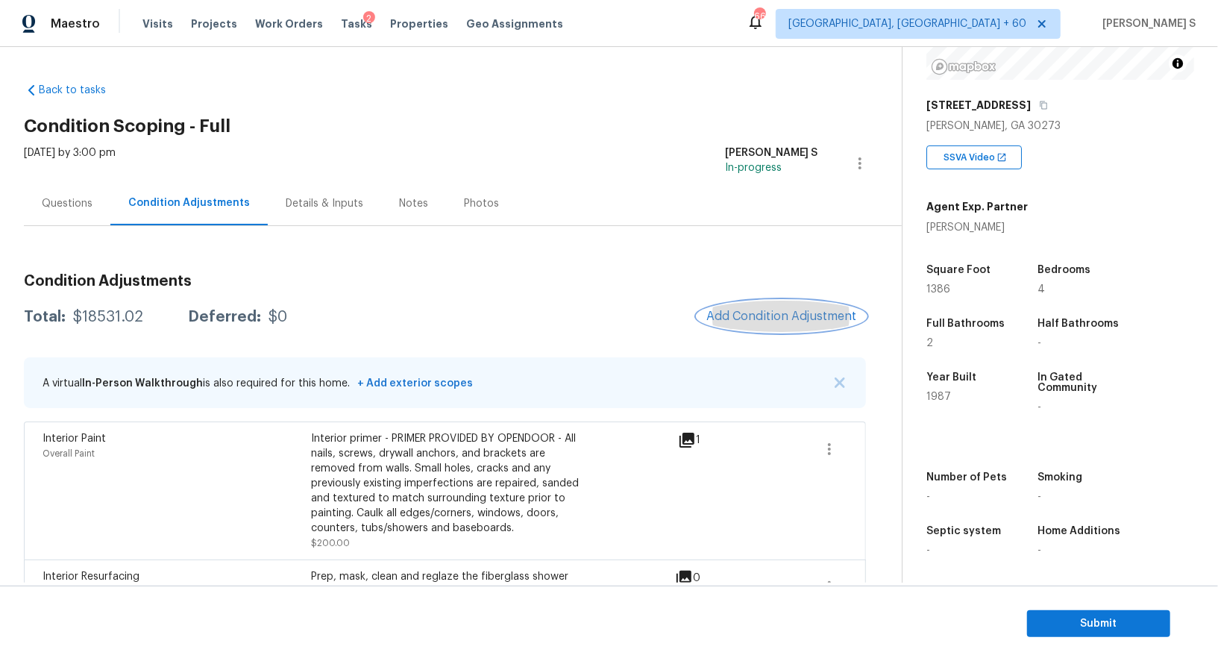
click at [749, 312] on span "Add Condition Adjustment" at bounding box center [781, 315] width 151 height 13
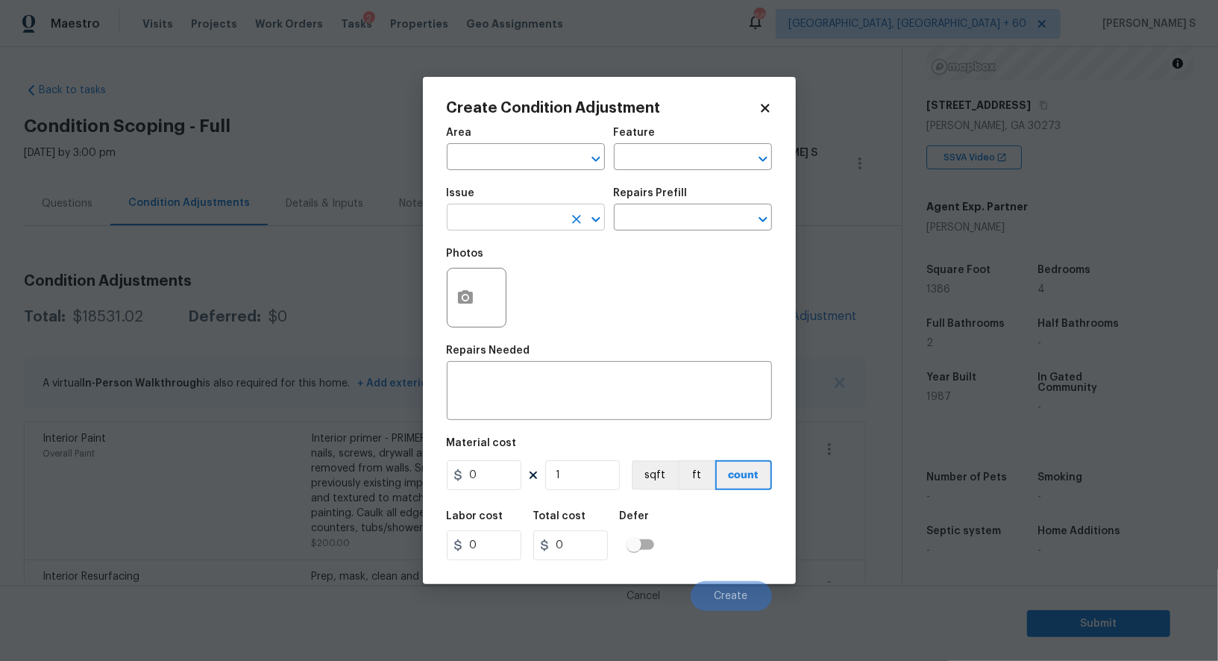
click at [521, 219] on input "text" at bounding box center [505, 218] width 116 height 23
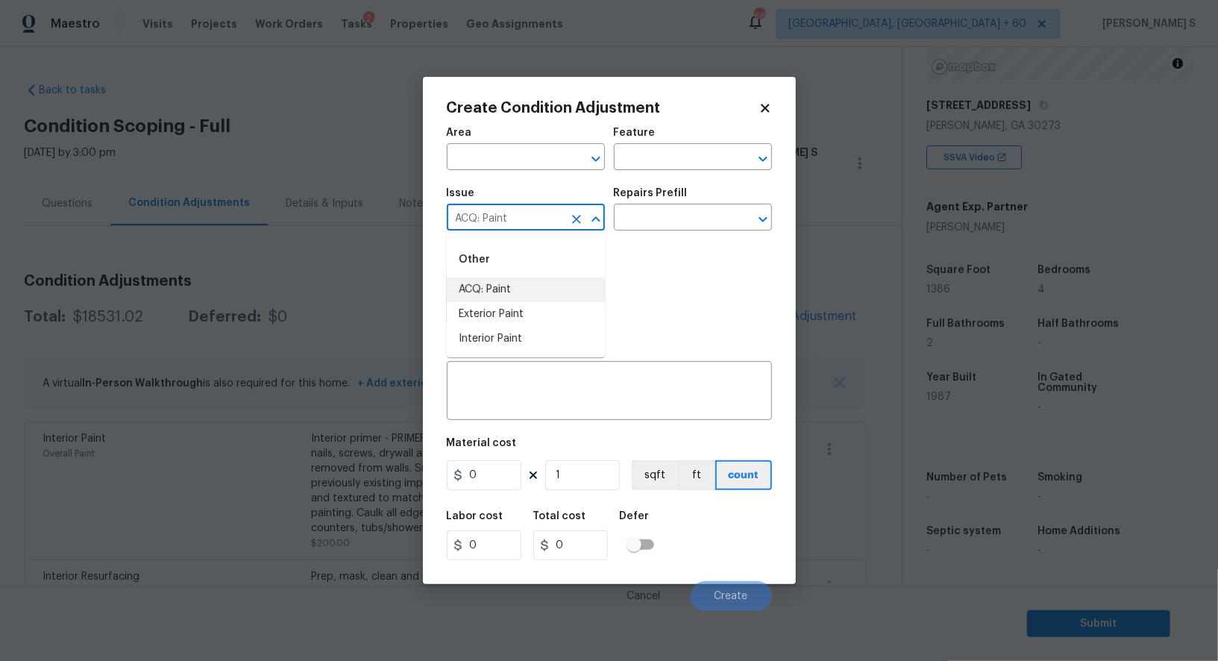
type input "ACQ: Paint"
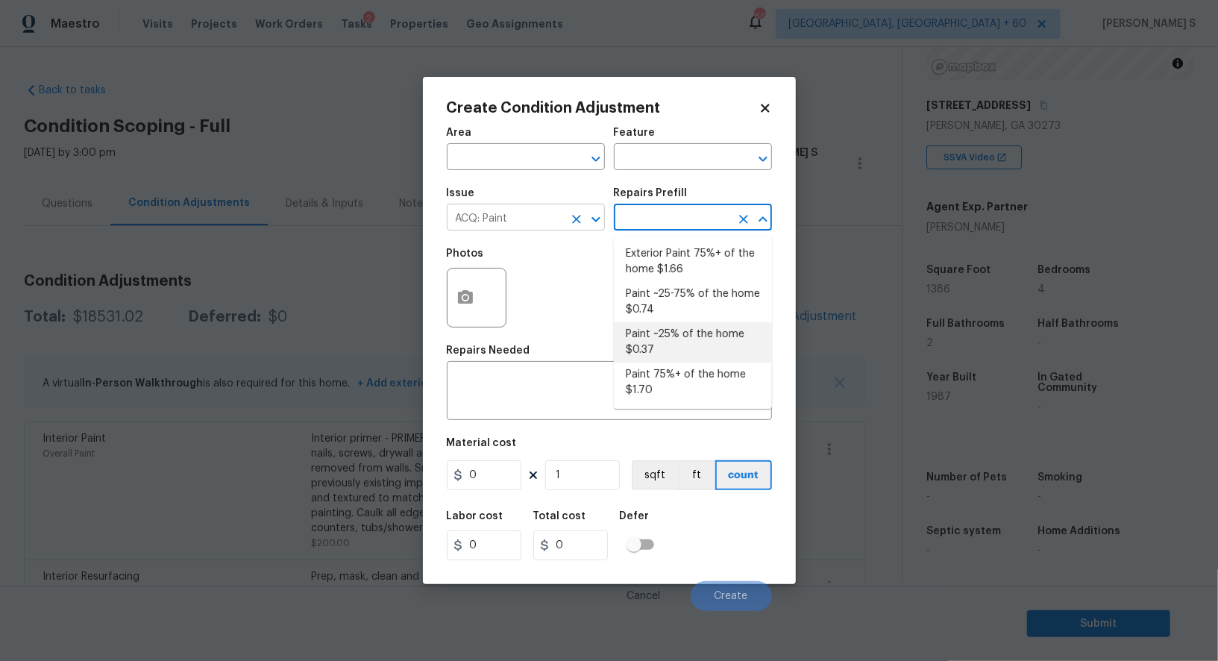
type input "Acquisition"
type textarea "Acquisition Scope: ~25% of the home needs interior paint"
type input "0.37"
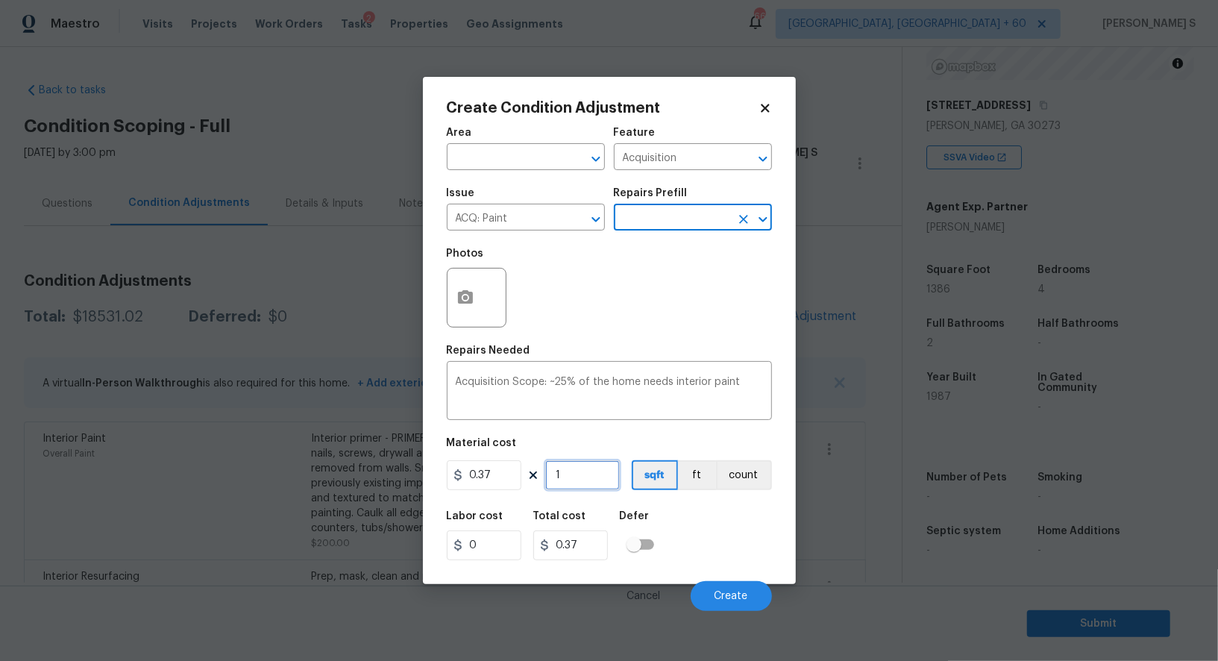
click at [560, 471] on input "1" at bounding box center [582, 475] width 75 height 30
type input "13"
type input "4.81"
type input "138"
type input "51.06"
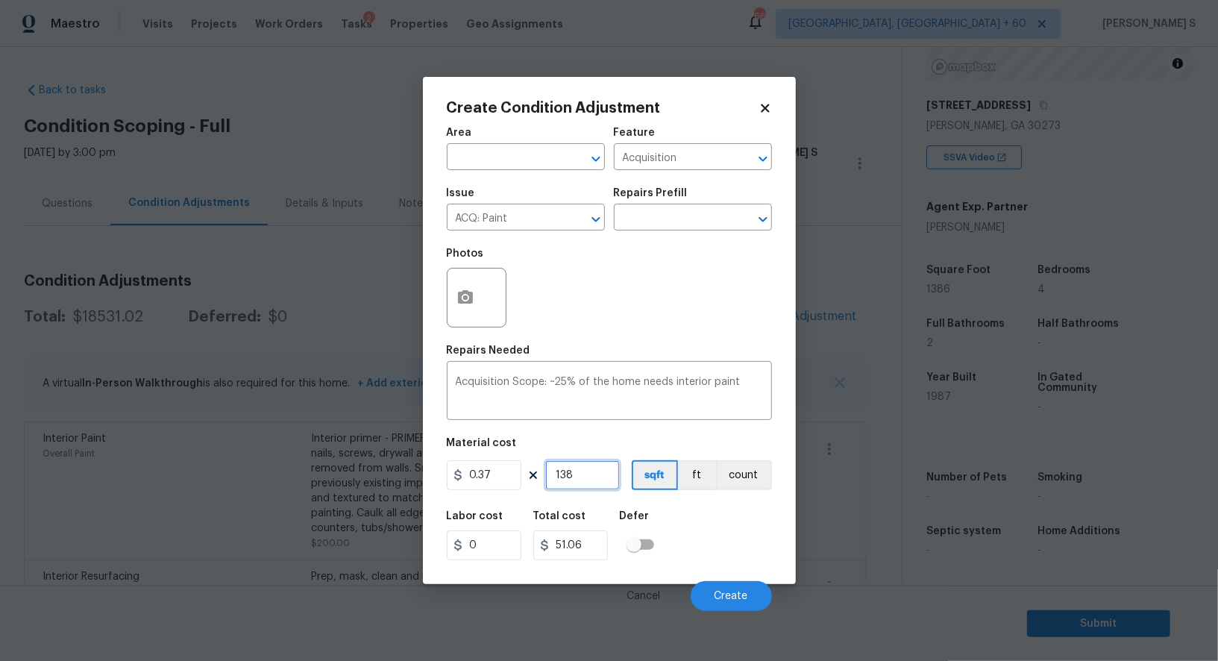
type input "1386"
type input "512.82"
type input "1386"
click at [741, 552] on div "Labor cost 0 Total cost 512.82 Defer" at bounding box center [609, 535] width 325 height 67
click at [749, 597] on button "Create" at bounding box center [731, 596] width 81 height 30
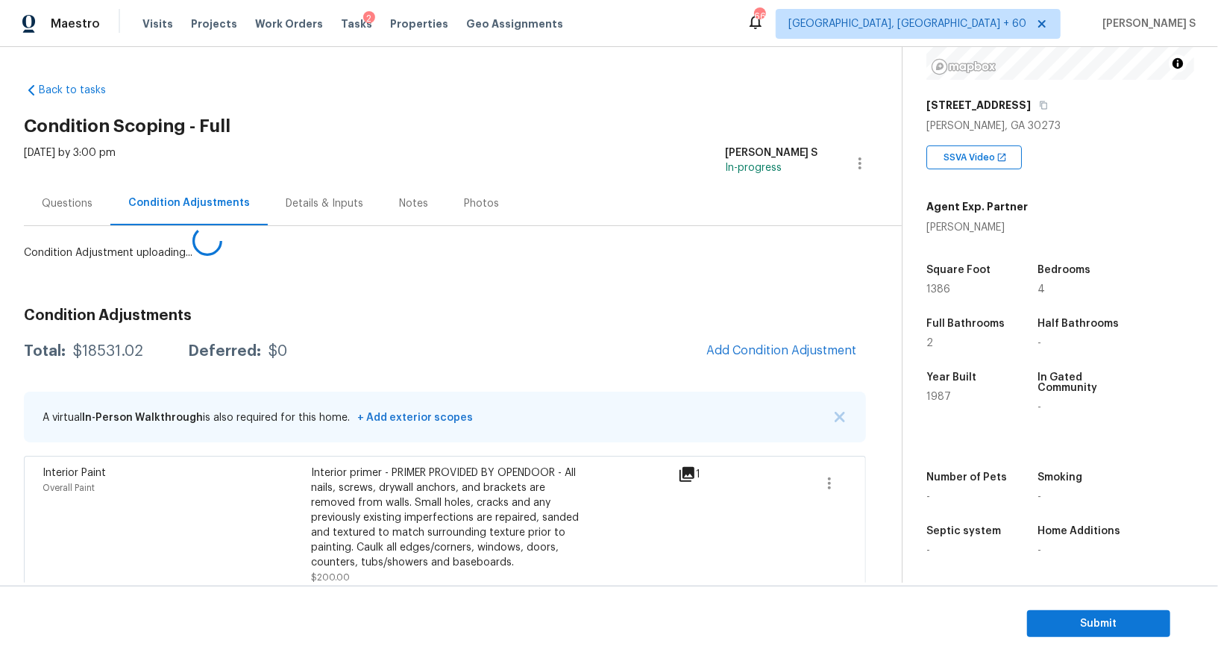
click at [0, 518] on body "Maestro Visits Projects Work Orders Tasks 2 Properties Geo Assignments 668 [GEO…" at bounding box center [609, 330] width 1218 height 661
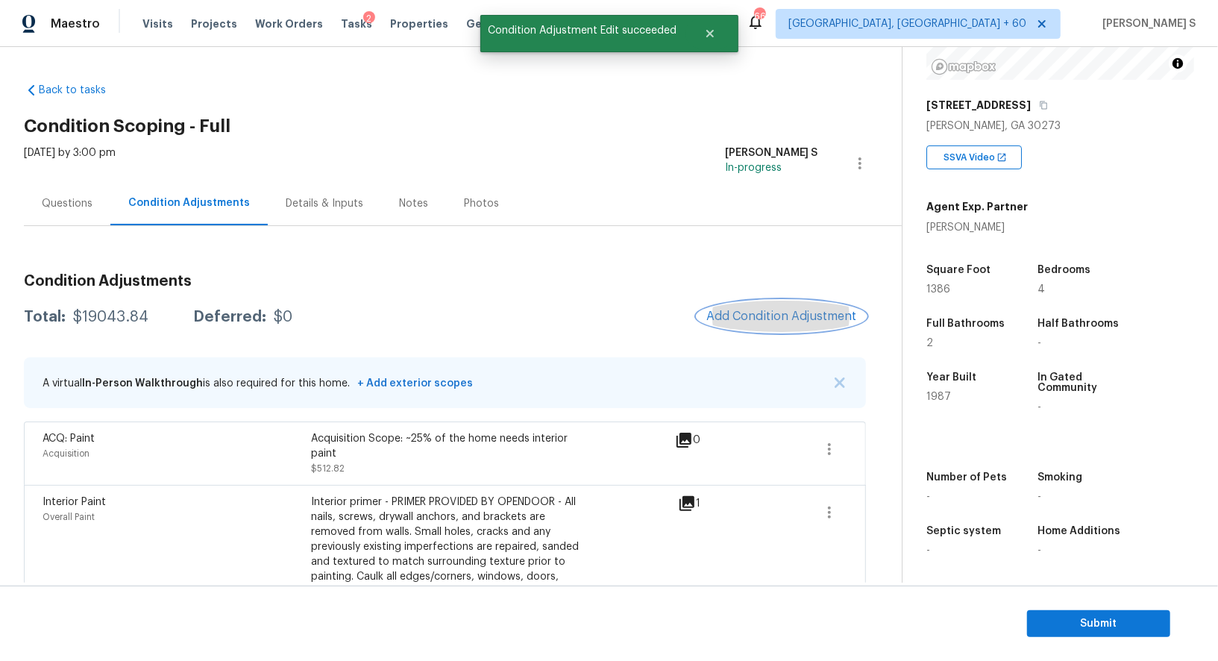
click at [745, 320] on span "Add Condition Adjustment" at bounding box center [781, 315] width 151 height 13
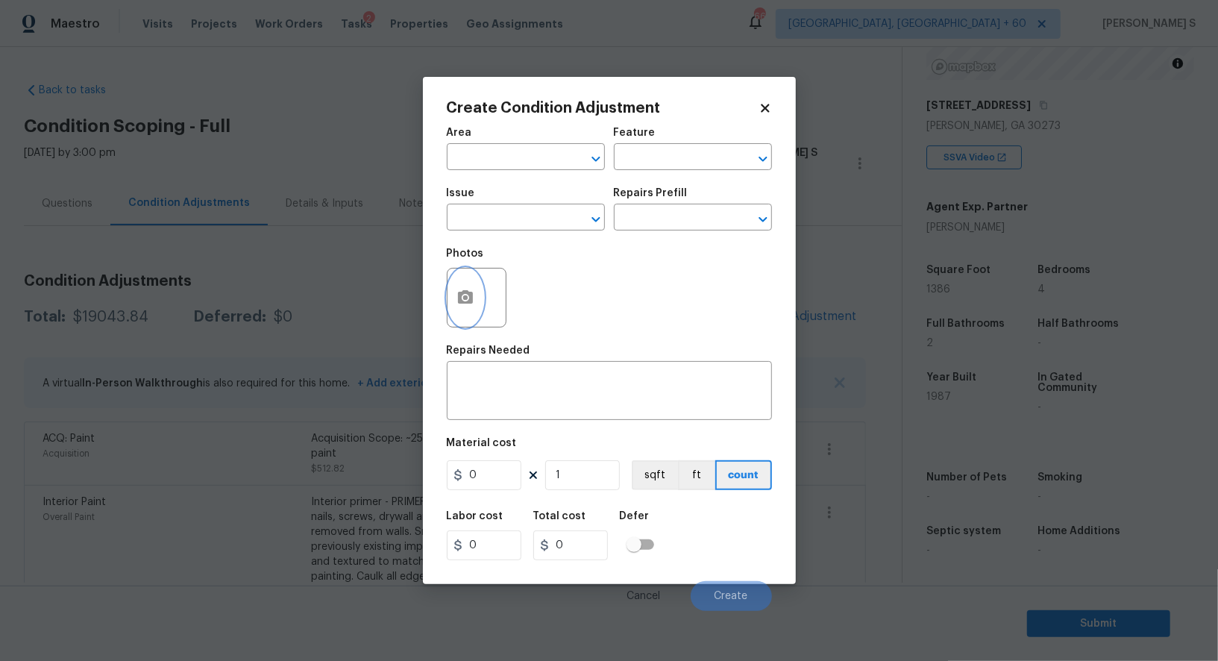
click at [458, 295] on icon "button" at bounding box center [465, 296] width 15 height 13
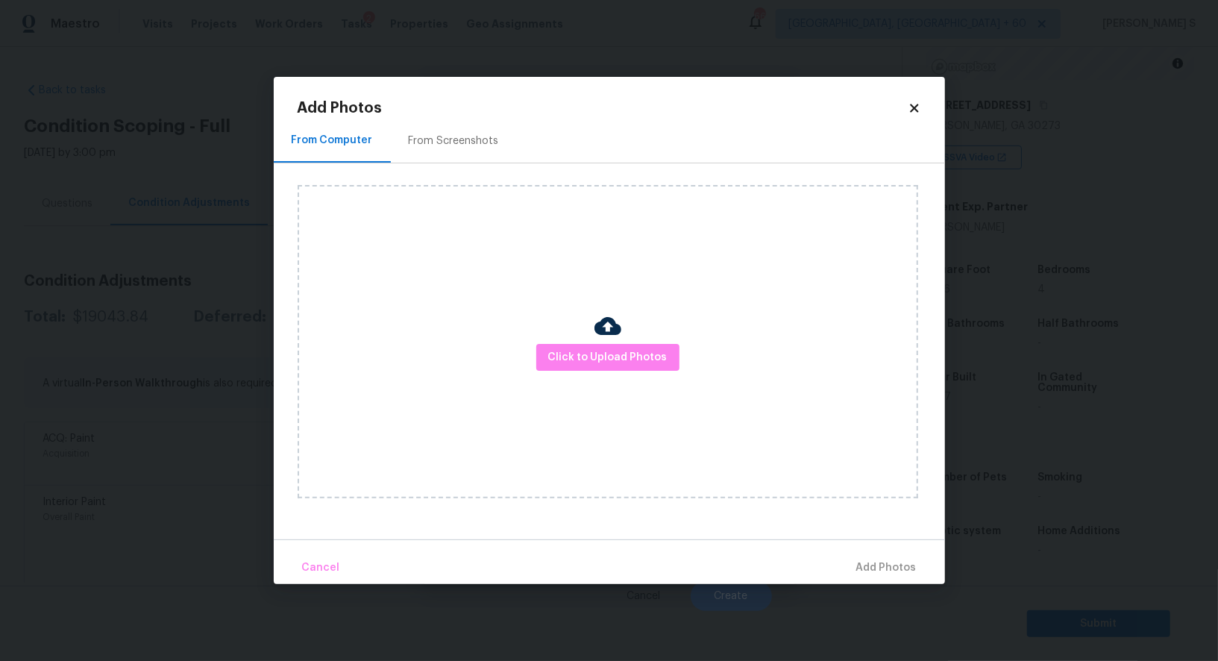
click at [465, 134] on div "From Screenshots" at bounding box center [454, 140] width 90 height 15
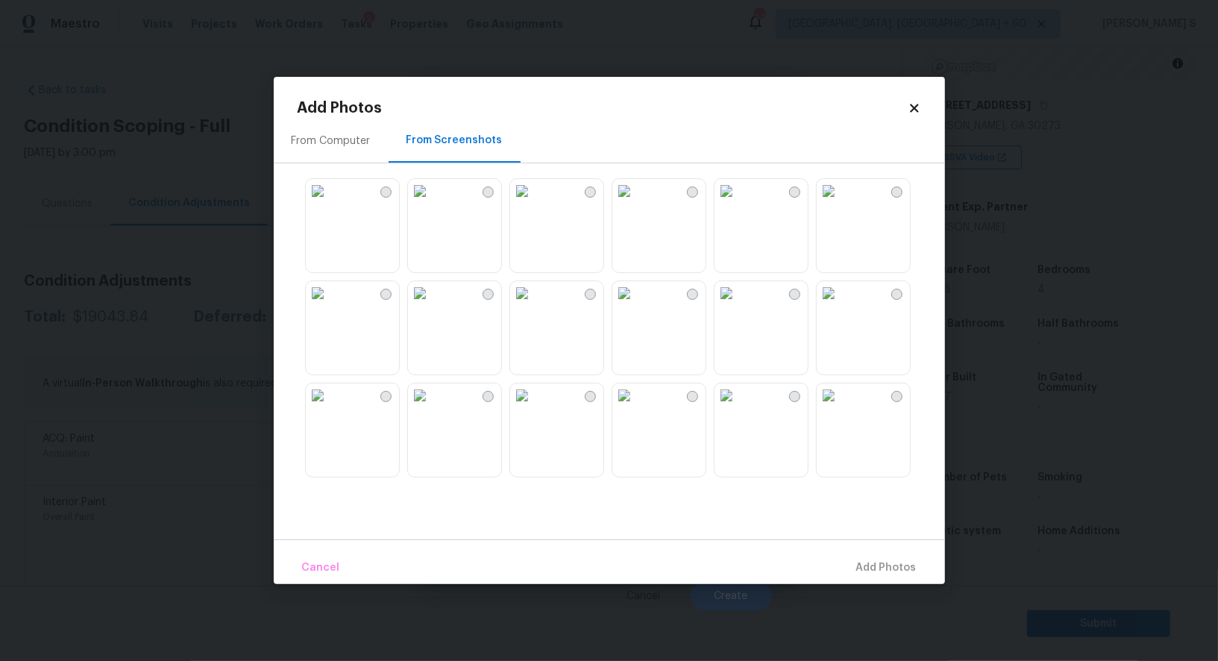
click at [636, 203] on img at bounding box center [624, 191] width 24 height 24
click at [738, 203] on img at bounding box center [726, 191] width 24 height 24
click at [636, 305] on img at bounding box center [624, 293] width 24 height 24
click at [534, 305] on img at bounding box center [522, 293] width 24 height 24
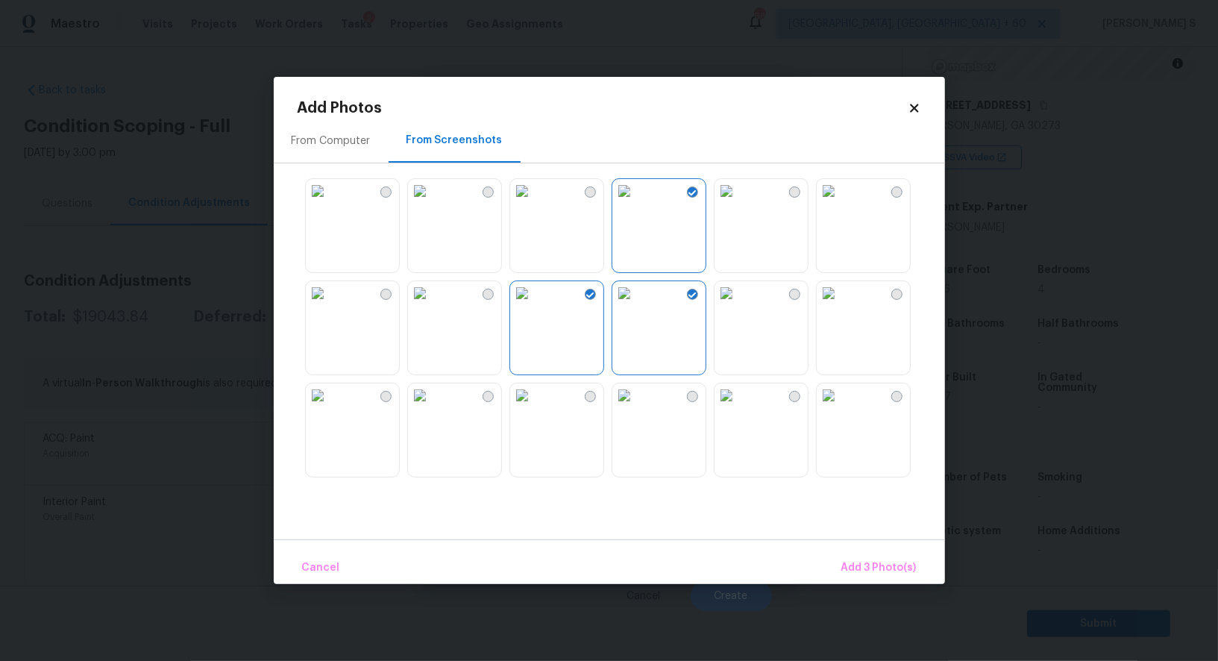
click at [534, 298] on img at bounding box center [522, 293] width 24 height 24
click at [534, 203] on img at bounding box center [522, 191] width 24 height 24
click at [432, 305] on img at bounding box center [420, 293] width 24 height 24
click at [432, 407] on img at bounding box center [420, 395] width 24 height 24
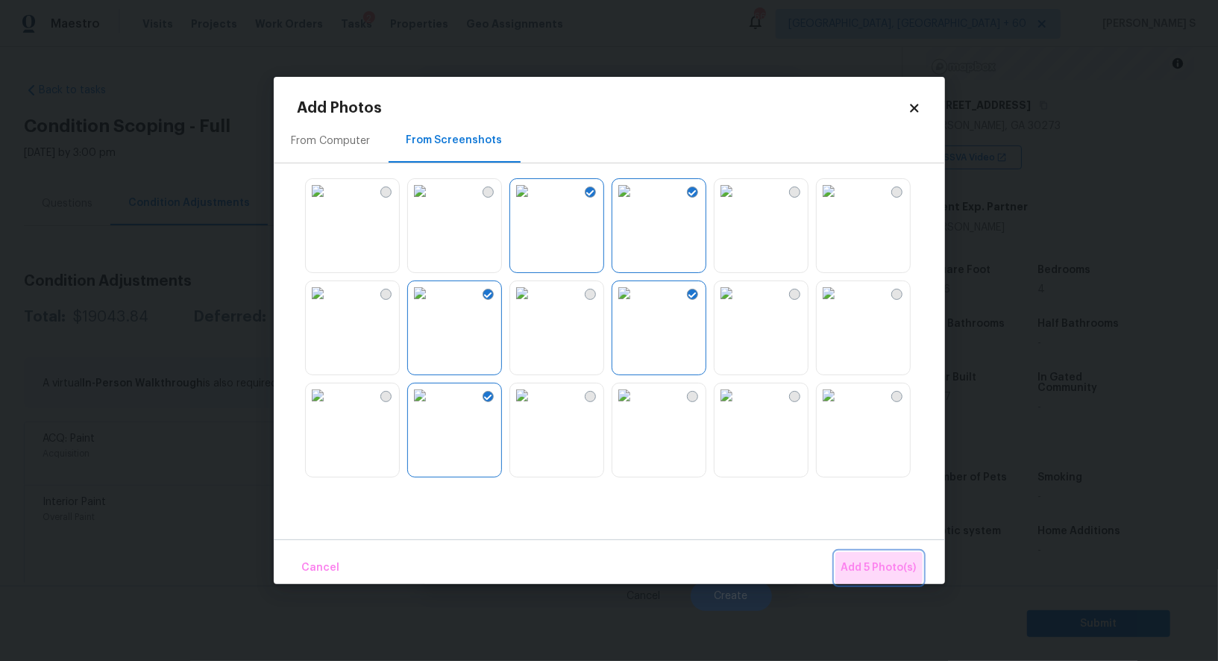
click at [855, 559] on span "Add 5 Photo(s)" at bounding box center [878, 568] width 75 height 19
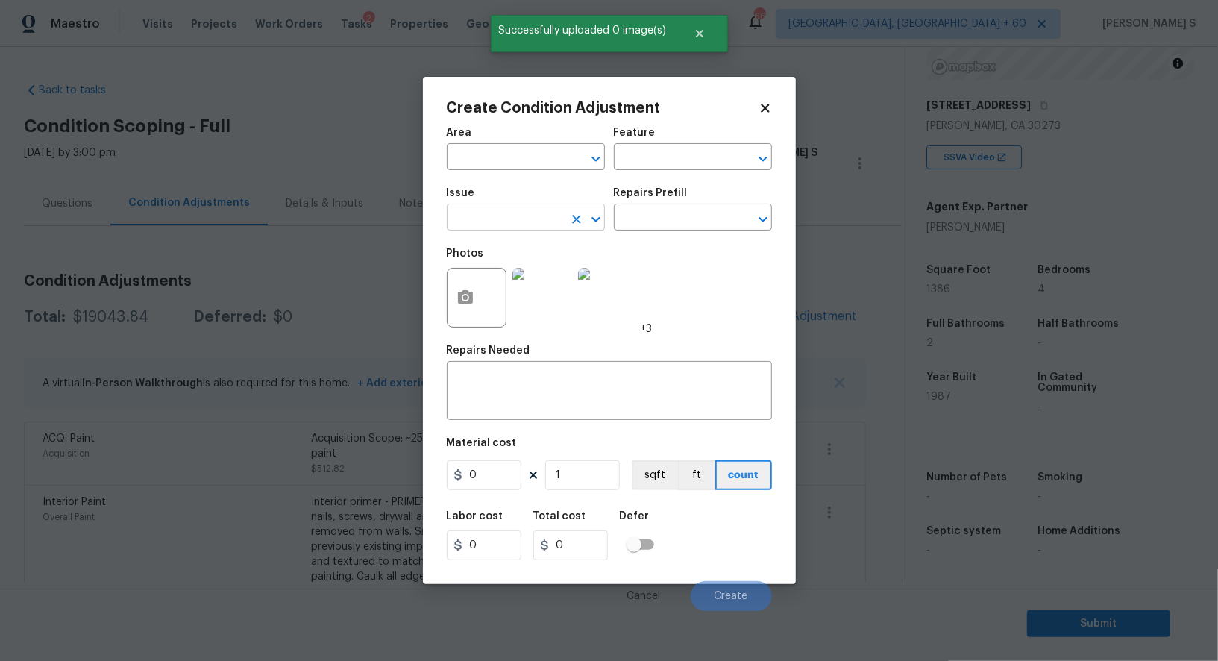
click at [520, 216] on input "text" at bounding box center [505, 218] width 116 height 23
type input "ACQ: Flooring"
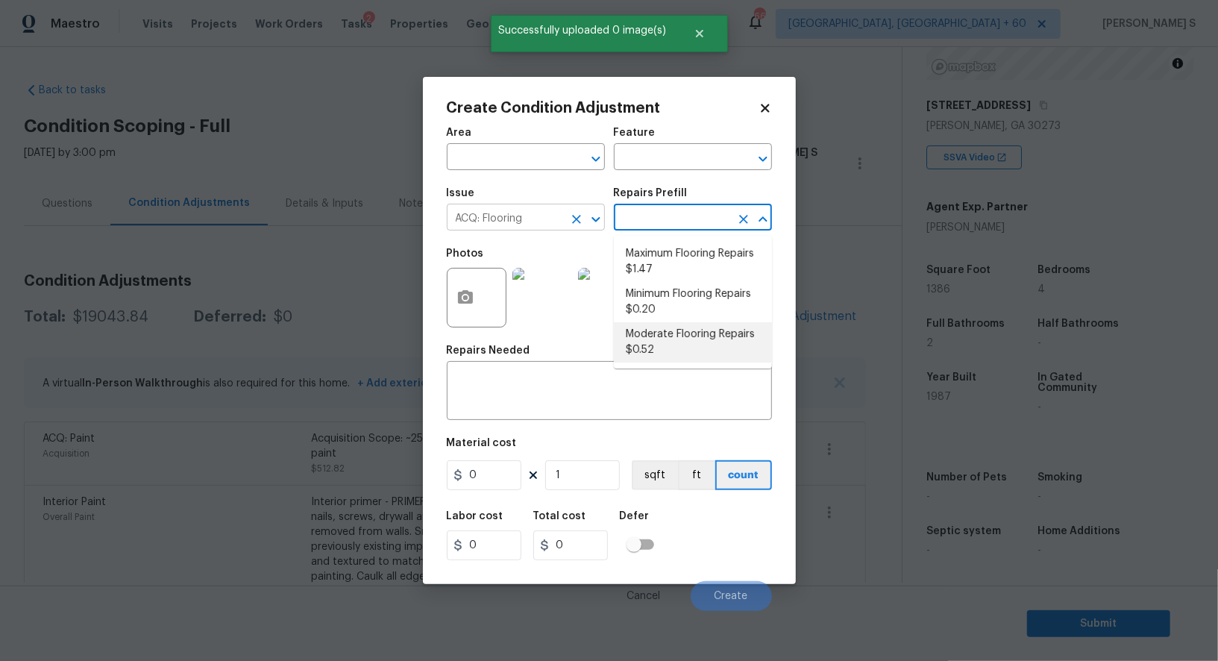
type input "Acquisition"
type textarea "Acquisition Scope: Moderate flooring repairs"
type input "0.52"
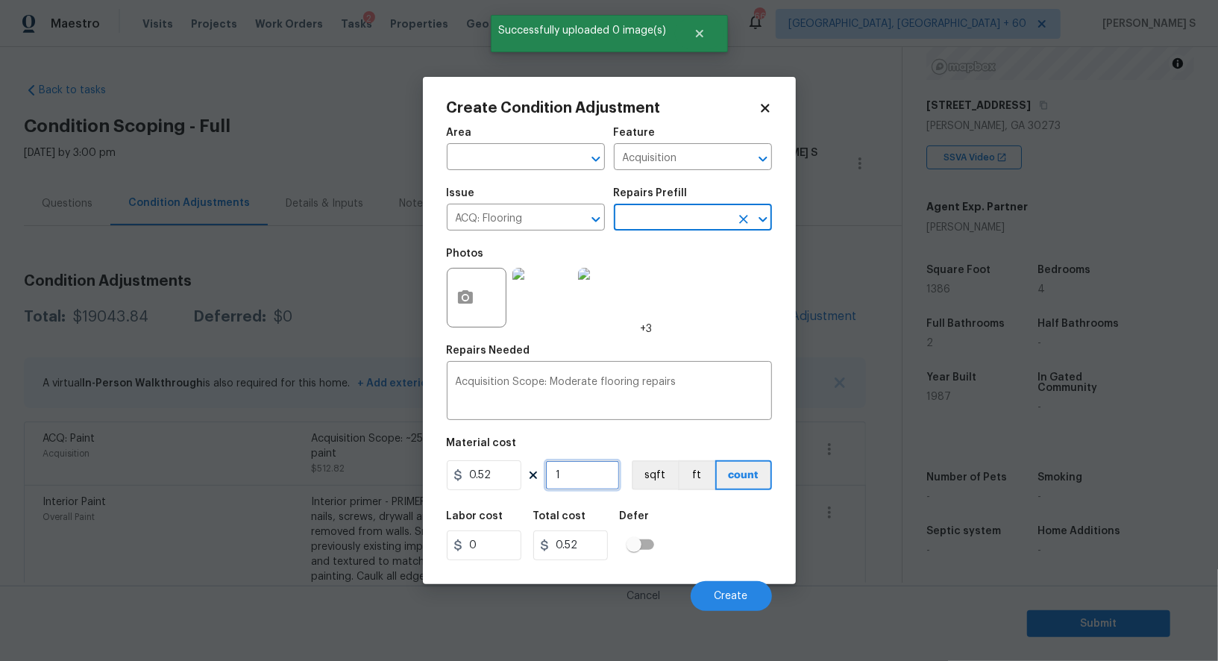
click at [589, 474] on input "1" at bounding box center [582, 475] width 75 height 30
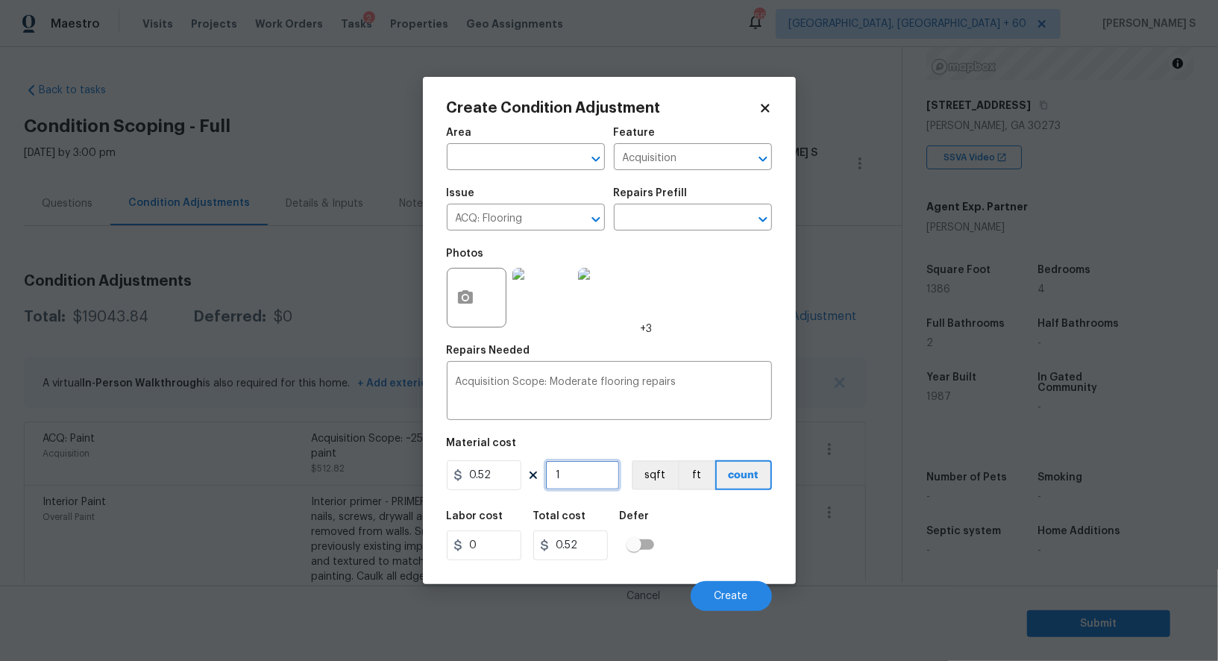
paste input "386"
type input "1386"
type input "720.72"
type input "1386"
click at [657, 471] on button "sqft" at bounding box center [655, 475] width 46 height 30
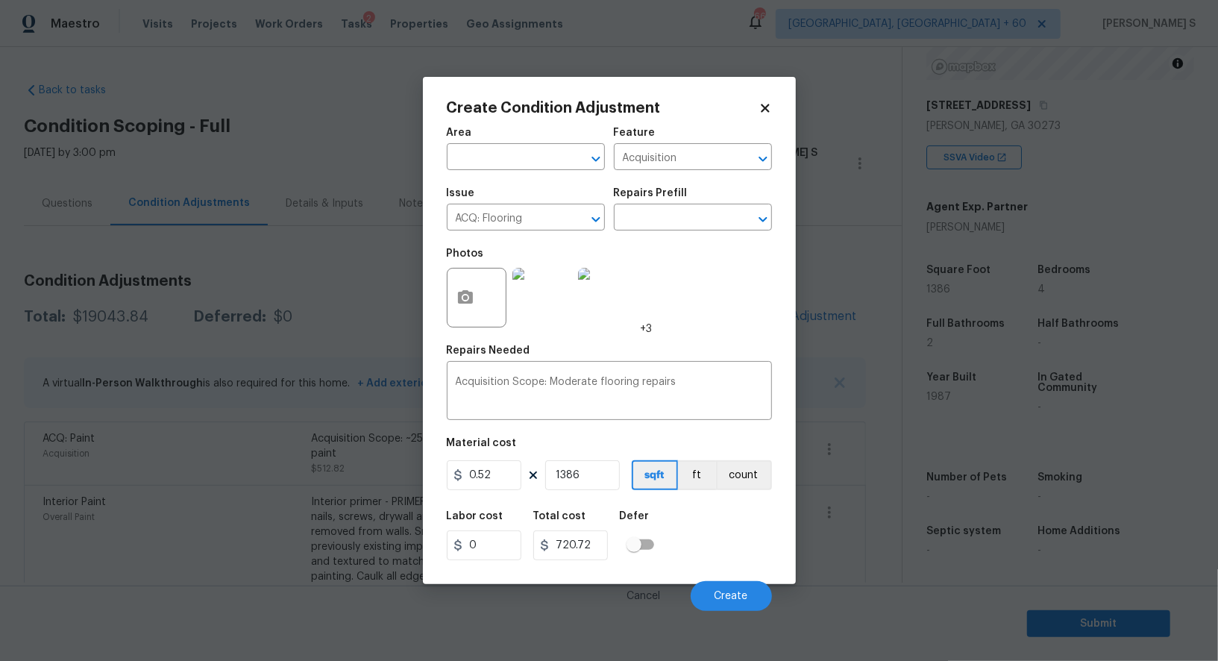
click at [676, 497] on div "Area ​ Feature Acquisition ​ Issue ACQ: Flooring ​ Repairs Prefill ​ Photos +3 …" at bounding box center [609, 365] width 325 height 492
click at [730, 591] on button "Create" at bounding box center [731, 596] width 81 height 30
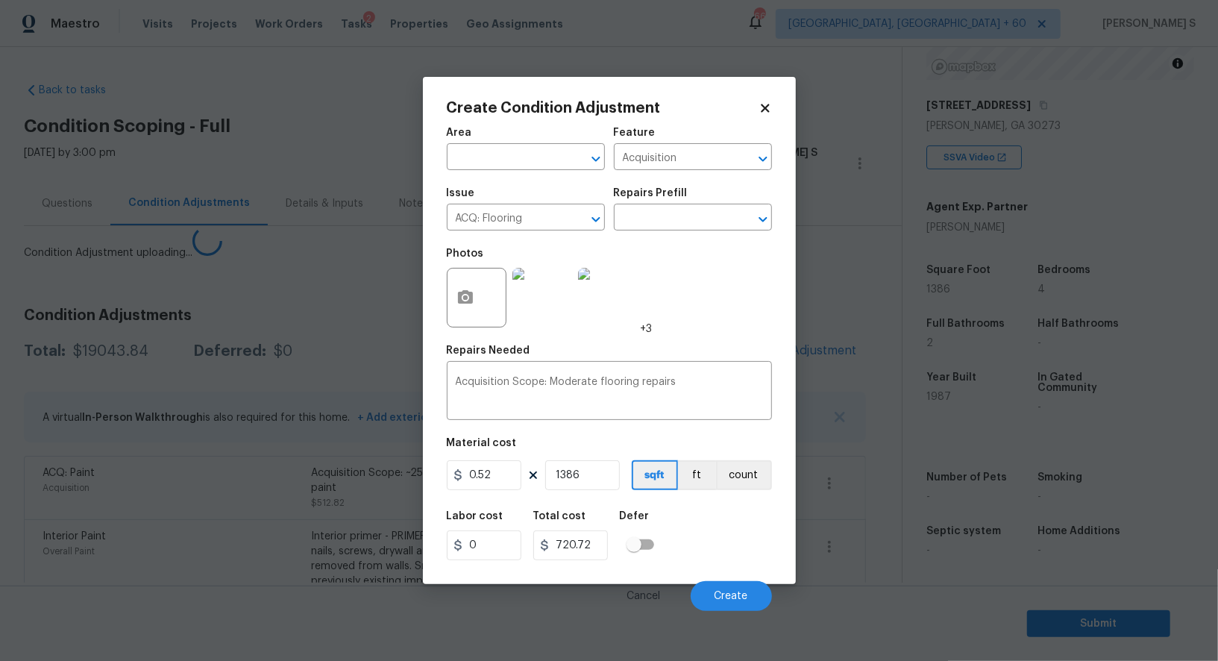
click at [132, 529] on body "Maestro Visits Projects Work Orders Tasks 2 Properties Geo Assignments 668 Albu…" at bounding box center [609, 330] width 1218 height 661
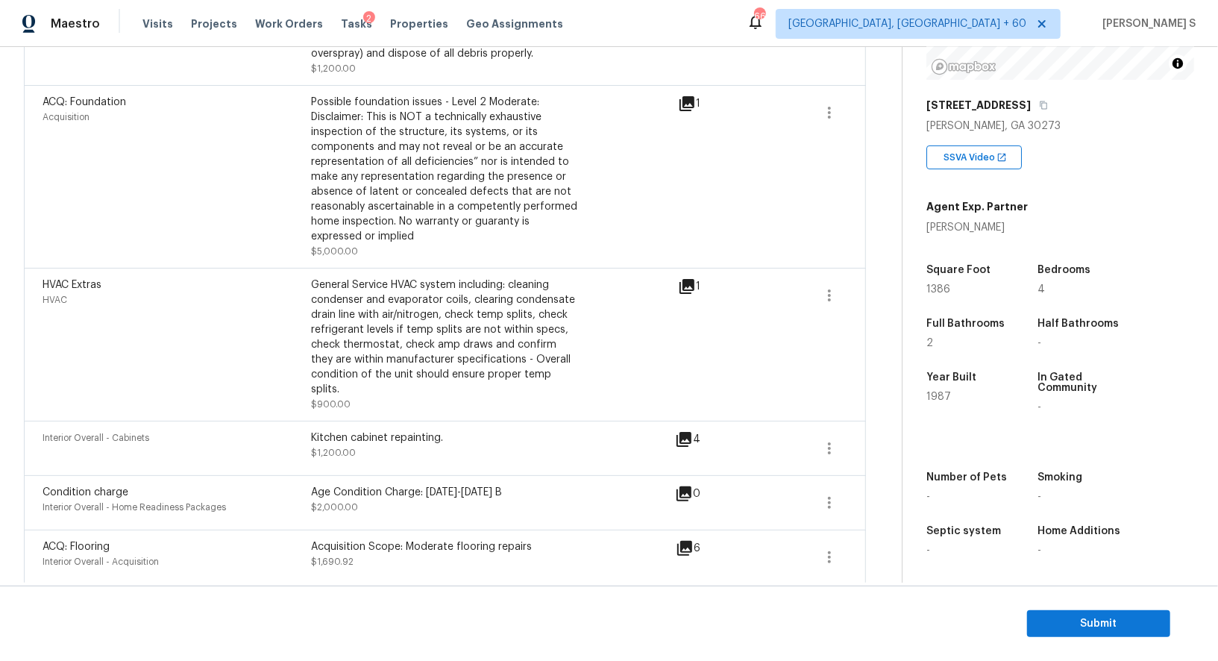
scroll to position [822, 0]
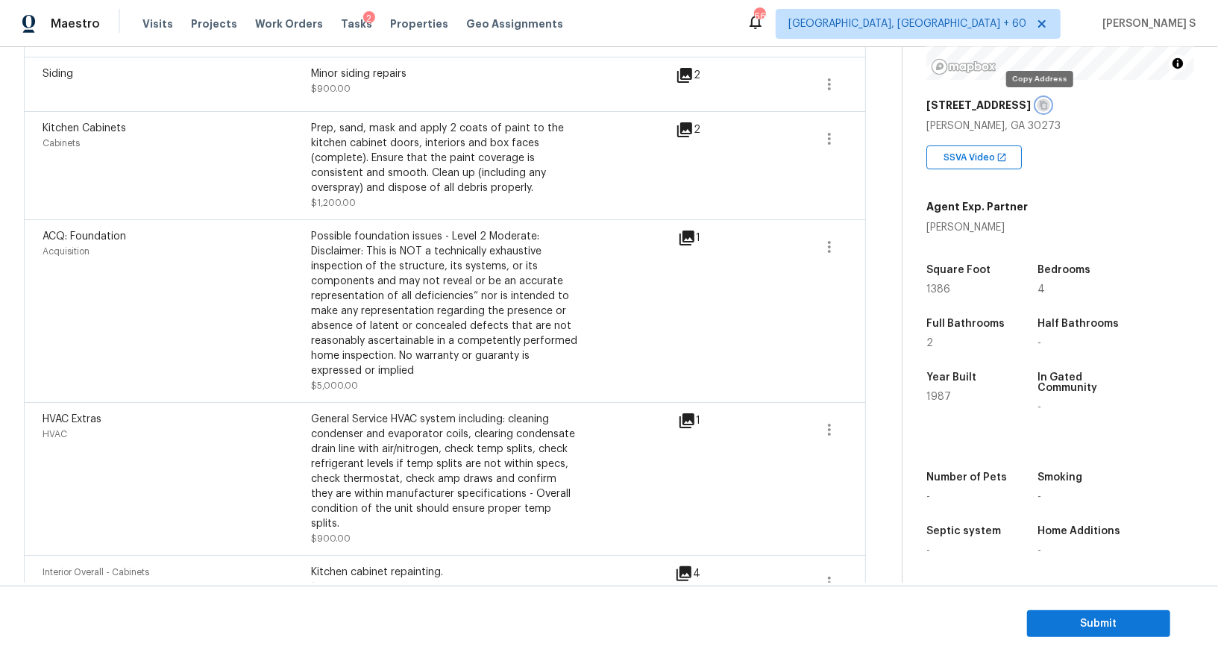
click at [1037, 110] on button "button" at bounding box center [1043, 104] width 13 height 13
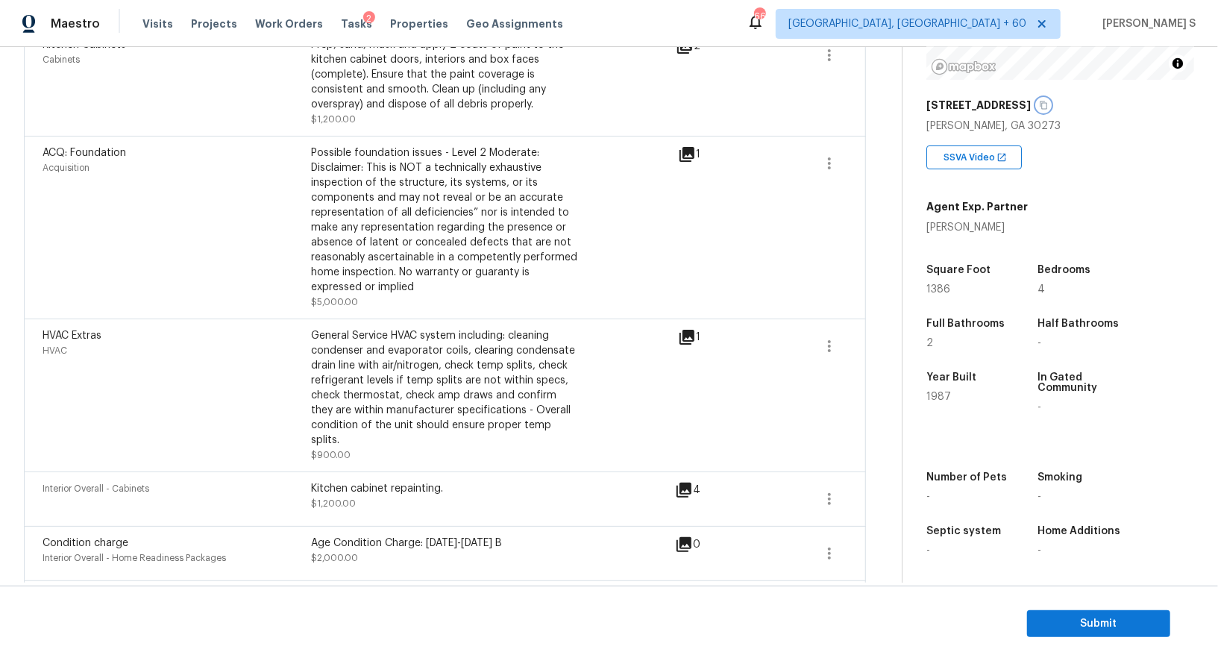
scroll to position [910, 0]
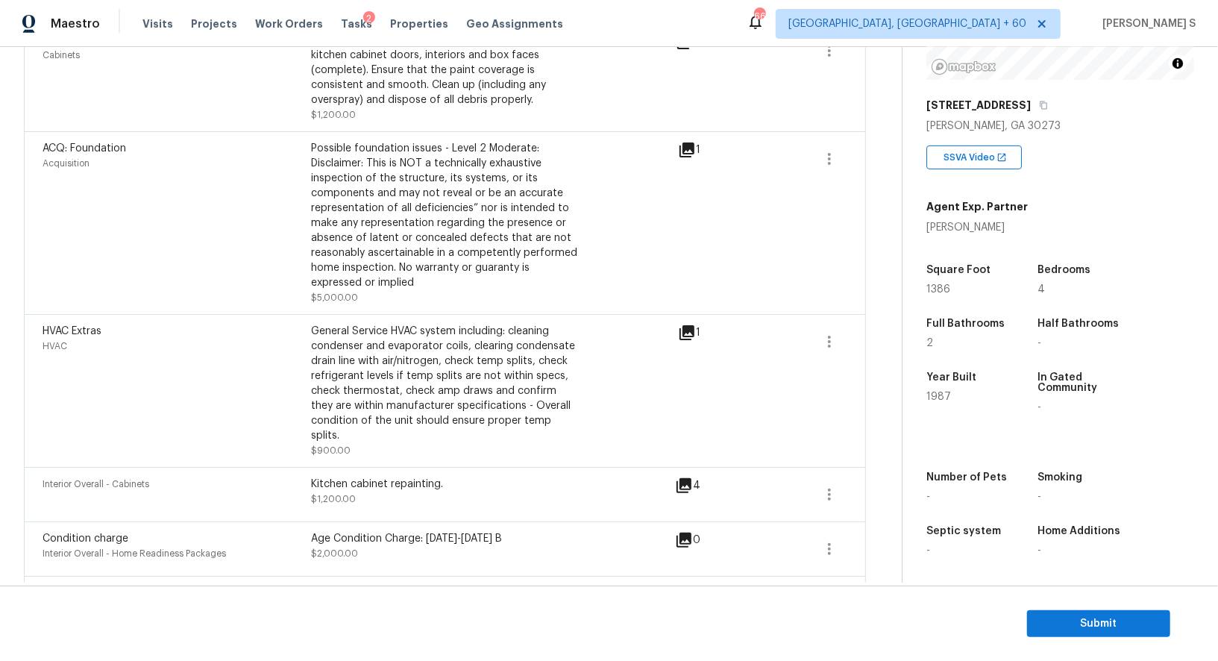
click at [670, 477] on div "Interior Overall - Cabinets Kitchen cabinet repainting. $1,200.00" at bounding box center [359, 495] width 632 height 36
click at [680, 478] on icon at bounding box center [683, 485] width 15 height 15
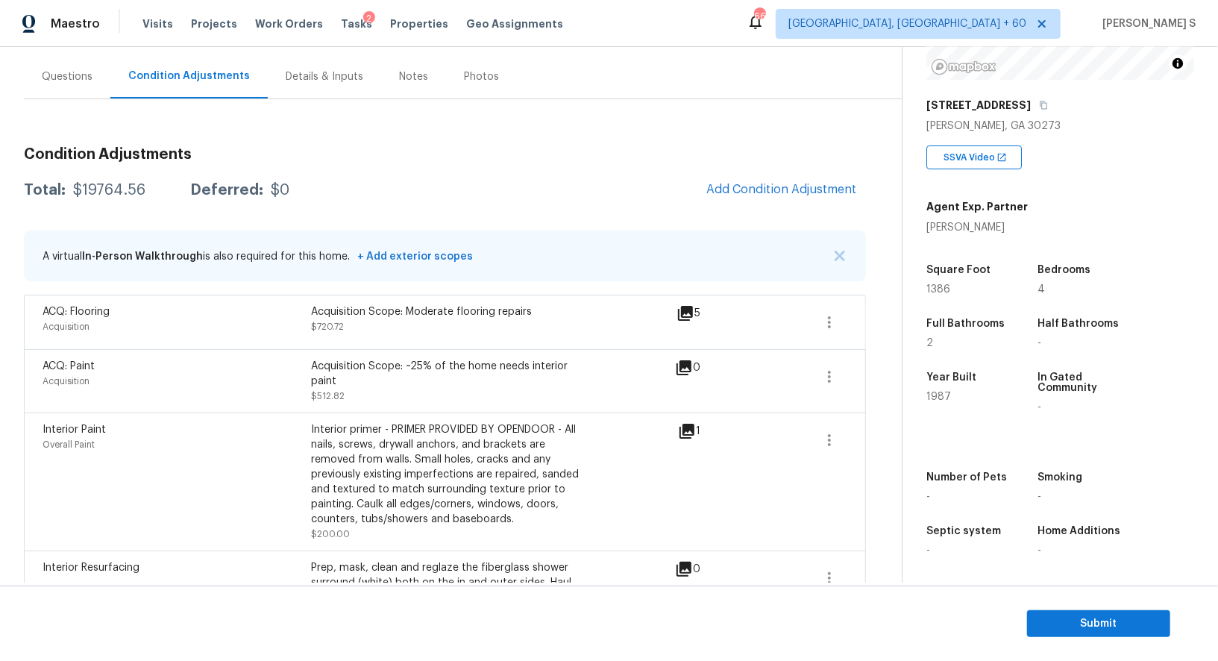
scroll to position [104, 0]
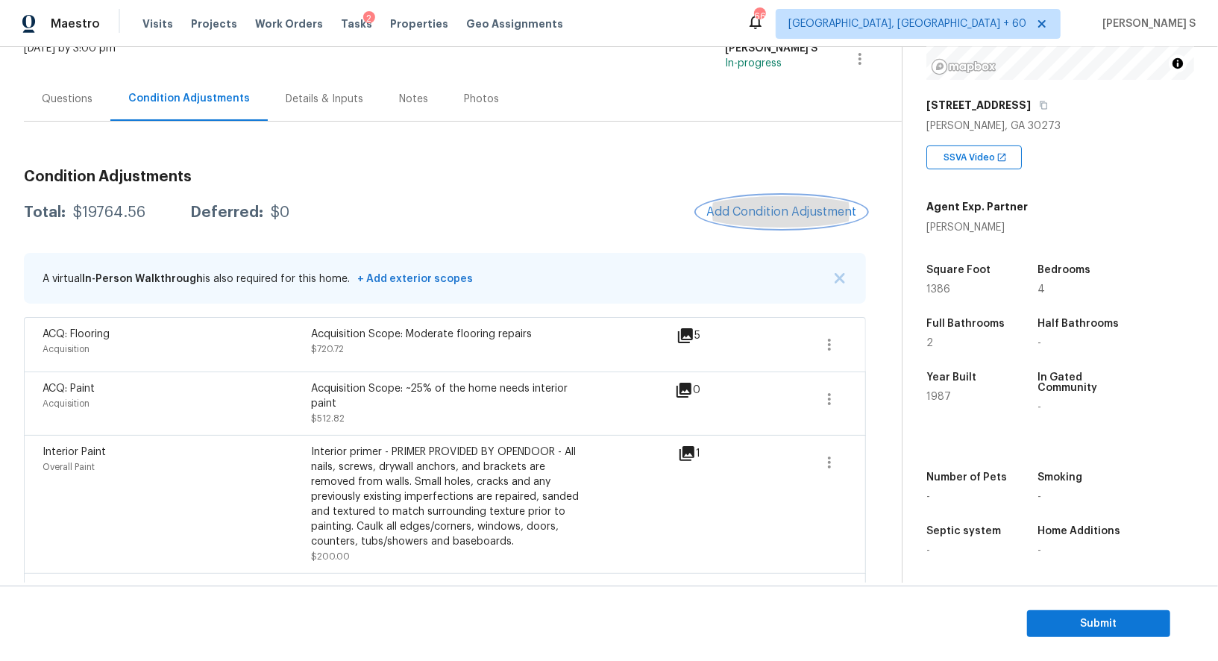
click at [786, 205] on span "Add Condition Adjustment" at bounding box center [781, 211] width 151 height 13
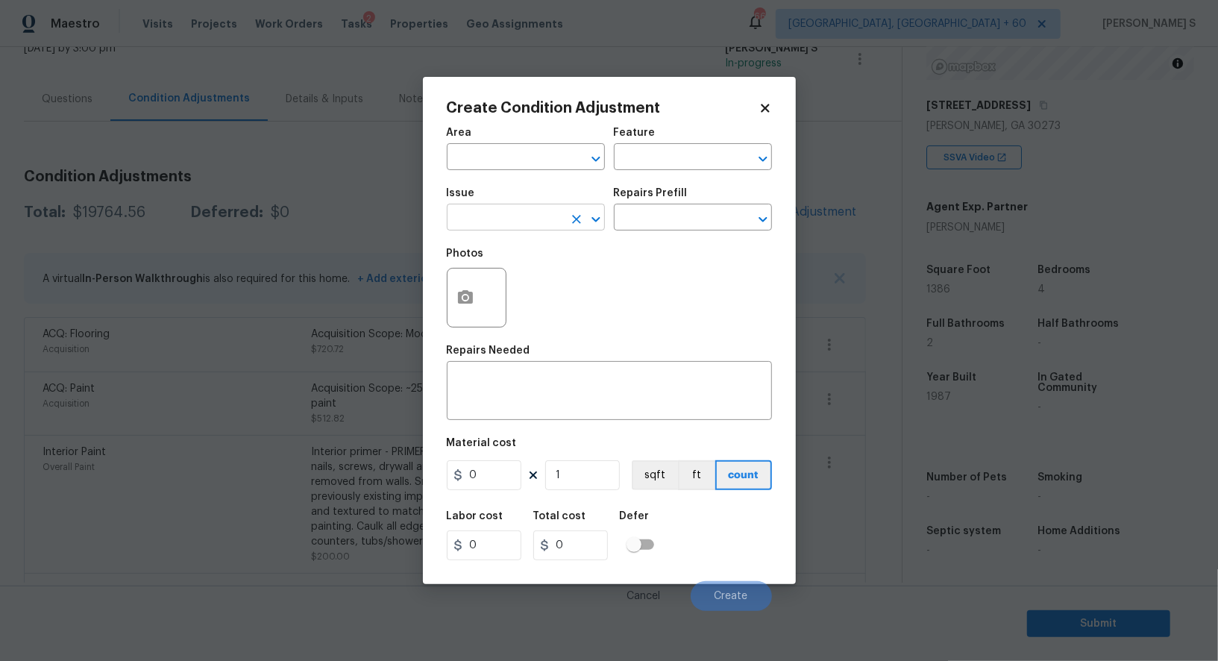
click at [479, 211] on input "text" at bounding box center [505, 218] width 116 height 23
type input "Pressure Washing"
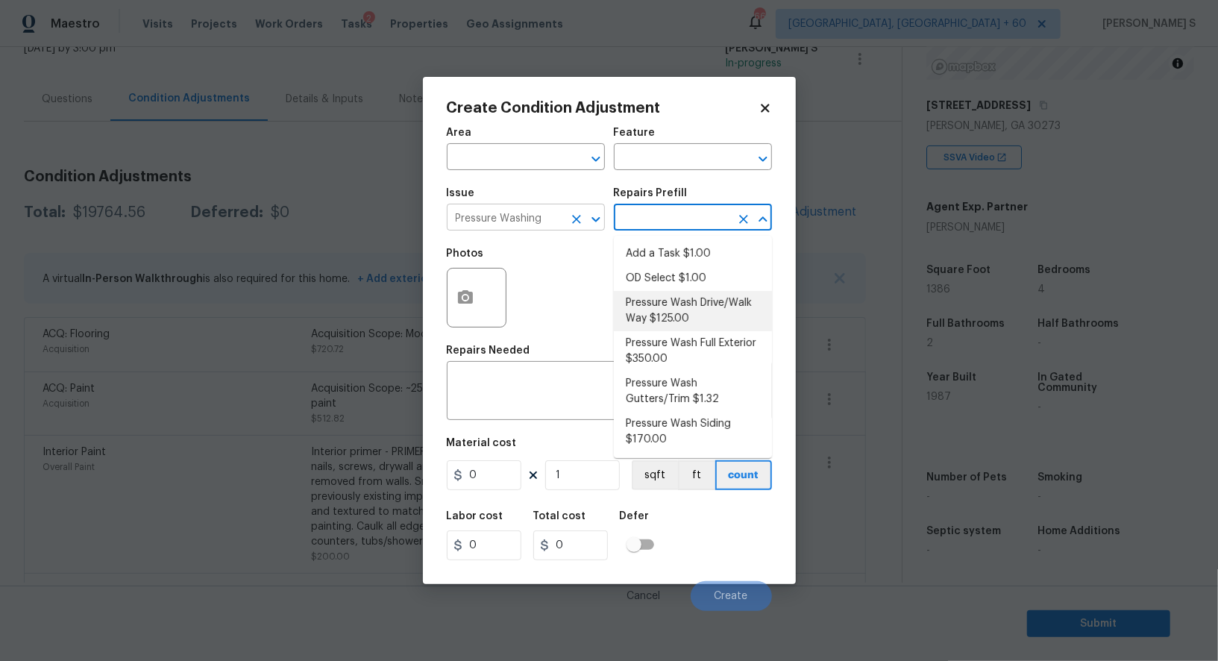
type input "Siding"
type textarea "Pressure wash the driveways/walkways as directed by the PM. Ensure that all deb…"
type input "125"
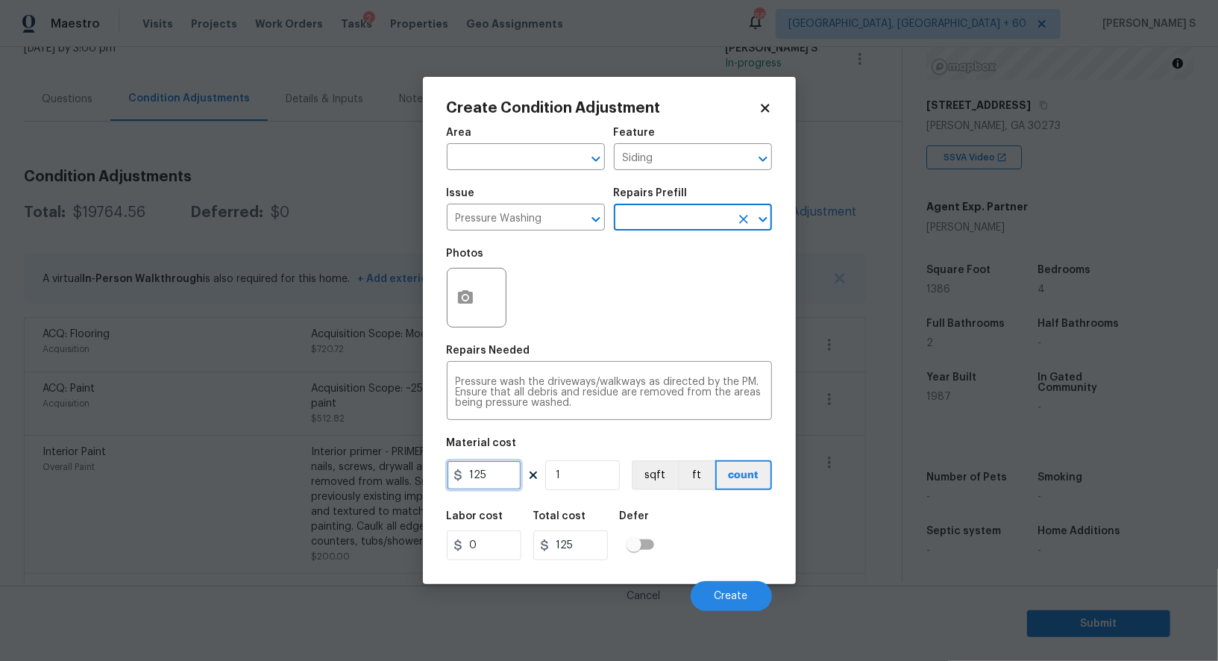
click at [511, 471] on input "125" at bounding box center [484, 475] width 75 height 30
type input "200"
click at [678, 552] on div "Labor cost 0 Total cost 200 Defer" at bounding box center [609, 535] width 325 height 67
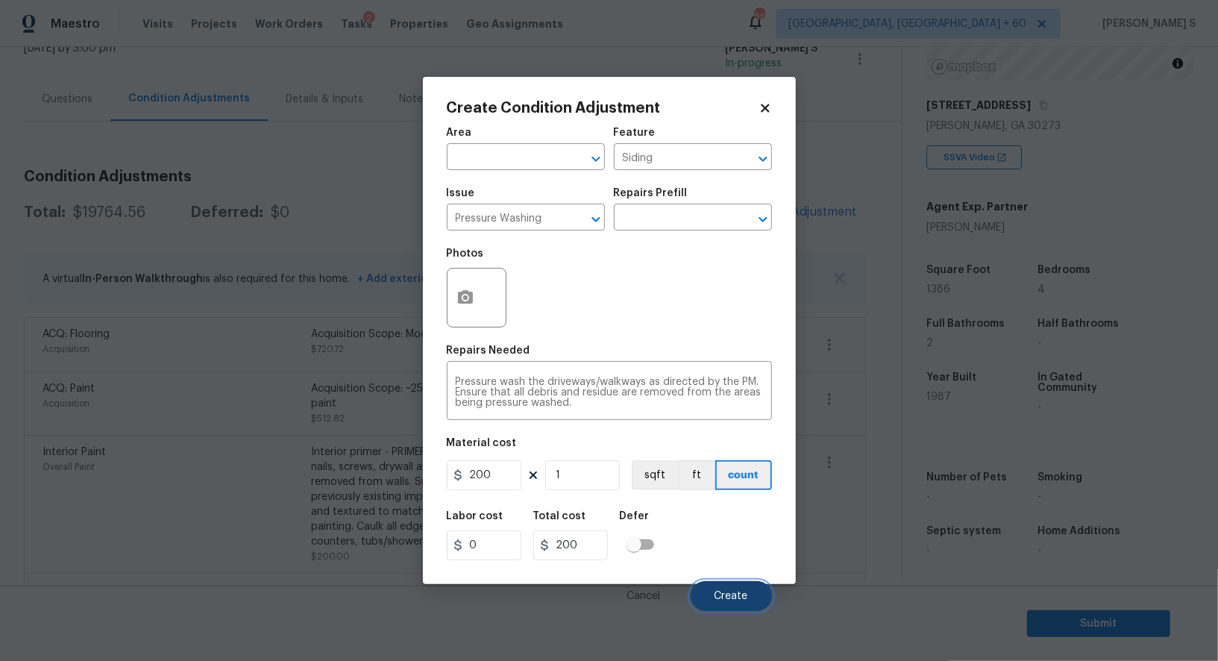
click at [726, 587] on button "Create" at bounding box center [731, 596] width 81 height 30
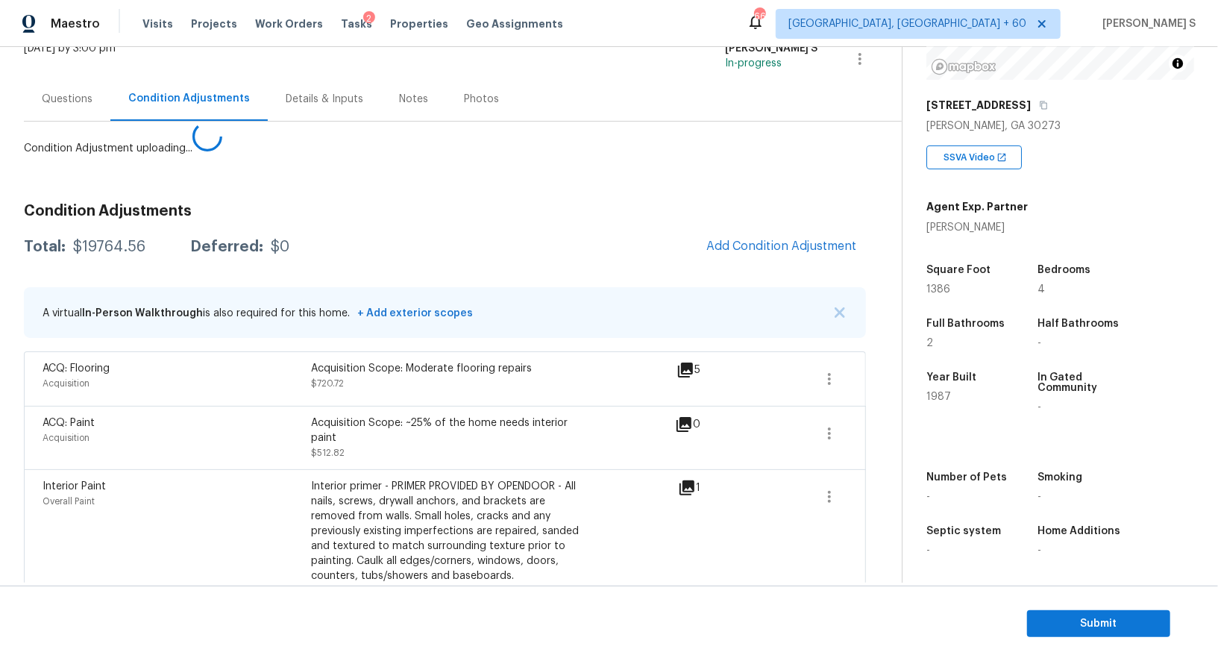
click at [33, 532] on body "Maestro Visits Projects Work Orders Tasks 2 Properties Geo Assignments 668 Albu…" at bounding box center [609, 330] width 1218 height 661
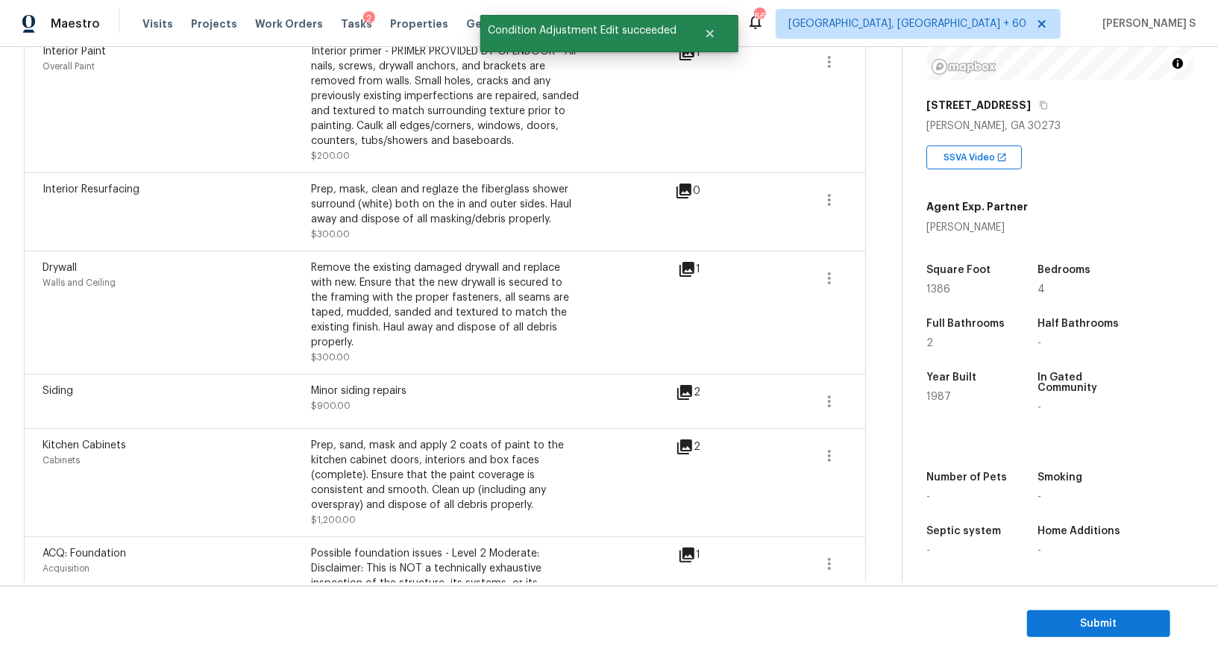
scroll to position [0, 0]
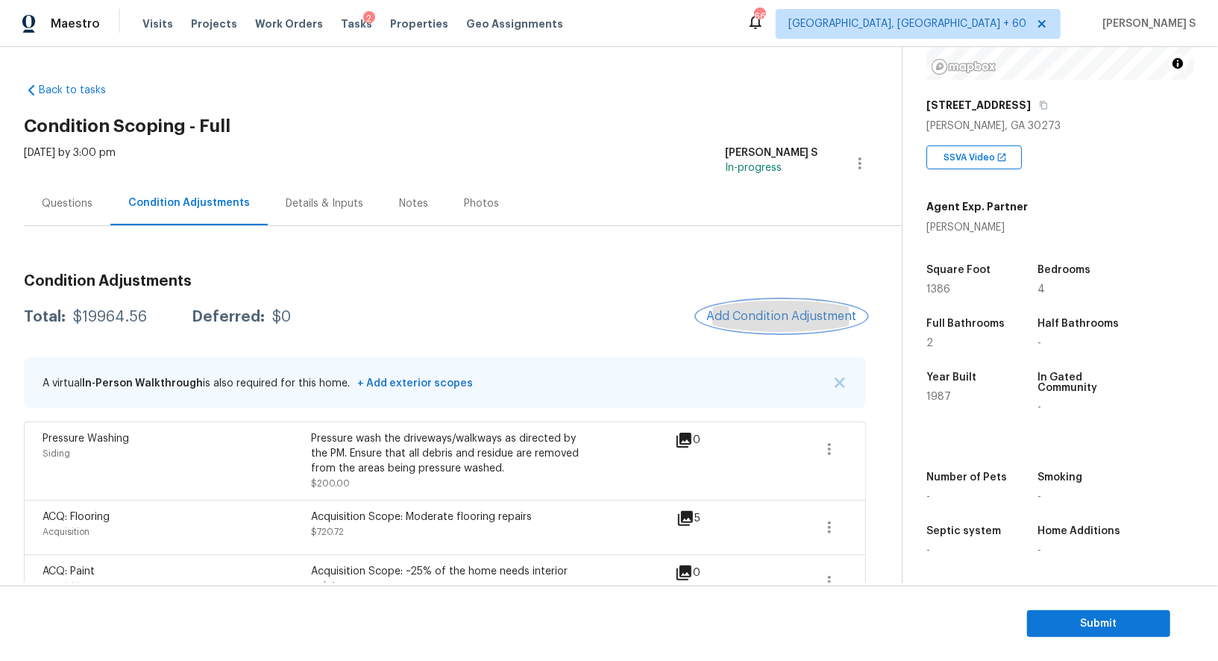
click at [818, 318] on span "Add Condition Adjustment" at bounding box center [781, 315] width 151 height 13
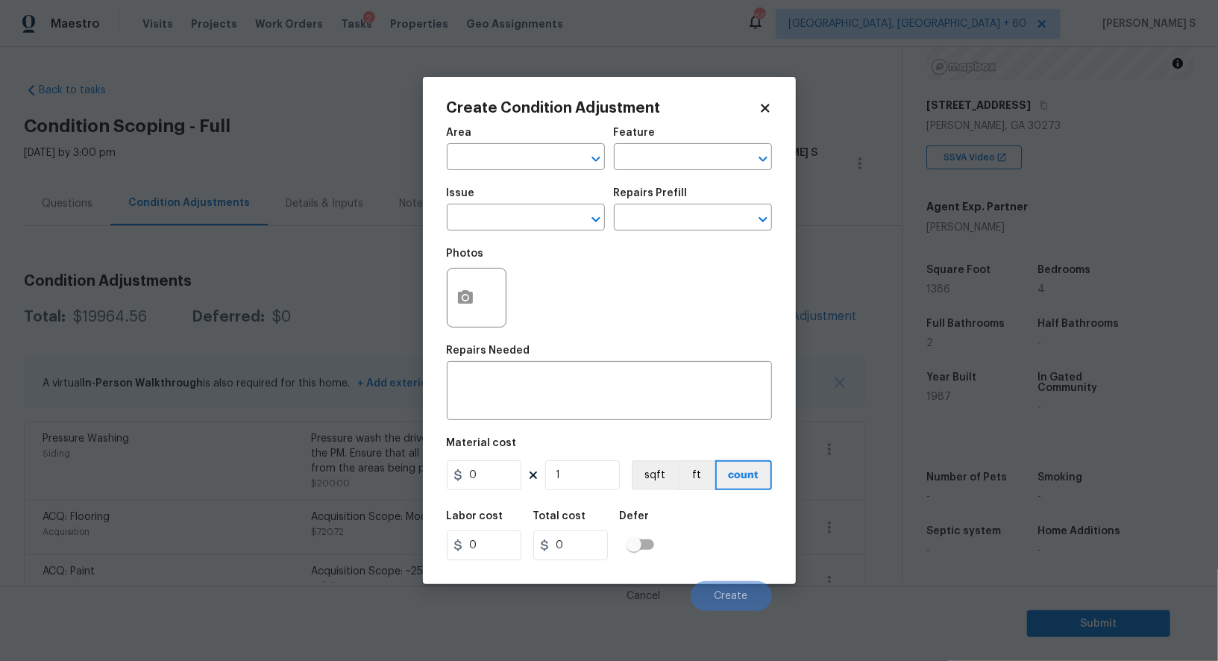
click at [494, 318] on div at bounding box center [477, 298] width 60 height 60
click at [469, 298] on icon "button" at bounding box center [465, 296] width 15 height 13
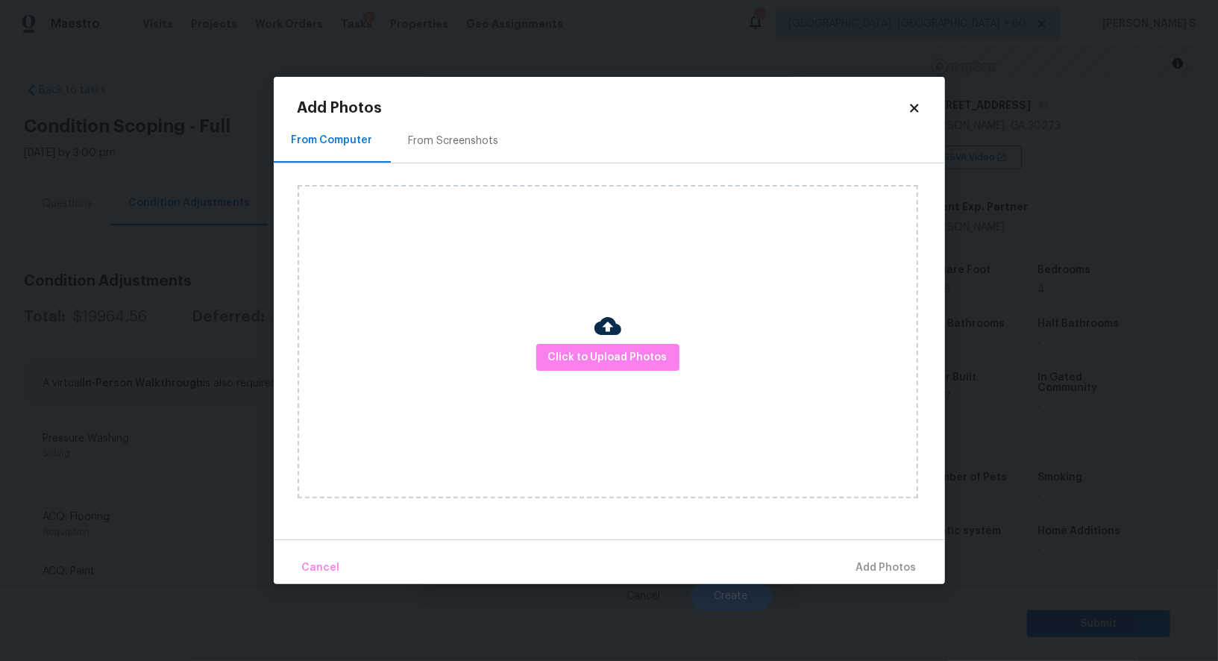
click at [427, 136] on div "From Screenshots" at bounding box center [454, 140] width 90 height 15
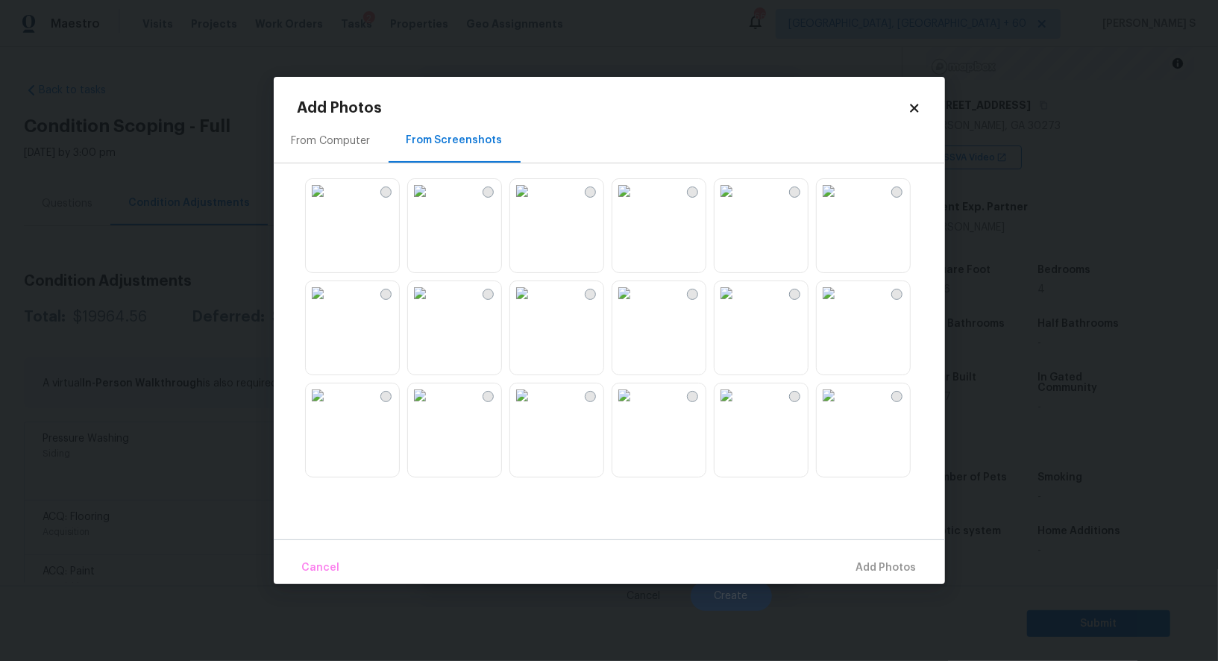
click at [840, 305] on img at bounding box center [829, 293] width 24 height 24
click at [840, 407] on img at bounding box center [829, 395] width 24 height 24
click at [738, 407] on img at bounding box center [726, 395] width 24 height 24
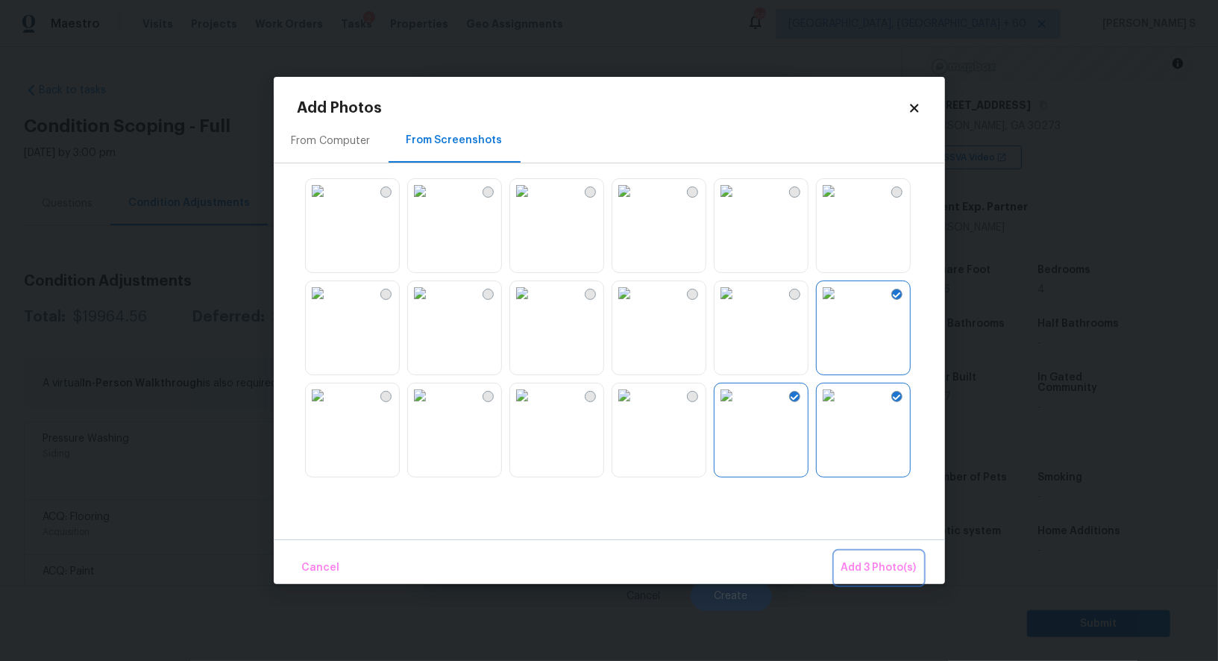
click at [873, 564] on span "Add 3 Photo(s)" at bounding box center [878, 568] width 75 height 19
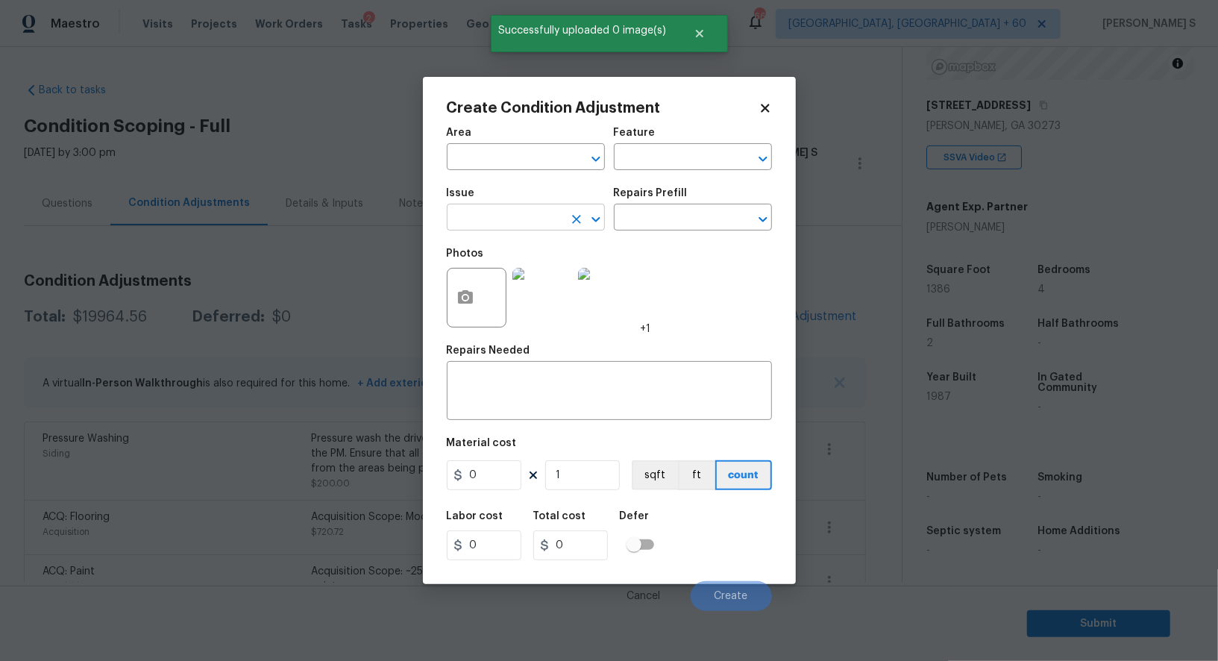
click at [521, 220] on input "text" at bounding box center [505, 218] width 116 height 23
type input "Landscape Package"
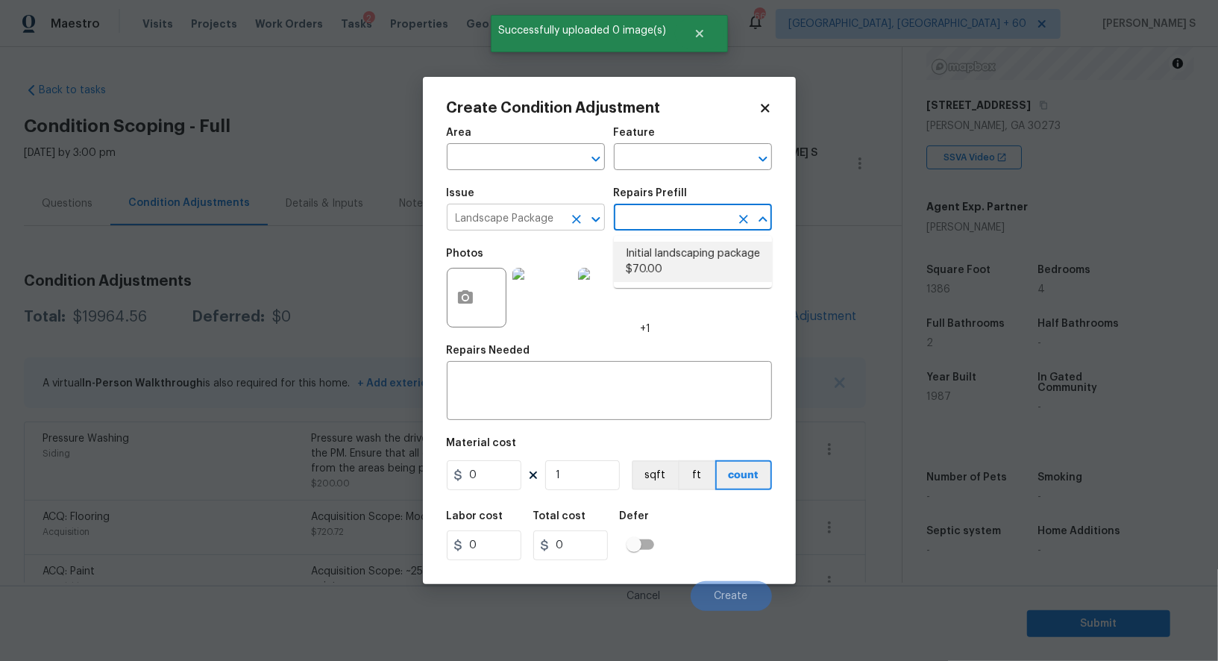
type input "Home Readiness Packages"
type textarea "Mowing of grass up to 6" in height. Mow, edge along driveways & sidewalks, trim…"
type input "70"
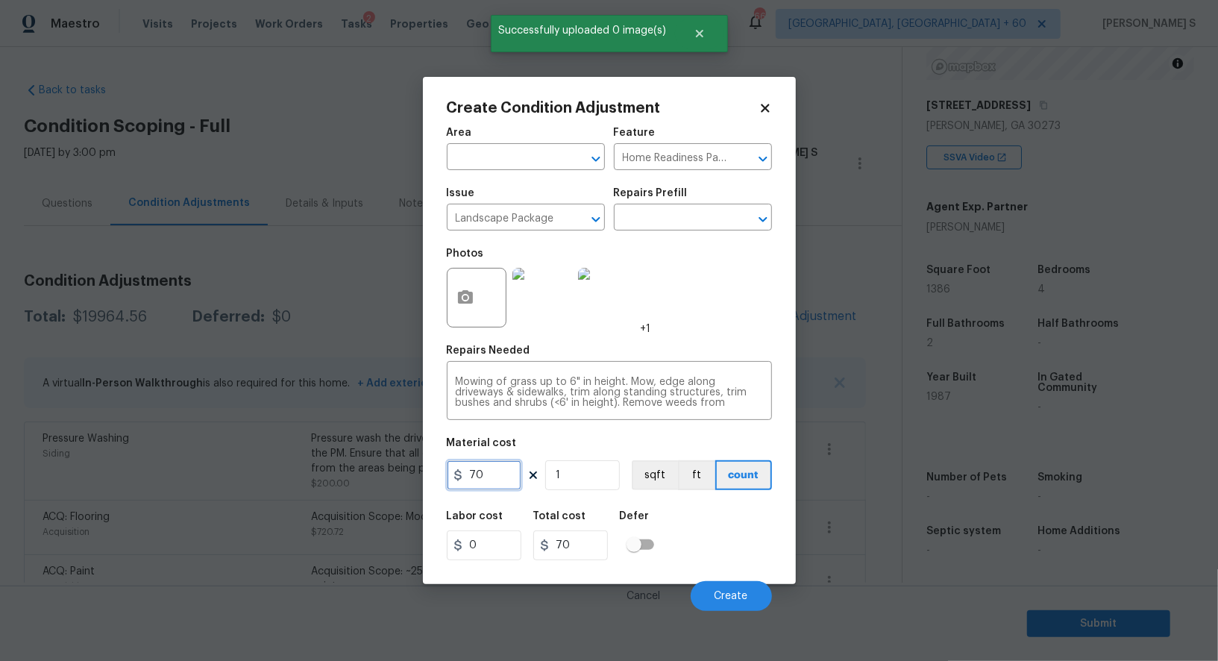
click at [506, 465] on input "70" at bounding box center [484, 475] width 75 height 30
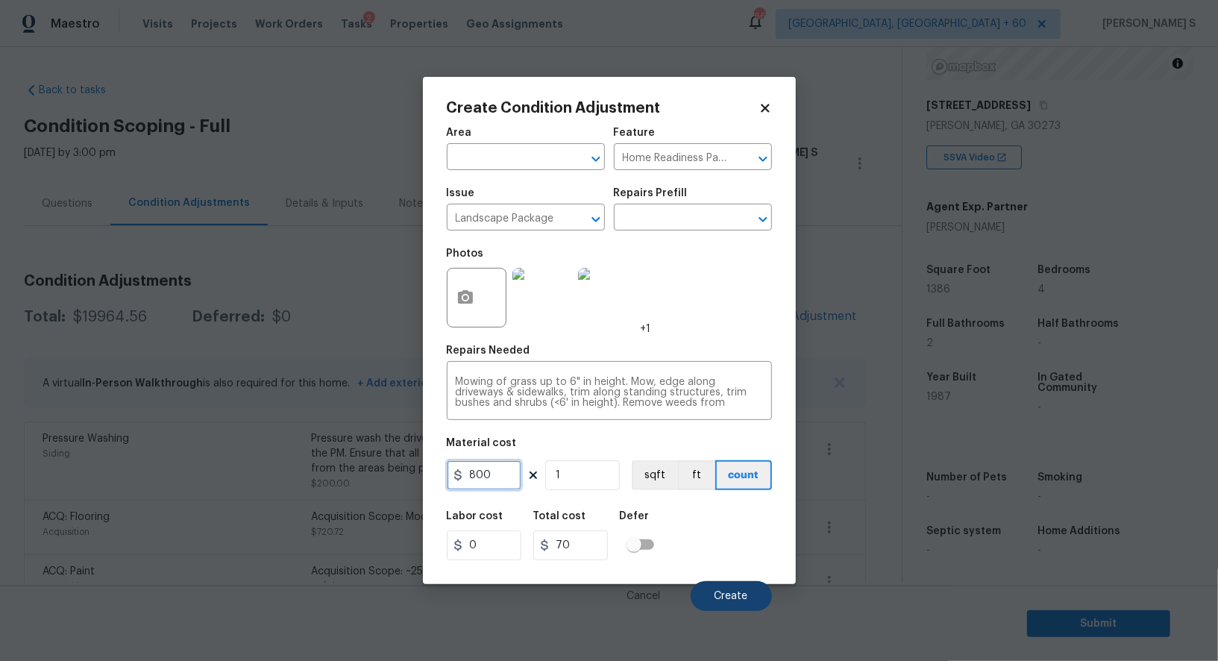
type input "800"
click at [708, 585] on button "Create" at bounding box center [731, 596] width 81 height 30
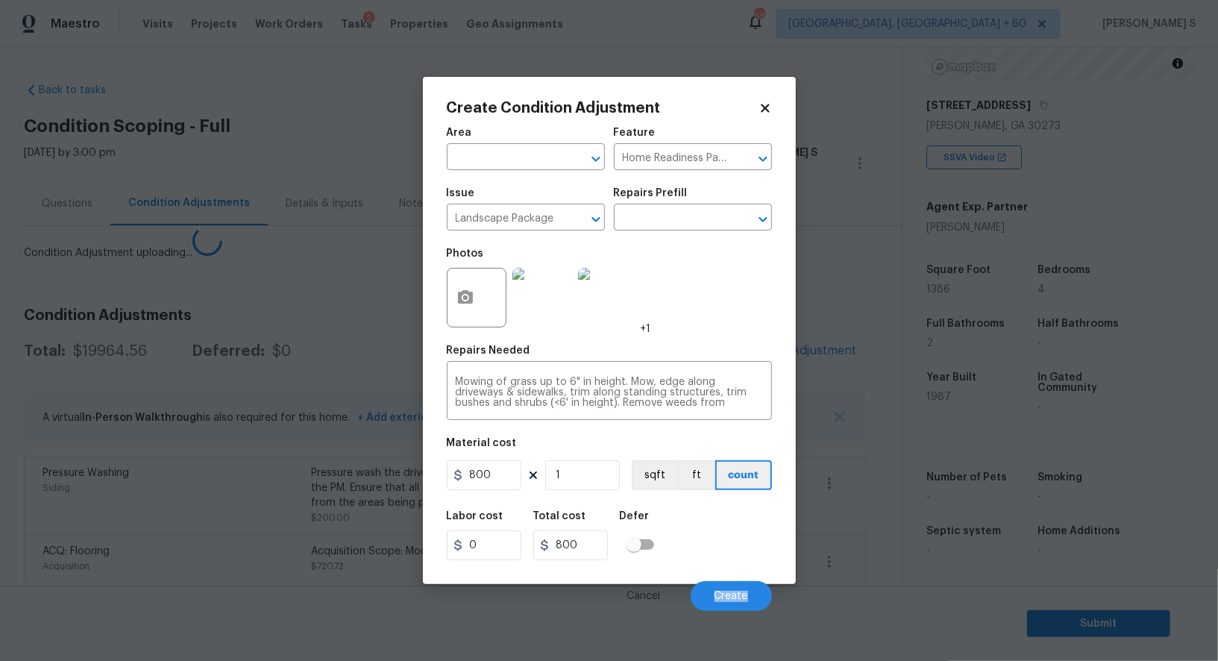
click at [166, 512] on body "Maestro Visits Projects Work Orders Tasks 2 Properties Geo Assignments 668 Albu…" at bounding box center [609, 330] width 1218 height 661
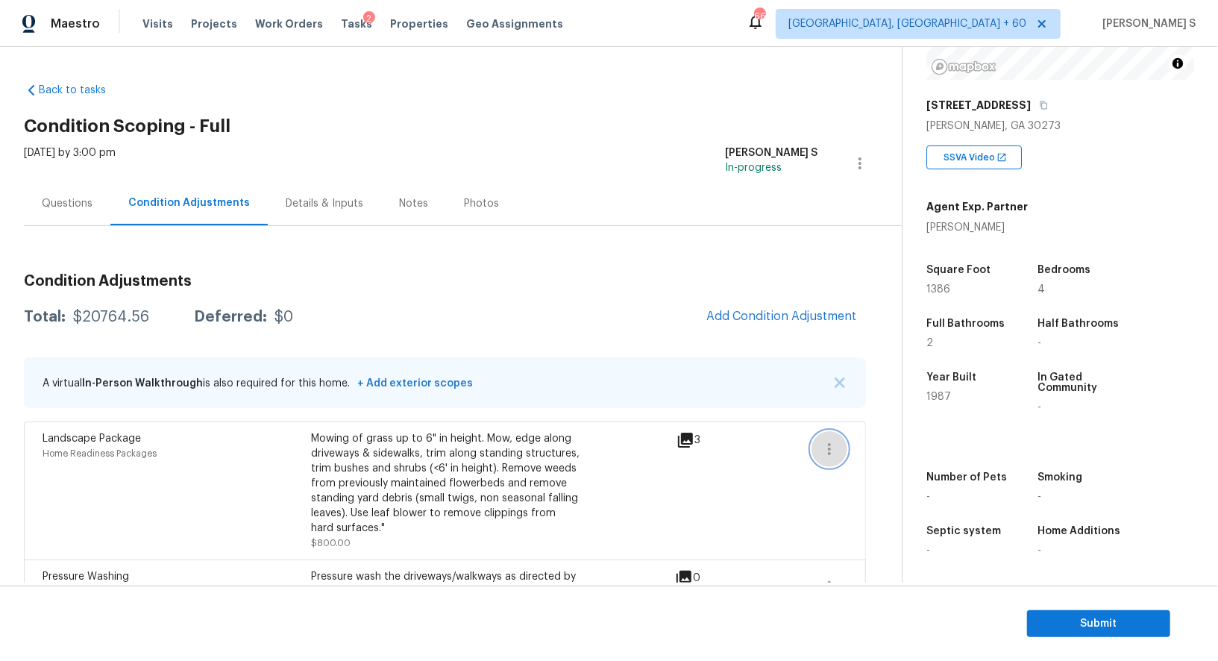
click at [824, 444] on icon "button" at bounding box center [829, 449] width 18 height 18
click at [890, 444] on div "Edit" at bounding box center [914, 445] width 116 height 15
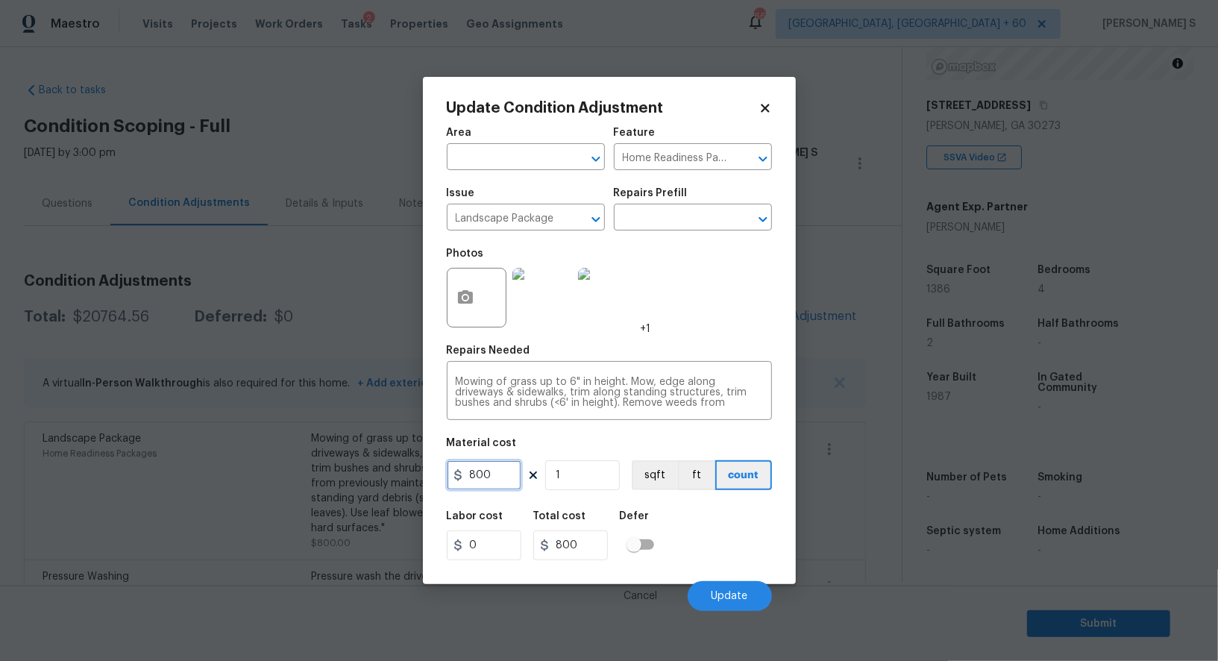
click at [493, 481] on input "800" at bounding box center [484, 475] width 75 height 30
type input "400"
click at [751, 594] on button "Update" at bounding box center [730, 596] width 84 height 30
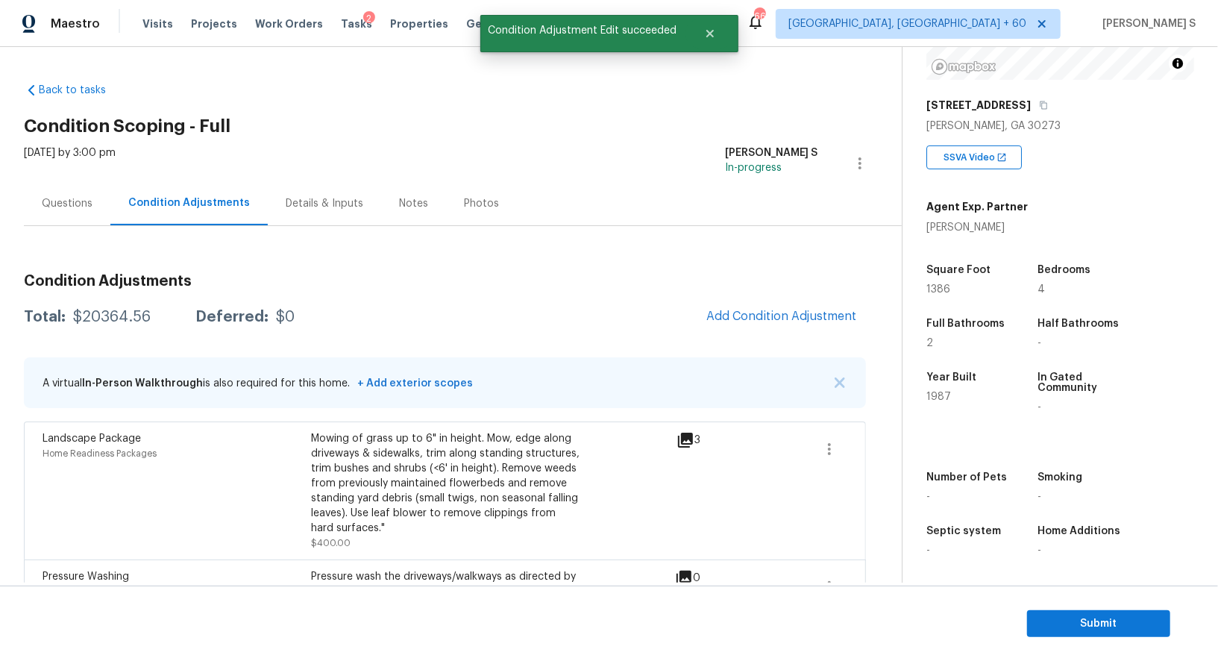
click at [414, 554] on div "Landscape Package Home Readiness Packages Mowing of grass up to 6" in height. M…" at bounding box center [445, 490] width 842 height 138
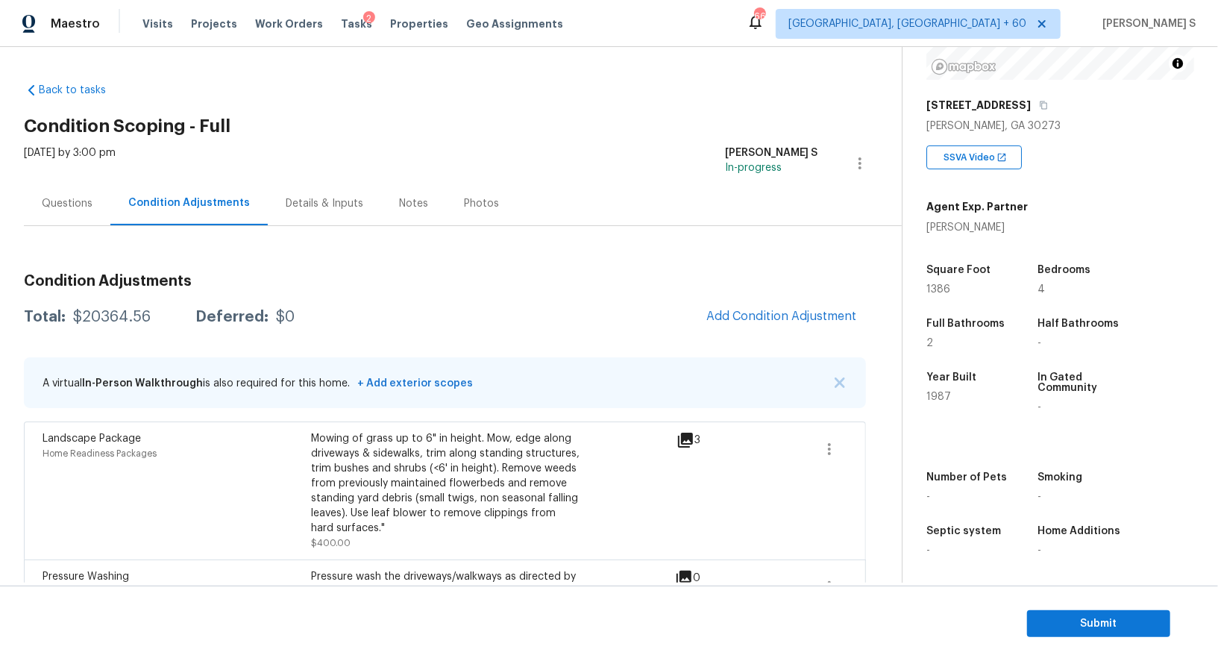
click at [107, 312] on div "$20364.56" at bounding box center [112, 316] width 78 height 15
copy div "20364.56"
click at [74, 183] on div "Questions" at bounding box center [67, 203] width 87 height 44
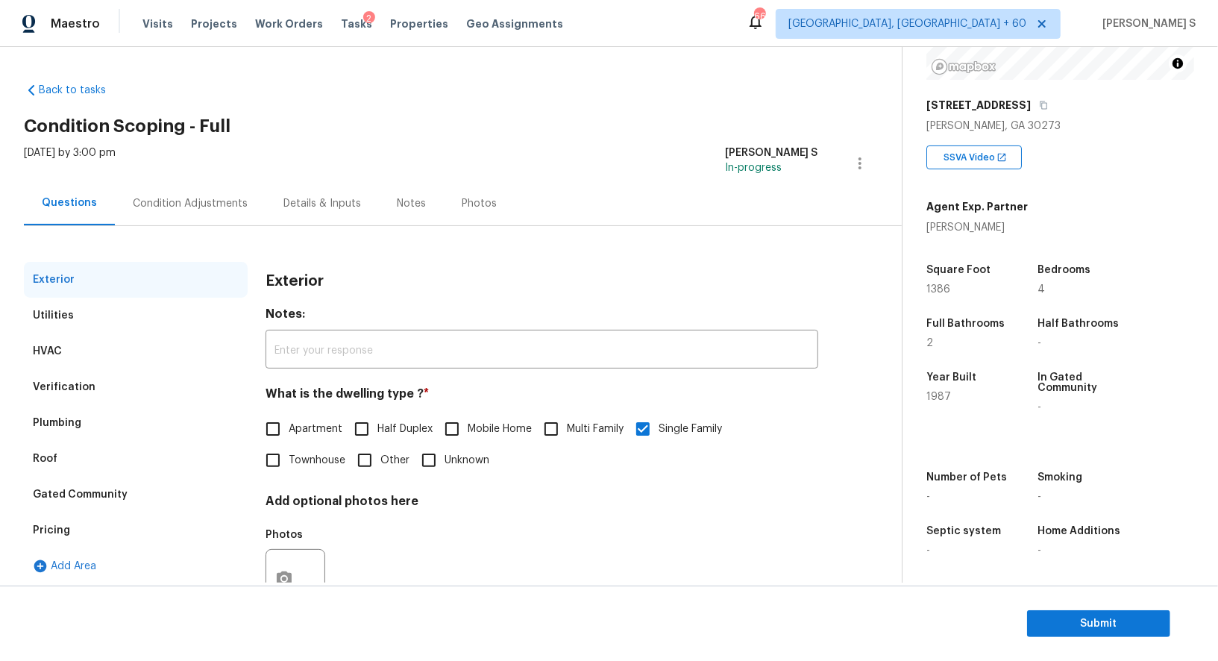
scroll to position [57, 0]
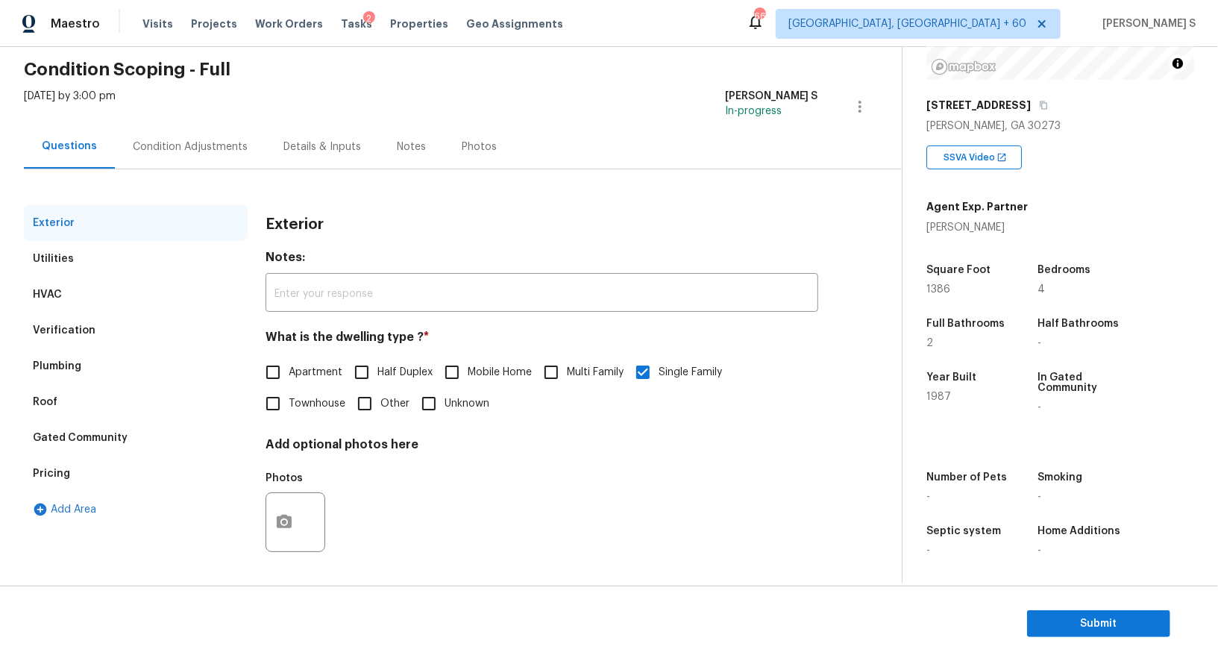
click at [64, 261] on div "Utilities" at bounding box center [53, 258] width 41 height 15
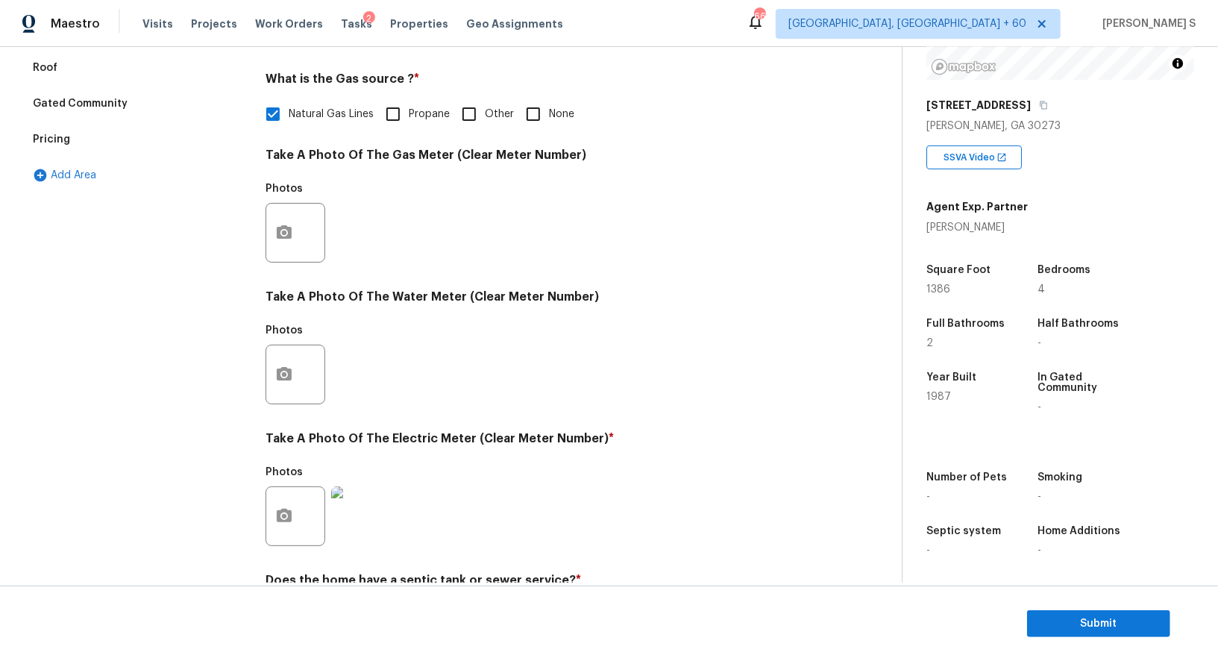
scroll to position [0, 0]
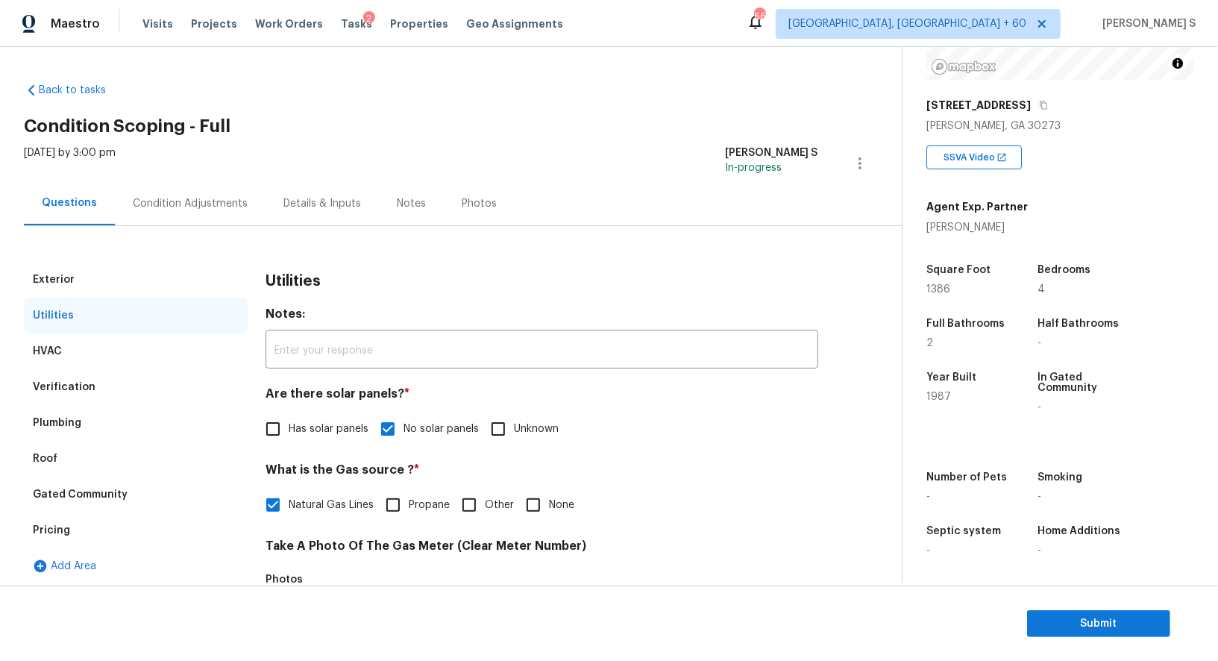
click at [157, 207] on div "Condition Adjustments" at bounding box center [190, 203] width 115 height 15
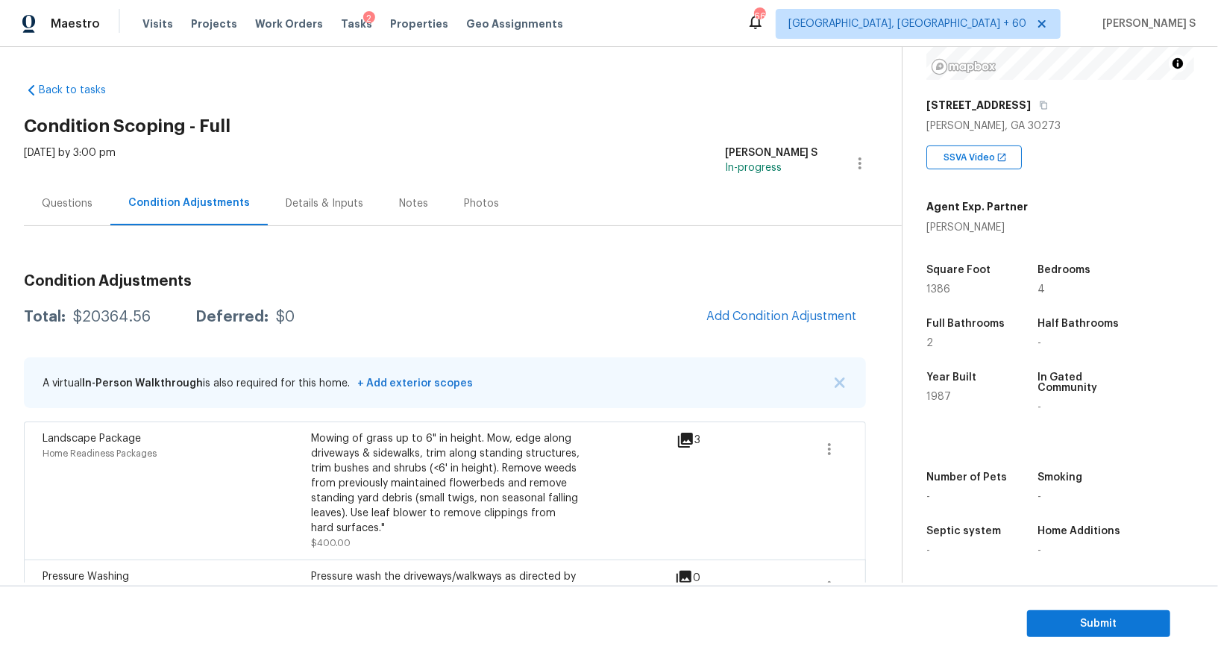
scroll to position [203, 0]
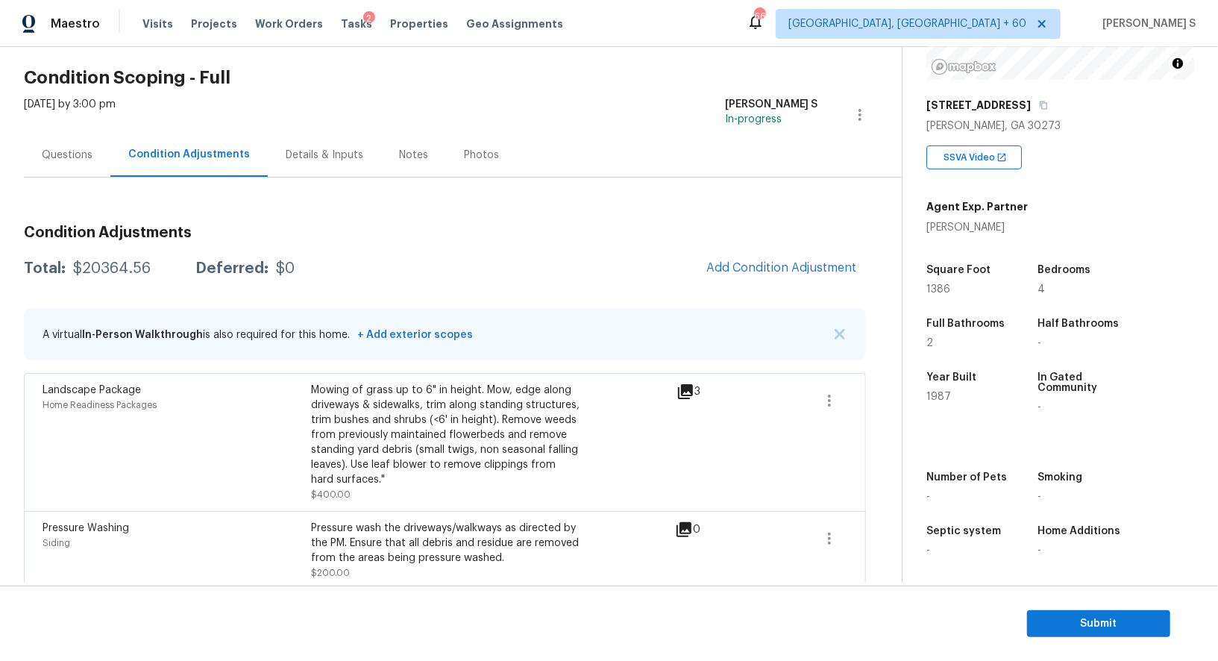
click at [73, 162] on div "Questions" at bounding box center [67, 155] width 87 height 44
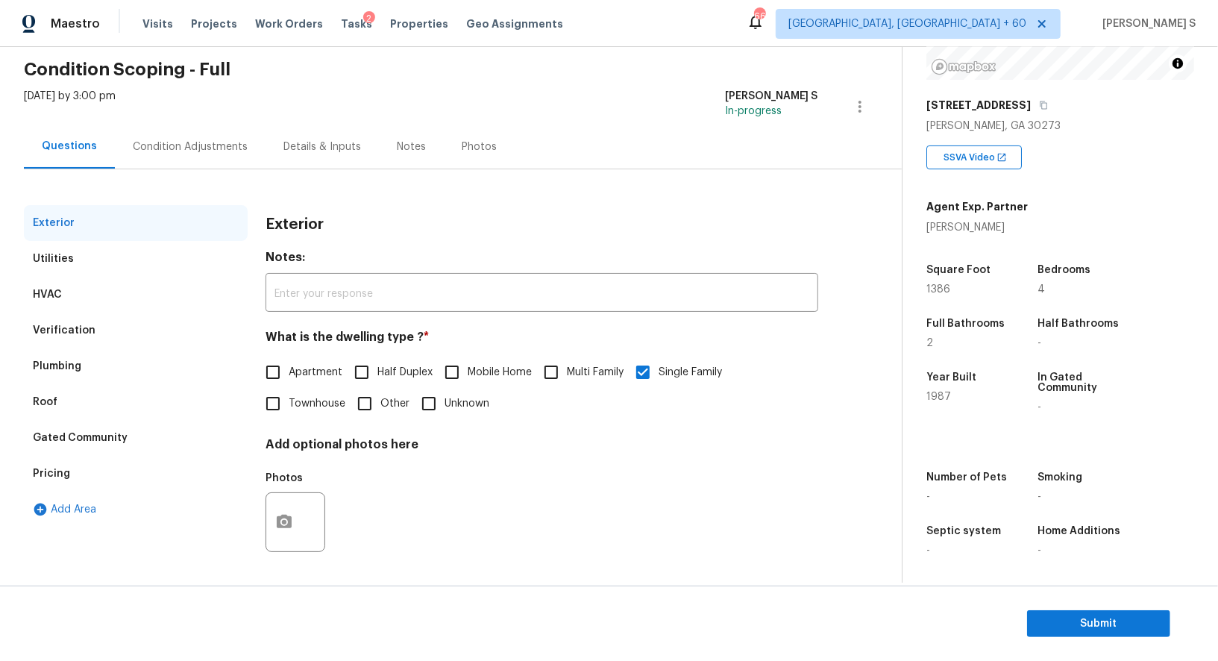
click at [52, 330] on div "Verification" at bounding box center [64, 330] width 63 height 15
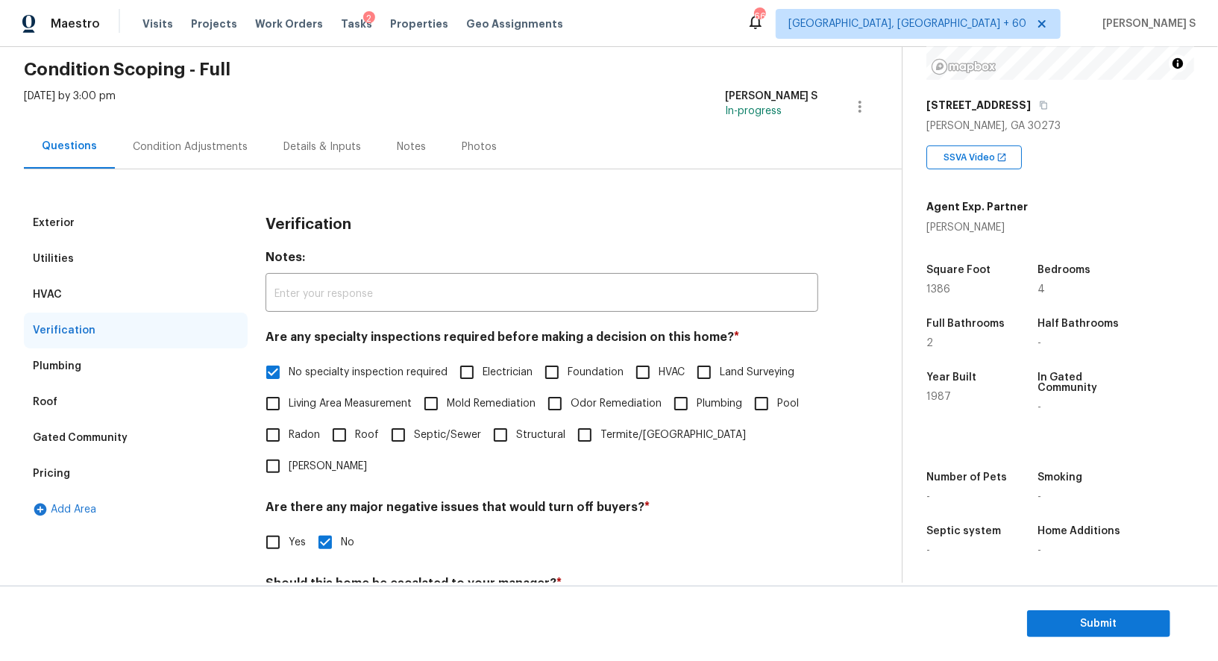
scroll to position [190, 0]
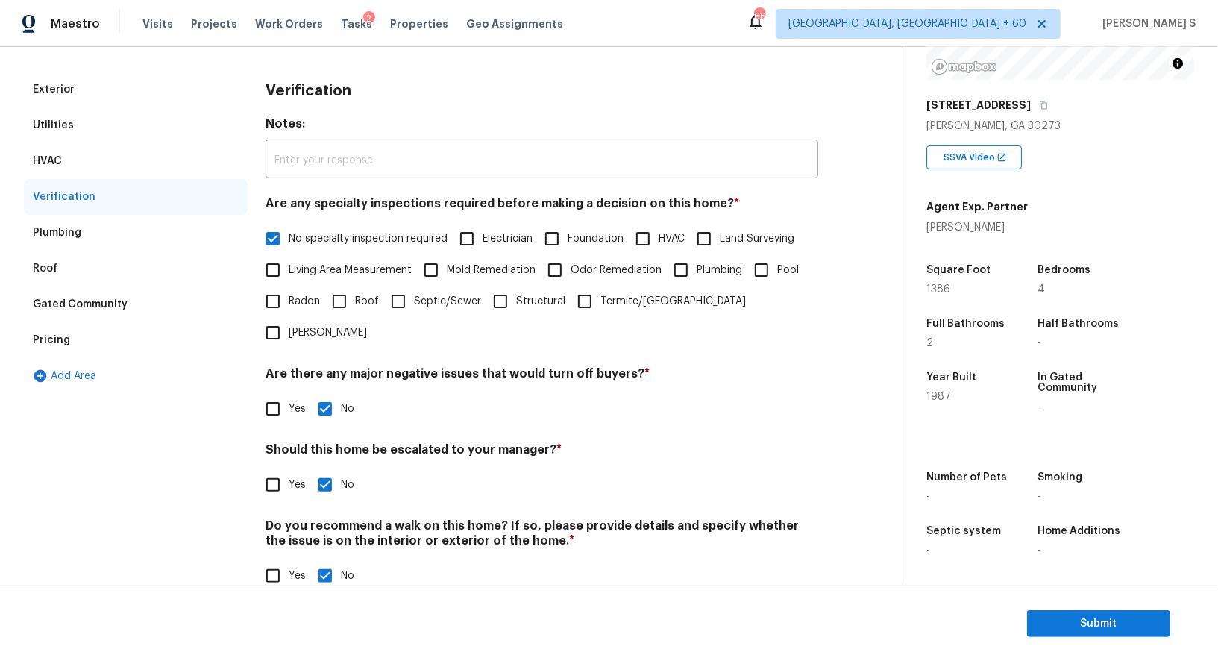
click at [99, 323] on div "Pricing" at bounding box center [136, 340] width 224 height 36
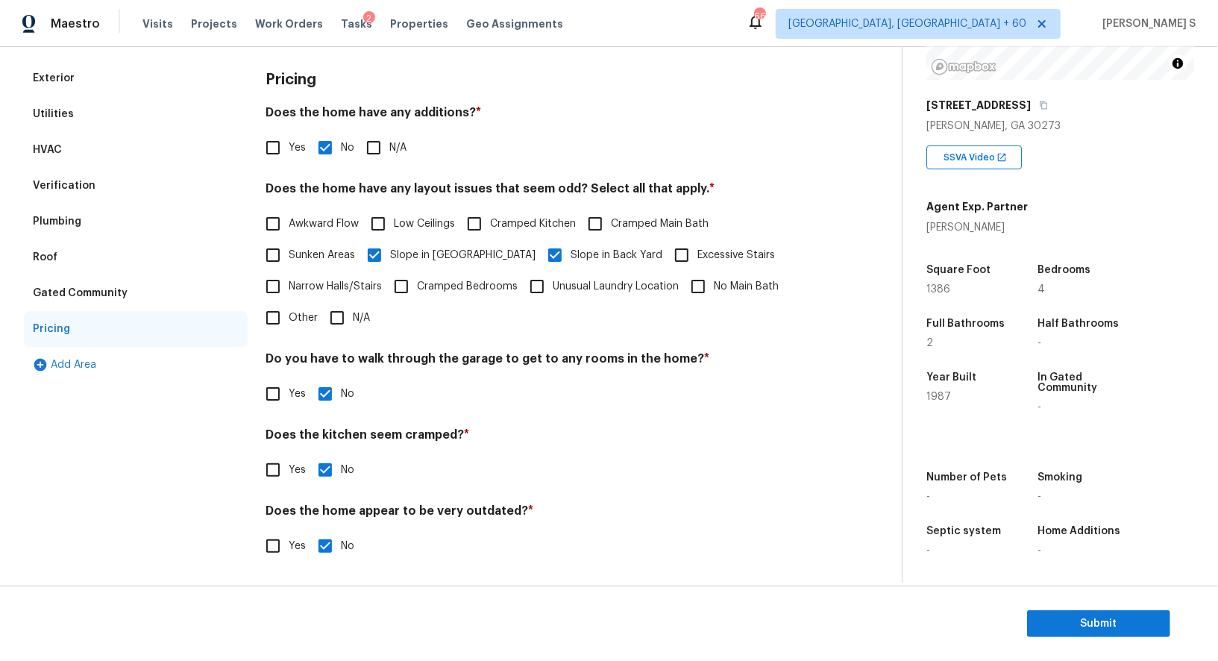
scroll to position [0, 0]
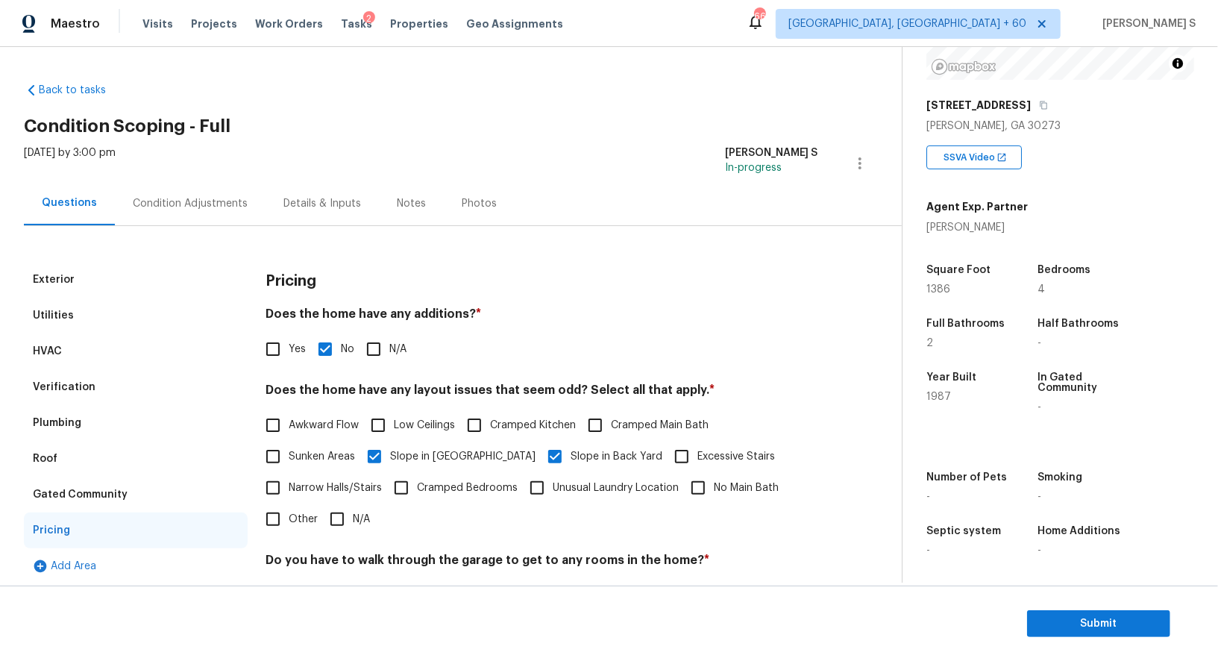
click at [172, 206] on div "Condition Adjustments" at bounding box center [190, 203] width 115 height 15
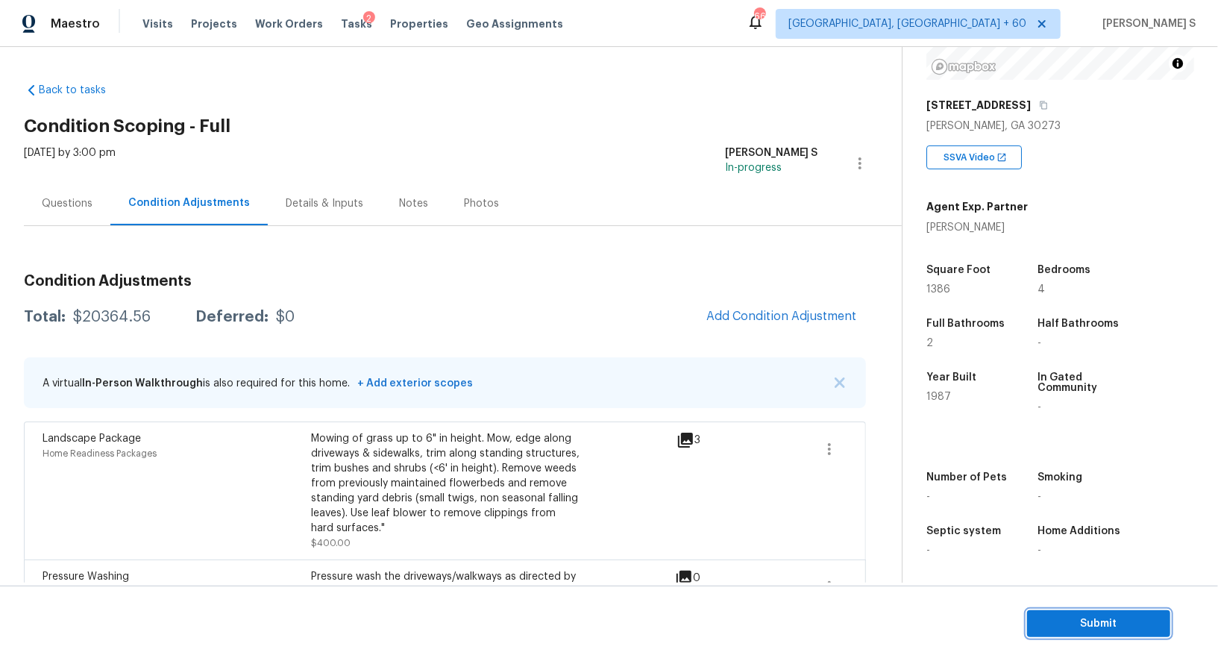
click at [1068, 618] on span "Submit" at bounding box center [1098, 624] width 119 height 19
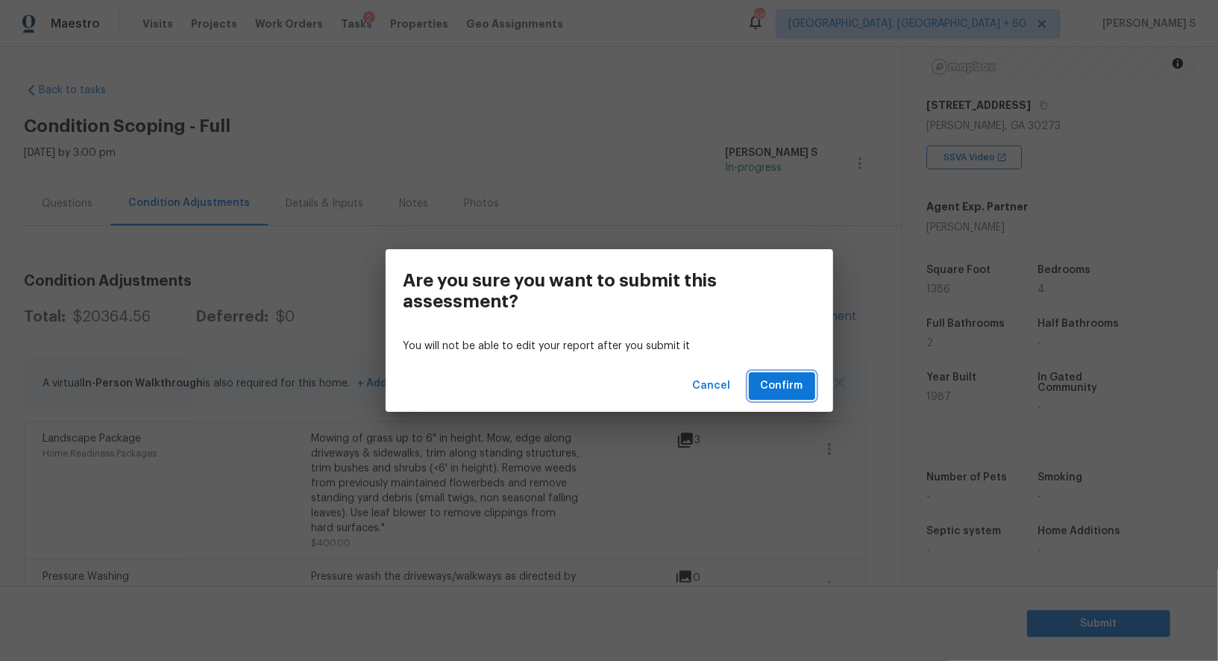
click at [785, 387] on span "Confirm" at bounding box center [782, 386] width 43 height 19
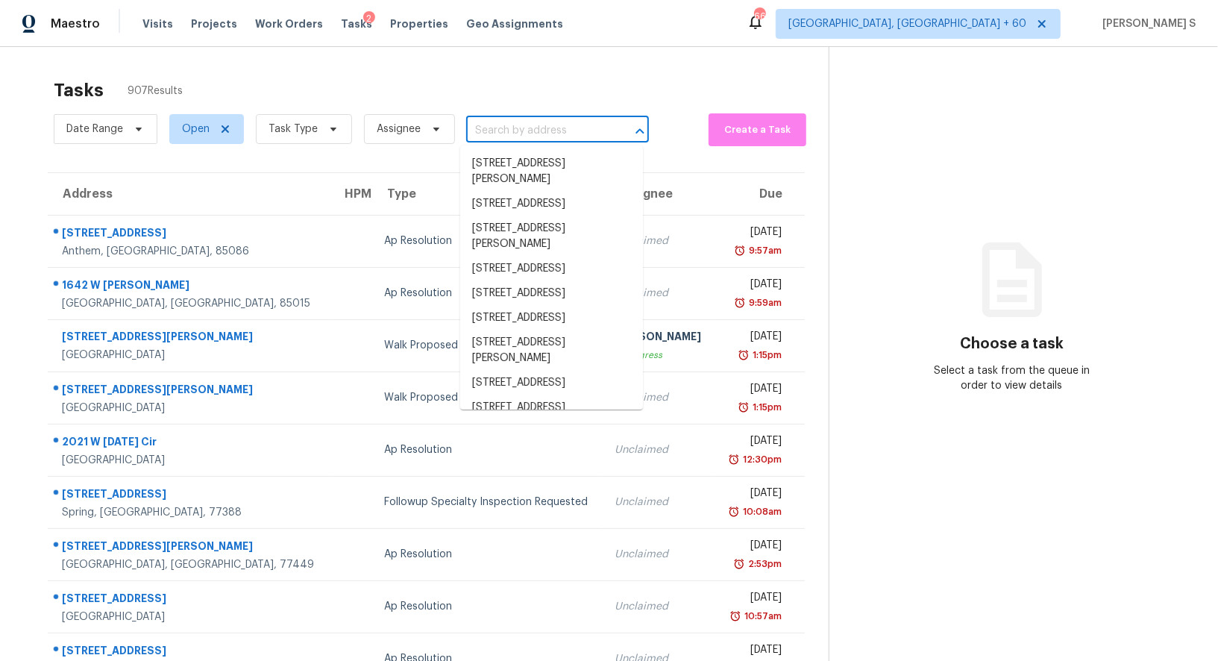
click at [562, 121] on input "text" at bounding box center [536, 130] width 141 height 23
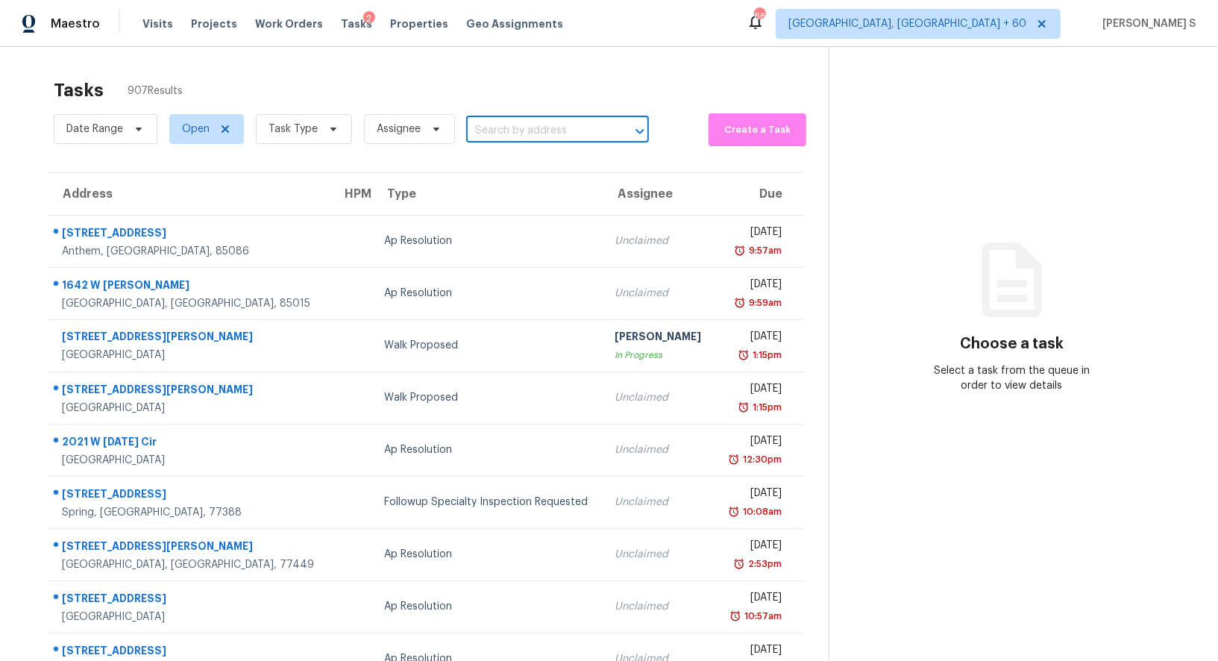
paste input "228 Nacoochee Dr, Woodstock, GA, 30188"
click at [507, 123] on input "228 Nacoochee Dr, Woodstock, GA, 30188" at bounding box center [536, 130] width 141 height 23
paste input "text"
click at [476, 134] on input "228 Nacoochee Dr, Woodstock, GA, 30188" at bounding box center [536, 130] width 141 height 23
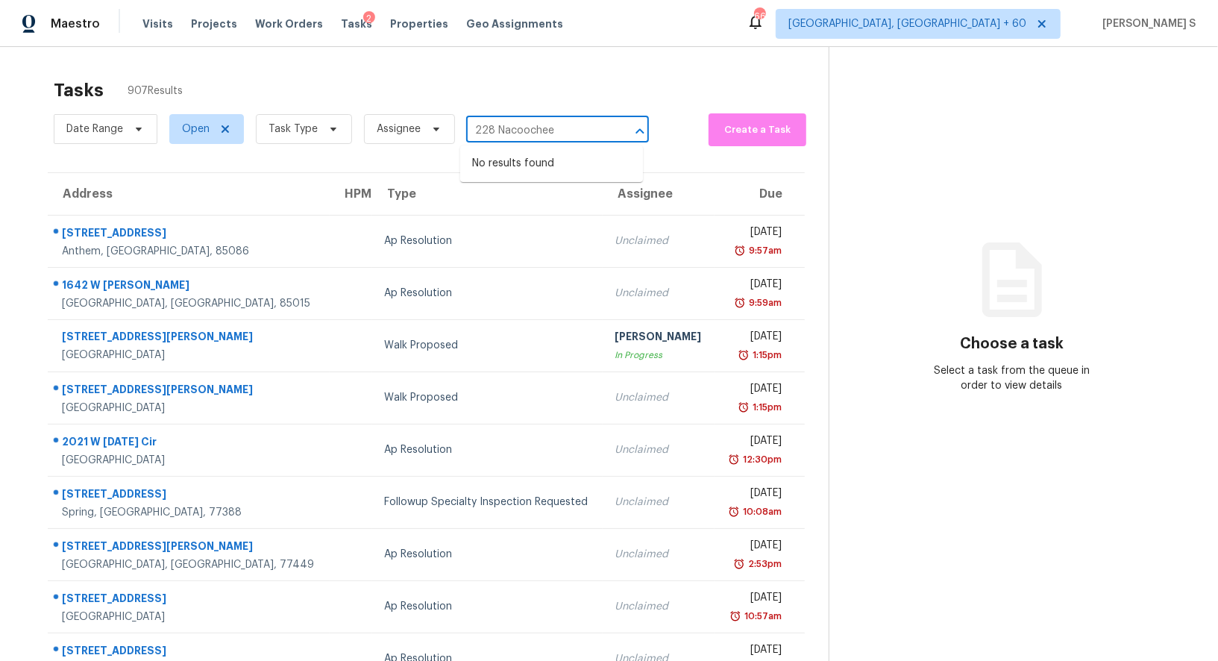
scroll to position [0, 0]
type input "228 Nacoochee"
click at [509, 128] on input "text" at bounding box center [536, 130] width 141 height 23
paste input "228 Nacoochee Dr, Woodstock, GA, 30188"
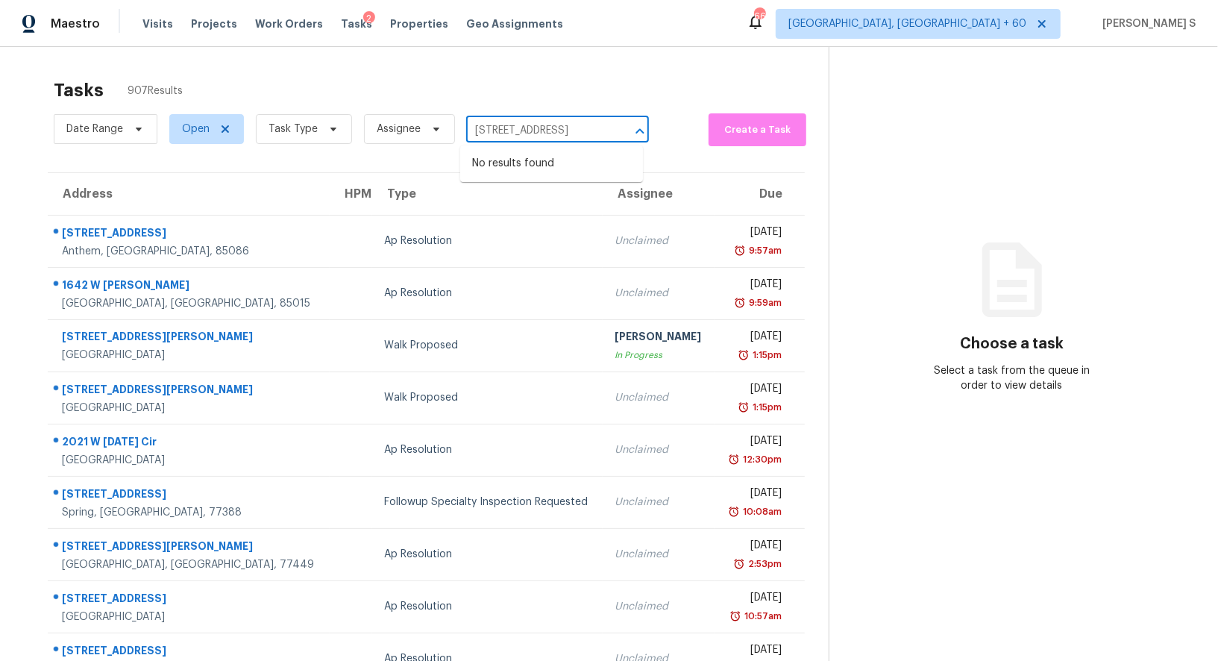
click at [482, 124] on input "228 Nacoochee Dr, Woodstock, GA, 30188" at bounding box center [536, 130] width 141 height 23
click at [477, 133] on input "228 Nacoochee Dr, Woodstock, GA, 30188" at bounding box center [536, 130] width 141 height 23
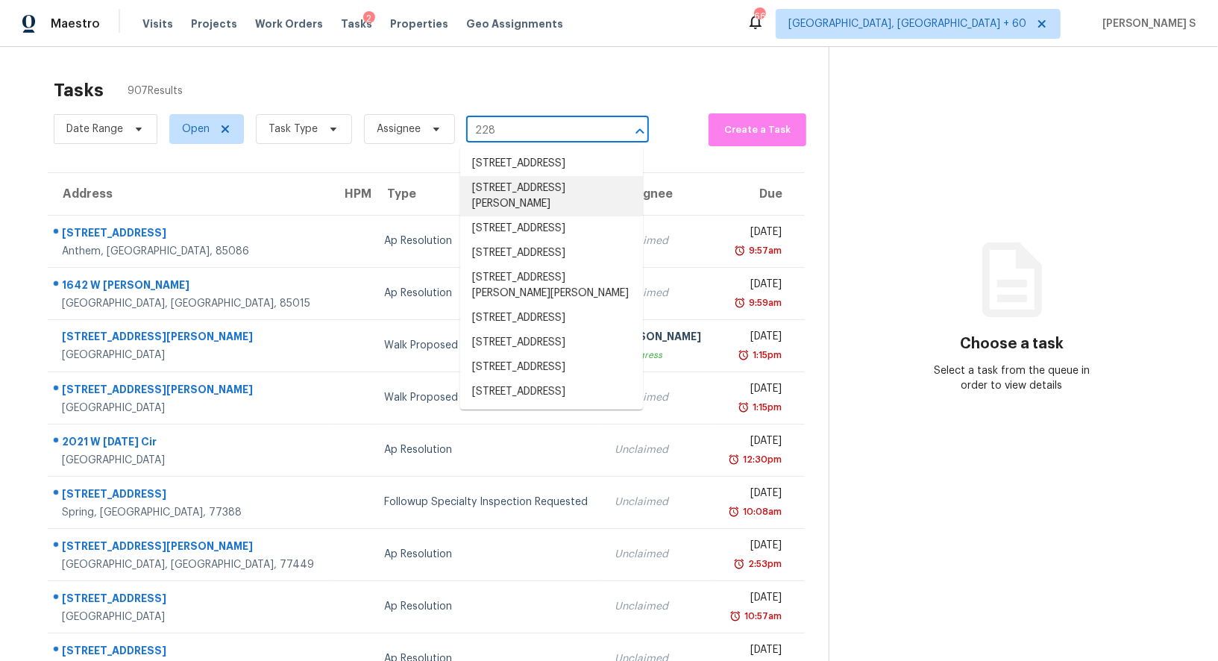
type input "228"
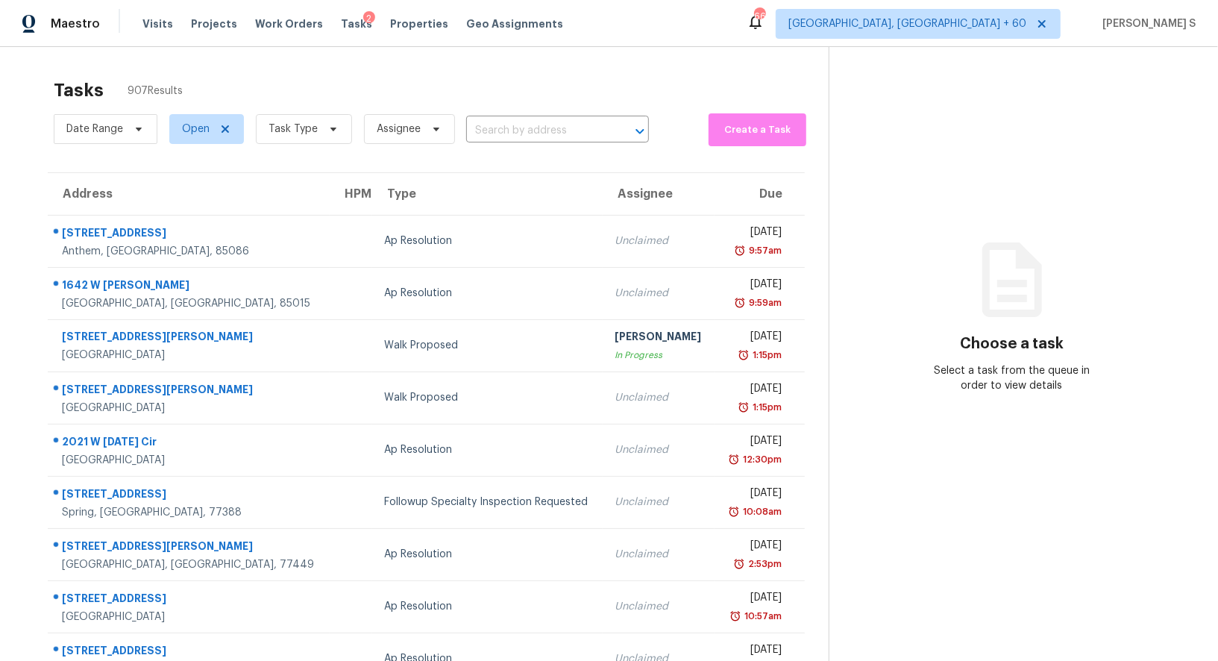
click at [538, 117] on div "Date Range Open Task Type Assignee ​" at bounding box center [351, 129] width 595 height 39
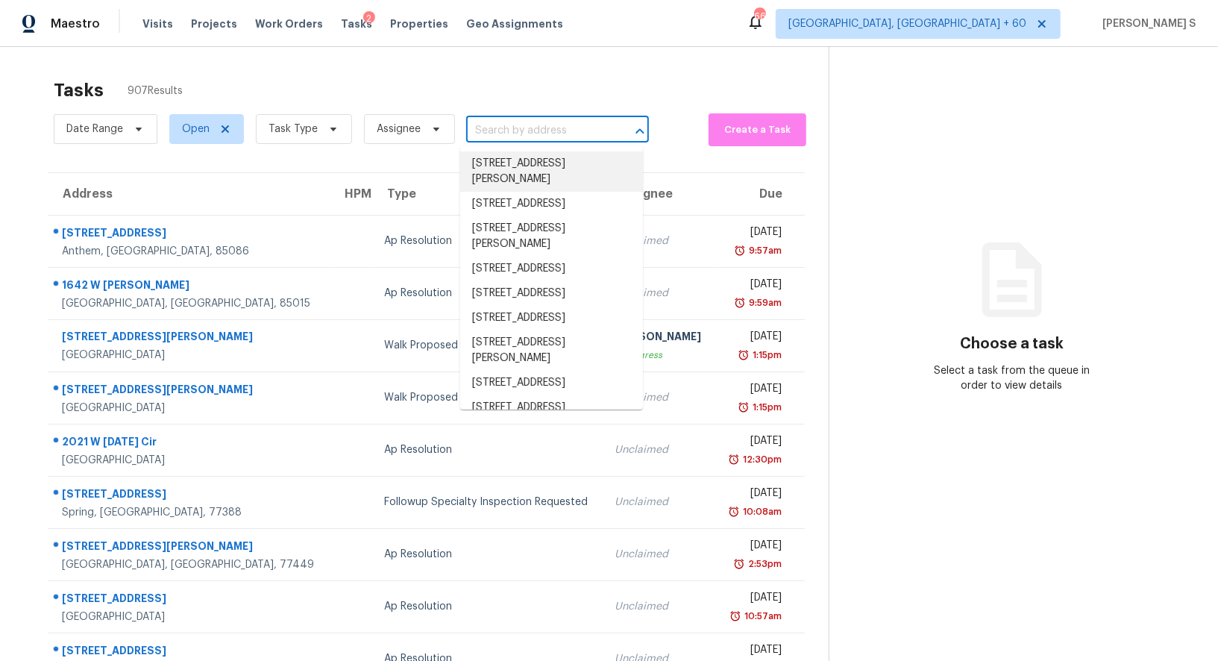
click at [540, 127] on input "text" at bounding box center [536, 130] width 141 height 23
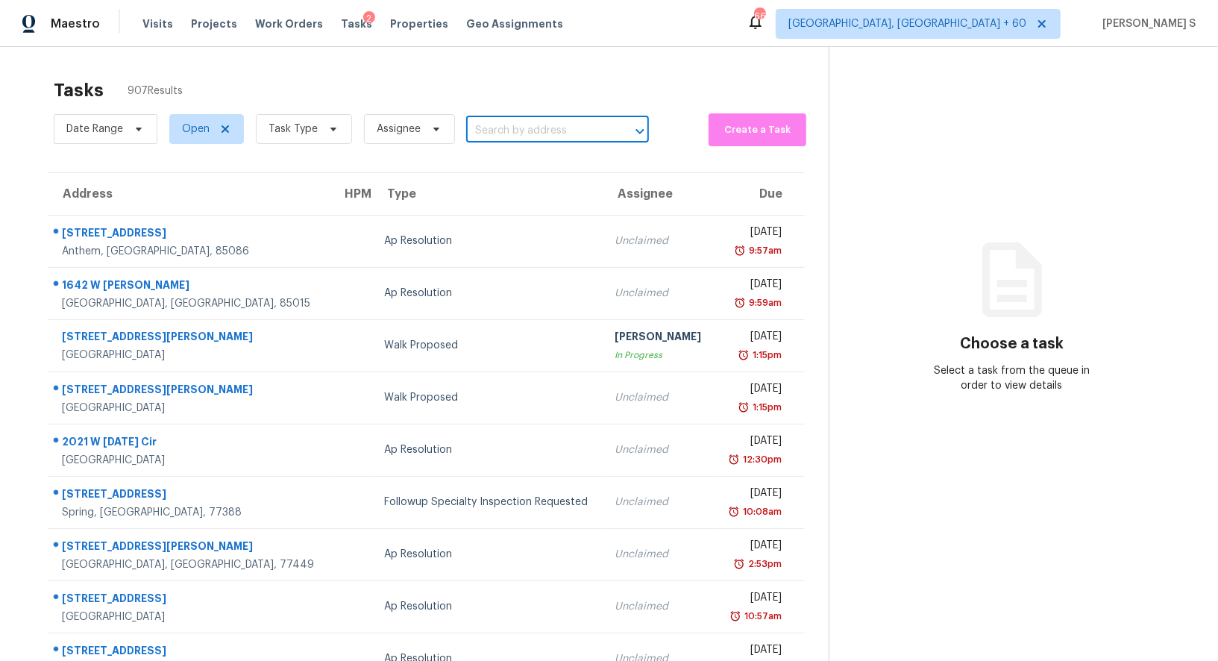
click at [540, 127] on input "text" at bounding box center [536, 130] width 141 height 23
paste input "228 Nacoochee Dr, Woodstock, GA, 30188"
click at [469, 133] on input "228 Nacoochee Dr, Woodstock, GA, 30188" at bounding box center [536, 130] width 141 height 23
type input "228 Nacoochee"
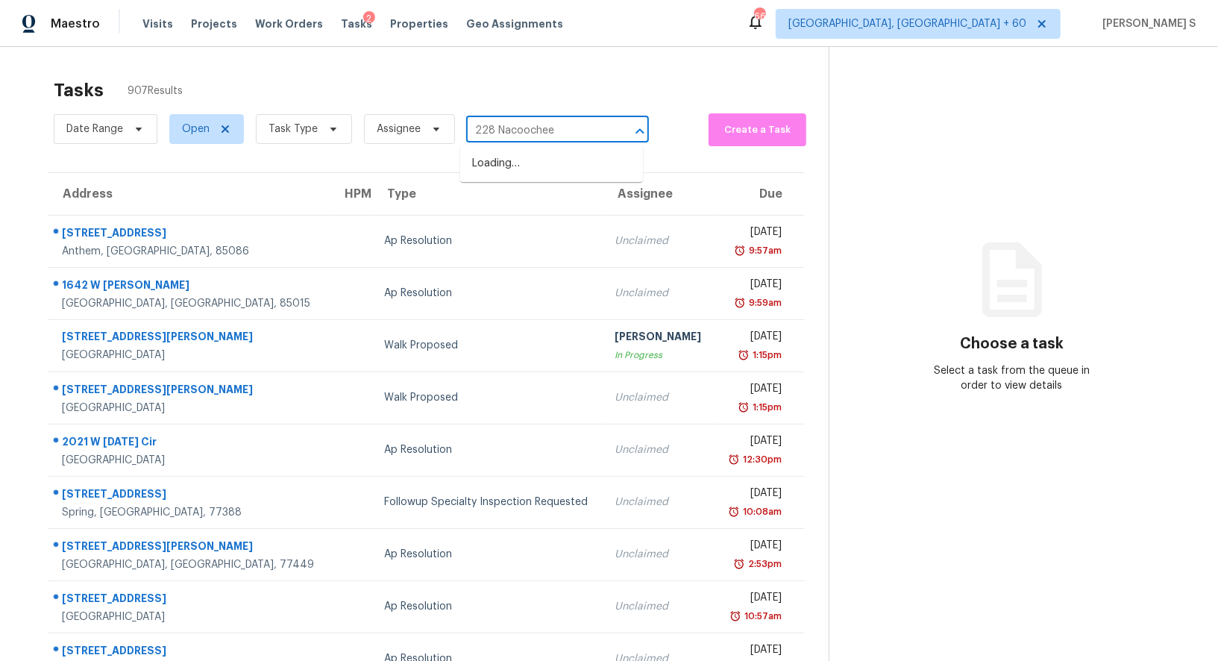
scroll to position [0, 0]
click at [509, 166] on li "228 Nacoochee Dr, Woodstock, GA 30188" at bounding box center [551, 163] width 183 height 25
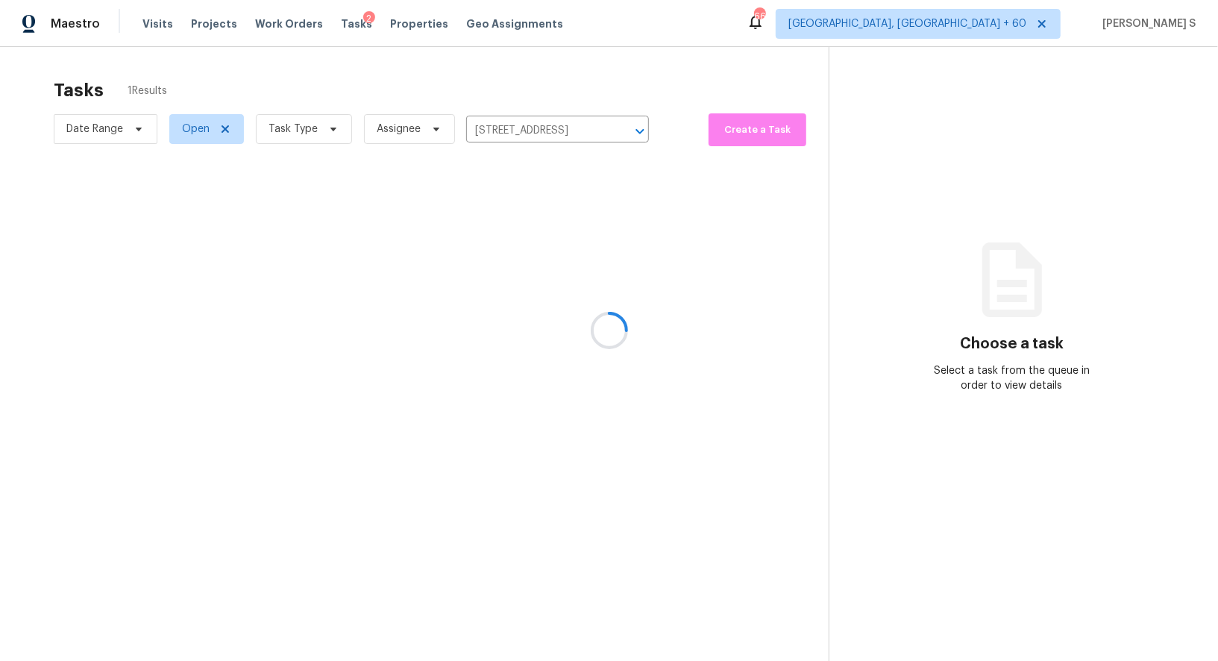
click at [527, 205] on div at bounding box center [609, 330] width 1218 height 661
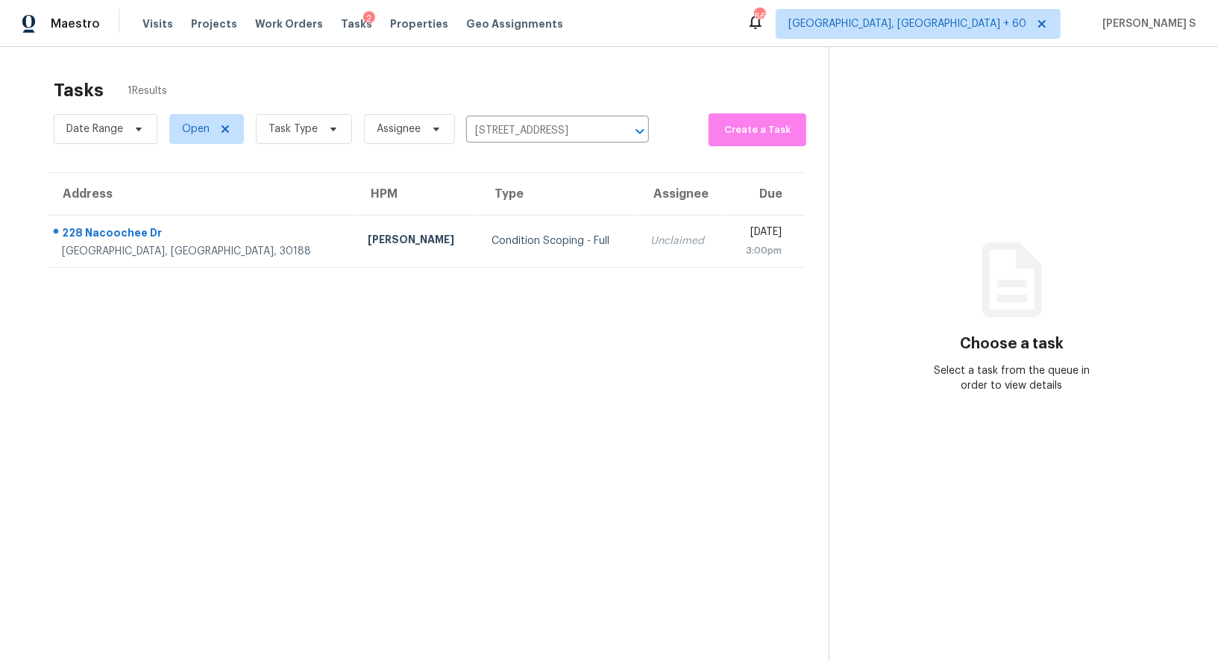
click at [638, 205] on th "Assignee" at bounding box center [681, 194] width 87 height 42
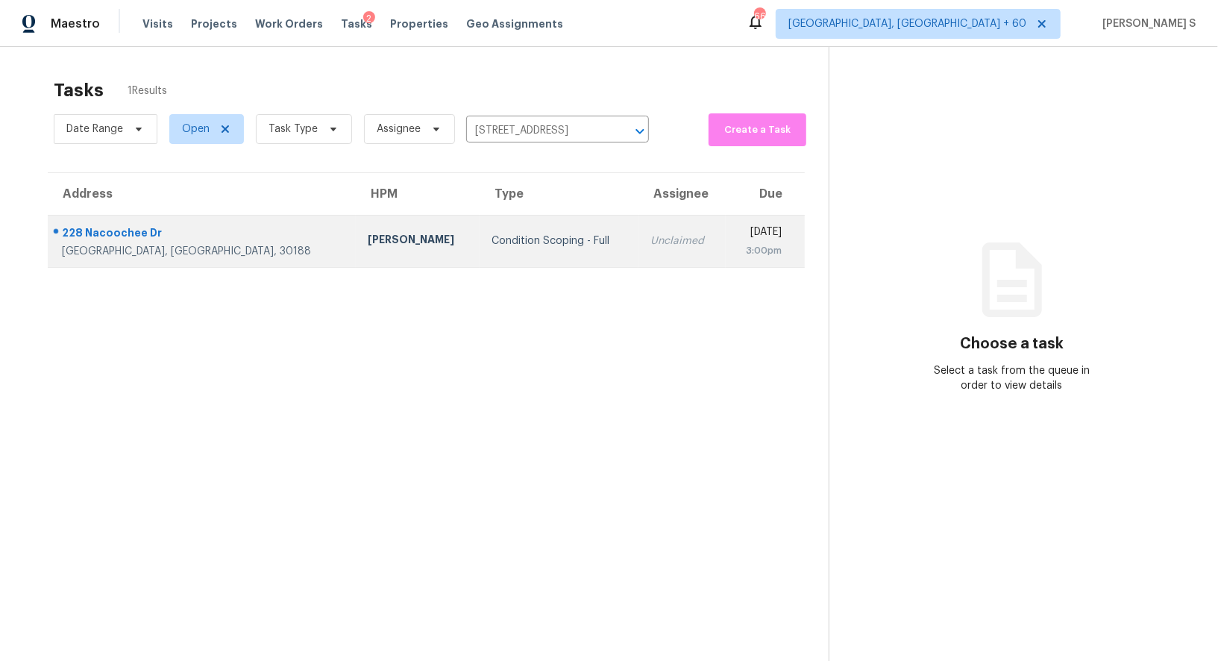
click at [638, 227] on td "Unclaimed" at bounding box center [681, 241] width 87 height 52
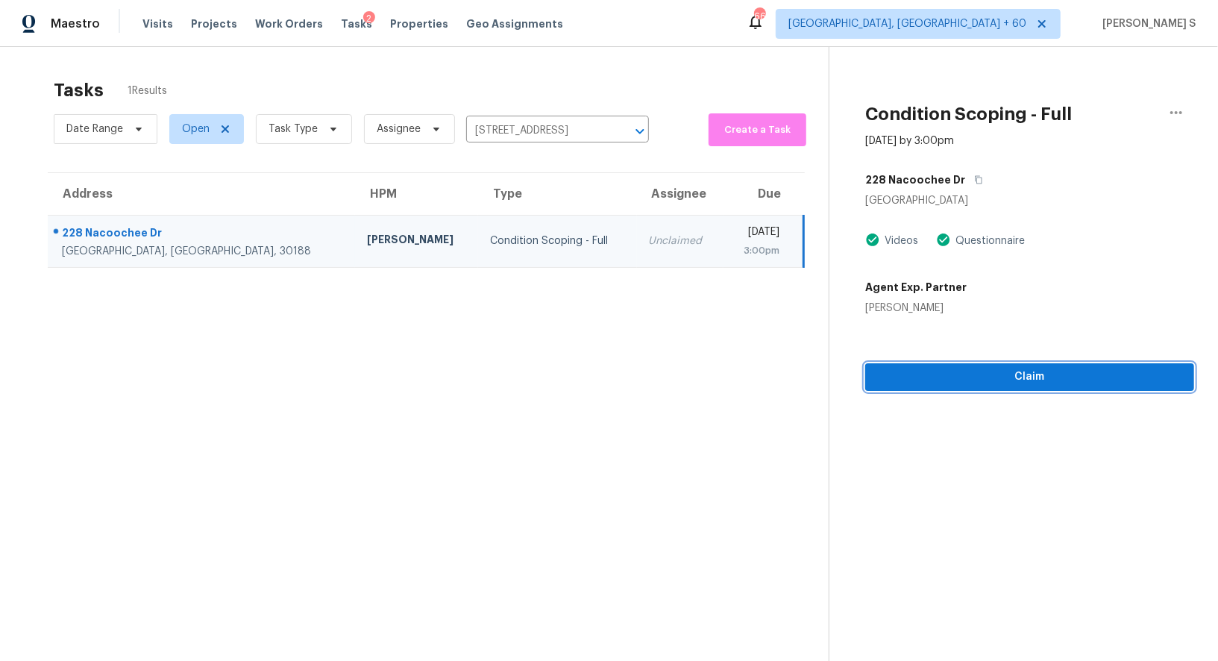
click at [986, 365] on button "Claim" at bounding box center [1029, 377] width 329 height 28
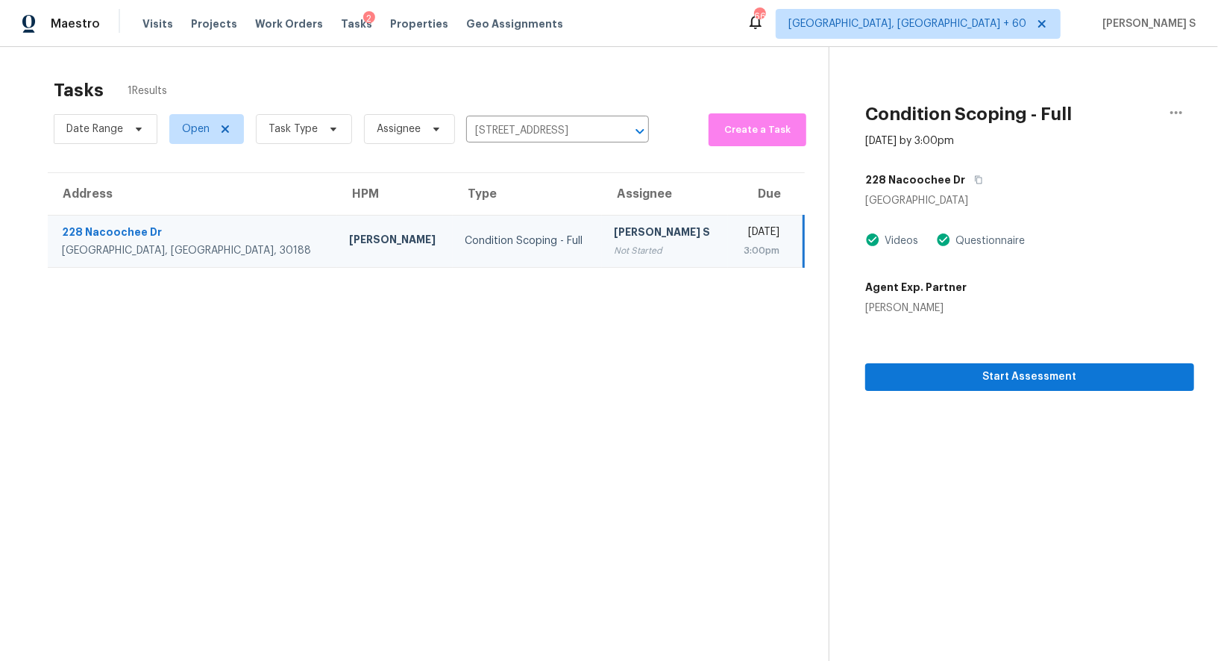
click at [614, 227] on div "[PERSON_NAME] S" at bounding box center [665, 233] width 102 height 19
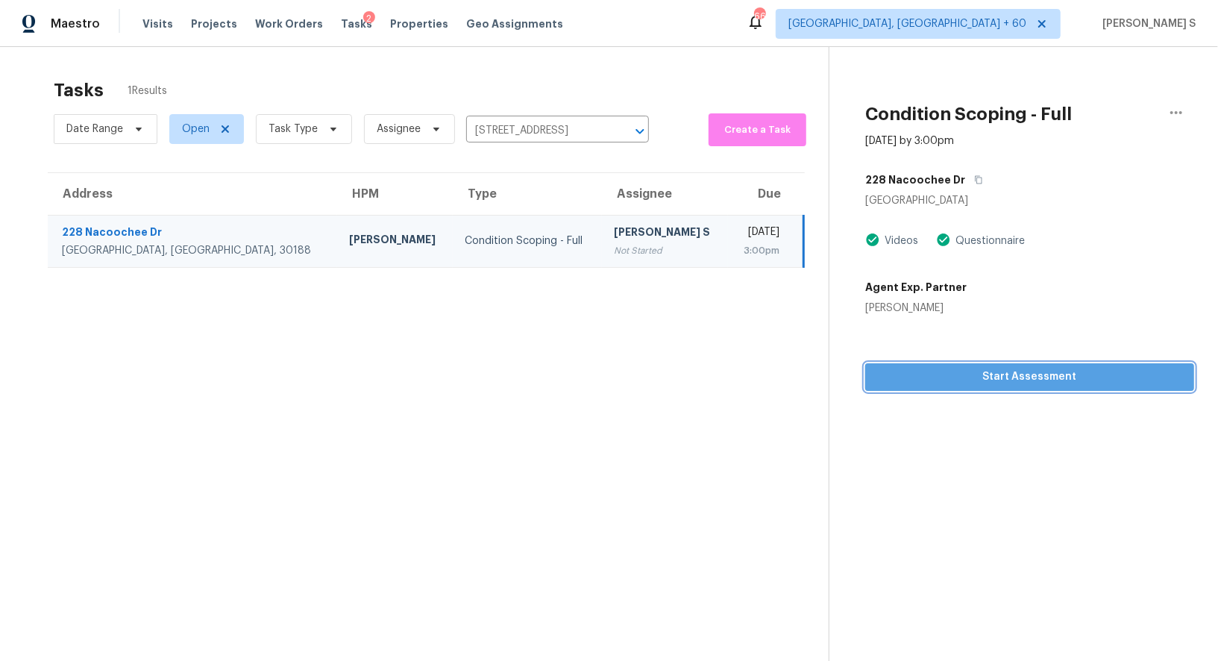
click at [977, 377] on span "Start Assessment" at bounding box center [1029, 377] width 305 height 19
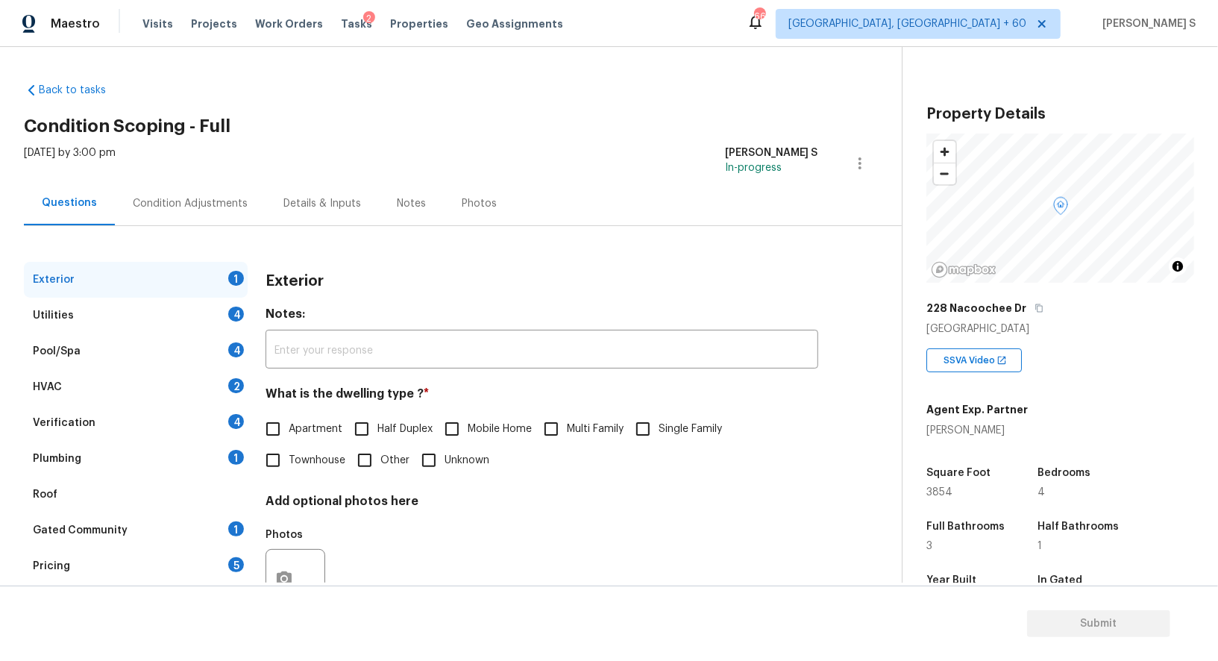
click at [664, 424] on span "Single Family" at bounding box center [690, 429] width 63 height 16
click at [659, 424] on input "Single Family" at bounding box center [642, 428] width 31 height 31
checkbox input "true"
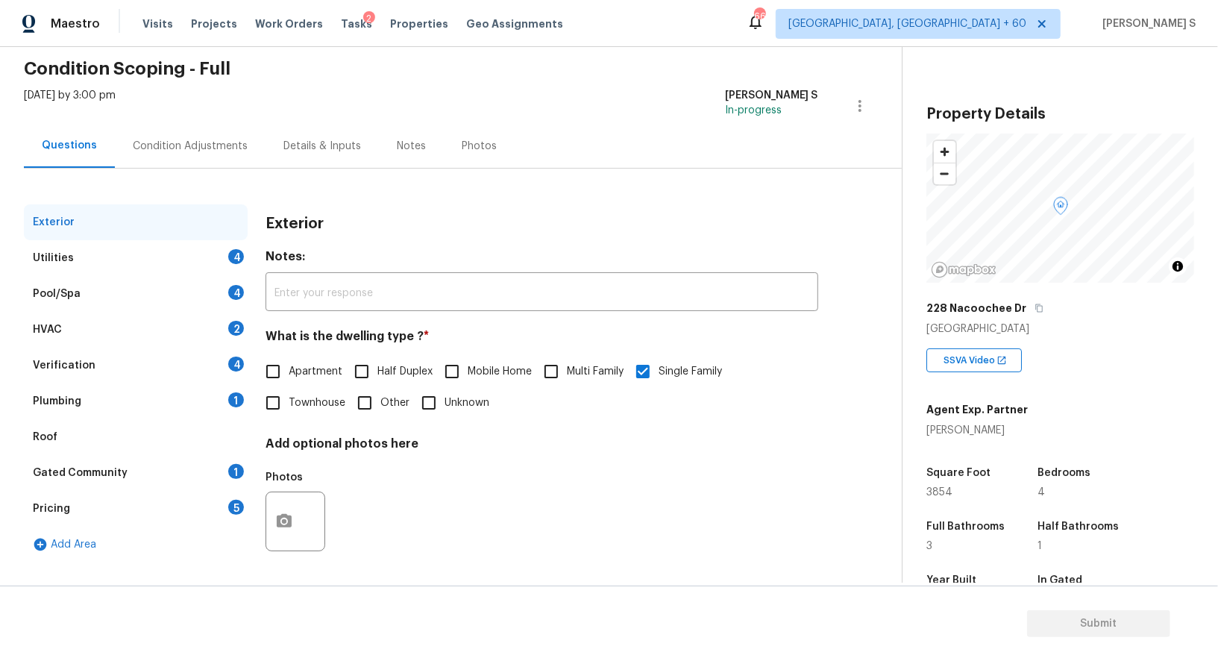
scroll to position [57, 0]
click at [230, 500] on div "5" at bounding box center [236, 507] width 16 height 15
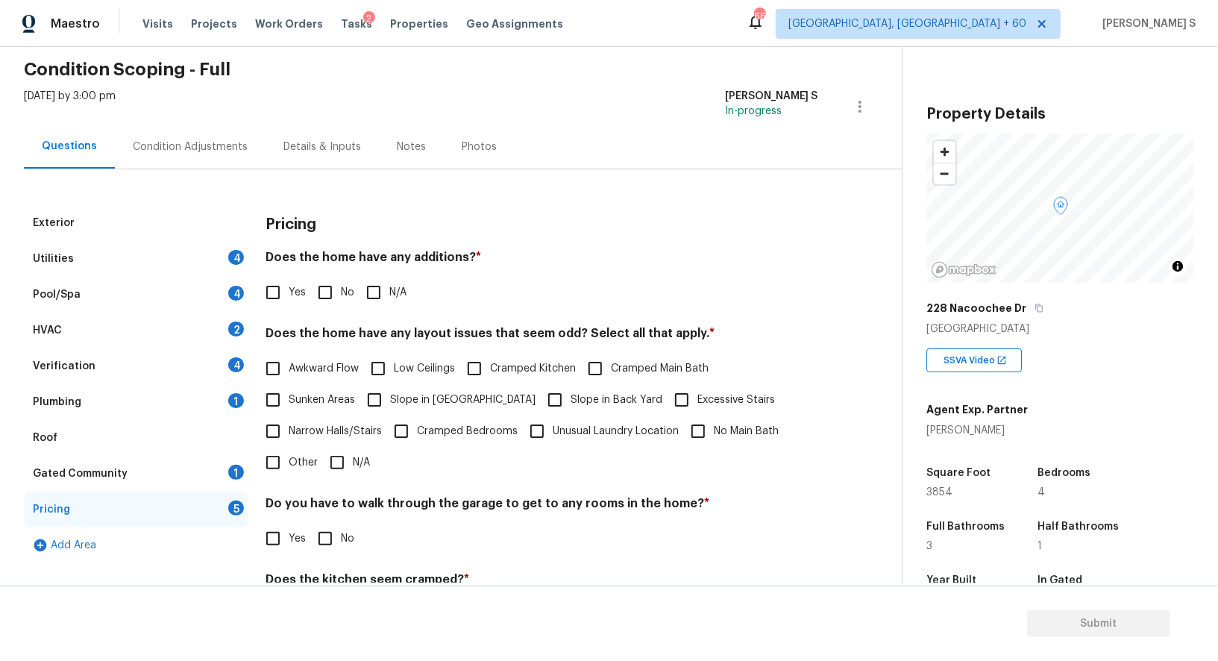
click at [292, 455] on span "Other" at bounding box center [303, 463] width 29 height 16
click at [289, 455] on input "Other" at bounding box center [272, 462] width 31 height 31
checkbox input "true"
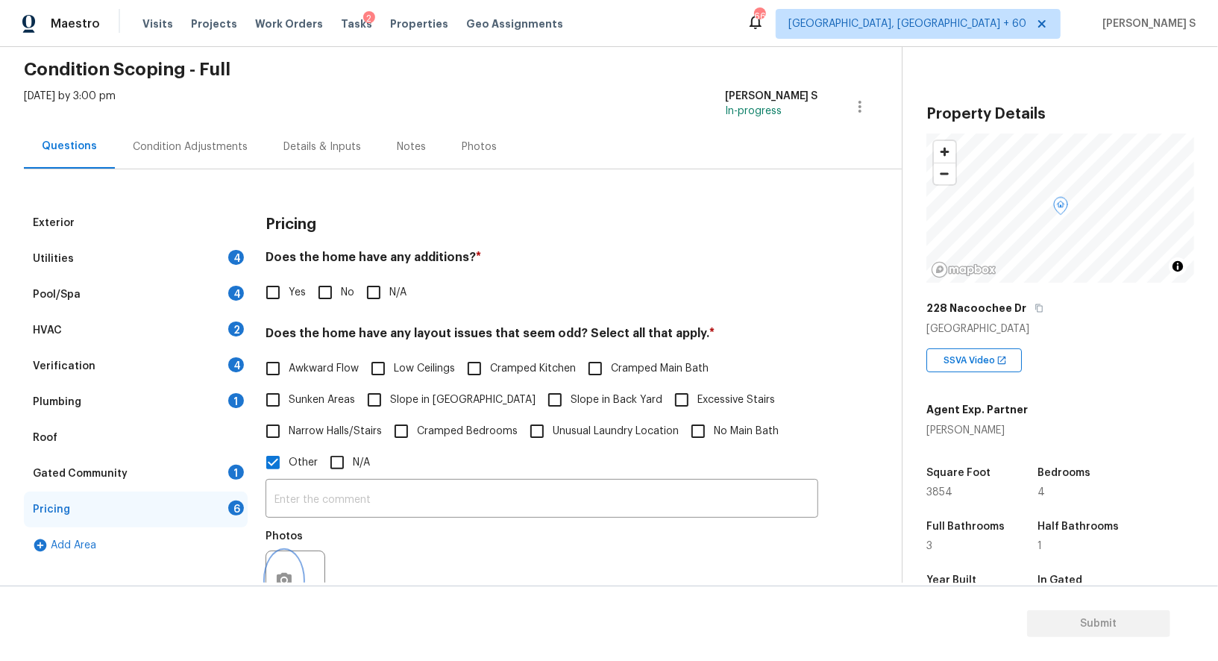
click at [286, 566] on button "button" at bounding box center [284, 580] width 36 height 58
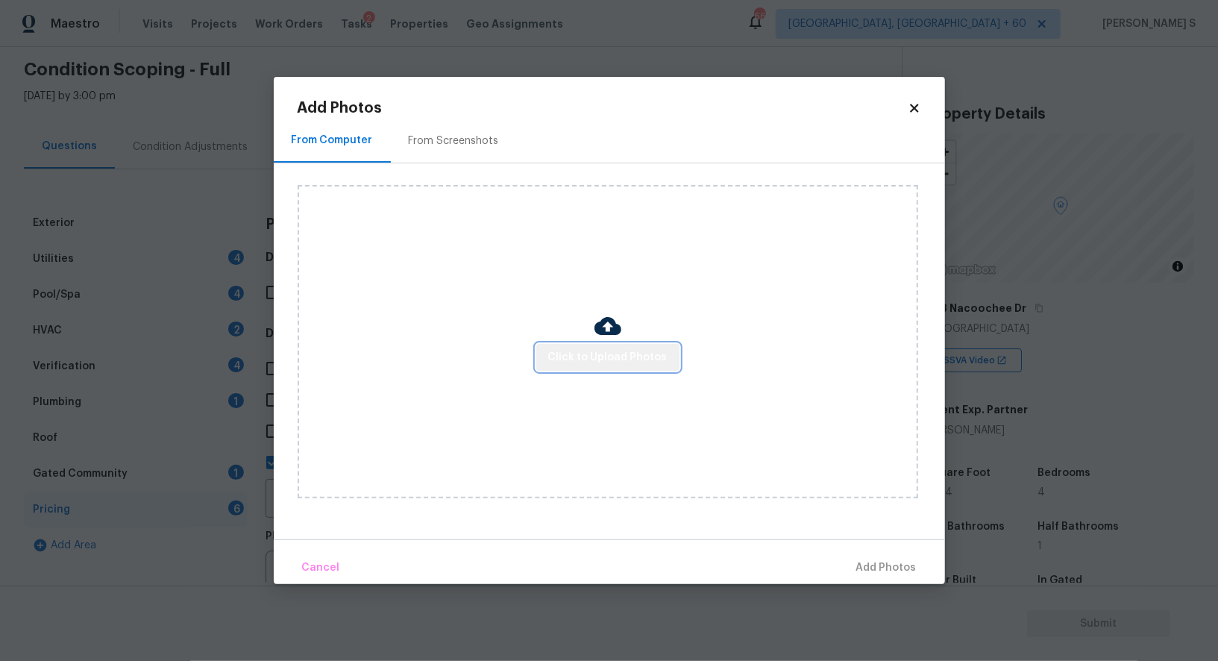
click at [648, 365] on span "Click to Upload Photos" at bounding box center [607, 357] width 119 height 19
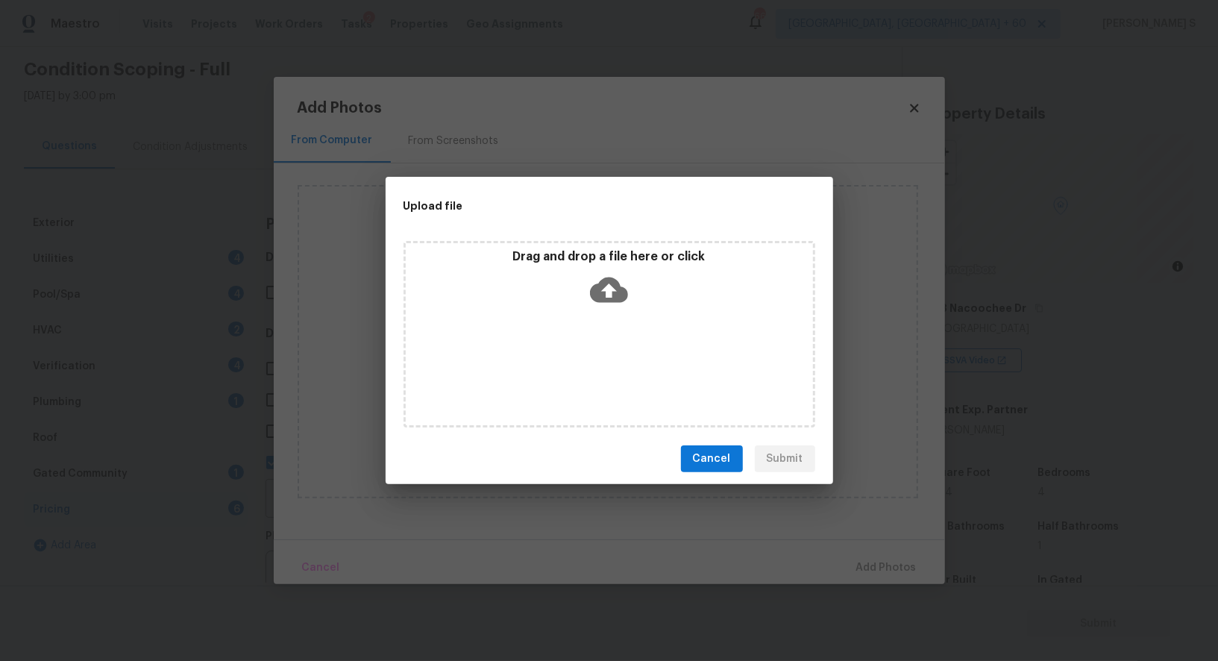
click at [648, 365] on div "Drag and drop a file here or click" at bounding box center [609, 334] width 412 height 186
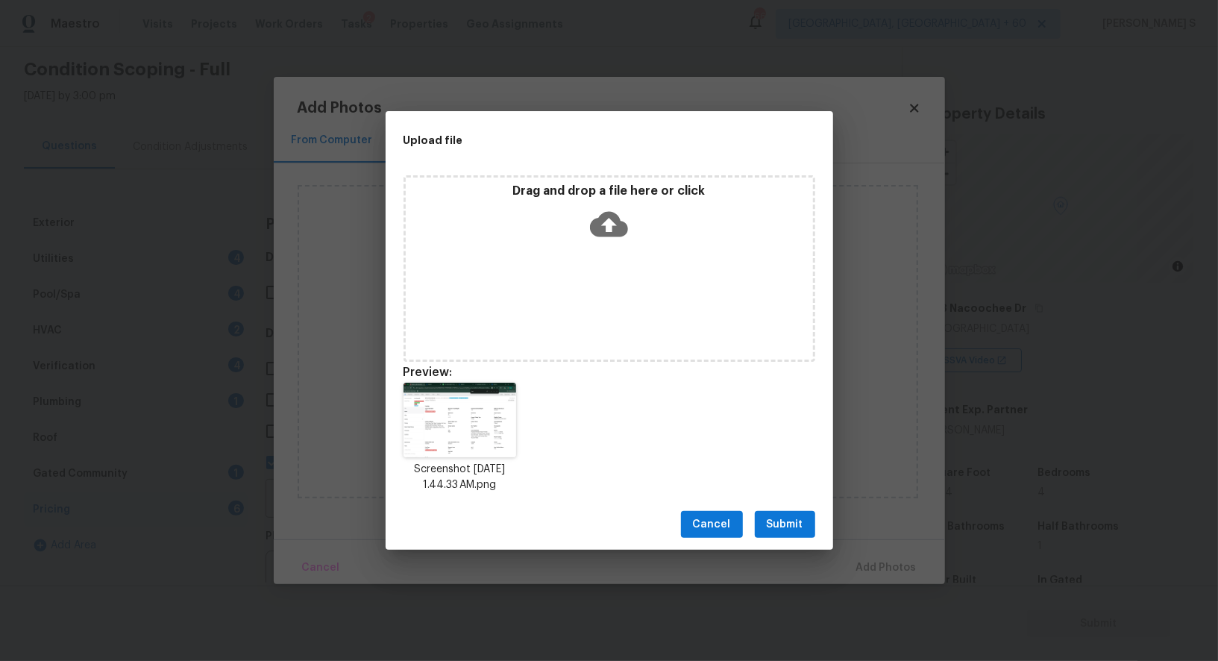
click at [788, 515] on span "Submit" at bounding box center [785, 524] width 37 height 19
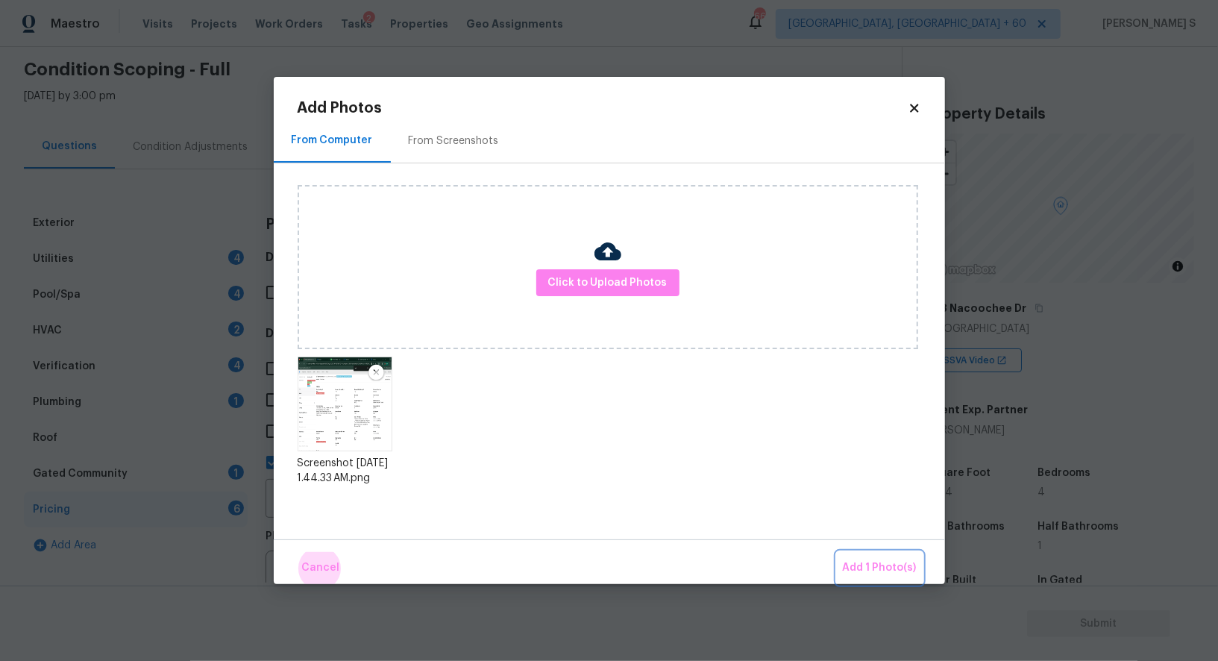
click at [837, 552] on button "Add 1 Photo(s)" at bounding box center [880, 568] width 86 height 32
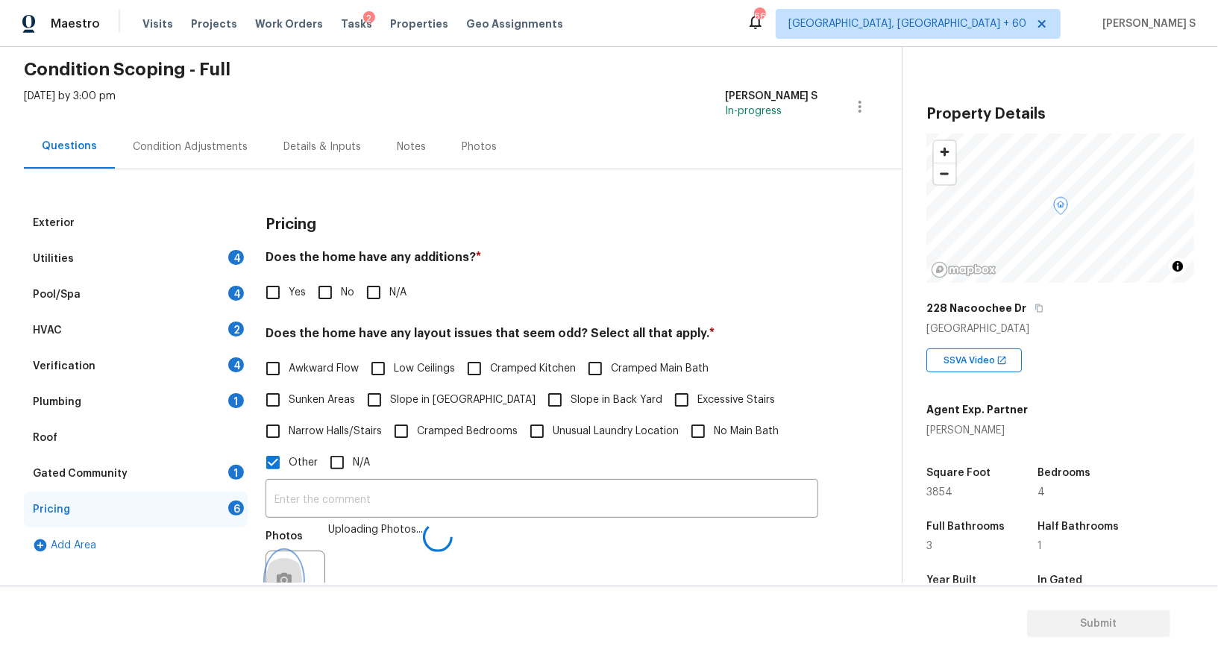
scroll to position [84, 0]
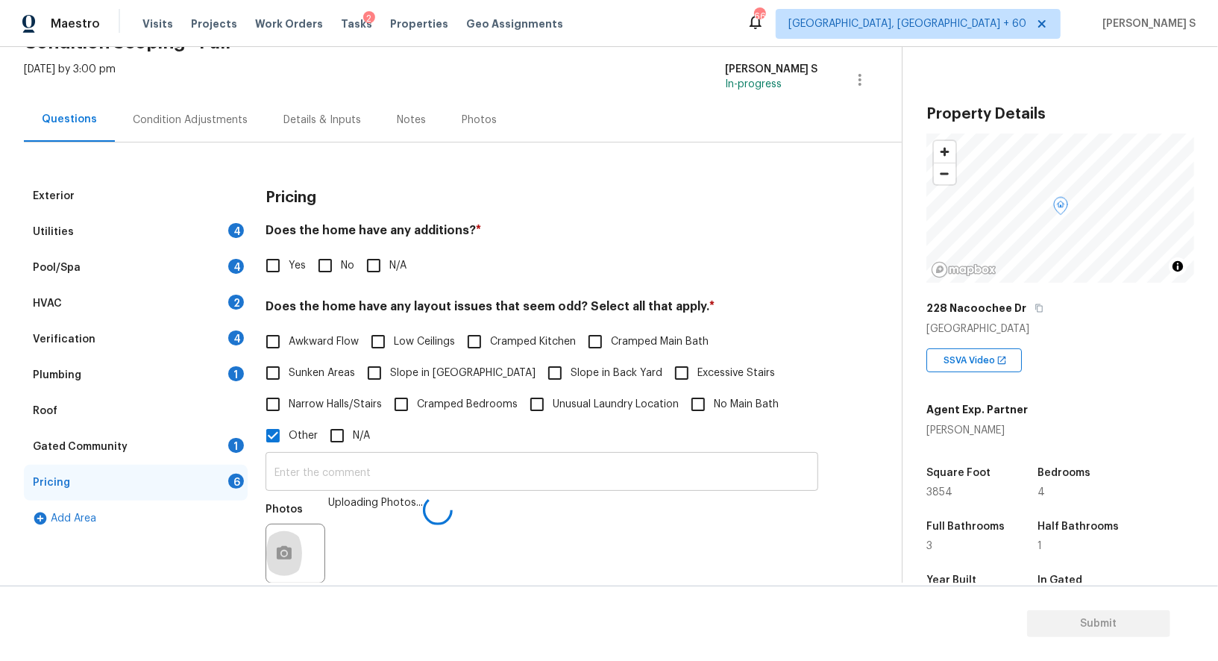
click at [589, 482] on input "text" at bounding box center [541, 473] width 553 height 35
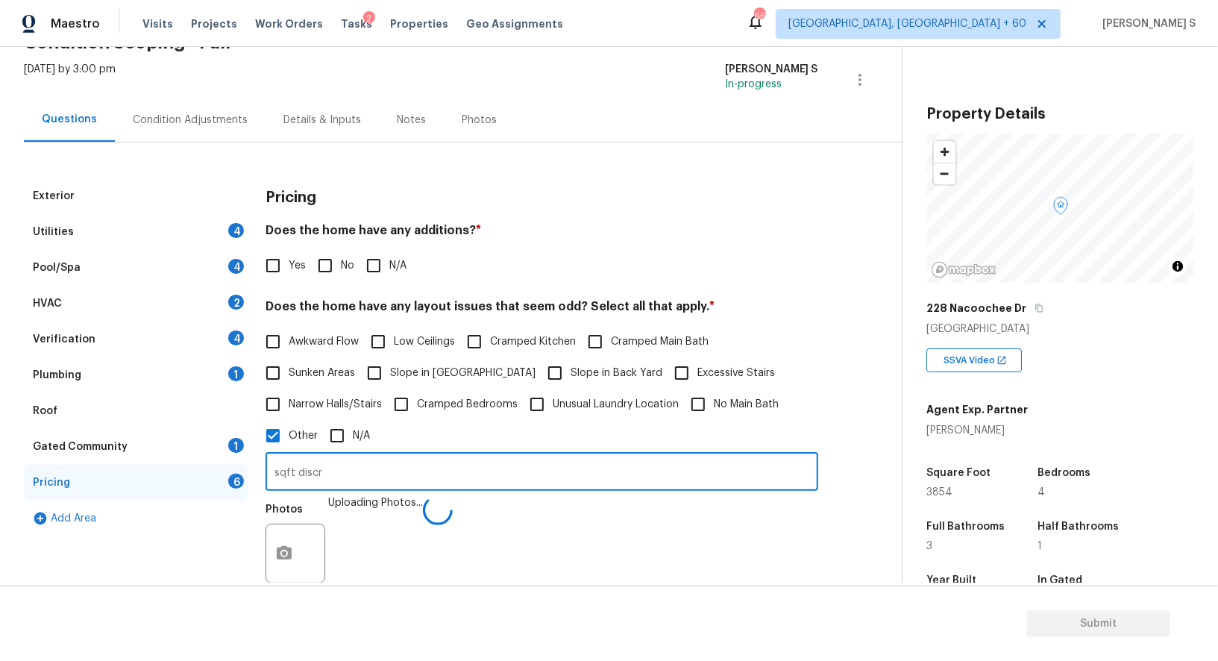
click at [589, 482] on input "sqft discr" at bounding box center [541, 473] width 553 height 35
type input "sqft discrepancy."
click at [562, 581] on div "Photos" at bounding box center [541, 543] width 553 height 97
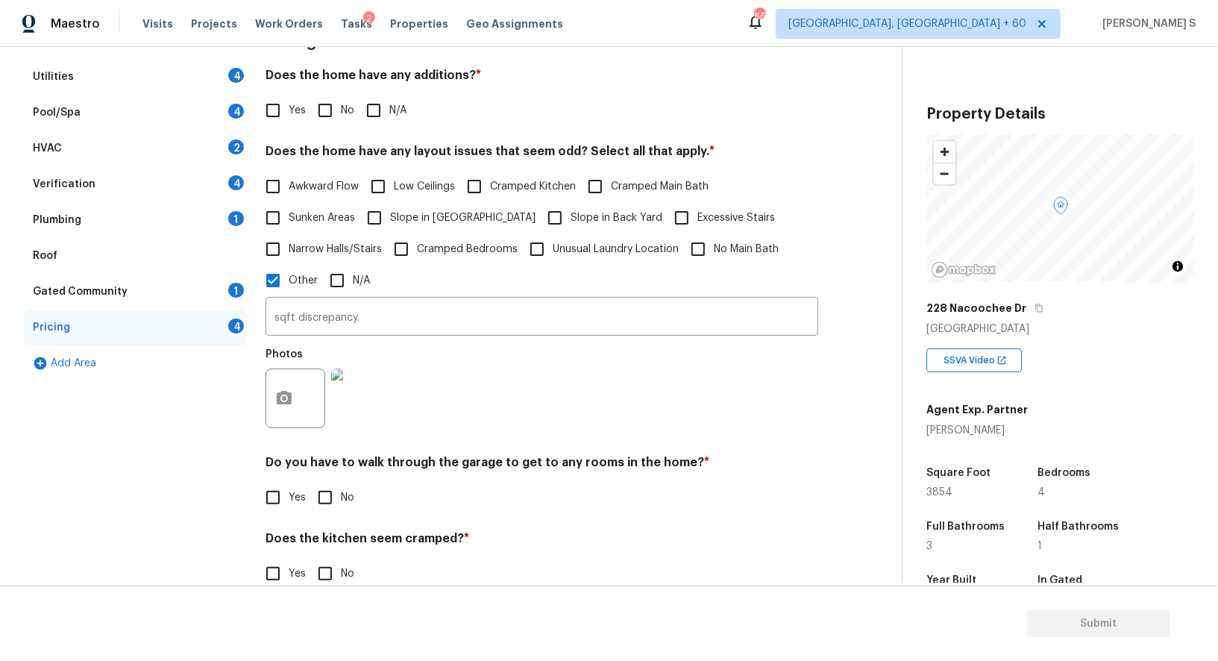
scroll to position [343, 0]
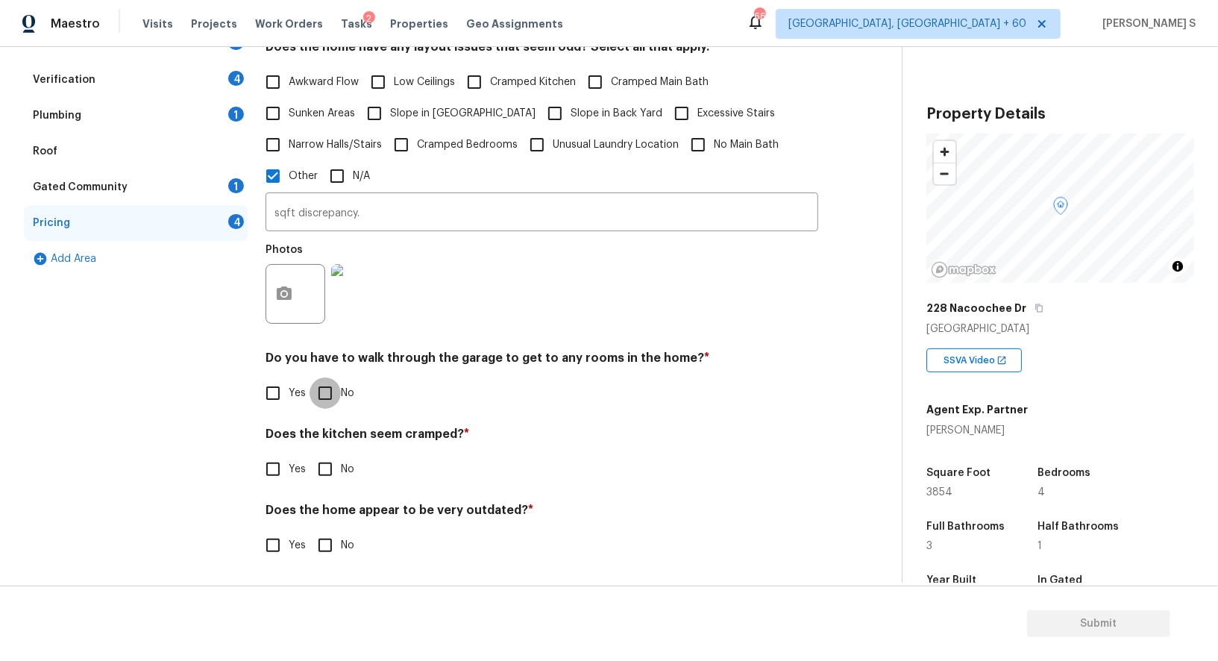
click at [336, 391] on input "No" at bounding box center [324, 392] width 31 height 31
checkbox input "true"
click at [309, 455] on input "No" at bounding box center [324, 470] width 31 height 31
checkbox input "true"
click at [309, 529] on input "No" at bounding box center [324, 544] width 31 height 31
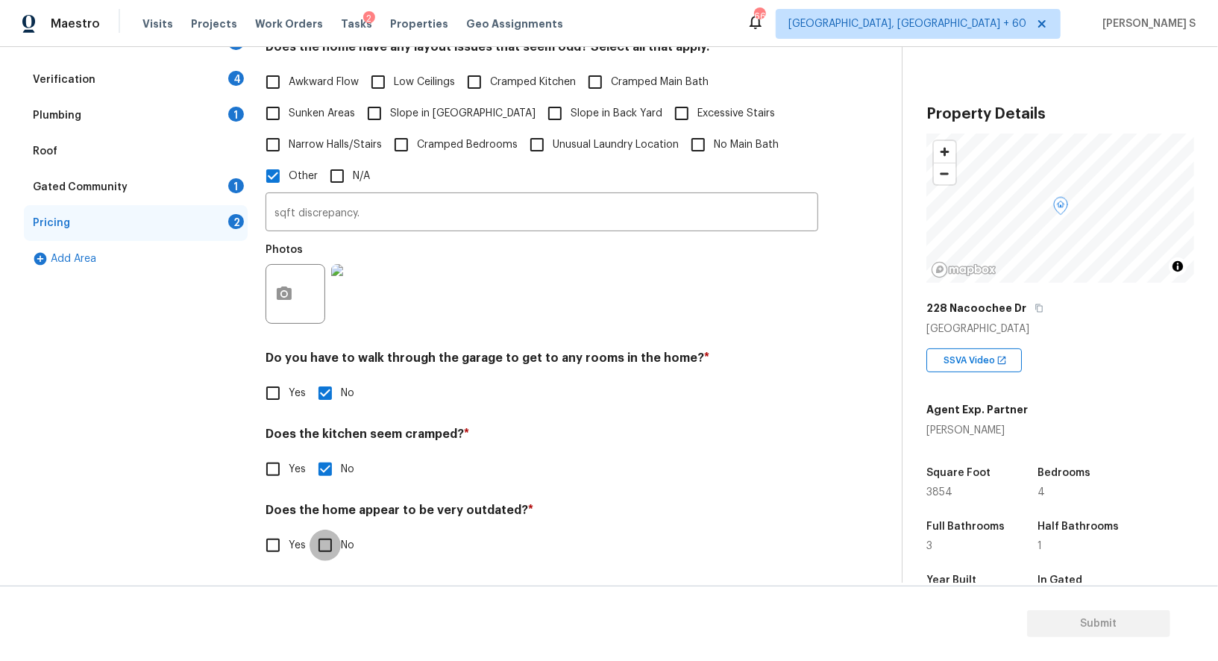
checkbox input "true"
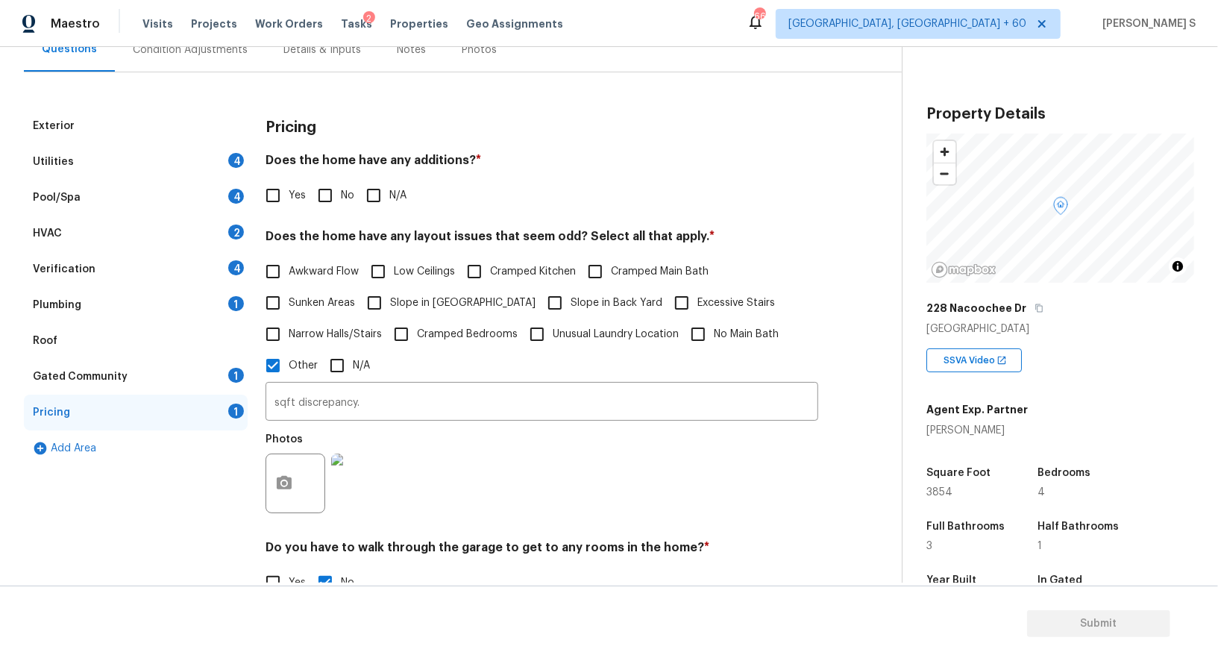
scroll to position [0, 0]
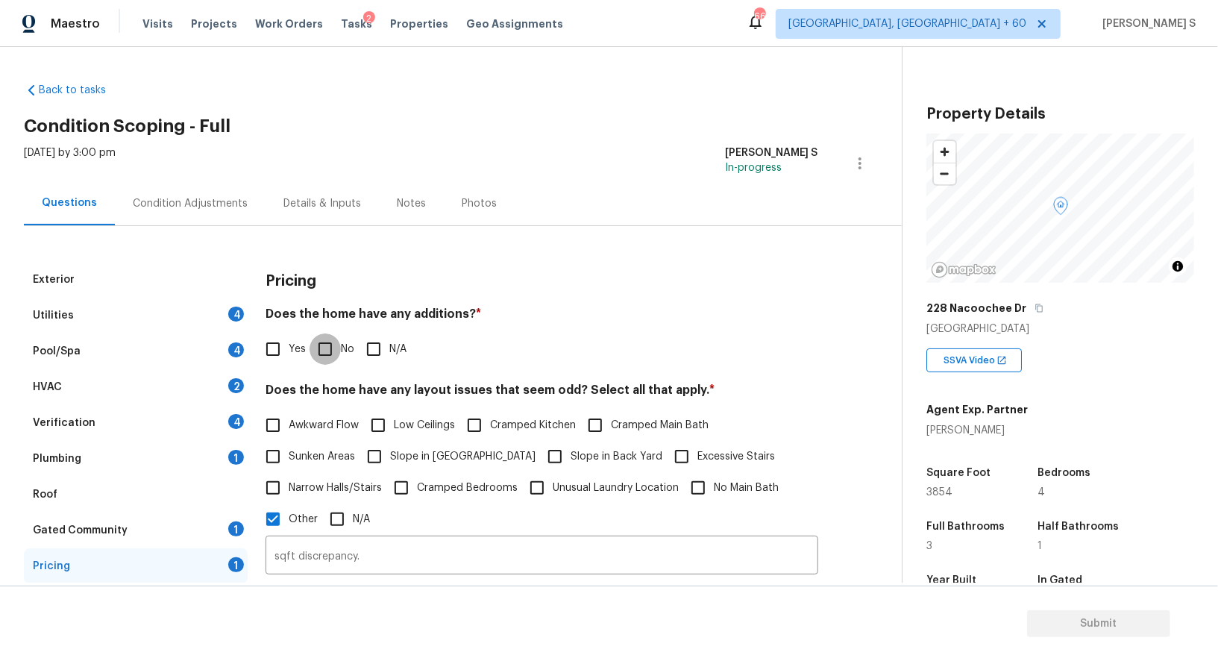
click at [335, 348] on input "No" at bounding box center [324, 348] width 31 height 31
checkbox input "true"
click at [235, 320] on div "4" at bounding box center [236, 314] width 16 height 15
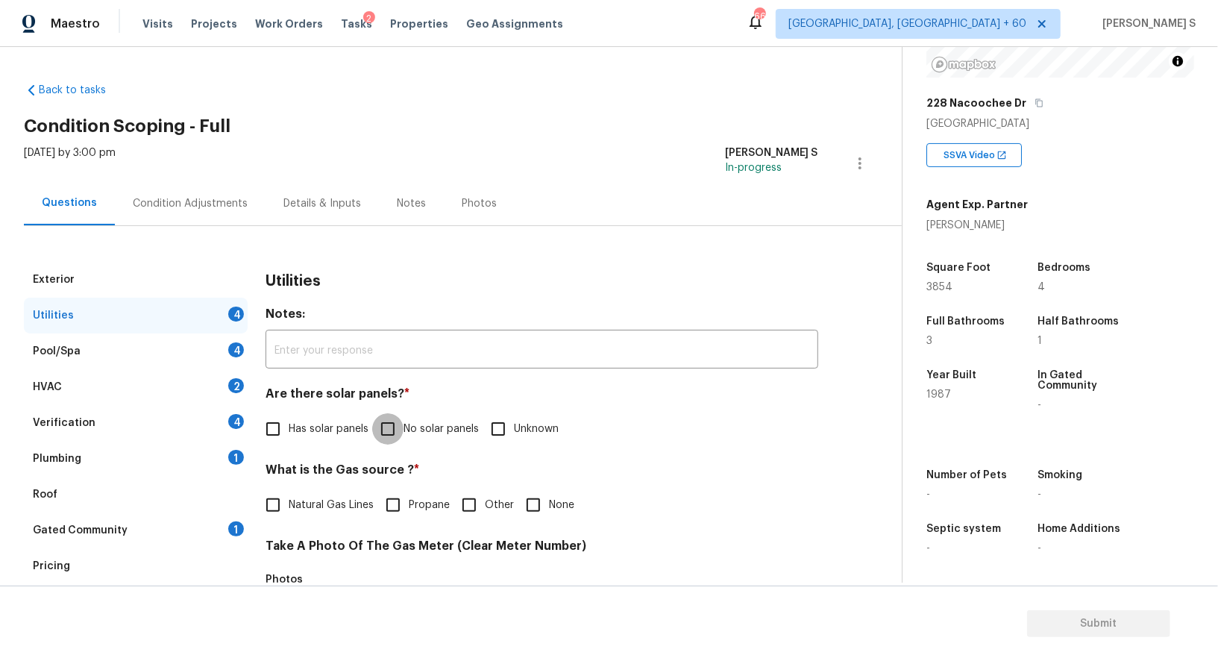
click at [389, 433] on input "No solar panels" at bounding box center [387, 428] width 31 height 31
checkbox input "true"
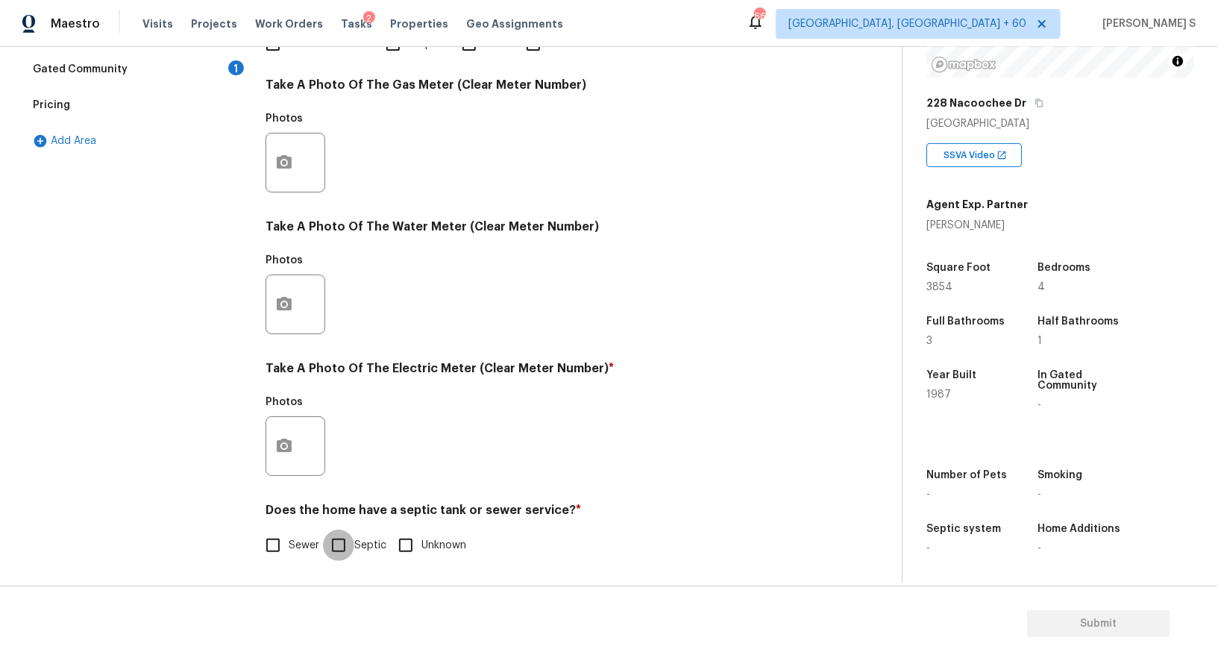
click at [351, 542] on input "Septic" at bounding box center [338, 544] width 31 height 31
checkbox input "true"
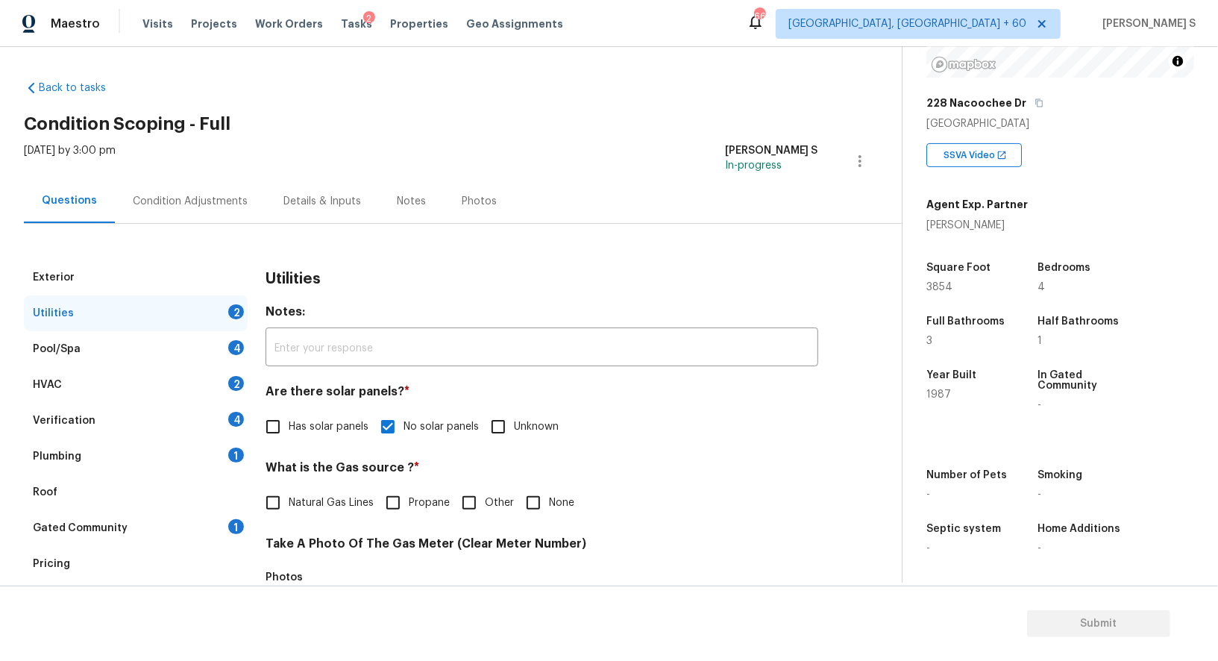
click at [227, 444] on div "Plumbing 1" at bounding box center [136, 457] width 224 height 36
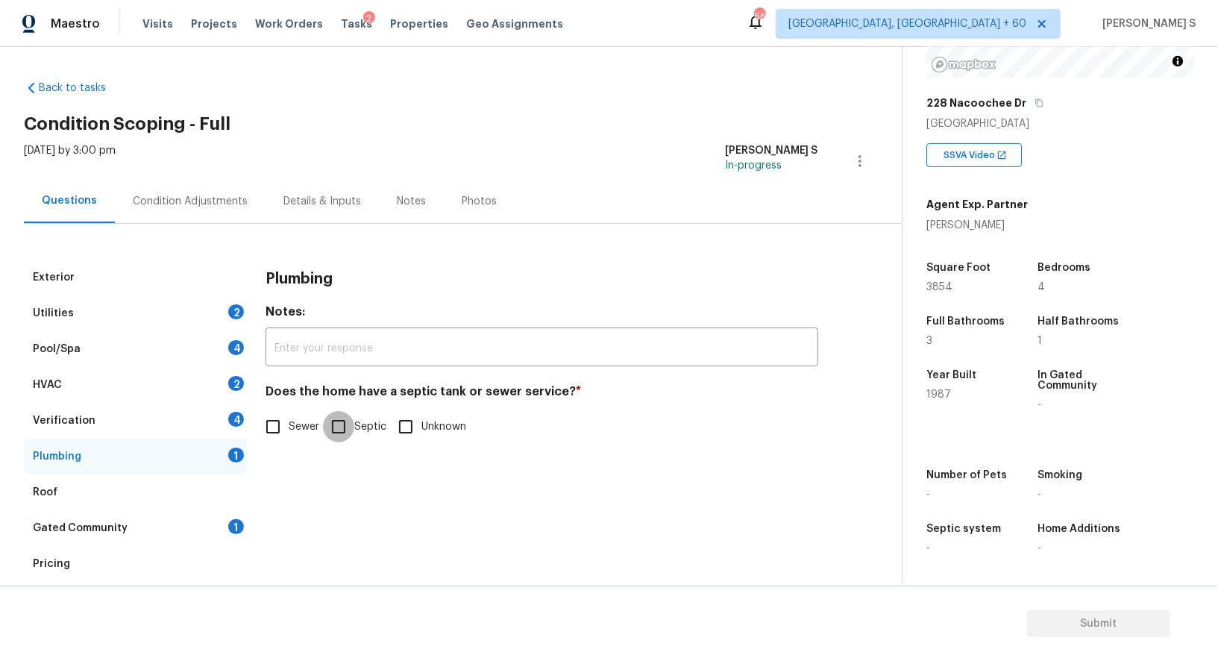
click at [352, 426] on input "Septic" at bounding box center [338, 426] width 31 height 31
checkbox input "true"
click at [206, 530] on div "Gated Community 1" at bounding box center [136, 528] width 224 height 36
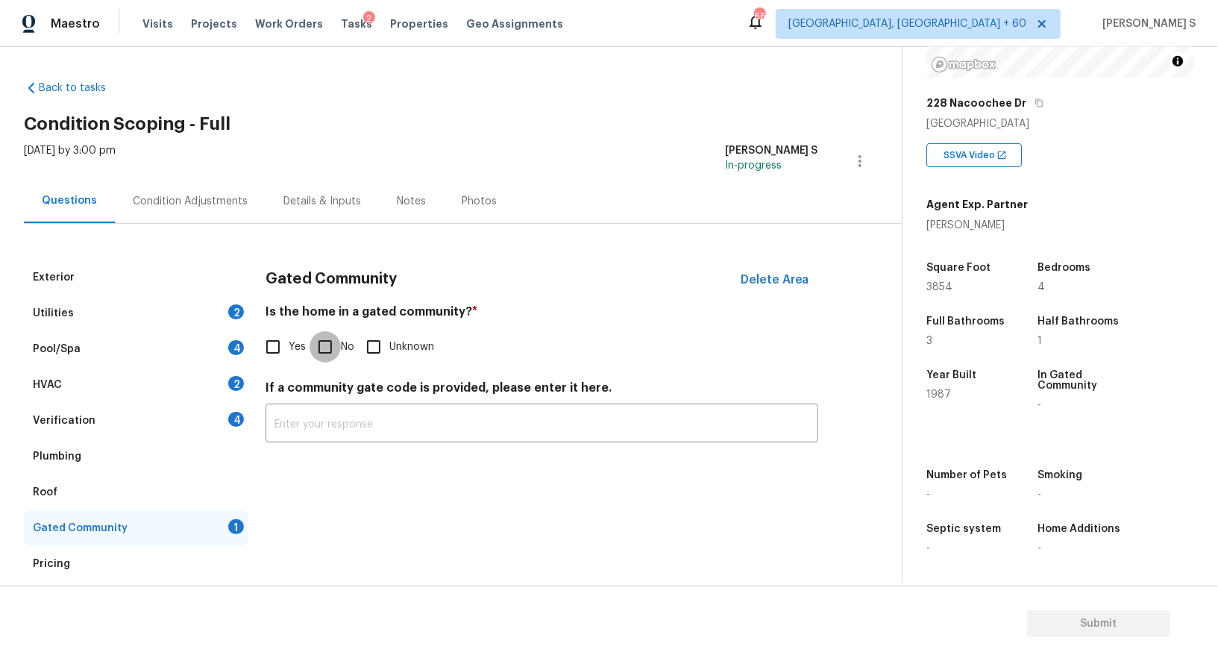
click at [309, 343] on input "No" at bounding box center [324, 346] width 31 height 31
checkbox input "true"
click at [232, 421] on div "4" at bounding box center [236, 419] width 16 height 15
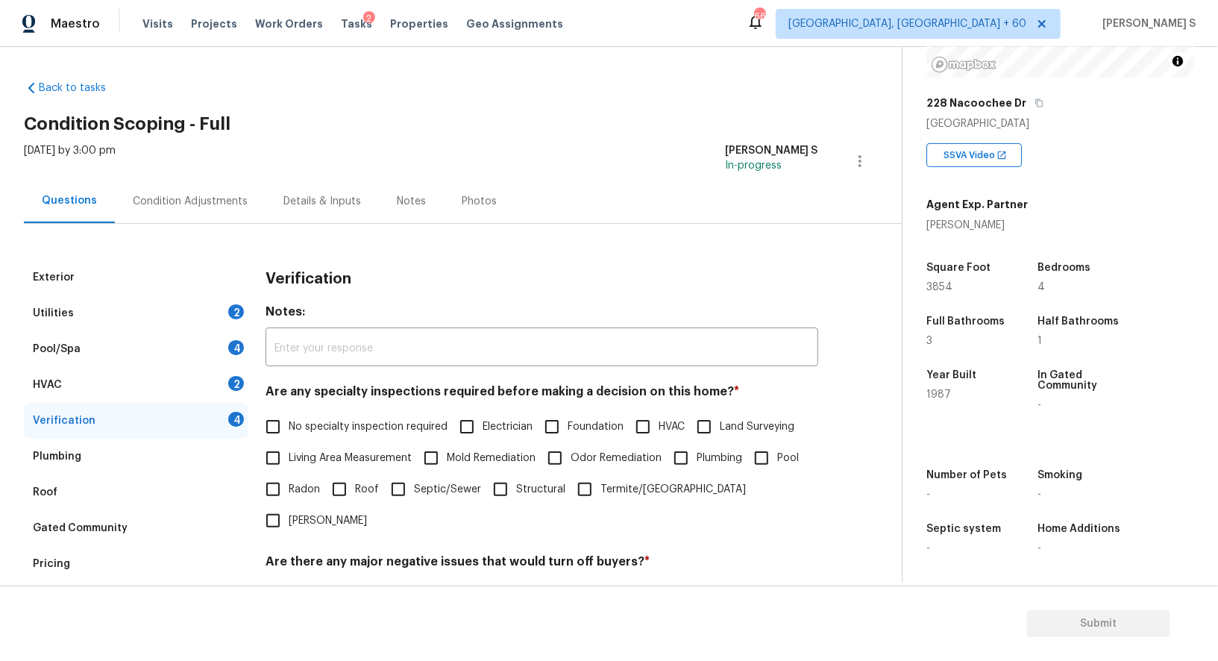
click at [283, 427] on input "No specialty inspection required" at bounding box center [272, 426] width 31 height 31
checkbox input "true"
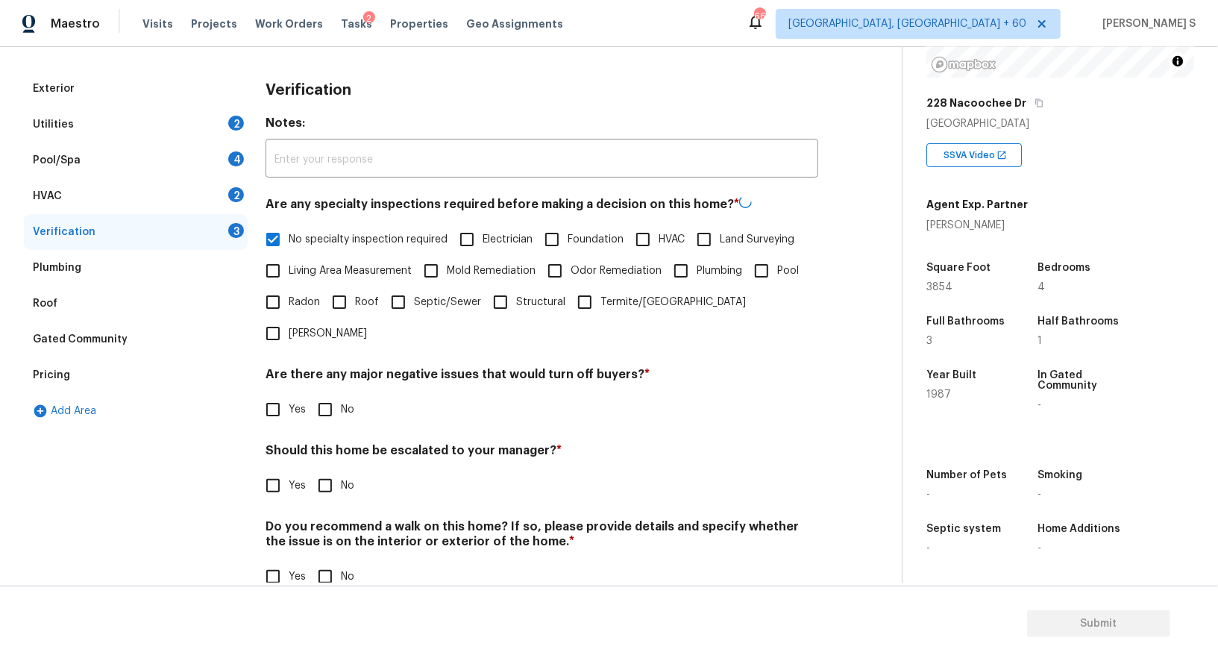
scroll to position [190, 0]
click at [332, 393] on input "No" at bounding box center [324, 408] width 31 height 31
checkbox input "true"
click at [326, 560] on input "No" at bounding box center [324, 575] width 31 height 31
checkbox input "true"
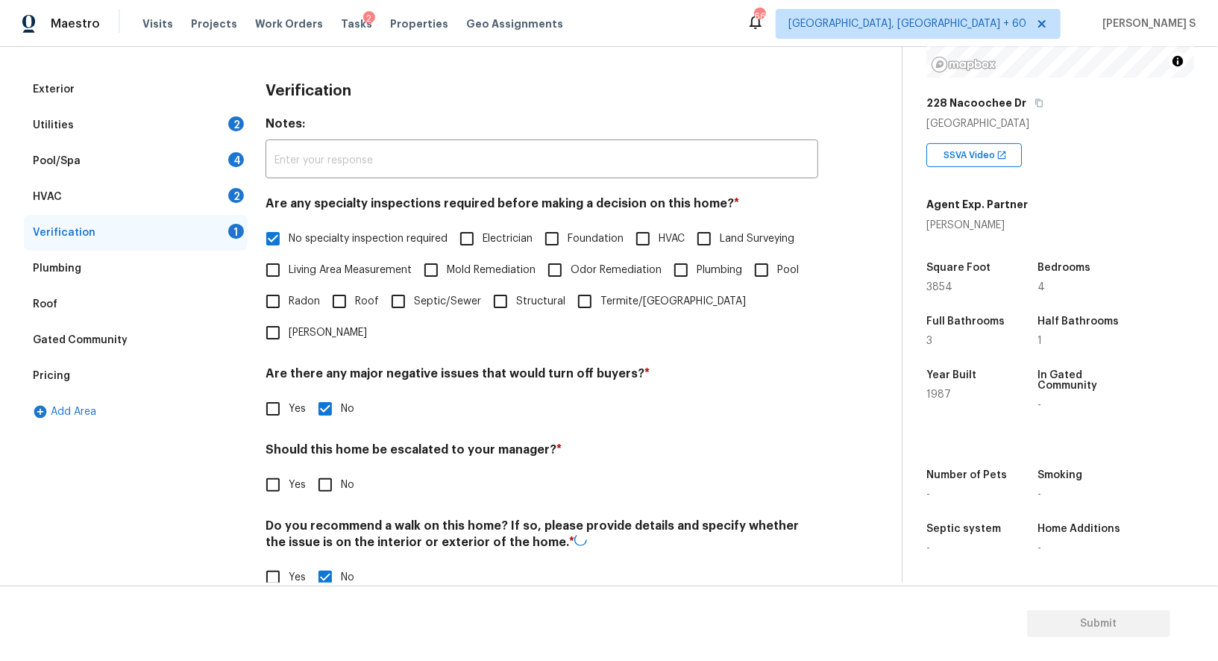
scroll to position [0, 0]
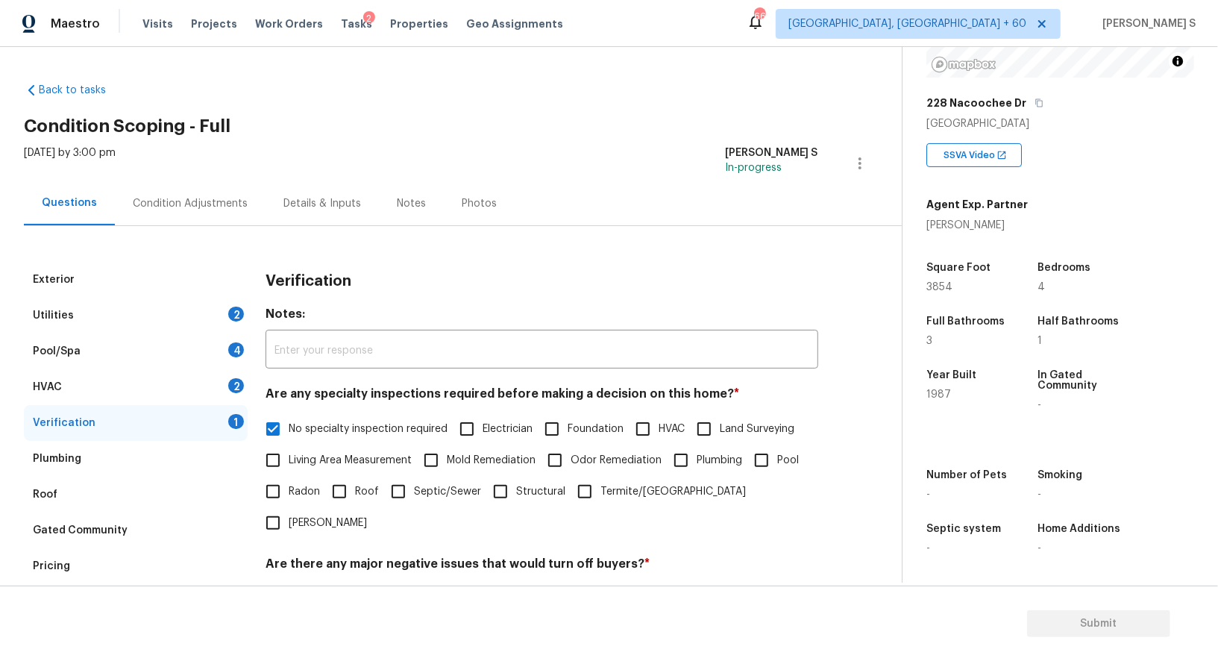
click at [231, 379] on div "2" at bounding box center [236, 385] width 16 height 15
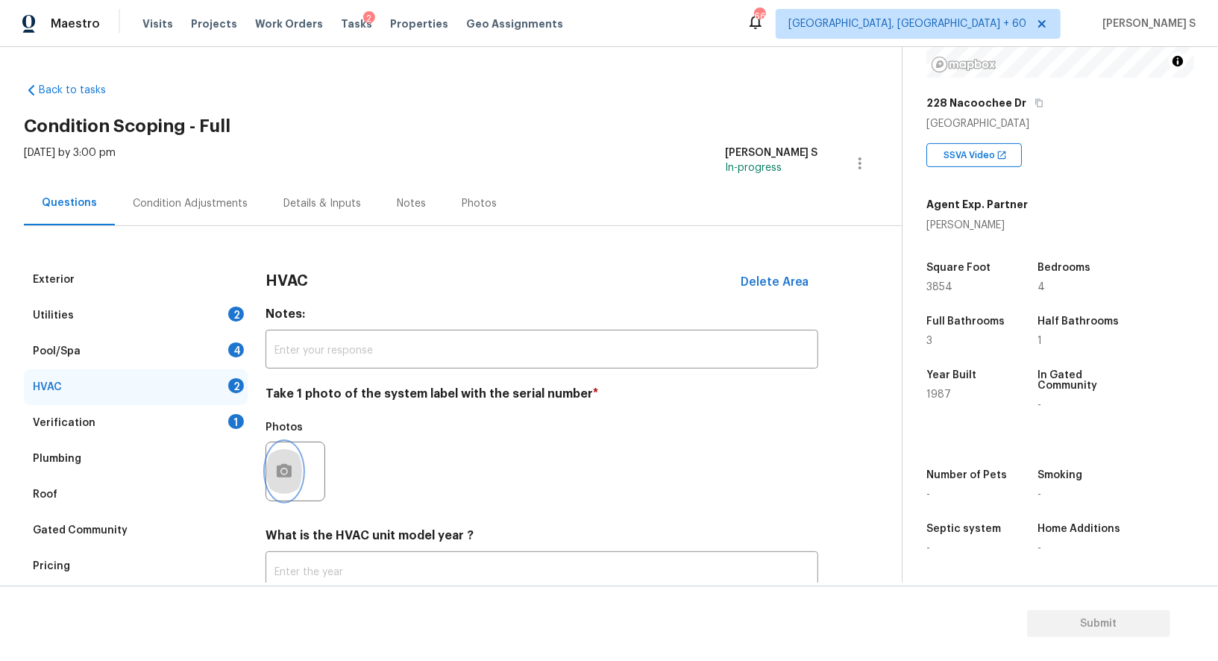
click at [292, 465] on icon "button" at bounding box center [284, 471] width 18 height 18
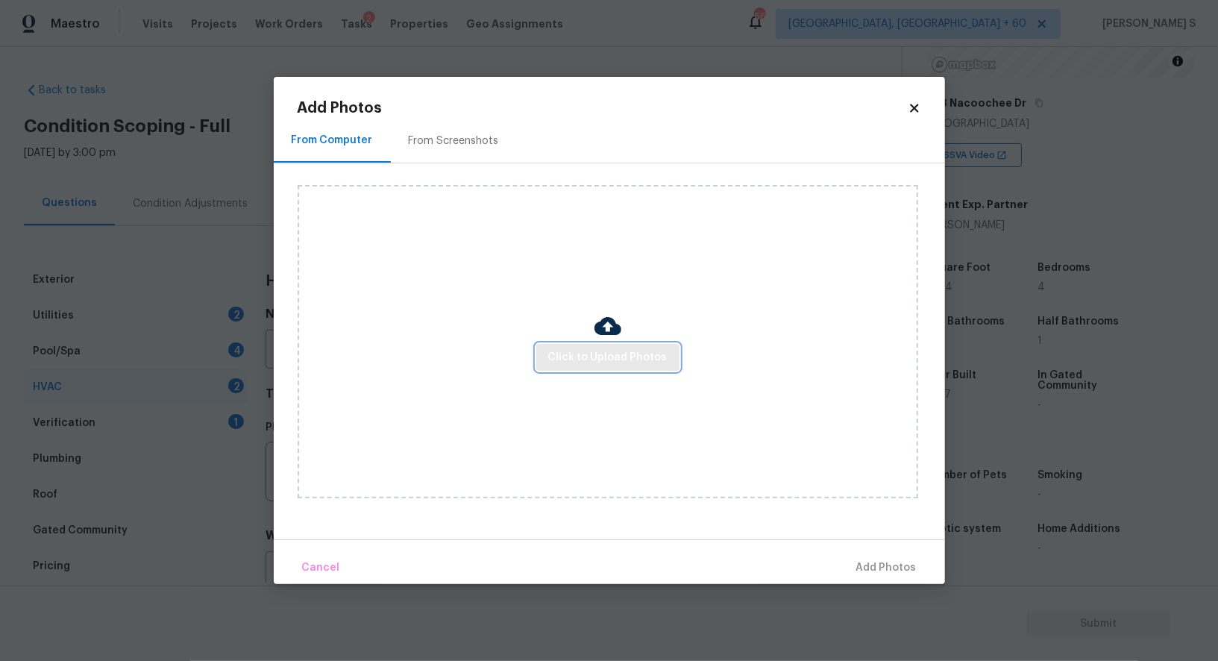
click at [569, 359] on span "Click to Upload Photos" at bounding box center [607, 357] width 119 height 19
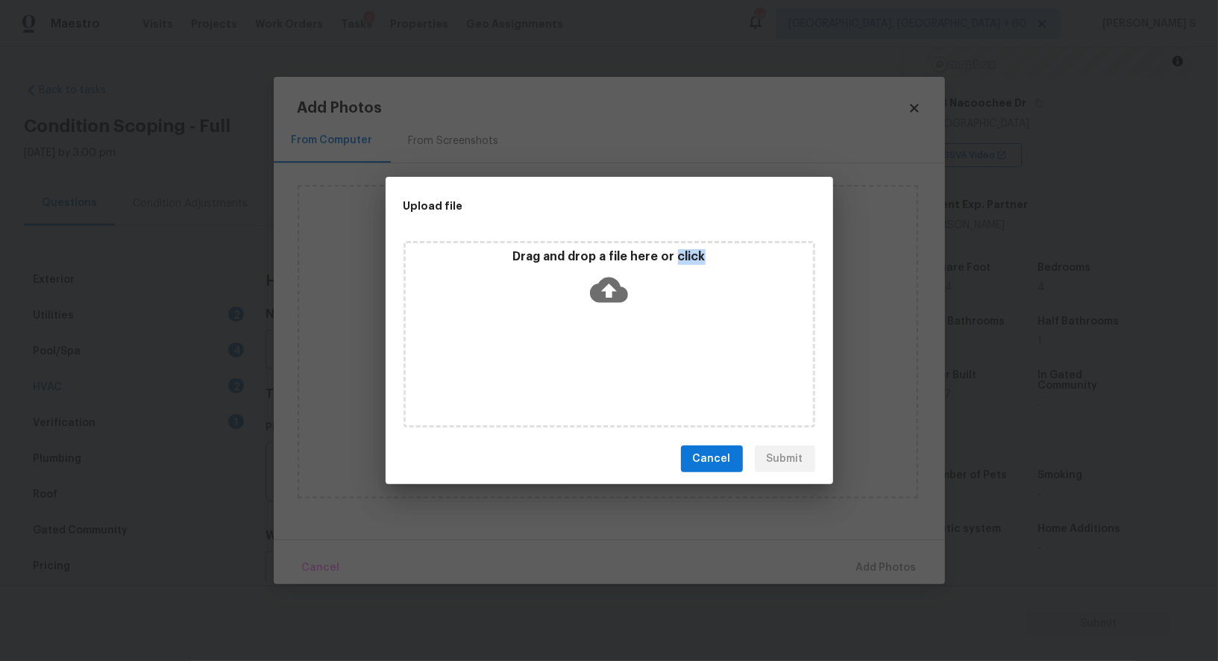
click at [569, 359] on div "Drag and drop a file here or click" at bounding box center [609, 334] width 412 height 186
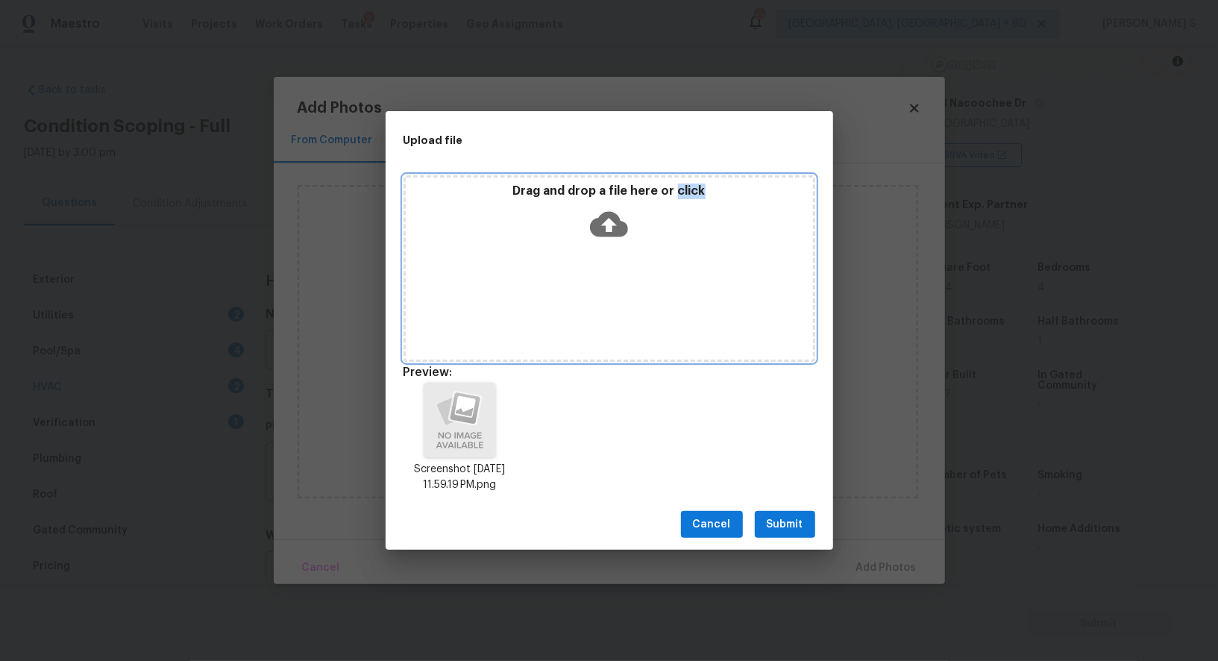
click at [777, 521] on span "Submit" at bounding box center [785, 524] width 37 height 19
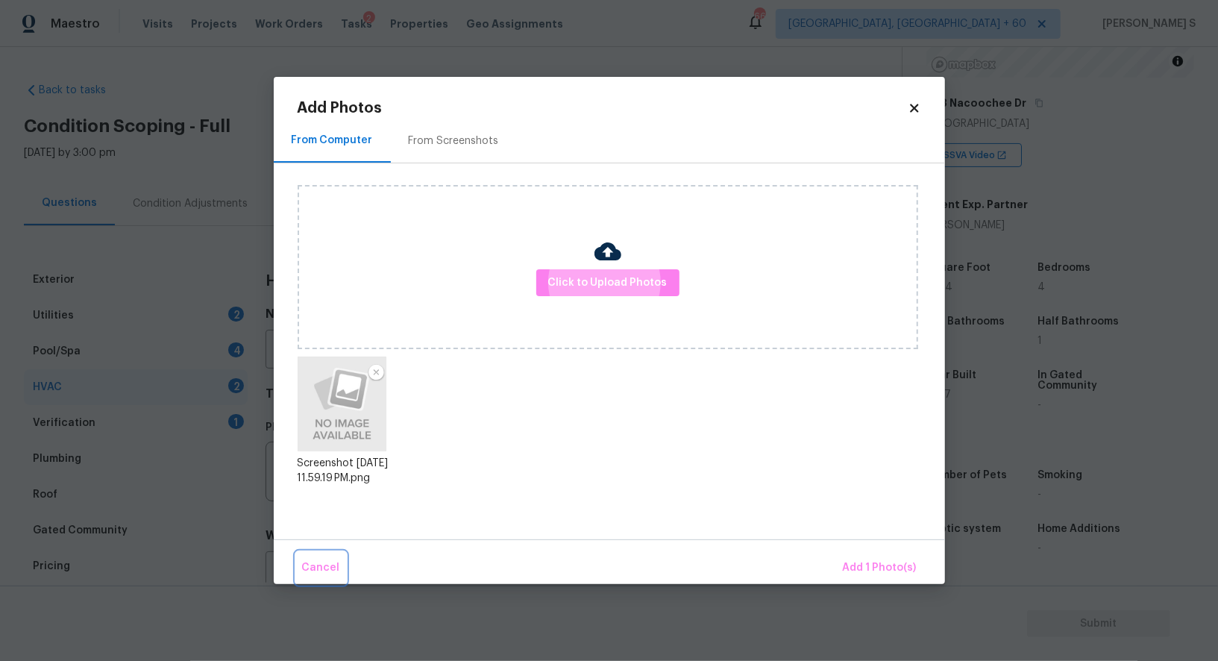
click at [296, 552] on button "Cancel" at bounding box center [321, 568] width 50 height 32
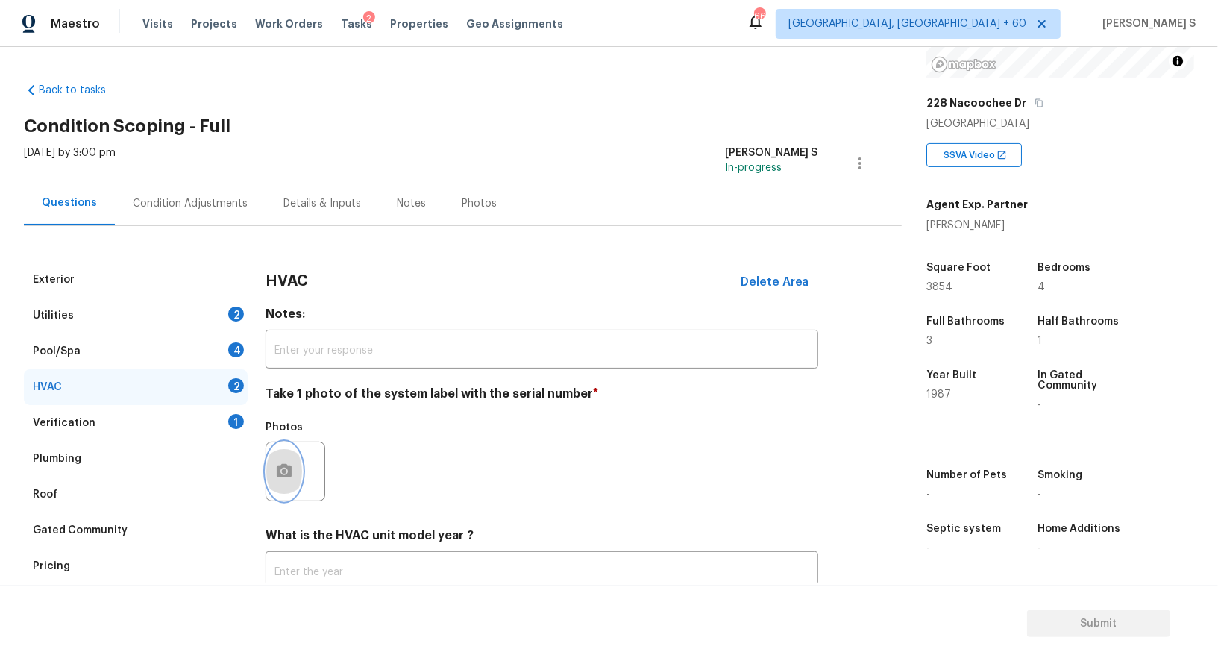
scroll to position [106, 0]
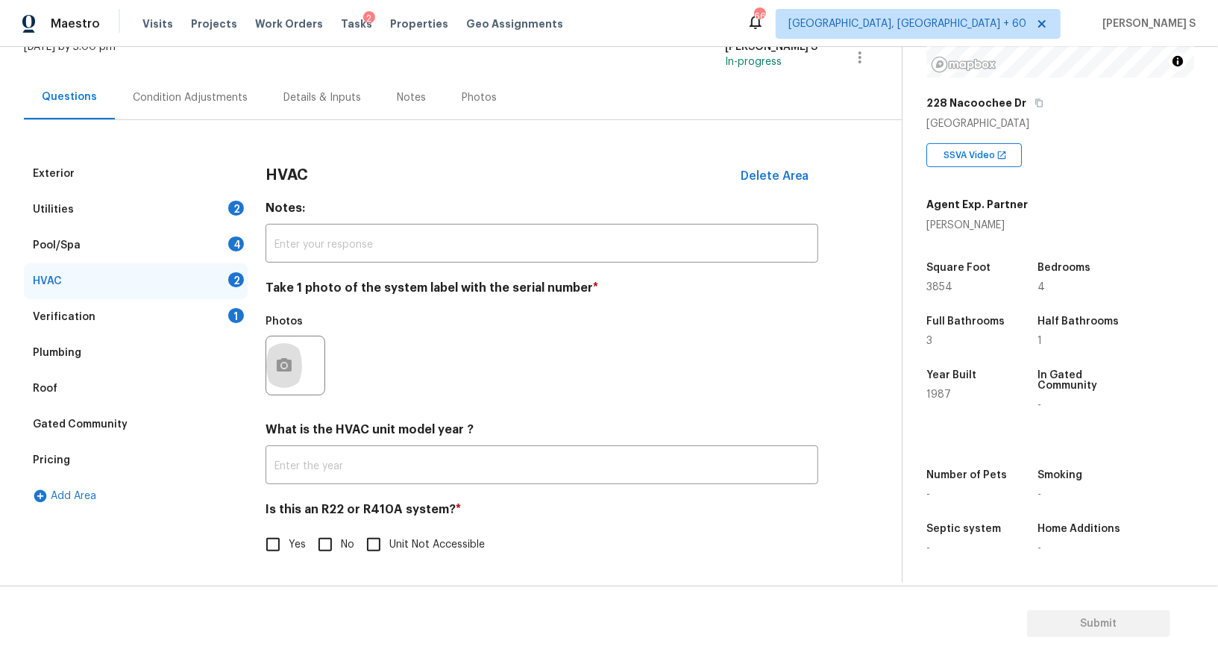
click at [315, 540] on input "No" at bounding box center [324, 544] width 31 height 31
checkbox input "true"
click at [274, 377] on button "button" at bounding box center [284, 365] width 36 height 58
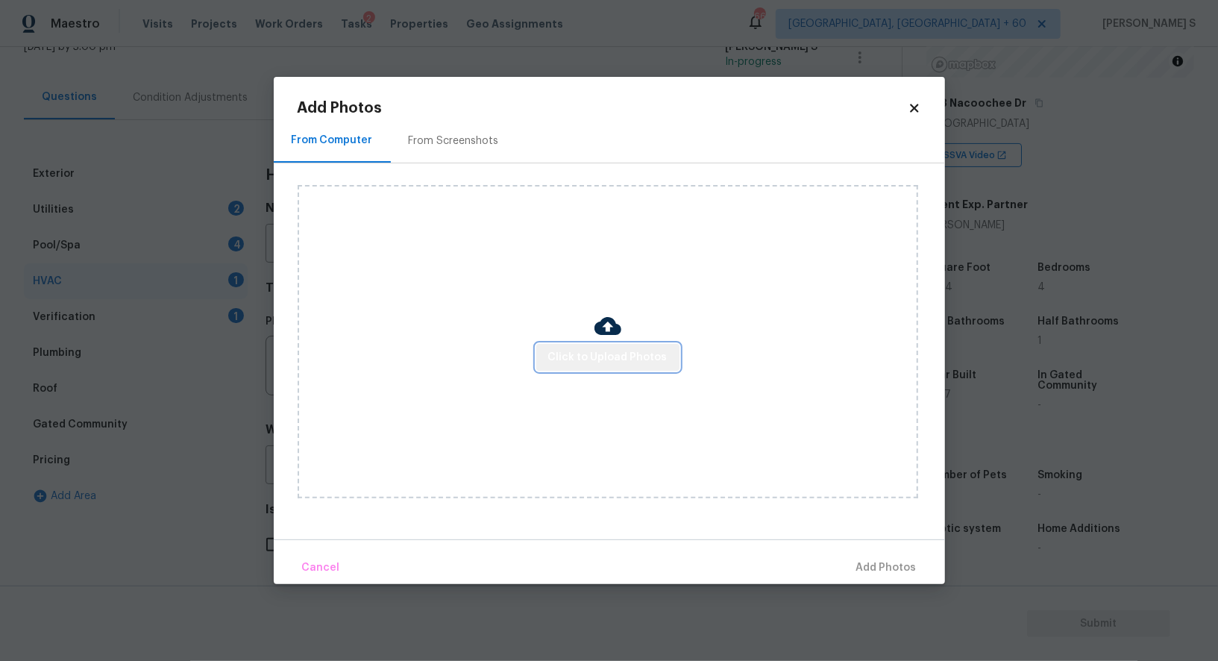
click at [644, 345] on button "Click to Upload Photos" at bounding box center [607, 358] width 143 height 28
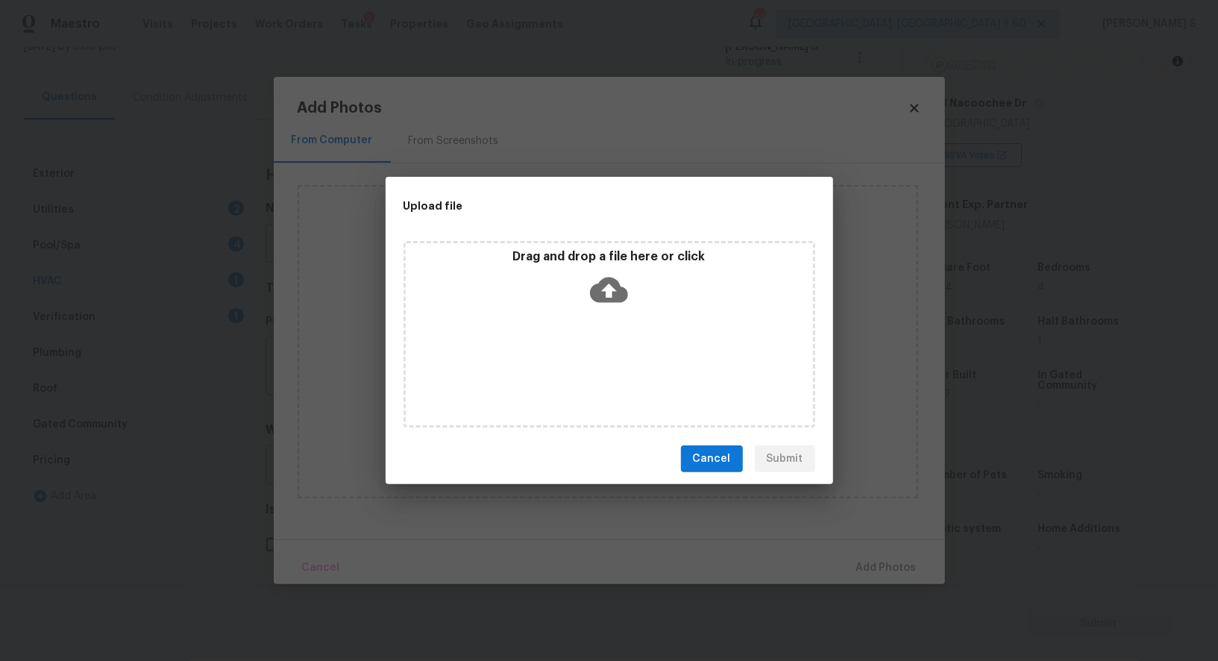
click at [644, 345] on div "Drag and drop a file here or click" at bounding box center [609, 334] width 412 height 186
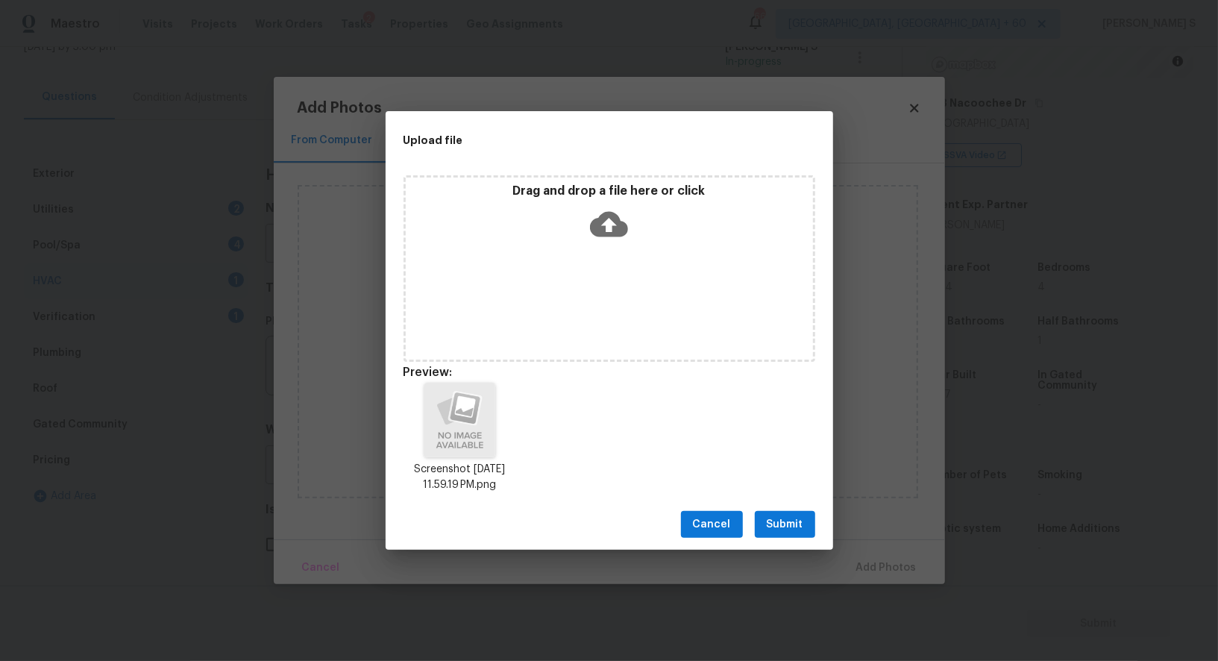
click at [779, 527] on span "Submit" at bounding box center [785, 524] width 37 height 19
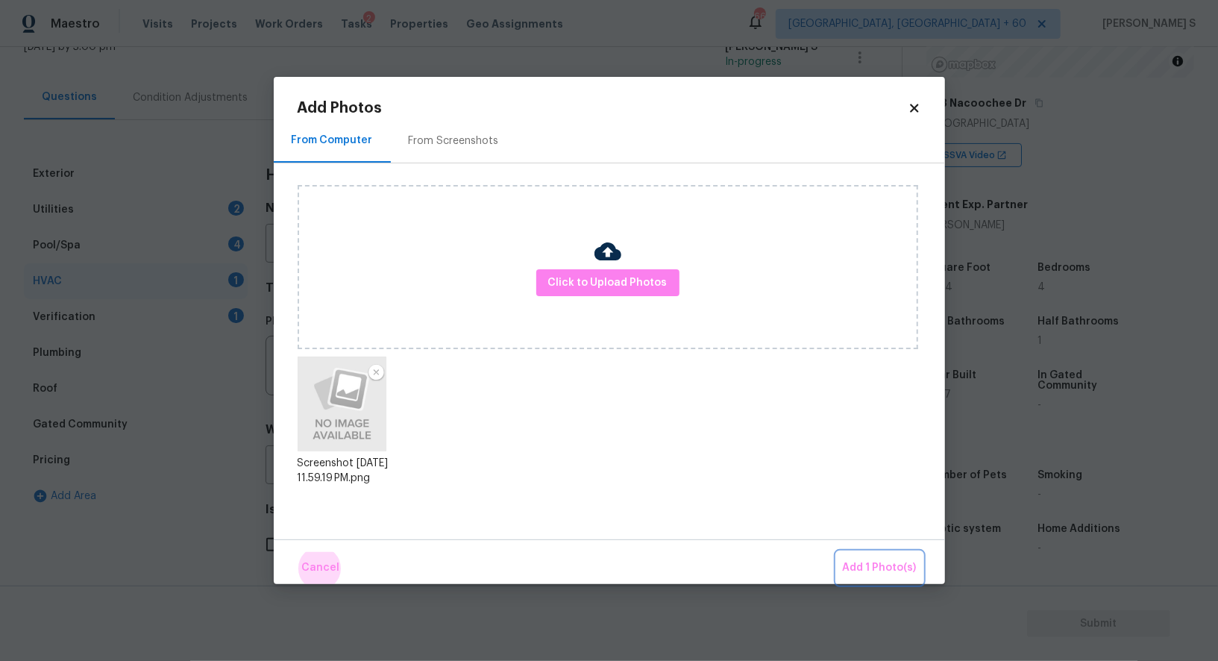
click at [837, 552] on button "Add 1 Photo(s)" at bounding box center [880, 568] width 86 height 32
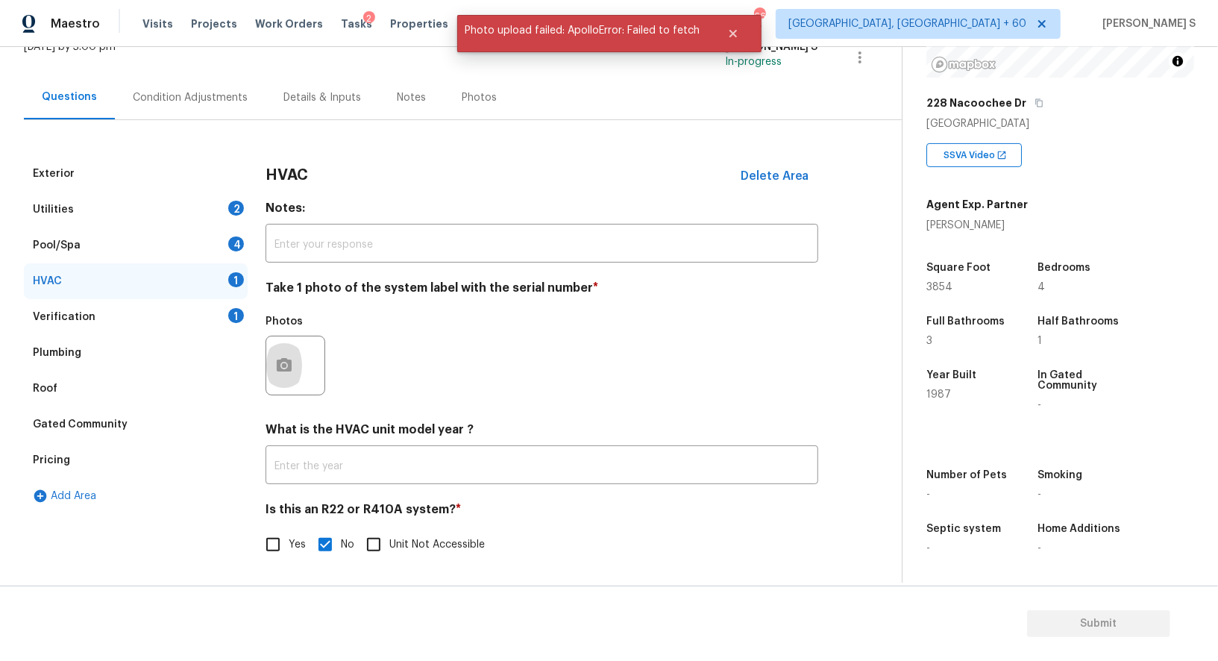
click at [228, 240] on div "4" at bounding box center [236, 243] width 16 height 15
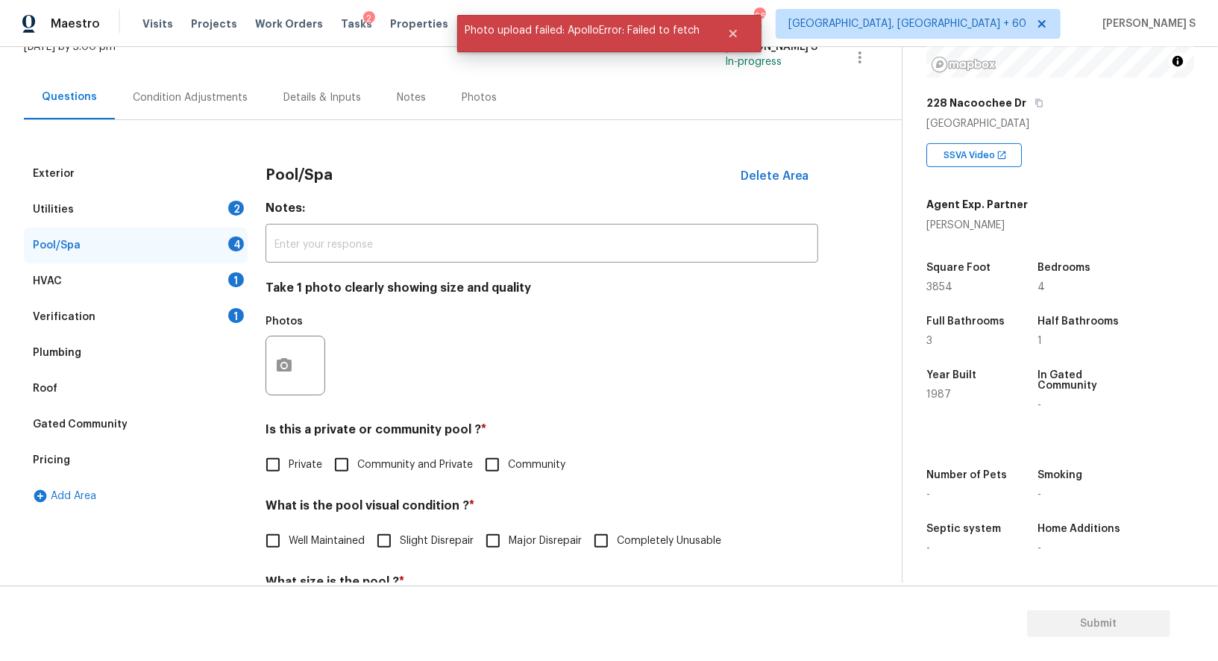
click at [226, 209] on div "Utilities 2" at bounding box center [136, 210] width 224 height 36
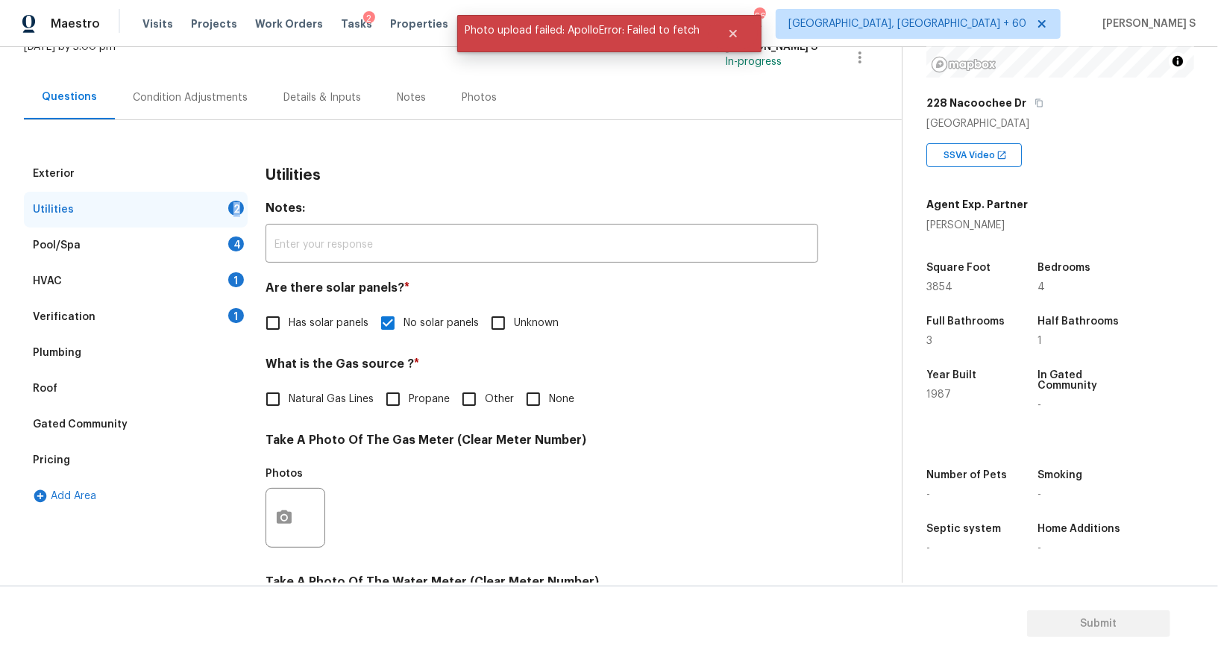
click at [226, 209] on div "Utilities 2" at bounding box center [136, 210] width 224 height 36
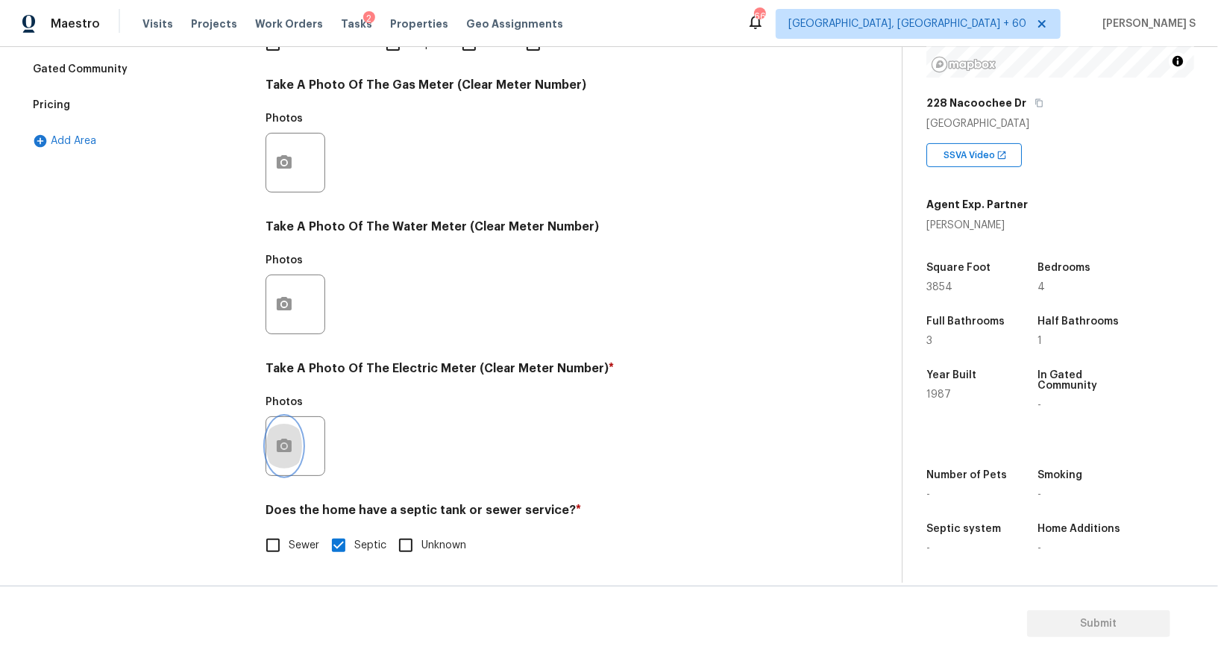
click at [268, 457] on button "button" at bounding box center [284, 446] width 36 height 58
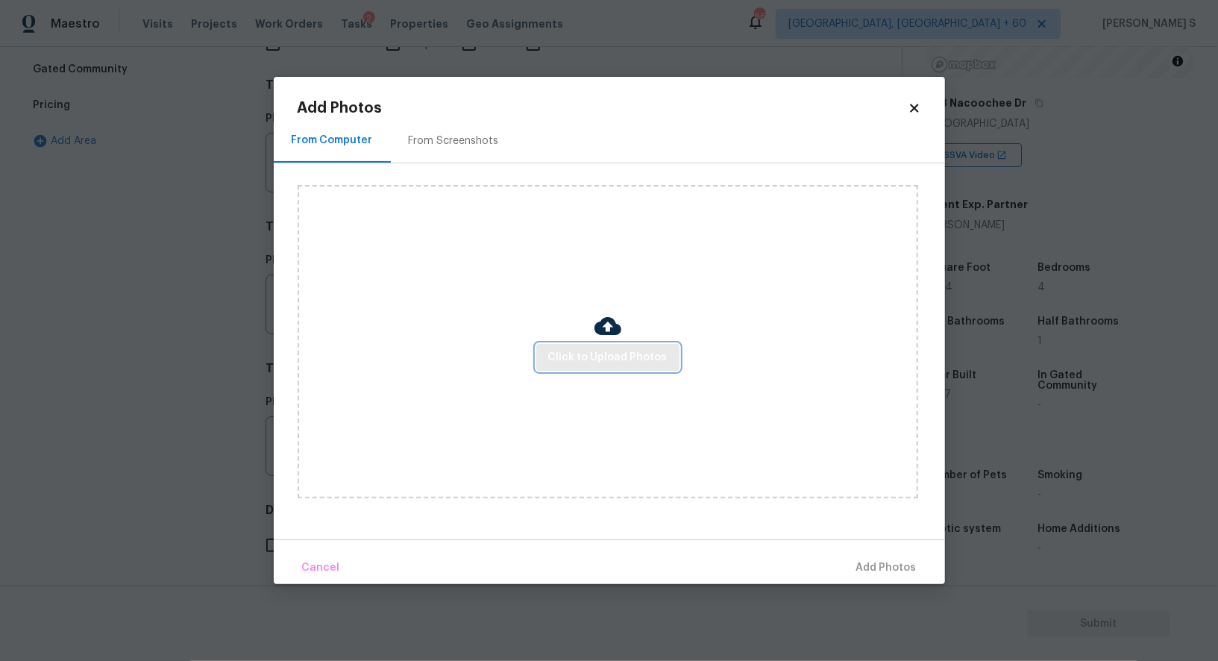
click at [591, 363] on span "Click to Upload Photos" at bounding box center [607, 357] width 119 height 19
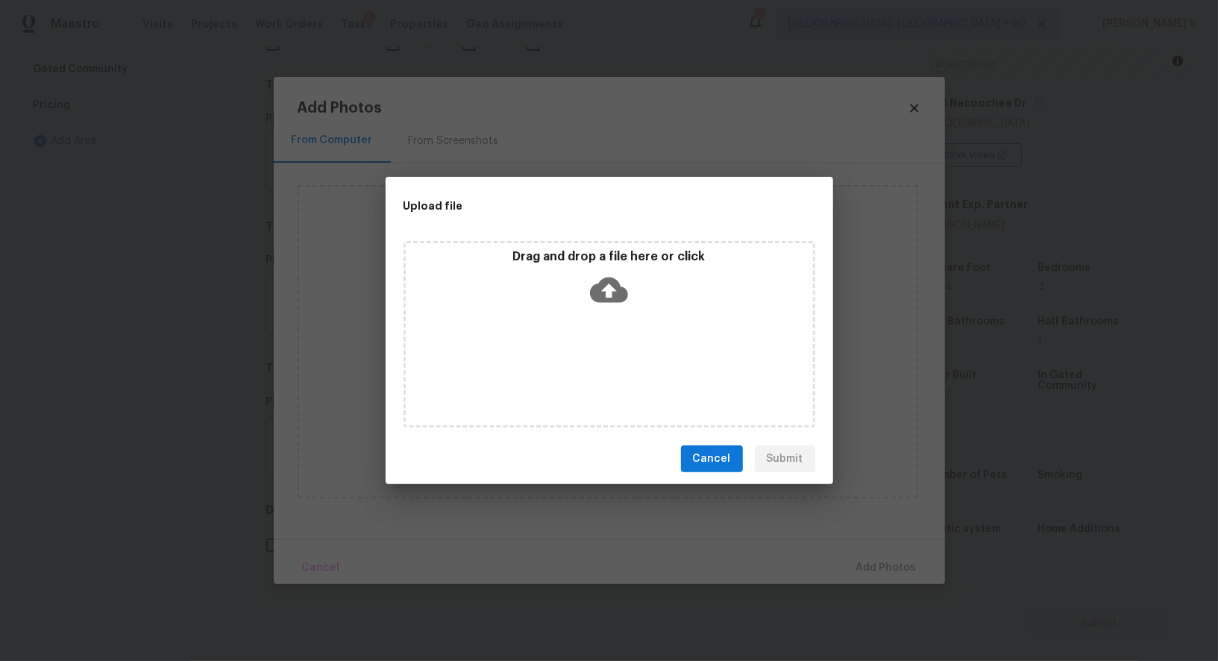
click at [591, 363] on div "Drag and drop a file here or click" at bounding box center [609, 334] width 412 height 186
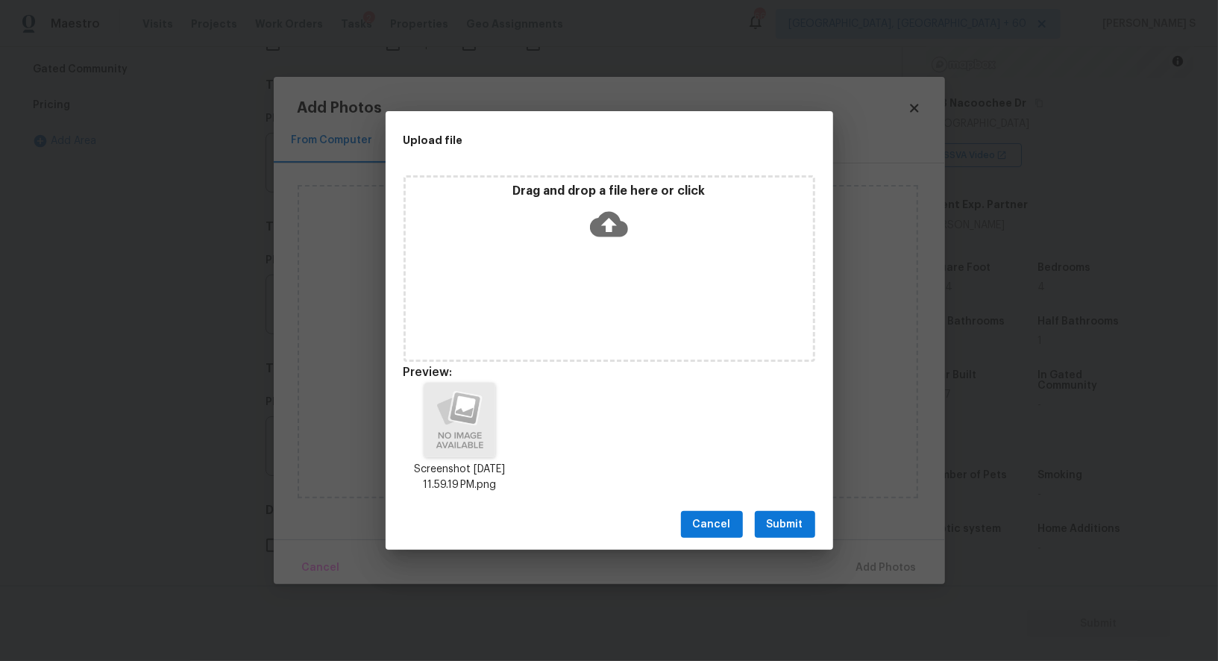
click at [797, 523] on span "Submit" at bounding box center [785, 524] width 37 height 19
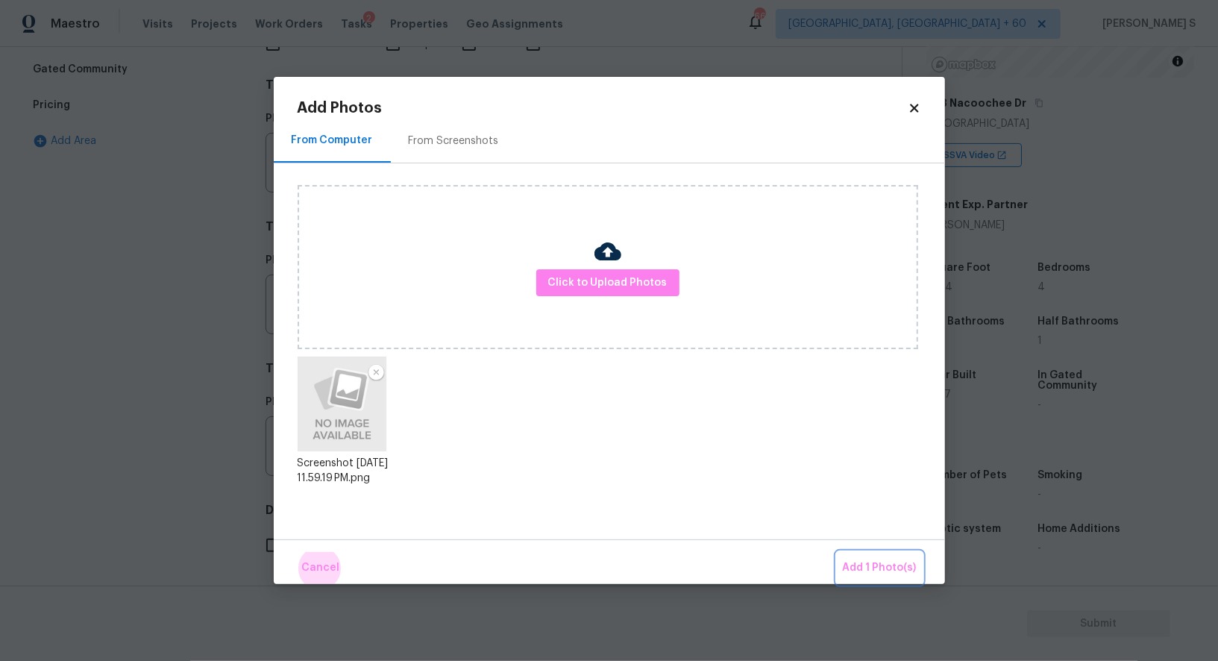
click at [837, 552] on button "Add 1 Photo(s)" at bounding box center [880, 568] width 86 height 32
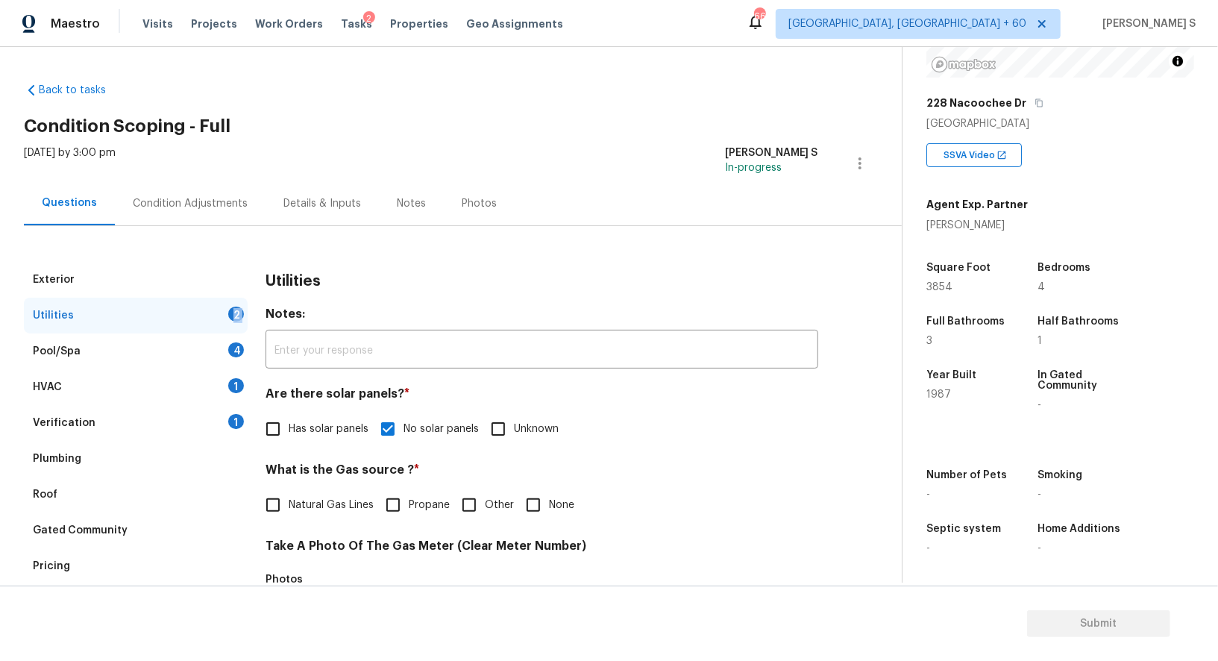
scroll to position [2, 0]
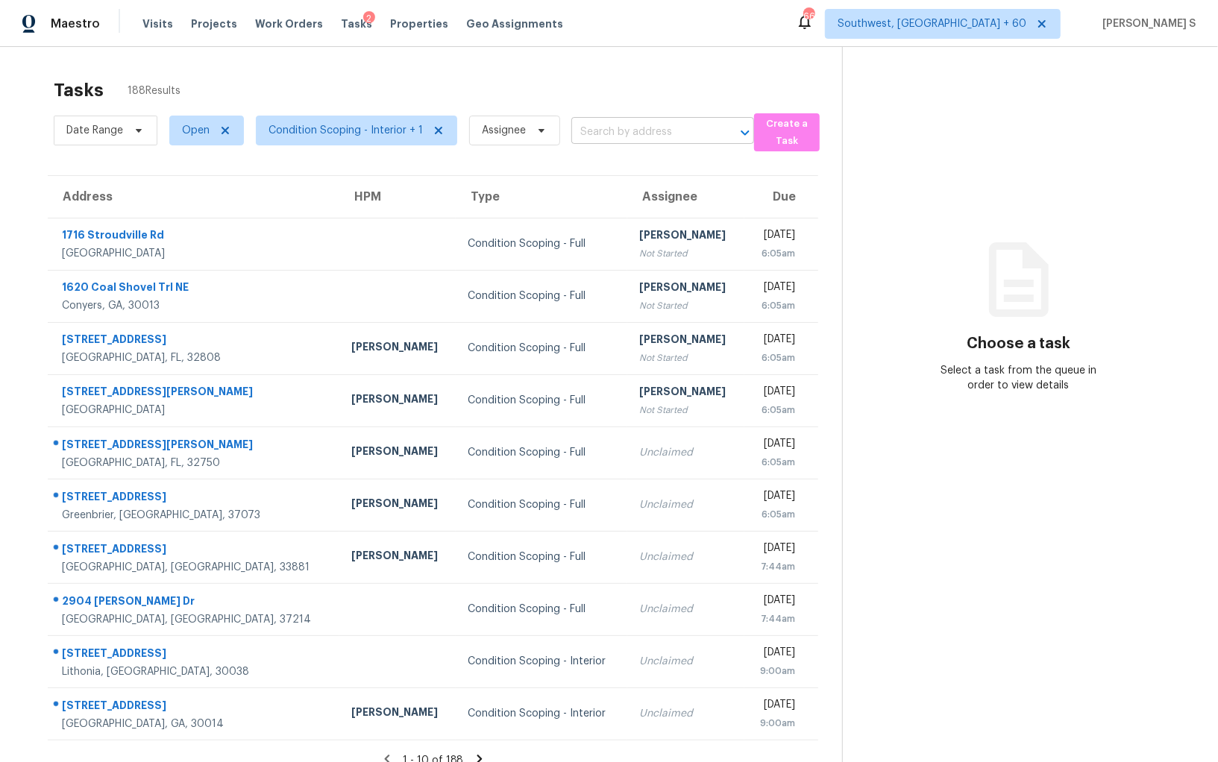
click at [658, 127] on input "text" at bounding box center [641, 132] width 141 height 23
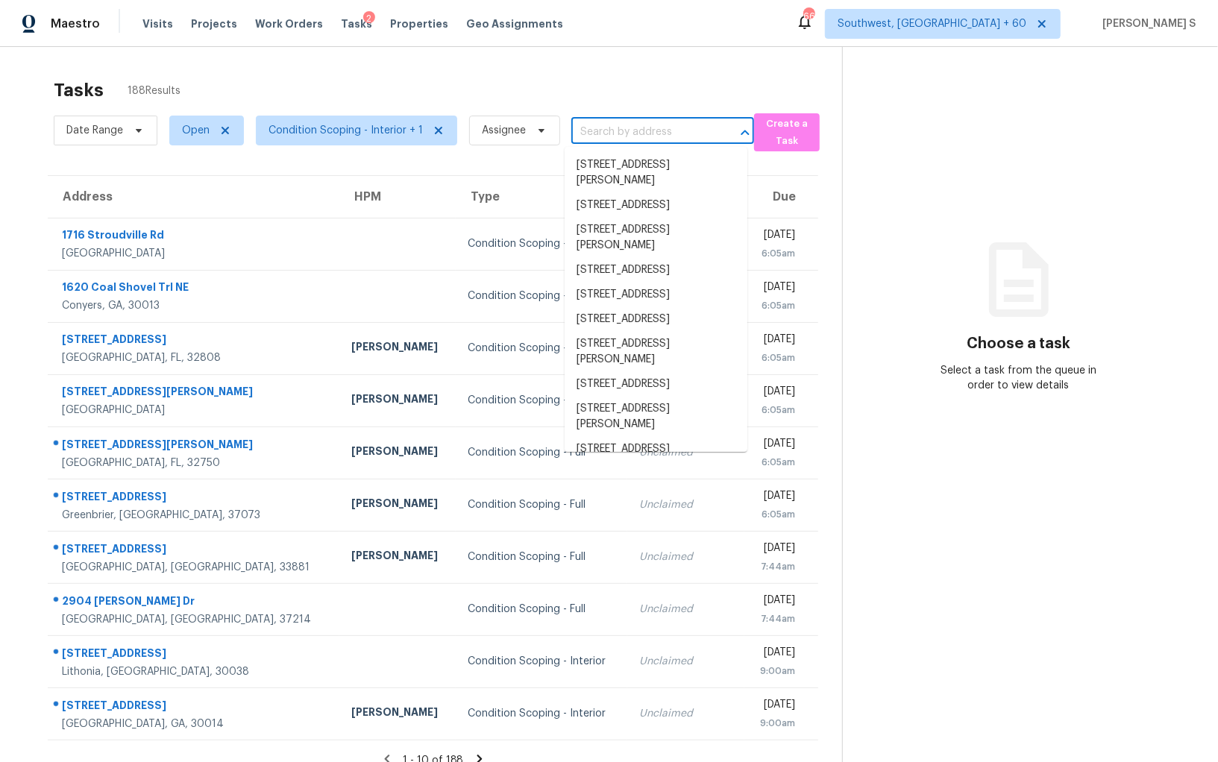
paste input "[STREET_ADDRESS][PERSON_NAME]"
type input "[STREET_ADDRESS][PERSON_NAME]"
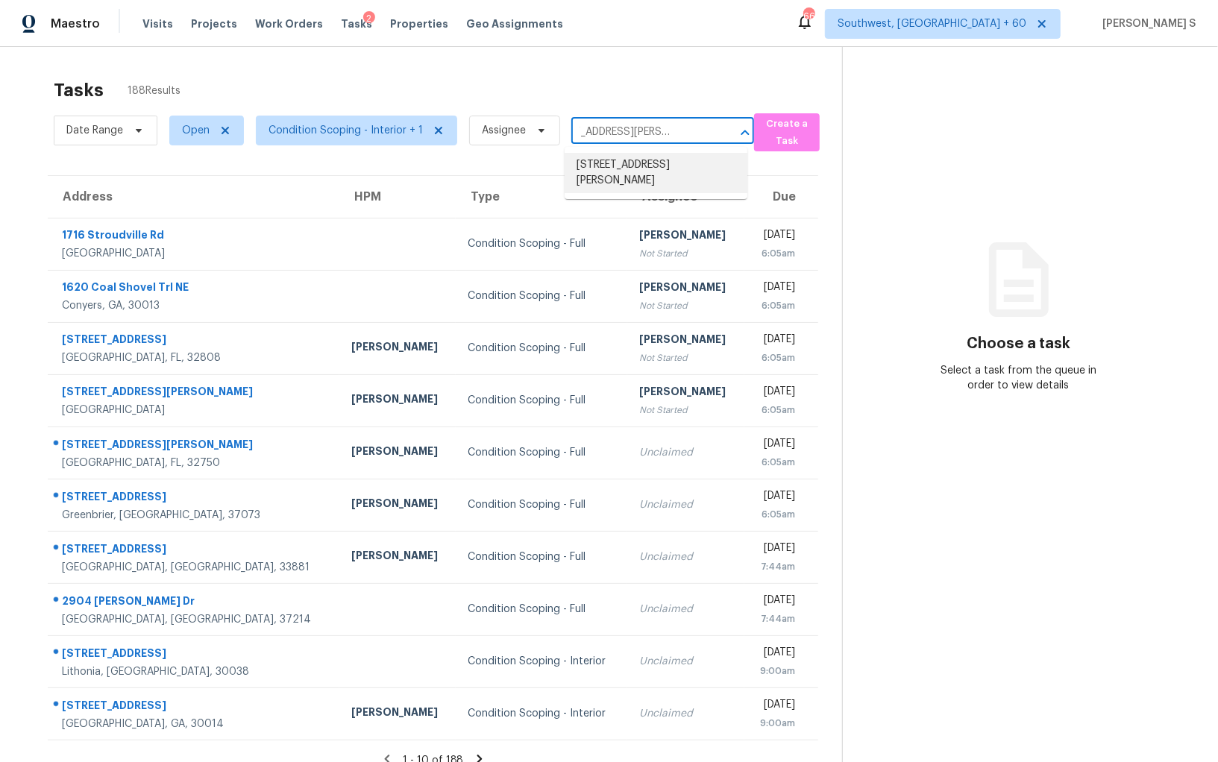
click at [635, 159] on li "[STREET_ADDRESS][PERSON_NAME]" at bounding box center [656, 173] width 183 height 40
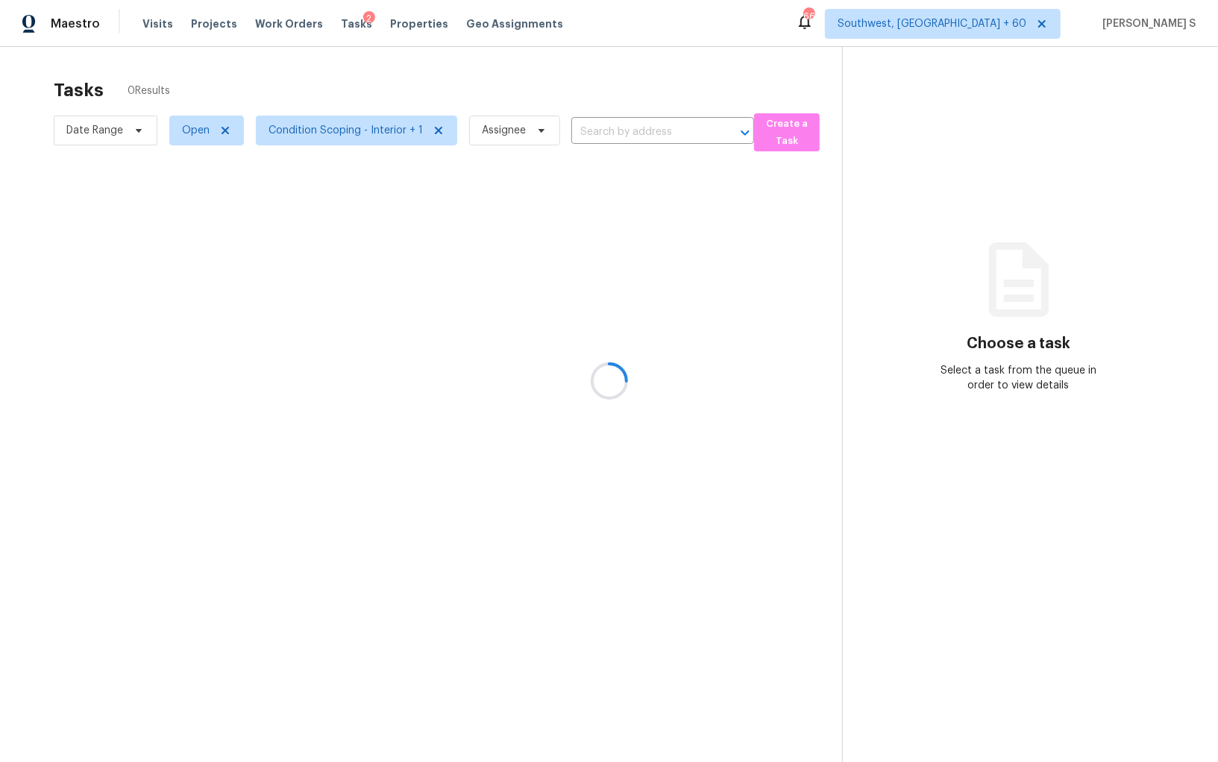
type input "[STREET_ADDRESS][PERSON_NAME]"
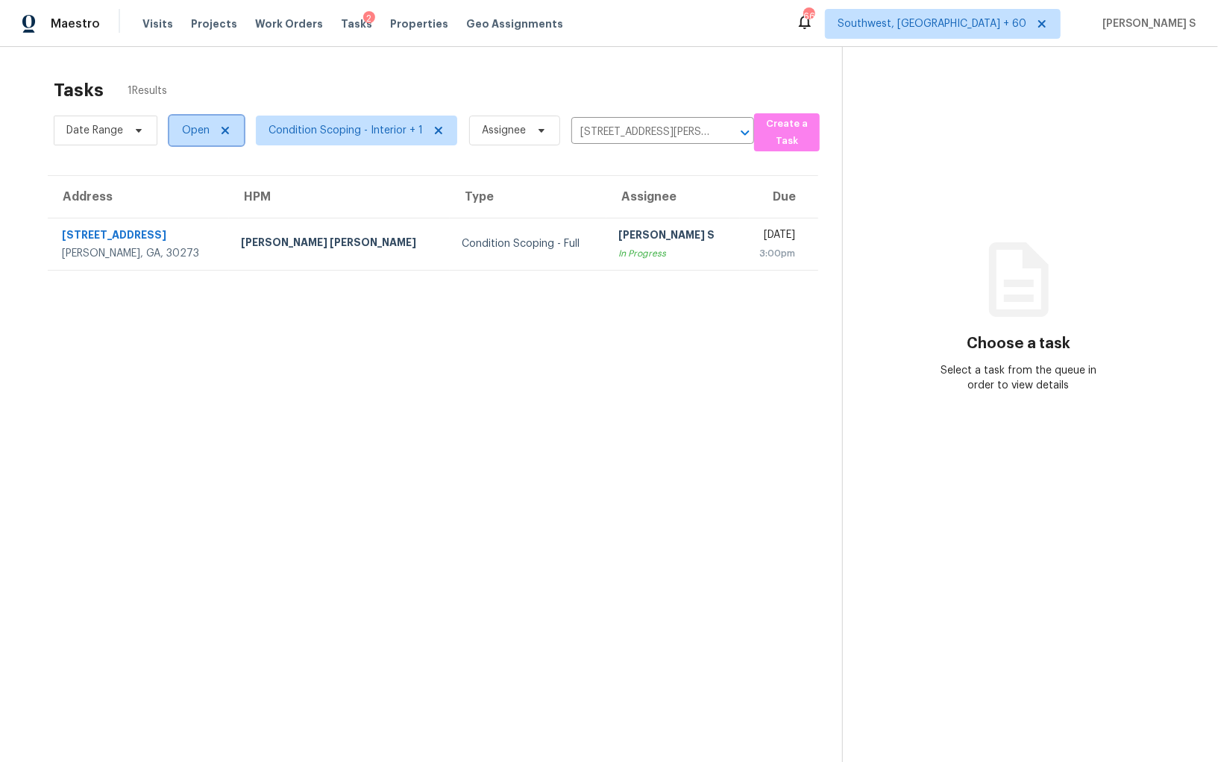
click at [180, 129] on span "Open" at bounding box center [206, 131] width 75 height 30
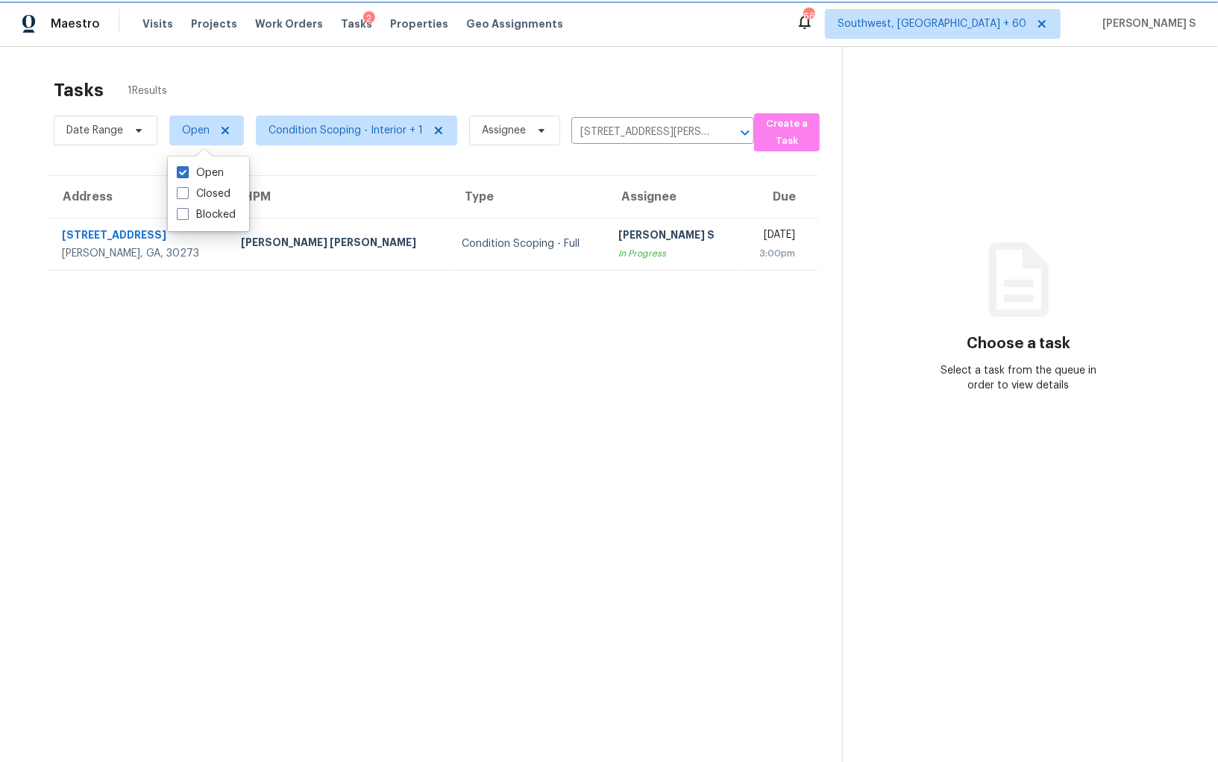
click at [189, 131] on span "Open" at bounding box center [196, 130] width 28 height 15
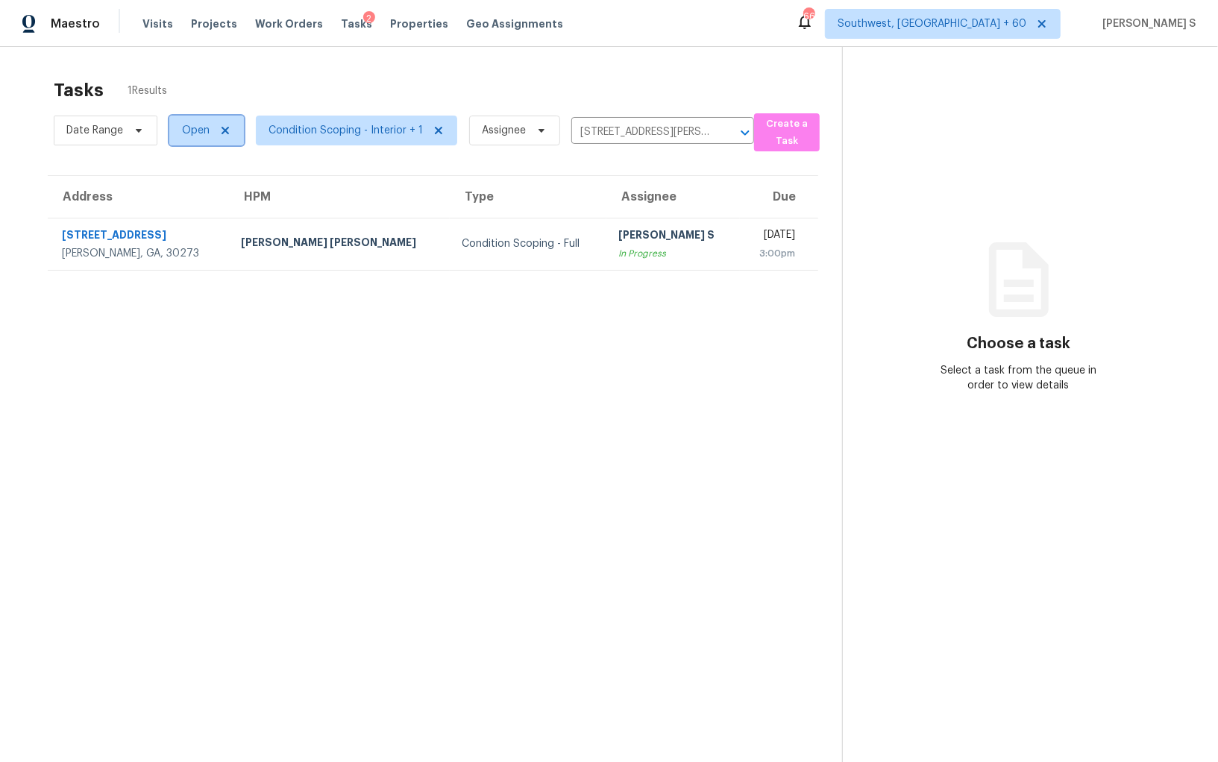
click at [195, 139] on span "Open" at bounding box center [206, 131] width 75 height 30
click at [205, 216] on label "Blocked" at bounding box center [206, 214] width 59 height 15
click at [186, 216] on input "Blocked" at bounding box center [182, 212] width 10 height 10
checkbox input "true"
click at [182, 128] on span "Open + 1" at bounding box center [204, 130] width 44 height 15
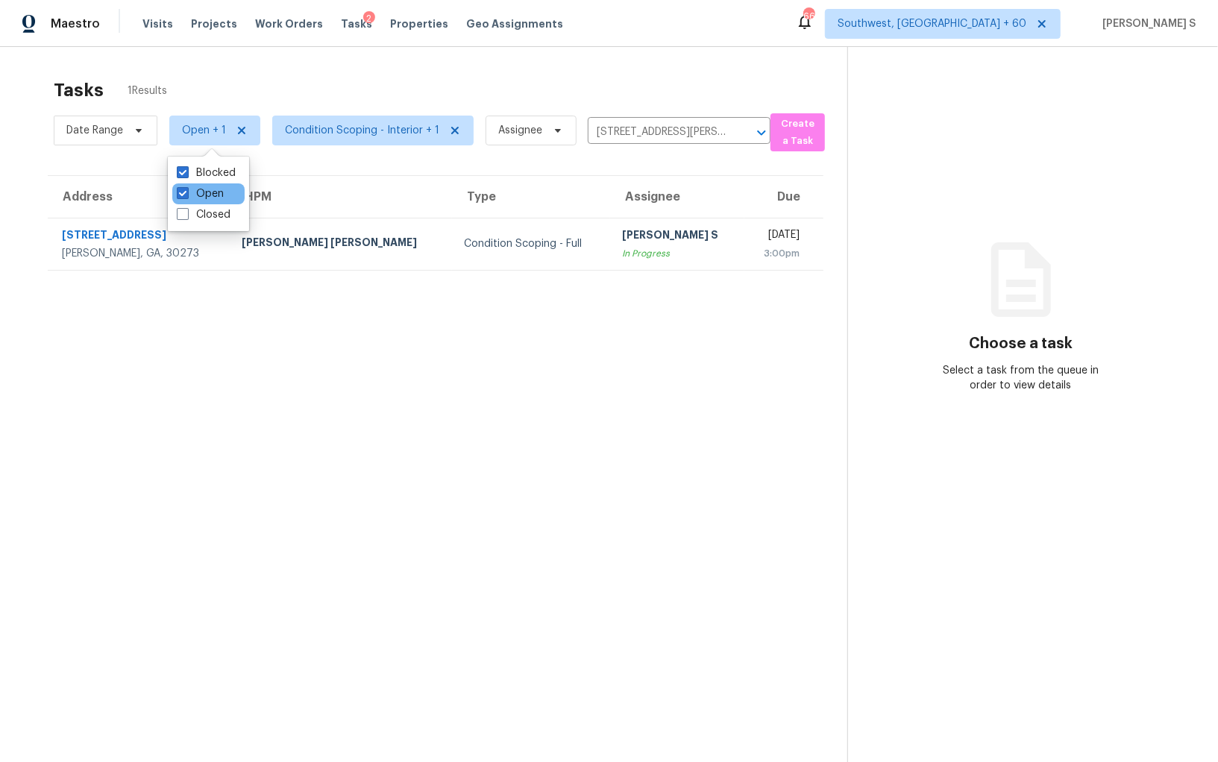
click at [206, 203] on div "Open" at bounding box center [208, 193] width 72 height 21
click at [210, 212] on label "Closed" at bounding box center [204, 214] width 54 height 15
click at [186, 212] on input "Closed" at bounding box center [182, 212] width 10 height 10
checkbox input "true"
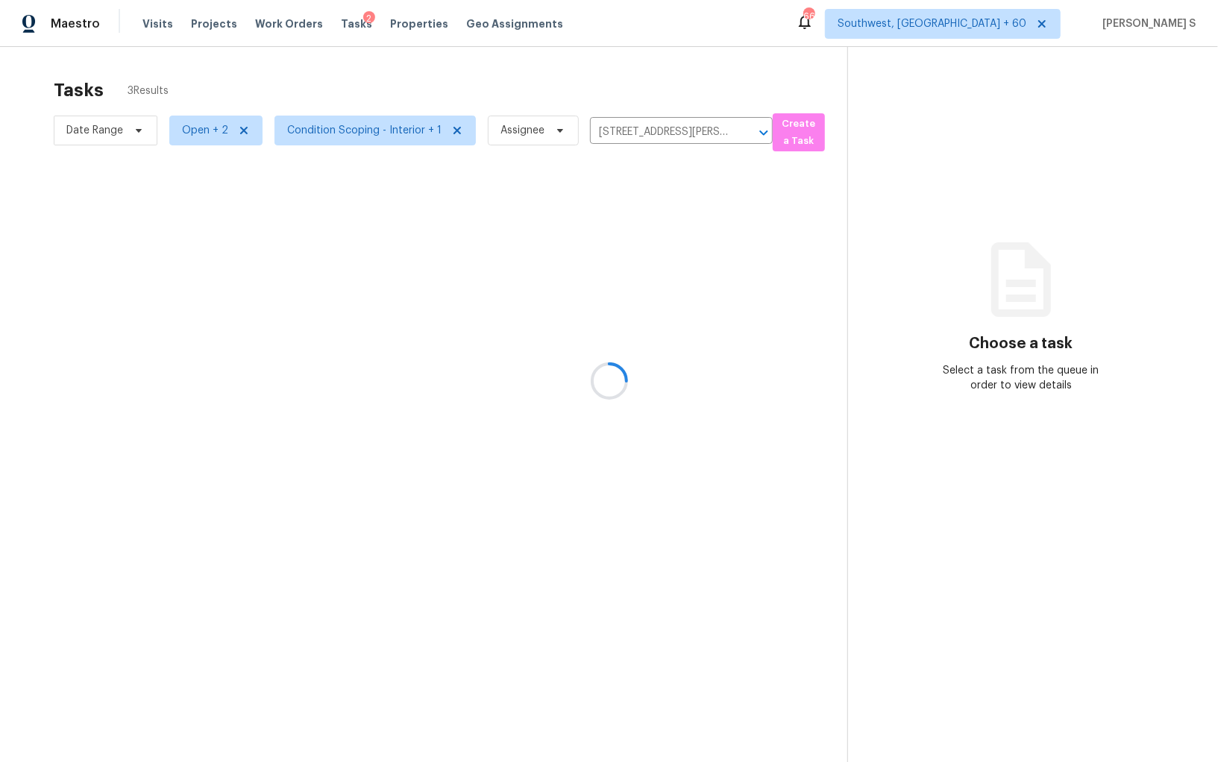
click at [344, 328] on div at bounding box center [609, 381] width 1218 height 762
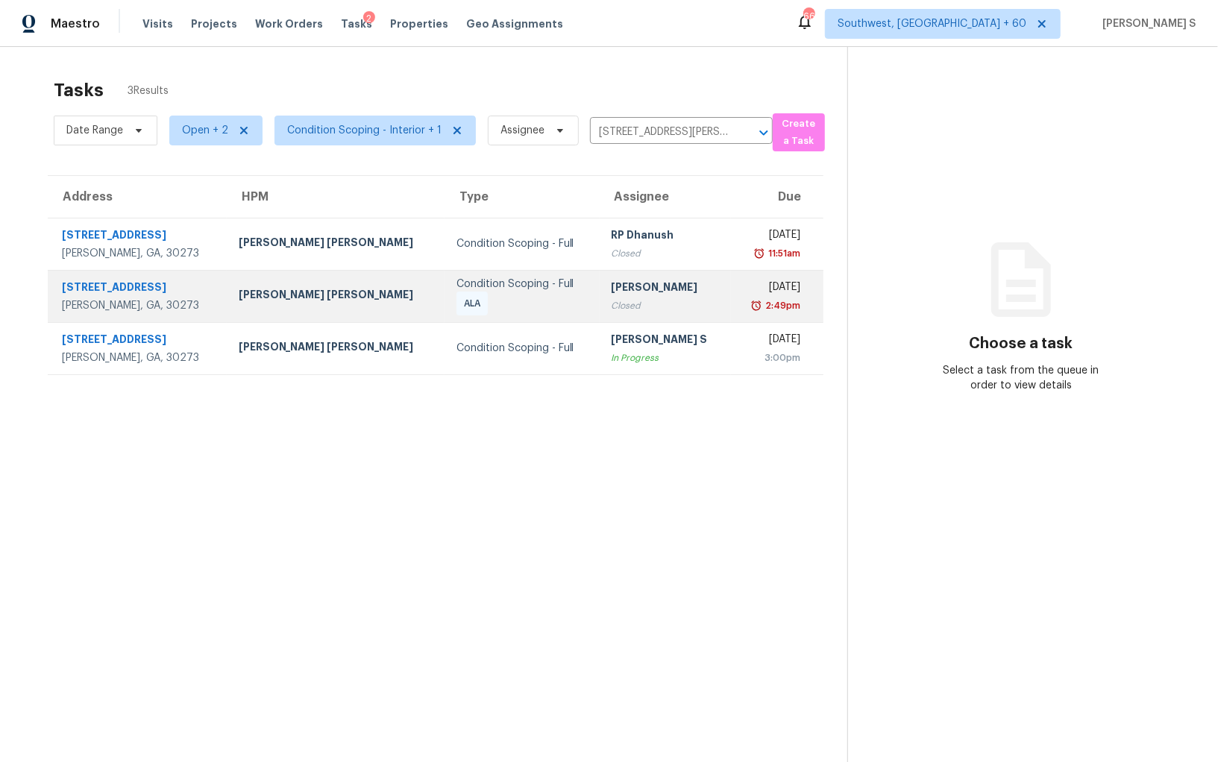
click at [506, 315] on td "Condition Scoping - Full ALA" at bounding box center [521, 296] width 155 height 52
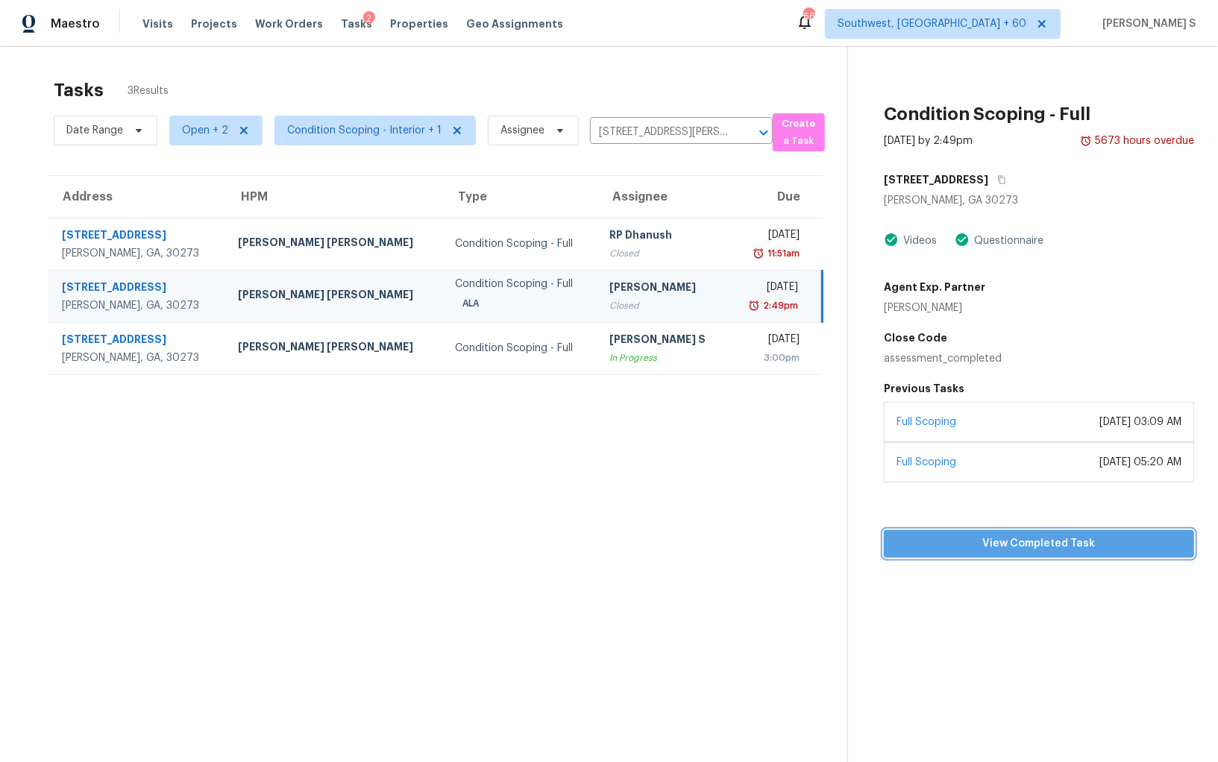
click at [999, 541] on span "View Completed Task" at bounding box center [1039, 544] width 286 height 19
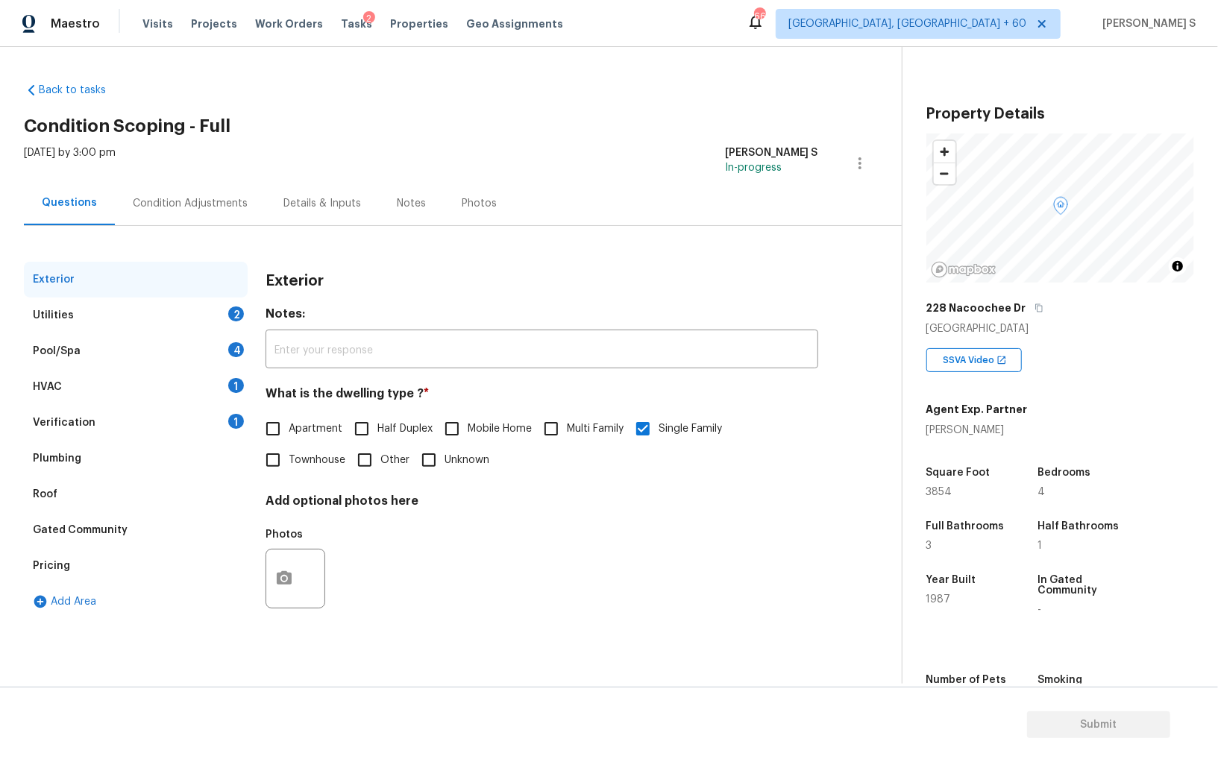
click at [218, 308] on div "Utilities 2" at bounding box center [136, 316] width 224 height 36
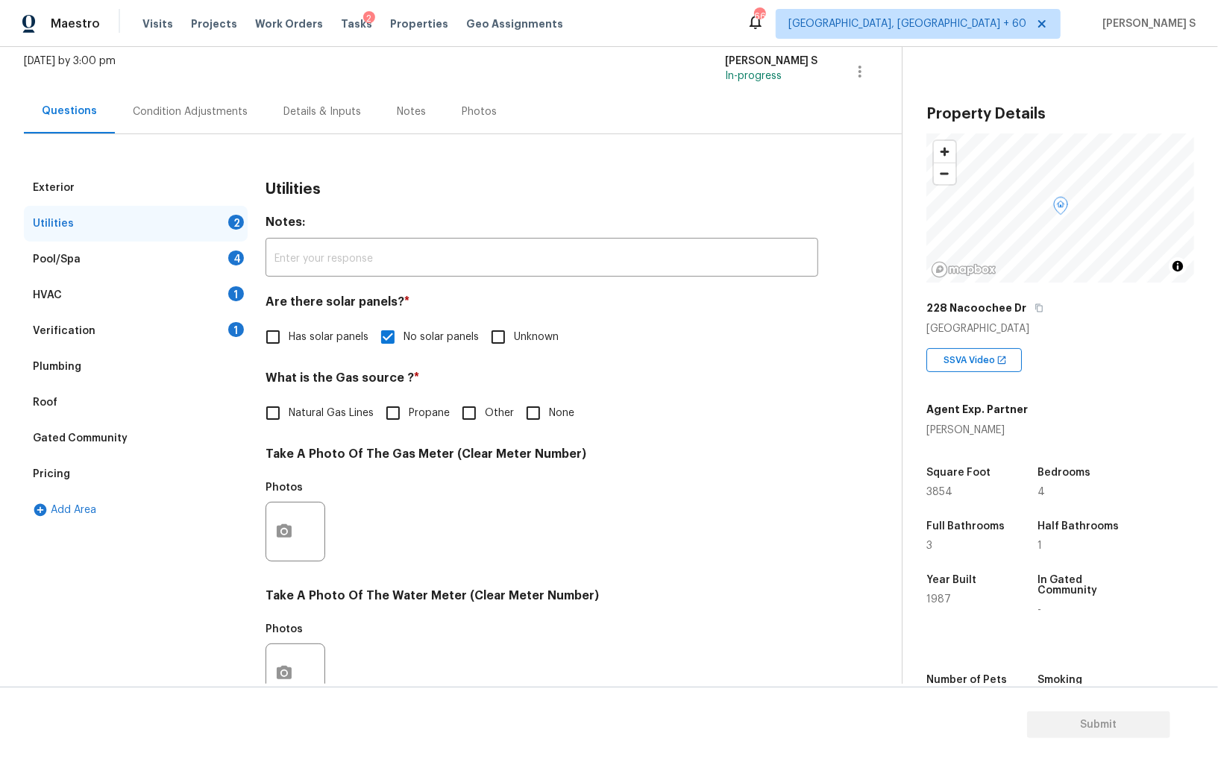
scroll to position [360, 0]
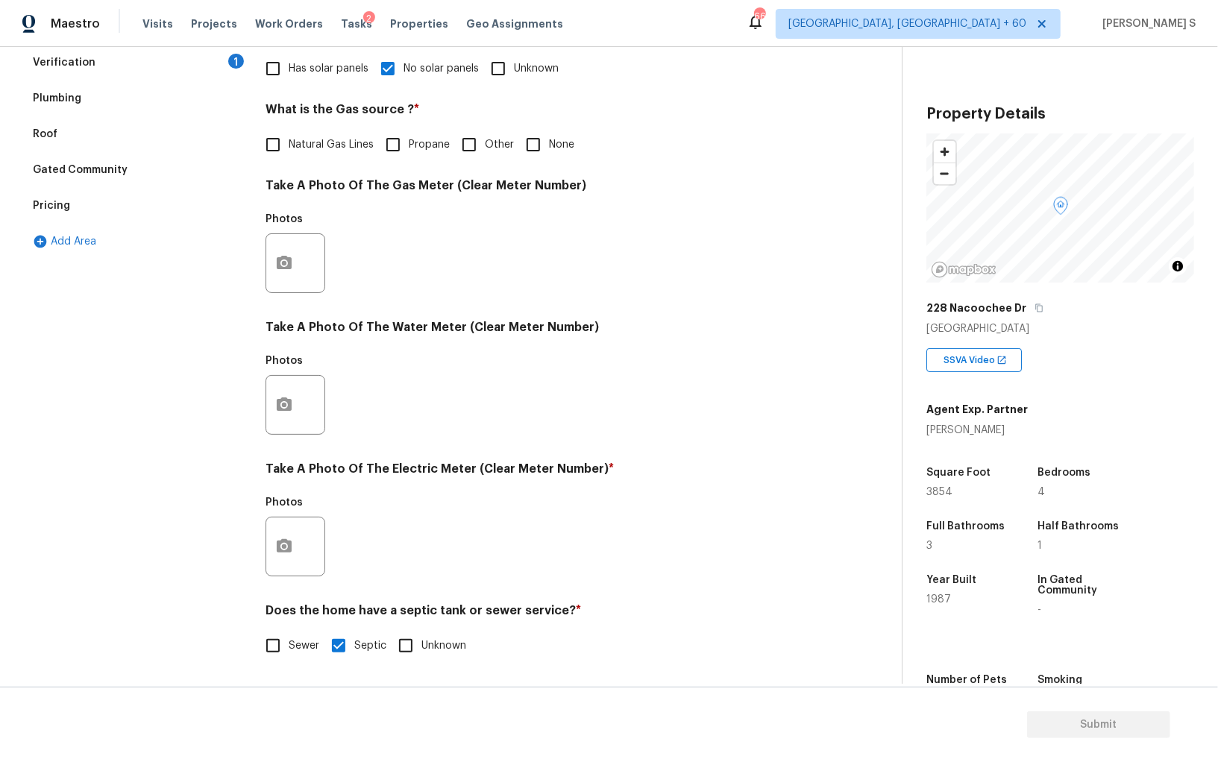
click at [267, 532] on div at bounding box center [295, 547] width 60 height 60
click at [307, 552] on div at bounding box center [295, 547] width 60 height 60
click at [289, 552] on icon "button" at bounding box center [284, 545] width 15 height 13
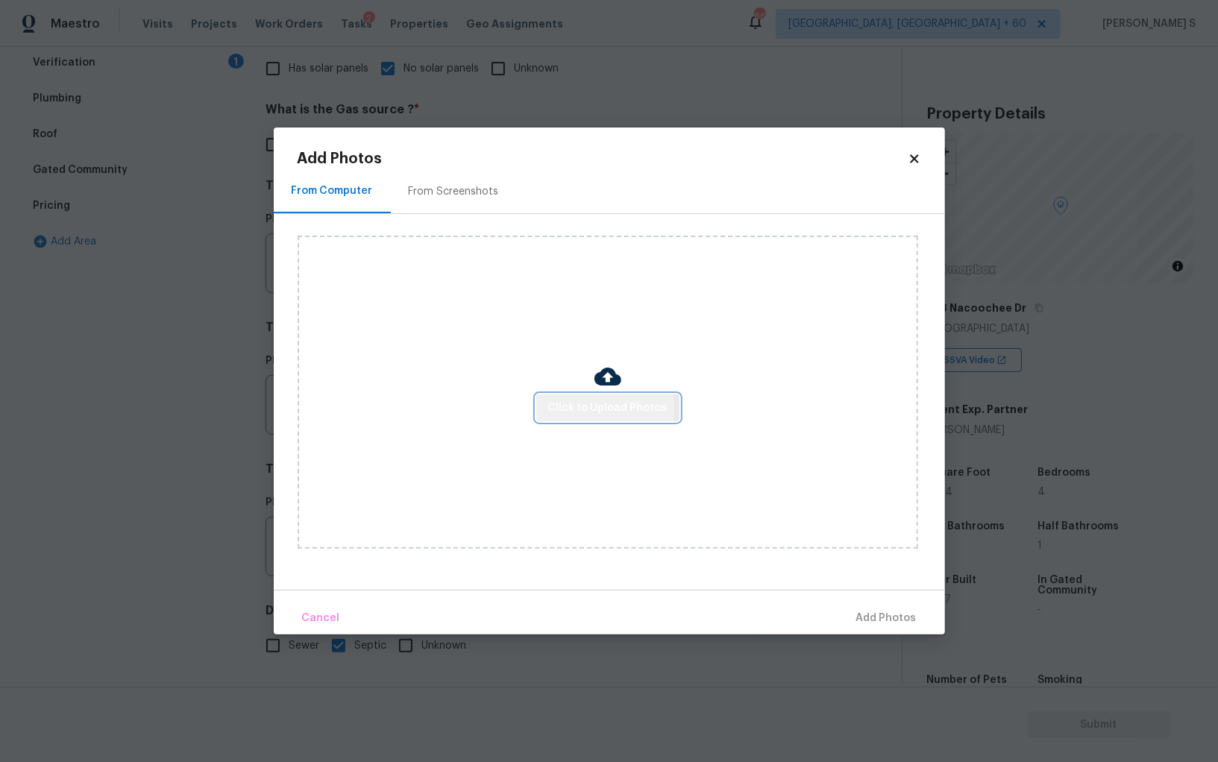
click at [576, 409] on span "Click to Upload Photos" at bounding box center [607, 408] width 119 height 19
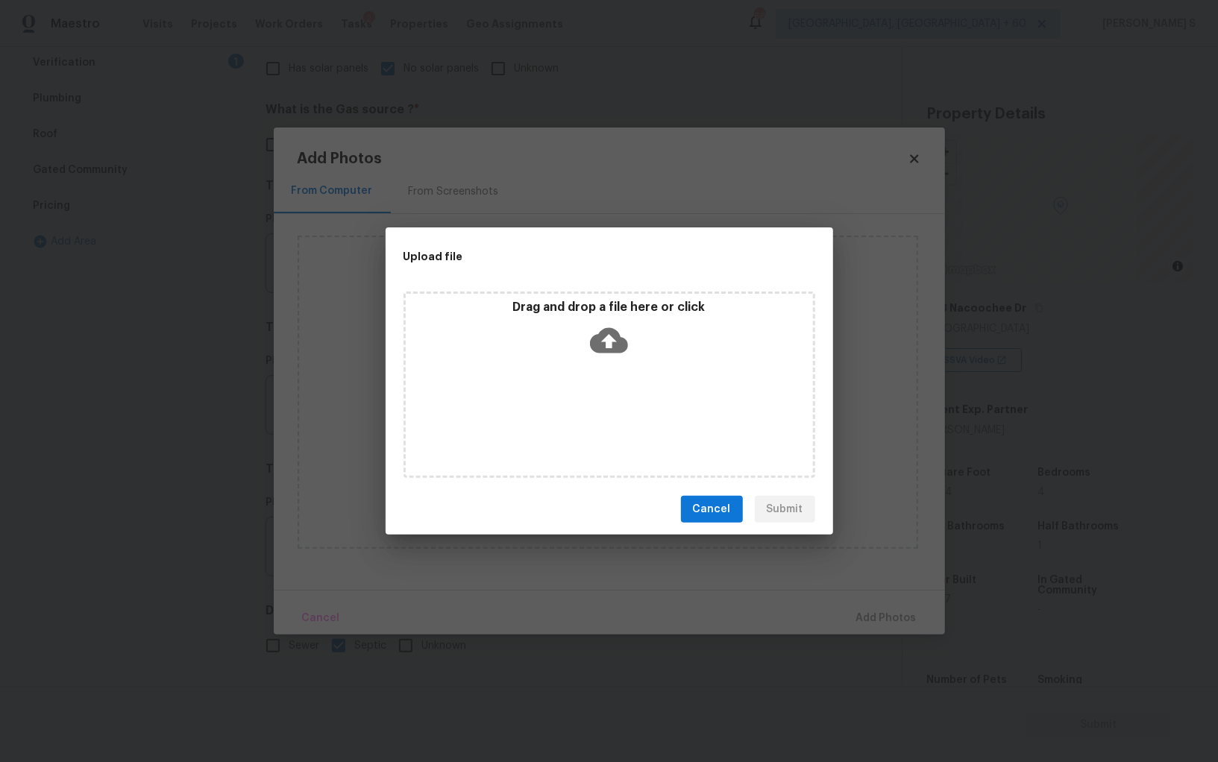
click at [576, 409] on div "Drag and drop a file here or click" at bounding box center [609, 385] width 412 height 186
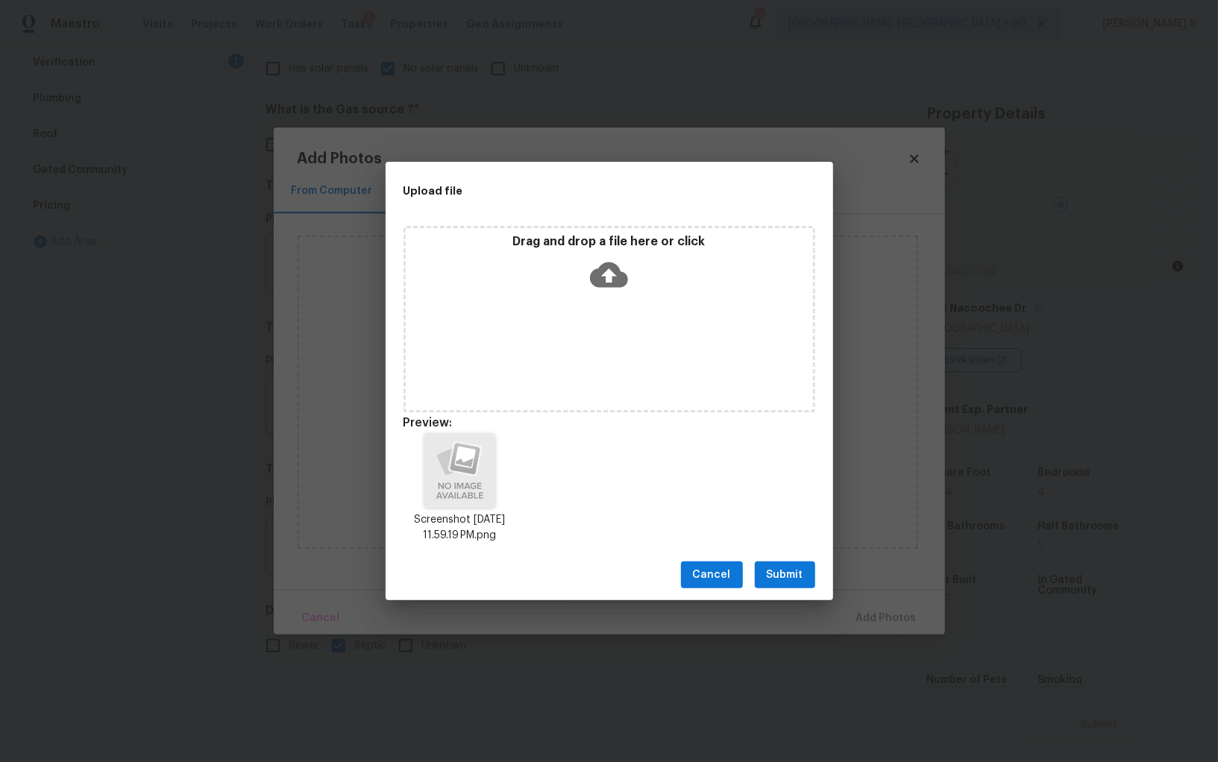
click at [799, 591] on div "Cancel Submit" at bounding box center [609, 575] width 447 height 51
click at [788, 573] on span "Submit" at bounding box center [785, 575] width 37 height 19
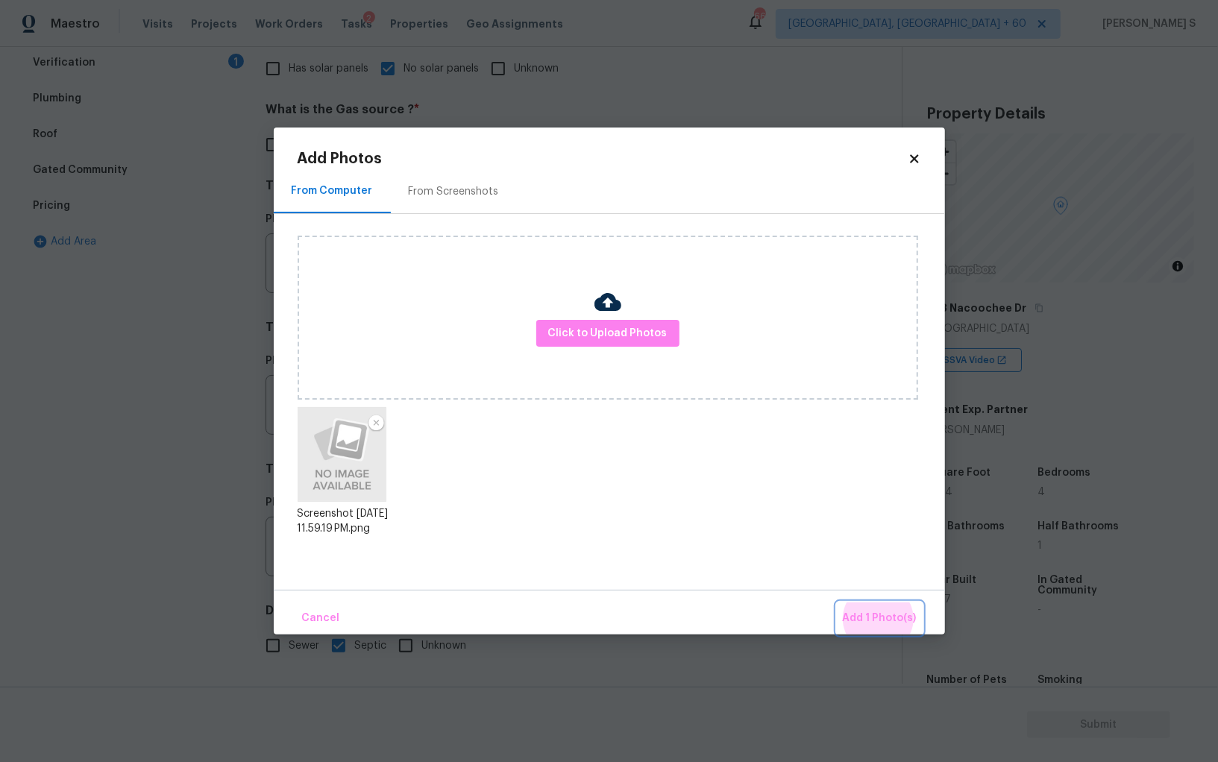
click at [837, 603] on button "Add 1 Photo(s)" at bounding box center [880, 619] width 86 height 32
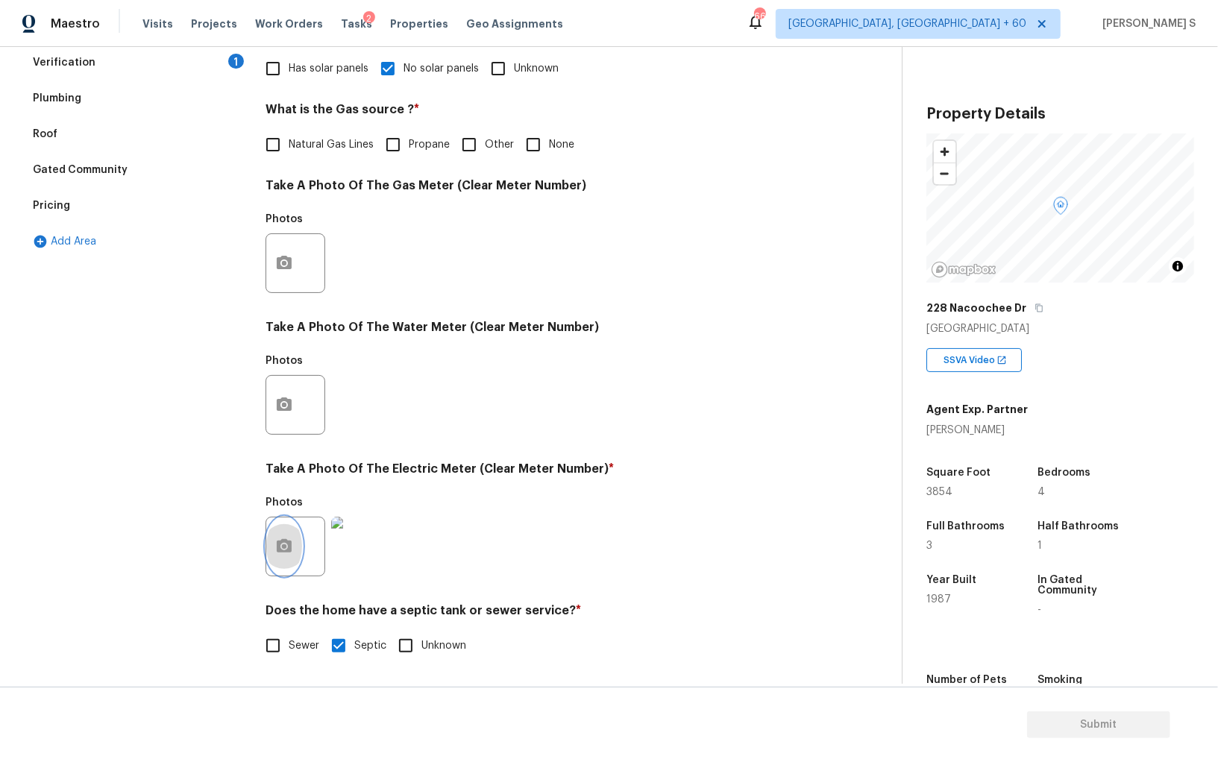
scroll to position [0, 0]
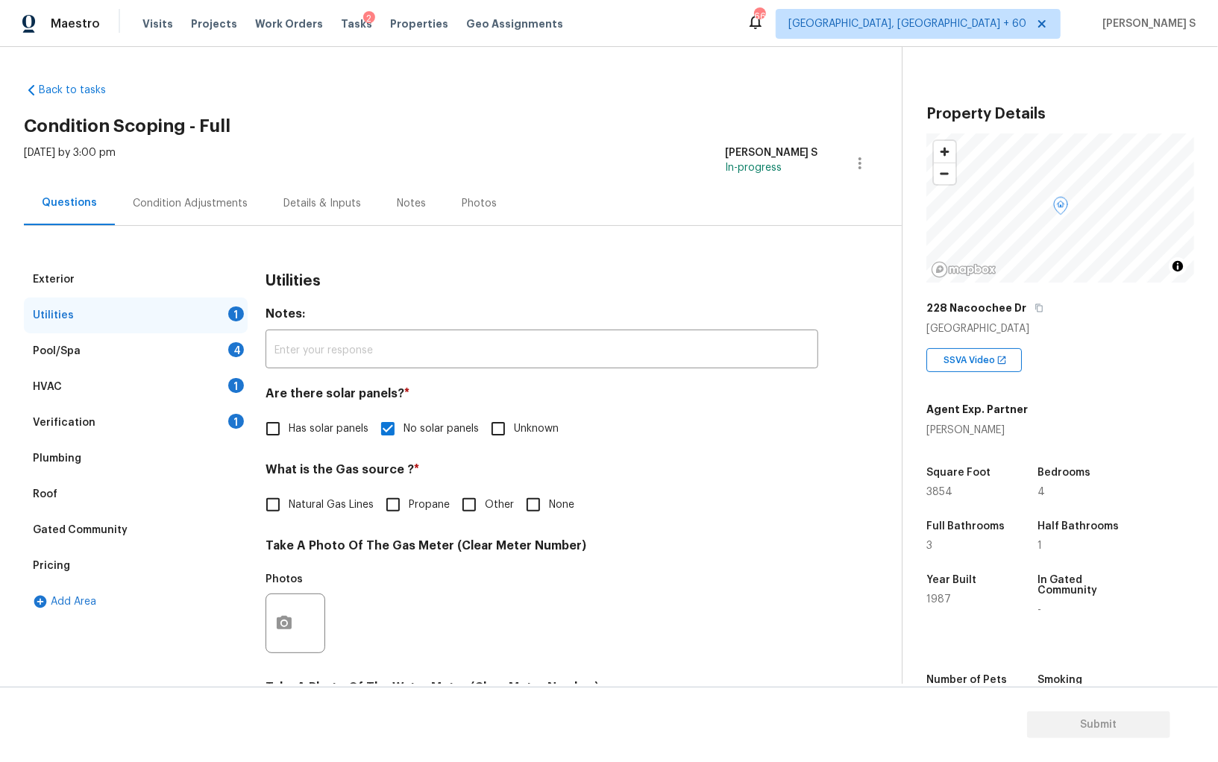
click at [233, 386] on div "1" at bounding box center [236, 385] width 16 height 15
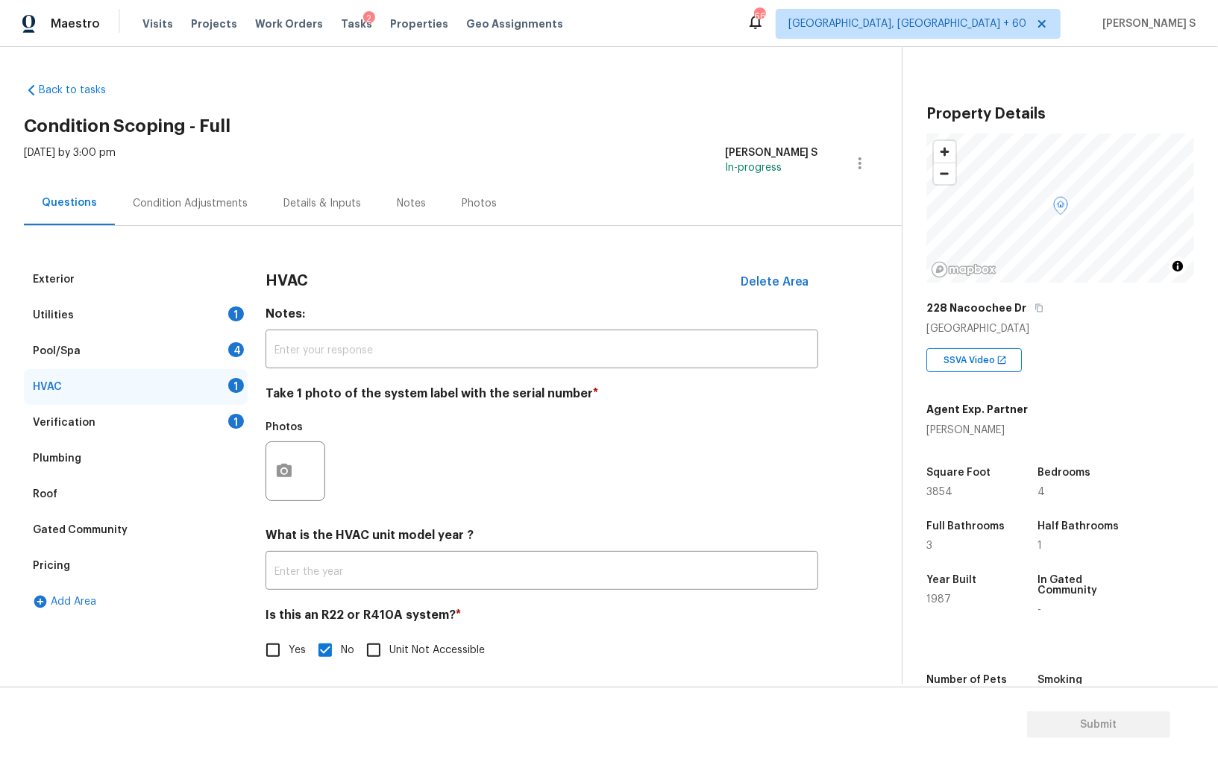
scroll to position [5, 0]
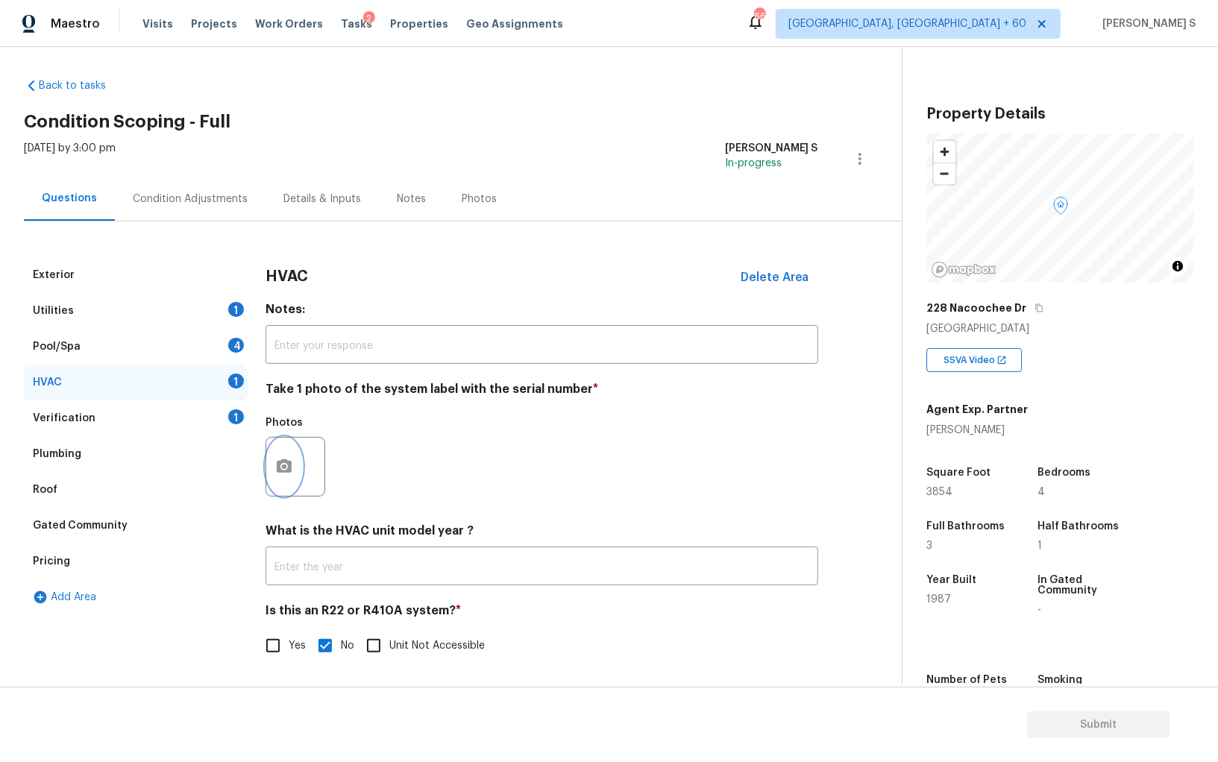
drag, startPoint x: 289, startPoint y: 458, endPoint x: 298, endPoint y: 452, distance: 10.8
click at [298, 452] on button "button" at bounding box center [284, 467] width 36 height 58
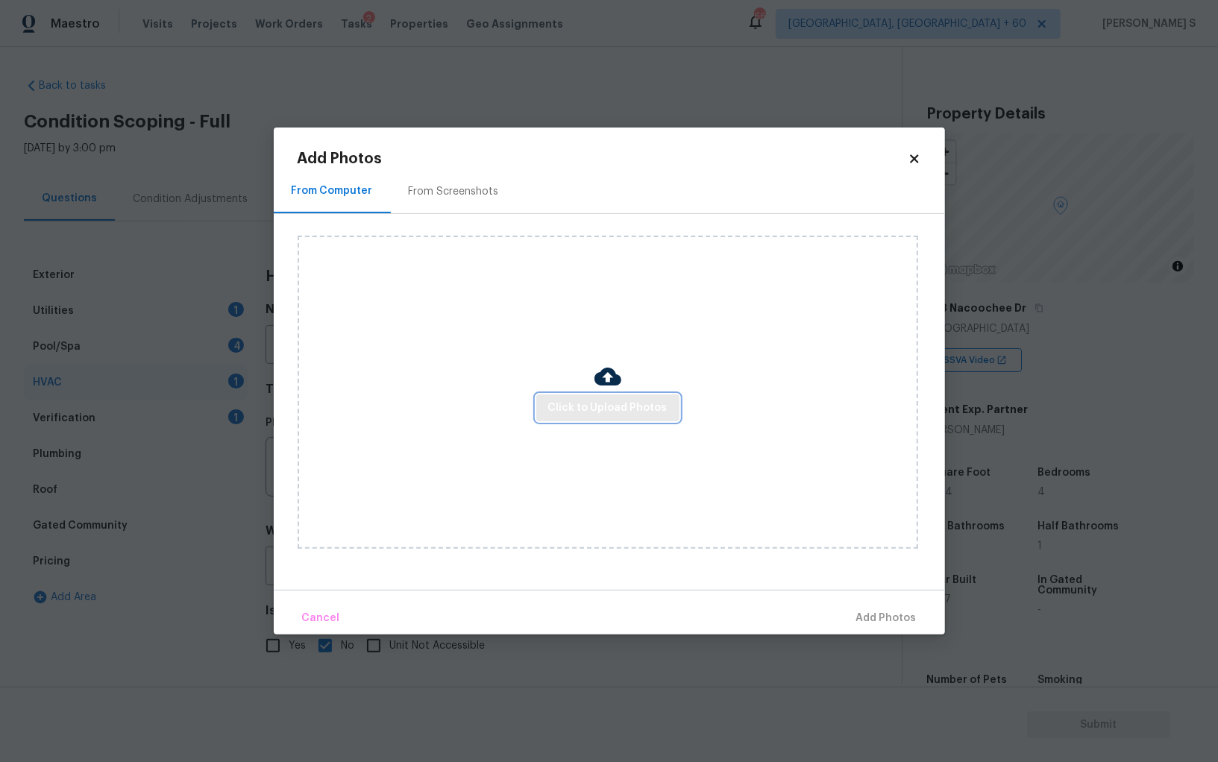
click at [634, 412] on span "Click to Upload Photos" at bounding box center [607, 408] width 119 height 19
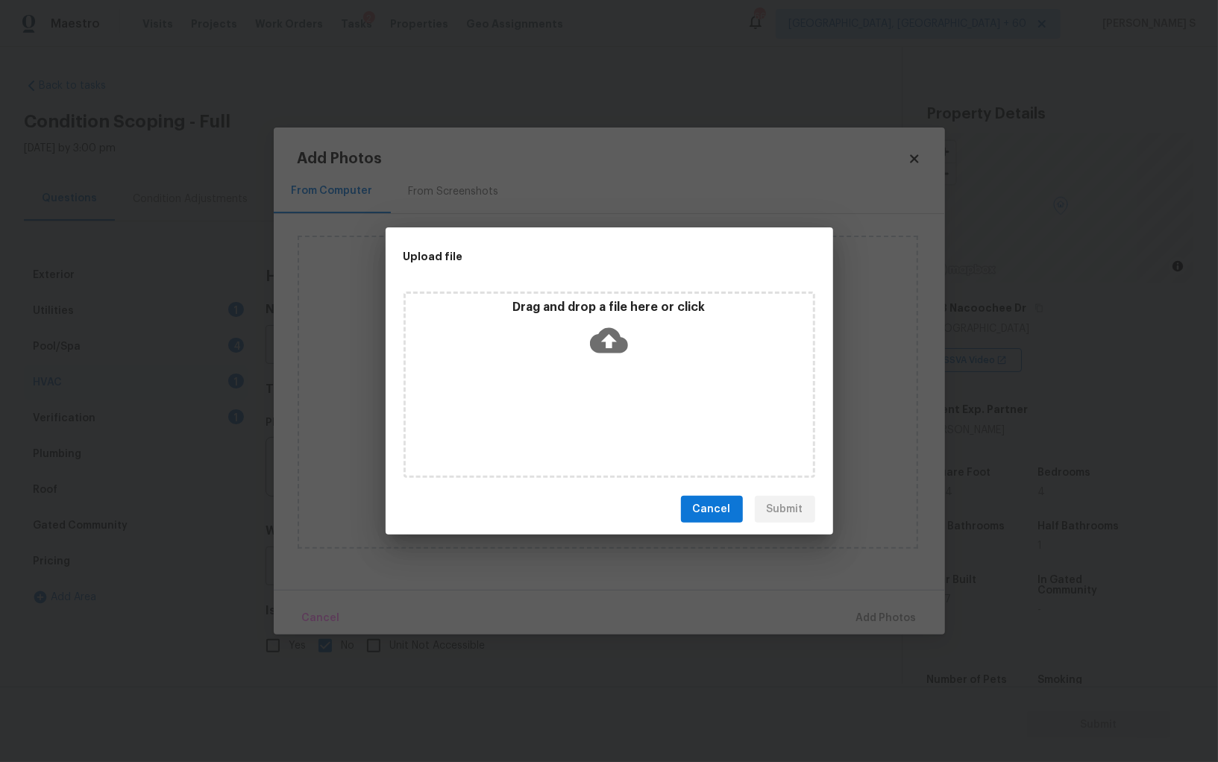
click at [634, 412] on div "Drag and drop a file here or click" at bounding box center [609, 385] width 412 height 186
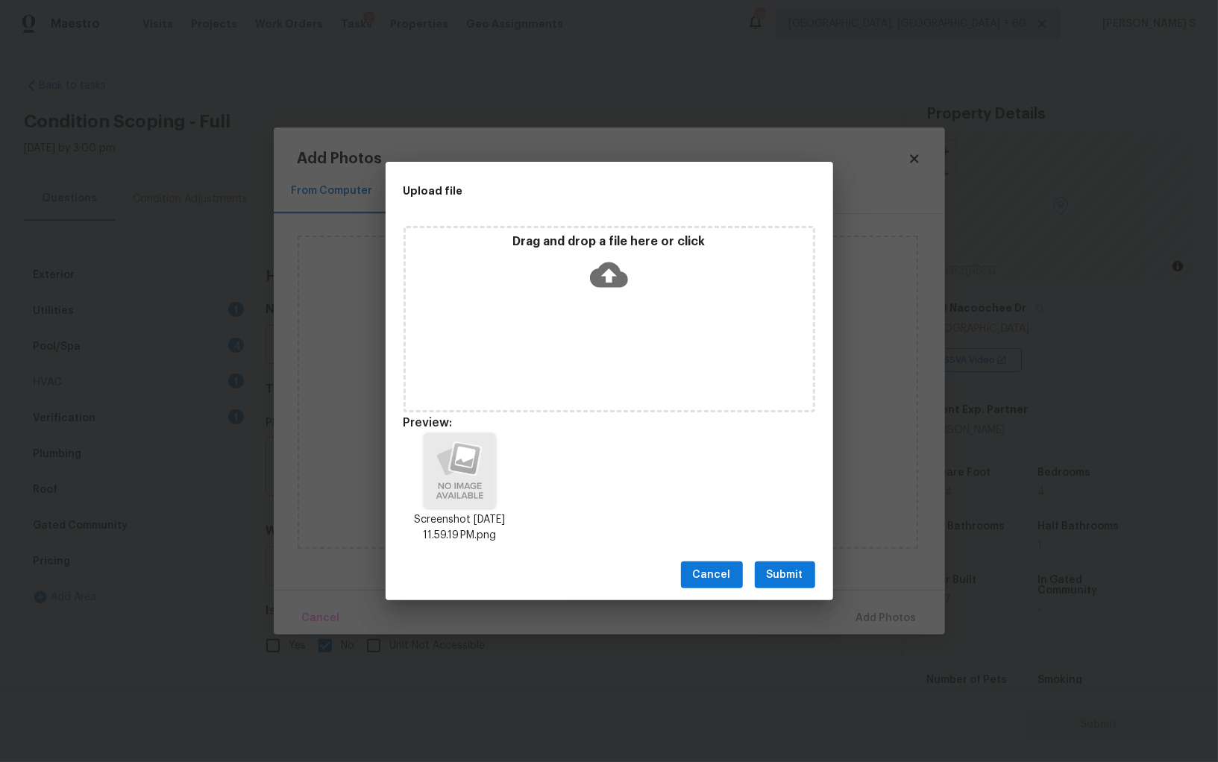
click at [776, 565] on button "Submit" at bounding box center [785, 576] width 60 height 28
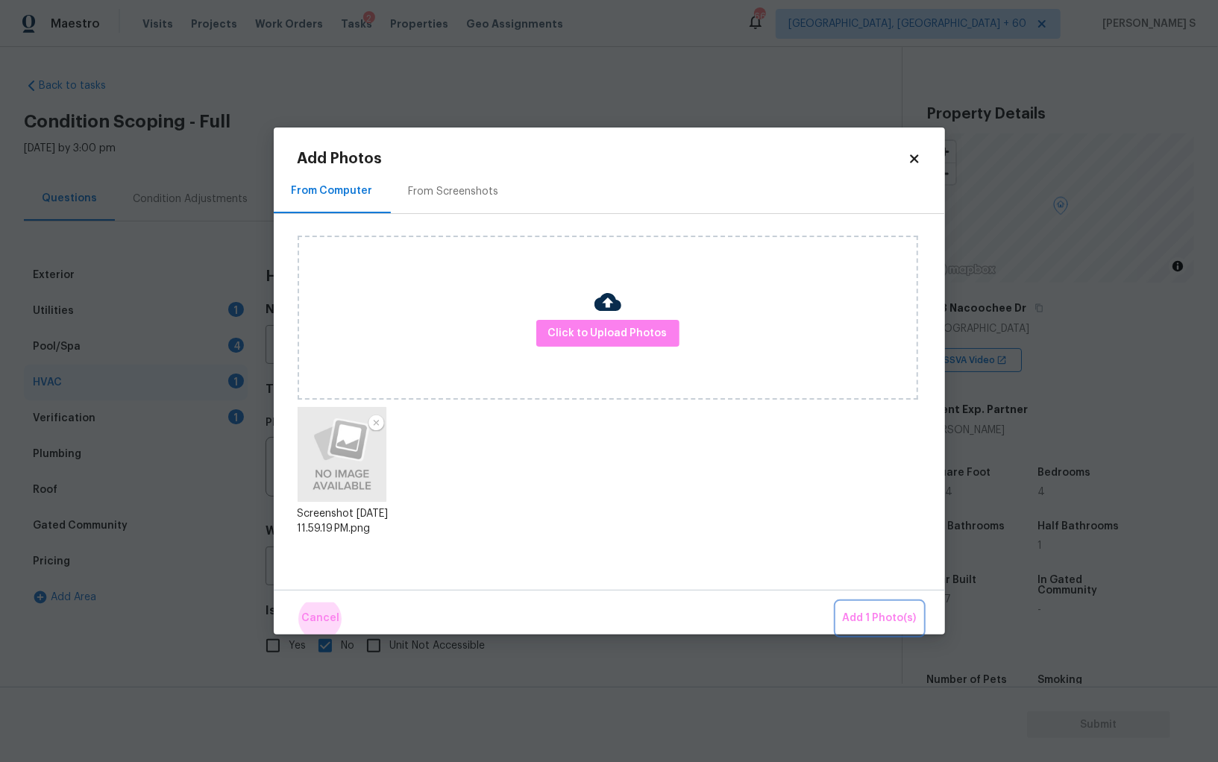
click at [837, 603] on button "Add 1 Photo(s)" at bounding box center [880, 619] width 86 height 32
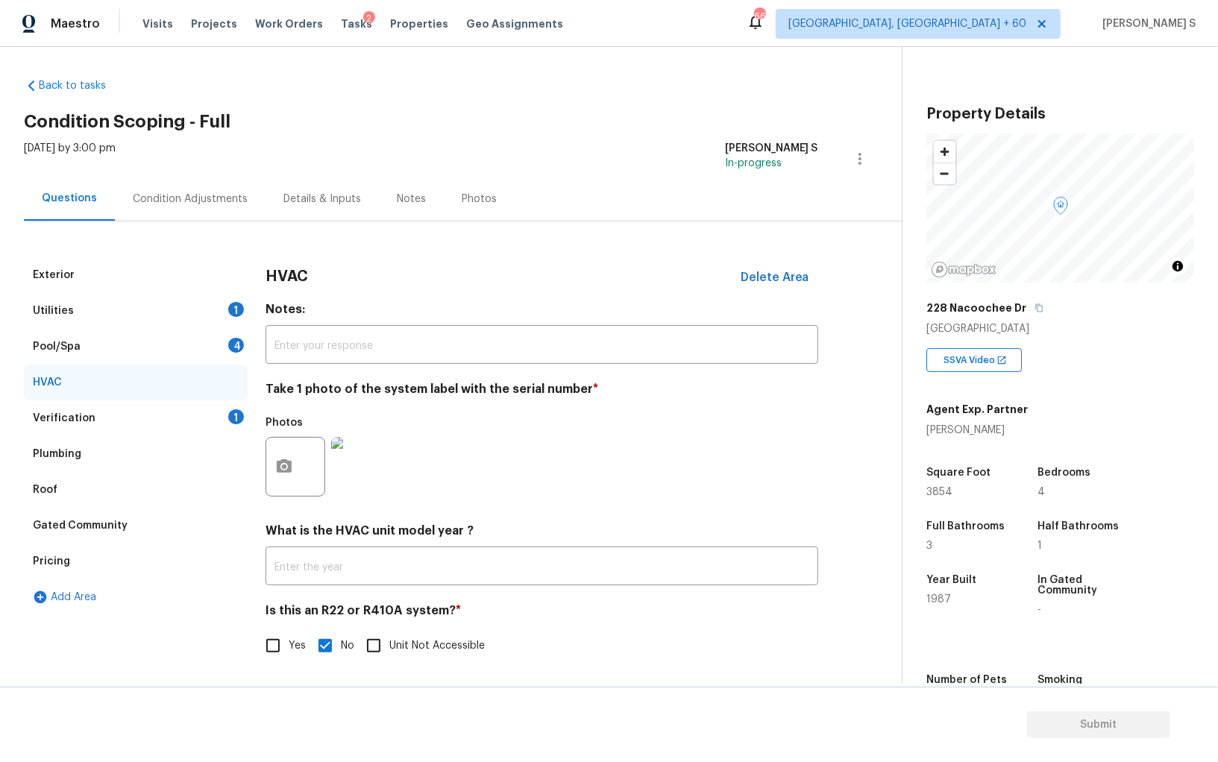
click at [218, 216] on div "Condition Adjustments" at bounding box center [190, 199] width 151 height 44
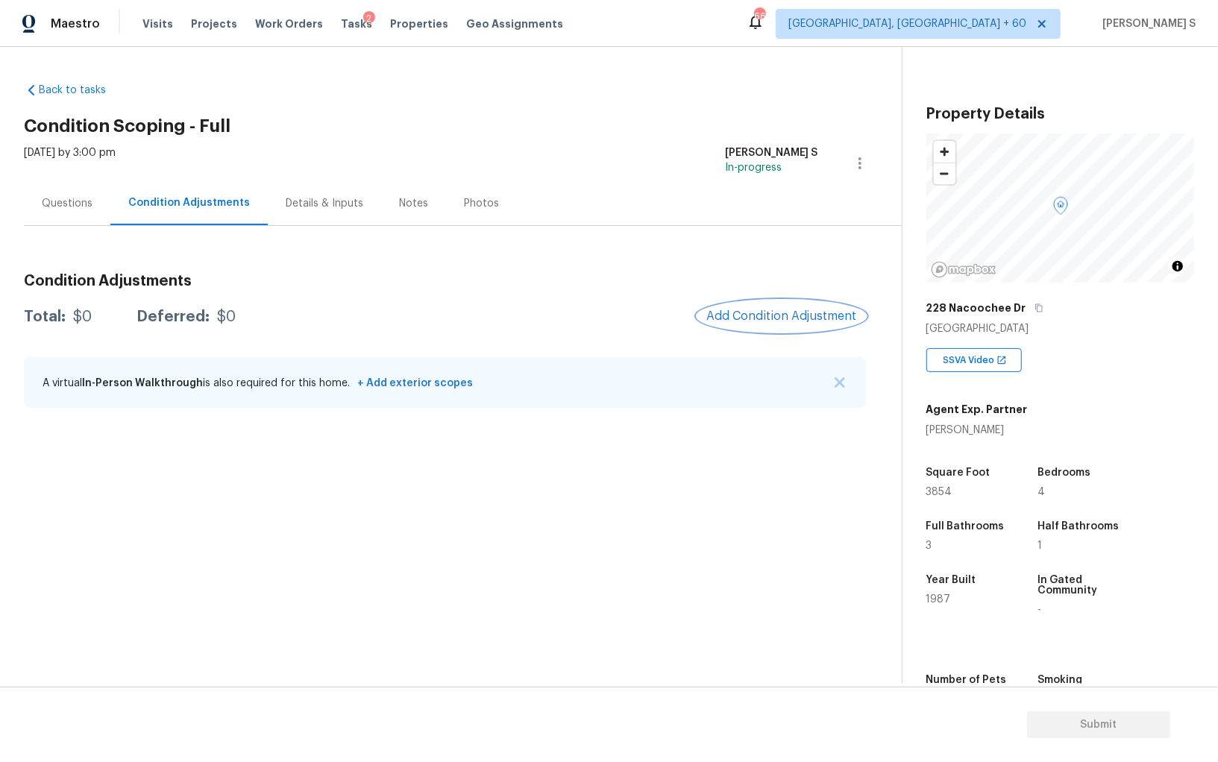
click at [735, 307] on button "Add Condition Adjustment" at bounding box center [781, 316] width 169 height 31
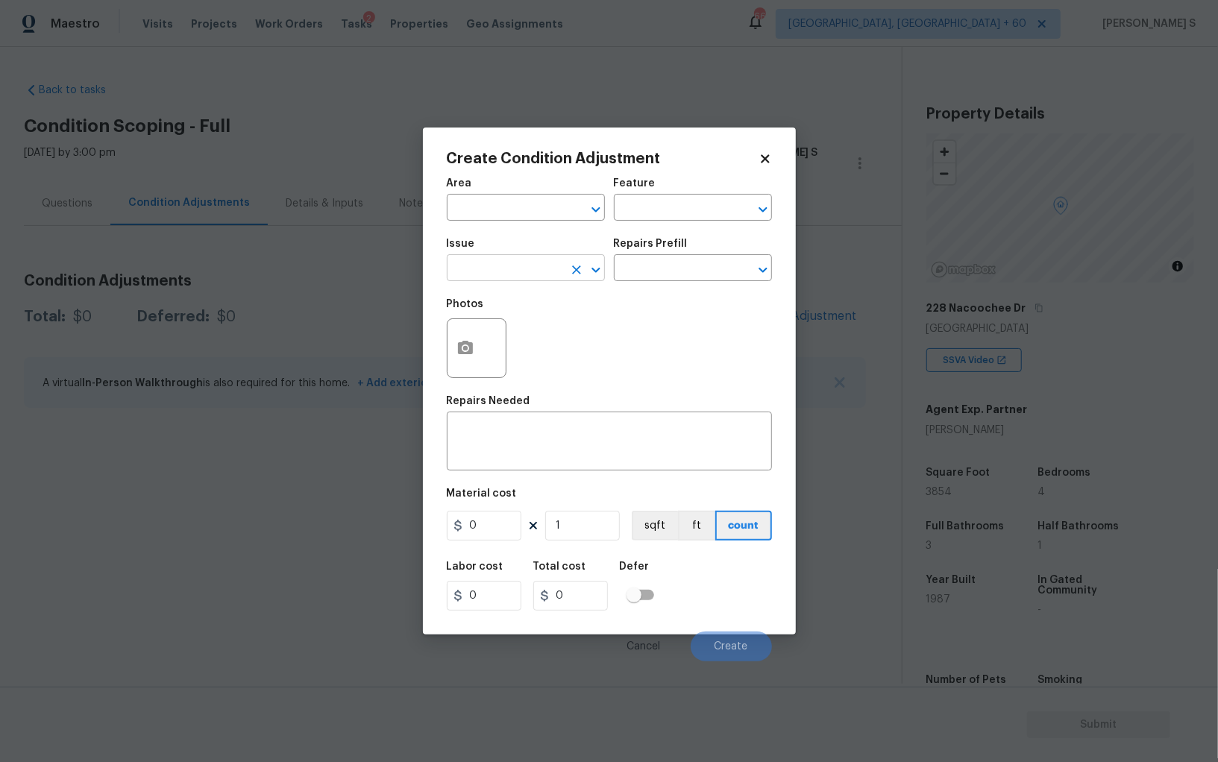
click at [553, 271] on input "text" at bounding box center [505, 269] width 116 height 23
type input "ACQ: HVAC"
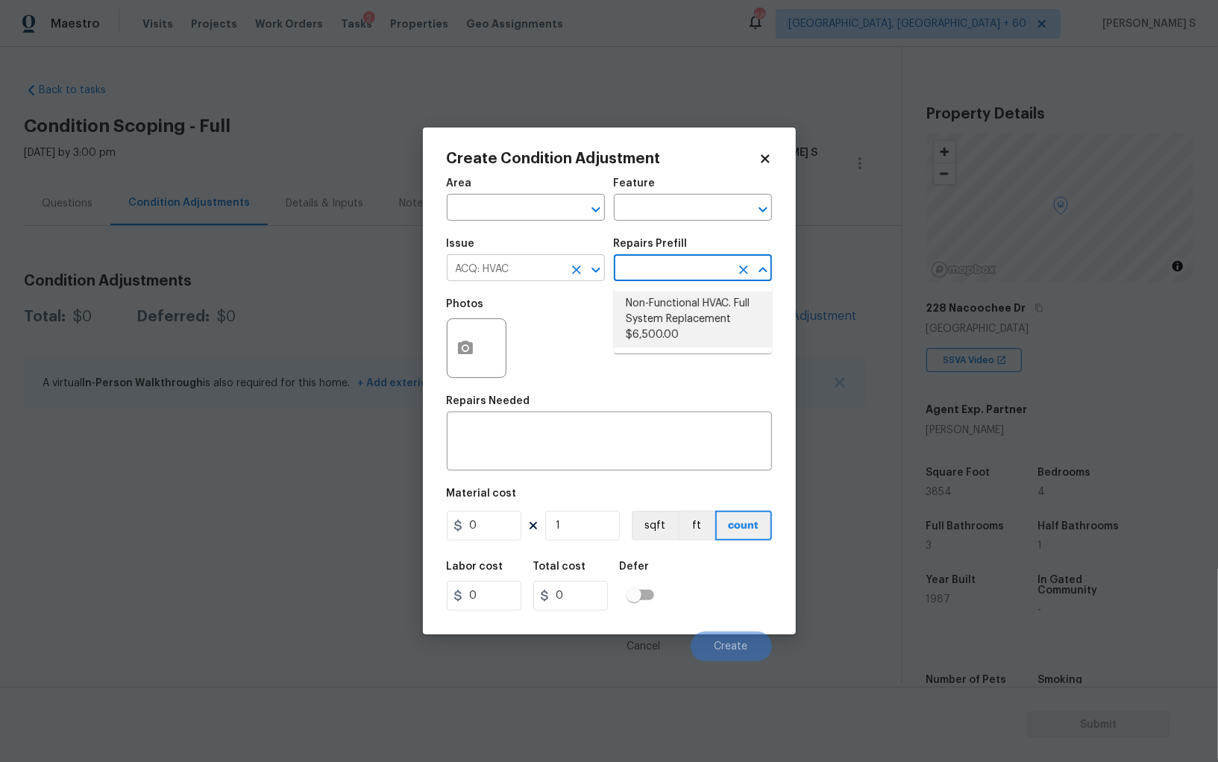
type input "Acquisition"
type textarea "Acquisition Scope: Full System Replacement"
type input "6500"
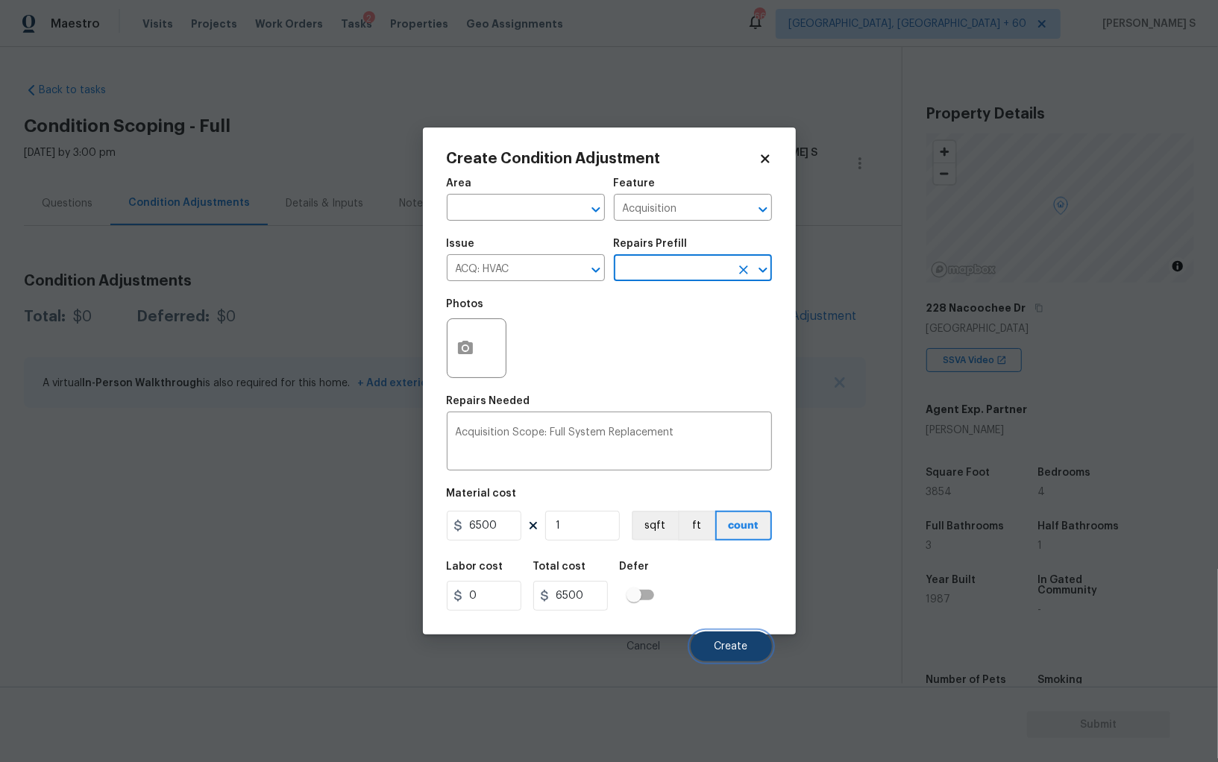
click at [756, 645] on button "Create" at bounding box center [731, 647] width 81 height 30
